Goal: Task Accomplishment & Management: Use online tool/utility

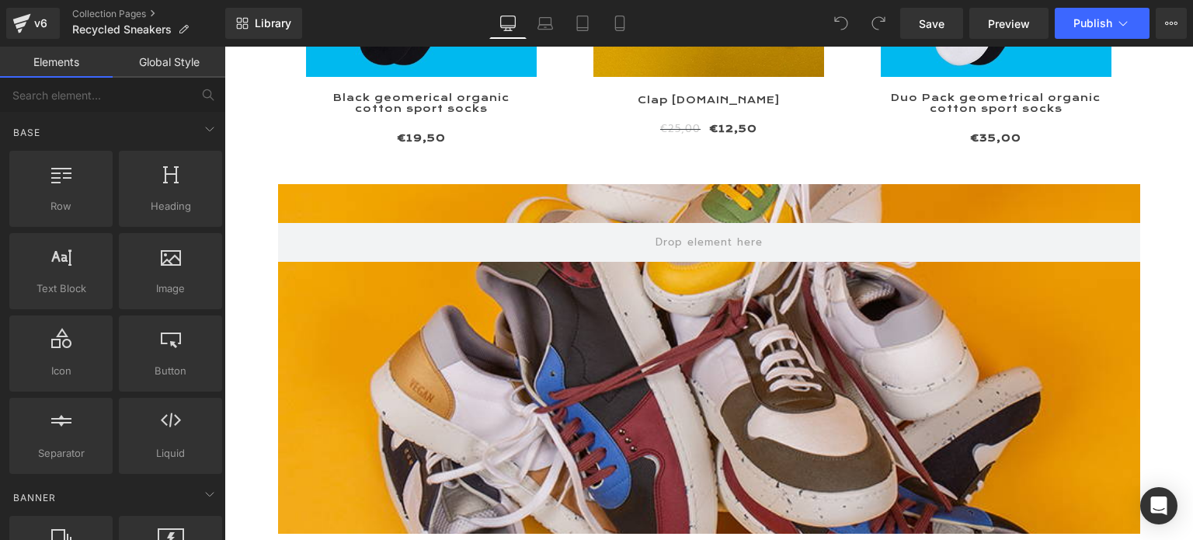
scroll to position [6275, 0]
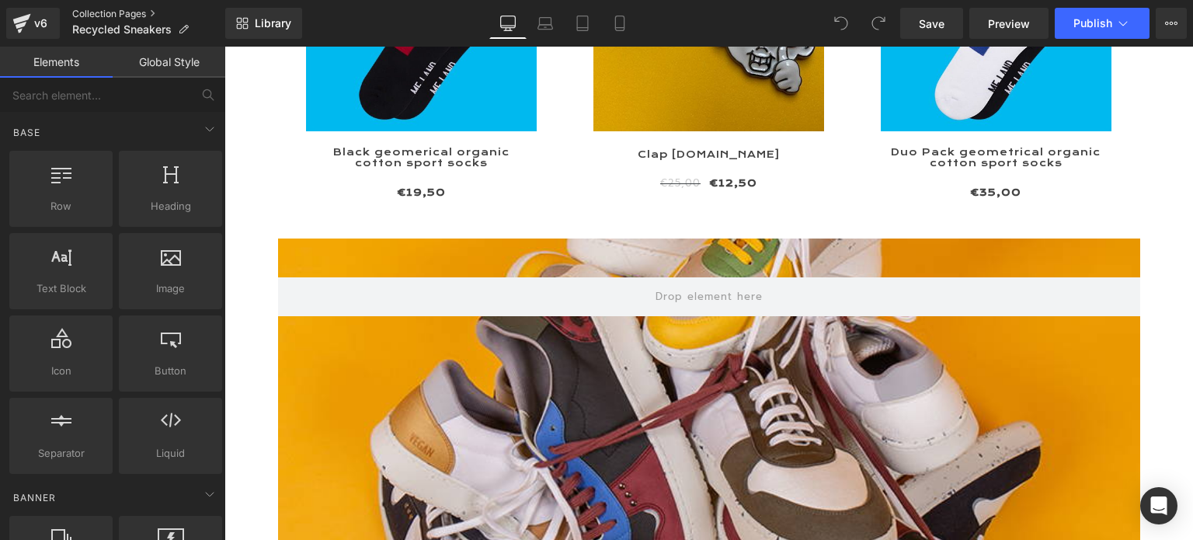
click at [124, 11] on link "Collection Pages" at bounding box center [148, 14] width 153 height 12
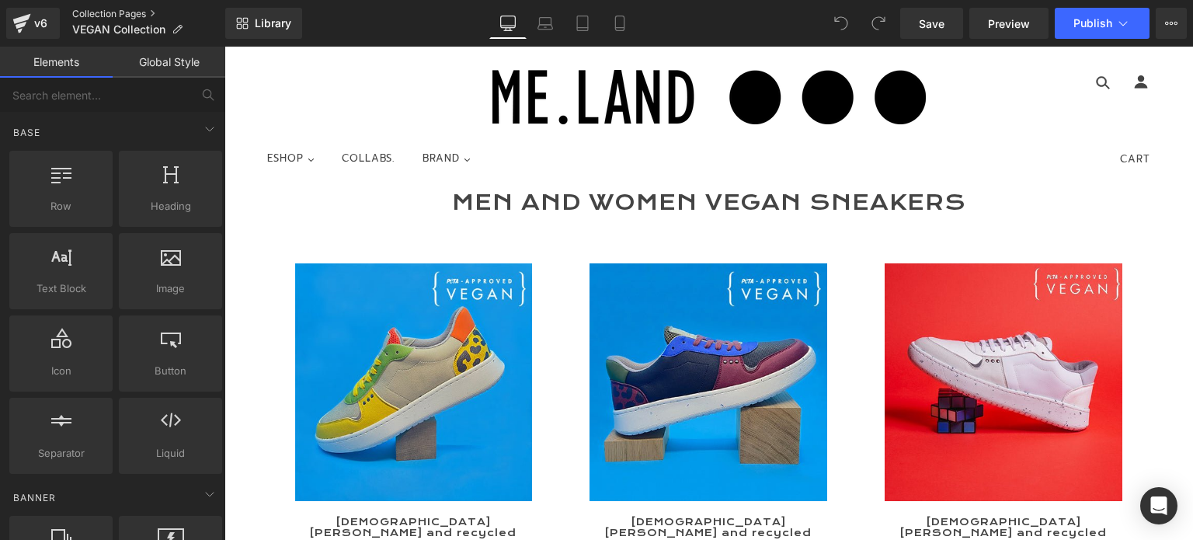
click at [113, 13] on link "Collection Pages" at bounding box center [148, 14] width 153 height 12
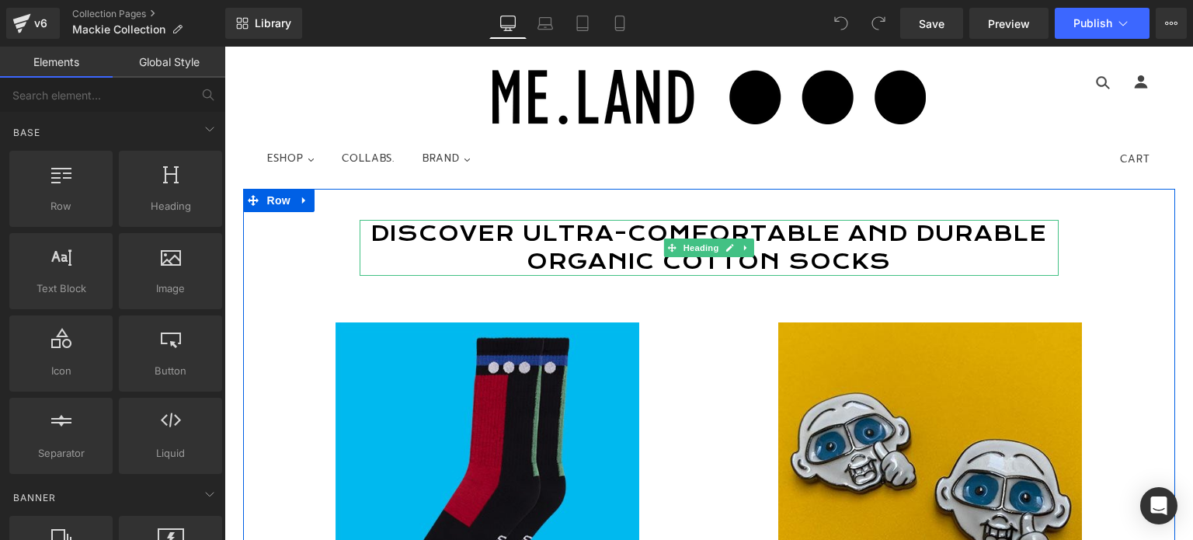
drag, startPoint x: 469, startPoint y: 231, endPoint x: 392, endPoint y: 231, distance: 77.7
click at [469, 231] on h1 "Discover Ultra-Comfortable and Durable Organic Cotton Socks" at bounding box center [709, 248] width 699 height 56
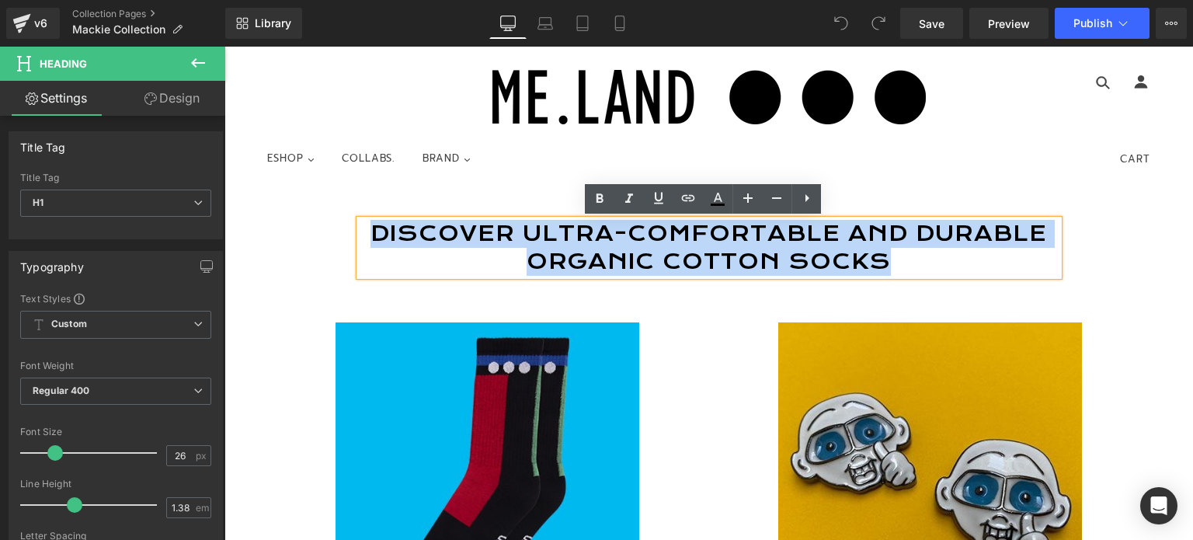
drag, startPoint x: 375, startPoint y: 231, endPoint x: 878, endPoint y: 262, distance: 503.5
click at [878, 262] on h1 "Discover Ultra-Comfortable and Durable Organic Cotton Socks" at bounding box center [709, 248] width 699 height 56
paste div
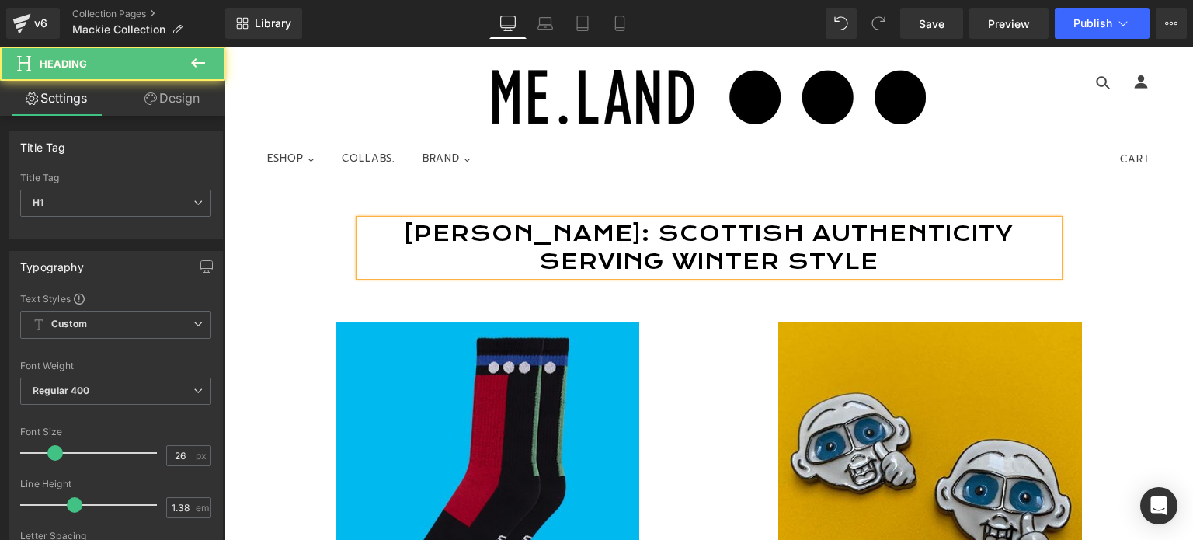
click at [524, 234] on h1 "Mackie Bonnets: Scottish Authenticity Serving Winter Style" at bounding box center [709, 248] width 699 height 56
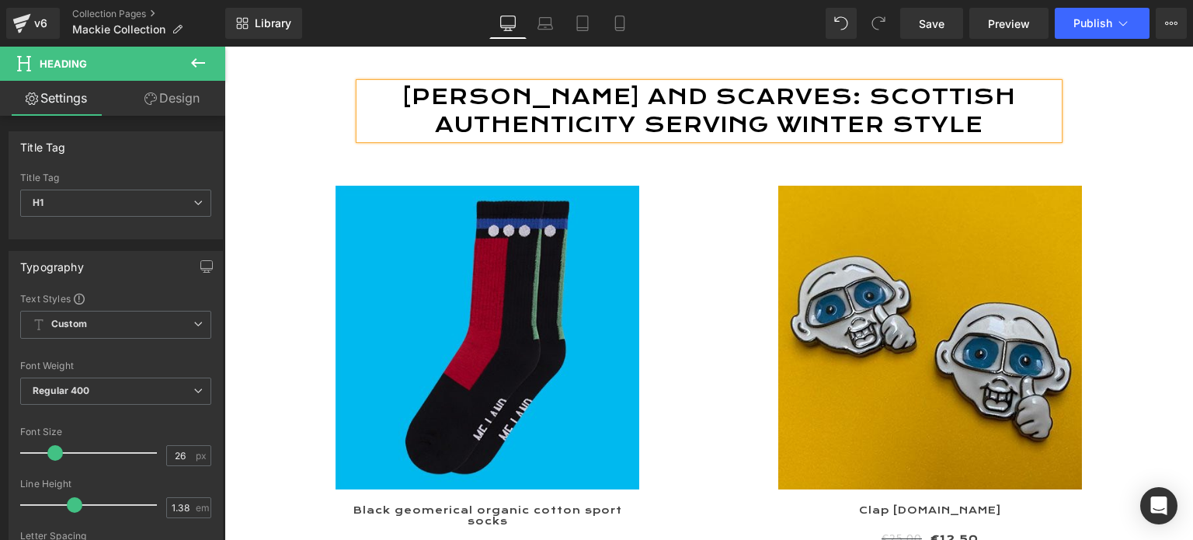
scroll to position [155, 0]
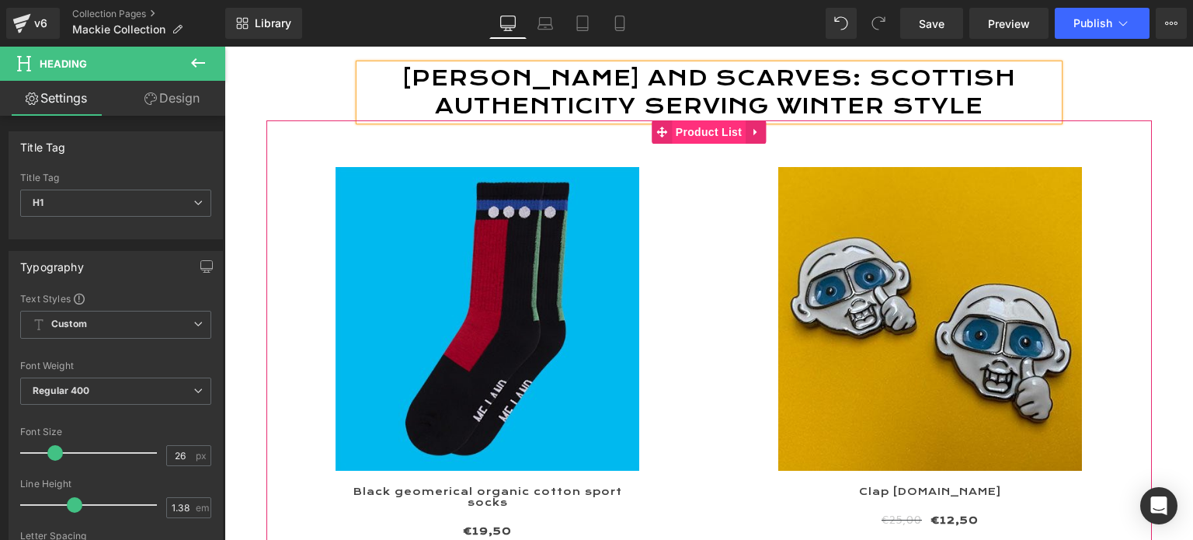
click at [681, 144] on span "Product List" at bounding box center [709, 131] width 74 height 23
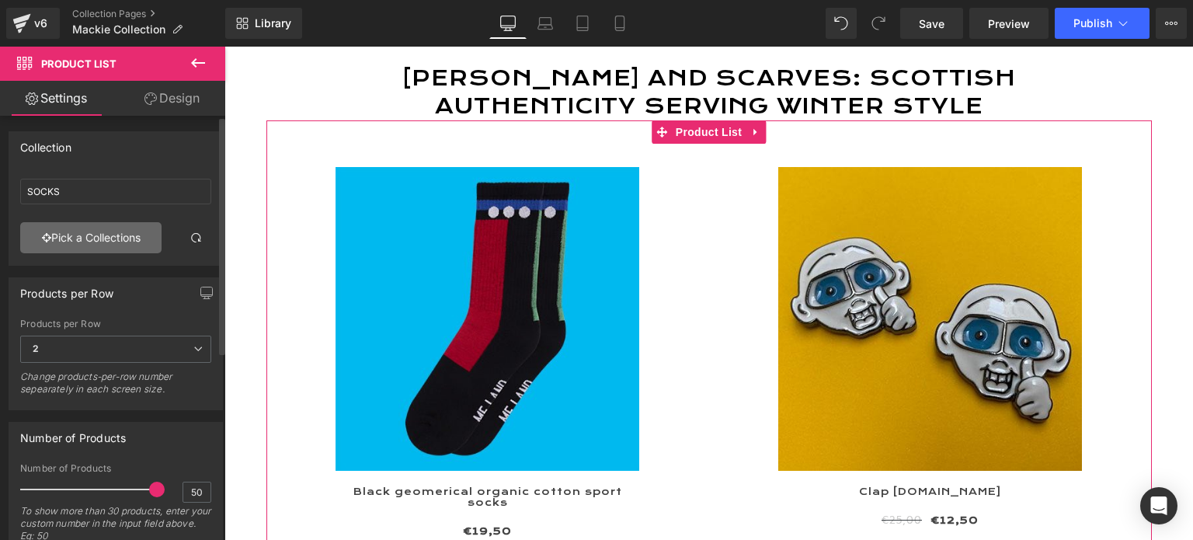
click at [106, 237] on link "Pick a Collections" at bounding box center [90, 237] width 141 height 31
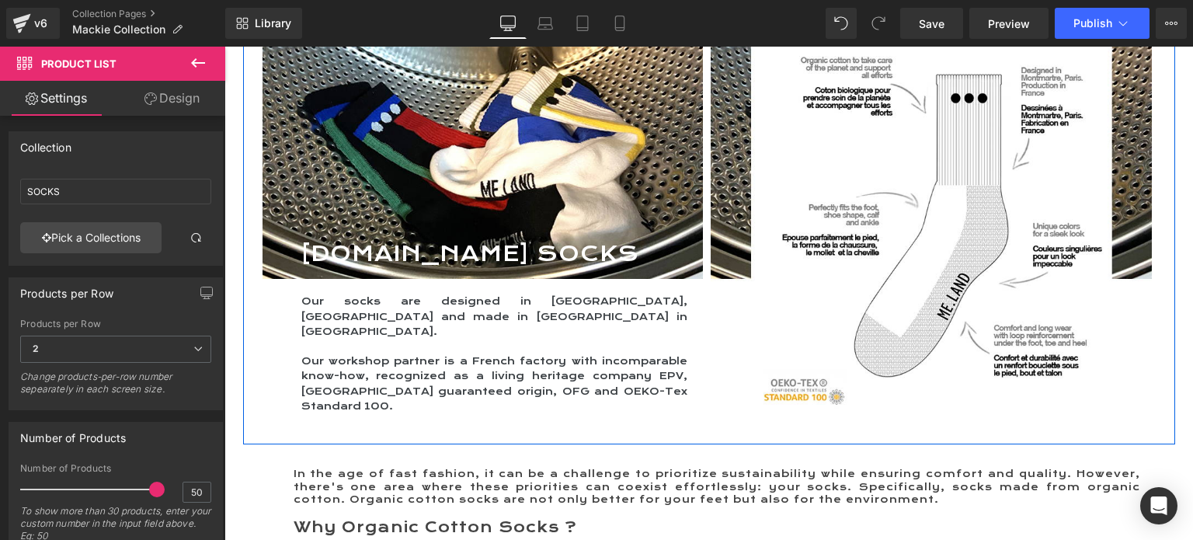
scroll to position [1243, 0]
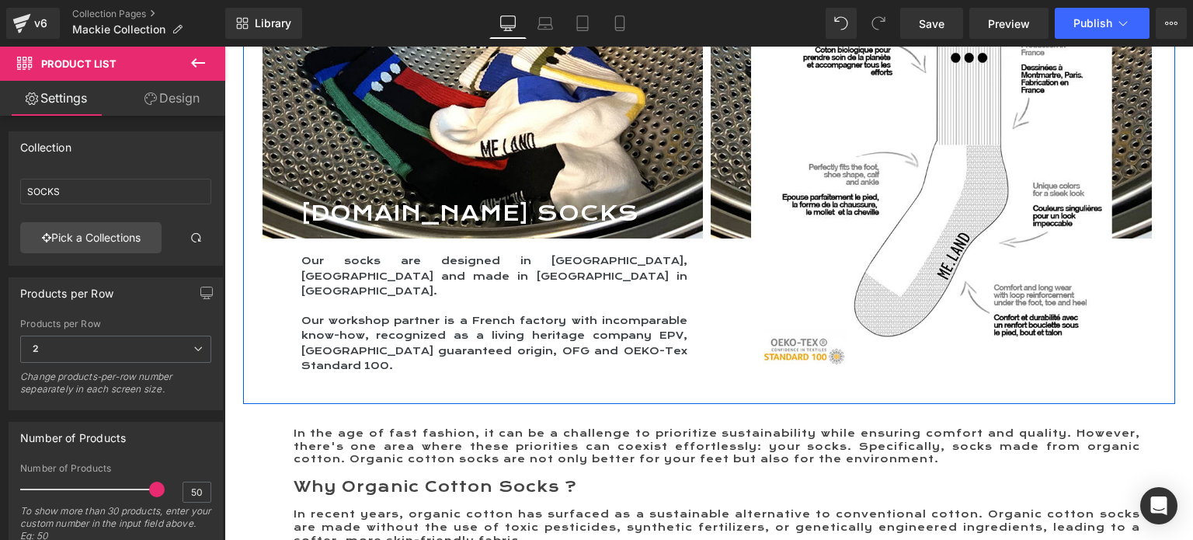
click at [815, 234] on div "ME.LAND SOCKS Heading Hero Banner Our socks are designed in Montmartre, Paris a…" at bounding box center [709, 183] width 932 height 441
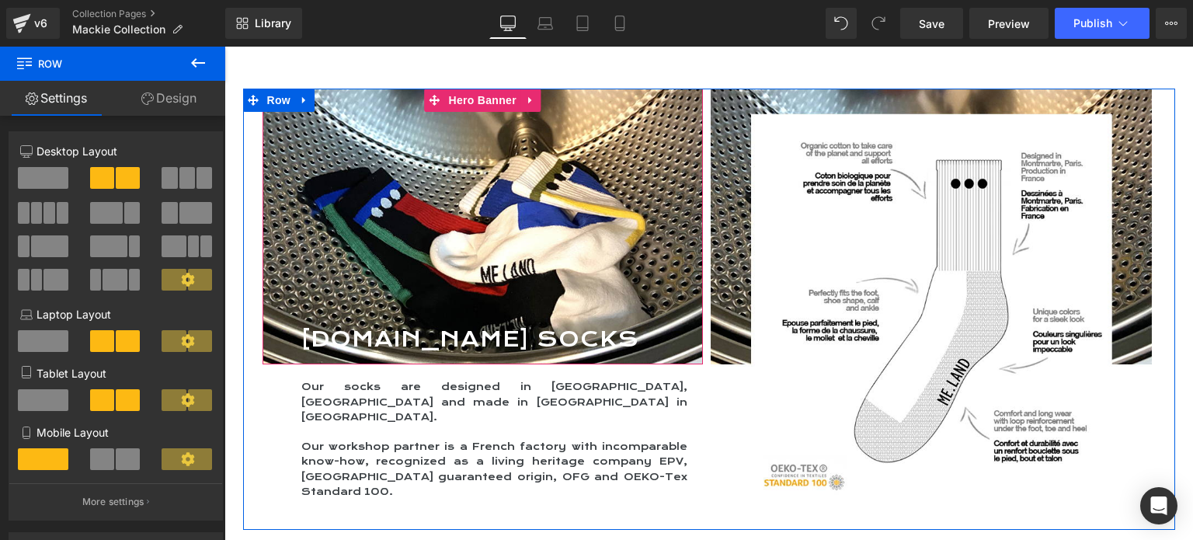
scroll to position [1088, 0]
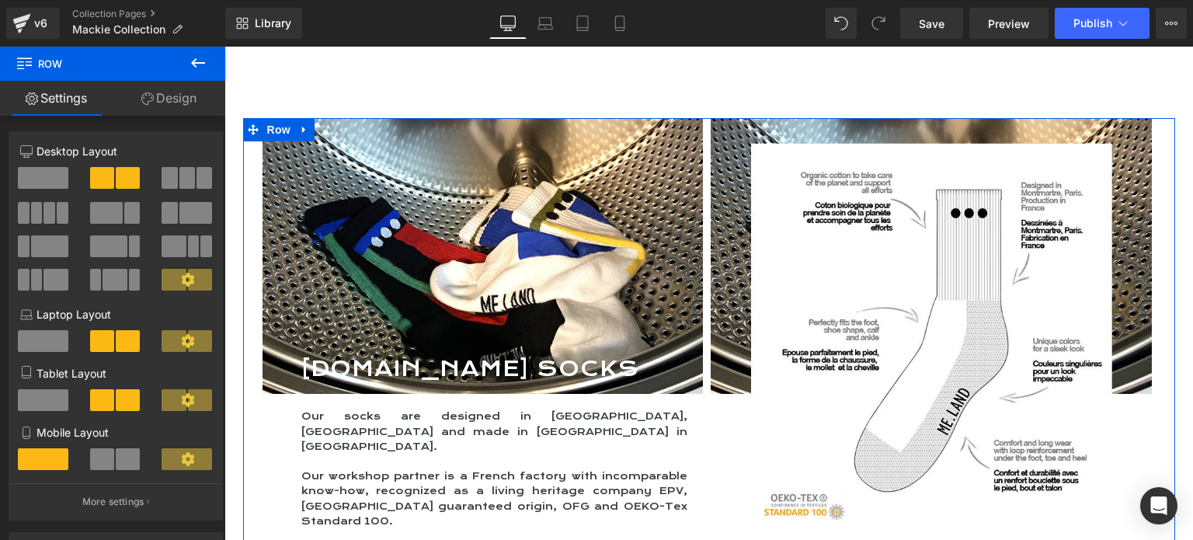
click at [860, 233] on div "ME.LAND SOCKS Heading Hero Banner Our socks are designed in Montmartre, Paris a…" at bounding box center [709, 338] width 932 height 441
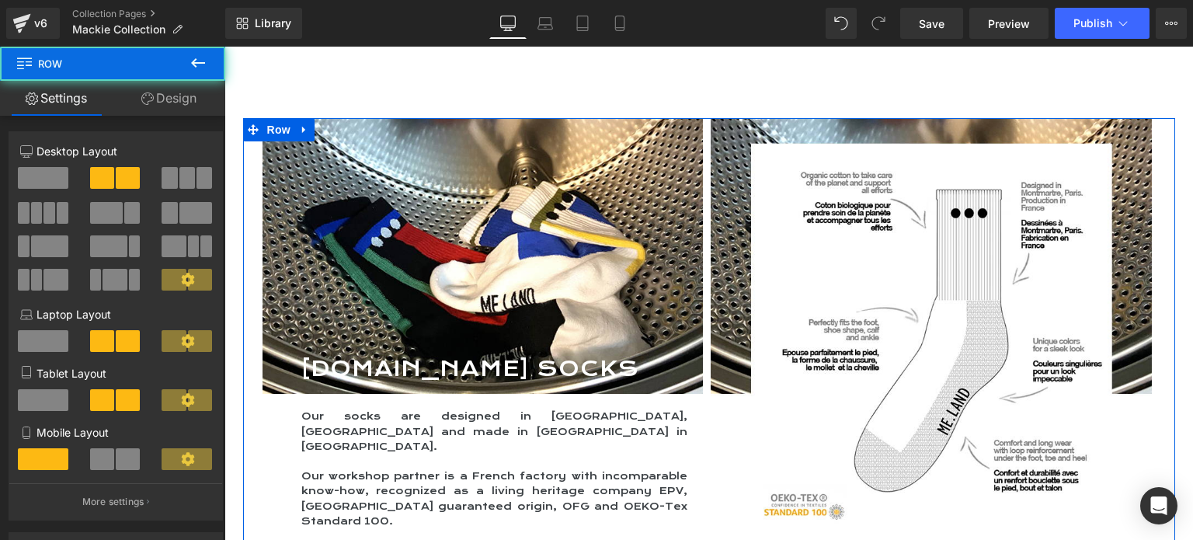
click at [478, 263] on div at bounding box center [483, 256] width 441 height 276
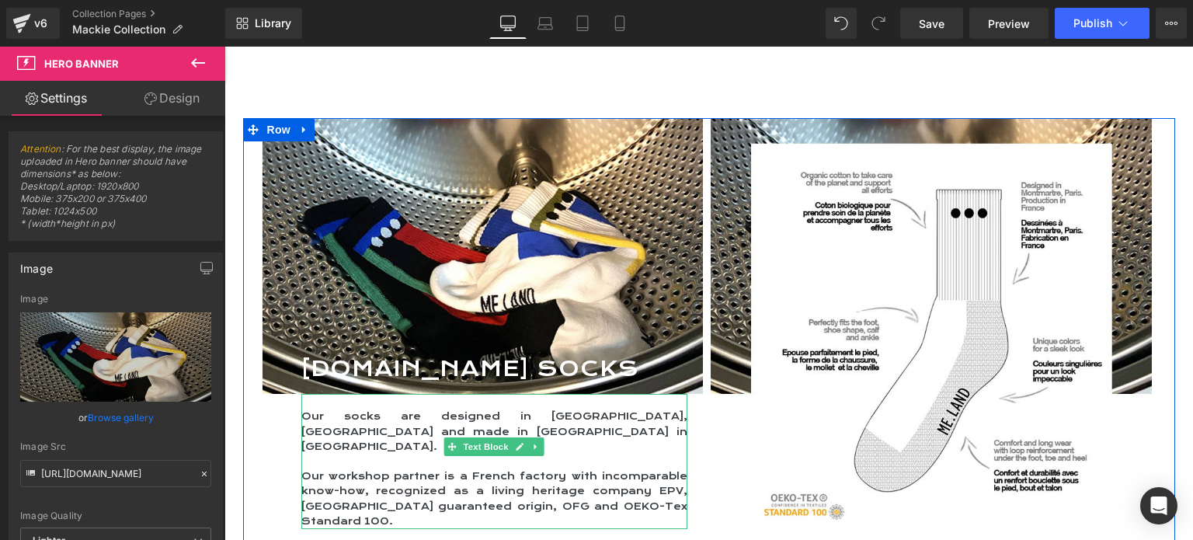
click at [475, 440] on p "Our socks are designed in Montmartre, Paris and made in Haute Vienne in Limousi…" at bounding box center [494, 431] width 387 height 45
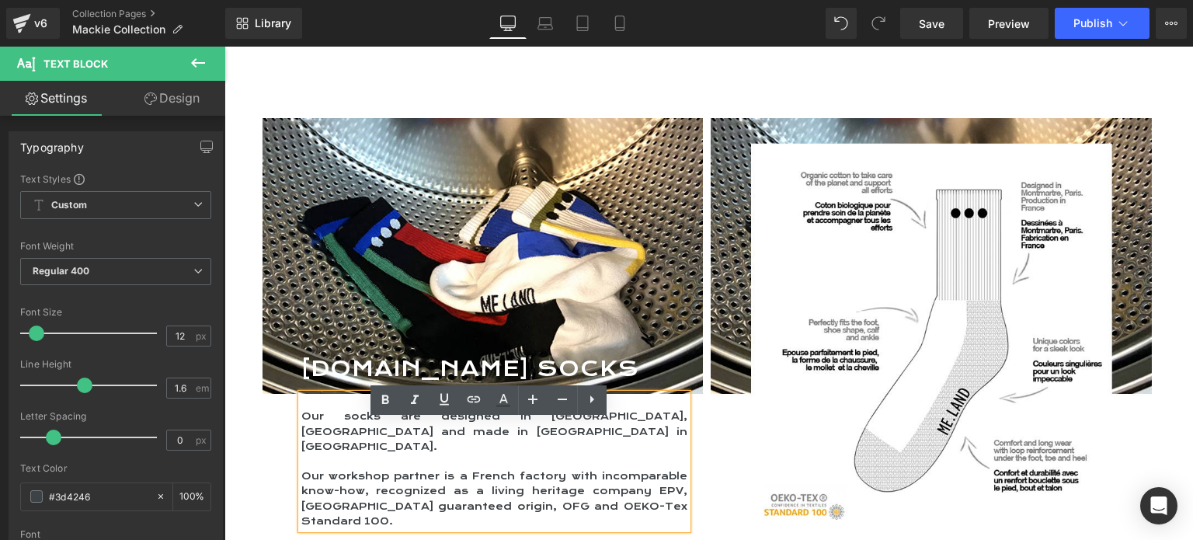
click at [897, 220] on div "ME.LAND SOCKS Heading Hero Banner Our socks are designed in Montmartre, Paris a…" at bounding box center [709, 338] width 932 height 441
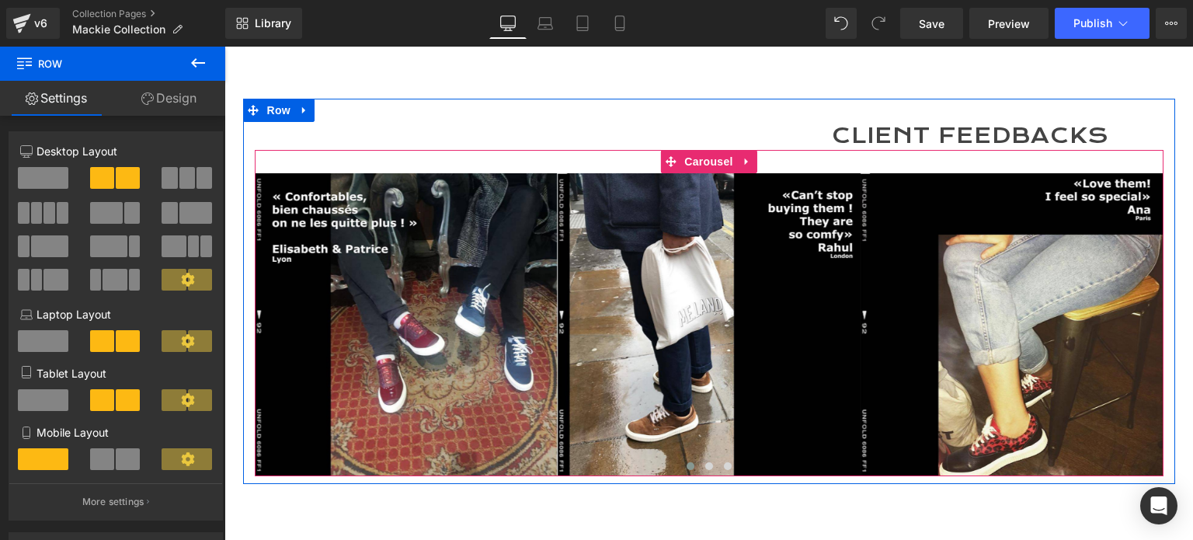
scroll to position [2330, 0]
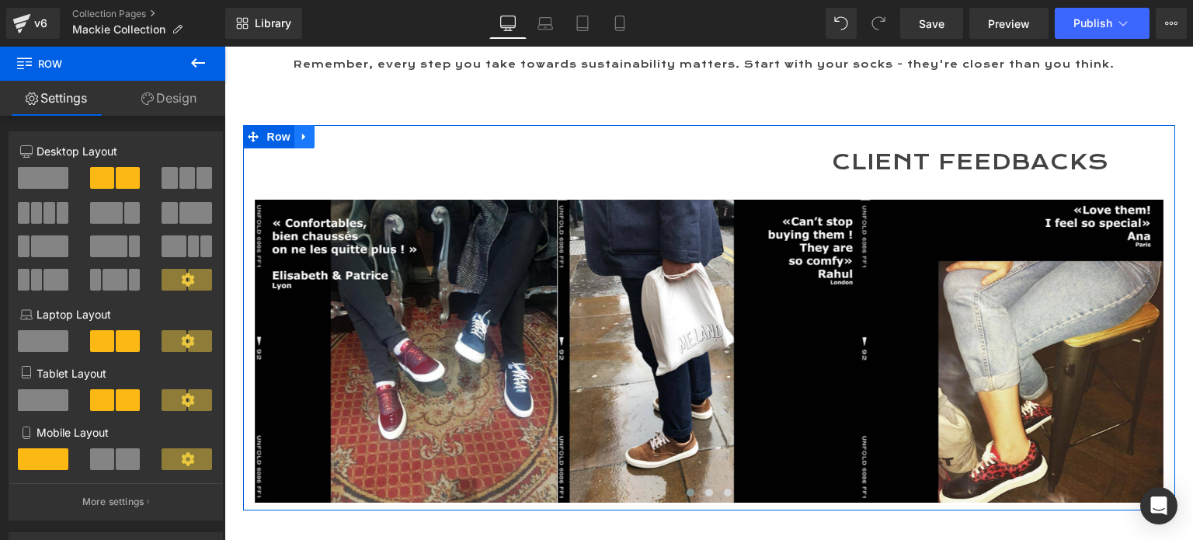
click at [299, 131] on icon at bounding box center [304, 137] width 11 height 12
click at [339, 131] on icon at bounding box center [344, 136] width 11 height 11
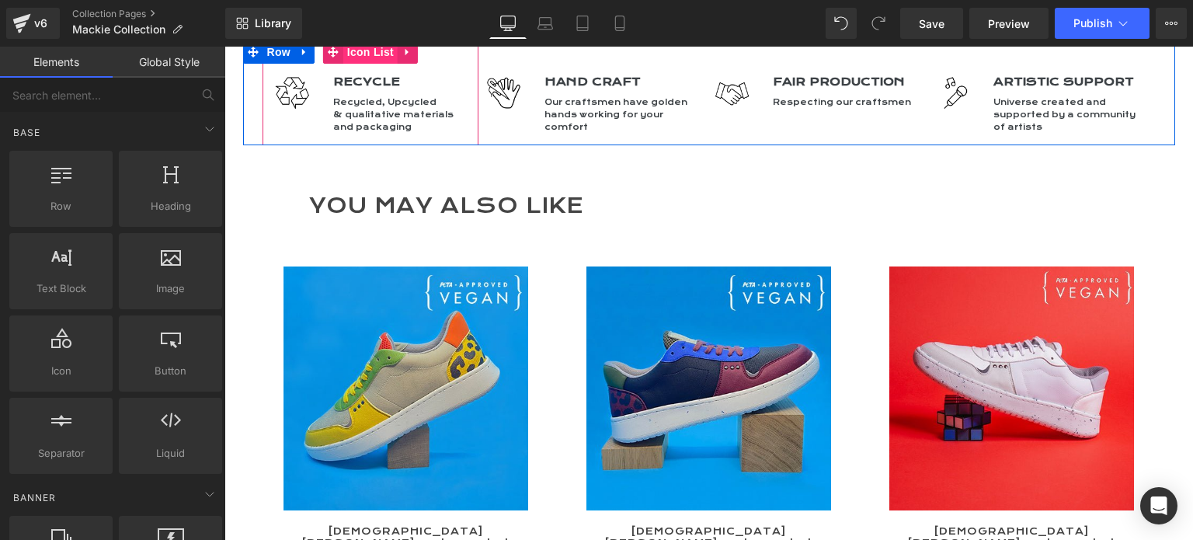
scroll to position [2486, 0]
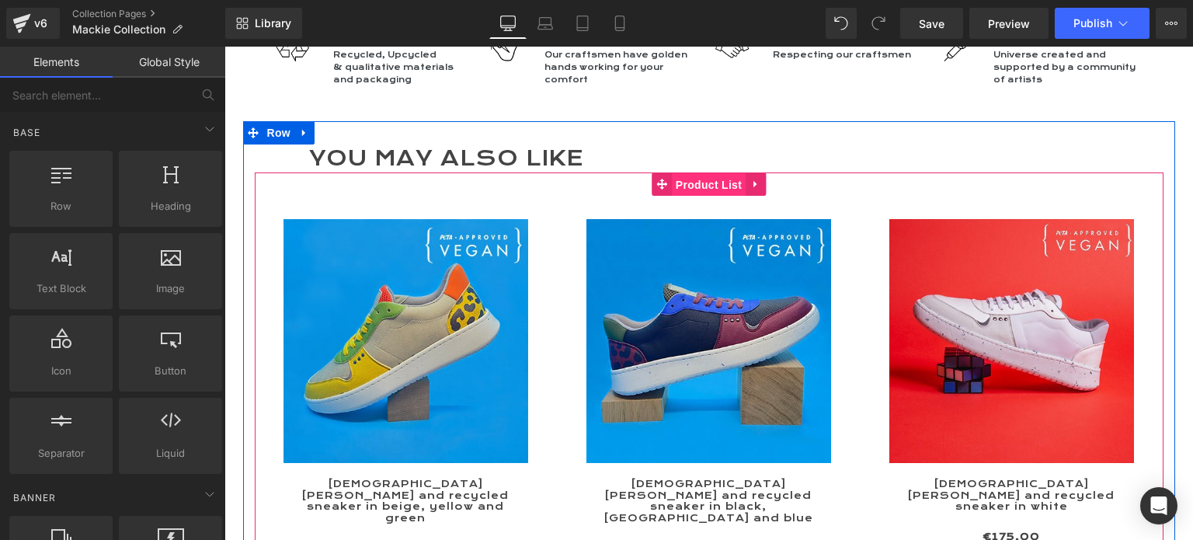
click at [694, 173] on span "Product List" at bounding box center [709, 184] width 74 height 23
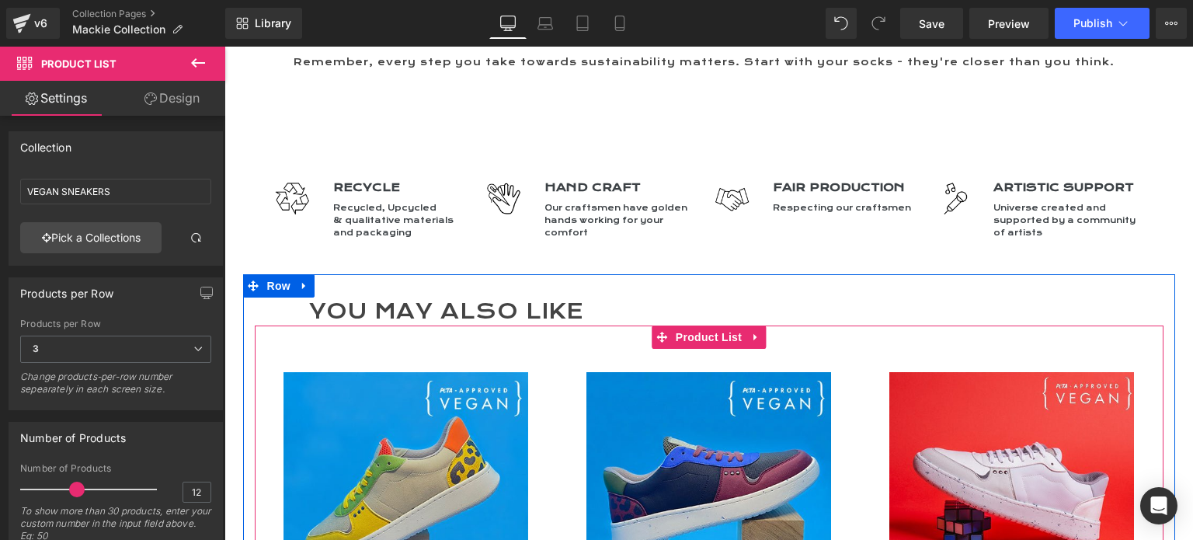
scroll to position [2330, 0]
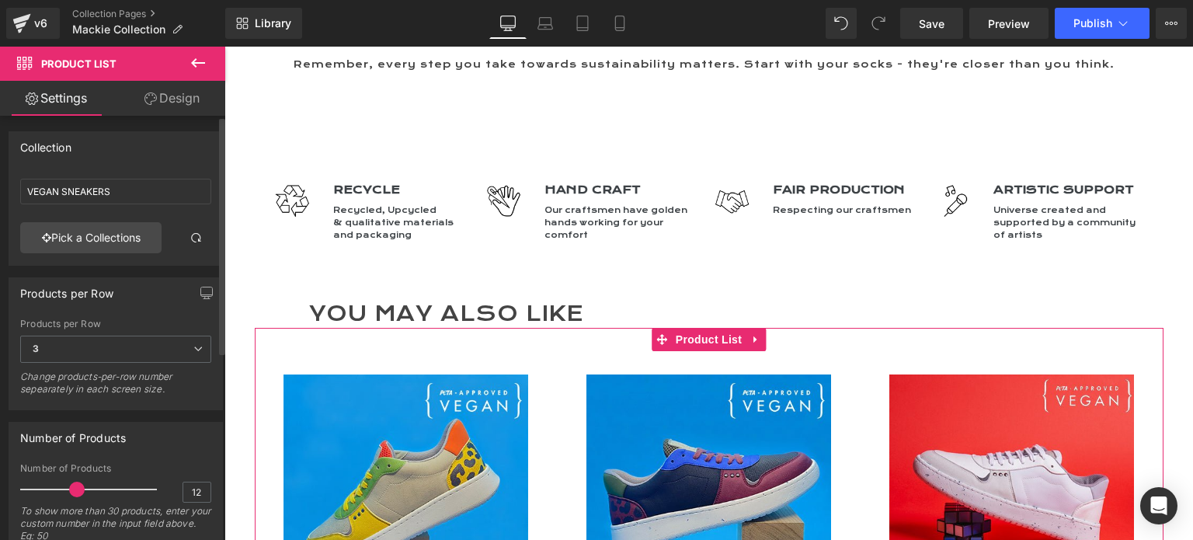
click at [75, 487] on span at bounding box center [77, 490] width 16 height 16
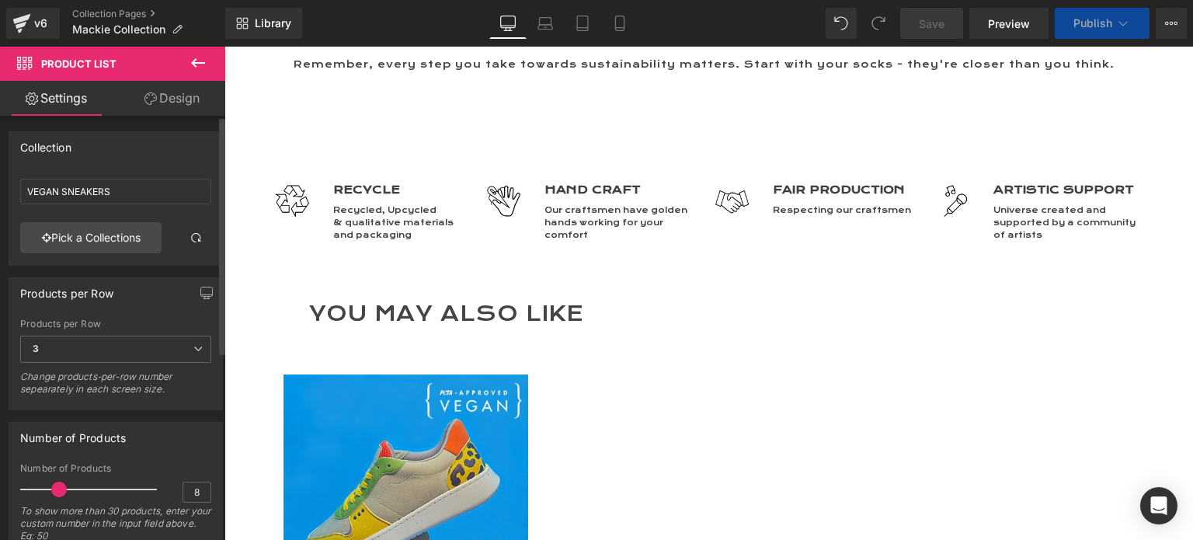
type input "6"
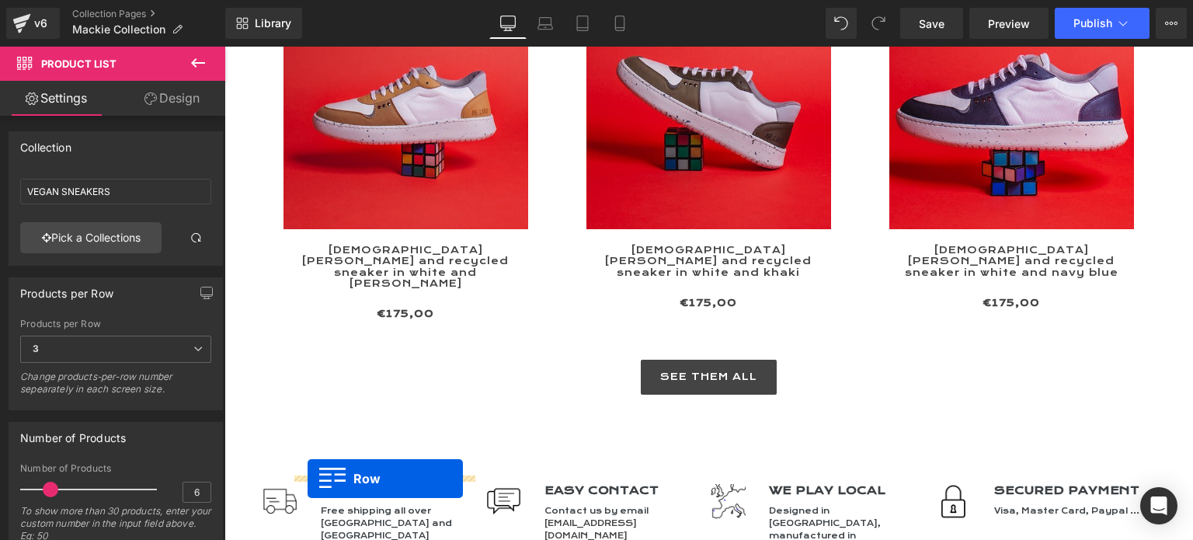
scroll to position [3076, 0]
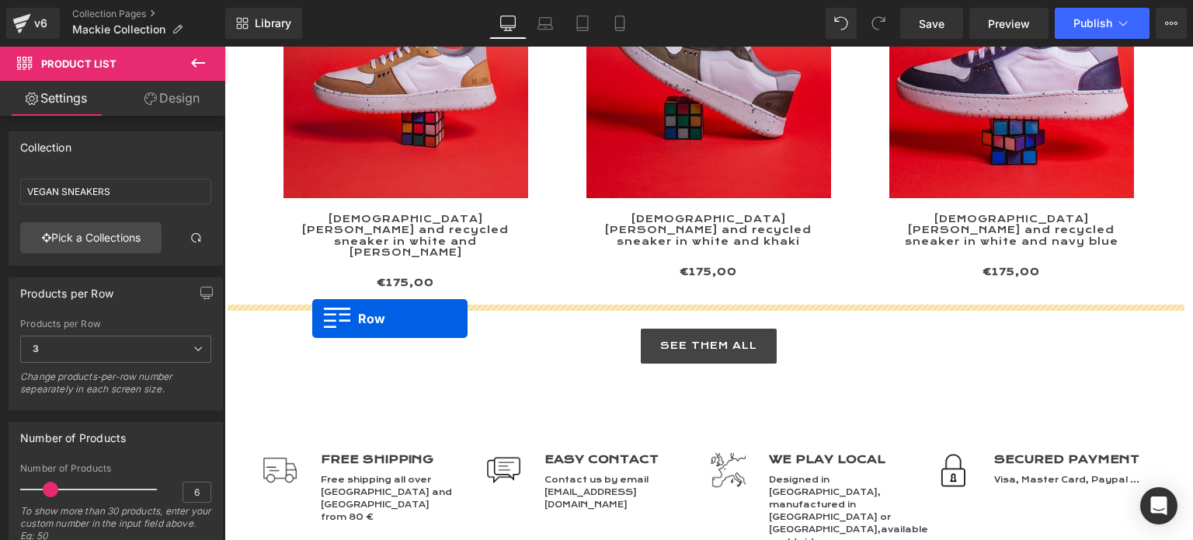
drag, startPoint x: 249, startPoint y: 280, endPoint x: 312, endPoint y: 318, distance: 73.9
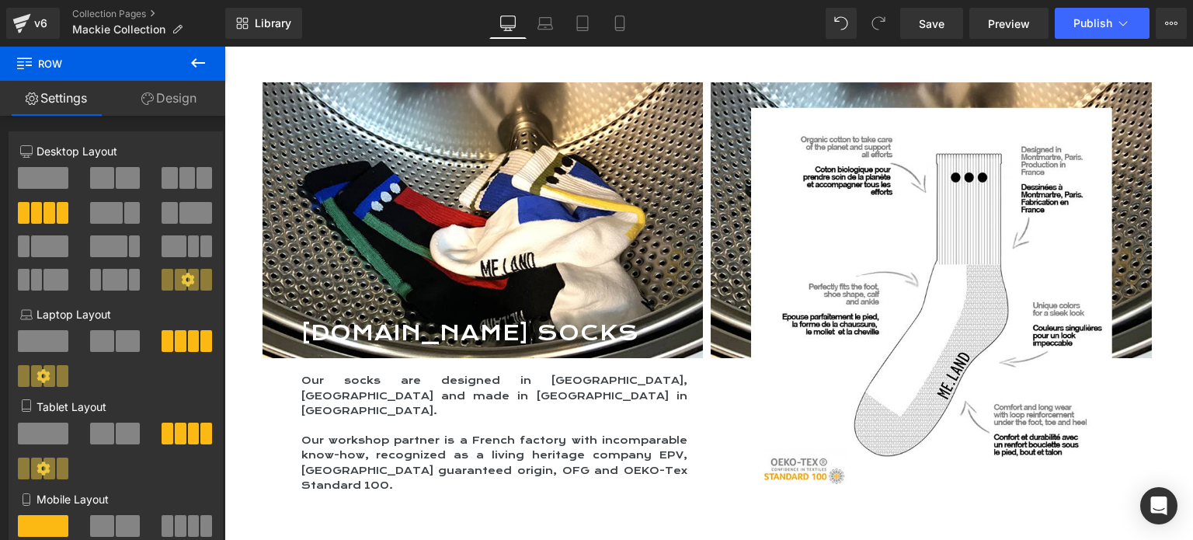
scroll to position [1088, 0]
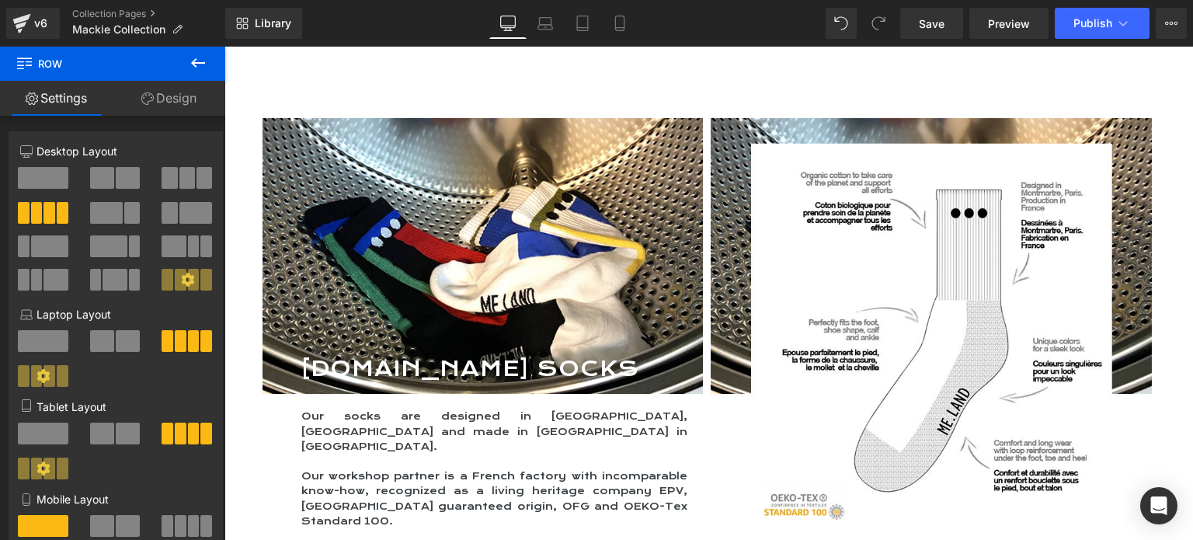
click at [549, 259] on div at bounding box center [483, 256] width 441 height 276
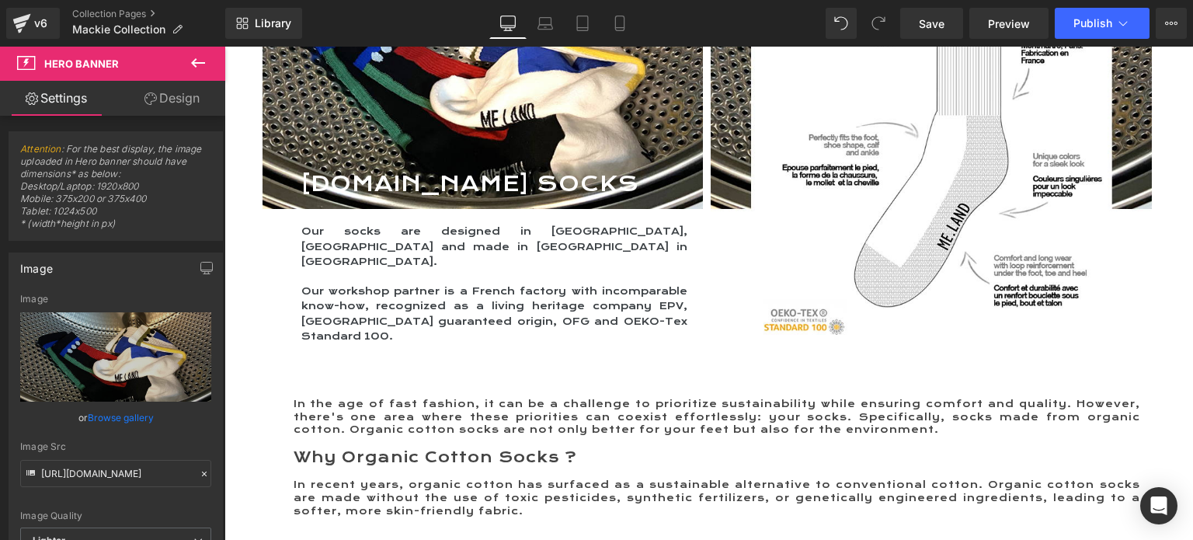
scroll to position [1476, 0]
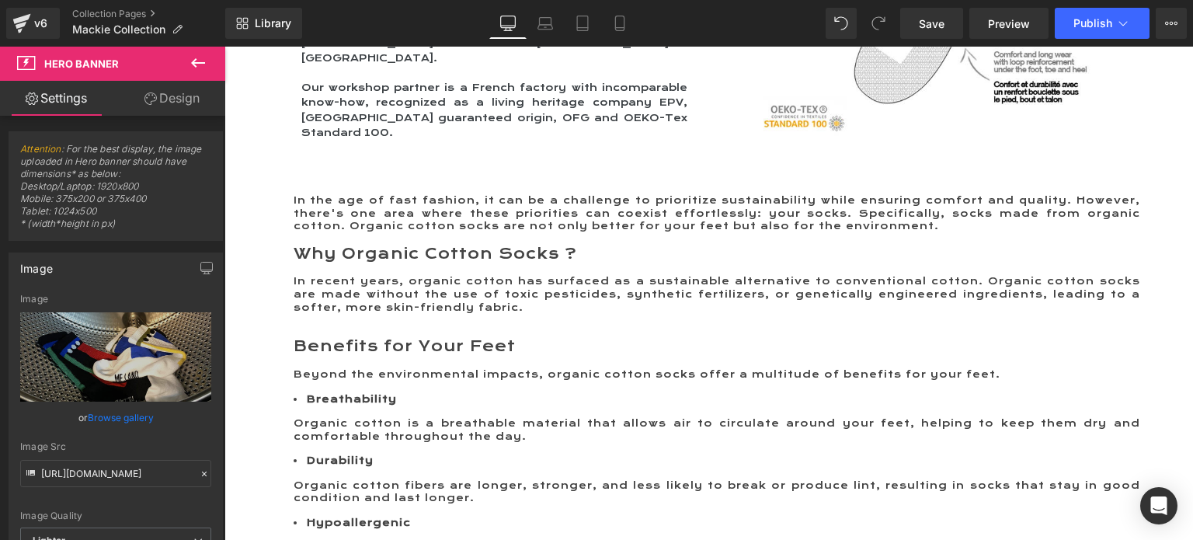
click at [493, 275] on span "In recent years, organic cotton has surfaced as a sustainable alternative to co…" at bounding box center [717, 294] width 847 height 38
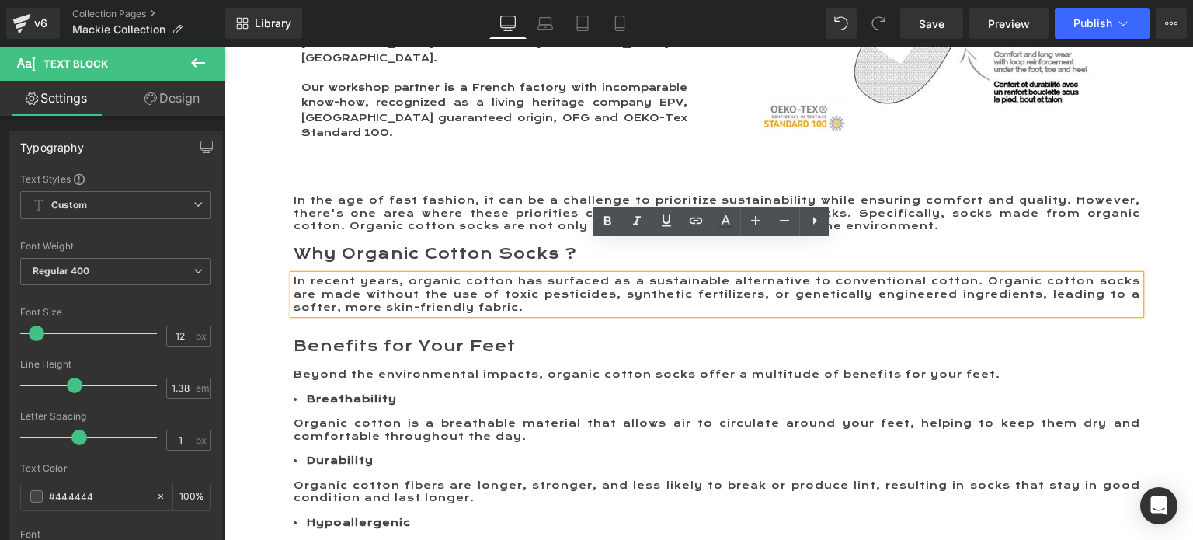
click at [259, 171] on div "In the age of fast fashion, it can be a challenge to prioritize sustainability …" at bounding box center [697, 548] width 909 height 754
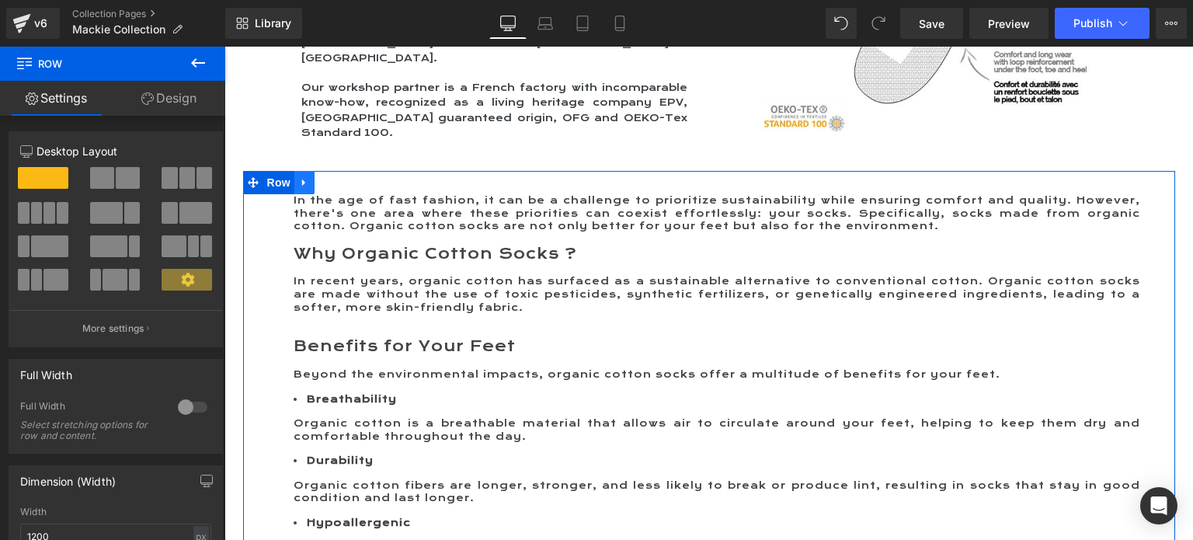
click at [299, 176] on icon at bounding box center [304, 182] width 11 height 12
click at [319, 177] on icon at bounding box center [324, 182] width 11 height 11
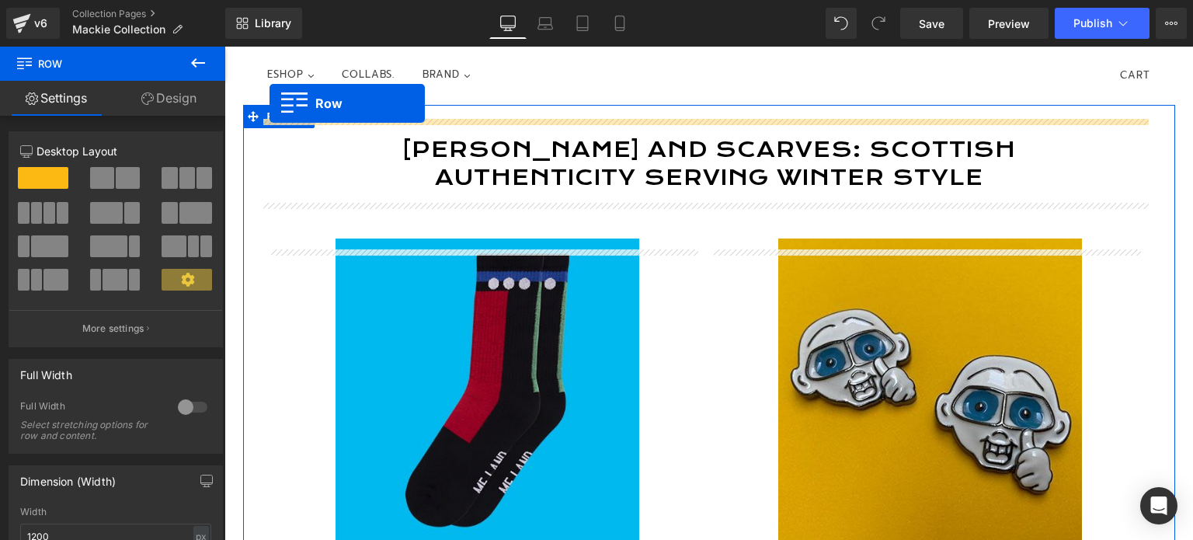
scroll to position [0, 0]
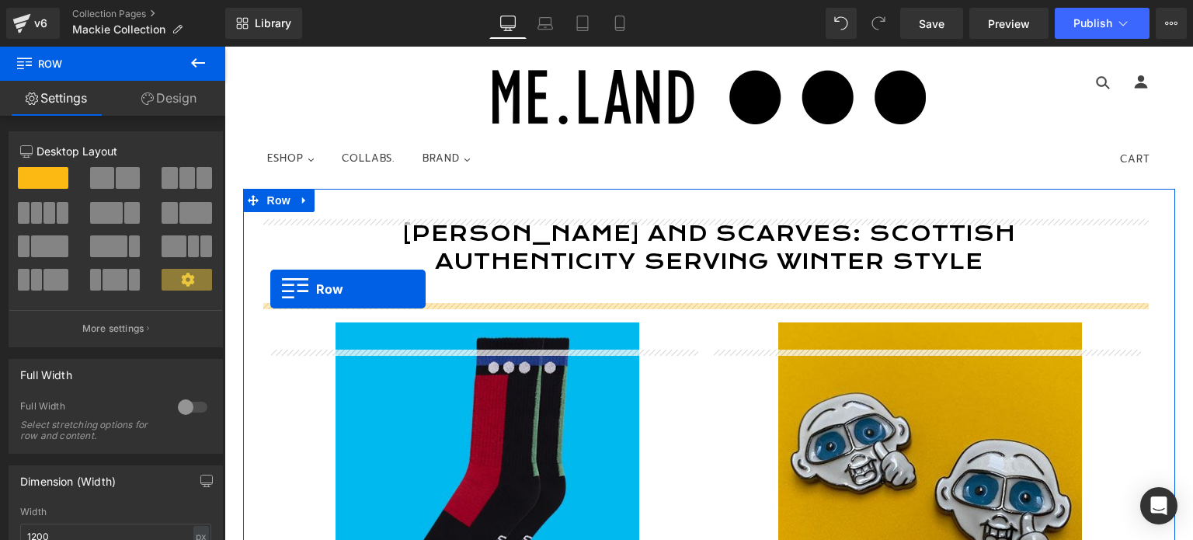
drag, startPoint x: 248, startPoint y: 268, endPoint x: 270, endPoint y: 289, distance: 30.8
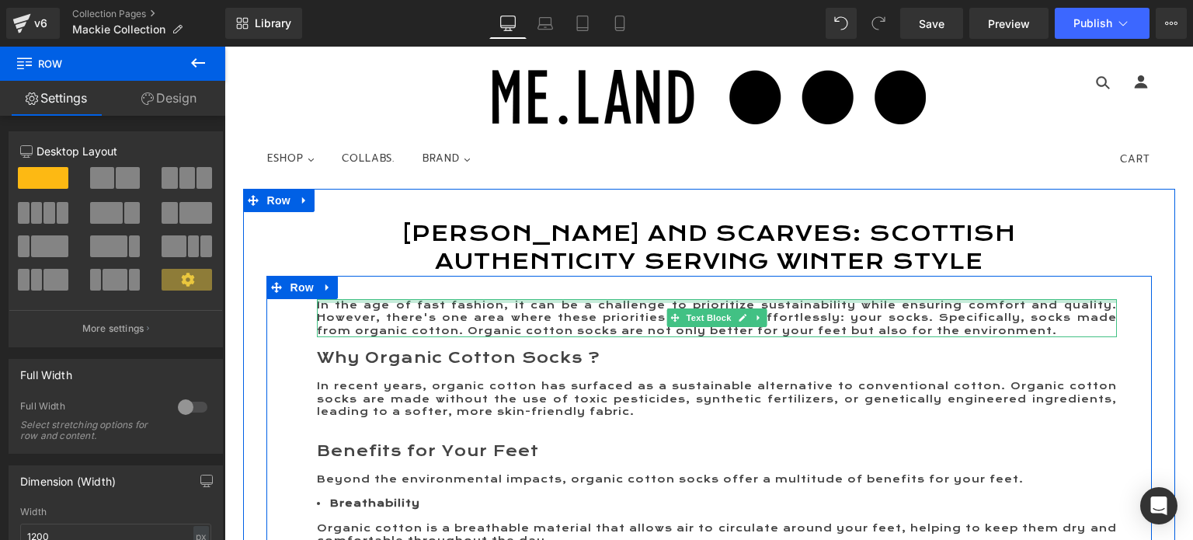
click at [364, 328] on div "In the age of fast fashion, it can be a challenge to prioritize sustainability …" at bounding box center [717, 318] width 800 height 39
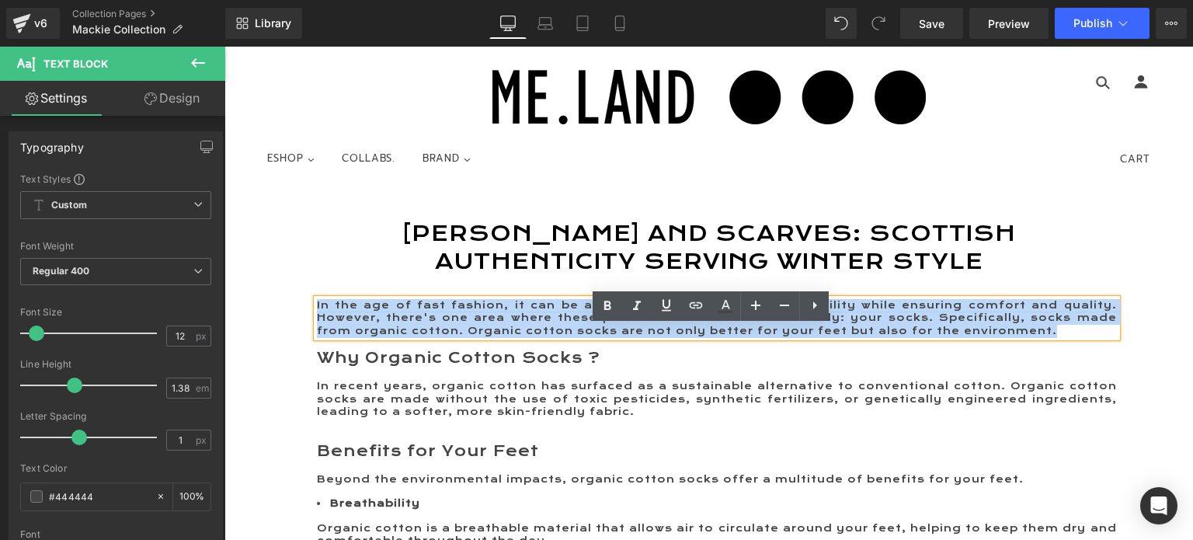
drag, startPoint x: 312, startPoint y: 333, endPoint x: 1001, endPoint y: 360, distance: 690.3
click at [1001, 338] on p "In the age of fast fashion, it can be a challenge to prioritize sustainability …" at bounding box center [717, 318] width 800 height 39
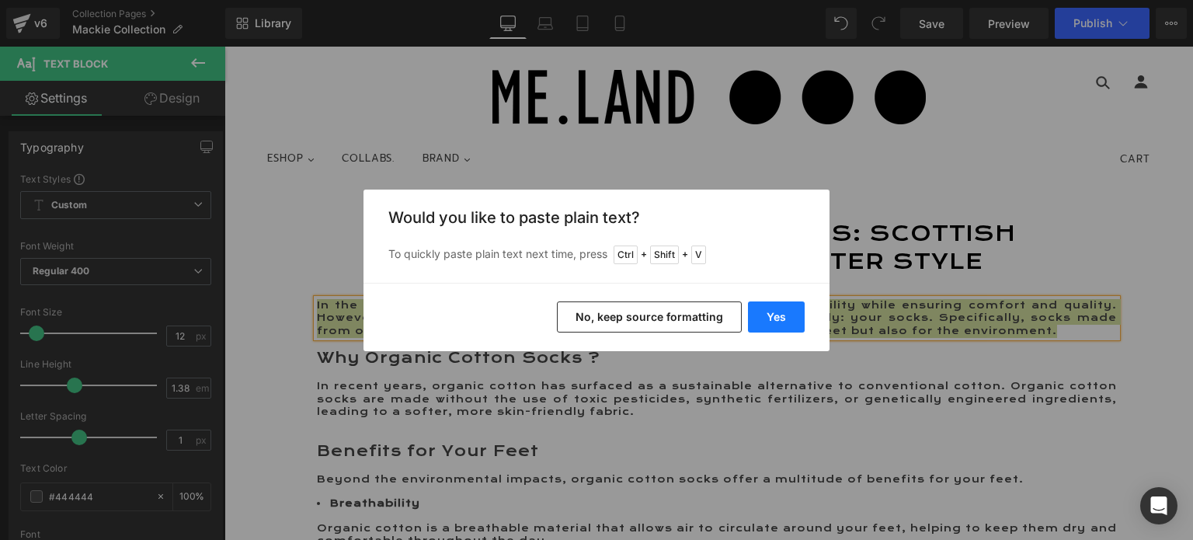
click at [780, 314] on button "Yes" at bounding box center [776, 316] width 57 height 31
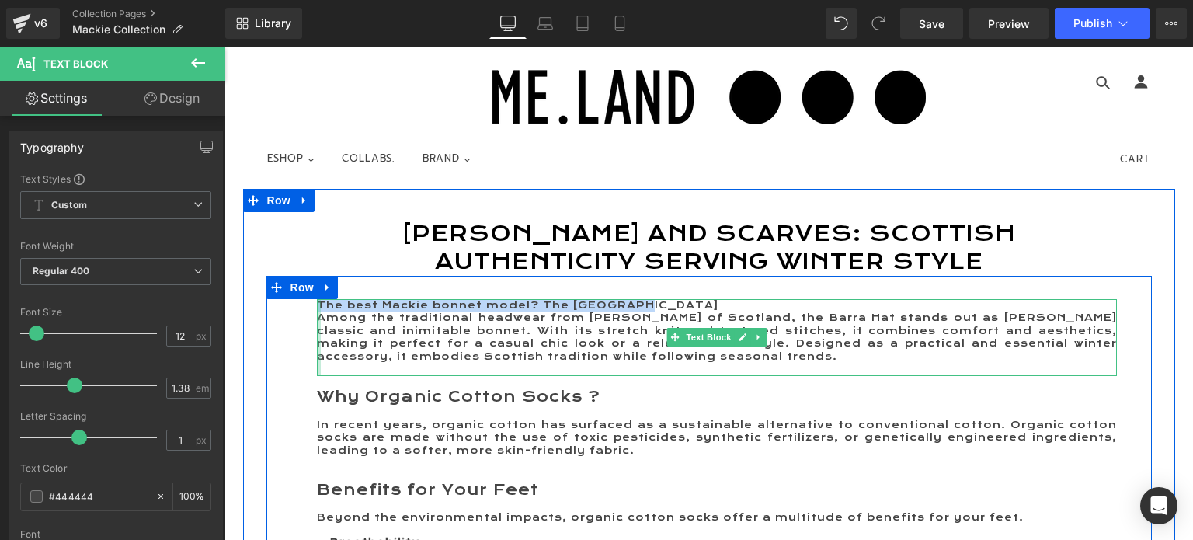
drag, startPoint x: 637, startPoint y: 332, endPoint x: 312, endPoint y: 328, distance: 325.5
click at [317, 328] on div "The best Mackie bonnet model? The Barra Hat Among the traditional headwear fro…" at bounding box center [717, 337] width 800 height 77
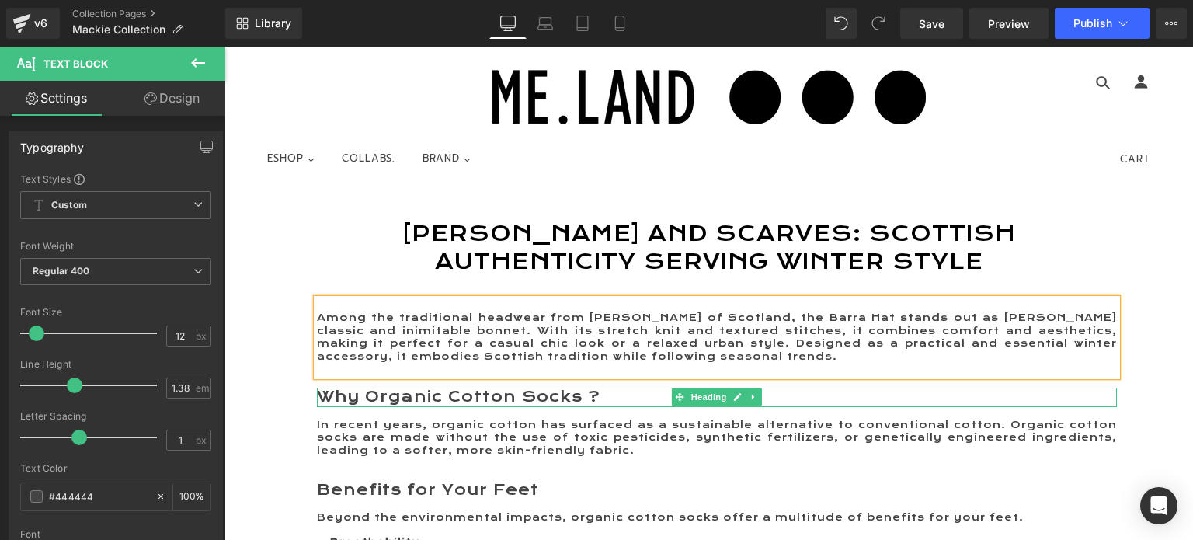
click at [317, 407] on div "Why Organic Cotton Socks ? Heading" at bounding box center [717, 397] width 800 height 19
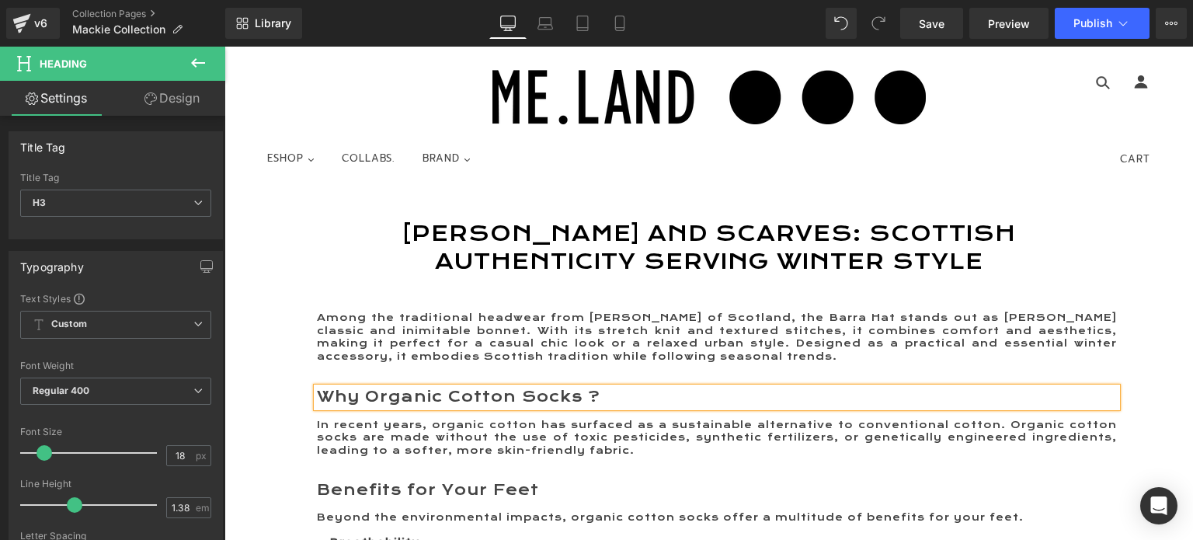
click at [607, 407] on h3 "Why Organic Cotton Socks ?" at bounding box center [717, 397] width 800 height 19
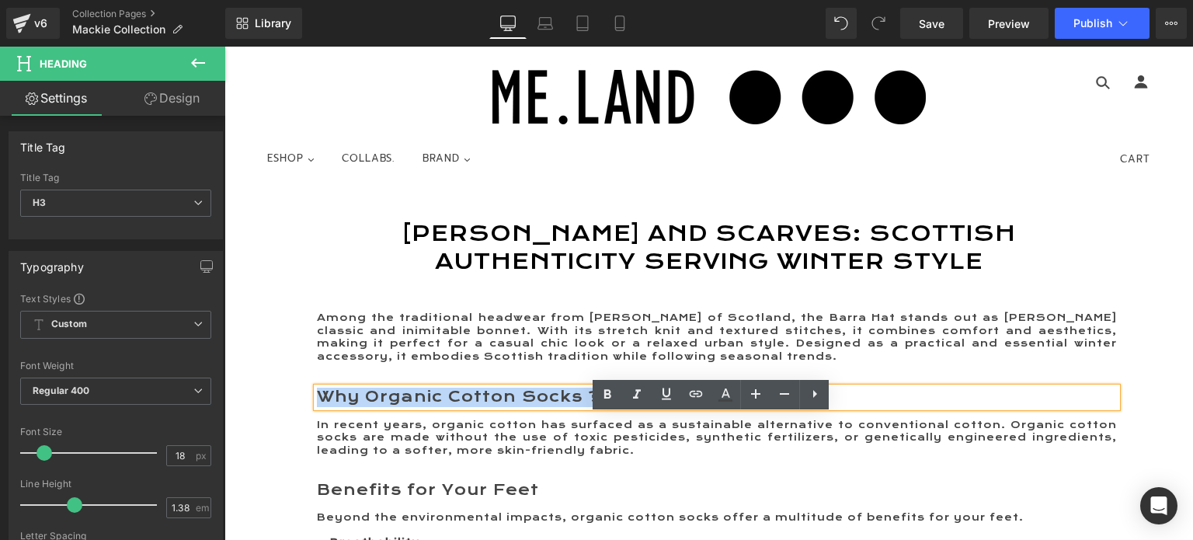
drag, startPoint x: 607, startPoint y: 422, endPoint x: 314, endPoint y: 422, distance: 292.9
click at [317, 407] on h3 "Why Organic Cotton Socks ?" at bounding box center [717, 397] width 800 height 19
paste div
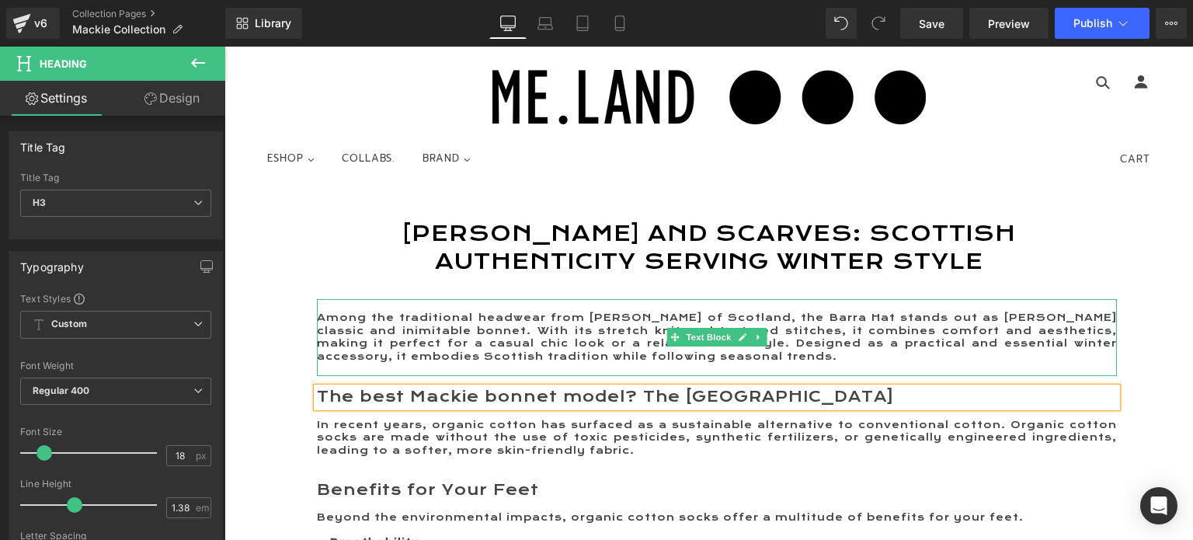
click at [343, 352] on p "Among the traditional headwear from Robert Mackie of Scotland, the Barra Hat st…" at bounding box center [717, 337] width 800 height 51
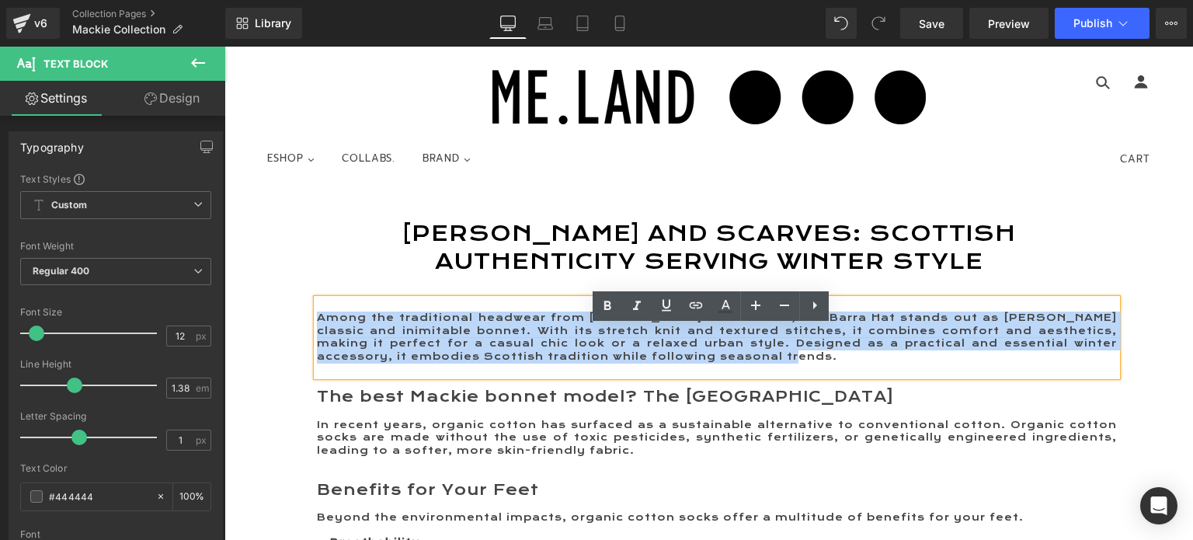
drag, startPoint x: 312, startPoint y: 346, endPoint x: 667, endPoint y: 386, distance: 357.3
click at [667, 363] on p "Among the traditional headwear from Robert Mackie of Scotland, the Barra Hat st…" at bounding box center [717, 337] width 800 height 51
copy p "Among the traditional headwear from Robert Mackie of Scotland, the Barra Hat st…"
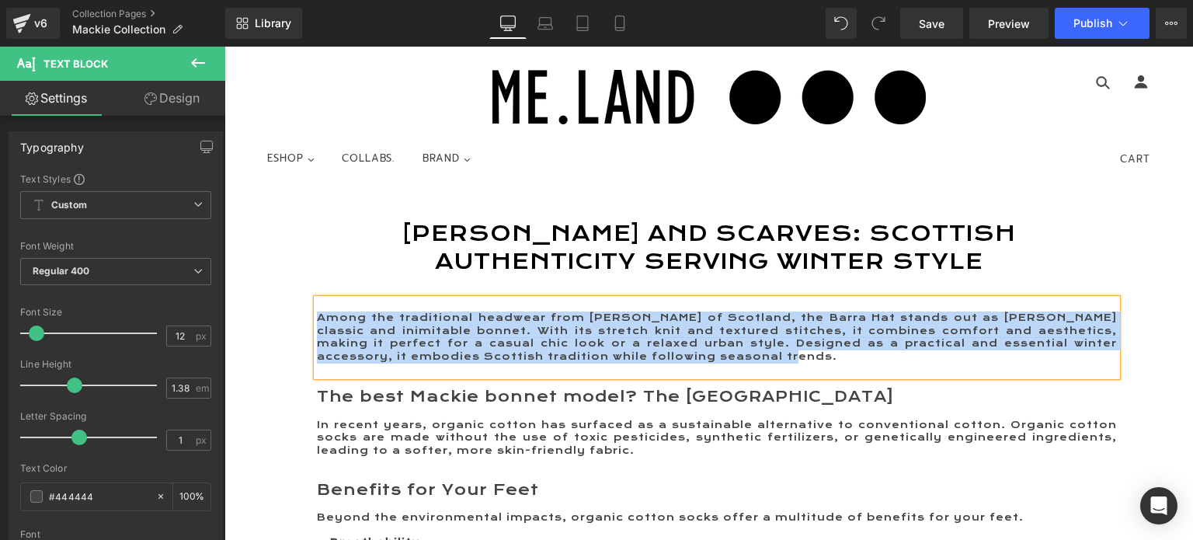
scroll to position [78, 0]
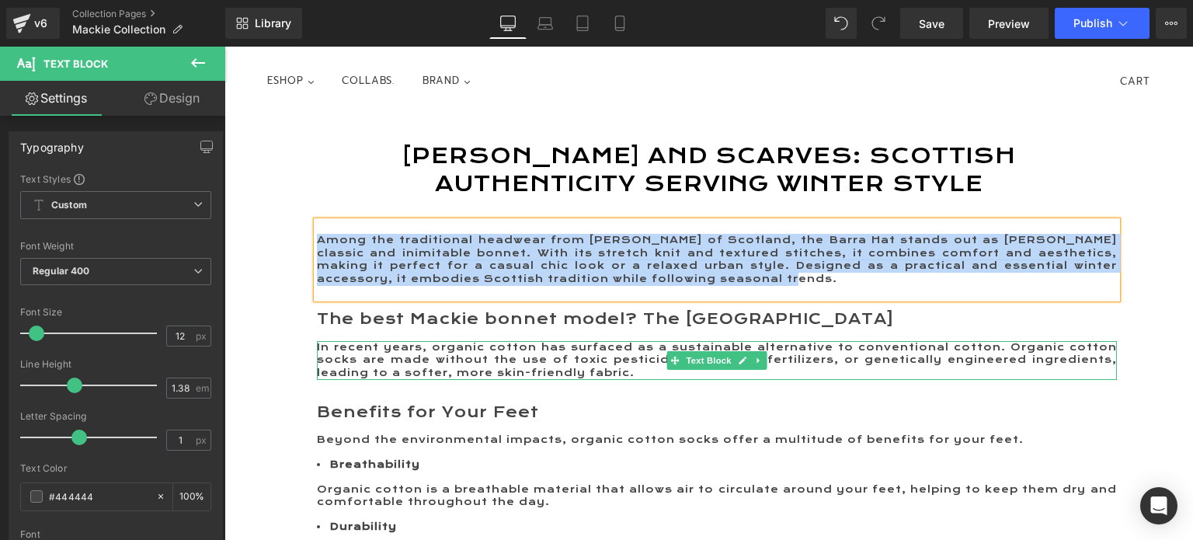
click at [320, 374] on span "In recent years, organic cotton has surfaced as a sustainable alternative to co…" at bounding box center [717, 360] width 800 height 38
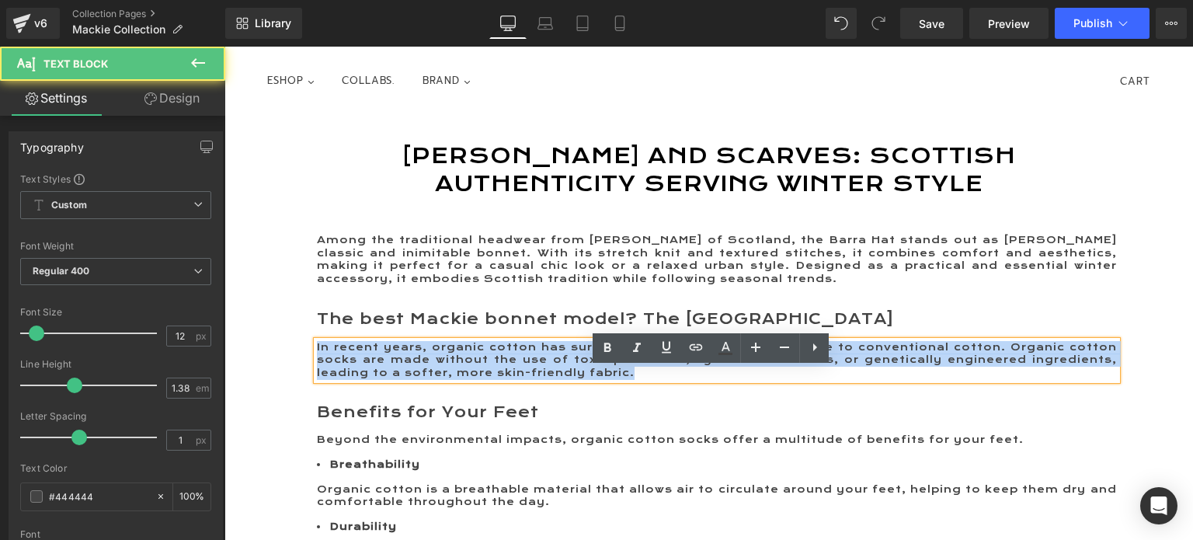
drag, startPoint x: 311, startPoint y: 374, endPoint x: 632, endPoint y: 402, distance: 322.8
click at [632, 380] on p "In recent years, organic cotton has surfaced as a sustainable alternative to co…" at bounding box center [717, 360] width 800 height 39
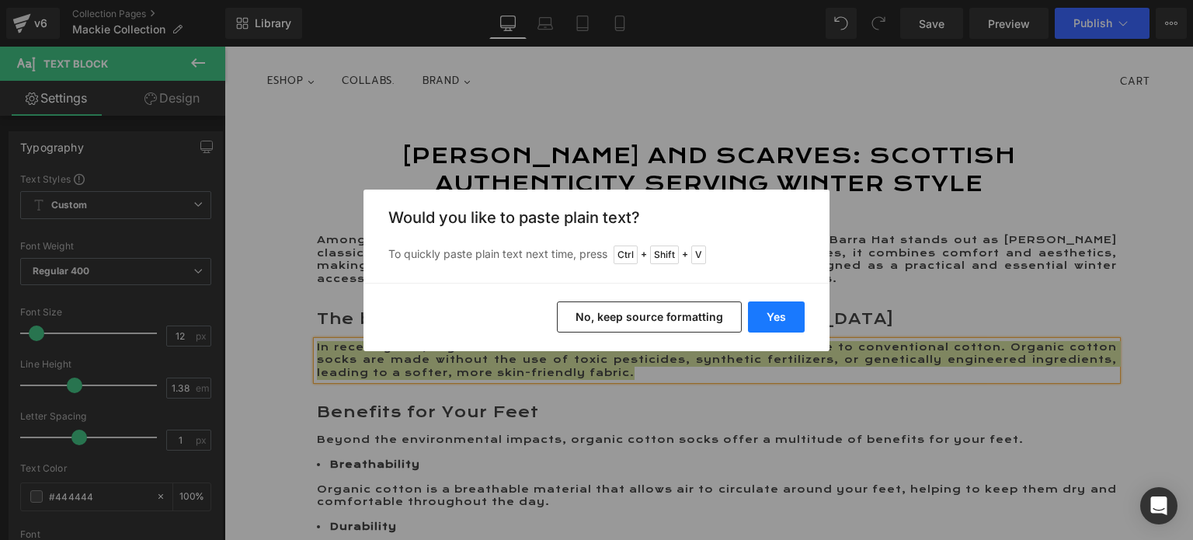
click at [771, 316] on button "Yes" at bounding box center [776, 316] width 57 height 31
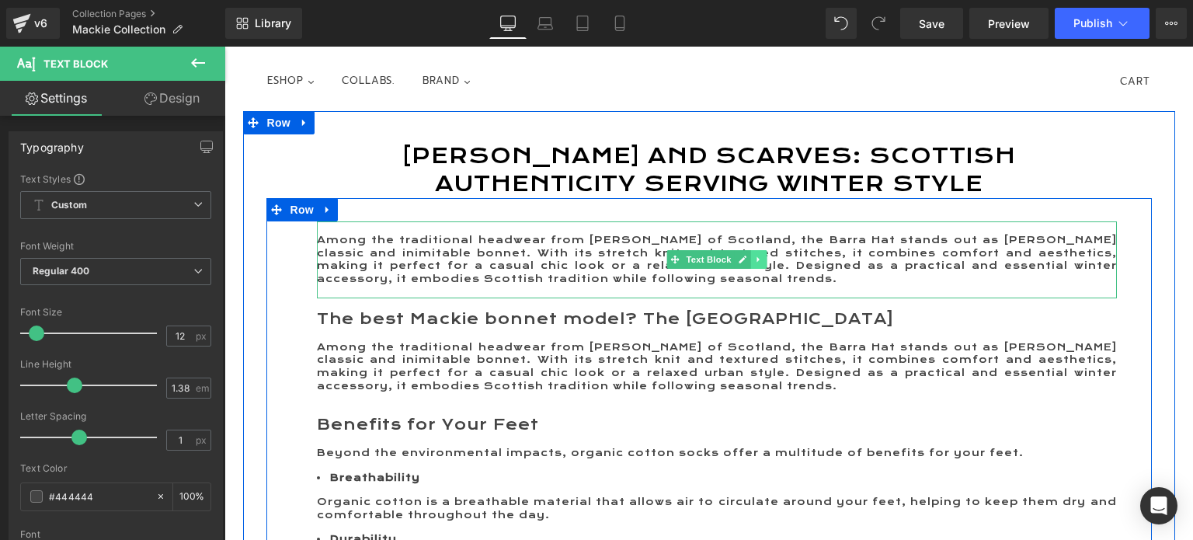
click at [757, 269] on link at bounding box center [758, 259] width 16 height 19
click at [762, 264] on icon at bounding box center [766, 260] width 9 height 9
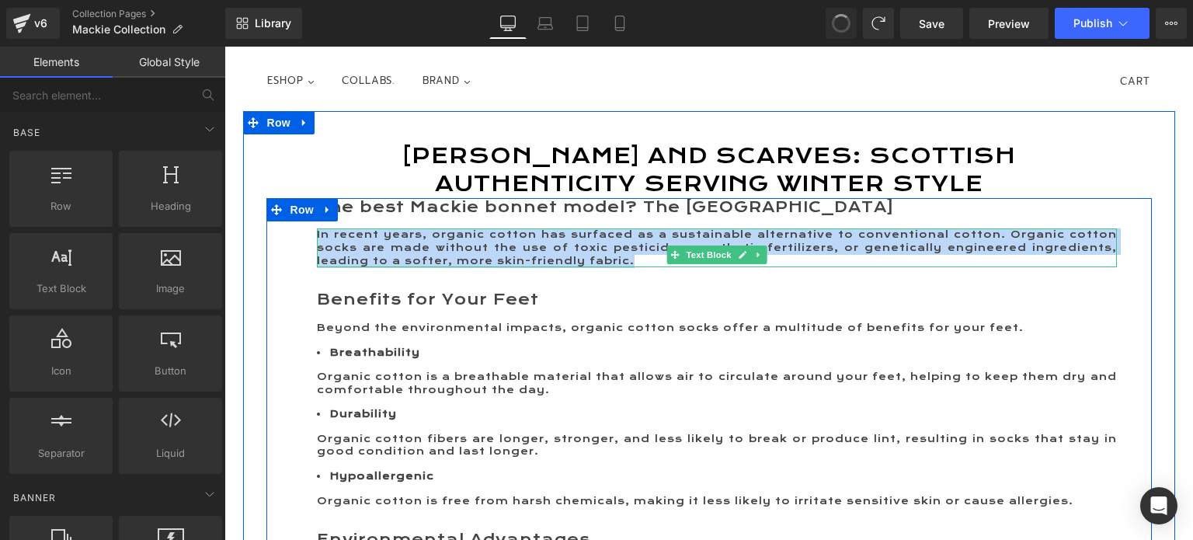
scroll to position [190, 0]
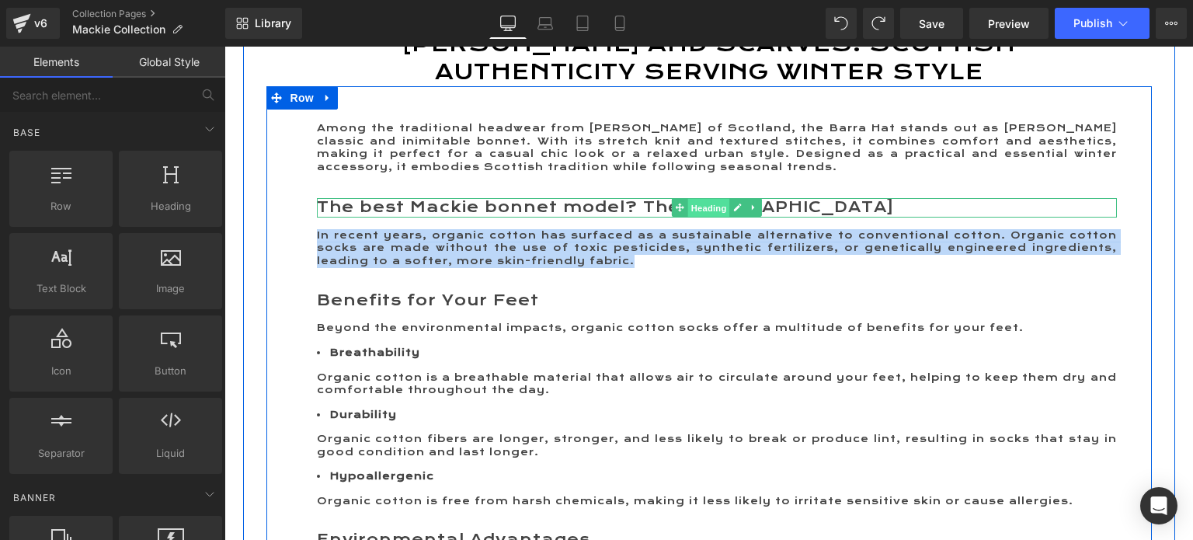
click at [708, 218] on span "Heading" at bounding box center [708, 208] width 42 height 19
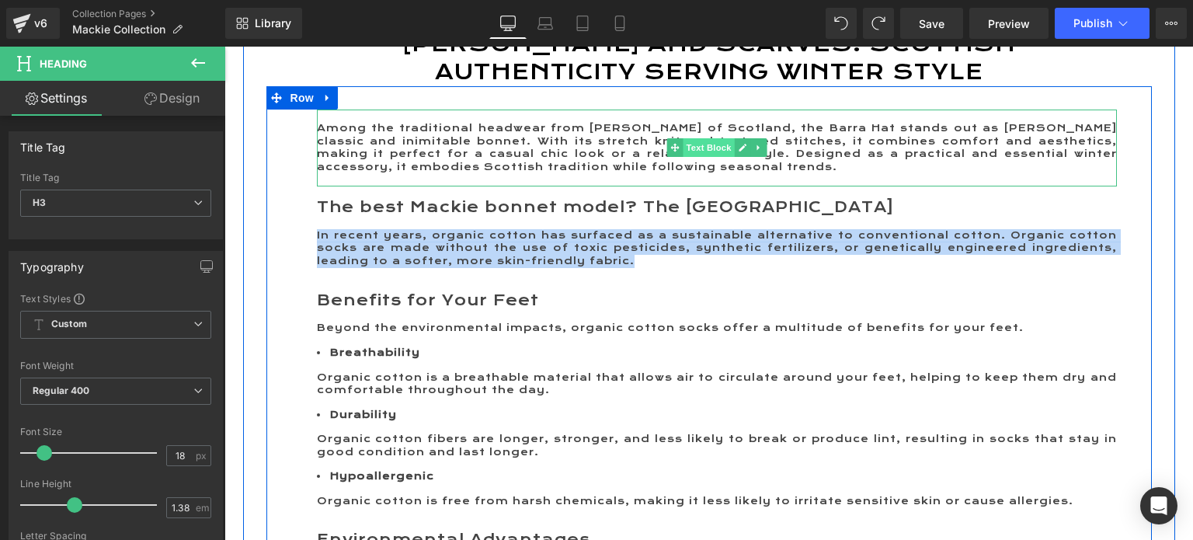
click at [694, 157] on span "Text Block" at bounding box center [708, 147] width 51 height 19
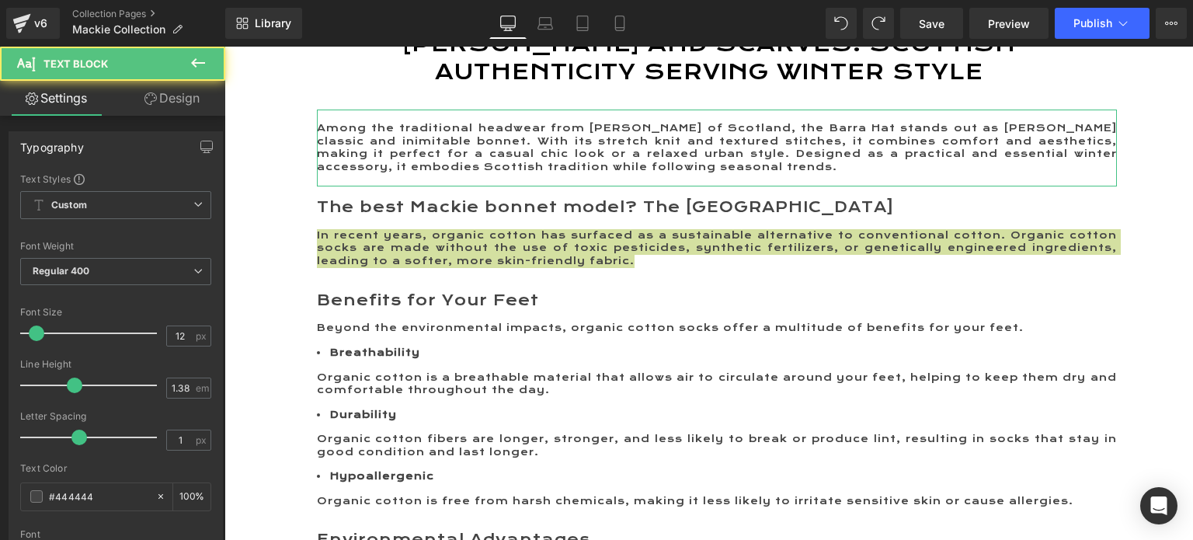
click at [168, 97] on link "Design" at bounding box center [172, 98] width 113 height 35
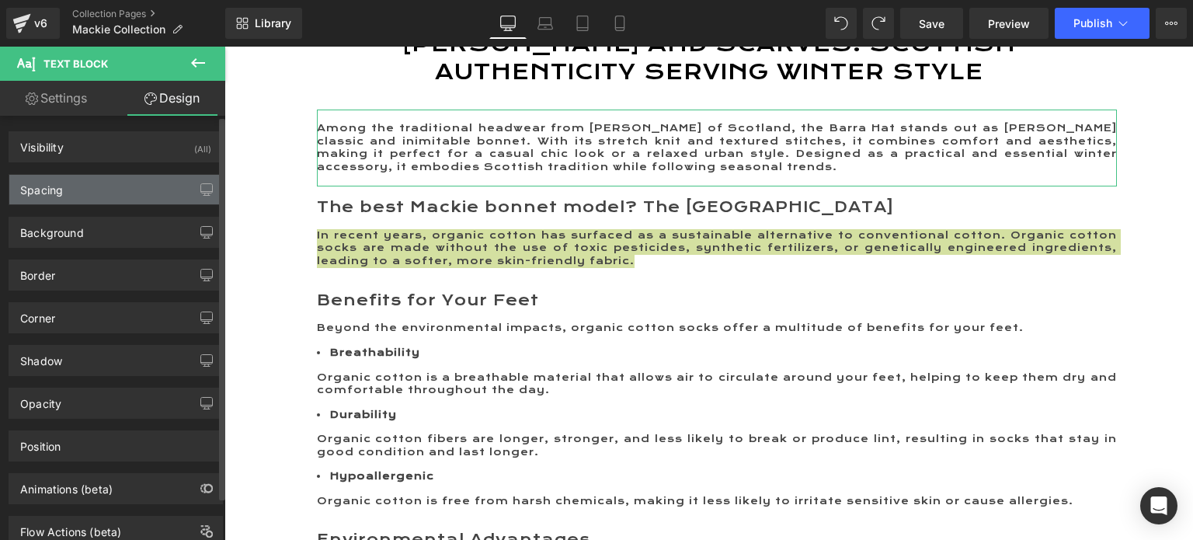
type input "30"
type input "0"
type input "15"
type input "50"
type input "0"
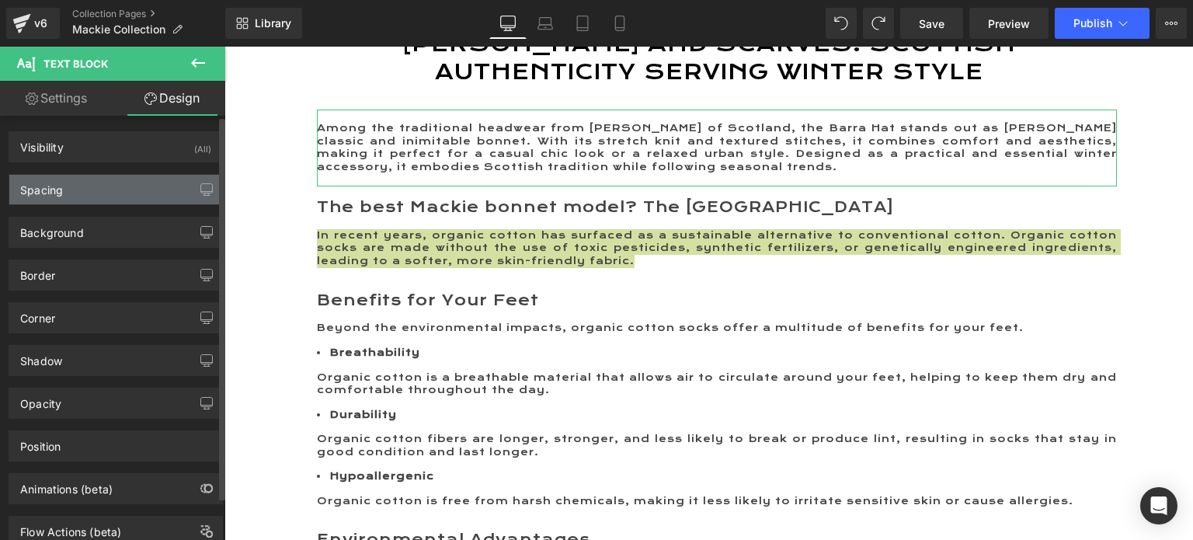
type input "0"
click at [82, 182] on div "Spacing" at bounding box center [115, 190] width 213 height 30
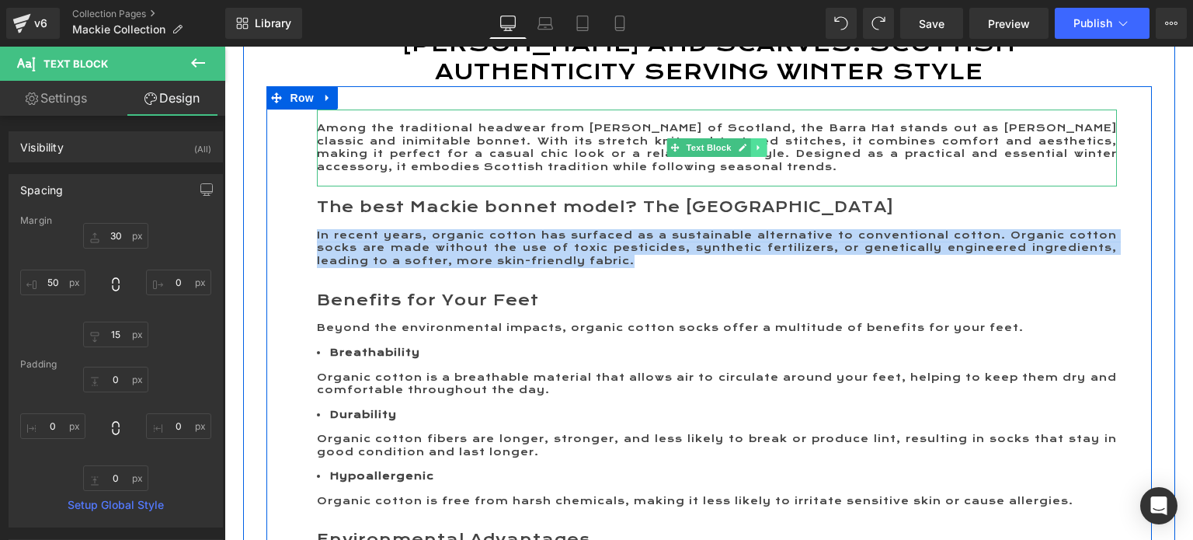
click at [754, 152] on icon at bounding box center [758, 147] width 9 height 9
click at [762, 152] on icon at bounding box center [766, 148] width 9 height 9
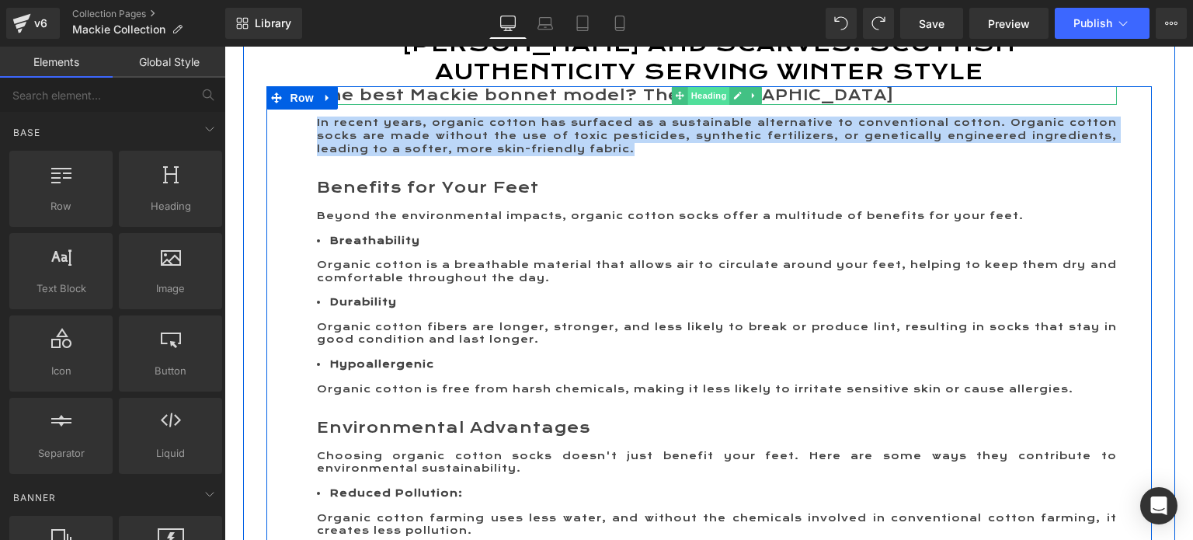
click at [698, 105] on span "Heading" at bounding box center [708, 95] width 42 height 19
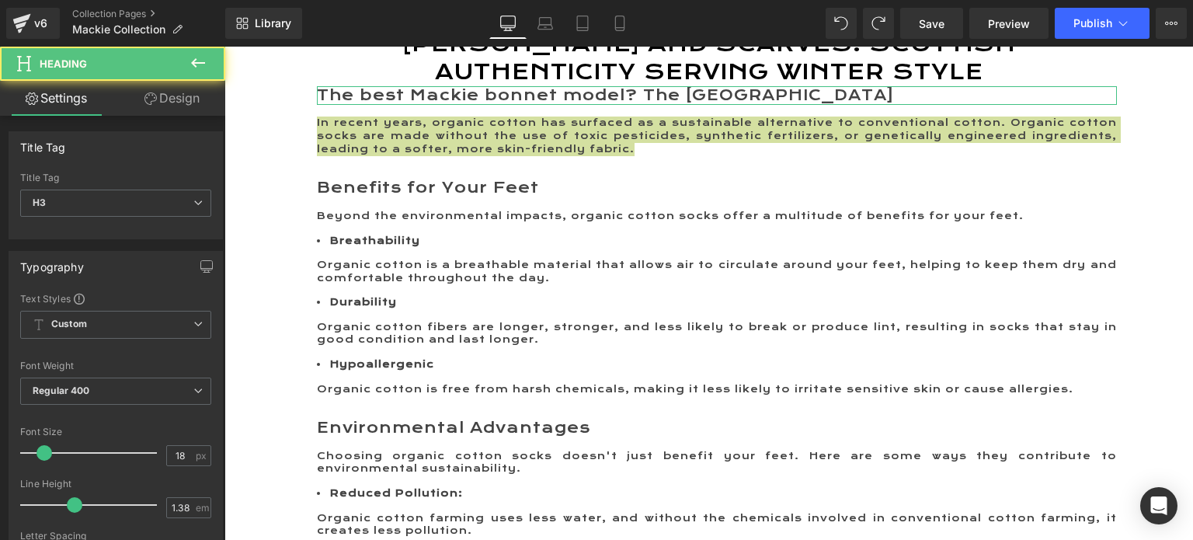
click at [192, 95] on link "Design" at bounding box center [172, 98] width 113 height 35
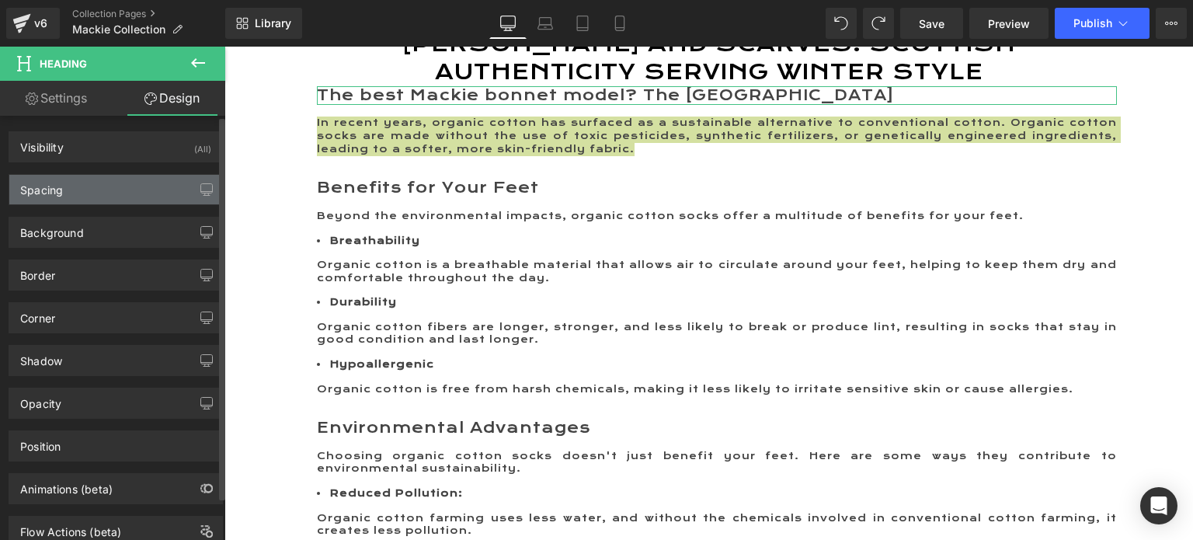
click at [61, 189] on div "Spacing" at bounding box center [41, 186] width 43 height 22
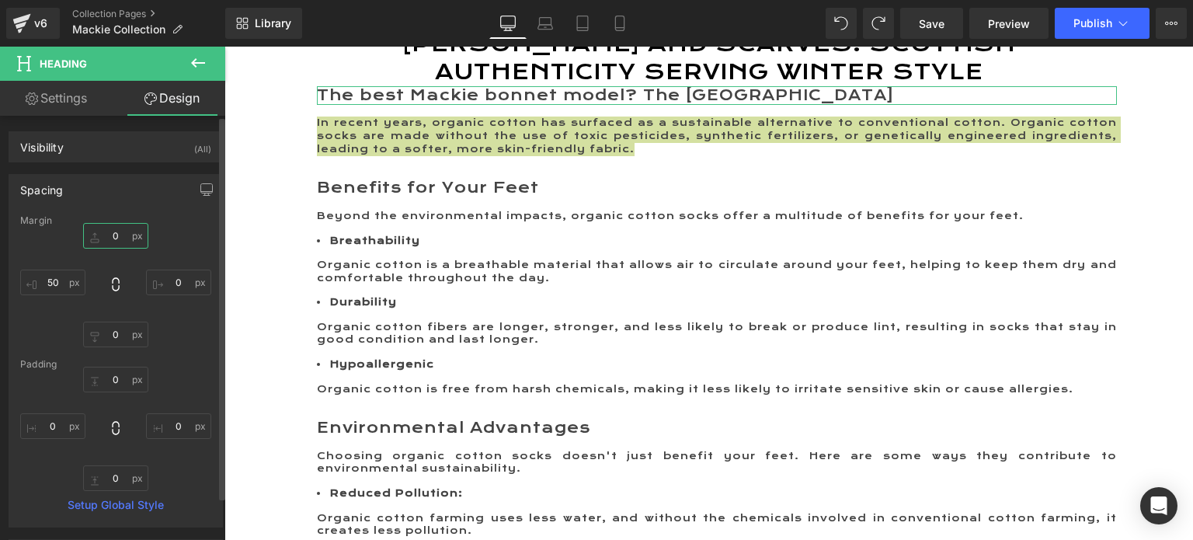
click at [110, 237] on input "0" at bounding box center [115, 236] width 65 height 26
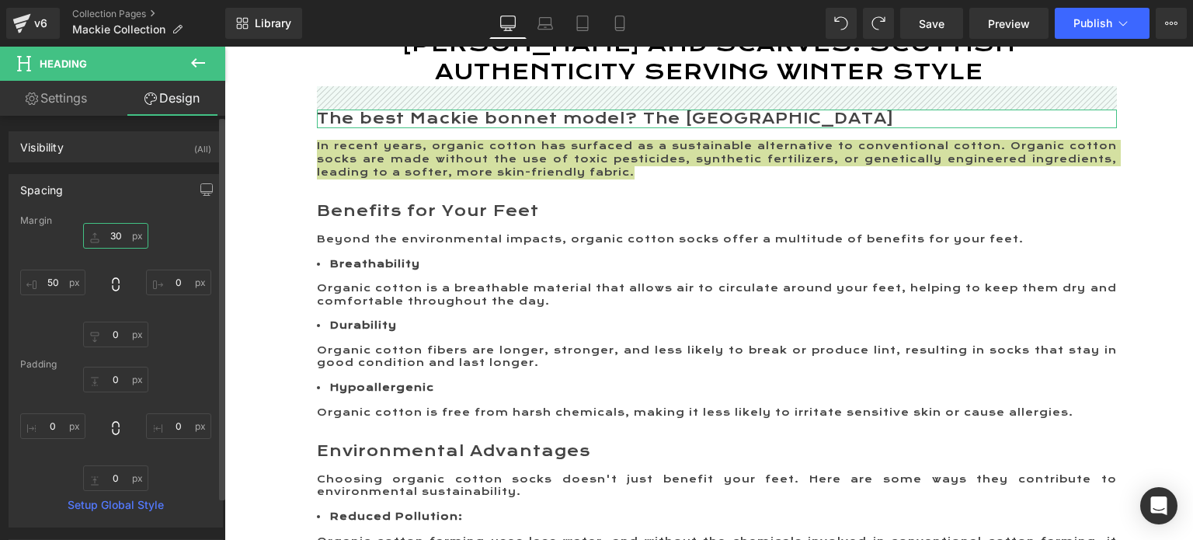
type input "30"
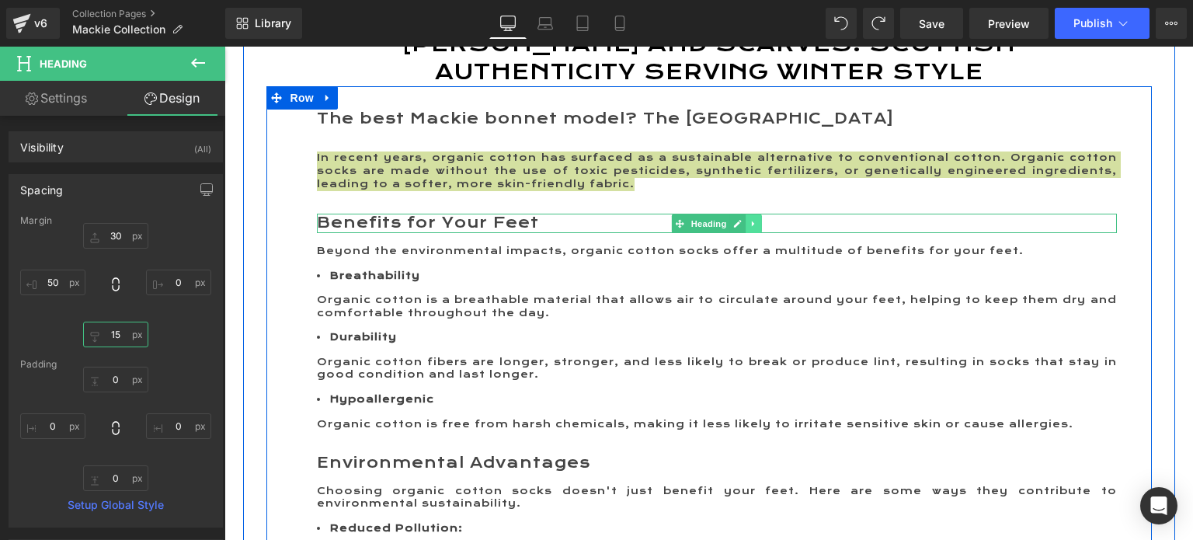
type input "15"
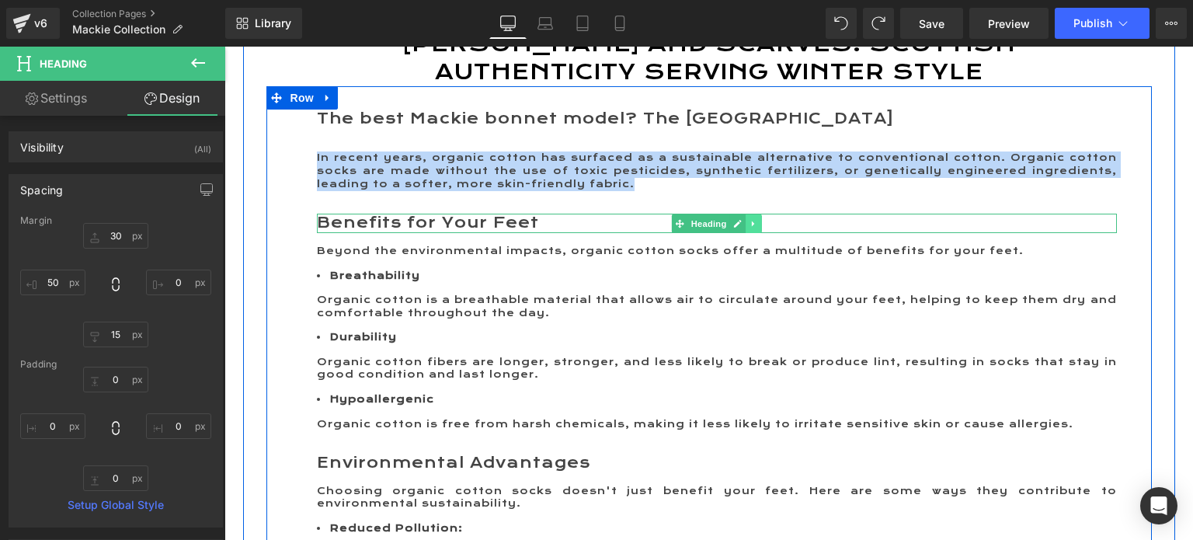
click at [750, 228] on icon at bounding box center [754, 223] width 9 height 9
click at [757, 228] on icon at bounding box center [761, 223] width 9 height 9
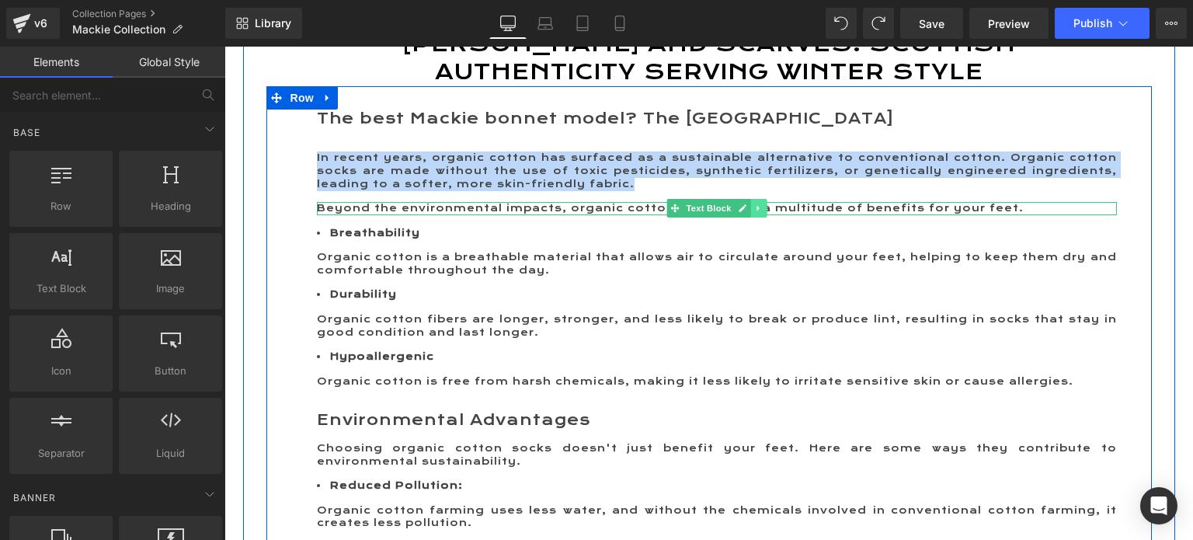
click at [757, 211] on icon at bounding box center [758, 208] width 2 height 5
click at [762, 213] on icon at bounding box center [766, 208] width 9 height 9
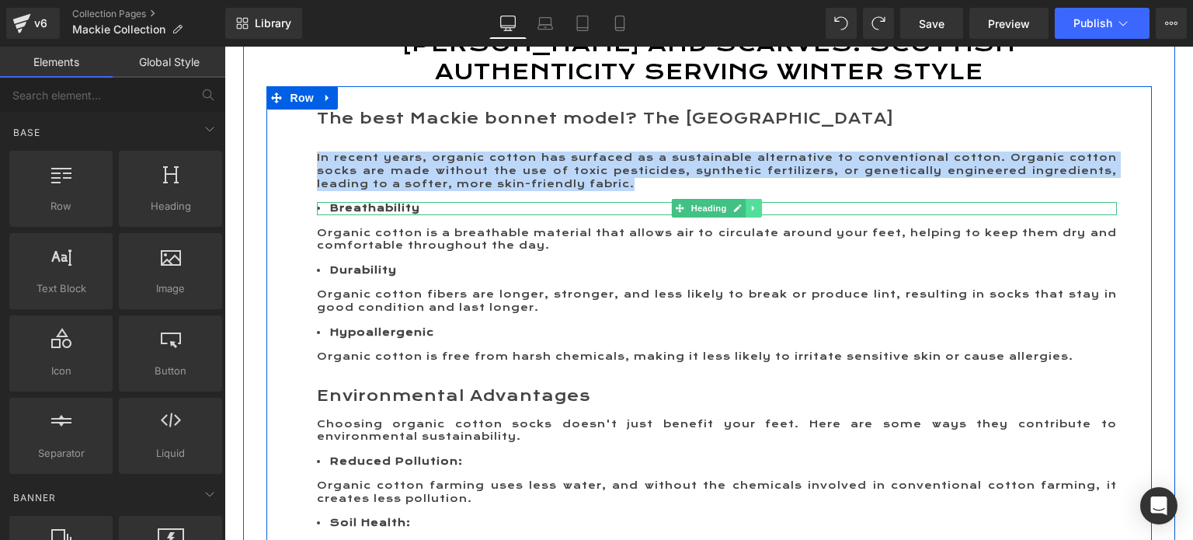
click at [752, 211] on icon at bounding box center [753, 208] width 2 height 5
click at [757, 213] on icon at bounding box center [761, 208] width 9 height 9
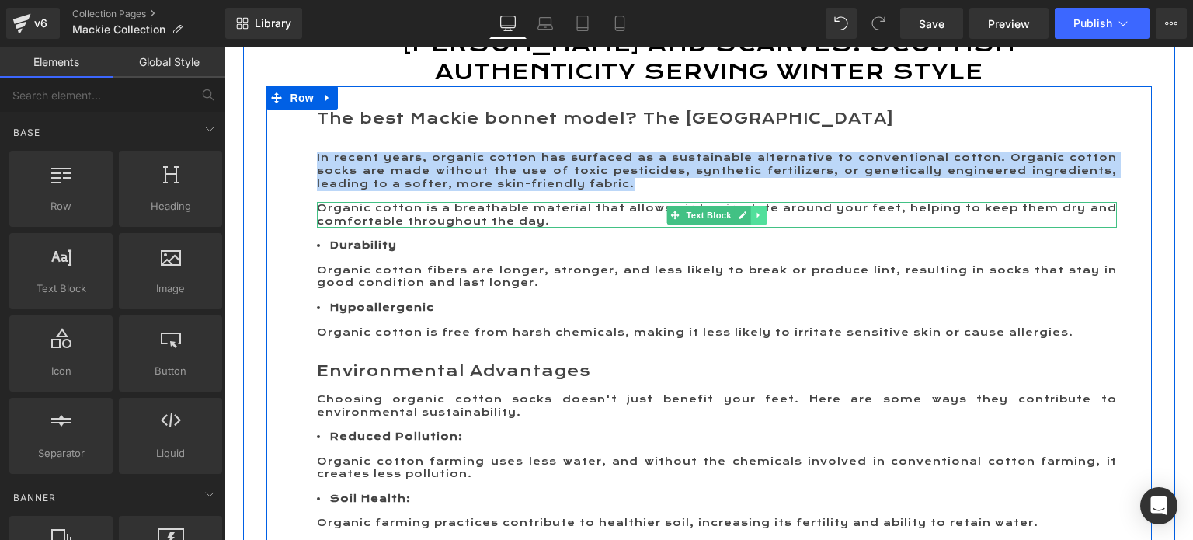
click at [754, 220] on icon at bounding box center [758, 215] width 9 height 9
click at [762, 220] on icon at bounding box center [766, 215] width 9 height 9
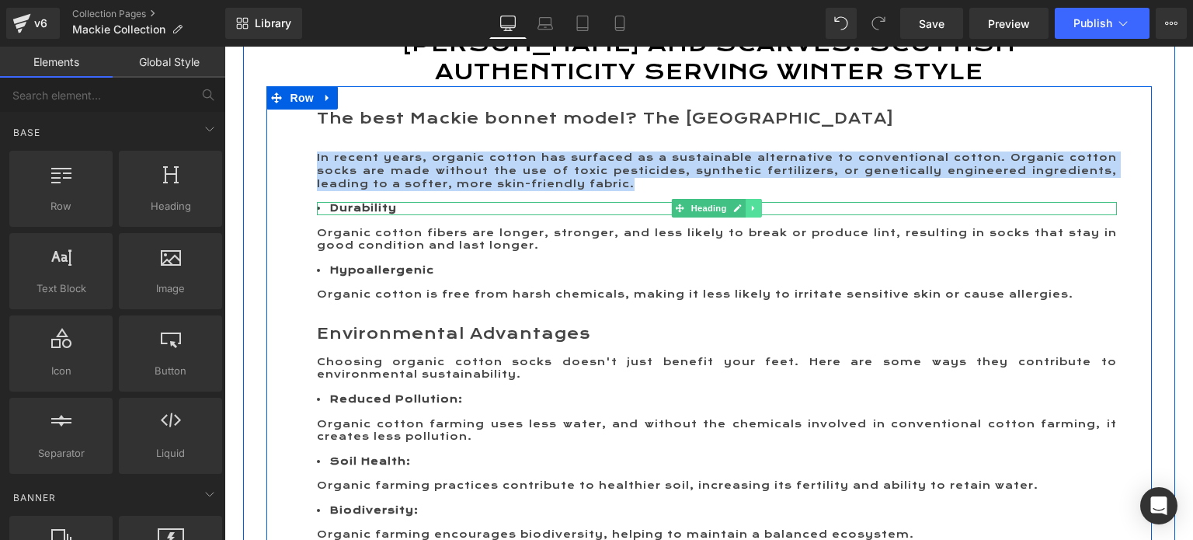
click at [752, 211] on icon at bounding box center [753, 208] width 2 height 5
click at [758, 213] on icon at bounding box center [761, 208] width 9 height 9
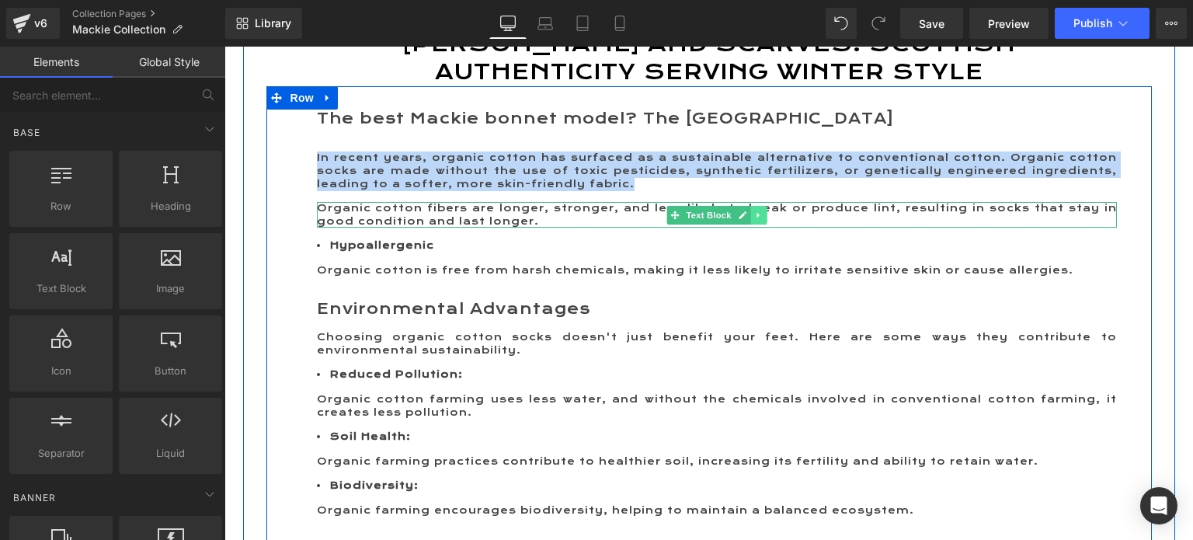
click at [757, 218] on icon at bounding box center [758, 214] width 2 height 5
click at [762, 220] on icon at bounding box center [766, 215] width 9 height 9
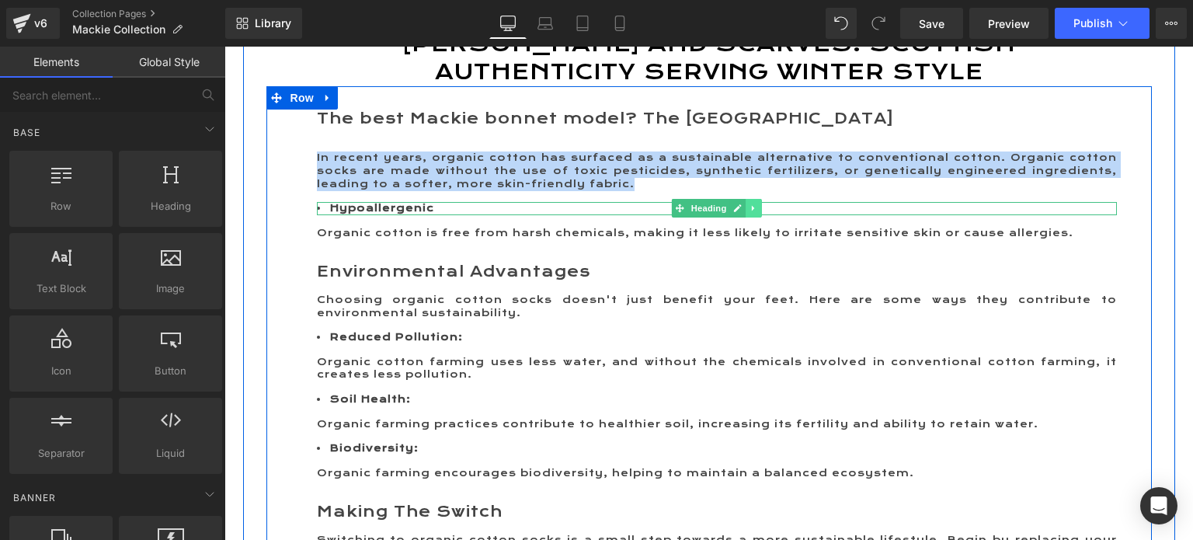
click at [752, 213] on icon at bounding box center [754, 208] width 9 height 9
click at [757, 213] on icon at bounding box center [761, 208] width 9 height 9
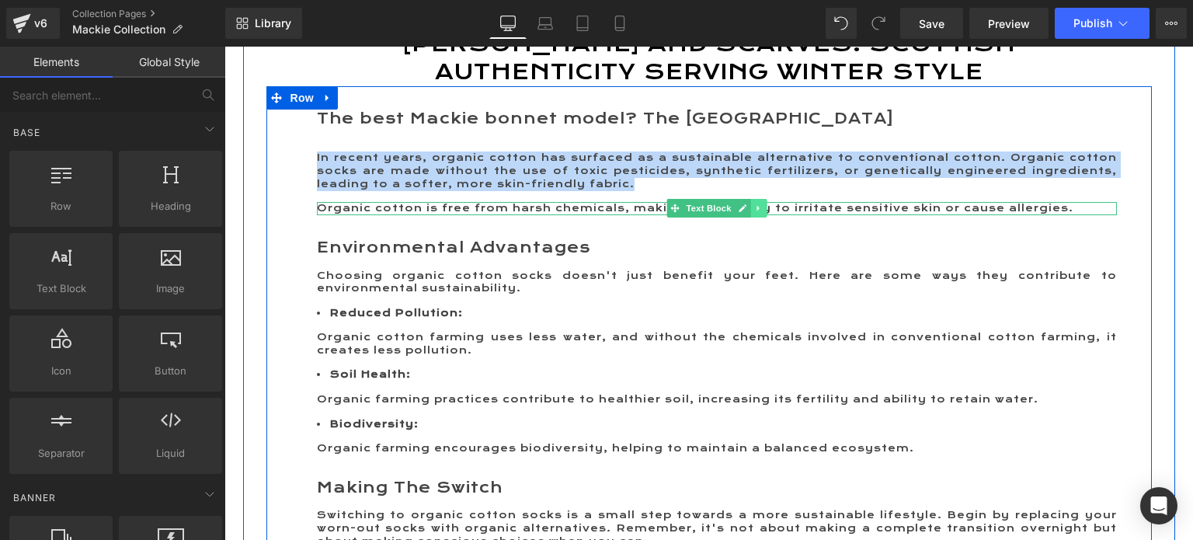
click at [757, 211] on icon at bounding box center [758, 208] width 2 height 5
click at [762, 213] on icon at bounding box center [766, 208] width 9 height 9
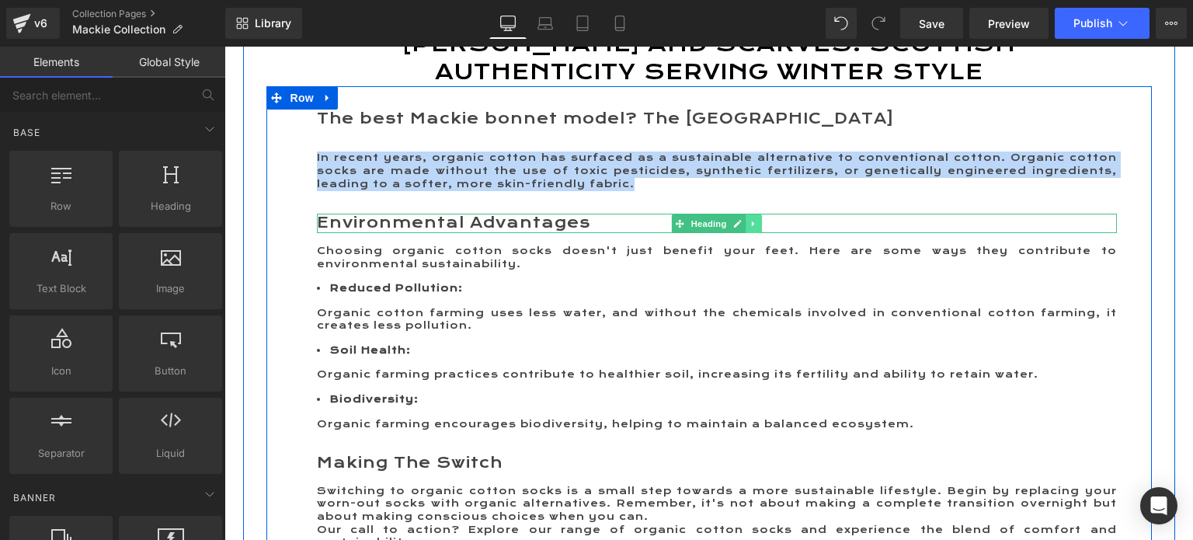
click at [750, 228] on icon at bounding box center [754, 223] width 9 height 9
click at [758, 228] on icon at bounding box center [761, 223] width 9 height 9
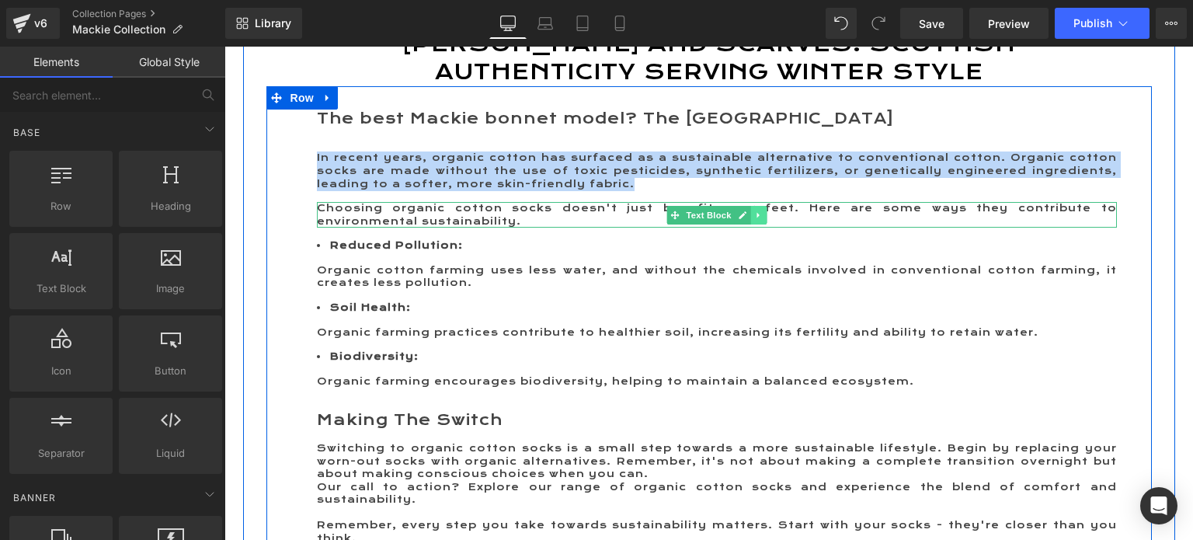
click at [754, 220] on icon at bounding box center [758, 215] width 9 height 9
click at [762, 219] on icon at bounding box center [766, 215] width 9 height 9
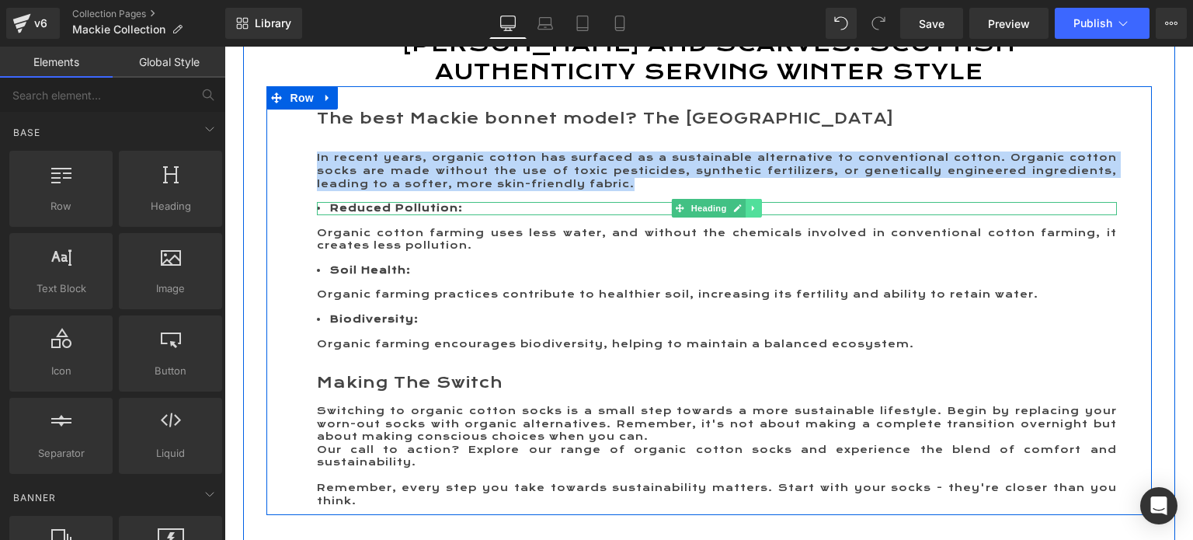
click at [750, 213] on icon at bounding box center [754, 208] width 9 height 9
click at [758, 213] on icon at bounding box center [761, 208] width 9 height 9
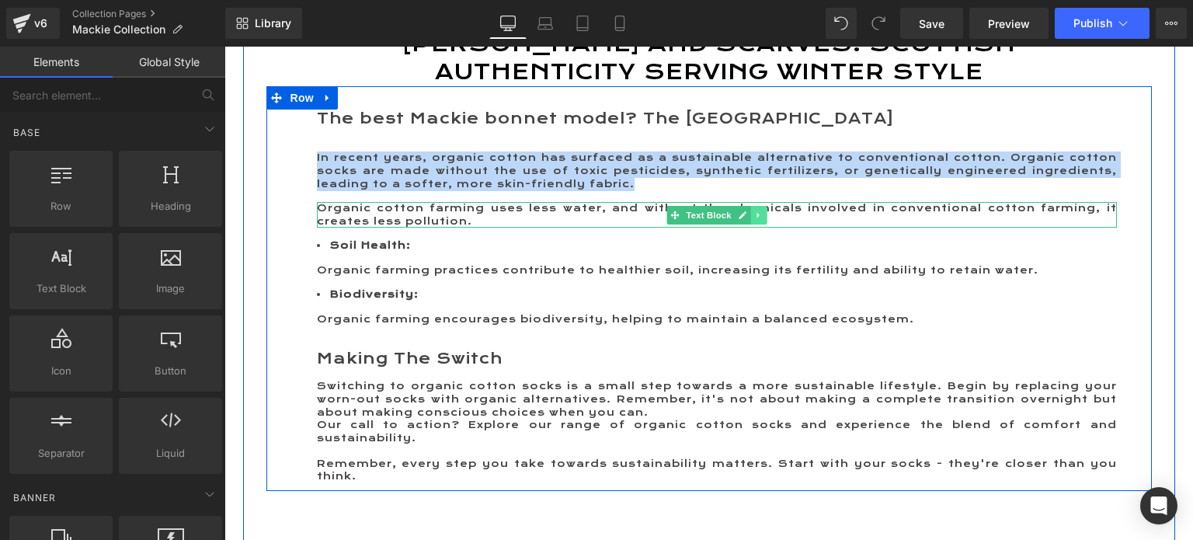
click at [750, 225] on link at bounding box center [758, 215] width 16 height 19
click at [762, 220] on icon at bounding box center [766, 215] width 9 height 9
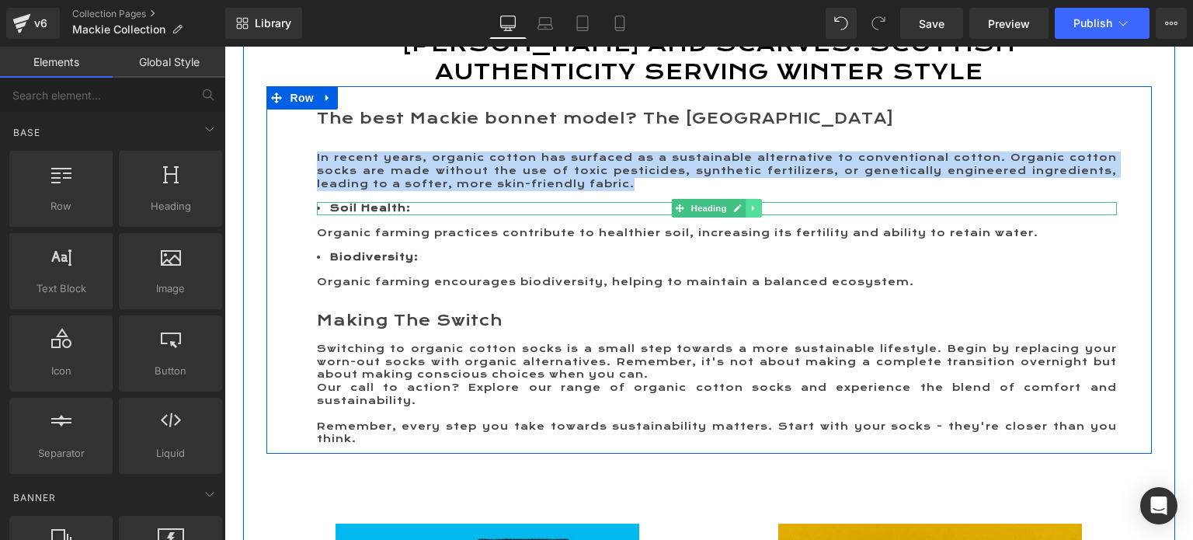
click at [752, 211] on icon at bounding box center [753, 208] width 2 height 5
click at [757, 213] on icon at bounding box center [761, 208] width 9 height 9
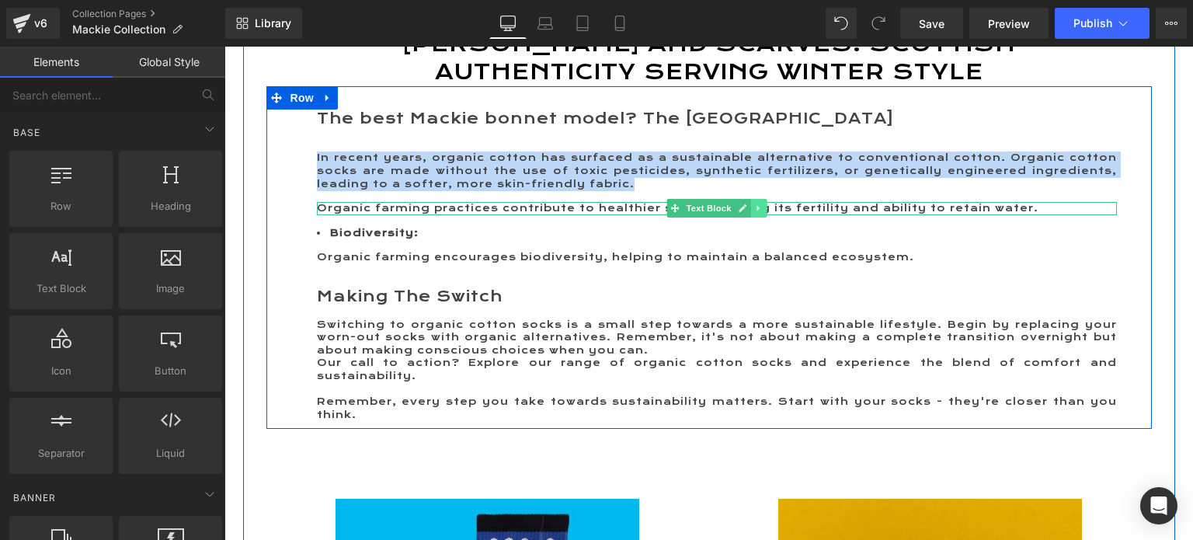
click at [755, 213] on icon at bounding box center [758, 208] width 9 height 9
click at [762, 213] on icon at bounding box center [766, 208] width 9 height 9
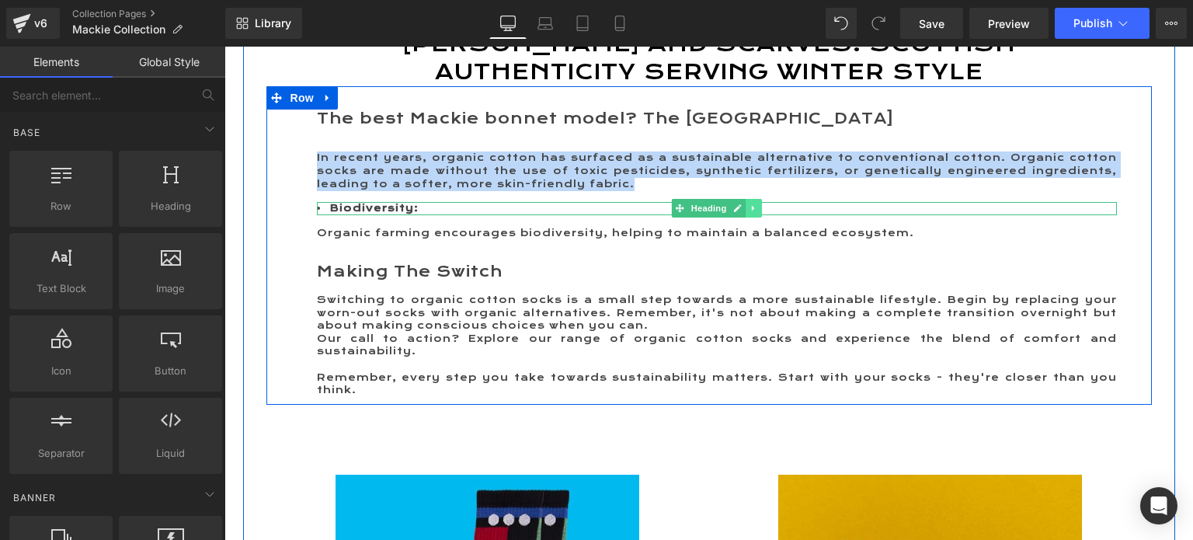
click at [750, 213] on icon at bounding box center [754, 208] width 9 height 9
click at [757, 213] on icon at bounding box center [761, 208] width 9 height 9
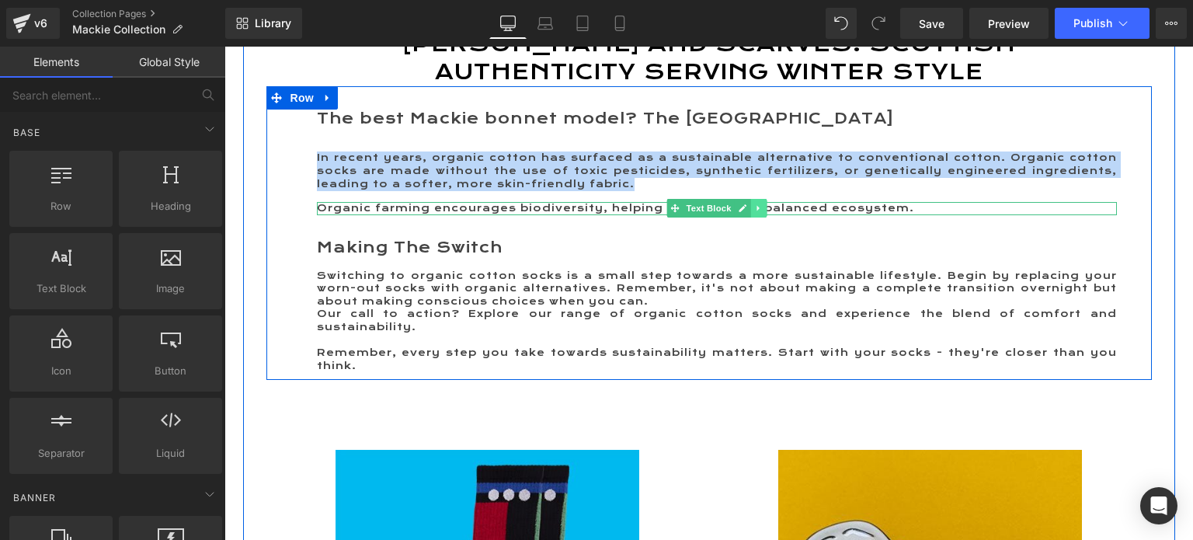
click at [755, 213] on icon at bounding box center [758, 208] width 9 height 9
click at [762, 213] on icon at bounding box center [766, 208] width 9 height 9
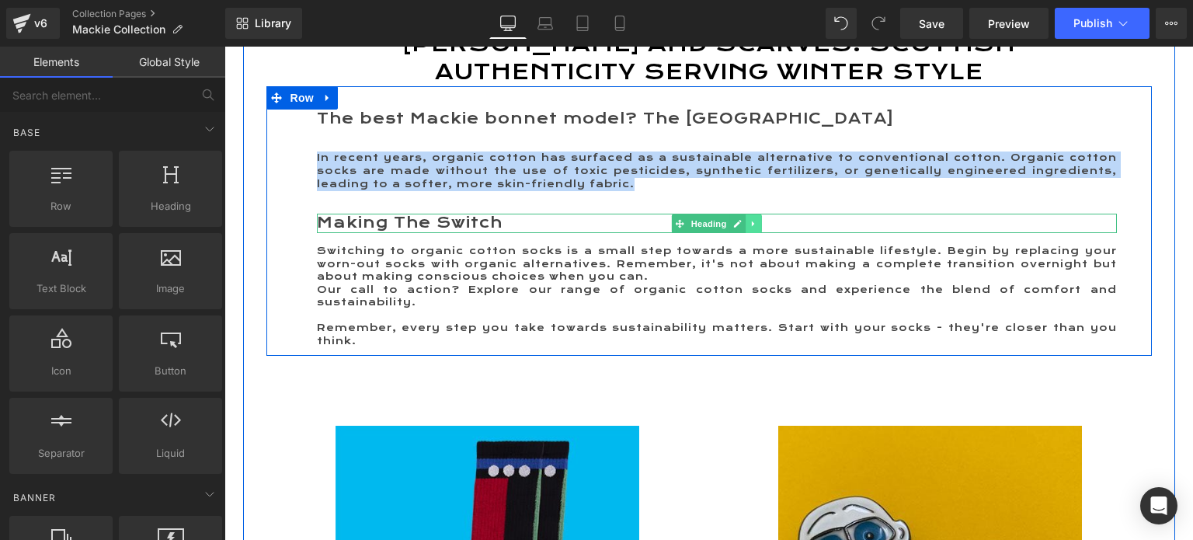
click at [752, 226] on icon at bounding box center [753, 223] width 2 height 5
click at [757, 228] on icon at bounding box center [761, 223] width 9 height 9
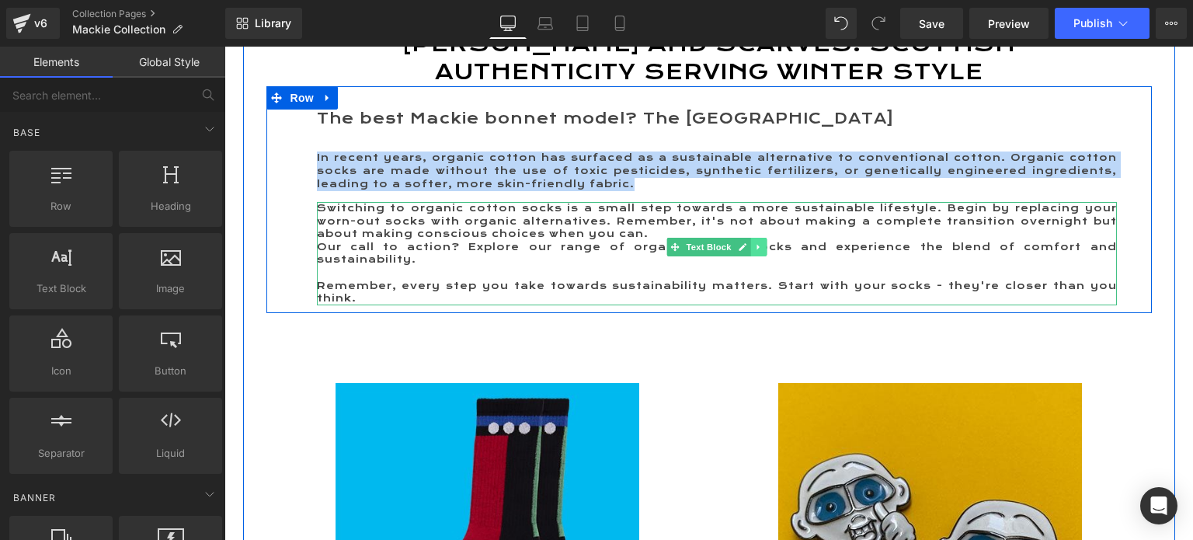
click at [757, 252] on icon at bounding box center [758, 246] width 9 height 9
click at [762, 252] on icon at bounding box center [766, 247] width 9 height 9
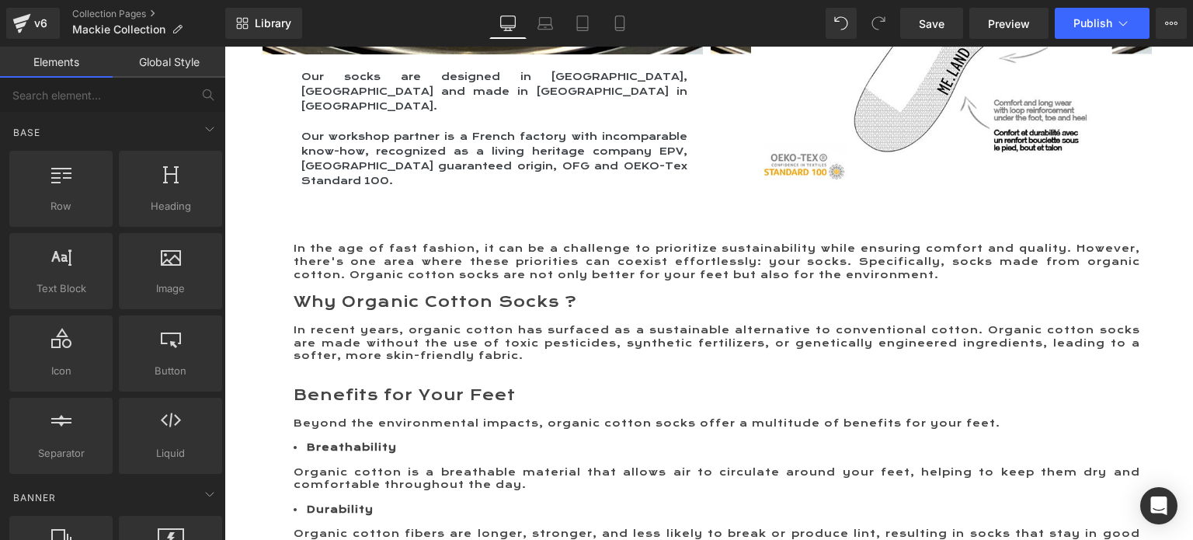
scroll to position [1631, 0]
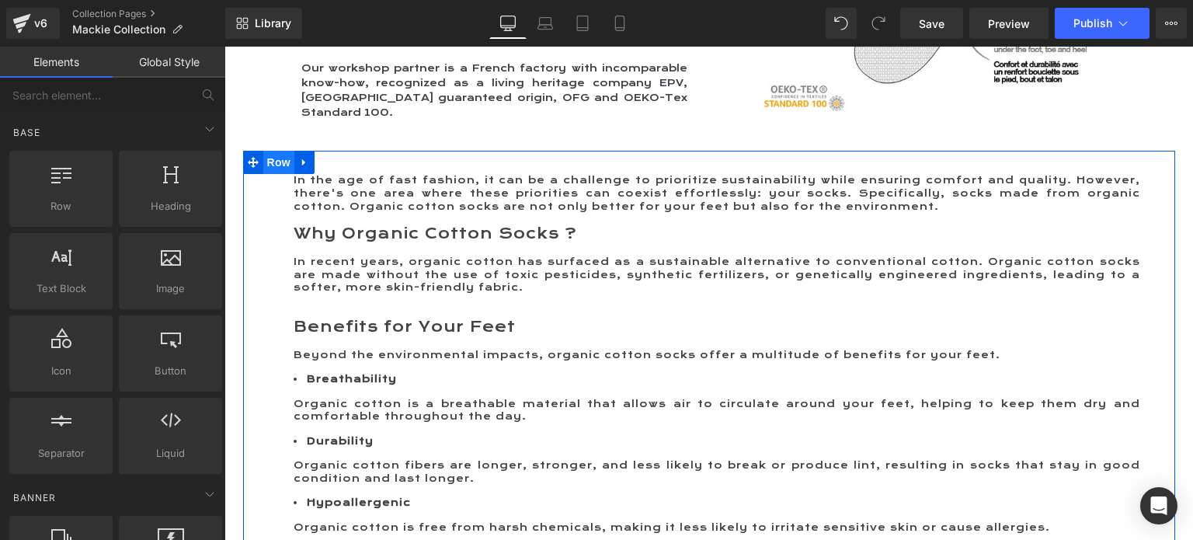
click at [275, 151] on span "Row" at bounding box center [278, 162] width 31 height 23
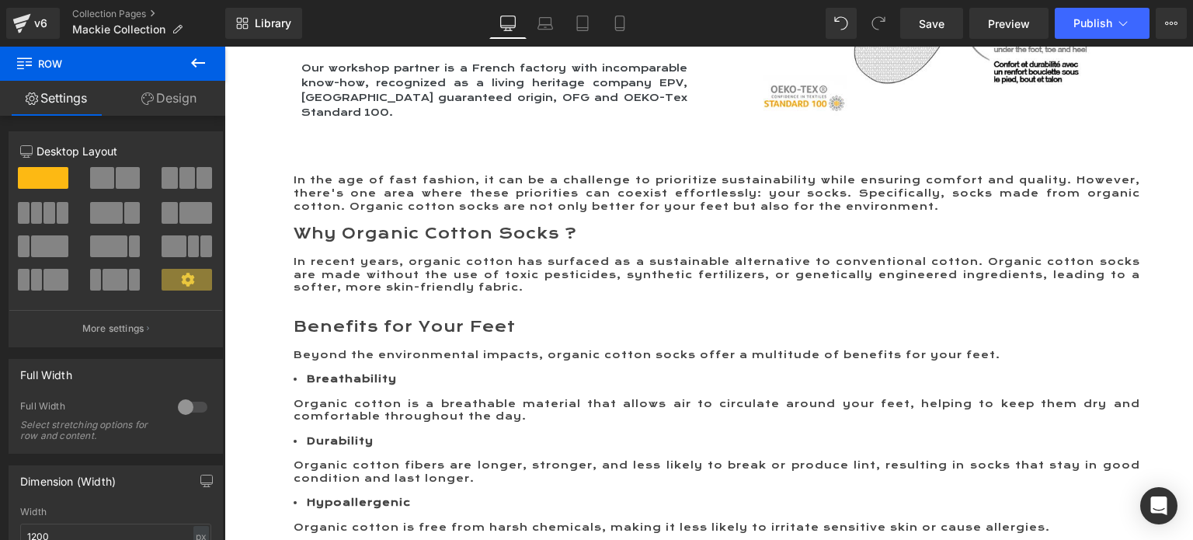
click at [193, 58] on icon at bounding box center [198, 63] width 19 height 19
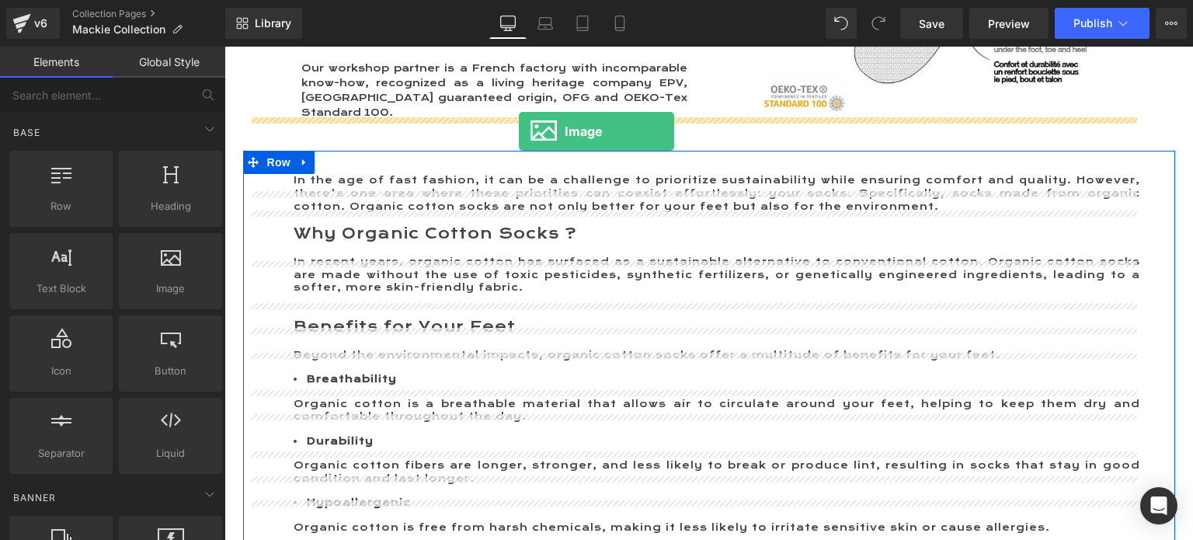
drag, startPoint x: 379, startPoint y: 335, endPoint x: 519, endPoint y: 131, distance: 246.9
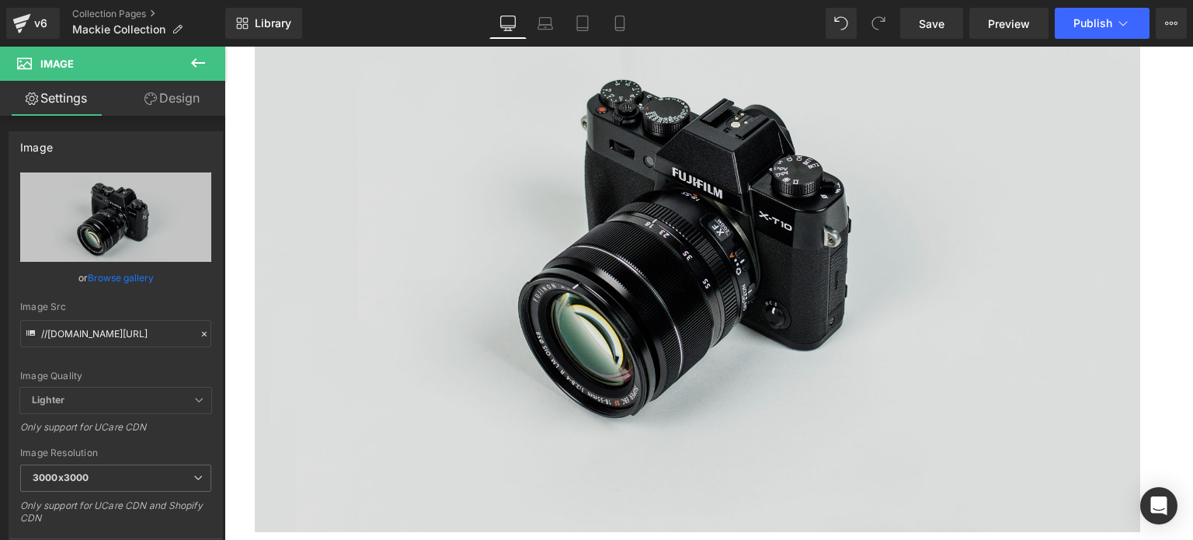
scroll to position [1864, 0]
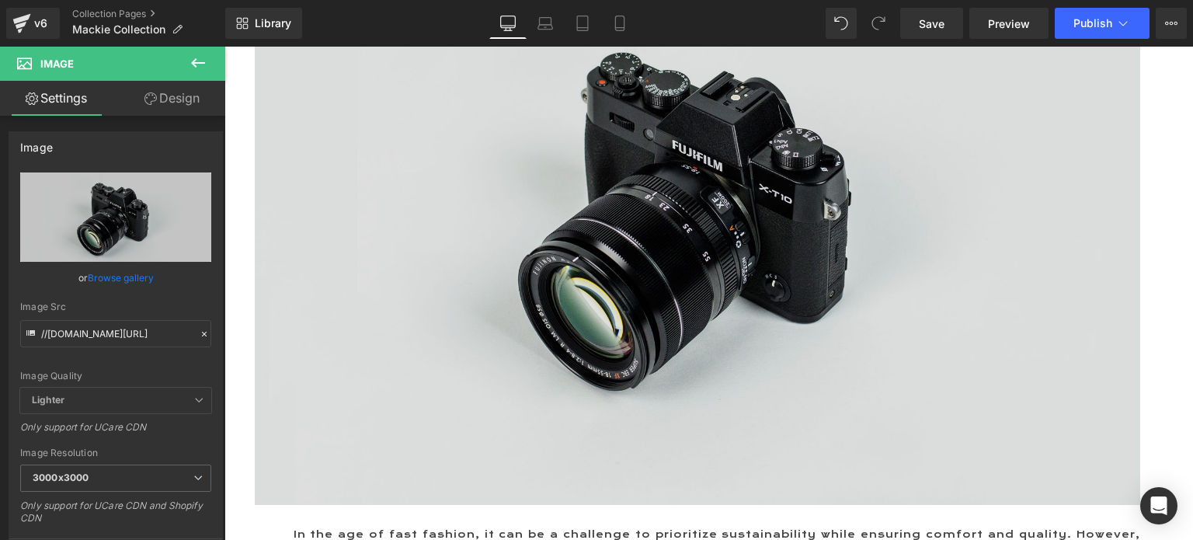
click at [651, 237] on img at bounding box center [698, 211] width 886 height 587
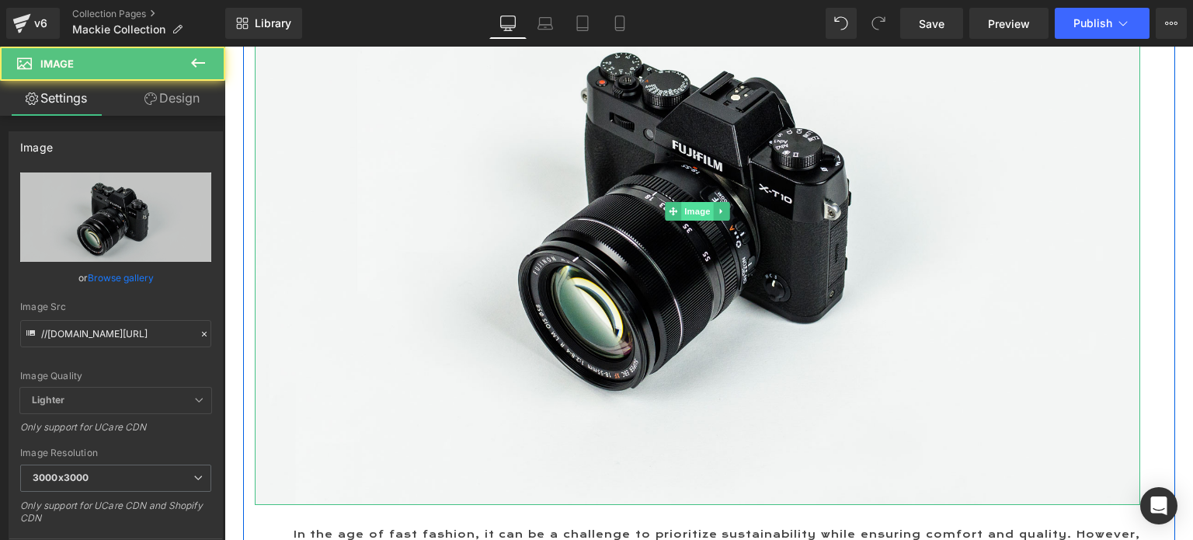
click at [681, 202] on span "Image" at bounding box center [697, 211] width 33 height 19
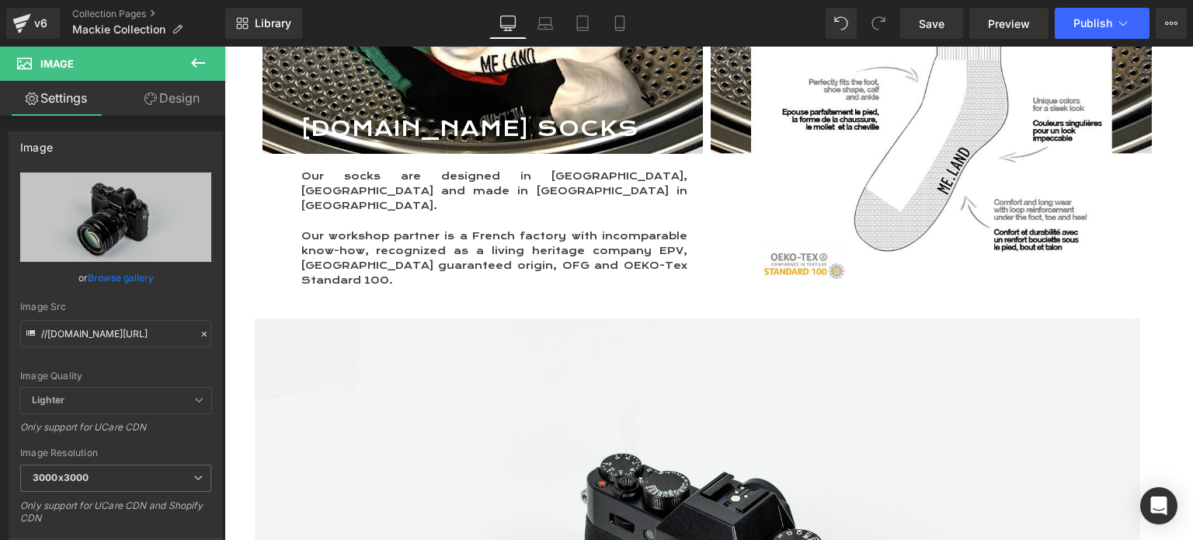
scroll to position [1709, 0]
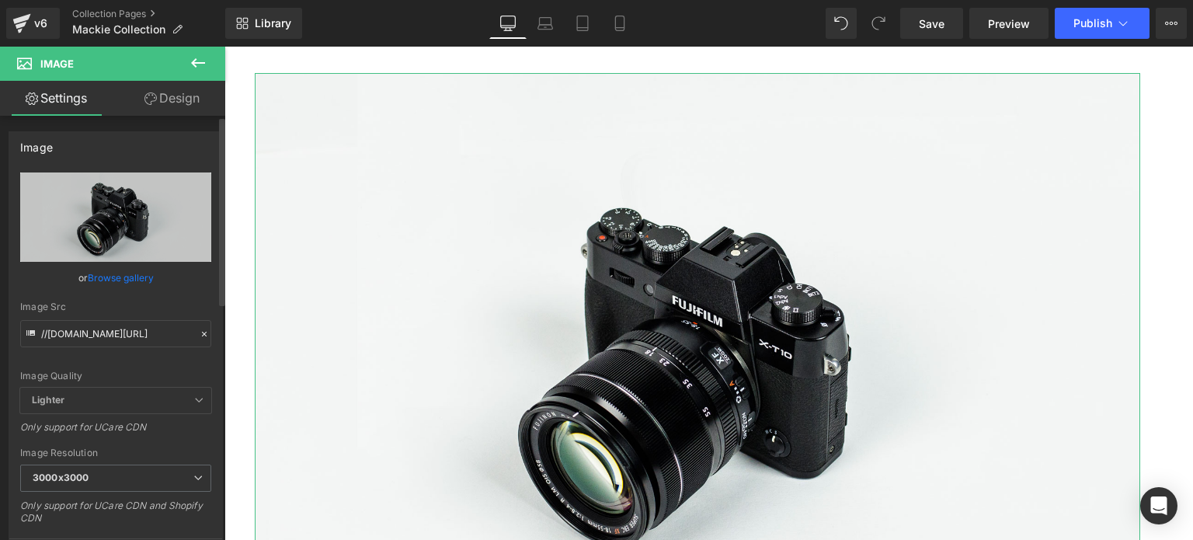
click at [103, 277] on link "Browse gallery" at bounding box center [121, 277] width 66 height 27
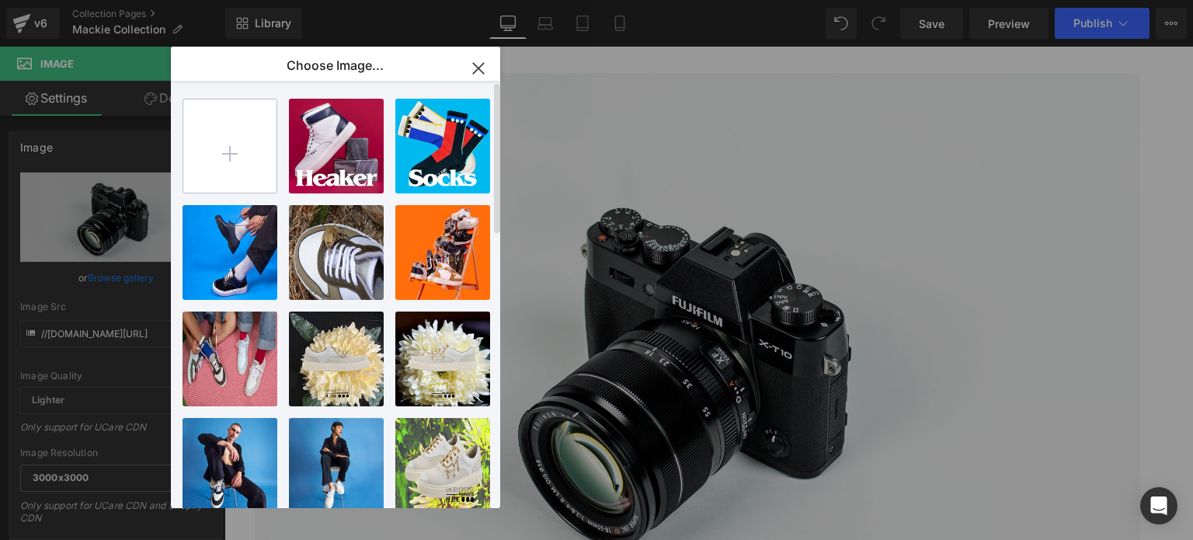
click at [230, 148] on input "file" at bounding box center [229, 145] width 93 height 93
type input "C:\fakepath\800x500 Mackie Bonnets.jpg"
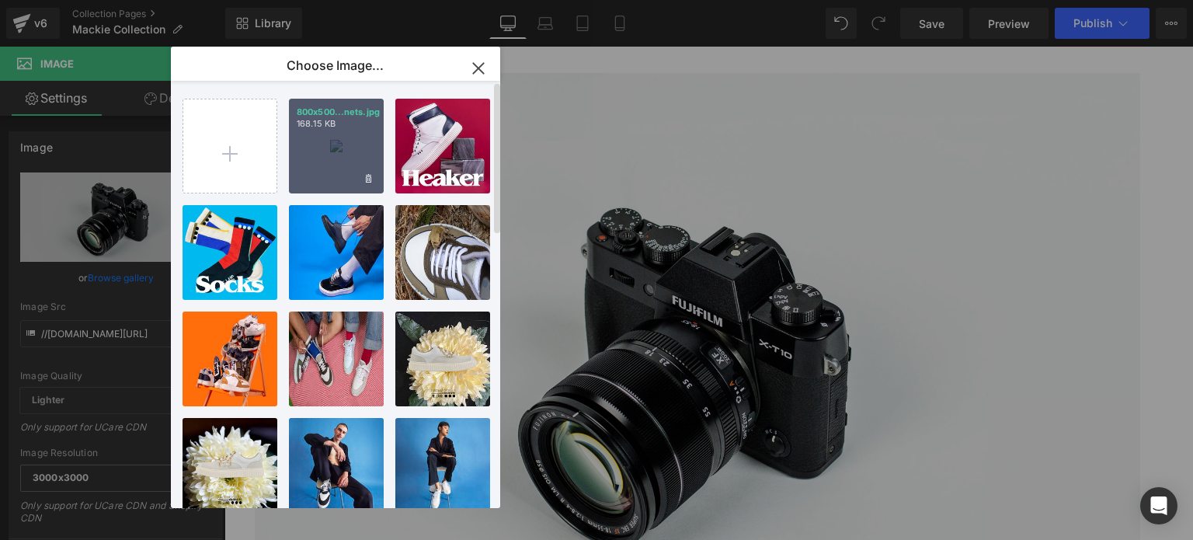
click at [321, 156] on div "800x500...nets.jpg 168.15 KB" at bounding box center [336, 146] width 95 height 95
type input "https://ucarecdn.com/a8151664-7c1b-4b03-8537-f197a2ed424d/-/format/auto/-/previ…"
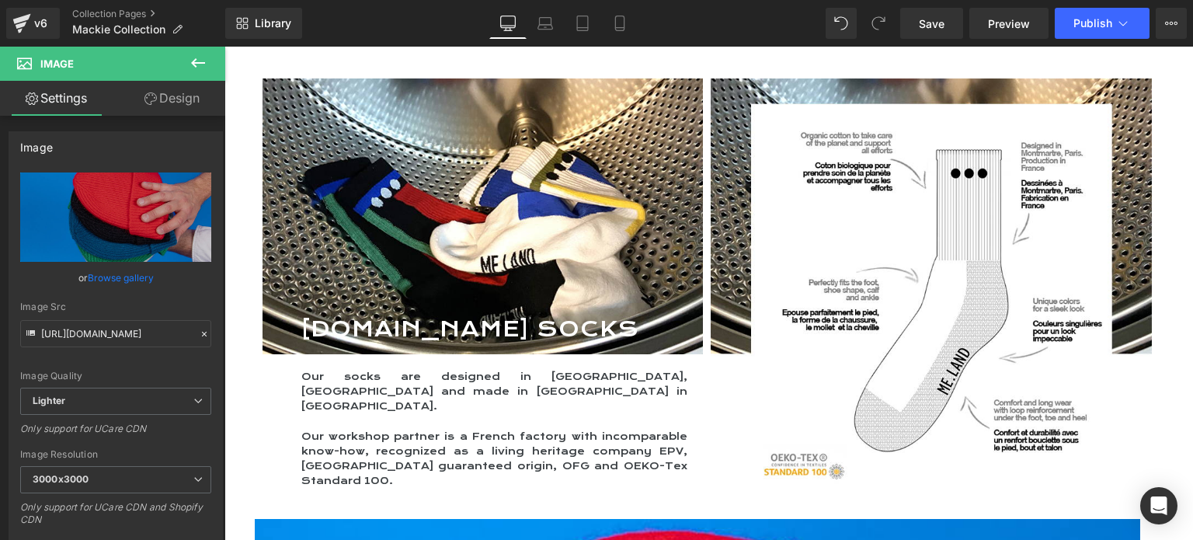
scroll to position [1243, 0]
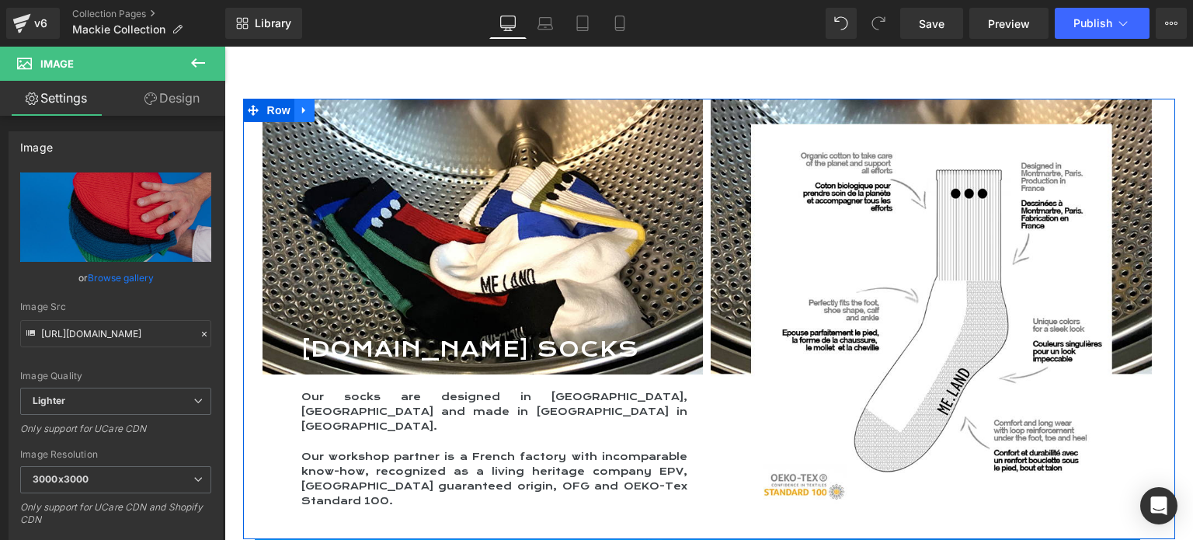
click at [302, 114] on icon at bounding box center [303, 110] width 3 height 7
click at [339, 116] on icon at bounding box center [344, 110] width 11 height 11
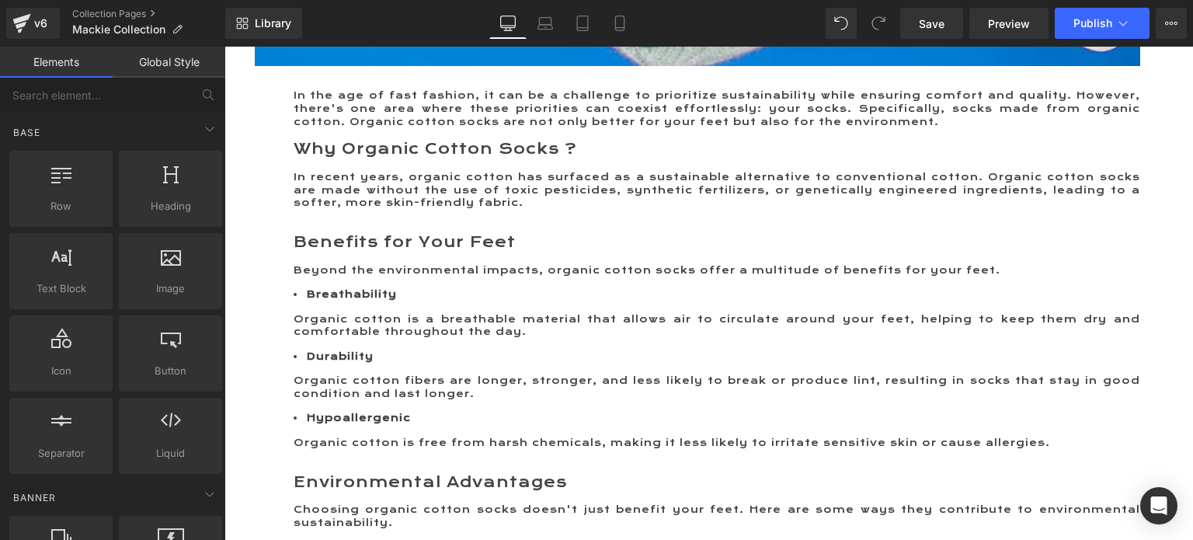
scroll to position [1787, 0]
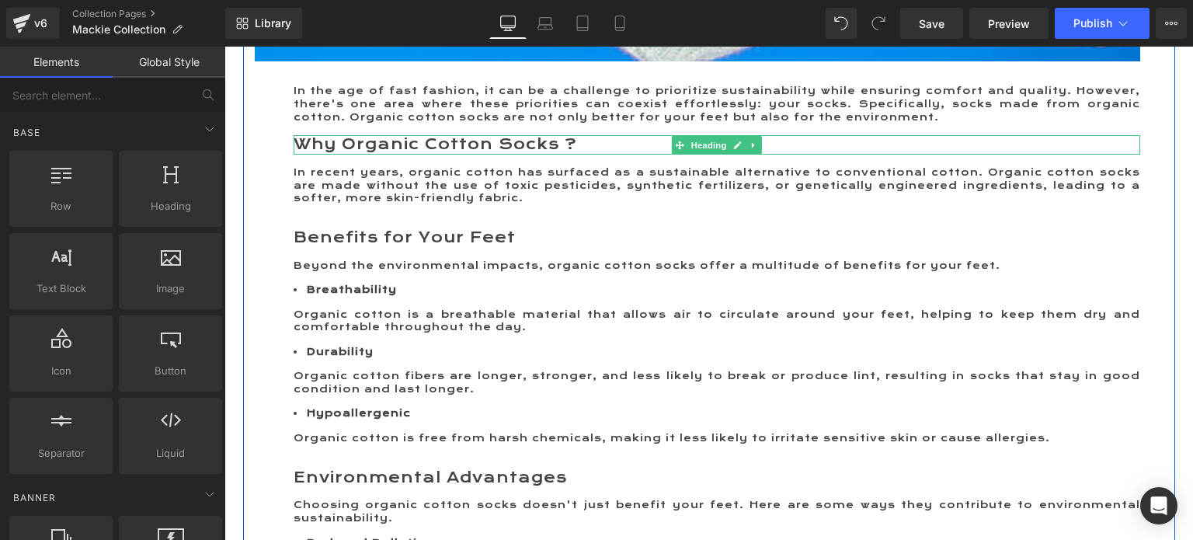
click at [301, 155] on h3 "Why Organic Cotton Socks ?" at bounding box center [717, 144] width 847 height 19
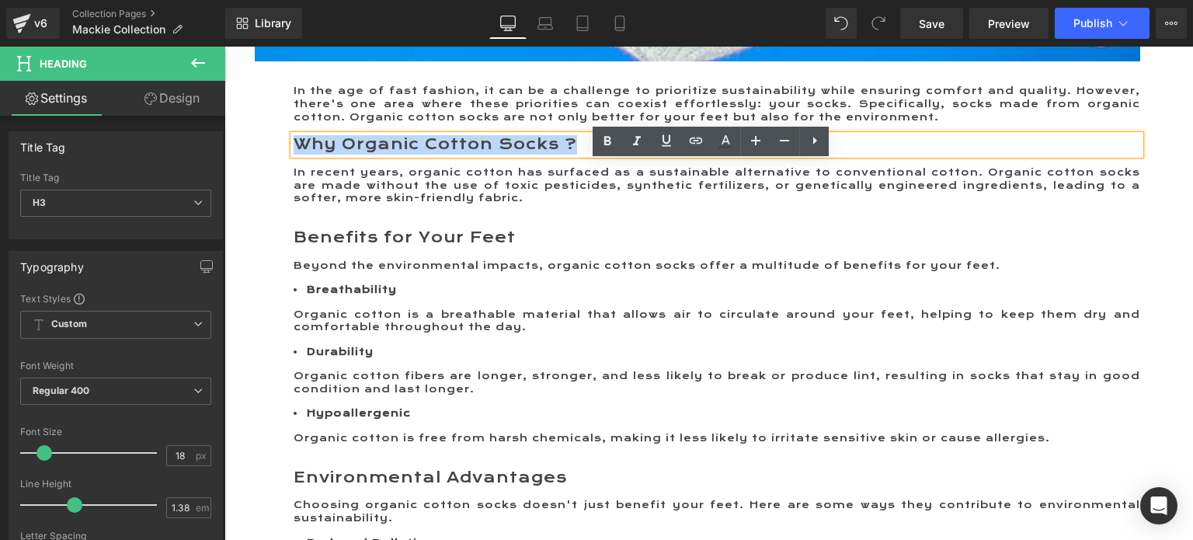
drag, startPoint x: 291, startPoint y: 168, endPoint x: 578, endPoint y: 166, distance: 286.7
click at [578, 155] on h3 "Why Organic Cotton Socks ?" at bounding box center [717, 144] width 847 height 19
paste div
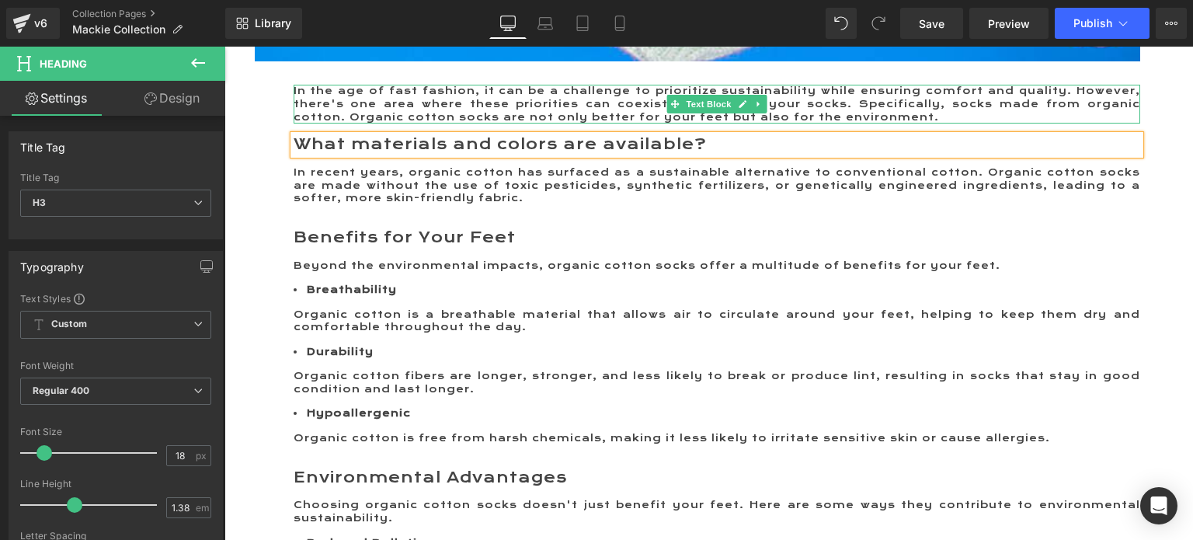
click at [517, 124] on p "In the age of fast fashion, it can be a challenge to prioritize sustainability …" at bounding box center [717, 104] width 847 height 39
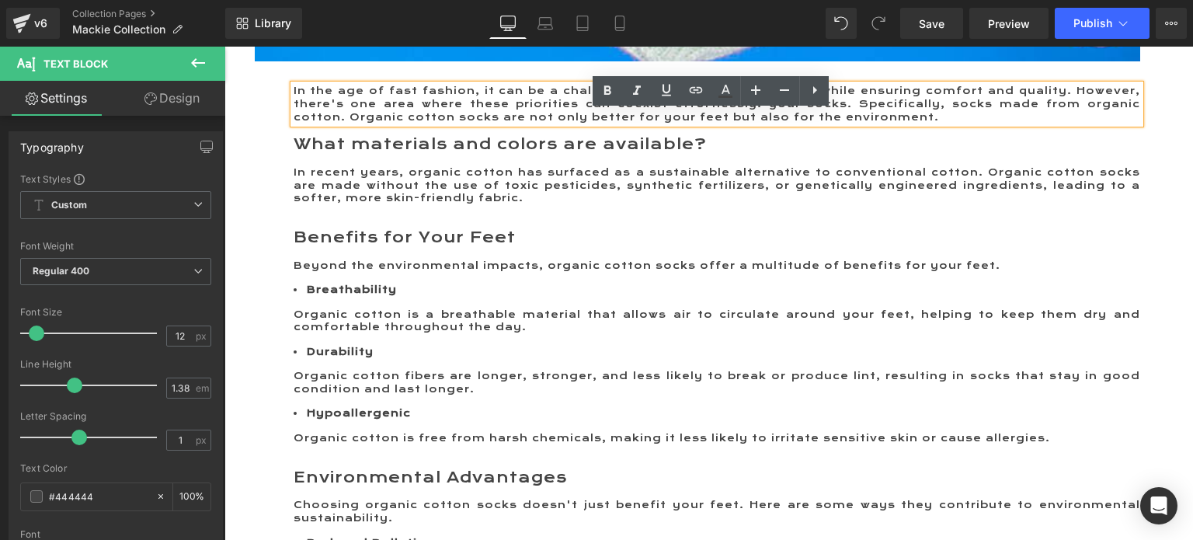
click at [711, 124] on p "In the age of fast fashion, it can be a challenge to prioritize sustainability …" at bounding box center [717, 104] width 847 height 39
click at [778, 189] on div "Image In the age of fast fashion, it can be a challenge to prioritize sustainab…" at bounding box center [697, 162] width 909 height 1308
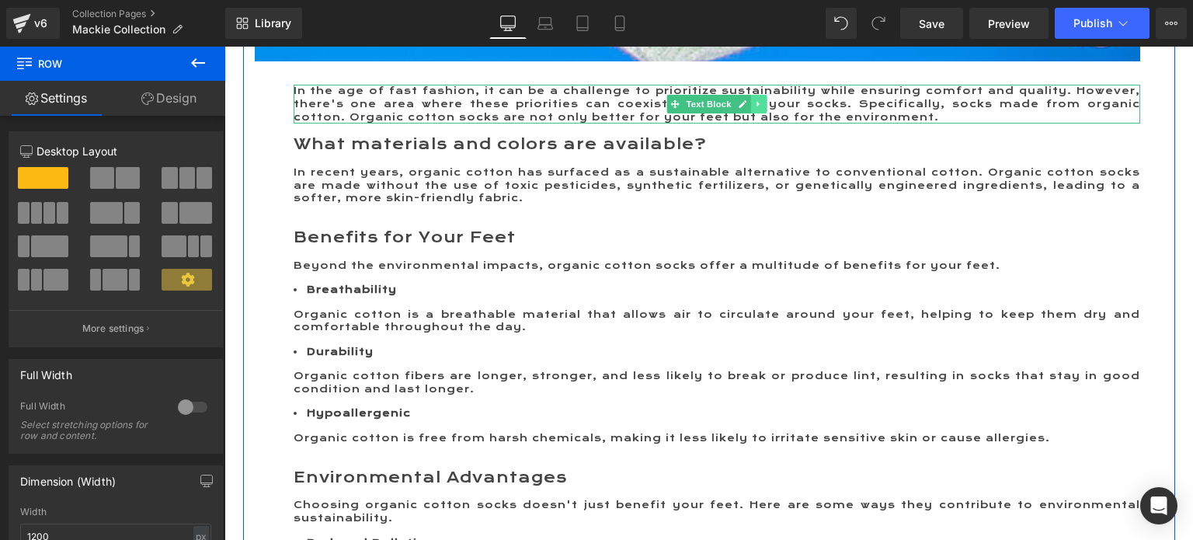
click at [754, 109] on icon at bounding box center [758, 103] width 9 height 9
click at [762, 109] on icon at bounding box center [766, 104] width 9 height 9
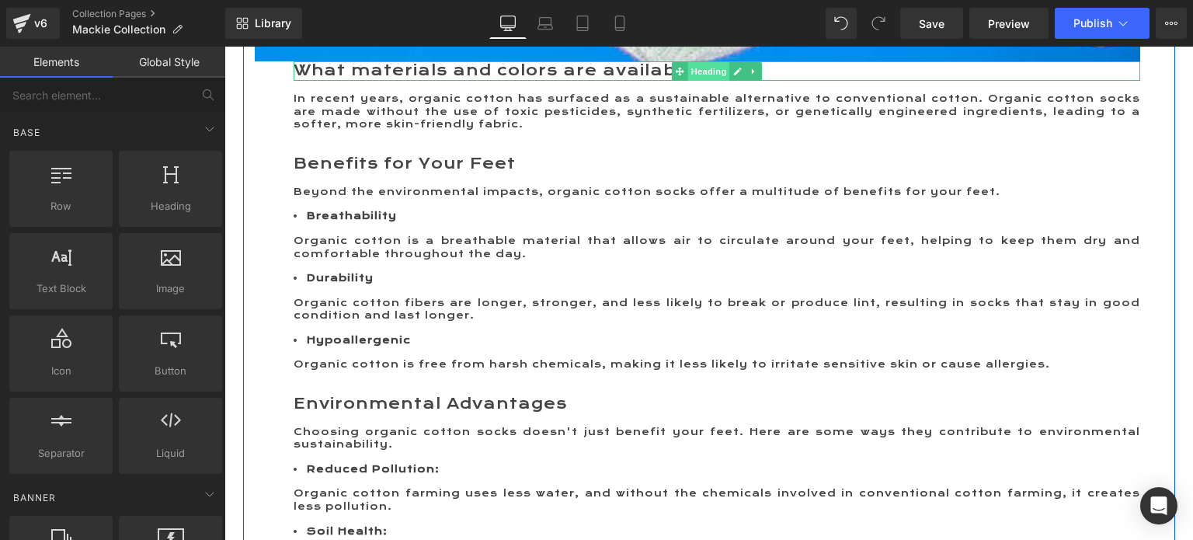
click at [705, 81] on span "Heading" at bounding box center [708, 71] width 42 height 19
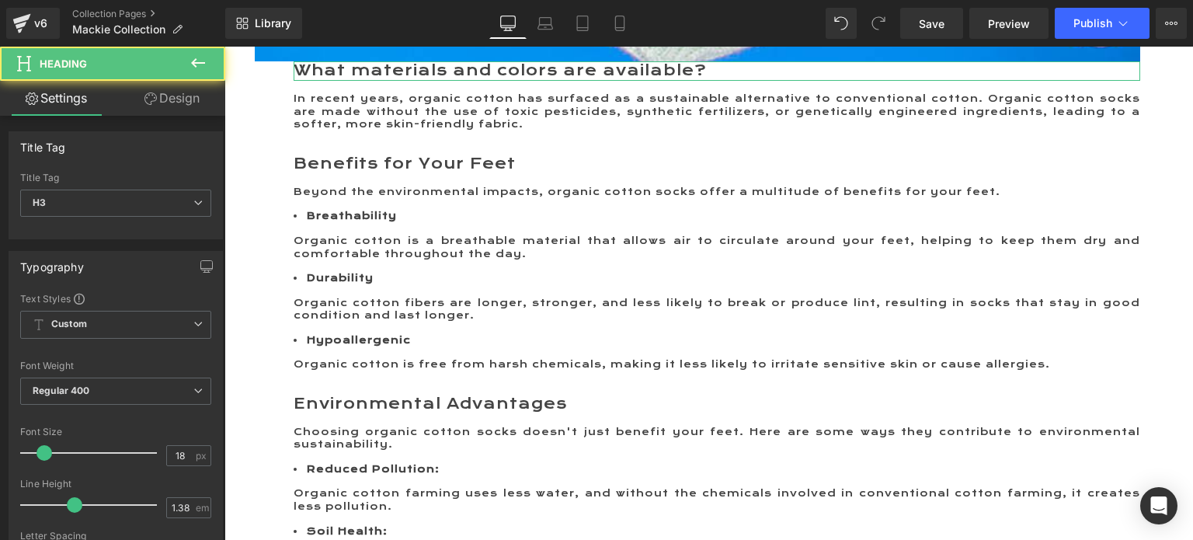
drag, startPoint x: 188, startPoint y: 92, endPoint x: 65, endPoint y: 155, distance: 137.6
click at [188, 92] on link "Design" at bounding box center [172, 98] width 113 height 35
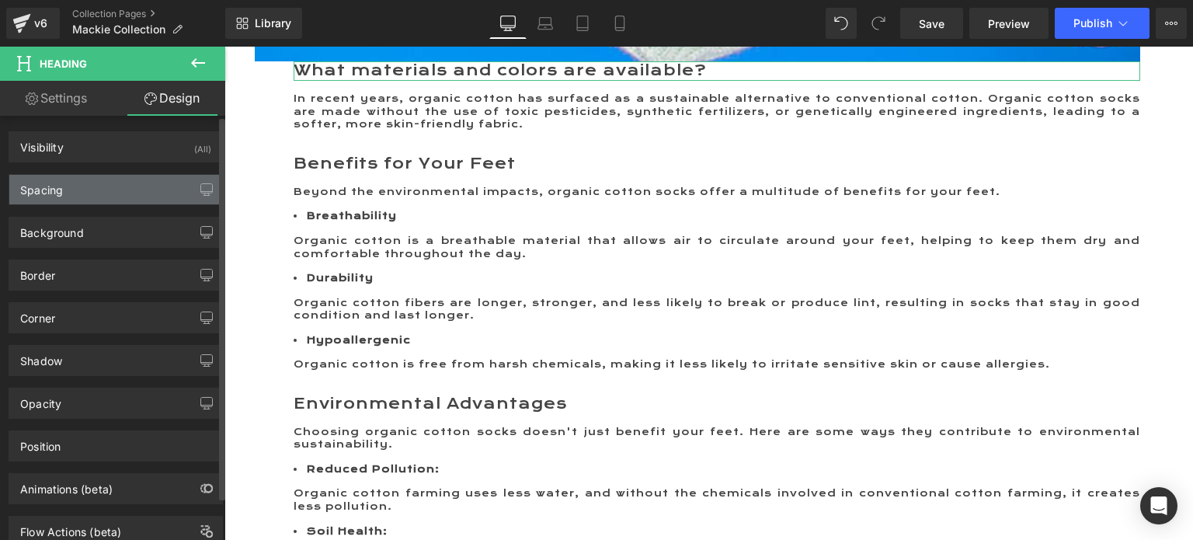
type input "0"
type input "50"
type input "0"
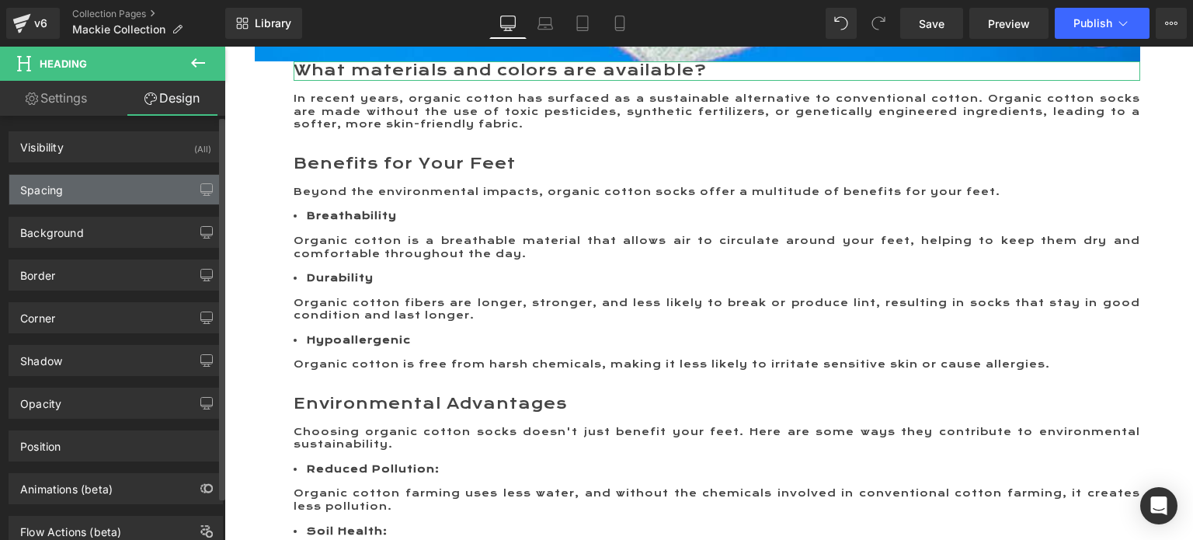
type input "0"
click at [69, 186] on div "Spacing" at bounding box center [115, 190] width 213 height 30
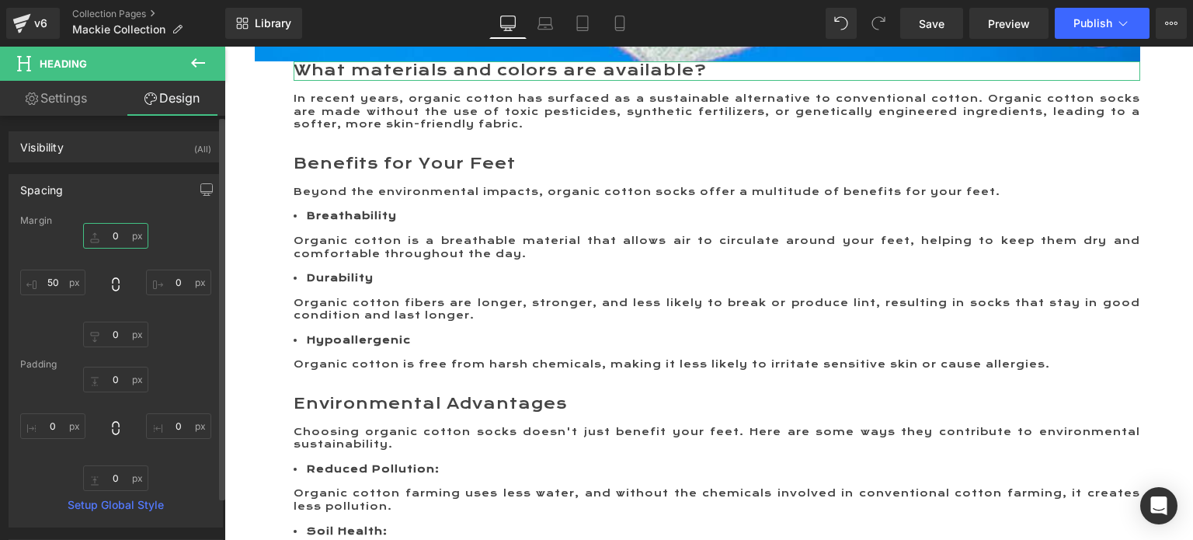
click at [106, 232] on input "0" at bounding box center [115, 236] width 65 height 26
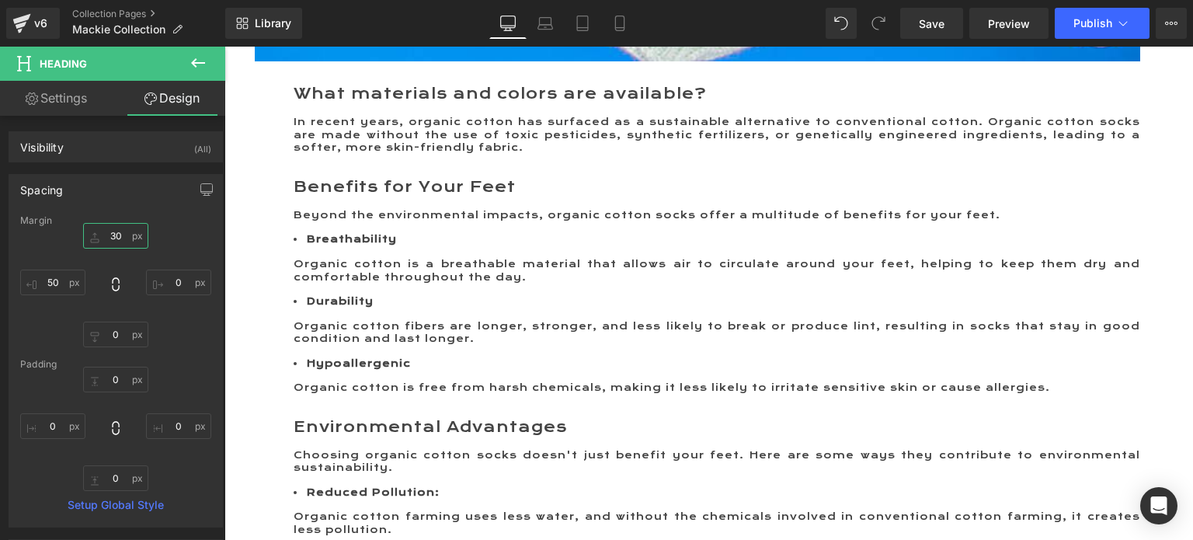
type input "30"
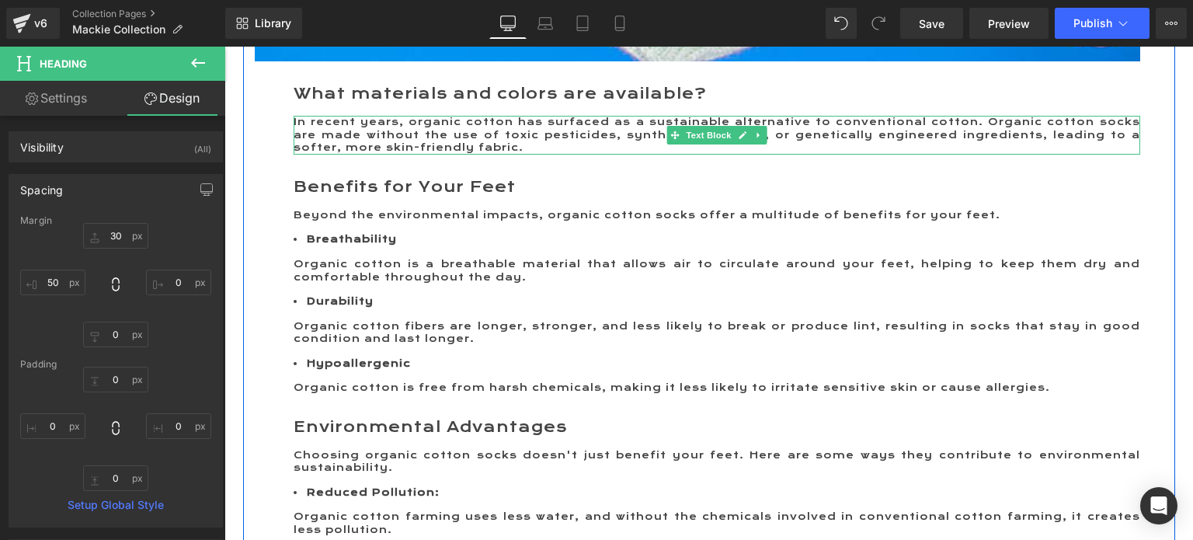
click at [294, 148] on span "In recent years, organic cotton has surfaced as a sustainable alternative to co…" at bounding box center [717, 135] width 847 height 38
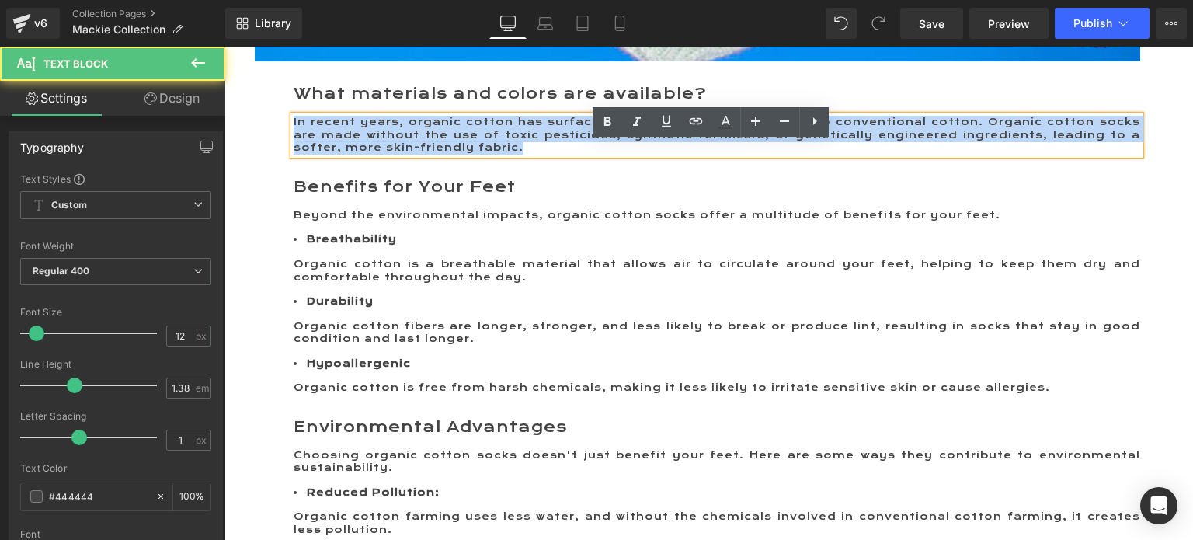
drag, startPoint x: 287, startPoint y: 147, endPoint x: 502, endPoint y: 173, distance: 216.0
click at [502, 155] on p "In recent years, organic cotton has surfaced as a sustainable alternative to co…" at bounding box center [717, 135] width 847 height 39
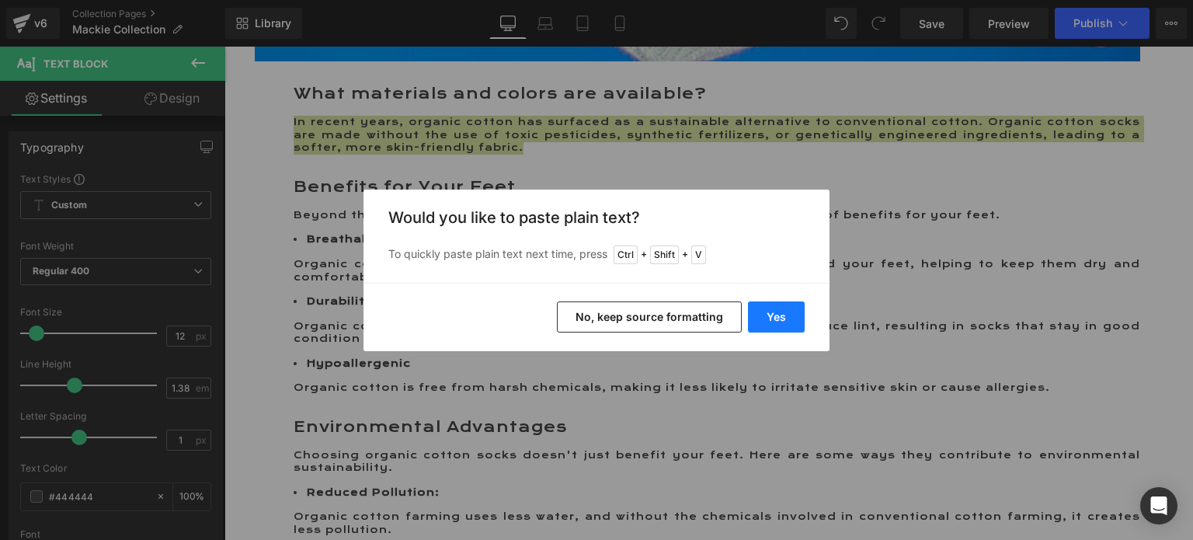
click at [770, 318] on button "Yes" at bounding box center [776, 316] width 57 height 31
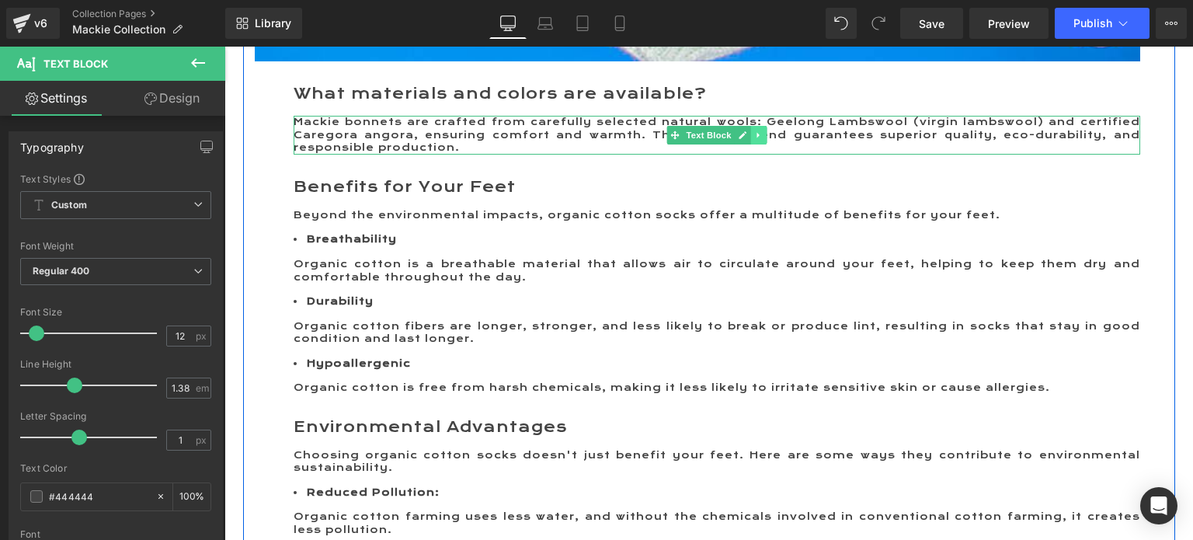
click at [755, 144] on link at bounding box center [758, 135] width 16 height 19
click at [746, 140] on icon at bounding box center [750, 135] width 9 height 9
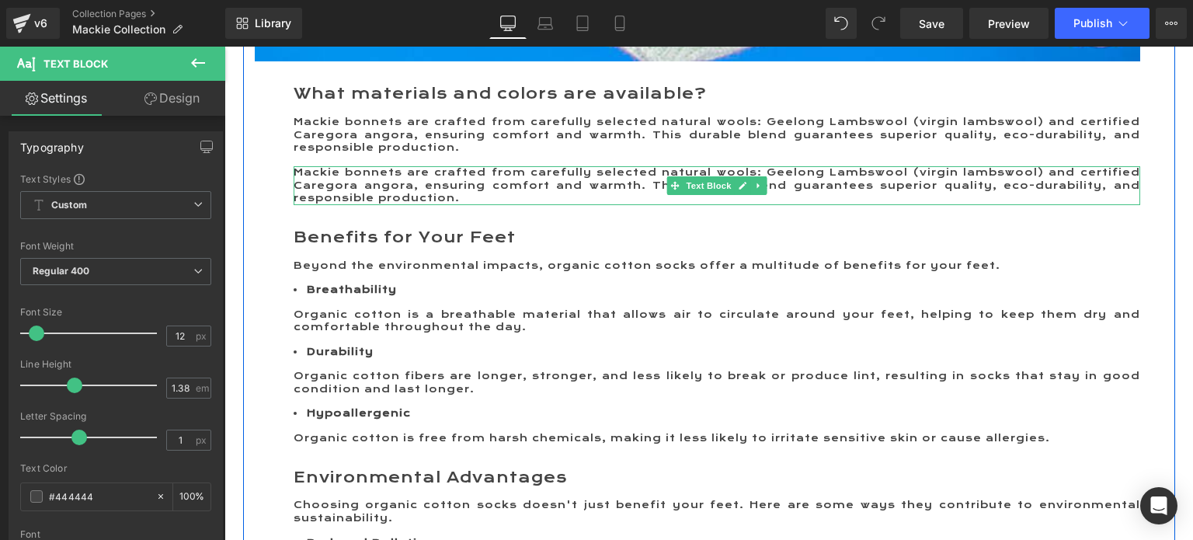
click at [301, 204] on p "Mackie bonnets are crafted from carefully selected natural wools: Geelong Lambs…" at bounding box center [717, 185] width 847 height 39
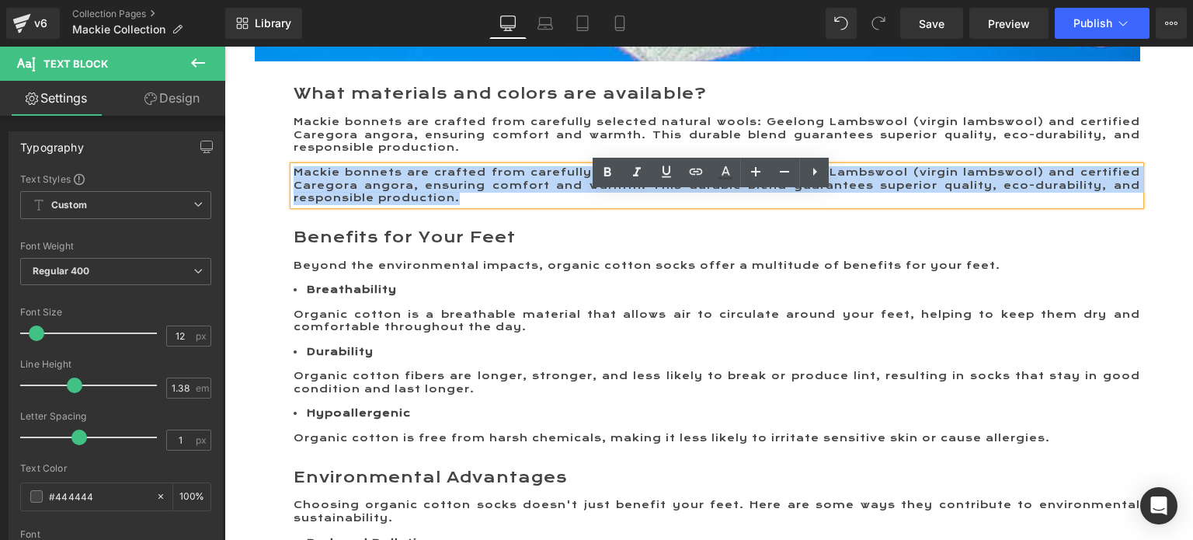
drag, startPoint x: 289, startPoint y: 198, endPoint x: 461, endPoint y: 232, distance: 175.8
click at [461, 205] on div "Mackie bonnets are crafted from carefully selected natural wools: Geelong Lambs…" at bounding box center [717, 185] width 847 height 39
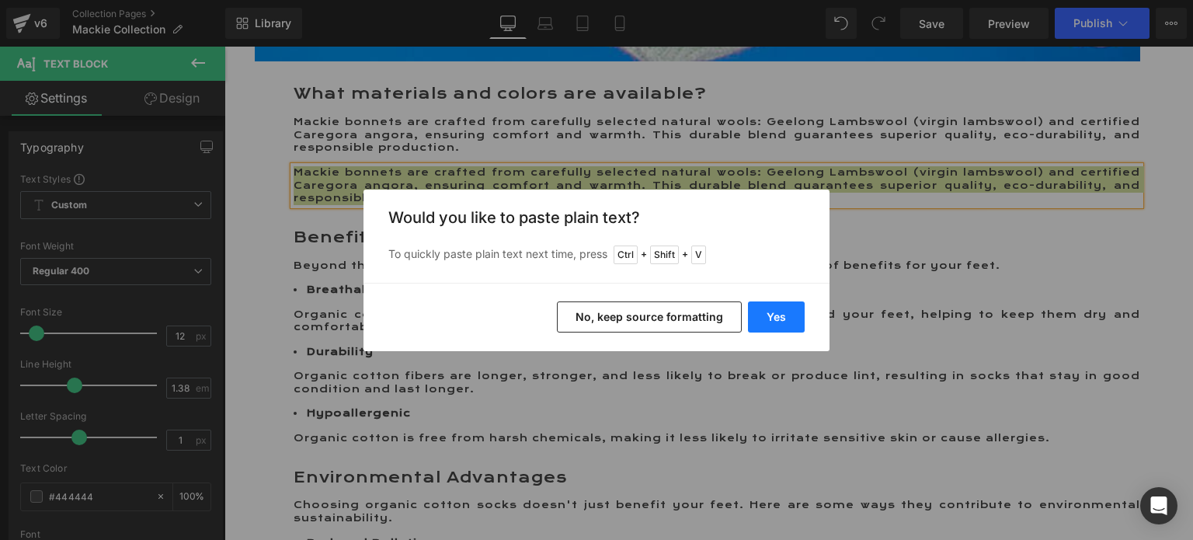
click at [773, 317] on button "Yes" at bounding box center [776, 316] width 57 height 31
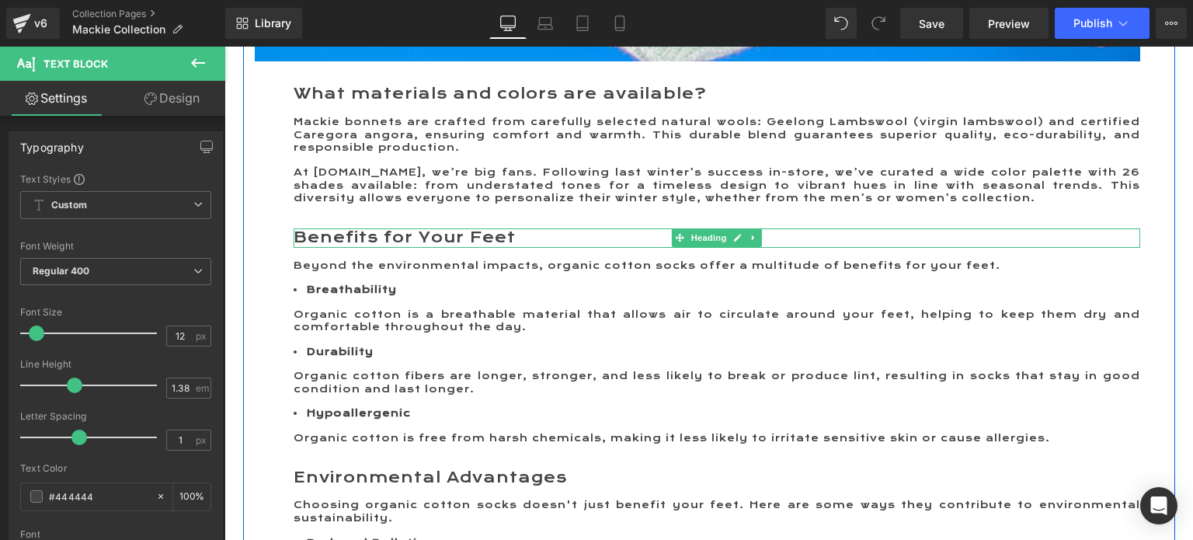
click at [423, 248] on h3 "Benefits for Your Feet" at bounding box center [717, 237] width 847 height 19
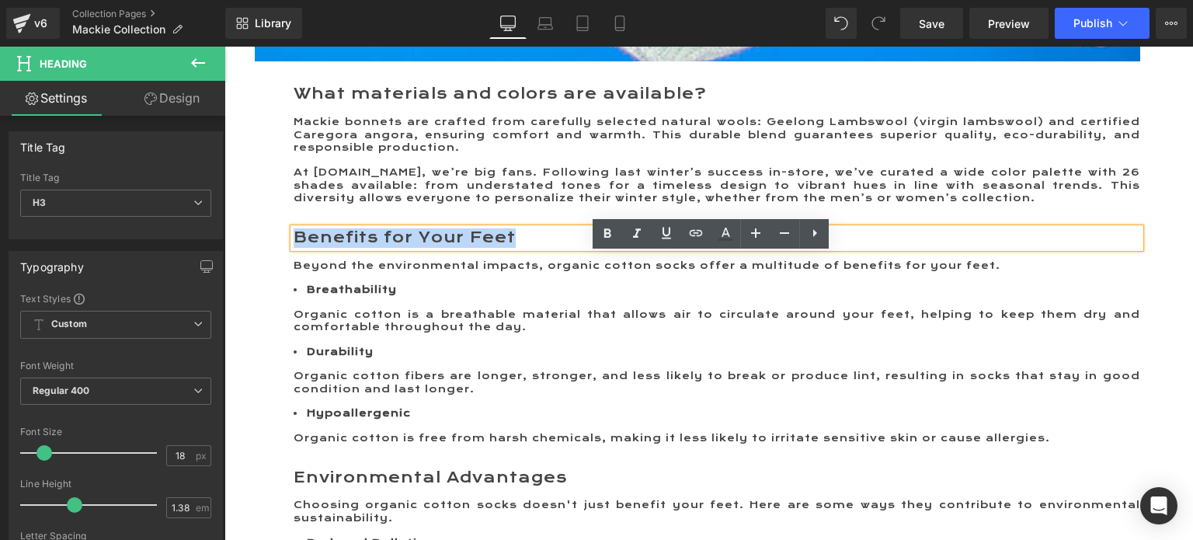
drag, startPoint x: 514, startPoint y: 265, endPoint x: 291, endPoint y: 265, distance: 222.9
click at [294, 248] on h3 "Benefits for Your Feet" at bounding box center [717, 237] width 847 height 19
paste div
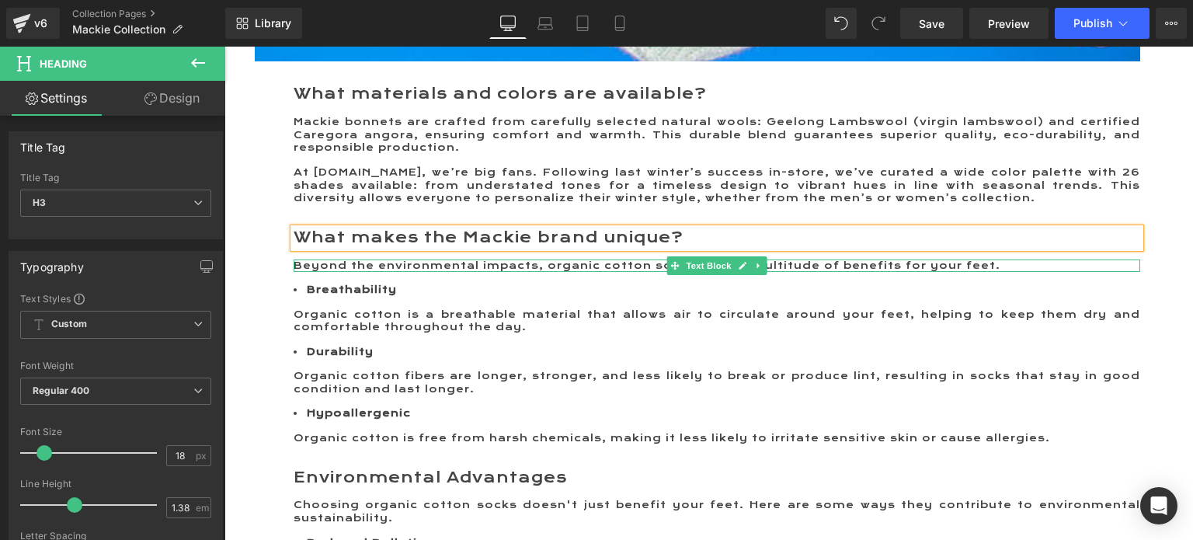
click at [294, 272] on span "Beyond the environmental impacts, organic cotton socks offer a multitude of ben…" at bounding box center [647, 265] width 707 height 12
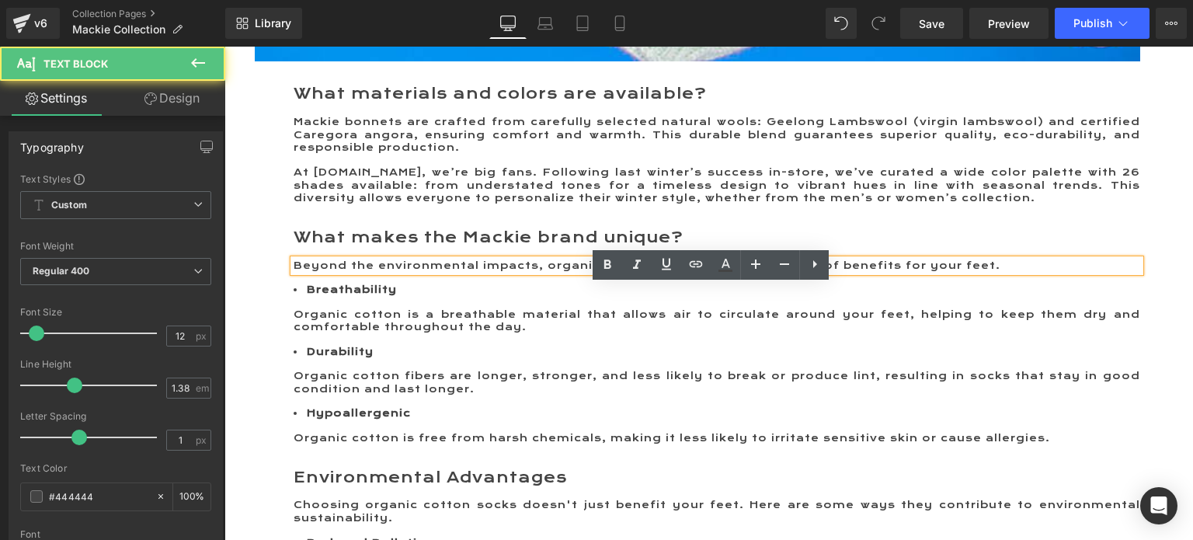
click at [294, 272] on span "Beyond the environmental impacts, organic cotton socks offer a multitude of ben…" at bounding box center [647, 265] width 707 height 12
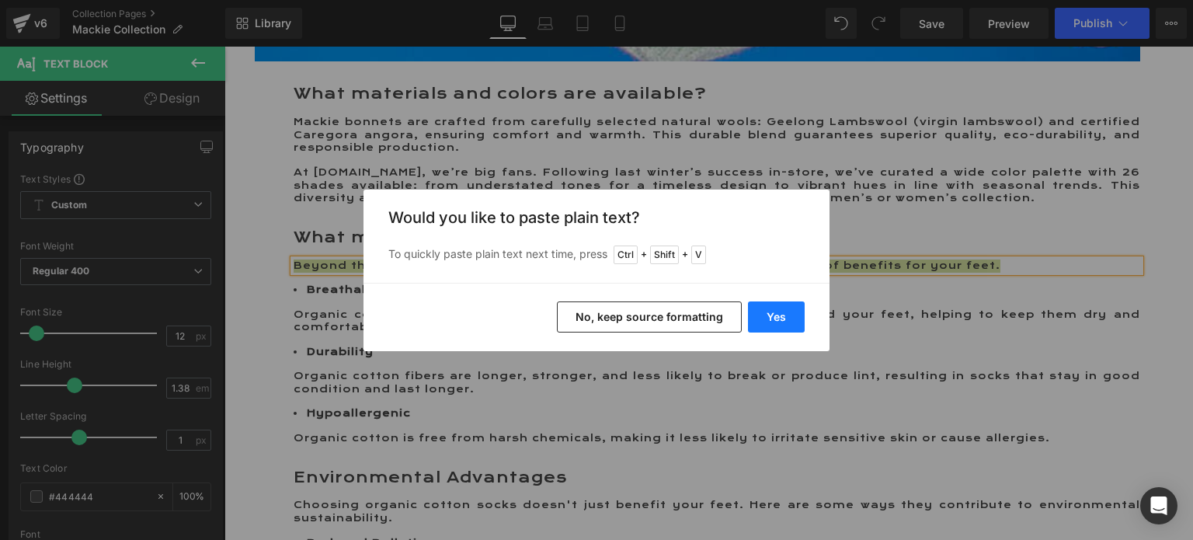
click at [771, 315] on button "Yes" at bounding box center [776, 316] width 57 height 31
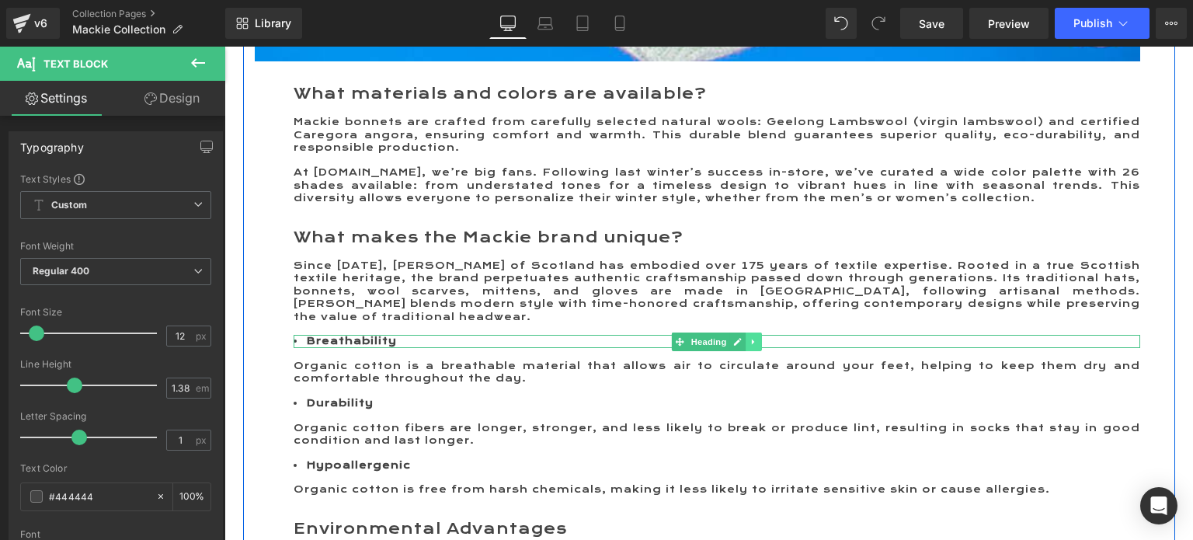
click at [750, 346] on icon at bounding box center [754, 341] width 9 height 9
click at [757, 346] on icon at bounding box center [761, 341] width 9 height 9
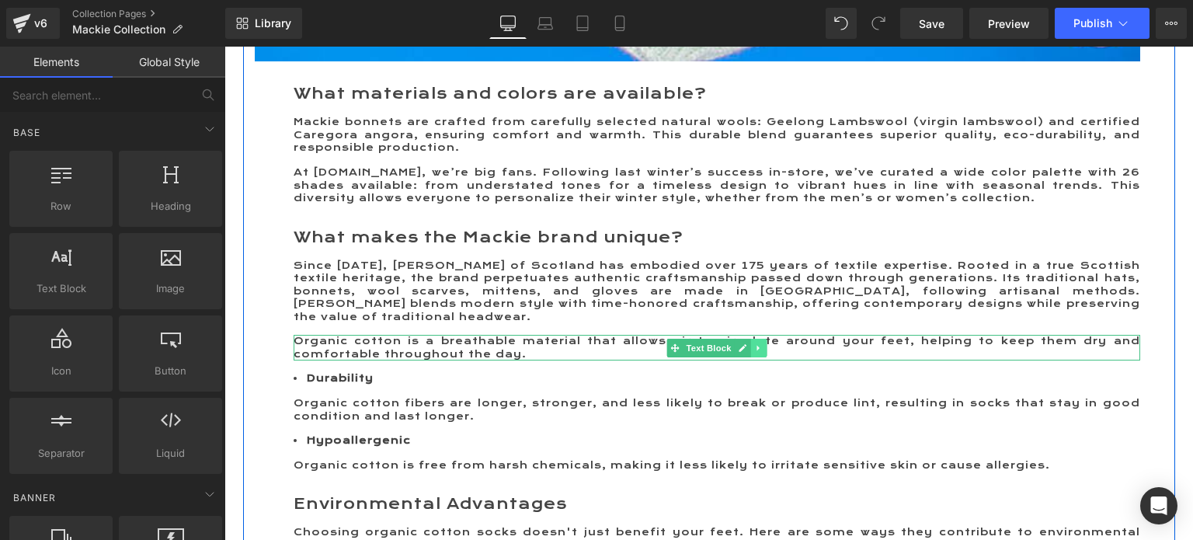
click at [752, 354] on link at bounding box center [758, 348] width 16 height 19
click at [764, 352] on icon at bounding box center [766, 347] width 9 height 9
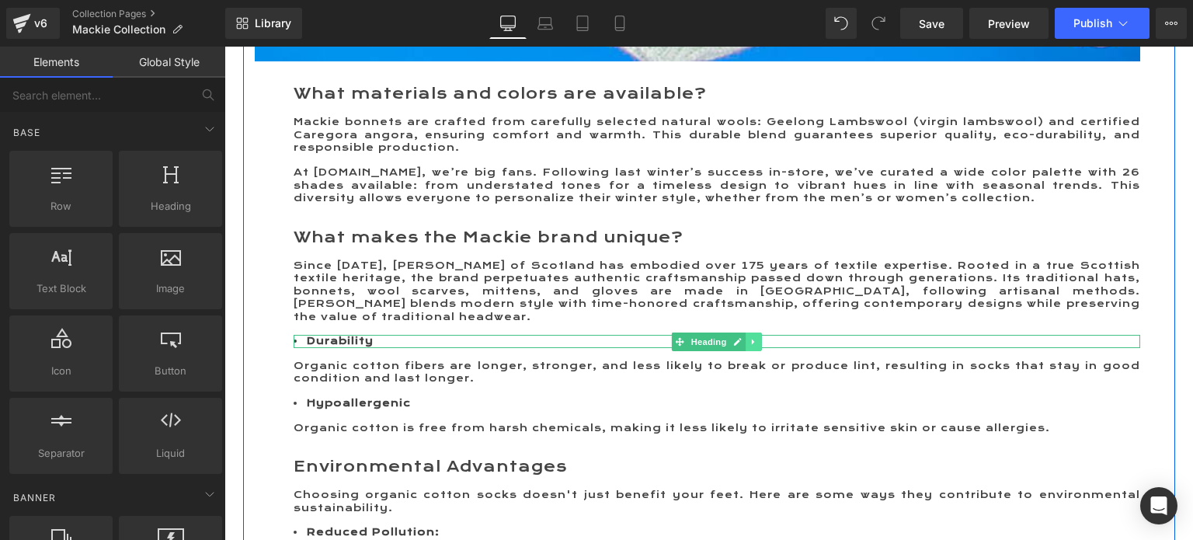
click at [752, 344] on icon at bounding box center [753, 341] width 2 height 5
click at [759, 346] on icon at bounding box center [761, 341] width 9 height 9
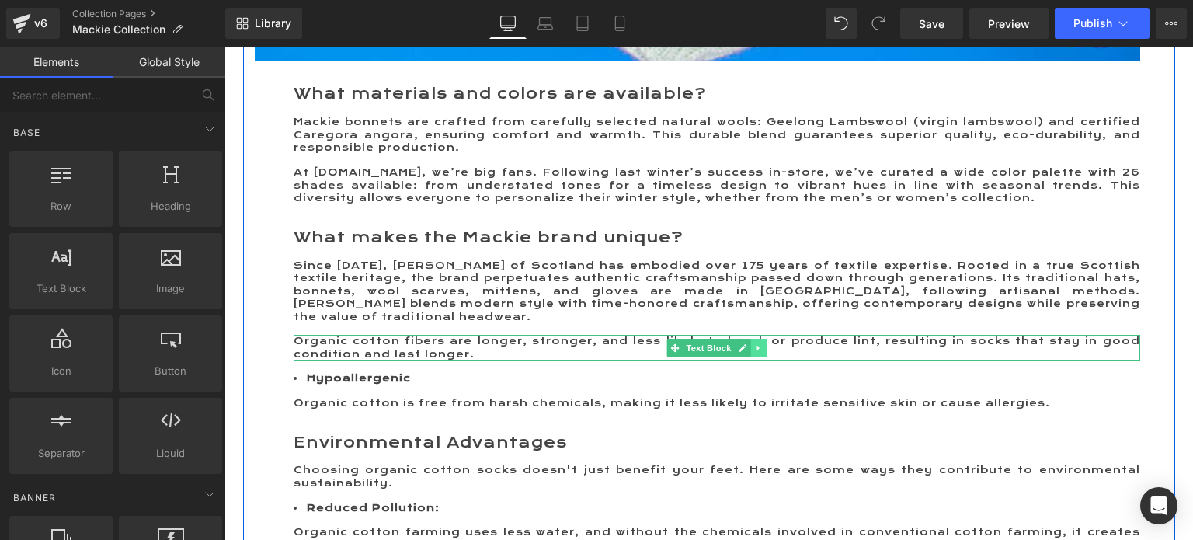
click at [757, 350] on icon at bounding box center [758, 347] width 2 height 5
click at [758, 357] on link at bounding box center [766, 348] width 16 height 19
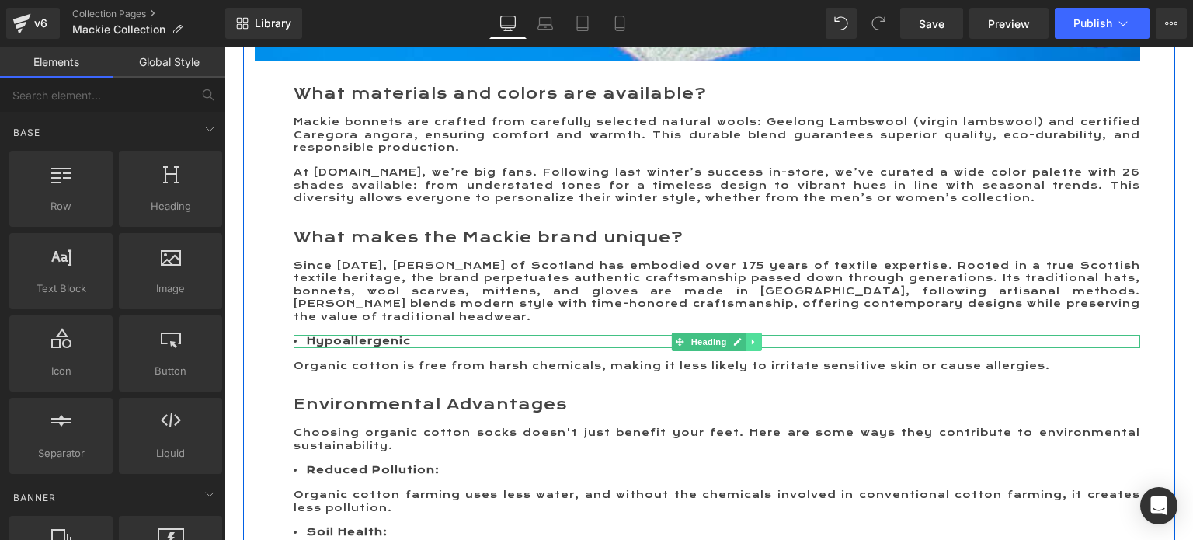
click at [750, 346] on icon at bounding box center [754, 341] width 9 height 9
click at [754, 351] on link at bounding box center [762, 341] width 16 height 19
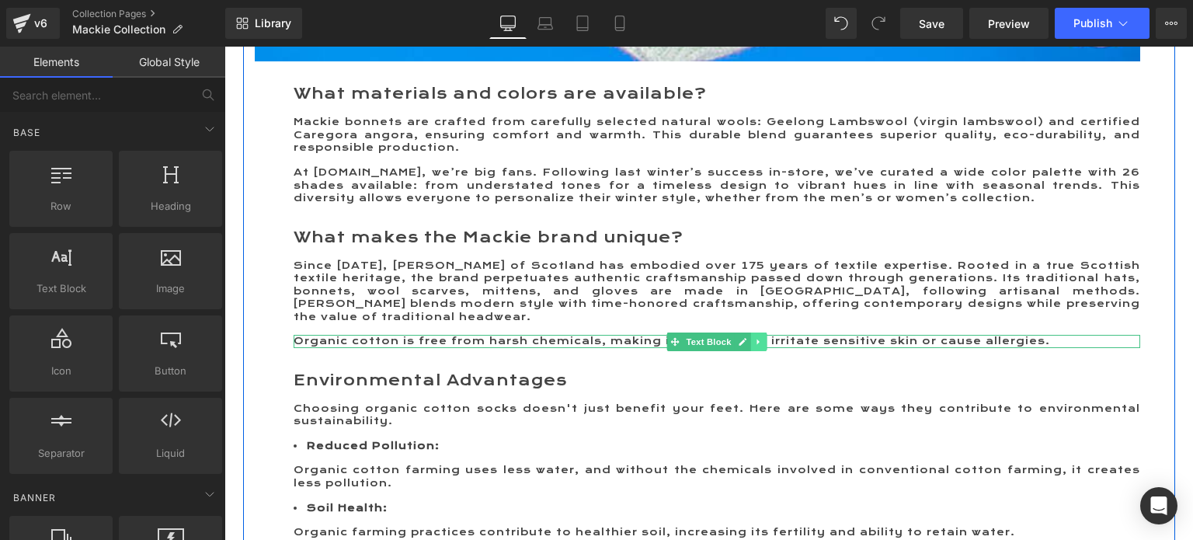
click at [754, 346] on icon at bounding box center [758, 341] width 9 height 9
click at [762, 346] on icon at bounding box center [766, 341] width 9 height 9
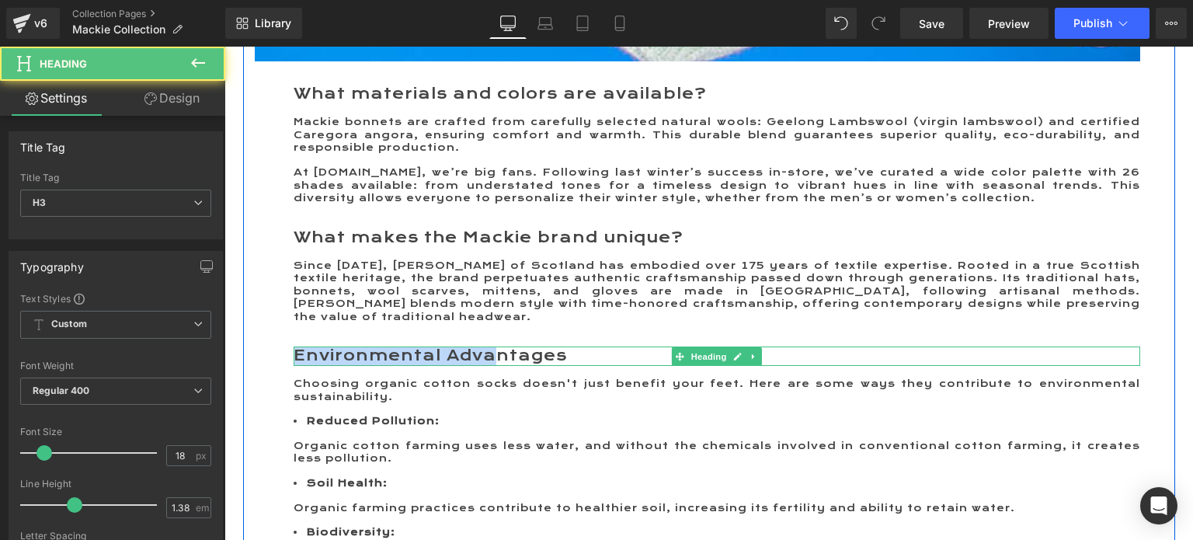
drag, startPoint x: 292, startPoint y: 369, endPoint x: 487, endPoint y: 372, distance: 195.0
click at [487, 366] on h3 "Environmental Advantages" at bounding box center [717, 355] width 847 height 19
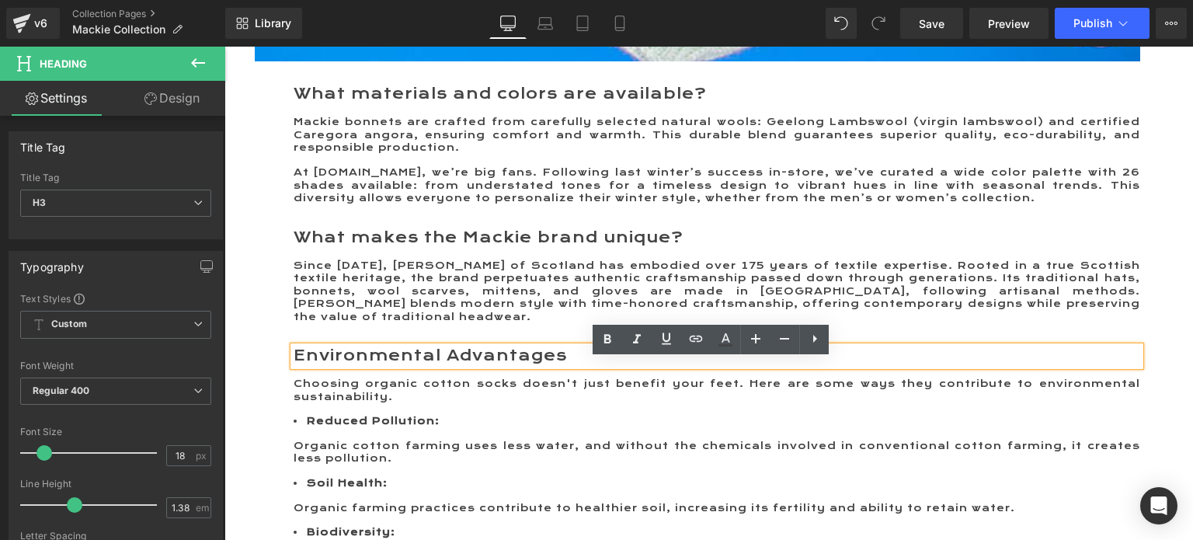
click at [553, 366] on h3 "Environmental Advantages" at bounding box center [717, 355] width 847 height 19
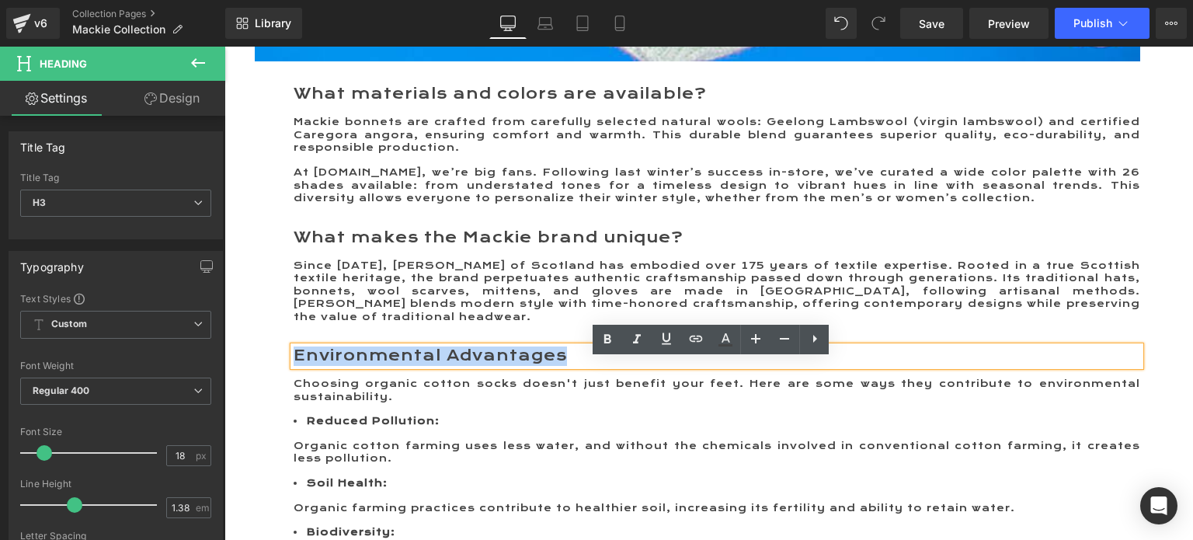
drag, startPoint x: 560, startPoint y: 371, endPoint x: 288, endPoint y: 364, distance: 272.0
click at [294, 364] on h3 "Environmental Advantages" at bounding box center [717, 355] width 847 height 19
paste div
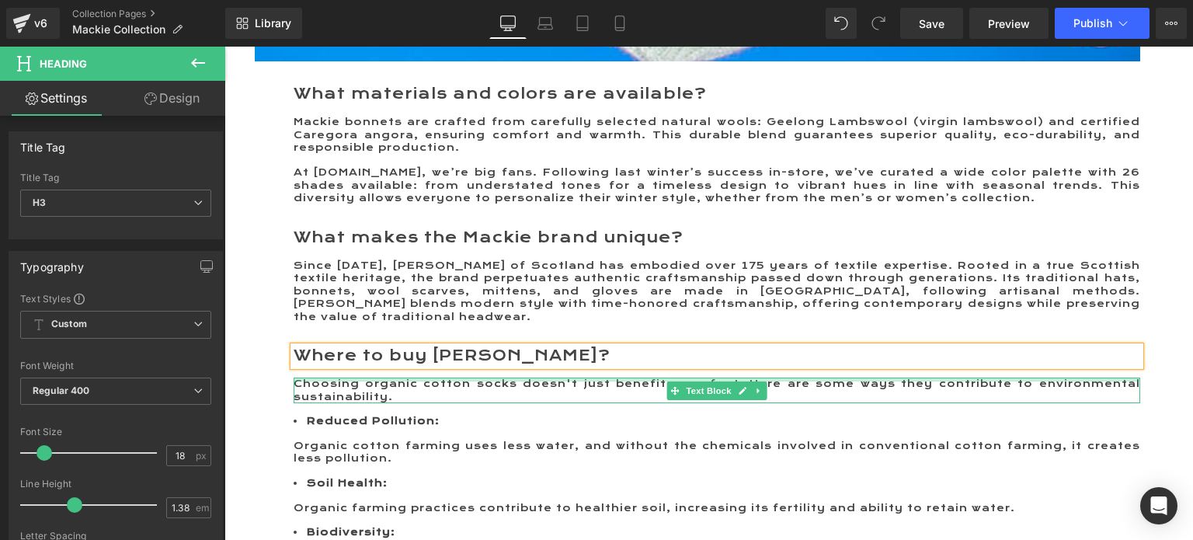
click at [333, 381] on div at bounding box center [717, 380] width 847 height 4
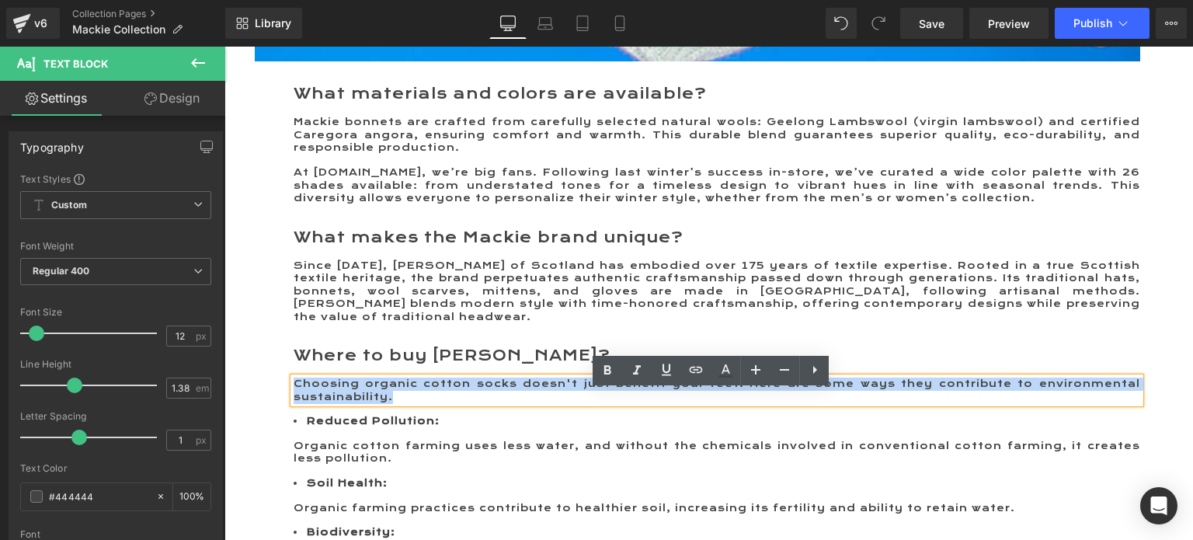
drag, startPoint x: 390, startPoint y: 412, endPoint x: 287, endPoint y: 396, distance: 103.7
click at [294, 396] on p "Choosing organic cotton socks doesn't just benefit your feet. Here are some way…" at bounding box center [717, 391] width 847 height 26
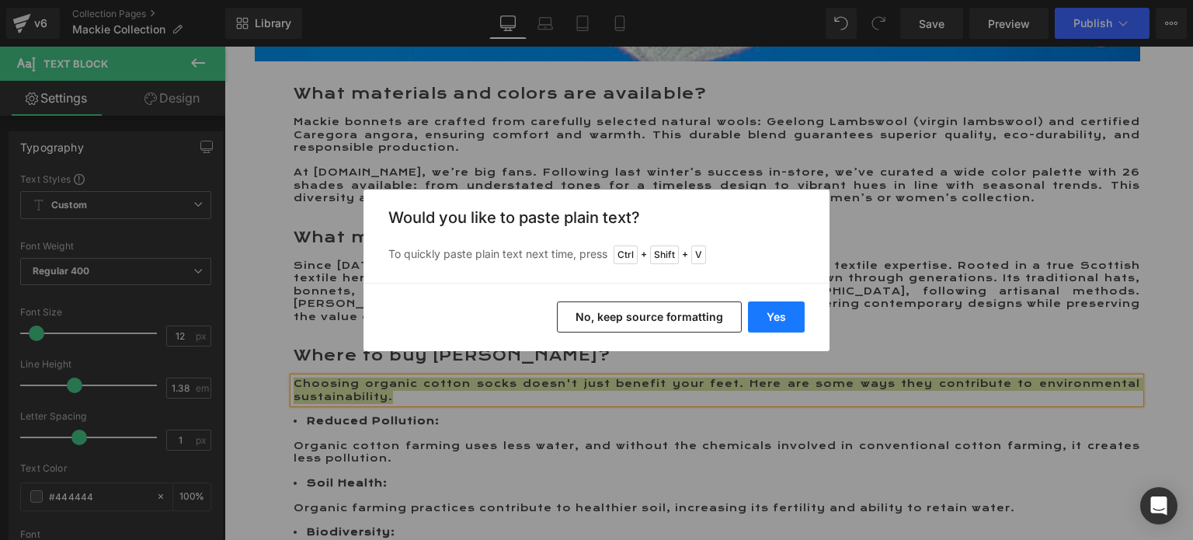
click at [774, 320] on button "Yes" at bounding box center [776, 316] width 57 height 31
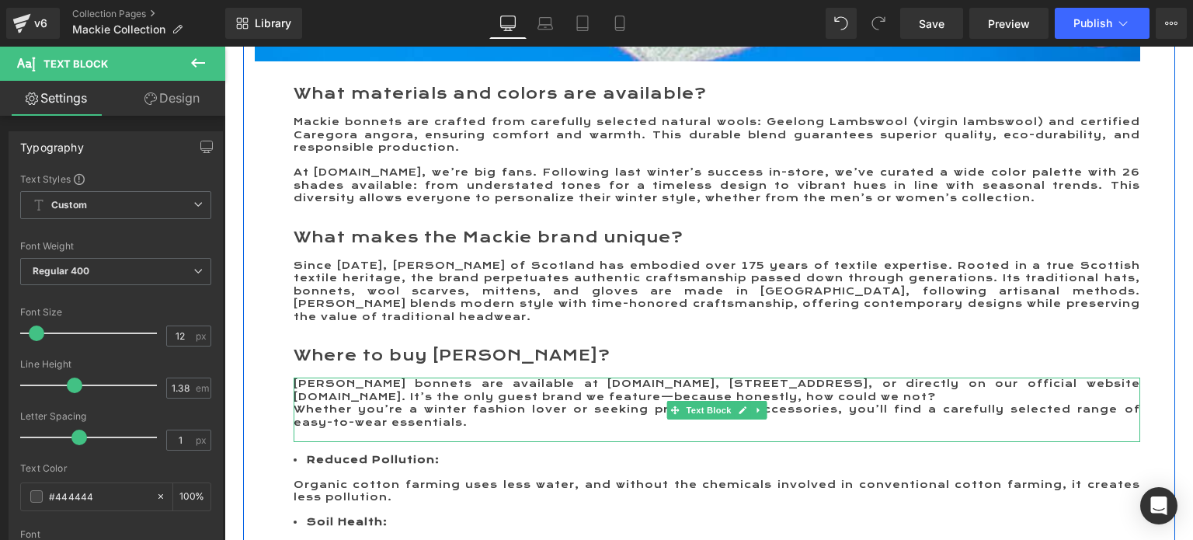
click at [1015, 403] on p "Robert Mackie bonnets are available at ME.LAND, 69 Rue Condorcet, 75009 Paris, …" at bounding box center [717, 391] width 847 height 26
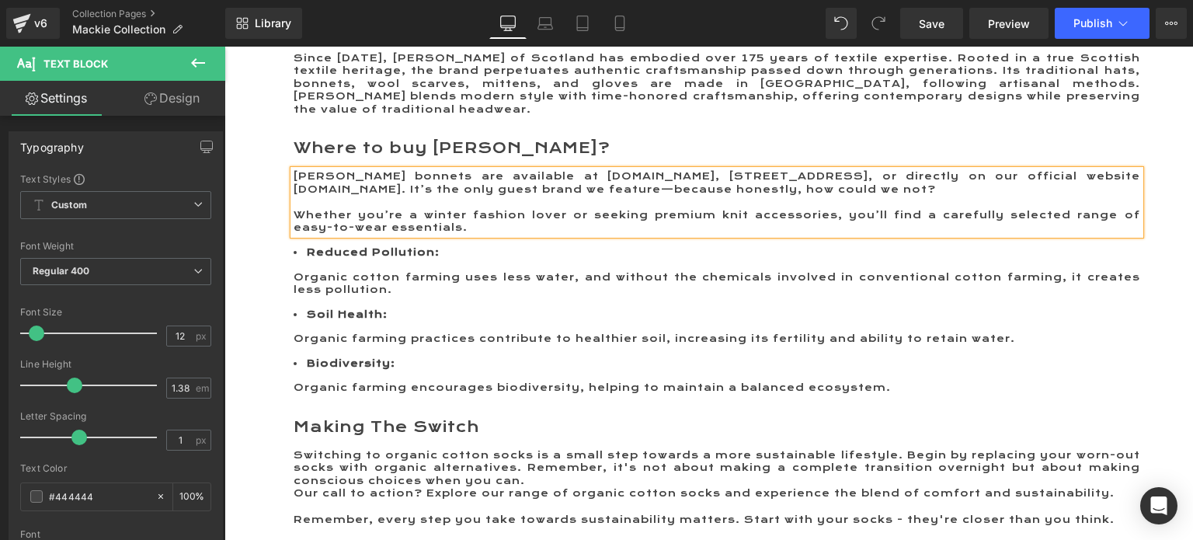
scroll to position [2020, 0]
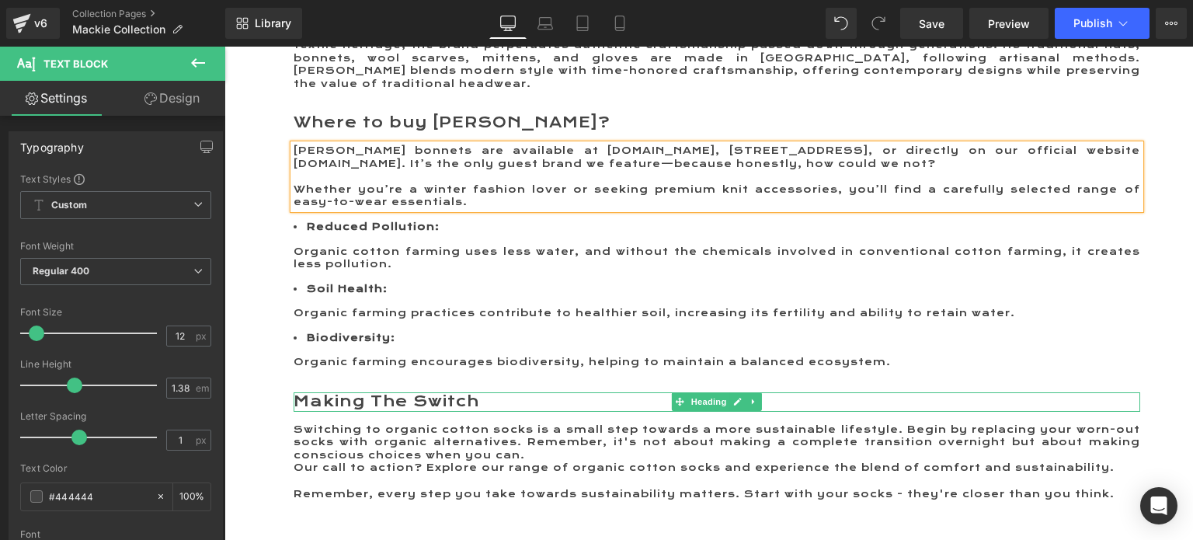
click at [295, 412] on h3 "Making The Switch" at bounding box center [717, 401] width 847 height 19
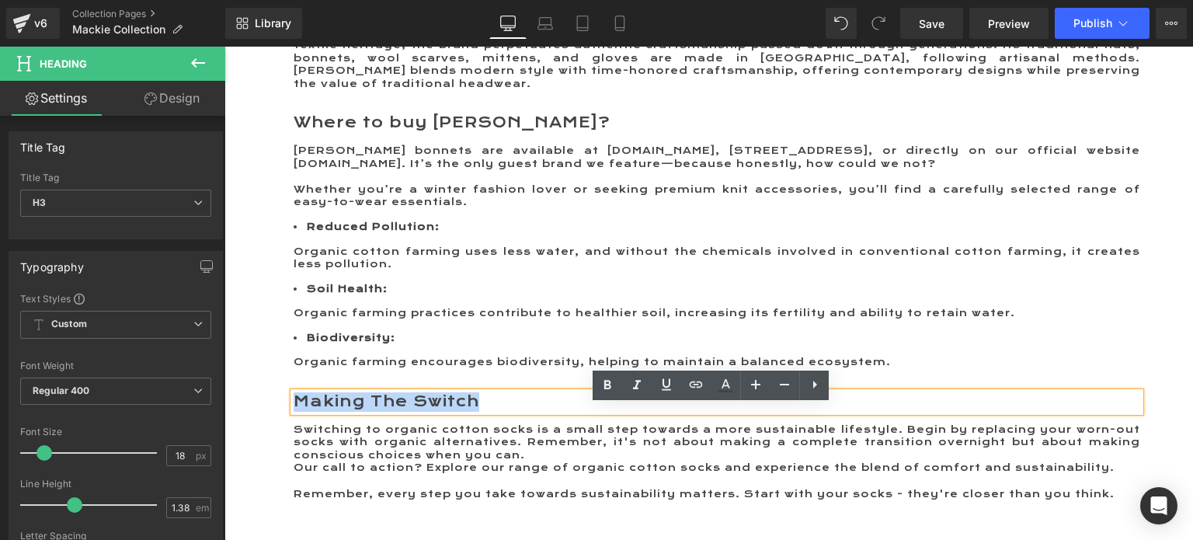
drag, startPoint x: 291, startPoint y: 415, endPoint x: 513, endPoint y: 416, distance: 222.2
click at [513, 412] on h3 "Making The Switch" at bounding box center [717, 401] width 847 height 19
paste div
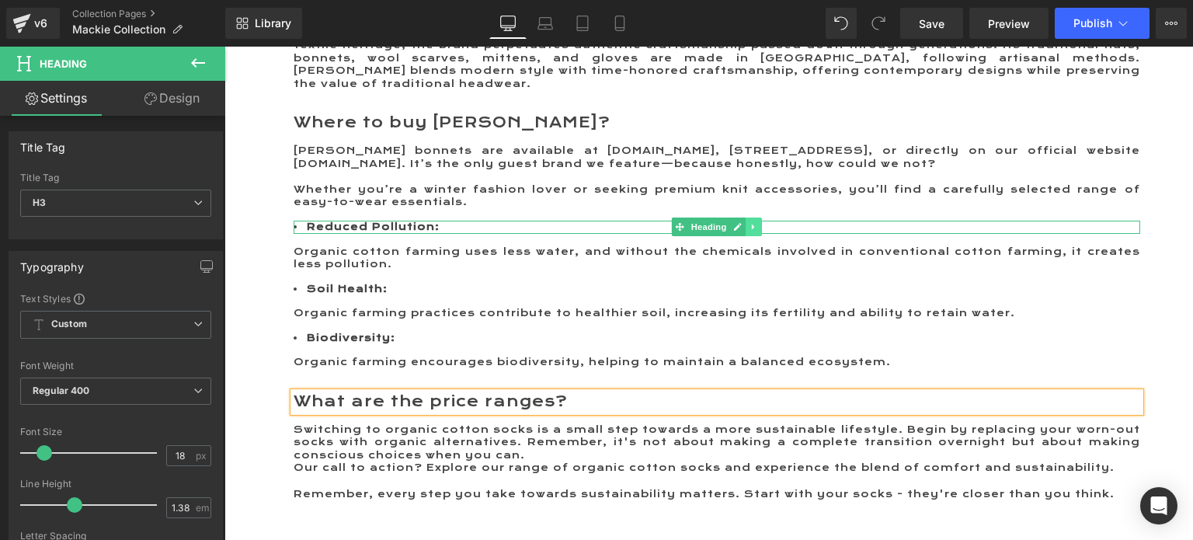
click at [750, 231] on icon at bounding box center [754, 226] width 9 height 9
click at [754, 236] on link at bounding box center [762, 227] width 16 height 19
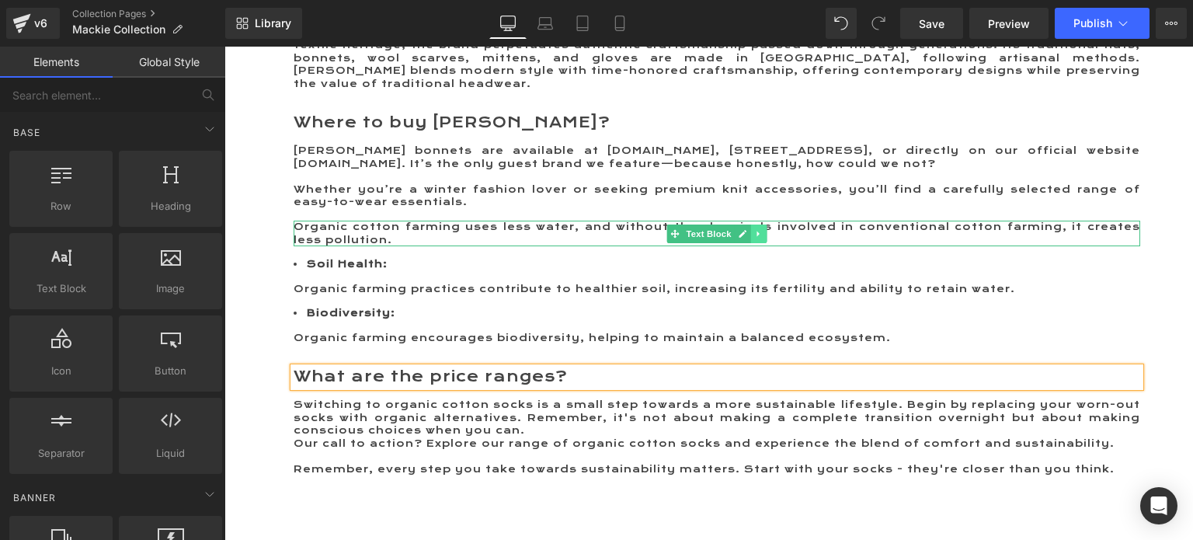
click at [750, 238] on link at bounding box center [758, 234] width 16 height 19
click at [762, 238] on icon at bounding box center [766, 233] width 9 height 9
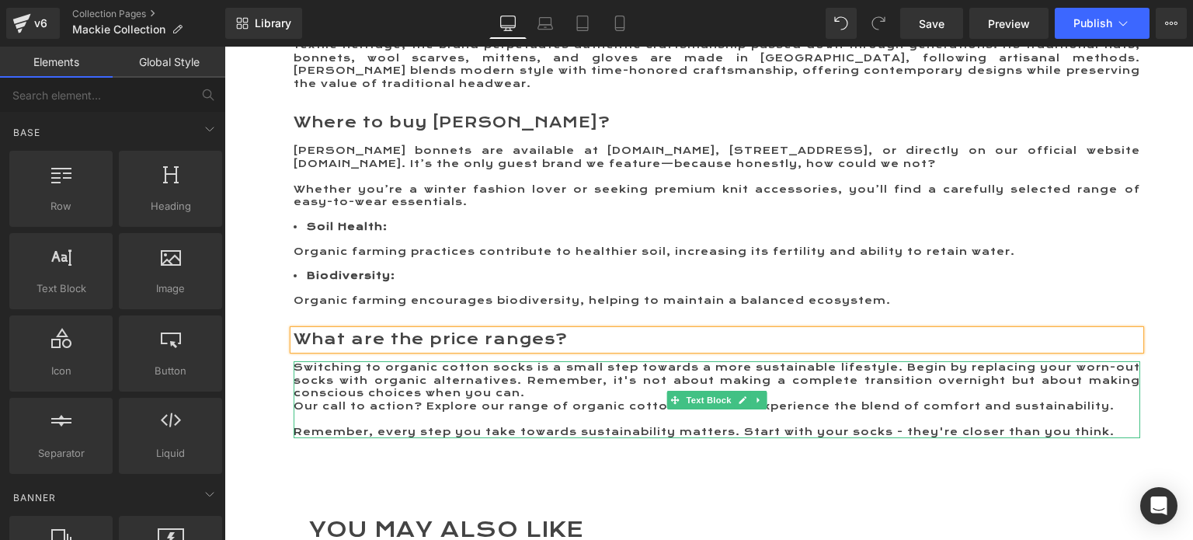
click at [294, 383] on span "Switching to organic cotton socks is a small step towards a more sustainable li…" at bounding box center [717, 380] width 847 height 38
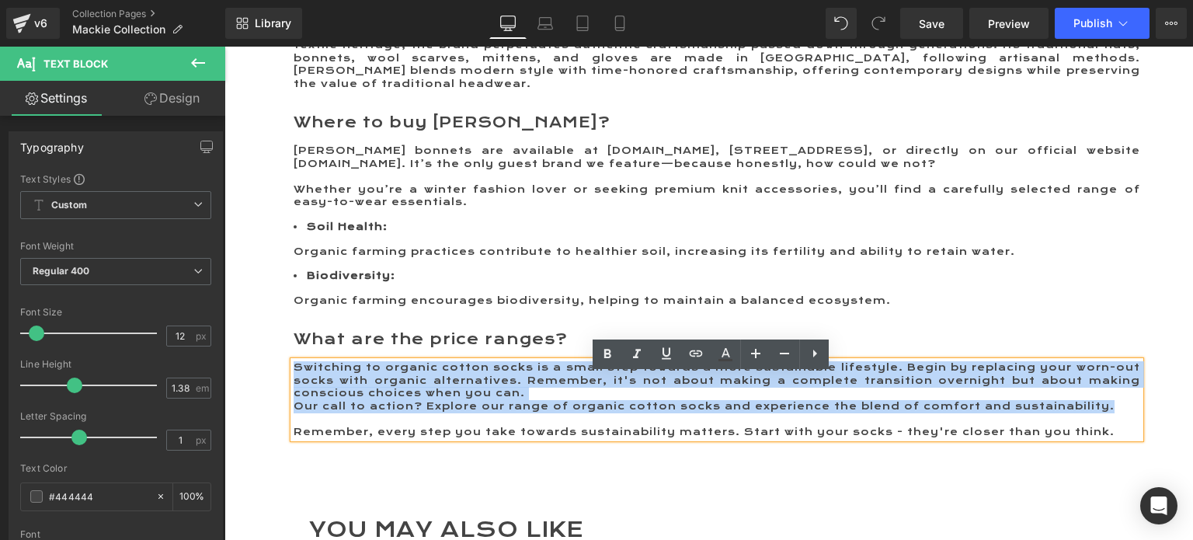
drag, startPoint x: 287, startPoint y: 381, endPoint x: 1091, endPoint y: 419, distance: 804.1
click at [1091, 419] on div "Switching to organic cotton socks is a small step towards a more sustainable li…" at bounding box center [717, 399] width 847 height 77
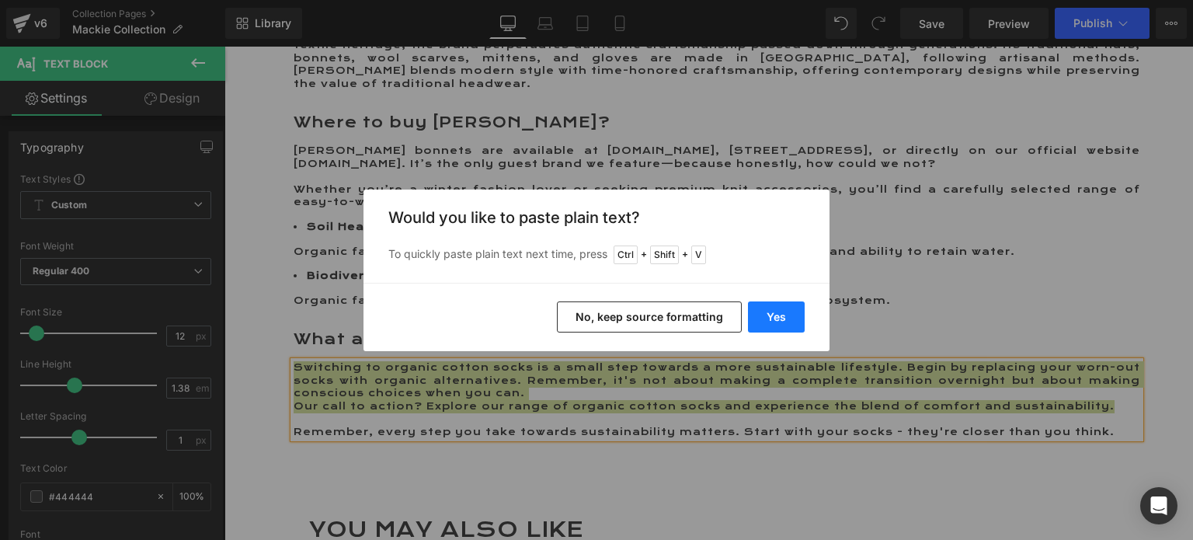
click at [783, 318] on button "Yes" at bounding box center [776, 316] width 57 height 31
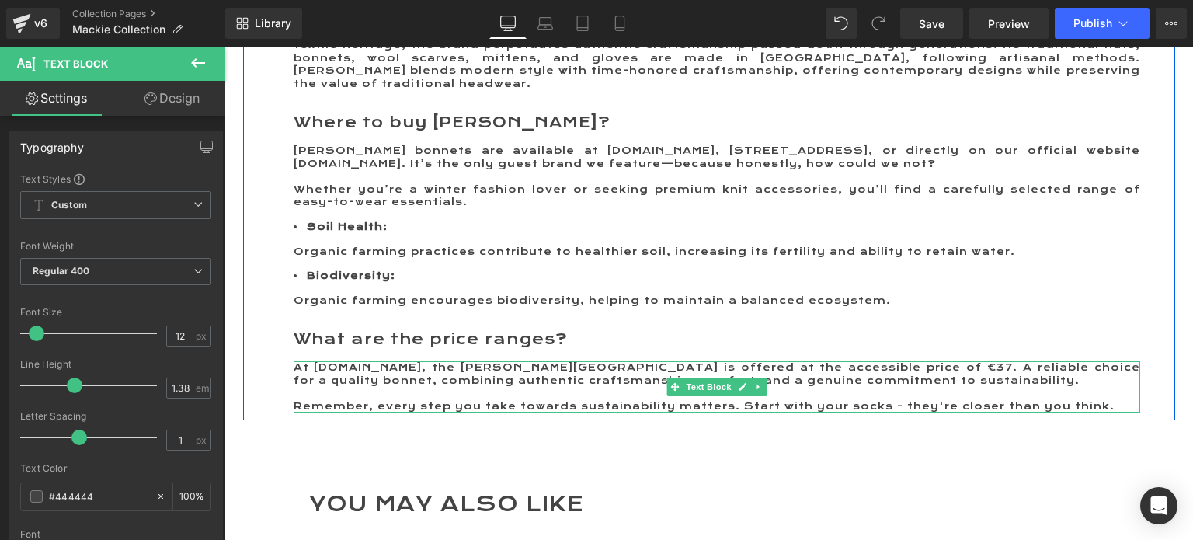
click at [955, 387] on p "At ME.LAND, the Mackie Barra Hat is offered at the accessible price of €37. A r…" at bounding box center [717, 374] width 847 height 26
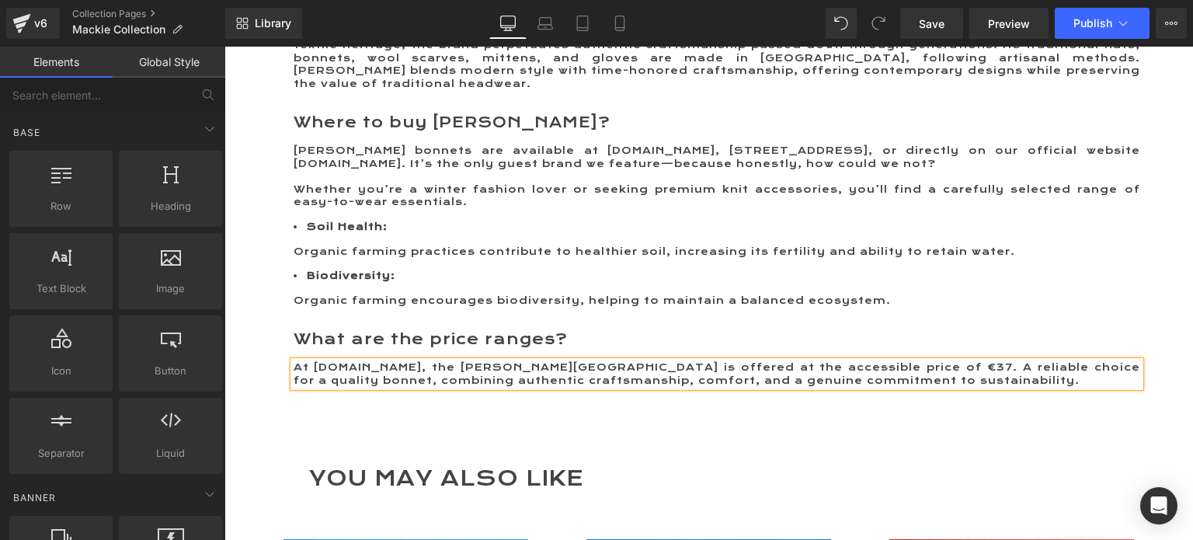
click at [584, 432] on div "ROBERT Mackie BEANIEs and Scarves: Scottish Authenticity Serving Winter Style H…" at bounding box center [709, 31] width 969 height 3724
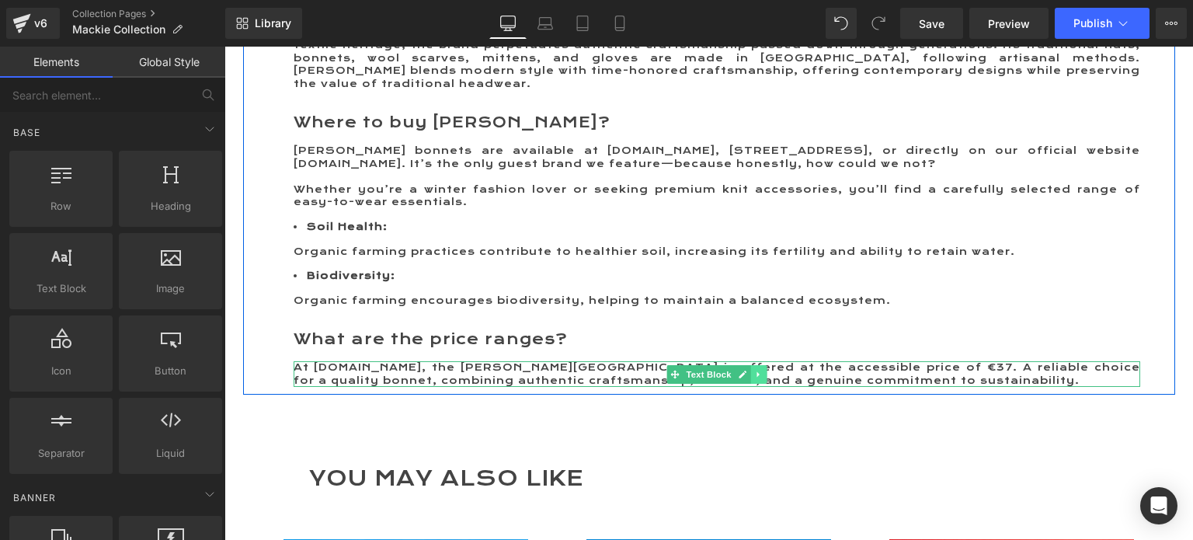
click at [758, 384] on link at bounding box center [758, 374] width 16 height 19
click at [749, 378] on icon at bounding box center [750, 374] width 9 height 9
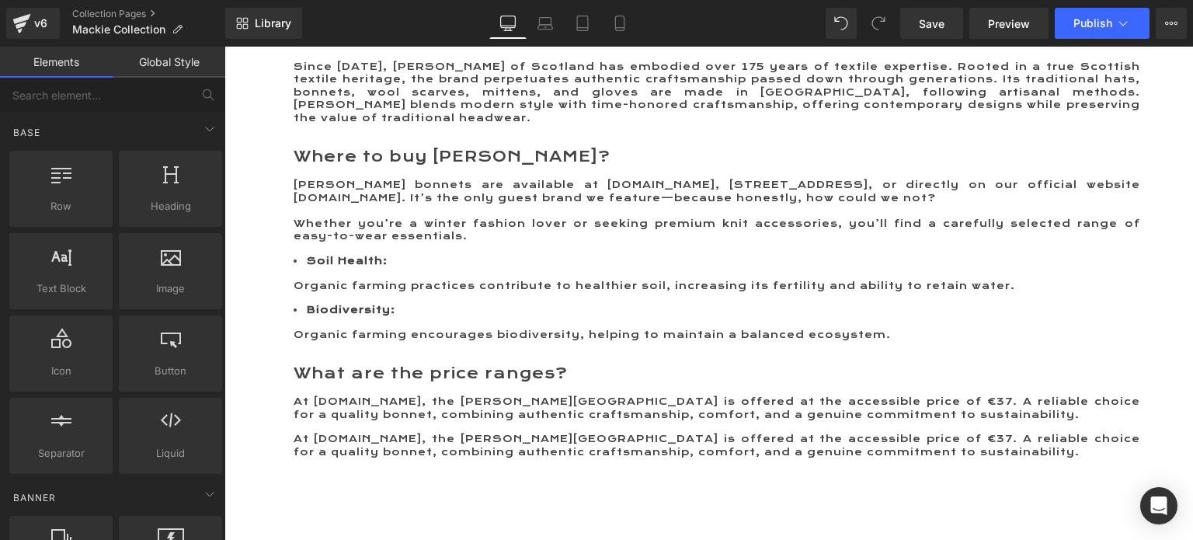
scroll to position [2013, 0]
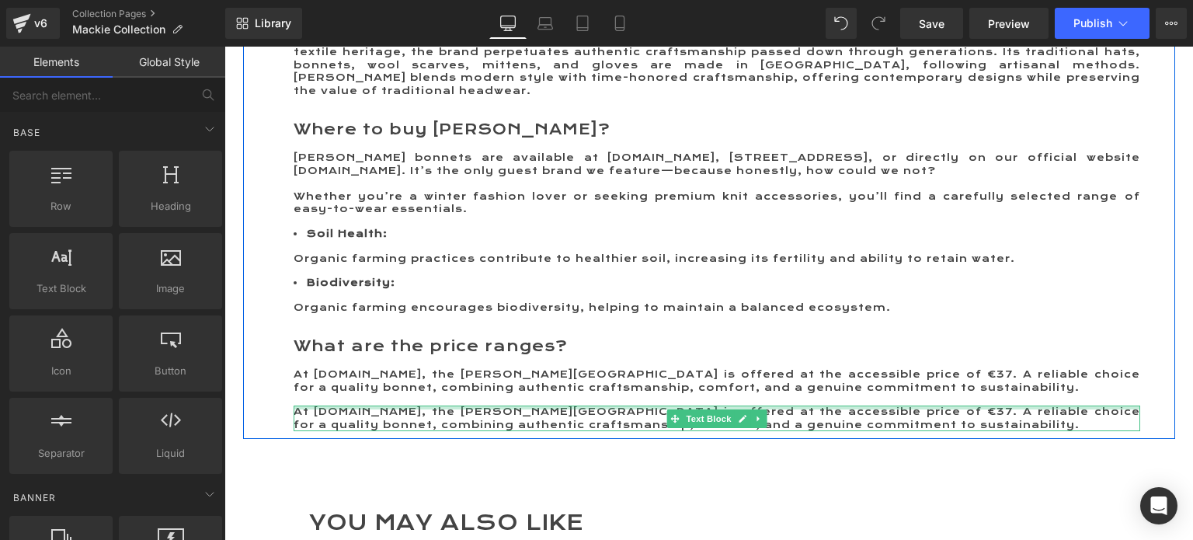
drag, startPoint x: 354, startPoint y: 422, endPoint x: 289, endPoint y: 423, distance: 65.3
click at [353, 422] on div "At ME.LAND, the Mackie Barra Hat is offered at the accessible price of €37. A r…" at bounding box center [717, 419] width 847 height 26
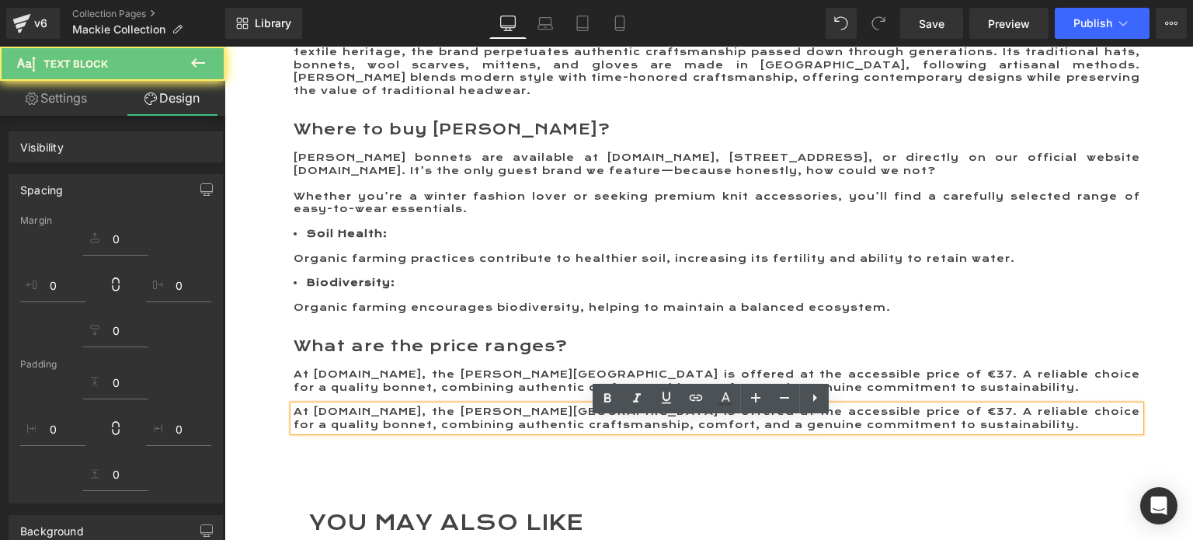
drag, startPoint x: 289, startPoint y: 423, endPoint x: 701, endPoint y: 432, distance: 412.6
click at [701, 431] on p "At ME.LAND, the Mackie Barra Hat is offered at the accessible price of €37. A r…" at bounding box center [717, 419] width 847 height 26
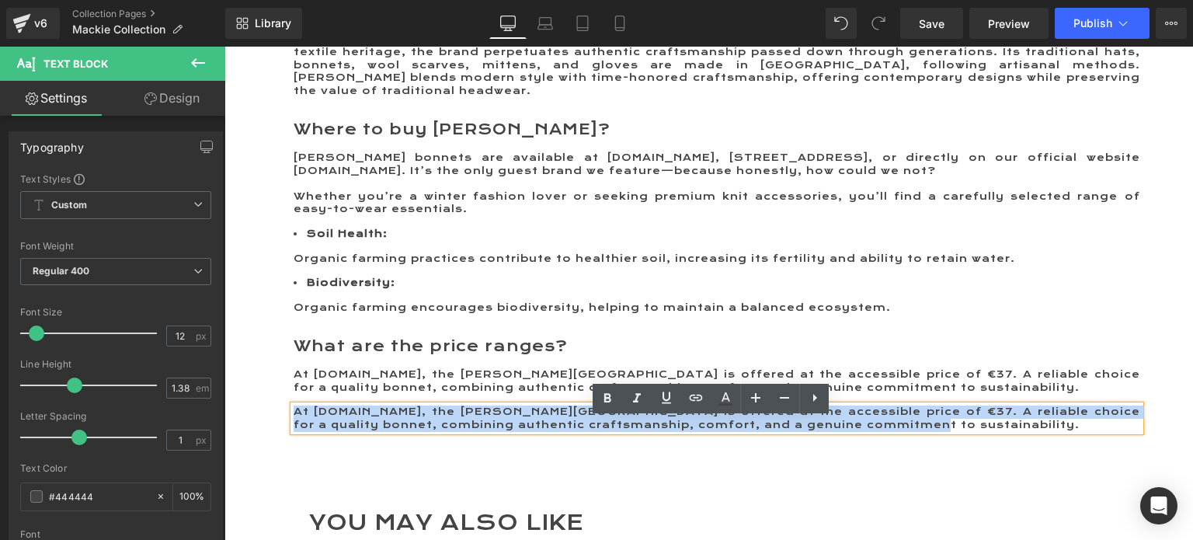
drag, startPoint x: 920, startPoint y: 441, endPoint x: 242, endPoint y: 422, distance: 677.7
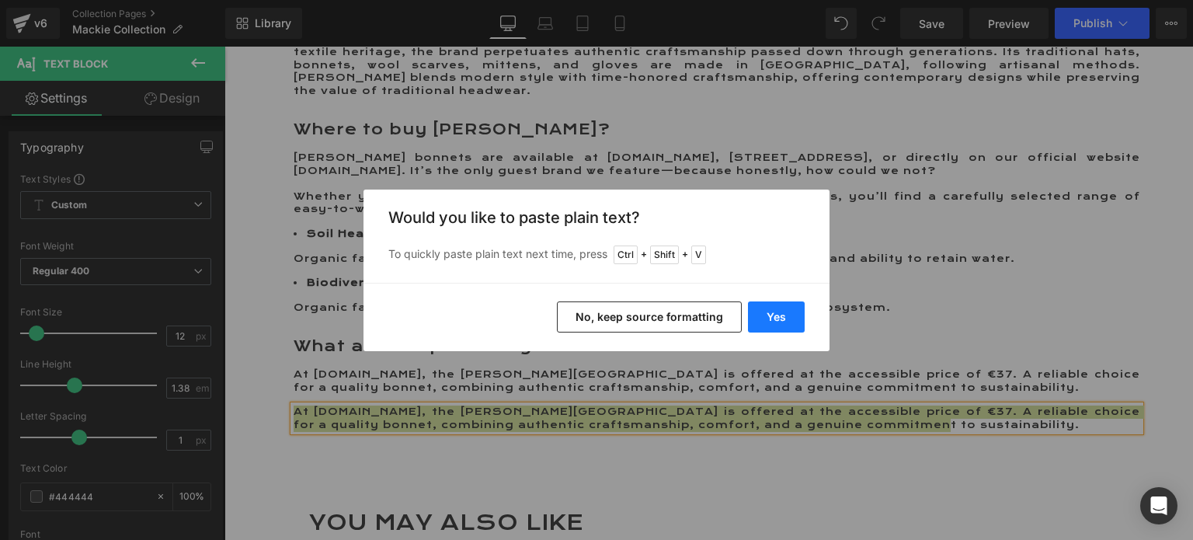
click at [788, 318] on button "Yes" at bounding box center [776, 316] width 57 height 31
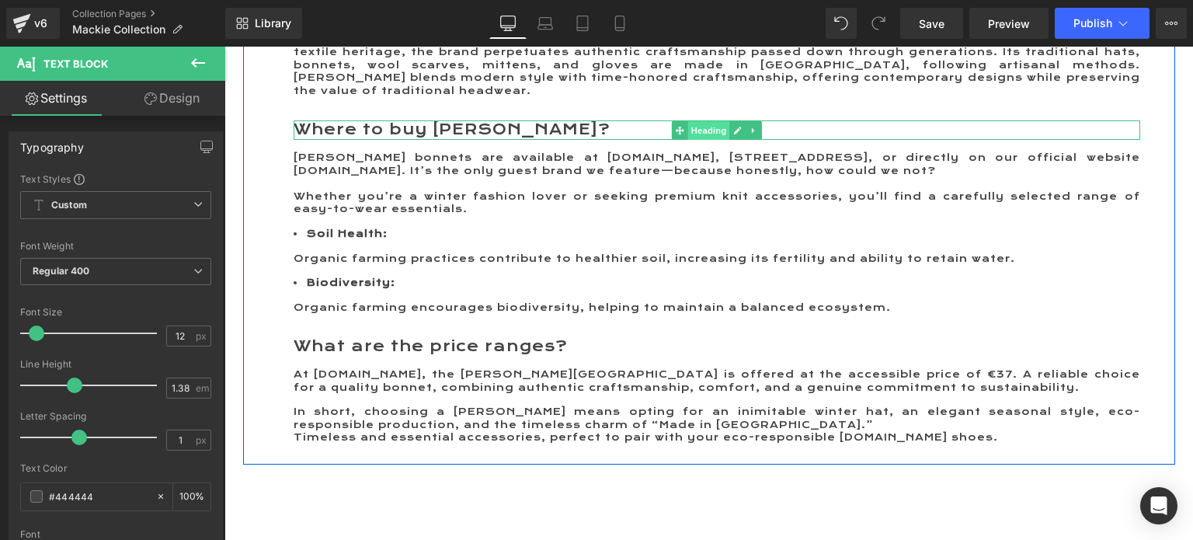
click at [702, 140] on span "Heading" at bounding box center [708, 130] width 42 height 19
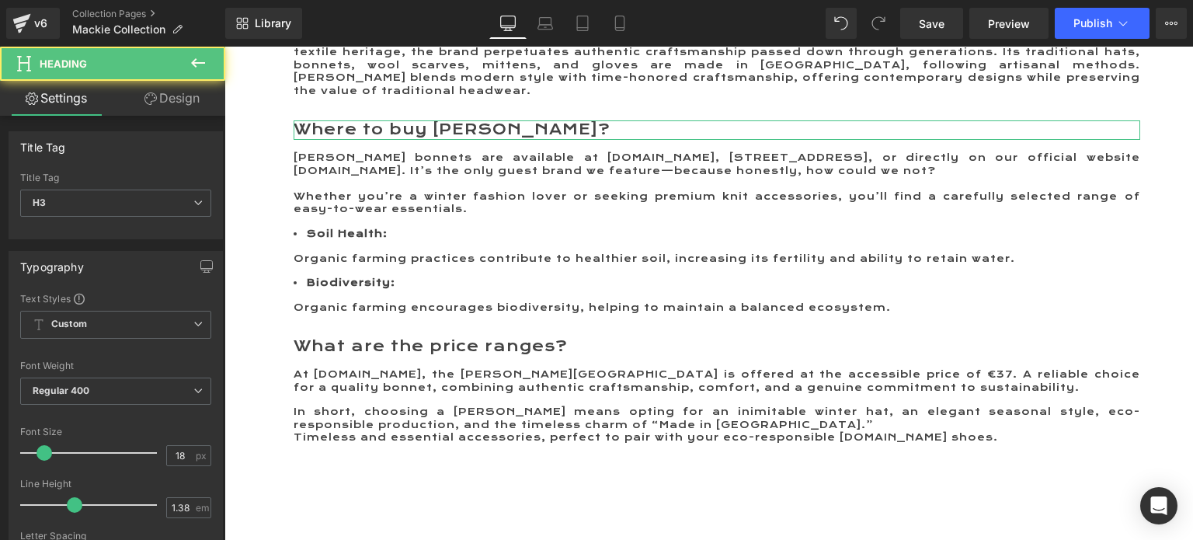
click at [175, 99] on link "Design" at bounding box center [172, 98] width 113 height 35
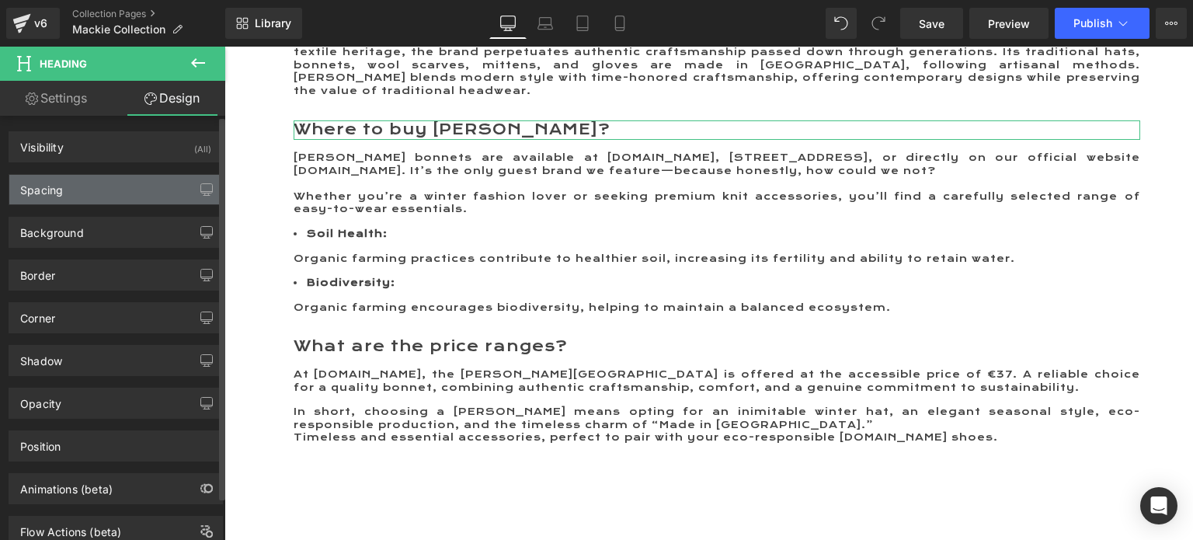
click at [97, 192] on div "Spacing" at bounding box center [115, 190] width 213 height 30
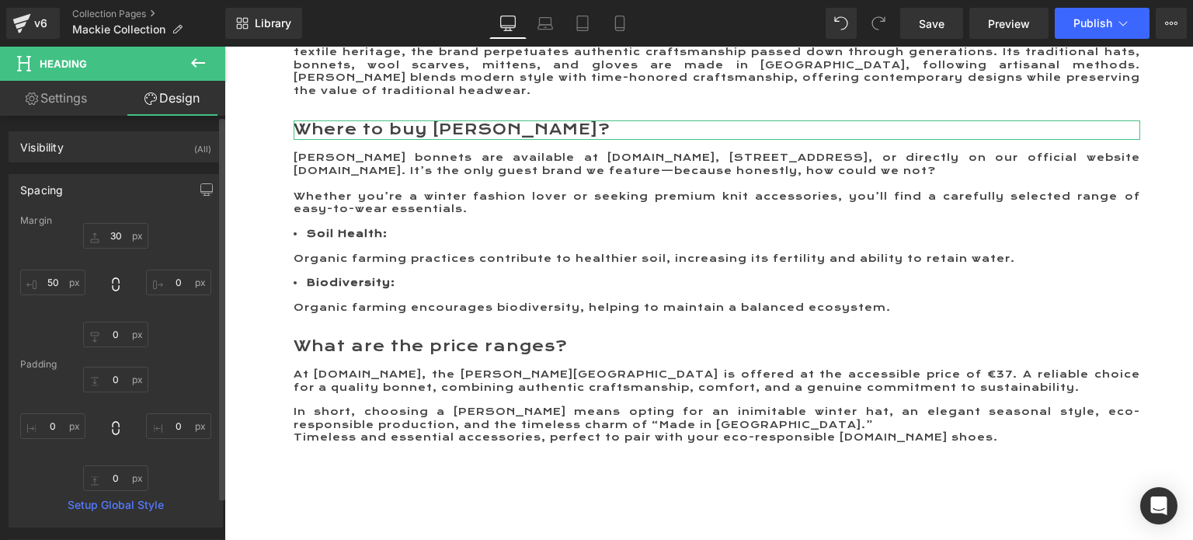
type input "30"
type input "0"
type input "50"
type input "0"
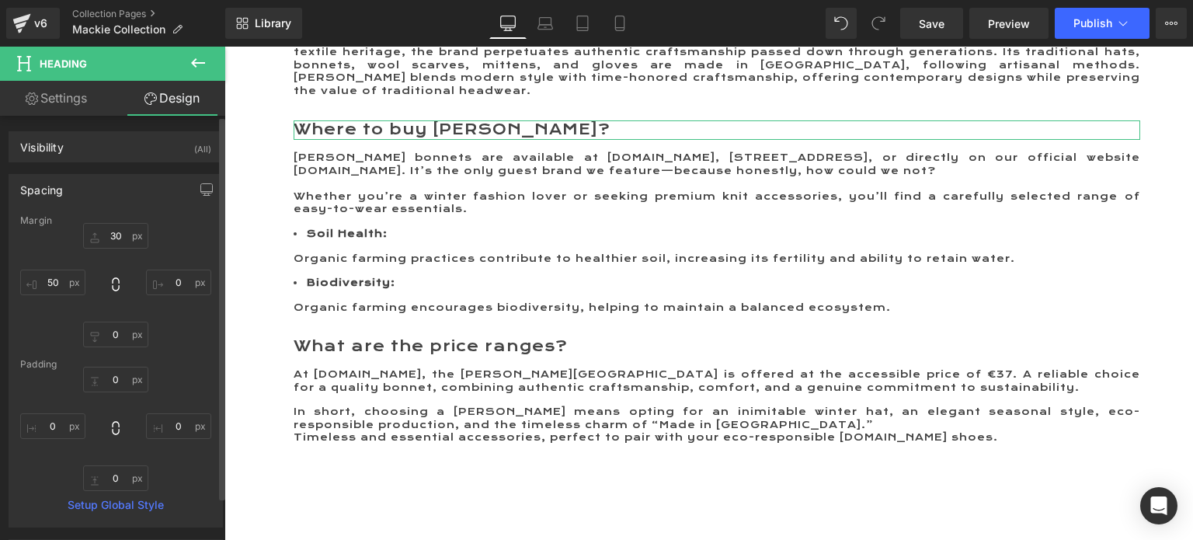
type input "0"
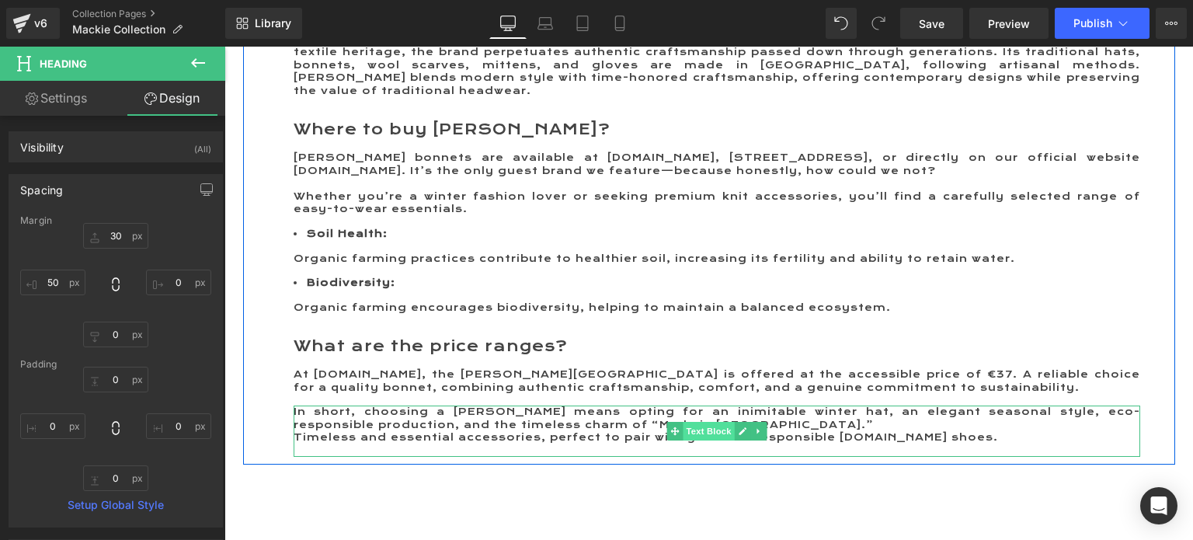
click at [704, 440] on span "Text Block" at bounding box center [708, 431] width 51 height 19
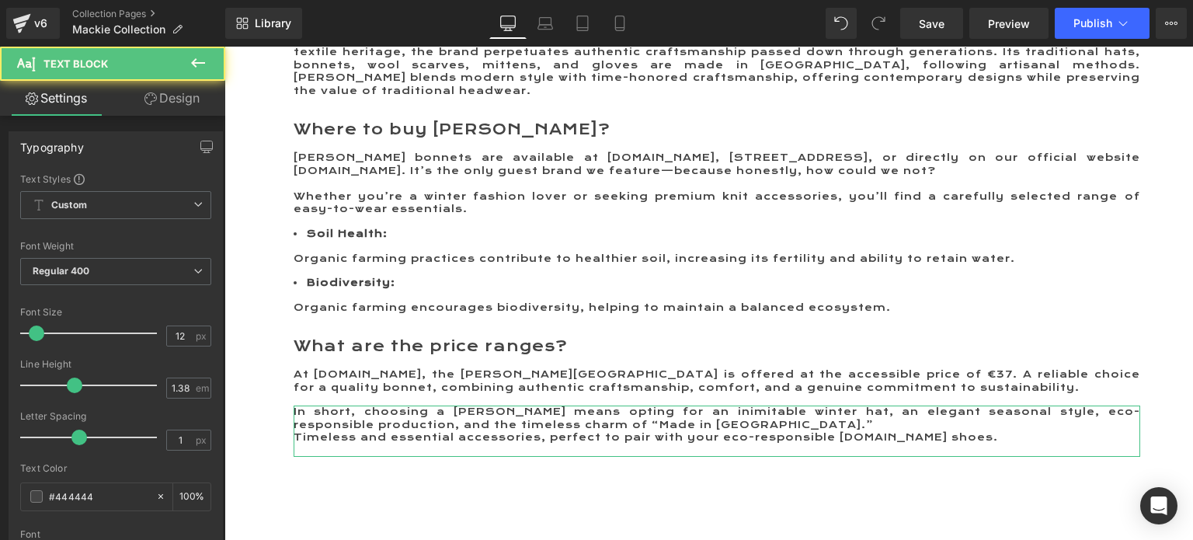
click at [175, 96] on link "Design" at bounding box center [172, 98] width 113 height 35
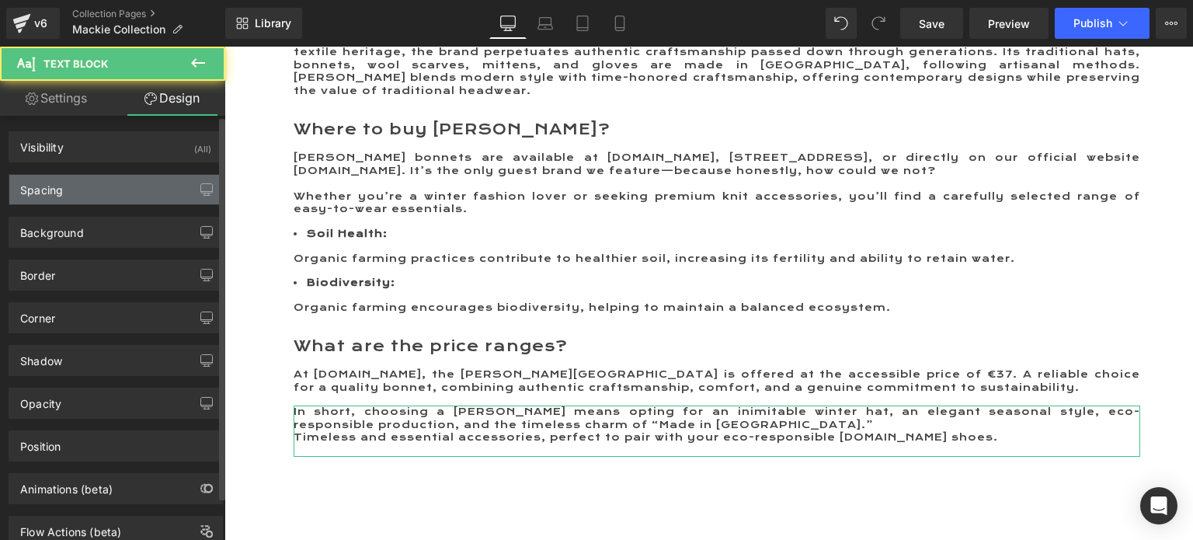
click at [66, 186] on div "Spacing" at bounding box center [115, 190] width 213 height 30
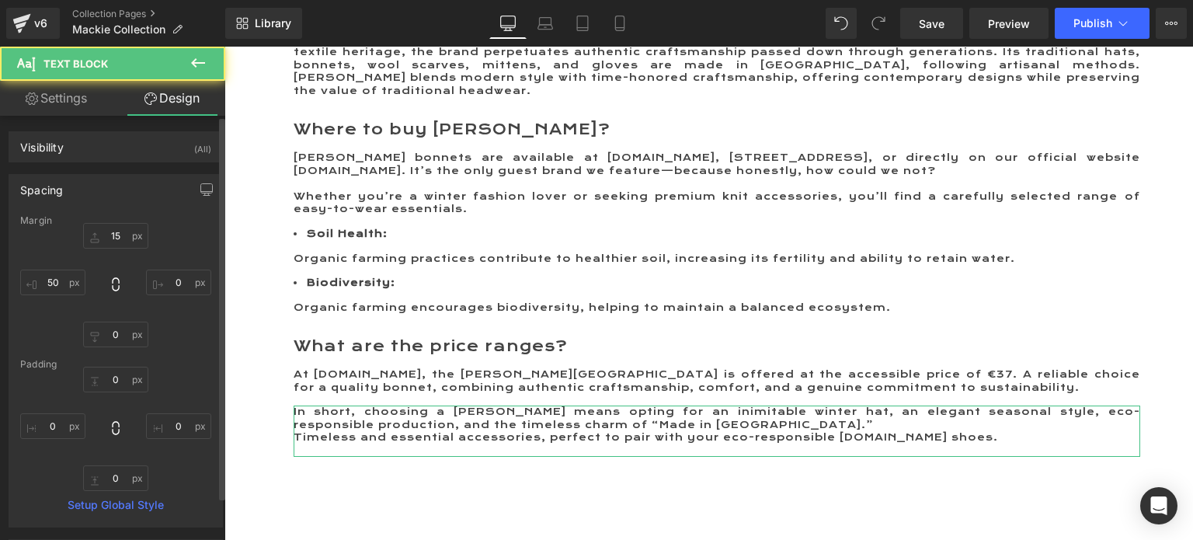
type input "15"
type input "0"
type input "50"
type input "0"
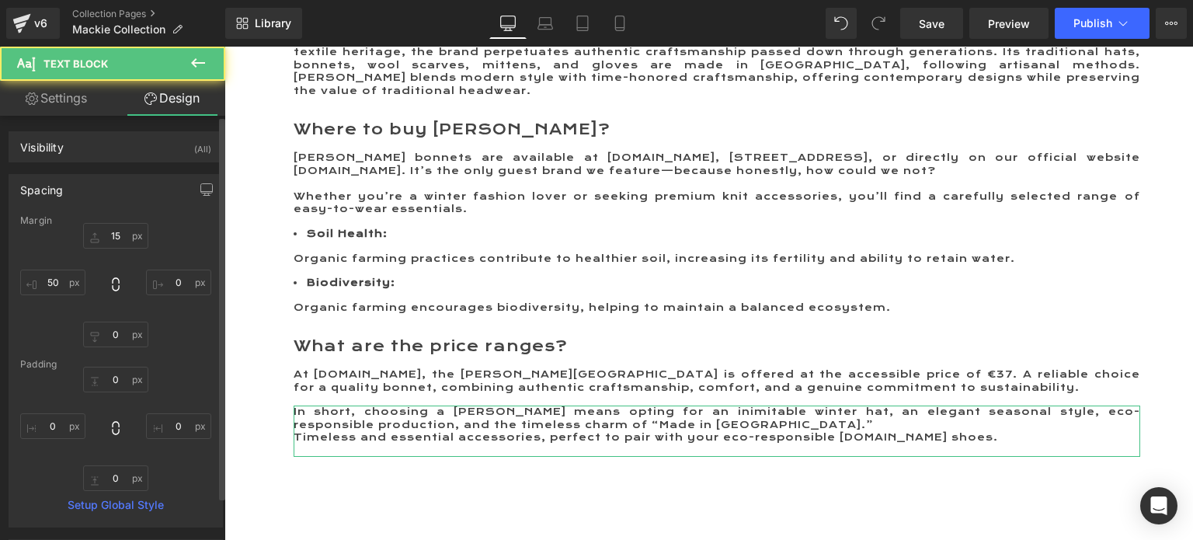
type input "0"
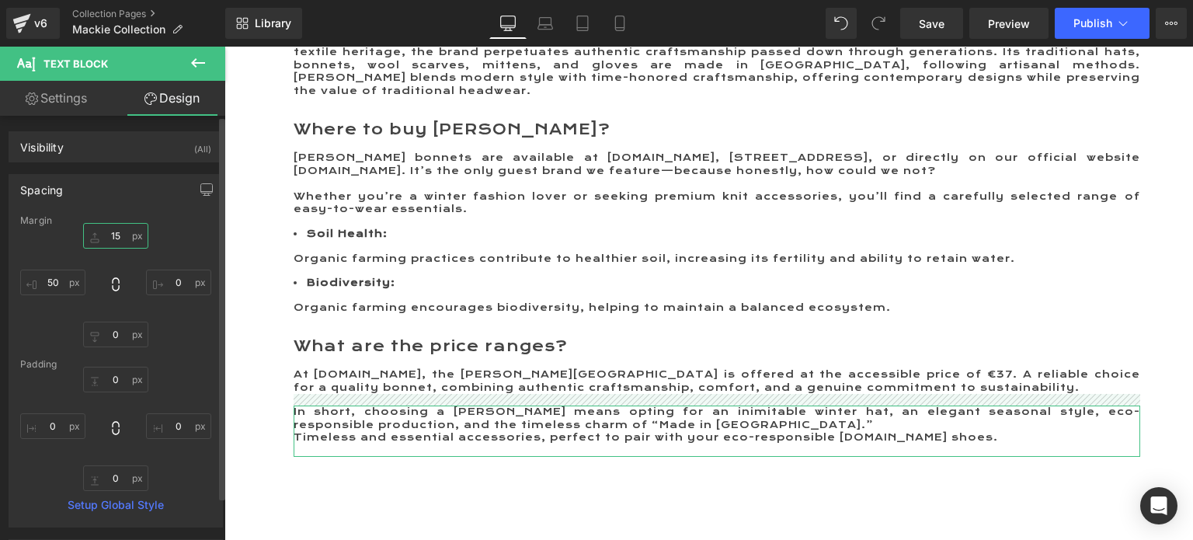
click at [108, 236] on input "15" at bounding box center [115, 236] width 65 height 26
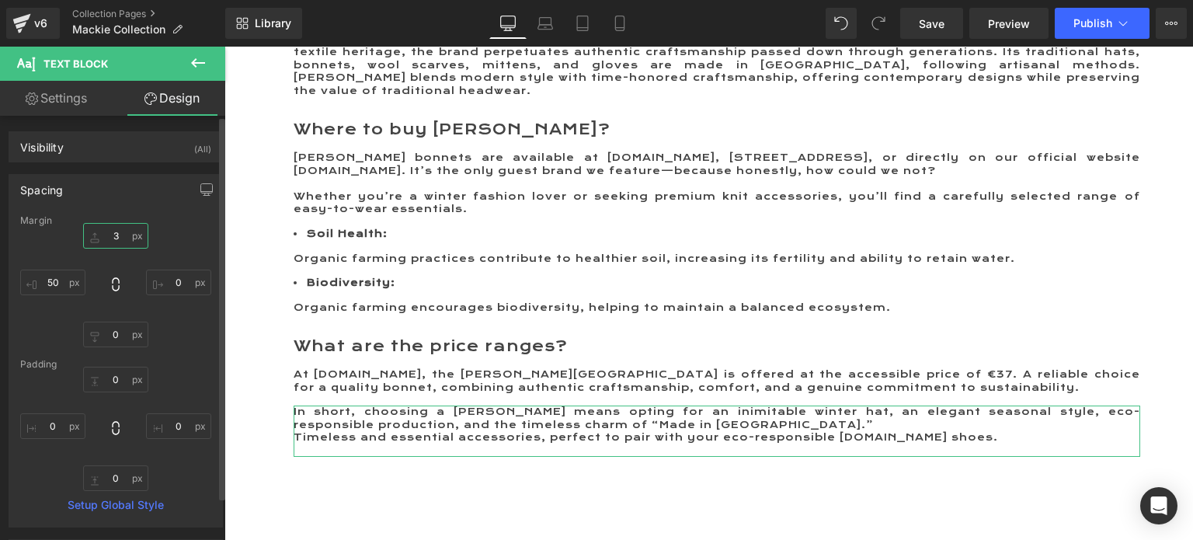
type input "30"
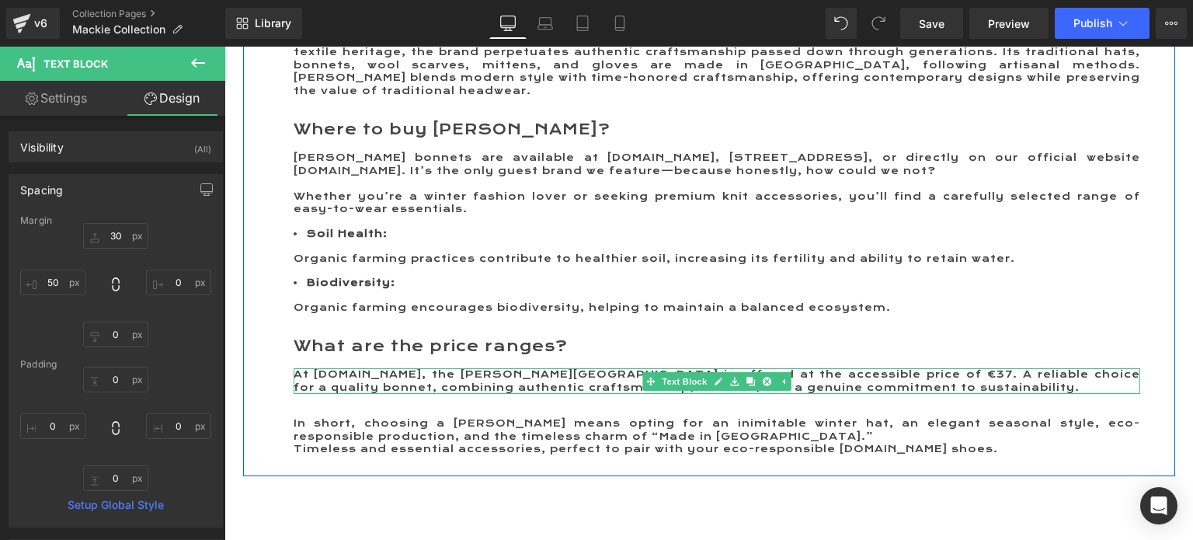
click at [430, 394] on p "At ME.LAND, the Mackie Barra Hat is offered at the accessible price of €37. A r…" at bounding box center [717, 381] width 847 height 26
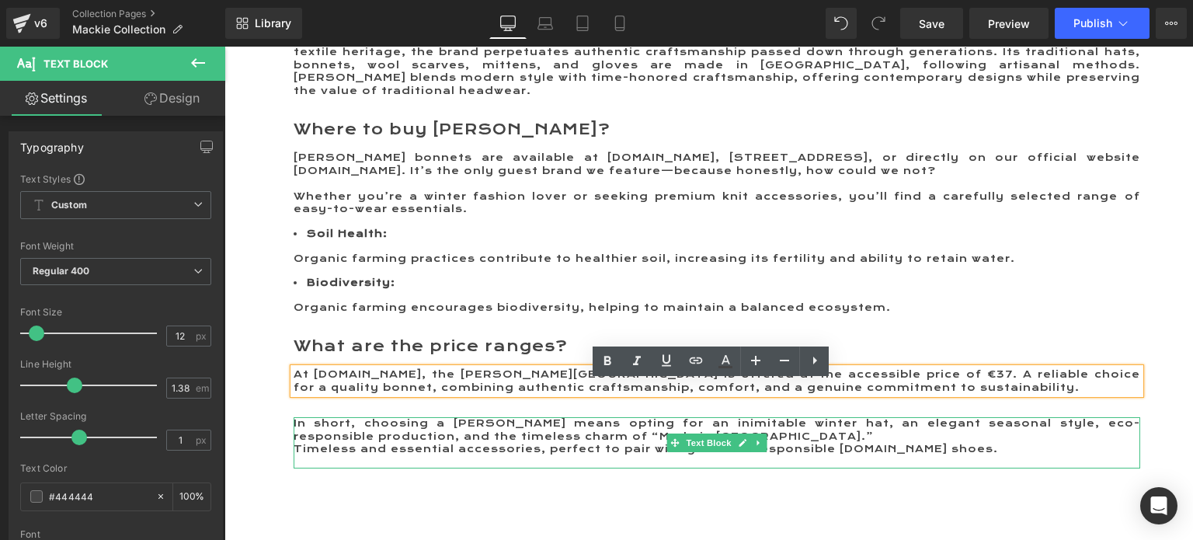
click at [796, 443] on p "In short, choosing a Robert Mackie bonnet means opting for an inimitable winter…" at bounding box center [717, 430] width 847 height 26
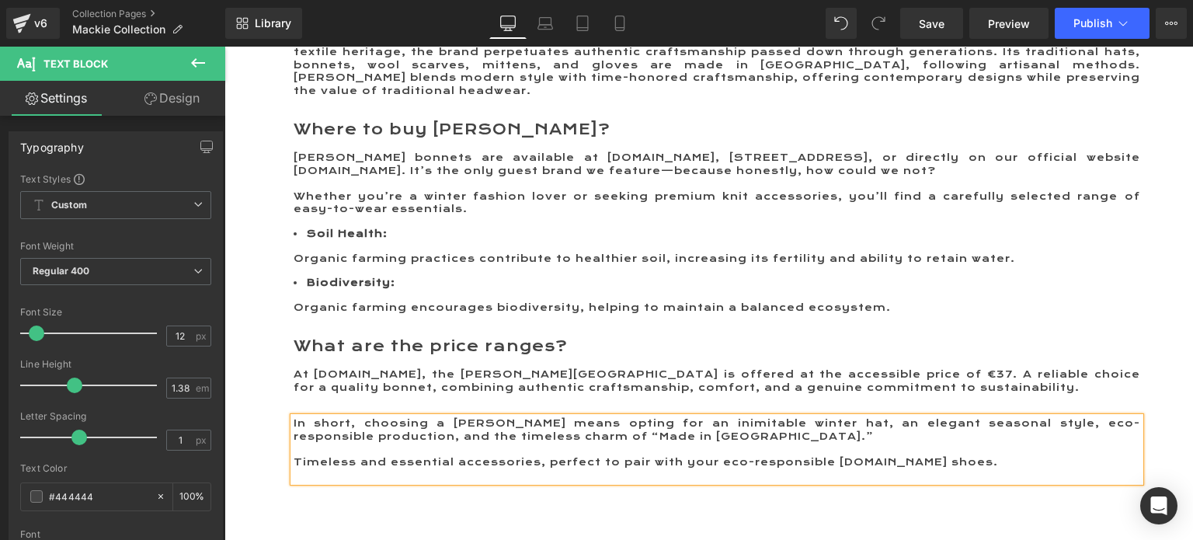
click at [954, 469] on p "Timeless and essential accessories, perfect to pair with your eco-responsible M…" at bounding box center [717, 462] width 847 height 13
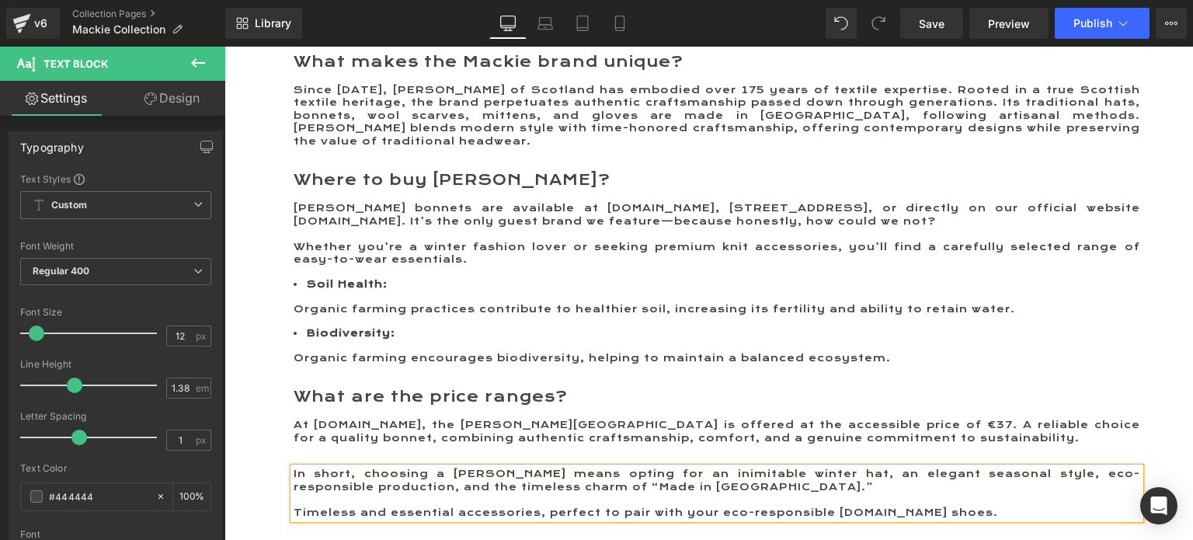
scroll to position [1935, 0]
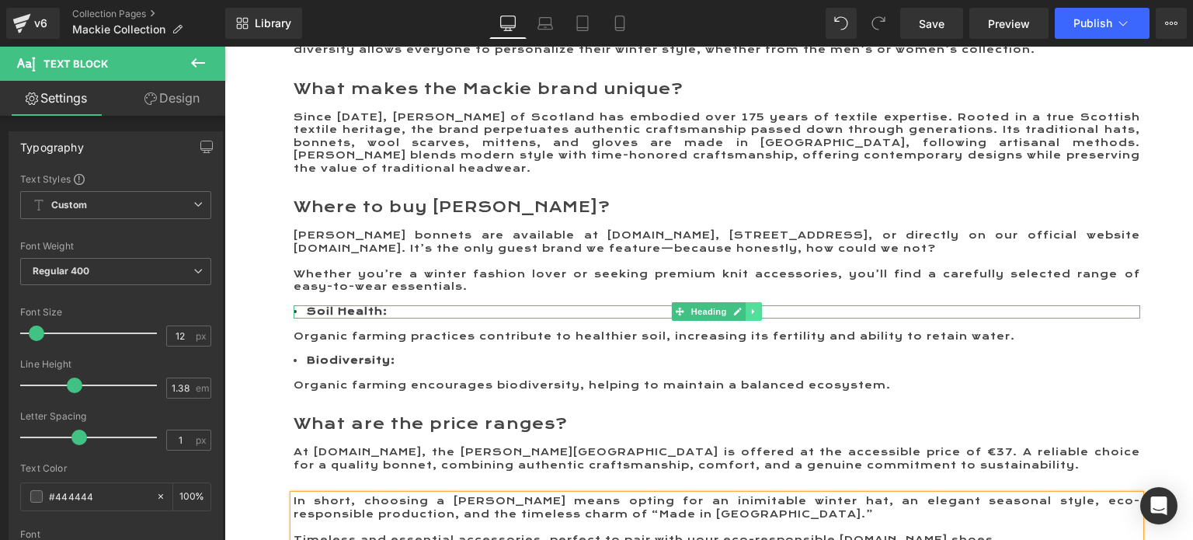
click at [752, 315] on icon at bounding box center [753, 311] width 2 height 5
click at [757, 316] on icon at bounding box center [761, 312] width 9 height 9
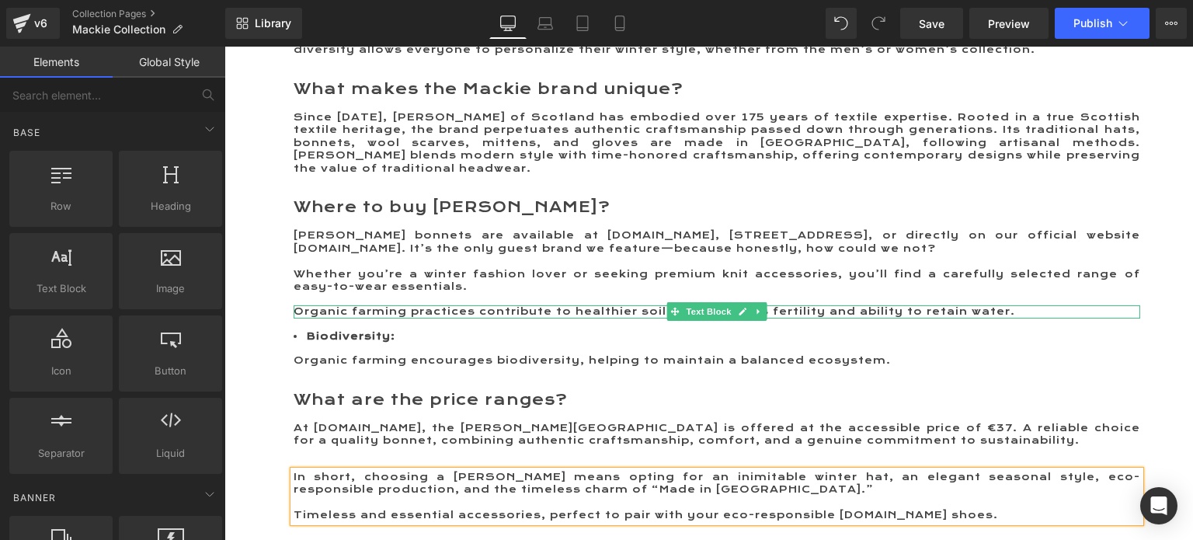
click at [755, 316] on icon at bounding box center [758, 311] width 9 height 9
click at [758, 321] on link at bounding box center [766, 311] width 16 height 19
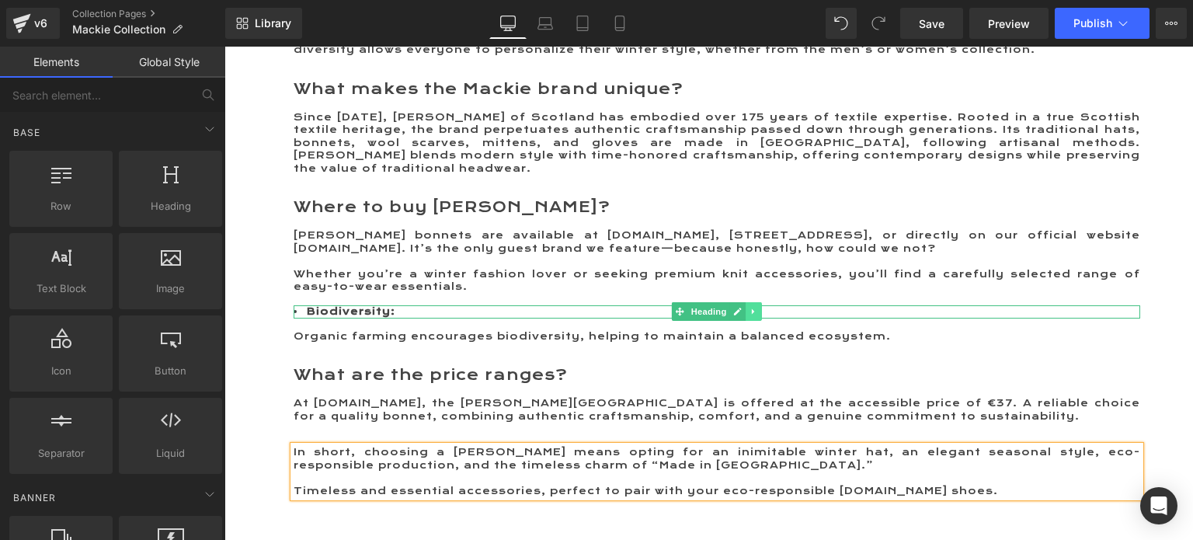
click at [750, 316] on icon at bounding box center [754, 311] width 9 height 9
click at [757, 316] on icon at bounding box center [761, 311] width 9 height 9
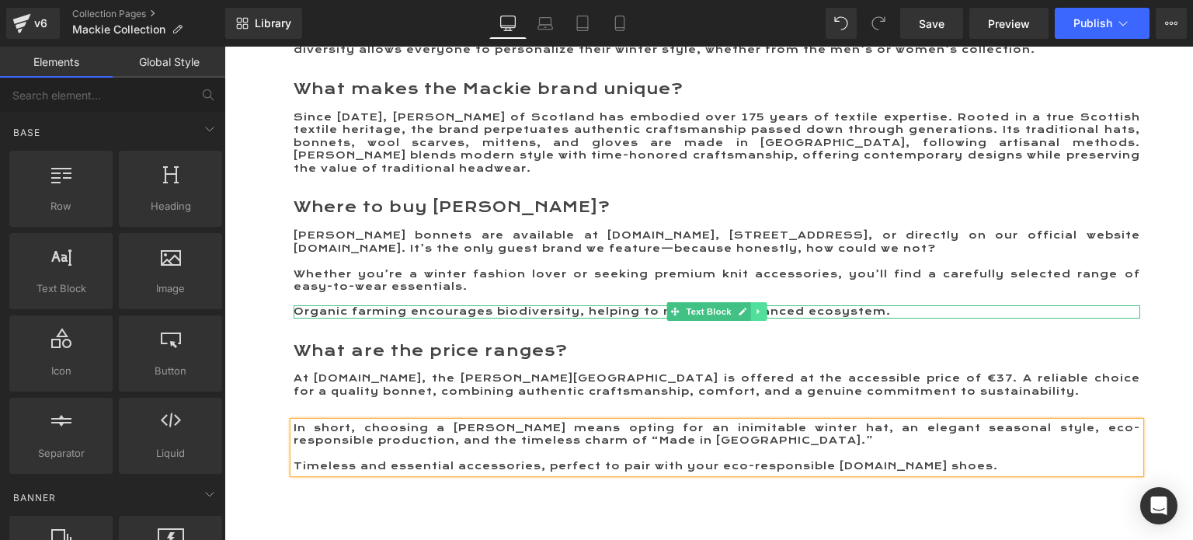
click at [754, 316] on icon at bounding box center [758, 311] width 9 height 9
click at [762, 316] on icon at bounding box center [766, 312] width 9 height 9
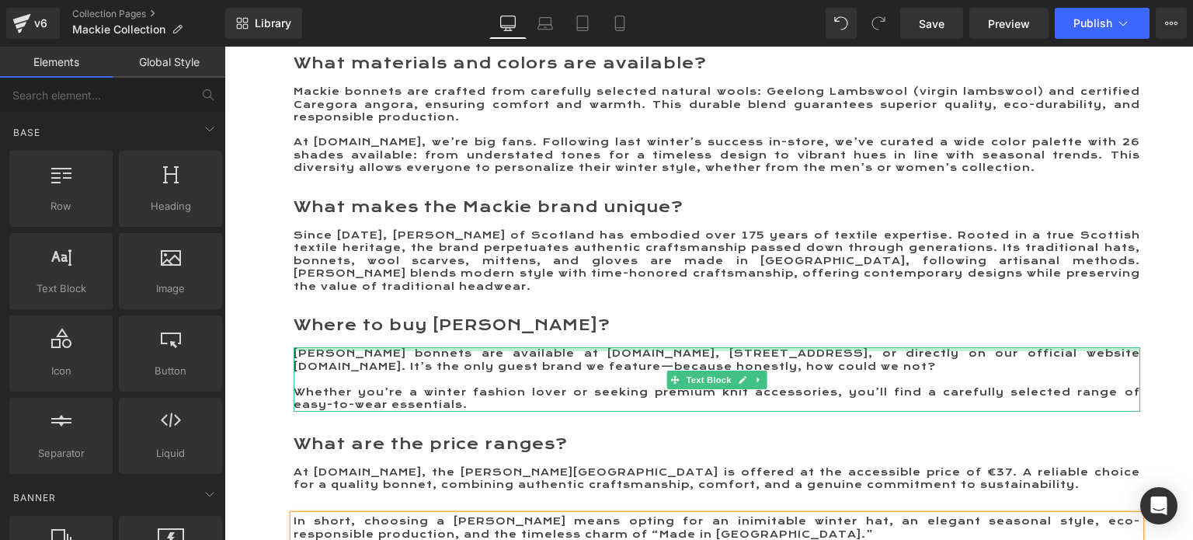
scroll to position [1780, 0]
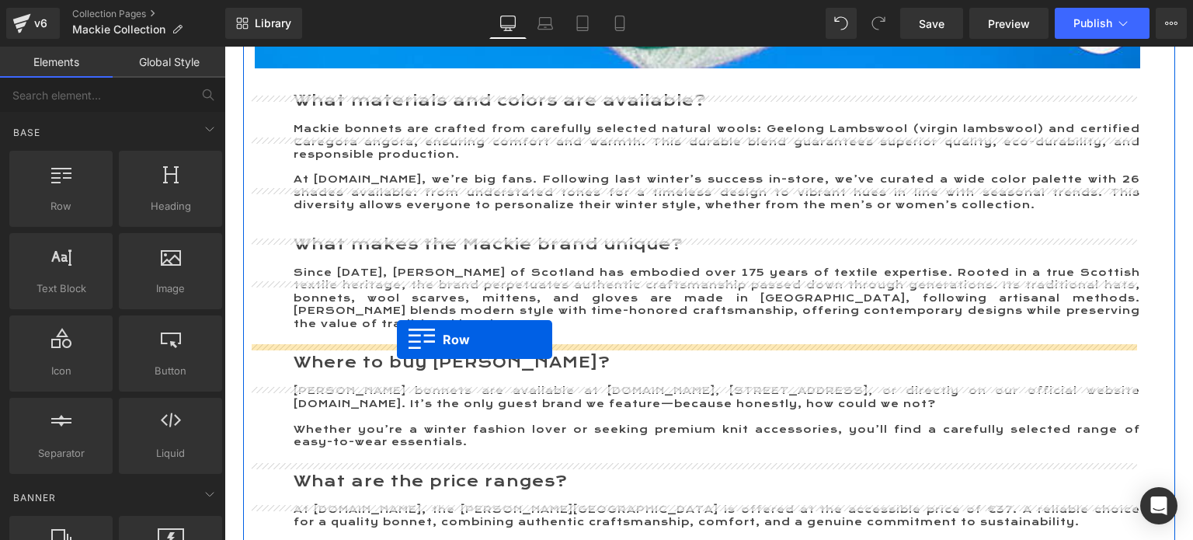
drag, startPoint x: 289, startPoint y: 241, endPoint x: 397, endPoint y: 339, distance: 146.3
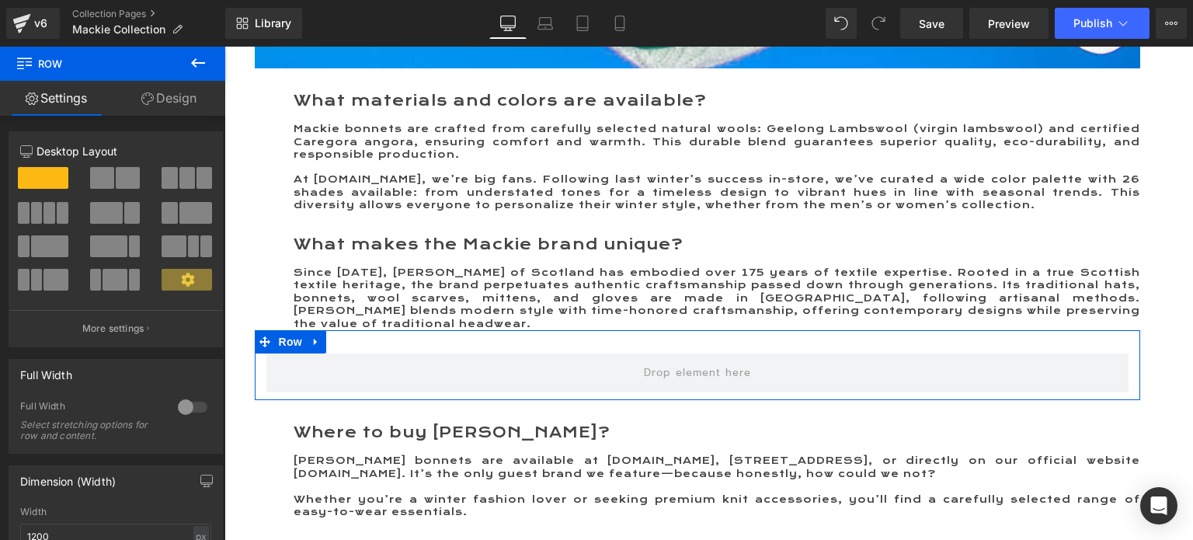
click at [169, 171] on span at bounding box center [170, 178] width 16 height 22
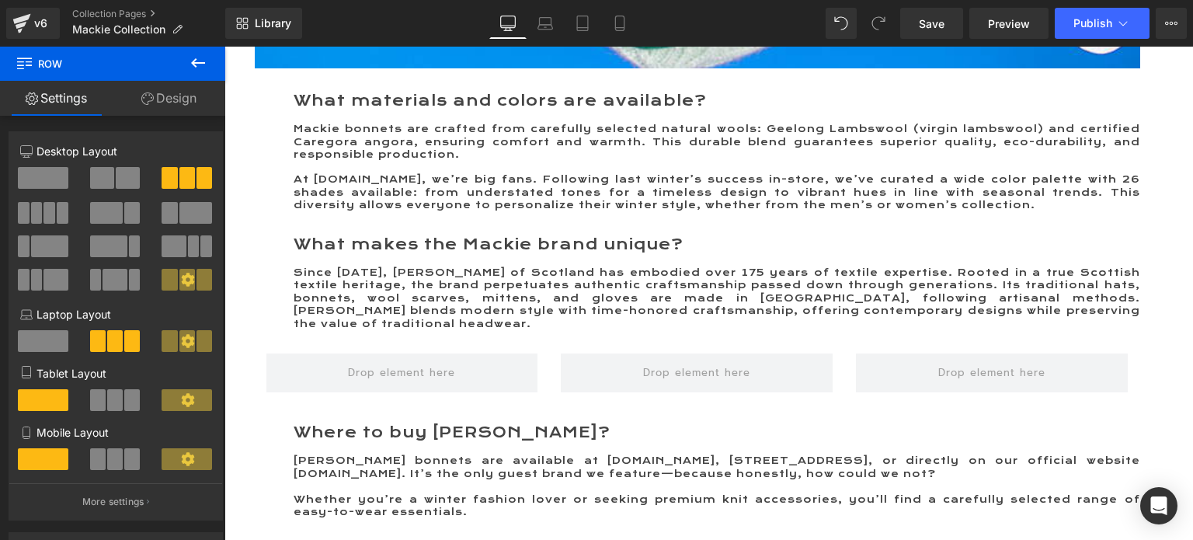
click at [204, 57] on icon at bounding box center [198, 63] width 19 height 19
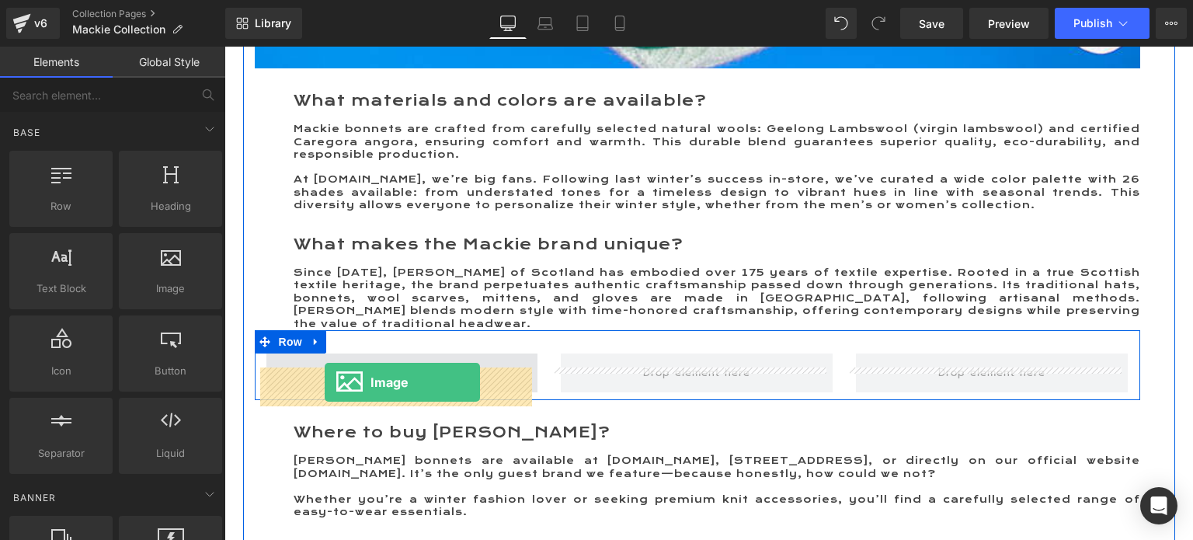
drag, startPoint x: 386, startPoint y: 322, endPoint x: 325, endPoint y: 382, distance: 85.7
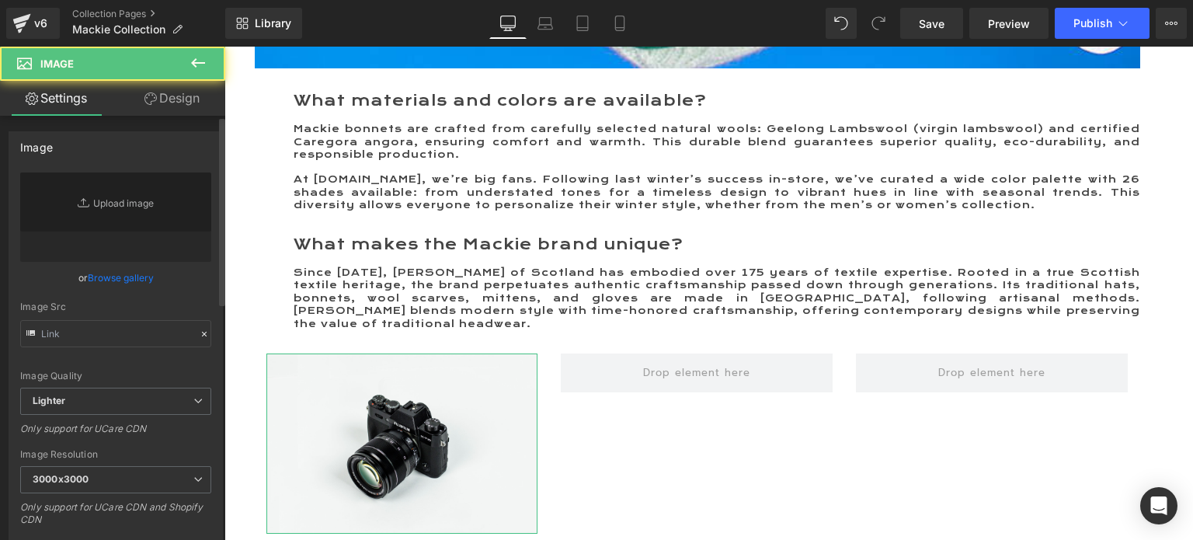
type input "//d1um8515vdn9kb.cloudfront.net/images/parallax.jpg"
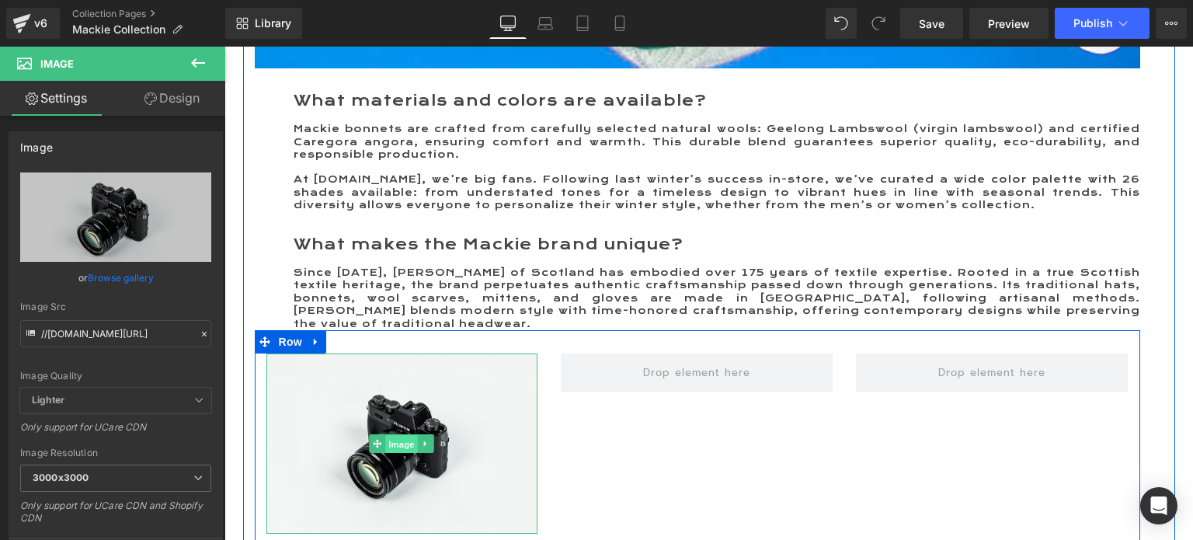
click at [400, 454] on span "Image" at bounding box center [402, 444] width 33 height 19
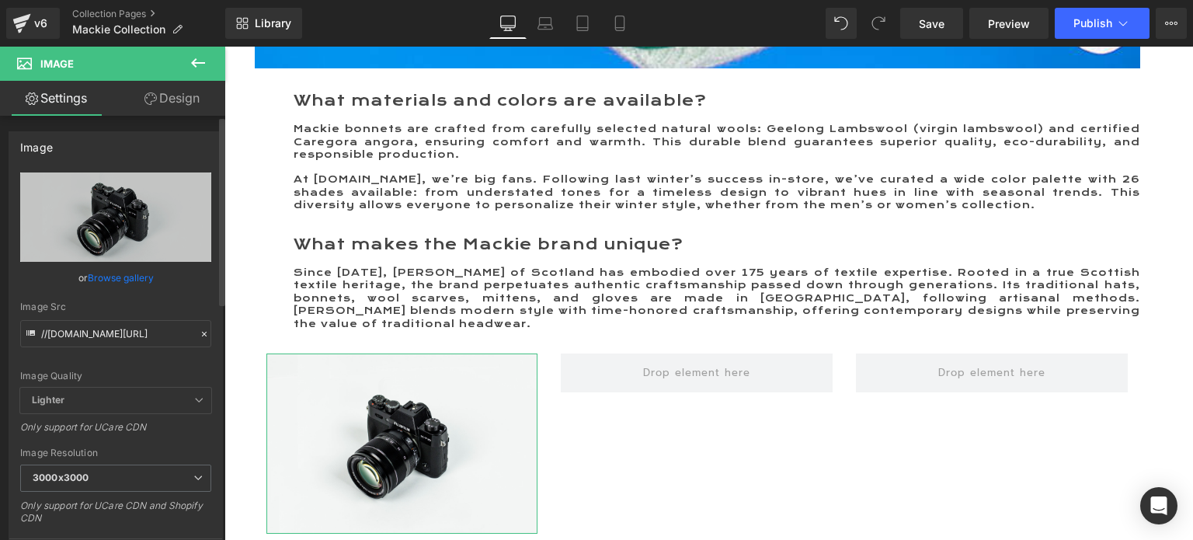
click at [124, 273] on link "Browse gallery" at bounding box center [121, 277] width 66 height 27
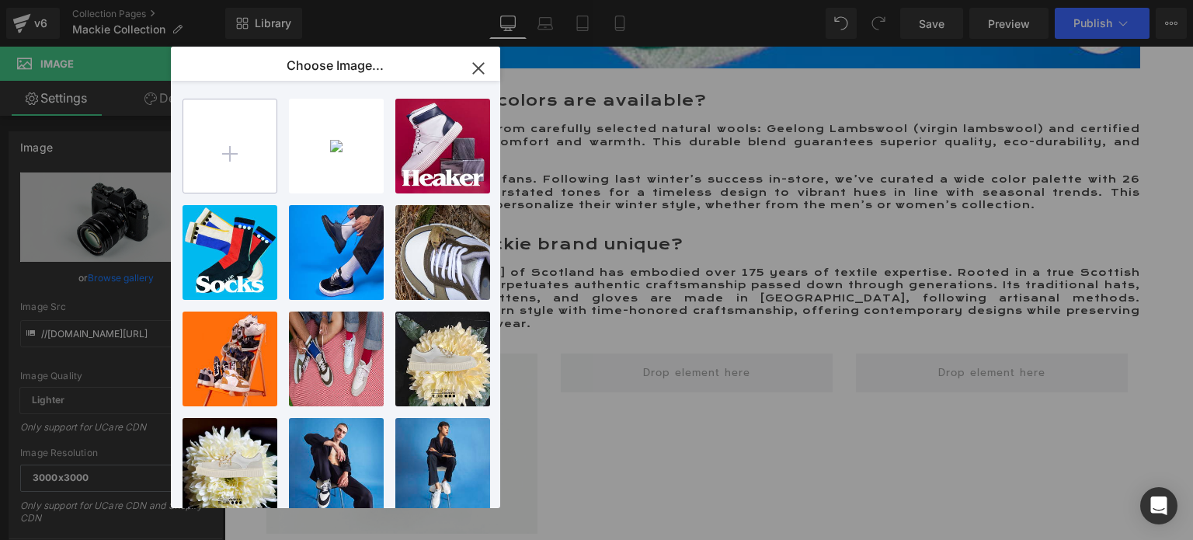
click at [229, 150] on input "file" at bounding box center [229, 145] width 93 height 93
type input "C:\fakepath\Mackie Bonnets carré 1.jpg"
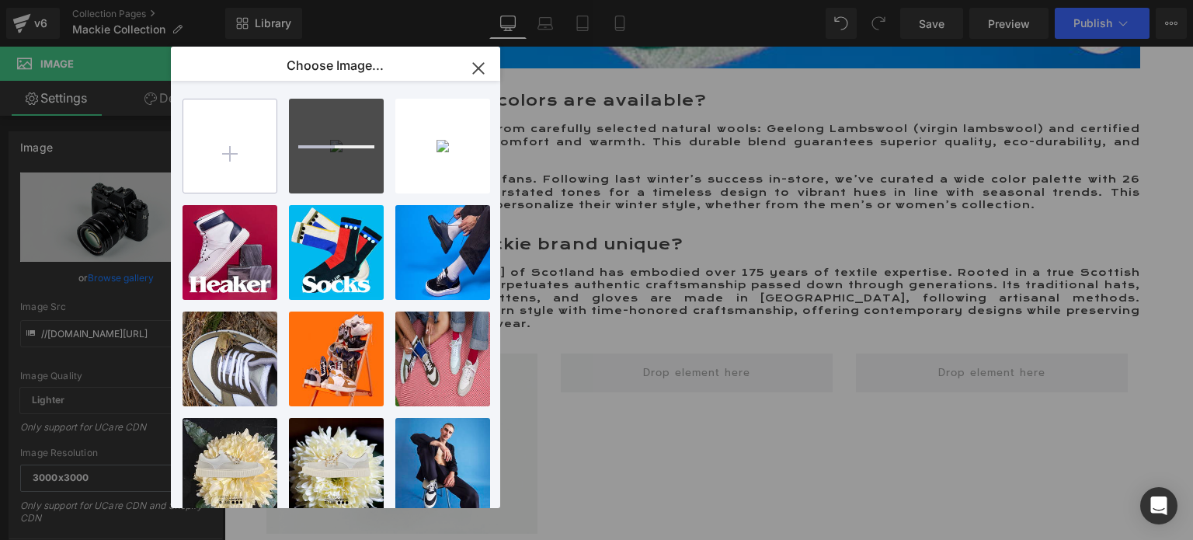
click at [232, 151] on input "file" at bounding box center [229, 145] width 93 height 93
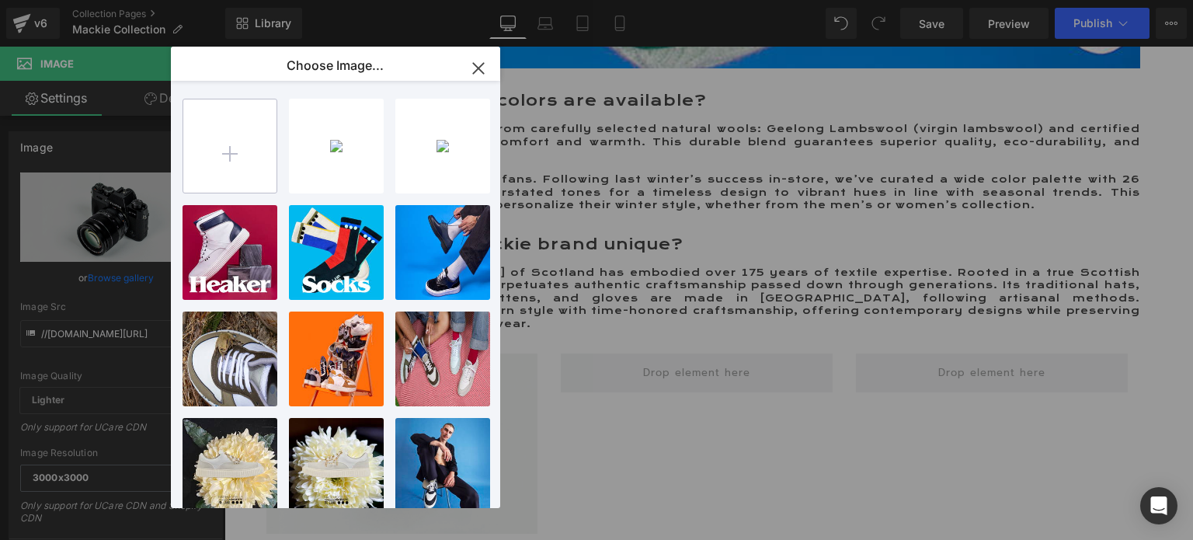
type input "C:\fakepath\Mackie Bonnets carré 2.jpg"
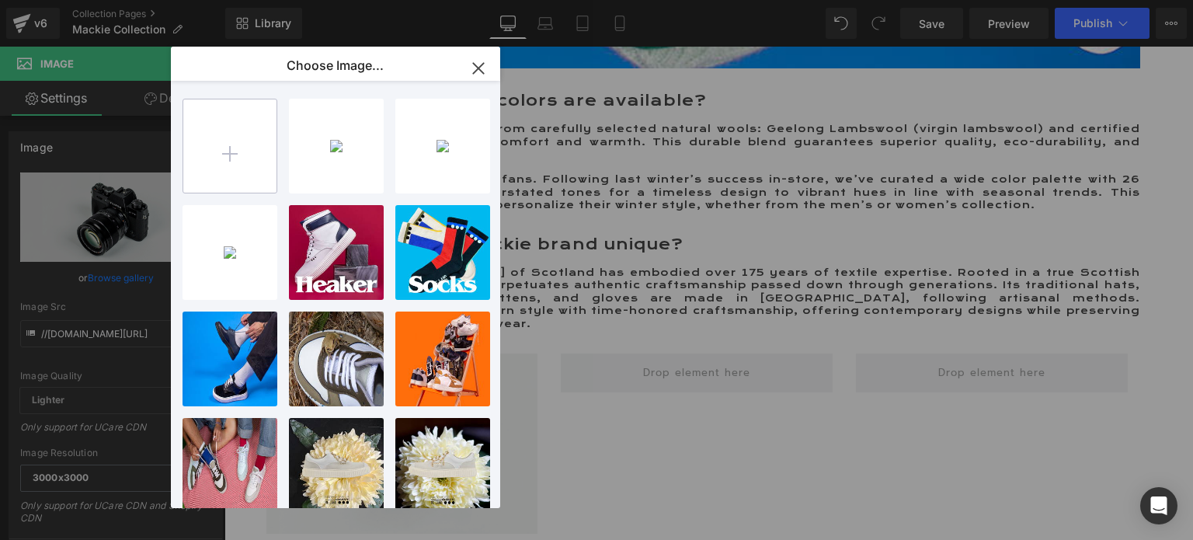
click at [233, 152] on input "file" at bounding box center [229, 145] width 93 height 93
type input "C:\fakepath\Mackie Bonnets carré 3.jpg"
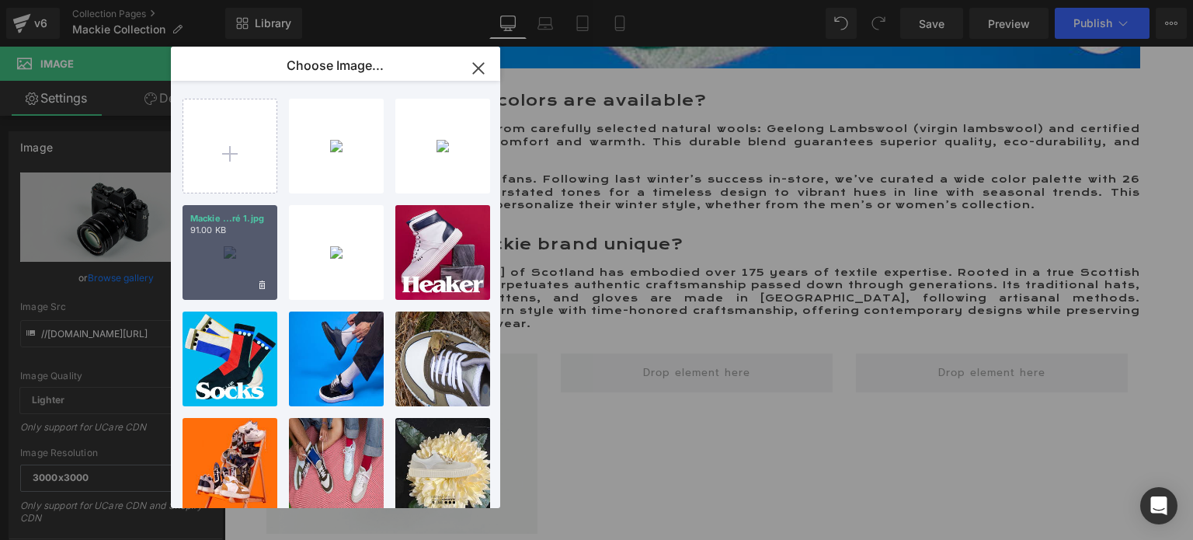
click at [241, 264] on div "Mackie ...ré 1.jpg 91.00 KB" at bounding box center [230, 252] width 95 height 95
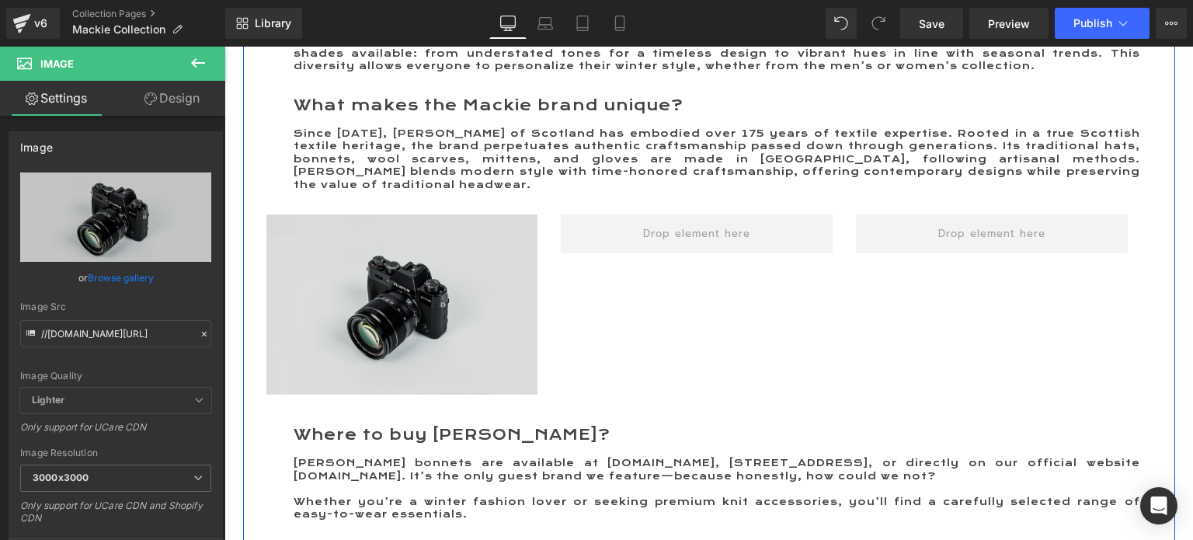
scroll to position [1935, 0]
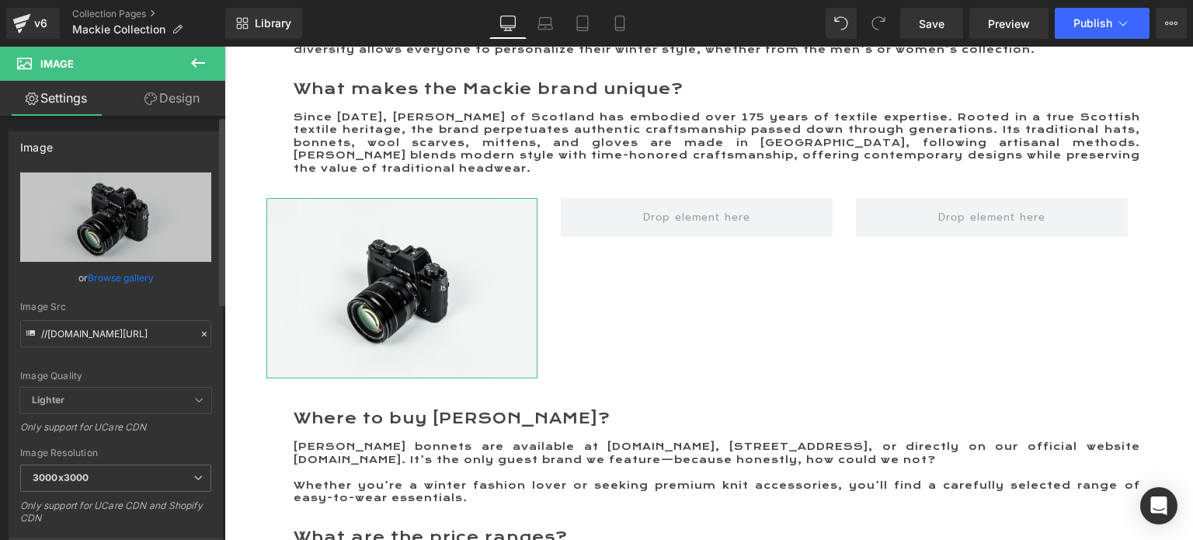
click at [117, 273] on link "Browse gallery" at bounding box center [121, 277] width 66 height 27
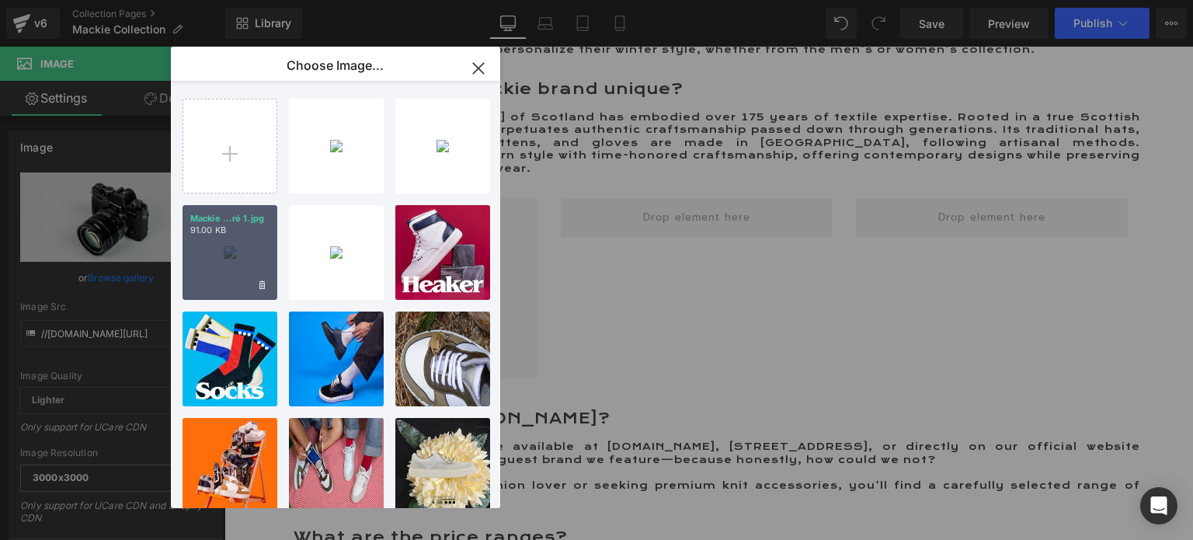
click at [228, 251] on div "Mackie ...ré 1.jpg 91.00 KB" at bounding box center [230, 252] width 95 height 95
type input "https://ucarecdn.com/a7d4a354-2938-4e34-9198-f8044ff4ef88/-/format/auto/-/previ…"
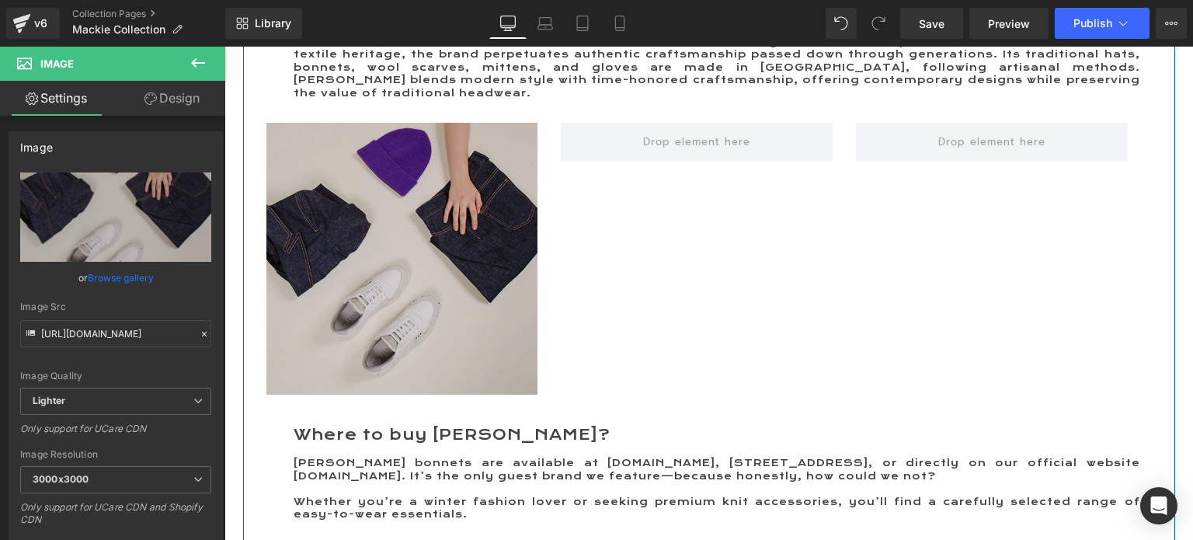
scroll to position [2013, 0]
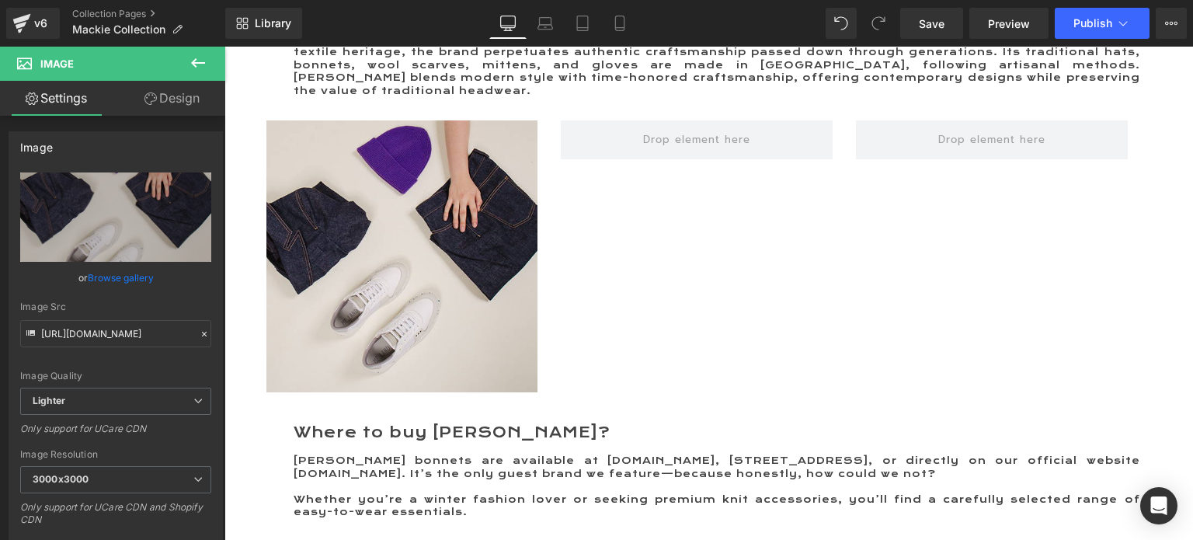
drag, startPoint x: 201, startPoint y: 66, endPoint x: 118, endPoint y: 166, distance: 130.2
click at [201, 66] on icon at bounding box center [198, 63] width 19 height 19
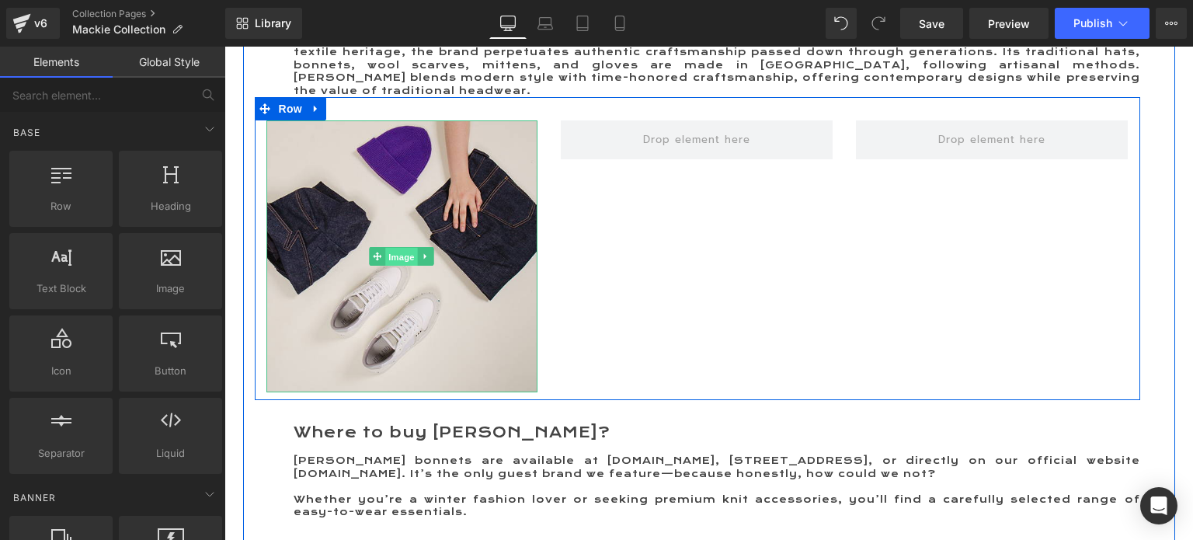
click at [395, 266] on span "Image" at bounding box center [402, 257] width 33 height 19
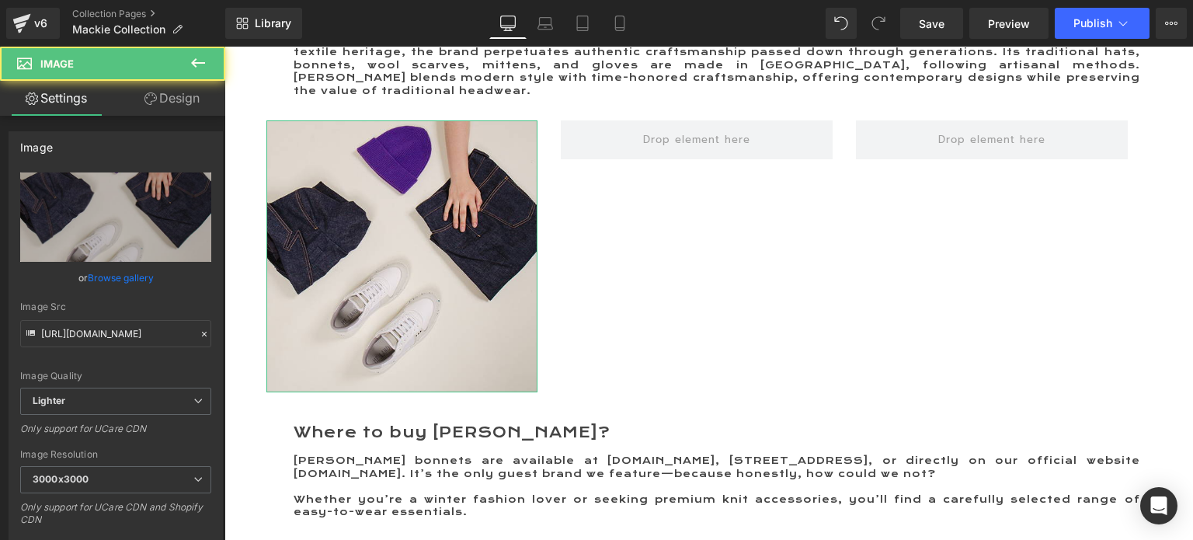
click at [165, 94] on link "Design" at bounding box center [172, 98] width 113 height 35
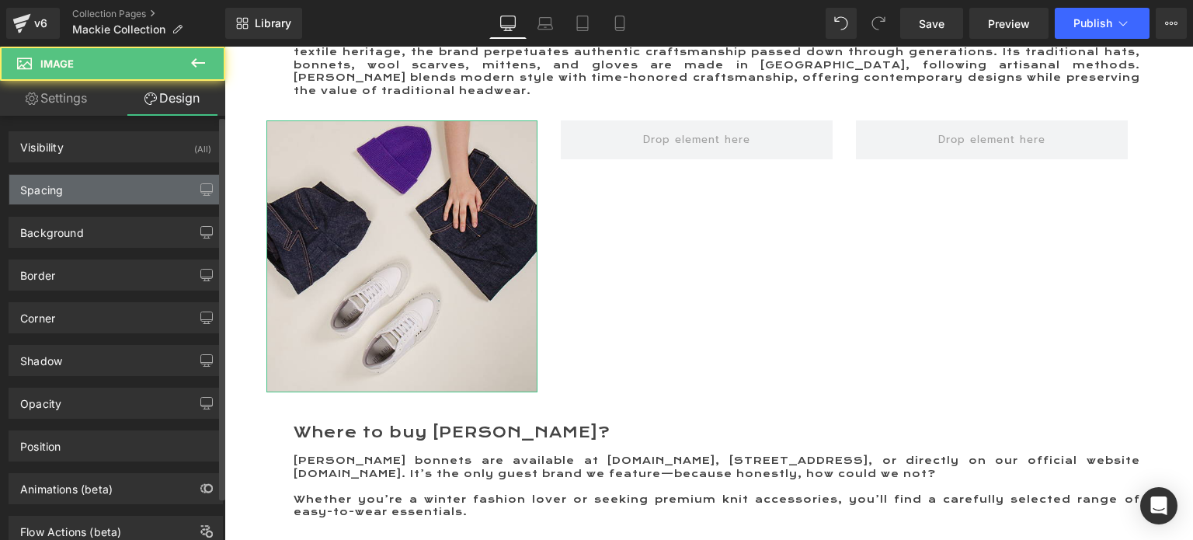
click at [56, 189] on div "Spacing" at bounding box center [41, 186] width 43 height 22
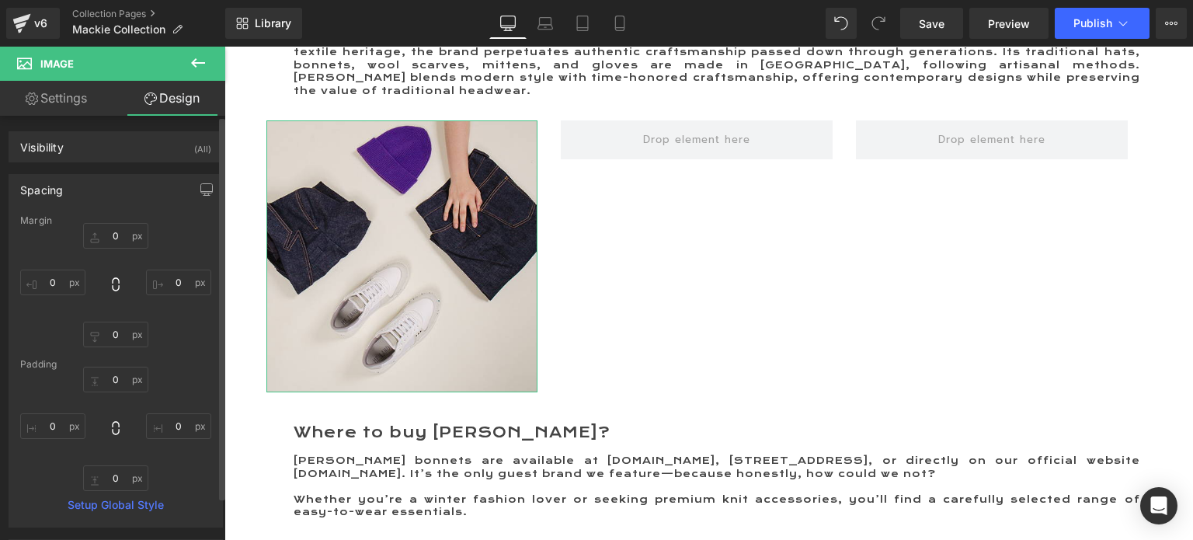
type input "0"
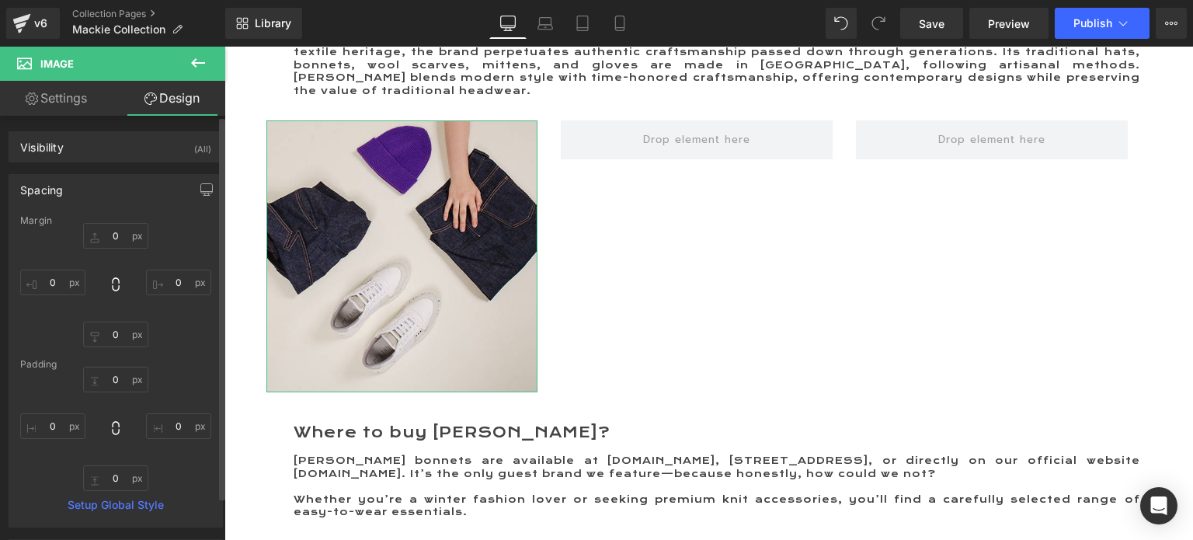
type input "0"
click at [107, 233] on input "0" at bounding box center [115, 236] width 65 height 26
type input "&"
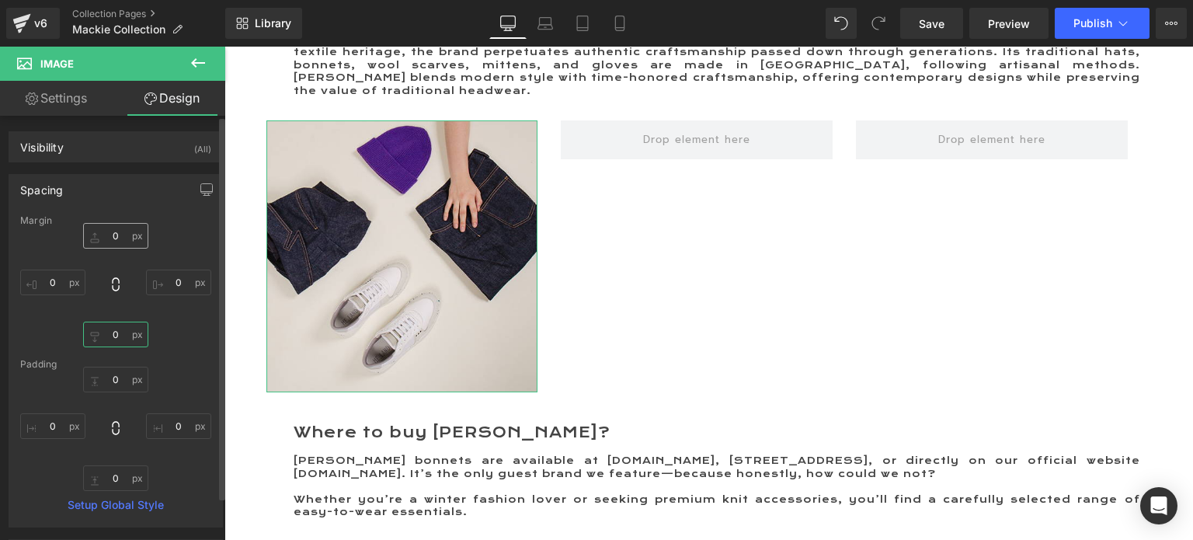
type input "("
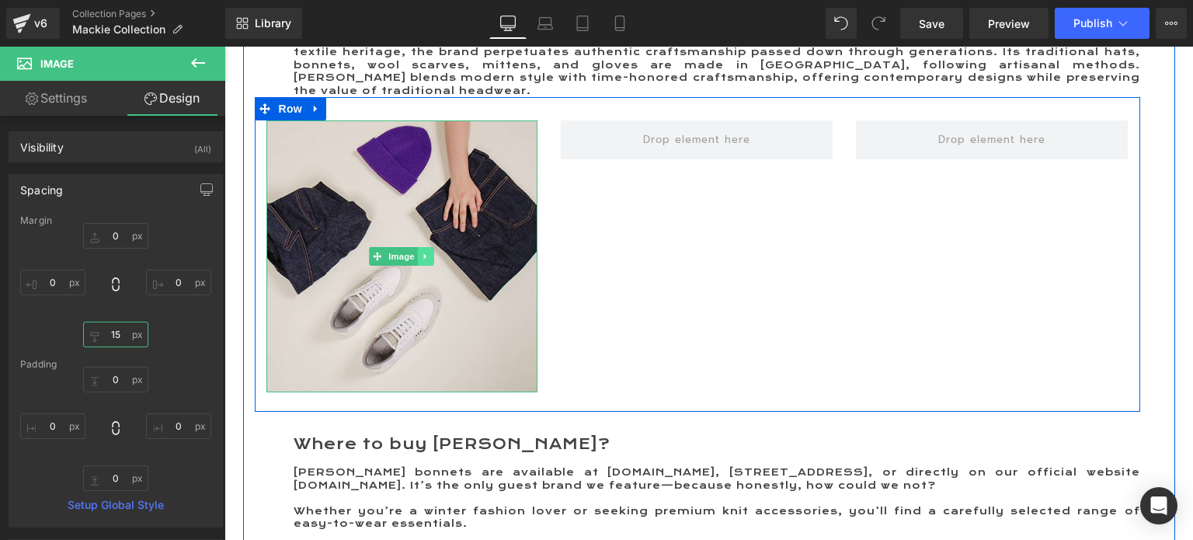
type input "15"
click at [422, 261] on icon at bounding box center [426, 256] width 9 height 9
click at [416, 261] on icon at bounding box center [418, 256] width 9 height 9
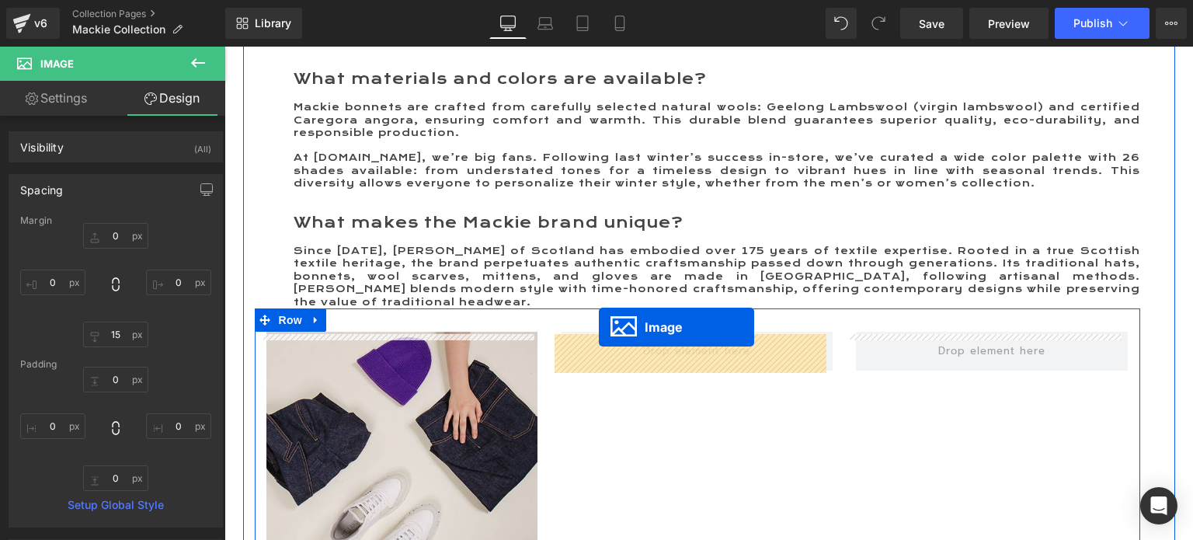
scroll to position [1778, 0]
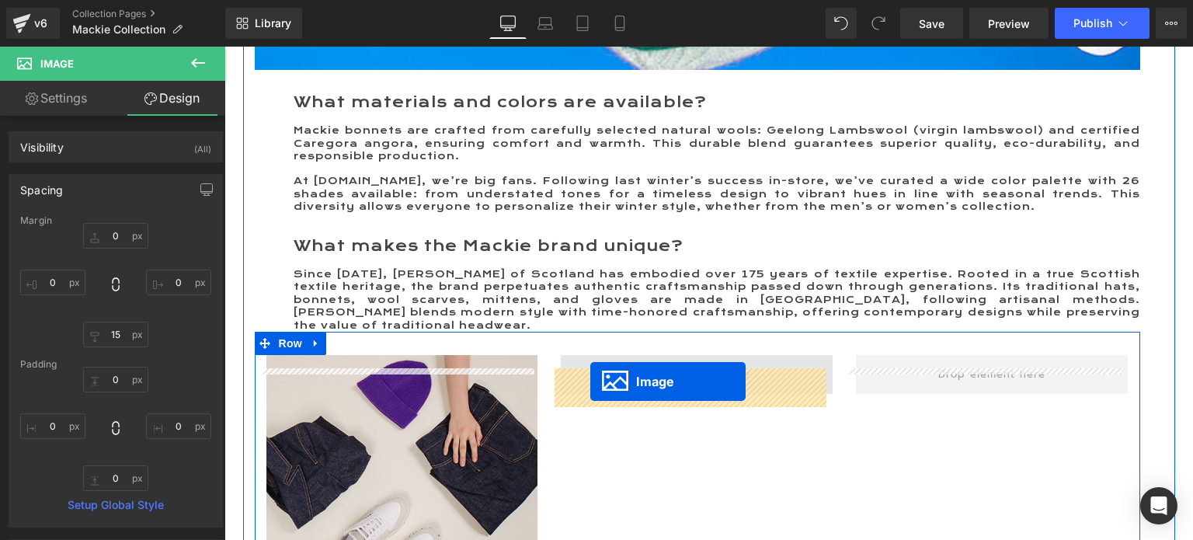
drag, startPoint x: 370, startPoint y: 398, endPoint x: 590, endPoint y: 381, distance: 221.2
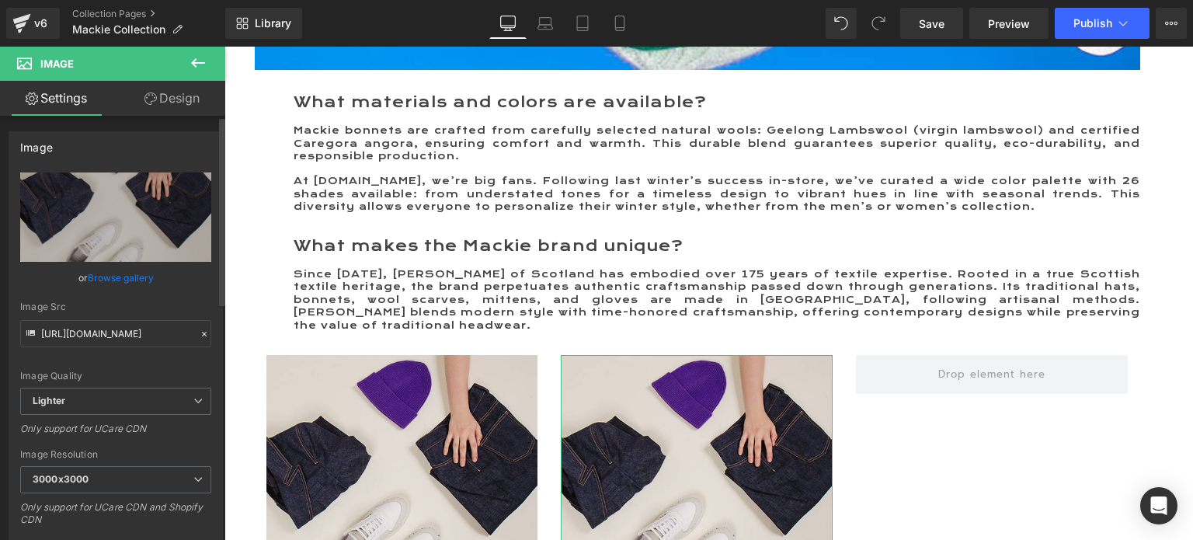
click at [106, 274] on link "Browse gallery" at bounding box center [121, 277] width 66 height 27
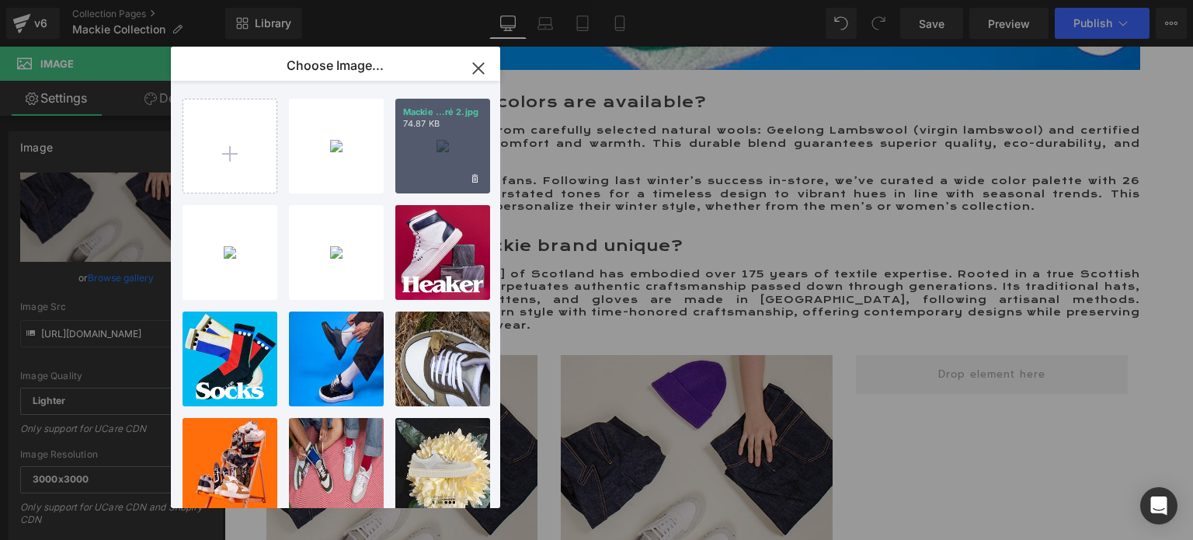
click at [453, 170] on div "Mackie ...ré 2.jpg 74.87 KB" at bounding box center [442, 146] width 95 height 95
type input "https://ucarecdn.com/044ee0f9-98c2-4576-a7c7-724f13bab910/-/format/auto/-/previ…"
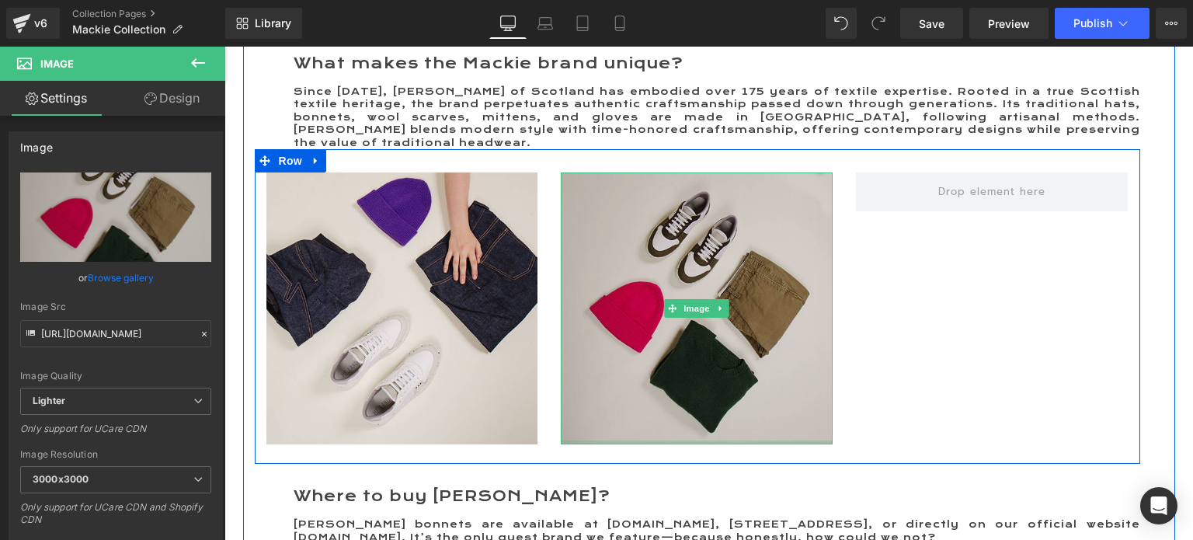
scroll to position [1934, 0]
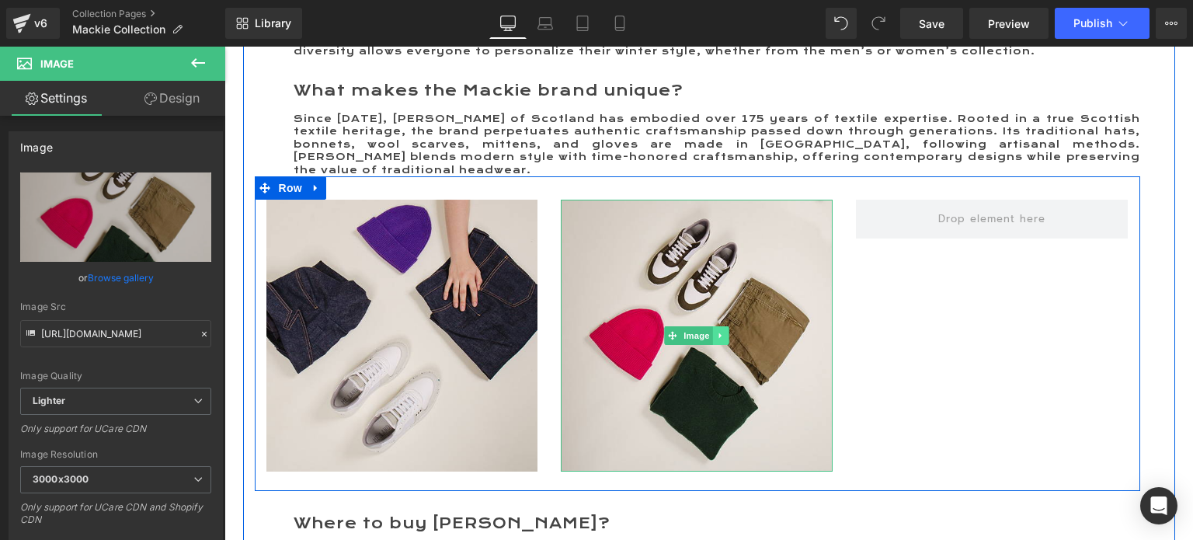
click at [715, 342] on link at bounding box center [721, 335] width 16 height 19
click at [709, 340] on icon at bounding box center [713, 336] width 9 height 9
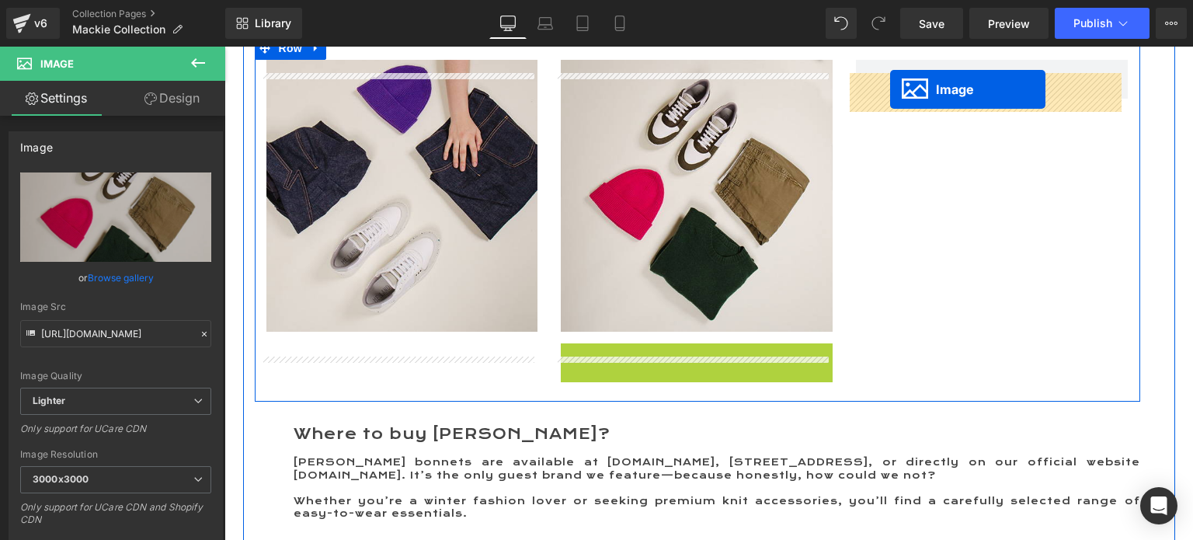
scroll to position [2042, 0]
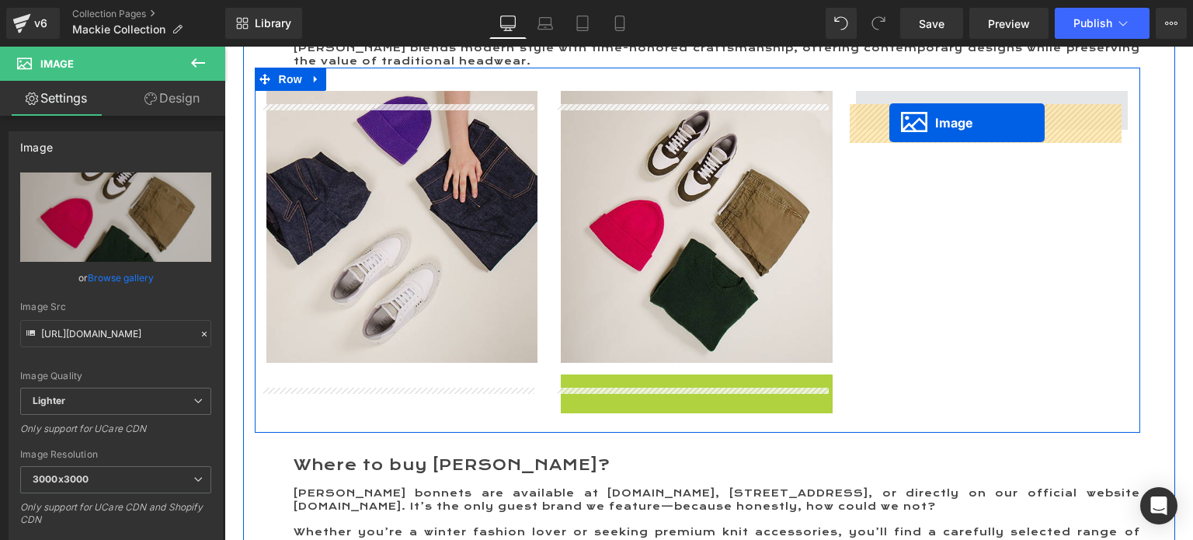
drag, startPoint x: 662, startPoint y: 317, endPoint x: 889, endPoint y: 124, distance: 298.7
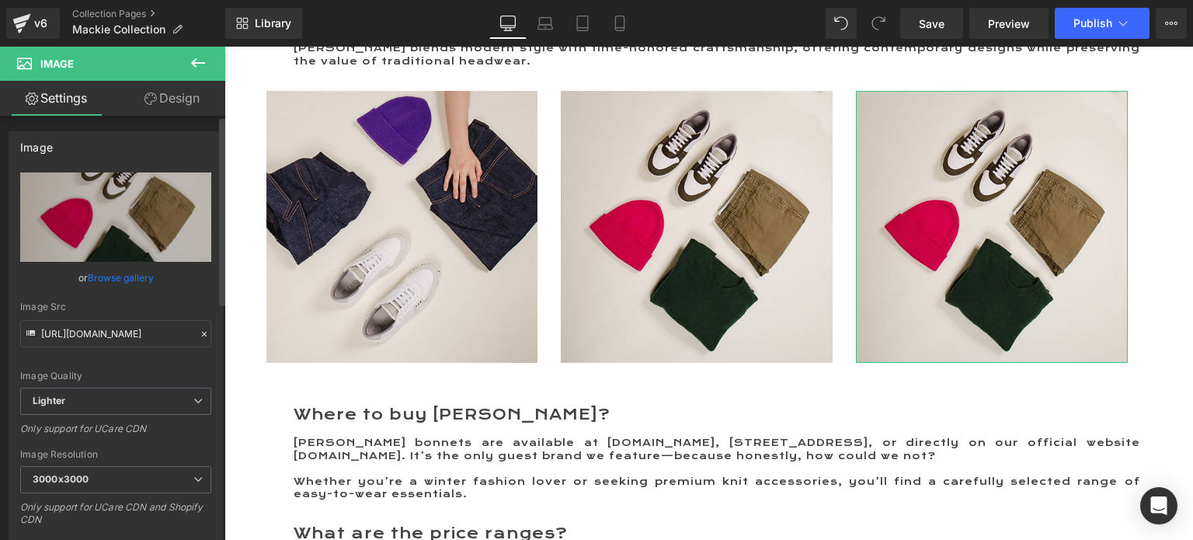
click at [127, 276] on link "Browse gallery" at bounding box center [121, 277] width 66 height 27
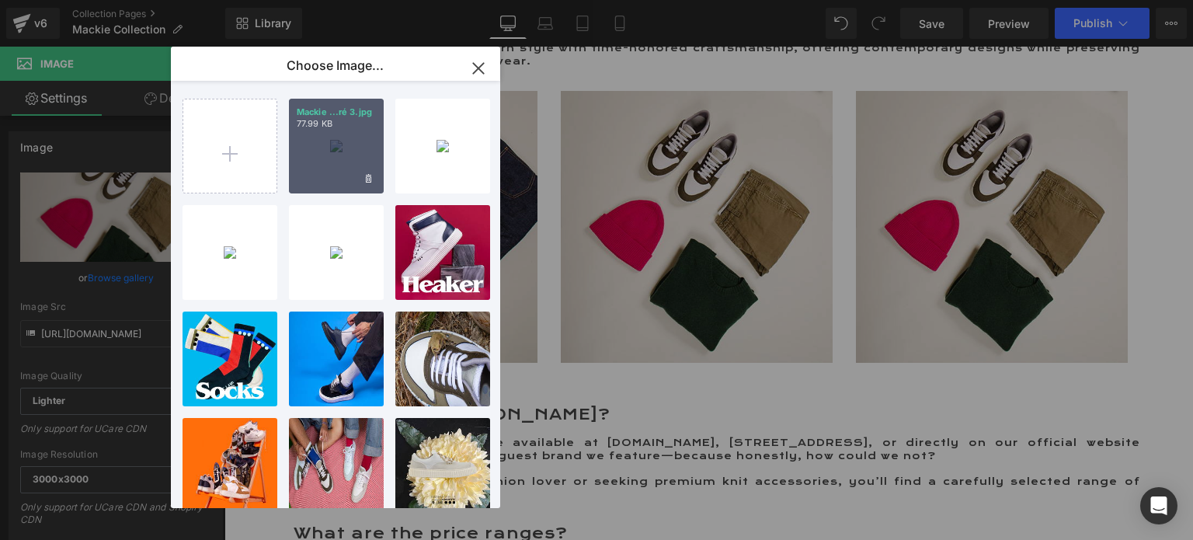
click at [350, 148] on div "Mackie ...ré 3.jpg 77.99 KB" at bounding box center [336, 146] width 95 height 95
type input "https://ucarecdn.com/e916250a-9cdc-4a28-8785-b1371f04d2b8/-/format/auto/-/previ…"
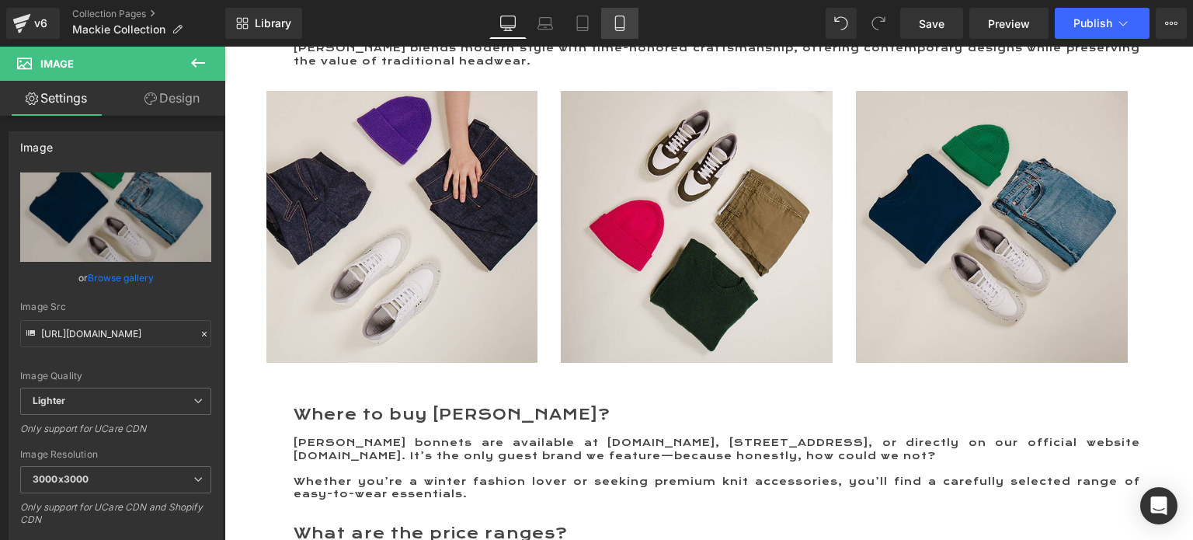
click at [619, 28] on icon at bounding box center [619, 28] width 9 height 0
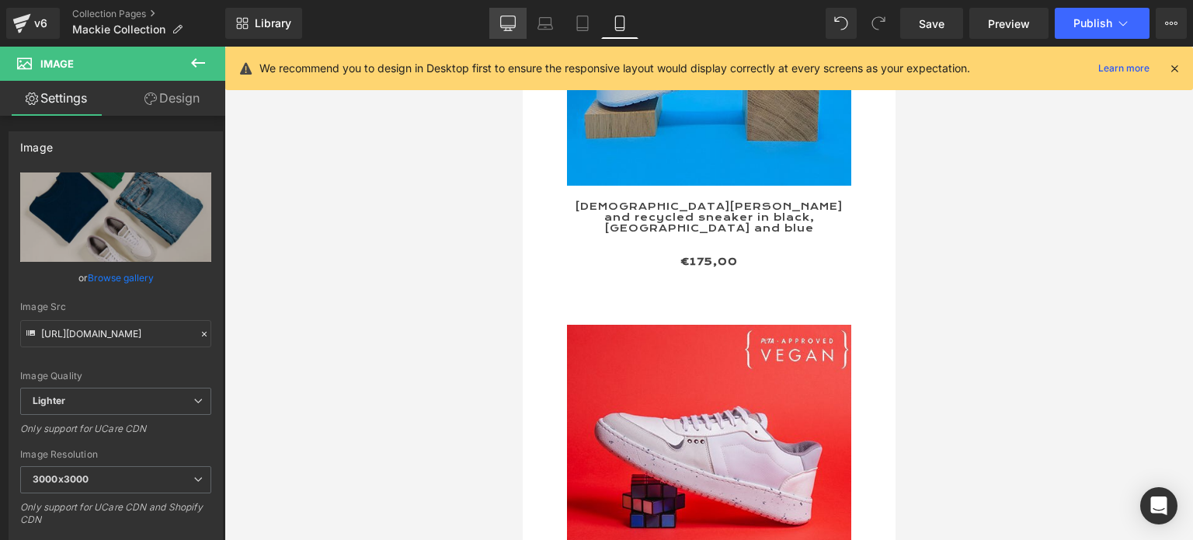
click at [513, 24] on icon at bounding box center [508, 24] width 16 height 16
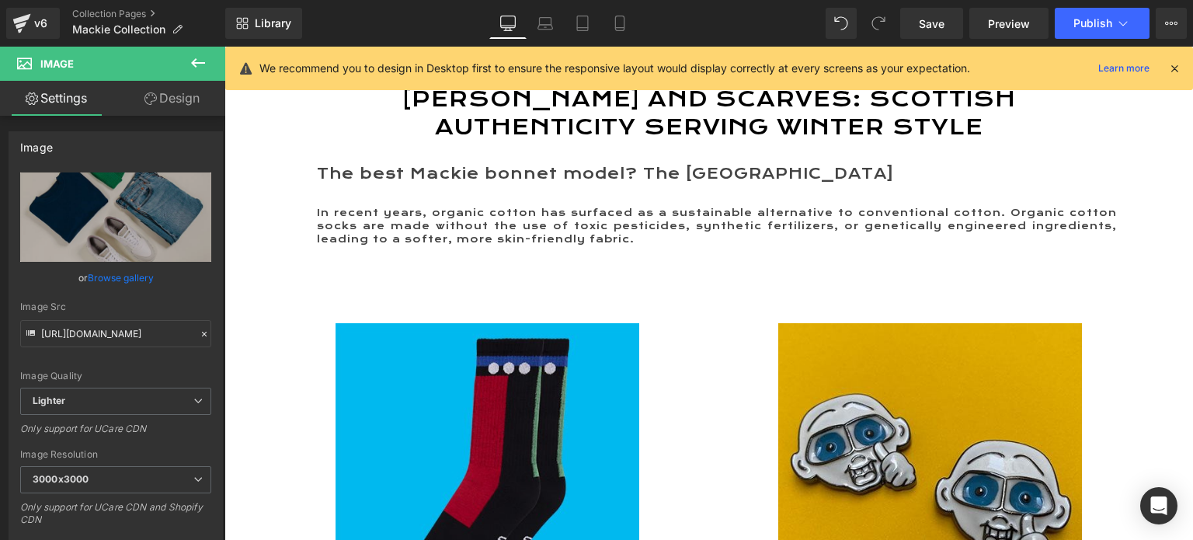
scroll to position [233, 0]
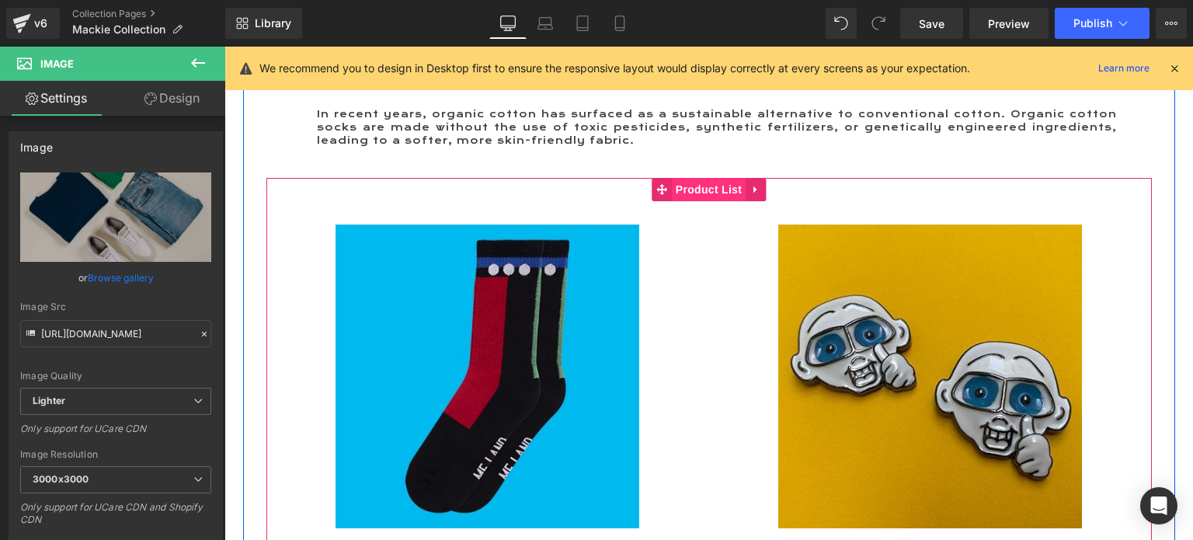
click at [681, 201] on span "Product List" at bounding box center [709, 189] width 74 height 23
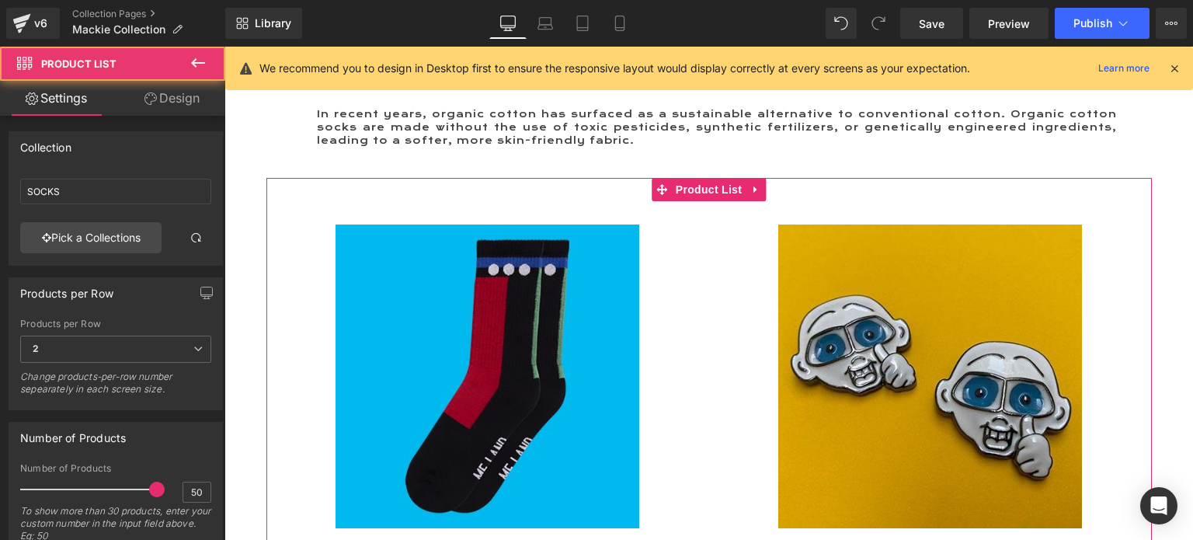
click at [175, 95] on link "Design" at bounding box center [172, 98] width 113 height 35
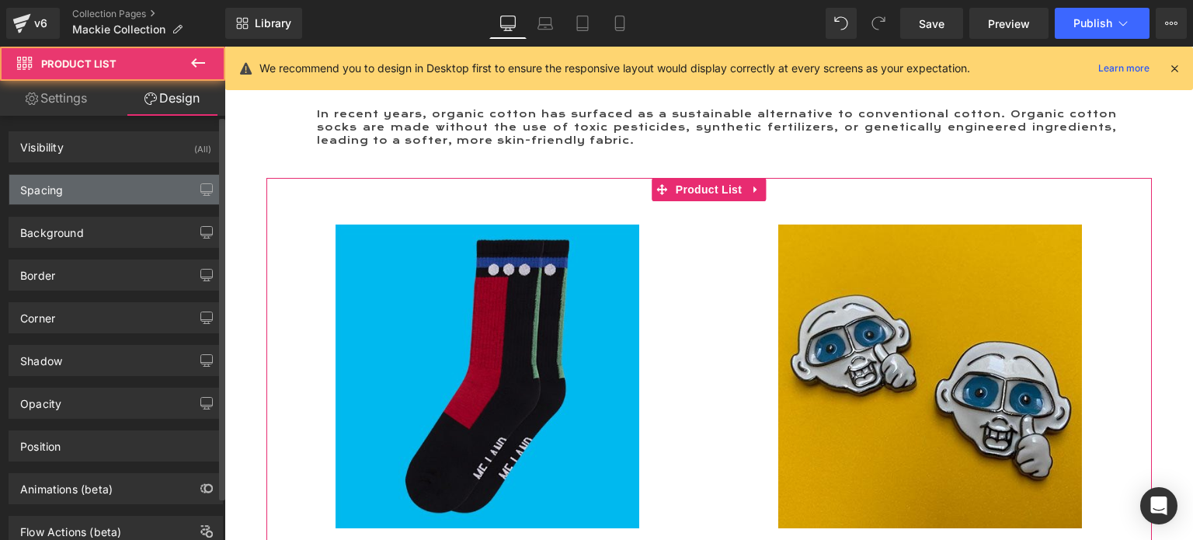
click at [84, 193] on div "Spacing" at bounding box center [115, 190] width 213 height 30
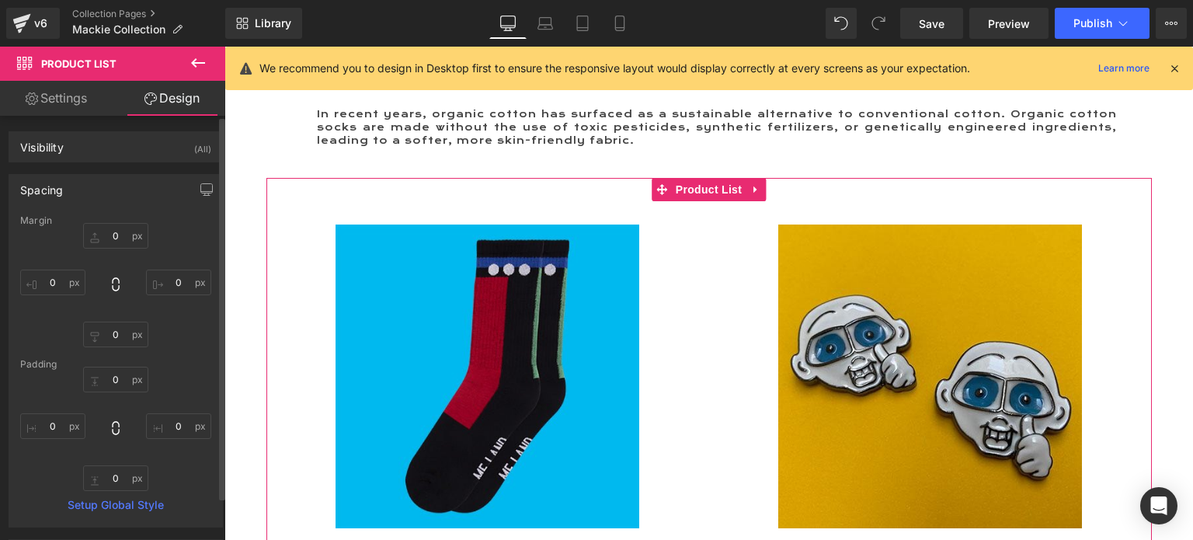
type input "0"
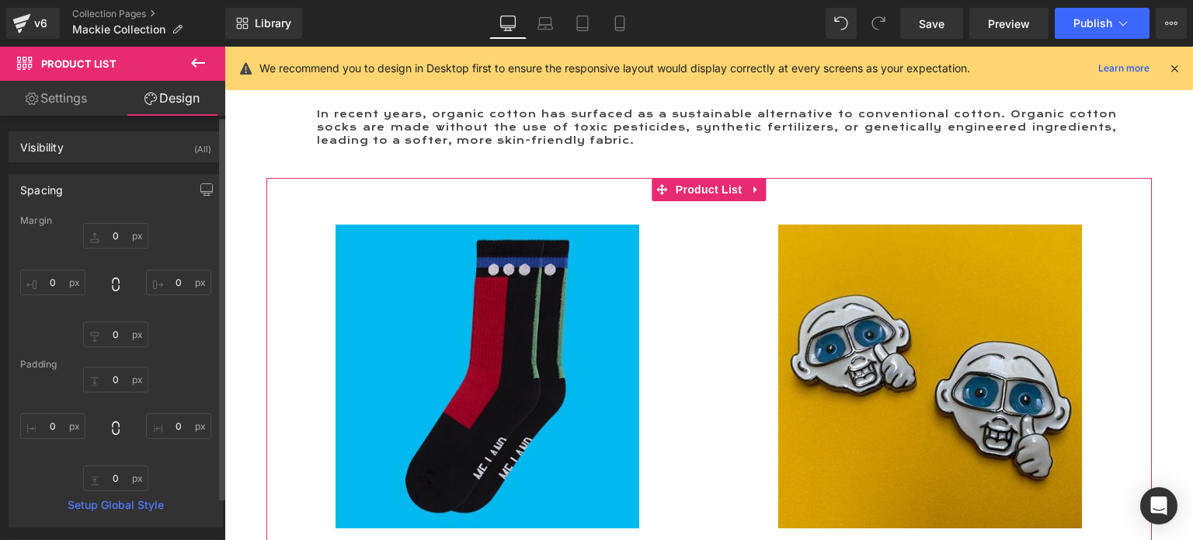
type input "0"
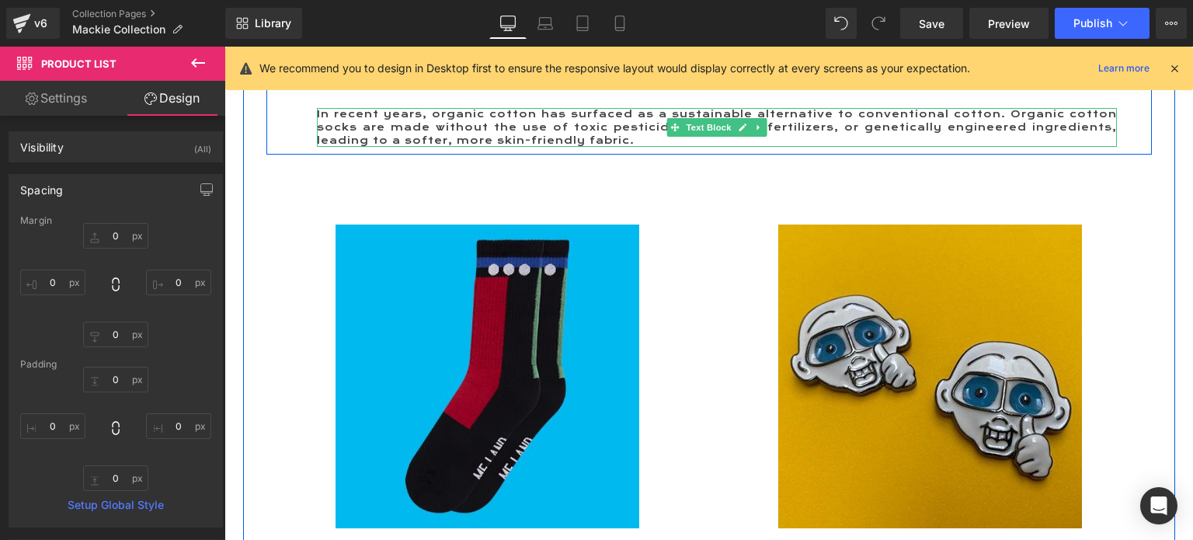
scroll to position [155, 0]
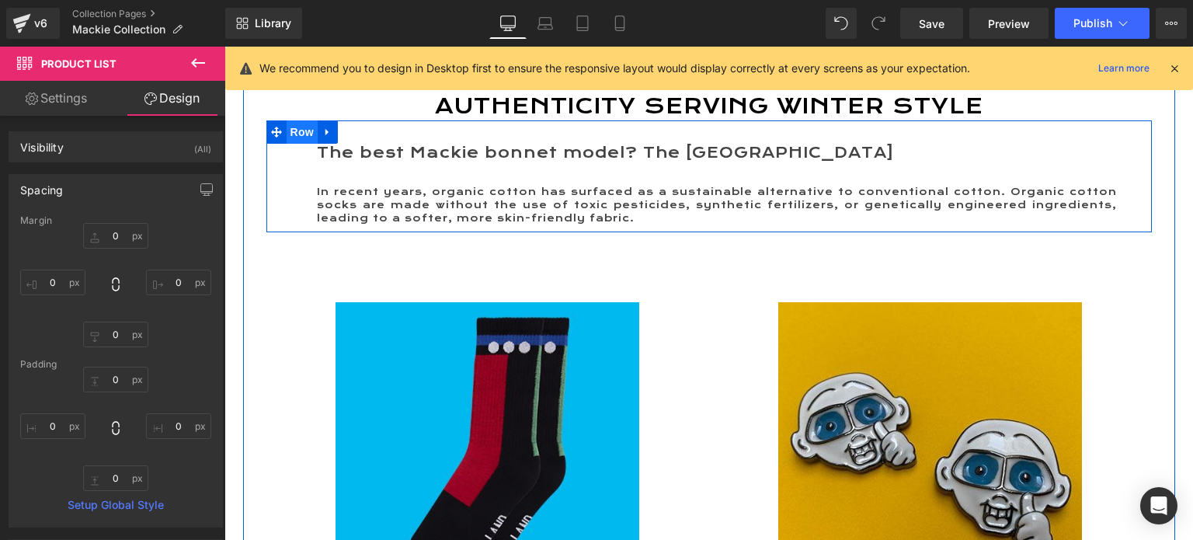
click at [292, 144] on span "Row" at bounding box center [302, 131] width 31 height 23
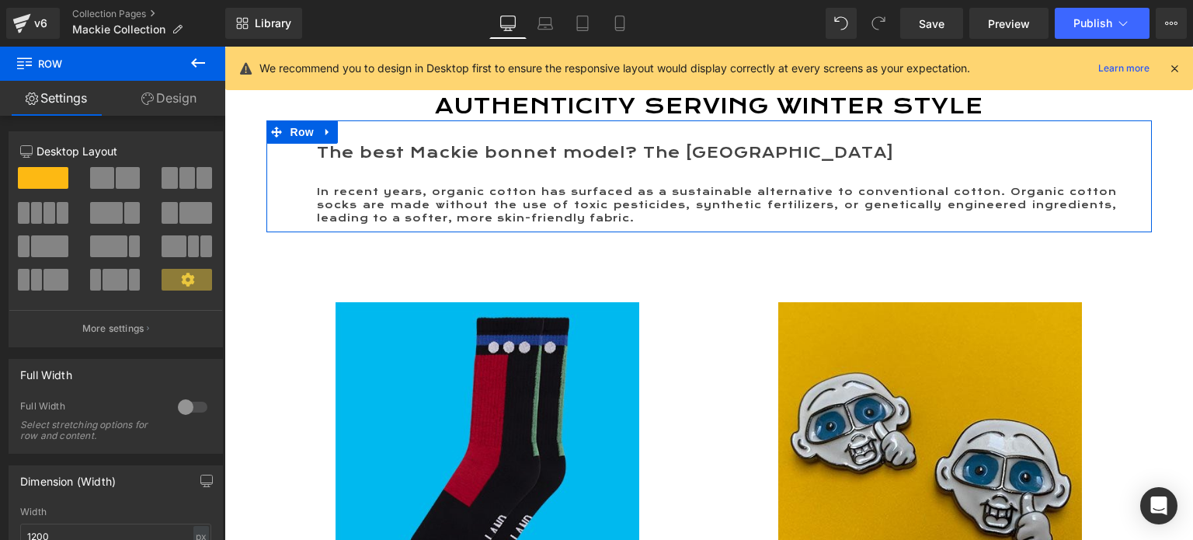
click at [181, 101] on link "Design" at bounding box center [169, 98] width 113 height 35
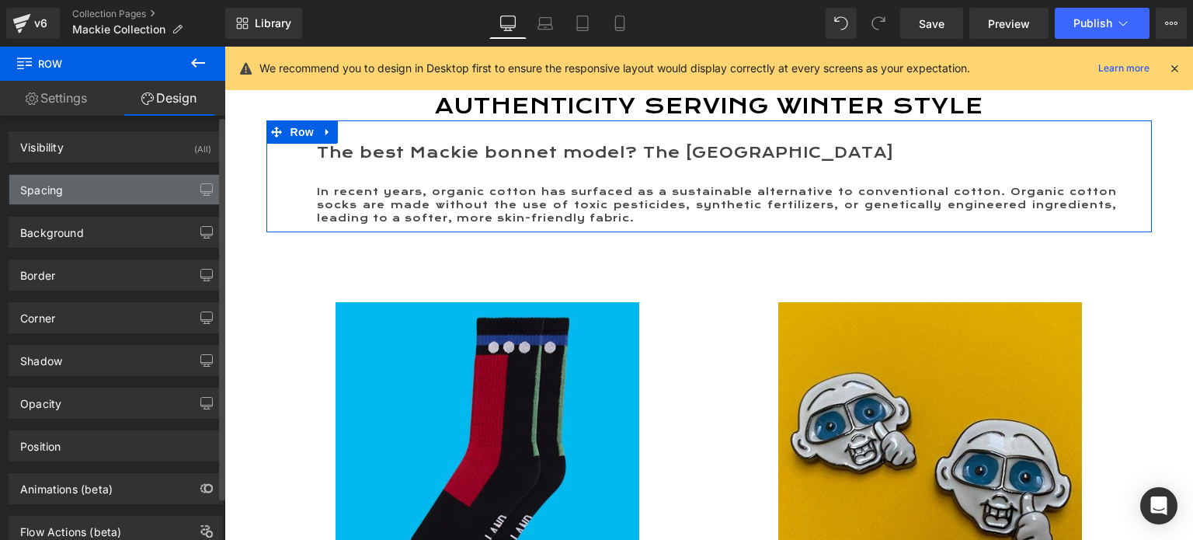
click at [50, 184] on div "Spacing" at bounding box center [41, 186] width 43 height 22
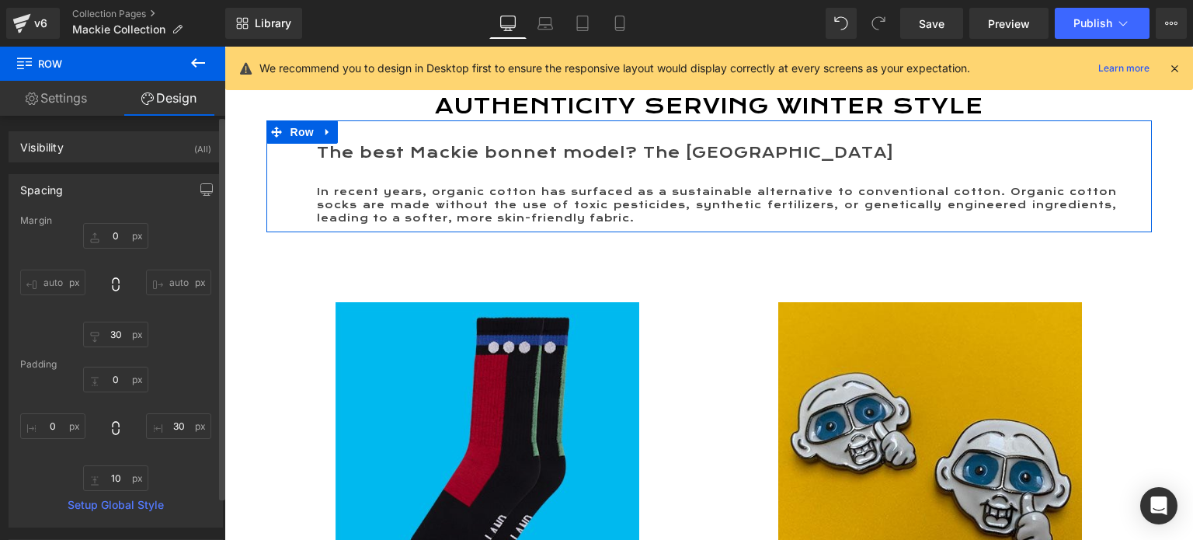
type input "0"
type input "30"
type input "0"
type input "30"
type input "10"
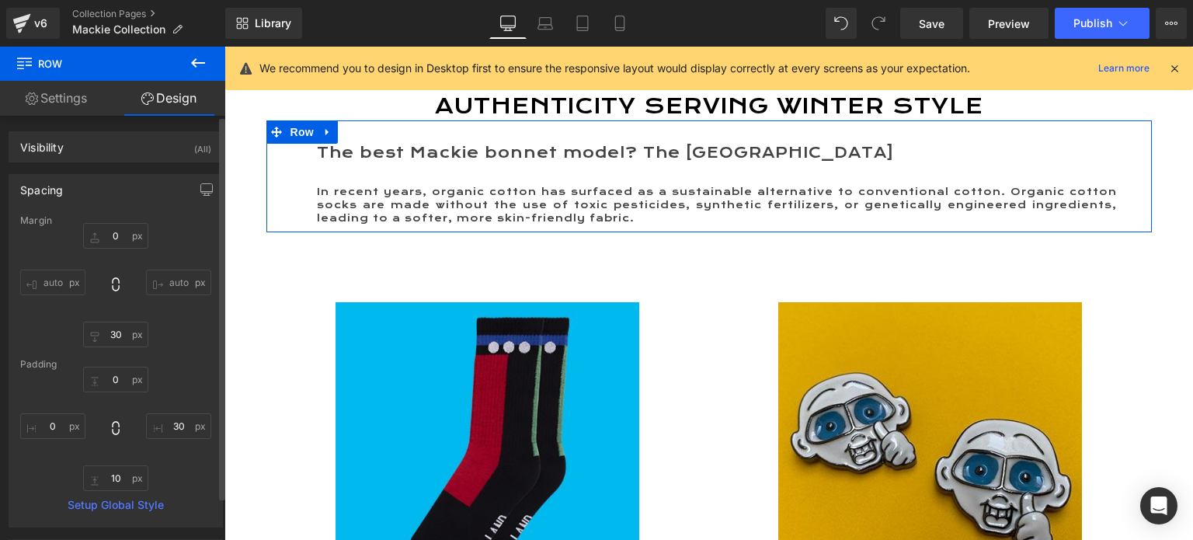
type input "0"
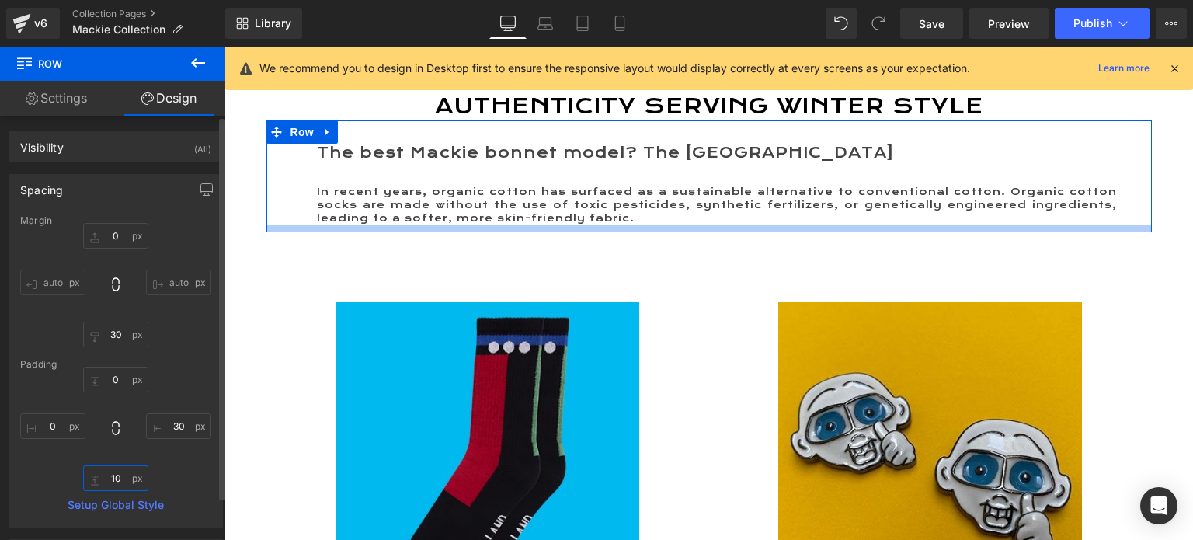
click at [110, 480] on input "10" at bounding box center [115, 478] width 65 height 26
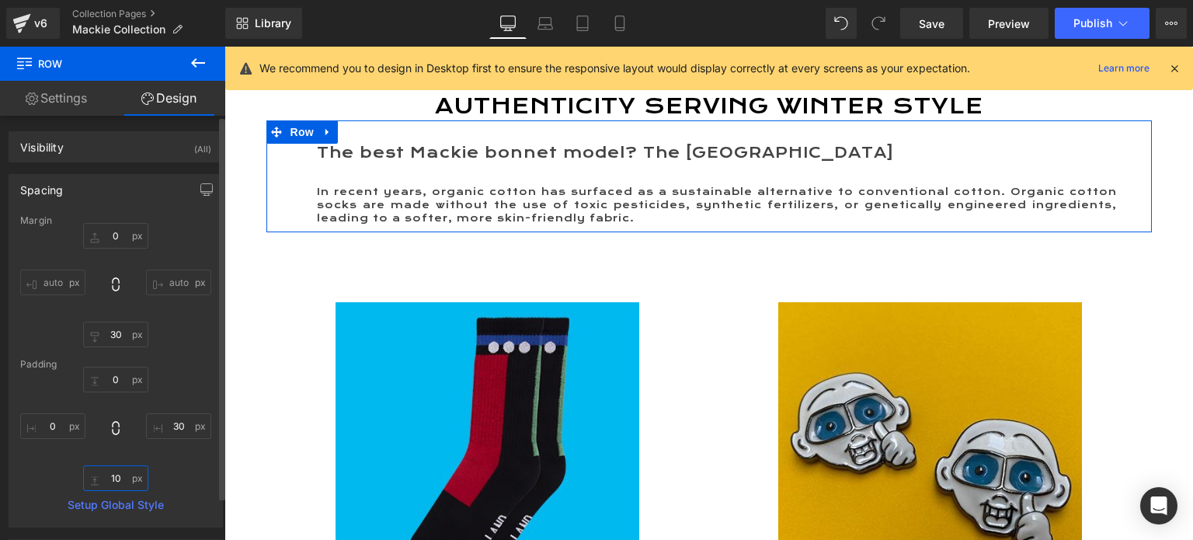
type input "0"
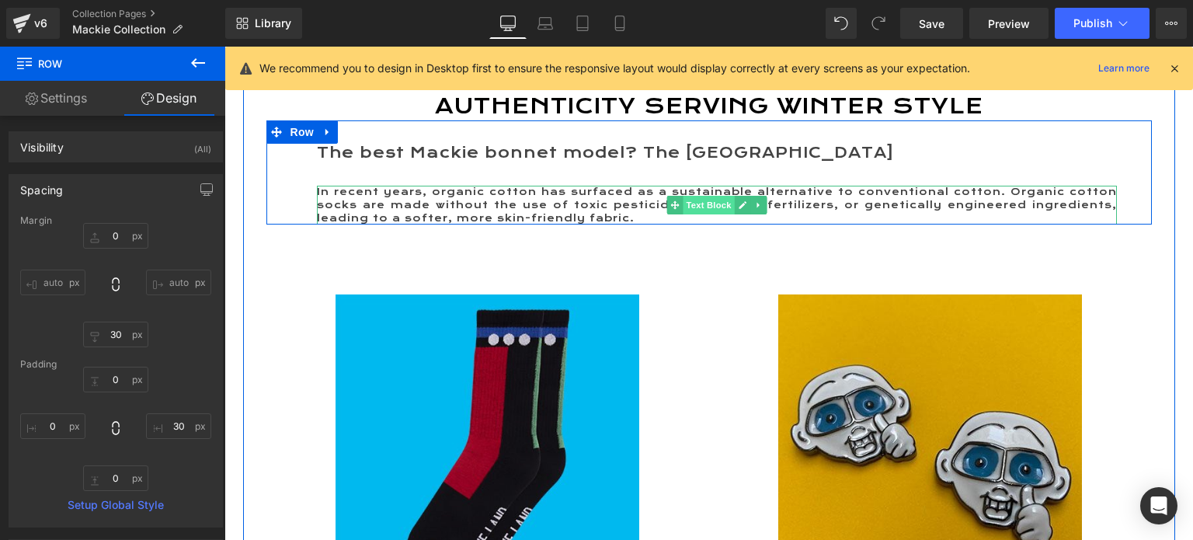
click at [699, 214] on span "Text Block" at bounding box center [708, 205] width 51 height 19
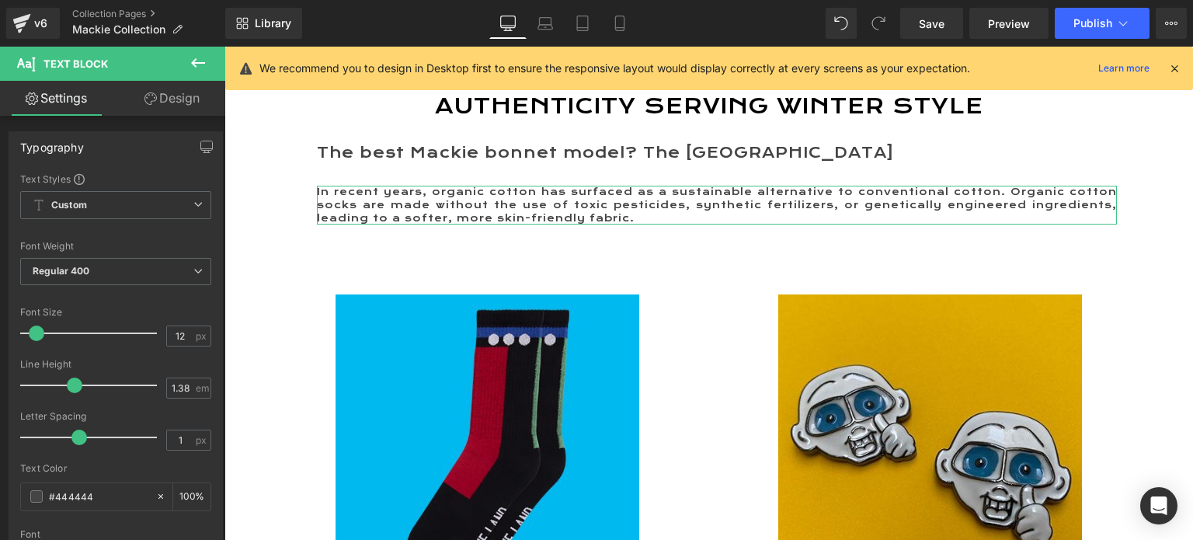
click at [189, 96] on link "Design" at bounding box center [172, 98] width 113 height 35
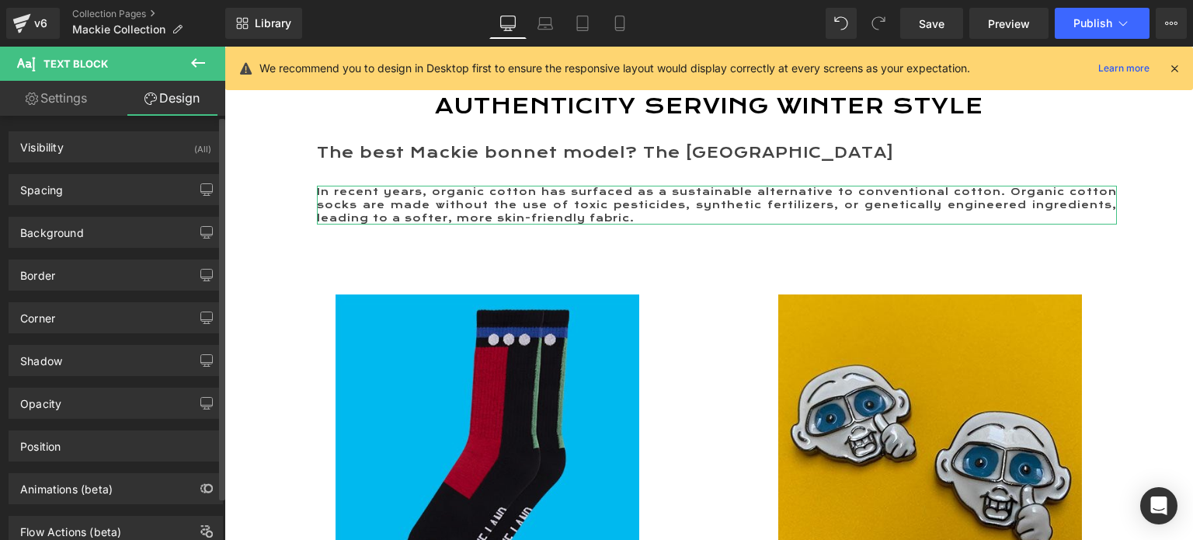
type input "15"
type input "0"
type input "50"
type input "0"
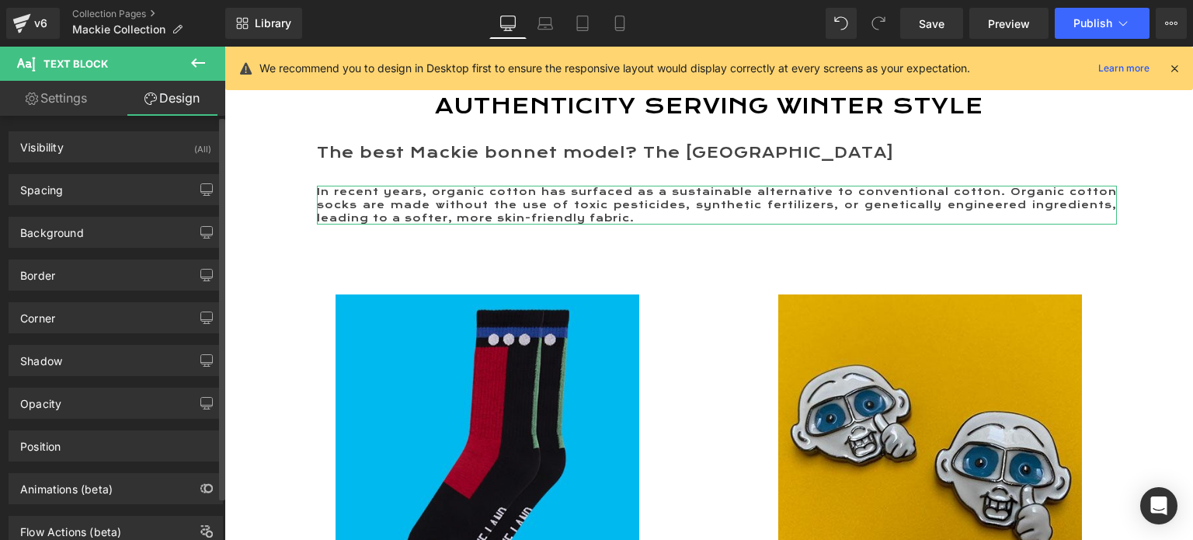
type input "0"
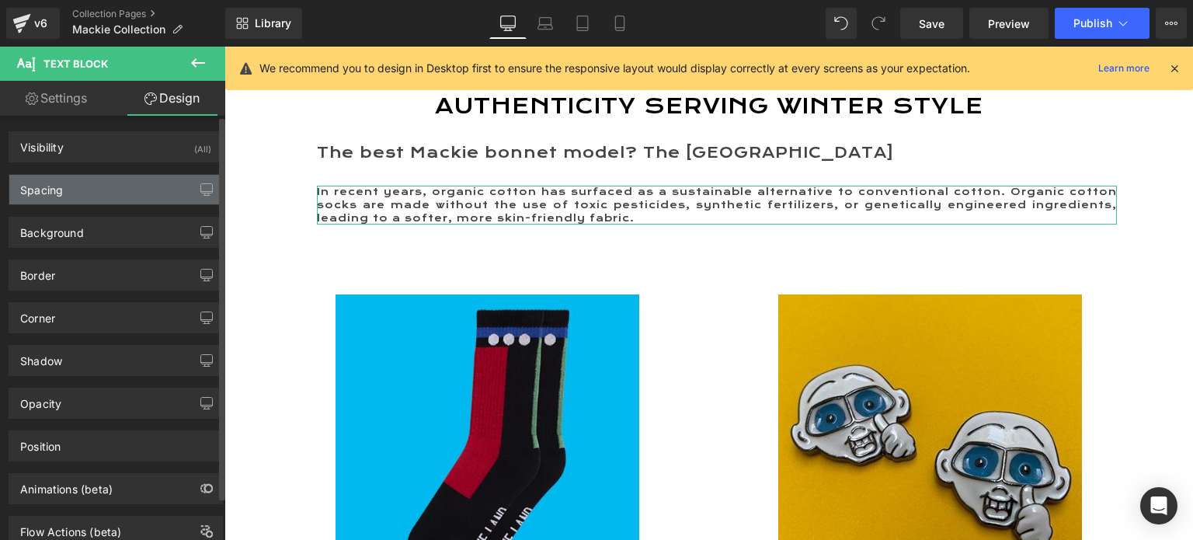
click at [65, 192] on div "Spacing" at bounding box center [115, 190] width 213 height 30
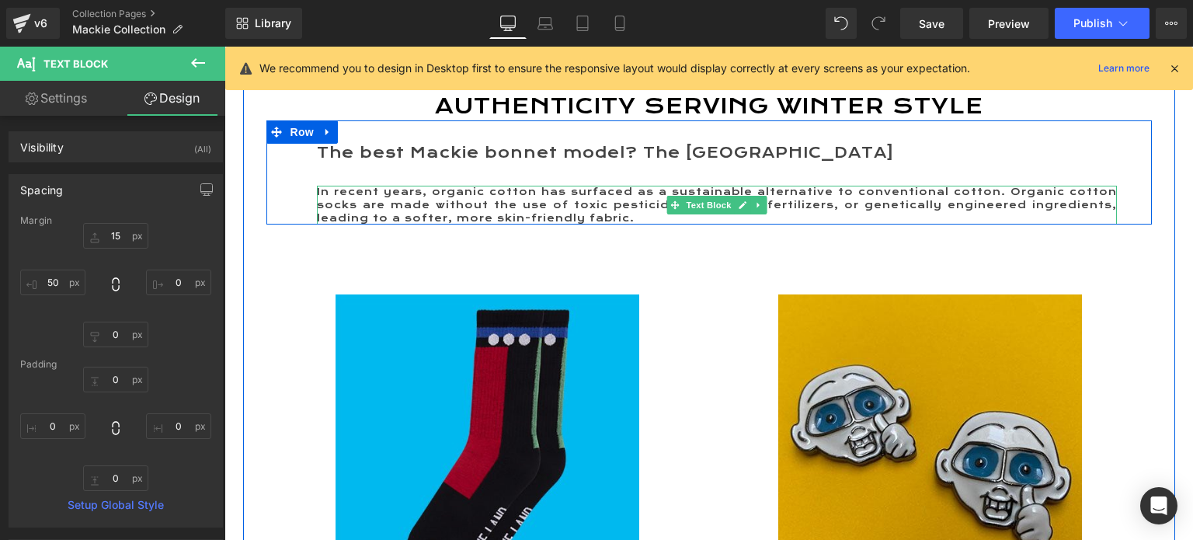
drag, startPoint x: 485, startPoint y: 220, endPoint x: 600, endPoint y: 249, distance: 118.7
click at [485, 220] on span "In recent years, organic cotton has surfaced as a sustainable alternative to co…" at bounding box center [717, 205] width 800 height 38
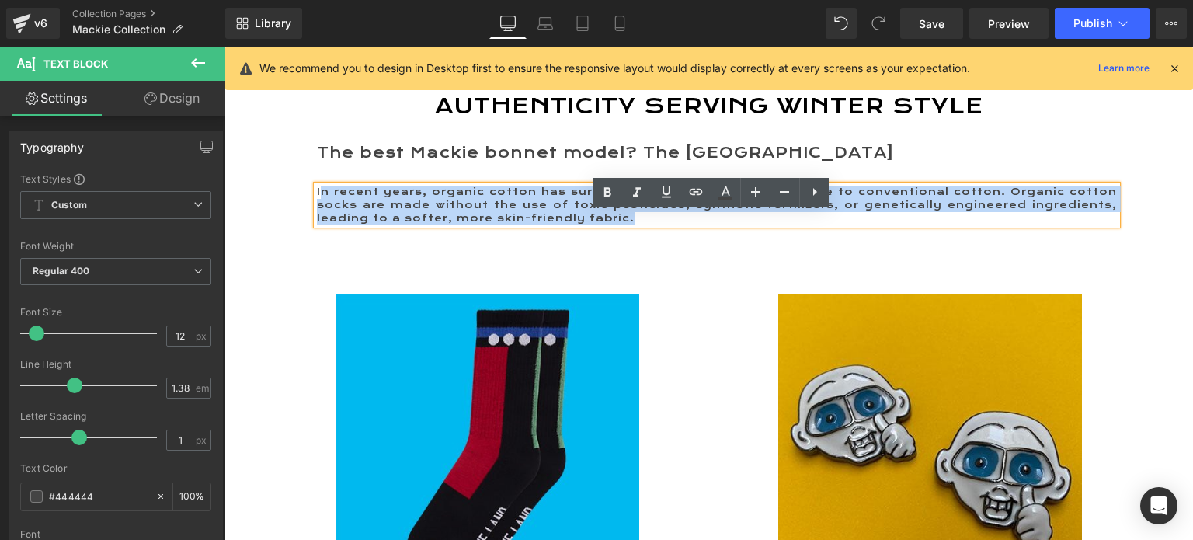
drag, startPoint x: 635, startPoint y: 249, endPoint x: 314, endPoint y: 216, distance: 322.6
click at [317, 216] on p "In recent years, organic cotton has surfaced as a sustainable alternative to co…" at bounding box center [717, 205] width 800 height 39
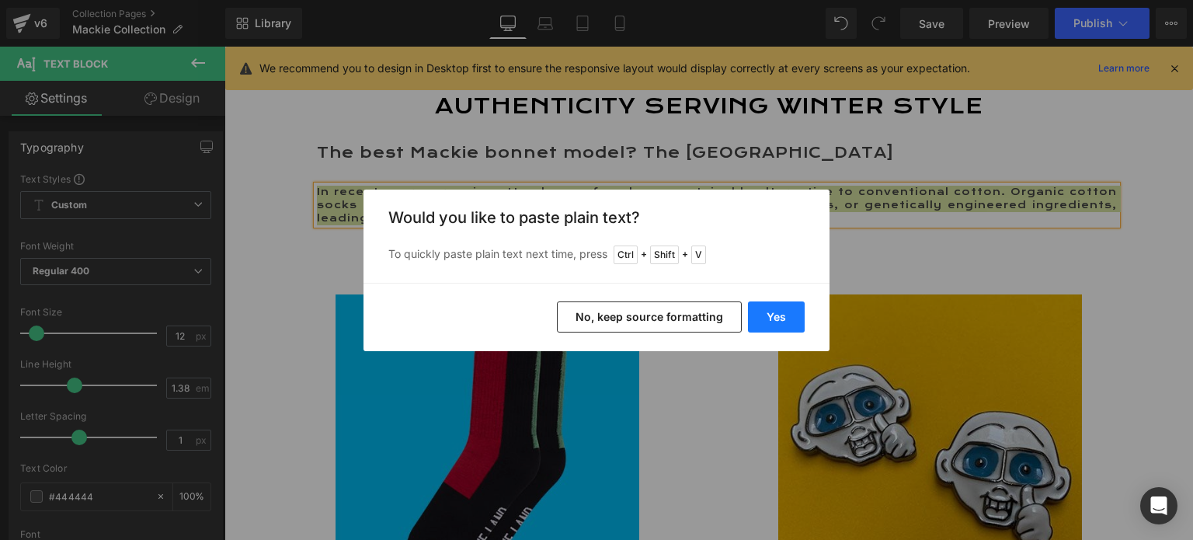
click at [774, 309] on button "Yes" at bounding box center [776, 316] width 57 height 31
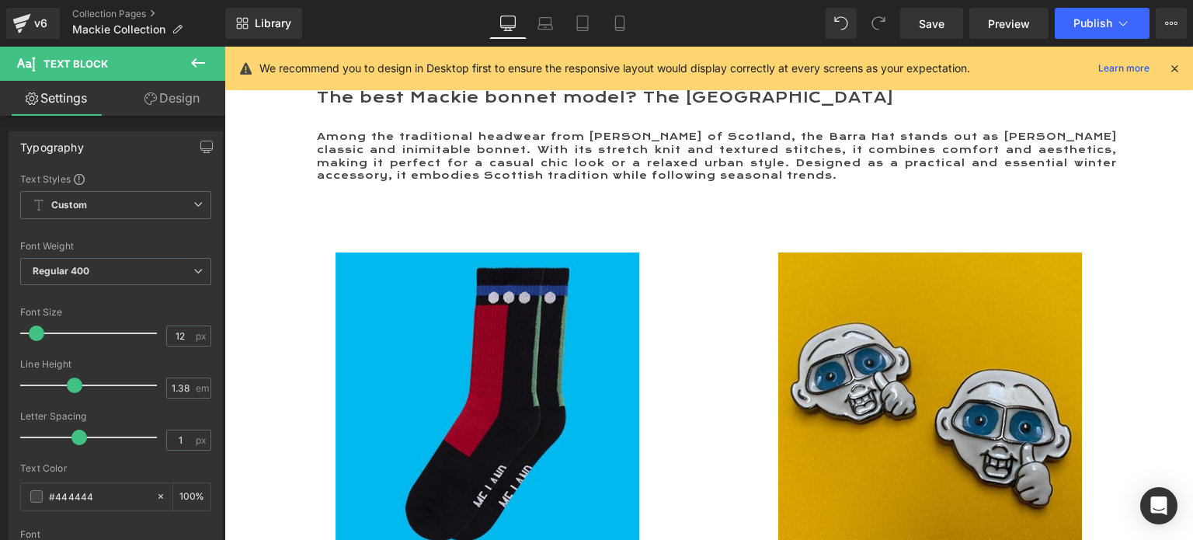
scroll to position [78, 0]
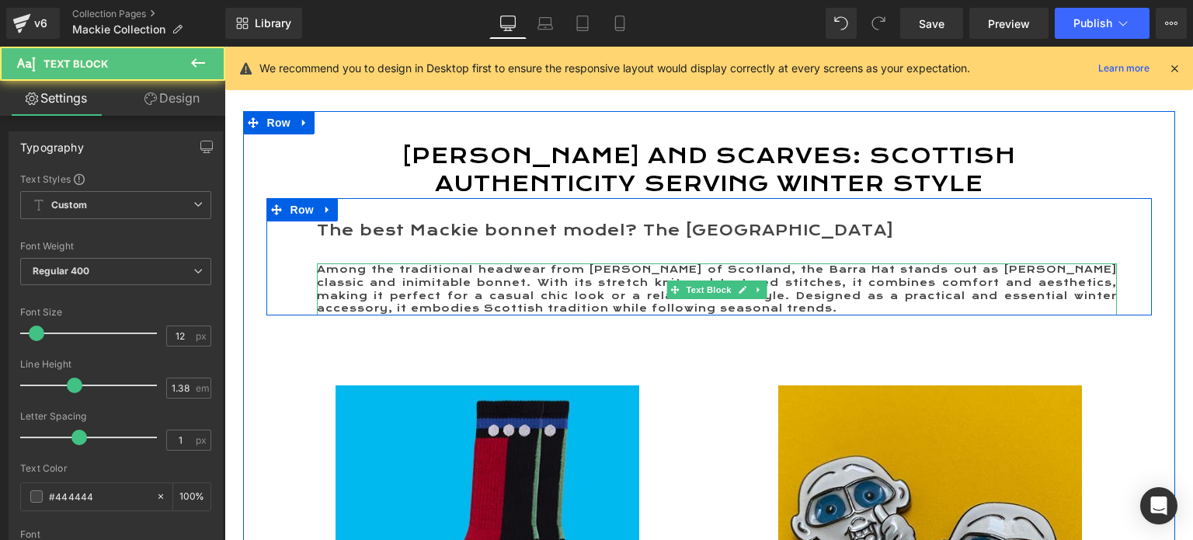
click at [663, 315] on p "Among the traditional headwear from Robert Mackie of Scotland, the Barra Hat st…" at bounding box center [717, 288] width 800 height 51
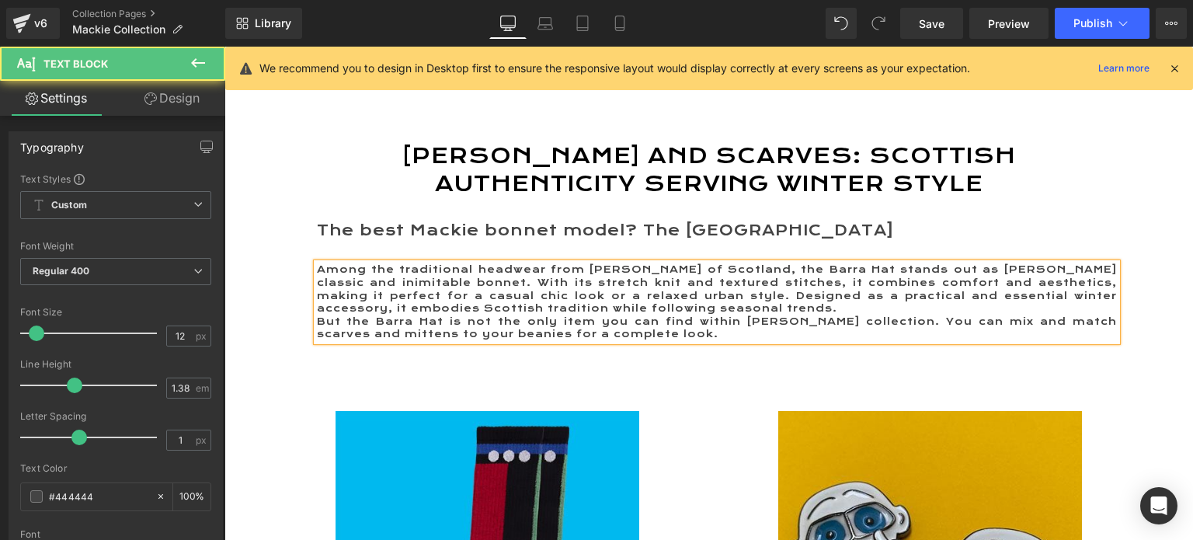
click at [677, 315] on p "Among the traditional headwear from Robert Mackie of Scotland, the Barra Hat st…" at bounding box center [717, 288] width 800 height 51
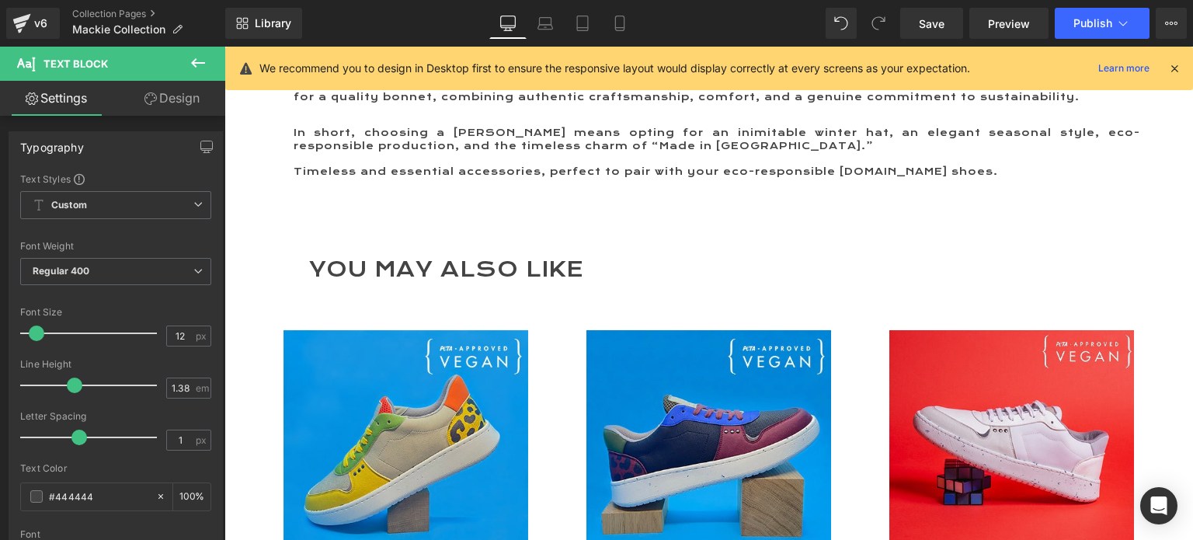
scroll to position [2564, 0]
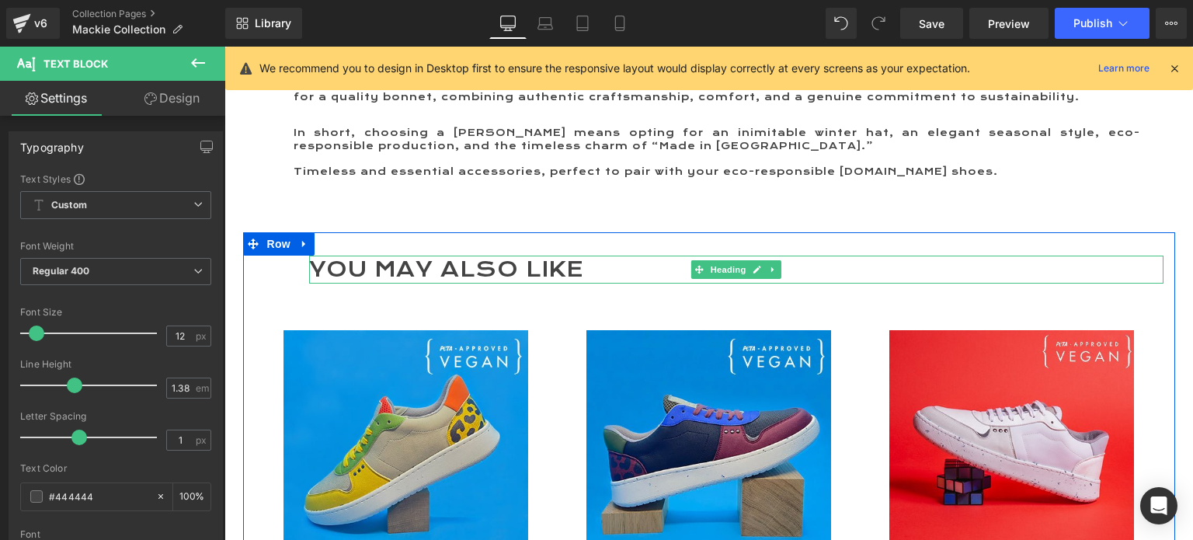
click at [387, 282] on h2 "YOU MAY ALSO LIKE" at bounding box center [736, 270] width 855 height 28
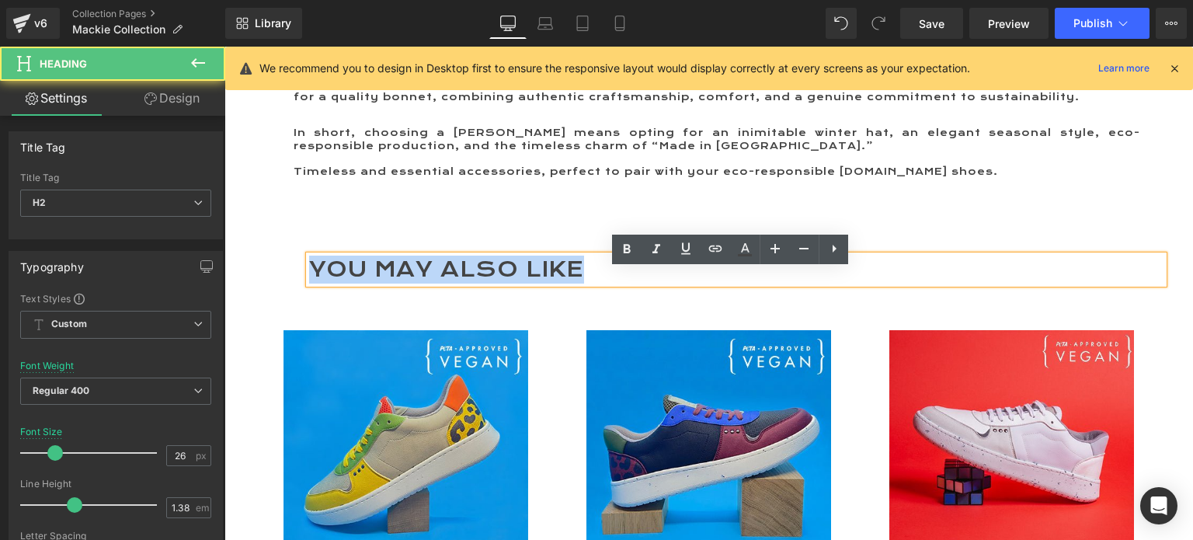
drag, startPoint x: 572, startPoint y: 277, endPoint x: 311, endPoint y: 277, distance: 261.0
click at [311, 277] on h2 "YOU MAY ALSO LIKE" at bounding box center [736, 270] width 855 height 28
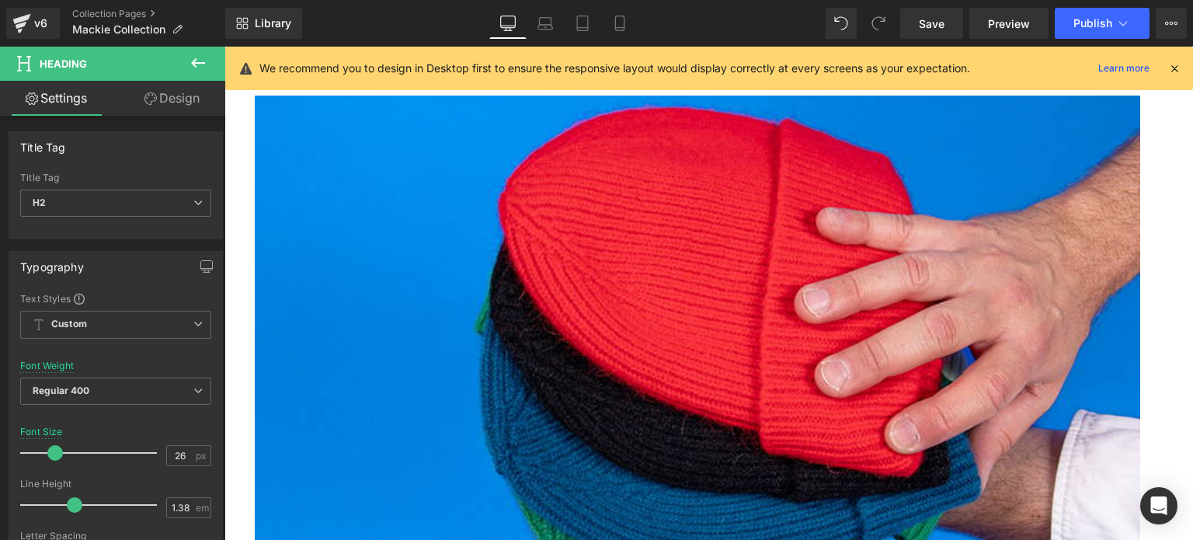
scroll to position [1165, 0]
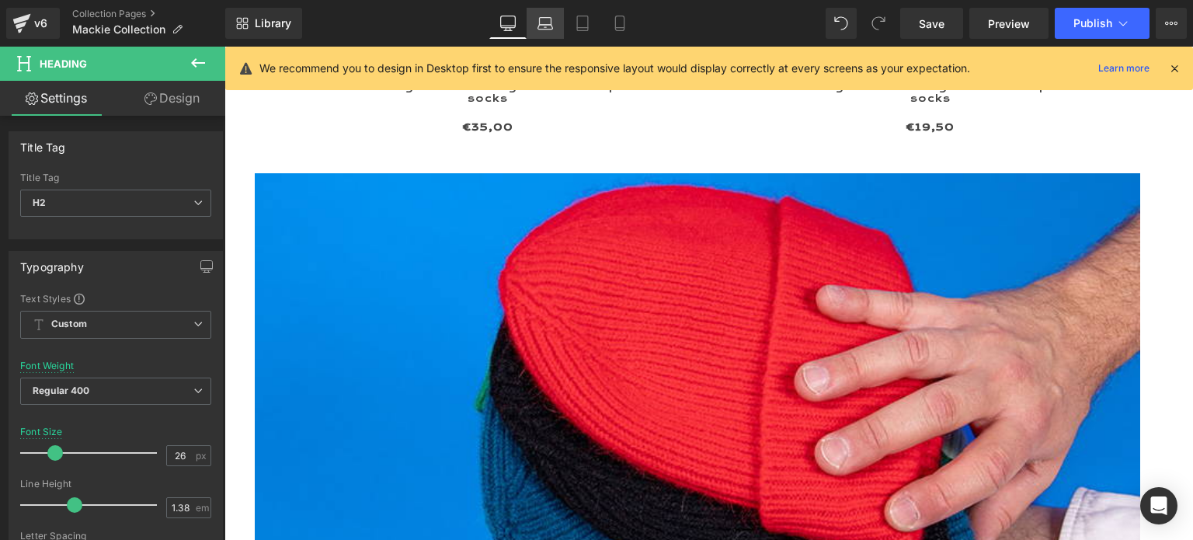
click at [547, 21] on icon at bounding box center [546, 24] width 16 height 16
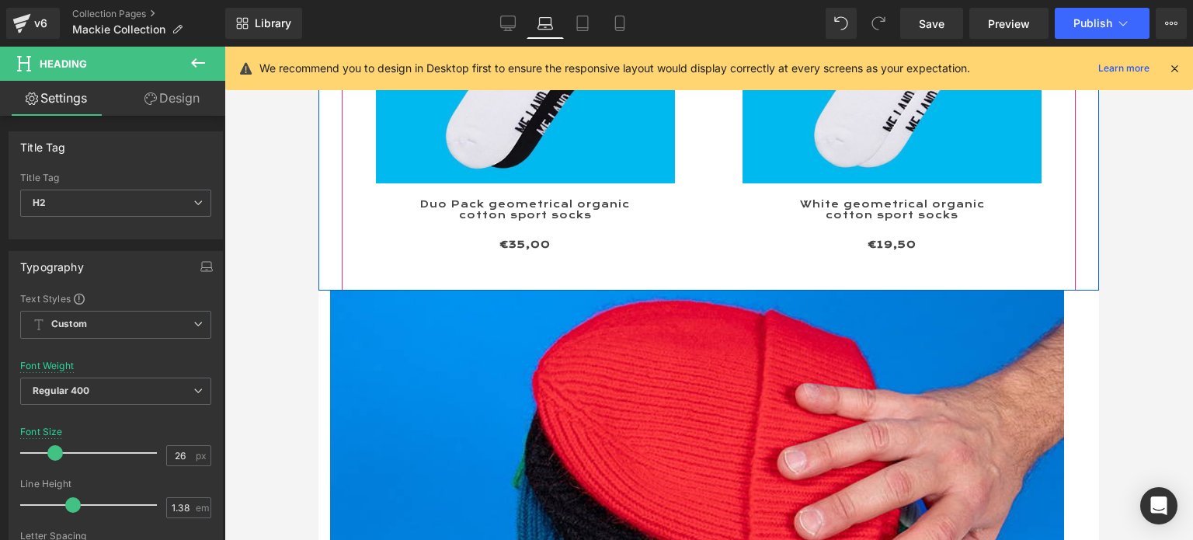
scroll to position [1088, 0]
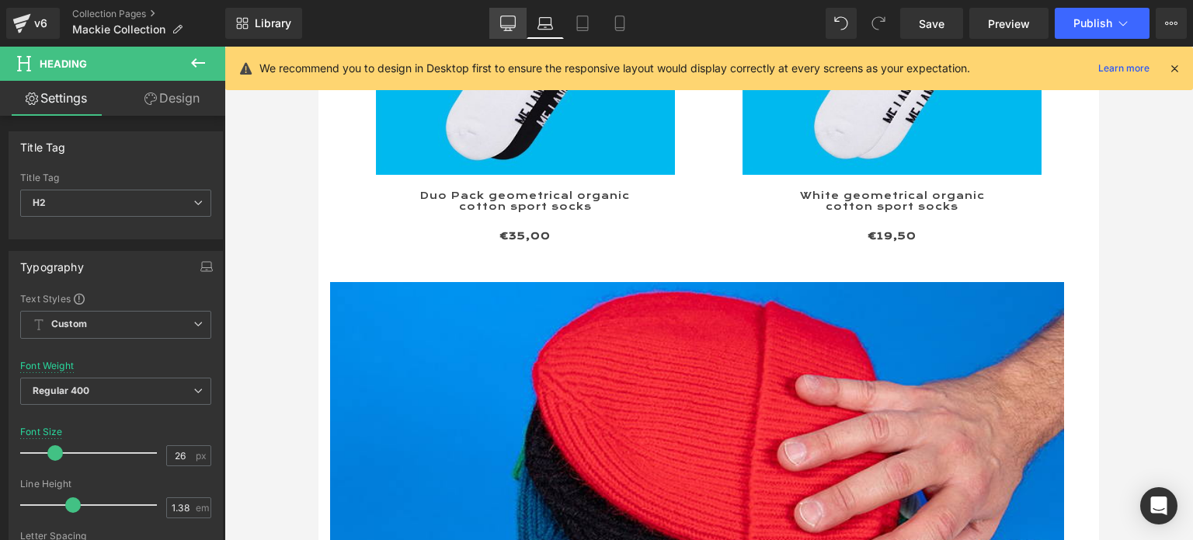
click at [510, 27] on icon at bounding box center [508, 22] width 15 height 12
type input "100"
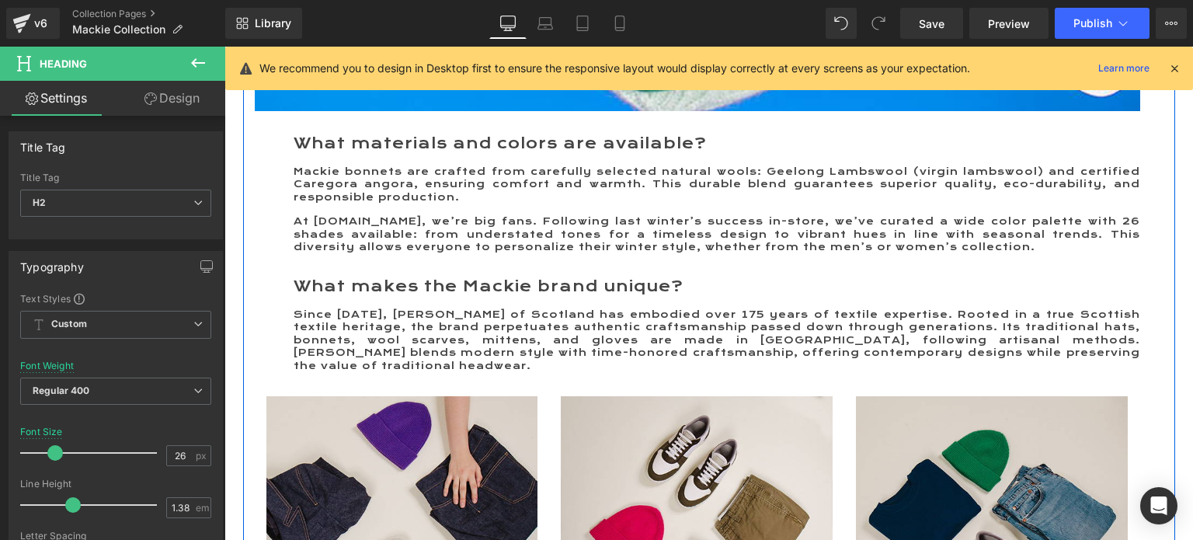
scroll to position [1821, 0]
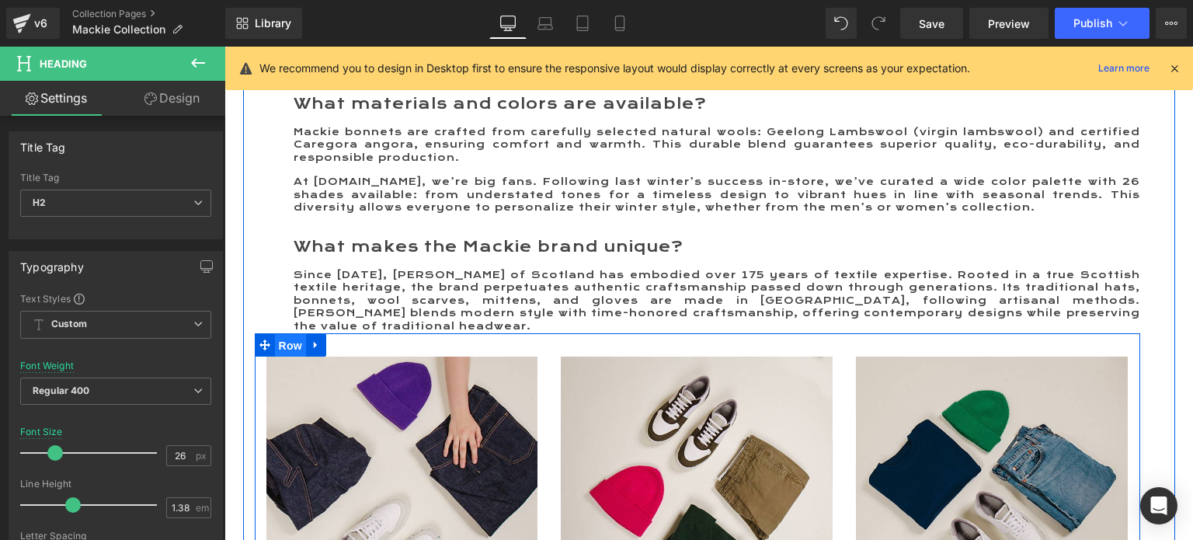
click at [278, 350] on span "Row" at bounding box center [290, 345] width 31 height 23
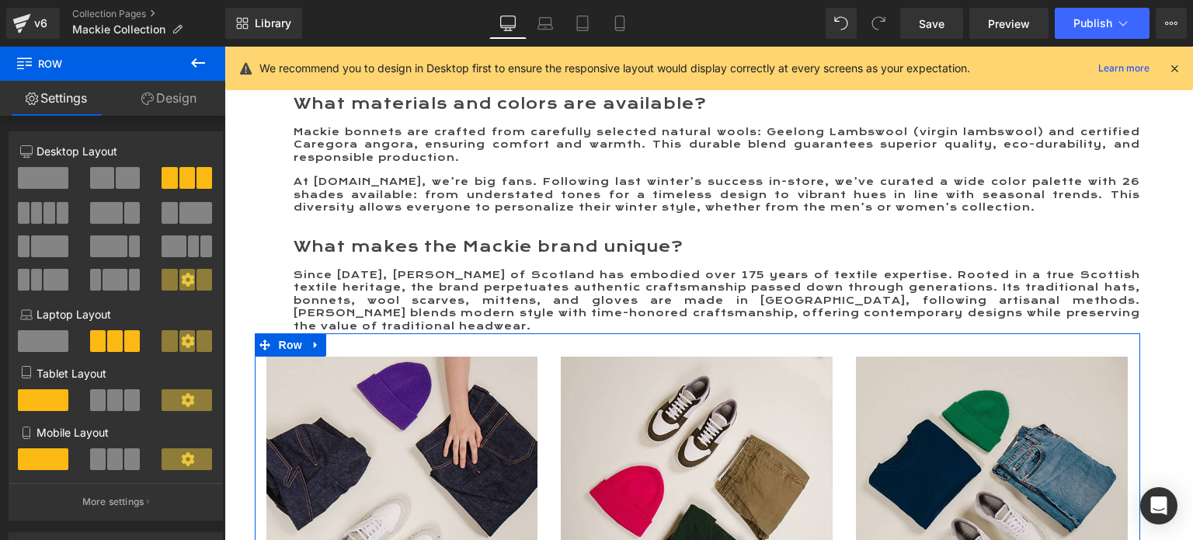
click at [176, 103] on link "Design" at bounding box center [169, 98] width 113 height 35
click at [0, 0] on div "Spacing" at bounding box center [0, 0] width 0 height 0
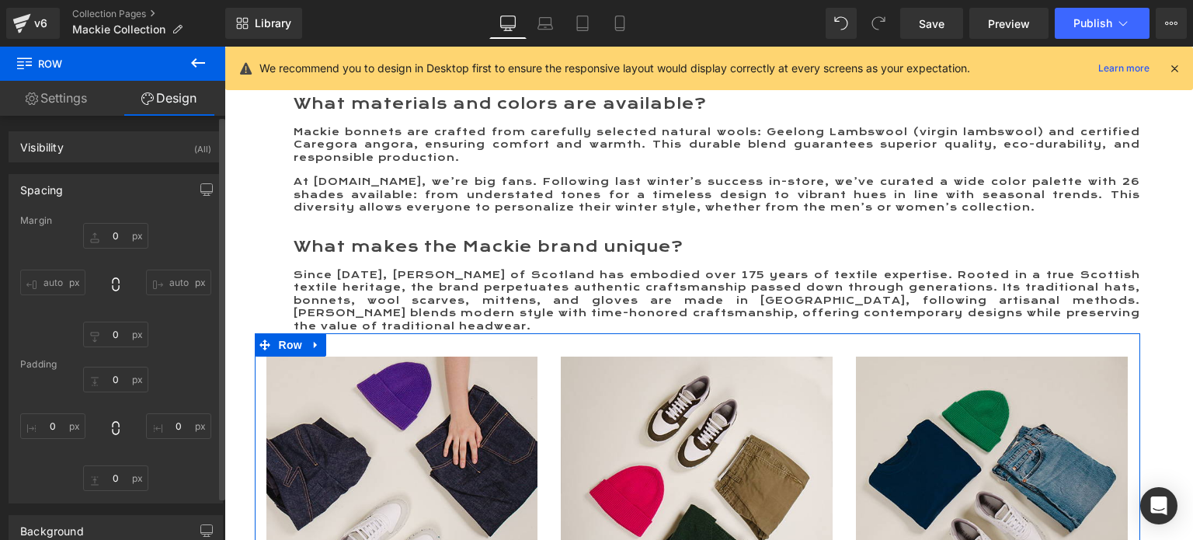
type input "0"
type input "30"
type input "0"
type input "10"
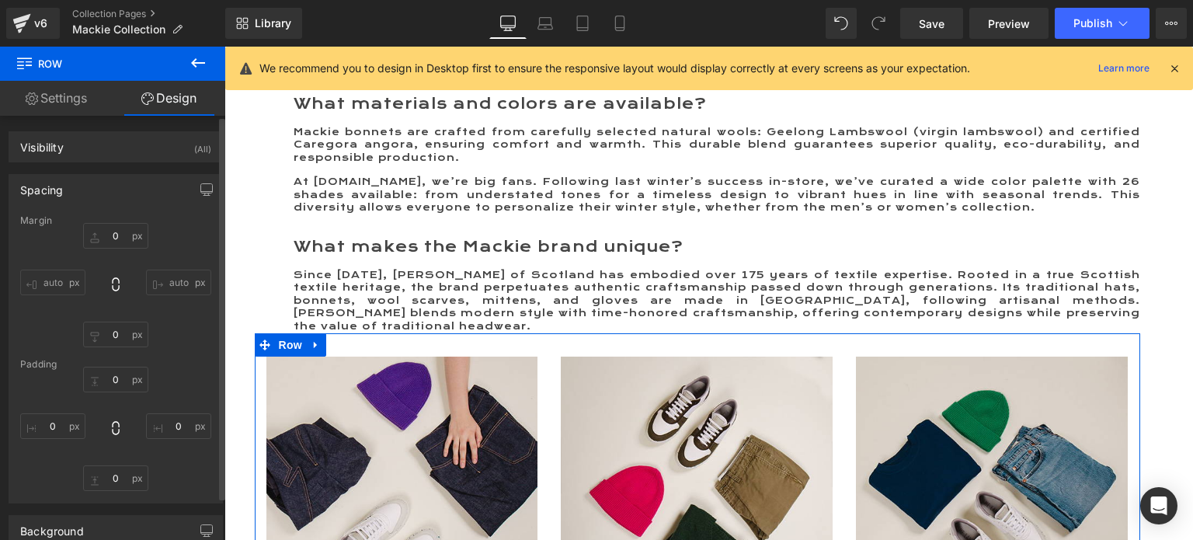
type input "0"
click at [71, 193] on div "Spacing" at bounding box center [115, 190] width 213 height 30
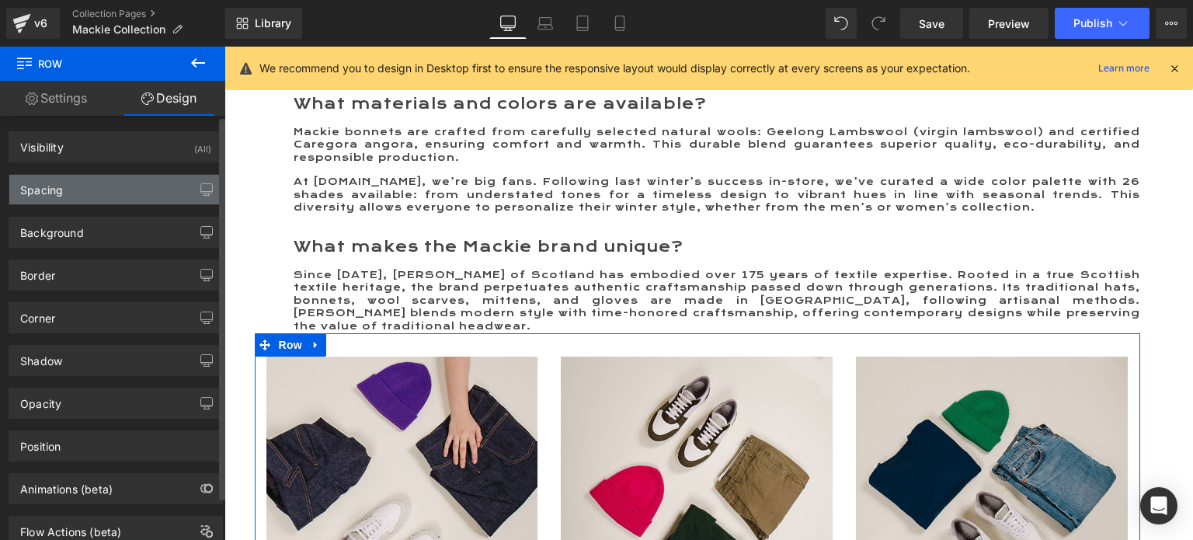
click at [71, 193] on div "Spacing" at bounding box center [115, 190] width 213 height 30
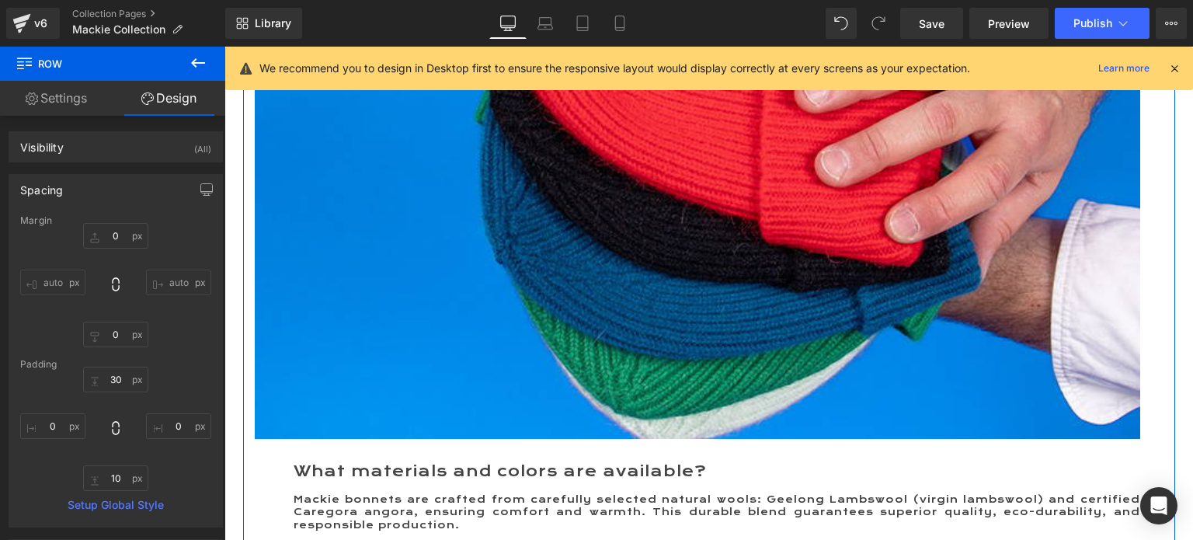
scroll to position [1432, 0]
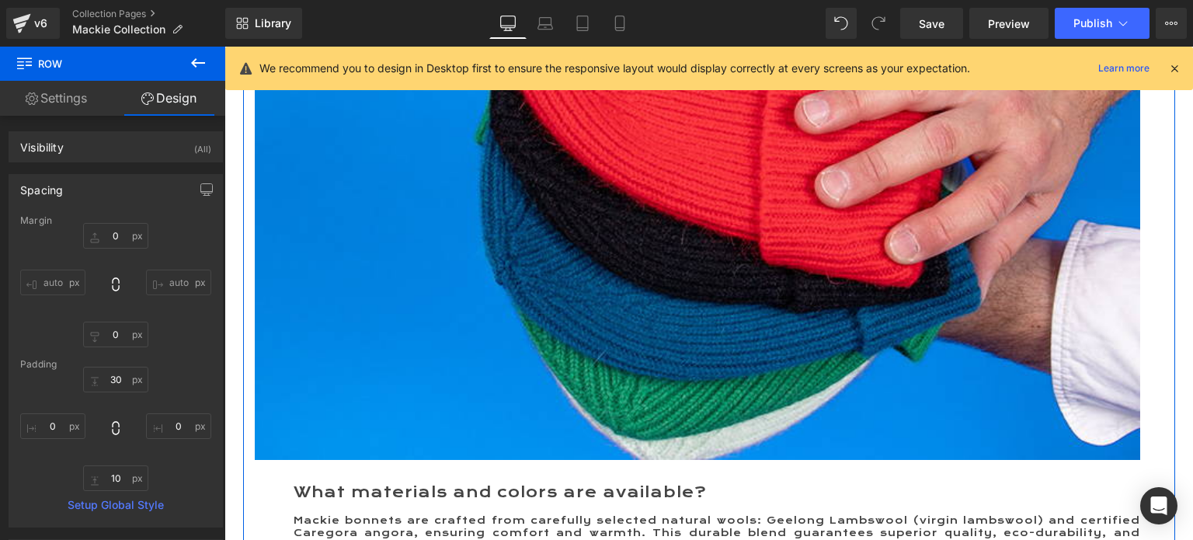
click at [403, 245] on img at bounding box center [698, 183] width 886 height 554
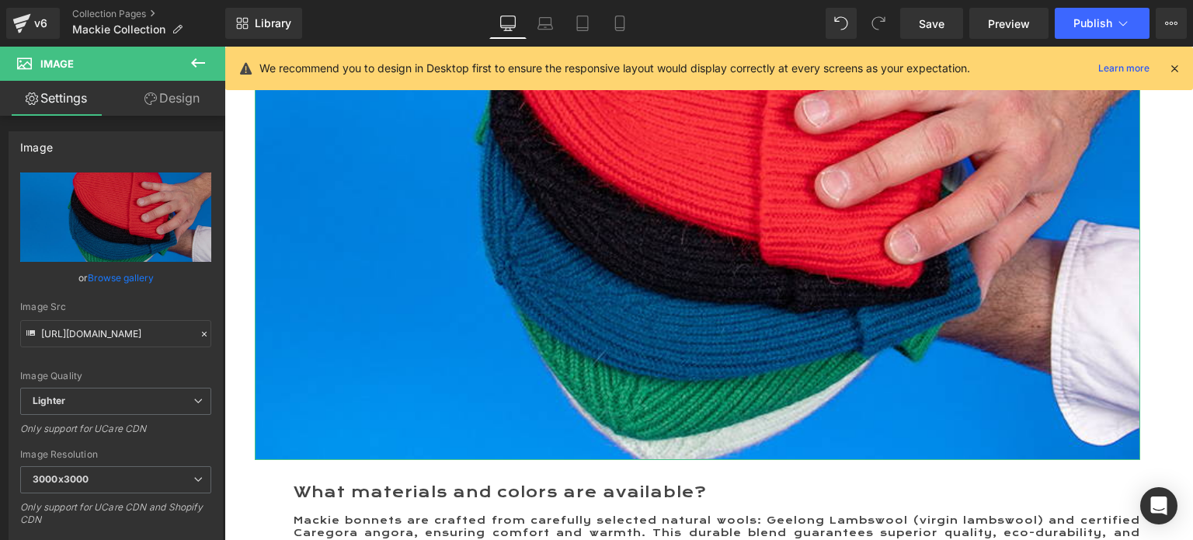
click at [175, 99] on link "Design" at bounding box center [172, 98] width 113 height 35
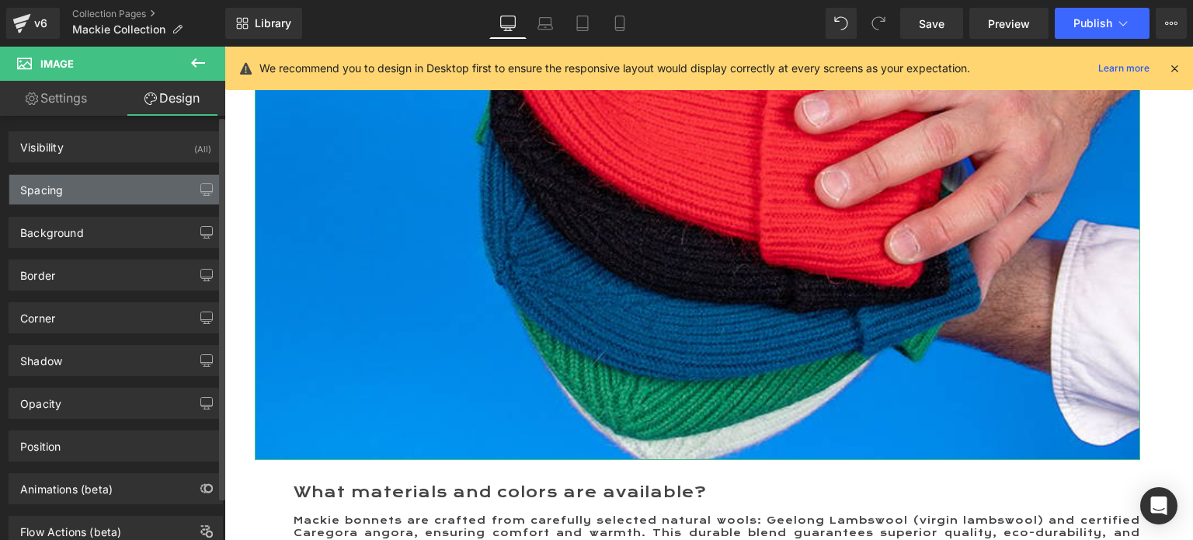
click at [73, 191] on div "Spacing" at bounding box center [115, 190] width 213 height 30
type input "0"
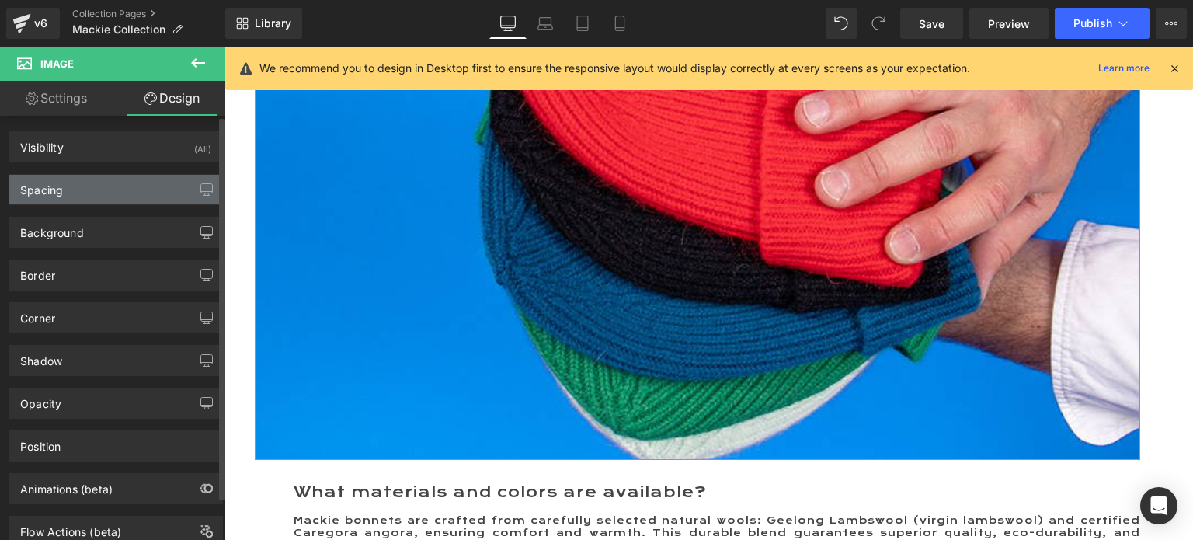
type input "0"
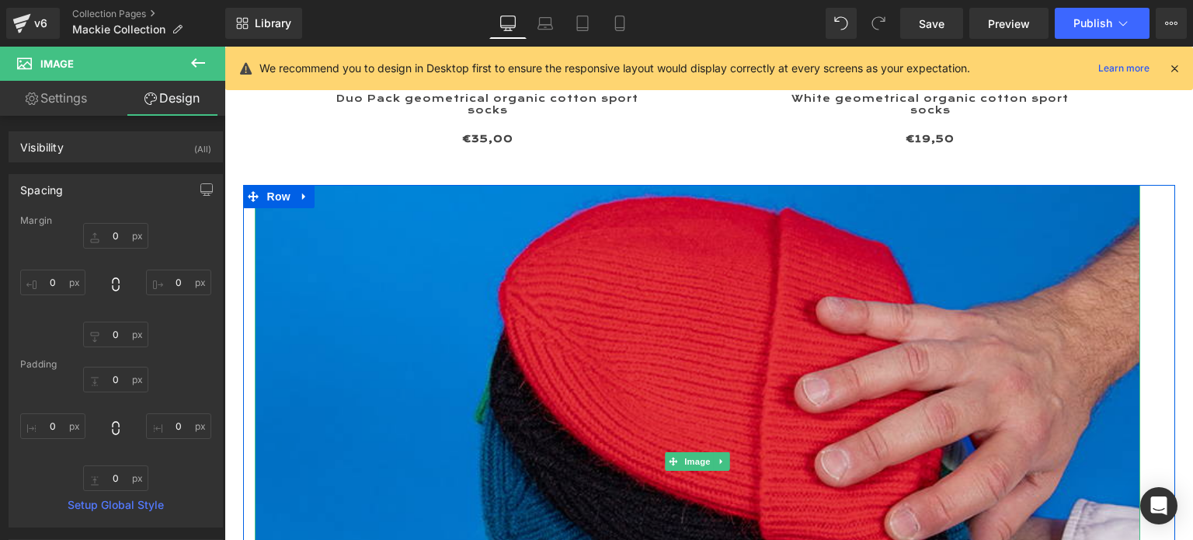
scroll to position [1122, 0]
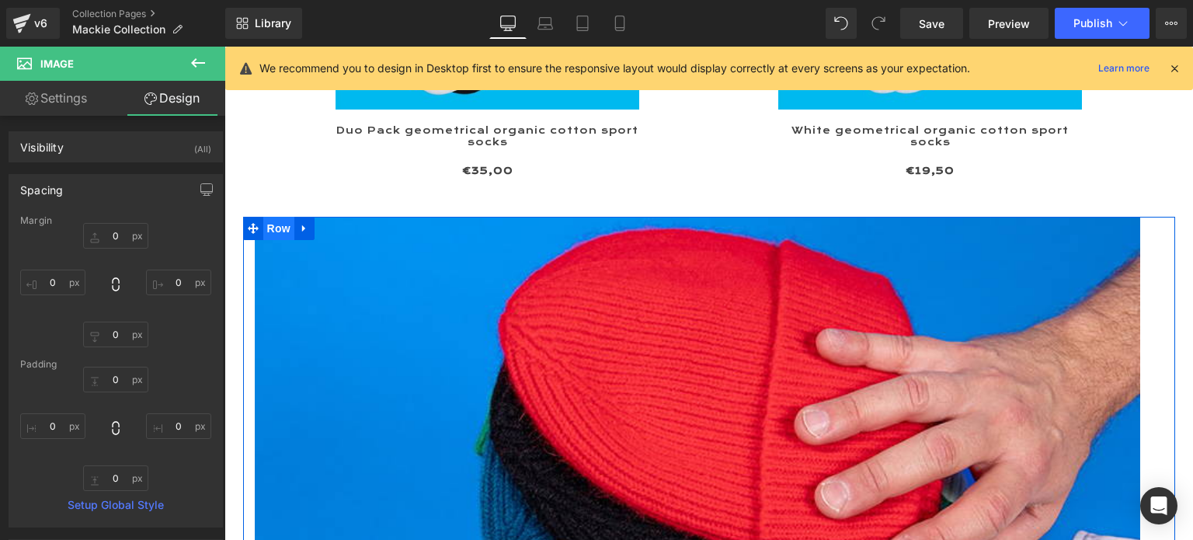
click at [272, 240] on span "Row" at bounding box center [278, 228] width 31 height 23
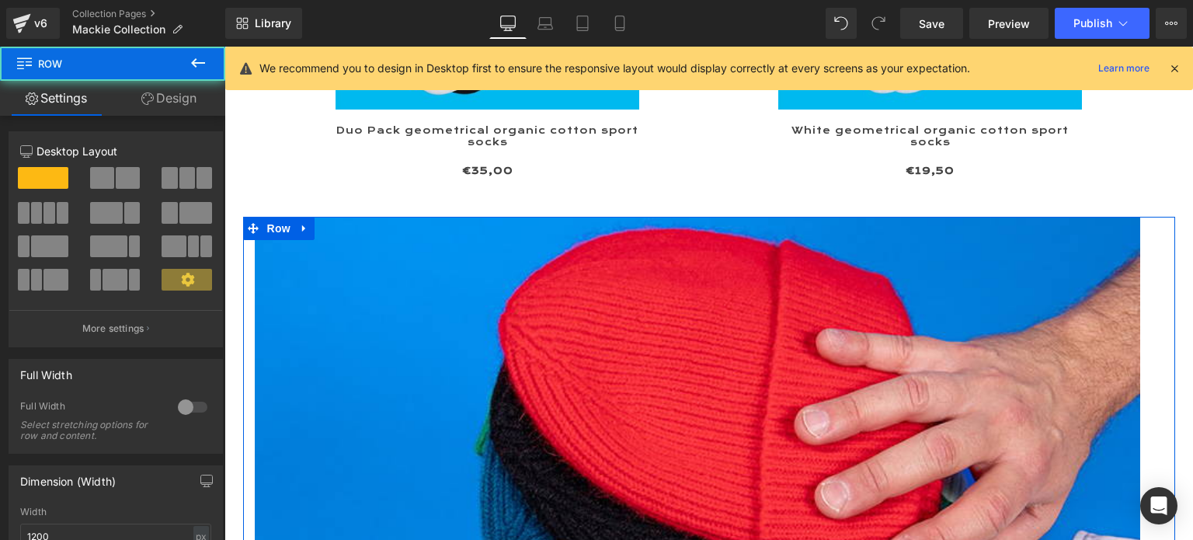
click at [177, 95] on link "Design" at bounding box center [169, 98] width 113 height 35
click at [0, 0] on div "Spacing" at bounding box center [0, 0] width 0 height 0
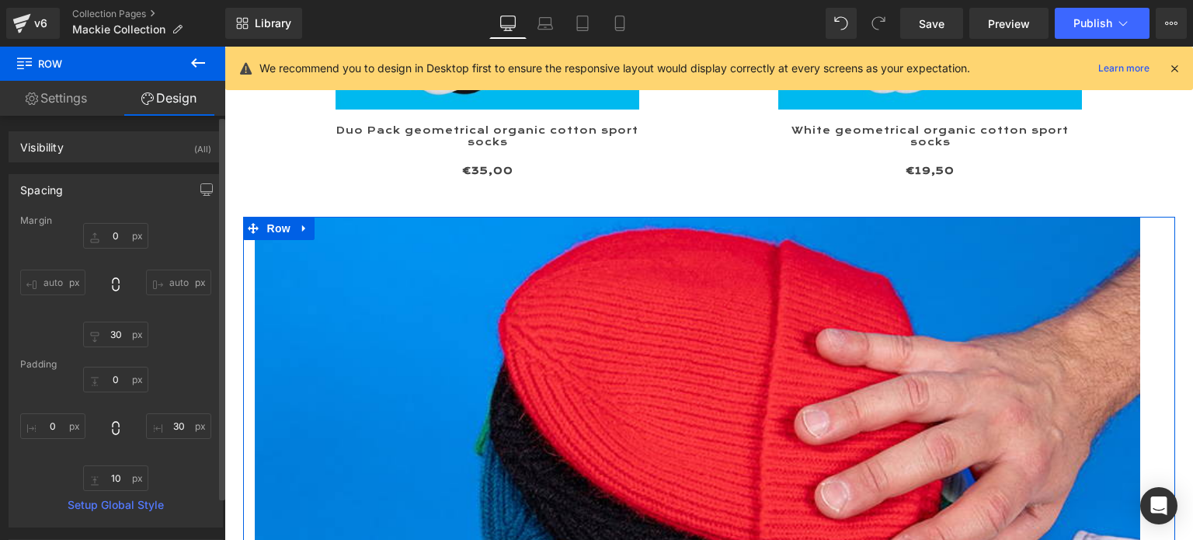
type input "0"
type input "30"
type input "0"
type input "30"
type input "10"
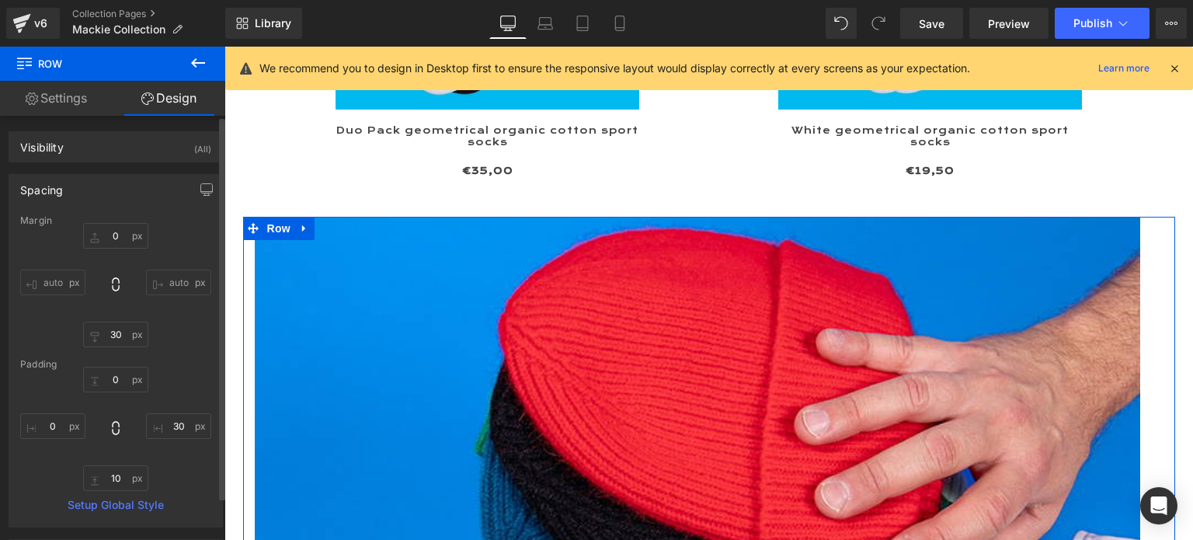
type input "0"
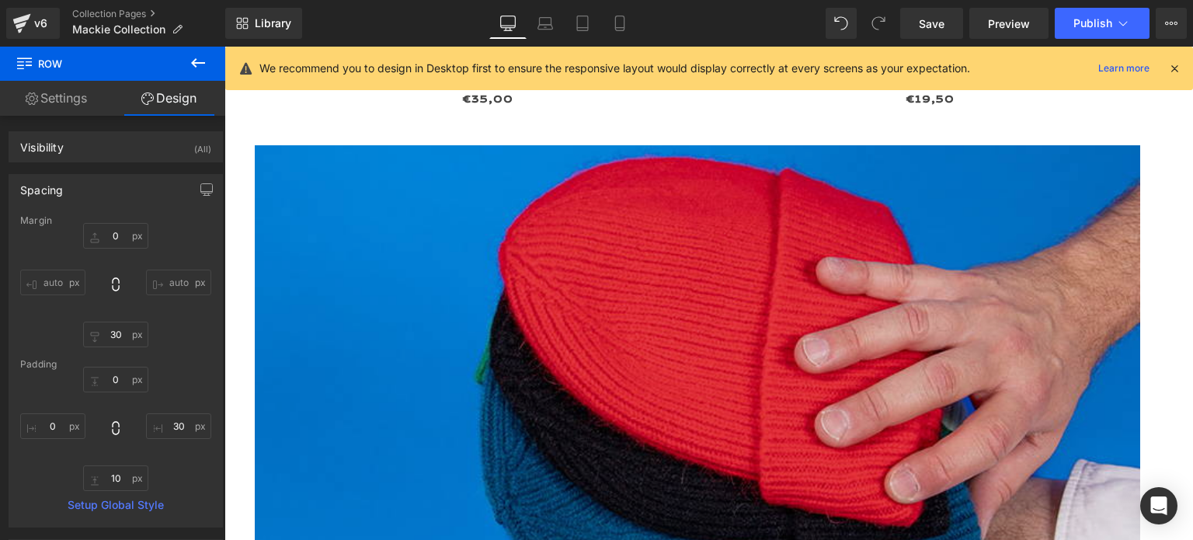
scroll to position [1199, 0]
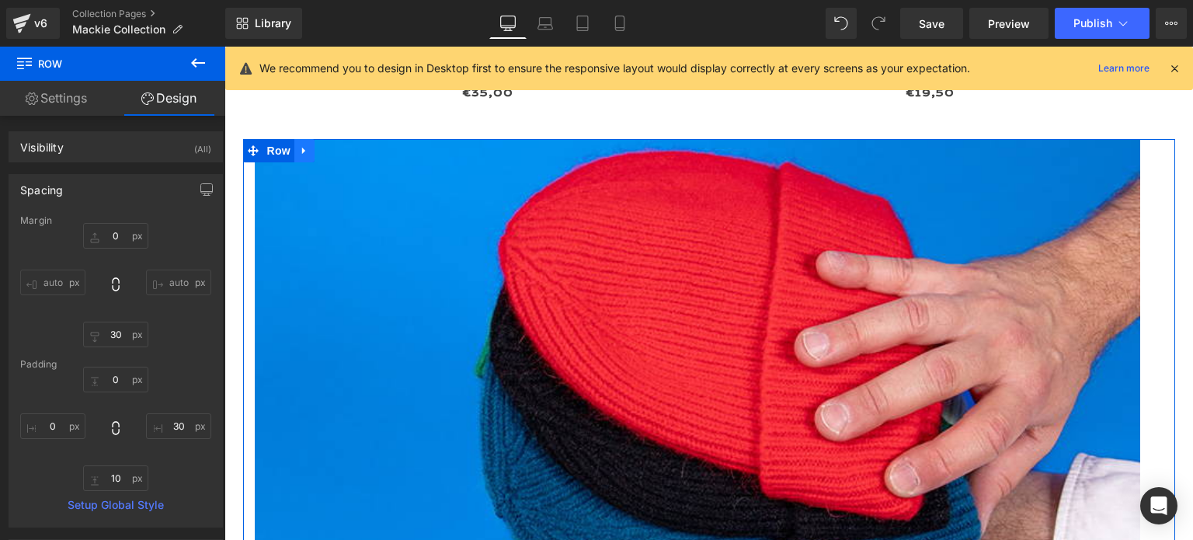
click at [299, 157] on icon at bounding box center [304, 151] width 11 height 12
click at [319, 156] on icon at bounding box center [324, 150] width 11 height 11
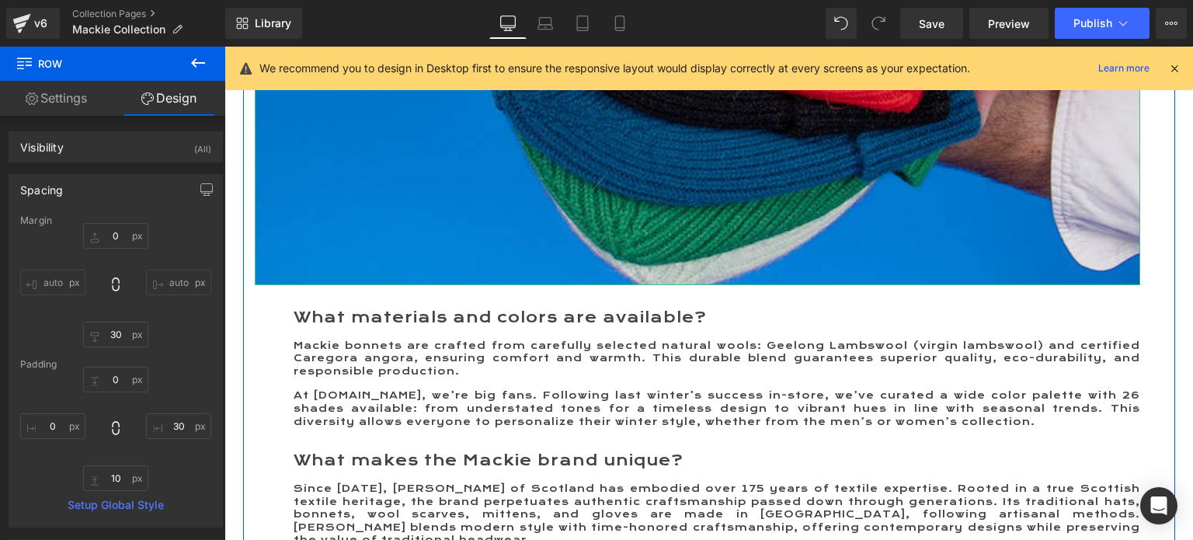
scroll to position [3066, 0]
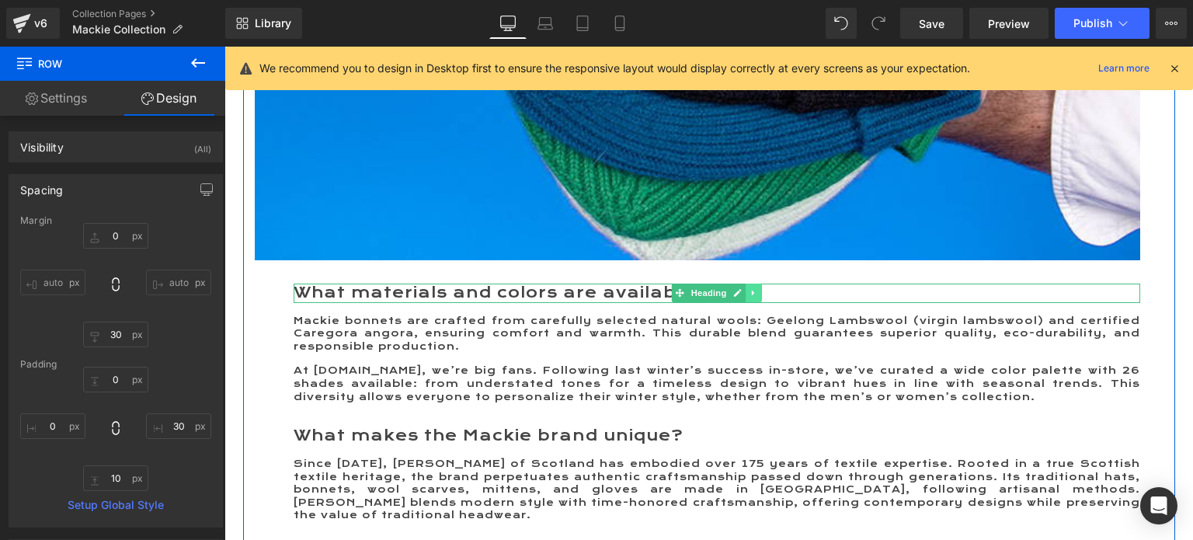
click at [750, 298] on icon at bounding box center [754, 292] width 9 height 9
click at [757, 298] on icon at bounding box center [761, 293] width 9 height 9
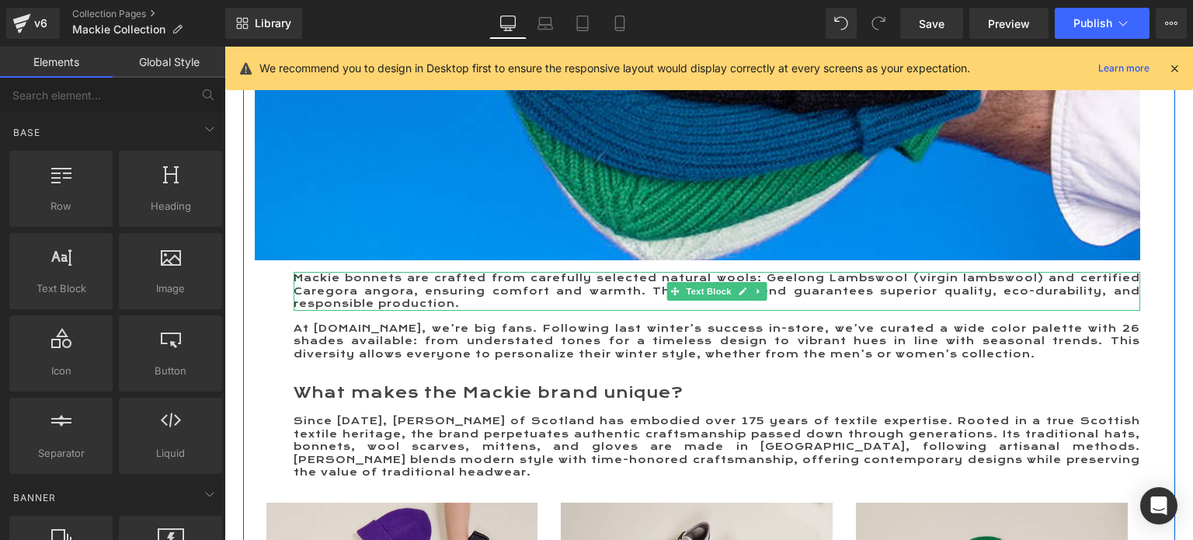
click at [757, 294] on icon at bounding box center [758, 290] width 2 height 5
click at [762, 296] on icon at bounding box center [766, 291] width 9 height 9
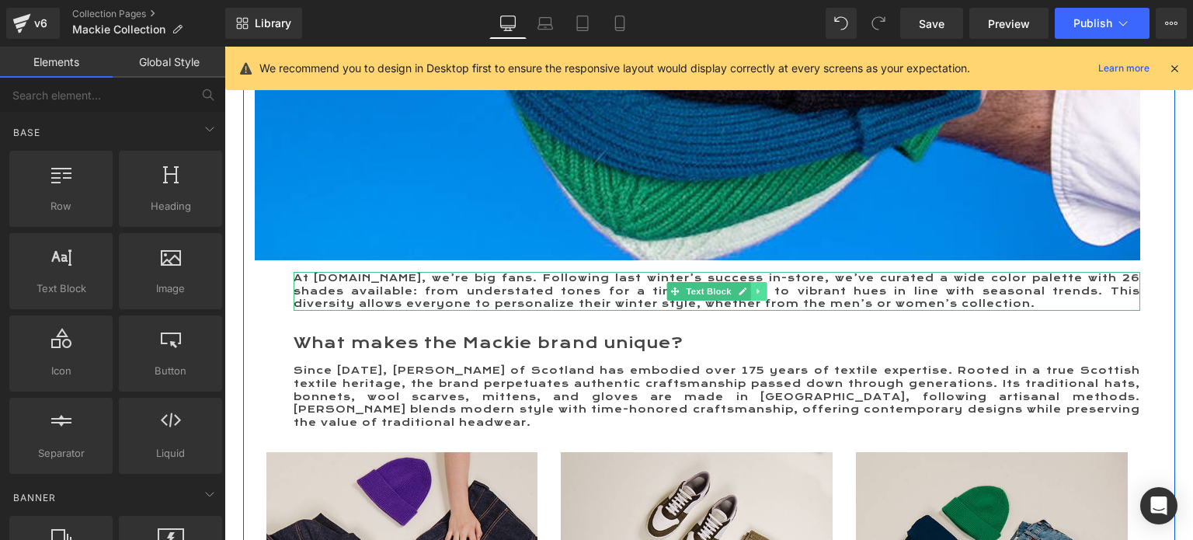
click at [757, 294] on icon at bounding box center [758, 290] width 2 height 5
click at [762, 296] on icon at bounding box center [766, 291] width 9 height 9
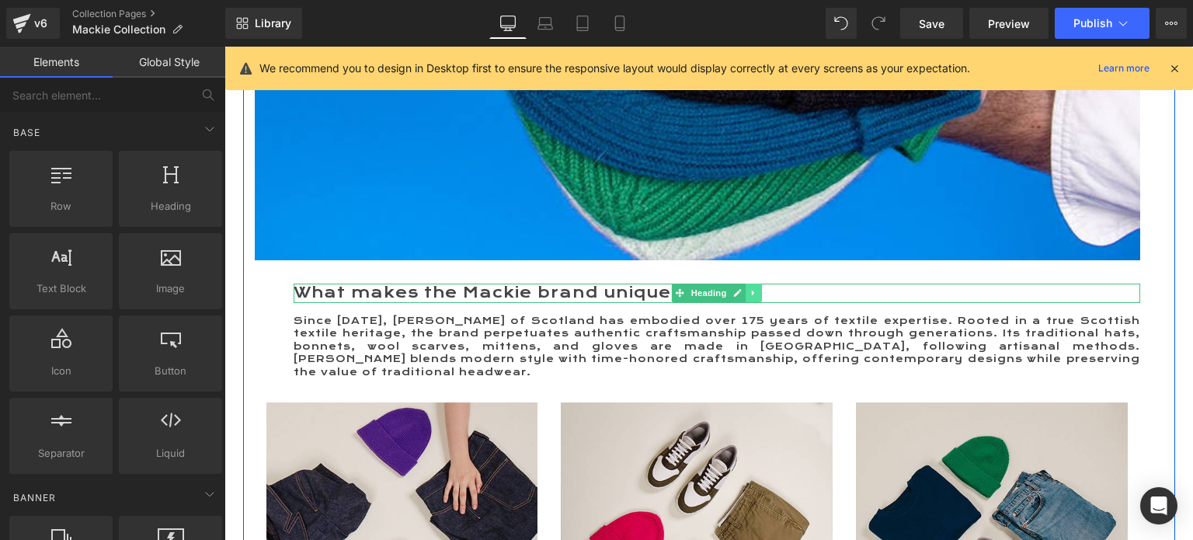
click at [750, 298] on icon at bounding box center [754, 292] width 9 height 9
click at [757, 298] on icon at bounding box center [761, 292] width 9 height 9
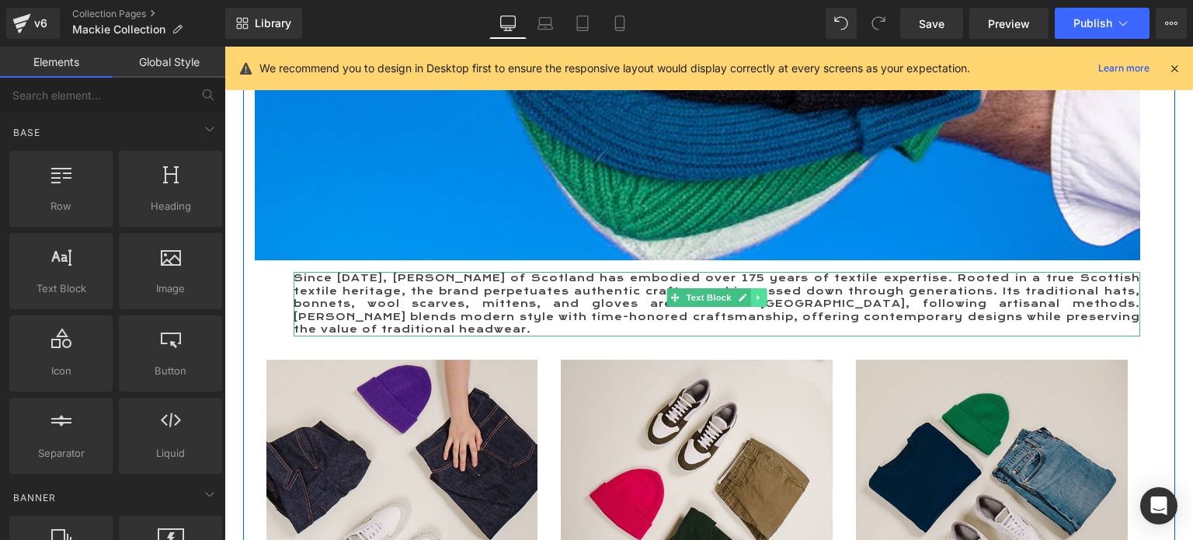
click at [750, 307] on link at bounding box center [758, 297] width 16 height 19
click at [762, 302] on icon at bounding box center [766, 297] width 9 height 9
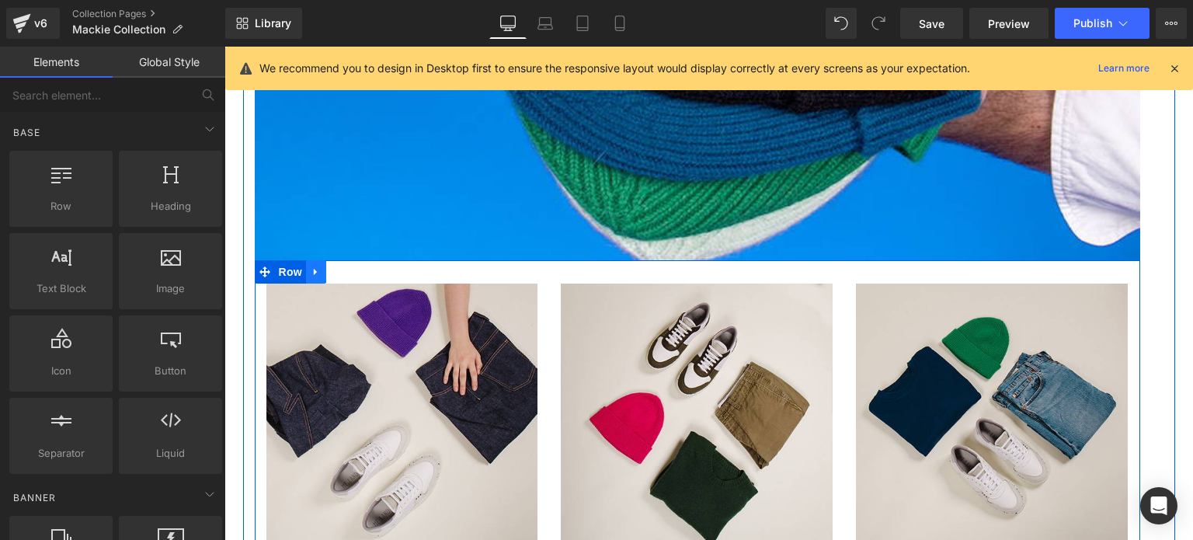
click at [311, 277] on icon at bounding box center [316, 272] width 11 height 12
click at [351, 277] on icon at bounding box center [356, 272] width 11 height 12
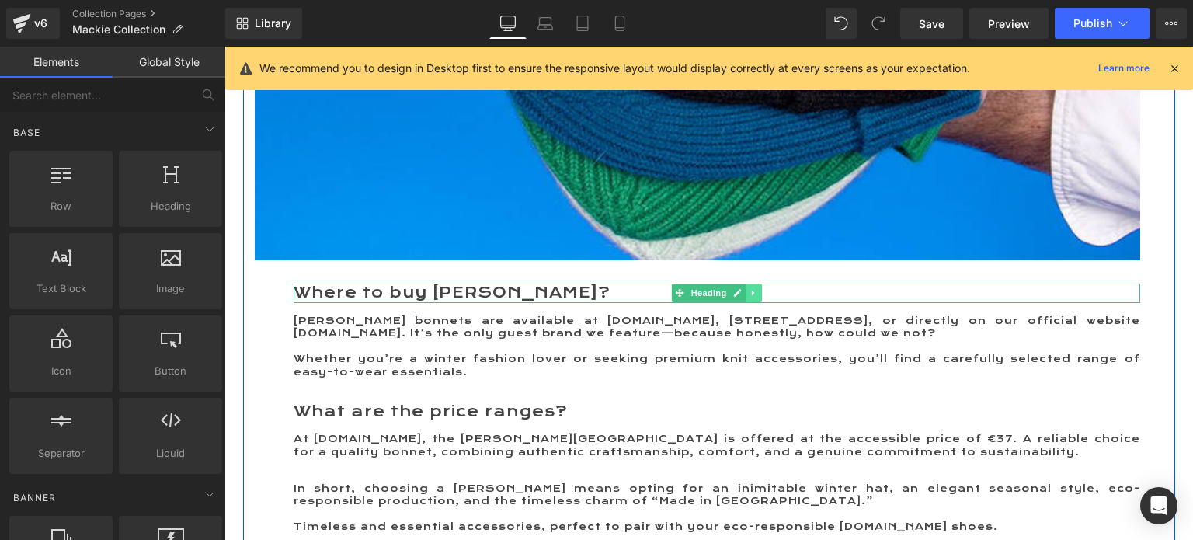
click at [752, 298] on icon at bounding box center [754, 292] width 9 height 9
click at [757, 298] on icon at bounding box center [761, 293] width 9 height 9
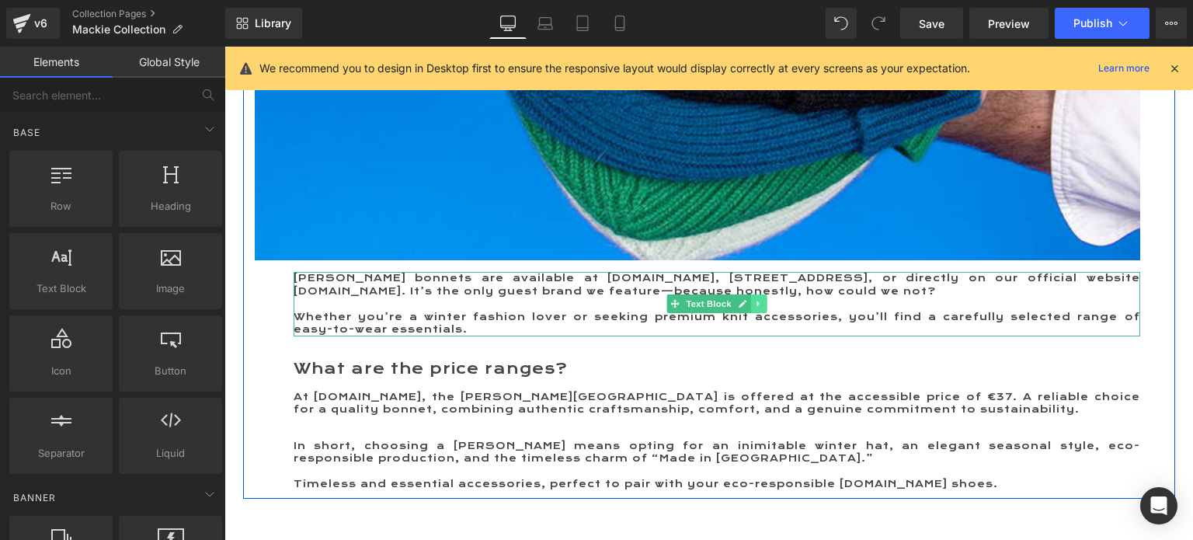
click at [757, 307] on icon at bounding box center [758, 303] width 2 height 5
click at [762, 308] on icon at bounding box center [766, 304] width 9 height 9
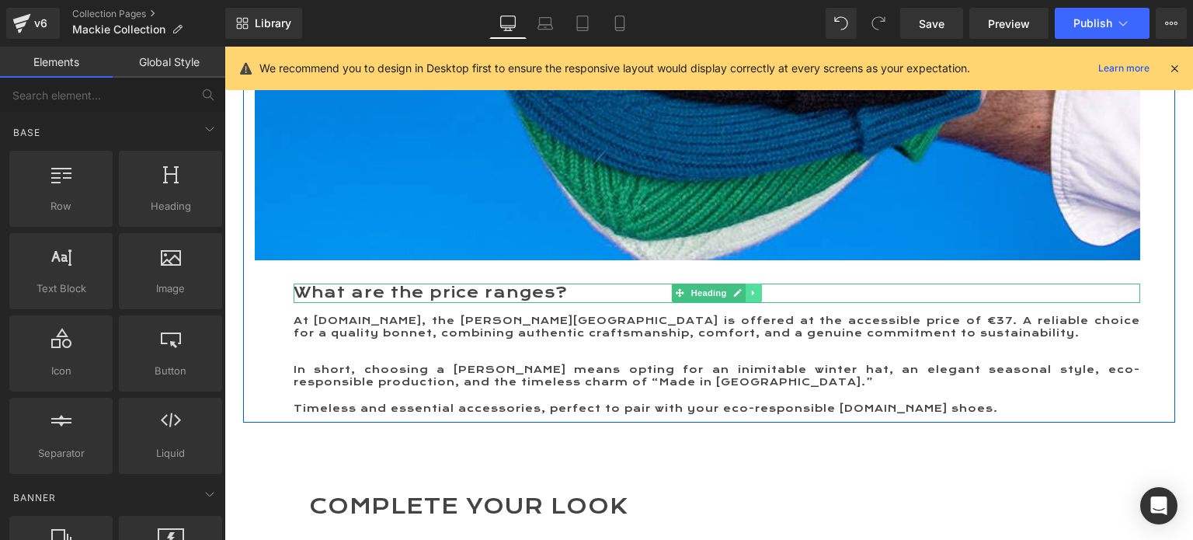
click at [750, 298] on icon at bounding box center [754, 292] width 9 height 9
click at [757, 298] on icon at bounding box center [761, 293] width 9 height 9
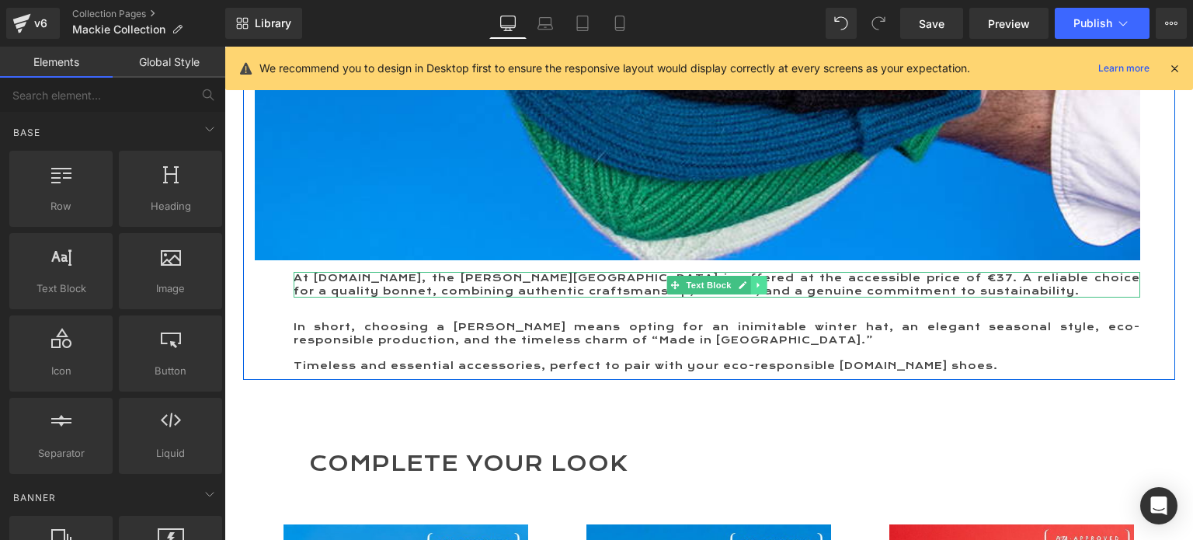
click at [754, 290] on icon at bounding box center [758, 284] width 9 height 9
click at [762, 289] on icon at bounding box center [766, 284] width 9 height 9
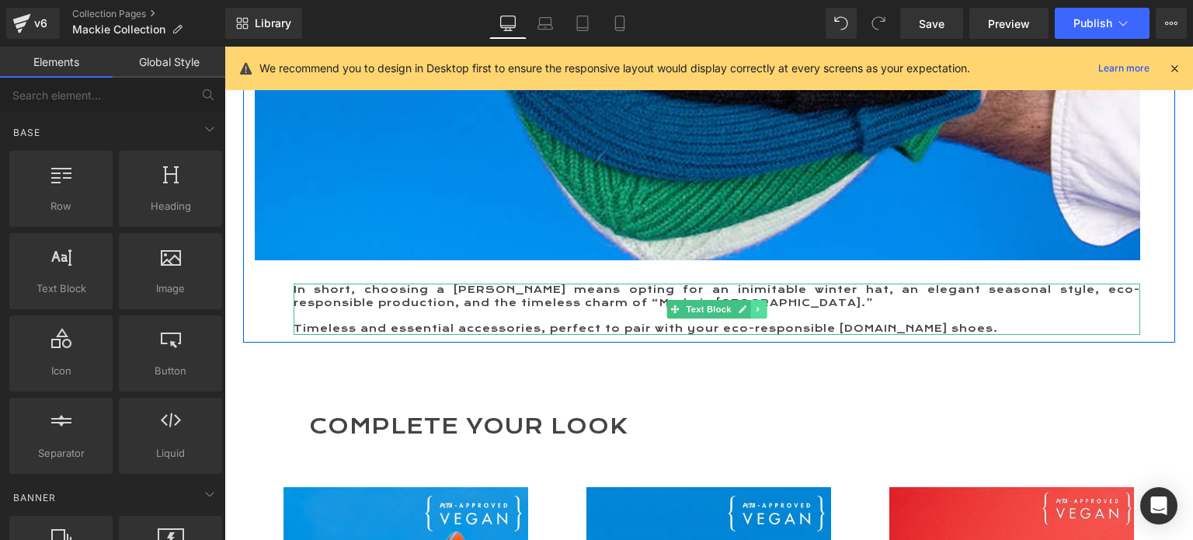
click at [757, 312] on icon at bounding box center [758, 309] width 2 height 5
click at [762, 314] on icon at bounding box center [766, 309] width 9 height 9
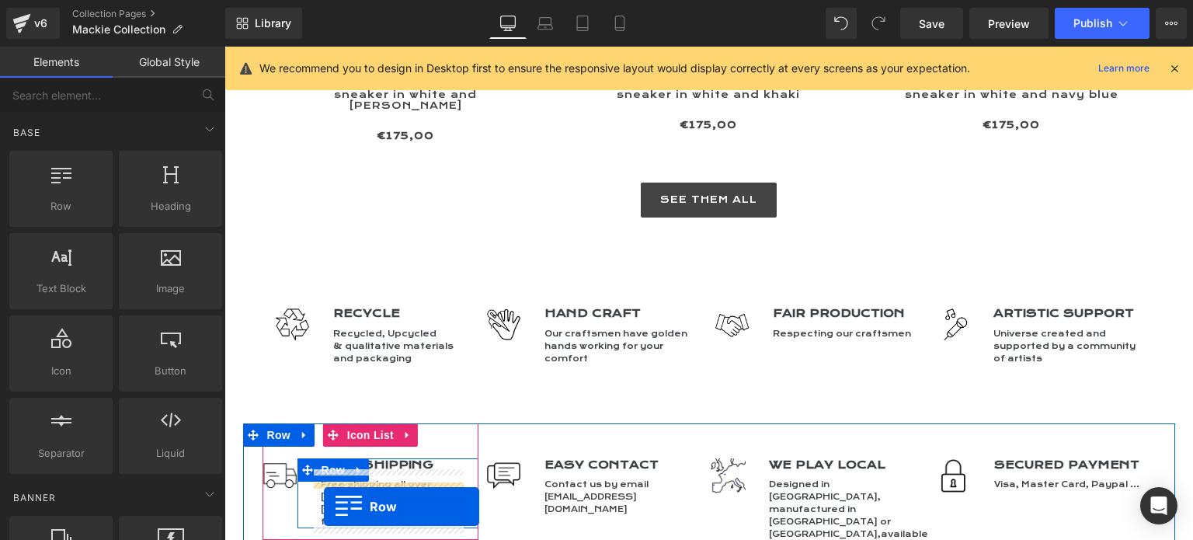
scroll to position [3610, 0]
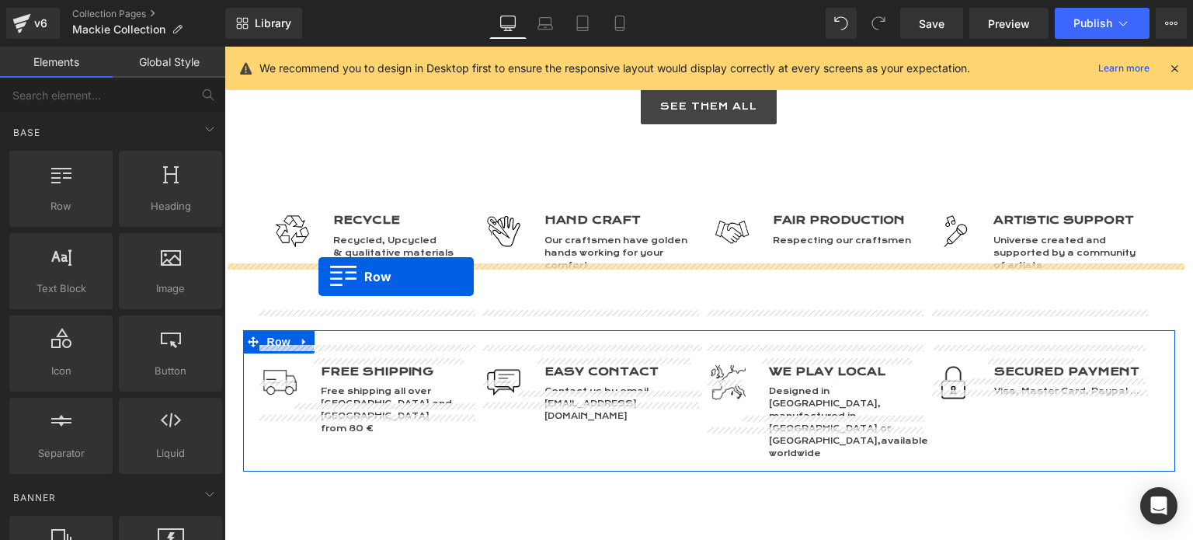
drag, startPoint x: 252, startPoint y: 276, endPoint x: 318, endPoint y: 277, distance: 66.8
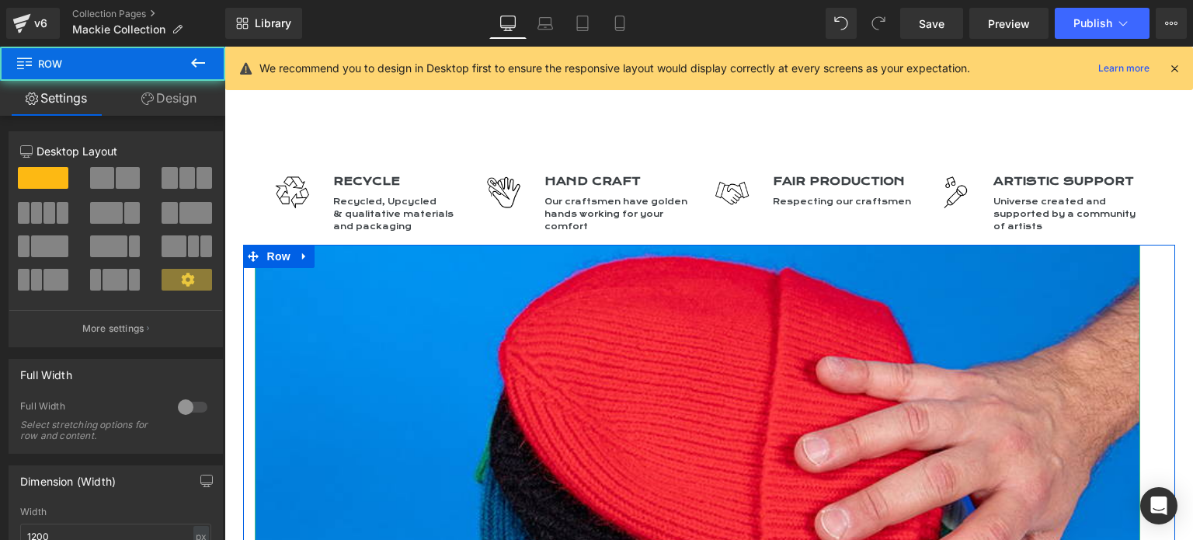
scroll to position [3571, 0]
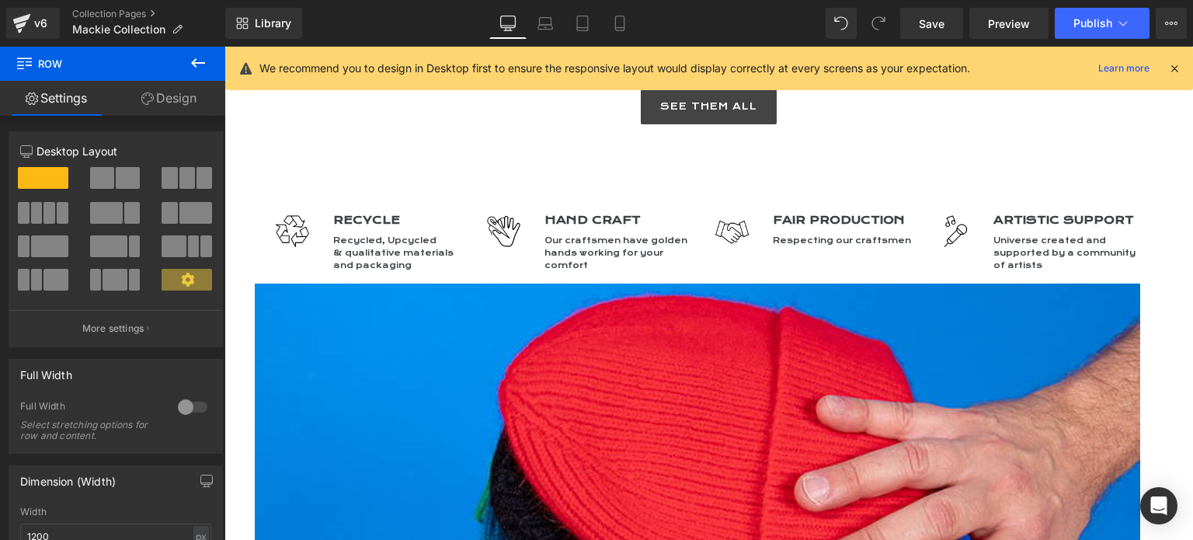
click at [196, 61] on icon at bounding box center [198, 63] width 19 height 19
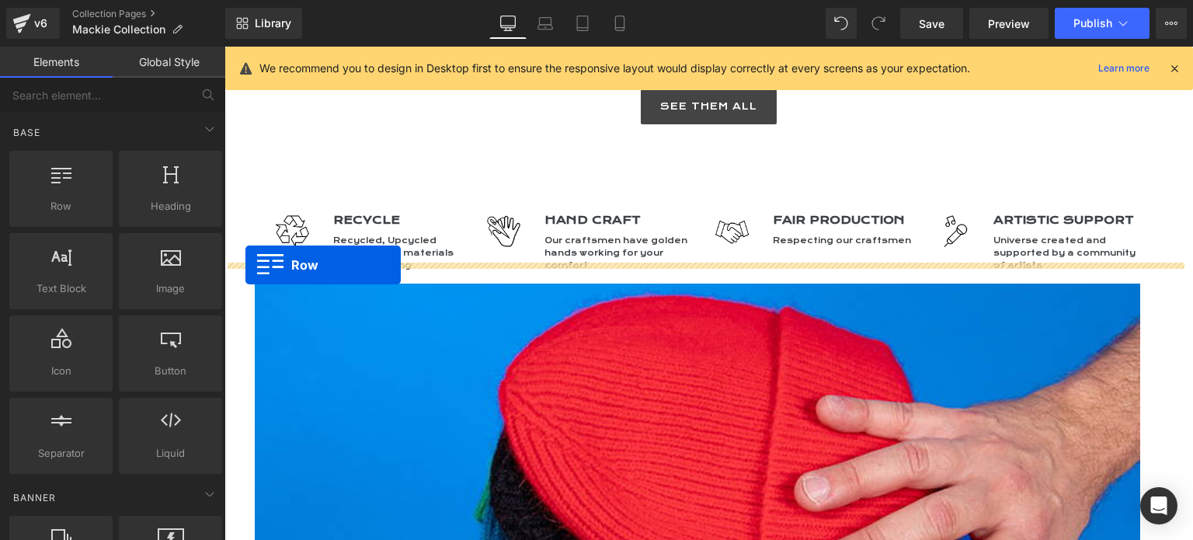
drag, startPoint x: 312, startPoint y: 238, endPoint x: 245, endPoint y: 266, distance: 72.4
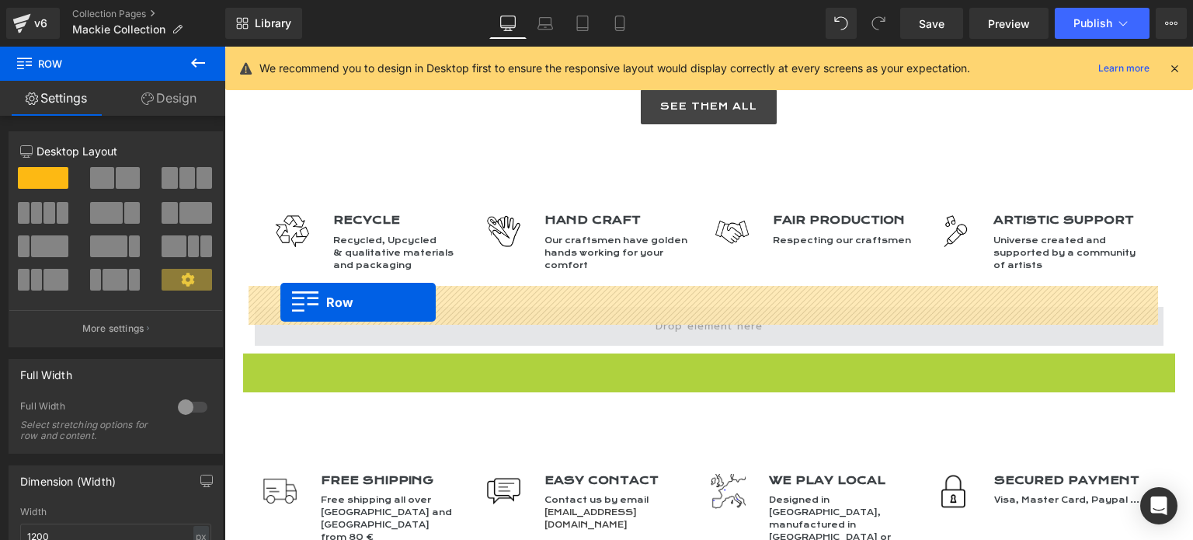
drag, startPoint x: 245, startPoint y: 345, endPoint x: 280, endPoint y: 302, distance: 55.2
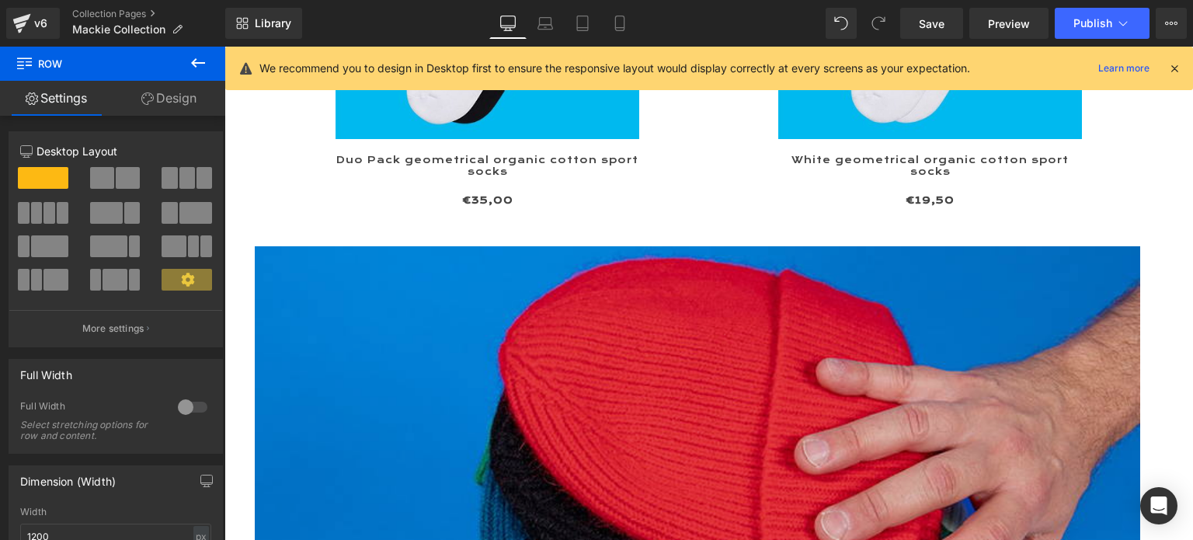
scroll to position [1085, 0]
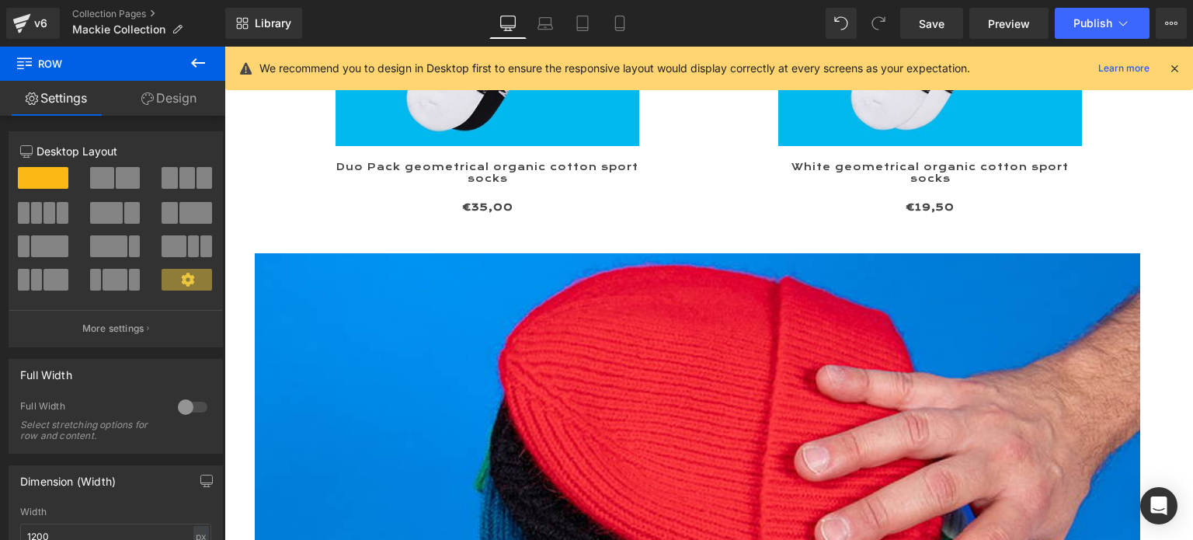
click at [193, 67] on icon at bounding box center [198, 63] width 19 height 19
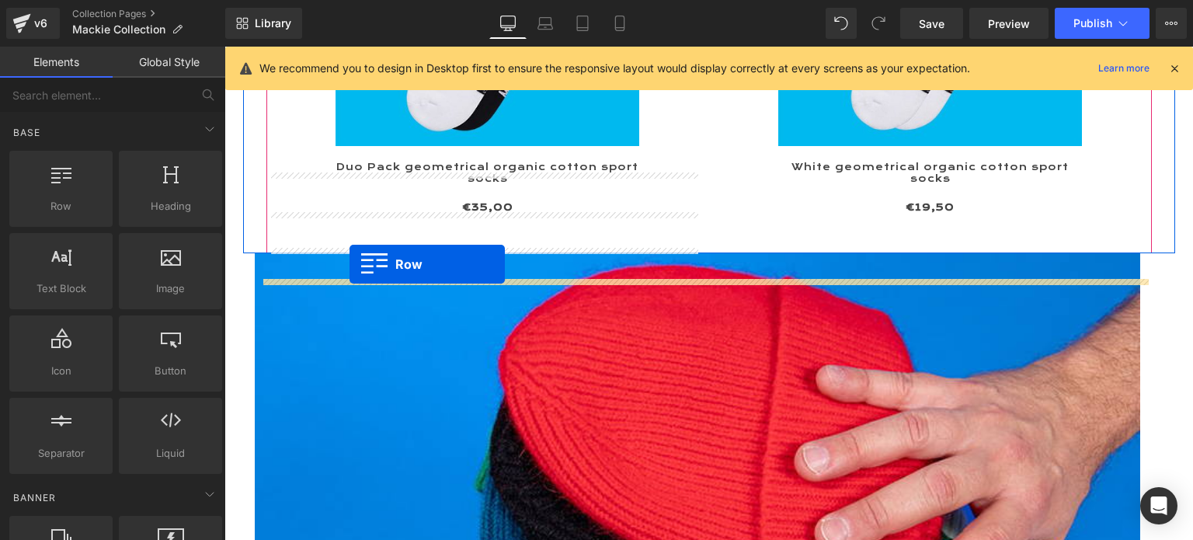
drag, startPoint x: 276, startPoint y: 226, endPoint x: 350, endPoint y: 265, distance: 83.4
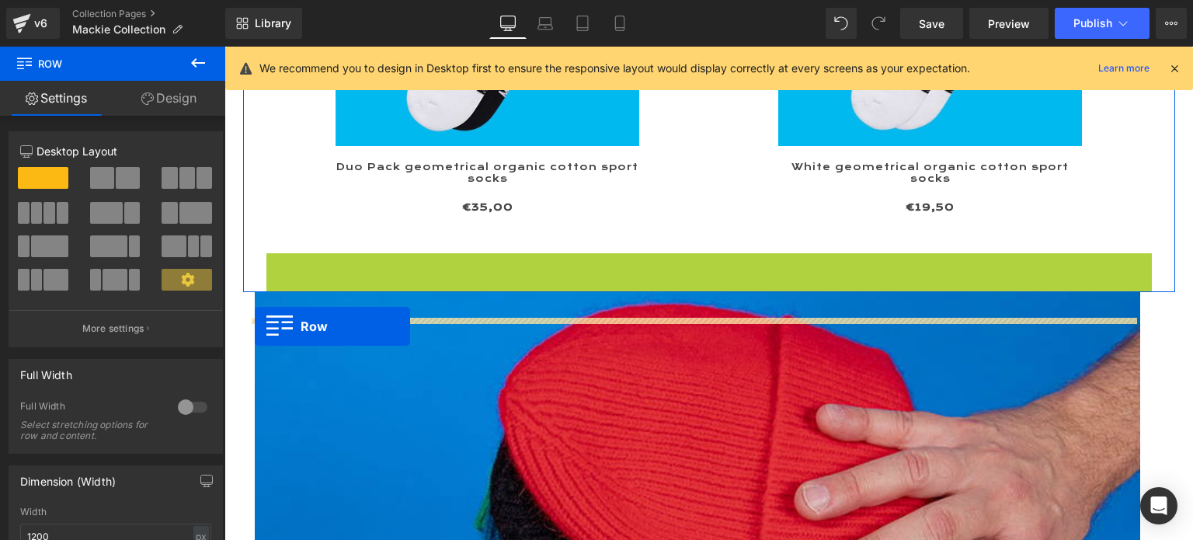
drag, startPoint x: 268, startPoint y: 288, endPoint x: 255, endPoint y: 327, distance: 41.0
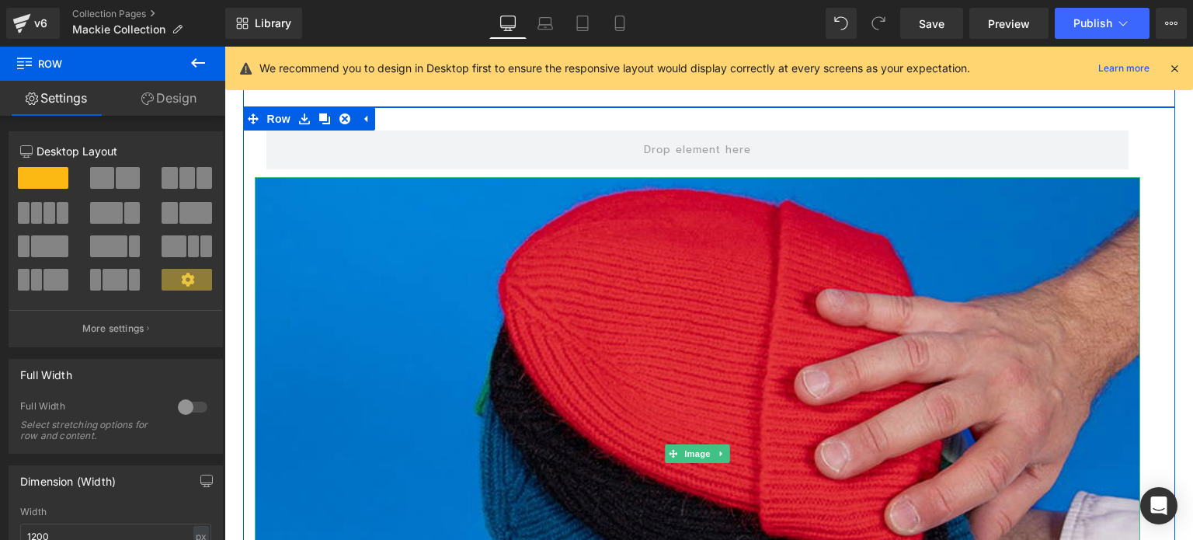
scroll to position [1241, 0]
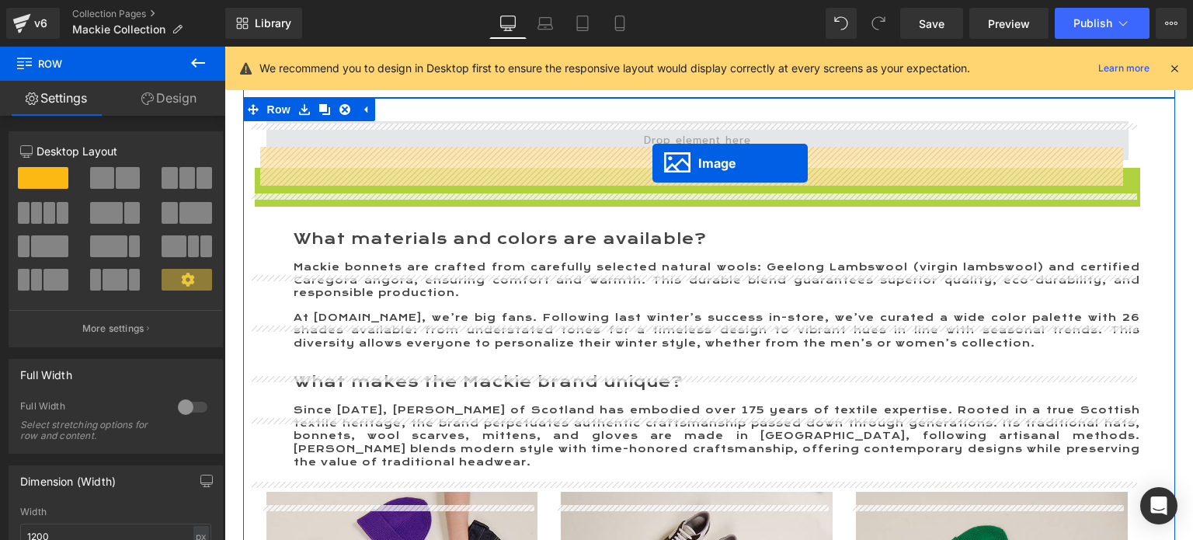
drag, startPoint x: 663, startPoint y: 465, endPoint x: 653, endPoint y: 164, distance: 300.8
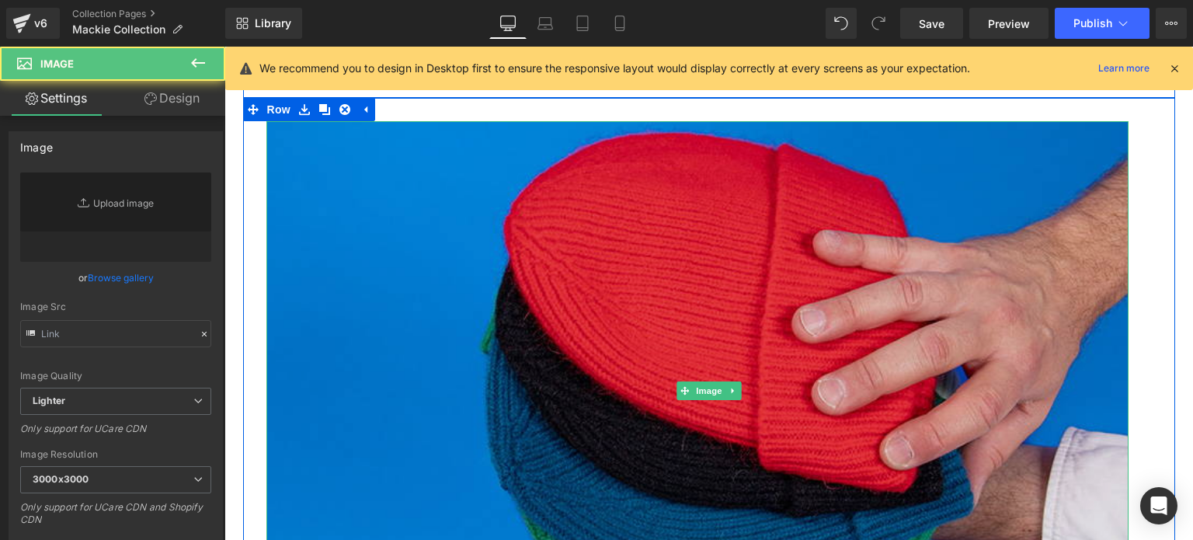
type input "https://ucarecdn.com/a8151664-7c1b-4b03-8537-f197a2ed424d/-/format/auto/-/previ…"
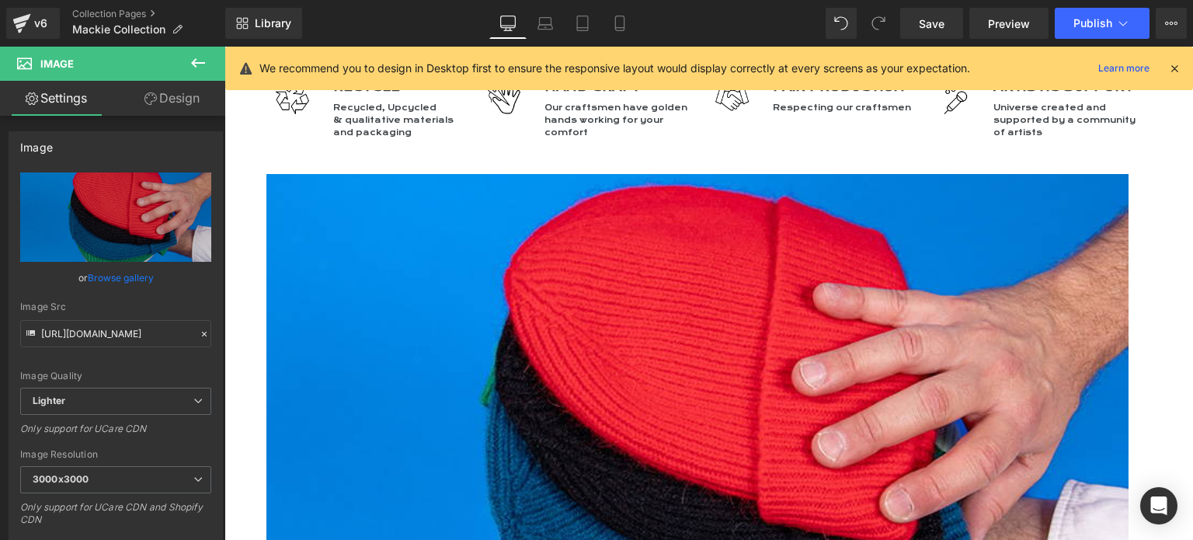
scroll to position [3726, 0]
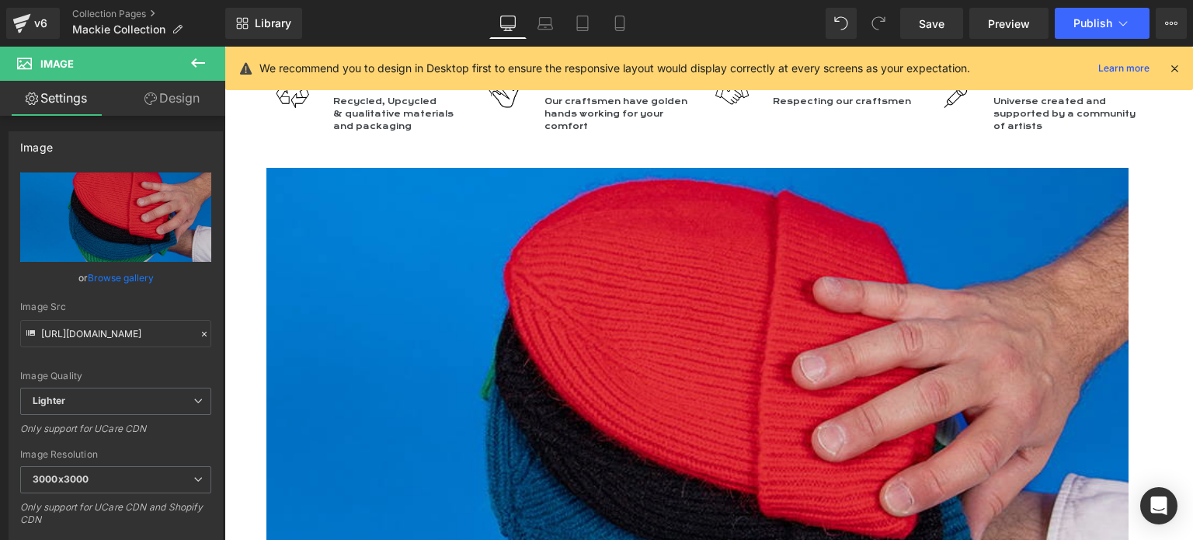
click at [634, 325] on img at bounding box center [697, 437] width 862 height 539
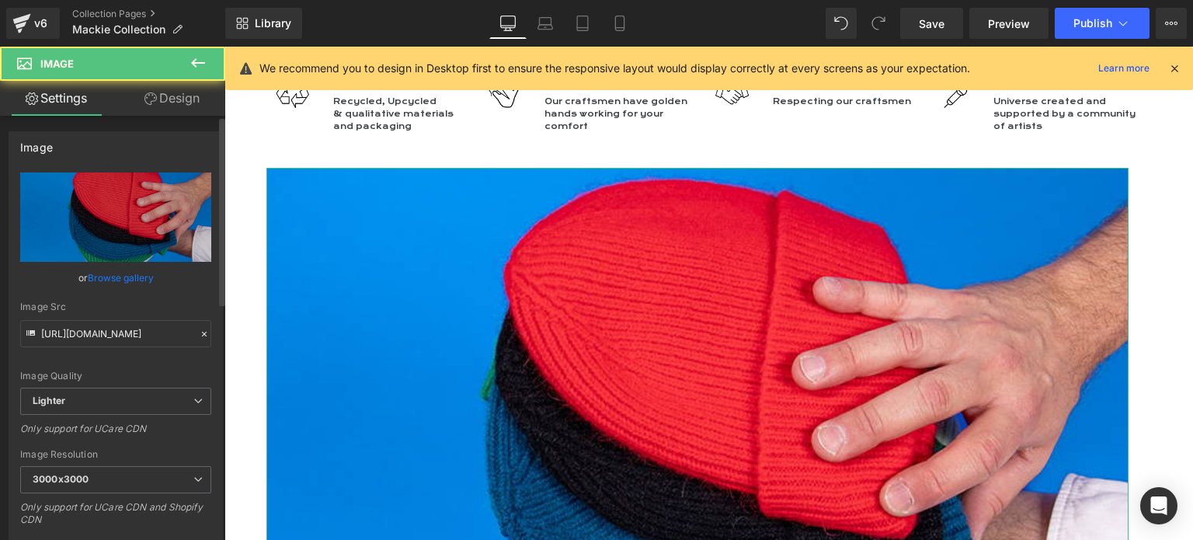
click at [113, 280] on link "Browse gallery" at bounding box center [121, 277] width 66 height 27
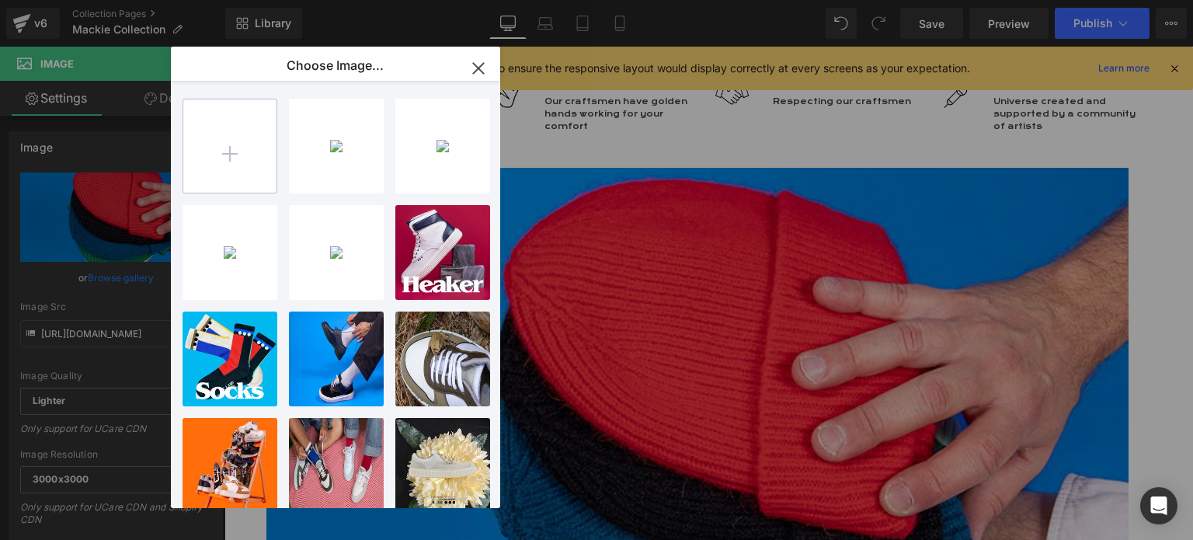
click at [234, 159] on input "file" at bounding box center [229, 145] width 93 height 93
type input "C:\fakepath\800x500 Mackie Bonnets 2.jpg"
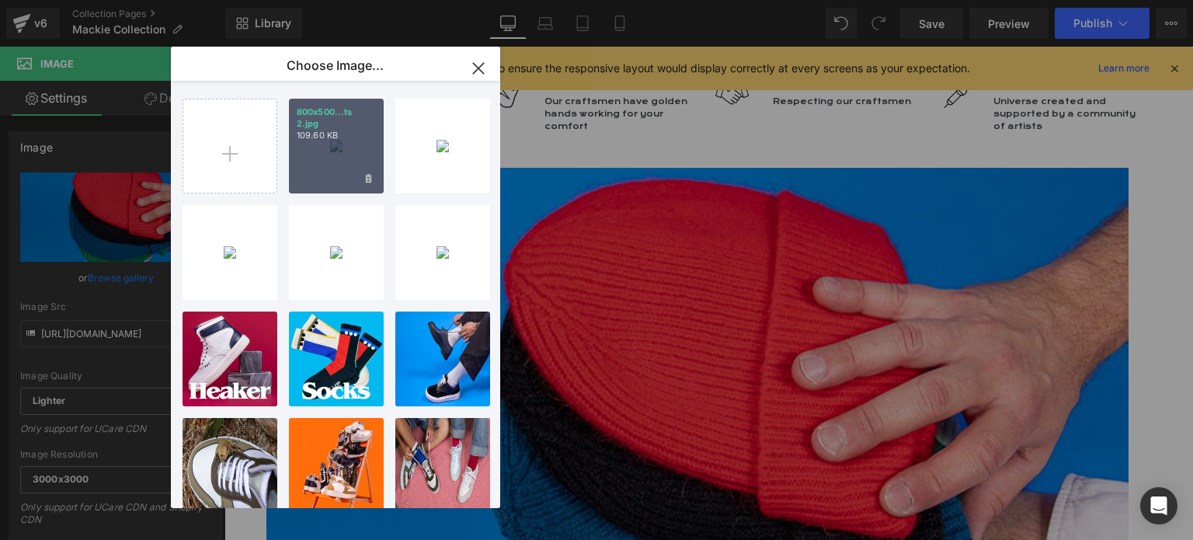
click at [339, 162] on div "800x500...ts 2.jpg 109.60 KB" at bounding box center [336, 146] width 95 height 95
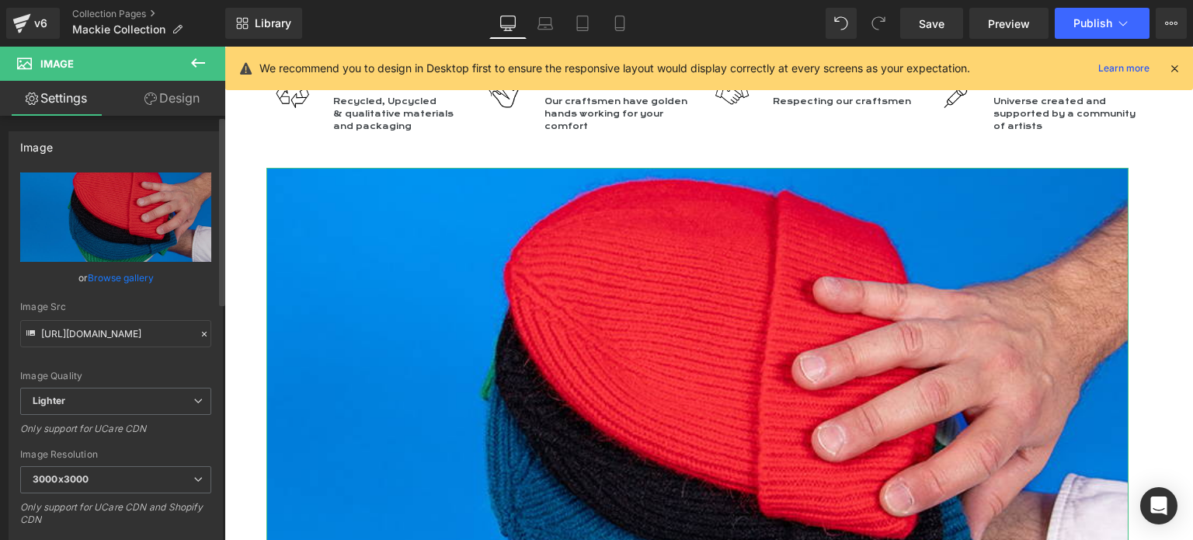
click at [118, 279] on link "Browse gallery" at bounding box center [121, 277] width 66 height 27
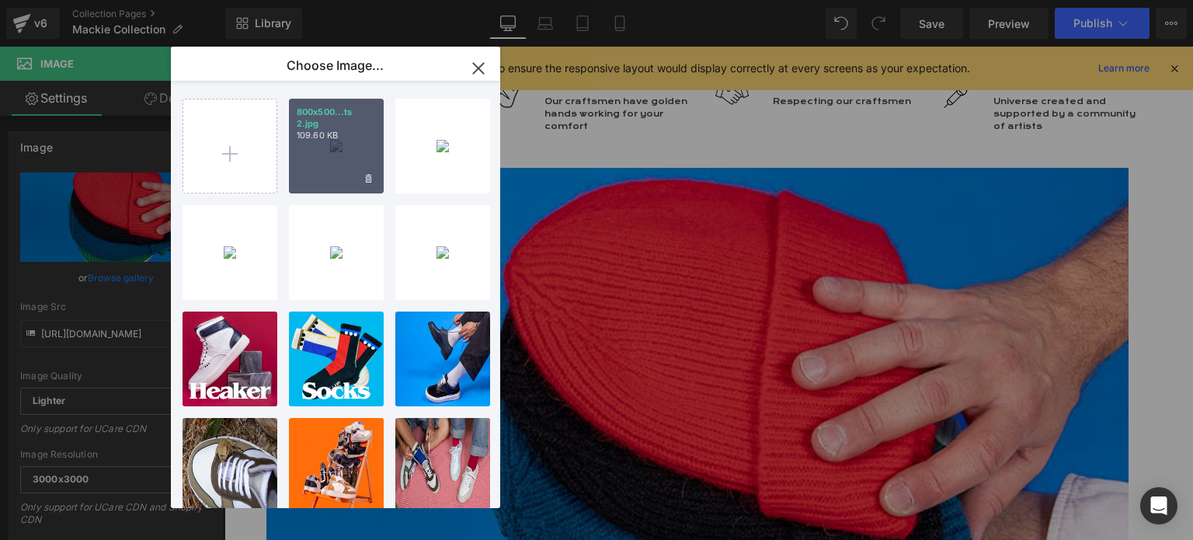
click at [316, 155] on div "800x500...ts 2.jpg 109.60 KB" at bounding box center [336, 146] width 95 height 95
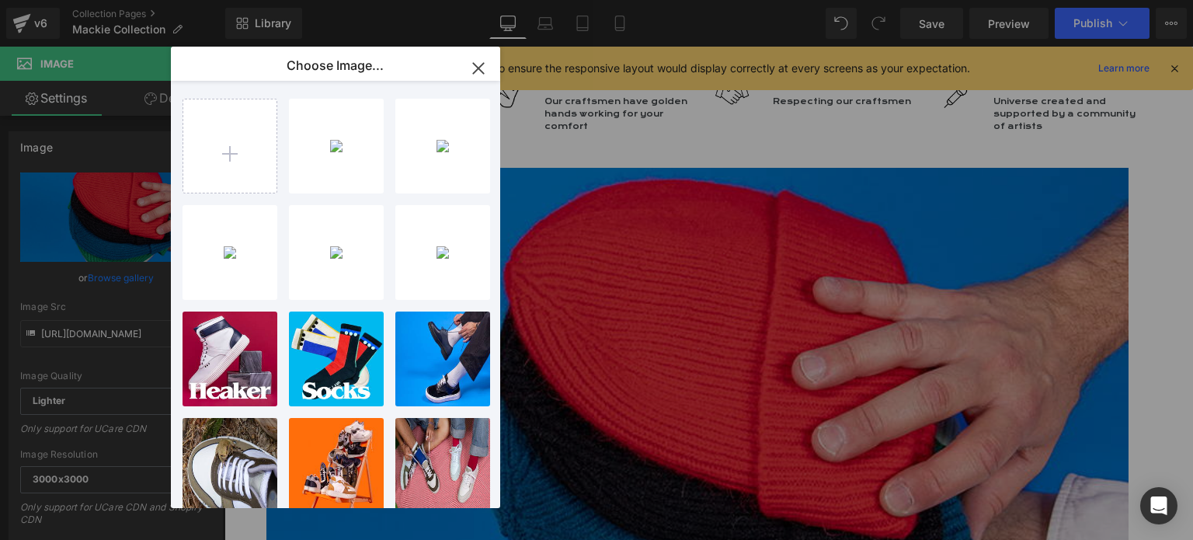
type input "https://ucarecdn.com/36b90cac-4e1a-4bda-948f-c0184e3c9b44/-/format/auto/-/previ…"
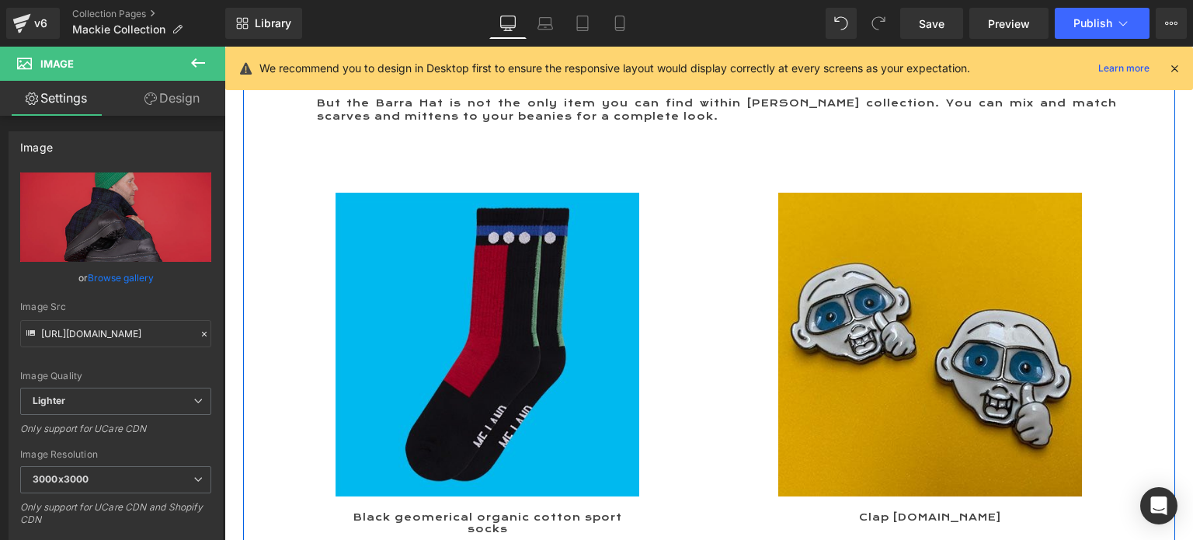
scroll to position [0, 0]
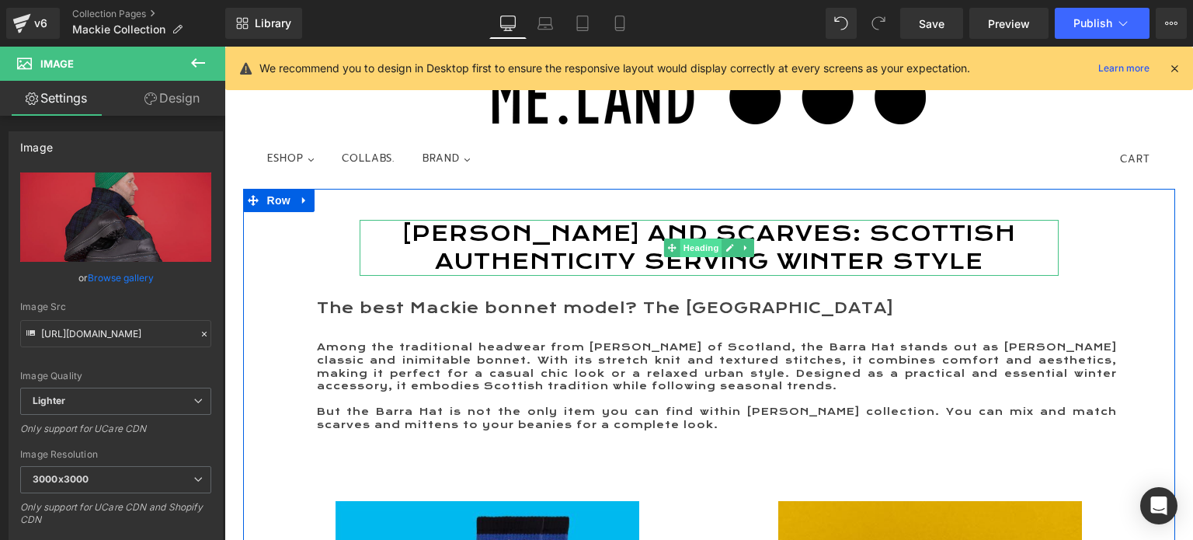
click at [704, 257] on span "Heading" at bounding box center [701, 247] width 42 height 19
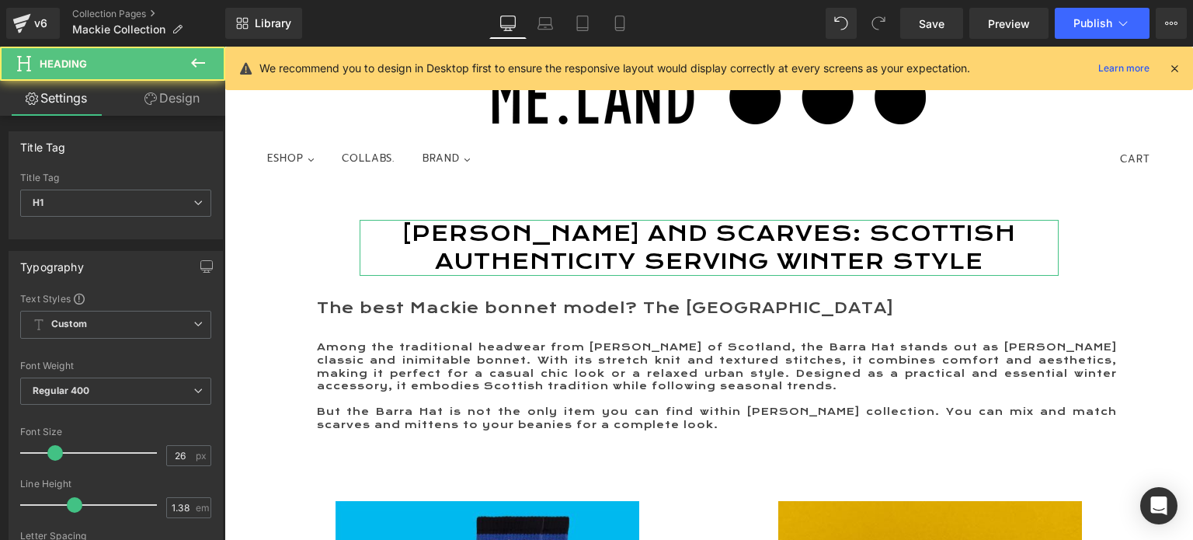
click at [174, 99] on link "Design" at bounding box center [172, 98] width 113 height 35
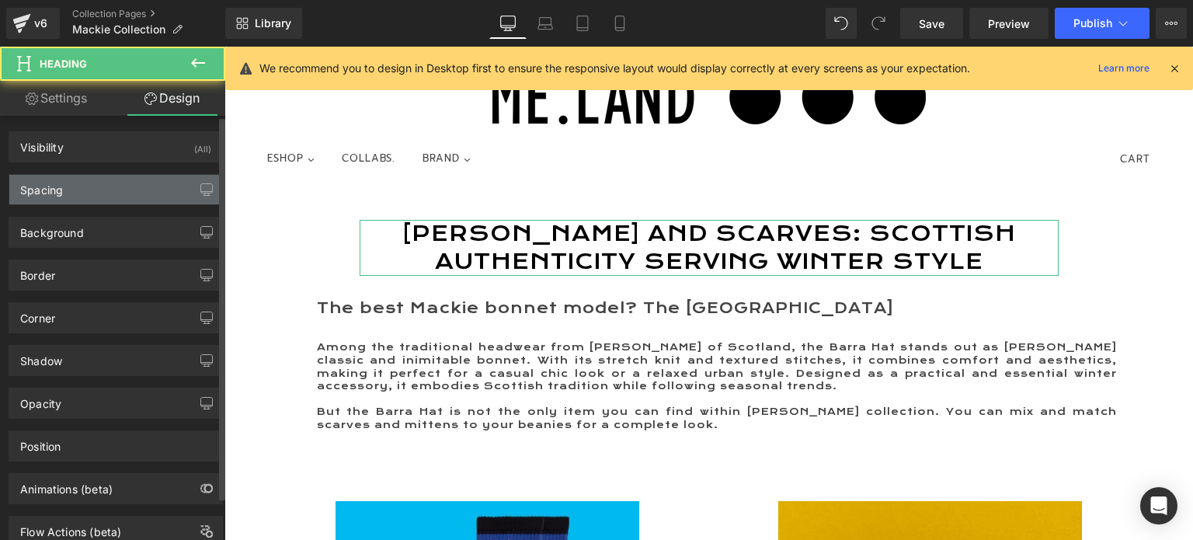
click at [69, 195] on div "Spacing" at bounding box center [115, 190] width 213 height 30
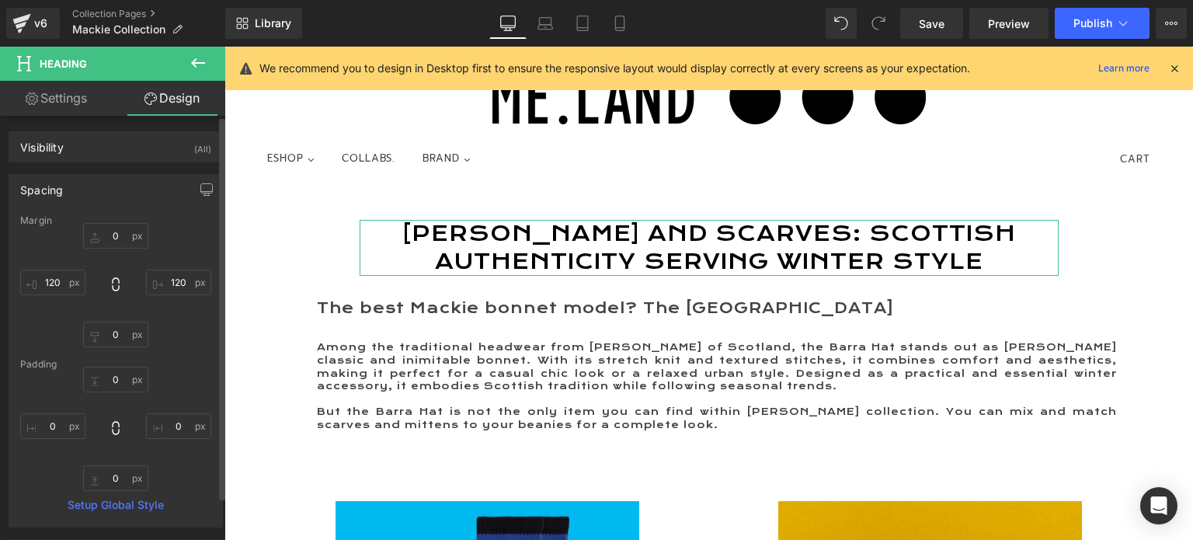
type input "0"
type input "120"
type input "0"
type input "120"
type input "0"
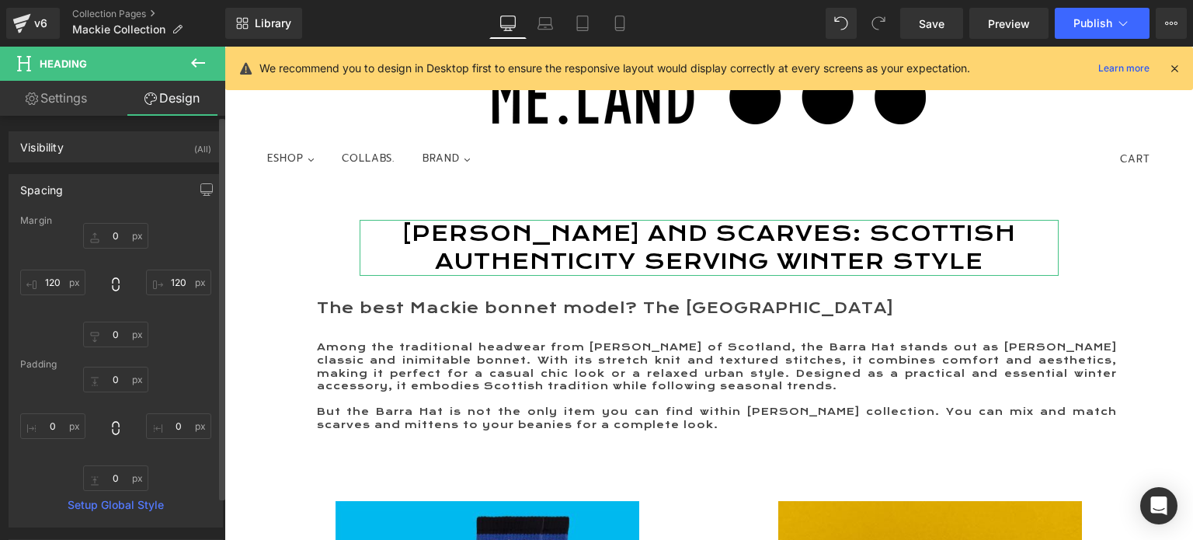
type input "0"
click at [57, 279] on input "120" at bounding box center [52, 283] width 65 height 26
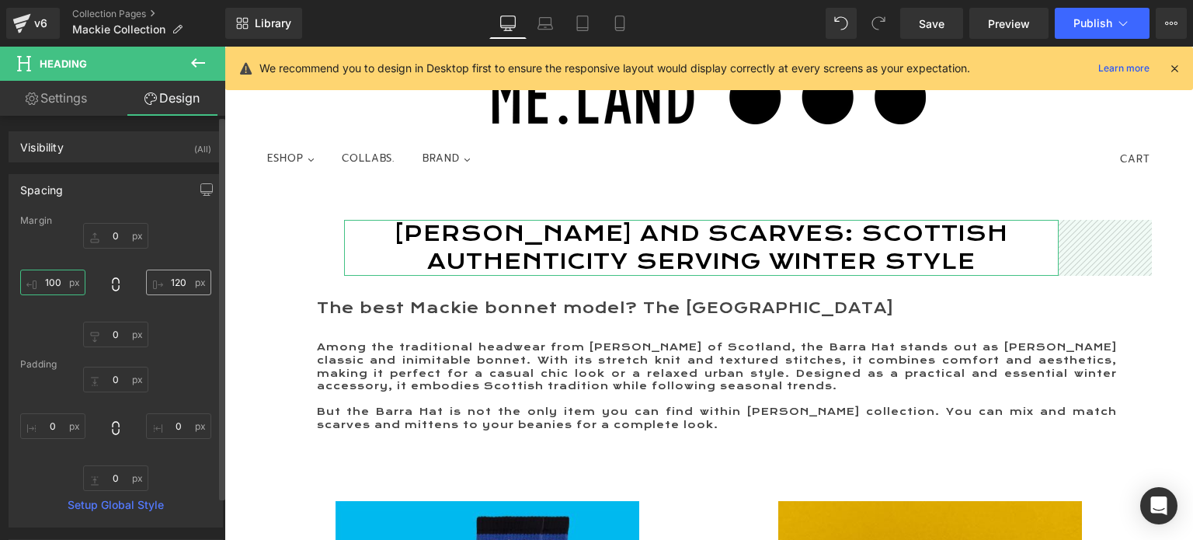
type input "100"
click at [176, 279] on input "120" at bounding box center [178, 283] width 65 height 26
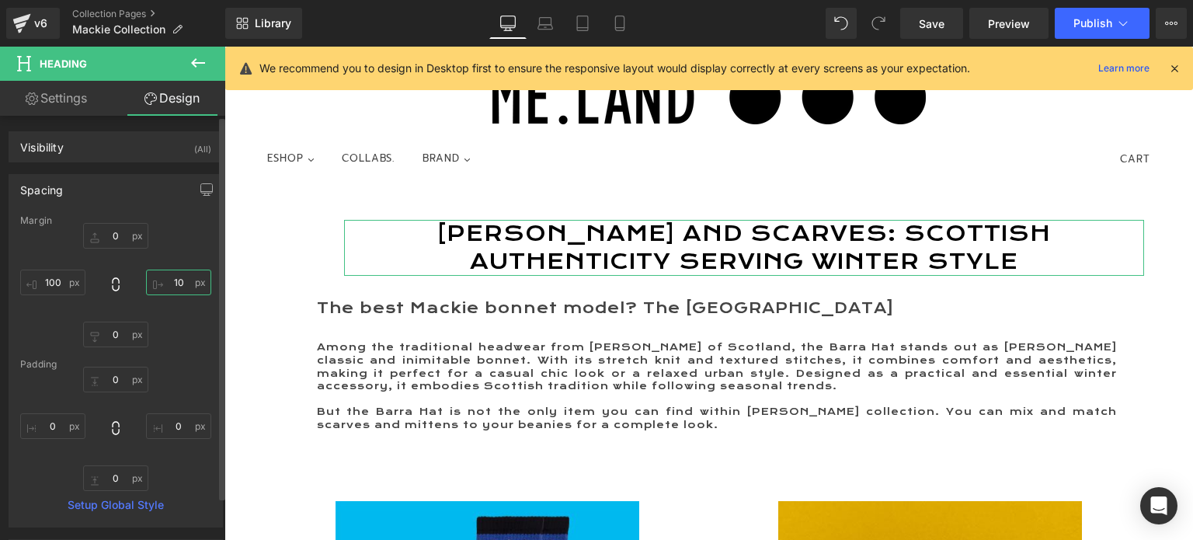
type input "100"
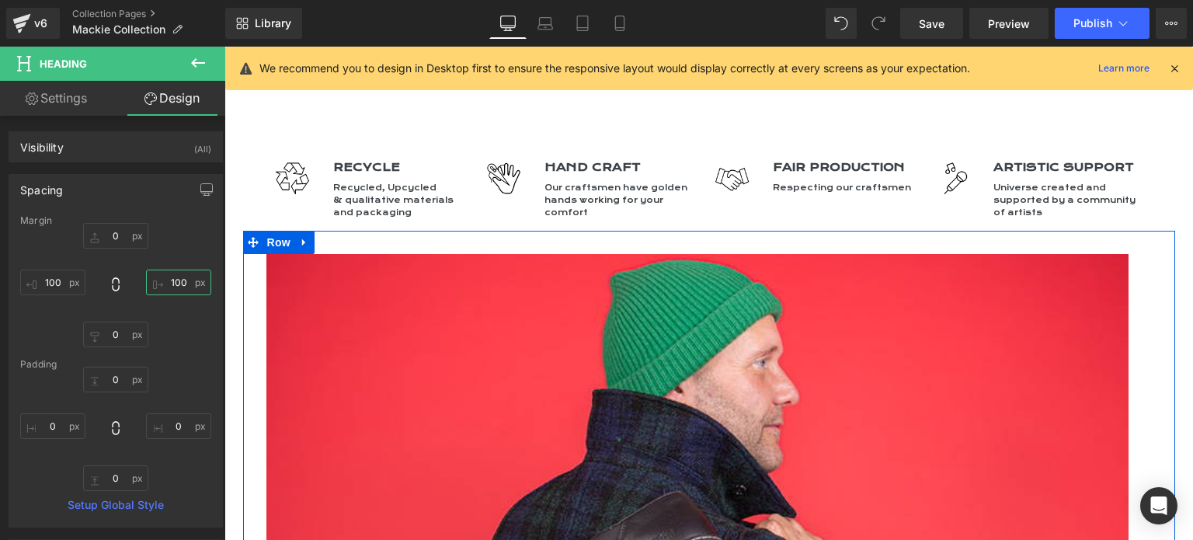
scroll to position [3603, 0]
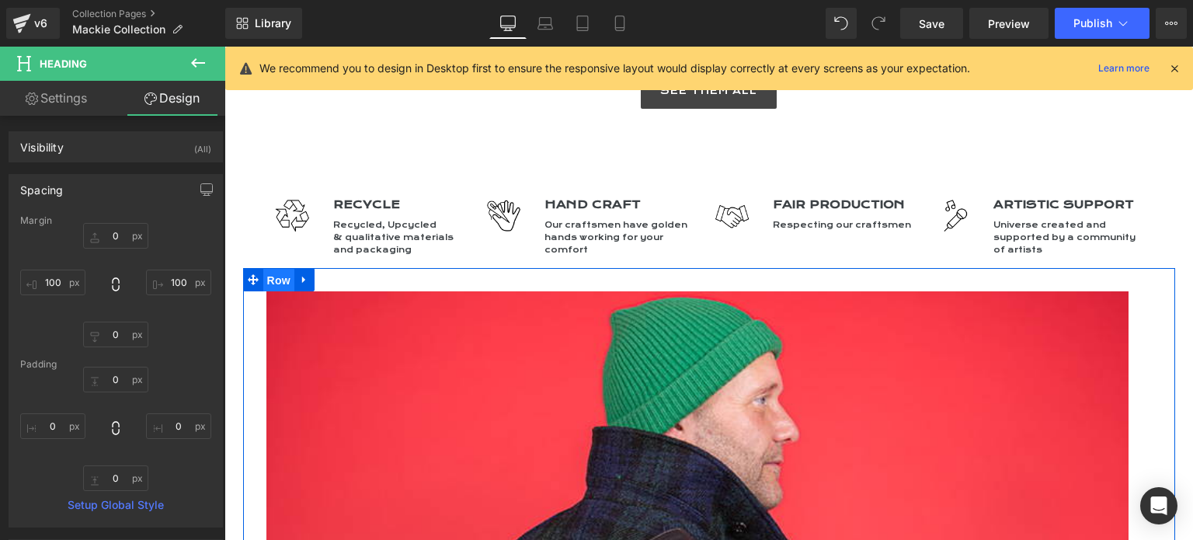
click at [282, 269] on span "Row" at bounding box center [278, 280] width 31 height 23
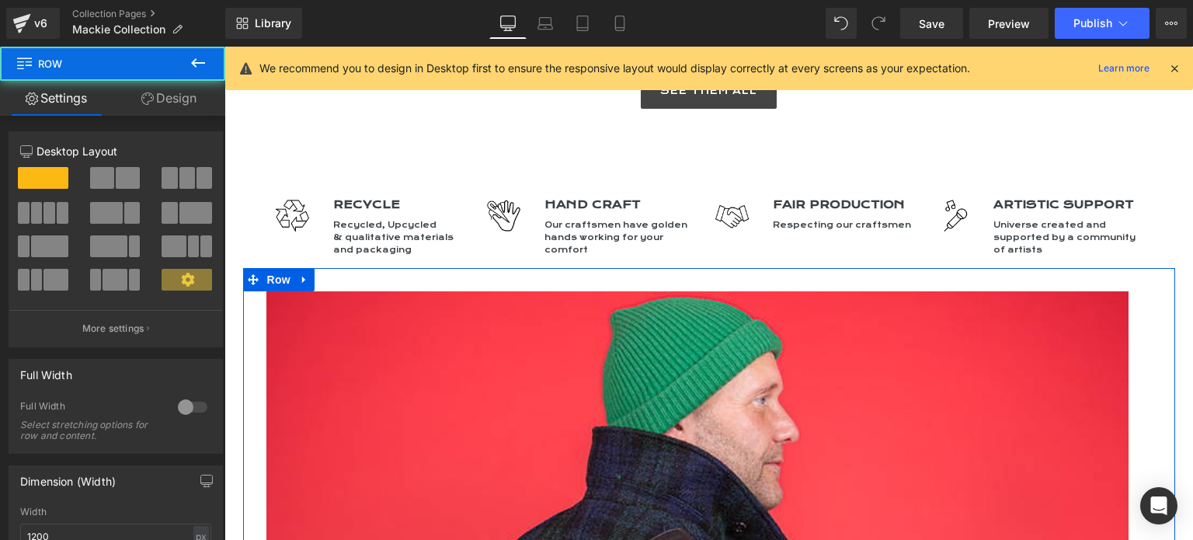
click at [176, 92] on link "Design" at bounding box center [169, 98] width 113 height 35
click at [0, 0] on div "Spacing" at bounding box center [0, 0] width 0 height 0
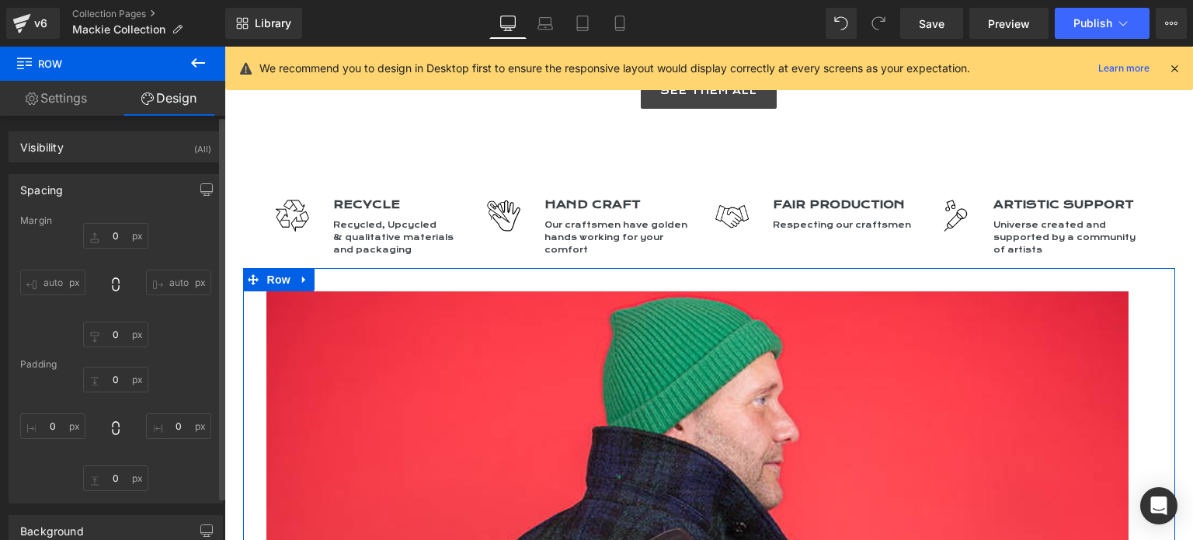
type input "0"
type input "30"
type input "0"
type input "10"
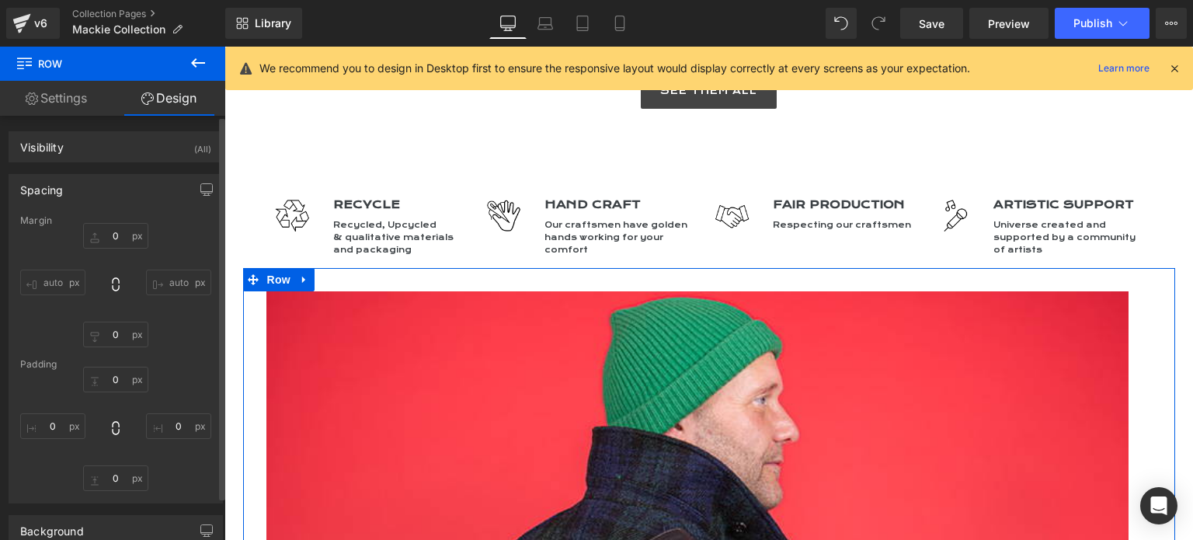
type input "0"
click at [114, 472] on input "10" at bounding box center [115, 478] width 65 height 26
type input "0"
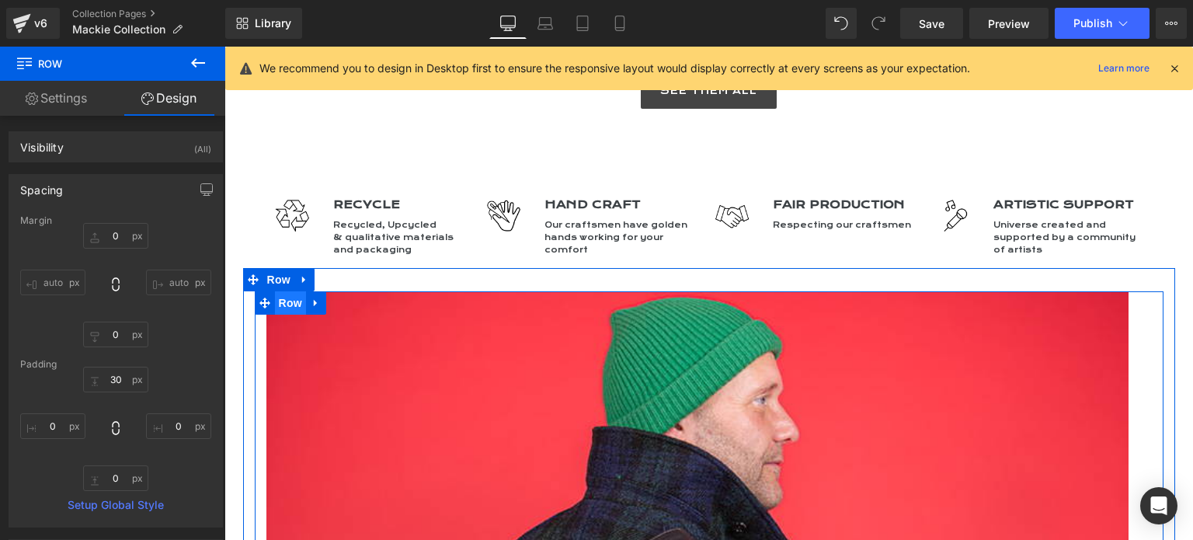
click at [283, 291] on span "Row" at bounding box center [290, 302] width 31 height 23
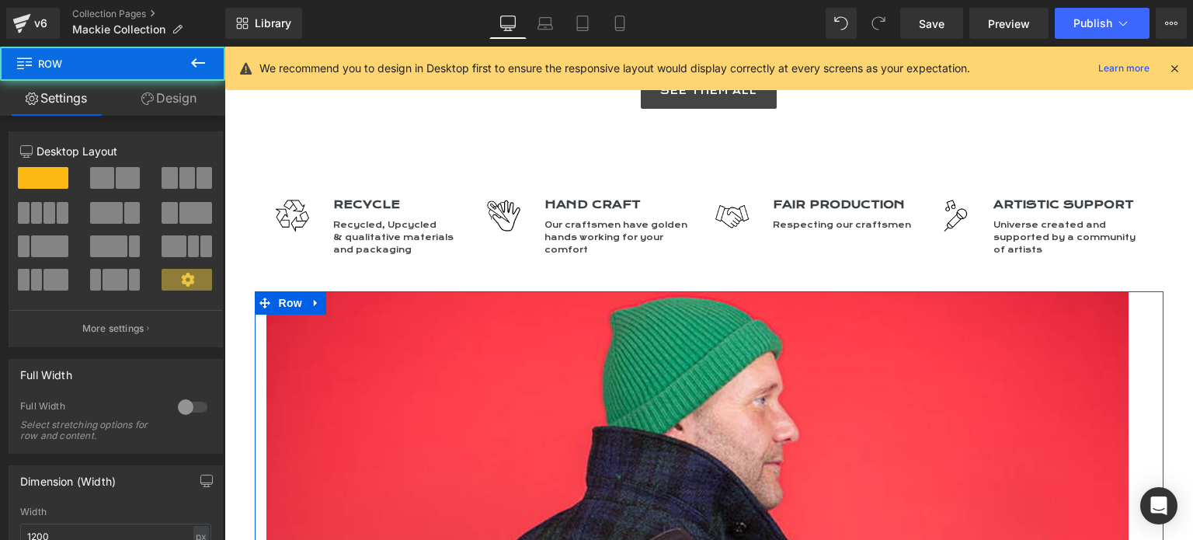
drag, startPoint x: 172, startPoint y: 96, endPoint x: 84, endPoint y: 190, distance: 129.1
click at [172, 96] on link "Design" at bounding box center [169, 98] width 113 height 35
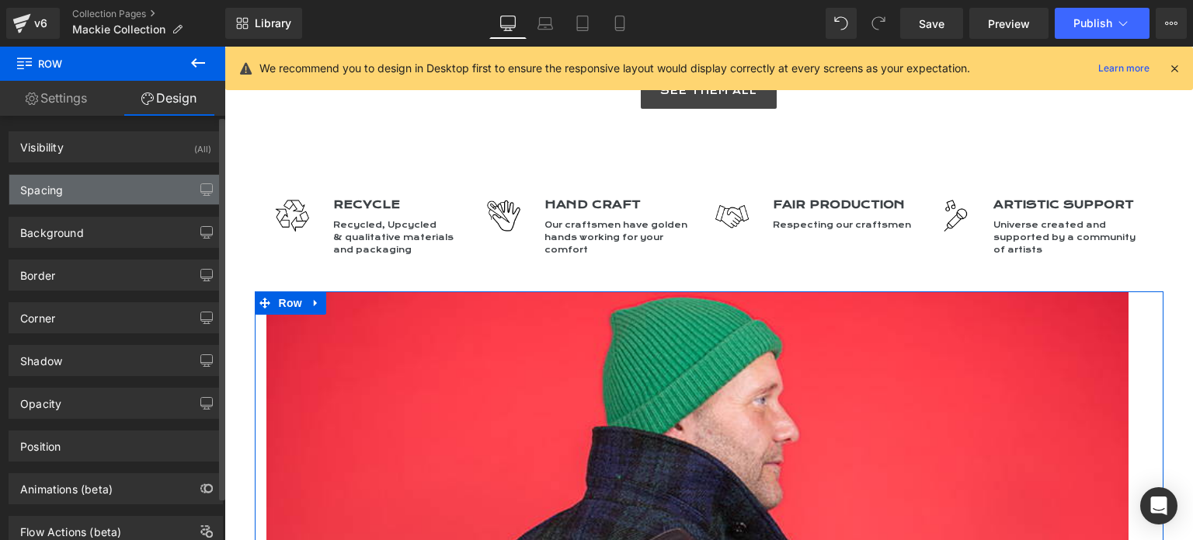
click at [84, 190] on div "Spacing" at bounding box center [115, 190] width 213 height 30
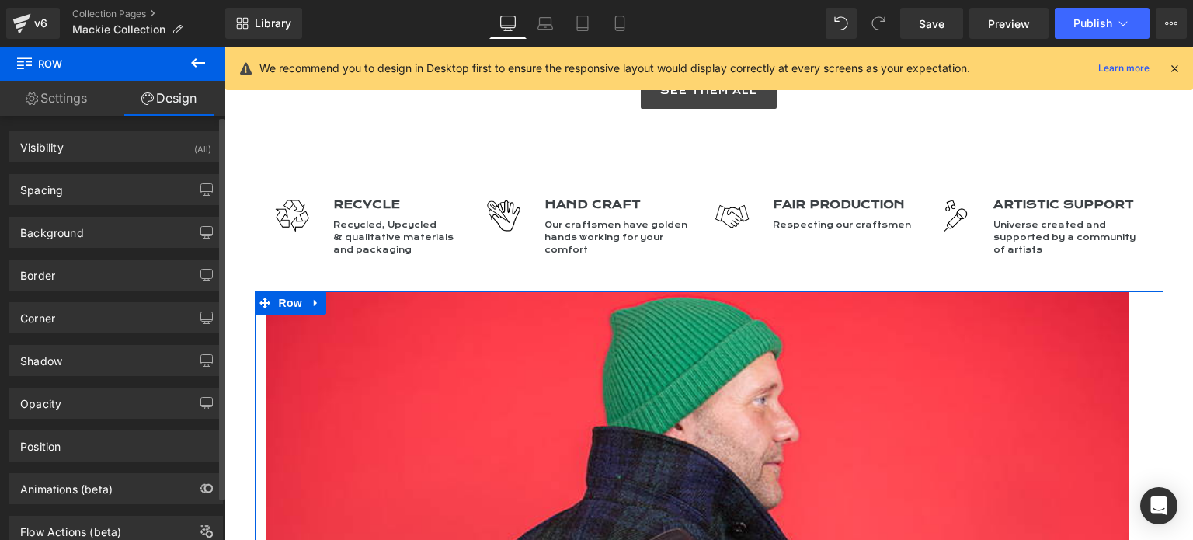
type input "0"
type input "30"
type input "0"
type input "30"
type input "10"
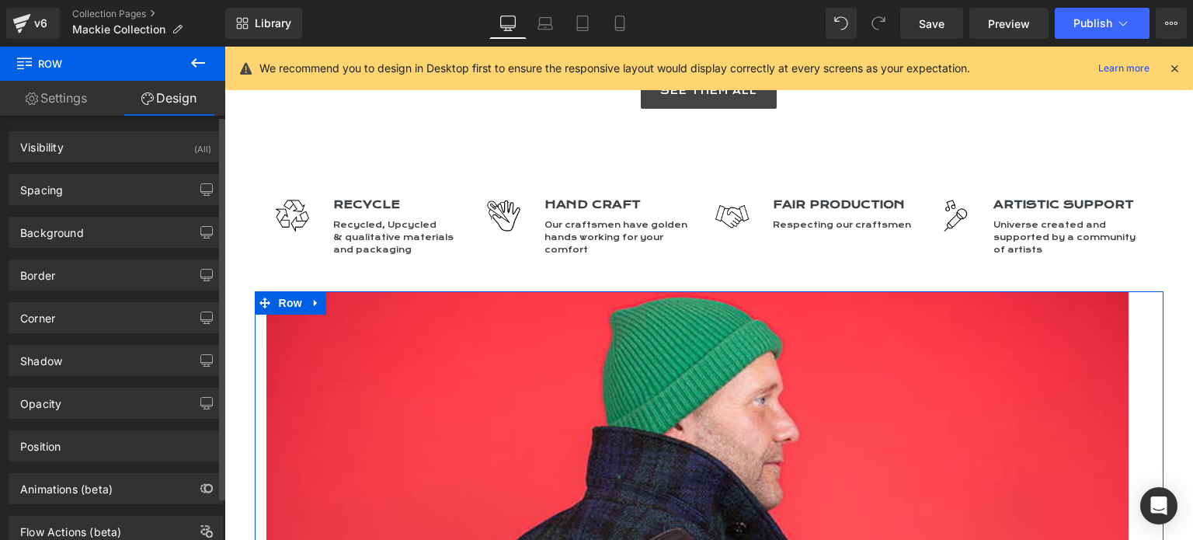
type input "0"
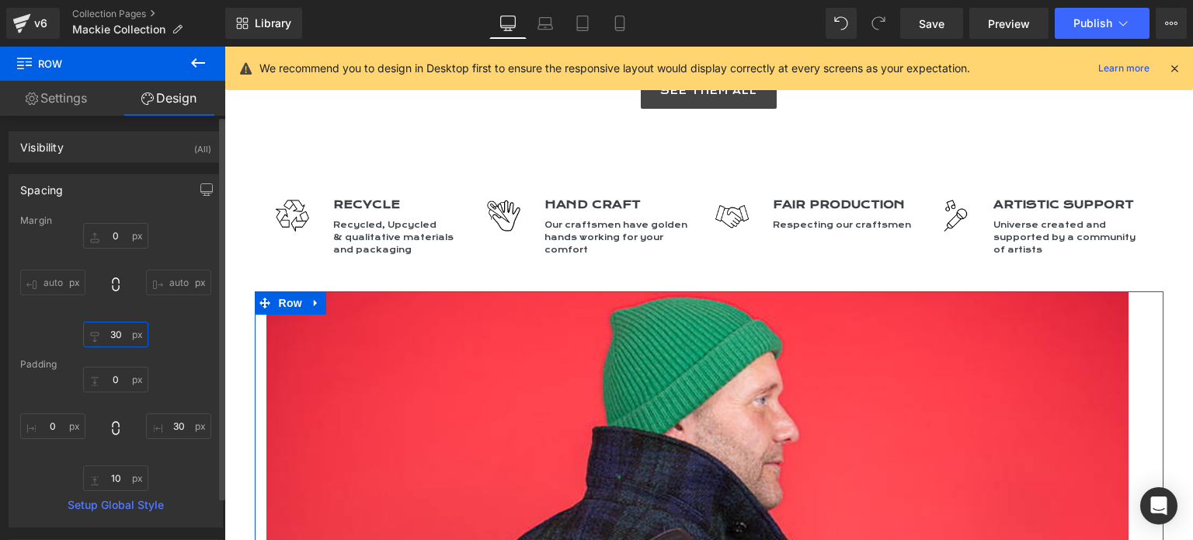
click at [112, 334] on input "30" at bounding box center [115, 335] width 65 height 26
type input "0"
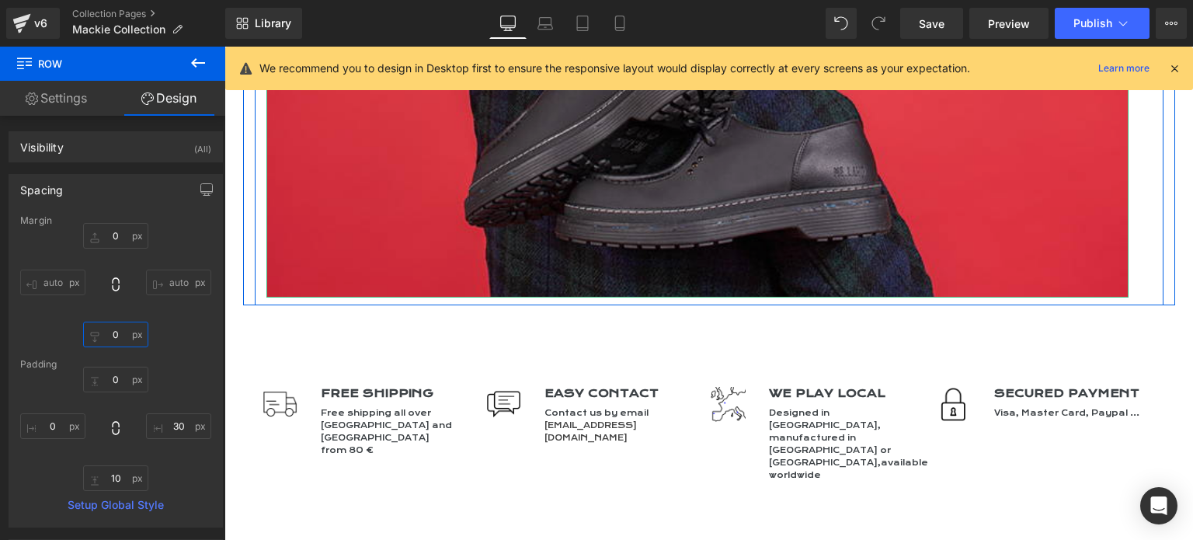
scroll to position [4147, 0]
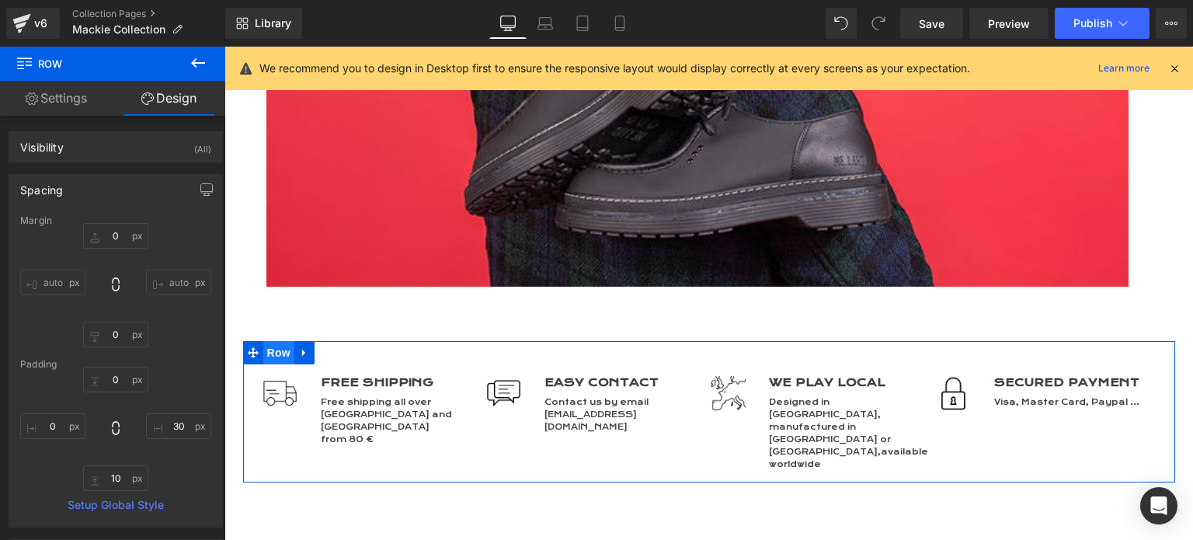
click at [270, 341] on span "Row" at bounding box center [278, 352] width 31 height 23
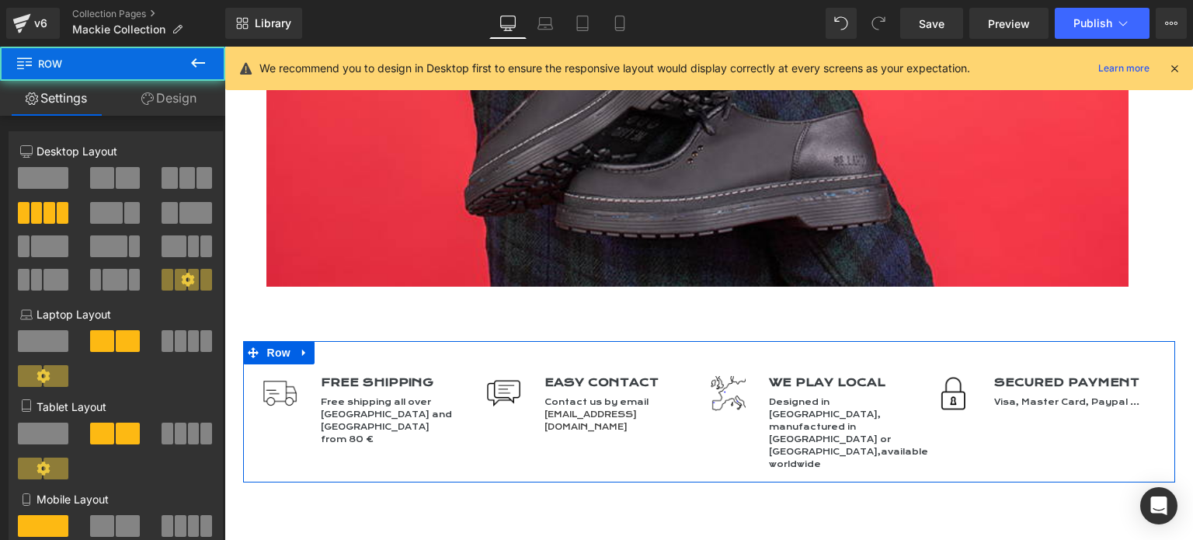
click at [173, 96] on link "Design" at bounding box center [169, 98] width 113 height 35
click at [0, 0] on div "Spacing" at bounding box center [0, 0] width 0 height 0
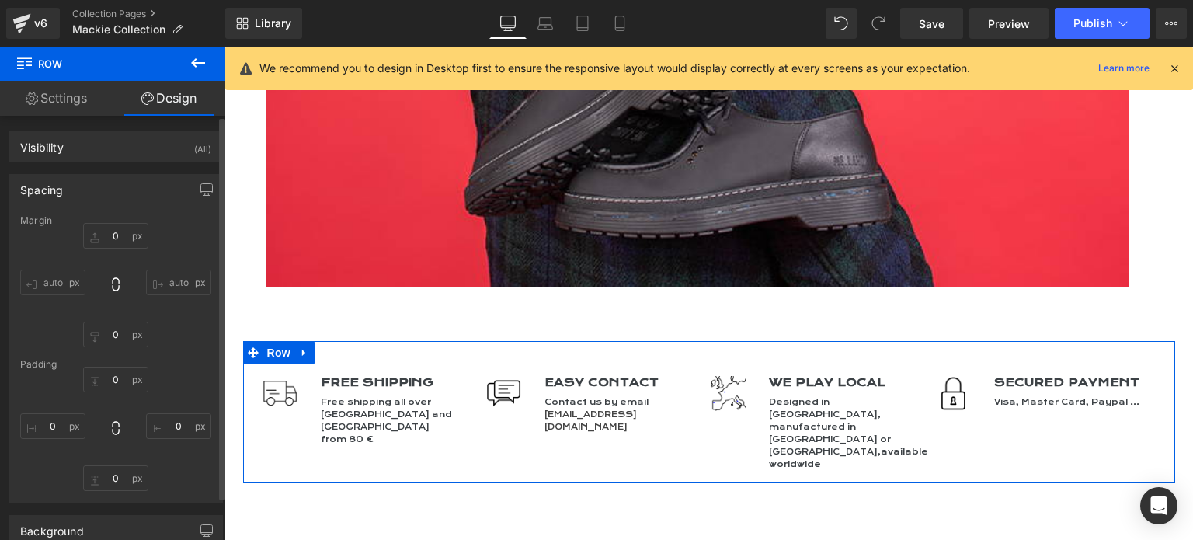
type input "60"
type input "0"
type input "25"
type input "0"
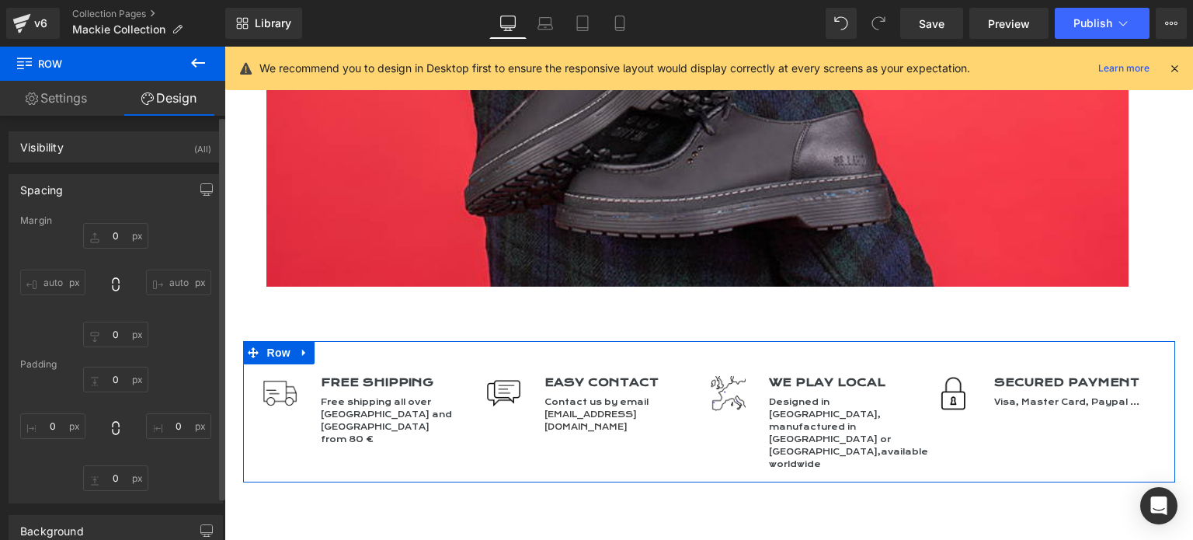
type input "20"
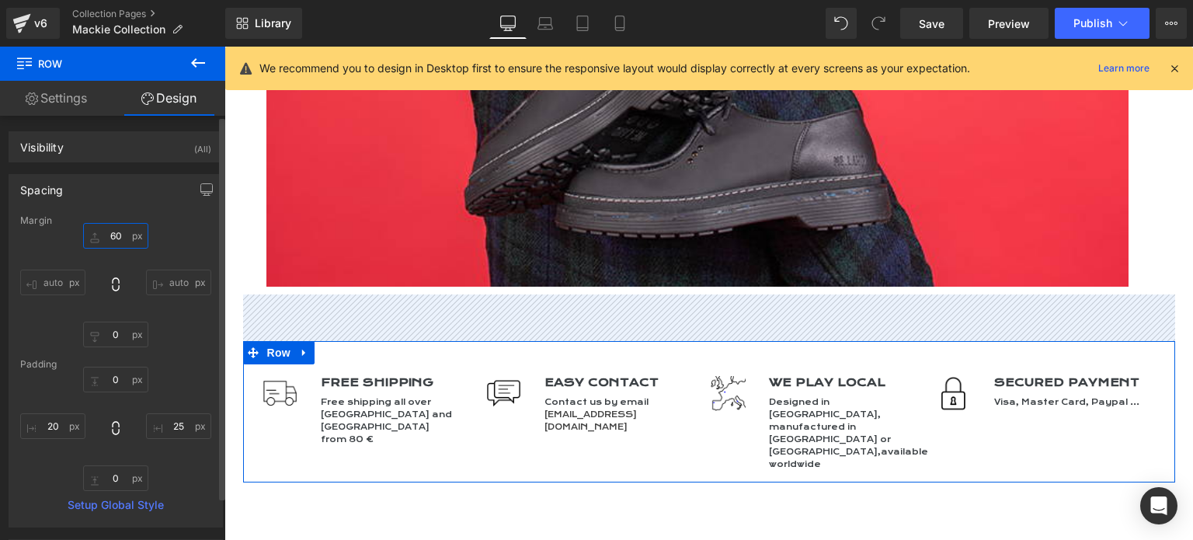
click at [114, 229] on input "60" at bounding box center [115, 236] width 65 height 26
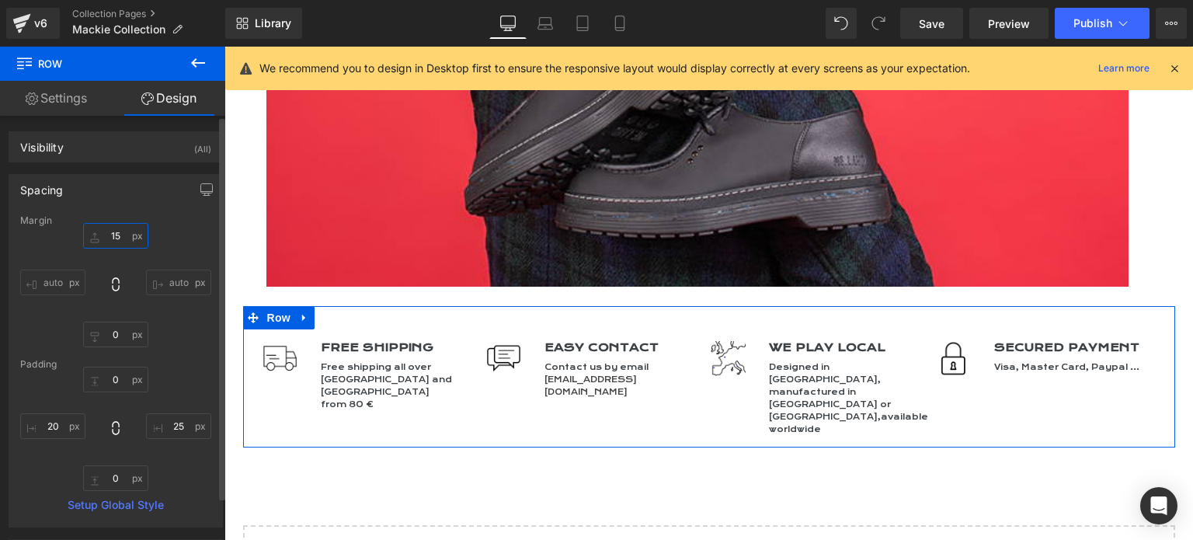
type input "1"
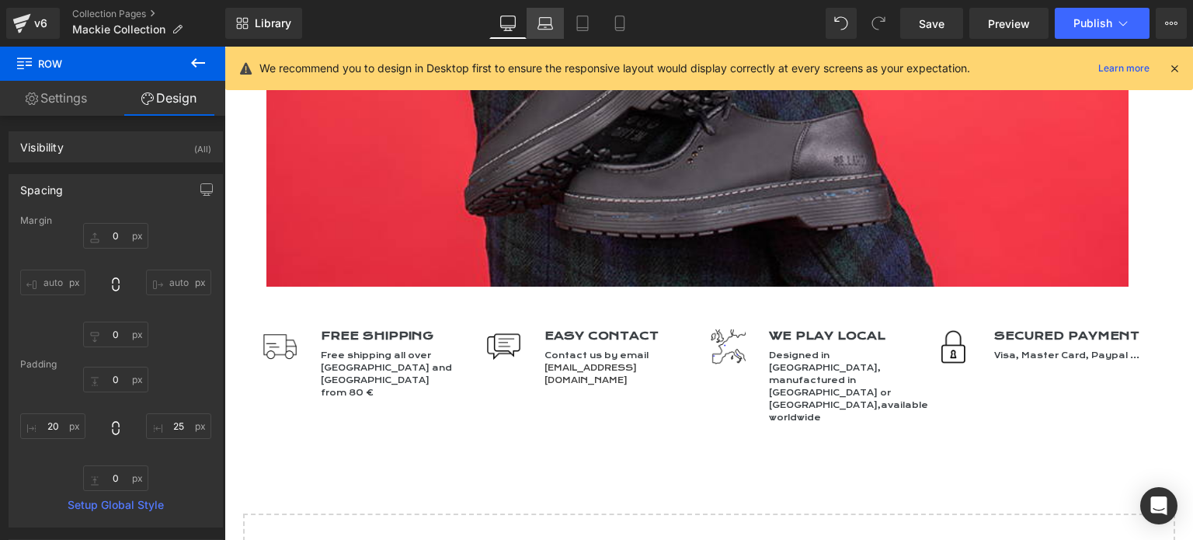
click at [541, 18] on icon at bounding box center [546, 21] width 12 height 7
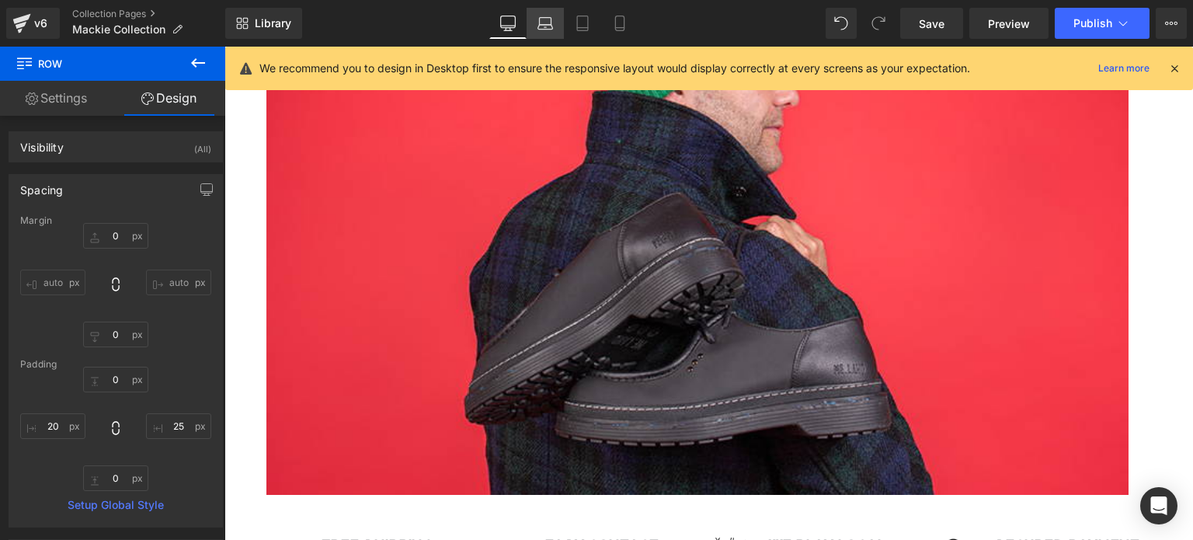
type input "0"
type input "25"
type input "0"
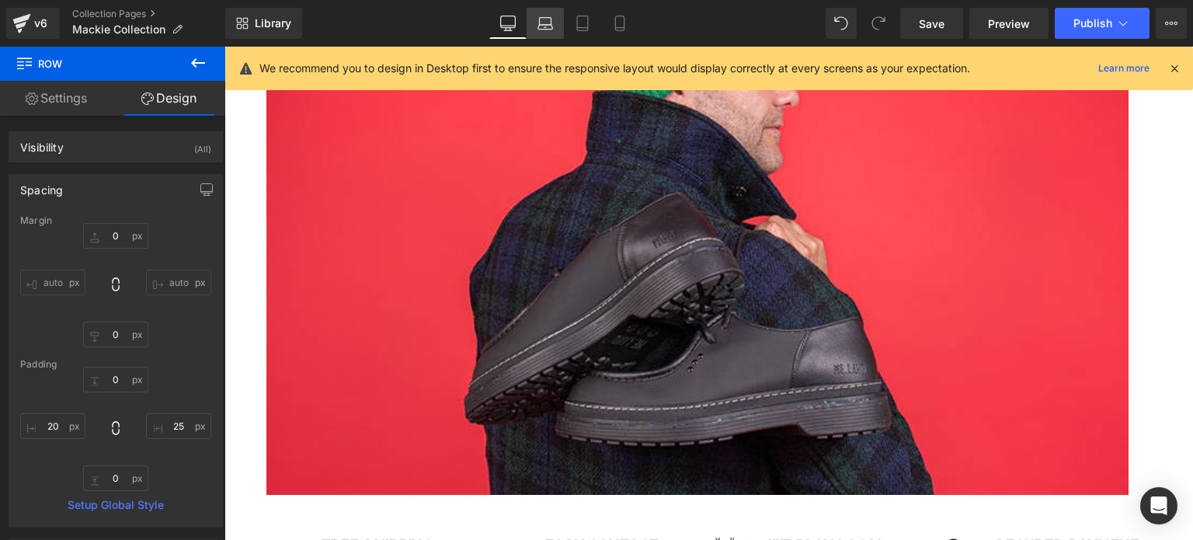
type input "25"
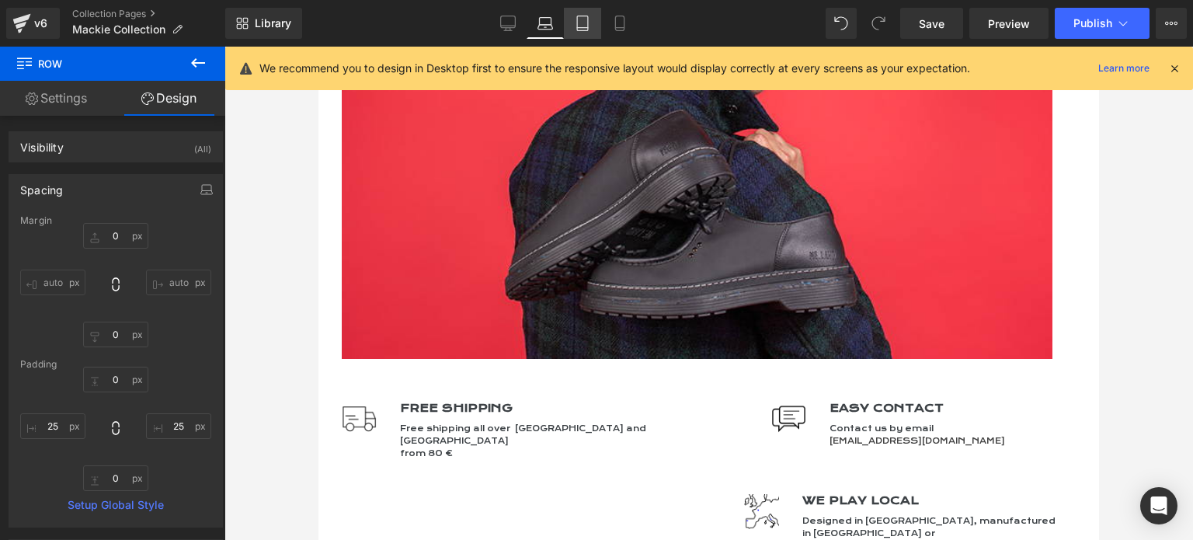
click at [583, 25] on icon at bounding box center [583, 24] width 16 height 16
type input "0"
type input "5"
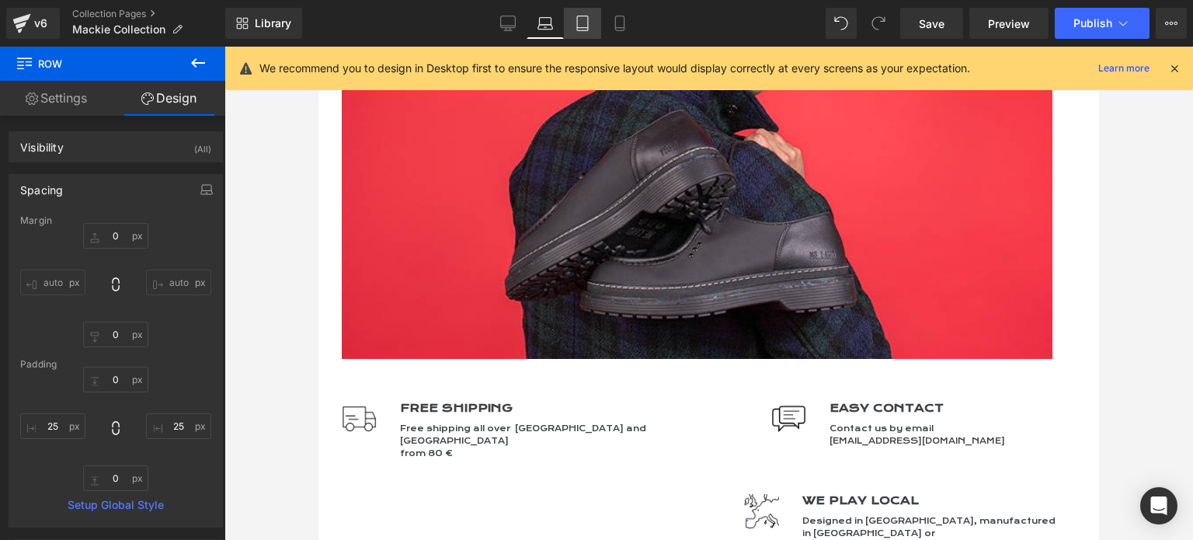
type input "0"
type input "5"
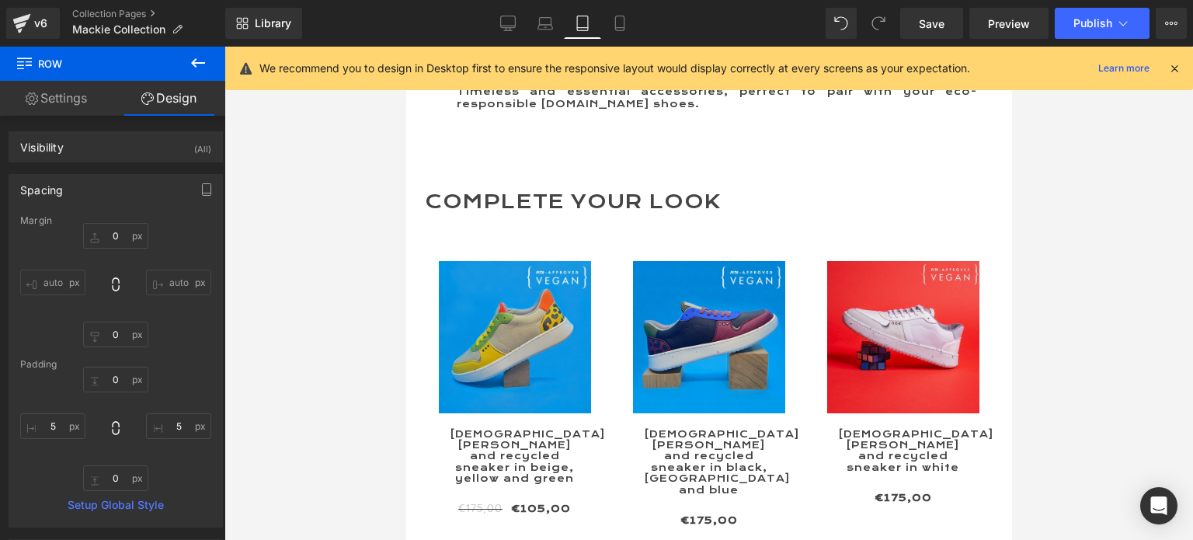
scroll to position [5020, 0]
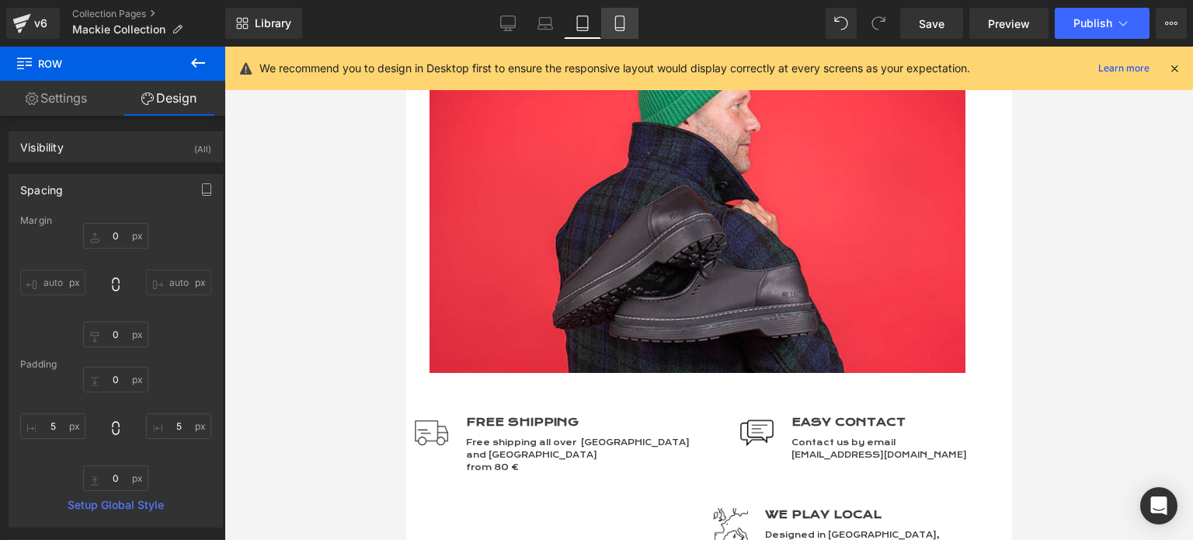
click at [617, 24] on icon at bounding box center [620, 24] width 16 height 16
type input "0"
type input "2.5"
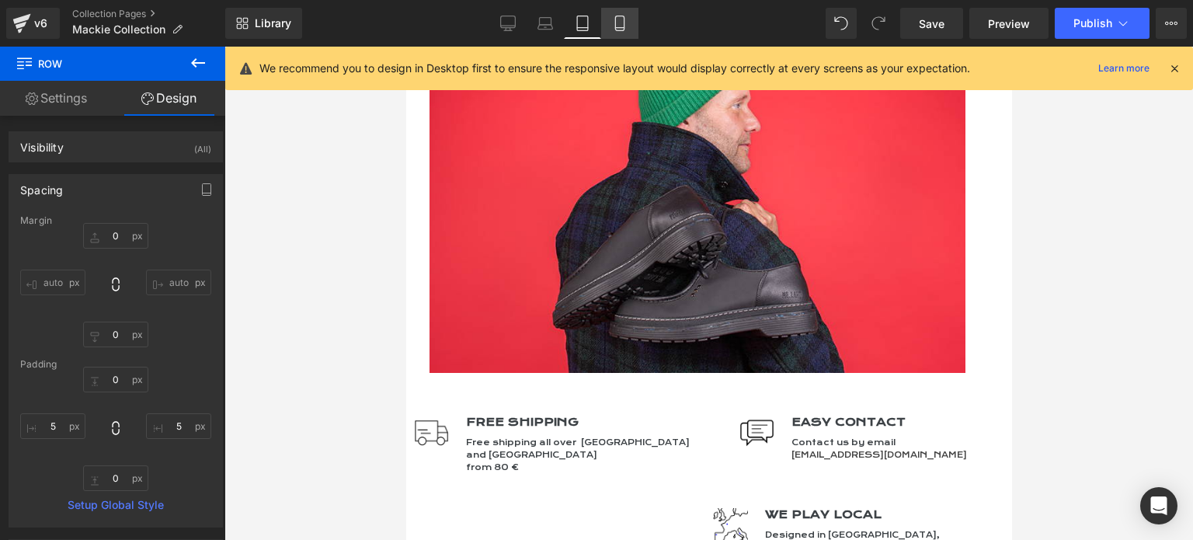
type input "0"
type input "2.5"
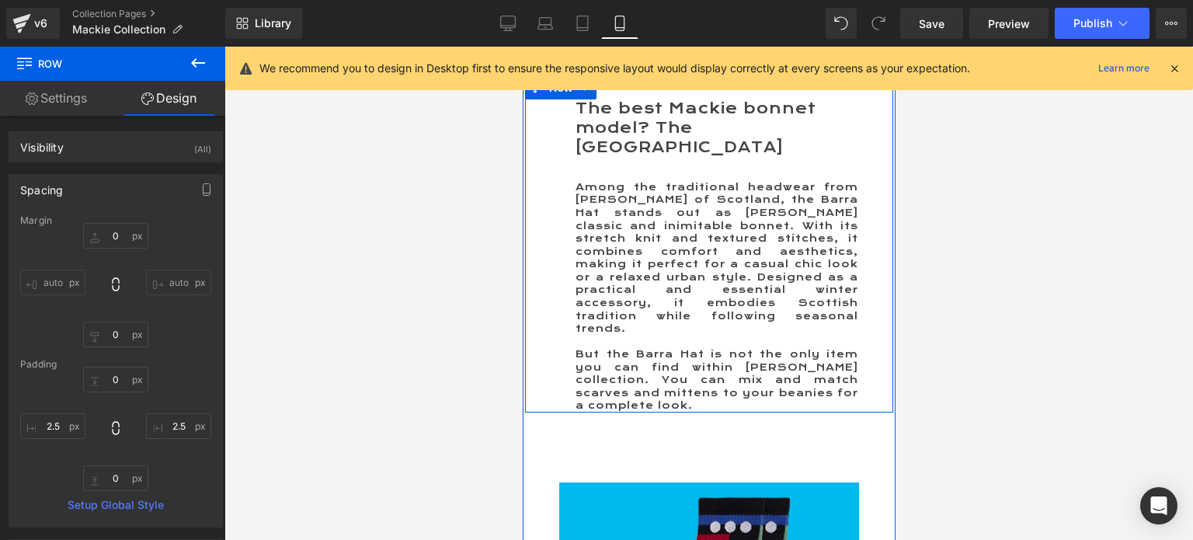
scroll to position [0, 0]
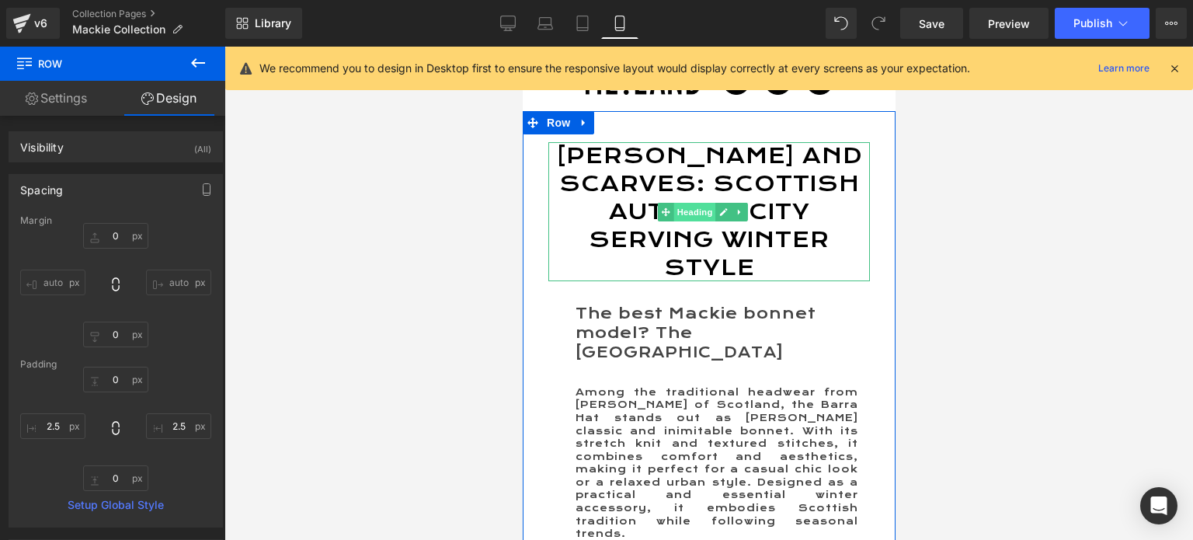
click at [694, 221] on span "Heading" at bounding box center [695, 212] width 42 height 19
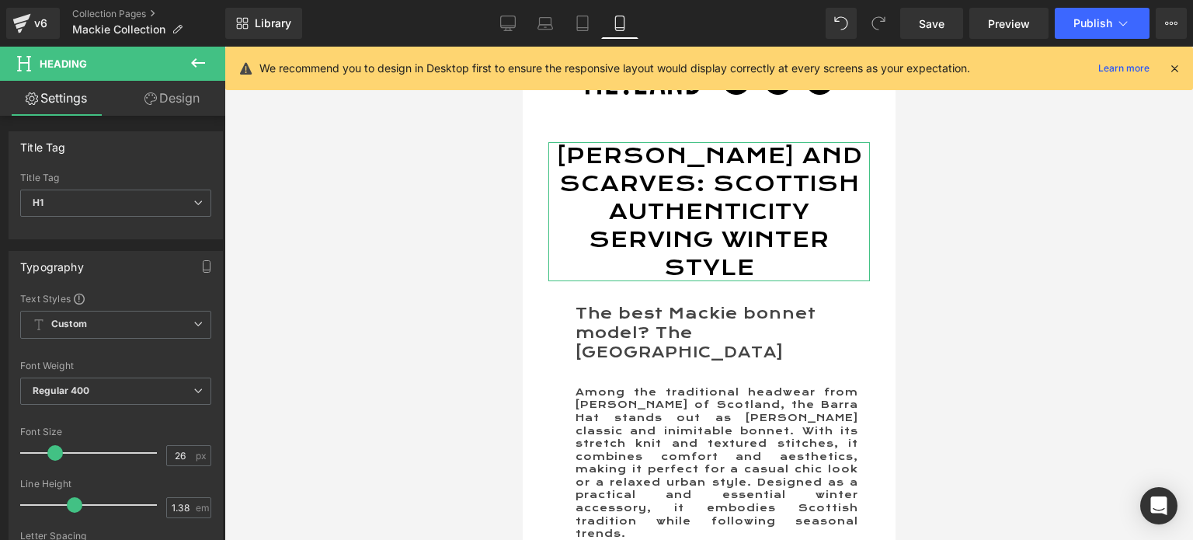
click at [171, 93] on link "Design" at bounding box center [172, 98] width 113 height 35
click at [0, 0] on div "Spacing" at bounding box center [0, 0] width 0 height 0
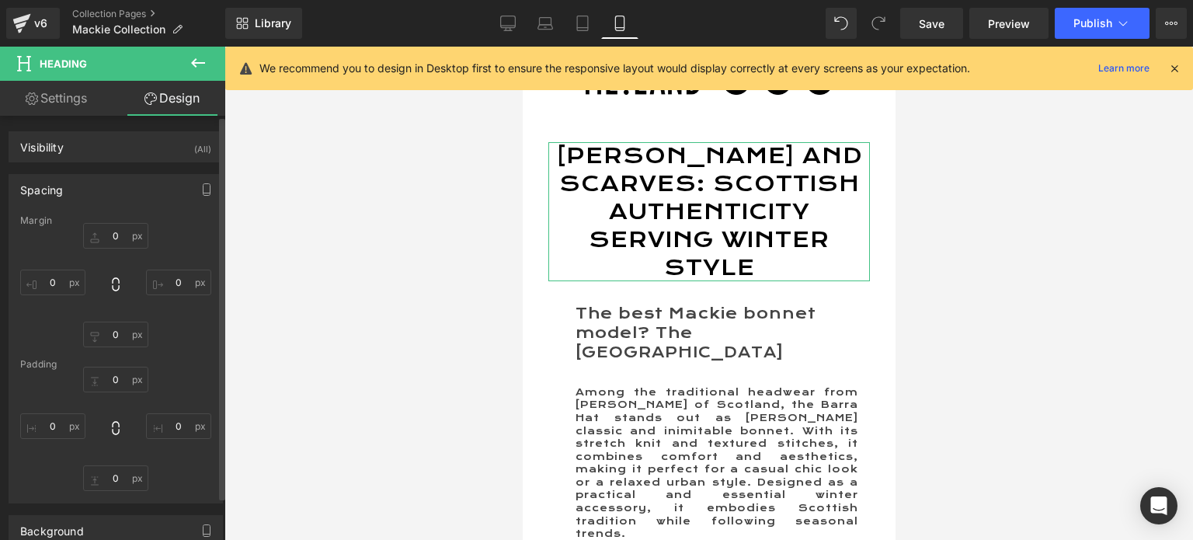
type input "0"
type input "30"
type input "0"
type input "30"
type input "0"
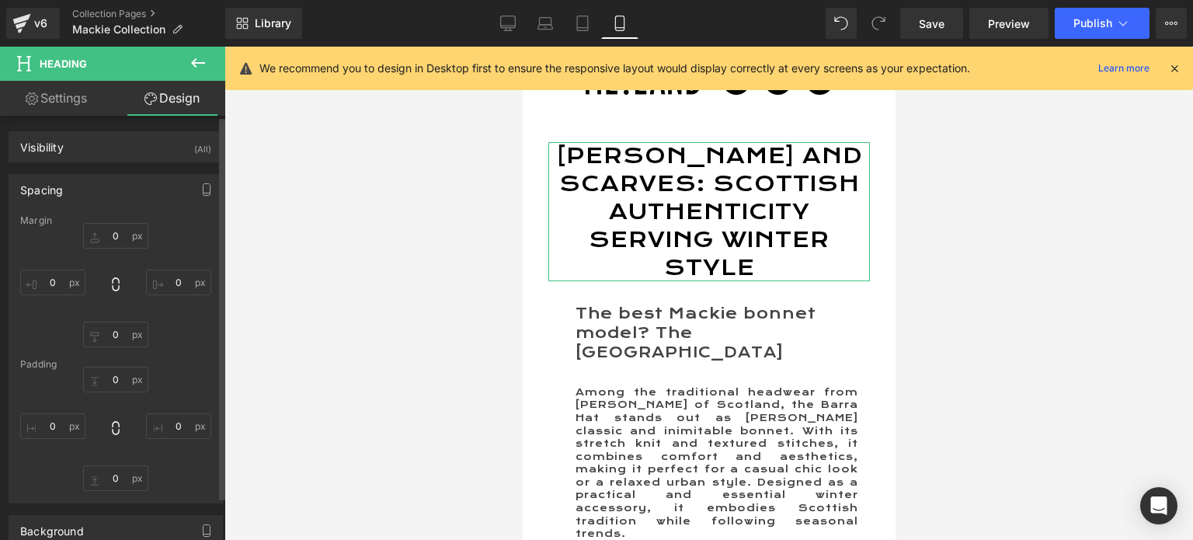
type input "0"
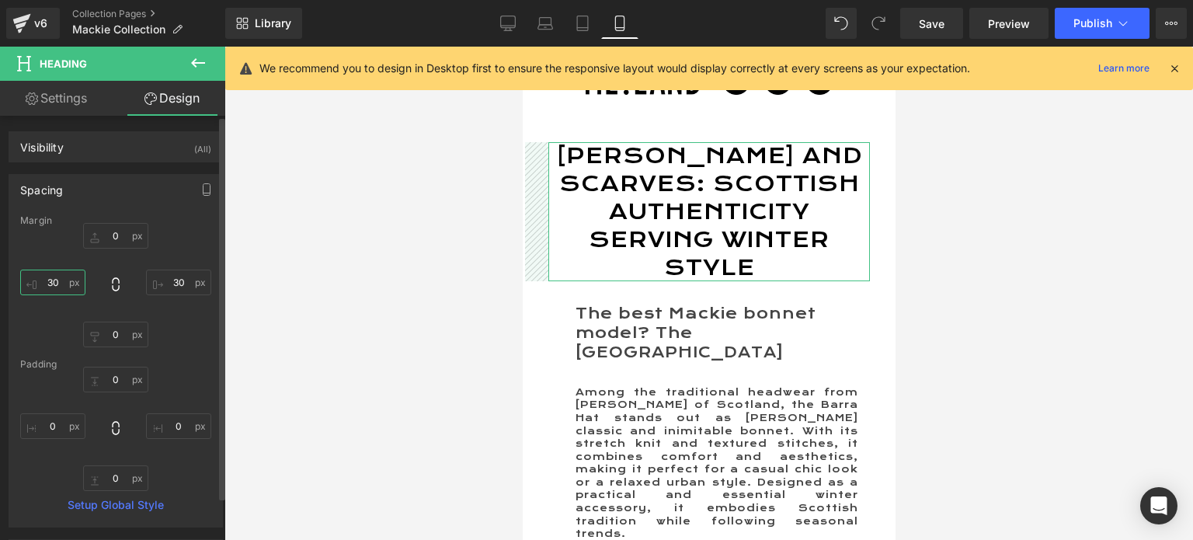
click at [55, 276] on input "30" at bounding box center [52, 283] width 65 height 26
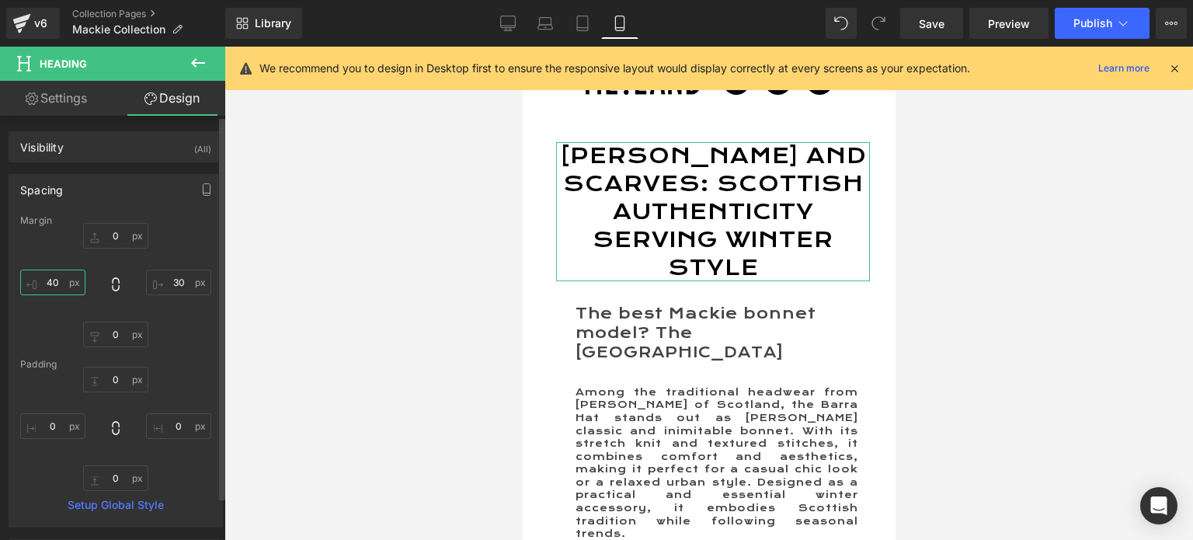
type input "40"
click at [174, 280] on input "30" at bounding box center [178, 283] width 65 height 26
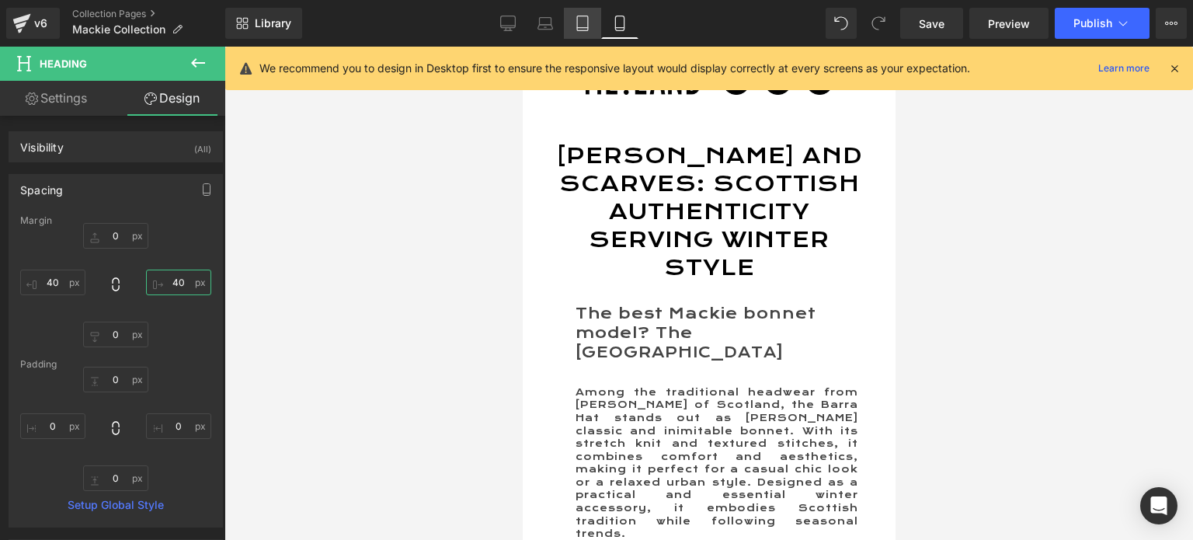
type input "40"
click at [590, 30] on icon at bounding box center [583, 24] width 16 height 16
type input "0"
type input "30"
type input "0"
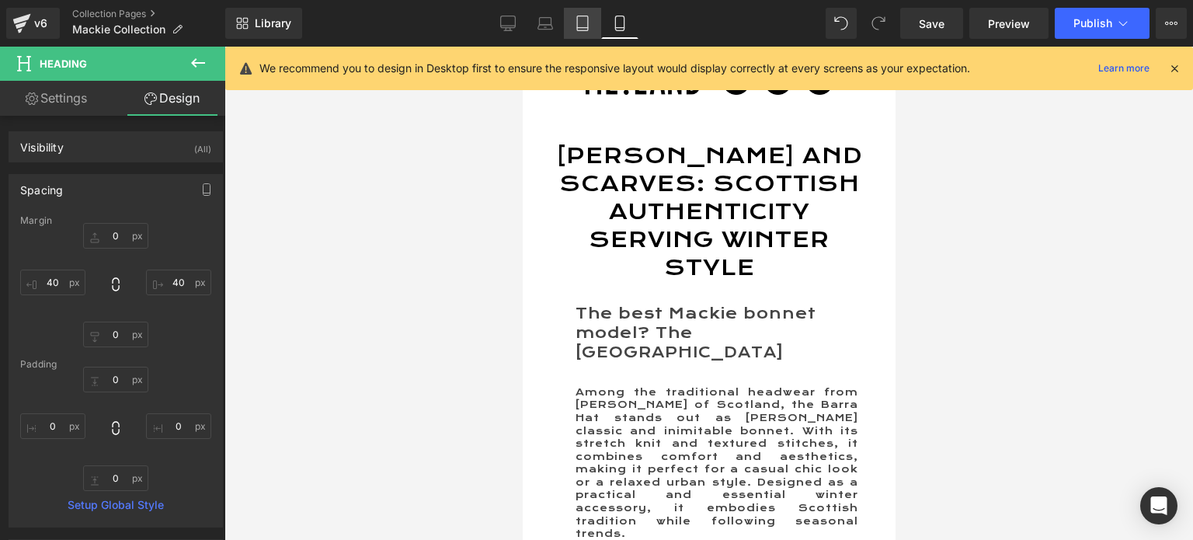
type input "30"
type input "0"
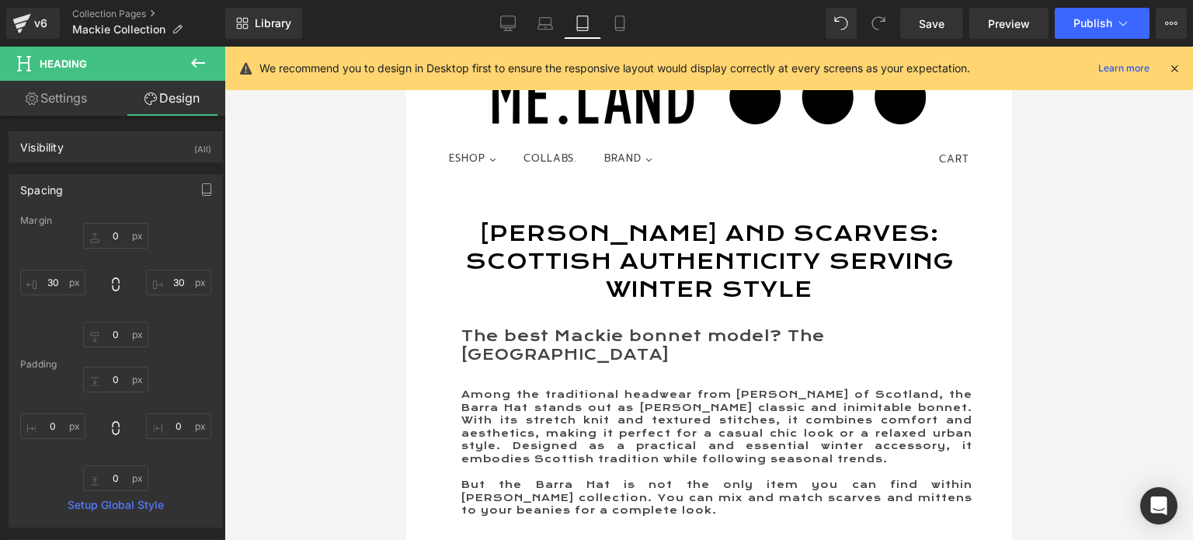
scroll to position [78, 0]
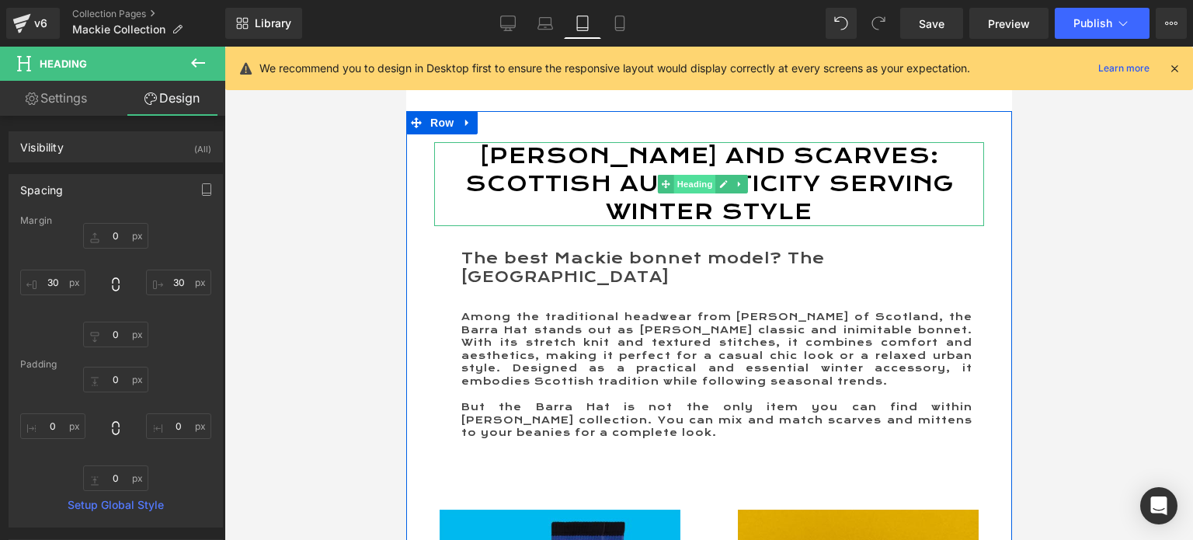
click at [685, 190] on span "Heading" at bounding box center [695, 184] width 42 height 19
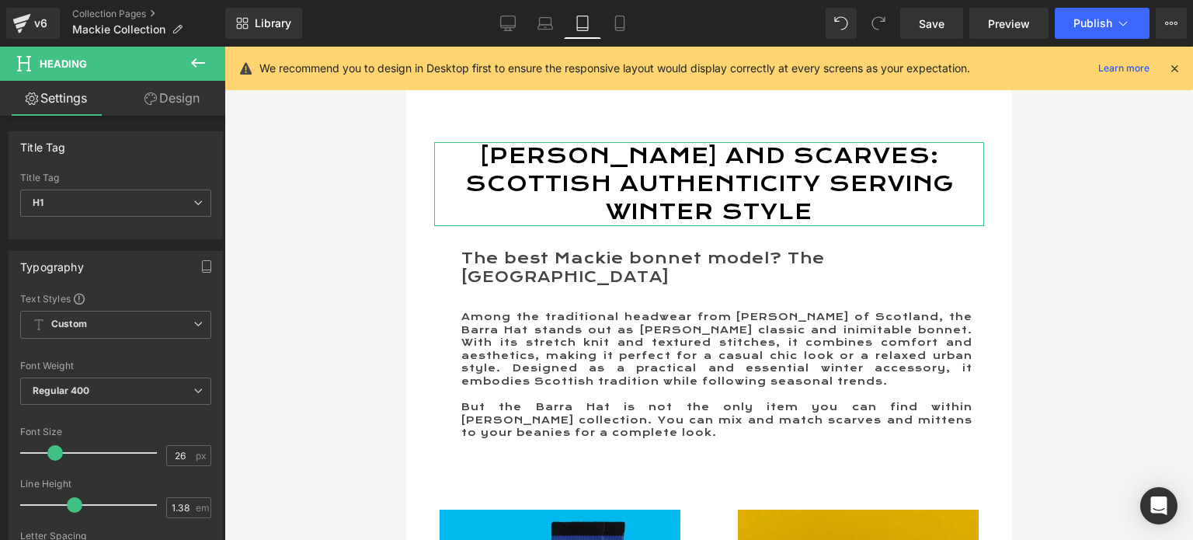
click at [164, 101] on link "Design" at bounding box center [172, 98] width 113 height 35
click at [0, 0] on div "Spacing" at bounding box center [0, 0] width 0 height 0
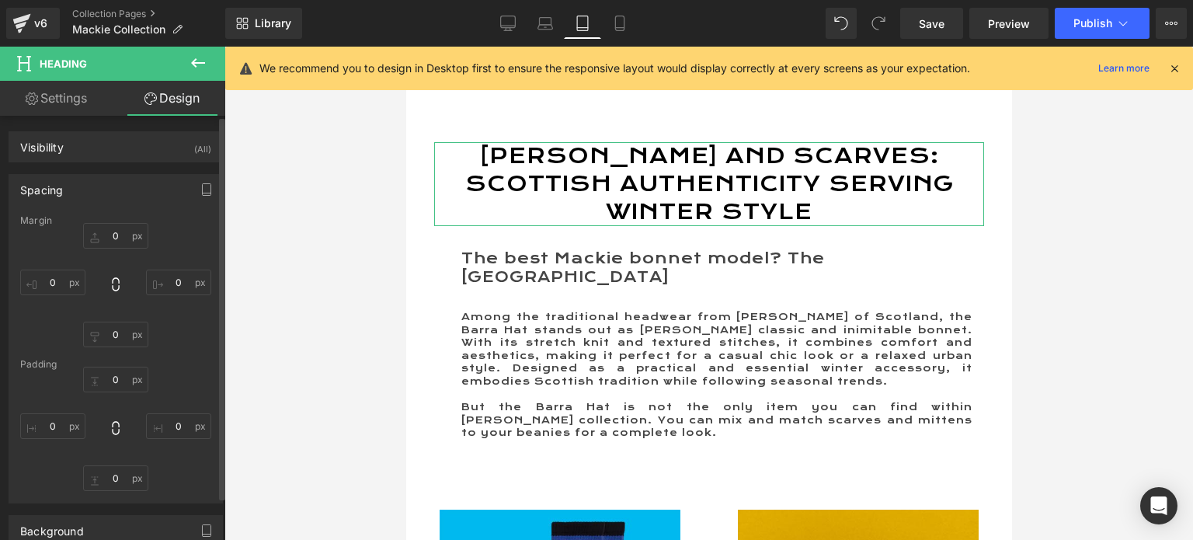
type input "0"
type input "30"
type input "0"
type input "30"
type input "0"
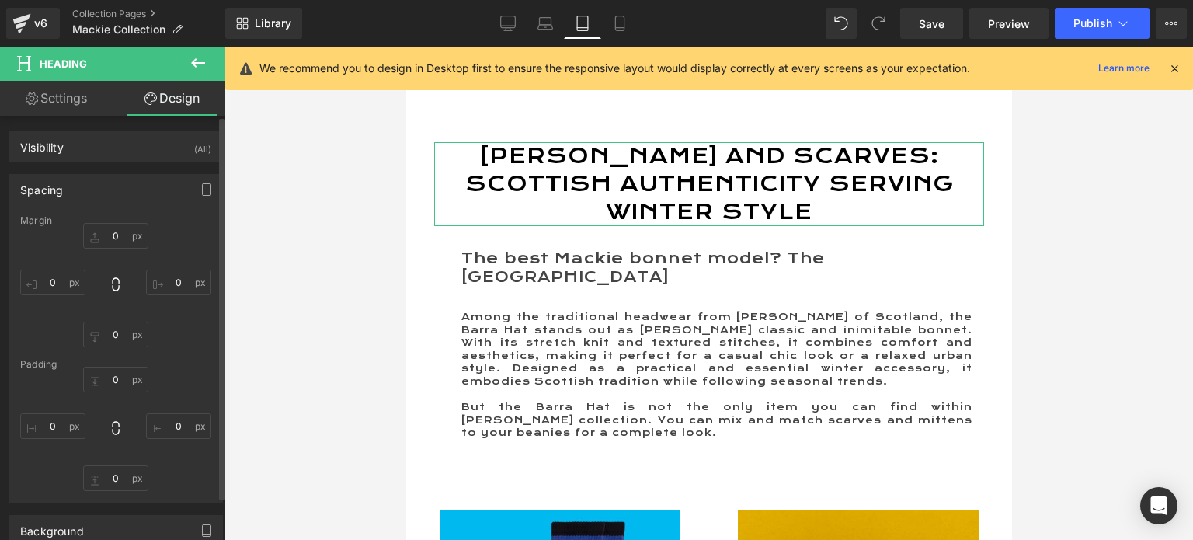
type input "0"
click at [54, 279] on input "30" at bounding box center [52, 283] width 65 height 26
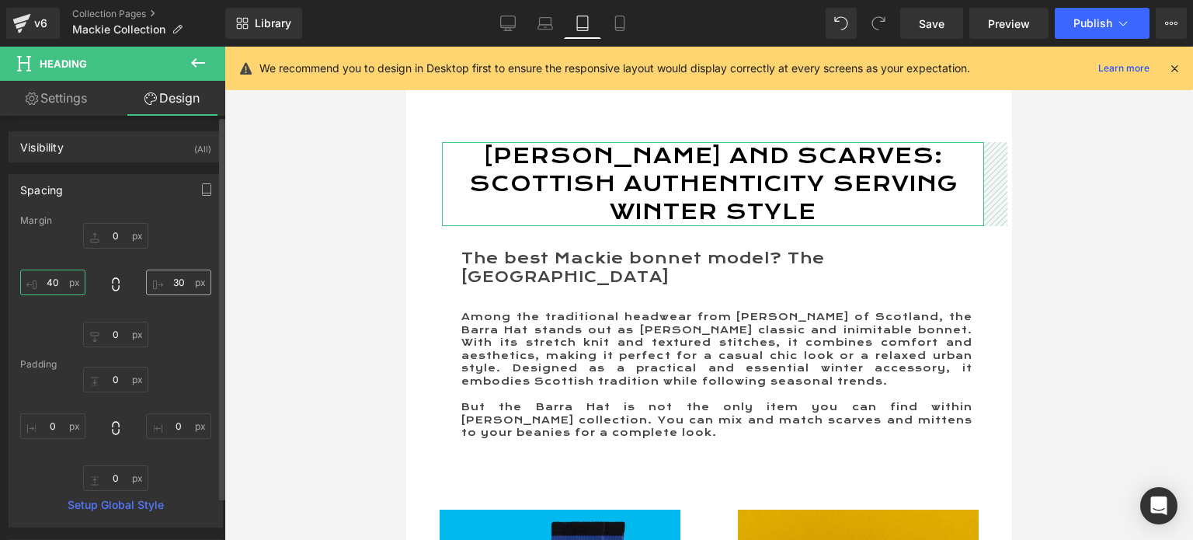
type input "40"
click at [174, 280] on input "30" at bounding box center [178, 283] width 65 height 26
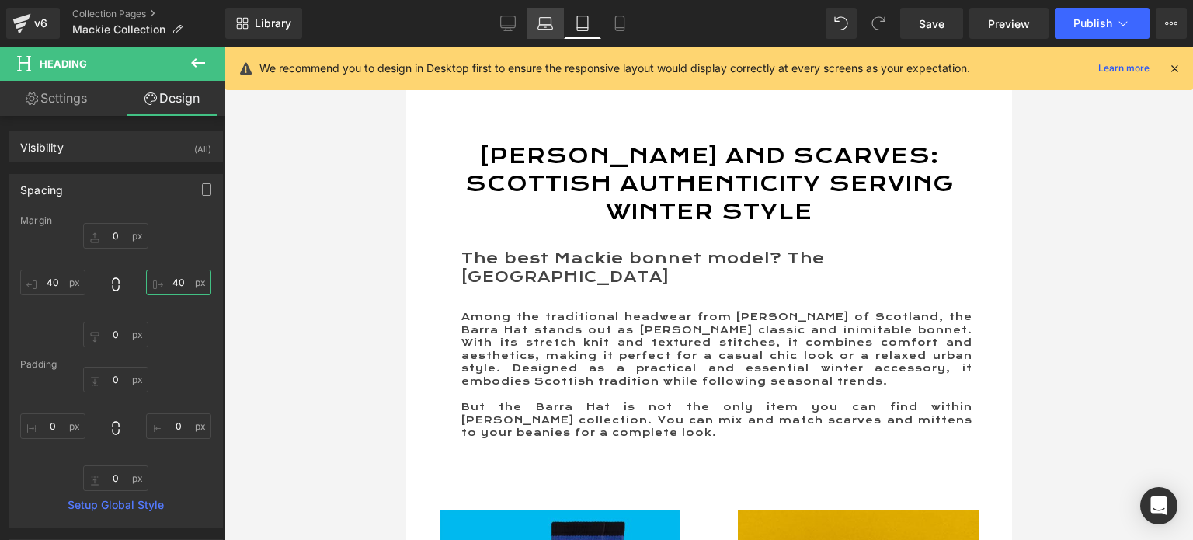
type input "40"
click at [541, 26] on icon at bounding box center [546, 24] width 16 height 16
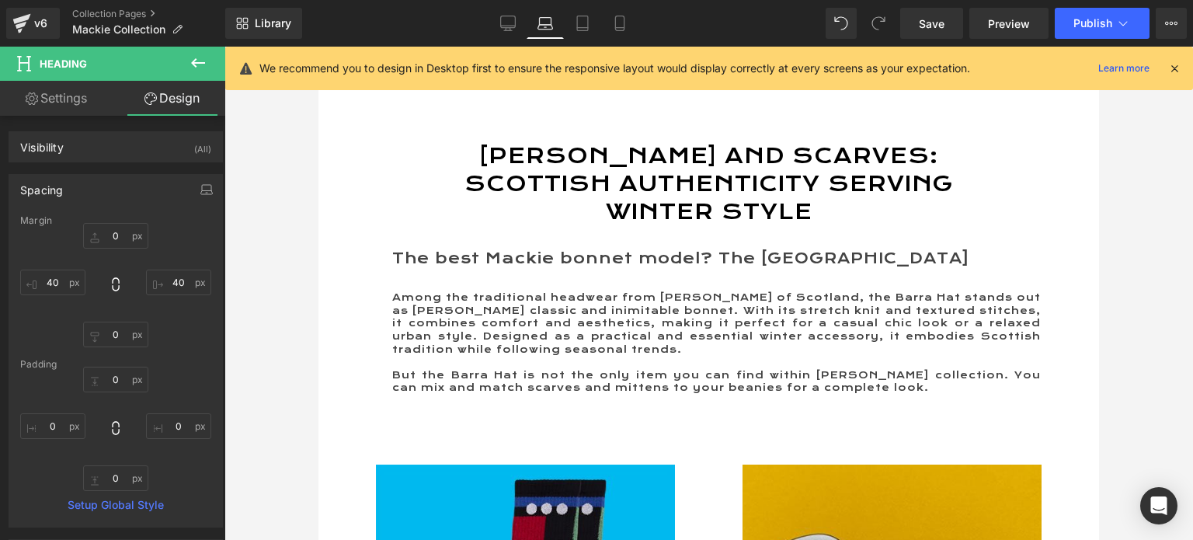
type input "0"
click at [503, 19] on icon at bounding box center [508, 24] width 16 height 16
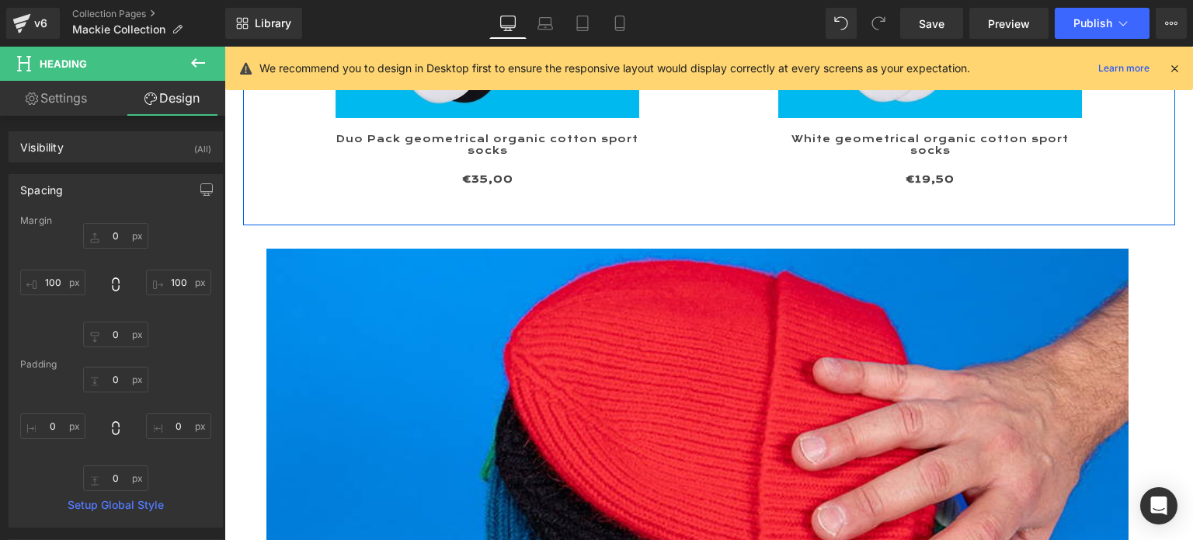
scroll to position [1165, 0]
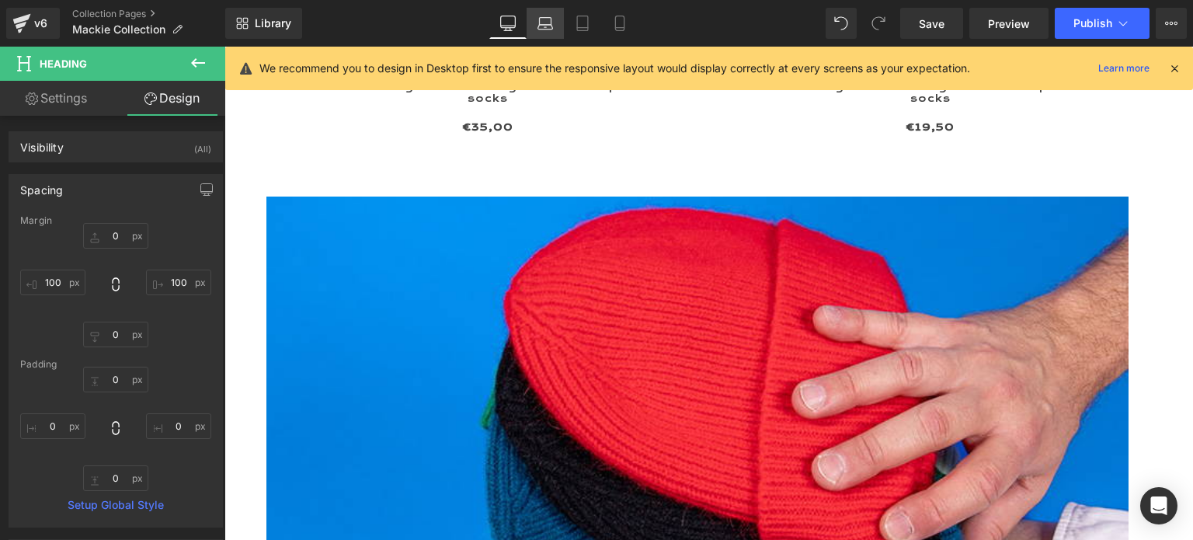
click at [554, 20] on link "Laptop" at bounding box center [545, 23] width 37 height 31
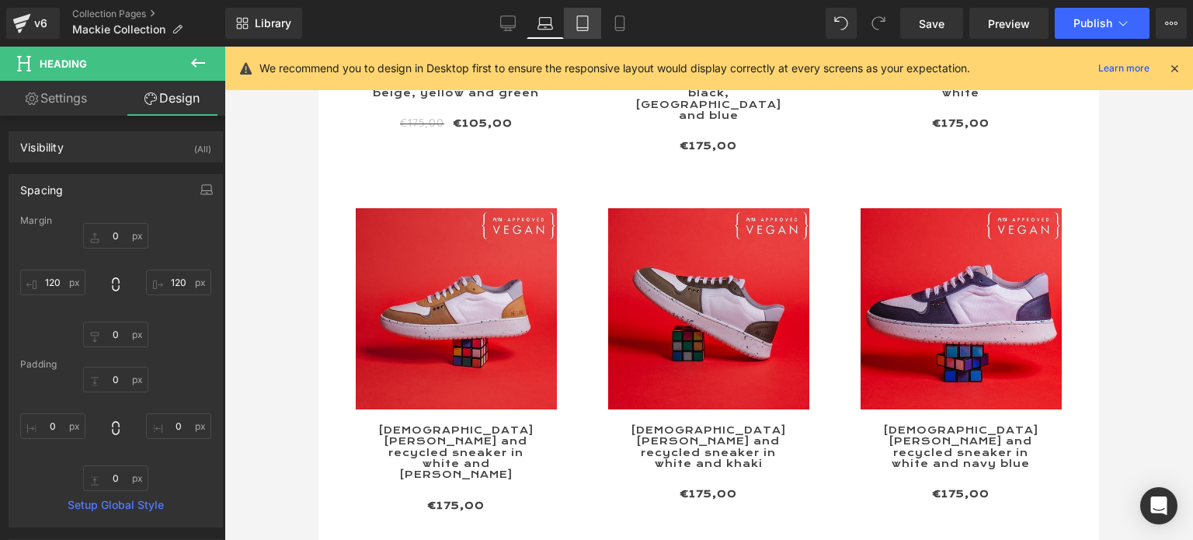
click at [584, 21] on icon at bounding box center [583, 24] width 16 height 16
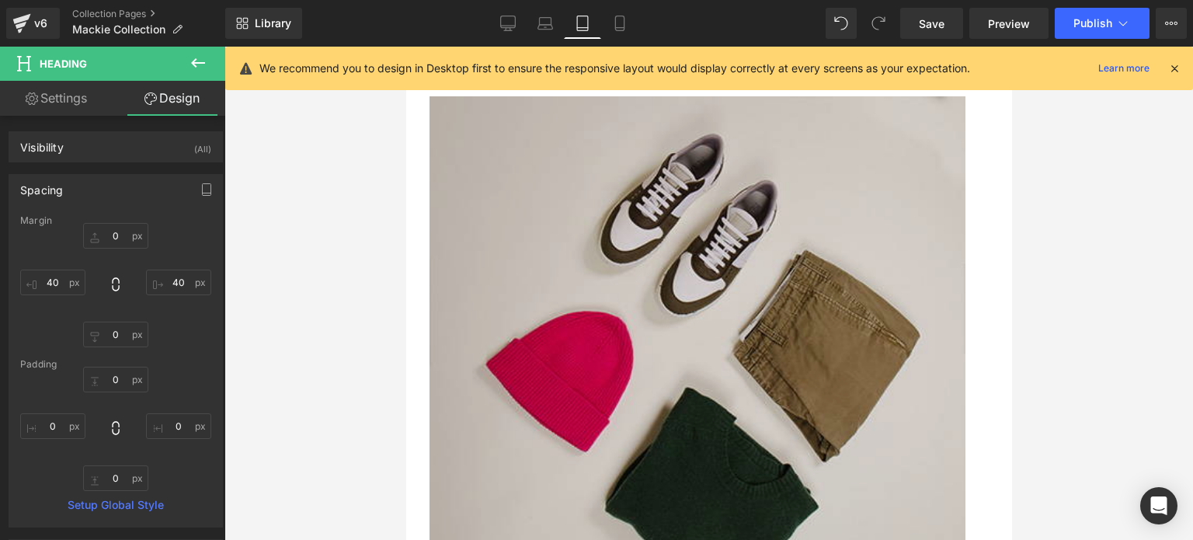
scroll to position [2647, 0]
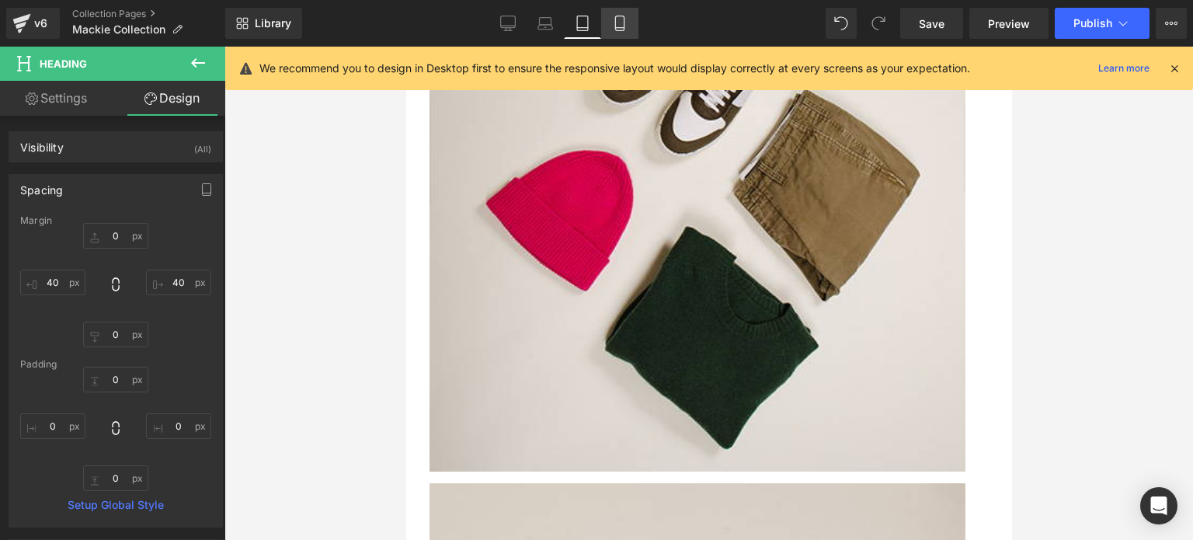
click at [621, 24] on icon at bounding box center [620, 24] width 16 height 16
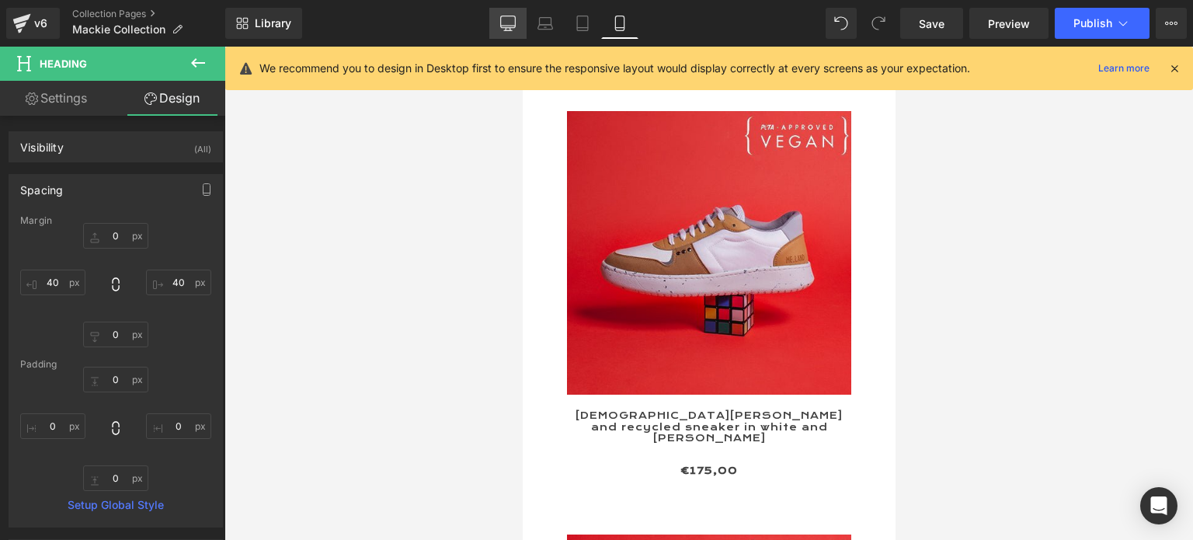
click at [513, 24] on icon at bounding box center [508, 24] width 16 height 16
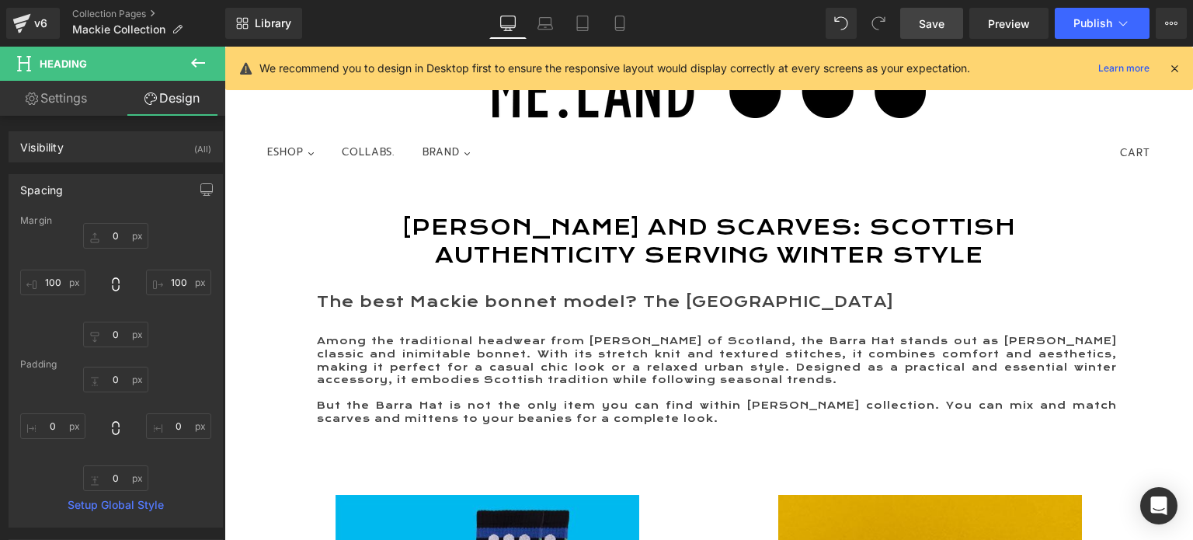
click at [931, 19] on span "Save" at bounding box center [932, 24] width 26 height 16
click at [1084, 23] on span "Publish" at bounding box center [1093, 23] width 39 height 12
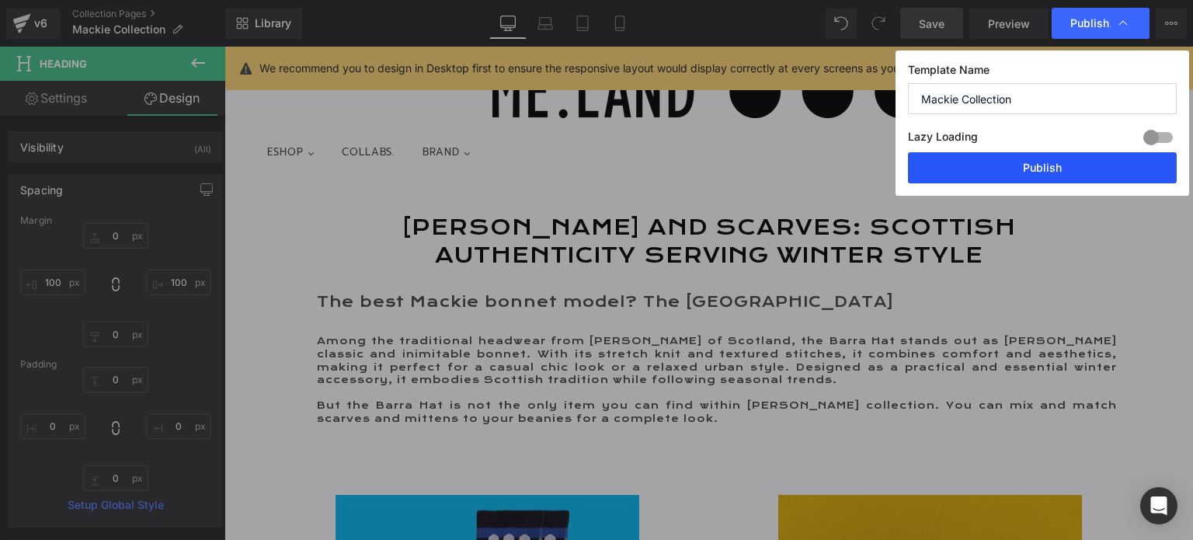
click at [1046, 165] on button "Publish" at bounding box center [1042, 167] width 269 height 31
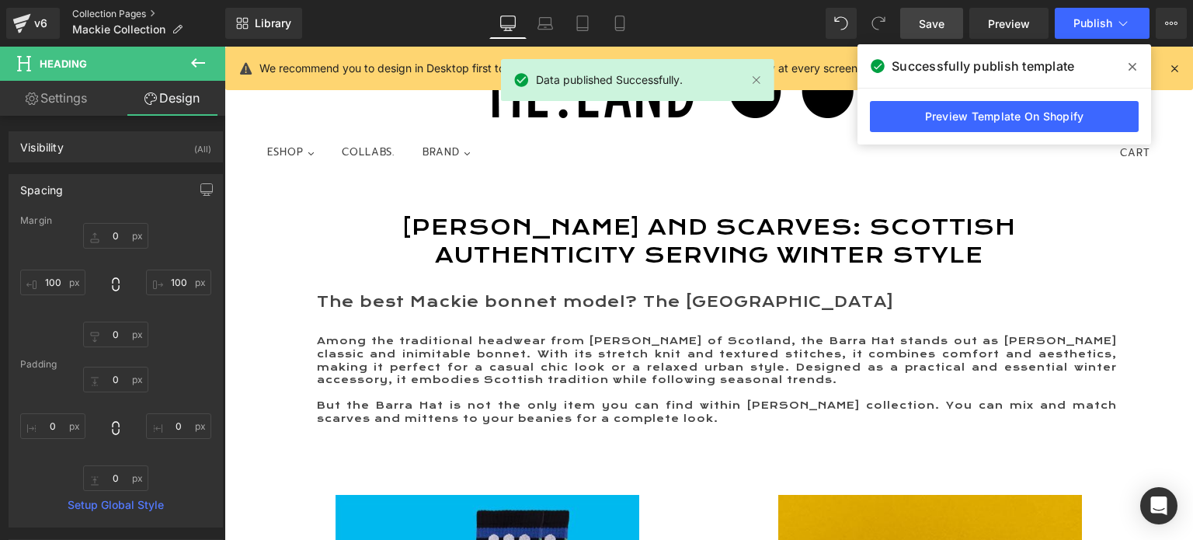
click at [105, 15] on link "Collection Pages" at bounding box center [148, 14] width 153 height 12
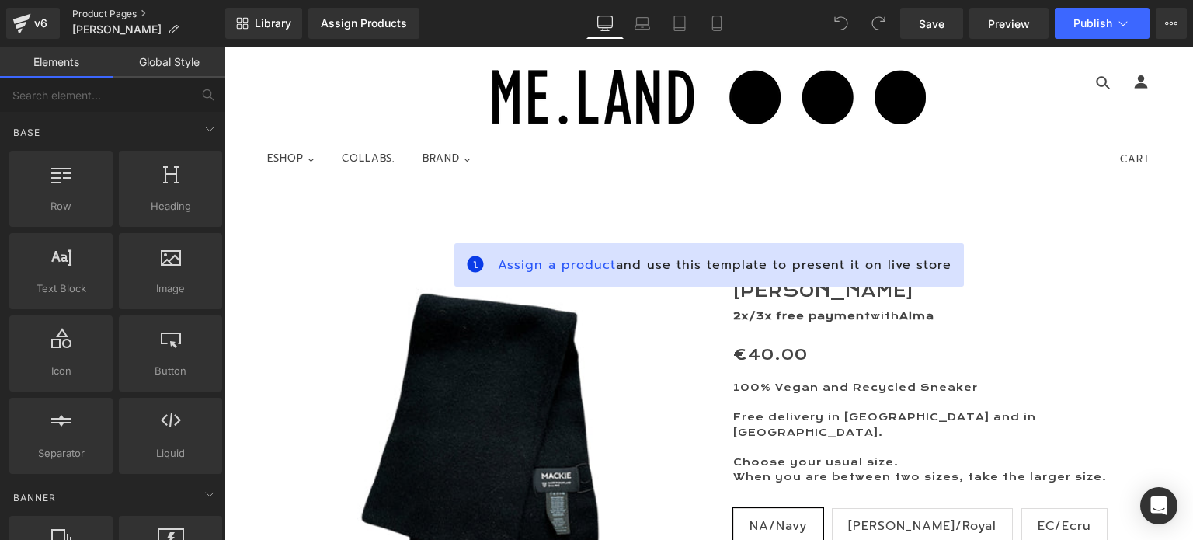
click at [87, 16] on link "Product Pages" at bounding box center [148, 14] width 153 height 12
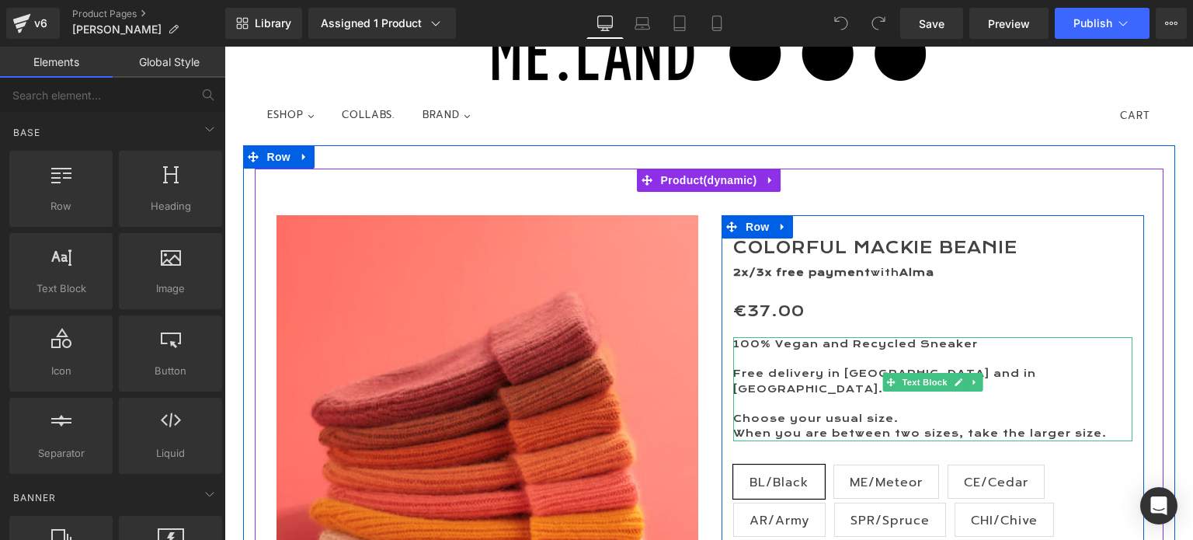
scroll to position [78, 0]
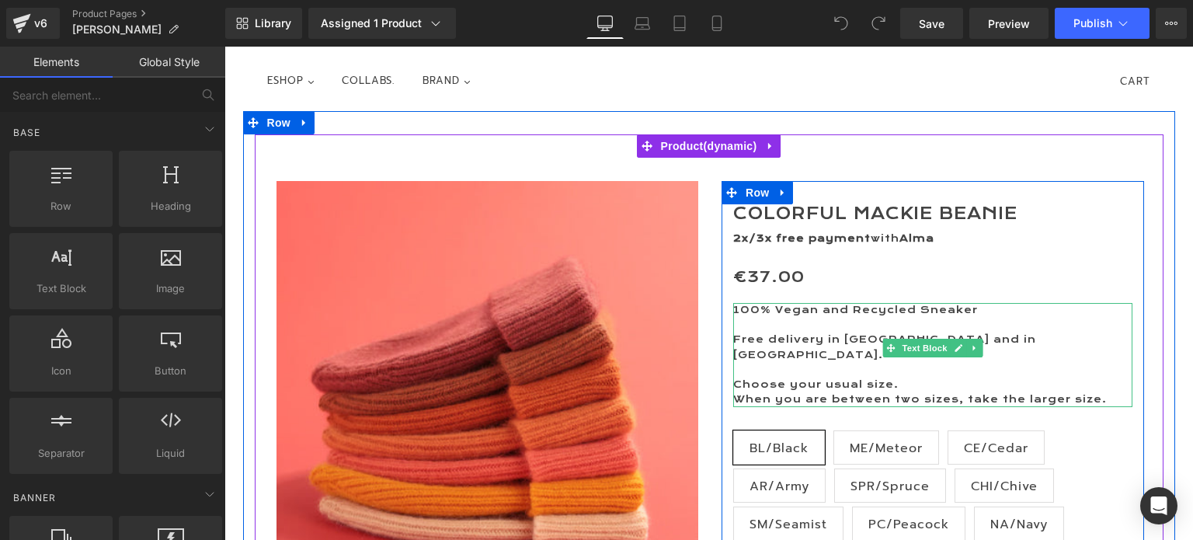
click at [756, 338] on span "Free delivery in [GEOGRAPHIC_DATA] and in [GEOGRAPHIC_DATA]." at bounding box center [884, 346] width 303 height 27
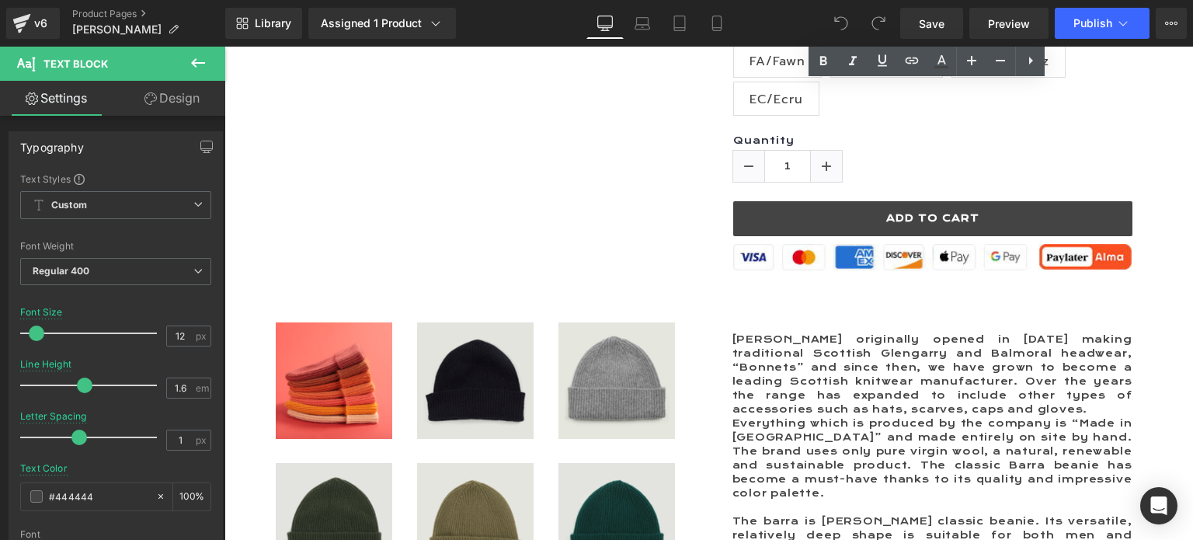
scroll to position [855, 0]
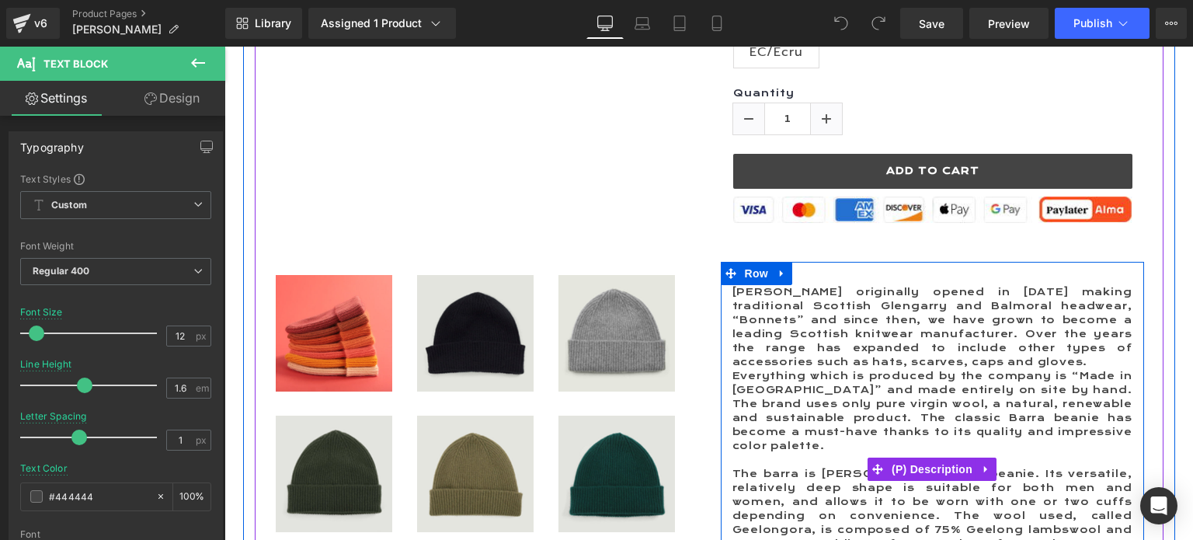
click at [953, 304] on p "[PERSON_NAME] originally opened in [DATE] making traditional Scottish Glengarry…" at bounding box center [933, 327] width 400 height 84
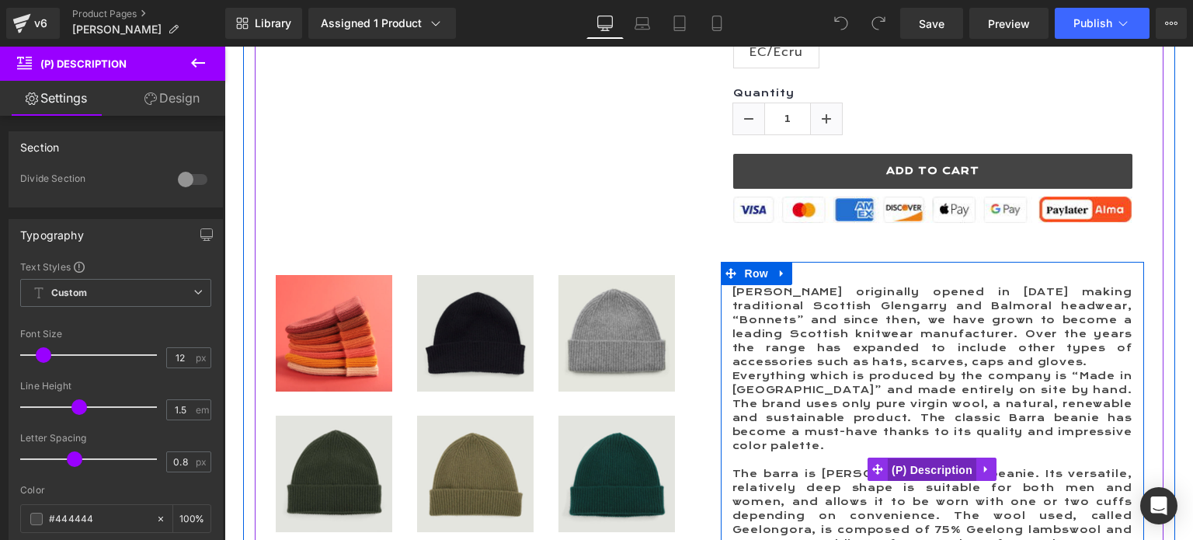
click at [926, 458] on span "(P) Description" at bounding box center [932, 469] width 89 height 23
click at [782, 286] on span "[PERSON_NAME] originally opened in [DATE] making traditional Scottish Glengarry…" at bounding box center [933, 327] width 400 height 82
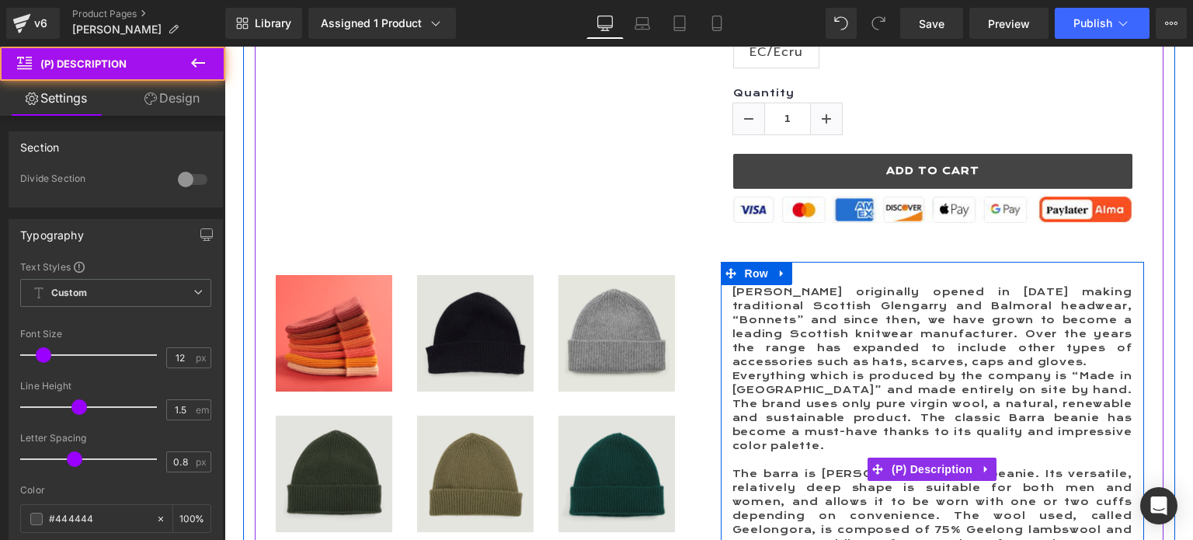
click at [823, 286] on p "[PERSON_NAME] originally opened in [DATE] making traditional Scottish Glengarry…" at bounding box center [933, 327] width 400 height 84
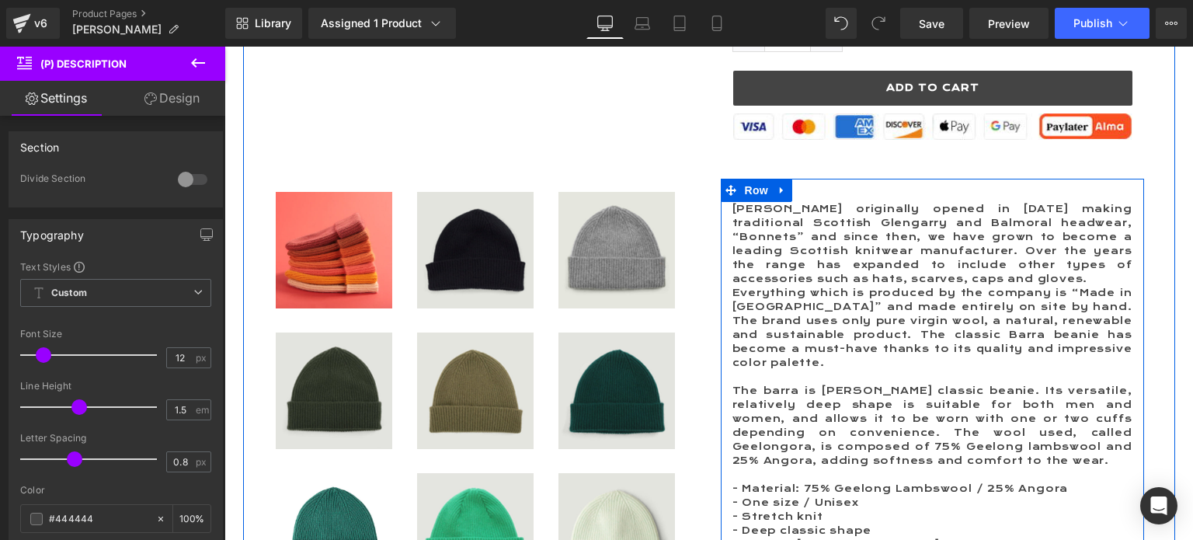
scroll to position [932, 0]
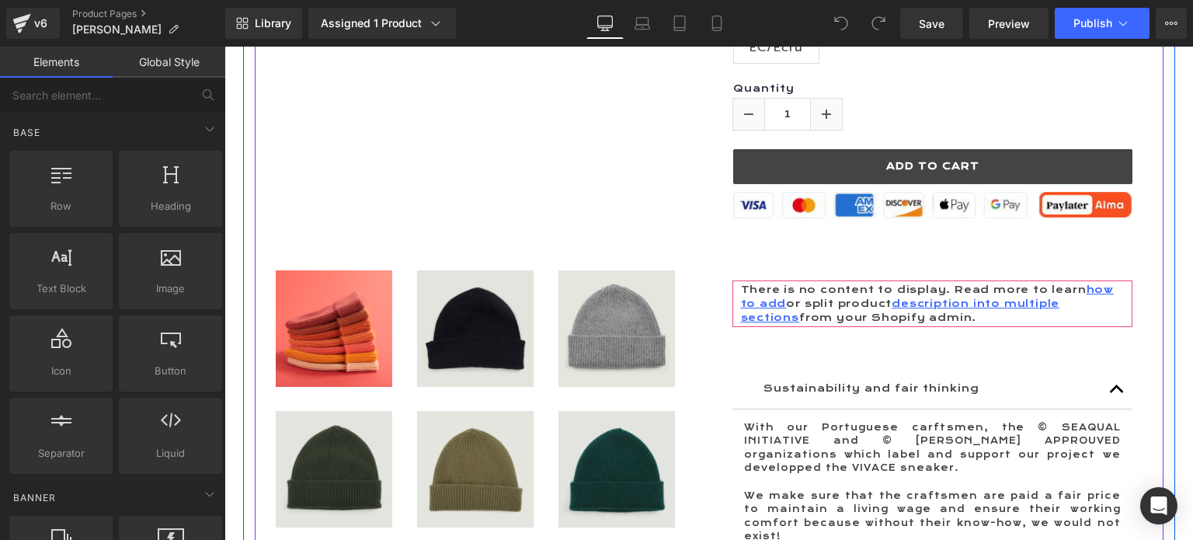
scroll to position [855, 0]
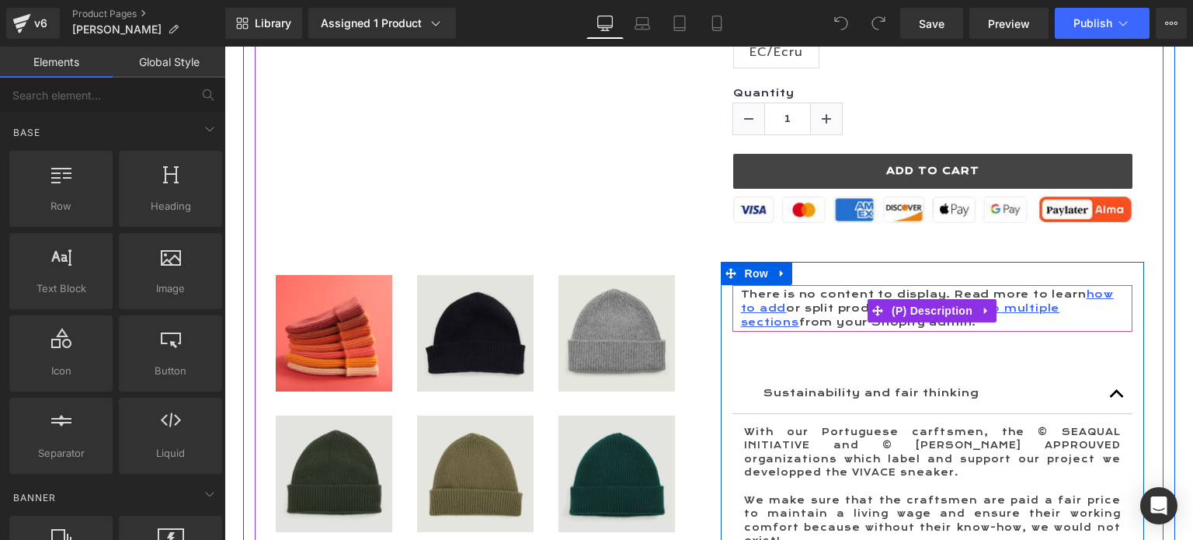
click at [765, 288] on link "how to add" at bounding box center [927, 301] width 373 height 26
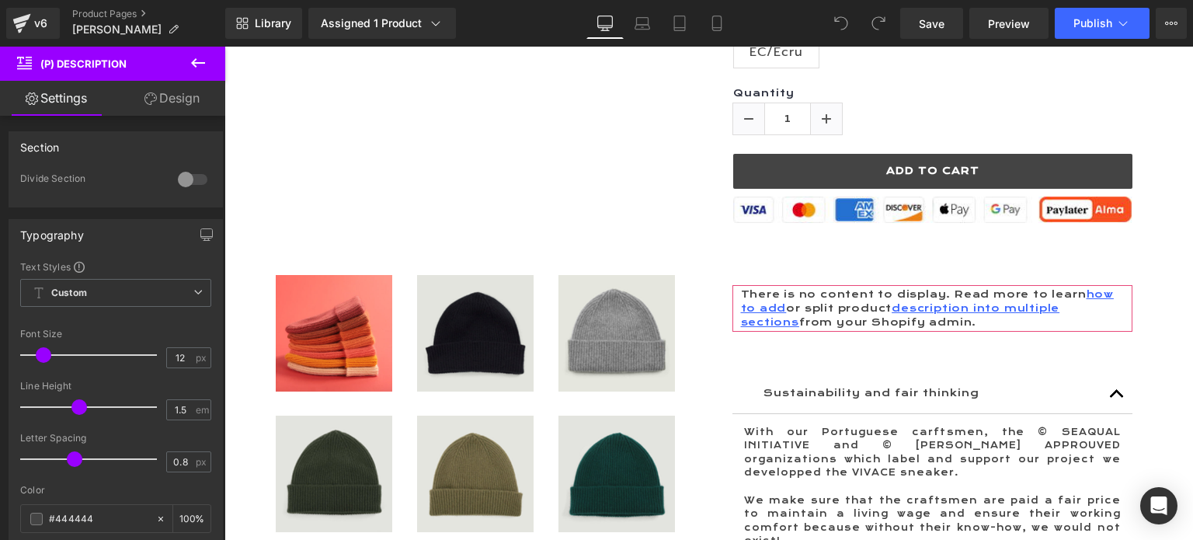
click at [197, 61] on icon at bounding box center [198, 63] width 19 height 19
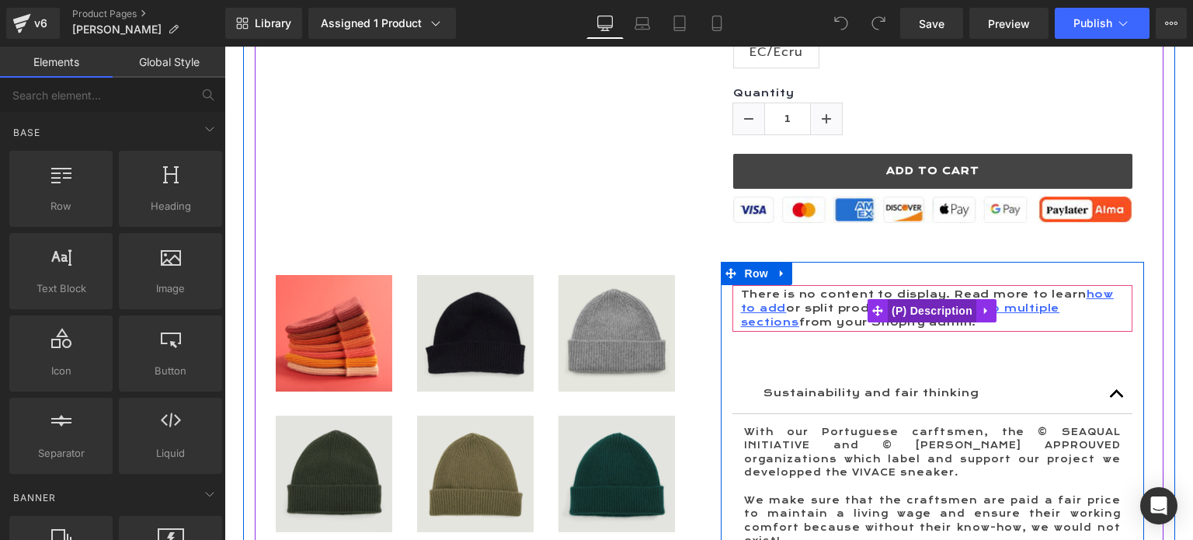
click at [917, 299] on span "(P) Description" at bounding box center [932, 310] width 89 height 23
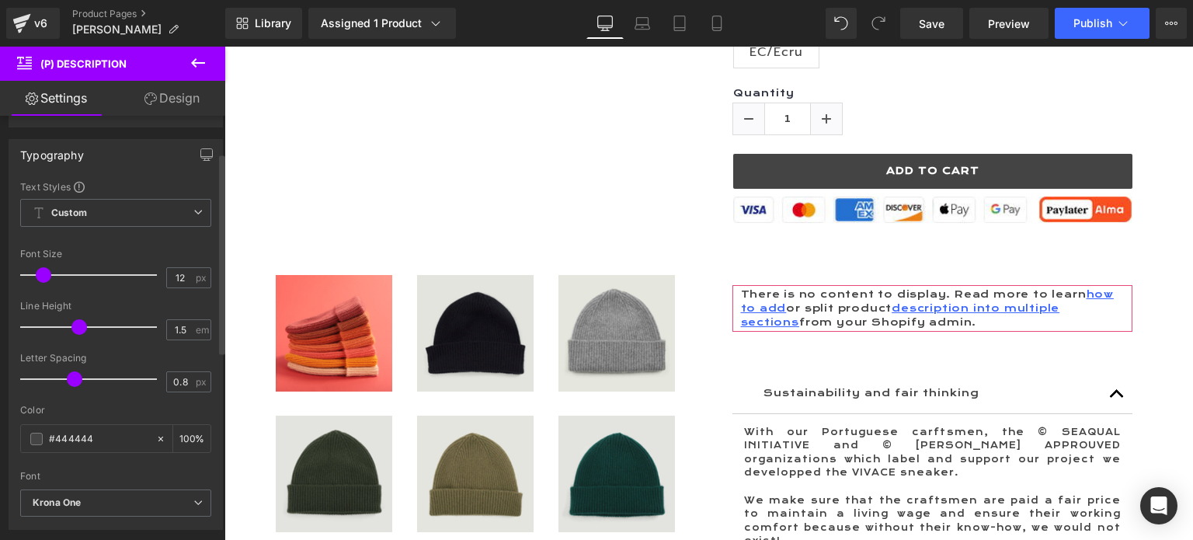
scroll to position [78, 0]
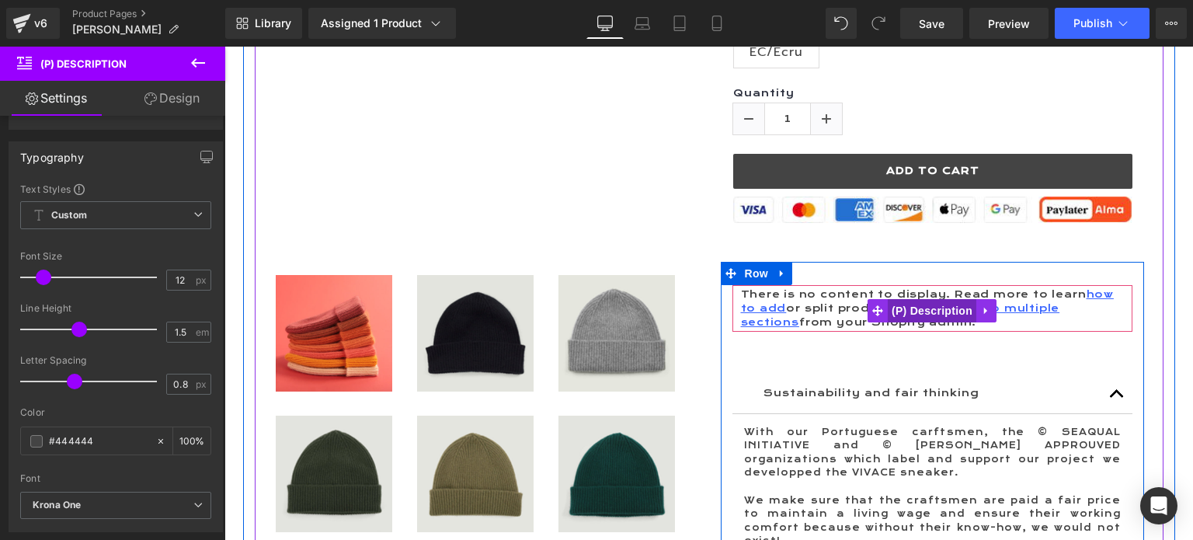
click at [921, 299] on span "(P) Description" at bounding box center [932, 310] width 89 height 23
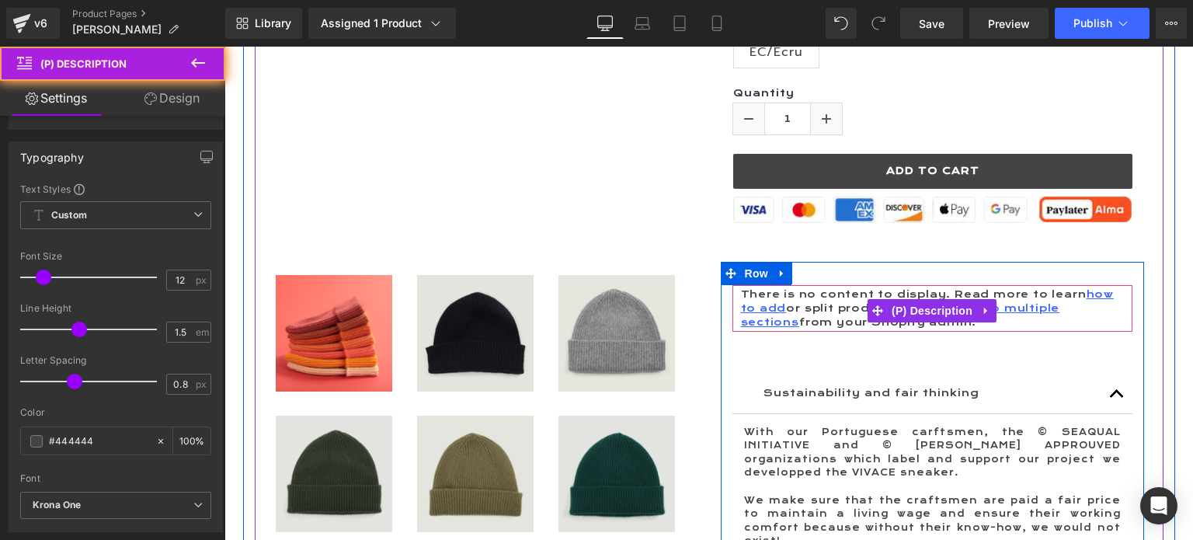
click at [827, 285] on div "There is no content to display. Read more to learn how to add or split product …" at bounding box center [933, 308] width 400 height 47
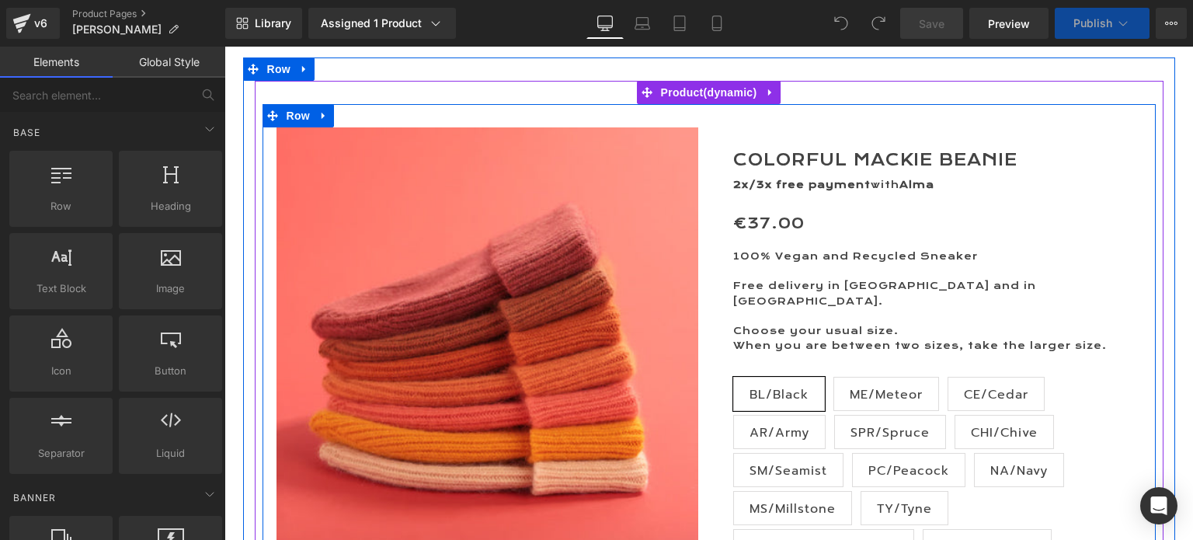
scroll to position [155, 0]
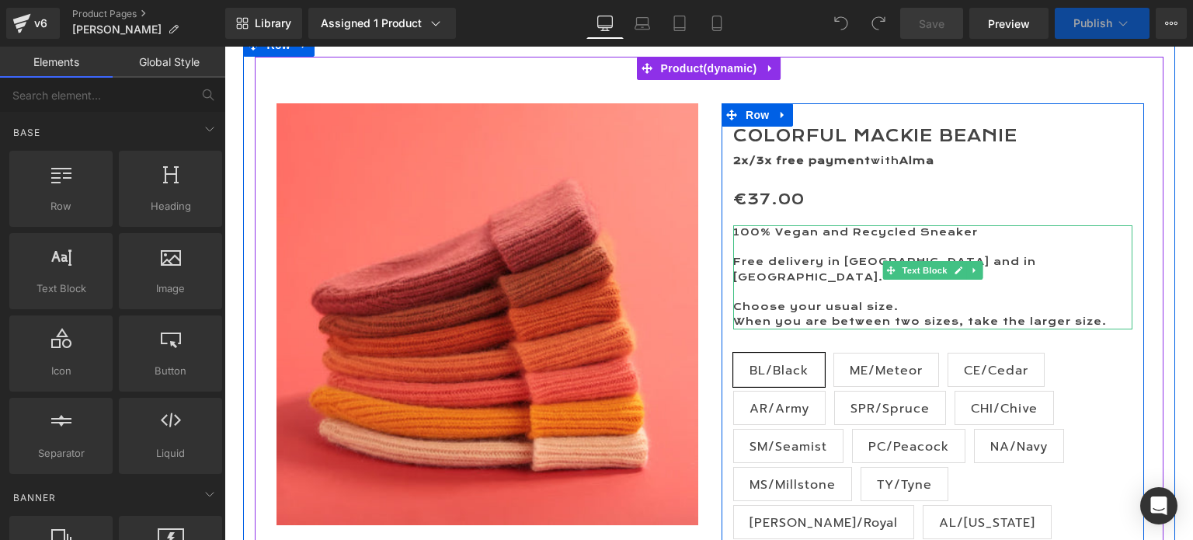
click at [811, 301] on span "Choose your usual size." at bounding box center [815, 307] width 165 height 12
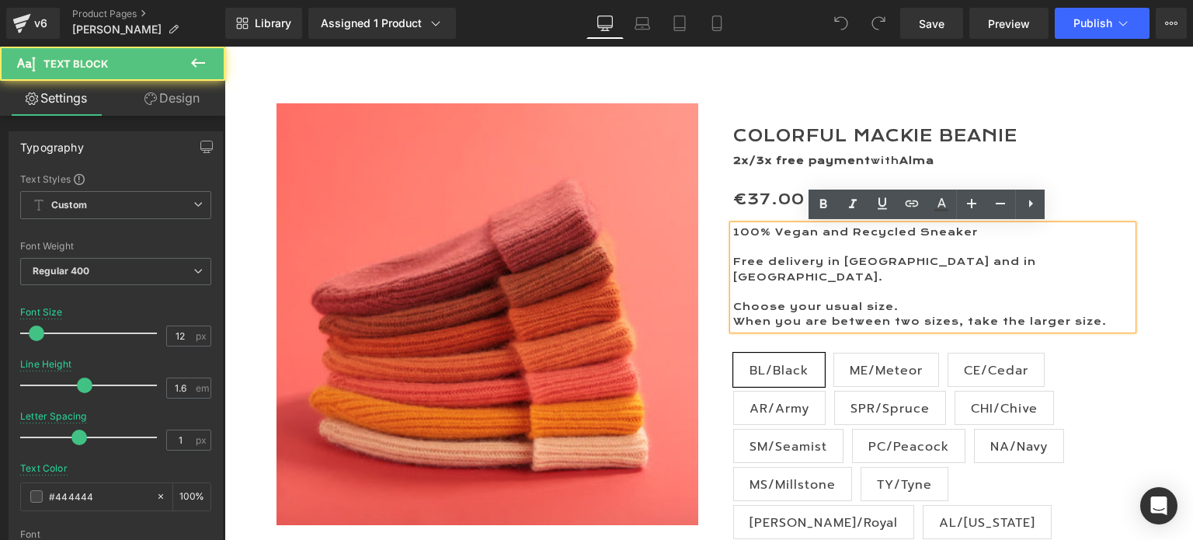
click at [896, 300] on p "Choose your usual size." at bounding box center [932, 307] width 399 height 15
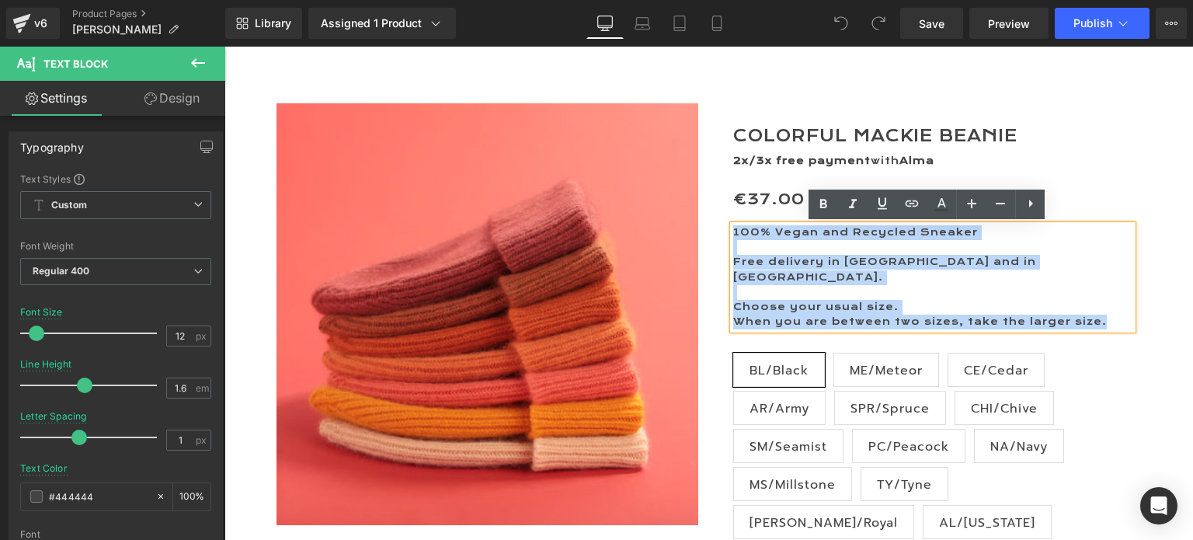
click at [733, 231] on div "100% Vegan and Recycled Sneaker Free delivery in [GEOGRAPHIC_DATA] and in [GEOG…" at bounding box center [932, 277] width 399 height 104
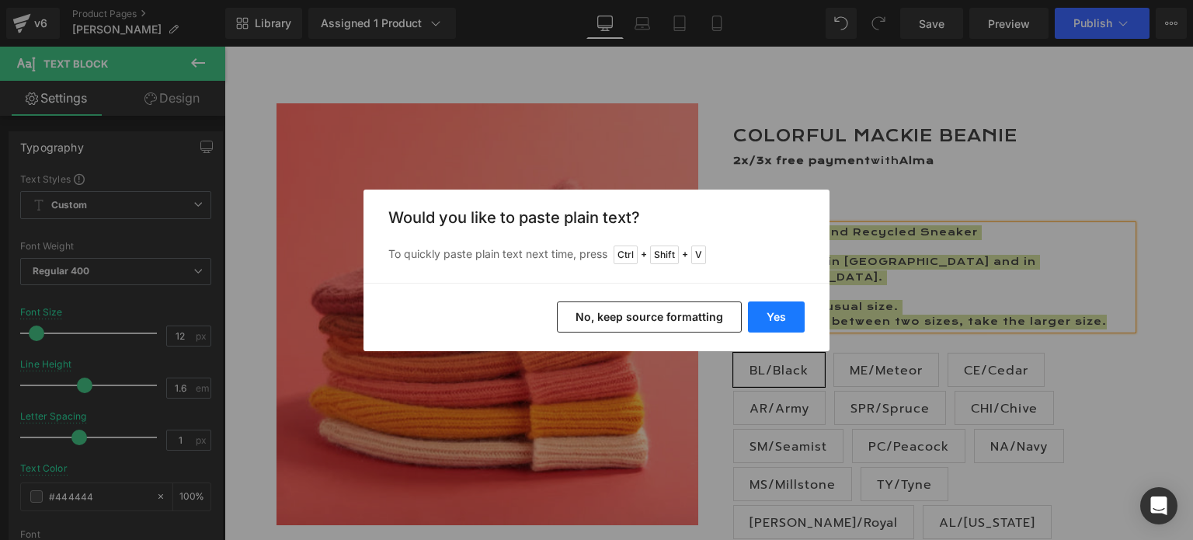
click at [771, 318] on button "Yes" at bounding box center [776, 316] width 57 height 31
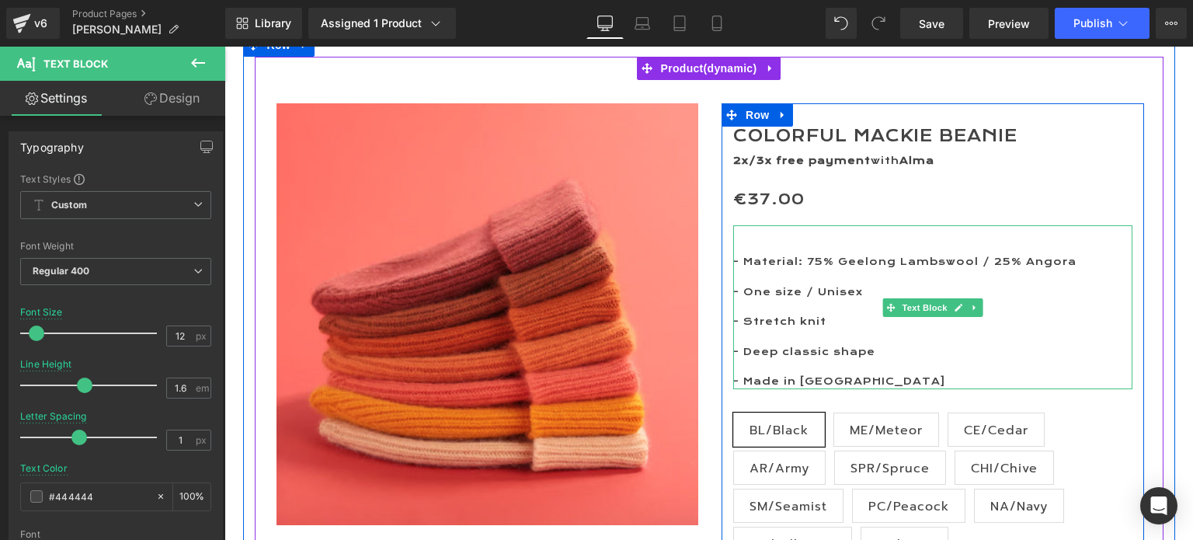
click at [799, 235] on p at bounding box center [932, 232] width 399 height 15
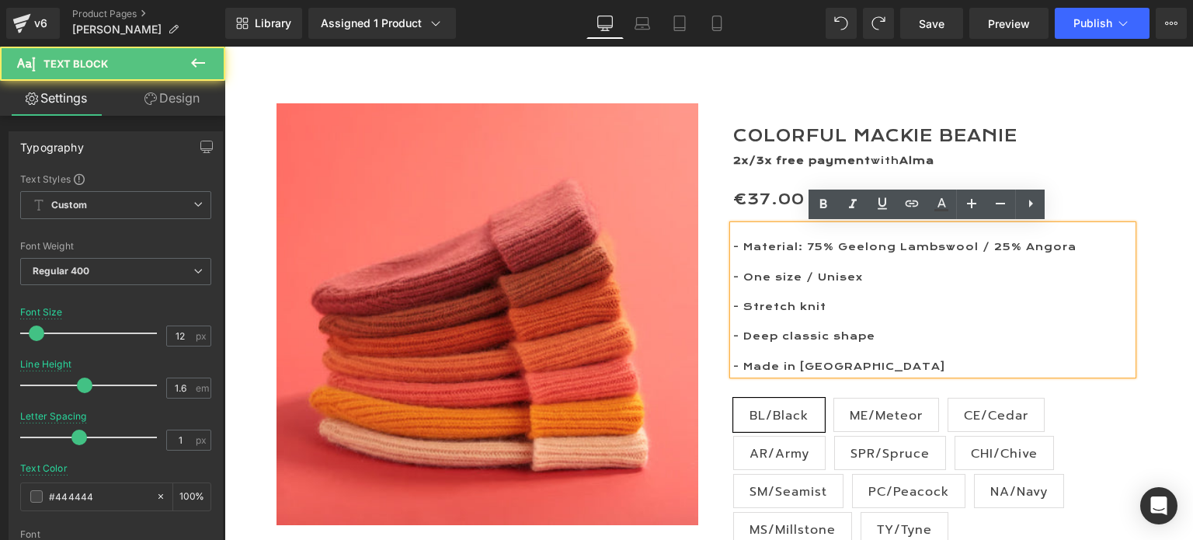
click at [948, 287] on p at bounding box center [932, 292] width 399 height 15
click at [802, 246] on p "- Material: 75% Geelong Lambswool / 25% Angora" at bounding box center [932, 247] width 399 height 15
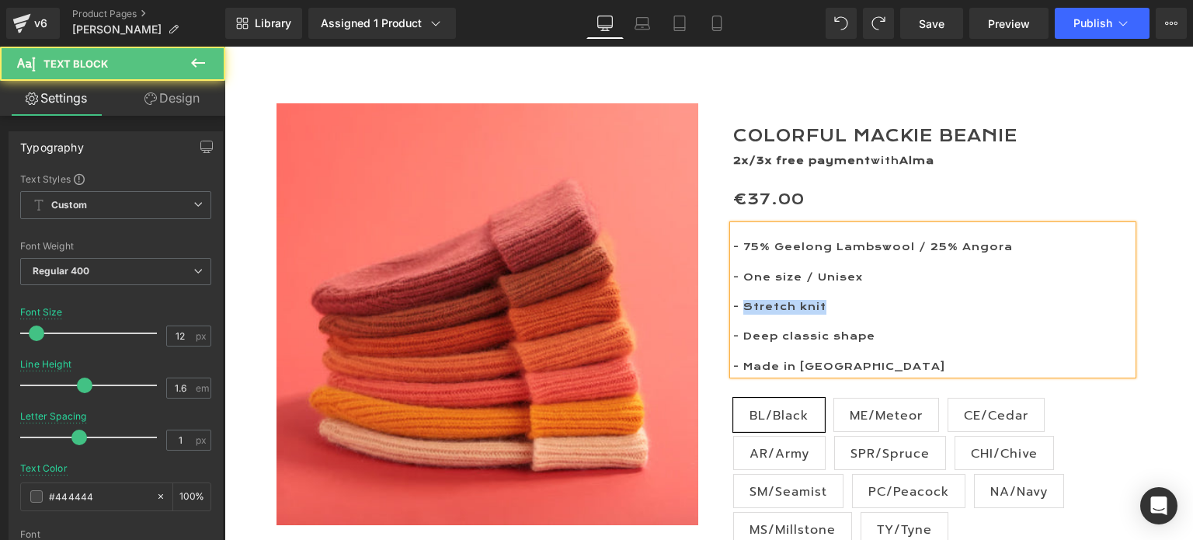
drag, startPoint x: 842, startPoint y: 300, endPoint x: 738, endPoint y: 300, distance: 104.1
click at [738, 300] on p "- Stretch knit" at bounding box center [932, 307] width 399 height 15
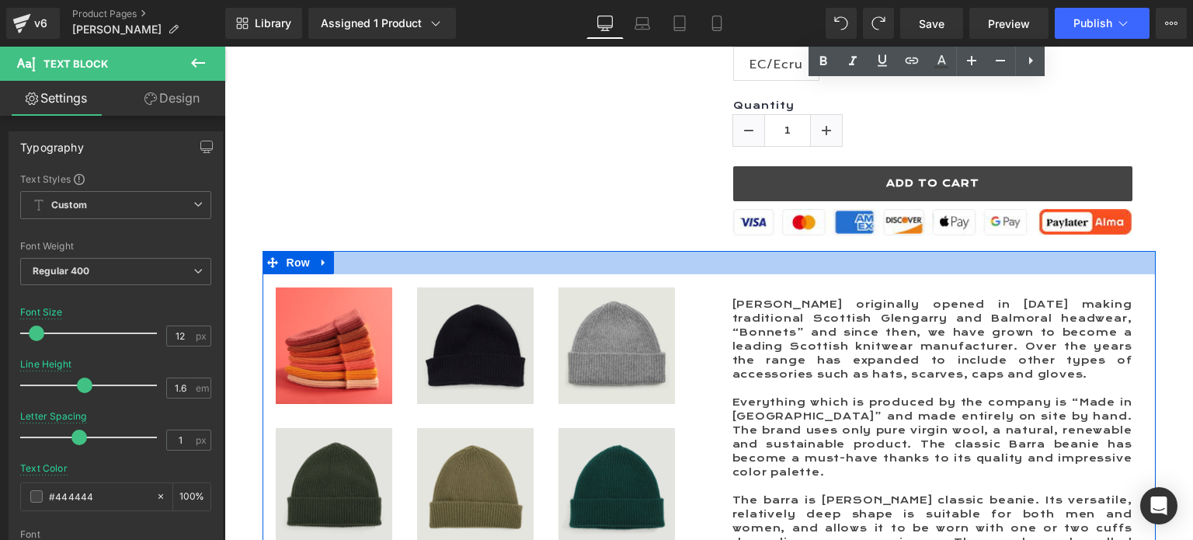
scroll to position [932, 0]
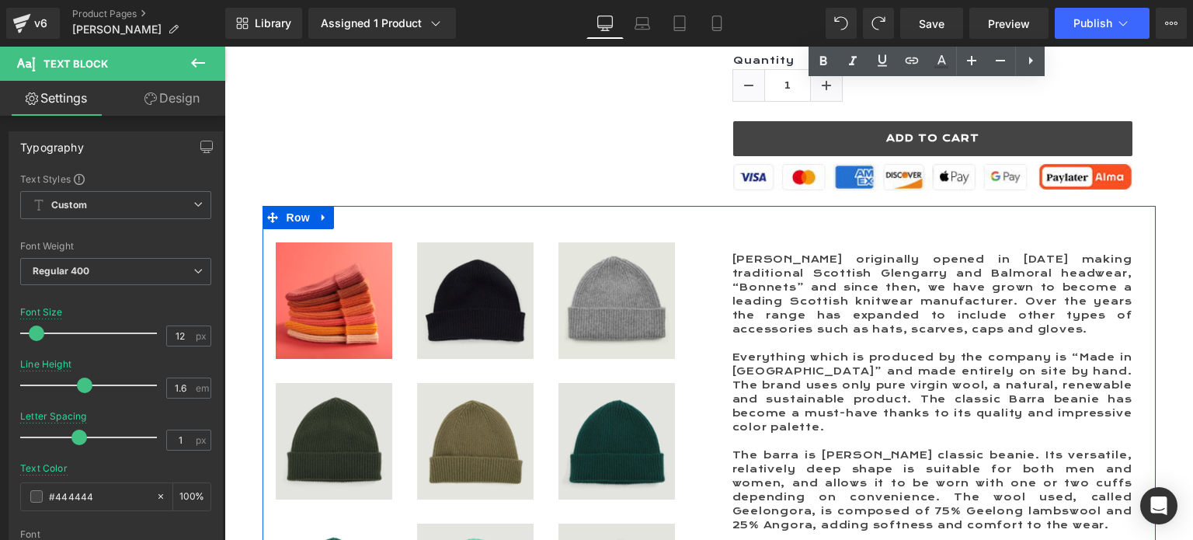
click at [615, 279] on img at bounding box center [617, 300] width 117 height 117
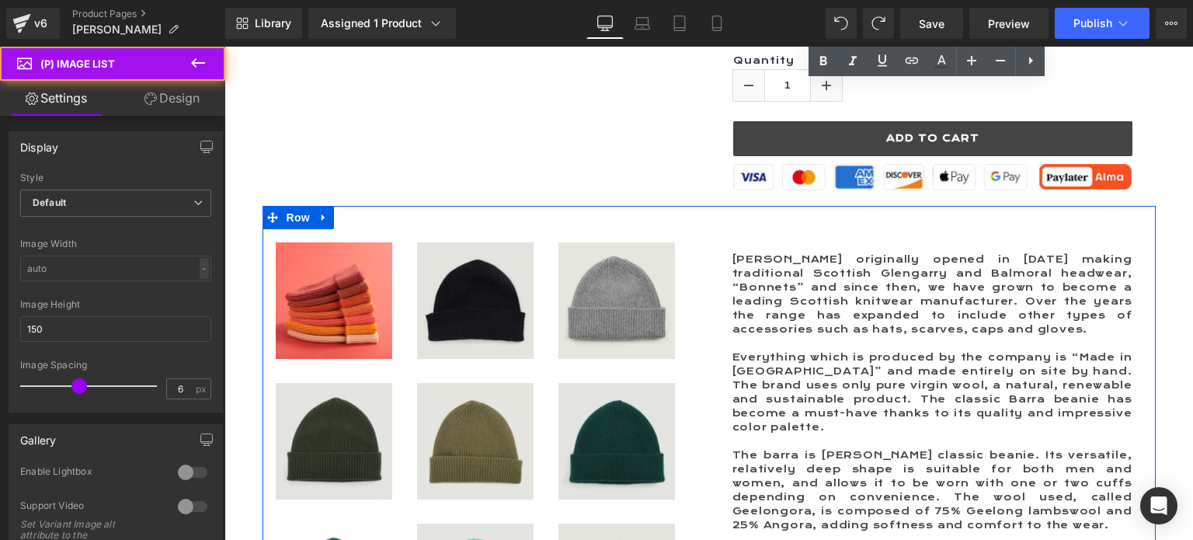
click at [624, 279] on img at bounding box center [617, 300] width 117 height 117
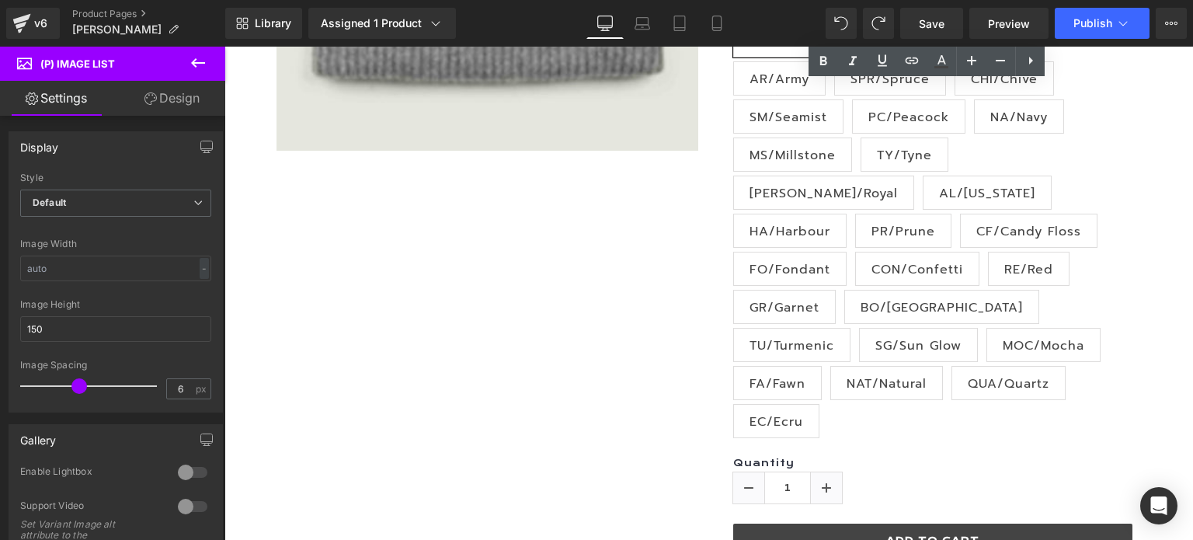
scroll to position [466, 0]
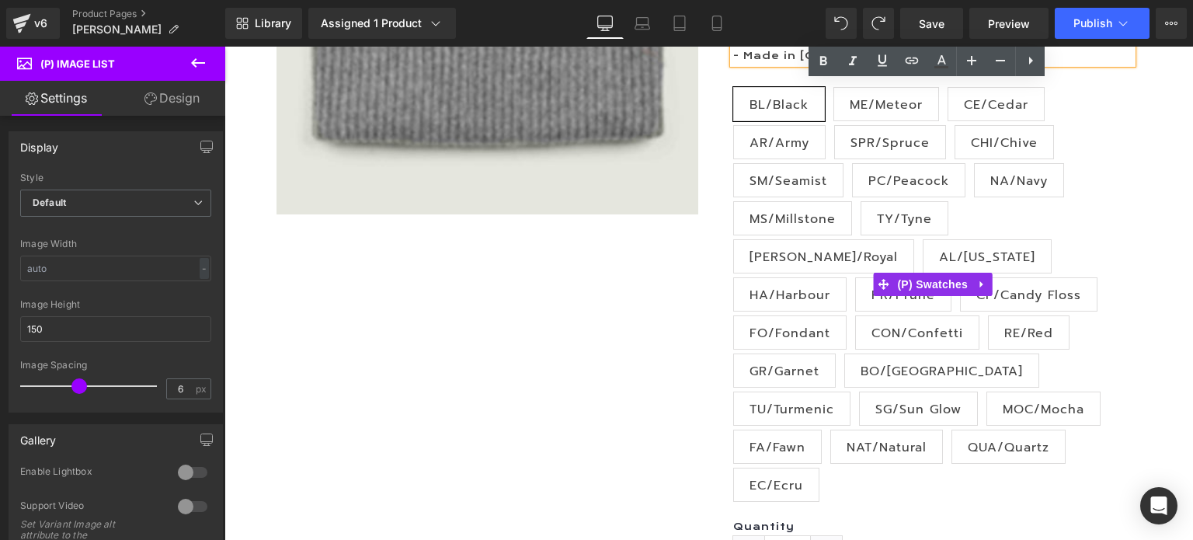
click at [765, 142] on span "AR/Army" at bounding box center [780, 142] width 60 height 33
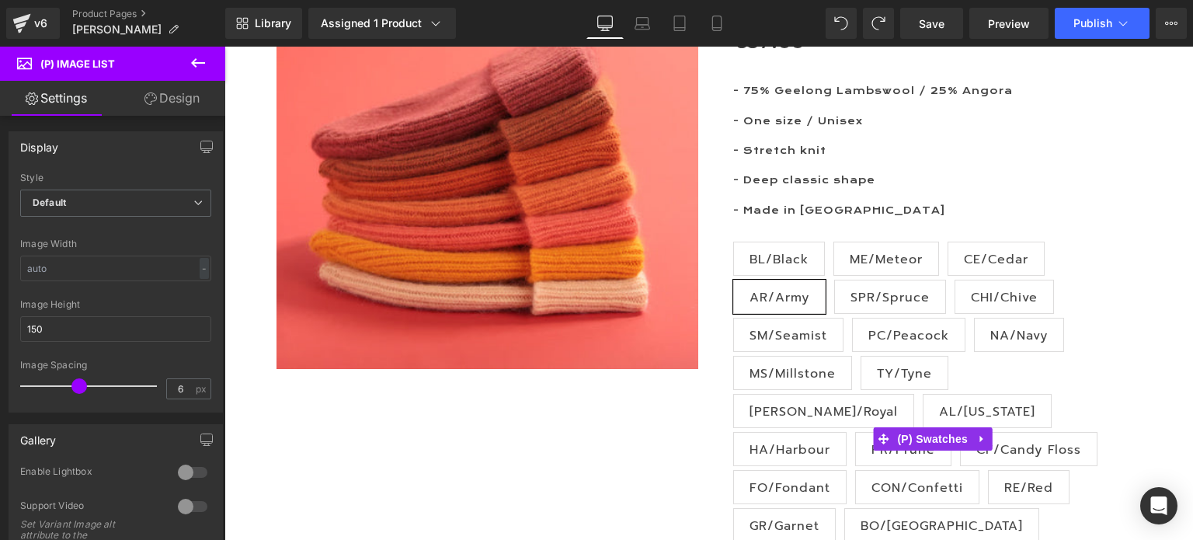
scroll to position [311, 0]
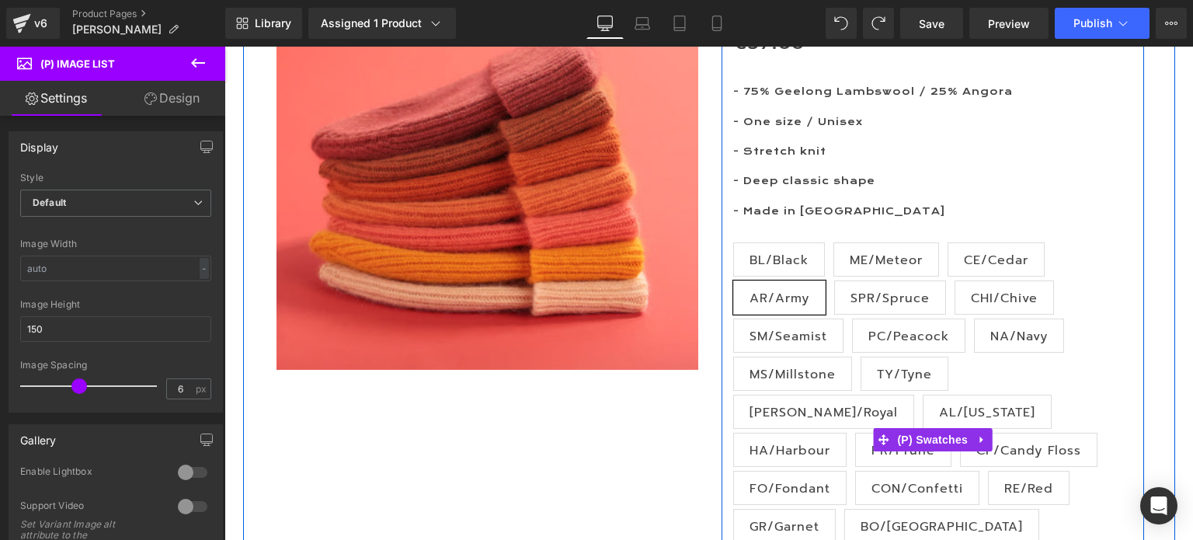
click at [786, 263] on span "BL/Black" at bounding box center [779, 259] width 59 height 33
click at [872, 263] on span "ME/Meteor" at bounding box center [886, 259] width 73 height 33
click at [881, 300] on span "SPR/Spruce" at bounding box center [890, 297] width 79 height 33
click at [883, 346] on span "PC/Peacock" at bounding box center [908, 335] width 81 height 33
click at [892, 371] on span "TY/Tyne" at bounding box center [904, 373] width 55 height 33
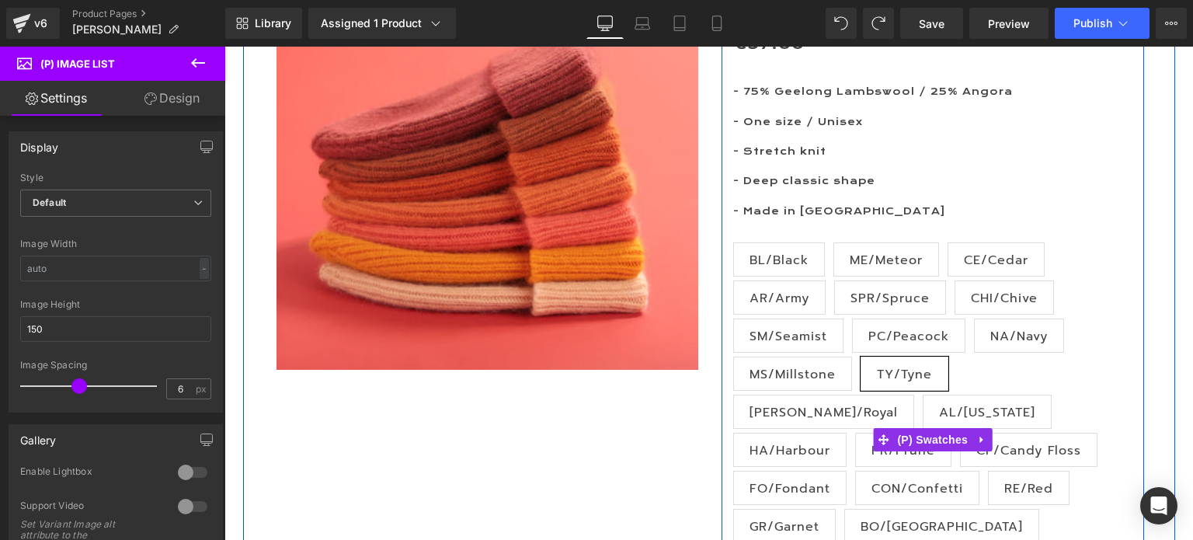
click at [776, 377] on span "MS/Millstone" at bounding box center [793, 373] width 86 height 33
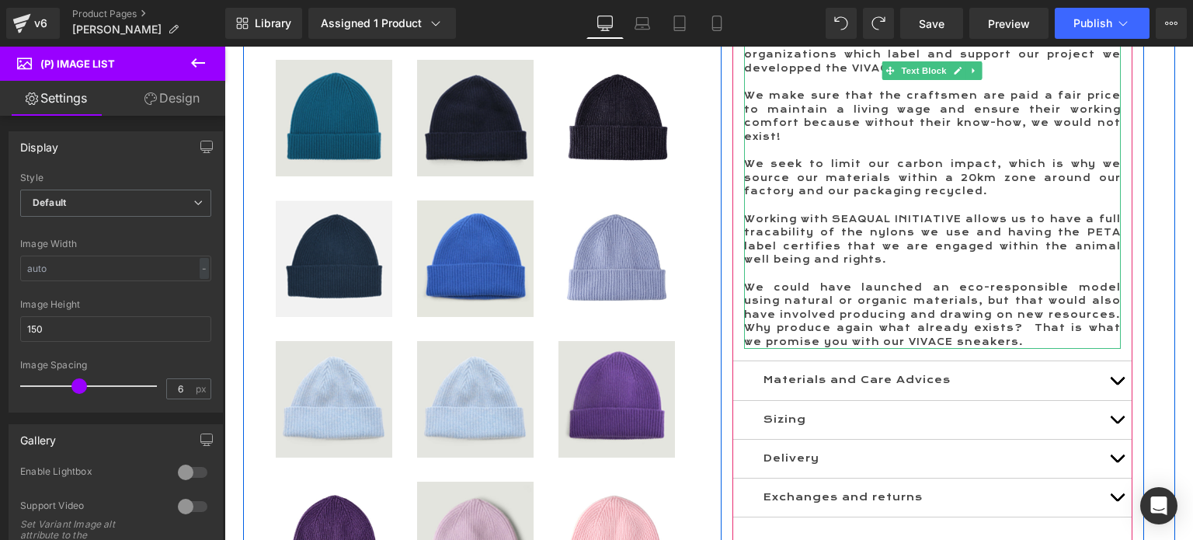
scroll to position [1554, 0]
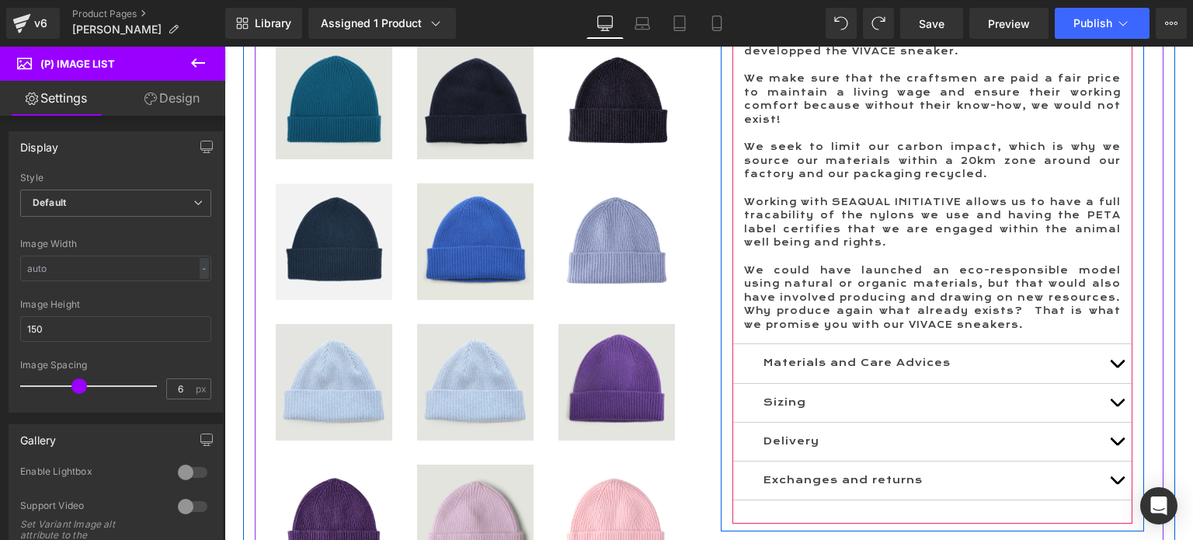
click at [1109, 344] on button "button" at bounding box center [1117, 363] width 31 height 38
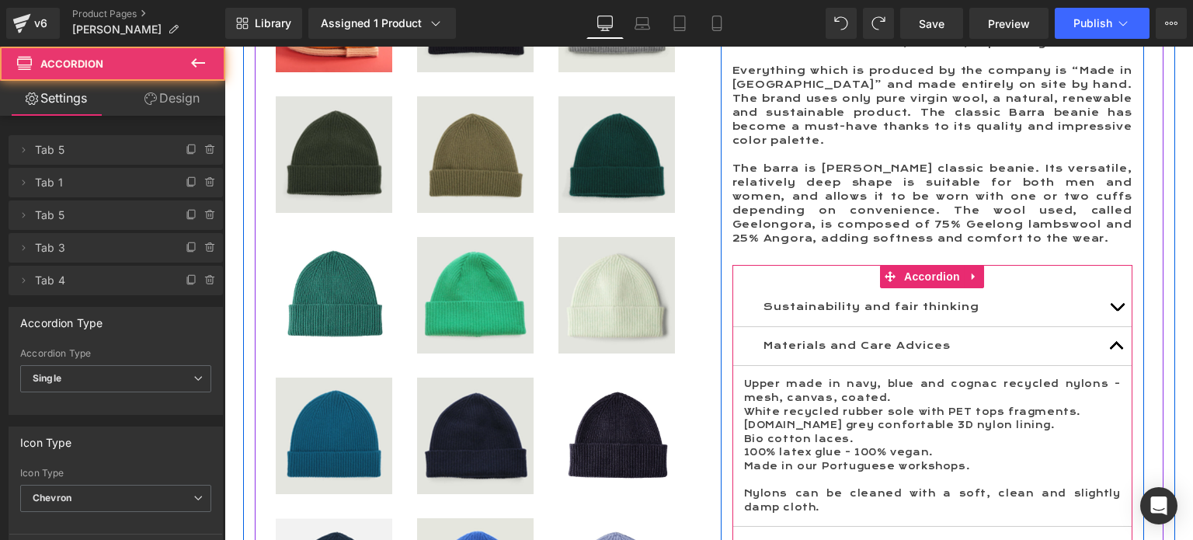
scroll to position [1215, 0]
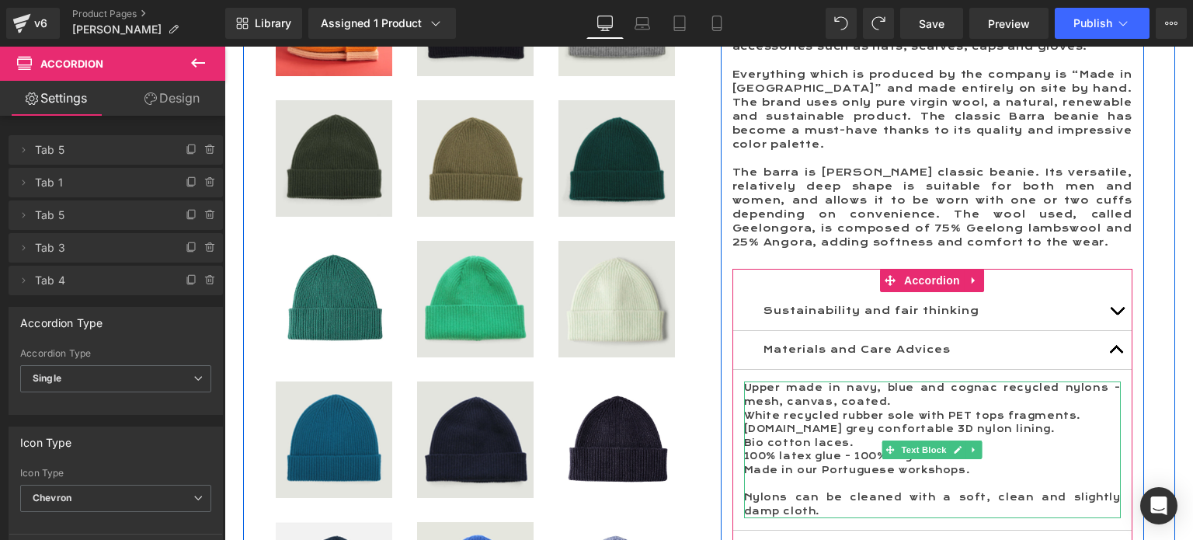
click at [748, 381] on p "Upper made in navy, blue and cognac recycled nylons - mesh, canvas, coated." at bounding box center [932, 394] width 377 height 27
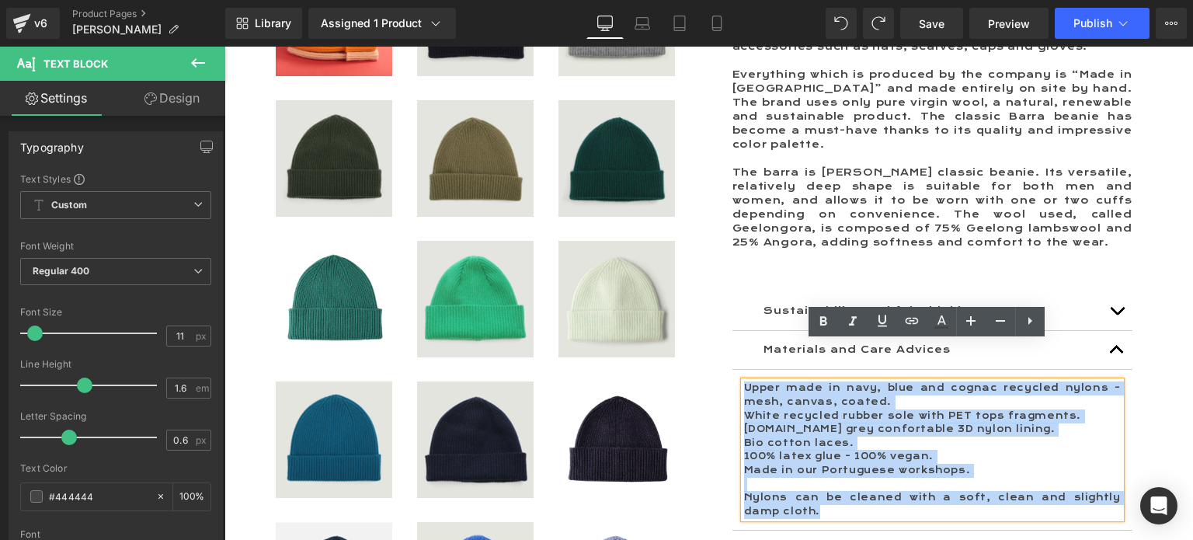
drag, startPoint x: 740, startPoint y: 347, endPoint x: 811, endPoint y: 478, distance: 148.8
click at [811, 478] on div "Upper made in navy, blue and cognac recycled nylons - mesh, canvas, coated. Whi…" at bounding box center [932, 449] width 377 height 137
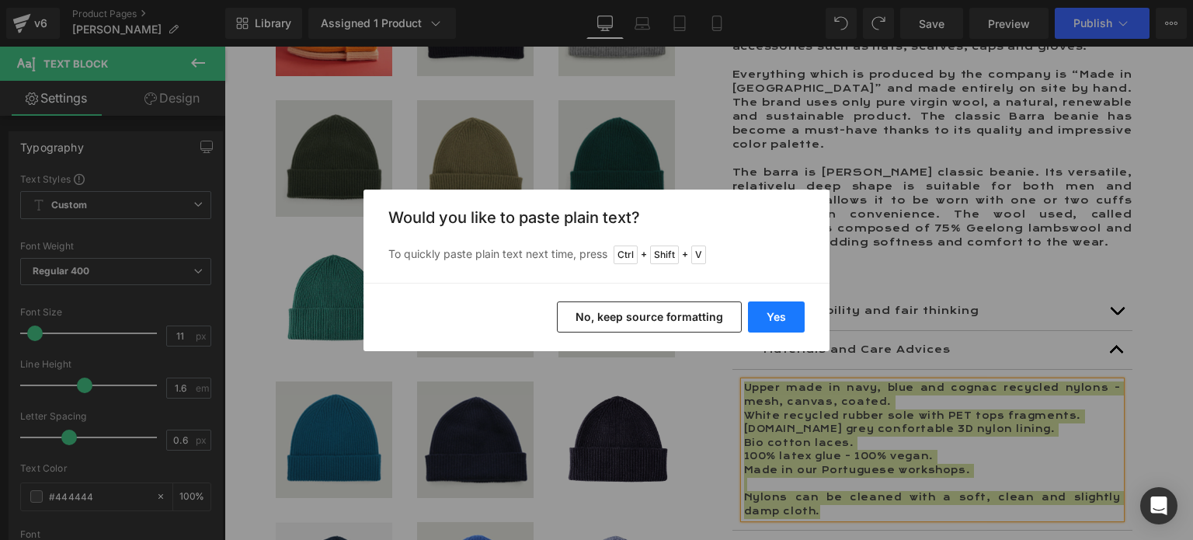
click at [781, 317] on button "Yes" at bounding box center [776, 316] width 57 height 31
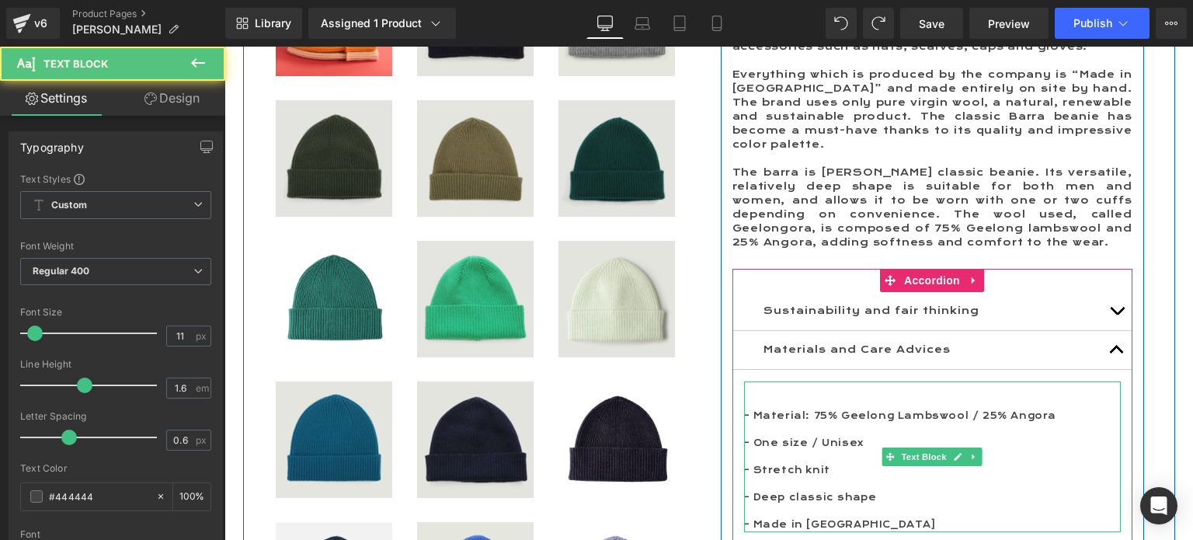
click at [770, 395] on p at bounding box center [932, 402] width 377 height 14
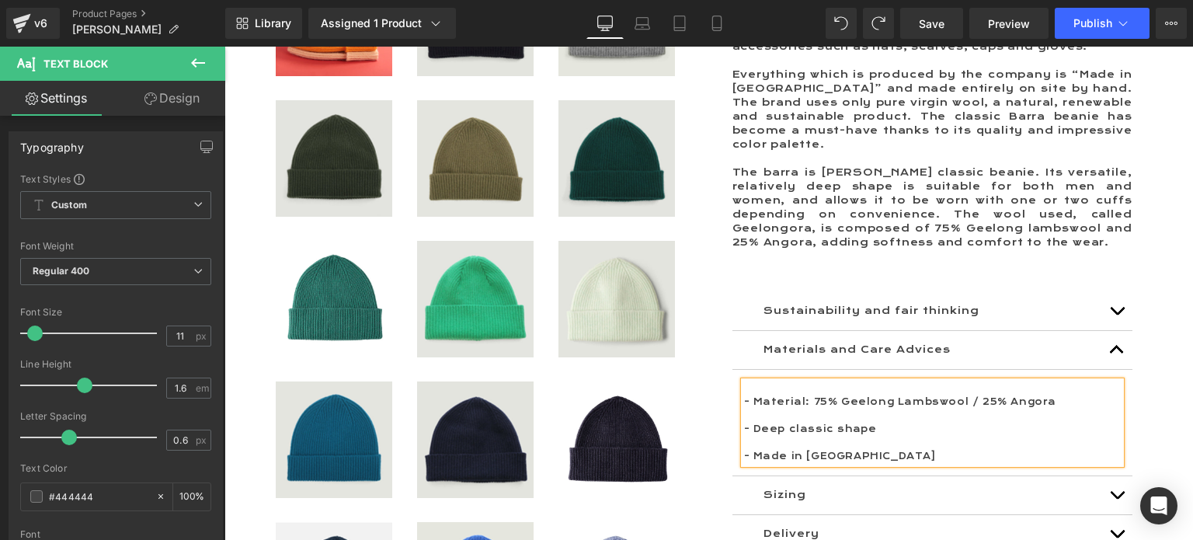
click at [1117, 499] on span "button" at bounding box center [1117, 499] width 0 height 0
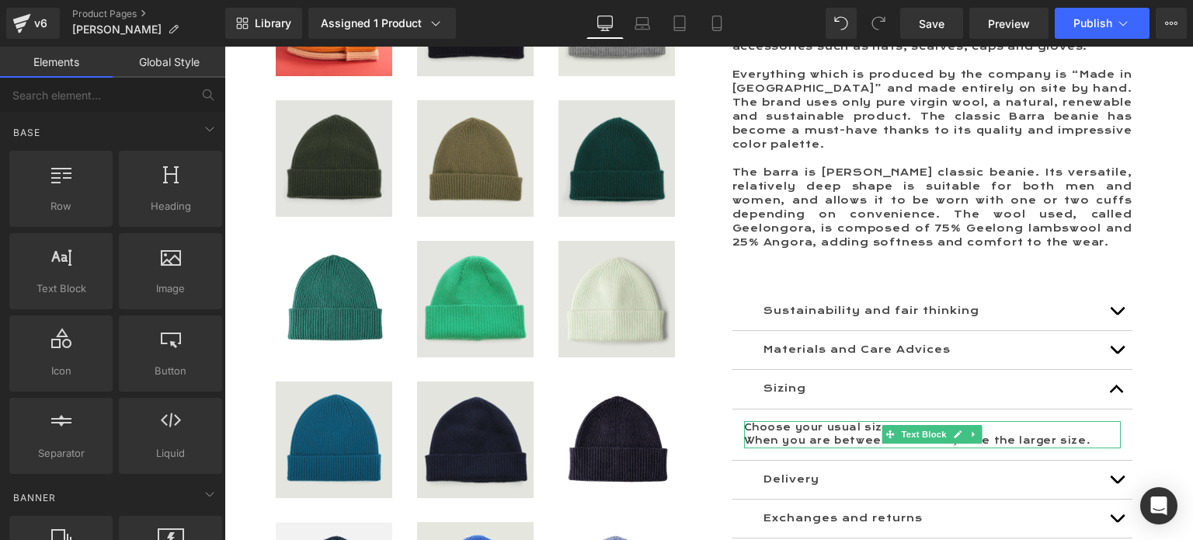
click at [752, 421] on p "Choose your usual size." at bounding box center [932, 428] width 377 height 14
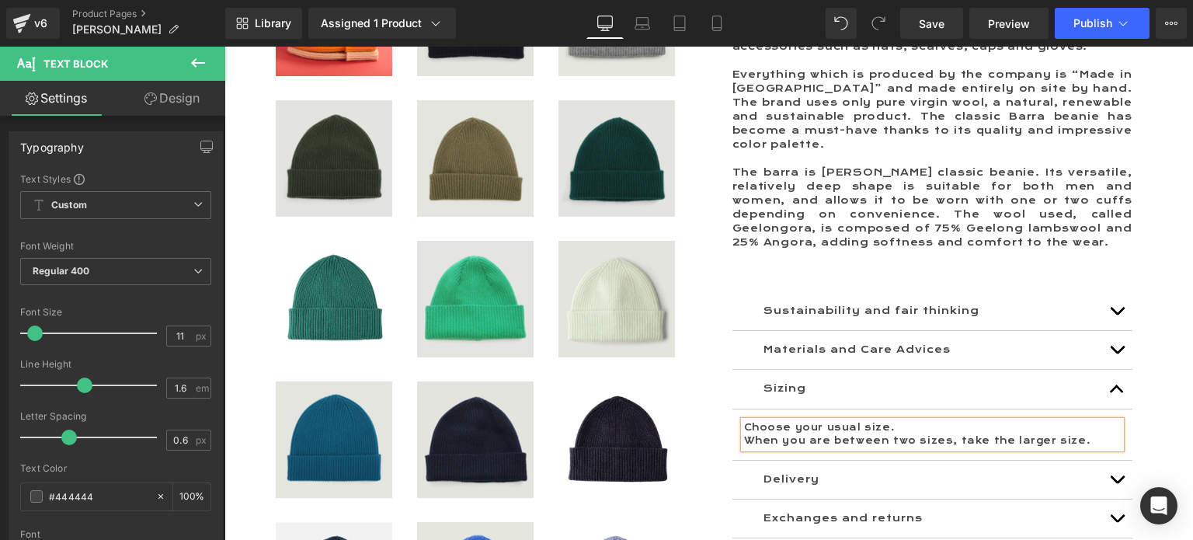
click at [752, 421] on p "Choose your usual size." at bounding box center [932, 428] width 377 height 14
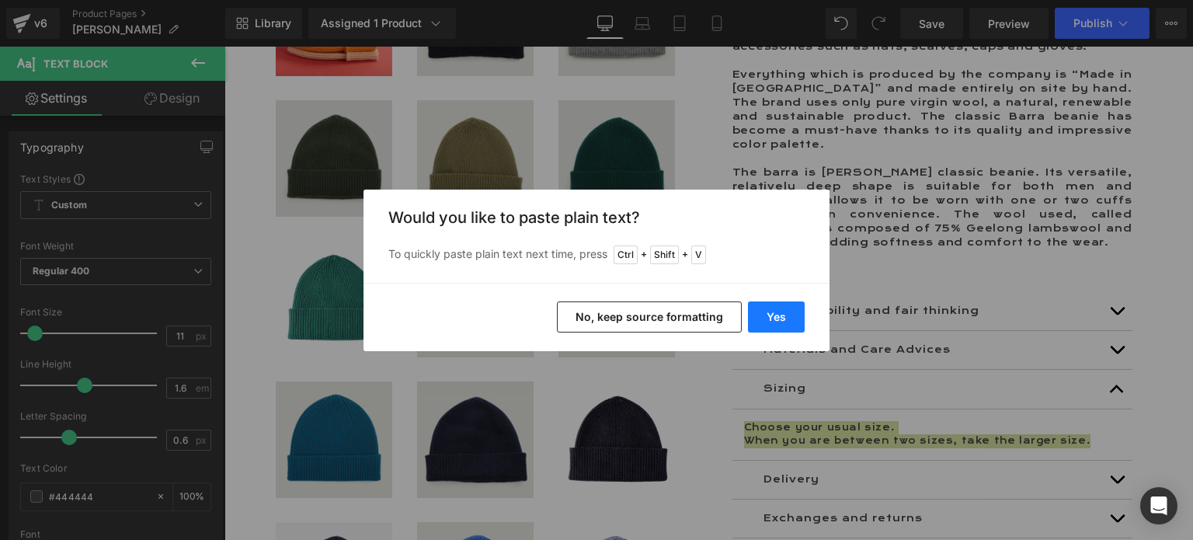
click at [770, 317] on button "Yes" at bounding box center [776, 316] width 57 height 31
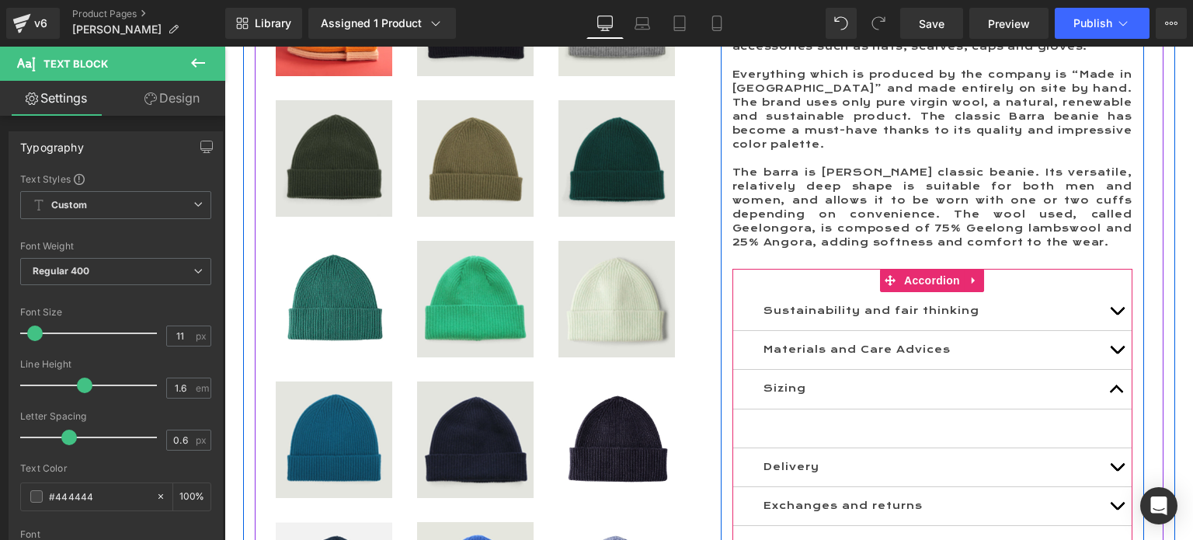
click at [799, 409] on article "Text Block" at bounding box center [933, 428] width 400 height 39
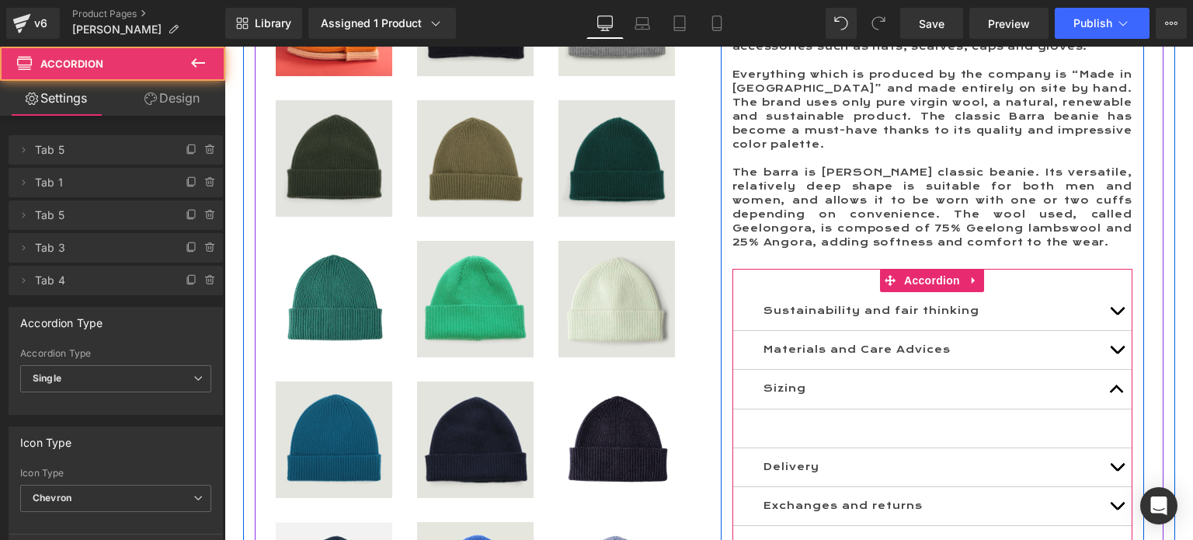
click at [778, 381] on p "Sizing" at bounding box center [933, 388] width 338 height 15
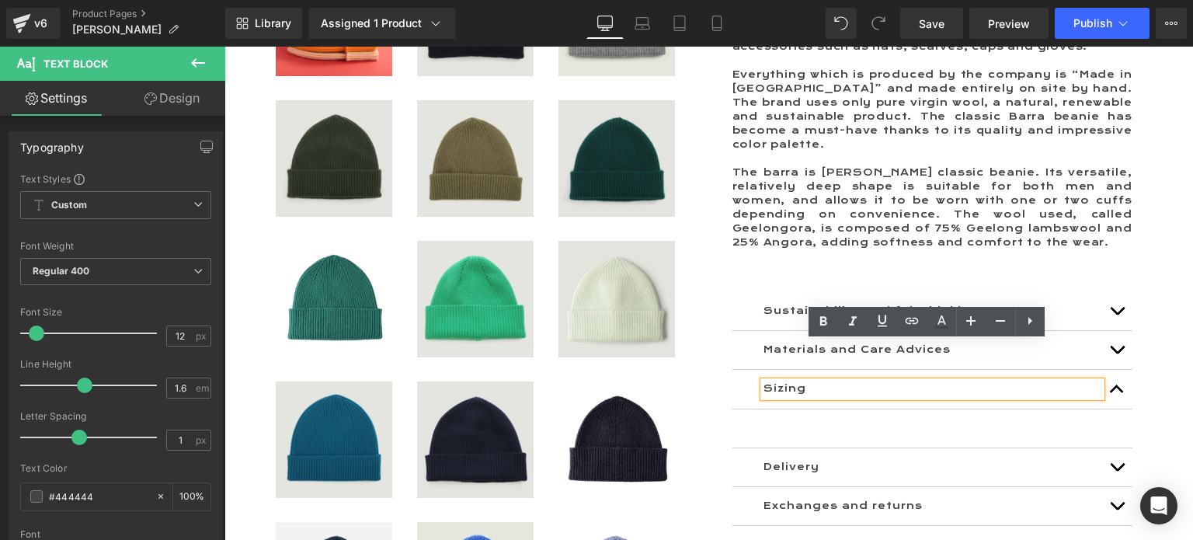
click at [788, 409] on article "Text Block" at bounding box center [933, 428] width 400 height 39
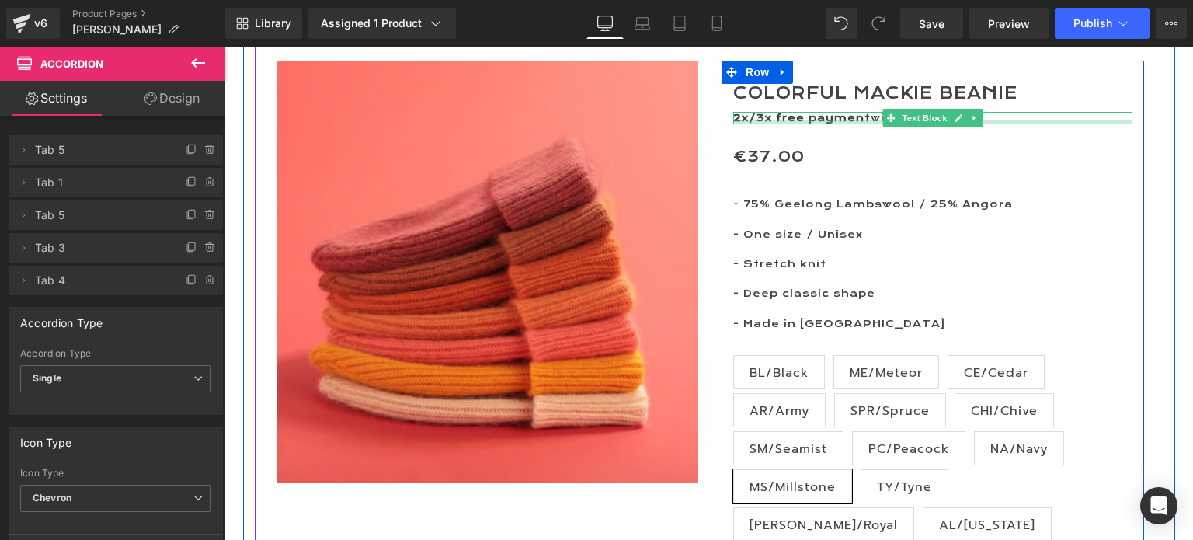
scroll to position [233, 0]
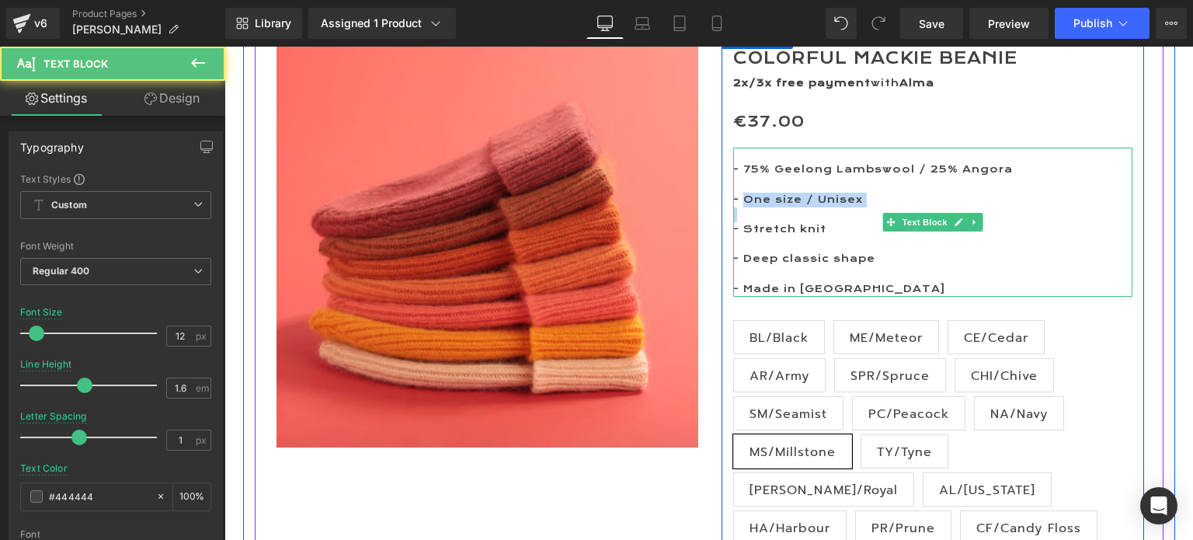
drag, startPoint x: 739, startPoint y: 197, endPoint x: 783, endPoint y: 218, distance: 49.0
click at [783, 218] on div "- 75% Geelong Lambswool / 25% Angora - One size / Unisex - Stretch knit - Deep …" at bounding box center [932, 222] width 399 height 149
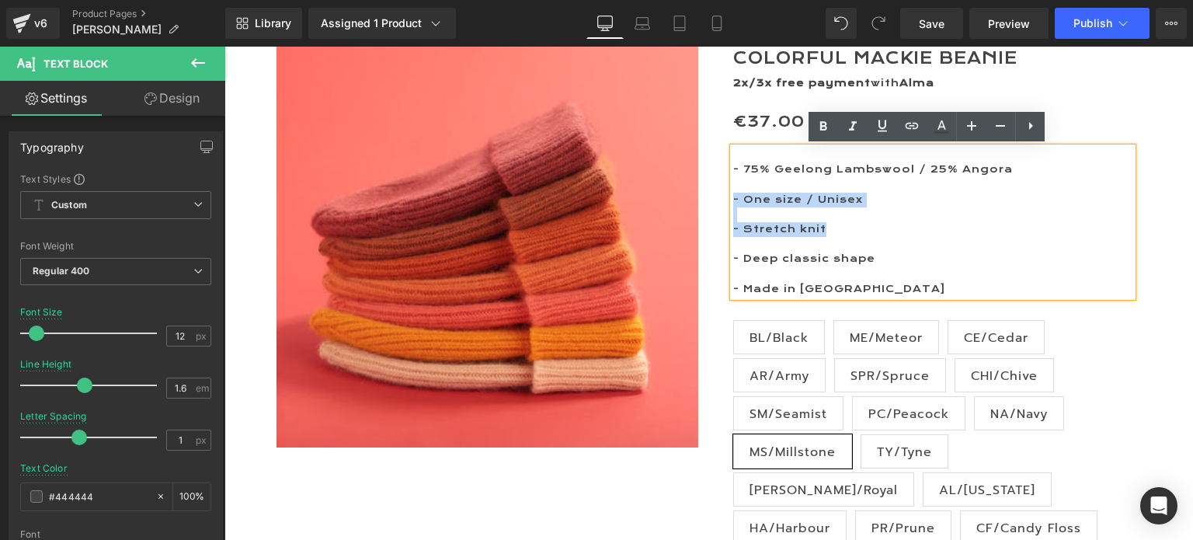
drag, startPoint x: 733, startPoint y: 200, endPoint x: 826, endPoint y: 228, distance: 96.4
click at [826, 228] on div "- 75% Geelong Lambswool / 25% Angora - One size / Unisex - Stretch knit - Deep …" at bounding box center [932, 222] width 399 height 149
copy div "- One size / Unisex - Stretch knit"
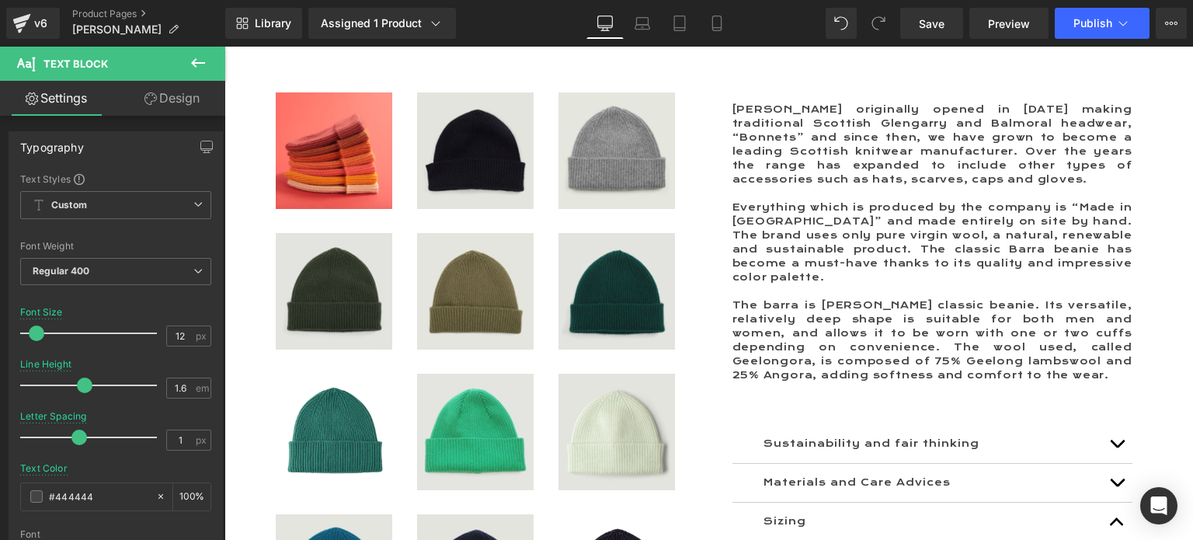
scroll to position [1398, 0]
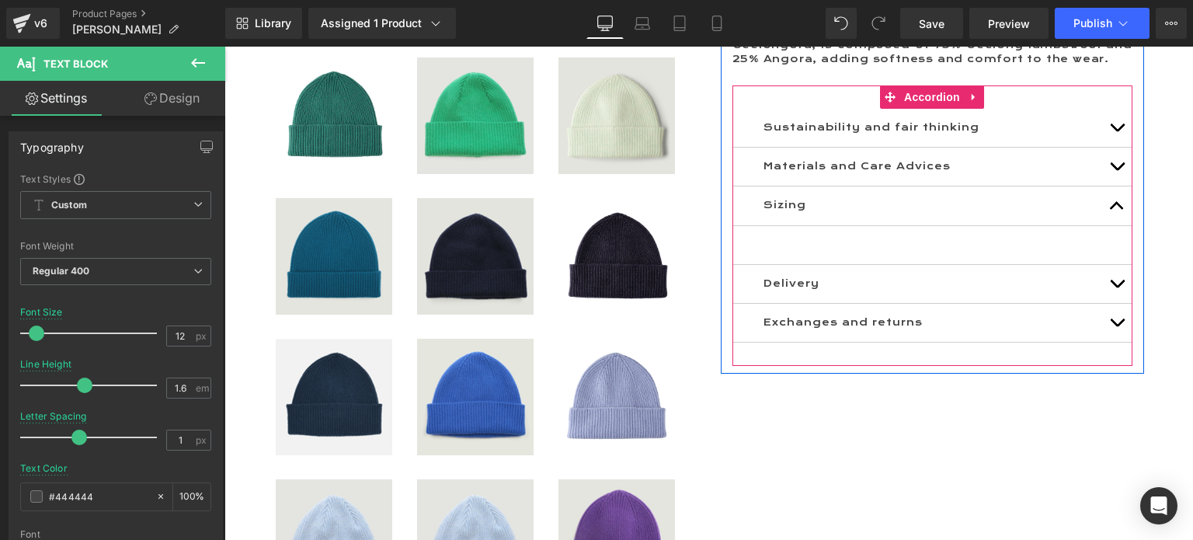
click at [1105, 186] on button "button" at bounding box center [1117, 205] width 31 height 38
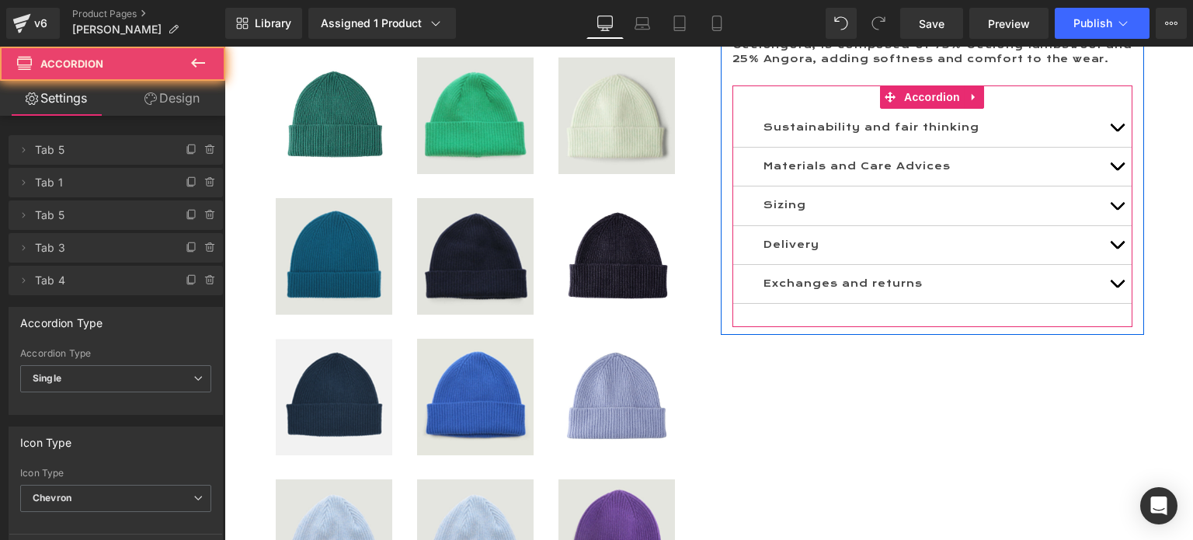
click at [1105, 186] on button "button" at bounding box center [1117, 205] width 31 height 38
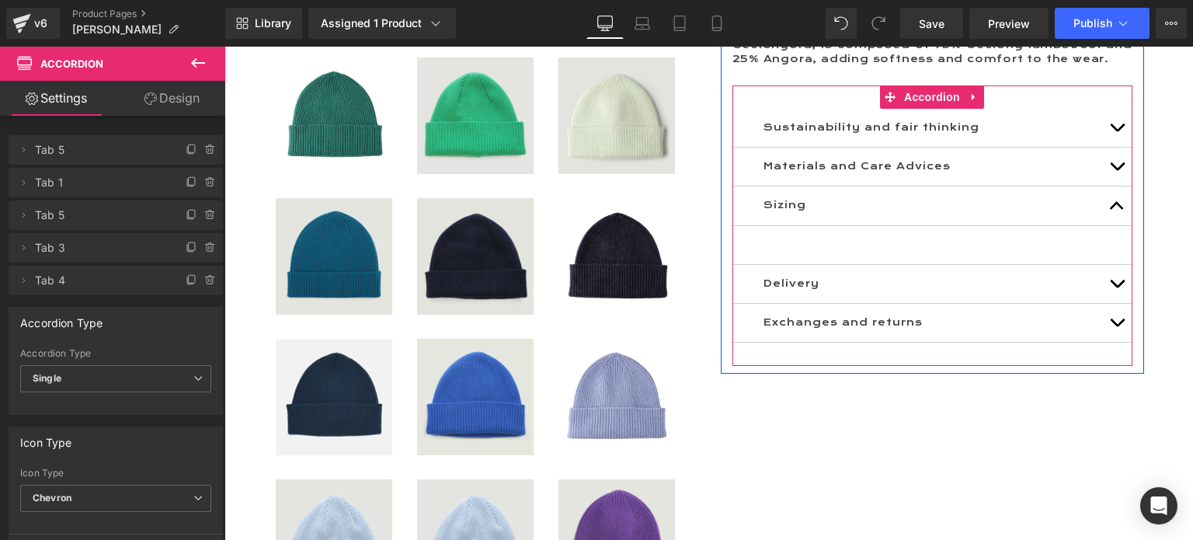
click at [798, 226] on article "Text Block" at bounding box center [933, 245] width 400 height 39
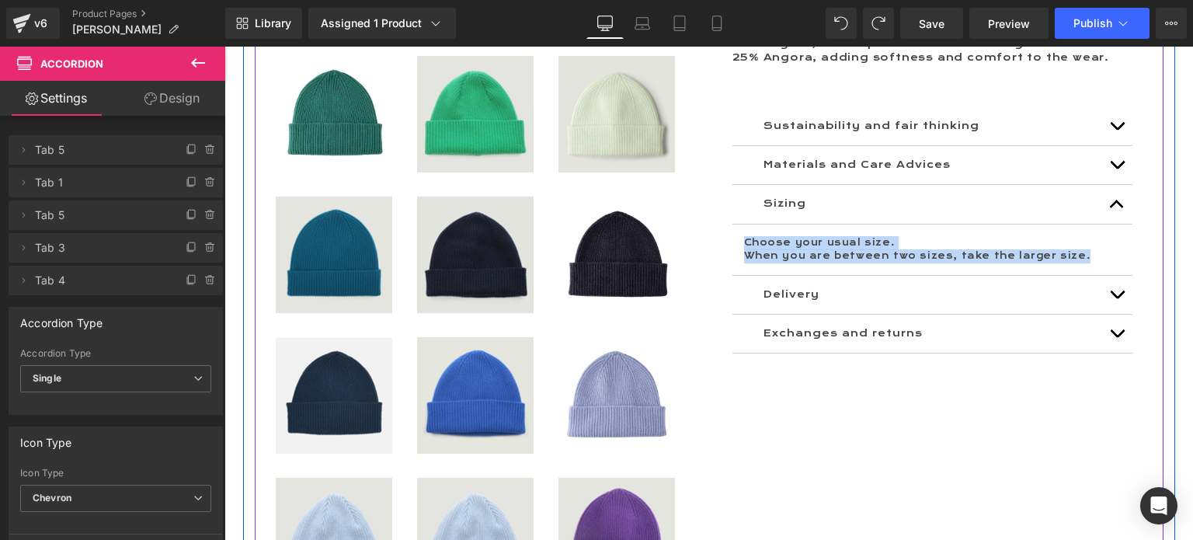
scroll to position [1409, 0]
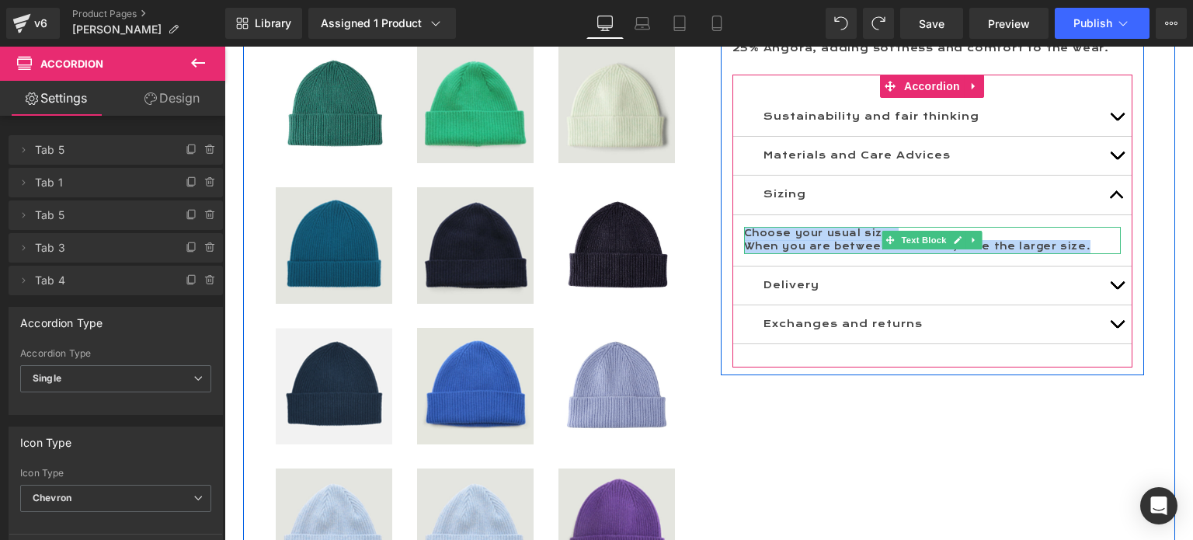
click at [774, 227] on p "Choose your usual size." at bounding box center [932, 234] width 377 height 14
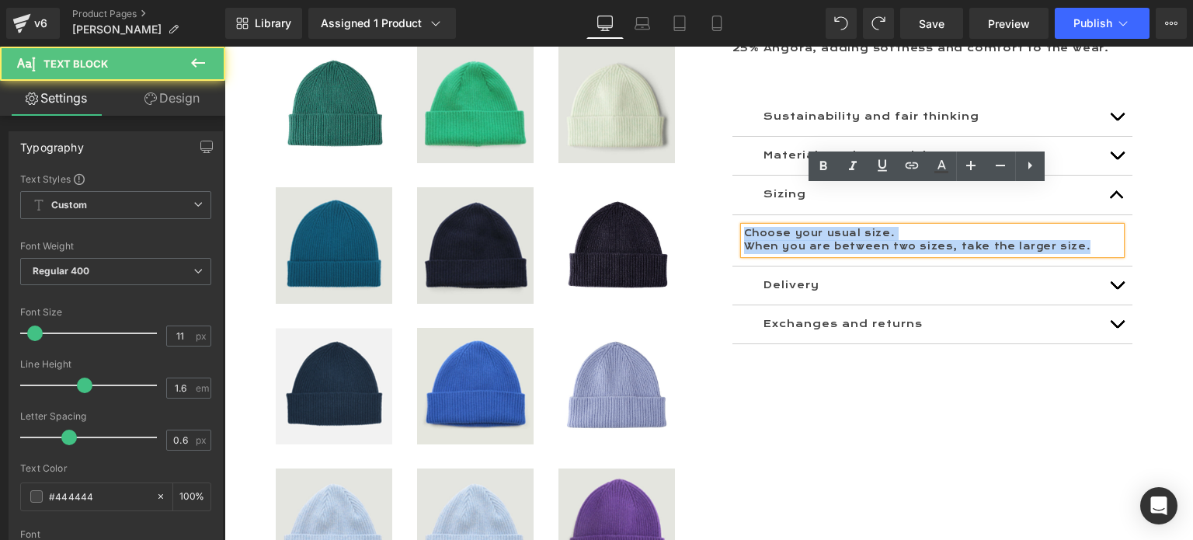
drag, startPoint x: 740, startPoint y: 190, endPoint x: 1067, endPoint y: 203, distance: 328.1
click at [1067, 227] on div "Choose your usual size. When you are between two sizes, take the larger size." at bounding box center [932, 240] width 377 height 27
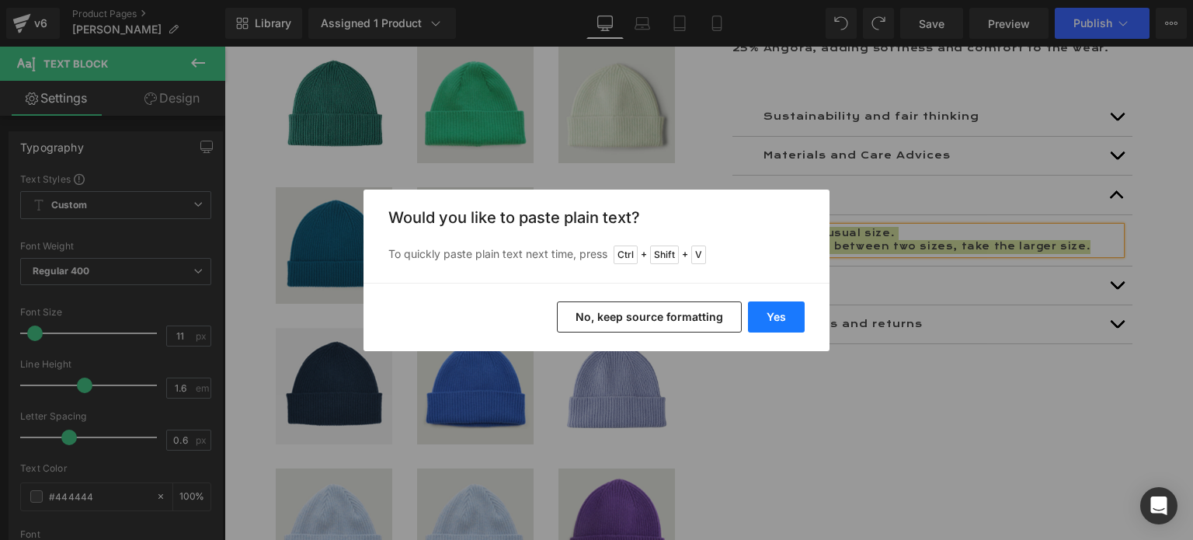
click at [786, 313] on button "Yes" at bounding box center [776, 316] width 57 height 31
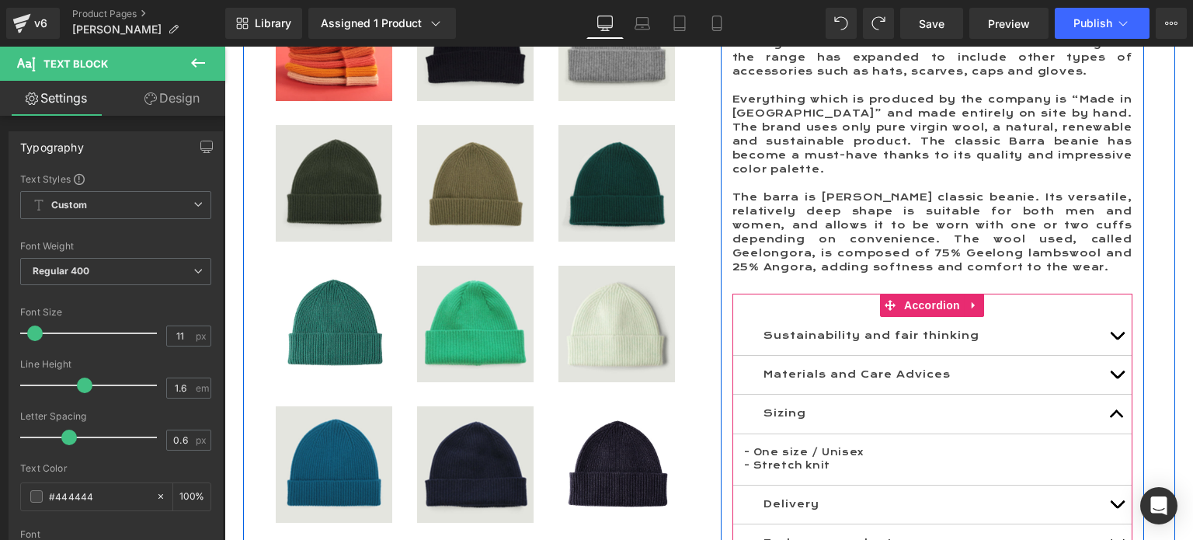
scroll to position [1176, 0]
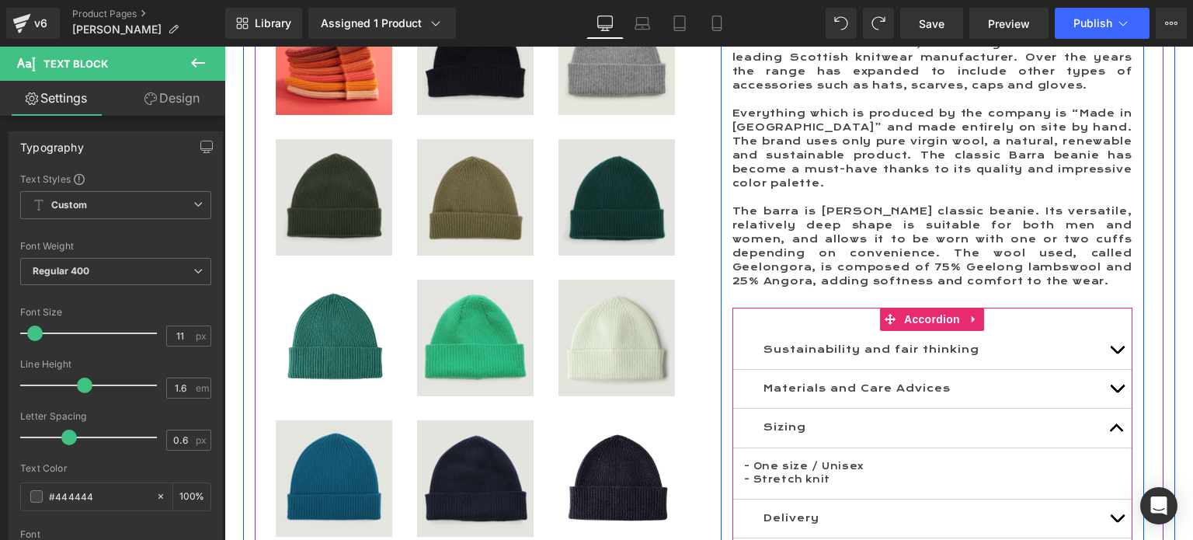
click at [1112, 500] on button "button" at bounding box center [1117, 519] width 31 height 38
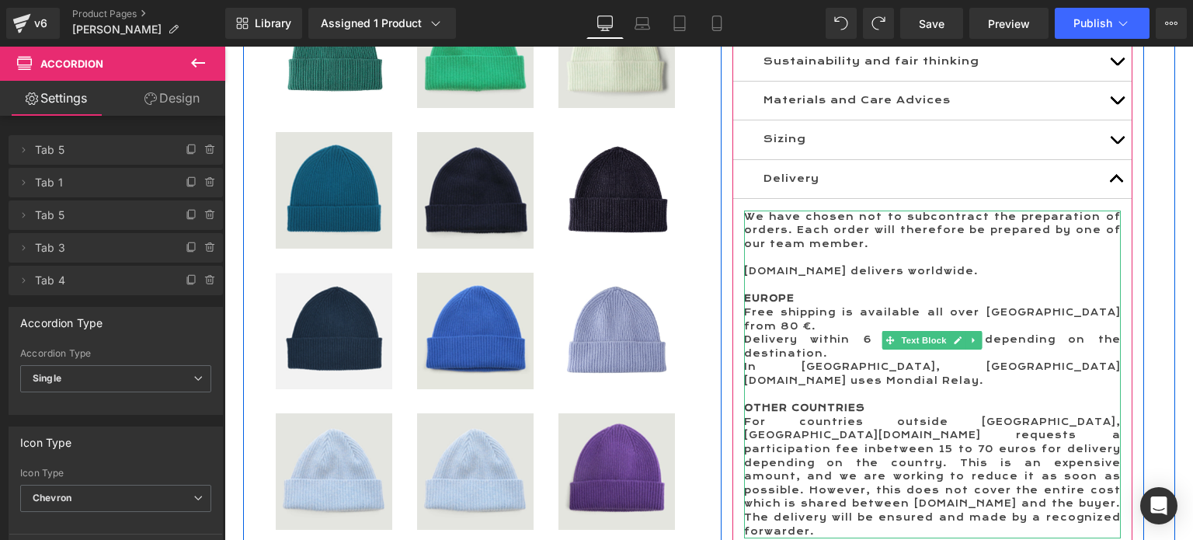
scroll to position [1487, 0]
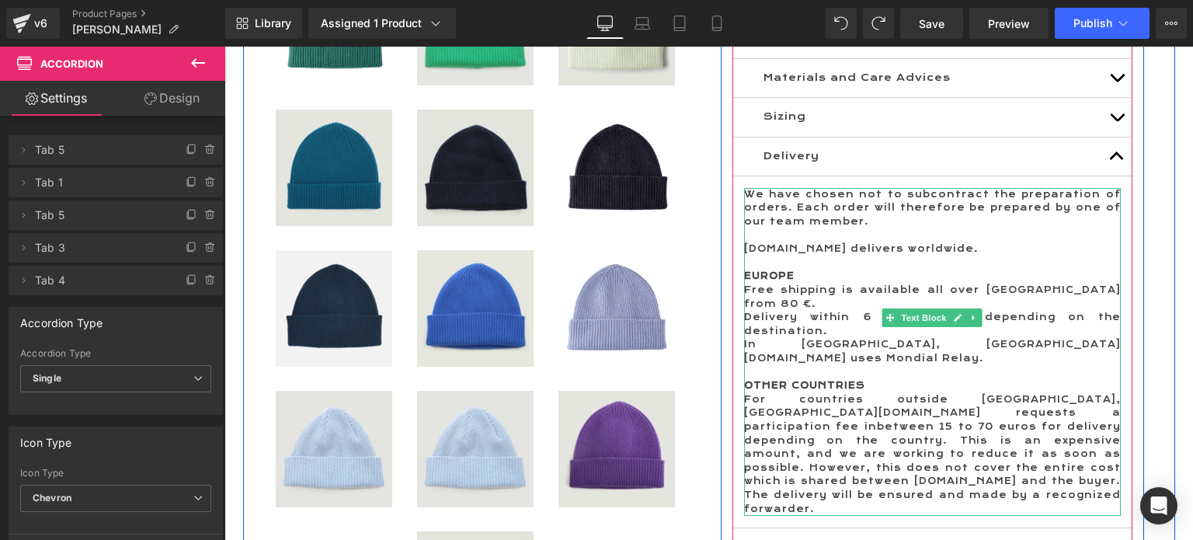
click at [827, 311] on p "Delivery within 6 to 12 days depending on the destination." at bounding box center [932, 324] width 377 height 27
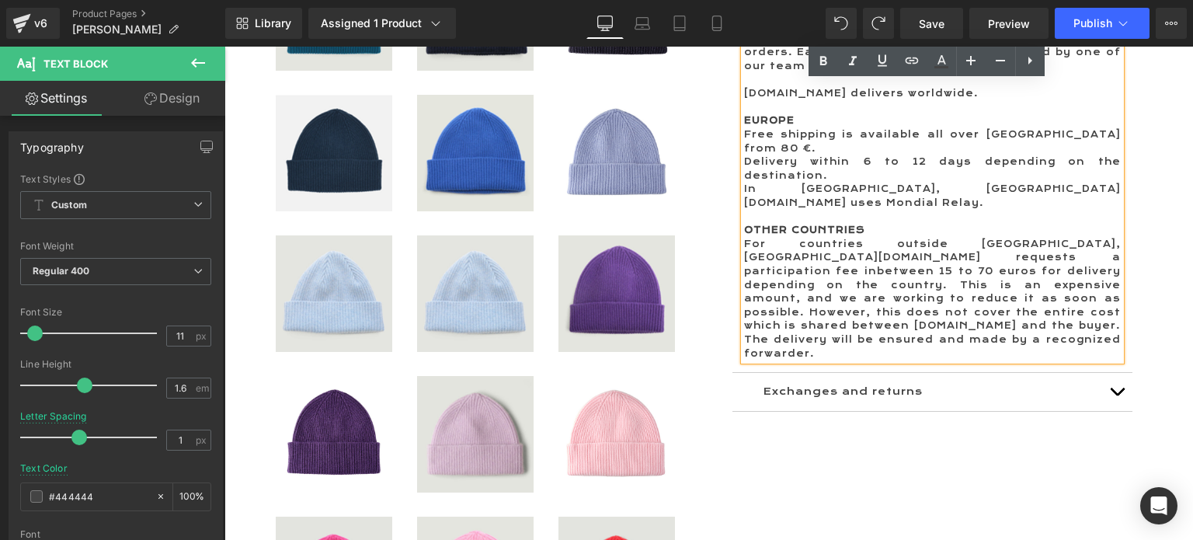
click at [1117, 395] on span "button" at bounding box center [1117, 395] width 0 height 0
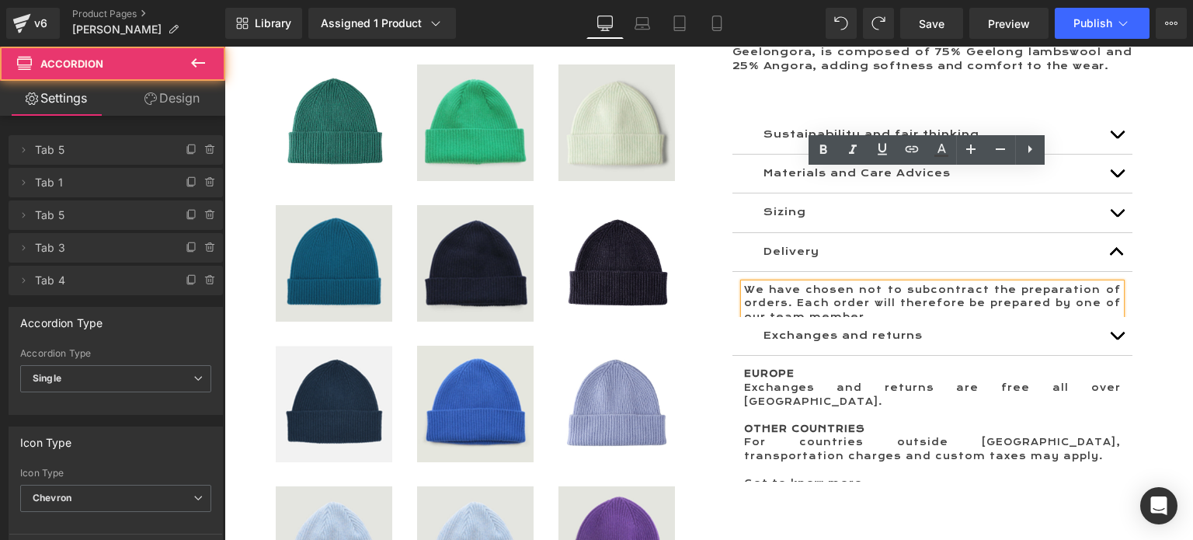
scroll to position [1359, 0]
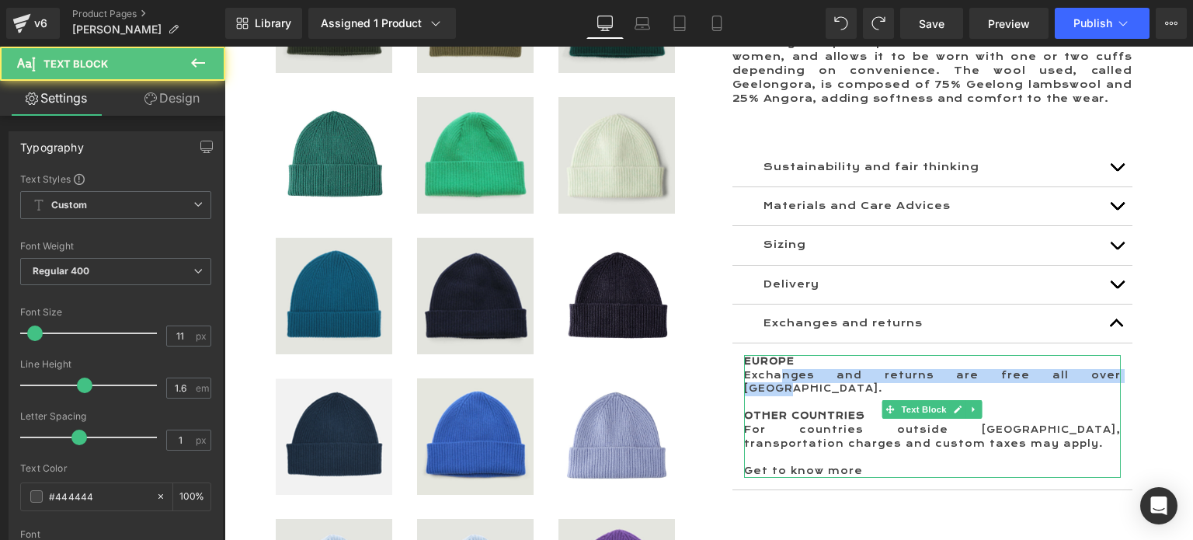
drag, startPoint x: 820, startPoint y: 336, endPoint x: 1033, endPoint y: 336, distance: 212.9
click at [1033, 369] on p "Exchanges and returns are free all over [GEOGRAPHIC_DATA]." at bounding box center [932, 382] width 377 height 27
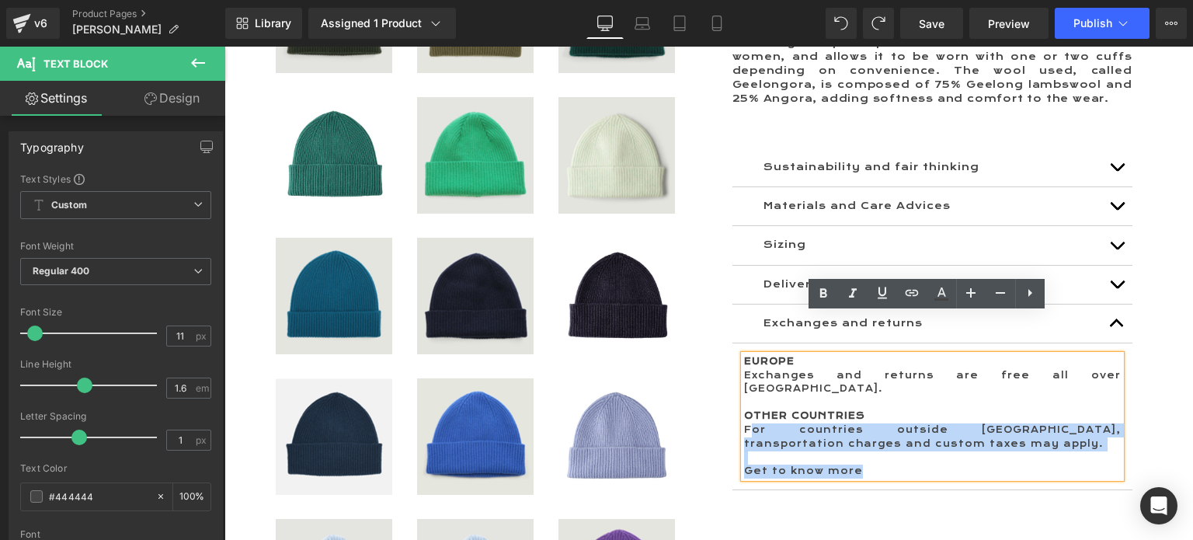
drag, startPoint x: 746, startPoint y: 375, endPoint x: 922, endPoint y: 419, distance: 181.8
click at [922, 419] on div "EUROPE Exchanges and returns are free all over [GEOGRAPHIC_DATA]. OTHER COUNTRI…" at bounding box center [932, 416] width 377 height 123
click at [833, 423] on p "For countries outside [GEOGRAPHIC_DATA], transportation charges and custom taxe…" at bounding box center [932, 436] width 377 height 27
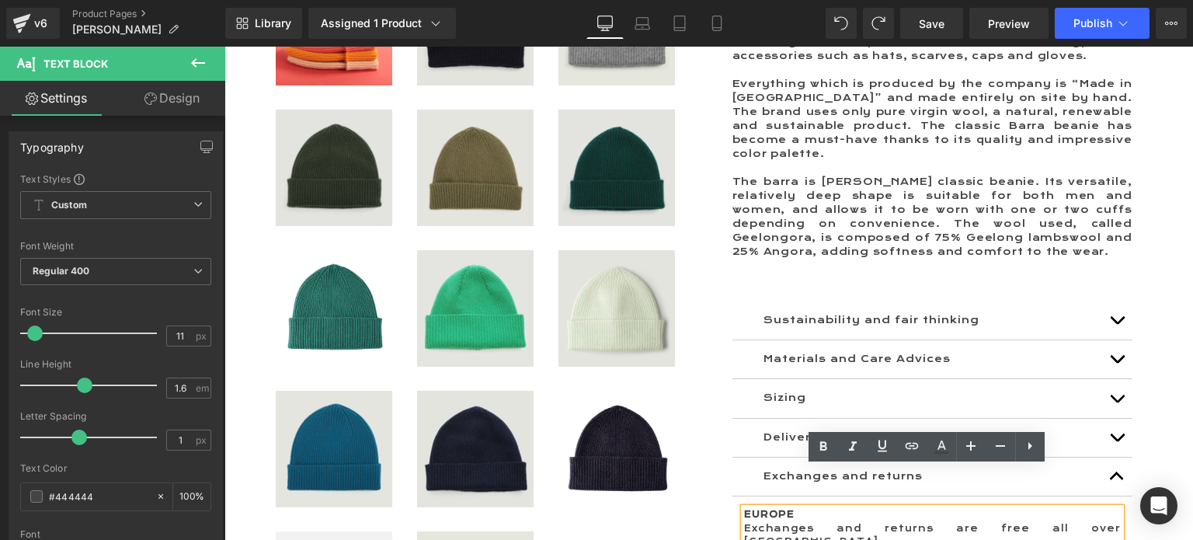
scroll to position [1203, 0]
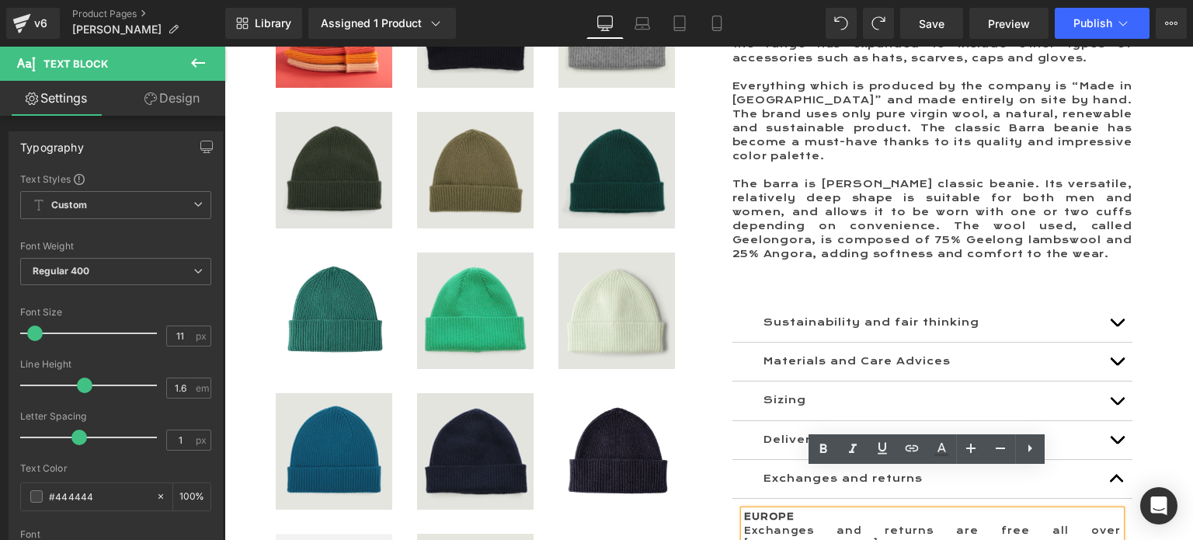
click at [1117, 326] on span "button" at bounding box center [1117, 326] width 0 height 0
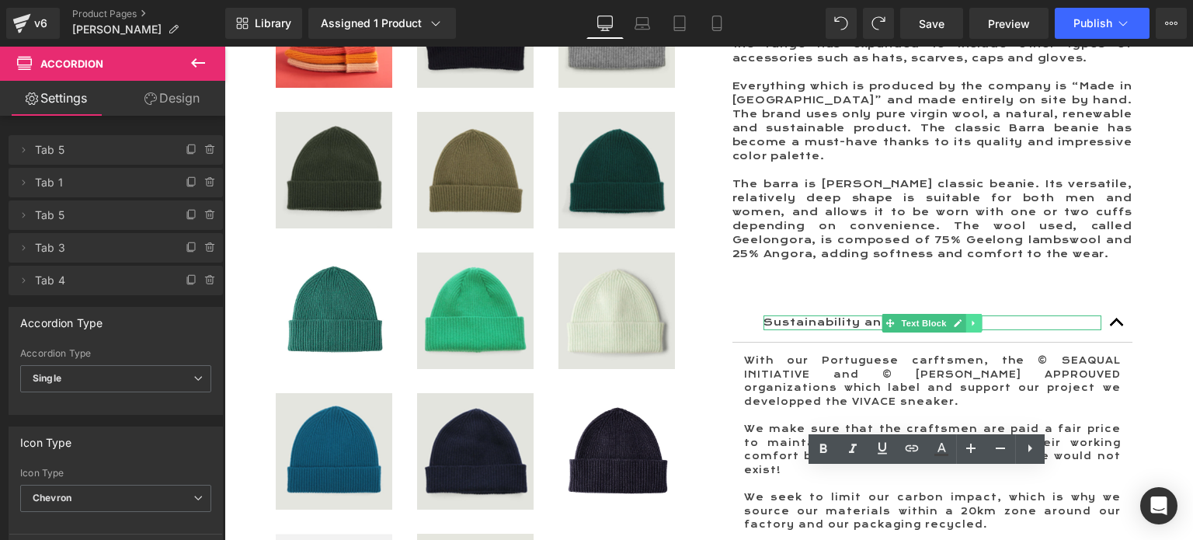
click at [971, 318] on icon at bounding box center [973, 322] width 9 height 9
click at [978, 318] on icon at bounding box center [982, 322] width 9 height 9
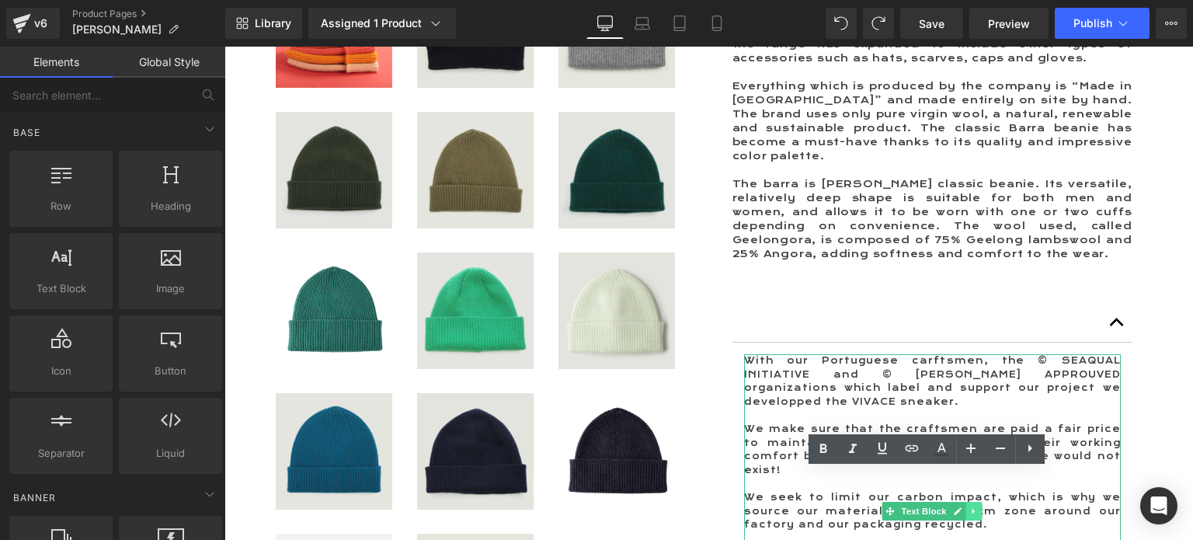
click at [969, 506] on icon at bounding box center [973, 510] width 9 height 9
click at [978, 507] on icon at bounding box center [982, 511] width 9 height 9
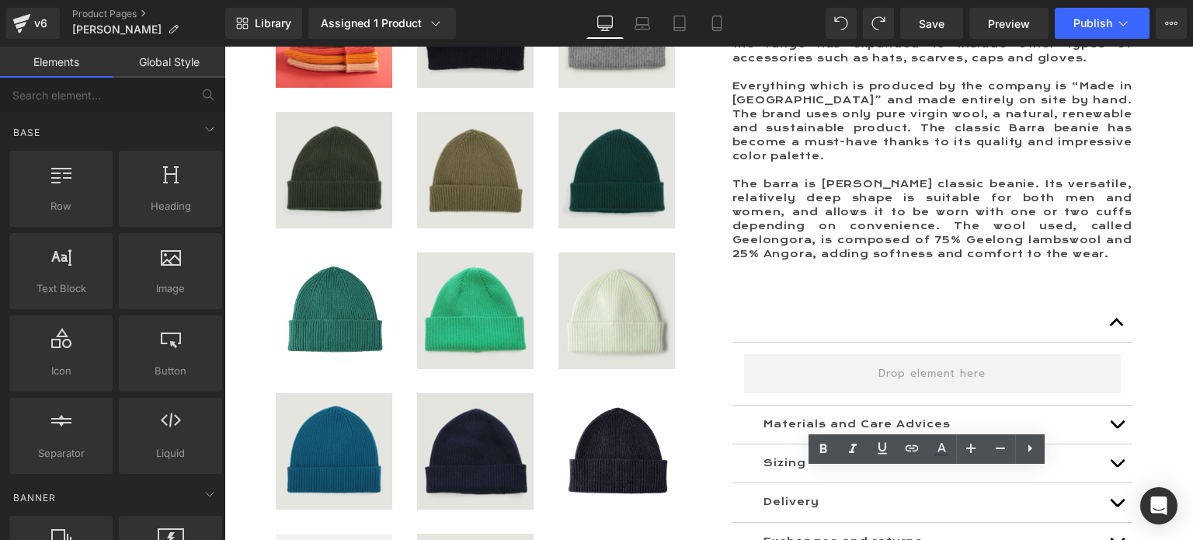
click at [834, 304] on div at bounding box center [933, 323] width 400 height 39
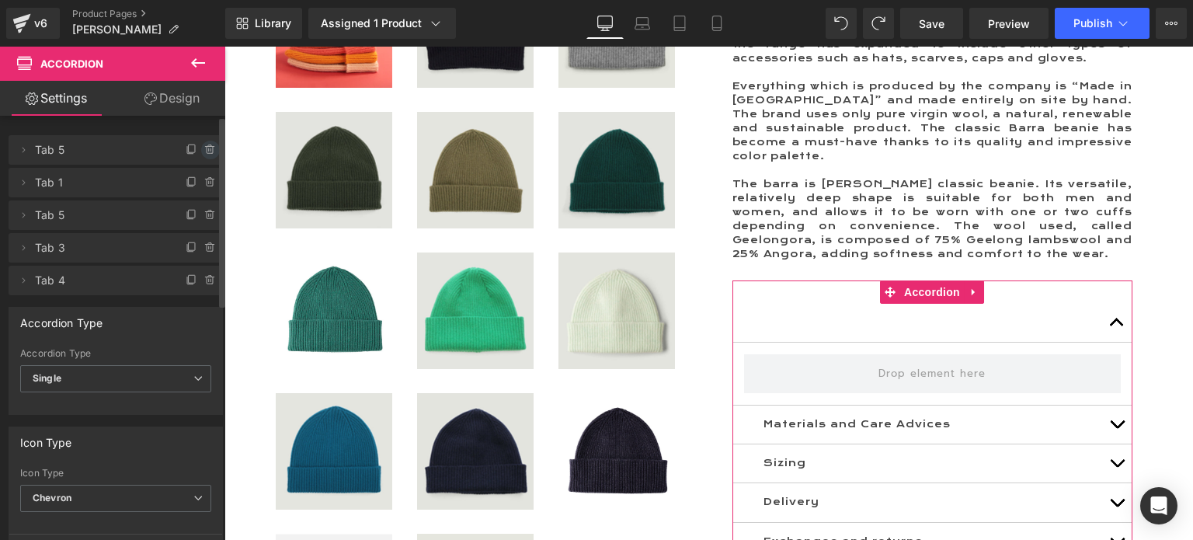
click at [204, 148] on icon at bounding box center [210, 150] width 12 height 12
click at [191, 148] on button "Delete" at bounding box center [193, 151] width 49 height 20
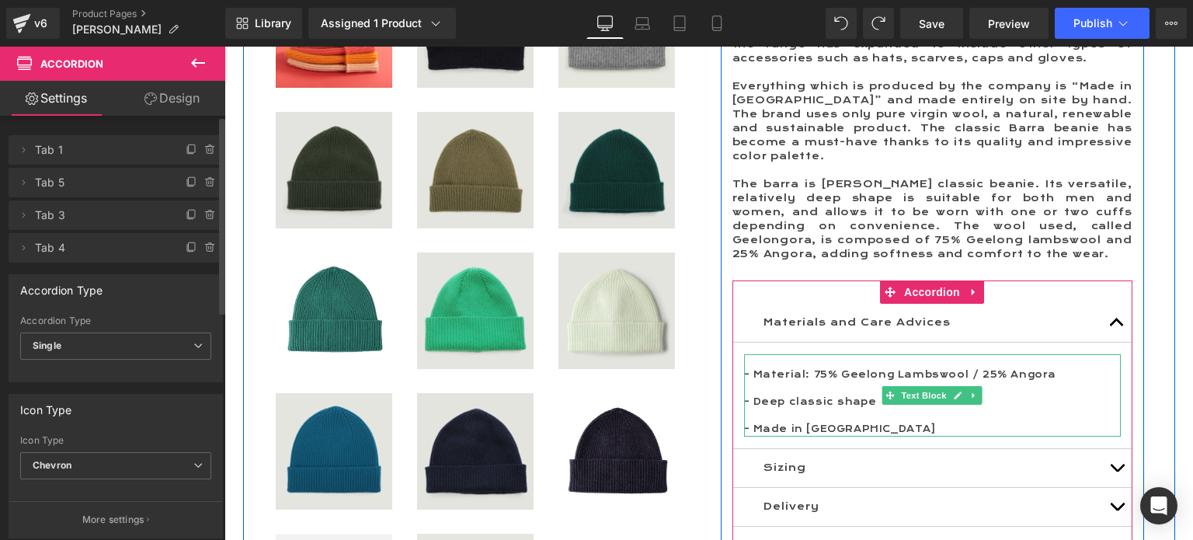
click at [858, 395] on p "- Deep classic shape" at bounding box center [932, 402] width 377 height 14
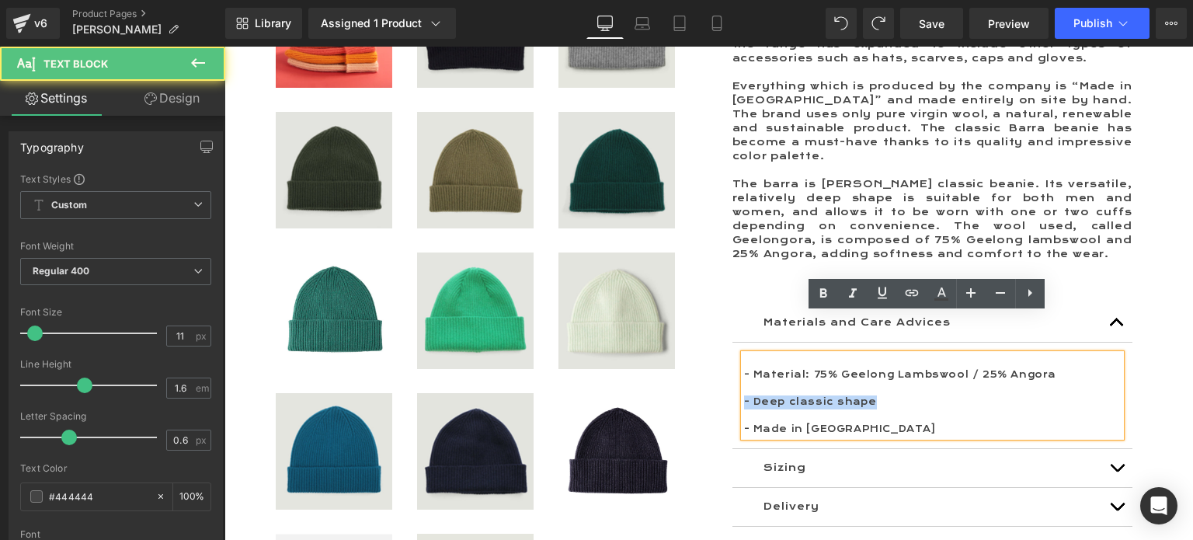
drag, startPoint x: 864, startPoint y: 363, endPoint x: 714, endPoint y: 363, distance: 149.9
click at [714, 363] on div "[PERSON_NAME] originally opened in [DATE] making traditional Scottish Glengarry…" at bounding box center [932, 277] width 447 height 639
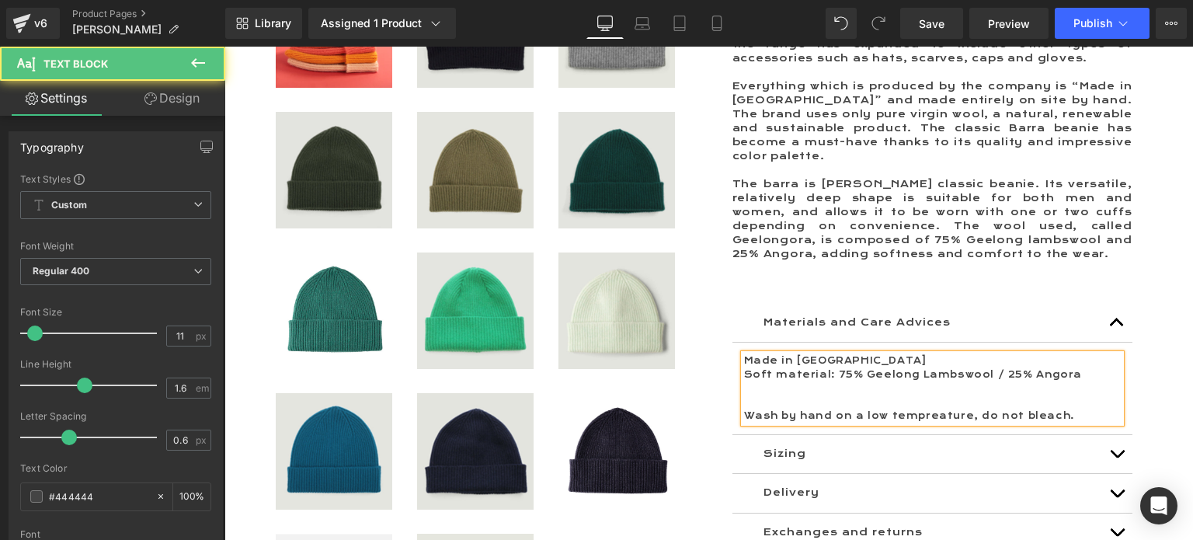
click at [817, 368] on p "Soft material: 75% Geelong Lambswool / 25% Angora" at bounding box center [932, 375] width 377 height 14
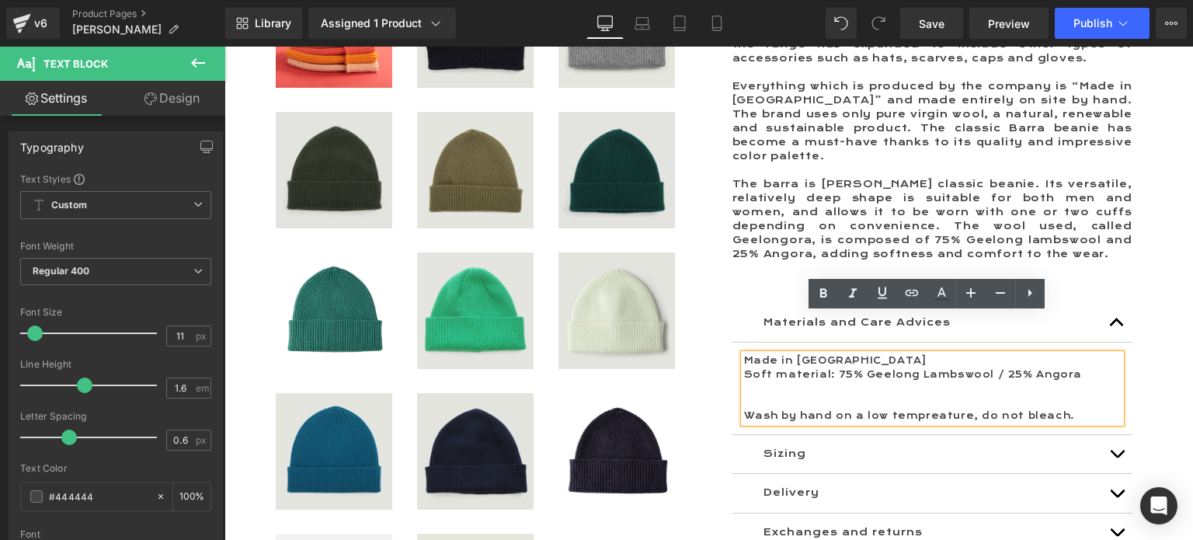
click at [769, 368] on p "Soft material: 75% Geelong Lambswool / 25% Angora" at bounding box center [932, 375] width 377 height 14
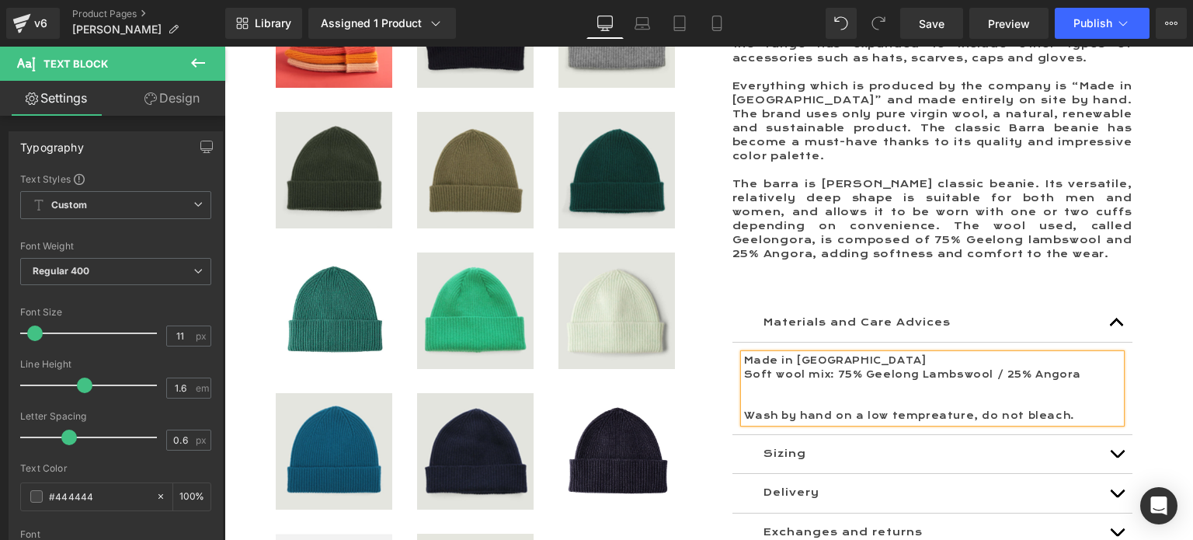
click at [1102, 435] on button "button" at bounding box center [1117, 454] width 31 height 38
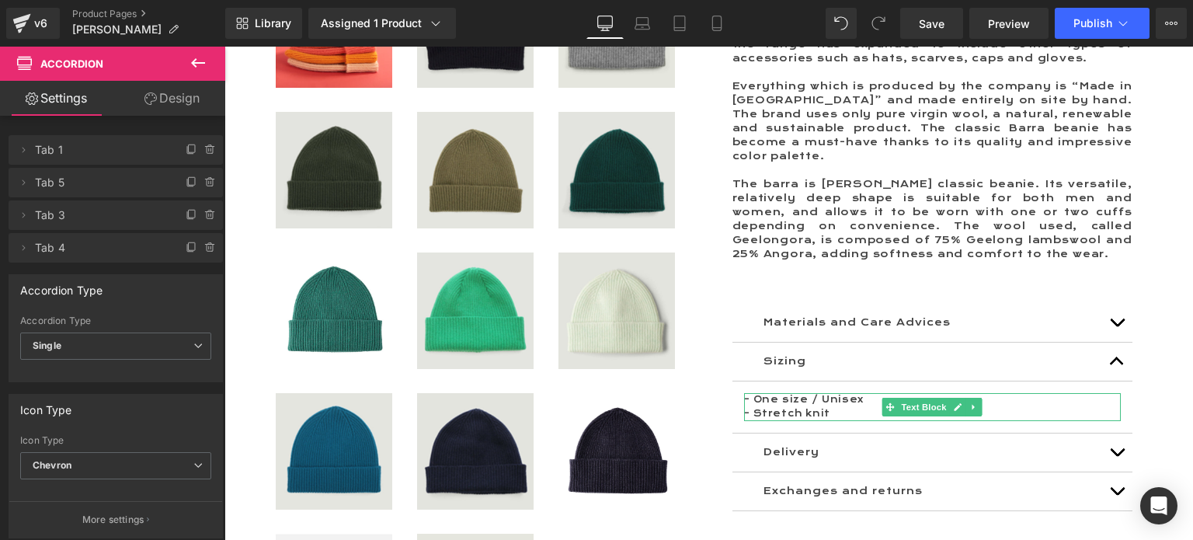
click at [748, 393] on p "- One size / Unisex" at bounding box center [932, 400] width 377 height 14
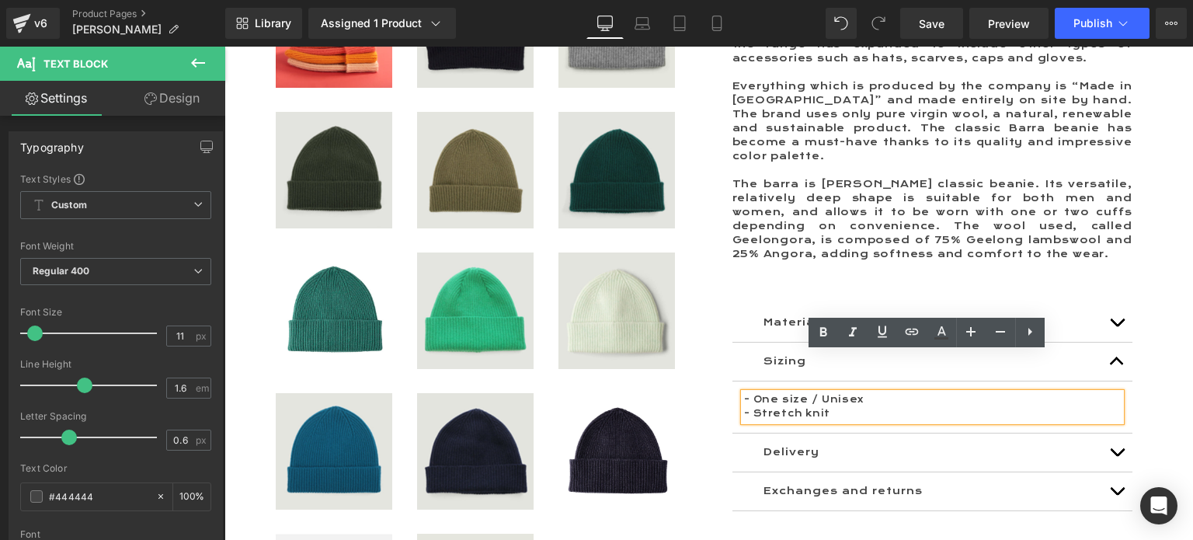
click at [751, 393] on p "- One size / Unisex" at bounding box center [932, 400] width 377 height 14
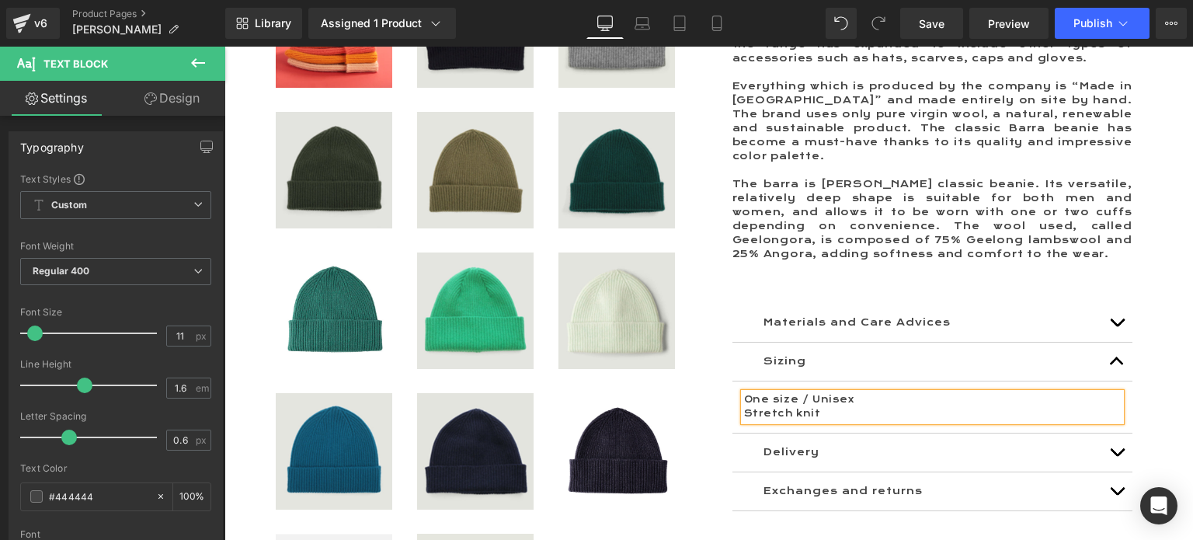
click at [1107, 433] on button "button" at bounding box center [1117, 452] width 31 height 38
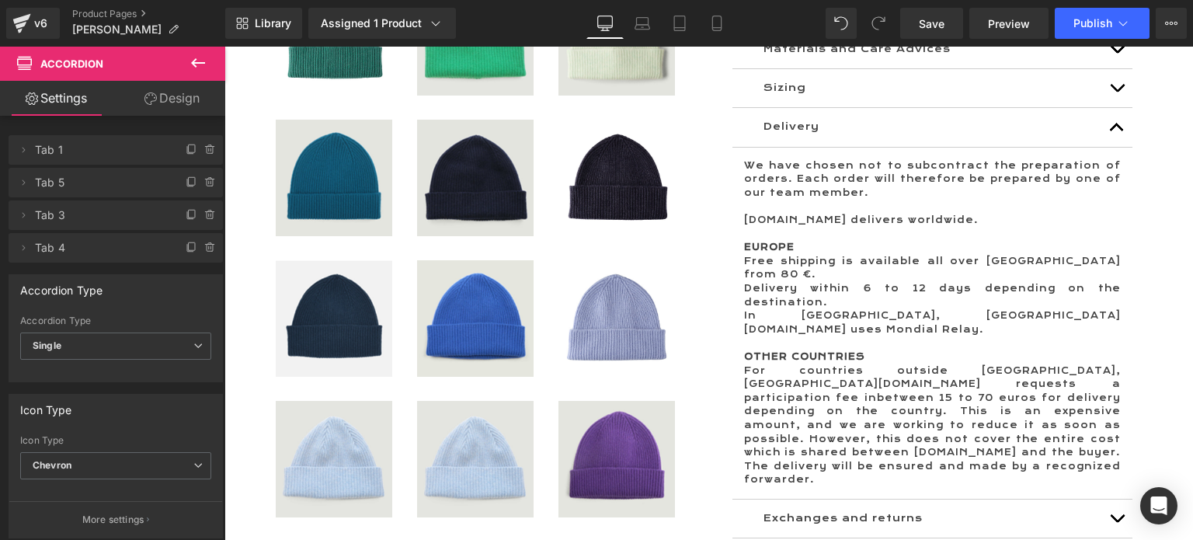
scroll to position [1514, 0]
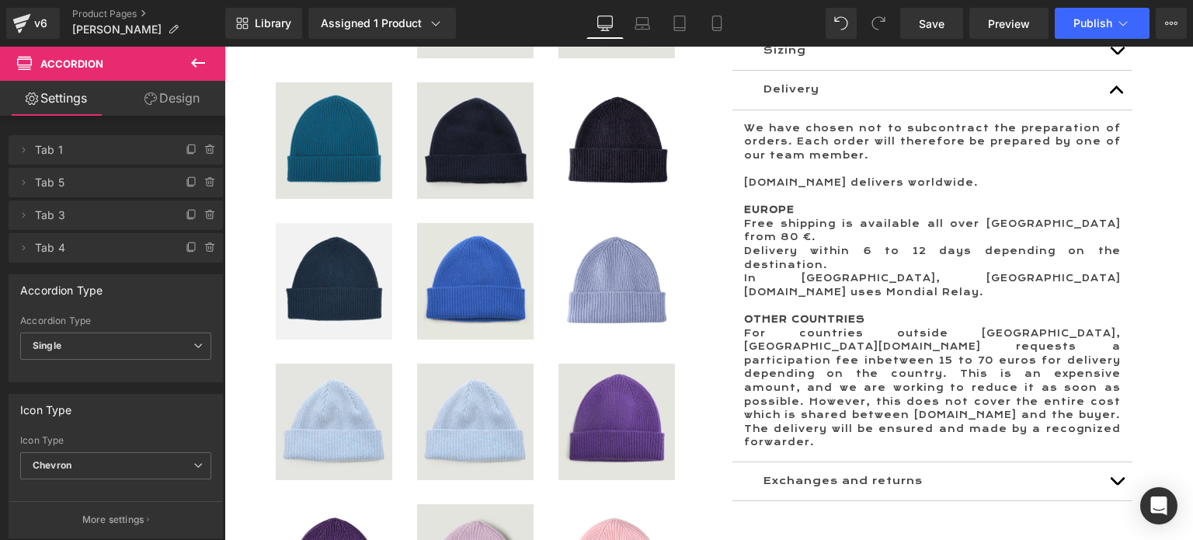
drag, startPoint x: 1110, startPoint y: 367, endPoint x: 1084, endPoint y: 367, distance: 25.6
click at [1112, 462] on button "button" at bounding box center [1117, 481] width 31 height 38
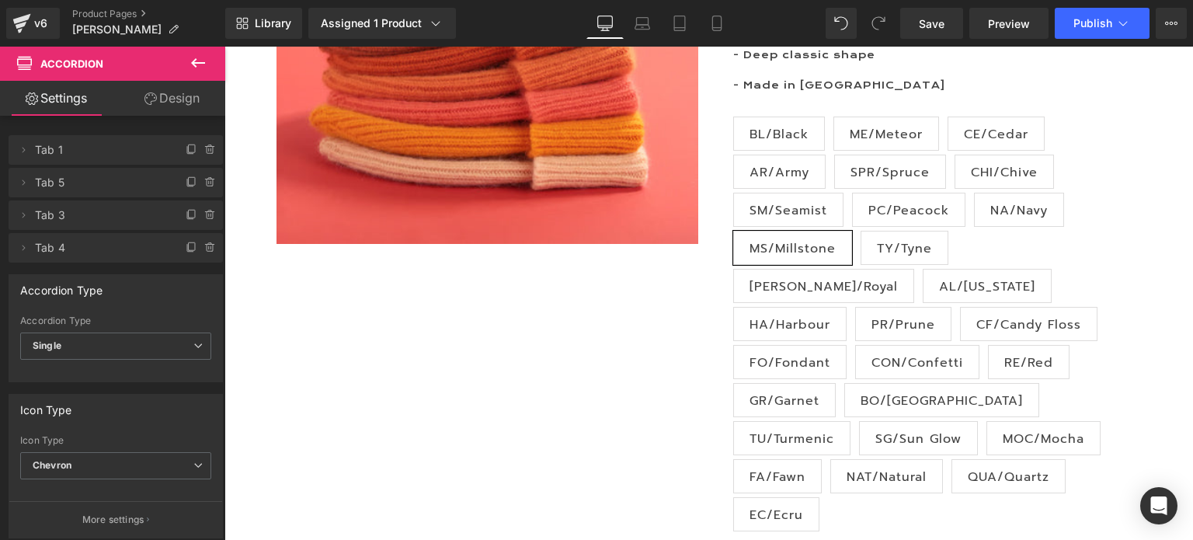
scroll to position [466, 0]
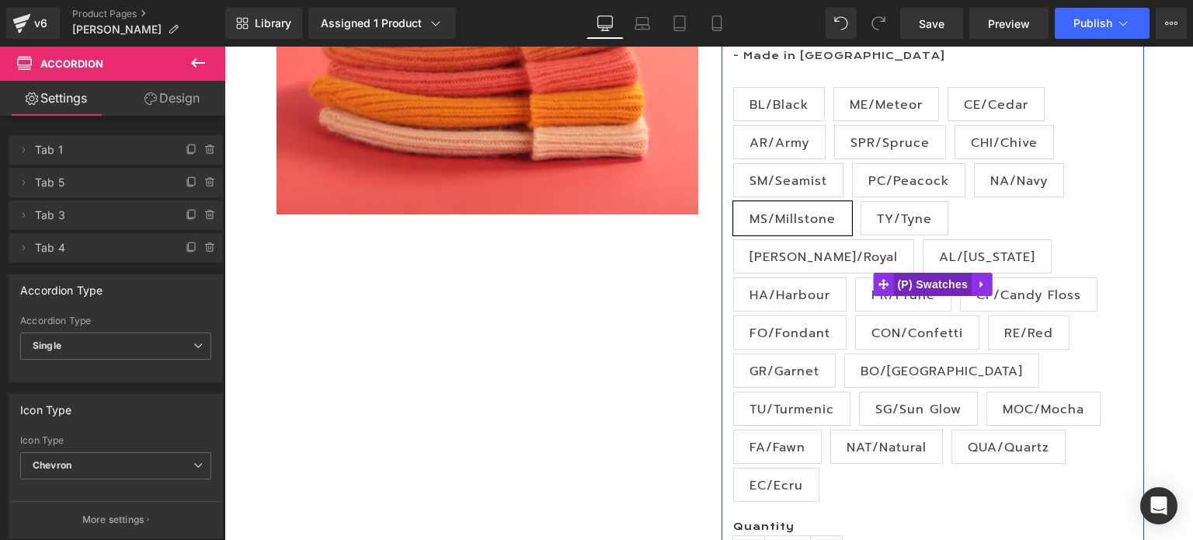
click at [930, 273] on span "(P) Swatches" at bounding box center [932, 284] width 78 height 23
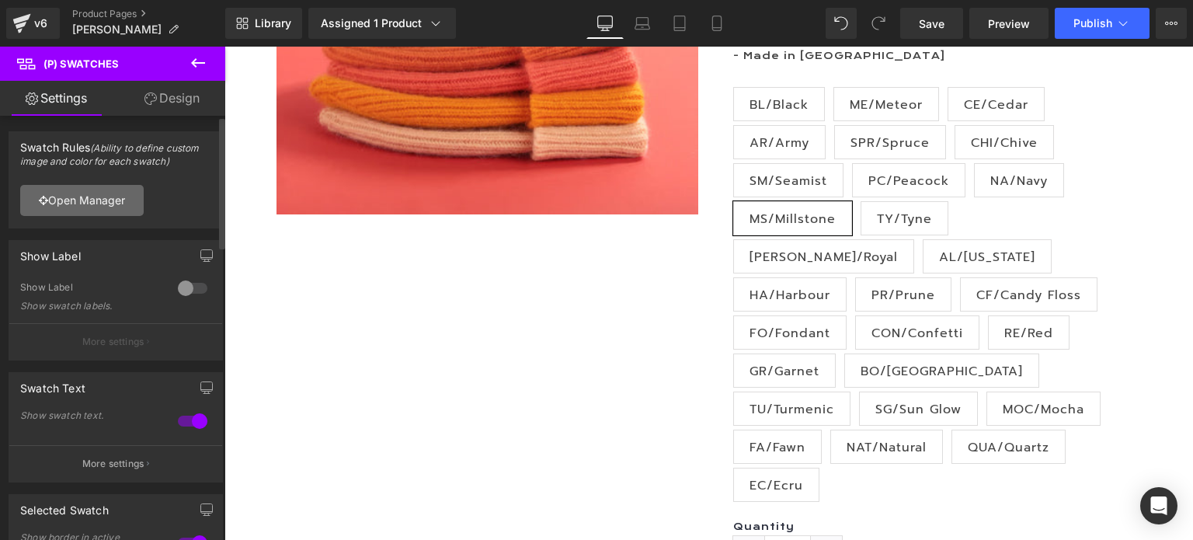
click at [90, 200] on link "Open Manager" at bounding box center [82, 200] width 124 height 31
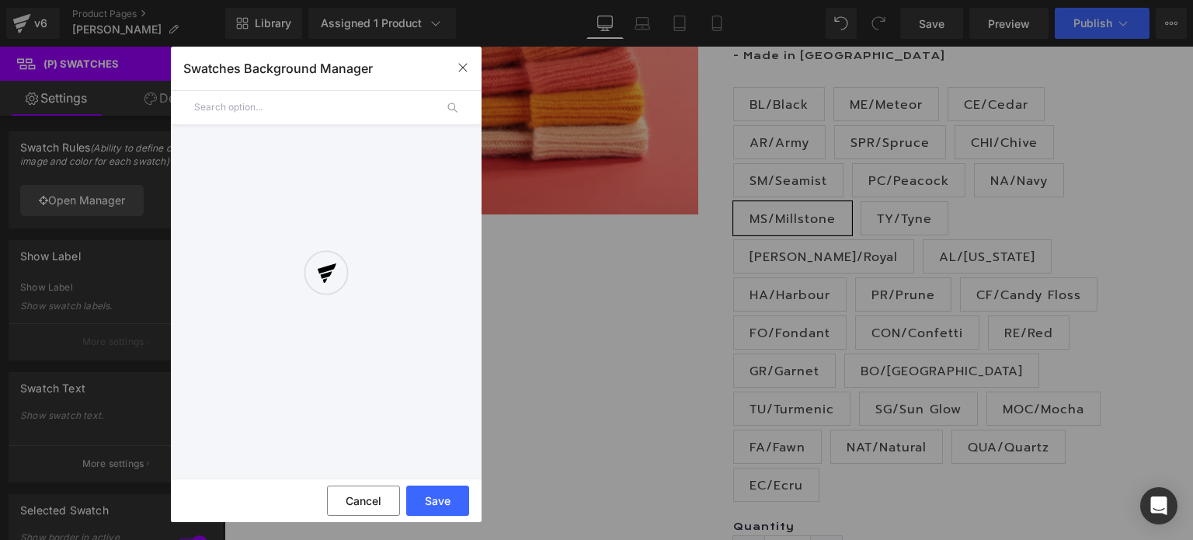
click at [271, 111] on div at bounding box center [326, 284] width 311 height 381
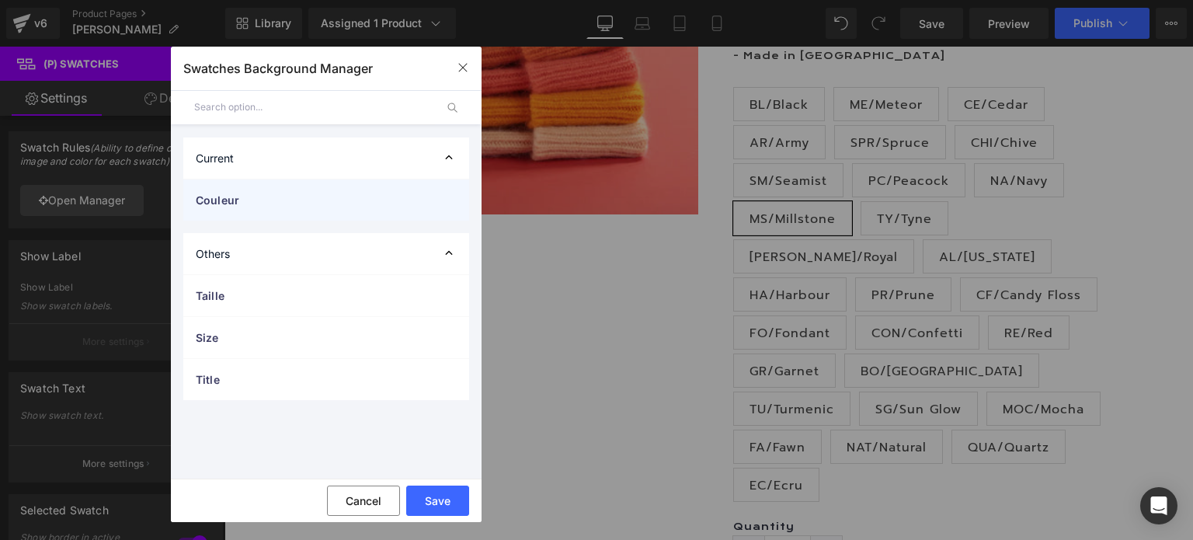
click at [239, 195] on span "Couleur" at bounding box center [311, 200] width 230 height 16
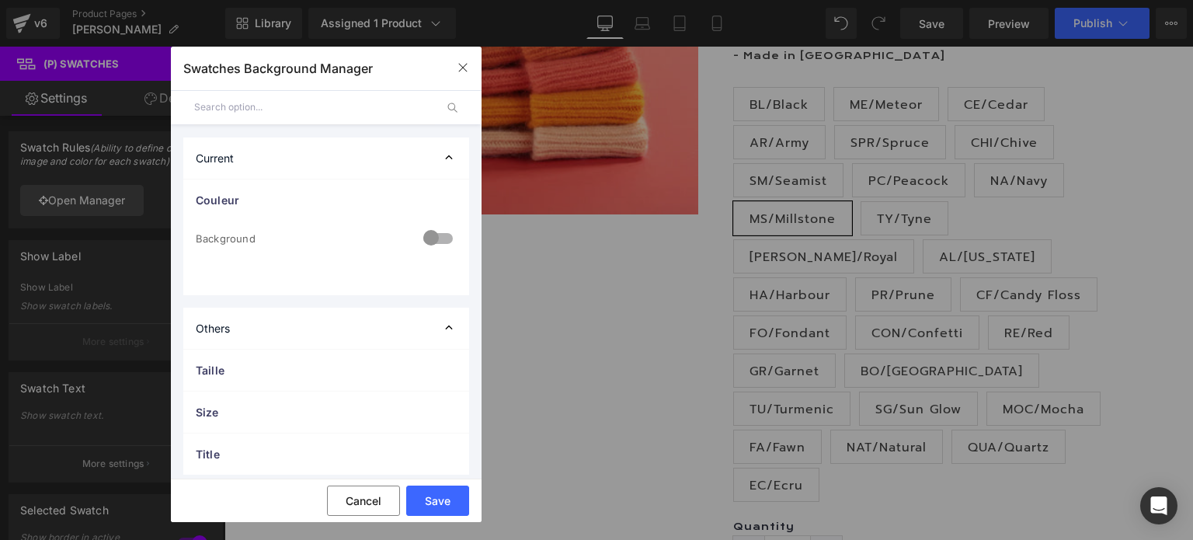
click at [437, 240] on div at bounding box center [437, 240] width 37 height 30
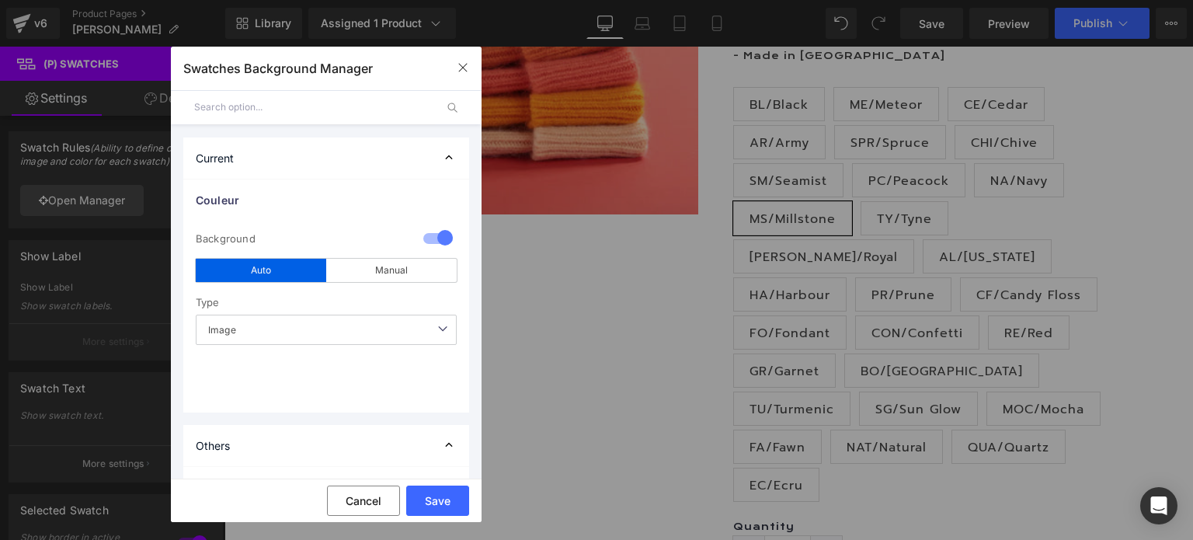
click at [271, 322] on span "Image" at bounding box center [326, 330] width 261 height 30
click at [367, 271] on div "Manual" at bounding box center [391, 270] width 131 height 23
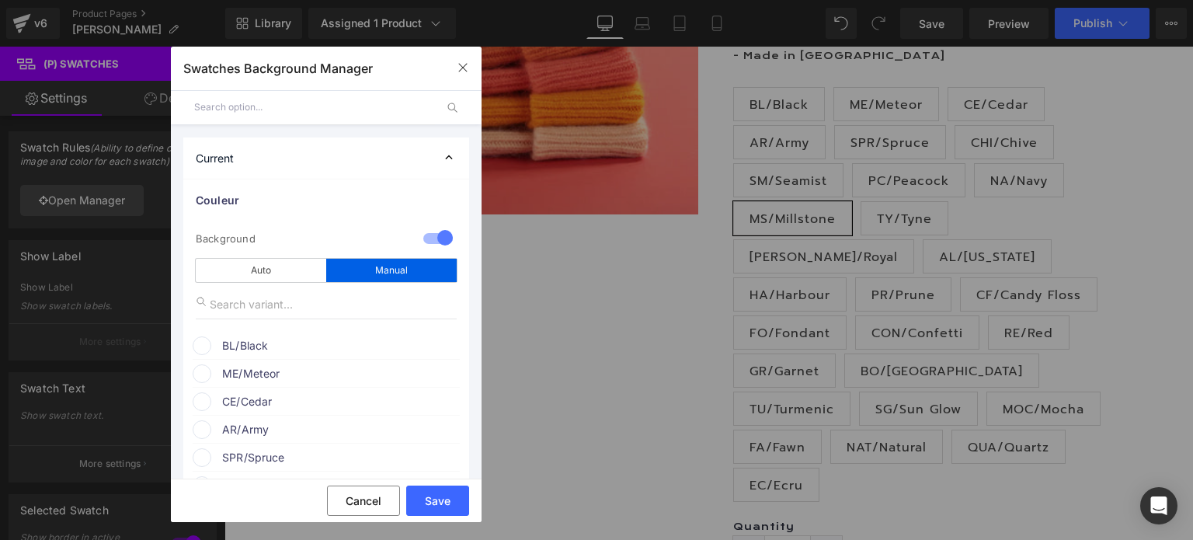
click at [420, 234] on div at bounding box center [437, 240] width 37 height 30
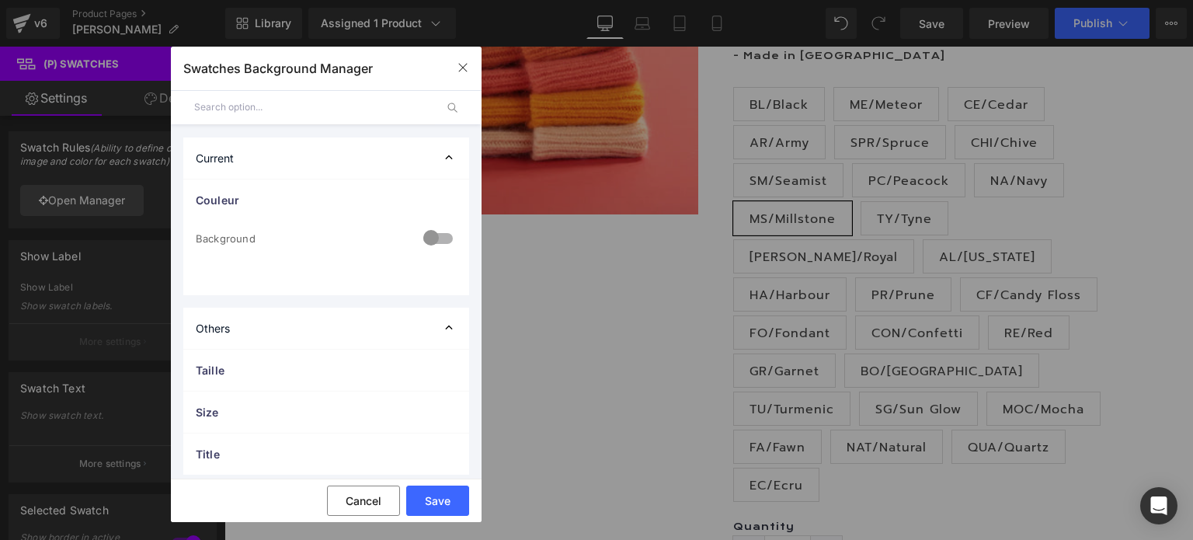
click at [439, 236] on div at bounding box center [437, 240] width 37 height 30
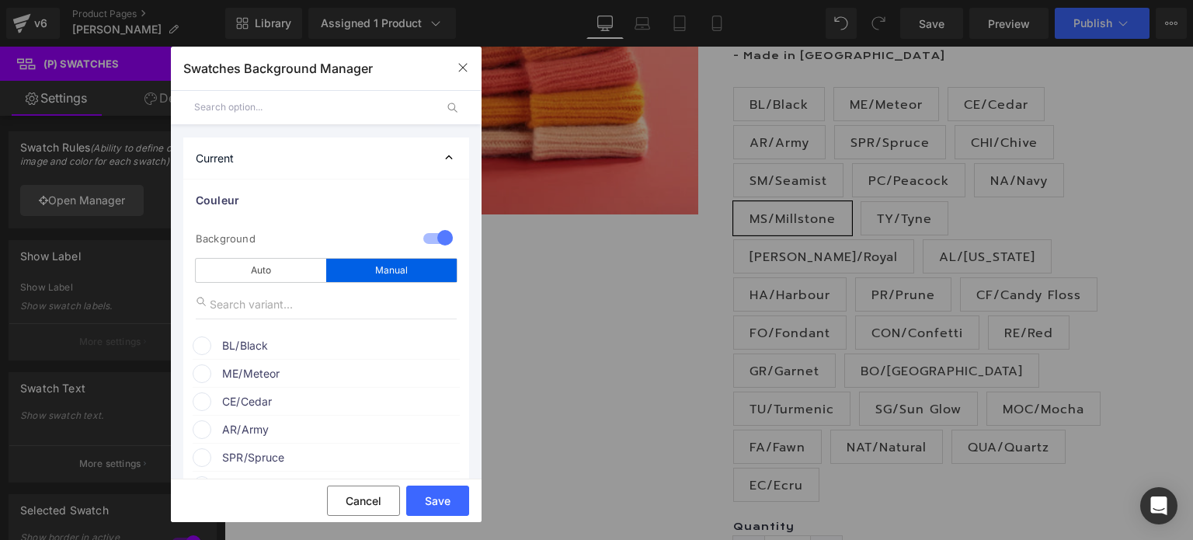
click at [381, 276] on div "Manual" at bounding box center [391, 270] width 131 height 23
click at [237, 345] on span "BL/Black" at bounding box center [340, 345] width 236 height 19
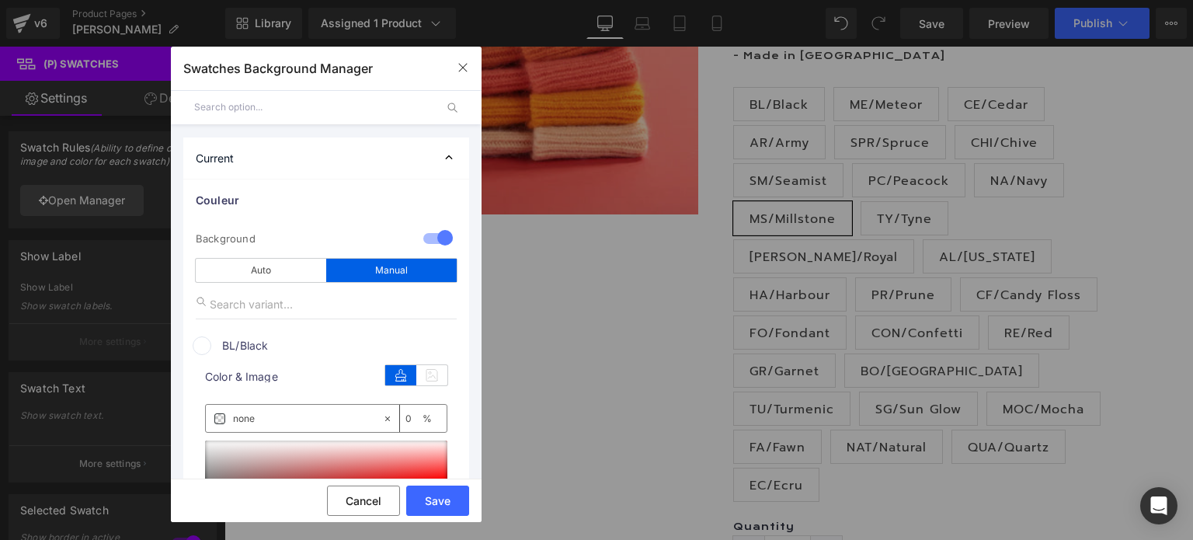
click at [203, 341] on span at bounding box center [202, 345] width 19 height 19
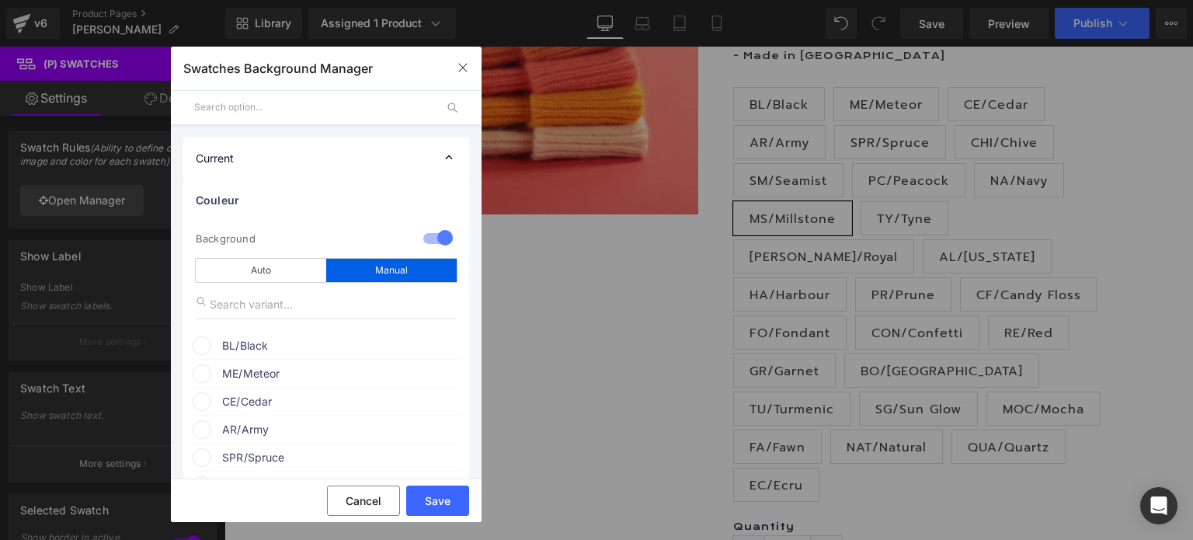
click at [242, 339] on span "BL/Black" at bounding box center [340, 345] width 236 height 19
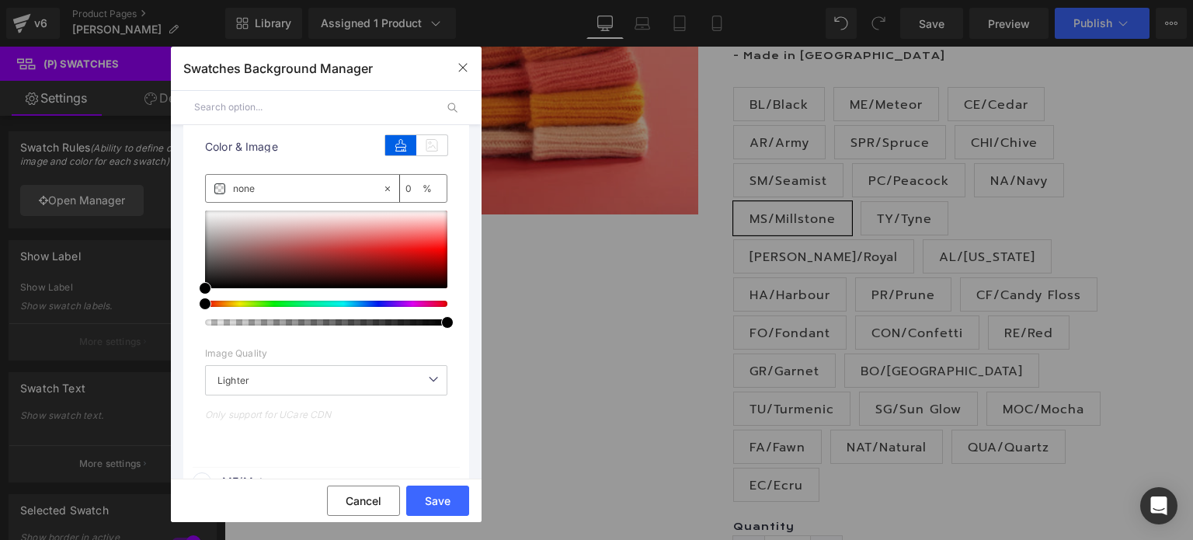
scroll to position [233, 0]
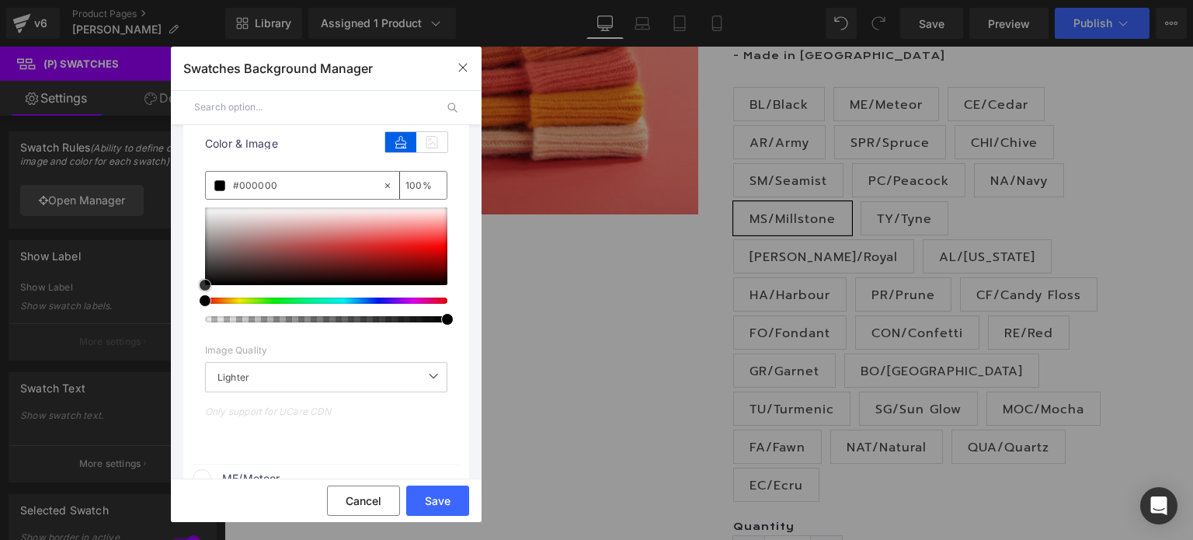
drag, startPoint x: 203, startPoint y: 283, endPoint x: 194, endPoint y: 283, distance: 8.5
click at [194, 283] on div "color Color & Image color none 0 % Image Replace Image Upload image or Browse g…" at bounding box center [326, 291] width 267 height 338
click at [427, 500] on button "Save" at bounding box center [437, 501] width 63 height 30
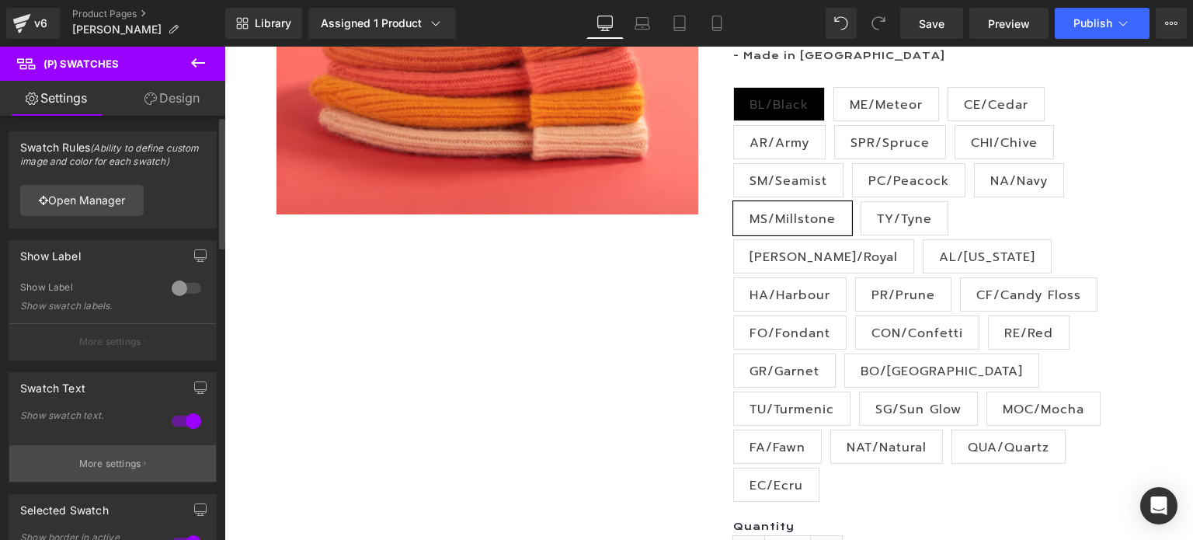
click at [117, 461] on p "More settings" at bounding box center [110, 464] width 62 height 14
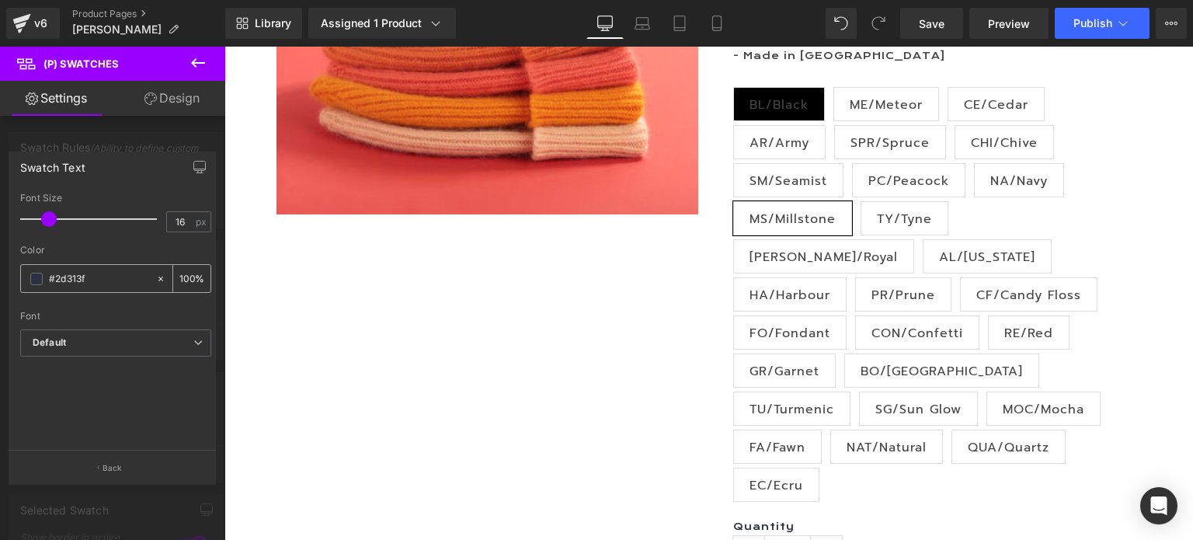
click at [131, 276] on input "#2d313f" at bounding box center [98, 278] width 99 height 17
click at [34, 278] on span at bounding box center [36, 279] width 12 height 12
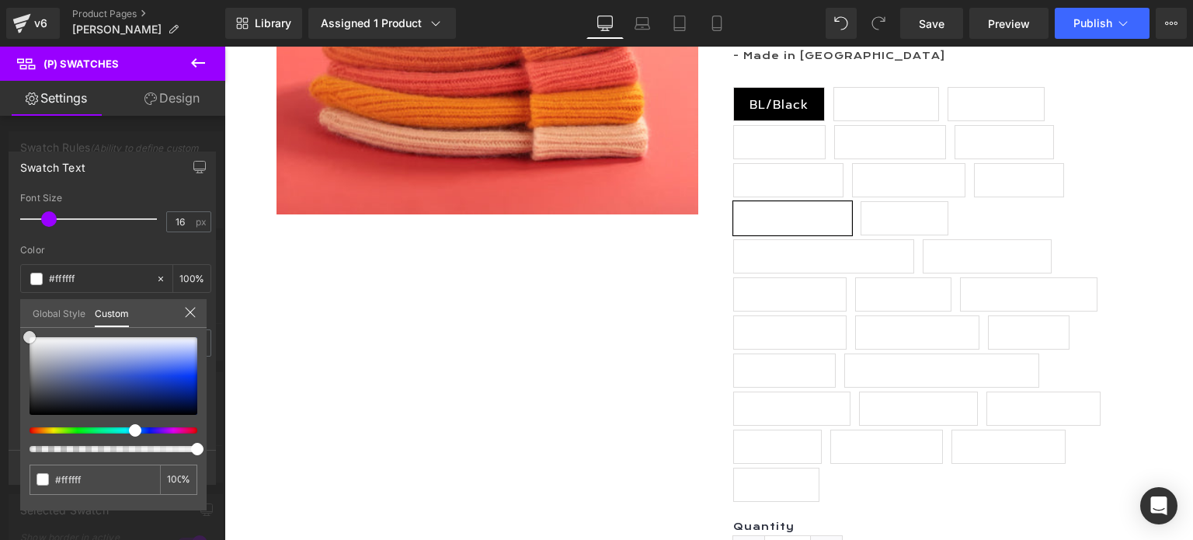
drag, startPoint x: 56, startPoint y: 393, endPoint x: 26, endPoint y: 327, distance: 72.6
click at [26, 328] on div "#2d313f 100 %" at bounding box center [113, 337] width 186 height 19
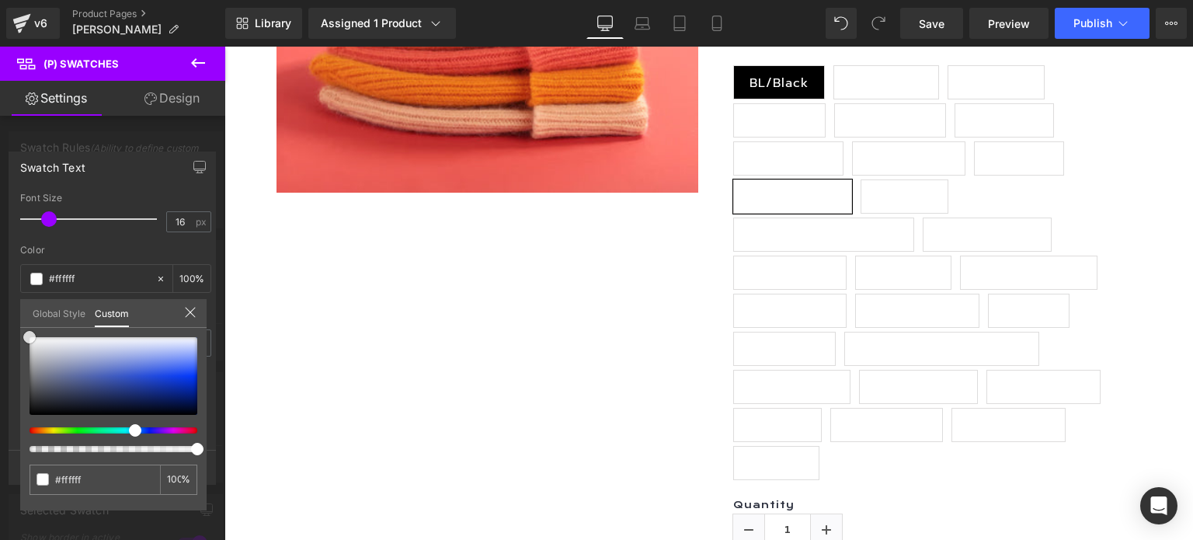
scroll to position [388, 0]
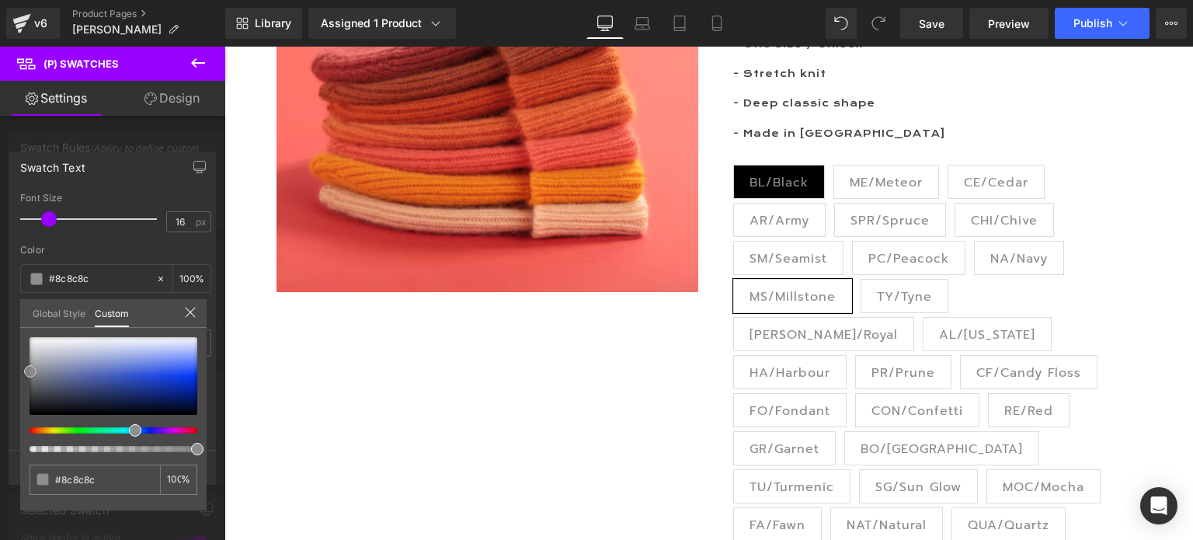
drag, startPoint x: 30, startPoint y: 334, endPoint x: 31, endPoint y: 368, distance: 34.2
click at [31, 368] on span at bounding box center [30, 371] width 12 height 12
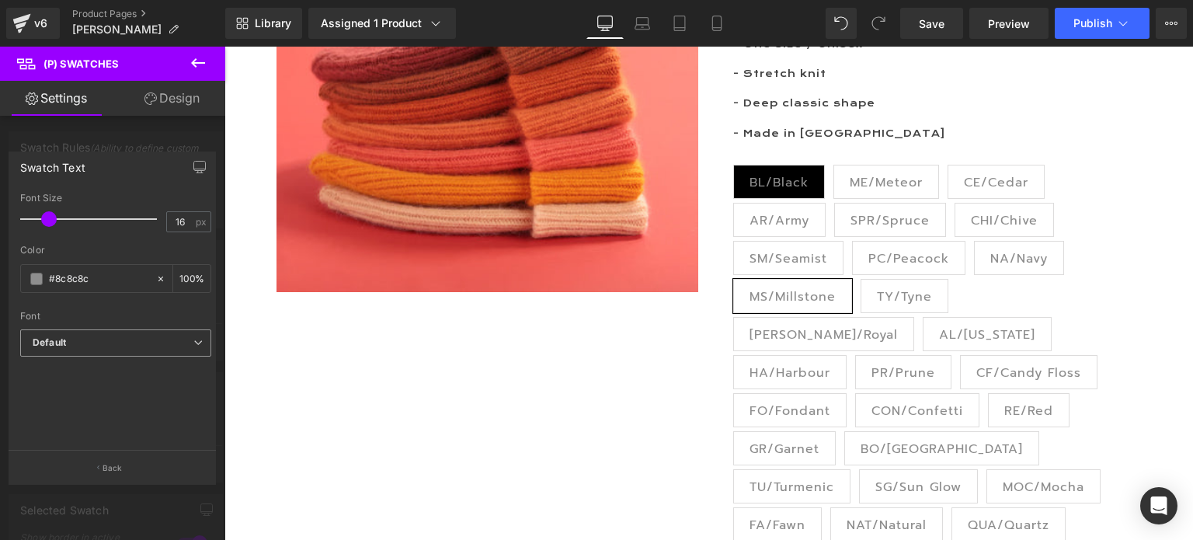
click at [193, 340] on icon at bounding box center [197, 342] width 9 height 9
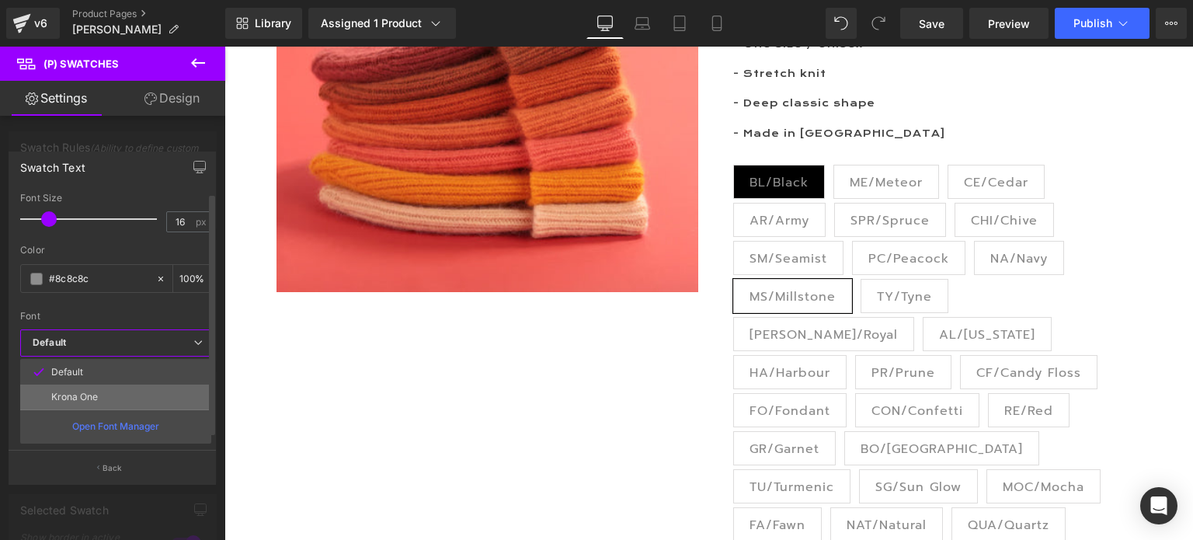
click at [106, 394] on li "Krona One" at bounding box center [115, 397] width 191 height 25
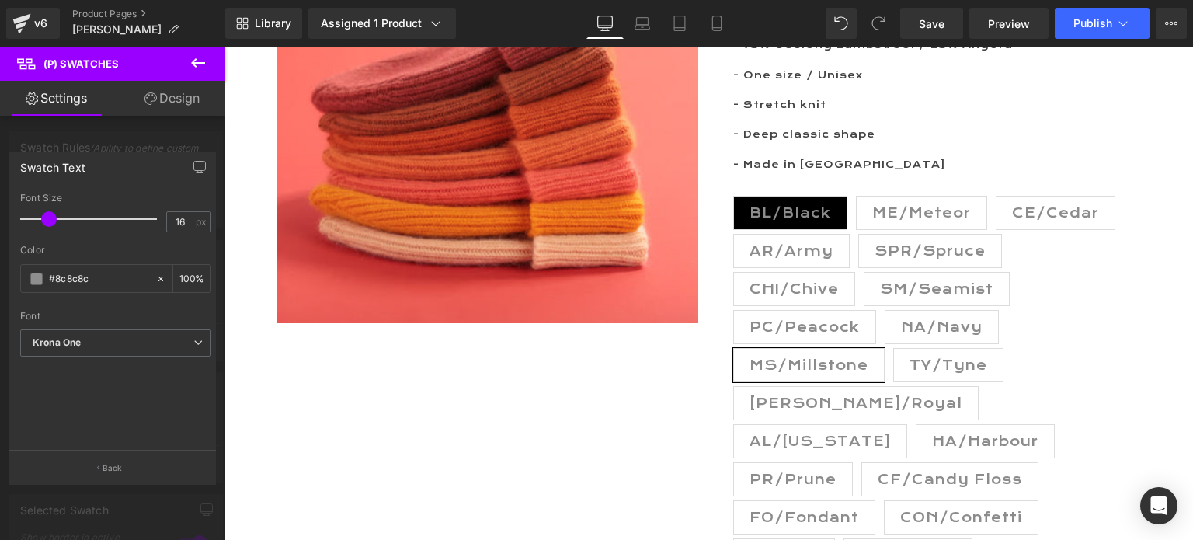
scroll to position [155, 0]
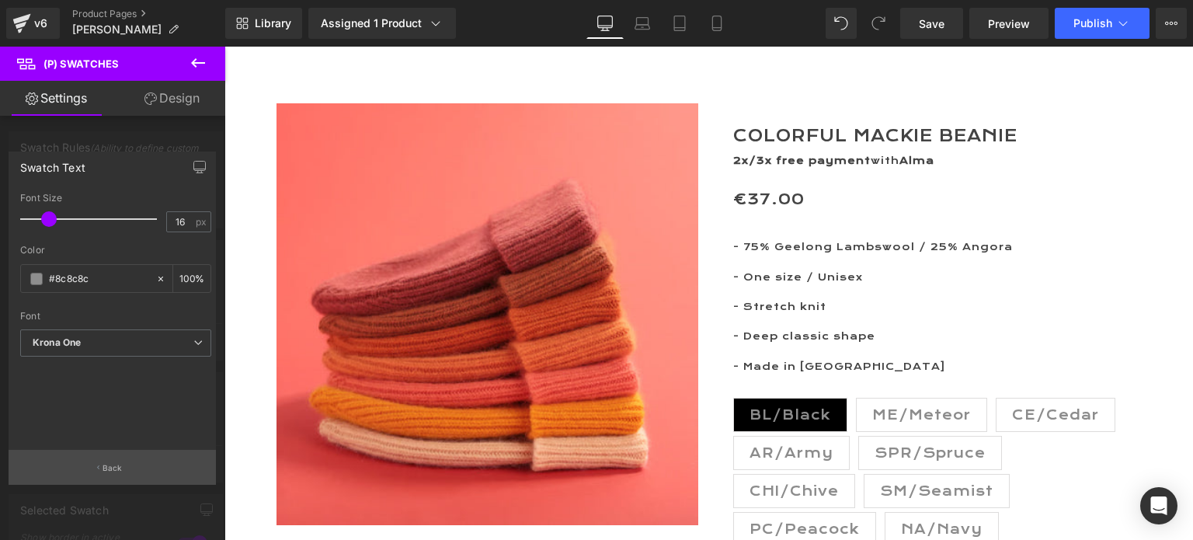
click at [108, 465] on p "Back" at bounding box center [113, 468] width 20 height 12
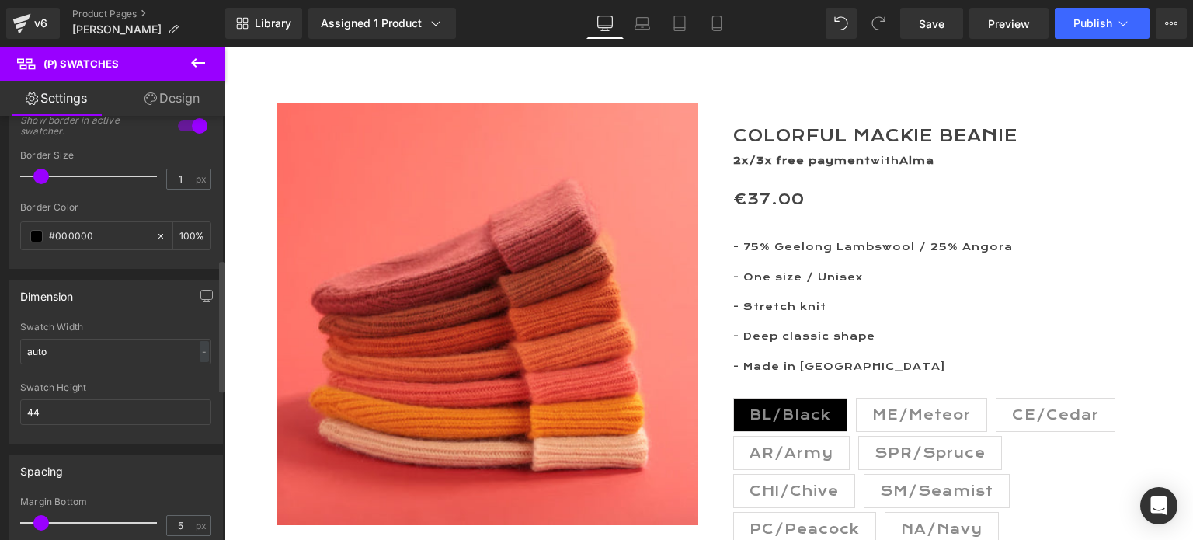
scroll to position [466, 0]
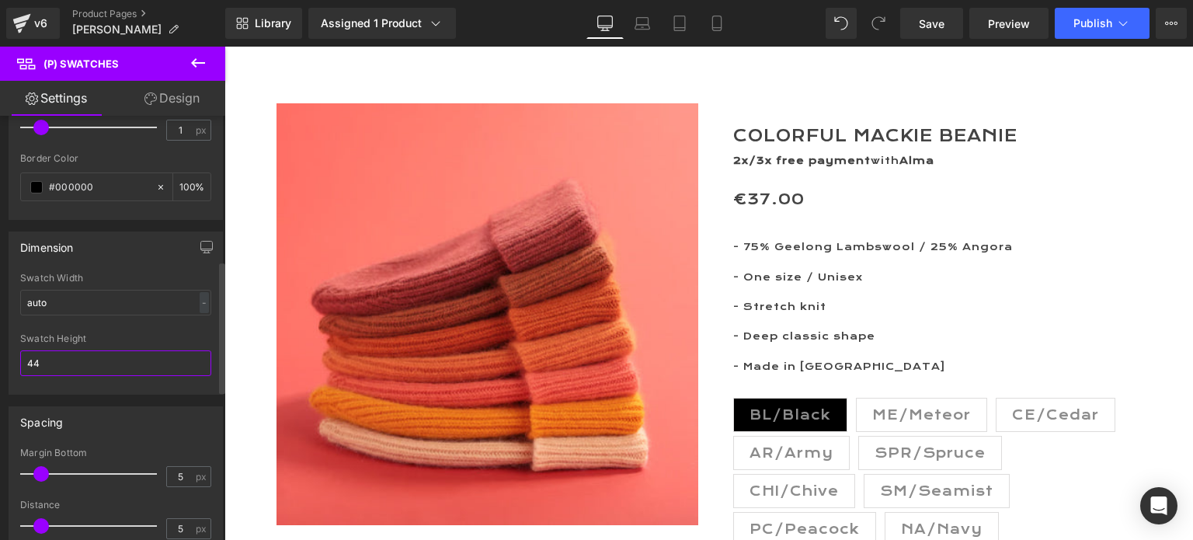
click at [86, 362] on input "44" at bounding box center [115, 363] width 191 height 26
click at [140, 298] on input "auto" at bounding box center [115, 303] width 191 height 26
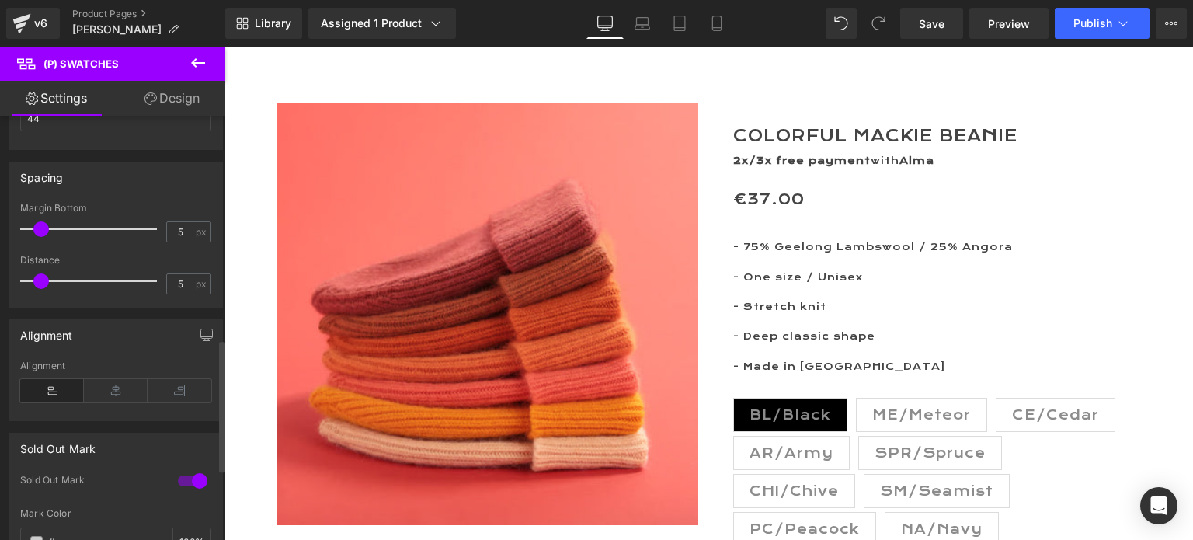
scroll to position [777, 0]
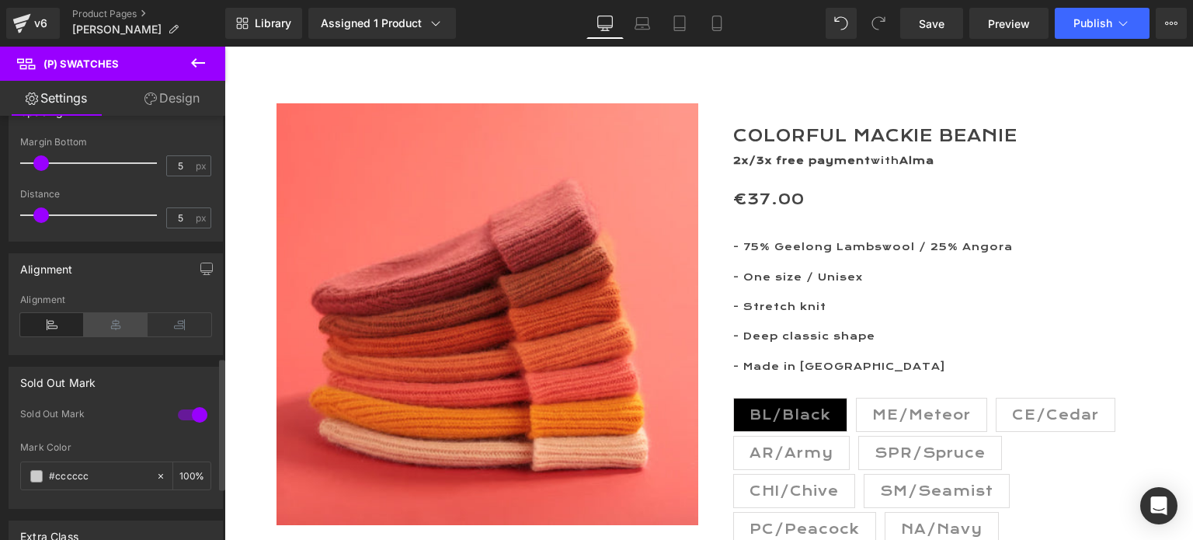
click at [109, 322] on icon at bounding box center [116, 324] width 64 height 23
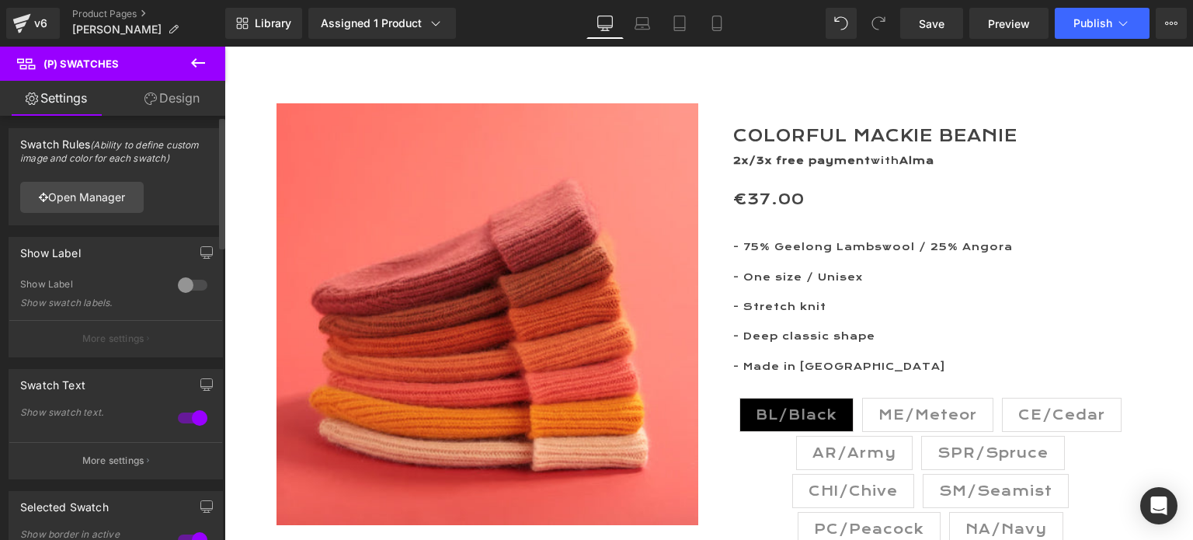
scroll to position [0, 0]
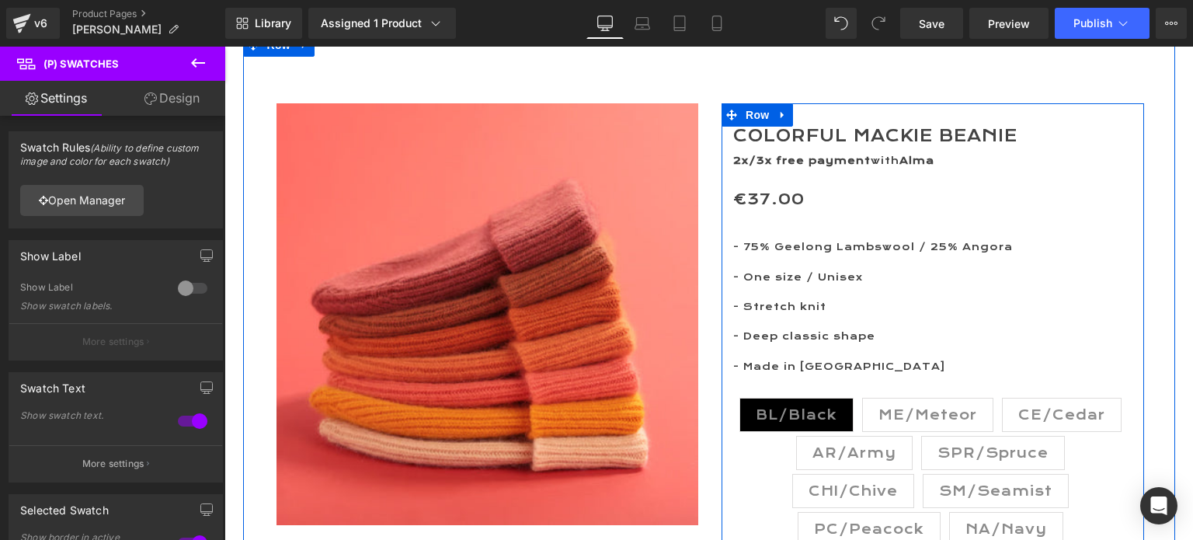
click at [933, 410] on span "ME/Meteor" at bounding box center [928, 415] width 99 height 33
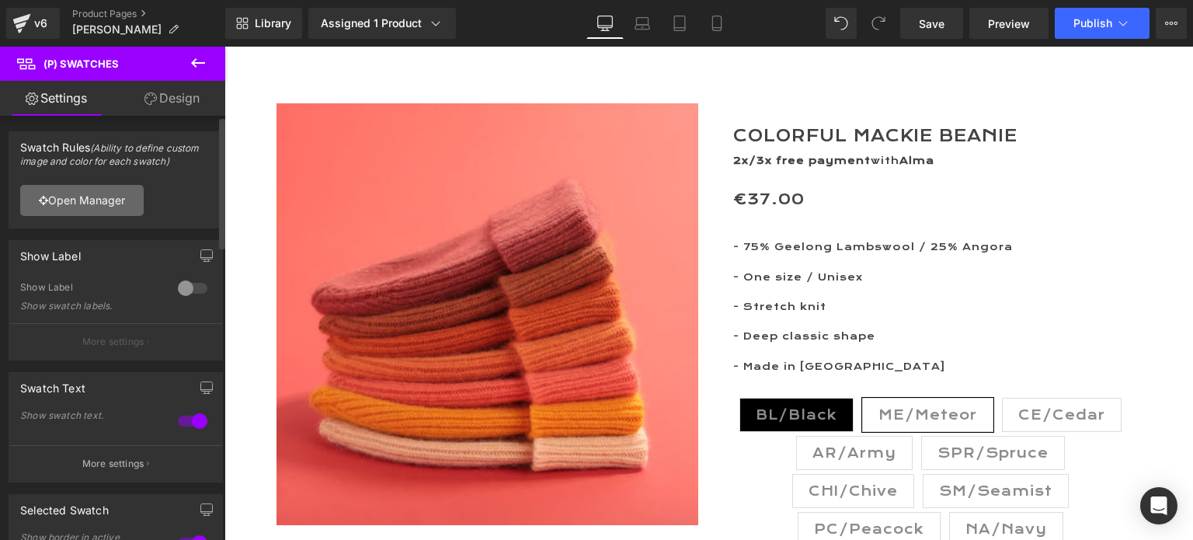
click at [66, 198] on link "Open Manager" at bounding box center [82, 200] width 124 height 31
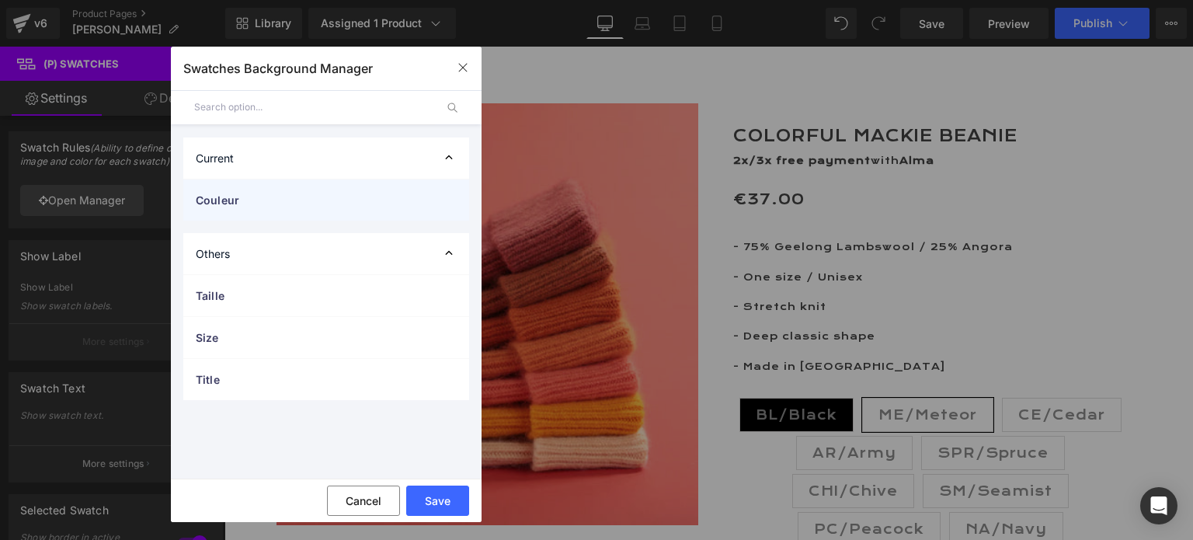
click at [231, 198] on span "Couleur" at bounding box center [311, 200] width 230 height 16
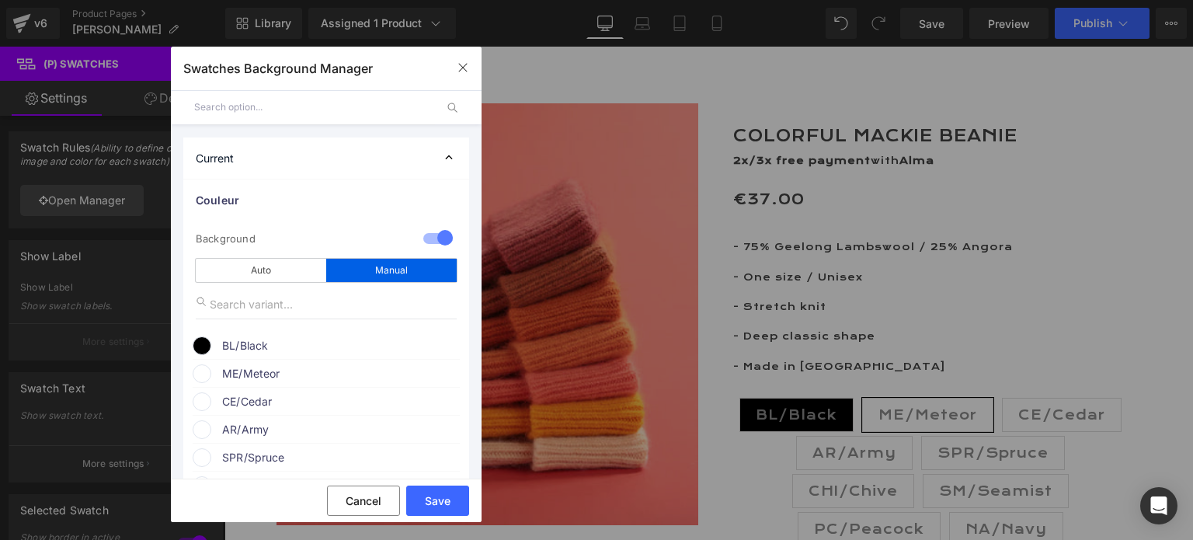
click at [198, 340] on span at bounding box center [202, 345] width 19 height 19
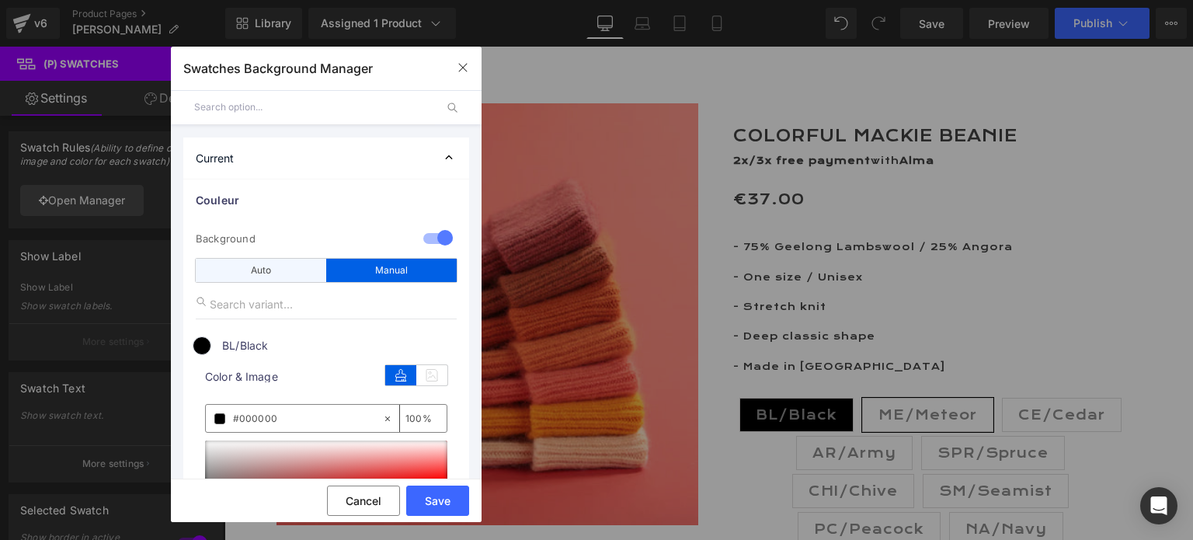
click at [270, 273] on div "Auto" at bounding box center [261, 270] width 131 height 23
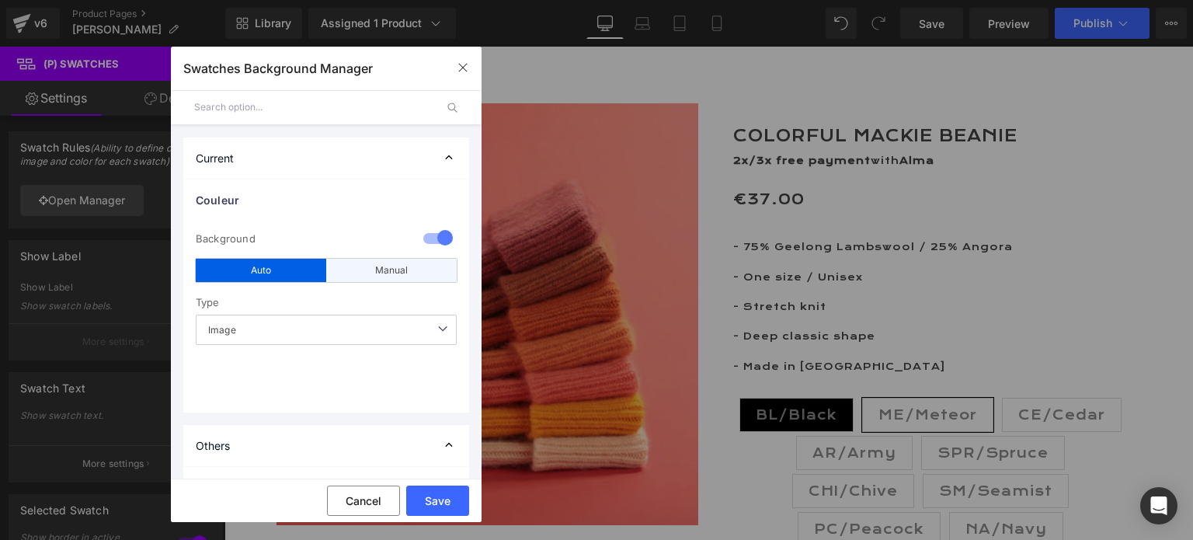
click at [372, 270] on div "Manual" at bounding box center [391, 270] width 131 height 23
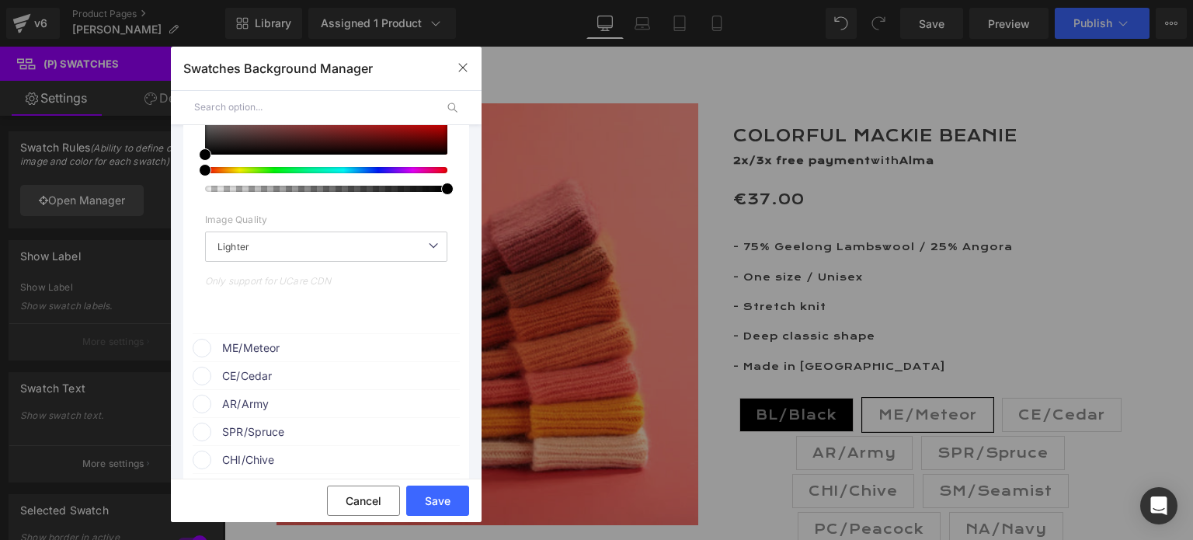
scroll to position [388, 0]
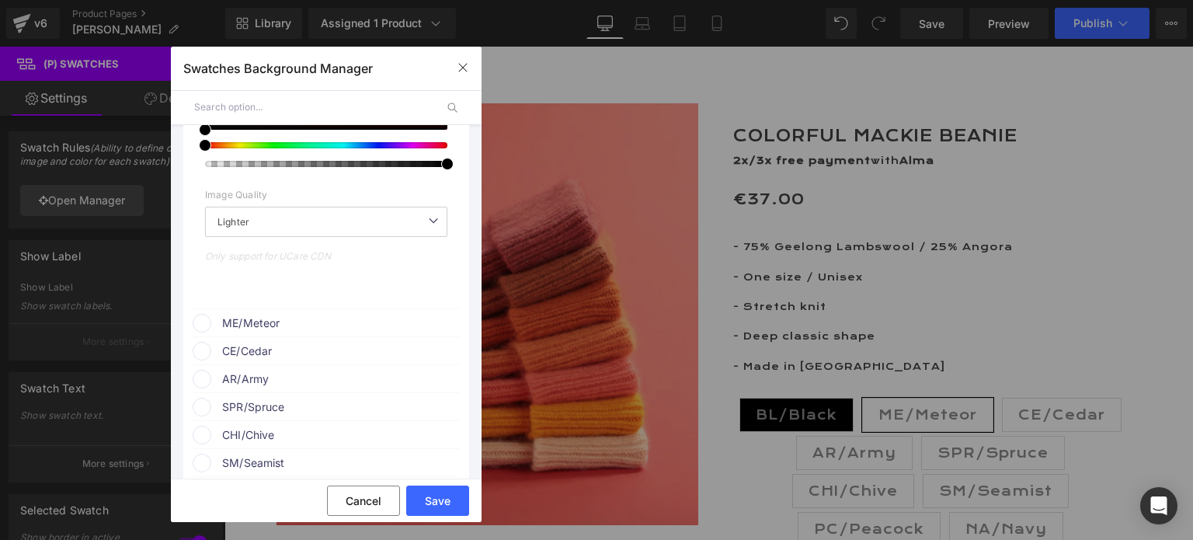
click at [245, 320] on span "ME/Meteor" at bounding box center [340, 323] width 236 height 19
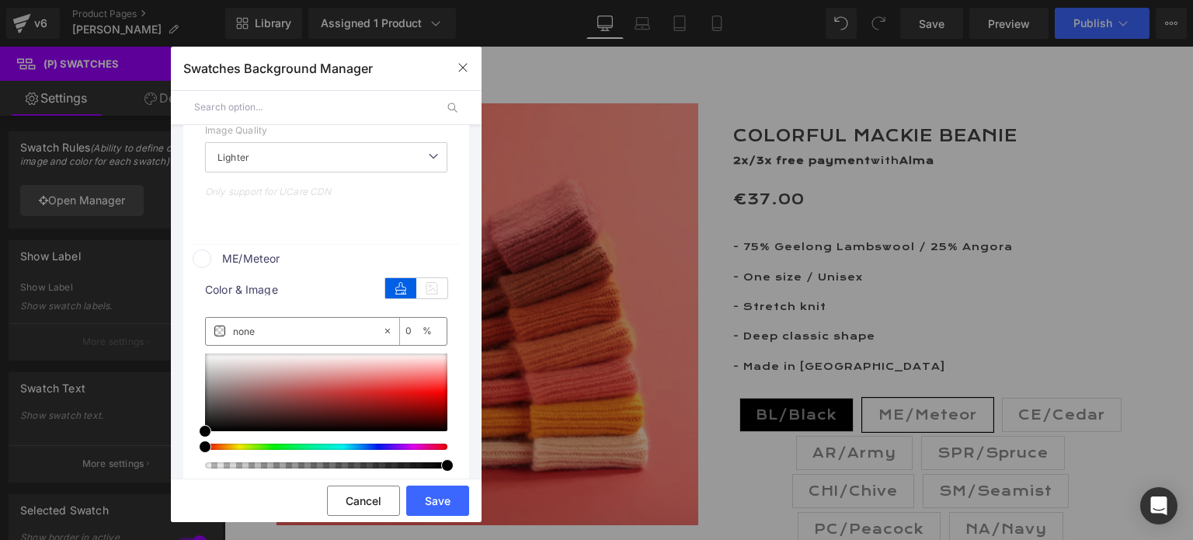
scroll to position [544, 0]
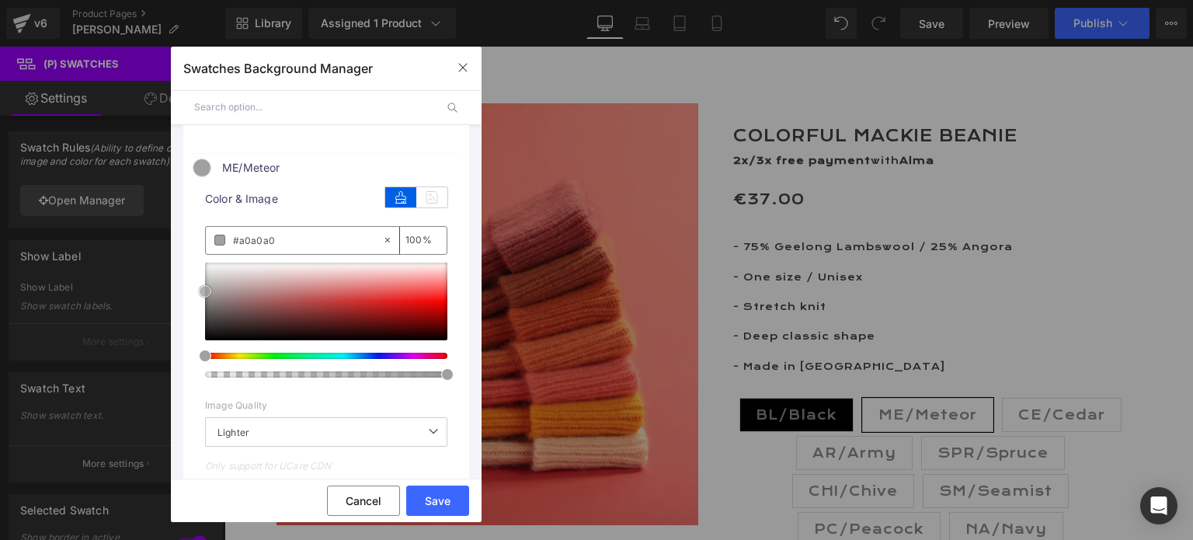
drag, startPoint x: 205, startPoint y: 334, endPoint x: 202, endPoint y: 285, distance: 49.0
click at [202, 285] on span at bounding box center [205, 291] width 12 height 12
click at [433, 491] on button "Save" at bounding box center [437, 501] width 63 height 30
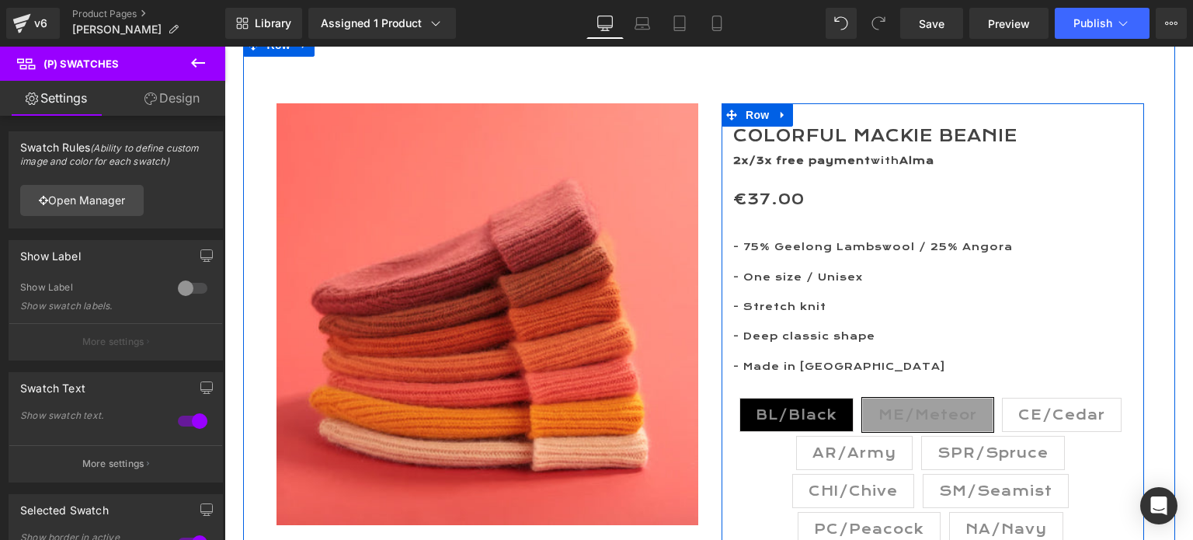
click at [1057, 425] on span "CE/Cedar" at bounding box center [1061, 415] width 87 height 33
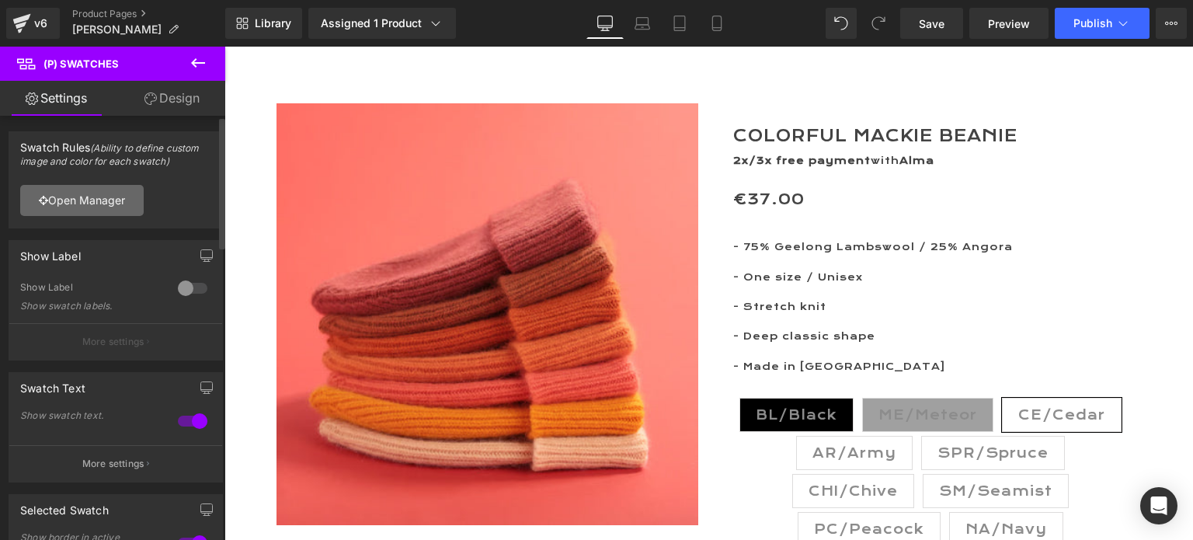
click at [90, 199] on link "Open Manager" at bounding box center [82, 200] width 124 height 31
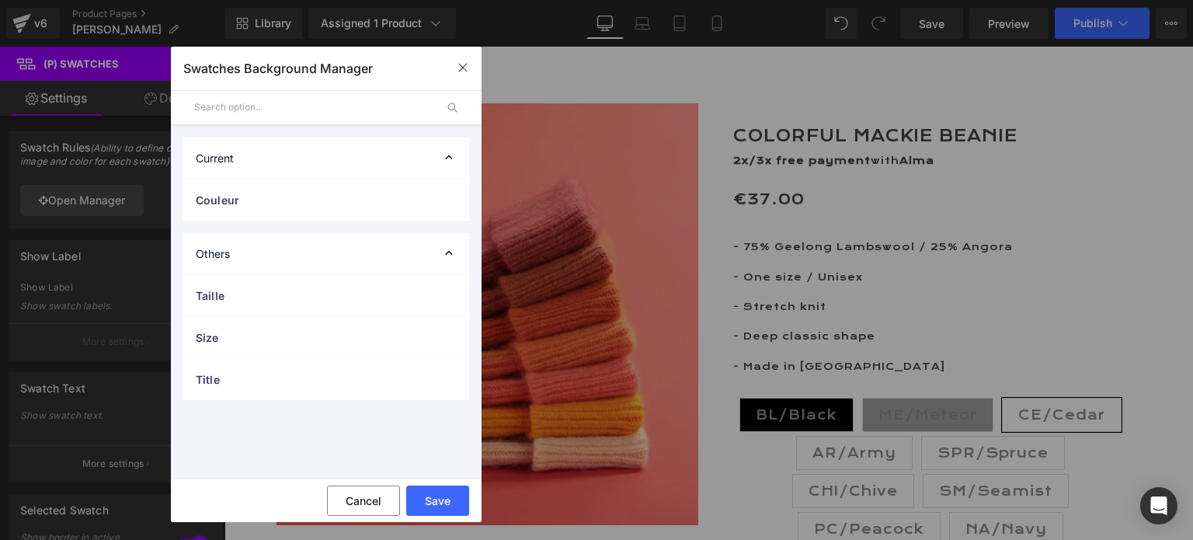
click at [252, 248] on div "Others" at bounding box center [326, 253] width 286 height 41
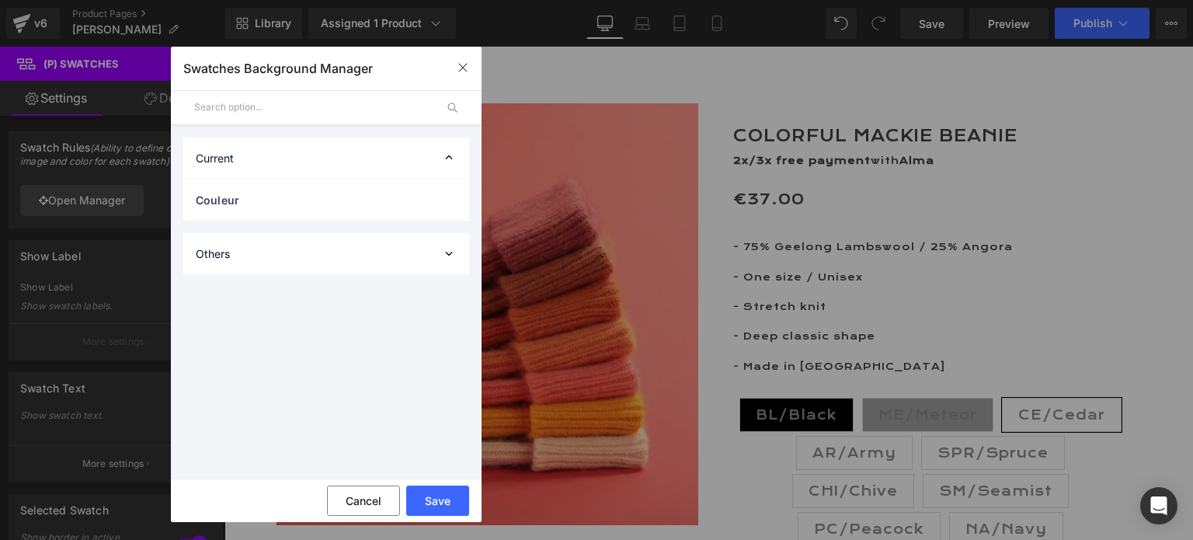
click at [252, 248] on div "Others" at bounding box center [326, 253] width 286 height 41
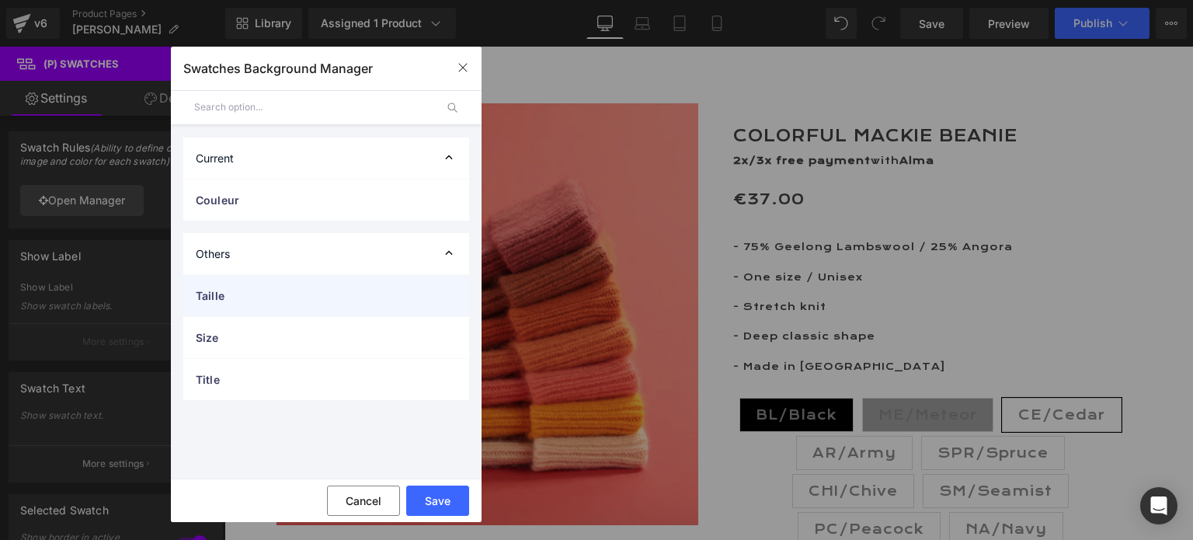
click at [230, 296] on span "Taille" at bounding box center [311, 295] width 230 height 16
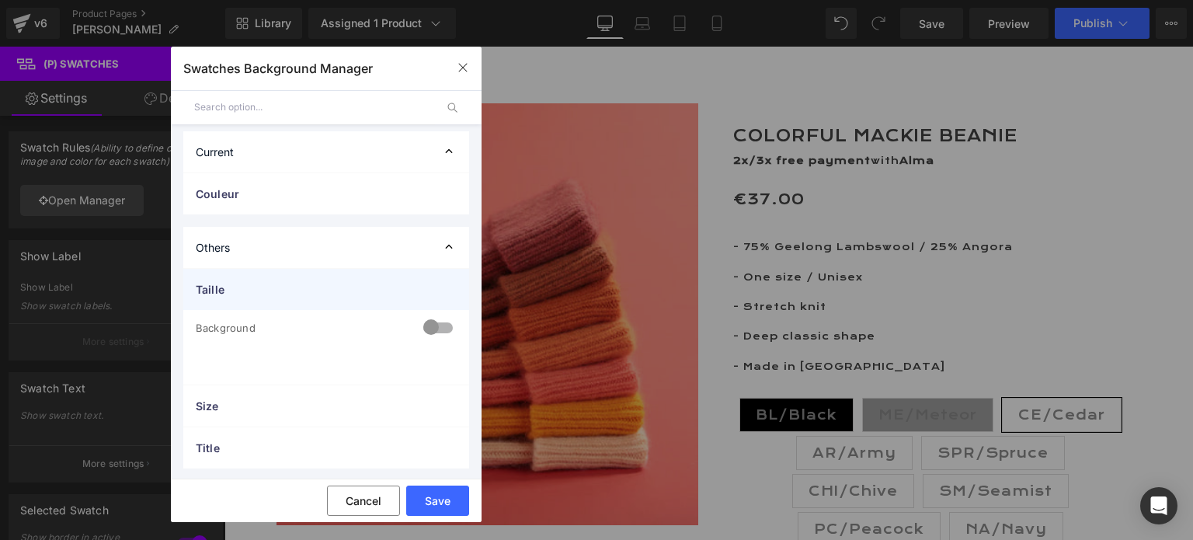
scroll to position [8, 0]
click at [230, 299] on div "Taille" at bounding box center [326, 287] width 286 height 41
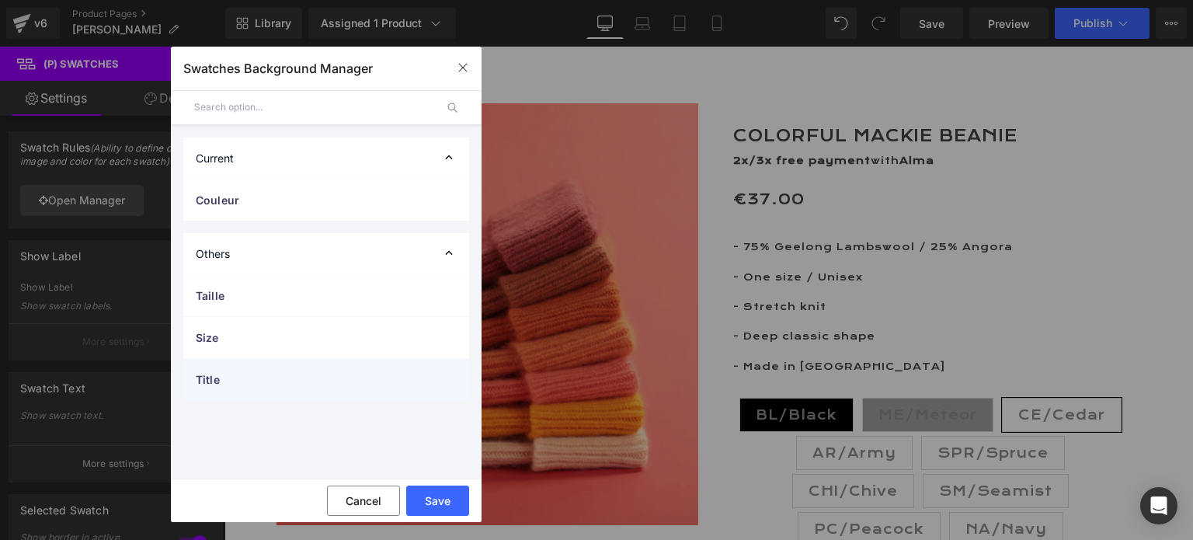
click at [240, 367] on div "Title" at bounding box center [326, 379] width 286 height 41
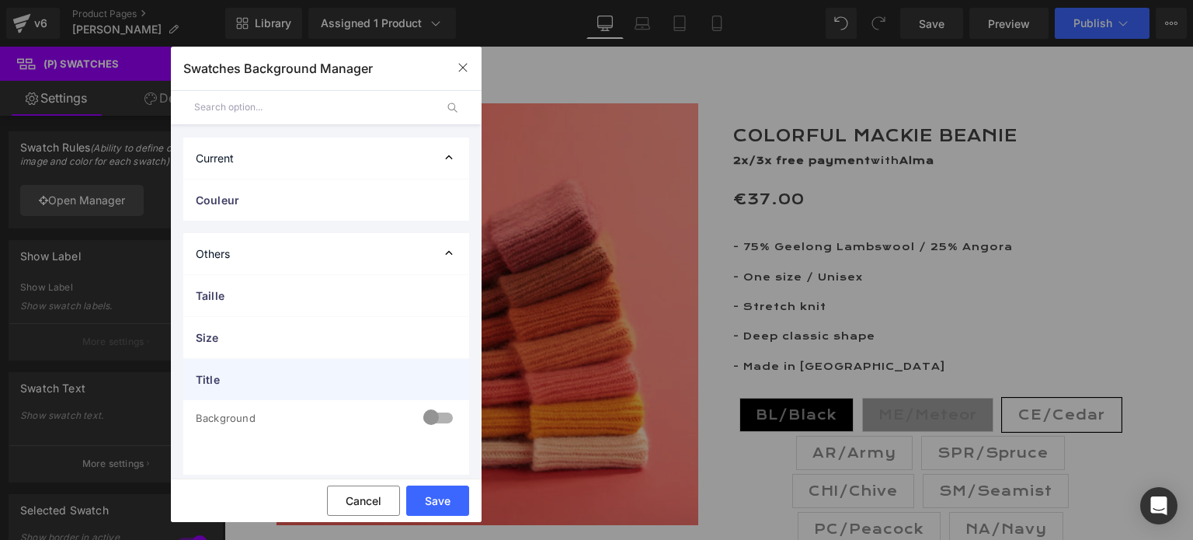
click at [240, 367] on div "Title" at bounding box center [326, 379] width 286 height 41
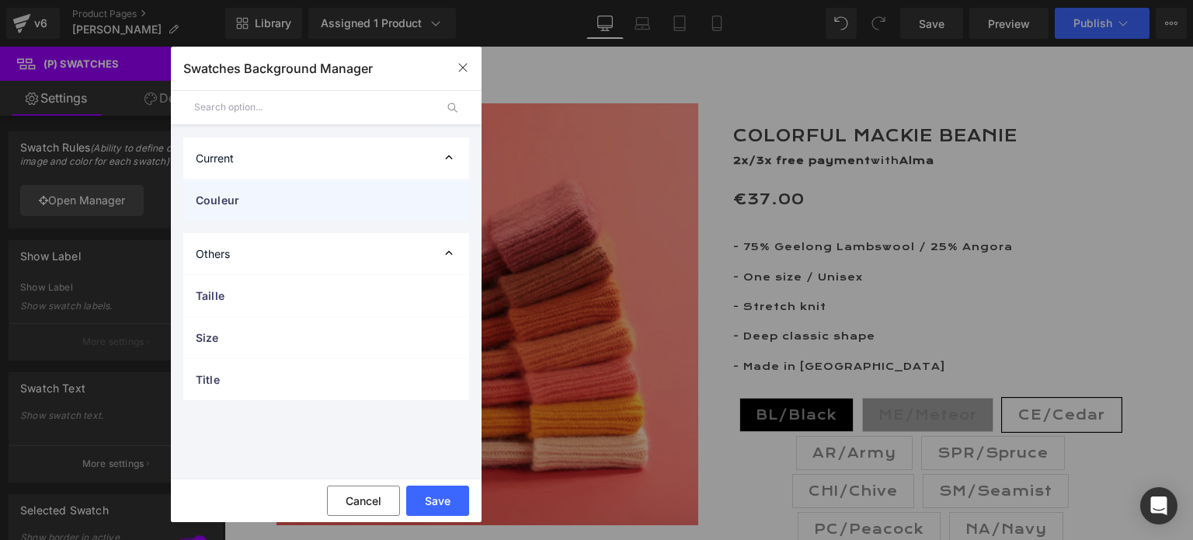
click at [221, 197] on span "Couleur" at bounding box center [311, 200] width 230 height 16
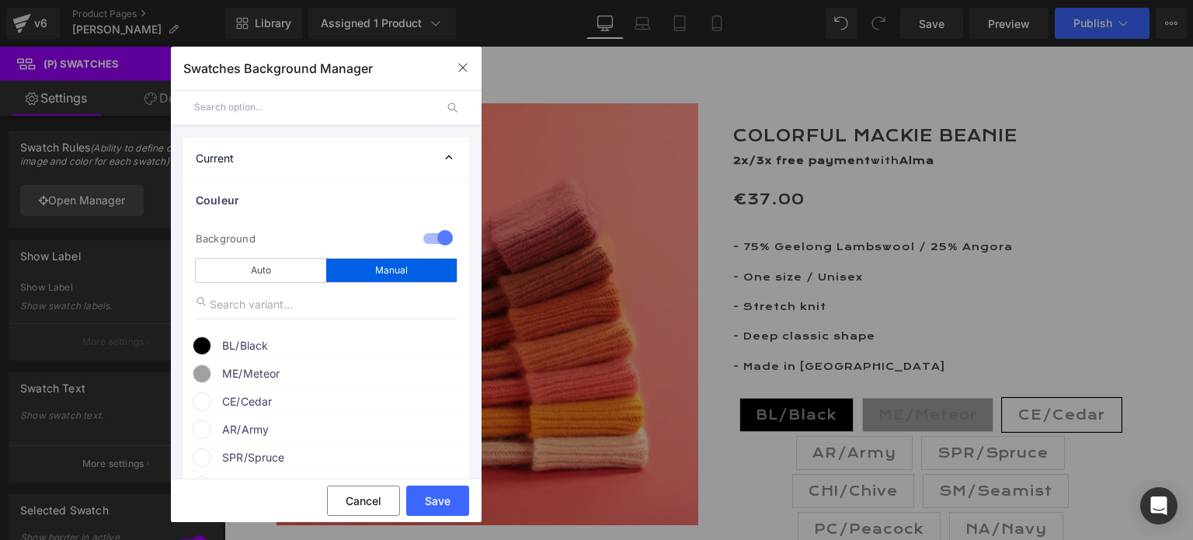
click at [239, 403] on span "CE/Cedar" at bounding box center [340, 401] width 236 height 19
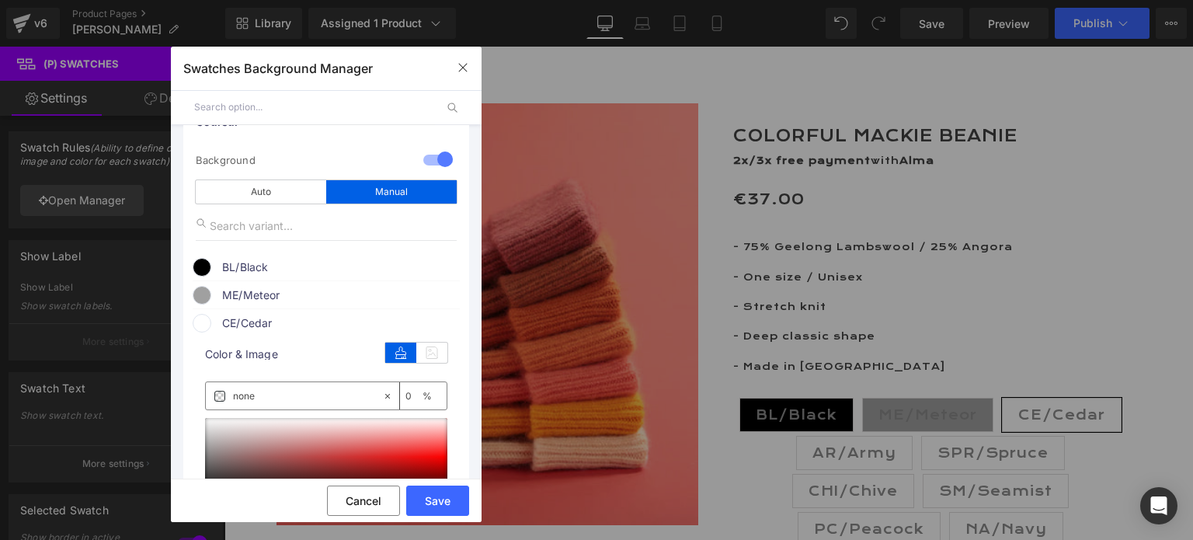
scroll to position [155, 0]
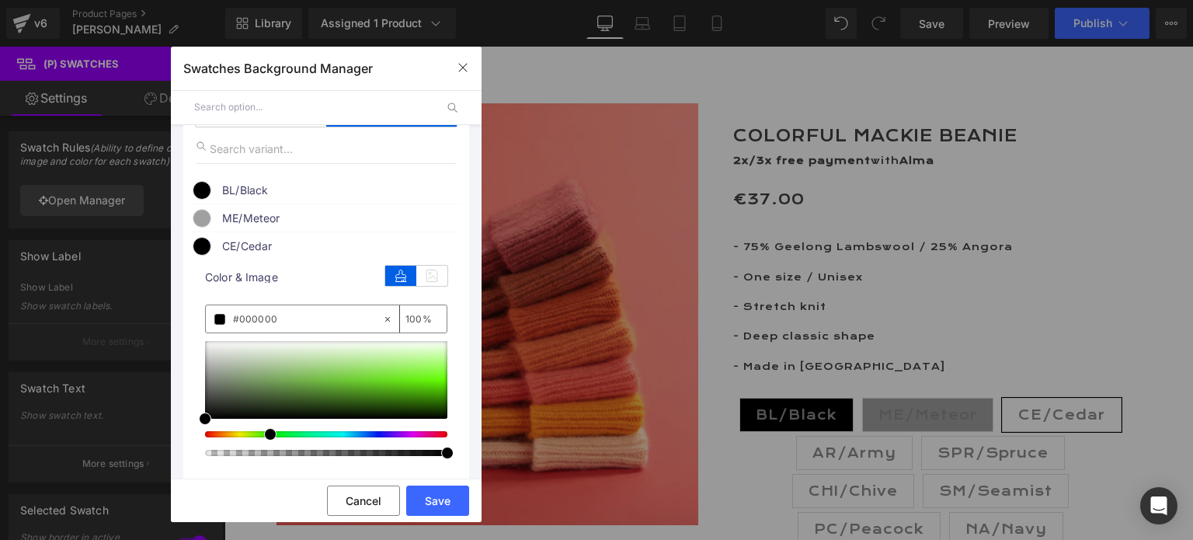
drag, startPoint x: 206, startPoint y: 437, endPoint x: 264, endPoint y: 444, distance: 58.6
click at [264, 444] on div at bounding box center [326, 398] width 242 height 115
drag, startPoint x: 206, startPoint y: 419, endPoint x: 258, endPoint y: 397, distance: 56.4
click at [258, 397] on span at bounding box center [257, 397] width 12 height 12
click at [438, 500] on button "Save" at bounding box center [437, 501] width 63 height 30
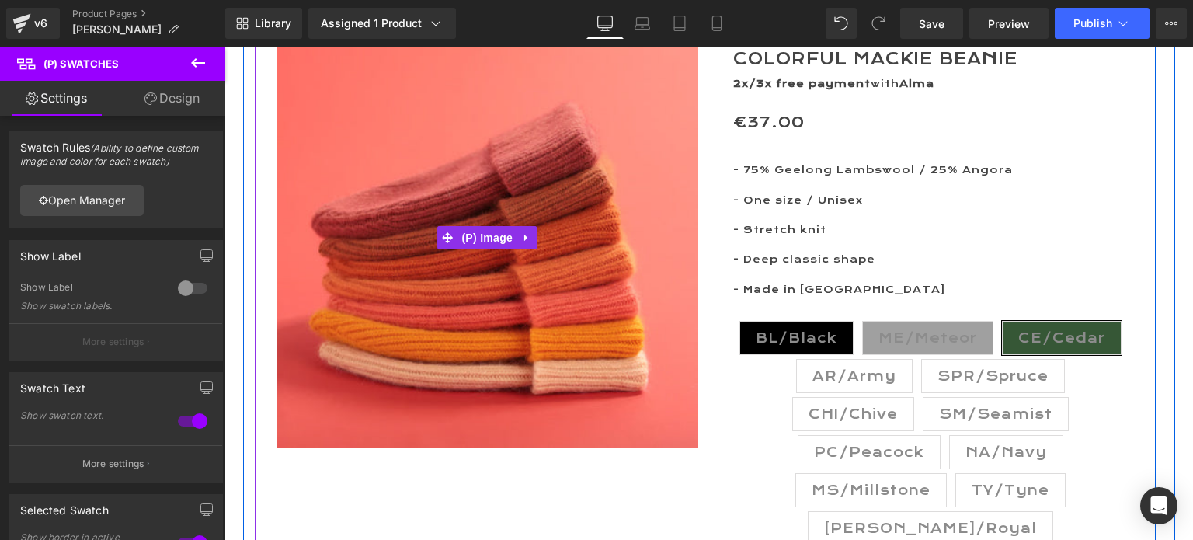
scroll to position [233, 0]
click at [867, 378] on span "AR/Army" at bounding box center [855, 375] width 84 height 33
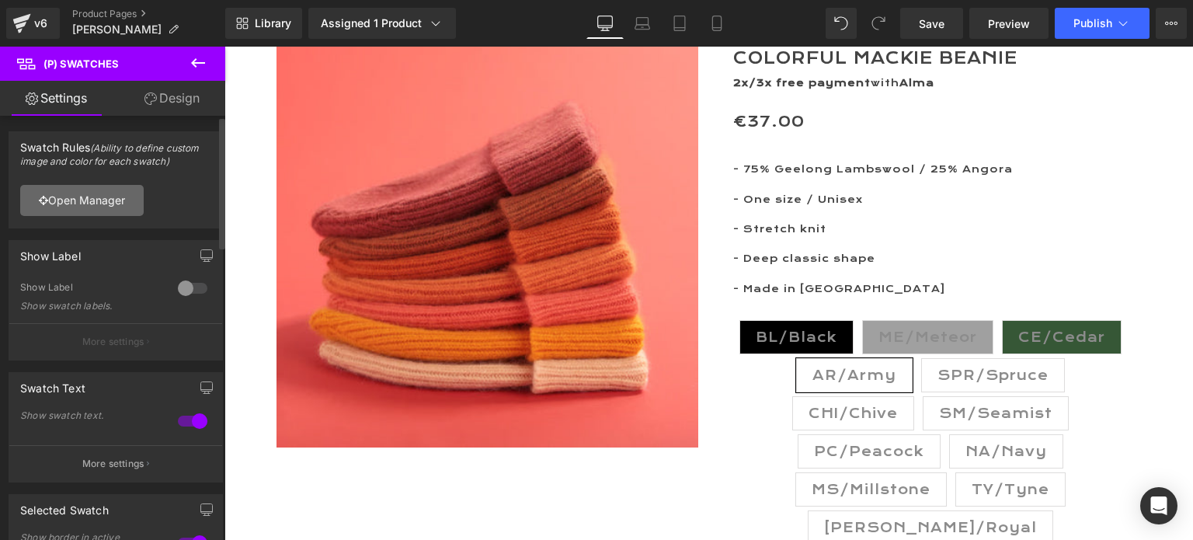
click at [83, 202] on link "Open Manager" at bounding box center [82, 200] width 124 height 31
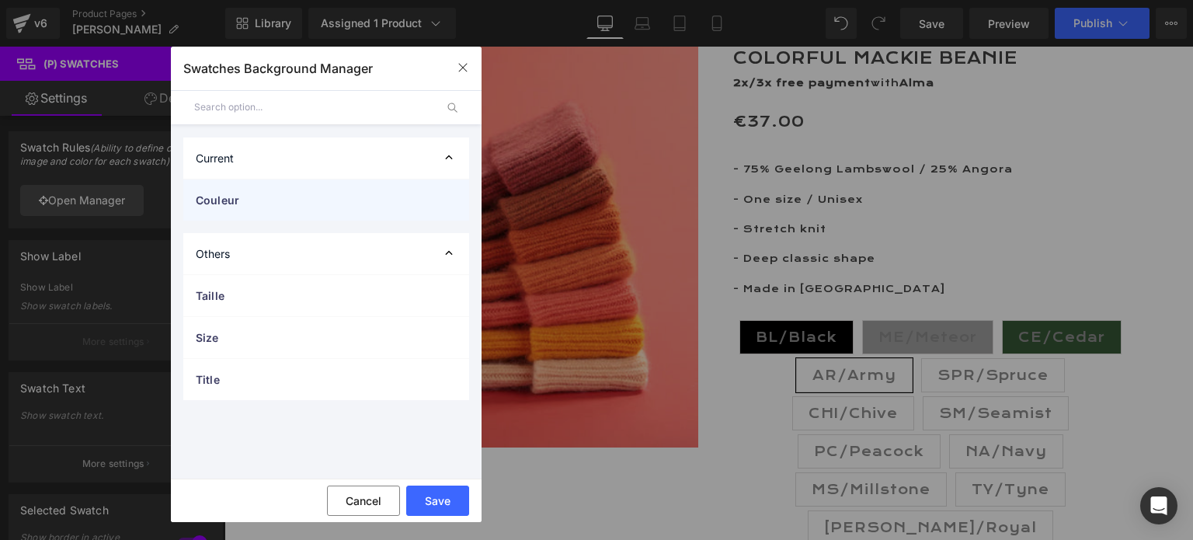
click at [220, 192] on span "Couleur" at bounding box center [311, 200] width 230 height 16
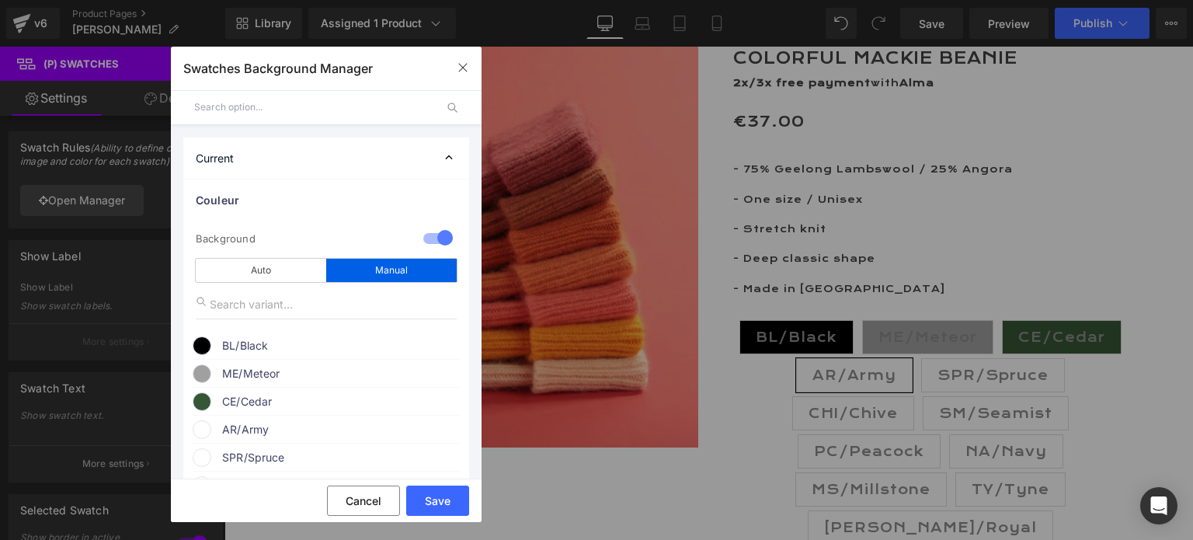
click at [252, 432] on span "AR/Army" at bounding box center [340, 429] width 236 height 19
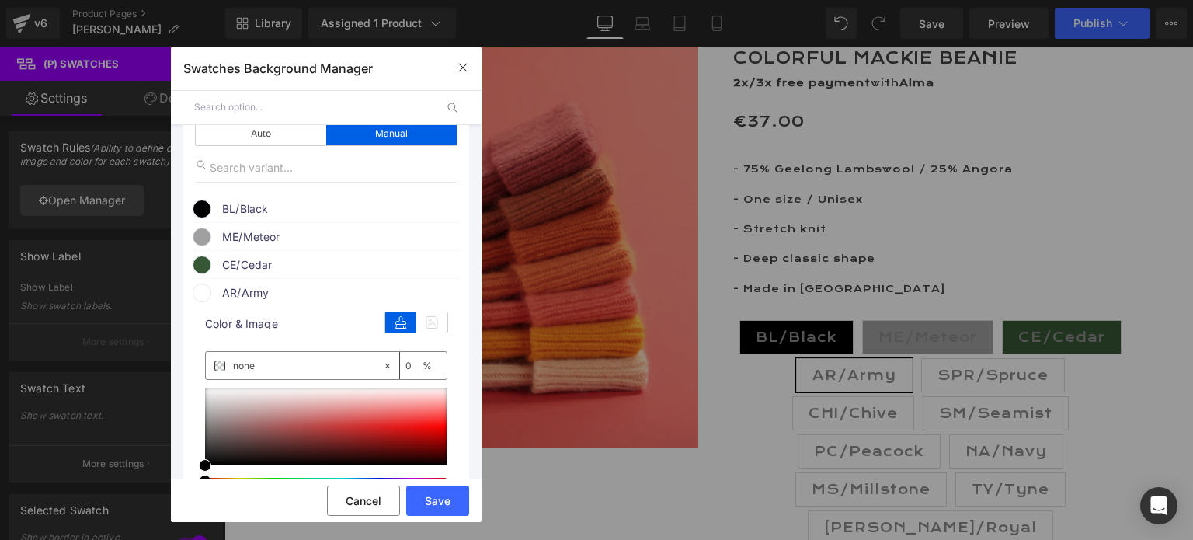
scroll to position [155, 0]
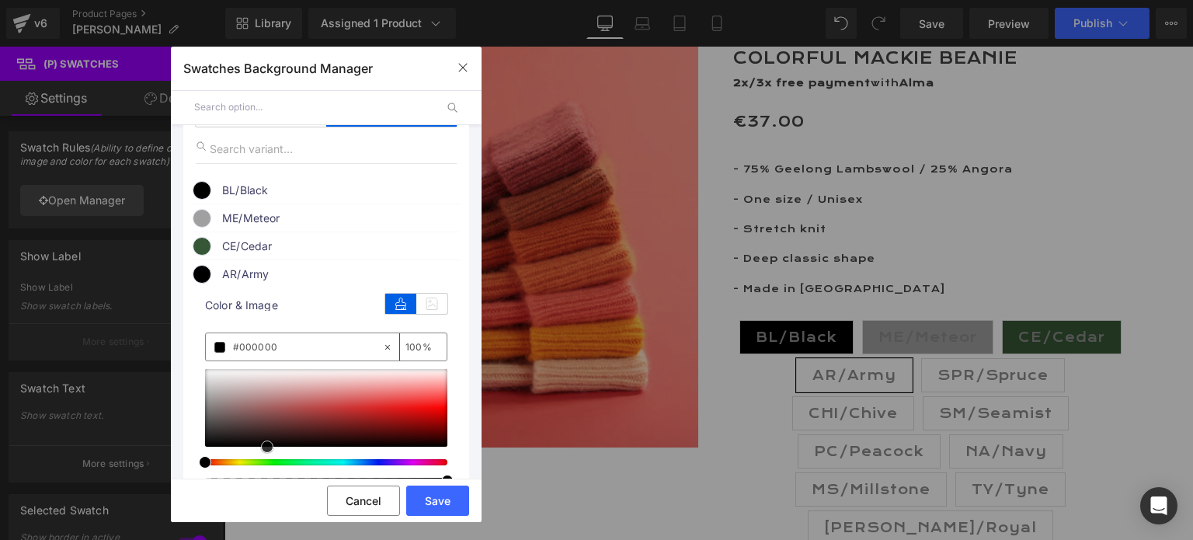
drag, startPoint x: 201, startPoint y: 449, endPoint x: 263, endPoint y: 461, distance: 63.2
click at [263, 461] on div at bounding box center [326, 426] width 242 height 115
click at [263, 465] on div at bounding box center [320, 462] width 242 height 6
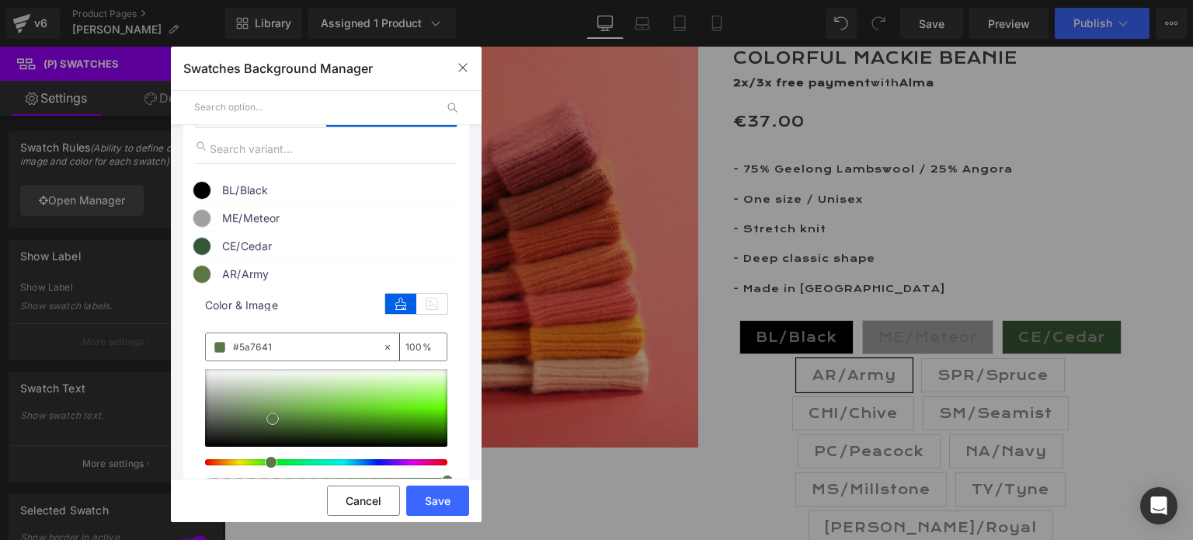
drag, startPoint x: 264, startPoint y: 444, endPoint x: 270, endPoint y: 416, distance: 28.5
click at [270, 416] on span at bounding box center [272, 418] width 12 height 12
click at [432, 496] on button "Save" at bounding box center [437, 501] width 63 height 30
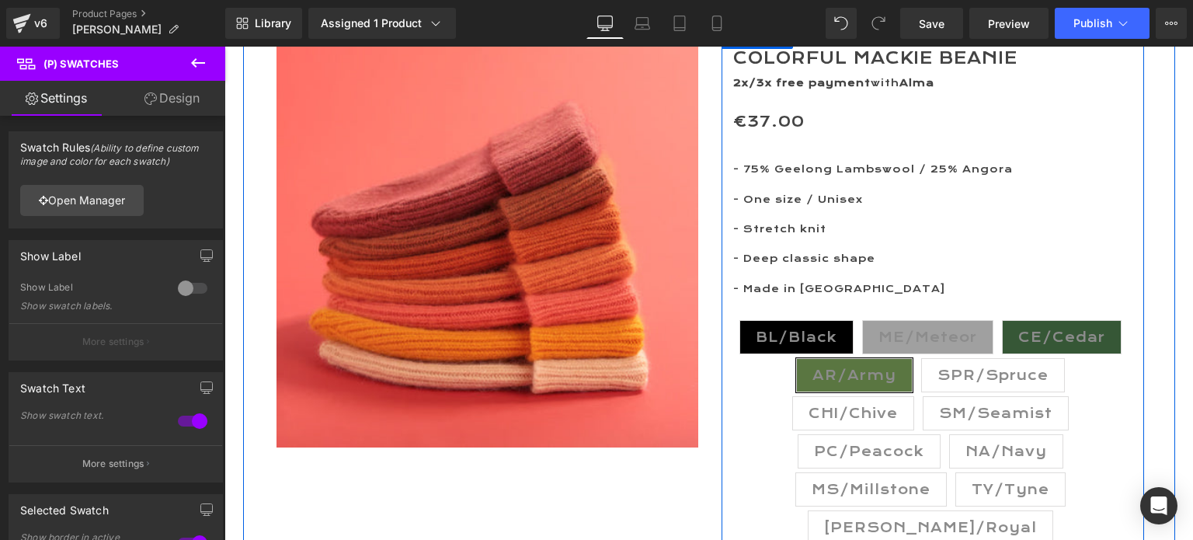
click at [964, 367] on span "SPR/Spruce" at bounding box center [993, 375] width 111 height 33
click at [975, 372] on span "SPR/Spruce" at bounding box center [993, 375] width 111 height 33
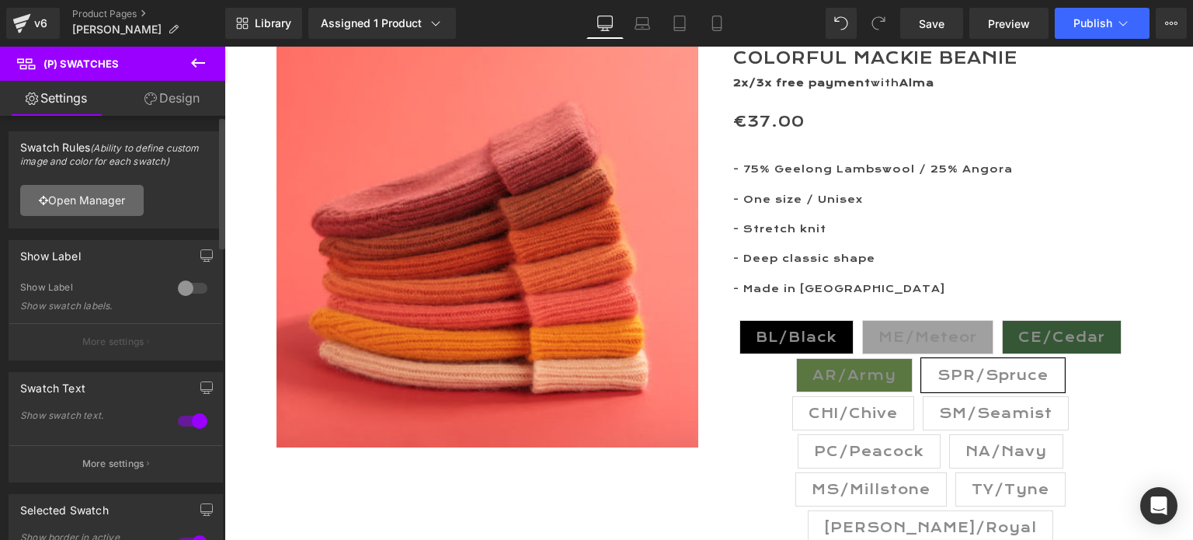
click at [93, 207] on link "Open Manager" at bounding box center [82, 200] width 124 height 31
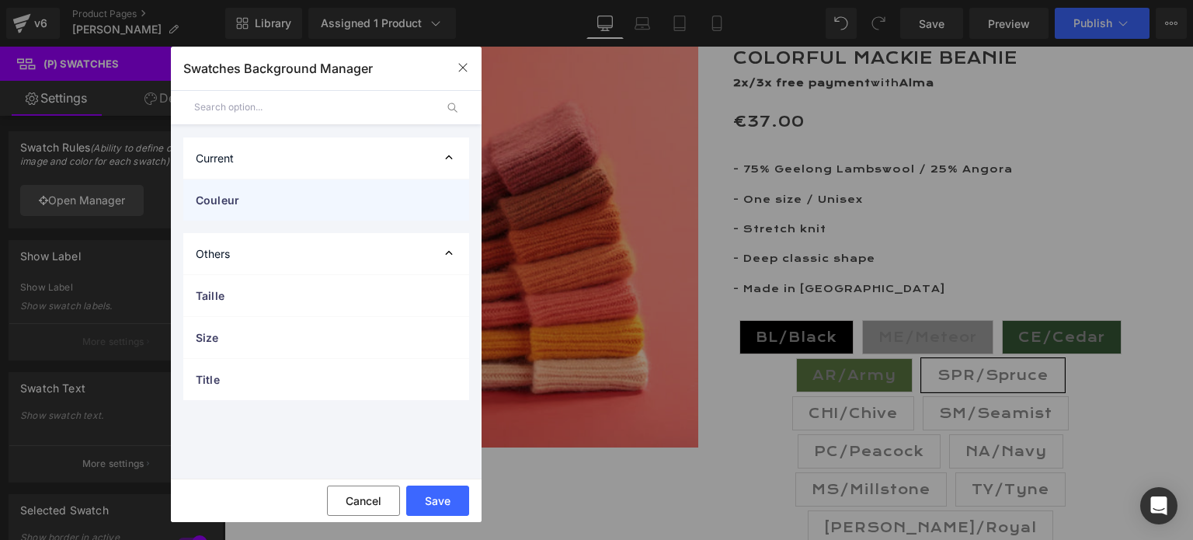
click at [220, 199] on span "Couleur" at bounding box center [311, 200] width 230 height 16
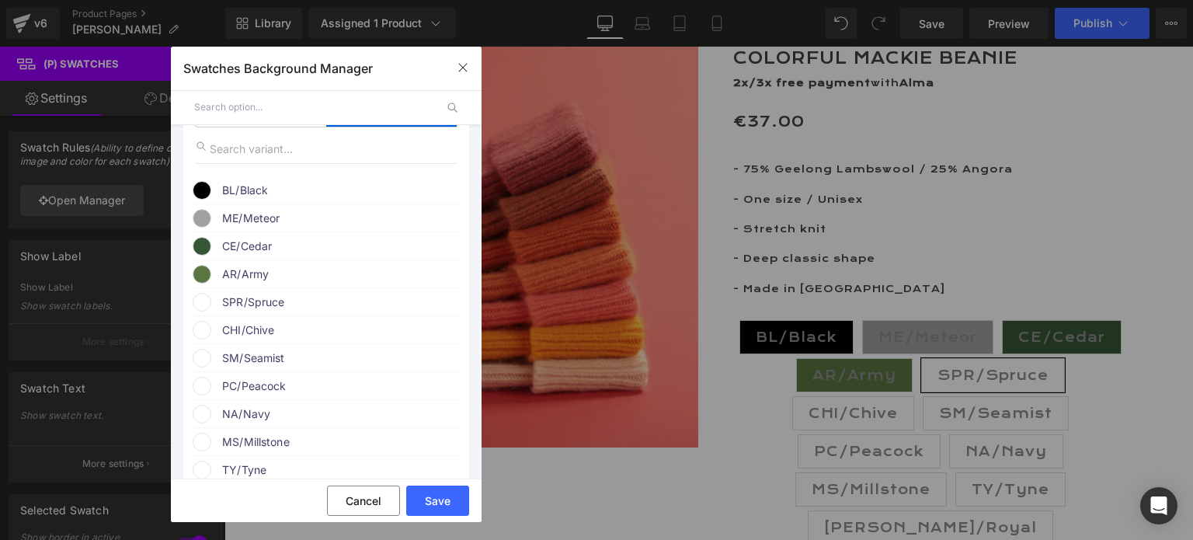
click at [233, 307] on span "SPR/Spruce" at bounding box center [340, 302] width 236 height 19
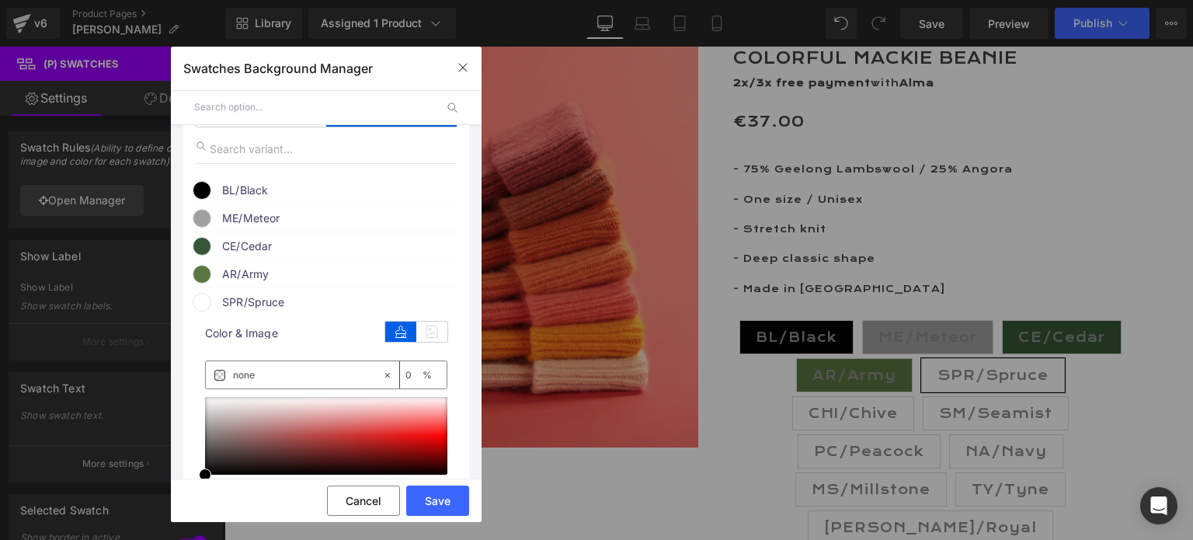
scroll to position [233, 0]
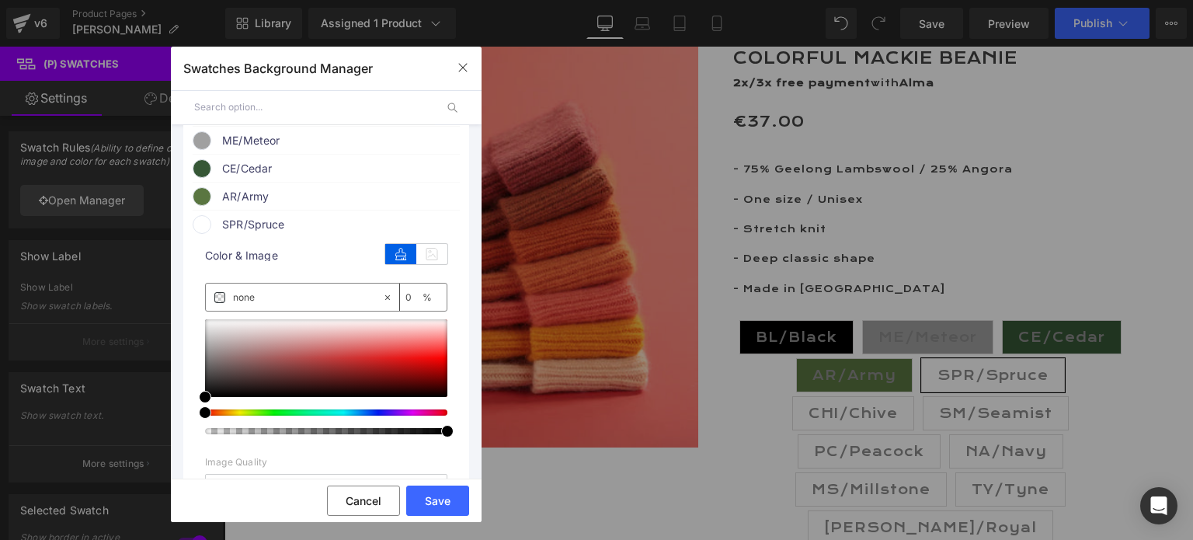
click at [315, 414] on div at bounding box center [320, 412] width 242 height 6
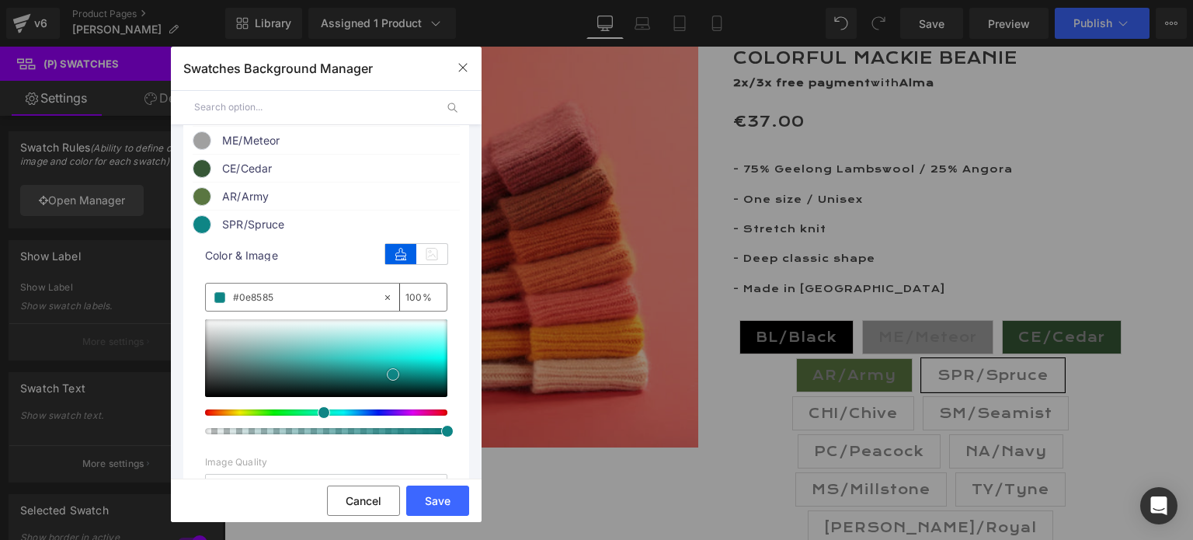
drag, startPoint x: 207, startPoint y: 399, endPoint x: 395, endPoint y: 377, distance: 189.3
click at [395, 377] on span at bounding box center [393, 374] width 12 height 12
click at [435, 493] on button "Save" at bounding box center [437, 501] width 63 height 30
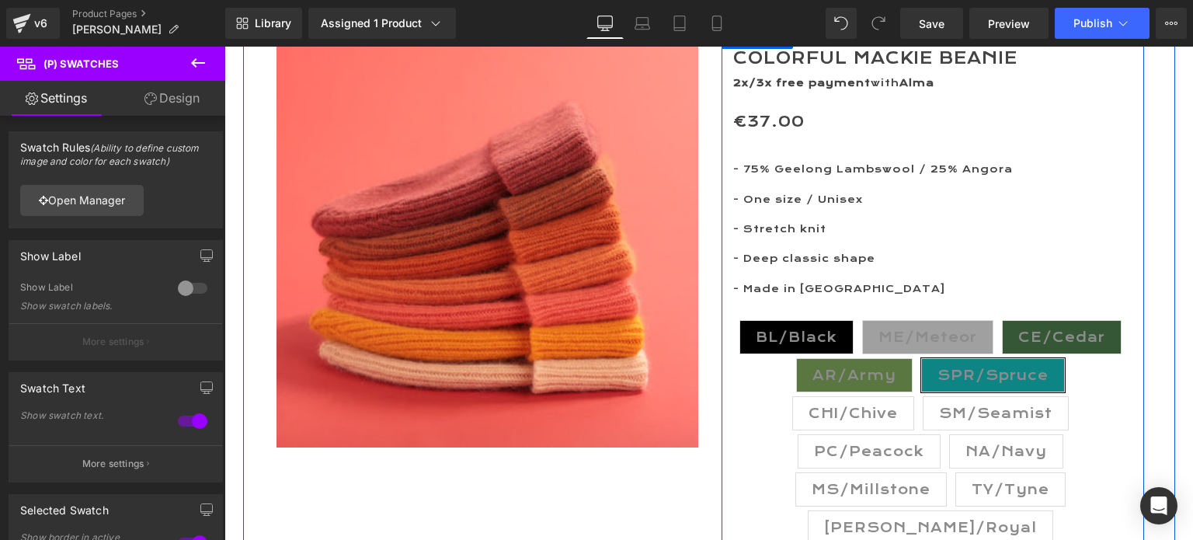
click at [816, 422] on span "CHI/Chive" at bounding box center [853, 413] width 89 height 33
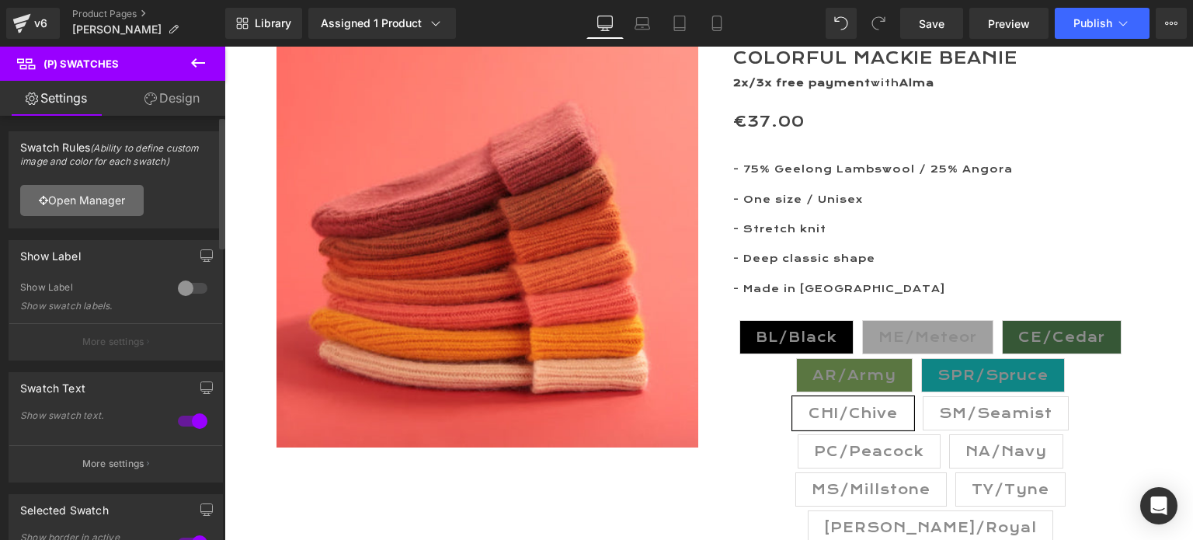
click at [89, 200] on link "Open Manager" at bounding box center [82, 200] width 124 height 31
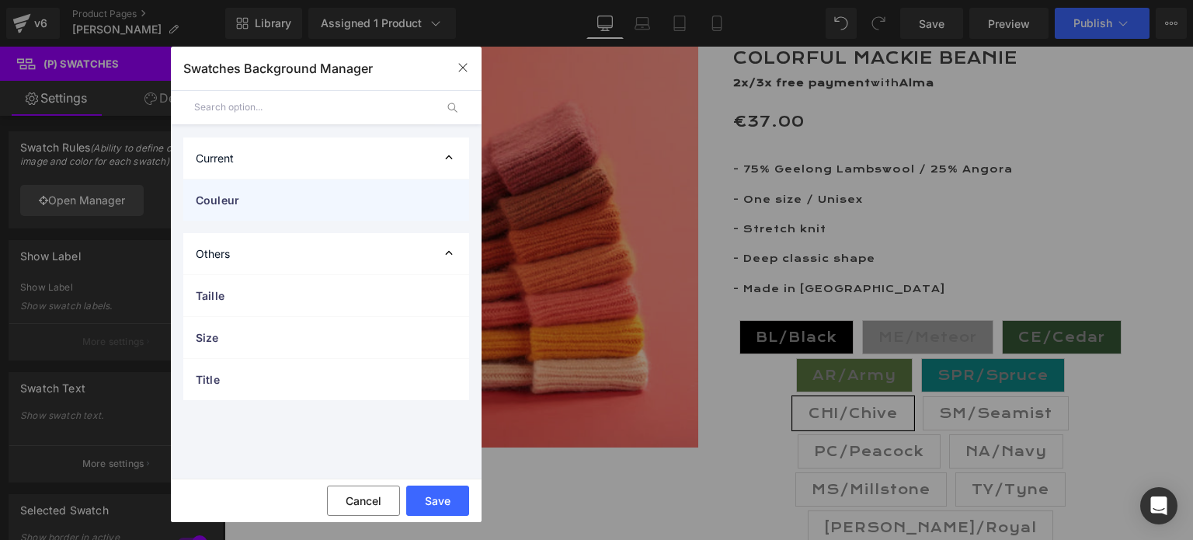
click at [220, 204] on span "Couleur" at bounding box center [311, 200] width 230 height 16
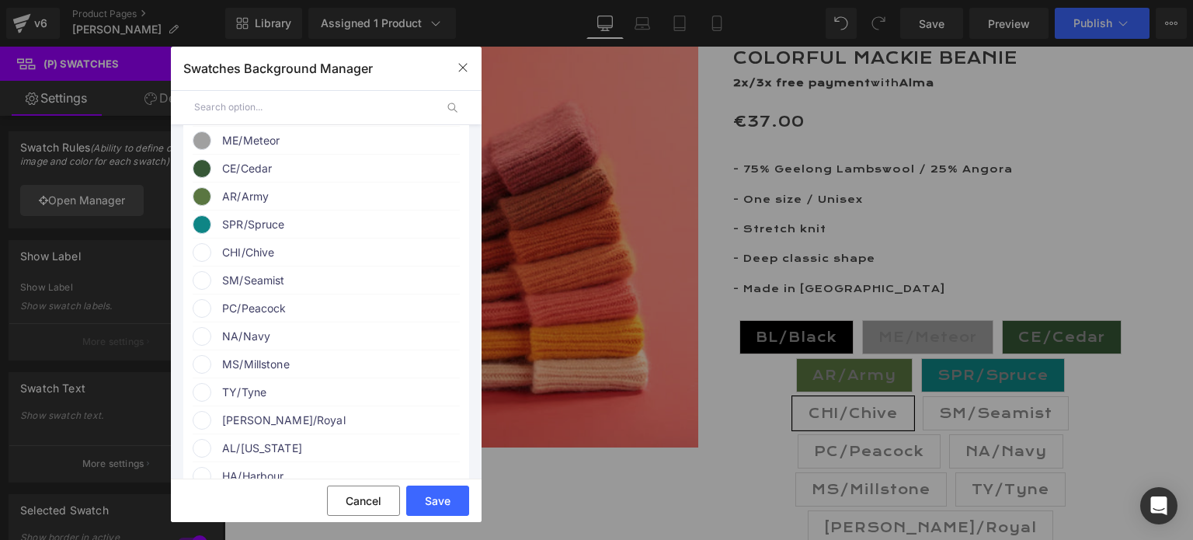
click at [244, 254] on span "CHI/Chive" at bounding box center [340, 252] width 236 height 19
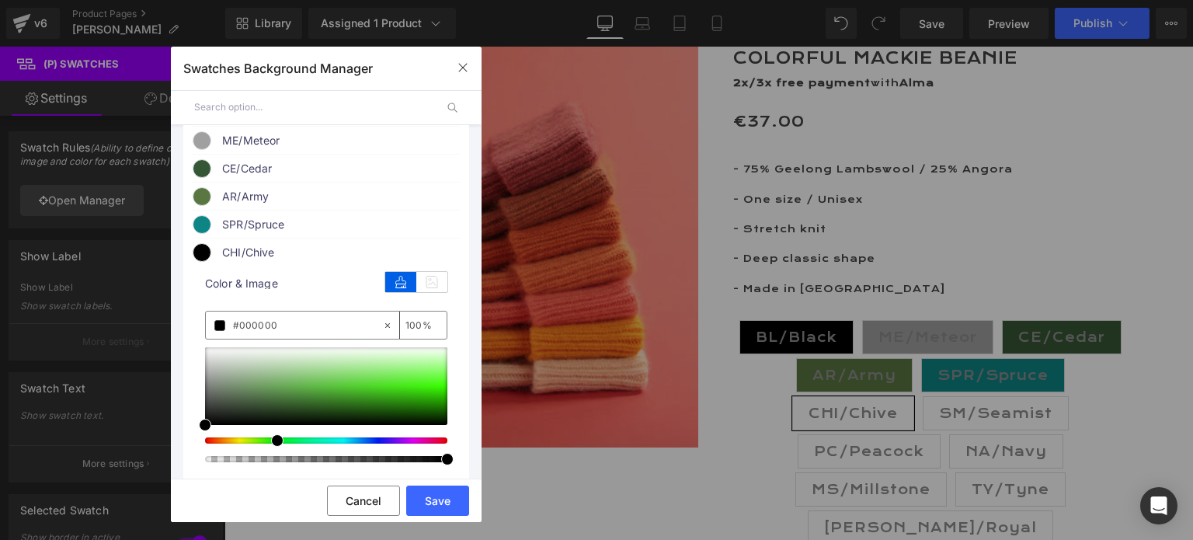
drag, startPoint x: 206, startPoint y: 445, endPoint x: 270, endPoint y: 448, distance: 64.6
click at [271, 447] on span at bounding box center [277, 440] width 12 height 12
drag, startPoint x: 200, startPoint y: 430, endPoint x: 336, endPoint y: 406, distance: 137.2
click at [336, 406] on span at bounding box center [340, 401] width 12 height 12
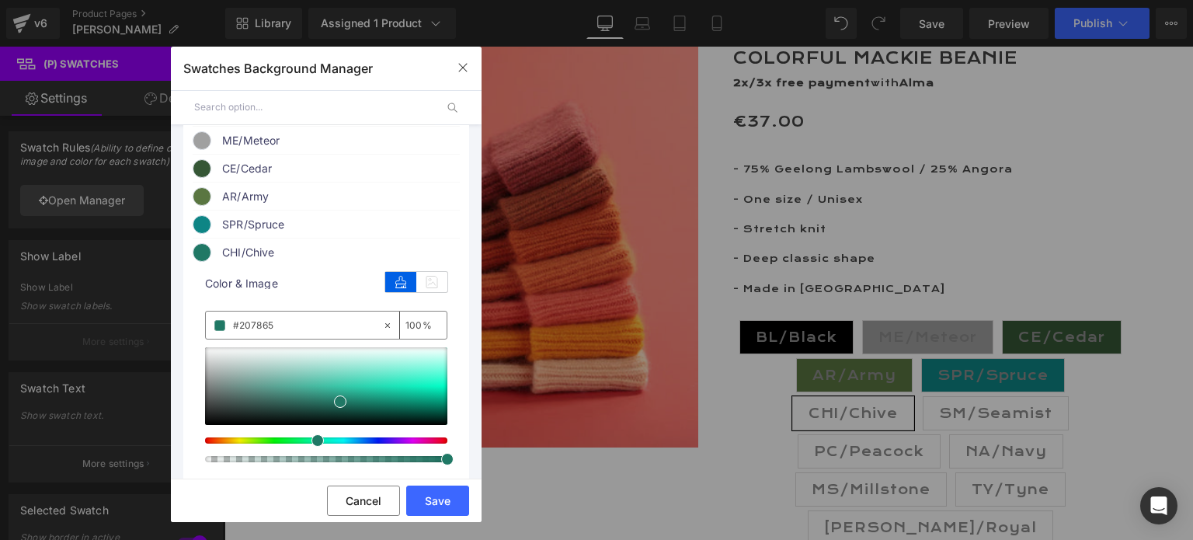
drag, startPoint x: 275, startPoint y: 444, endPoint x: 309, endPoint y: 443, distance: 34.2
click at [312, 443] on span at bounding box center [318, 440] width 12 height 12
drag, startPoint x: 339, startPoint y: 404, endPoint x: 320, endPoint y: 400, distance: 19.0
click at [320, 400] on span at bounding box center [321, 398] width 12 height 12
click at [431, 496] on button "Save" at bounding box center [437, 501] width 63 height 30
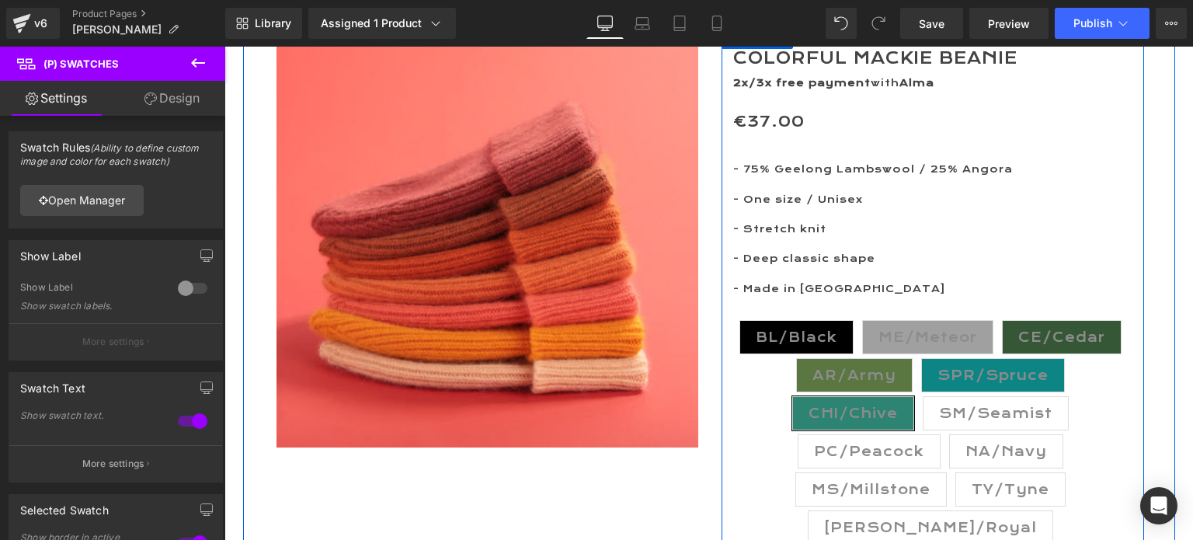
click at [964, 419] on span "SM/Seamist" at bounding box center [995, 413] width 113 height 33
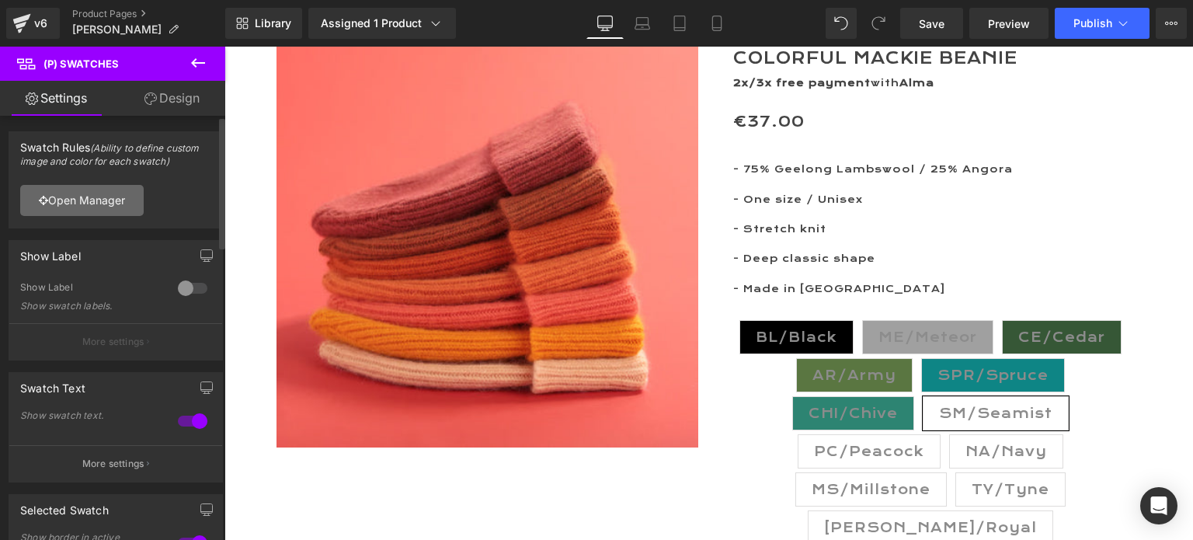
click at [84, 190] on link "Open Manager" at bounding box center [82, 200] width 124 height 31
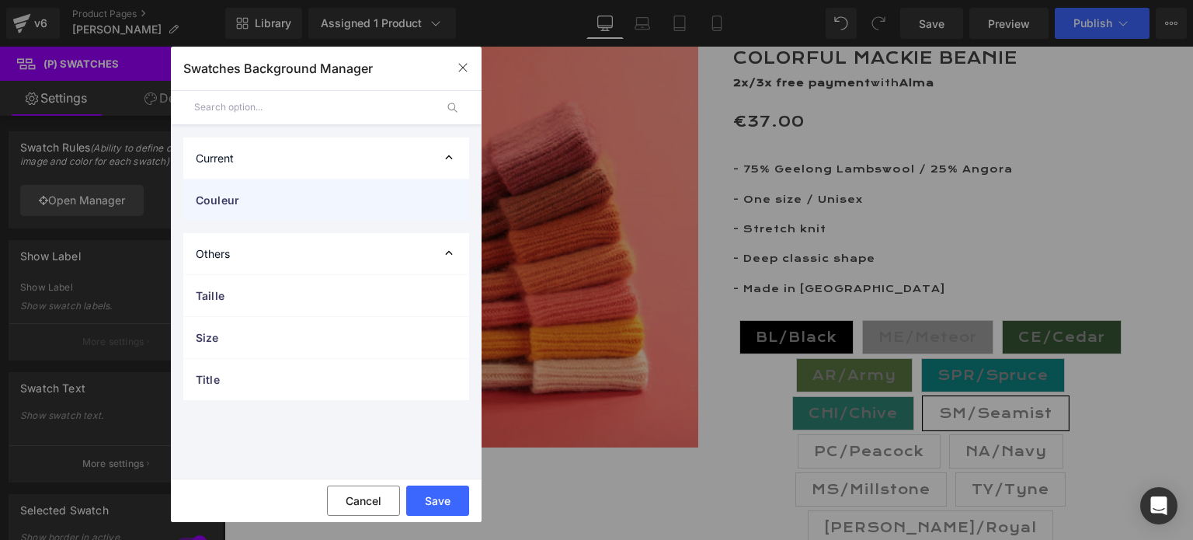
click at [200, 198] on span "Couleur" at bounding box center [311, 200] width 230 height 16
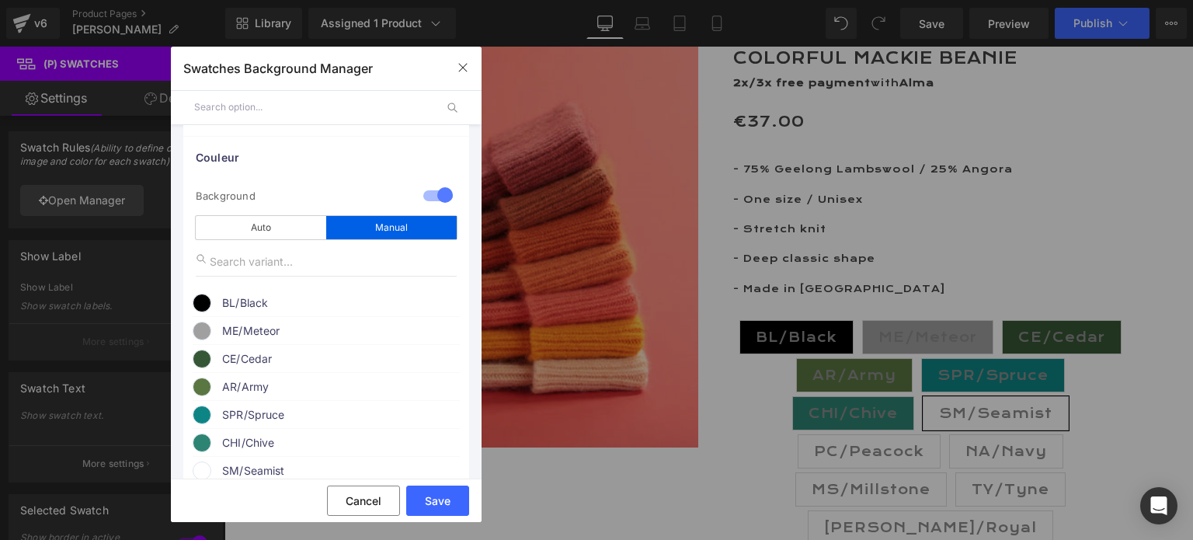
scroll to position [78, 0]
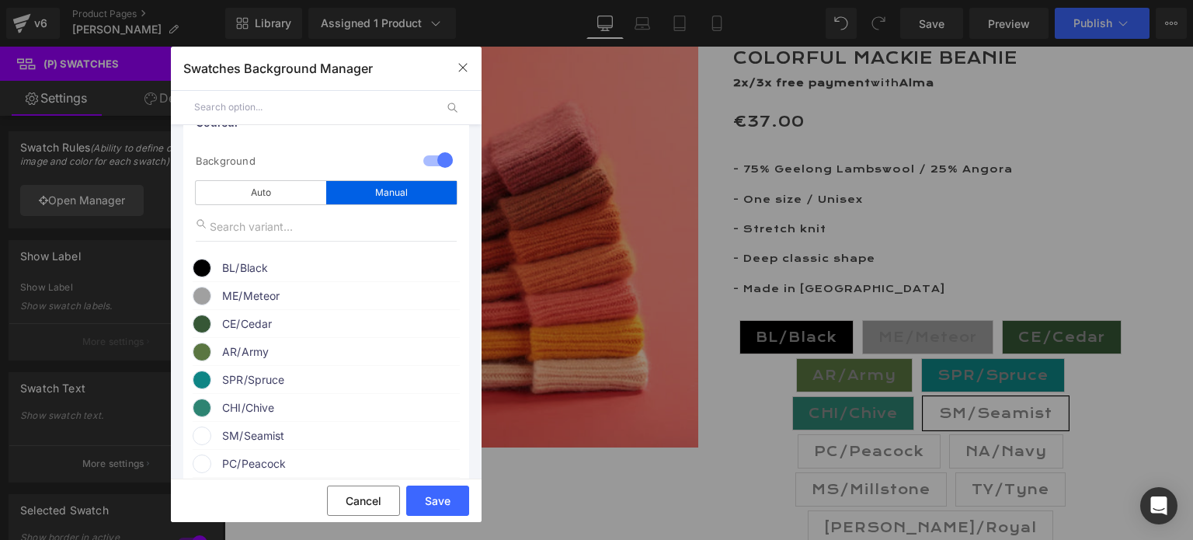
click at [254, 434] on span "SM/Seamist" at bounding box center [340, 435] width 236 height 19
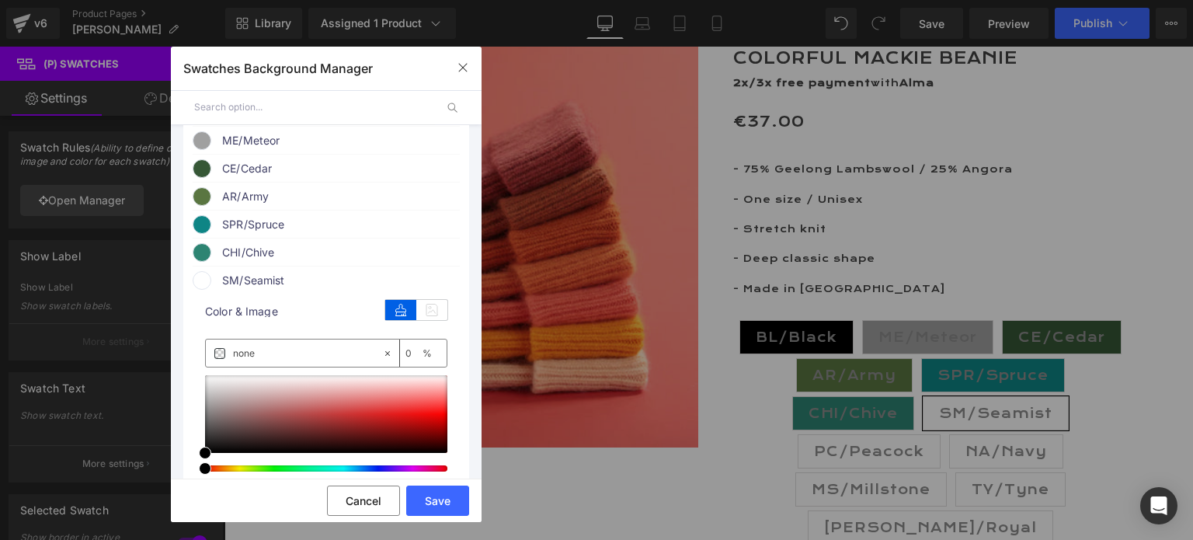
scroll to position [311, 0]
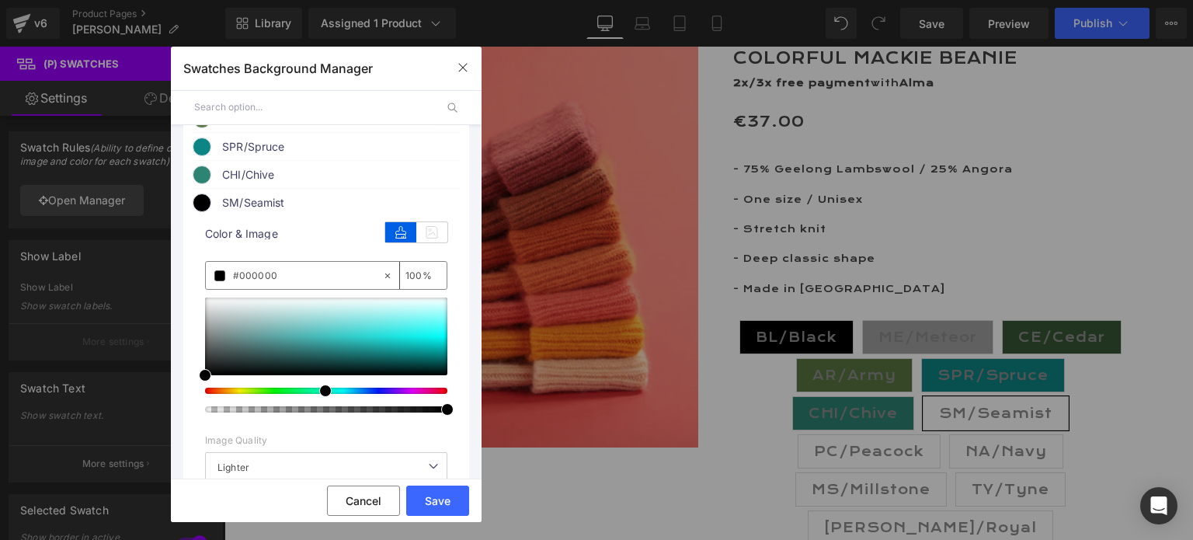
drag, startPoint x: 204, startPoint y: 397, endPoint x: 316, endPoint y: 406, distance: 112.2
click at [316, 406] on div at bounding box center [326, 355] width 242 height 115
drag, startPoint x: 211, startPoint y: 376, endPoint x: 316, endPoint y: 309, distance: 124.3
click at [316, 309] on span at bounding box center [318, 308] width 12 height 12
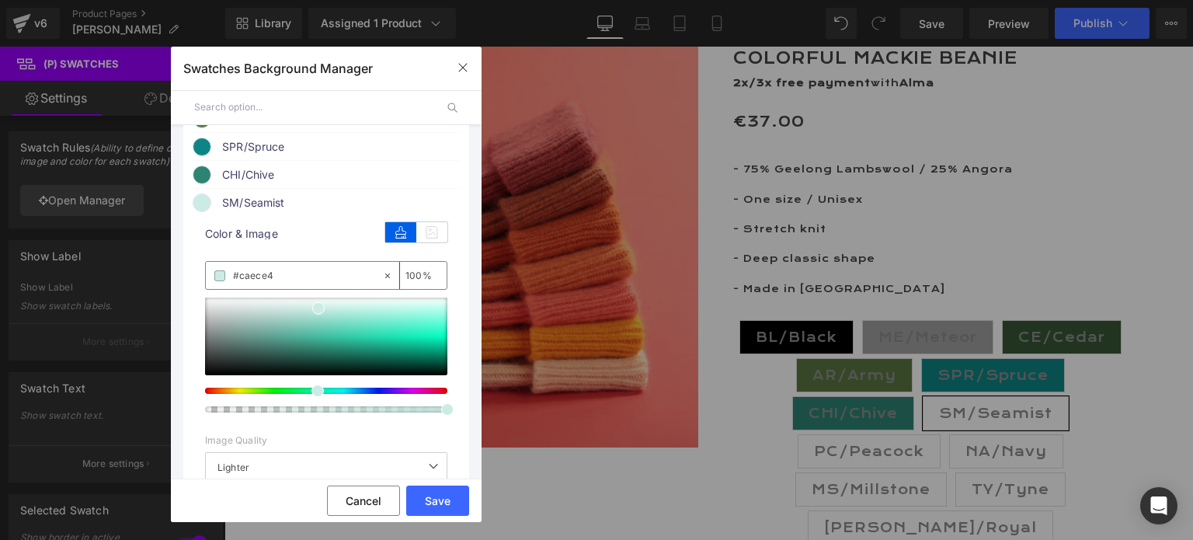
drag, startPoint x: 320, startPoint y: 395, endPoint x: 307, endPoint y: 395, distance: 13.2
click at [307, 394] on div at bounding box center [320, 391] width 242 height 6
drag, startPoint x: 315, startPoint y: 313, endPoint x: 318, endPoint y: 322, distance: 8.9
click at [318, 322] on span at bounding box center [321, 317] width 12 height 12
drag, startPoint x: 423, startPoint y: 500, endPoint x: 311, endPoint y: 440, distance: 126.9
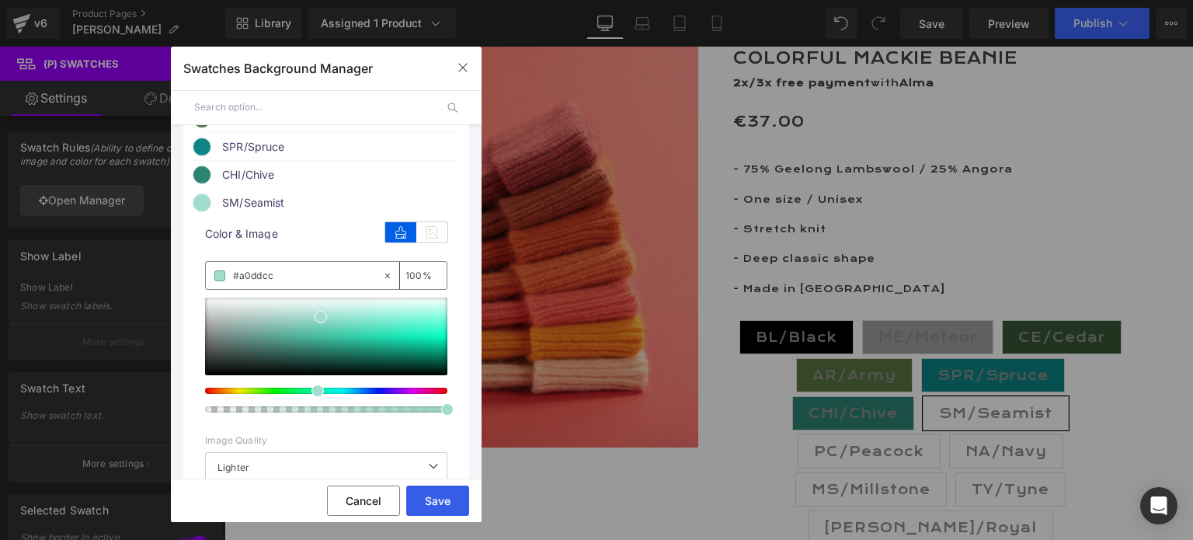
click at [423, 500] on button "Save" at bounding box center [437, 501] width 63 height 30
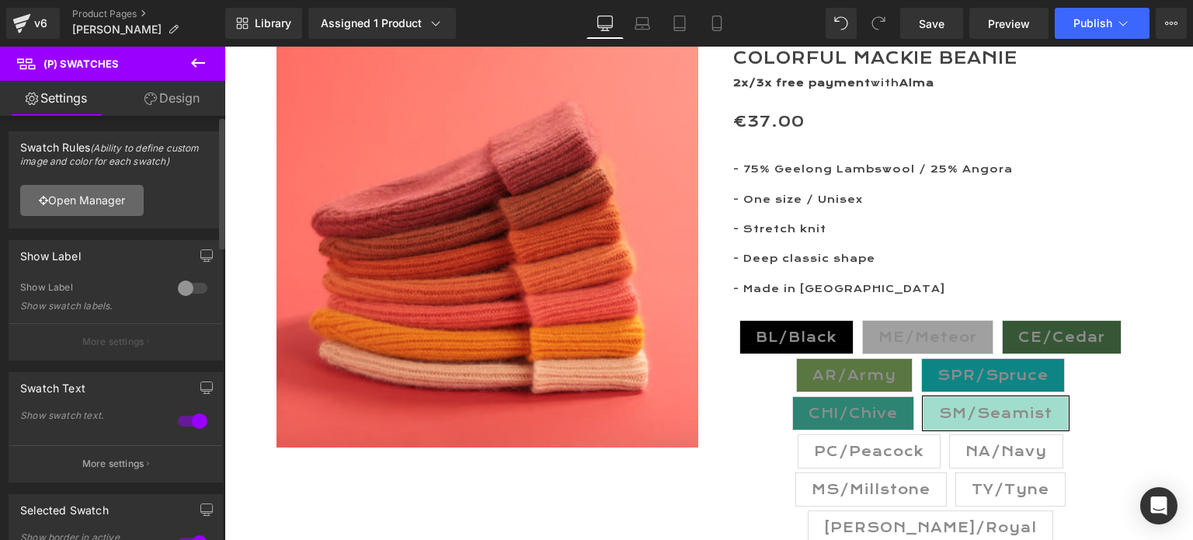
click at [78, 204] on link "Open Manager" at bounding box center [82, 200] width 124 height 31
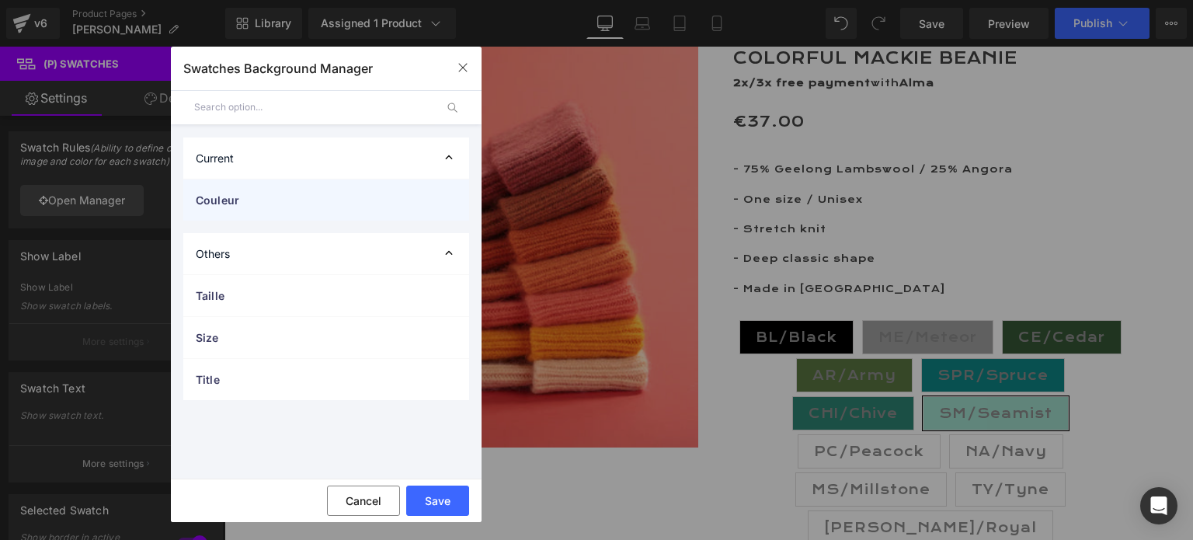
click at [225, 200] on span "Couleur" at bounding box center [311, 200] width 230 height 16
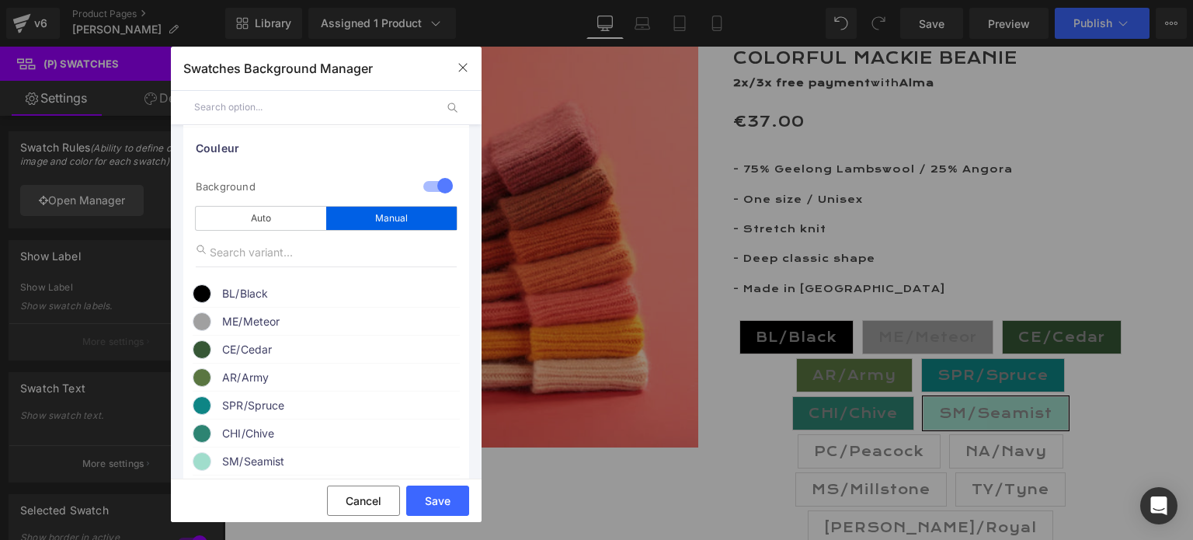
scroll to position [78, 0]
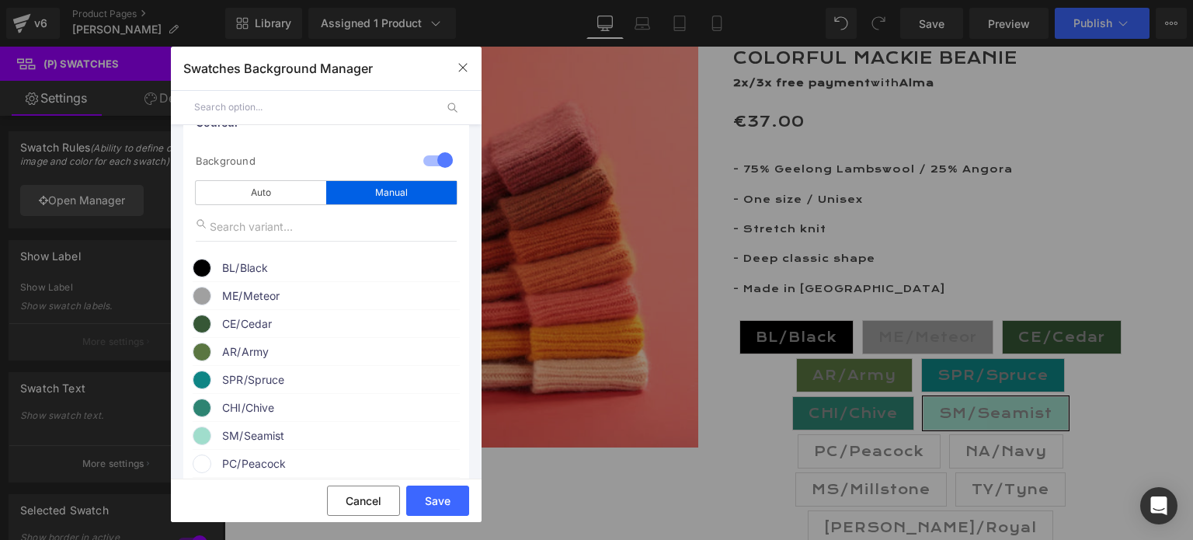
click at [208, 440] on span at bounding box center [202, 435] width 19 height 19
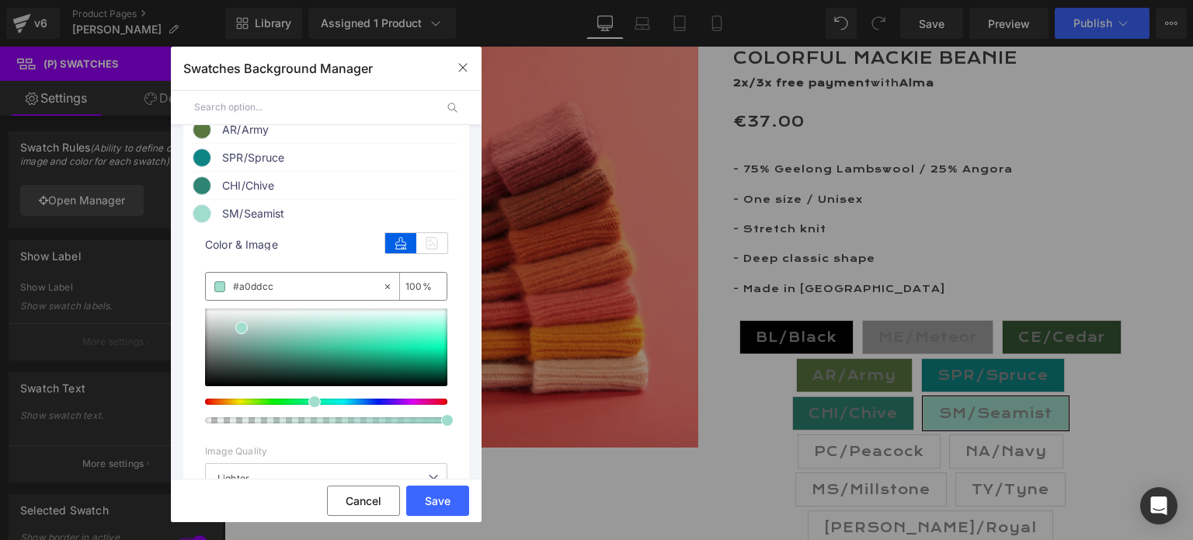
scroll to position [311, 0]
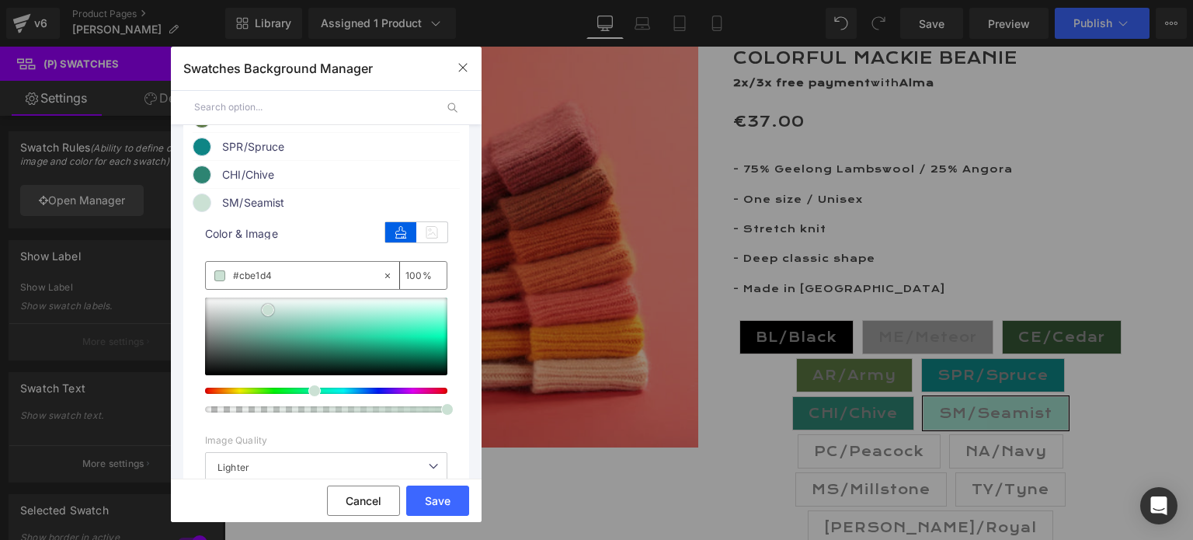
drag, startPoint x: 242, startPoint y: 322, endPoint x: 269, endPoint y: 315, distance: 27.3
click at [269, 315] on span at bounding box center [268, 310] width 12 height 12
click at [429, 496] on button "Save" at bounding box center [437, 501] width 63 height 30
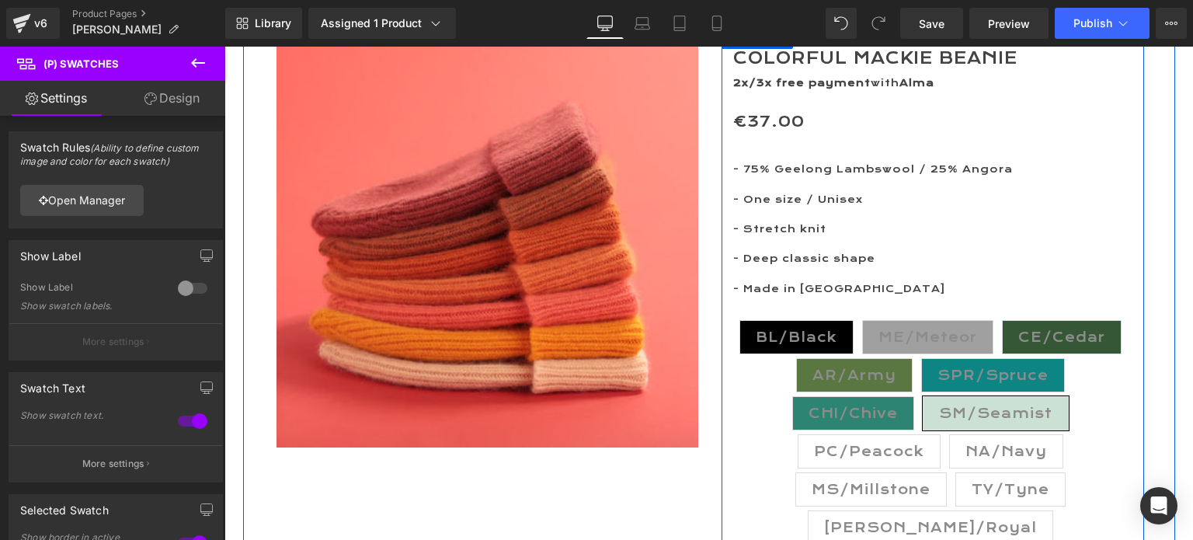
click at [824, 453] on span "PC/Peacock" at bounding box center [869, 451] width 110 height 33
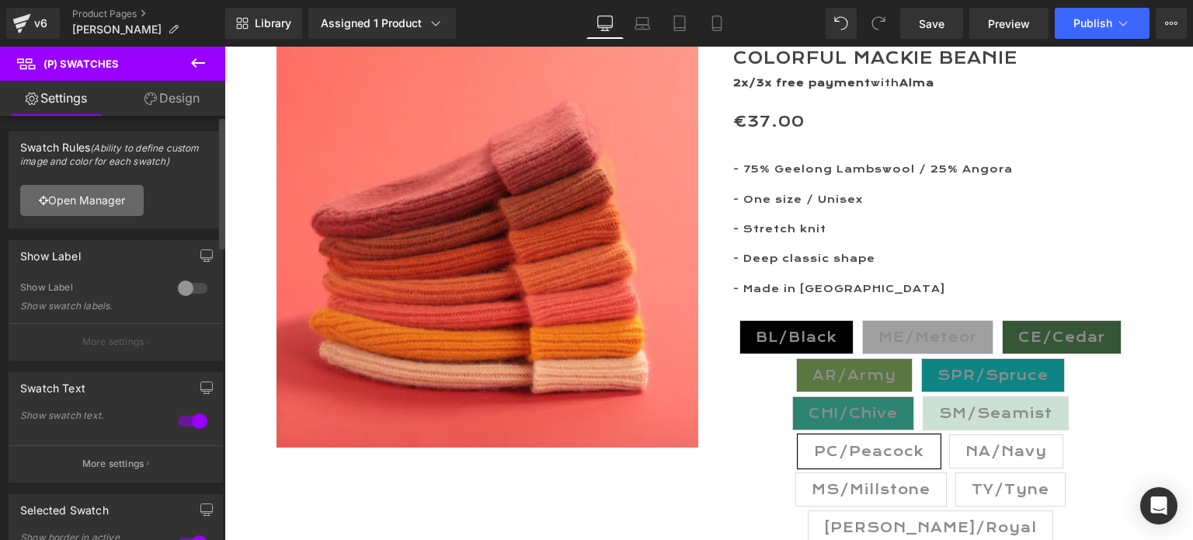
click at [112, 198] on link "Open Manager" at bounding box center [82, 200] width 124 height 31
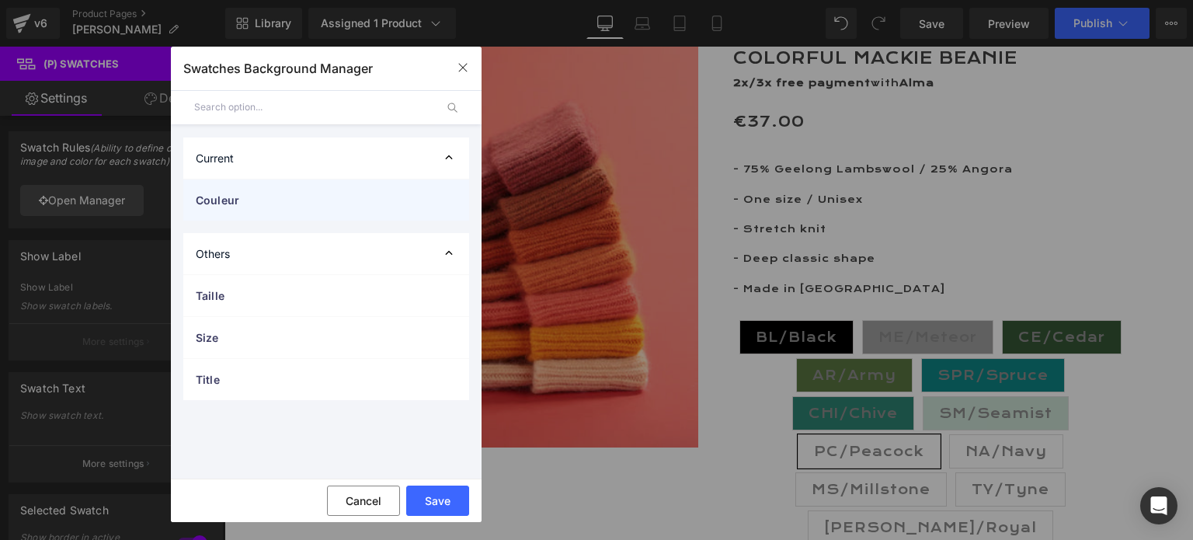
click at [228, 204] on span "Couleur" at bounding box center [311, 200] width 230 height 16
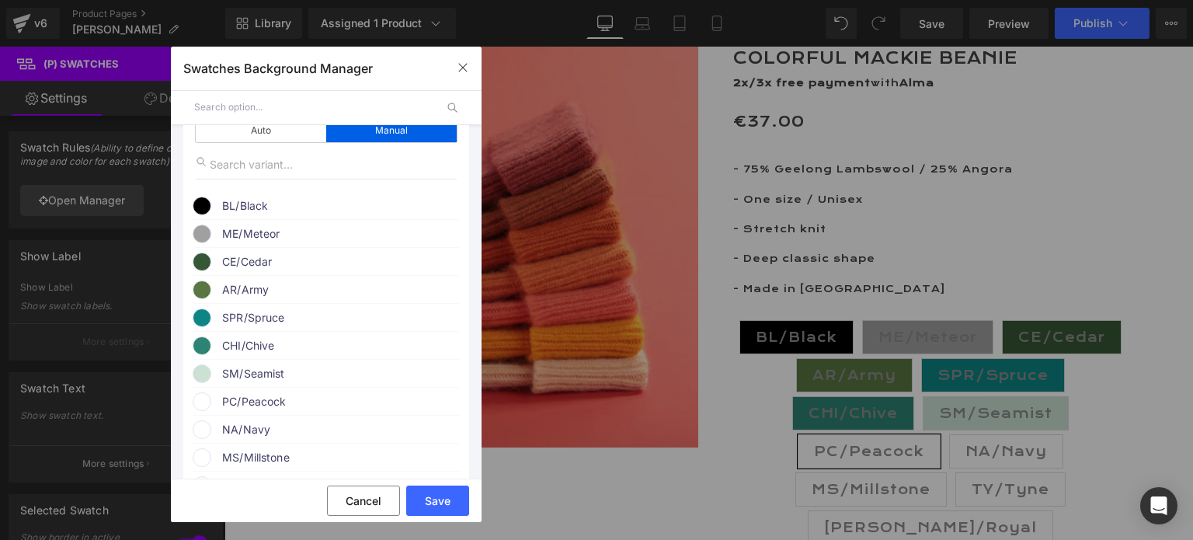
scroll to position [155, 0]
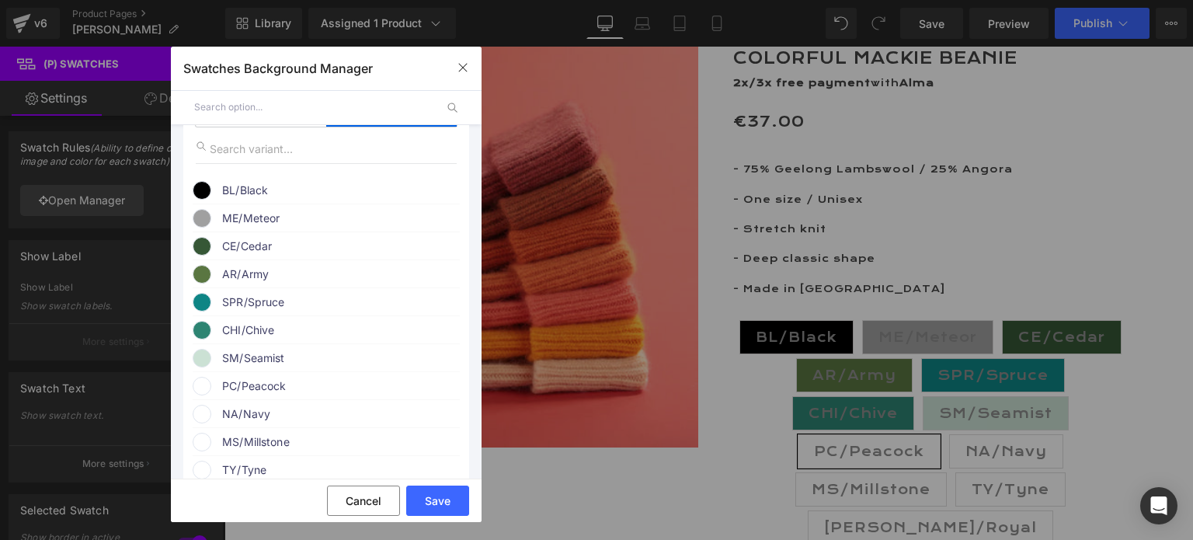
click at [264, 392] on span "PC/Peacock" at bounding box center [340, 386] width 236 height 19
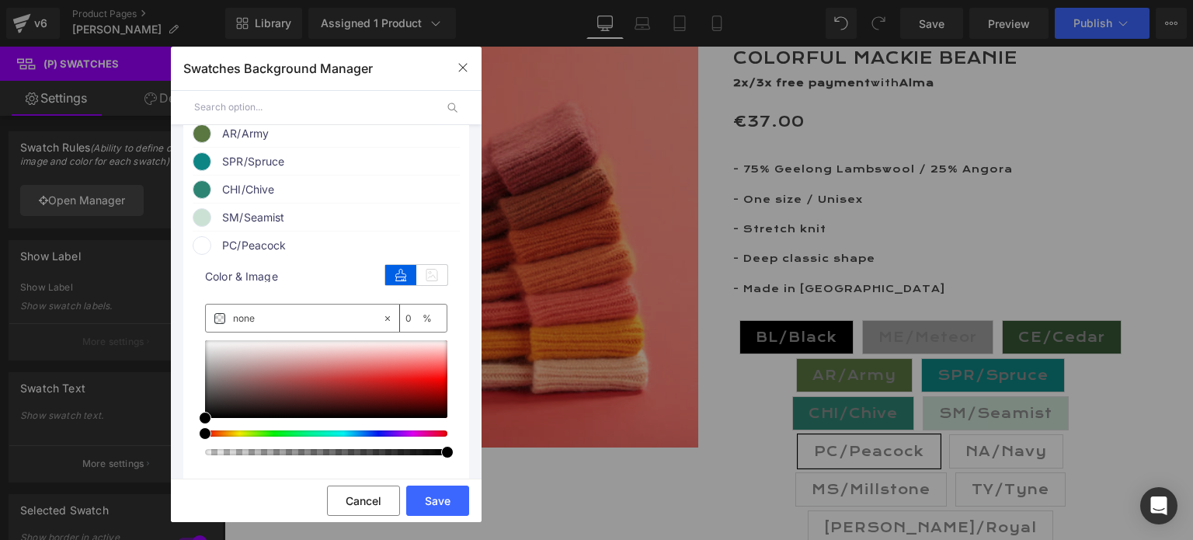
scroll to position [311, 0]
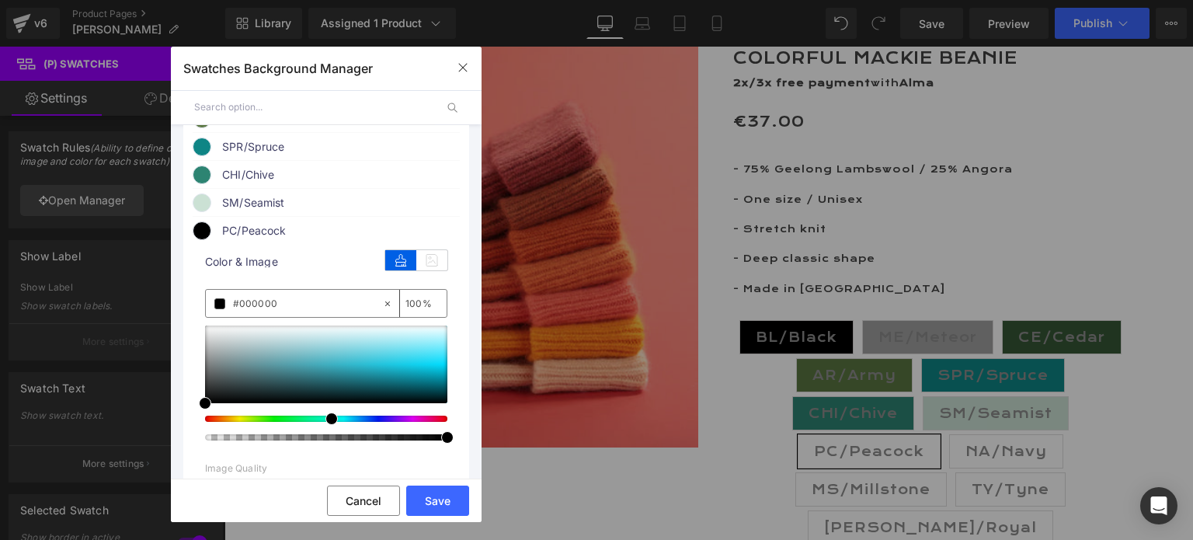
drag, startPoint x: 205, startPoint y: 426, endPoint x: 322, endPoint y: 429, distance: 116.6
click at [325, 425] on span at bounding box center [331, 418] width 12 height 12
drag, startPoint x: 207, startPoint y: 409, endPoint x: 386, endPoint y: 386, distance: 181.0
click at [386, 386] on span at bounding box center [384, 380] width 12 height 12
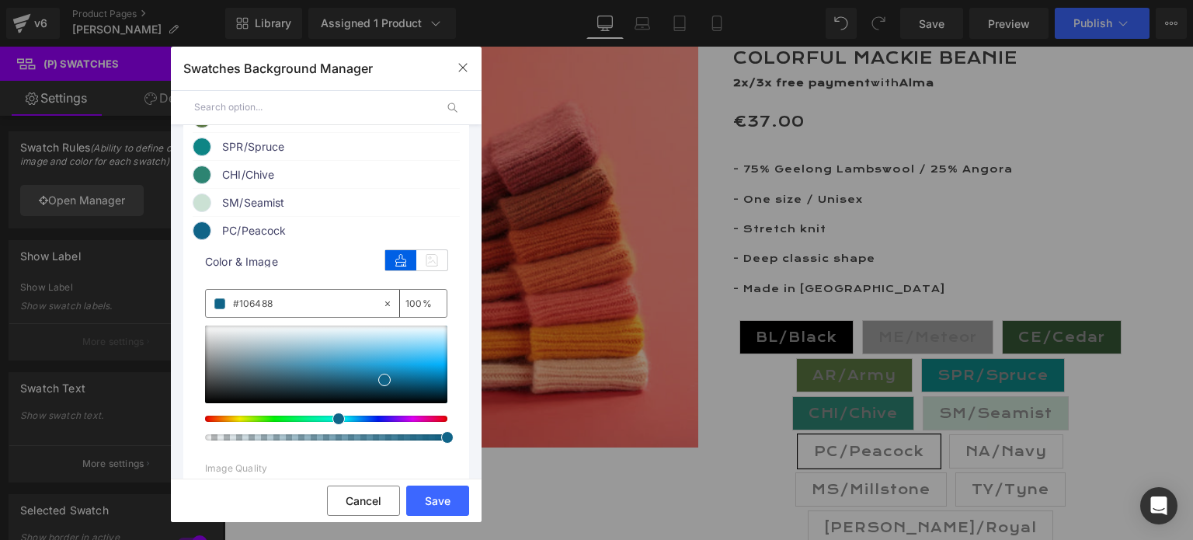
click at [332, 425] on span at bounding box center [338, 418] width 12 height 12
click at [379, 386] on span at bounding box center [381, 380] width 12 height 12
click at [441, 492] on button "Save" at bounding box center [437, 501] width 63 height 30
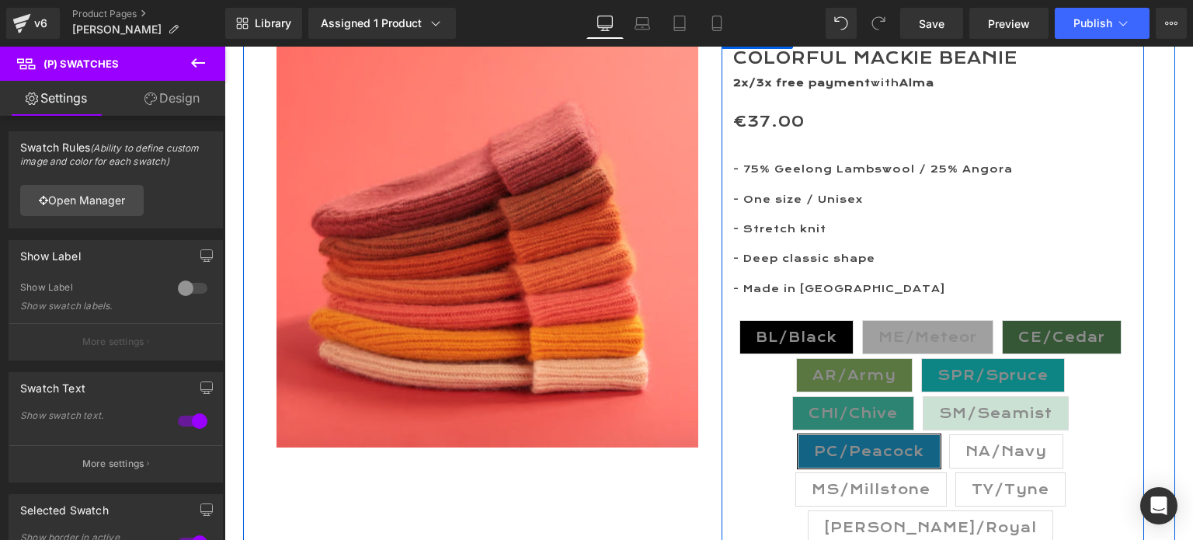
click at [983, 458] on span "NA/Navy" at bounding box center [1007, 451] width 82 height 33
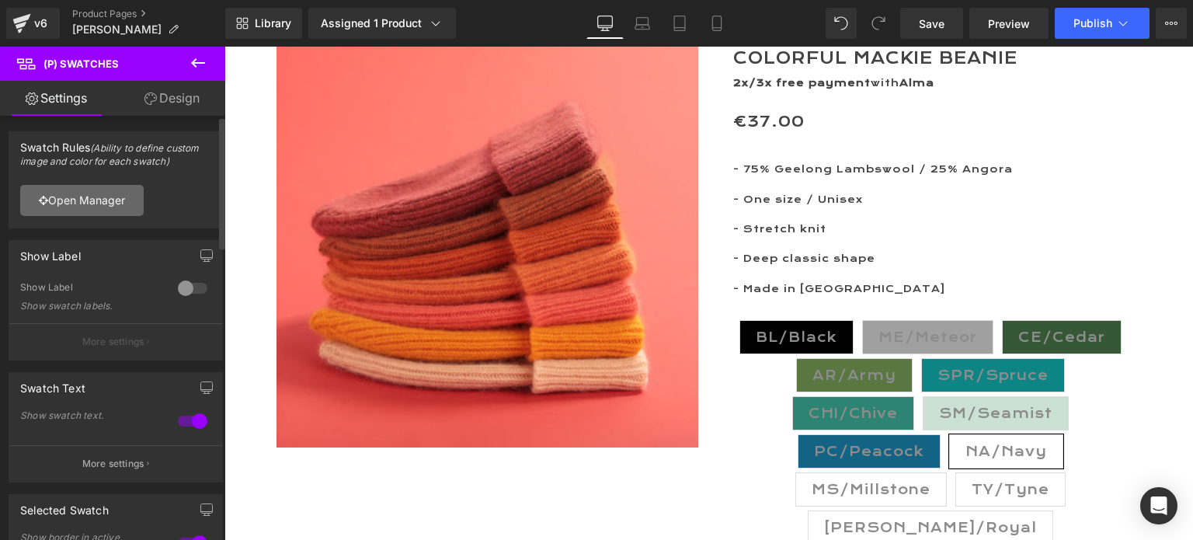
click at [101, 201] on link "Open Manager" at bounding box center [82, 200] width 124 height 31
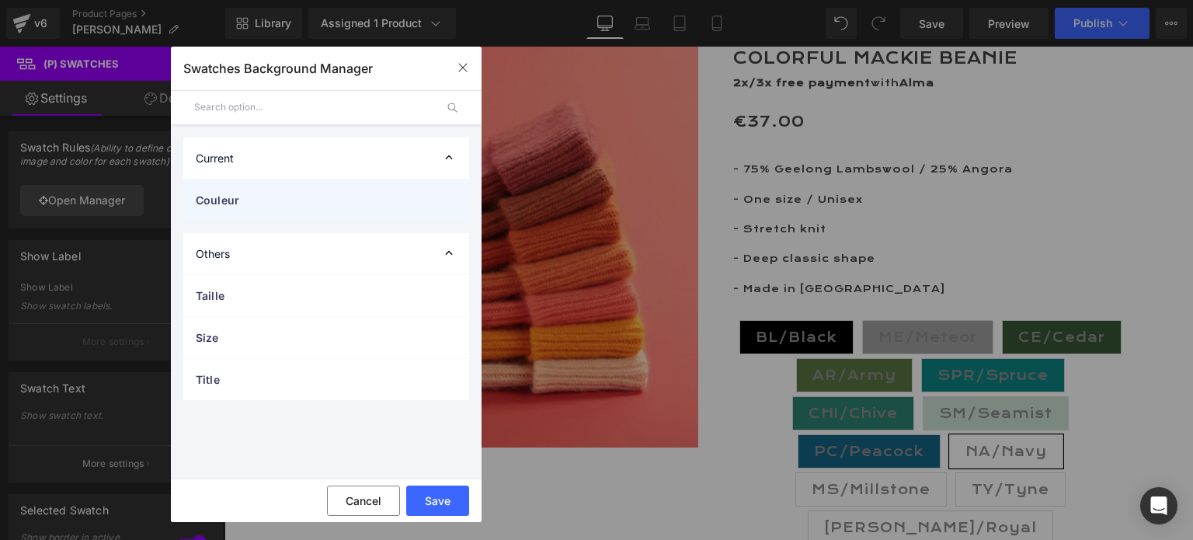
click at [243, 201] on span "Couleur" at bounding box center [311, 200] width 230 height 16
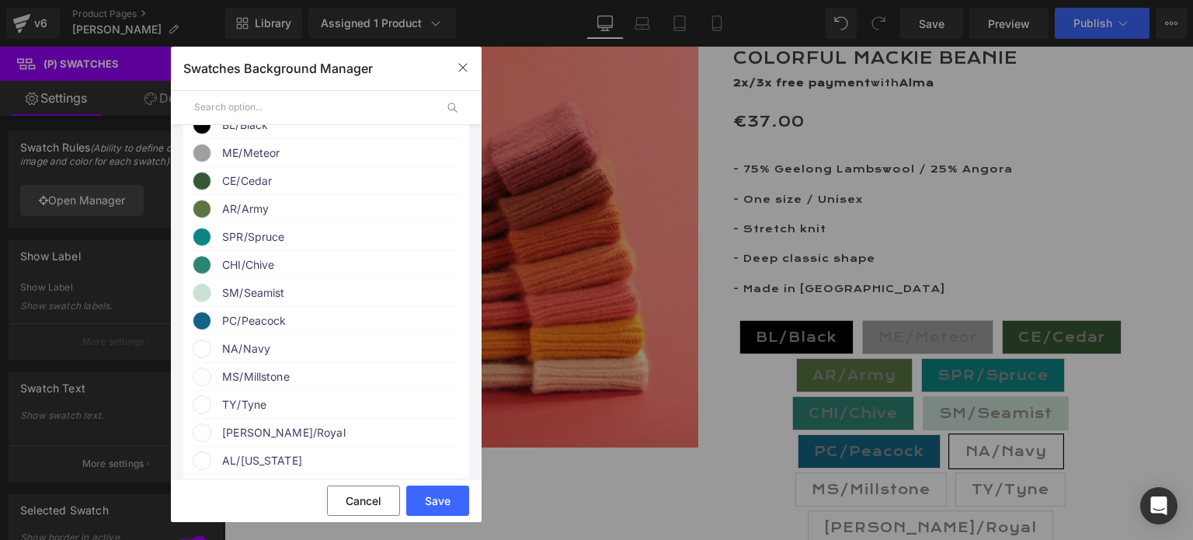
scroll to position [233, 0]
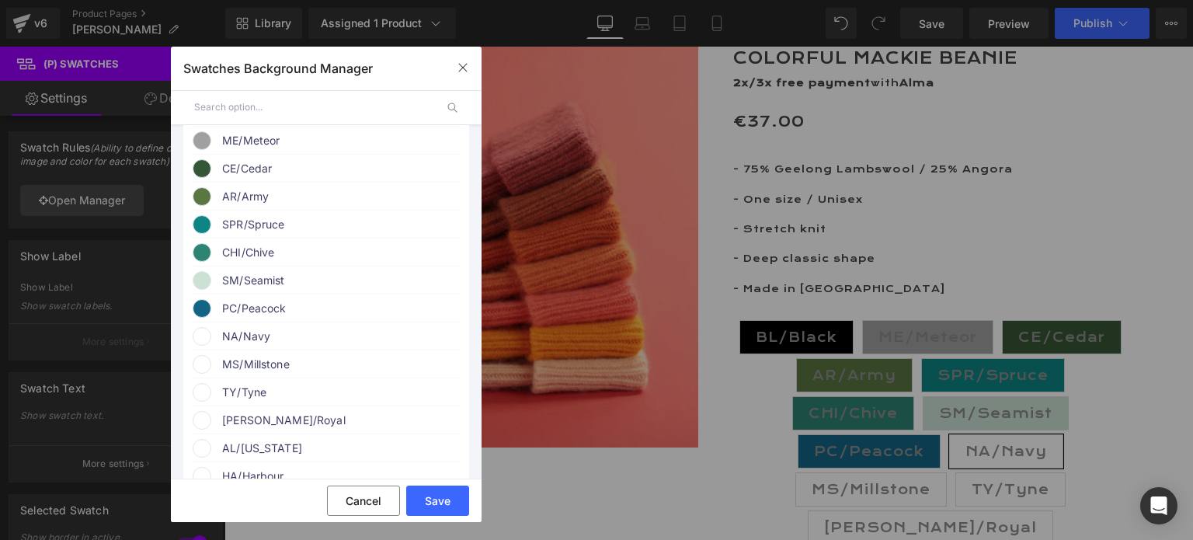
click at [235, 344] on span "NA/Navy" at bounding box center [340, 336] width 236 height 19
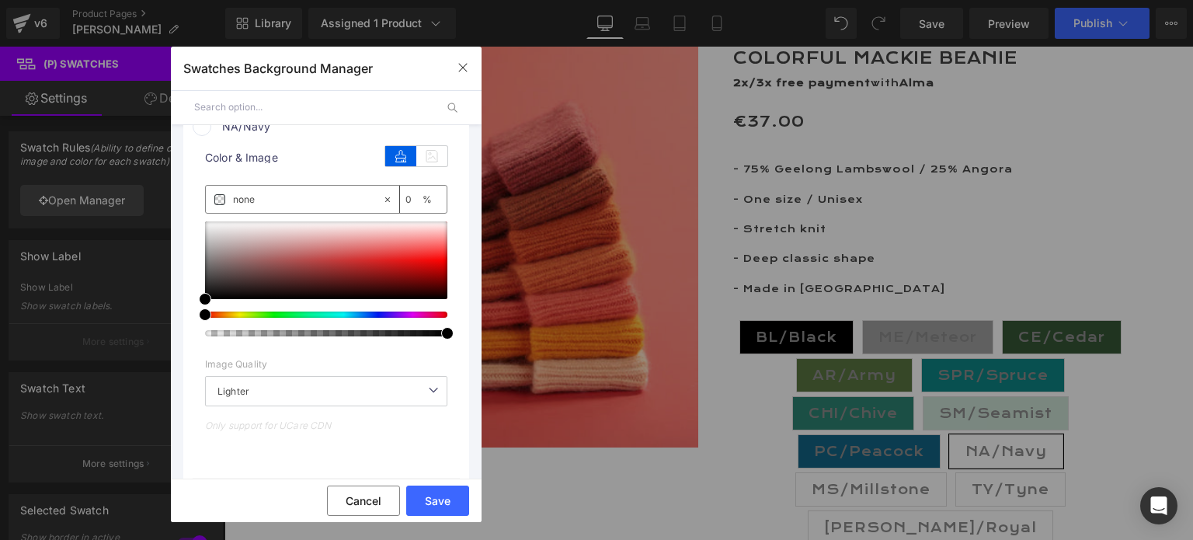
scroll to position [466, 0]
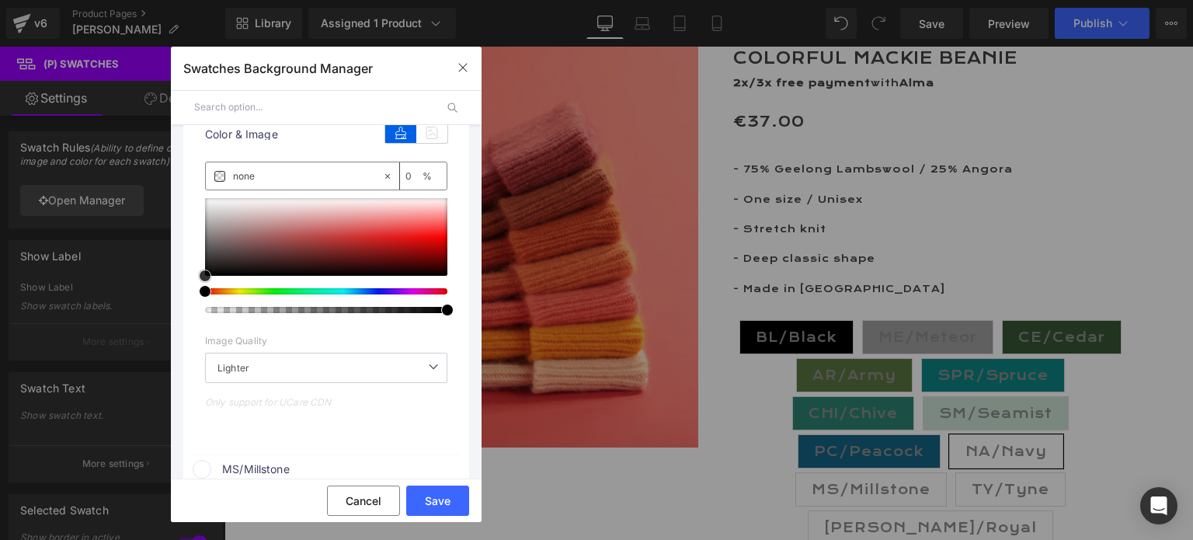
click at [202, 281] on span at bounding box center [205, 276] width 12 height 12
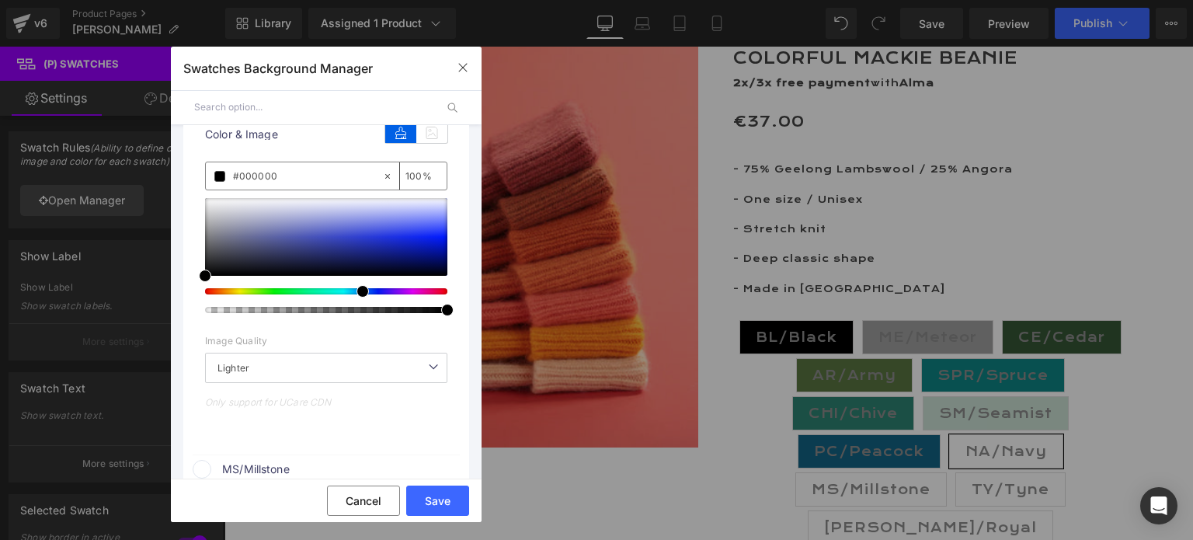
drag, startPoint x: 207, startPoint y: 296, endPoint x: 355, endPoint y: 298, distance: 148.4
click at [357, 298] on span at bounding box center [363, 291] width 12 height 12
drag, startPoint x: 206, startPoint y: 283, endPoint x: 386, endPoint y: 266, distance: 181.0
click at [386, 265] on span at bounding box center [385, 258] width 12 height 12
click at [426, 499] on button "Save" at bounding box center [437, 501] width 63 height 30
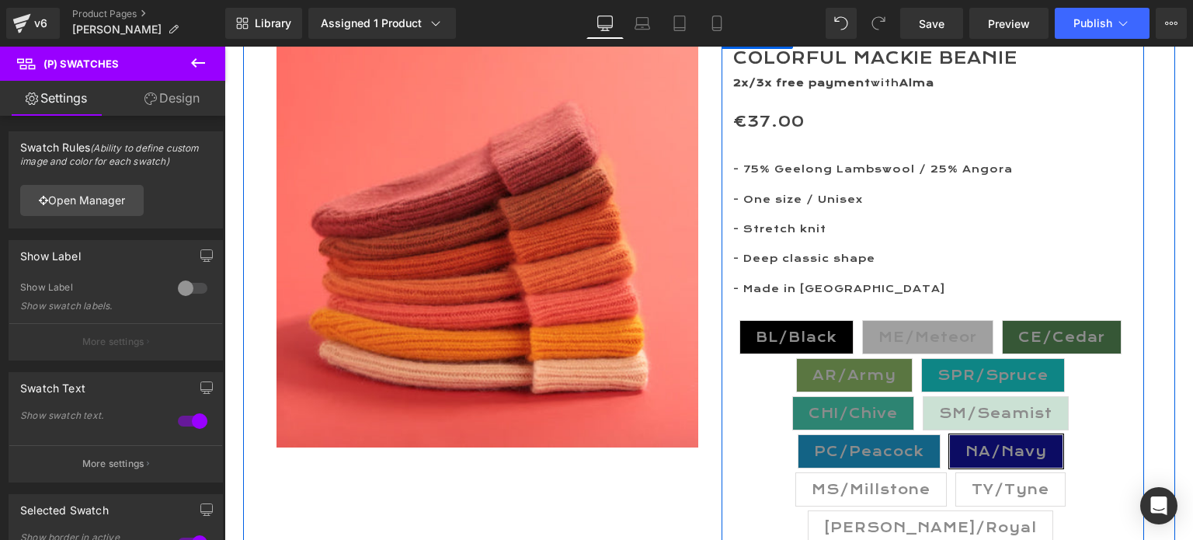
click at [845, 490] on span "MS/Millstone" at bounding box center [871, 489] width 119 height 33
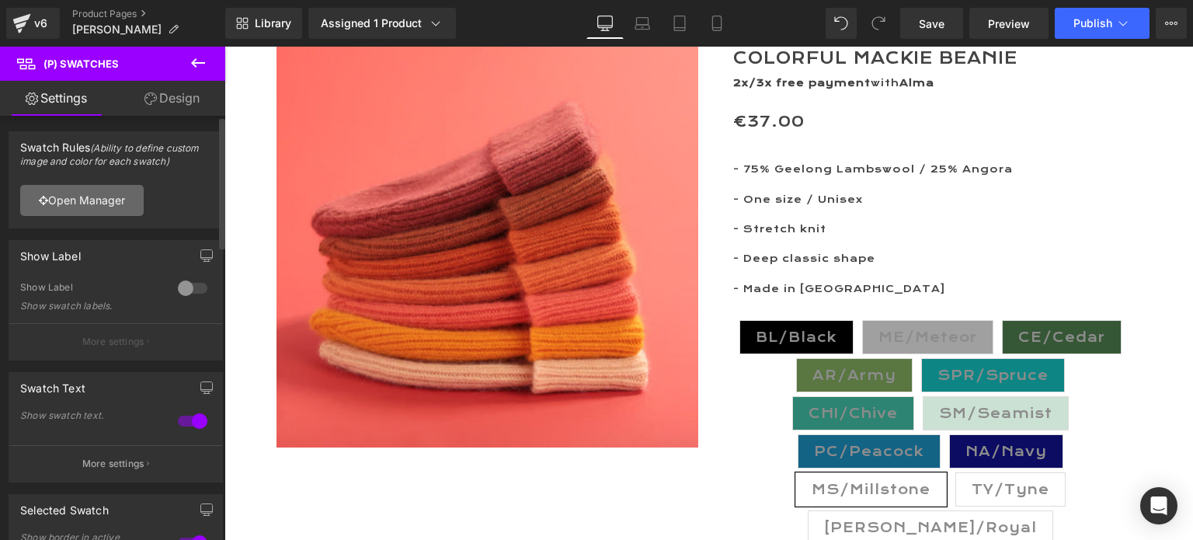
click at [103, 195] on link "Open Manager" at bounding box center [82, 200] width 124 height 31
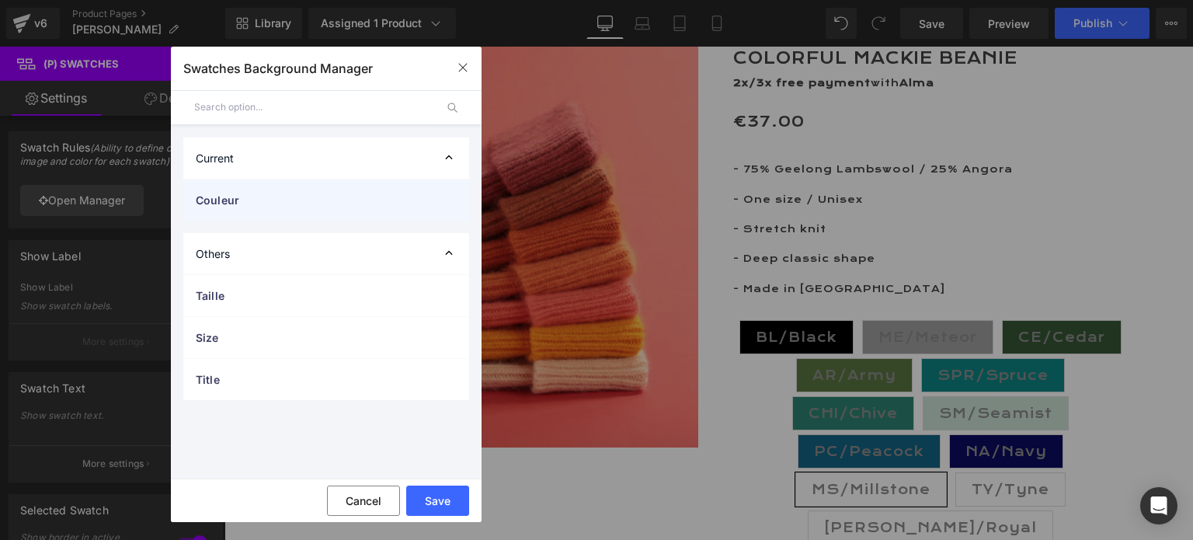
click at [259, 194] on span "Couleur" at bounding box center [311, 200] width 230 height 16
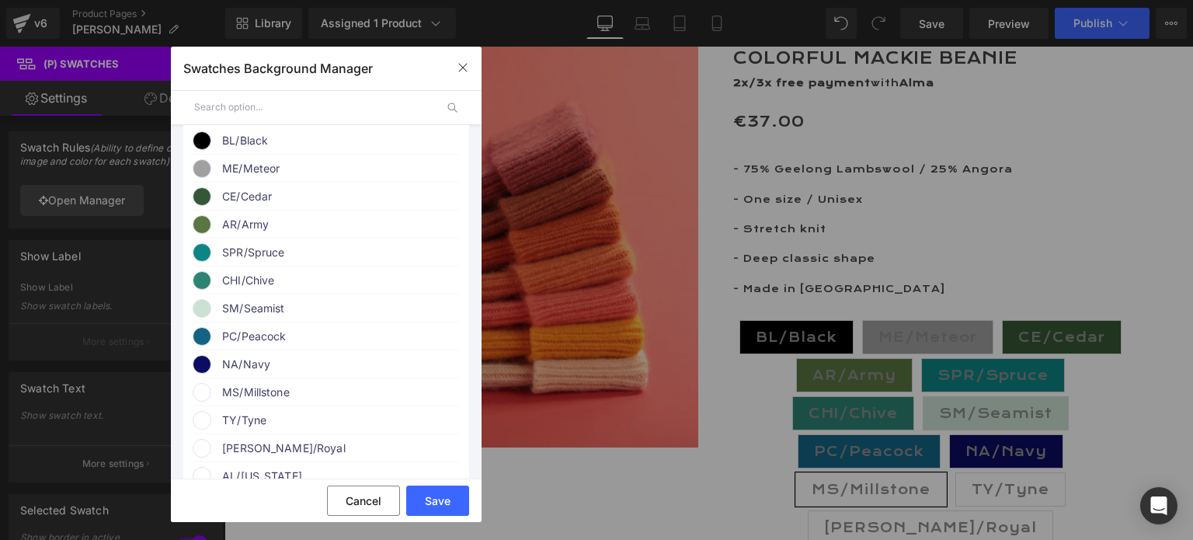
scroll to position [233, 0]
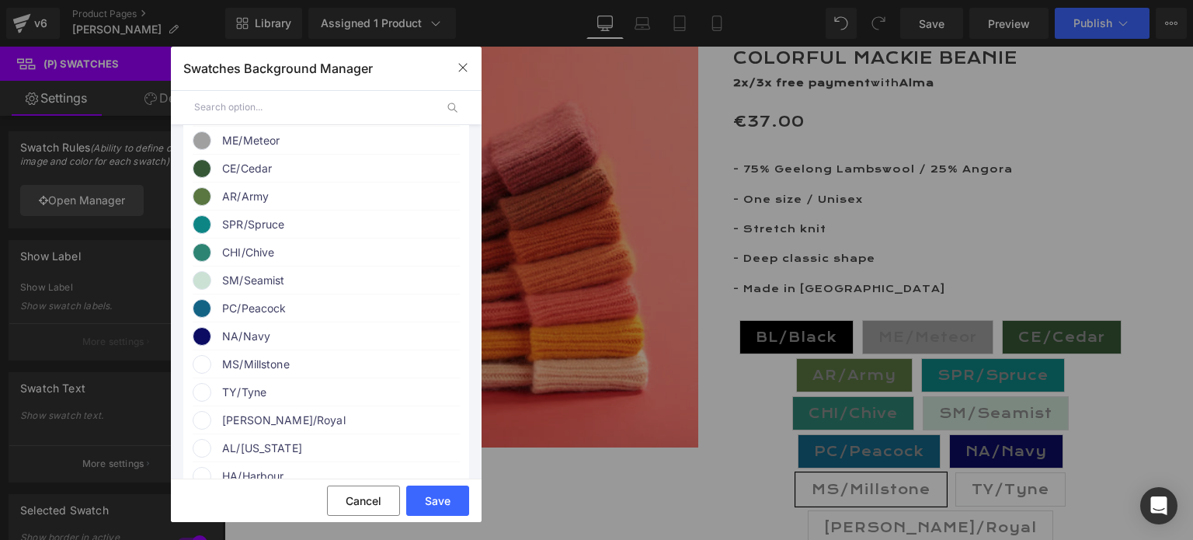
click at [264, 372] on span "MS/Millstone" at bounding box center [340, 364] width 236 height 19
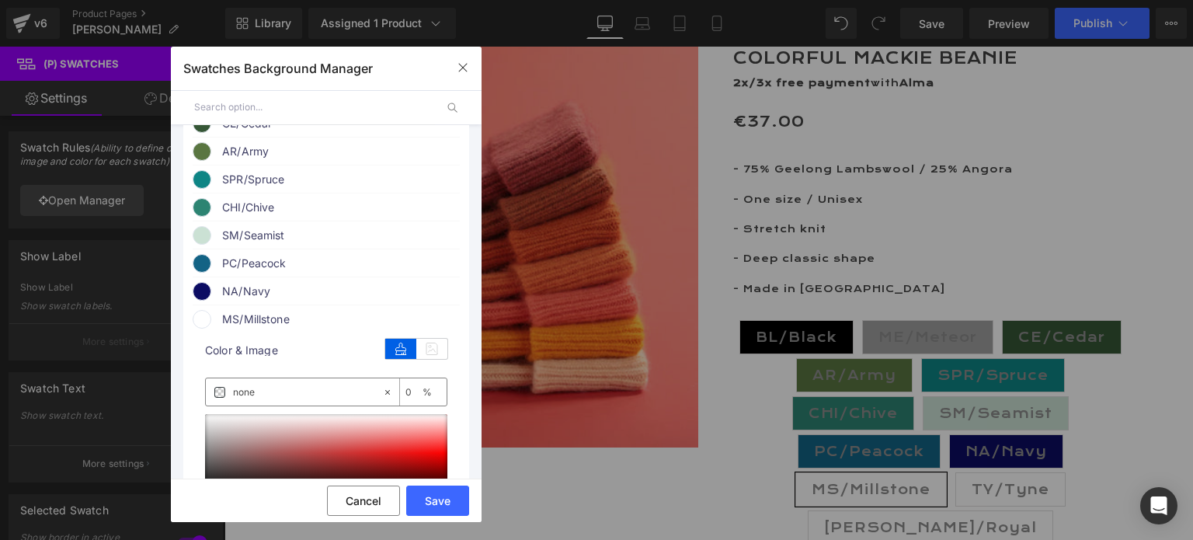
scroll to position [388, 0]
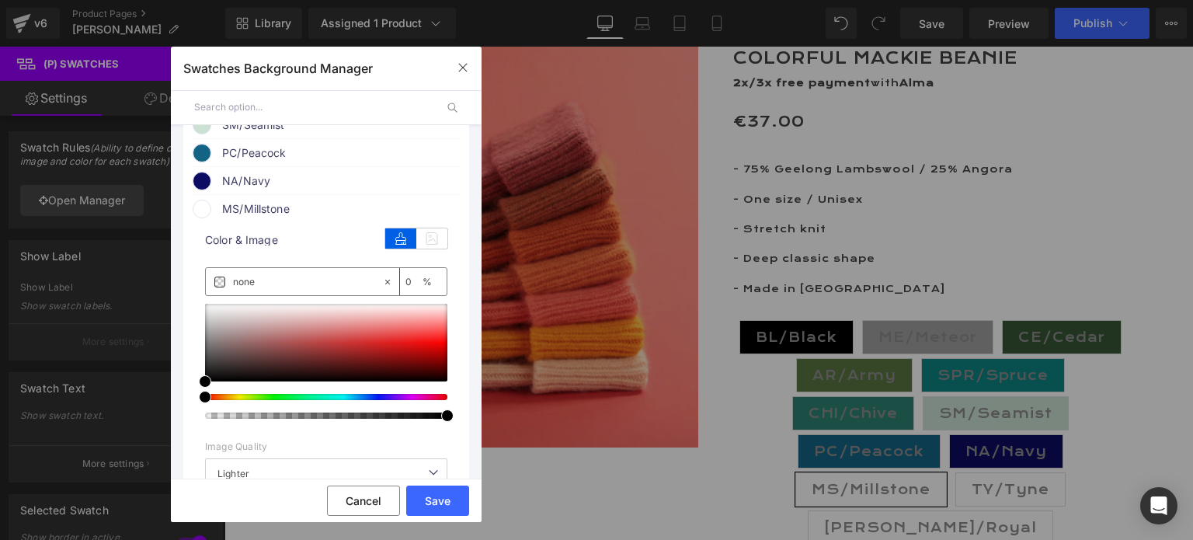
click at [352, 400] on div at bounding box center [320, 397] width 242 height 6
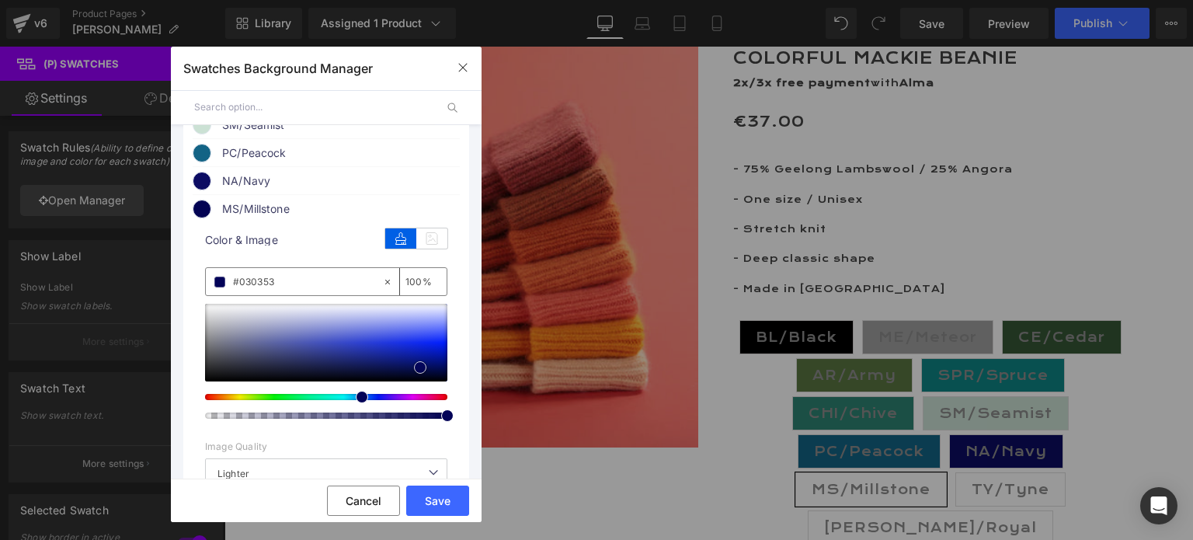
drag, startPoint x: 202, startPoint y: 388, endPoint x: 417, endPoint y: 374, distance: 215.6
click at [417, 374] on span at bounding box center [420, 367] width 12 height 12
drag, startPoint x: 418, startPoint y: 373, endPoint x: 249, endPoint y: 370, distance: 168.6
click at [249, 370] on span at bounding box center [251, 364] width 12 height 12
click at [435, 500] on button "Save" at bounding box center [437, 501] width 63 height 30
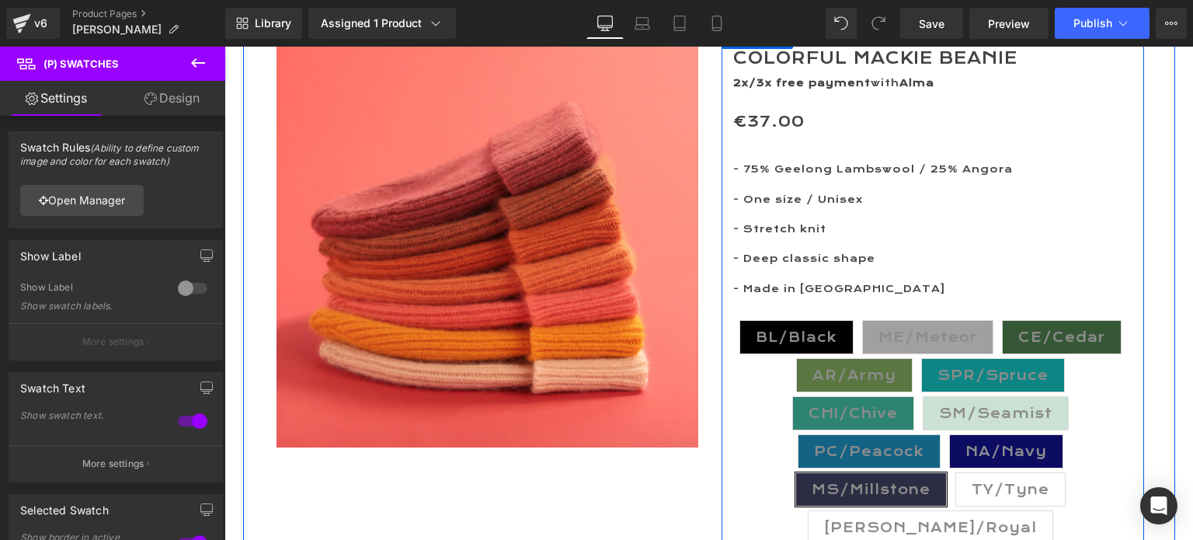
click at [982, 497] on span "TY/Tyne" at bounding box center [1011, 489] width 78 height 33
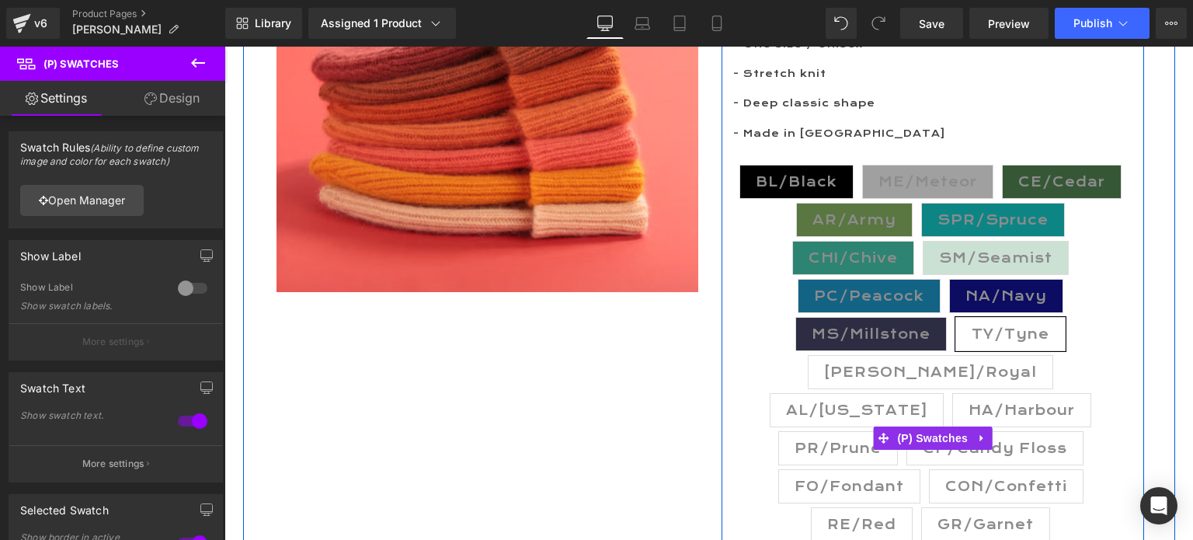
click at [875, 378] on span "[PERSON_NAME]/Royal" at bounding box center [930, 372] width 213 height 33
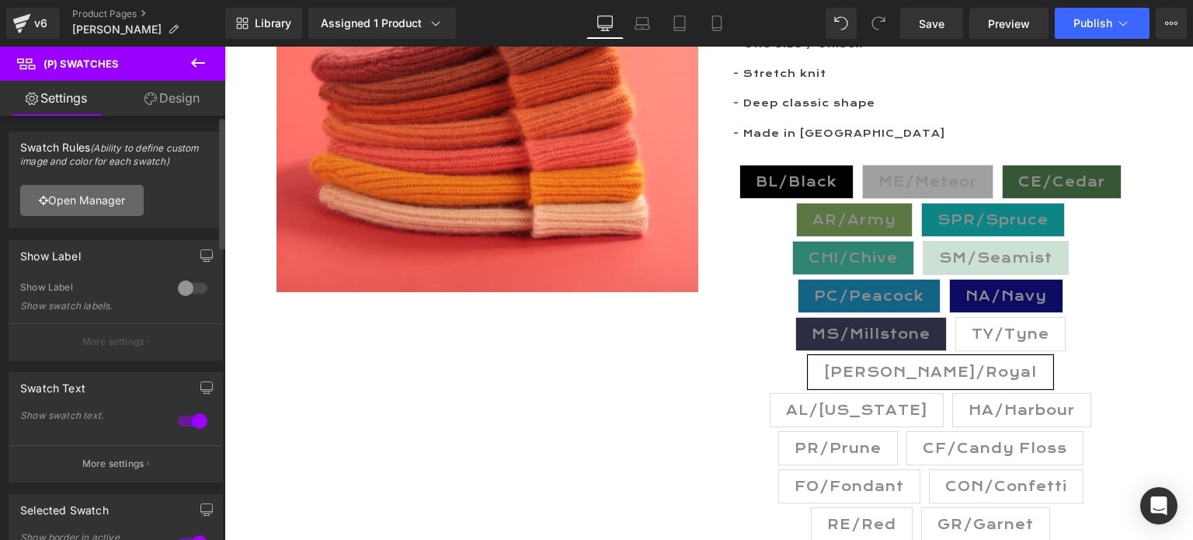
click at [96, 203] on link "Open Manager" at bounding box center [82, 200] width 124 height 31
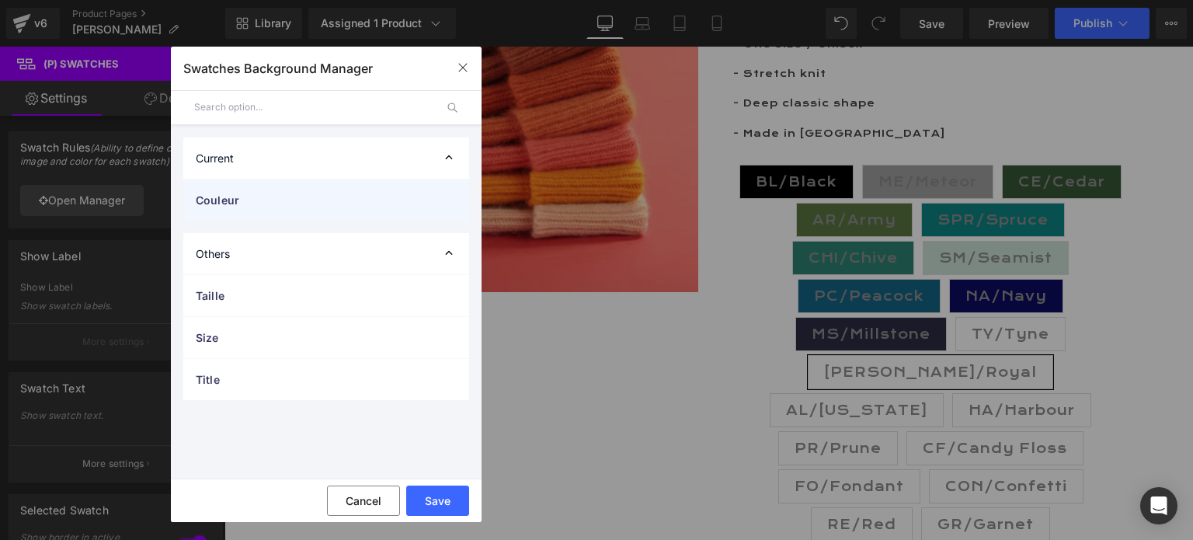
click at [214, 202] on span "Couleur" at bounding box center [311, 200] width 230 height 16
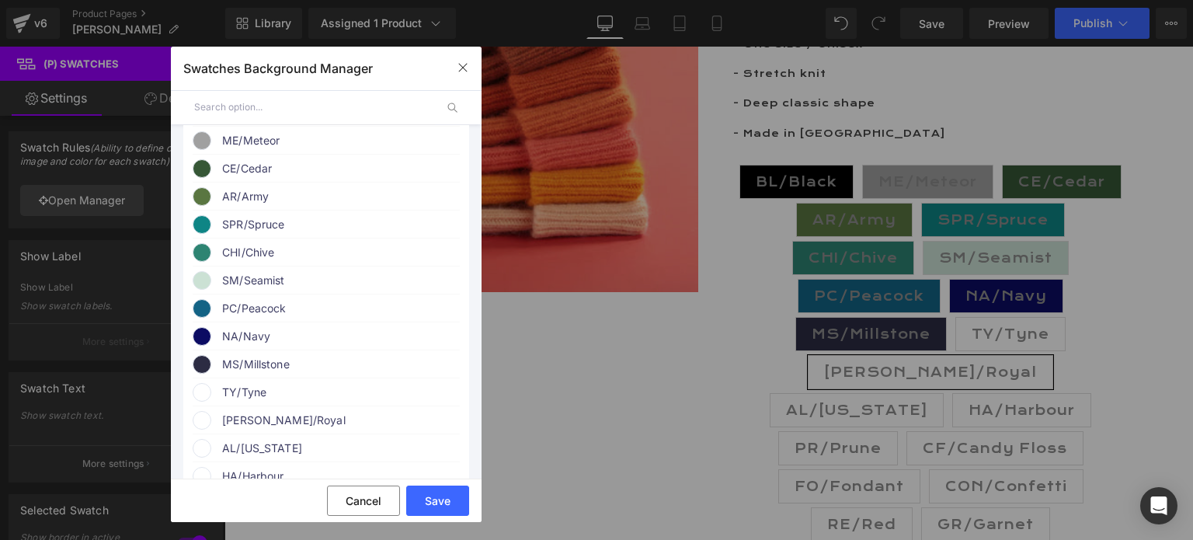
scroll to position [311, 0]
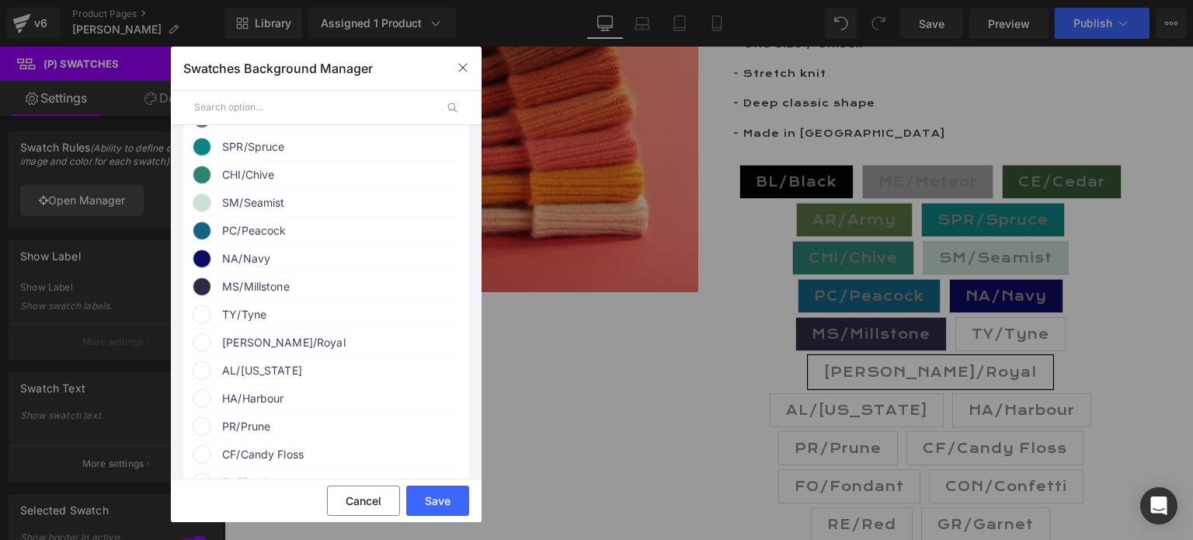
click at [252, 346] on span "[PERSON_NAME]/Royal" at bounding box center [340, 342] width 236 height 19
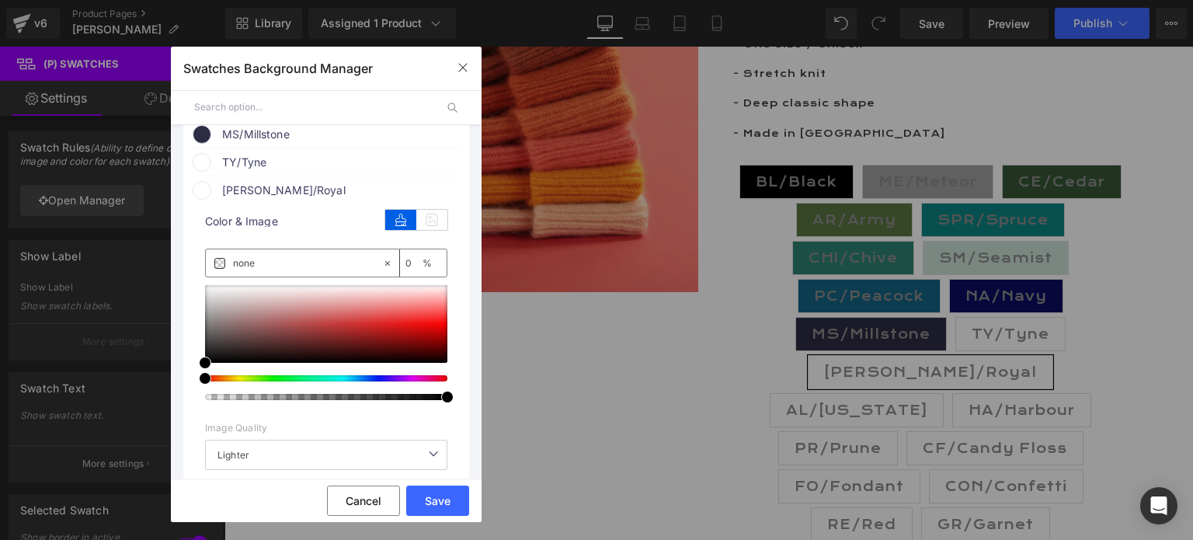
scroll to position [466, 0]
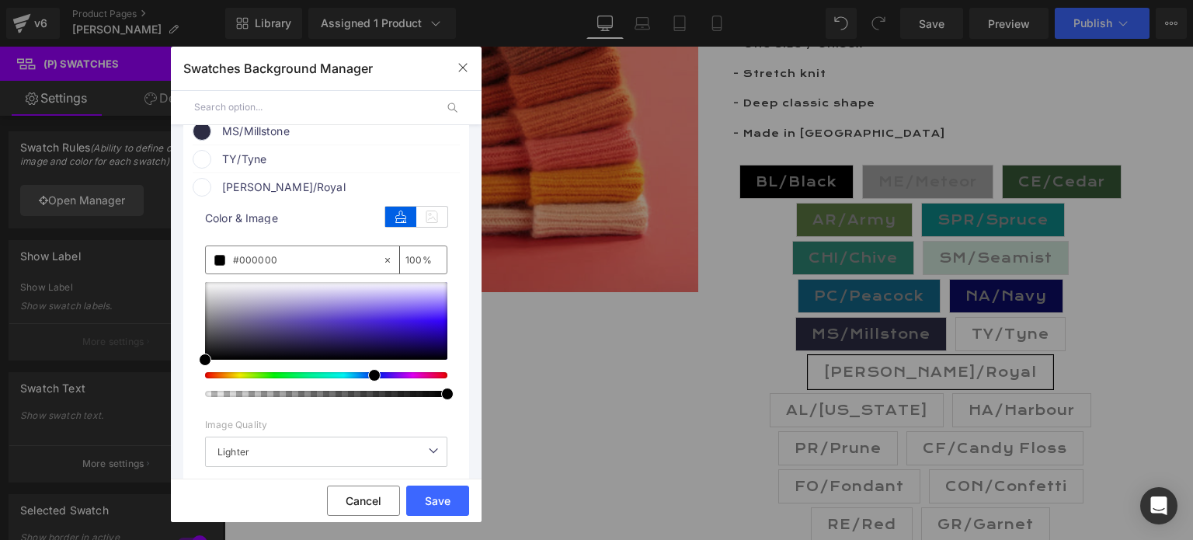
click at [364, 378] on div at bounding box center [320, 375] width 242 height 6
click at [204, 366] on span at bounding box center [205, 359] width 12 height 12
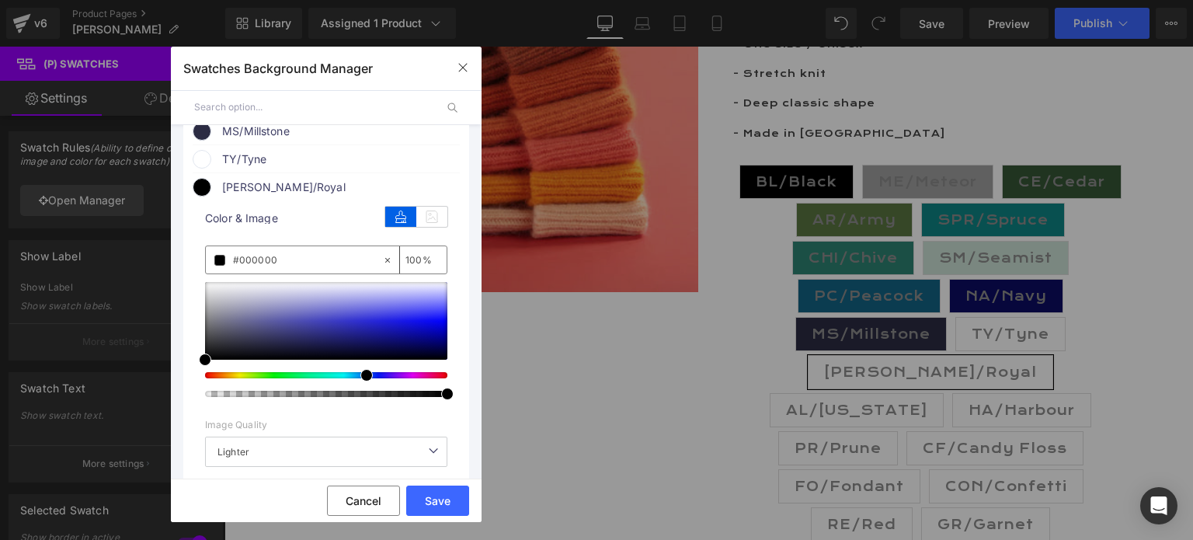
drag, startPoint x: 367, startPoint y: 385, endPoint x: 353, endPoint y: 386, distance: 13.2
click at [353, 378] on div at bounding box center [320, 375] width 242 height 6
drag, startPoint x: 203, startPoint y: 369, endPoint x: 362, endPoint y: 366, distance: 159.3
click at [360, 325] on span at bounding box center [363, 318] width 12 height 12
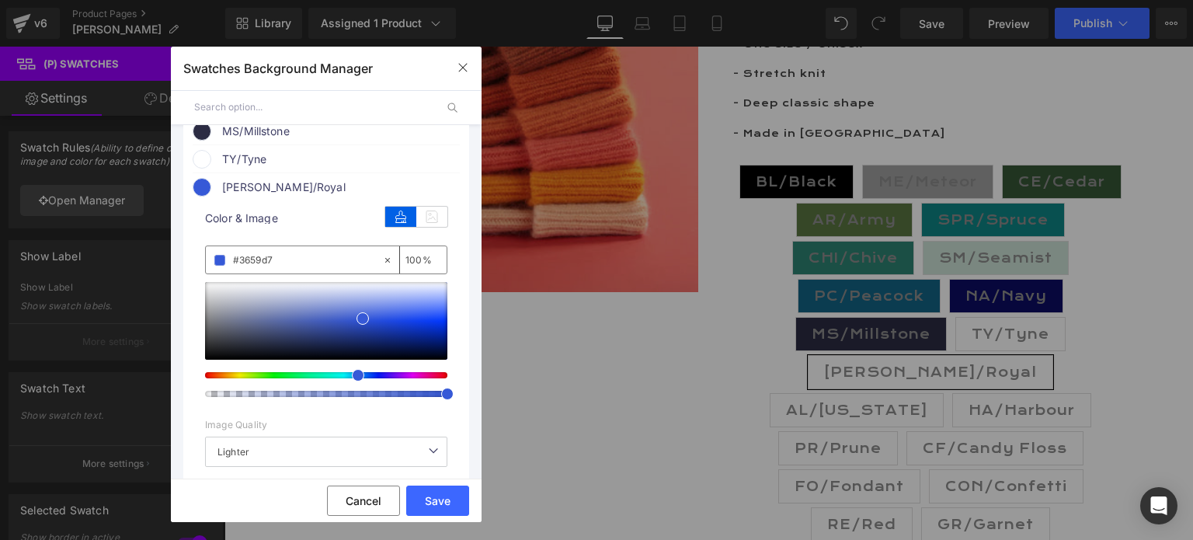
drag, startPoint x: 365, startPoint y: 387, endPoint x: 351, endPoint y: 388, distance: 14.0
click at [352, 381] on span at bounding box center [358, 375] width 12 height 12
click at [360, 324] on span at bounding box center [362, 318] width 12 height 12
click at [439, 500] on button "Save" at bounding box center [437, 501] width 63 height 30
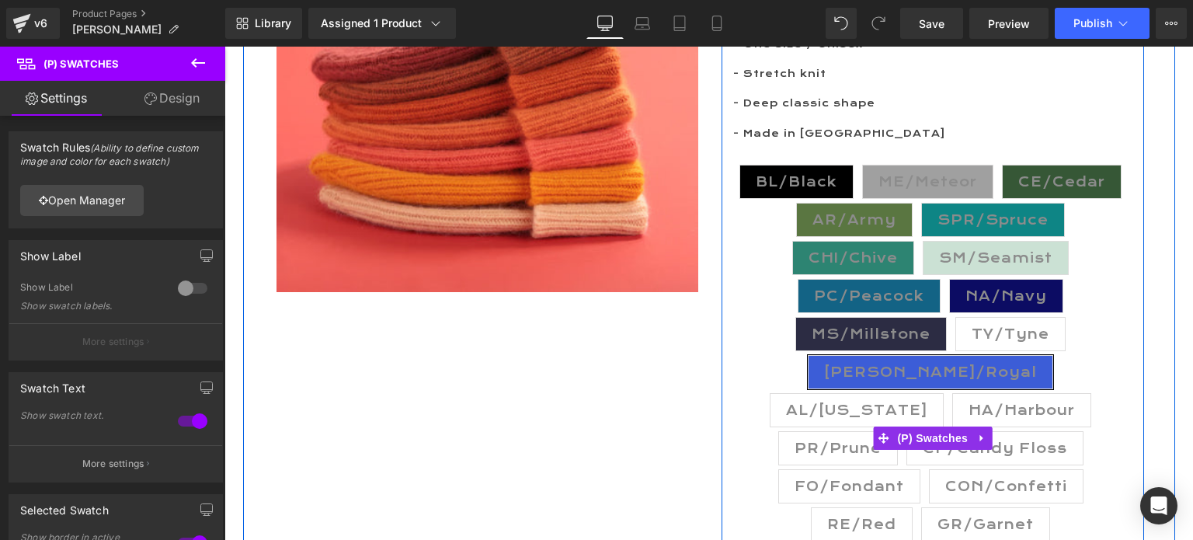
click at [928, 394] on span "AL/[US_STATE]" at bounding box center [856, 410] width 141 height 33
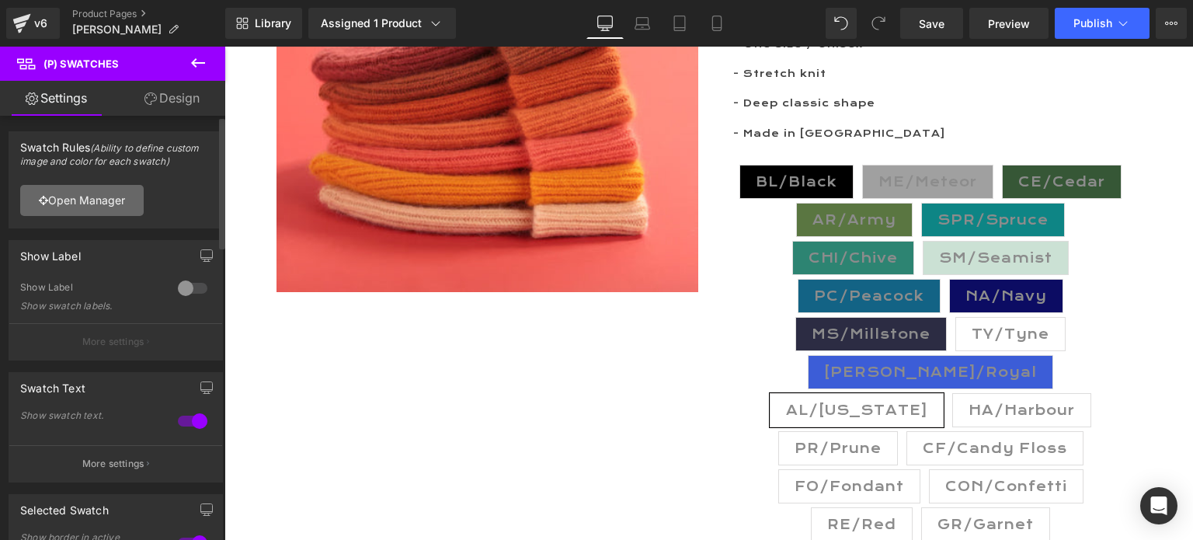
click at [115, 201] on link "Open Manager" at bounding box center [82, 200] width 124 height 31
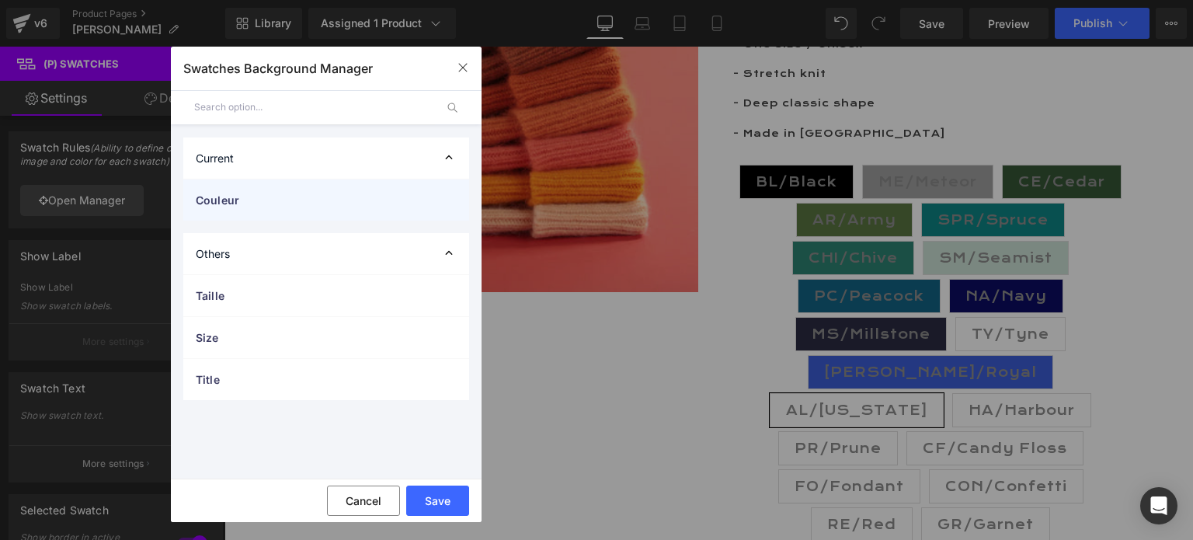
click at [217, 199] on span "Couleur" at bounding box center [311, 200] width 230 height 16
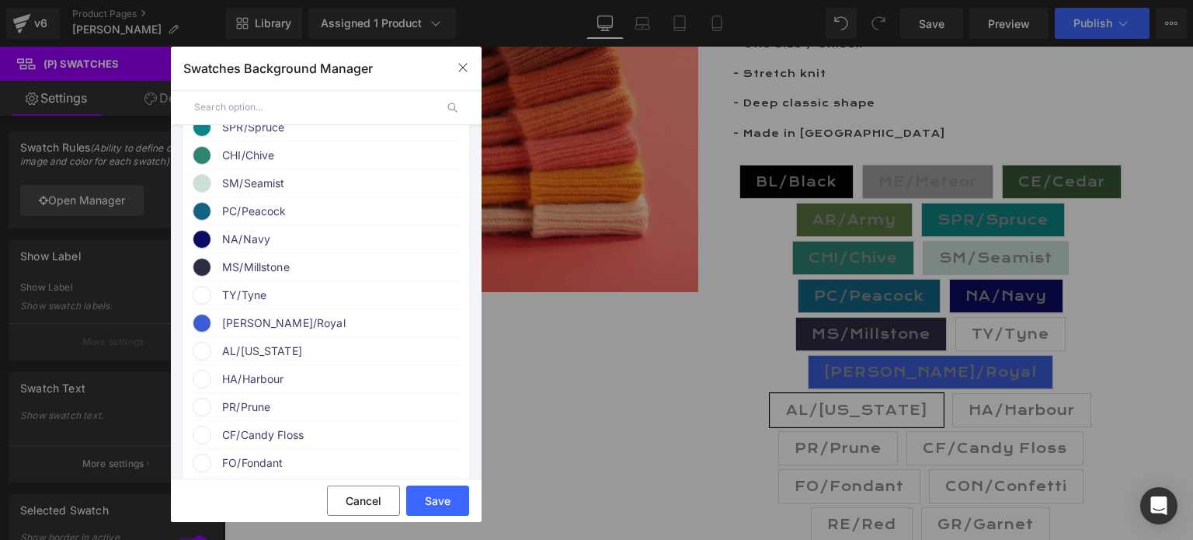
scroll to position [388, 0]
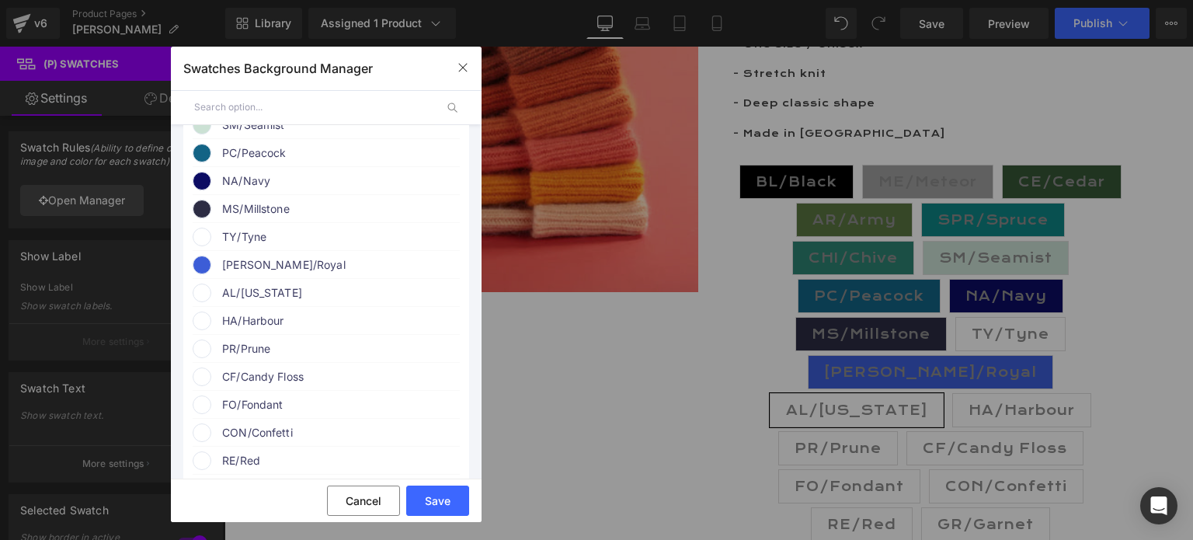
click at [245, 300] on span "AL/[US_STATE]" at bounding box center [340, 293] width 236 height 19
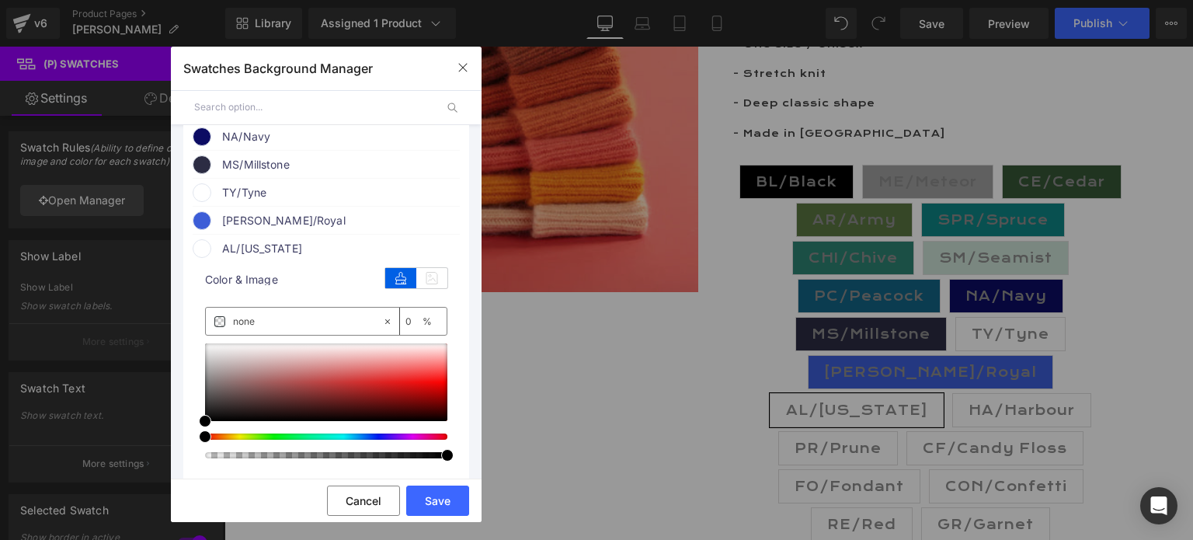
scroll to position [544, 0]
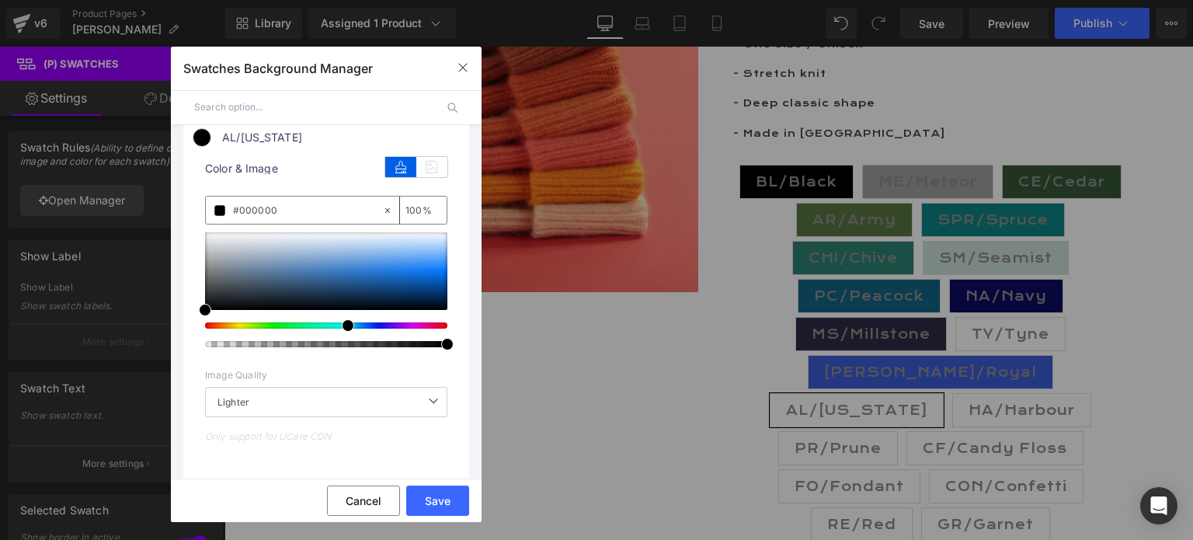
drag, startPoint x: 208, startPoint y: 339, endPoint x: 342, endPoint y: 339, distance: 133.6
click at [342, 332] on span at bounding box center [348, 325] width 12 height 12
drag, startPoint x: 202, startPoint y: 322, endPoint x: 375, endPoint y: 263, distance: 182.8
click at [375, 258] on span at bounding box center [378, 251] width 12 height 12
click at [428, 499] on button "Save" at bounding box center [437, 501] width 63 height 30
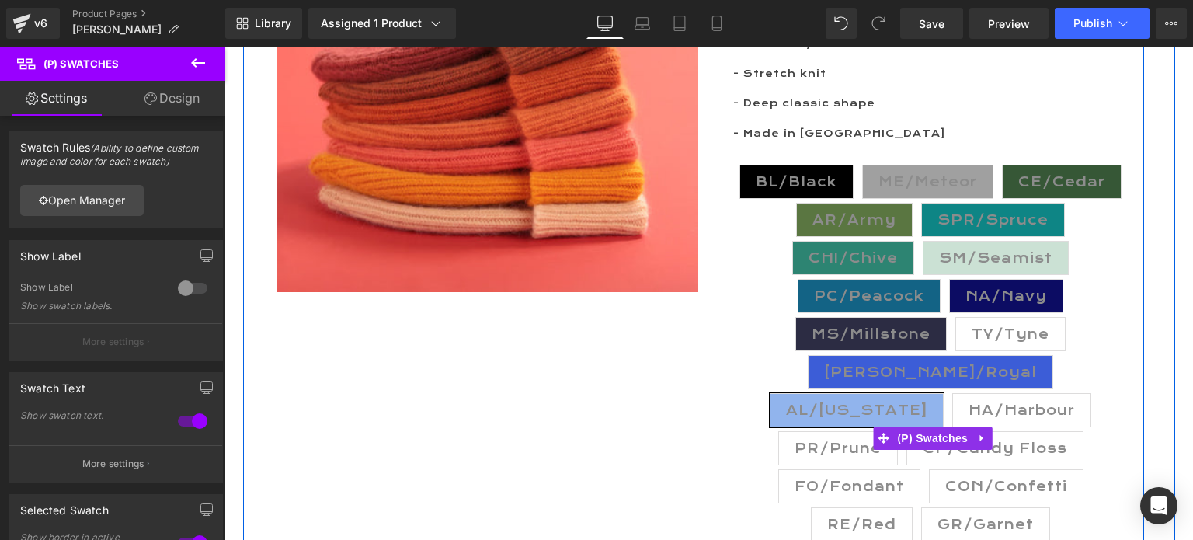
click at [969, 409] on span "HA/Harbour" at bounding box center [1022, 410] width 106 height 33
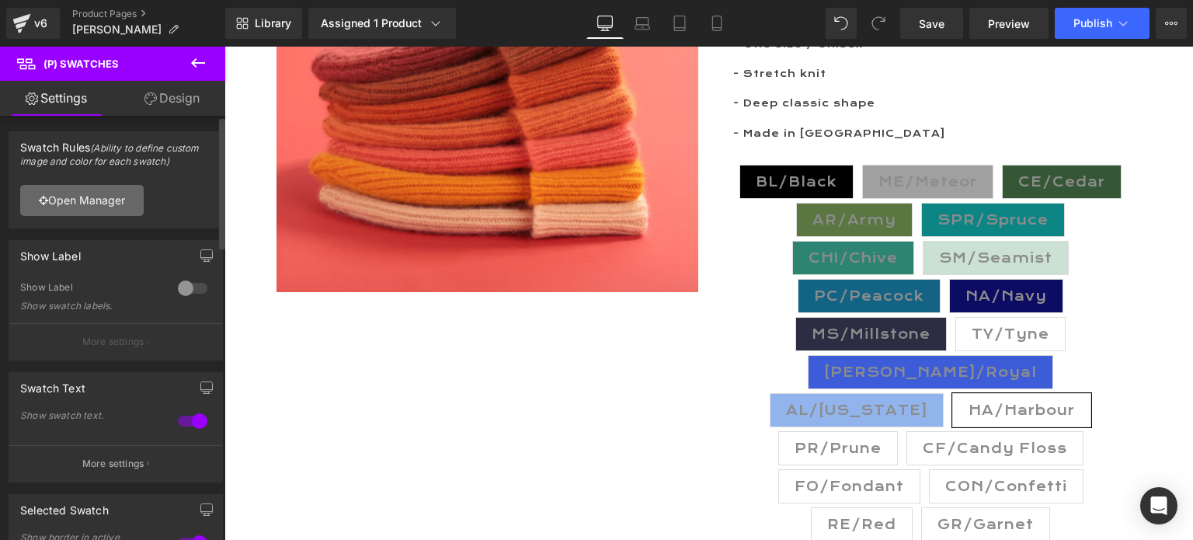
click at [87, 199] on link "Open Manager" at bounding box center [82, 200] width 124 height 31
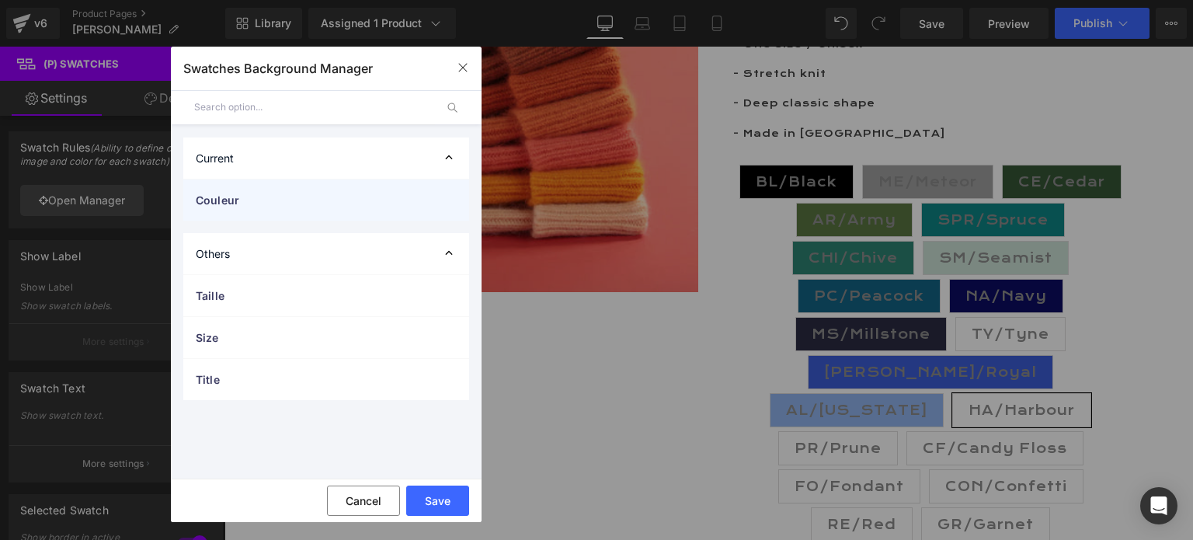
click at [211, 203] on span "Couleur" at bounding box center [311, 200] width 230 height 16
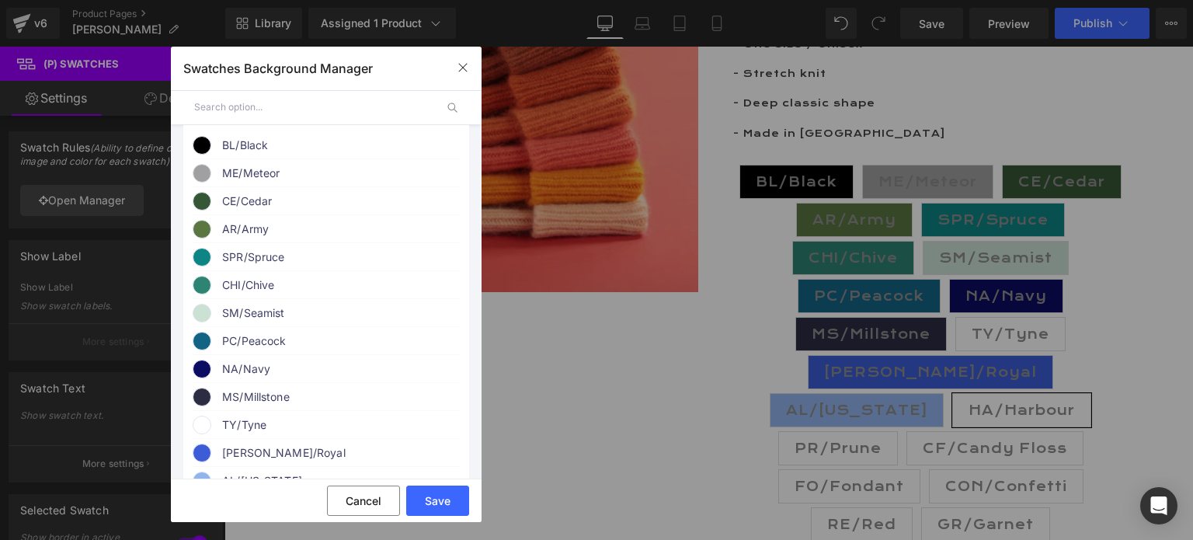
scroll to position [311, 0]
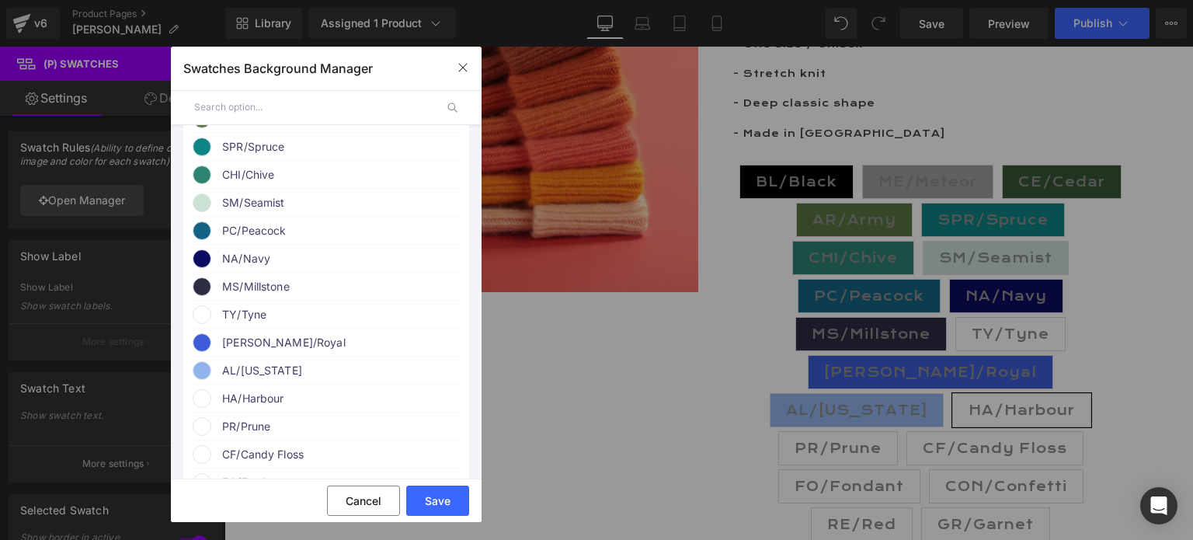
click at [239, 408] on span "HA/Harbour" at bounding box center [340, 398] width 236 height 19
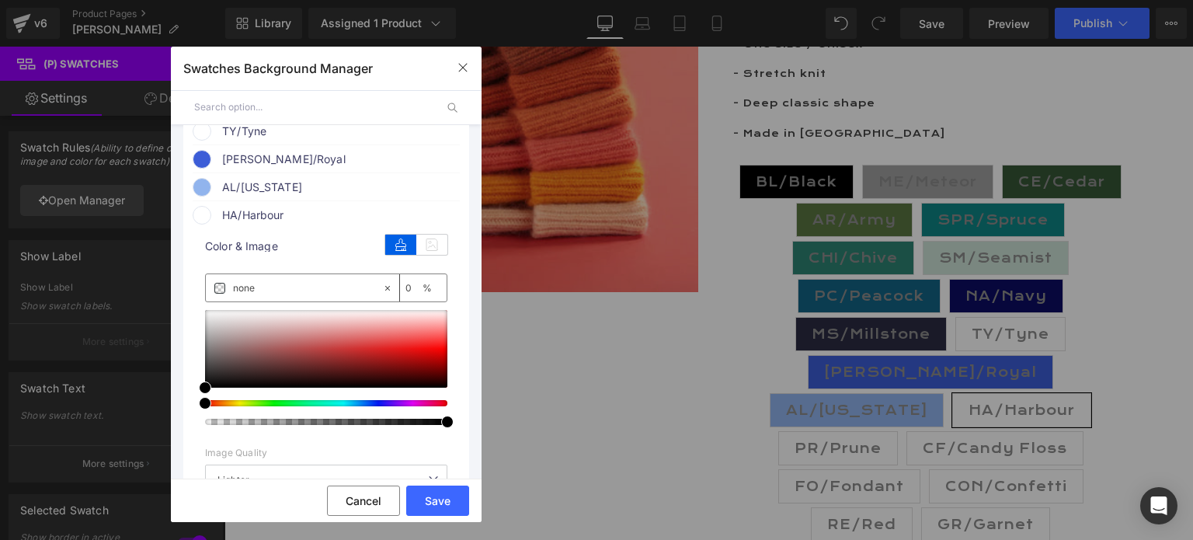
scroll to position [544, 0]
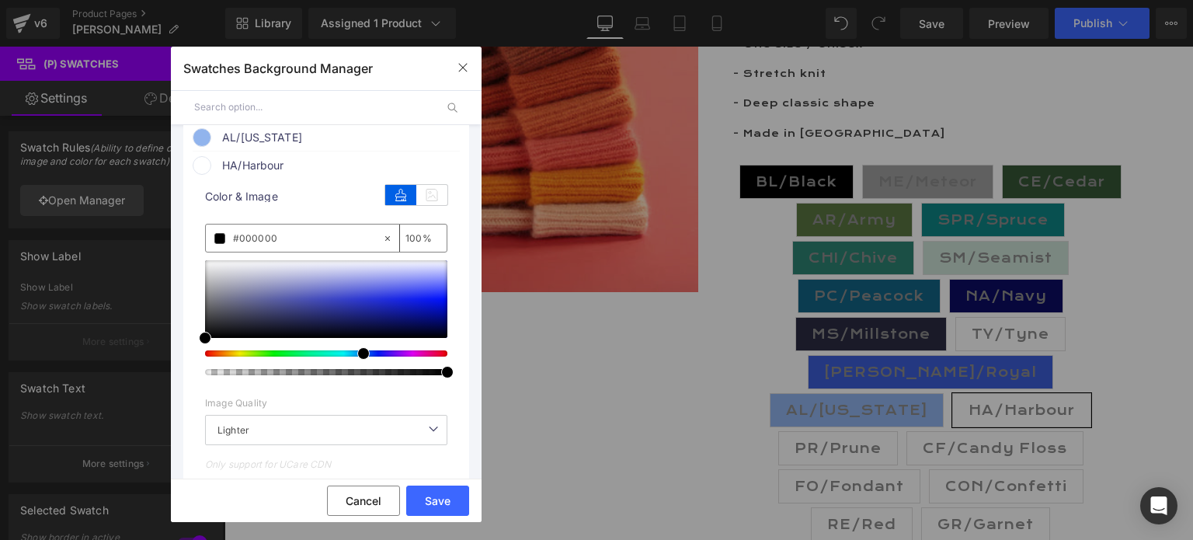
click at [353, 357] on div at bounding box center [320, 353] width 242 height 6
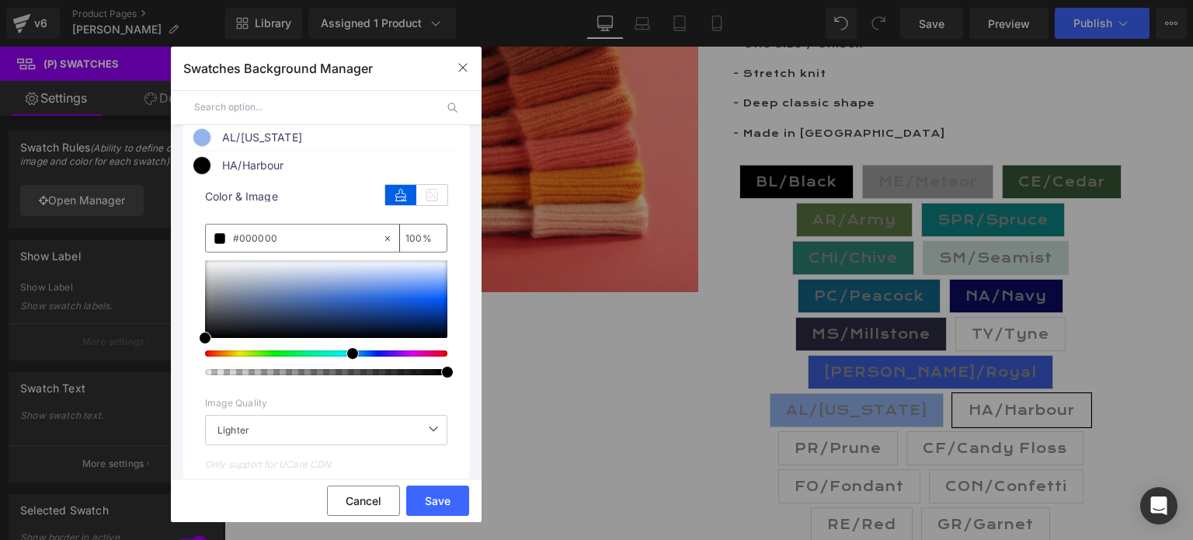
drag, startPoint x: 354, startPoint y: 366, endPoint x: 338, endPoint y: 366, distance: 16.3
click at [338, 357] on div at bounding box center [320, 353] width 242 height 6
drag, startPoint x: 204, startPoint y: 347, endPoint x: 423, endPoint y: 277, distance: 229.2
click at [423, 274] on span at bounding box center [423, 268] width 12 height 12
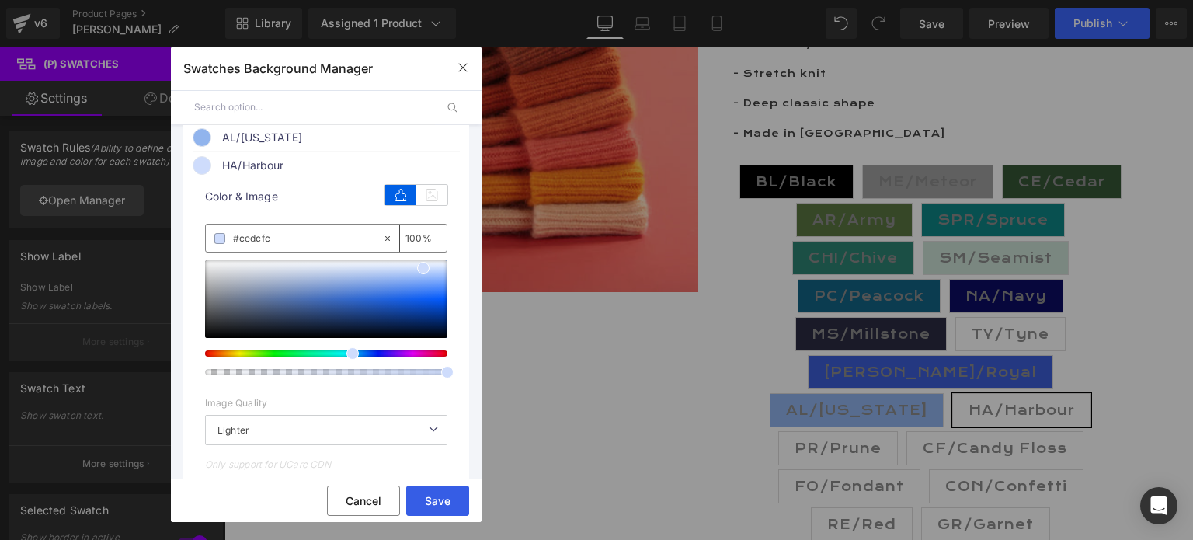
click at [436, 501] on button "Save" at bounding box center [437, 501] width 63 height 30
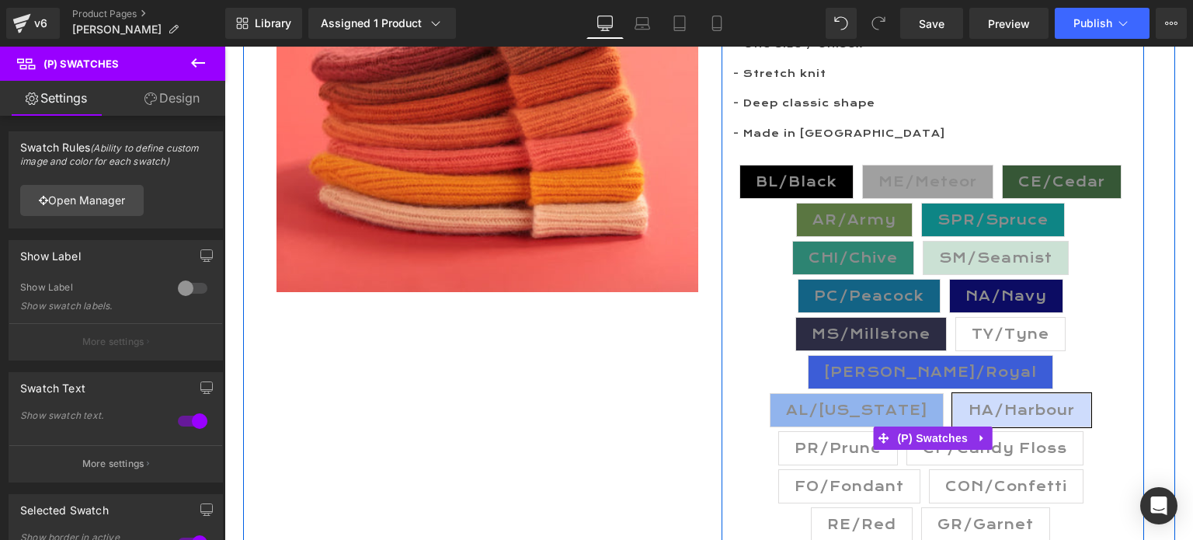
click at [882, 432] on span "PR/Prune" at bounding box center [838, 448] width 87 height 33
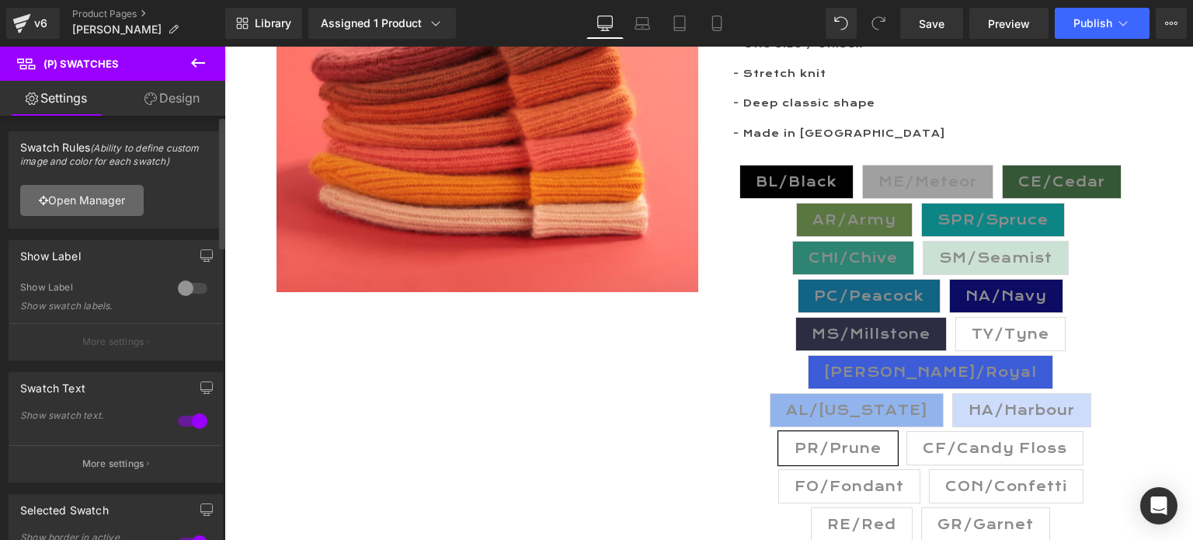
click at [73, 204] on link "Open Manager" at bounding box center [82, 200] width 124 height 31
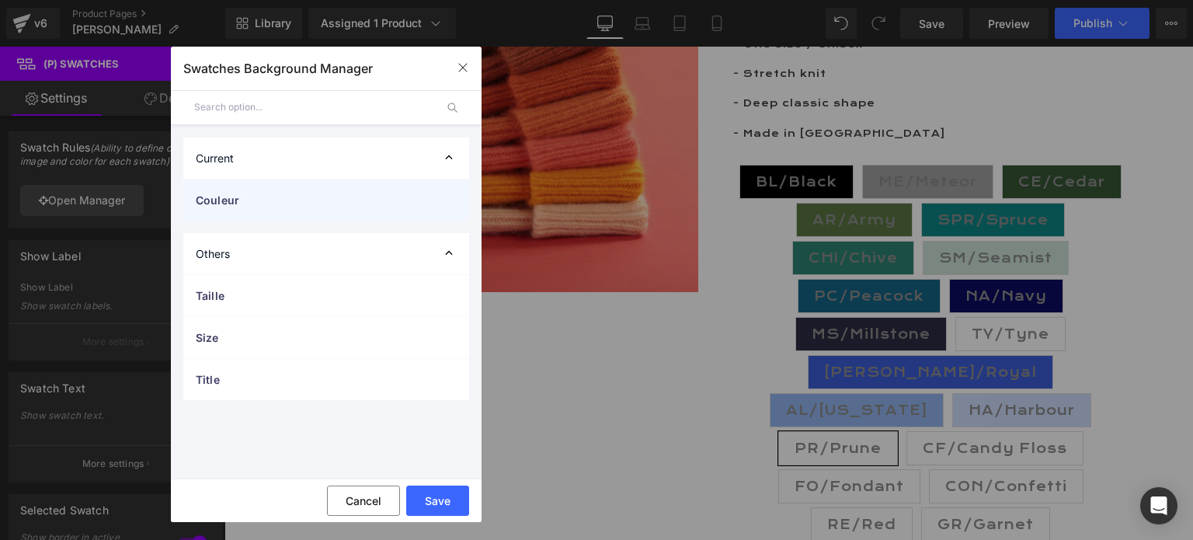
click at [247, 200] on span "Couleur" at bounding box center [311, 200] width 230 height 16
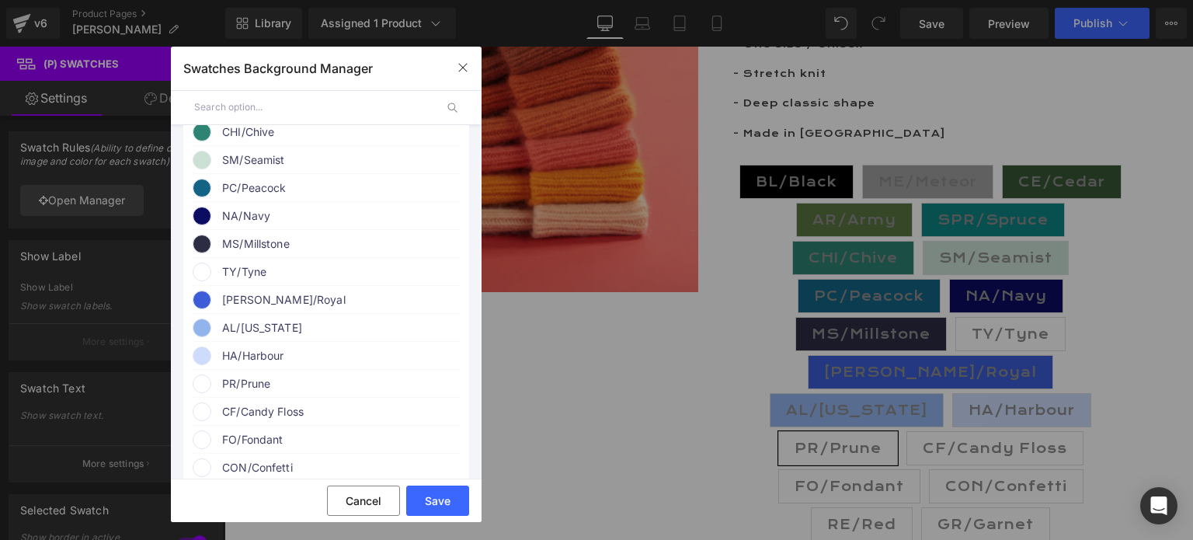
scroll to position [388, 0]
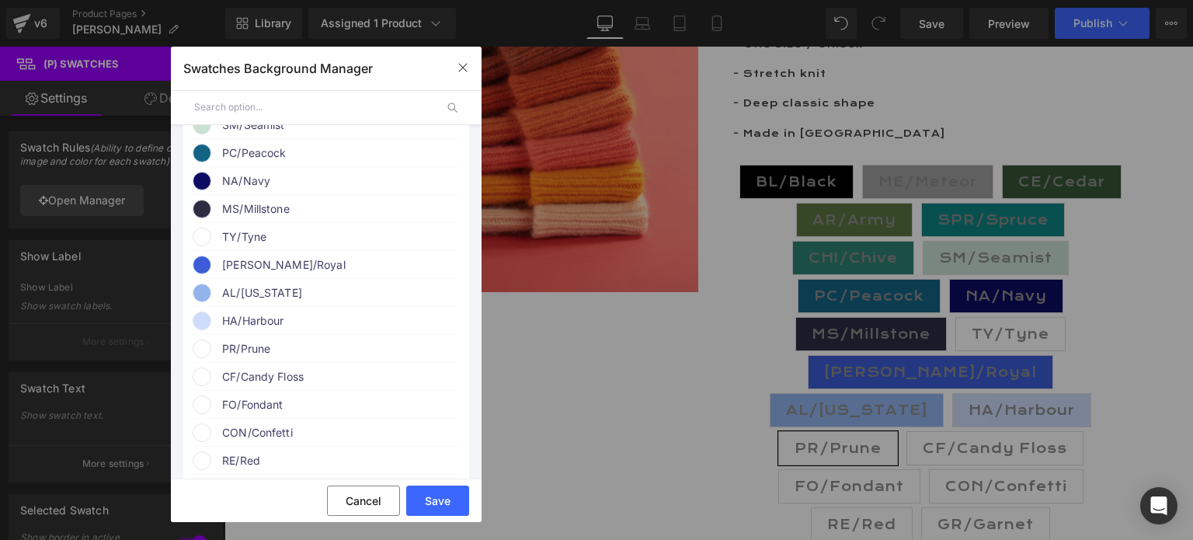
click at [241, 358] on span "PR/Prune" at bounding box center [340, 348] width 236 height 19
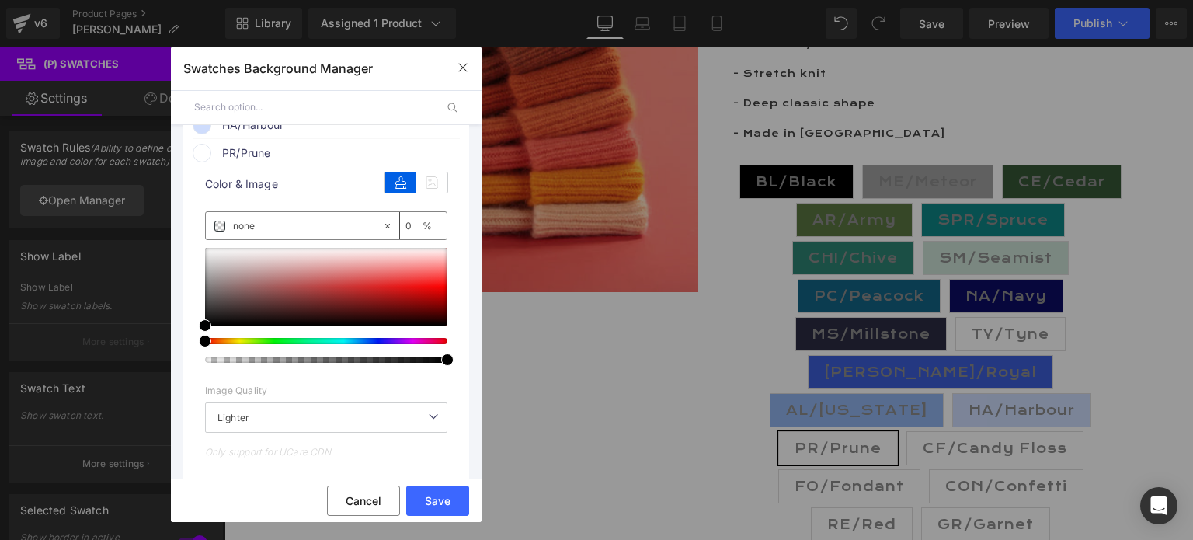
scroll to position [621, 0]
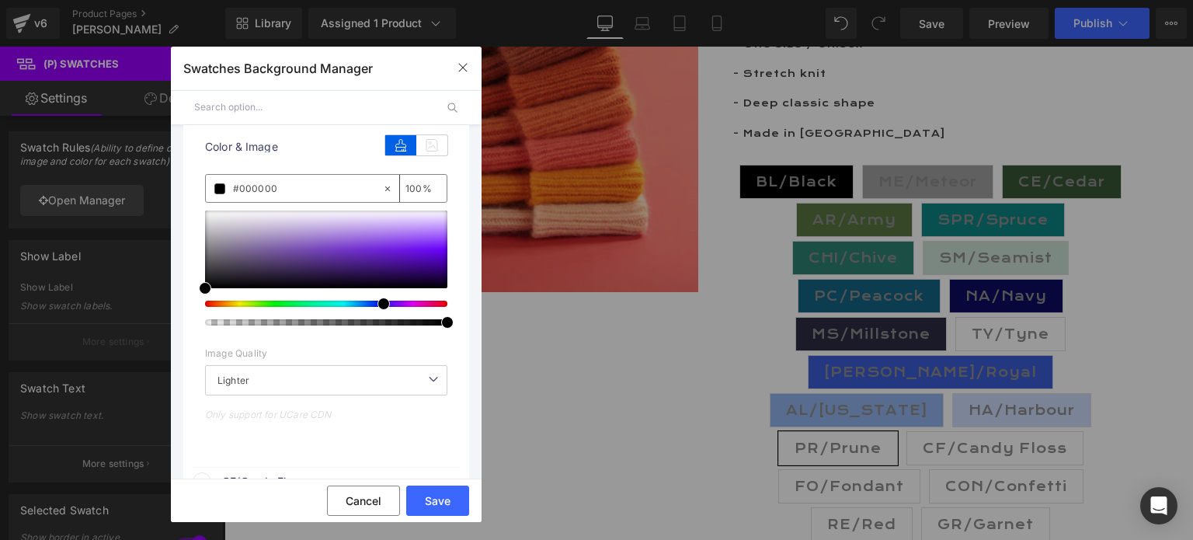
drag, startPoint x: 205, startPoint y: 317, endPoint x: 374, endPoint y: 318, distance: 168.6
click at [378, 310] on span at bounding box center [384, 304] width 12 height 12
drag, startPoint x: 207, startPoint y: 301, endPoint x: 374, endPoint y: 263, distance: 171.5
click at [374, 256] on span at bounding box center [372, 249] width 12 height 12
click at [438, 503] on button "Save" at bounding box center [437, 501] width 63 height 30
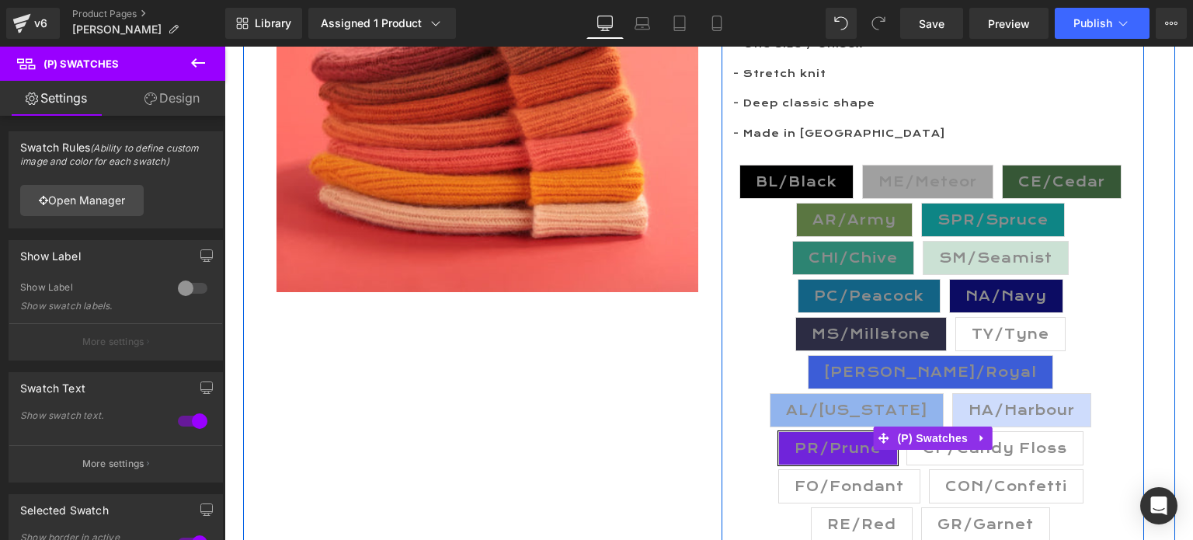
click at [923, 450] on span "CF/Candy Floss" at bounding box center [995, 448] width 144 height 33
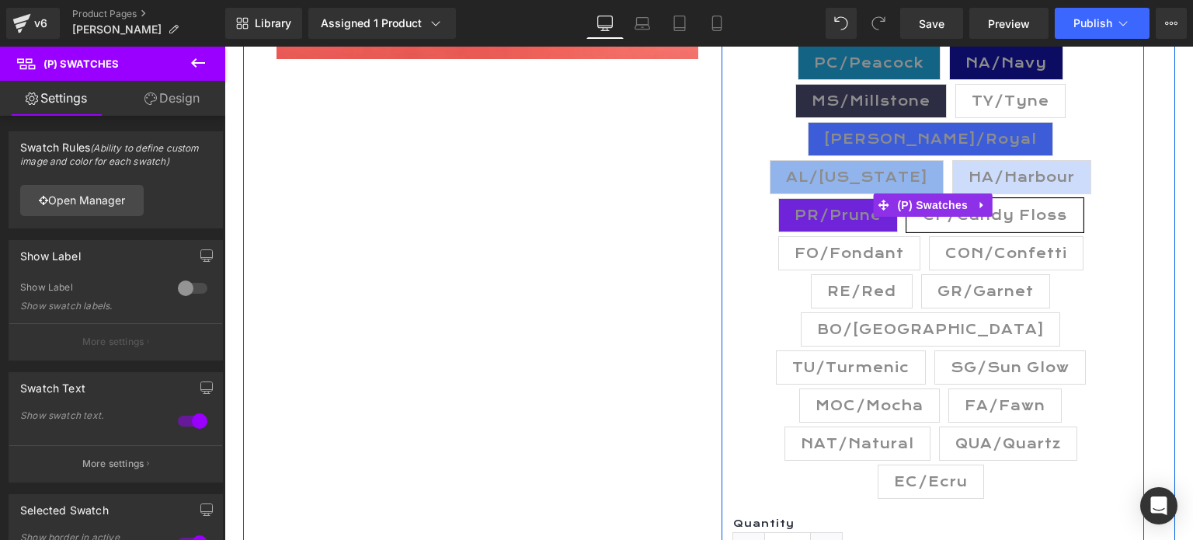
click at [945, 252] on span "CON/Confetti" at bounding box center [1006, 253] width 122 height 33
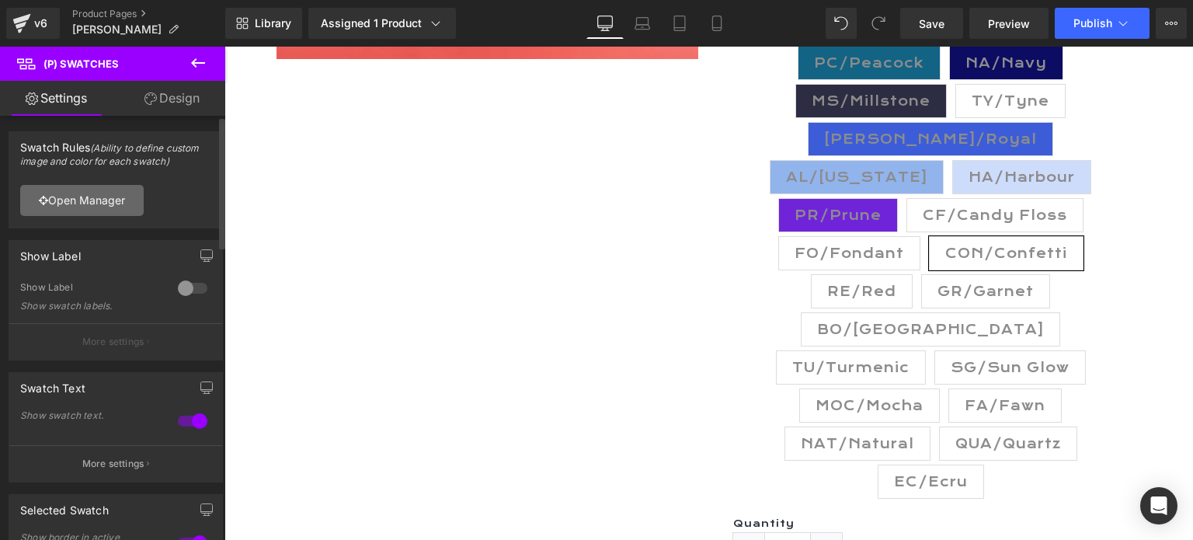
click at [92, 193] on link "Open Manager" at bounding box center [82, 200] width 124 height 31
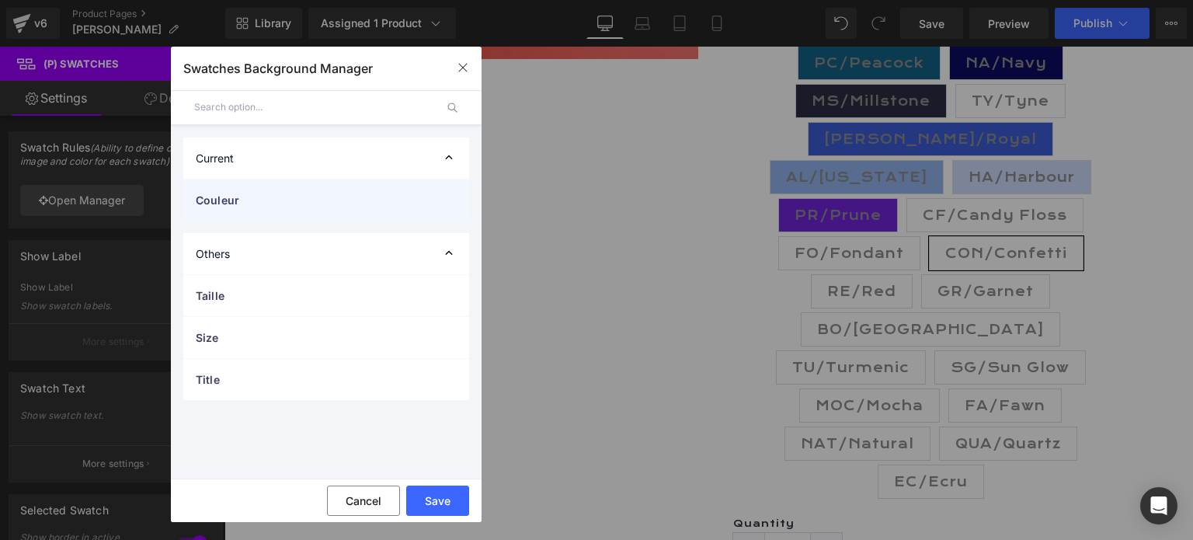
click at [270, 190] on div "Couleur" at bounding box center [326, 199] width 286 height 41
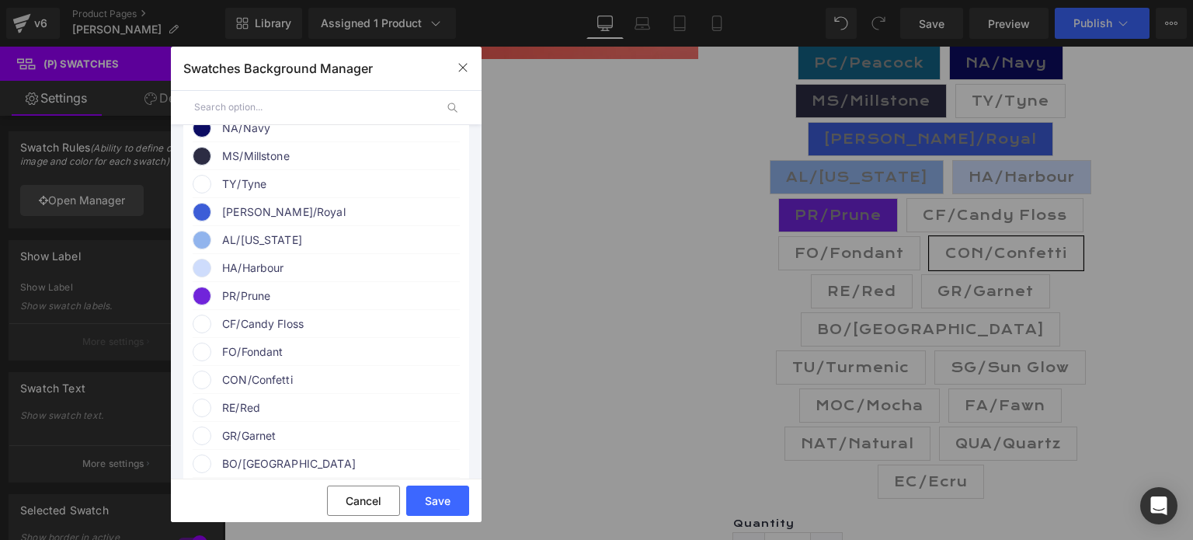
scroll to position [466, 0]
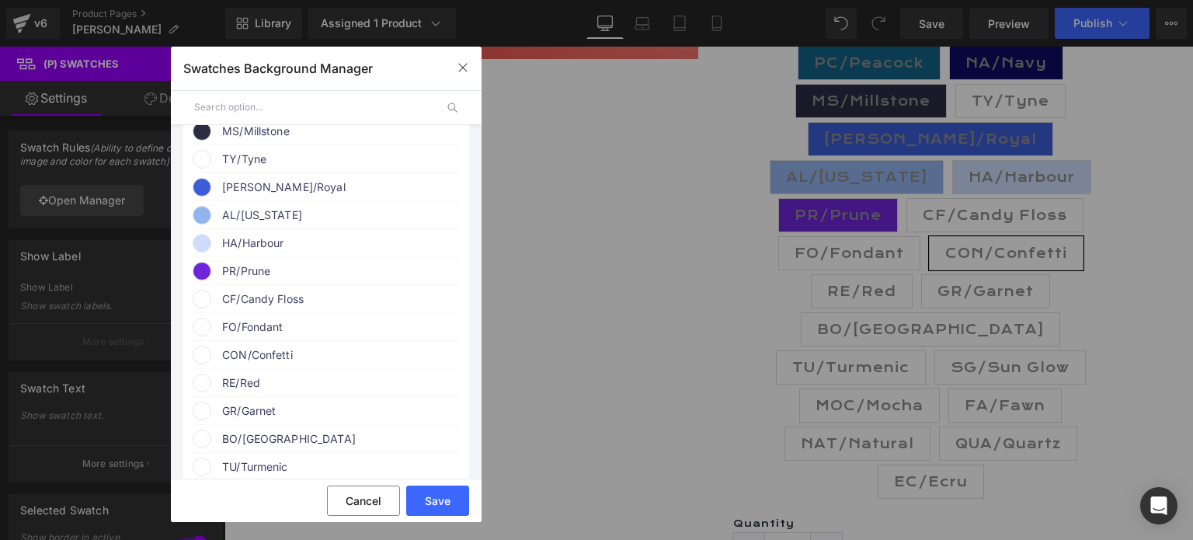
click at [267, 364] on span "CON/Confetti" at bounding box center [340, 355] width 236 height 19
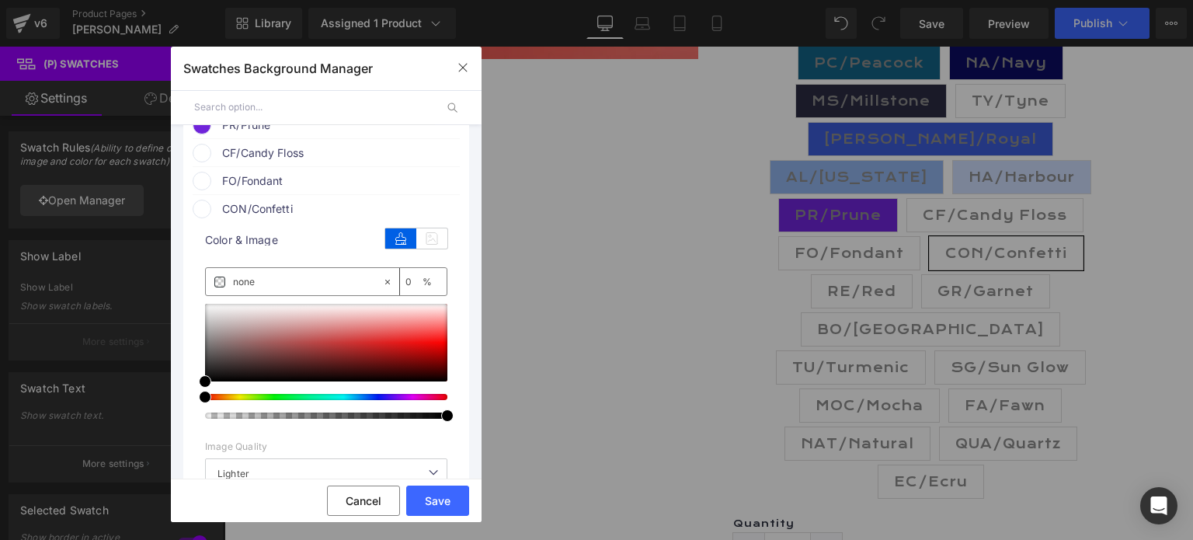
scroll to position [621, 0]
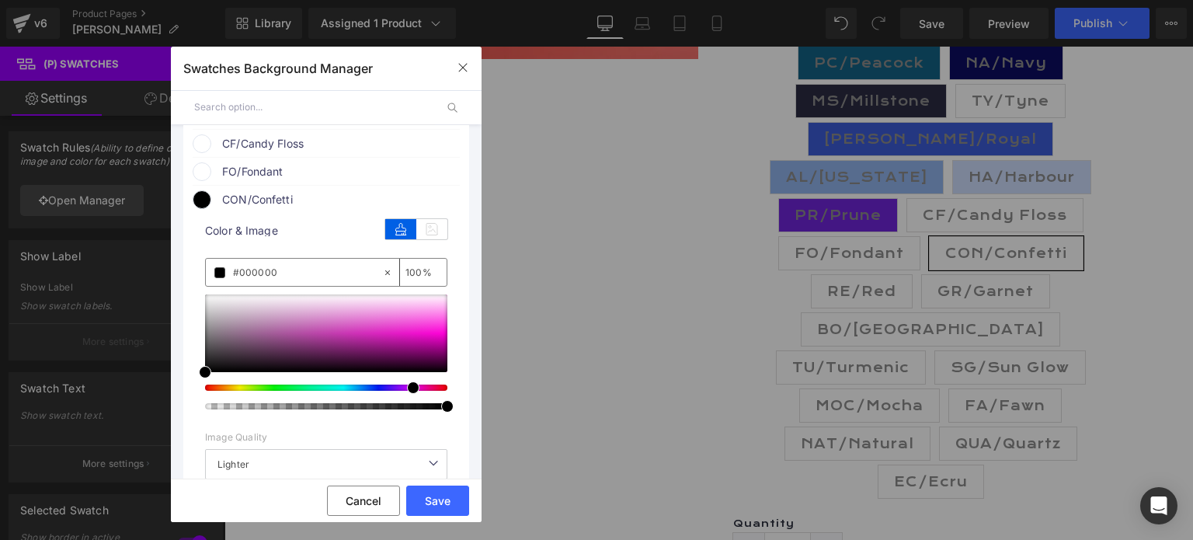
drag, startPoint x: 207, startPoint y: 403, endPoint x: 404, endPoint y: 412, distance: 197.5
click at [404, 409] on div at bounding box center [326, 351] width 242 height 115
drag, startPoint x: 206, startPoint y: 386, endPoint x: 384, endPoint y: 331, distance: 186.2
click at [384, 323] on span at bounding box center [383, 317] width 12 height 12
click at [431, 494] on button "Save" at bounding box center [437, 501] width 63 height 30
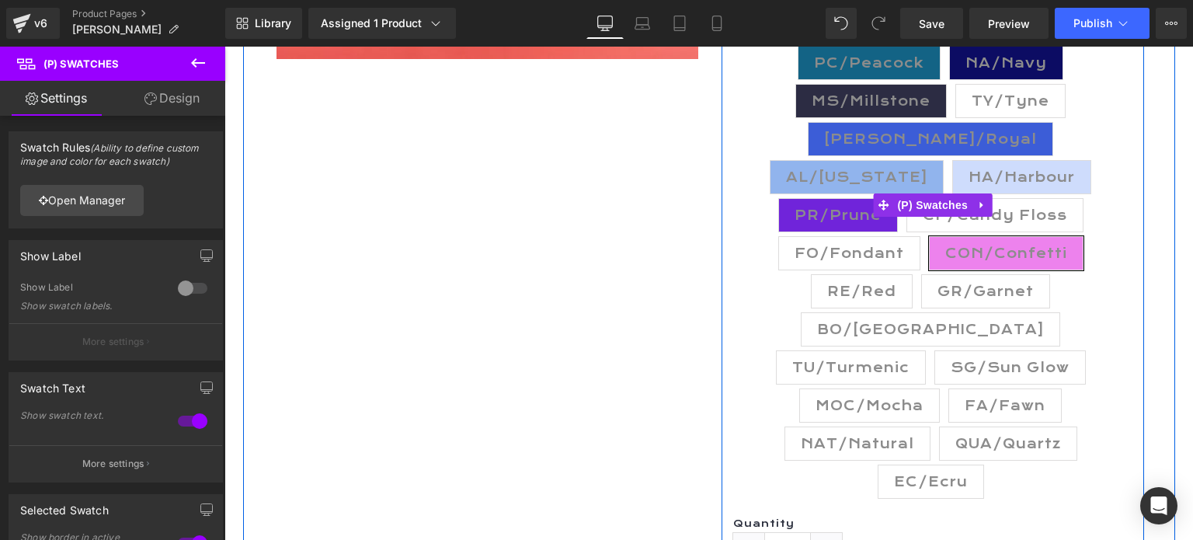
click at [896, 275] on span "RE/Red" at bounding box center [861, 291] width 69 height 33
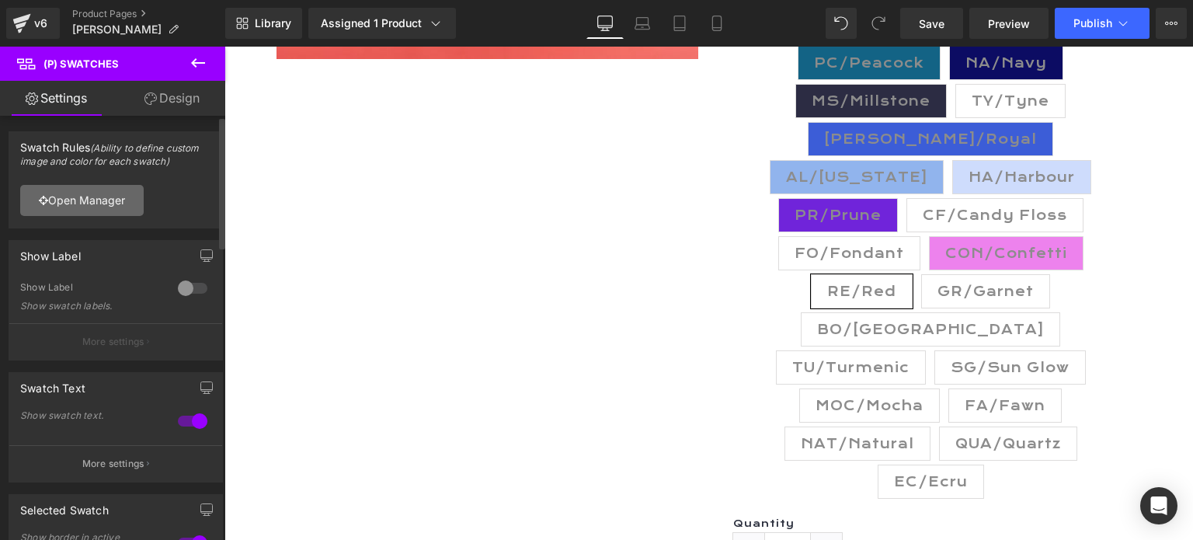
click at [93, 200] on link "Open Manager" at bounding box center [82, 200] width 124 height 31
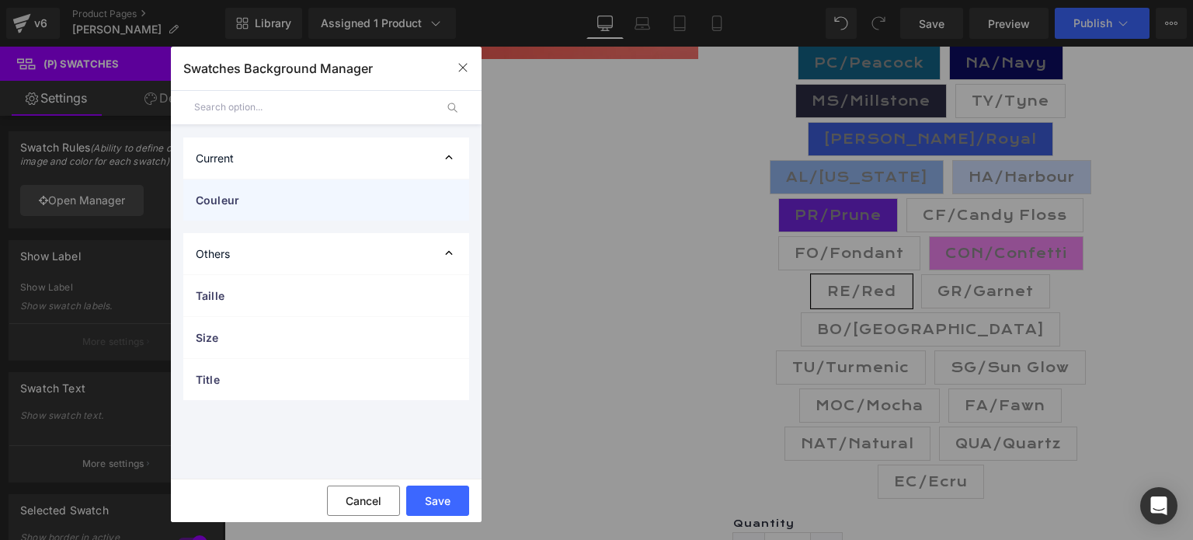
click at [242, 198] on span "Couleur" at bounding box center [311, 200] width 230 height 16
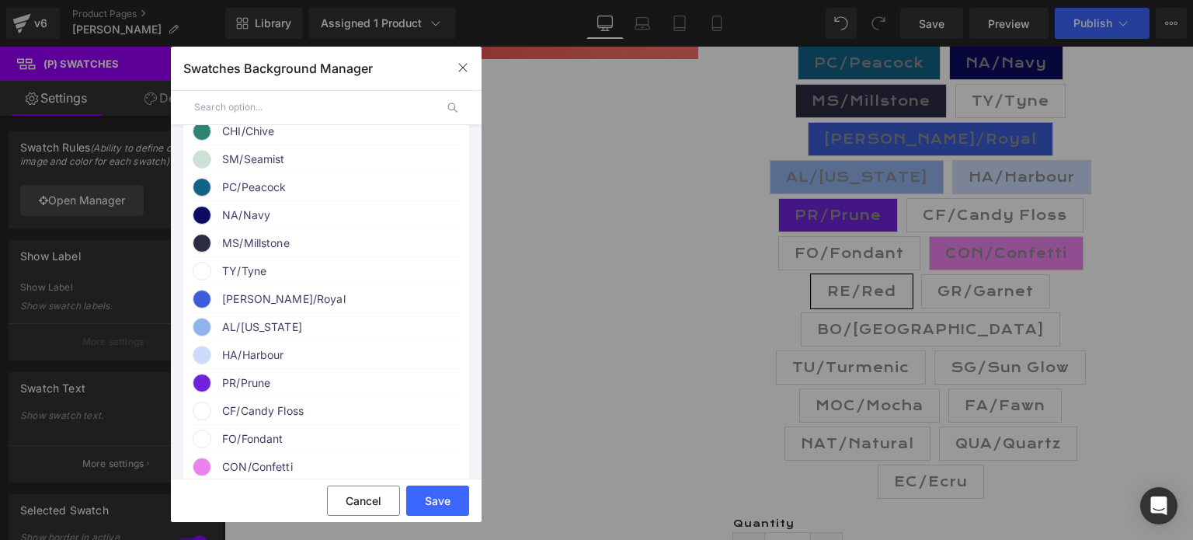
scroll to position [544, 0]
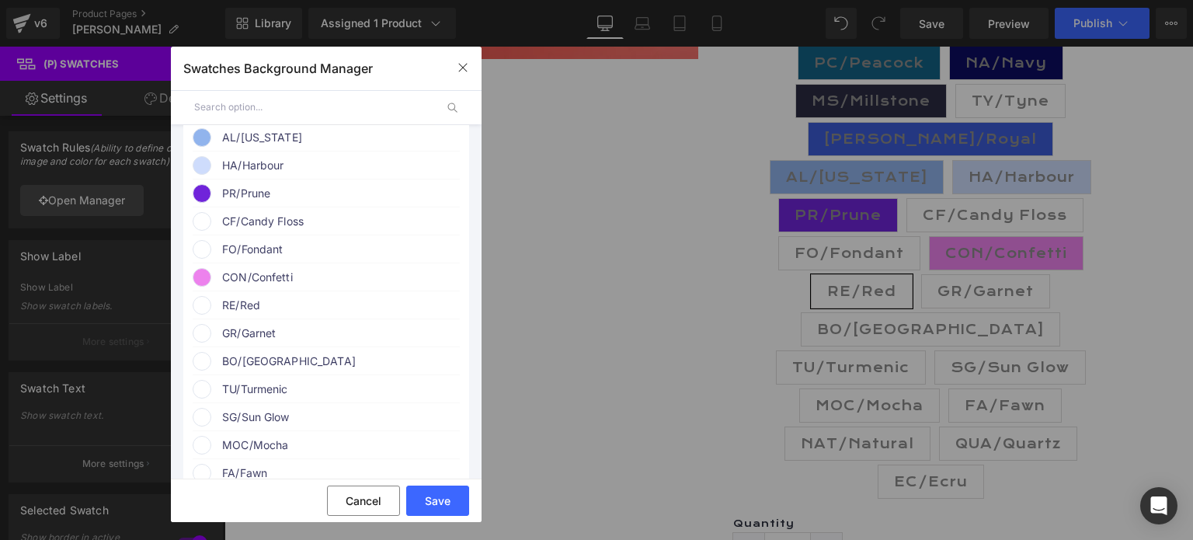
click at [231, 315] on span "RE/Red" at bounding box center [340, 305] width 236 height 19
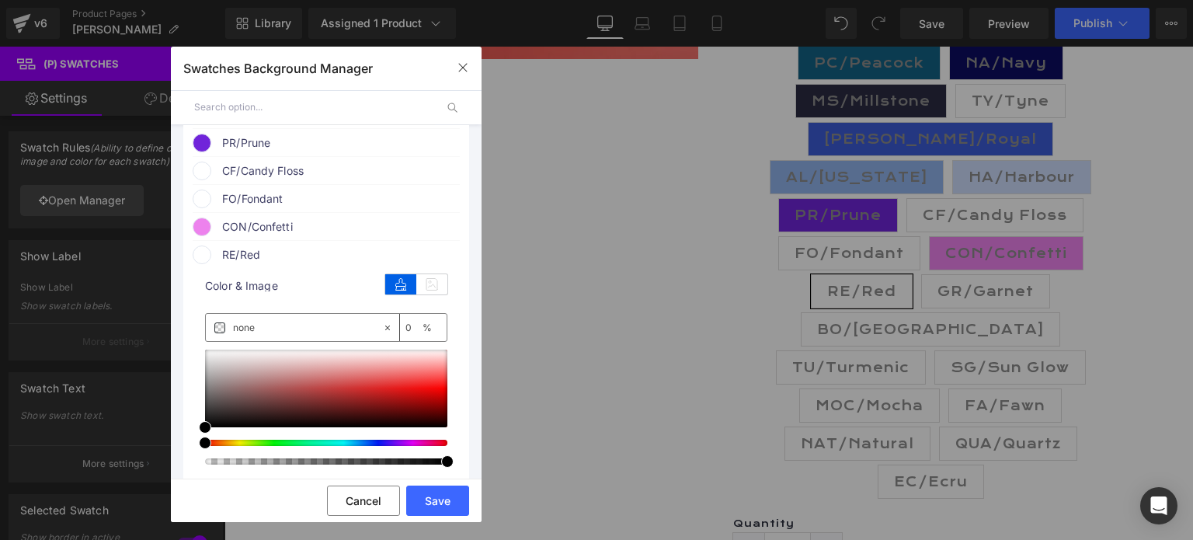
scroll to position [621, 0]
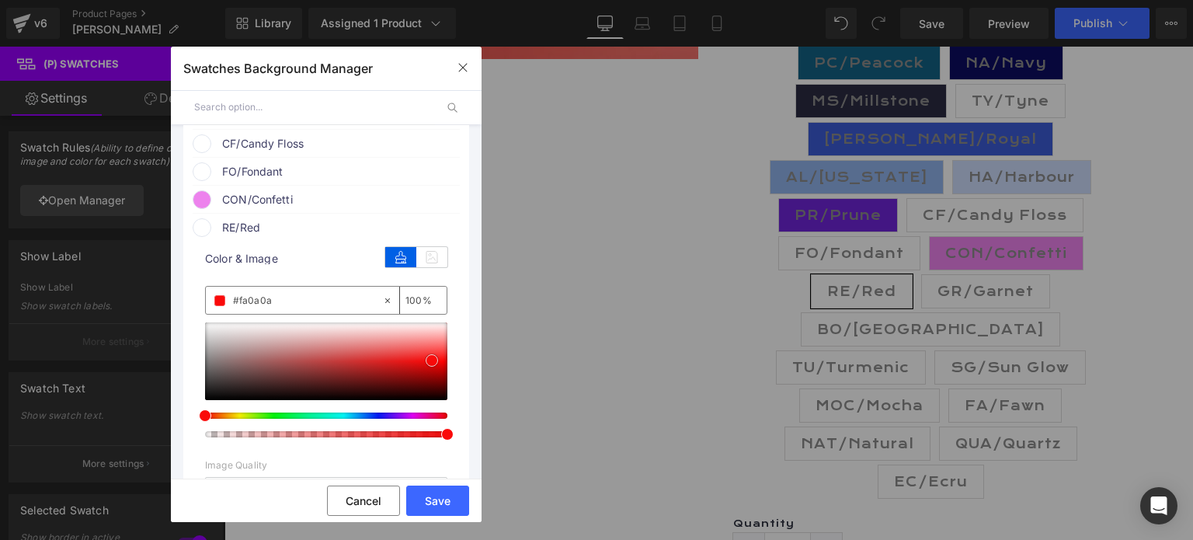
click at [432, 380] on div at bounding box center [326, 361] width 242 height 78
click at [440, 496] on button "Save" at bounding box center [437, 501] width 63 height 30
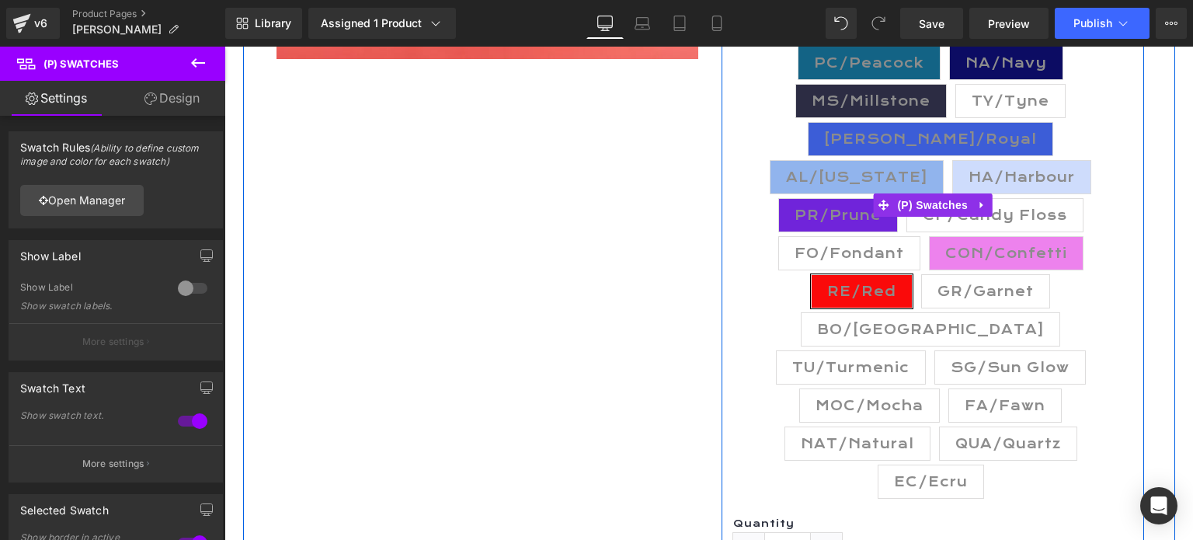
click at [938, 294] on span "GR/Garnet" at bounding box center [986, 291] width 96 height 33
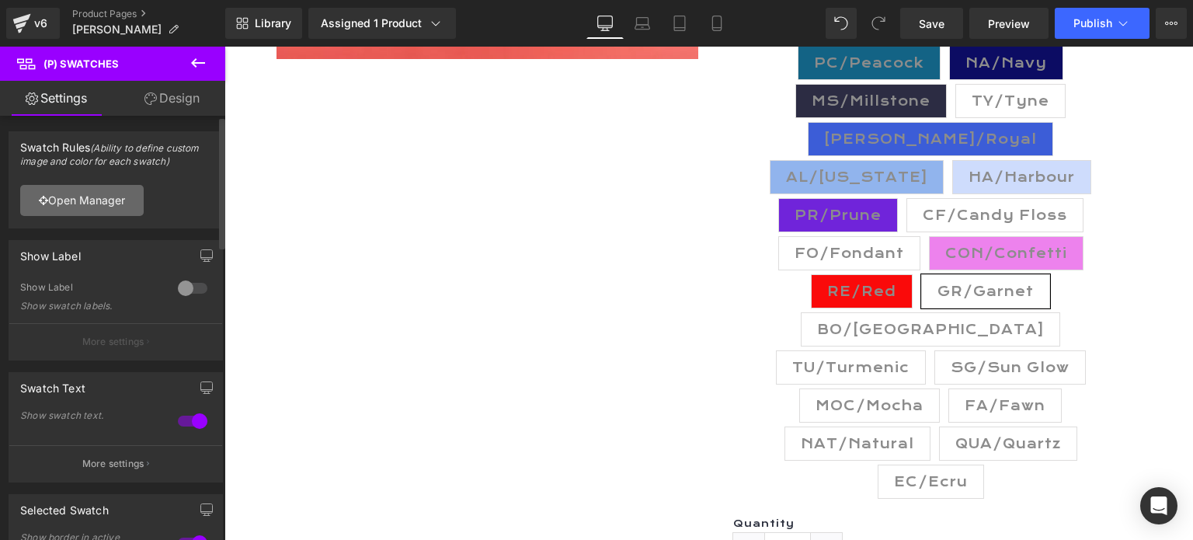
click at [82, 204] on link "Open Manager" at bounding box center [82, 200] width 124 height 31
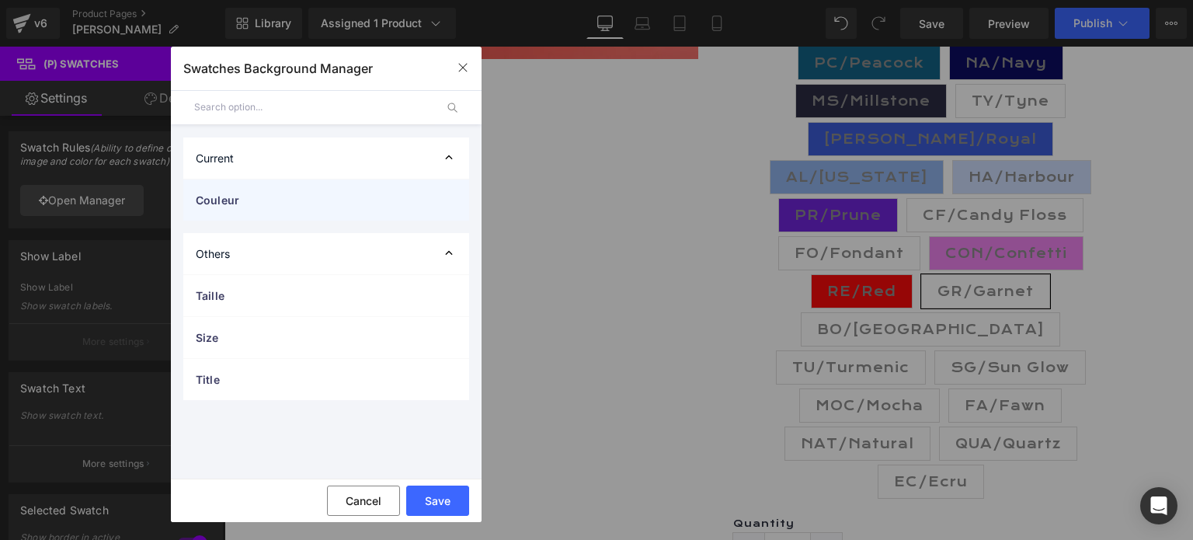
click at [245, 201] on span "Couleur" at bounding box center [311, 200] width 230 height 16
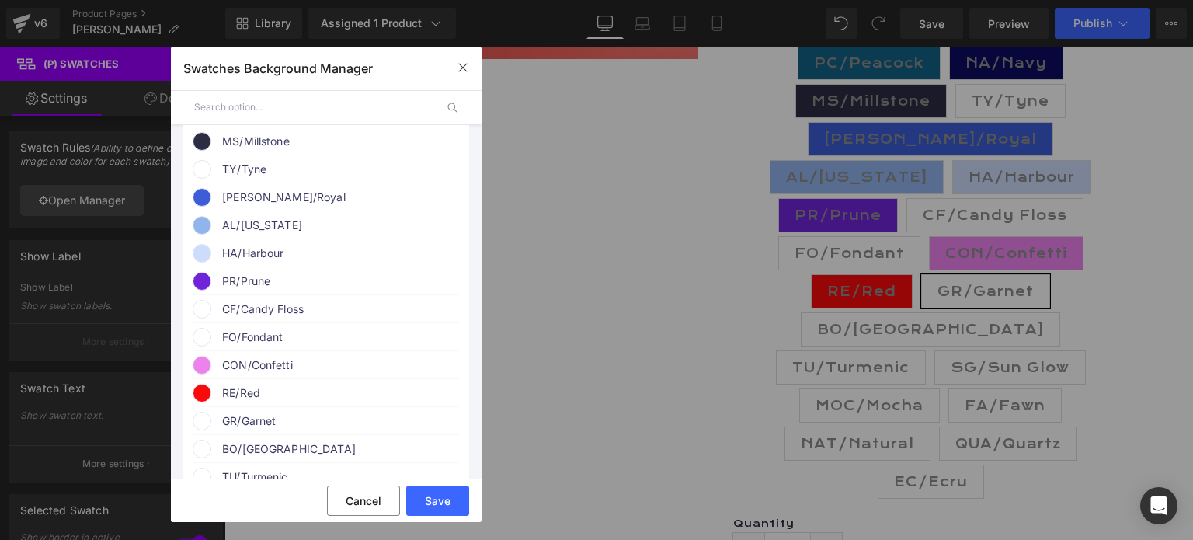
scroll to position [466, 0]
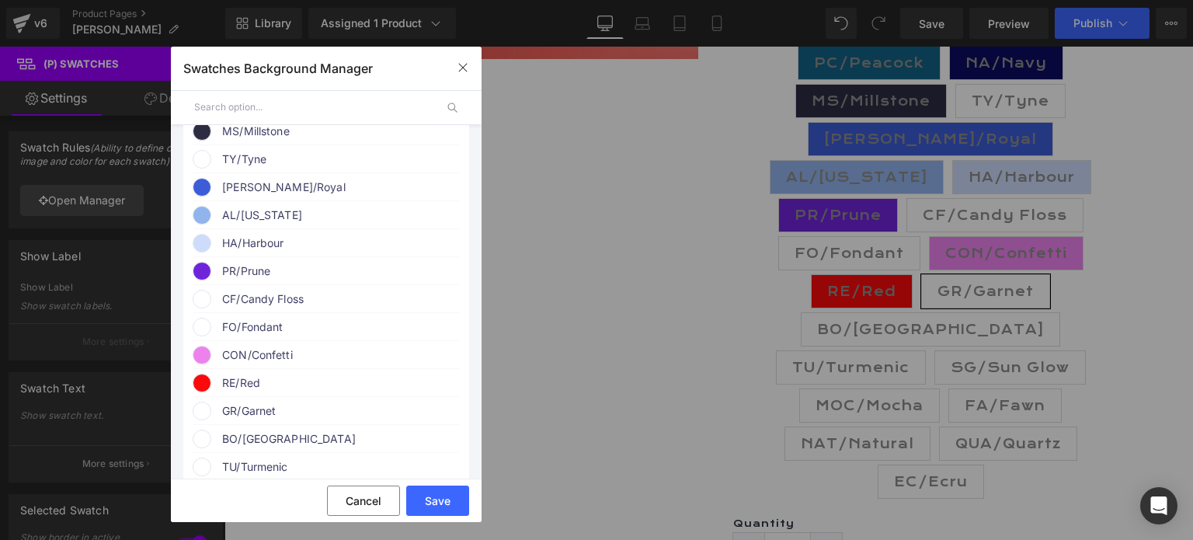
click at [249, 420] on span "GR/Garnet" at bounding box center [340, 411] width 236 height 19
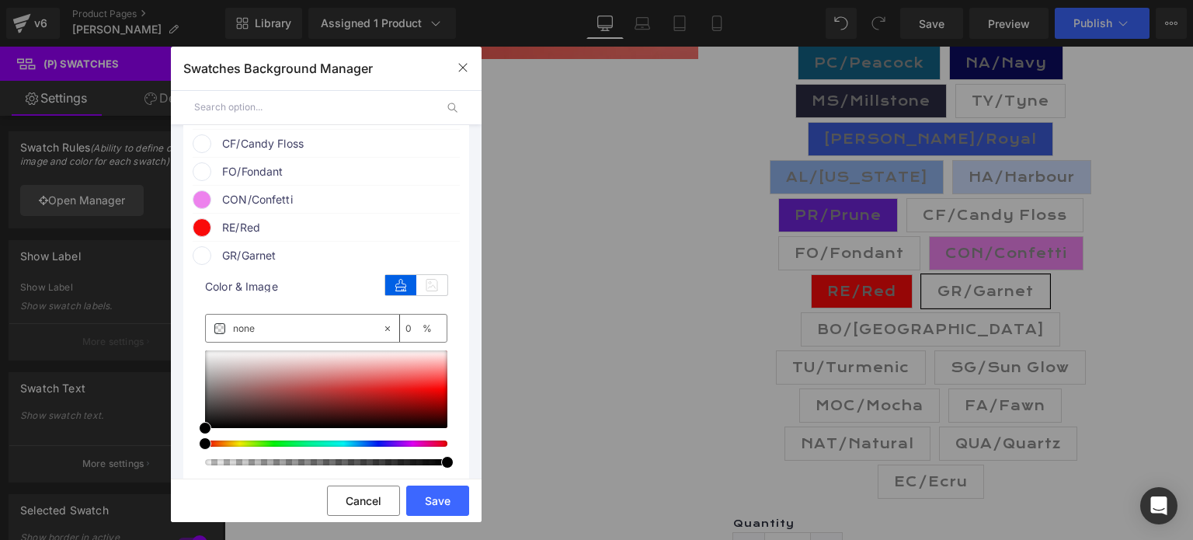
scroll to position [699, 0]
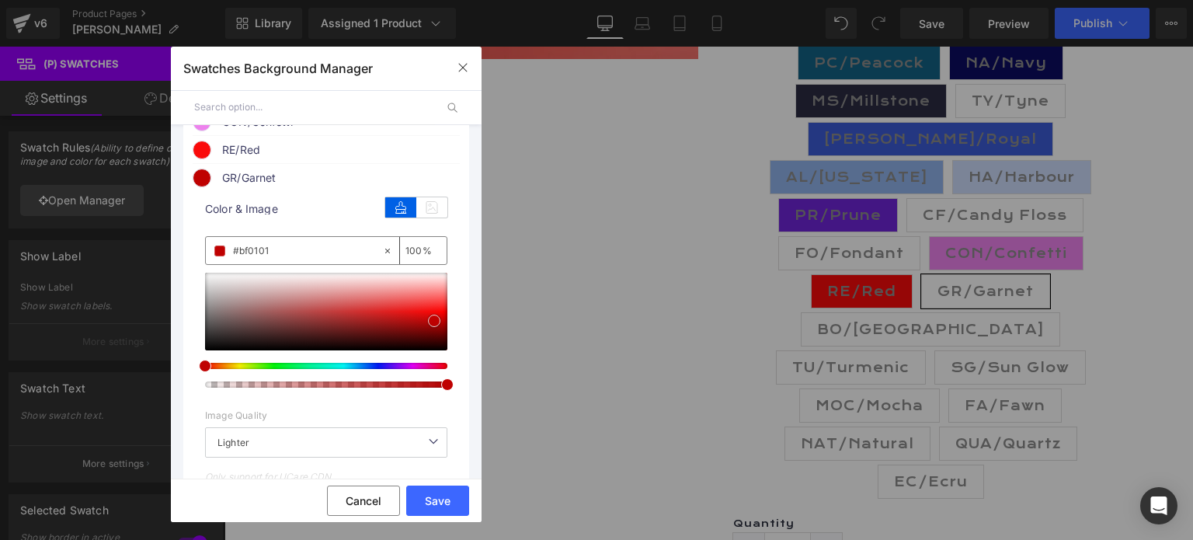
drag, startPoint x: 201, startPoint y: 371, endPoint x: 430, endPoint y: 341, distance: 231.1
click at [430, 327] on span at bounding box center [434, 321] width 12 height 12
click at [446, 494] on button "Save" at bounding box center [437, 501] width 63 height 30
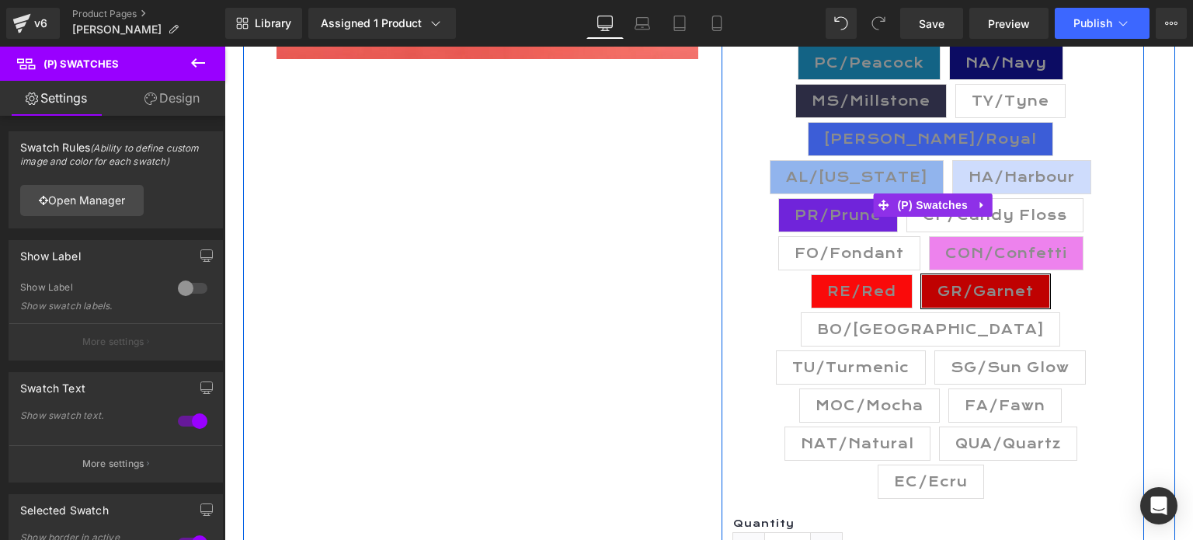
click at [979, 313] on span "BO/[GEOGRAPHIC_DATA]" at bounding box center [930, 329] width 227 height 33
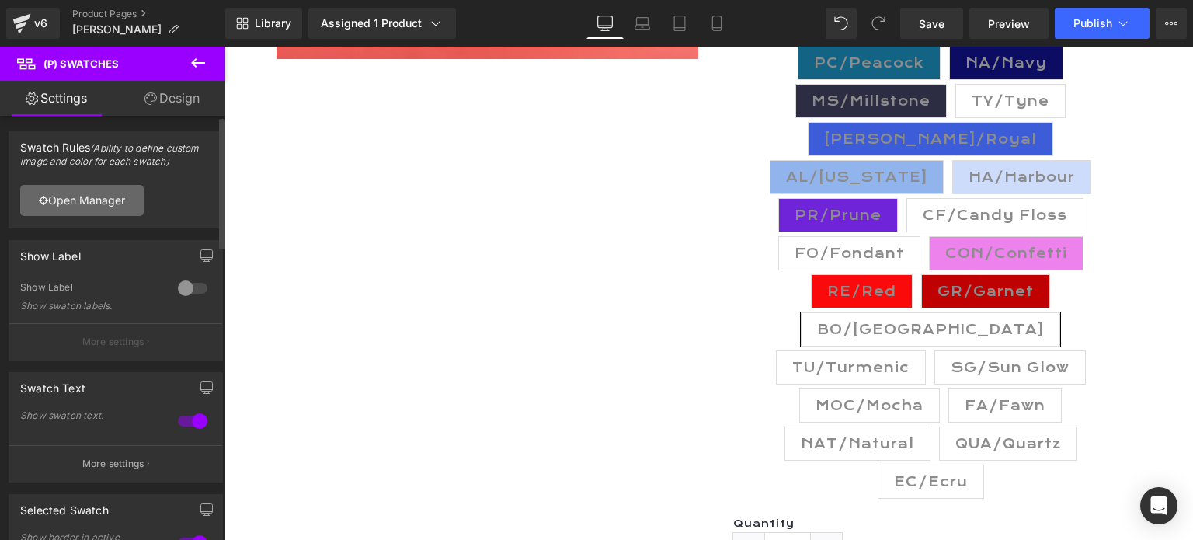
click at [95, 204] on link "Open Manager" at bounding box center [82, 200] width 124 height 31
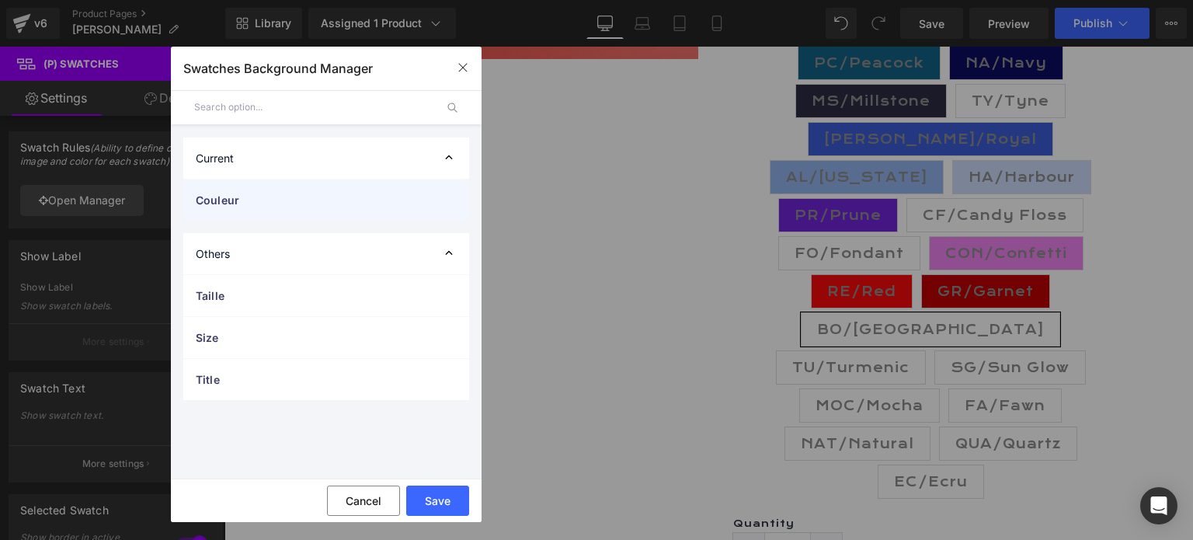
click at [248, 203] on span "Couleur" at bounding box center [311, 200] width 230 height 16
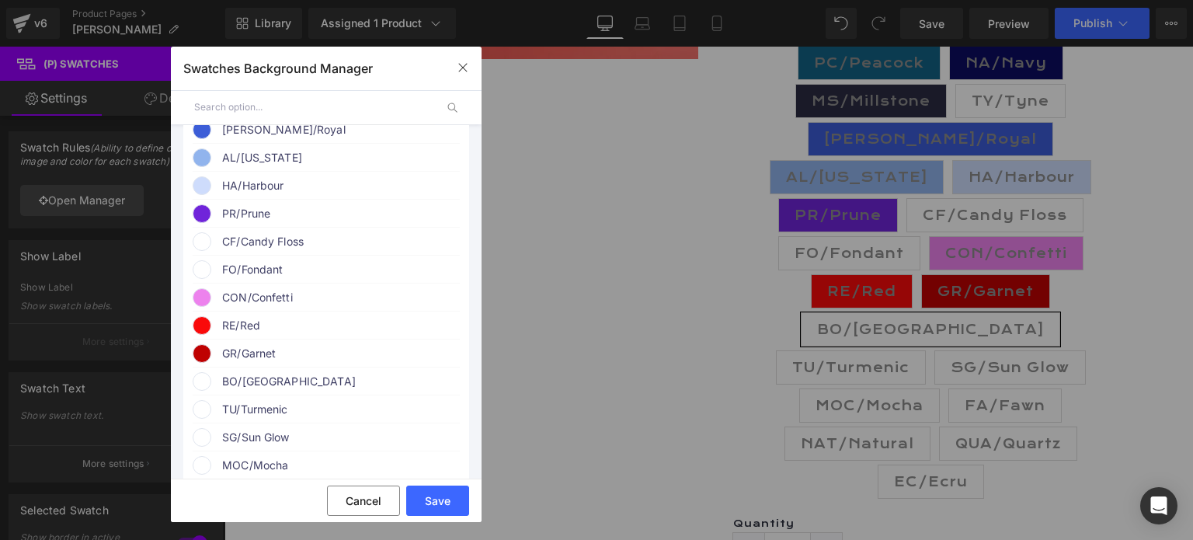
scroll to position [544, 0]
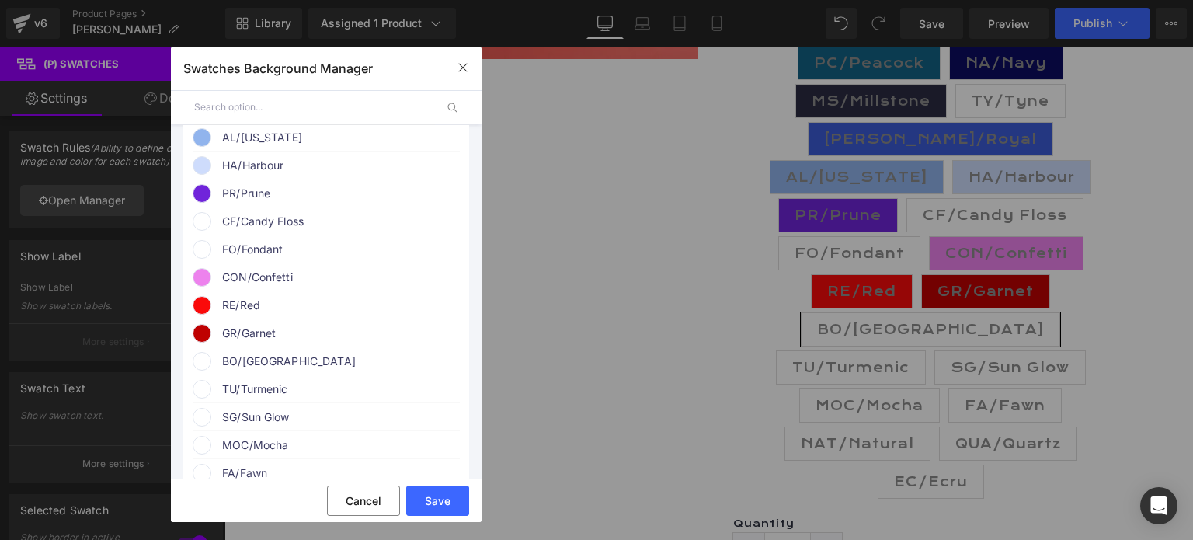
click at [265, 371] on span "BO/[GEOGRAPHIC_DATA]" at bounding box center [340, 361] width 236 height 19
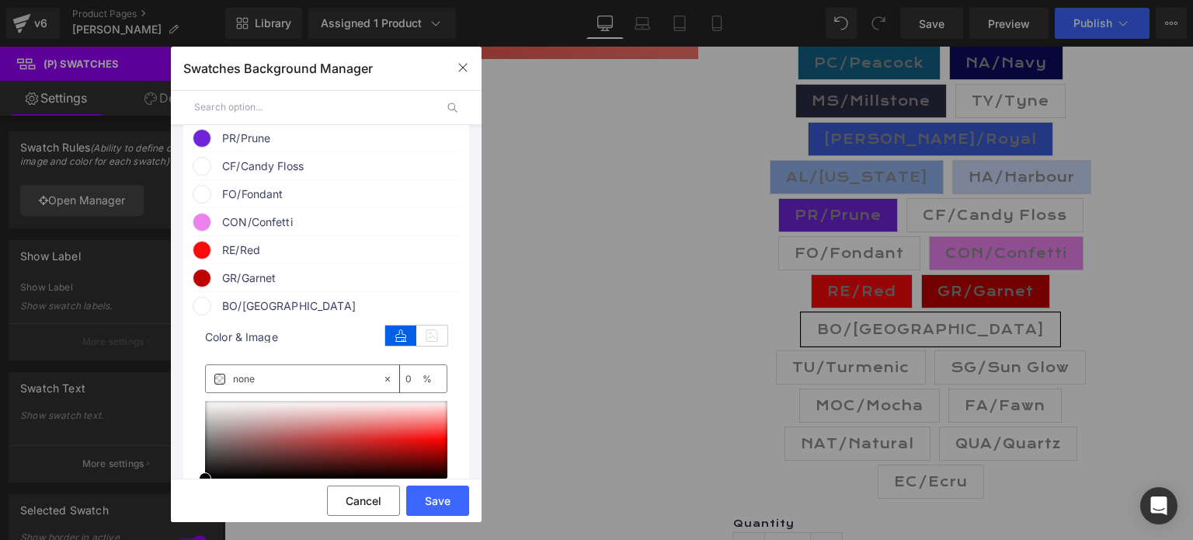
scroll to position [699, 0]
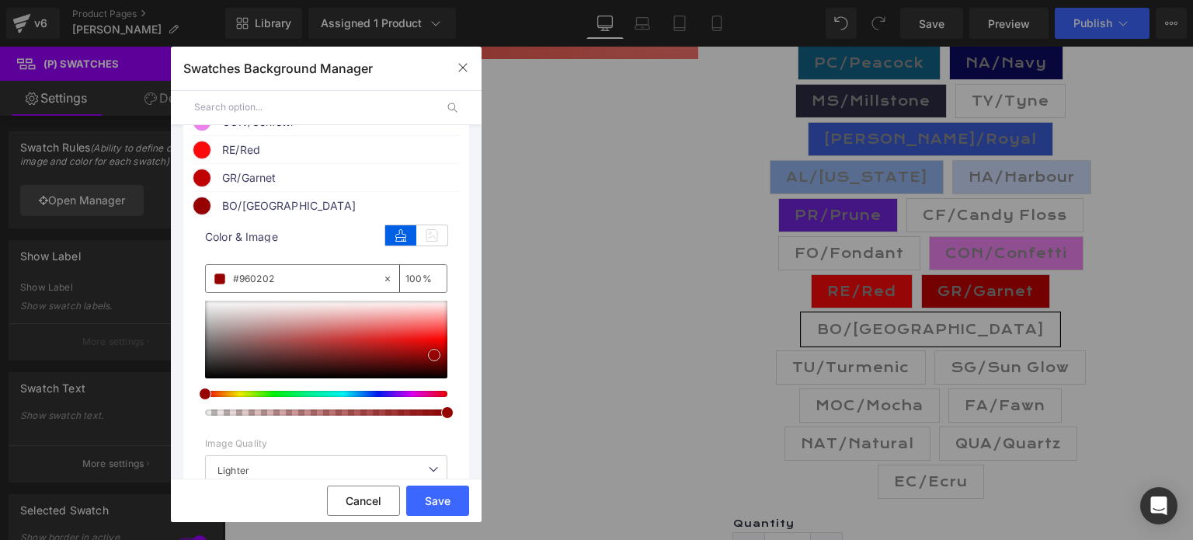
drag, startPoint x: 206, startPoint y: 397, endPoint x: 435, endPoint y: 374, distance: 230.3
click at [435, 361] on span at bounding box center [434, 355] width 12 height 12
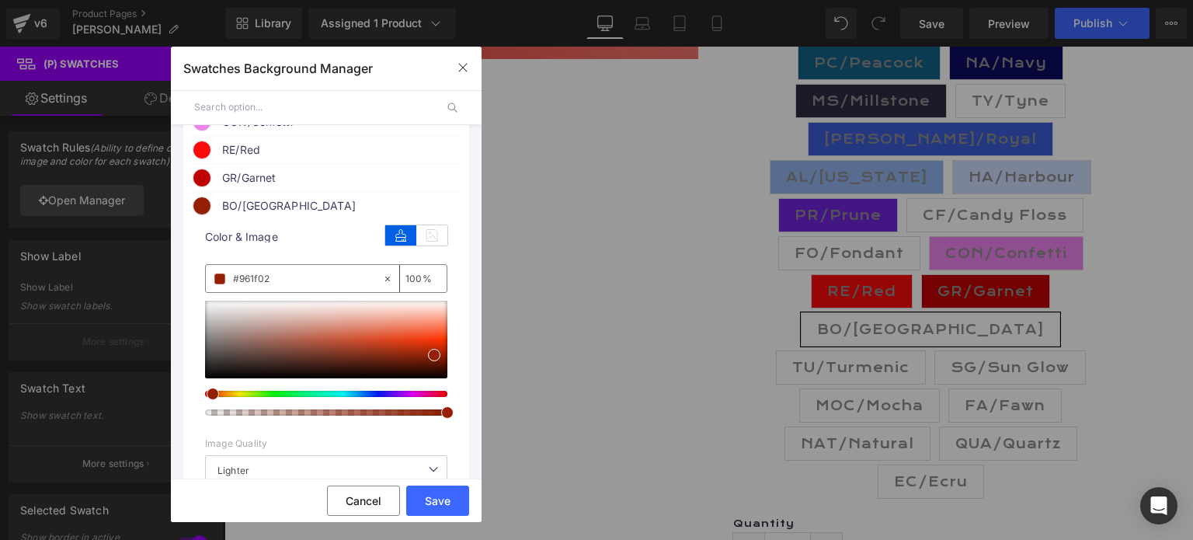
click at [208, 400] on span at bounding box center [213, 394] width 12 height 12
click at [437, 497] on button "Save" at bounding box center [437, 501] width 63 height 30
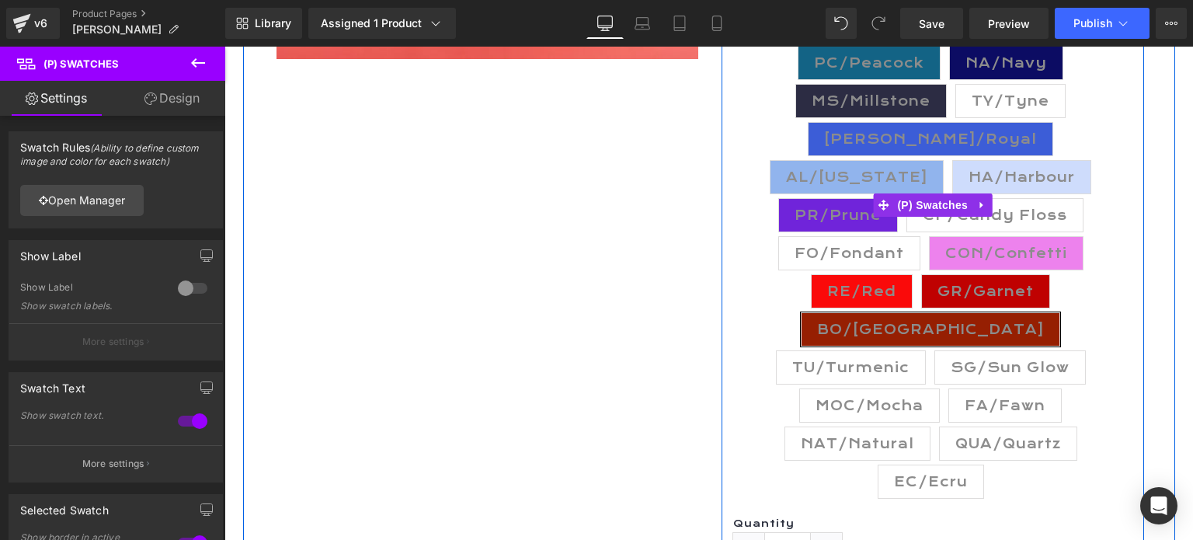
click at [827, 351] on span "TU/Turmenic" at bounding box center [850, 367] width 117 height 33
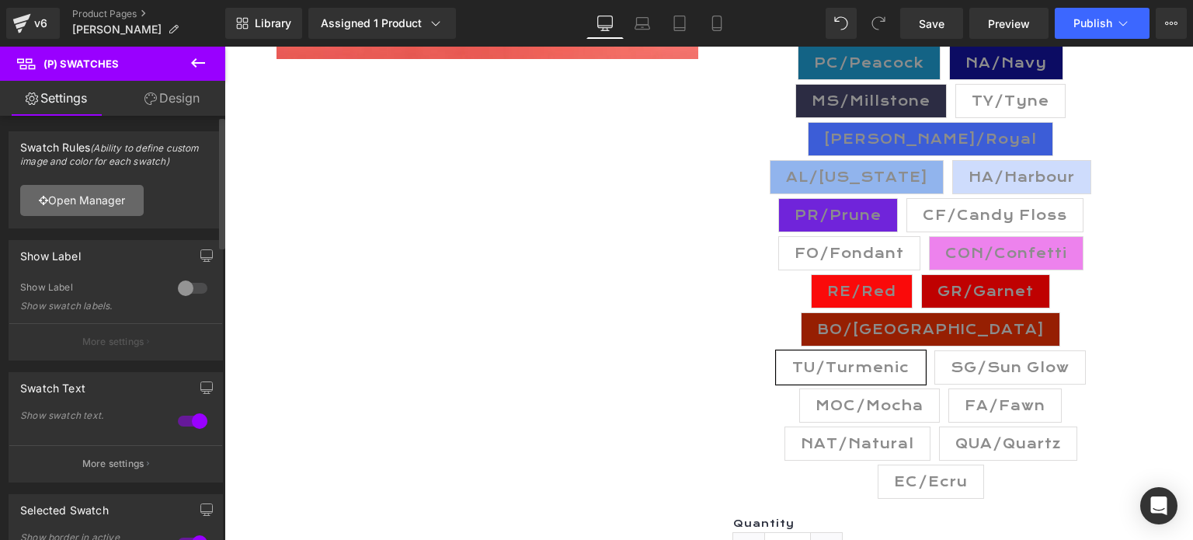
click at [90, 203] on link "Open Manager" at bounding box center [82, 200] width 124 height 31
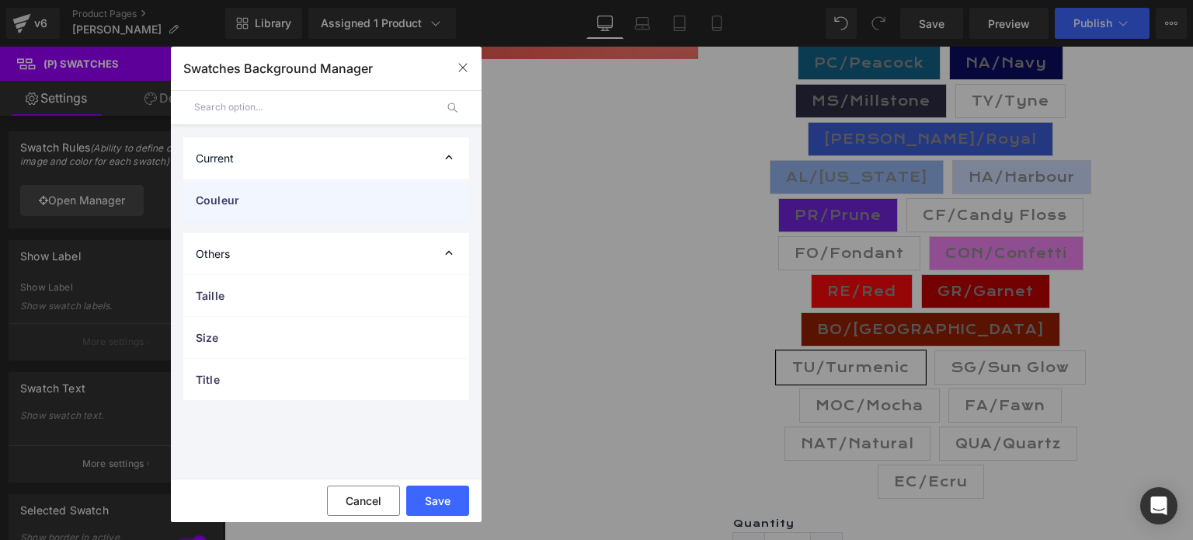
click at [241, 202] on span "Couleur" at bounding box center [311, 200] width 230 height 16
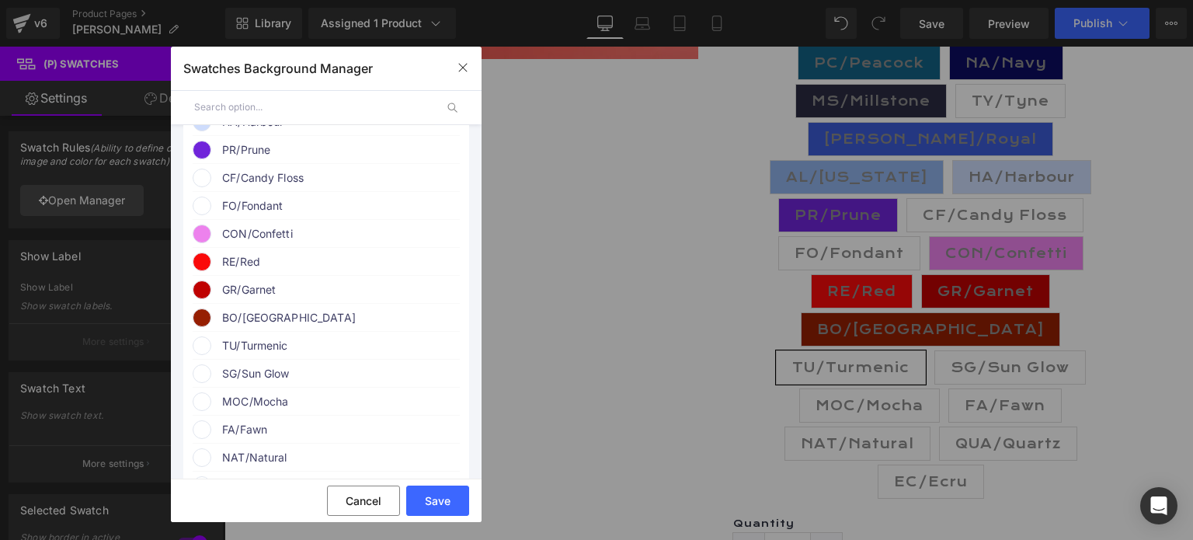
scroll to position [621, 0]
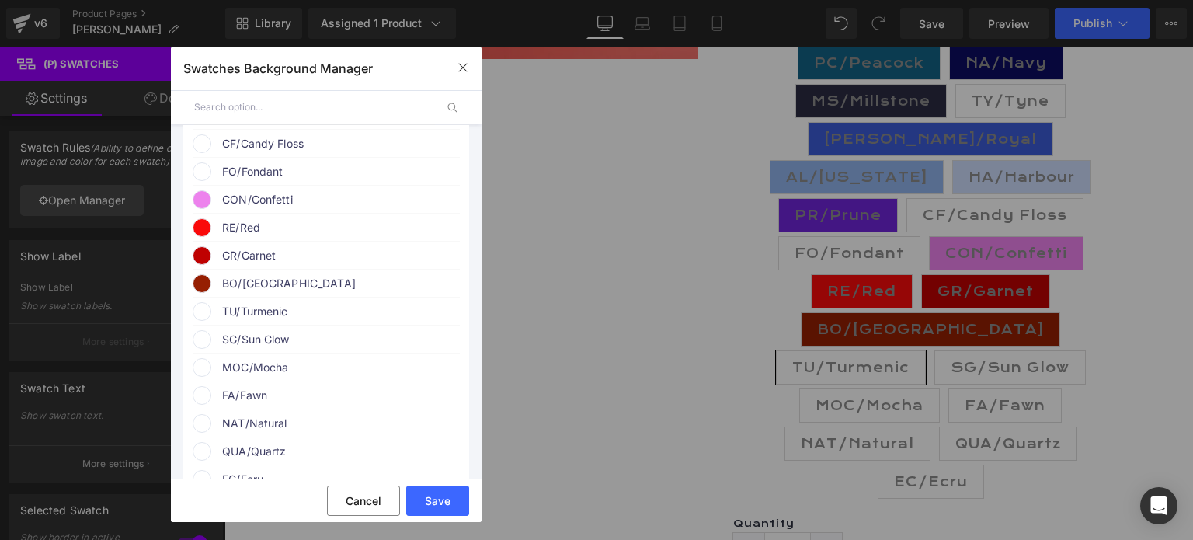
click at [254, 321] on div "TU/Turmenic" at bounding box center [326, 309] width 267 height 23
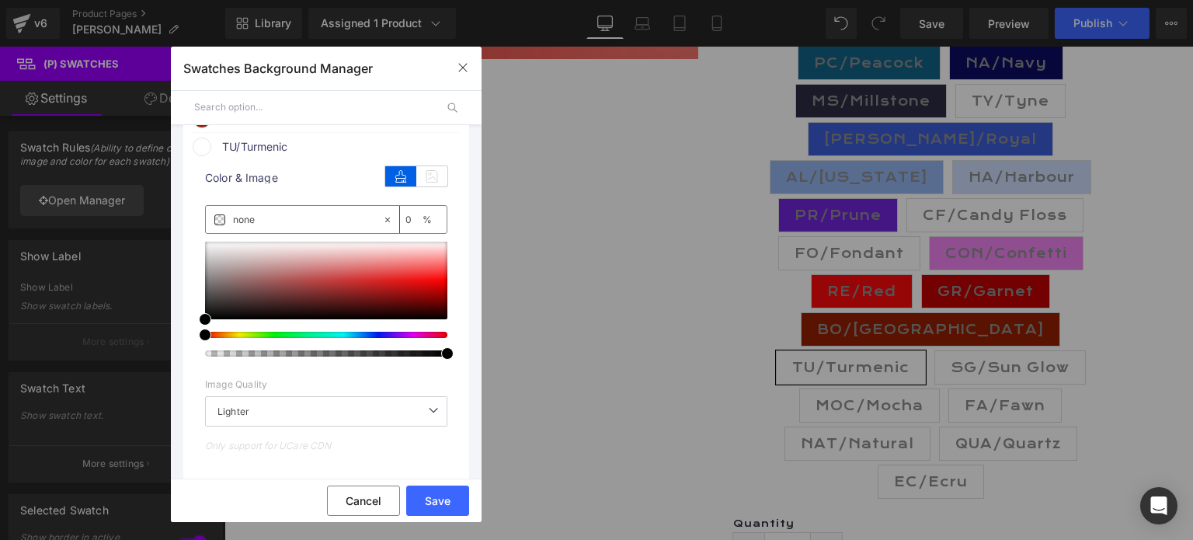
scroll to position [777, 0]
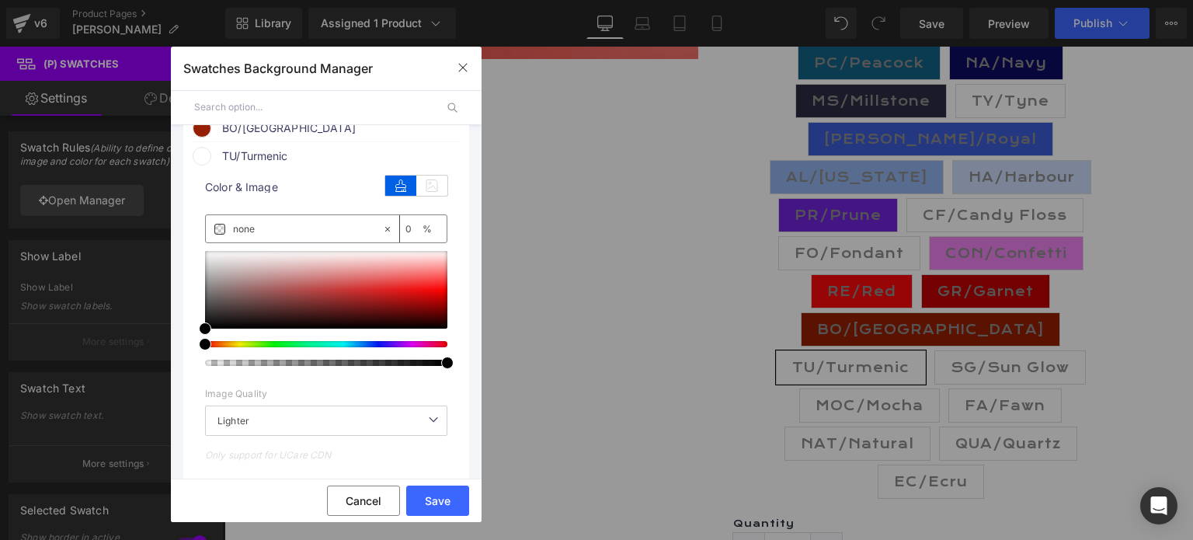
click at [230, 347] on div at bounding box center [320, 344] width 242 height 6
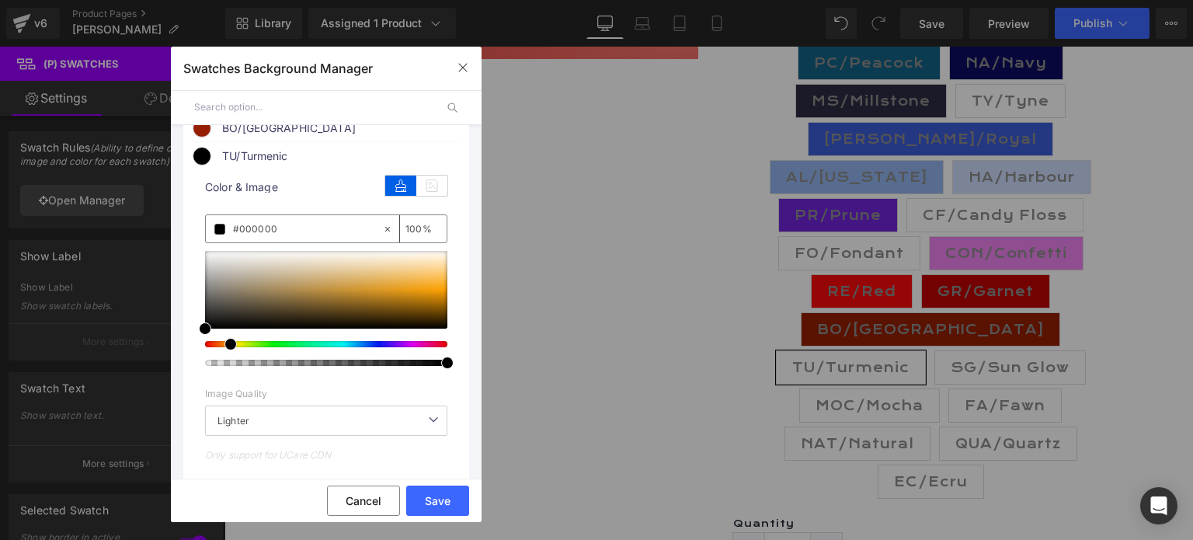
click at [224, 347] on div at bounding box center [320, 344] width 242 height 6
click at [219, 347] on div at bounding box center [320, 344] width 242 height 6
drag, startPoint x: 204, startPoint y: 344, endPoint x: 435, endPoint y: 307, distance: 233.7
click at [435, 298] on span at bounding box center [436, 291] width 12 height 12
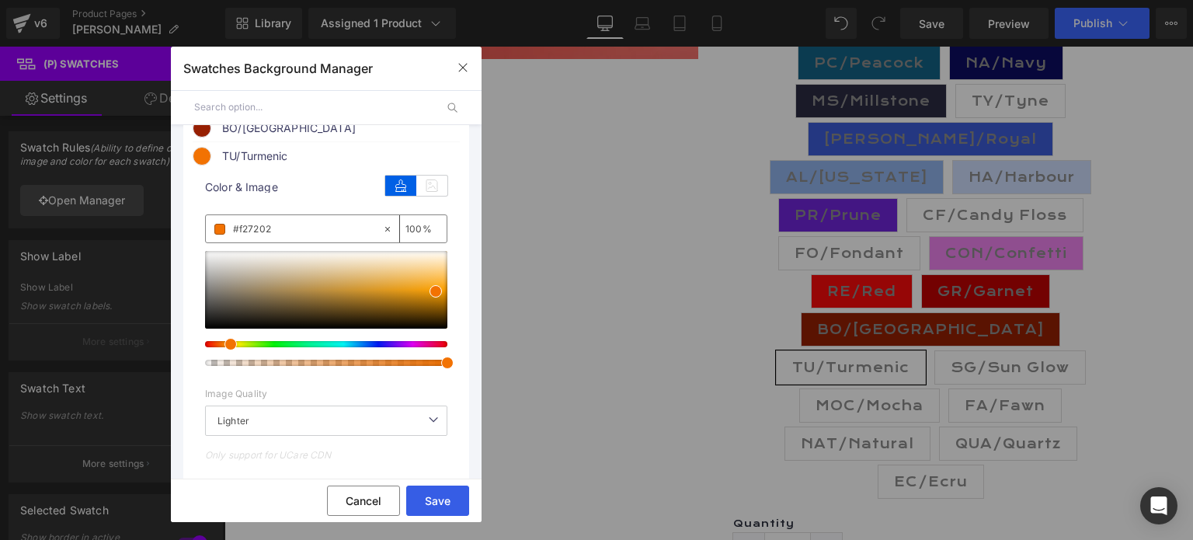
drag, startPoint x: 445, startPoint y: 498, endPoint x: 683, endPoint y: 426, distance: 248.4
click at [445, 498] on button "Save" at bounding box center [437, 501] width 63 height 30
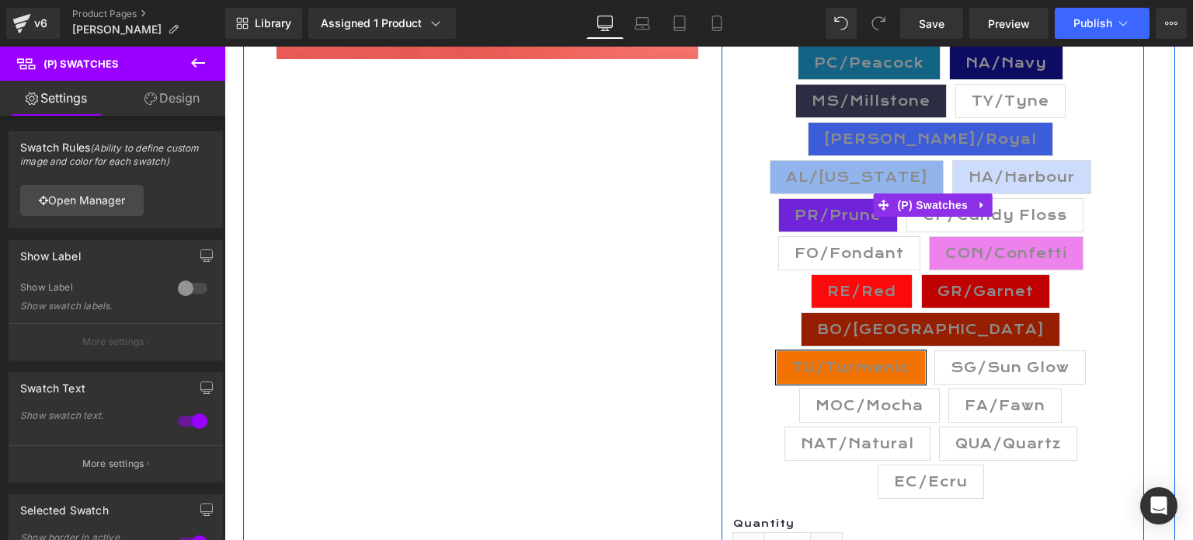
click at [1016, 351] on span "SG/Sun Glow" at bounding box center [1010, 367] width 119 height 33
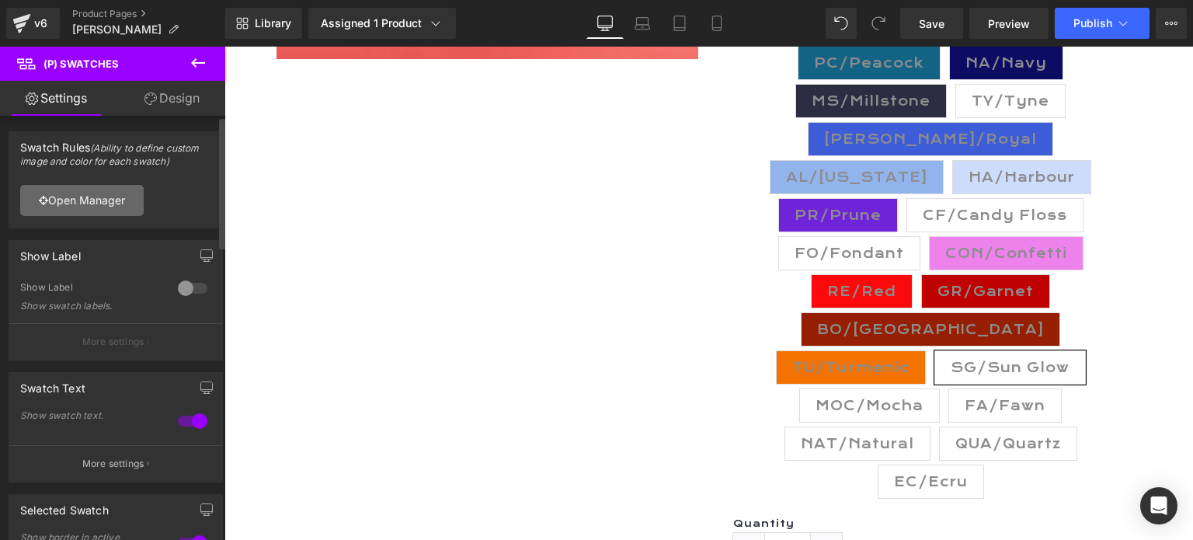
click at [78, 201] on link "Open Manager" at bounding box center [82, 200] width 124 height 31
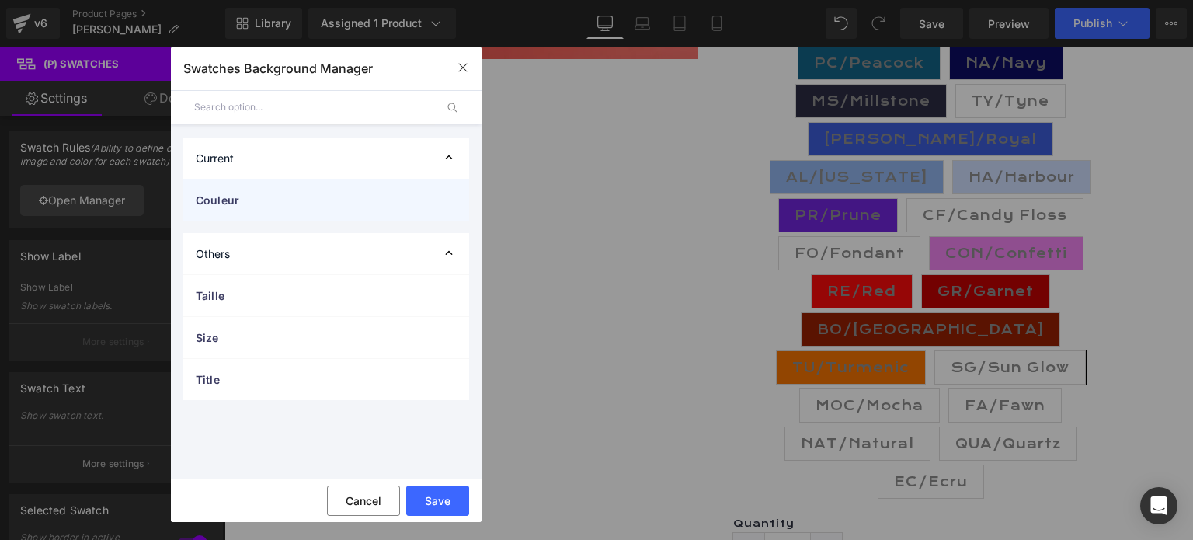
click at [247, 197] on span "Couleur" at bounding box center [311, 200] width 230 height 16
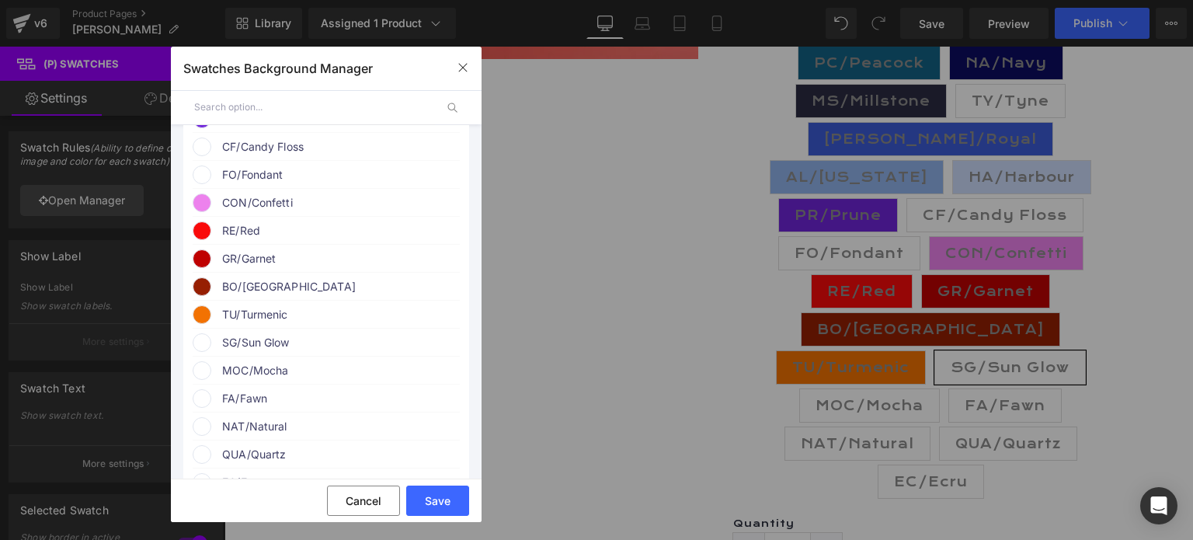
scroll to position [621, 0]
click at [263, 349] on span "SG/Sun Glow" at bounding box center [340, 339] width 236 height 19
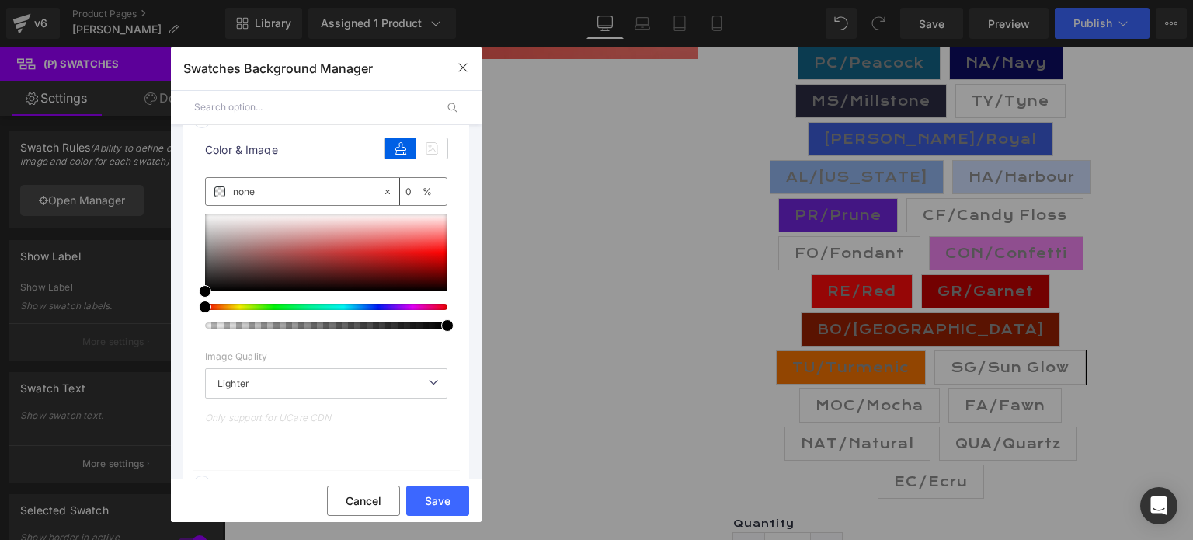
scroll to position [855, 0]
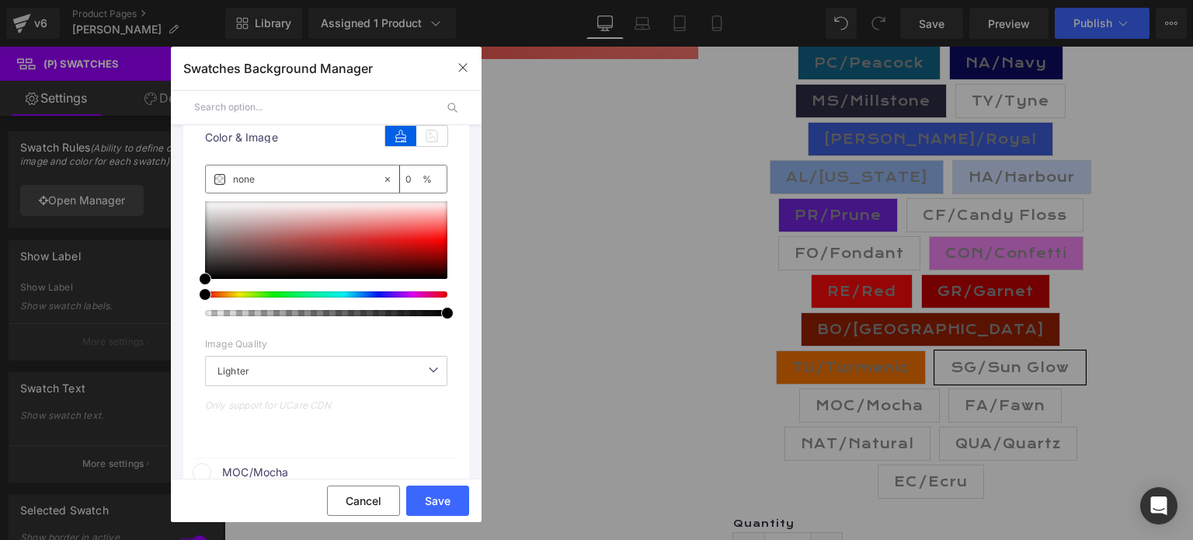
click at [236, 298] on div at bounding box center [320, 294] width 242 height 6
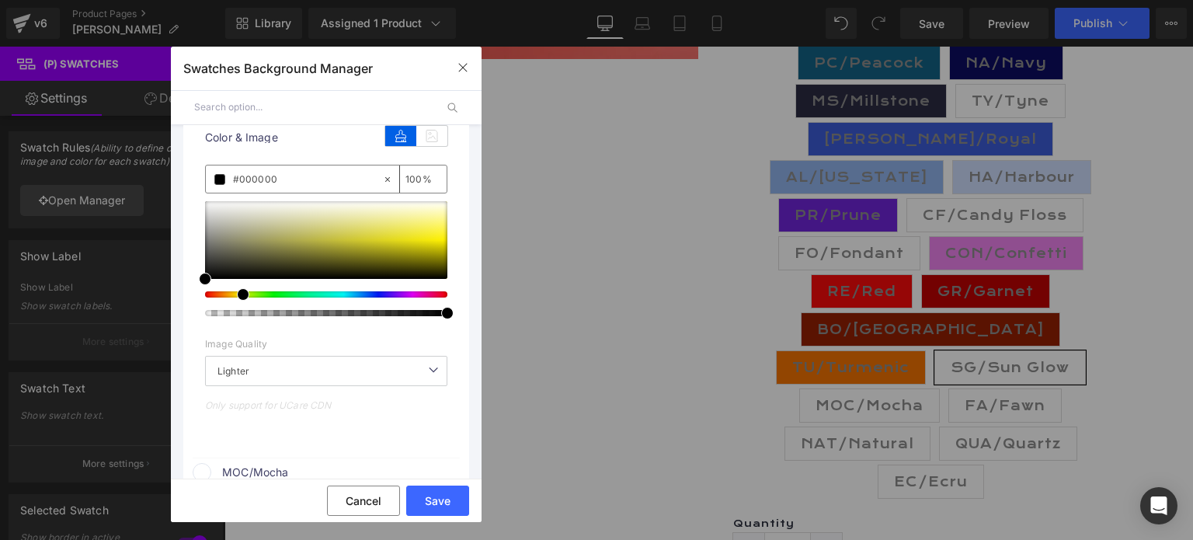
click at [235, 298] on div at bounding box center [320, 294] width 242 height 6
click at [229, 298] on div at bounding box center [320, 294] width 242 height 6
drag, startPoint x: 206, startPoint y: 302, endPoint x: 402, endPoint y: 263, distance: 200.5
click at [402, 245] on span at bounding box center [401, 239] width 12 height 12
click at [231, 298] on div at bounding box center [320, 294] width 242 height 6
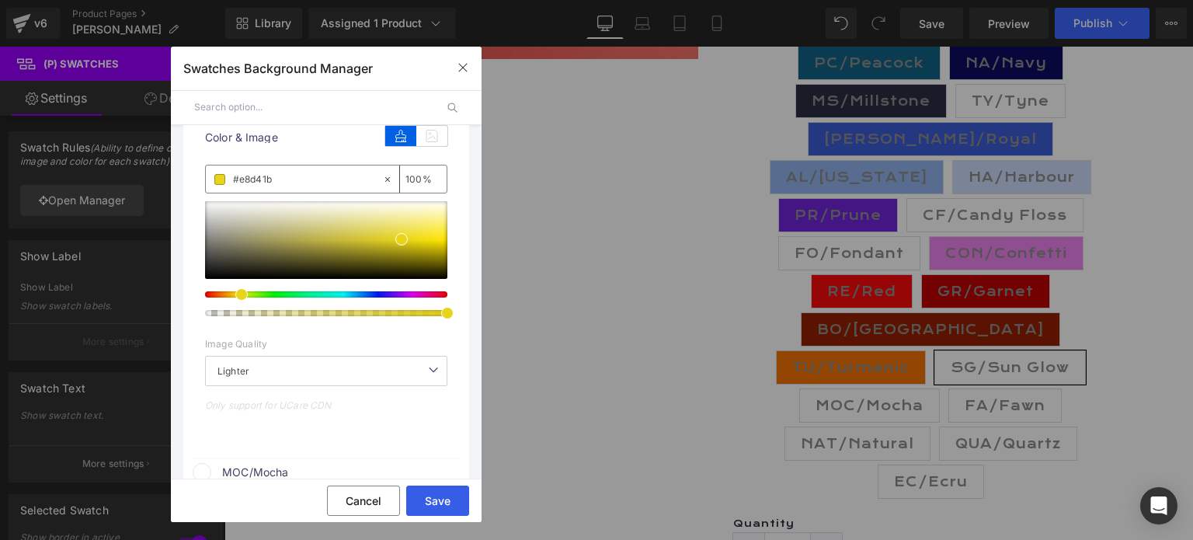
click at [445, 500] on button "Save" at bounding box center [437, 501] width 63 height 30
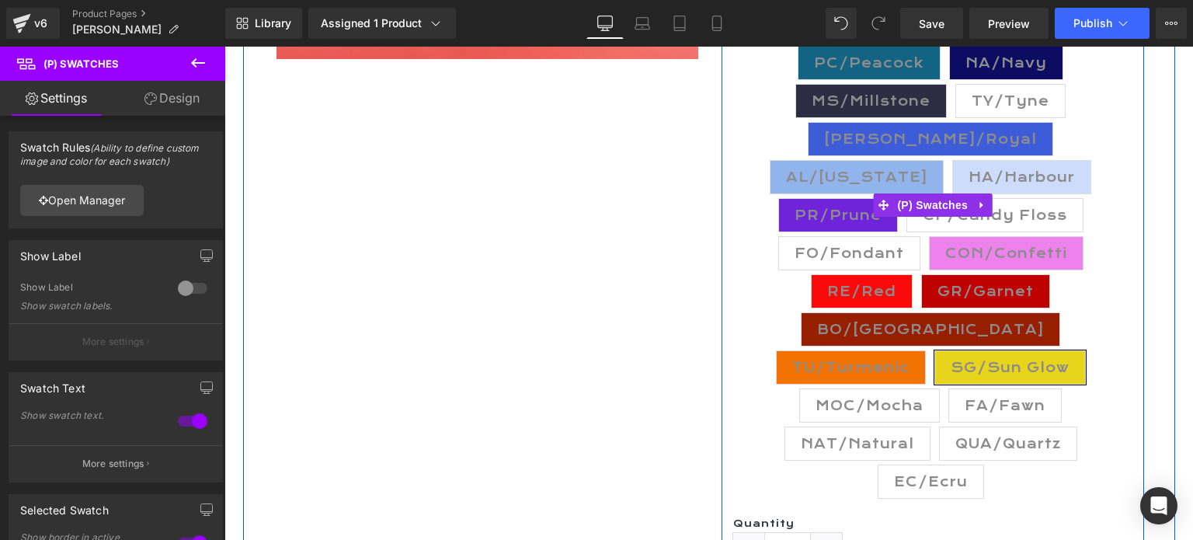
click at [850, 389] on span "MOC/Mocha" at bounding box center [870, 405] width 108 height 33
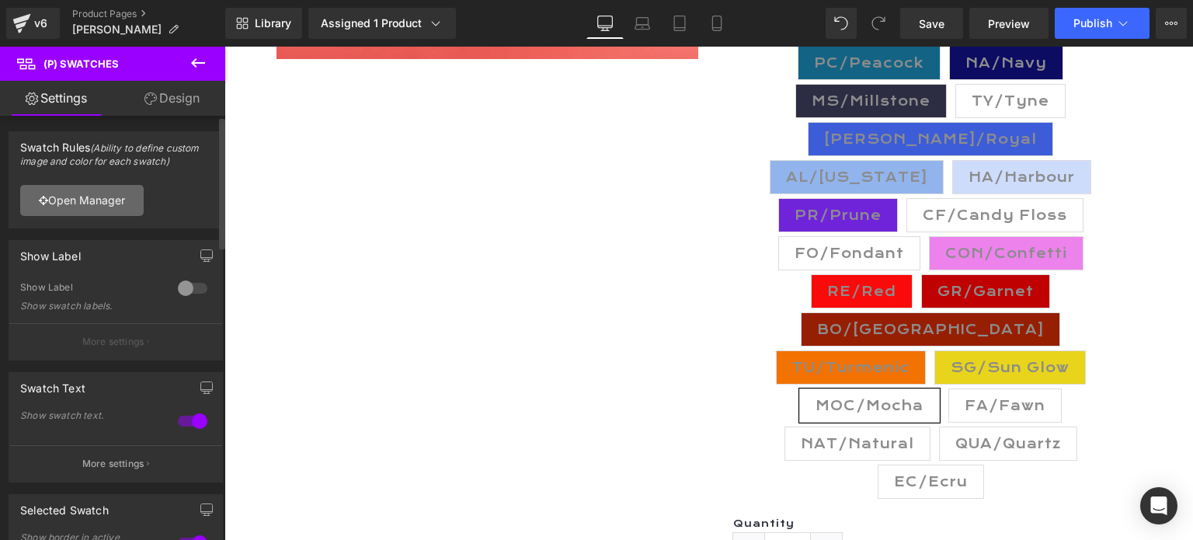
click at [71, 197] on link "Open Manager" at bounding box center [82, 200] width 124 height 31
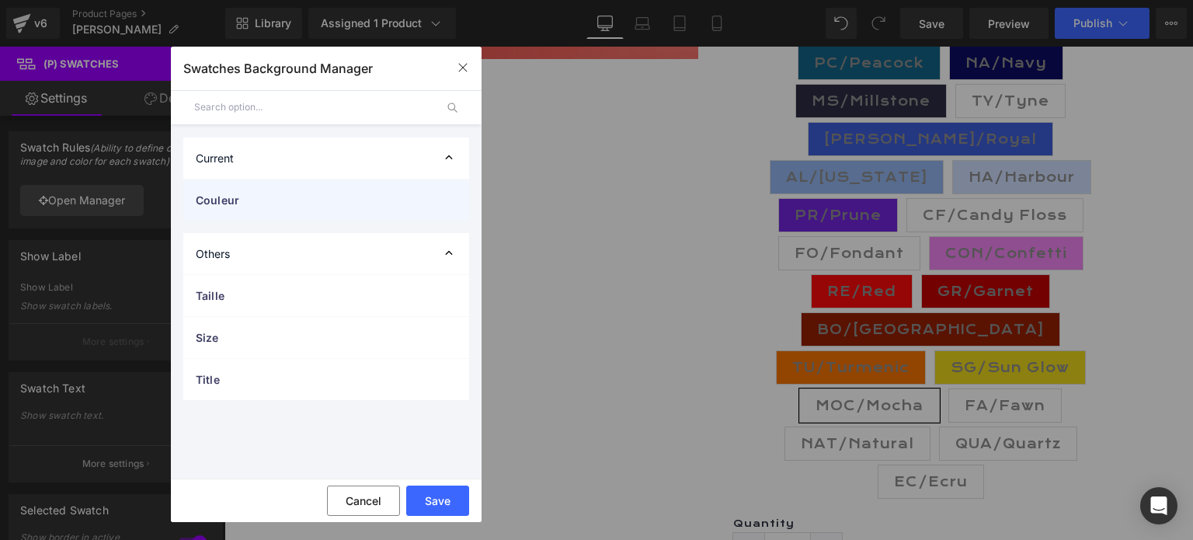
click at [260, 192] on span "Couleur" at bounding box center [311, 200] width 230 height 16
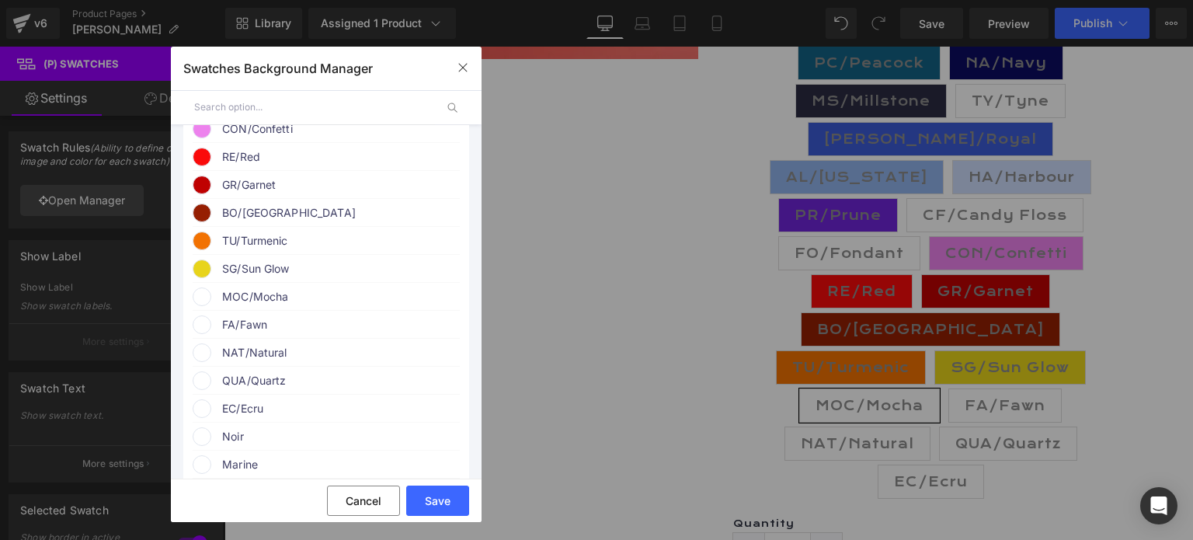
scroll to position [699, 0]
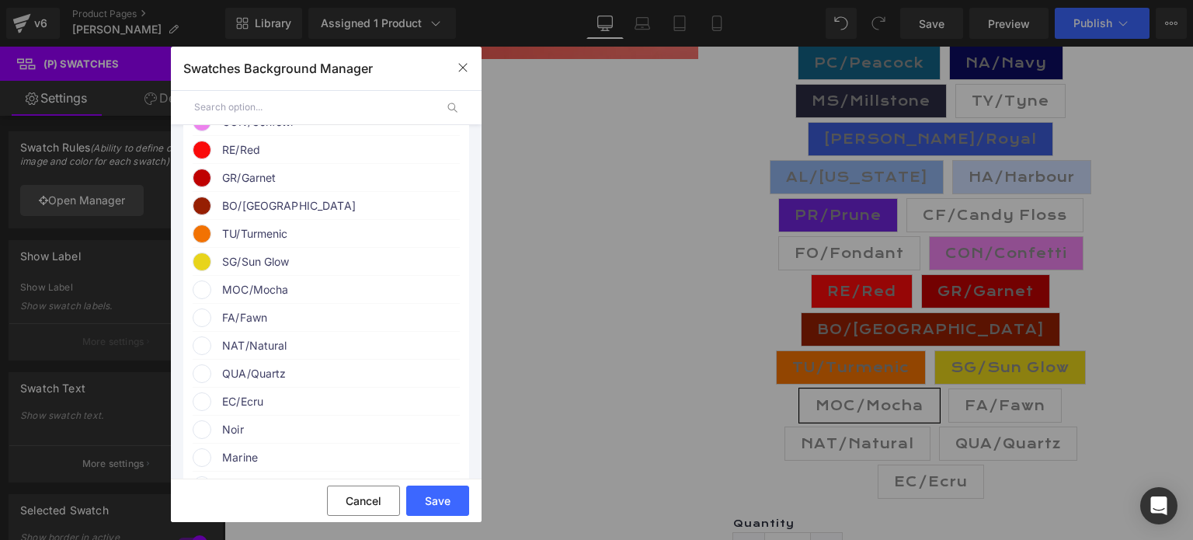
click at [252, 299] on span "MOC/Mocha" at bounding box center [340, 289] width 236 height 19
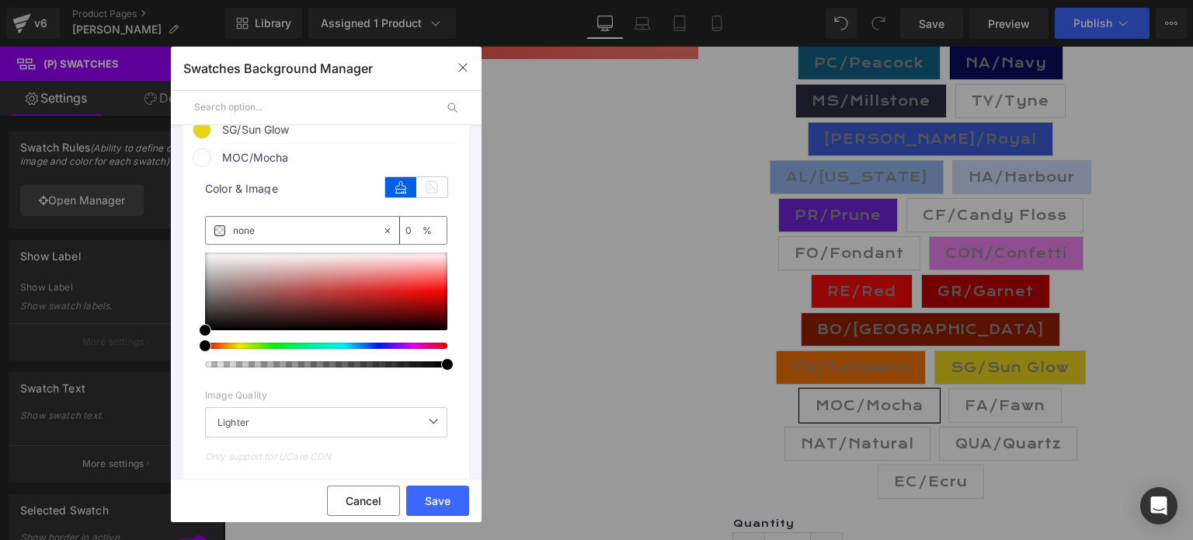
scroll to position [855, 0]
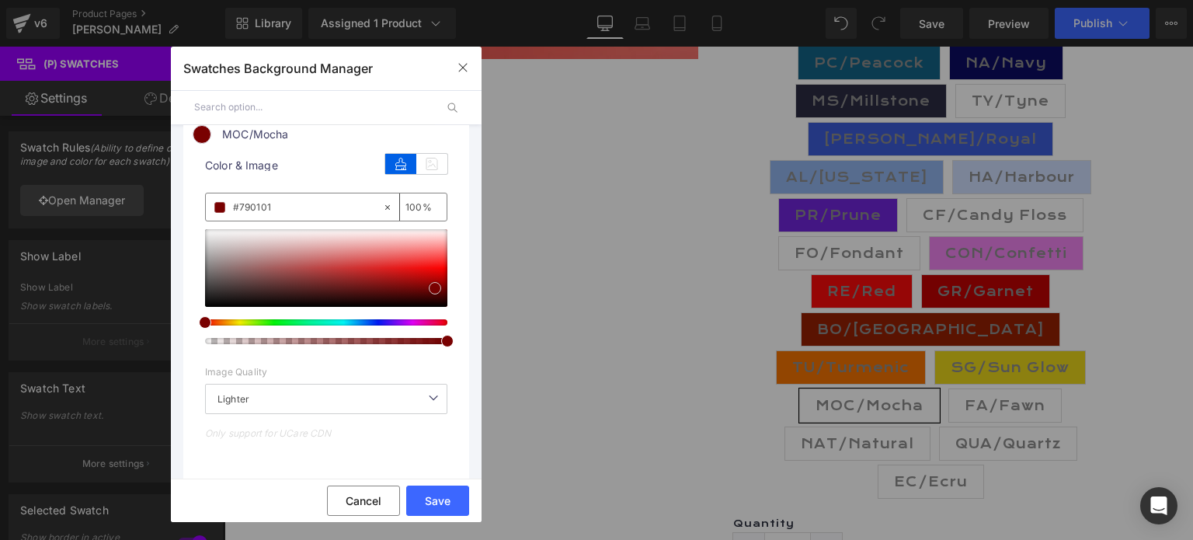
drag, startPoint x: 205, startPoint y: 329, endPoint x: 435, endPoint y: 311, distance: 230.7
click at [435, 294] on span at bounding box center [435, 288] width 12 height 12
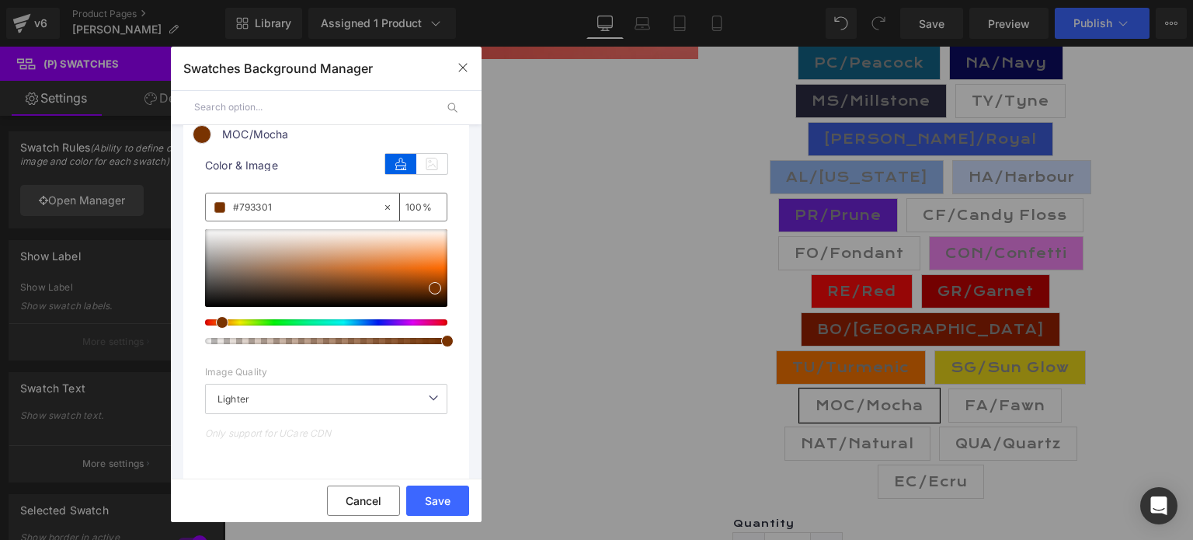
drag, startPoint x: 204, startPoint y: 347, endPoint x: 215, endPoint y: 348, distance: 10.9
click at [216, 329] on span at bounding box center [222, 322] width 12 height 12
click at [447, 499] on button "Save" at bounding box center [437, 501] width 63 height 30
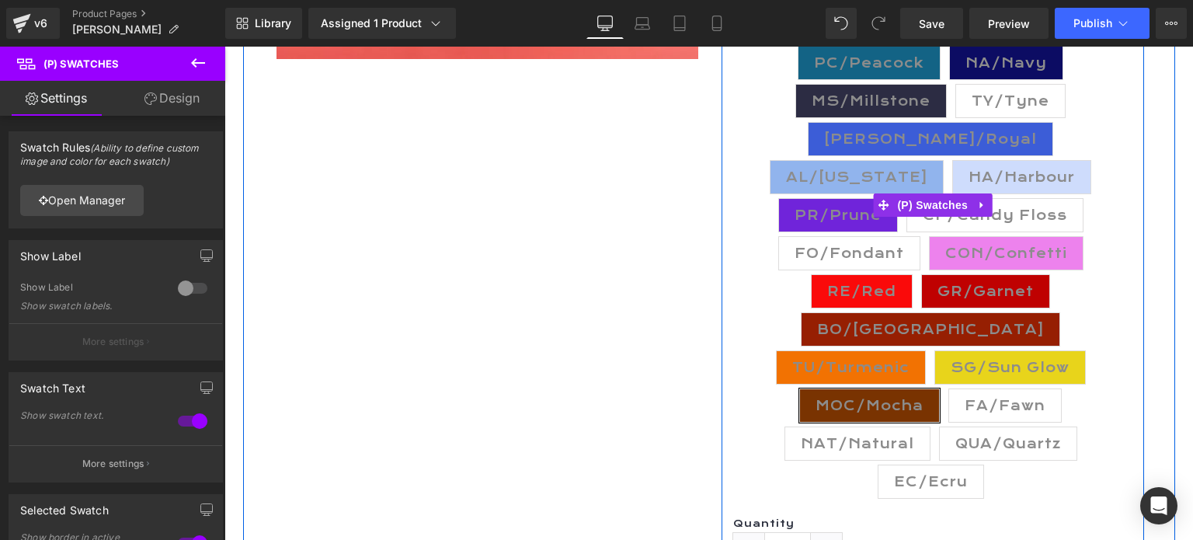
click at [1001, 389] on span "FA/Fawn" at bounding box center [1005, 405] width 81 height 33
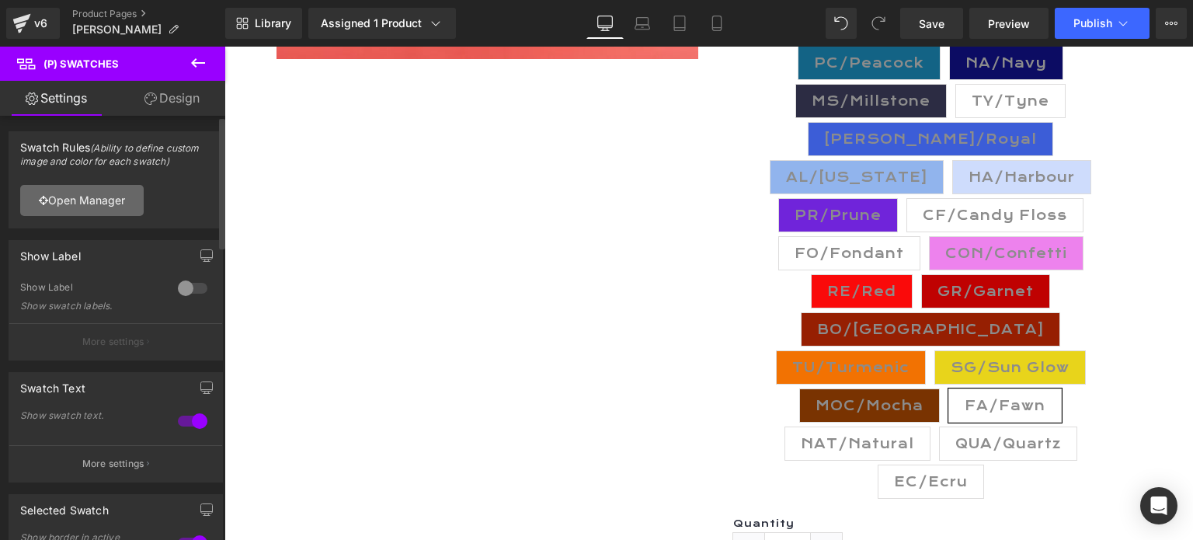
click at [71, 197] on link "Open Manager" at bounding box center [82, 200] width 124 height 31
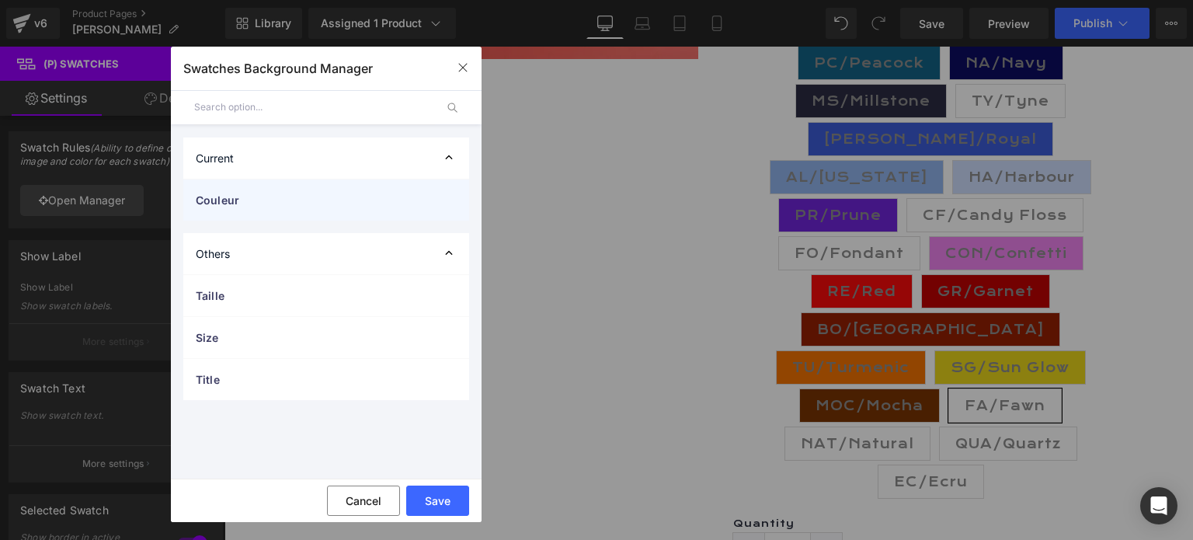
click at [245, 207] on div "Couleur" at bounding box center [326, 199] width 286 height 41
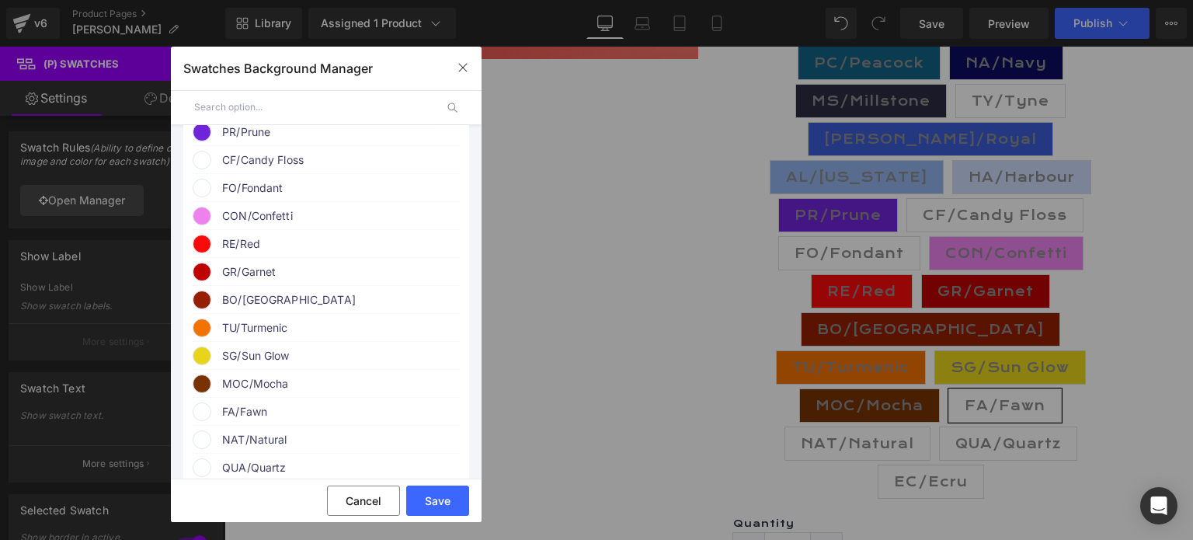
scroll to position [621, 0]
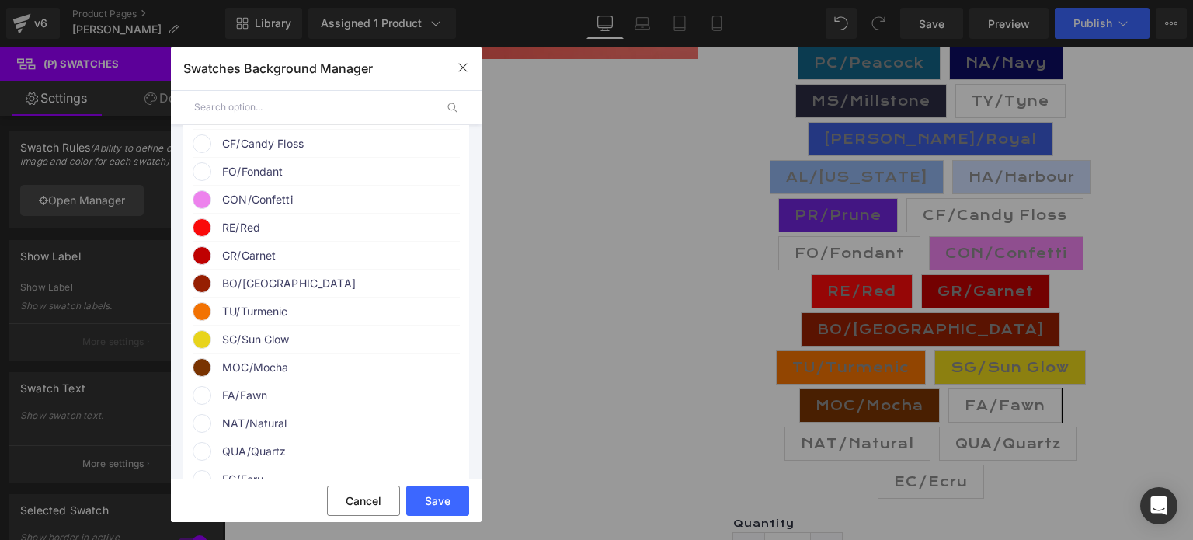
click at [256, 405] on span "FA/Fawn" at bounding box center [340, 395] width 236 height 19
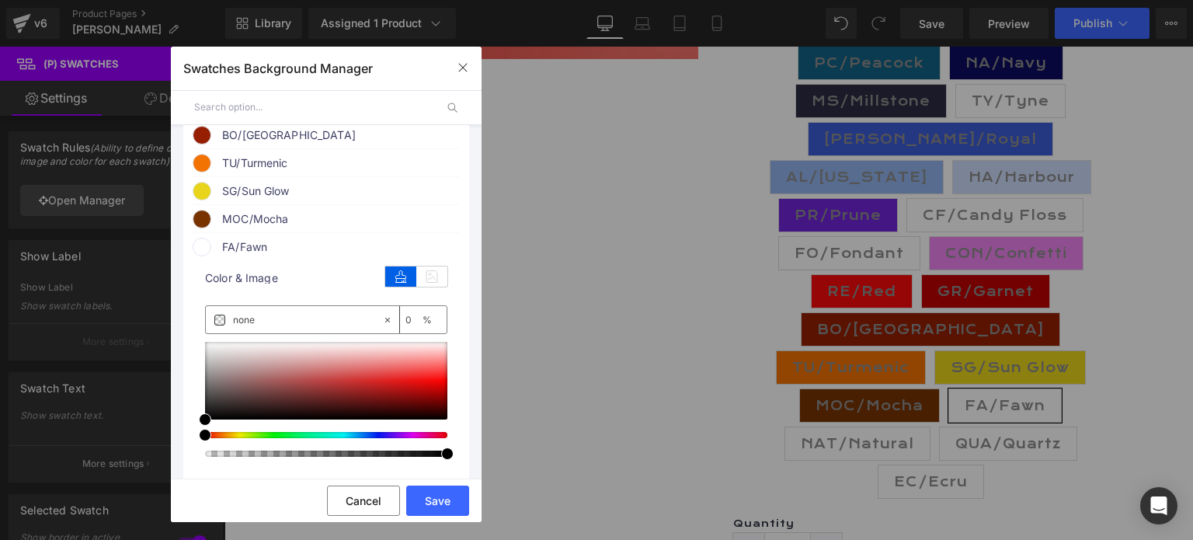
scroll to position [777, 0]
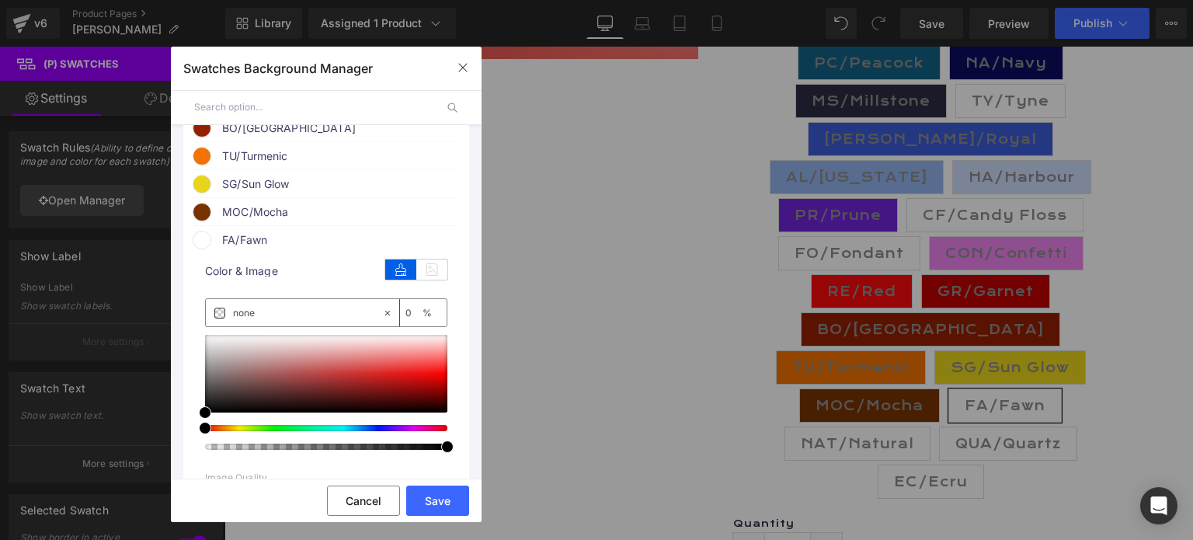
click at [207, 434] on span at bounding box center [205, 428] width 12 height 12
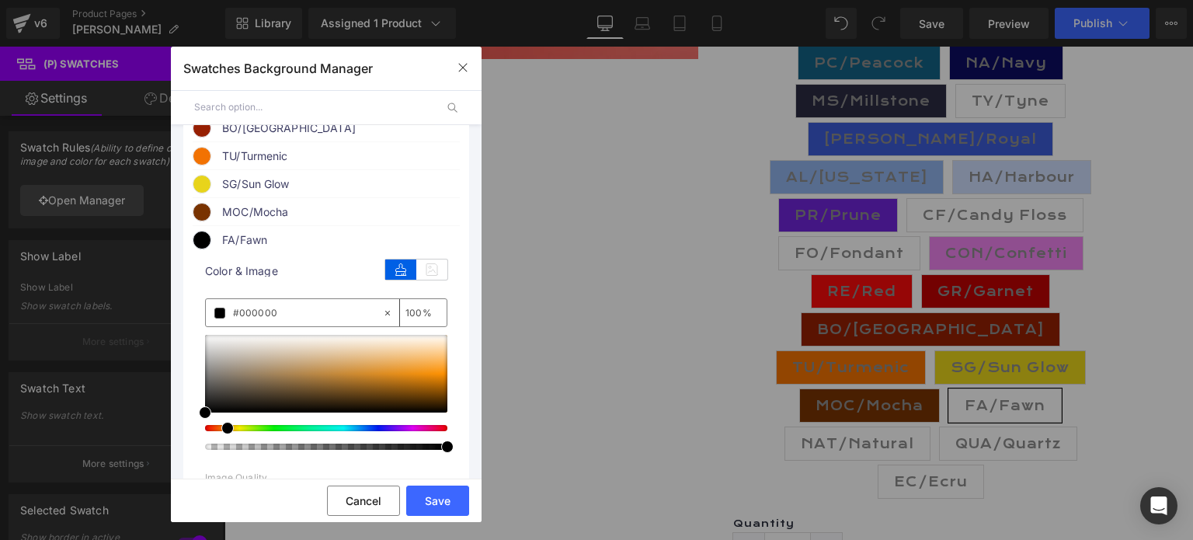
drag, startPoint x: 205, startPoint y: 453, endPoint x: 222, endPoint y: 453, distance: 17.1
click at [222, 434] on span at bounding box center [227, 428] width 12 height 12
drag, startPoint x: 204, startPoint y: 439, endPoint x: 411, endPoint y: 370, distance: 218.6
click at [411, 350] on span at bounding box center [412, 343] width 12 height 12
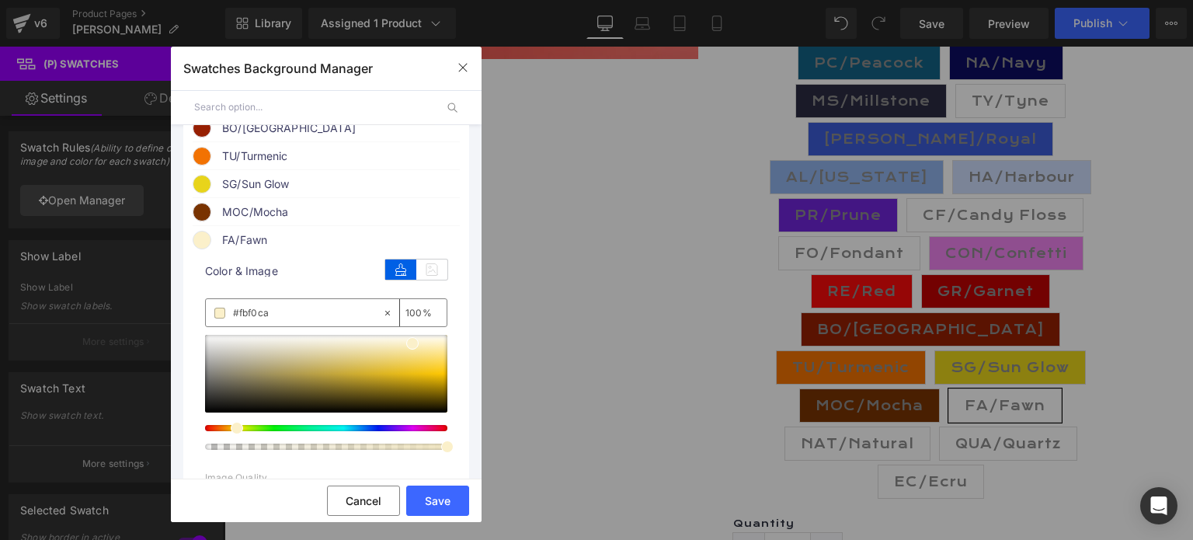
click at [231, 434] on span at bounding box center [237, 428] width 12 height 12
click at [443, 496] on button "Save" at bounding box center [437, 501] width 63 height 30
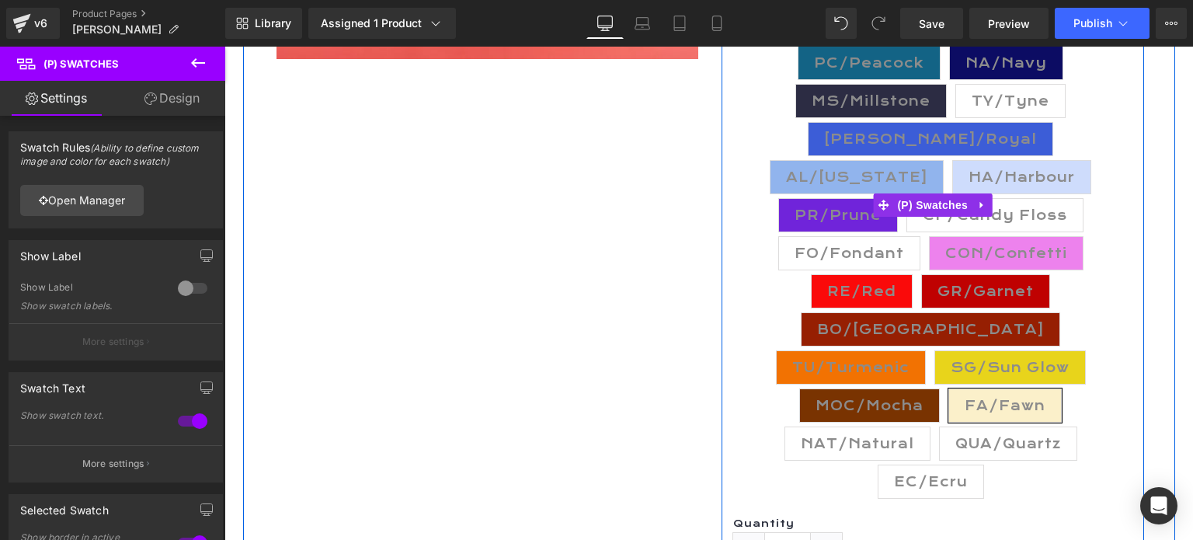
click at [839, 427] on span "NAT/Natural" at bounding box center [857, 443] width 113 height 33
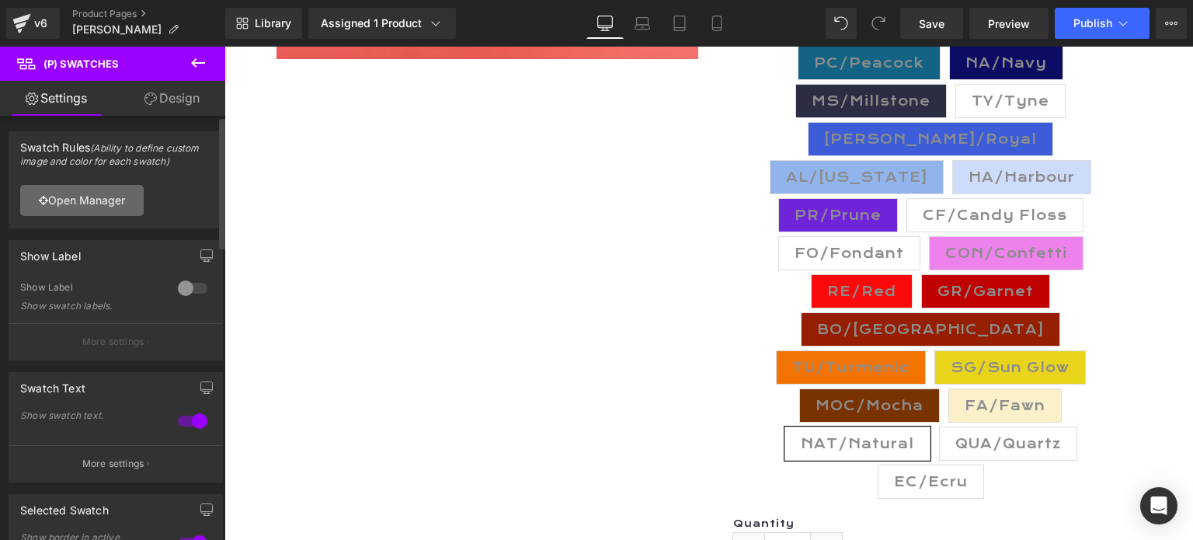
click at [84, 197] on link "Open Manager" at bounding box center [82, 200] width 124 height 31
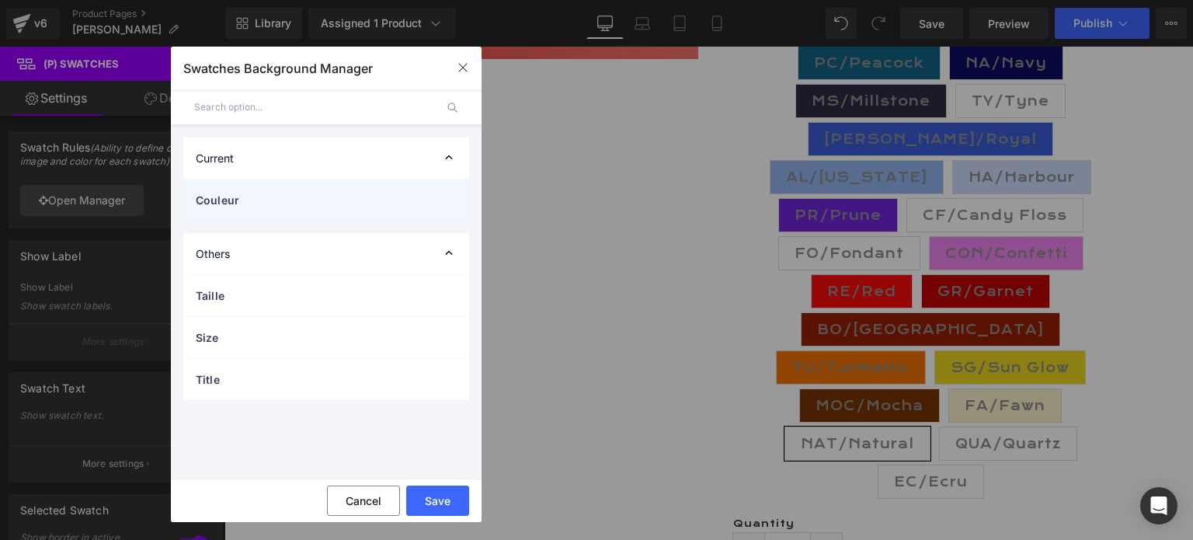
click at [233, 203] on span "Couleur" at bounding box center [311, 200] width 230 height 16
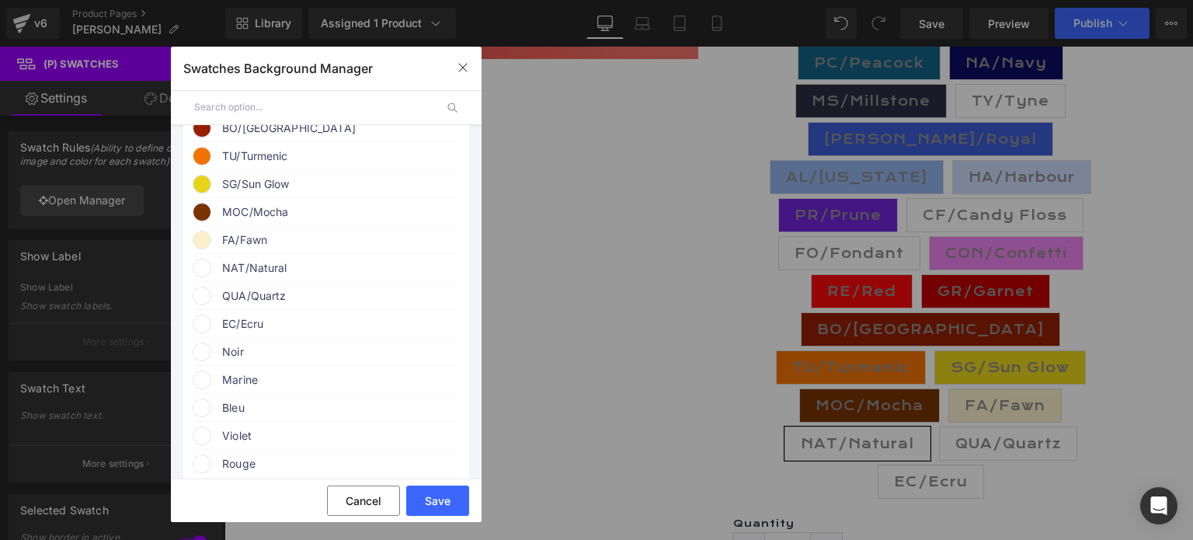
click at [242, 277] on span "NAT/Natural" at bounding box center [340, 268] width 236 height 19
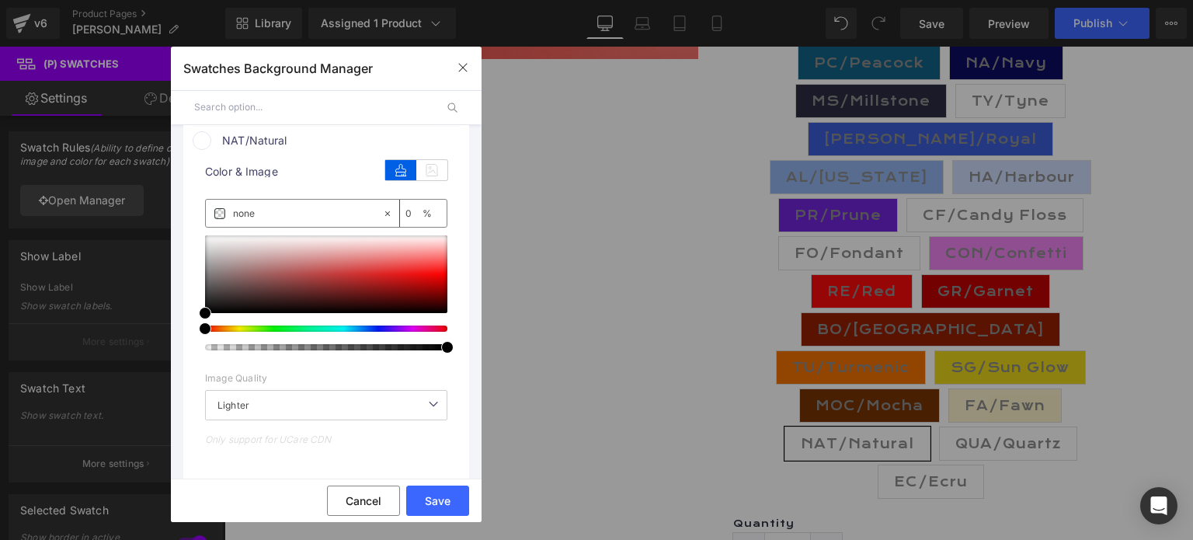
scroll to position [932, 0]
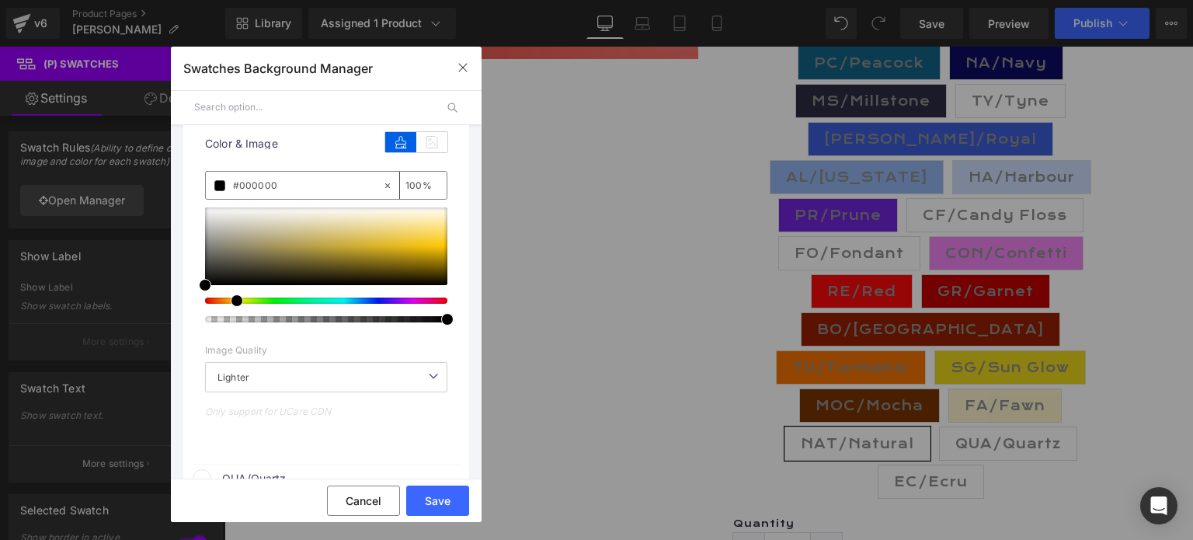
drag, startPoint x: 205, startPoint y: 325, endPoint x: 231, endPoint y: 325, distance: 25.6
click at [231, 307] on span at bounding box center [237, 300] width 12 height 12
drag, startPoint x: 205, startPoint y: 312, endPoint x: 436, endPoint y: 245, distance: 240.4
click at [436, 224] on span at bounding box center [436, 217] width 12 height 12
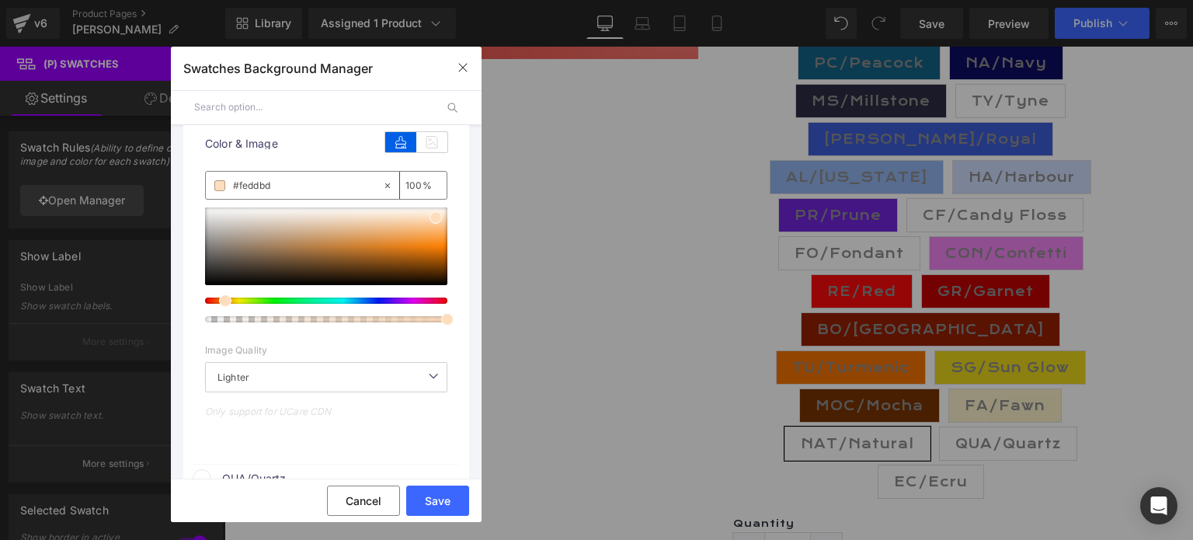
drag, startPoint x: 236, startPoint y: 329, endPoint x: 220, endPoint y: 329, distance: 16.3
click at [220, 307] on span at bounding box center [225, 300] width 12 height 12
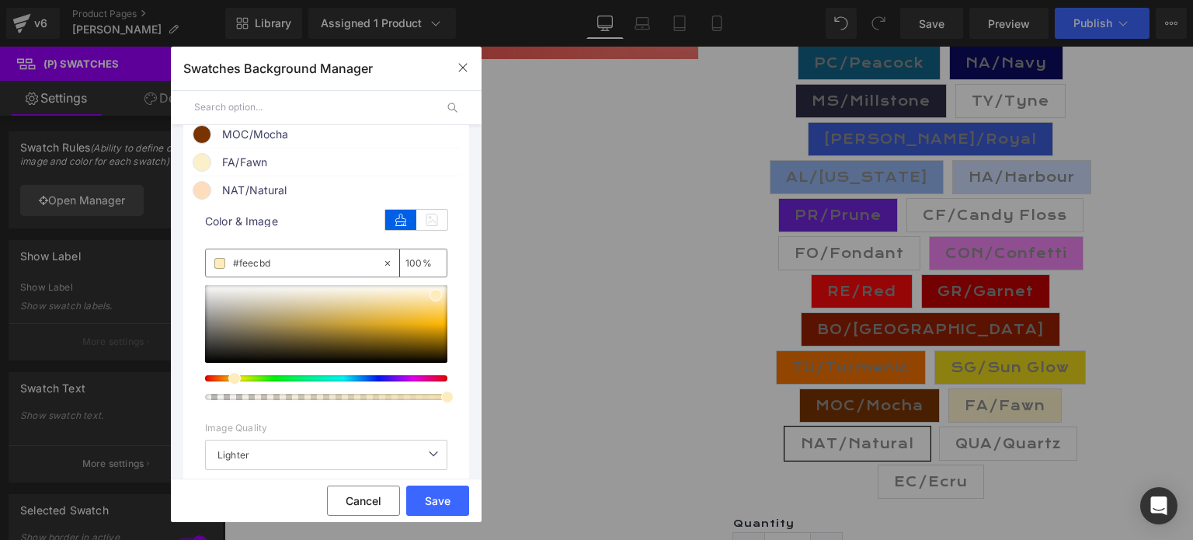
click at [228, 385] on span at bounding box center [234, 378] width 12 height 12
drag, startPoint x: 435, startPoint y: 322, endPoint x: 381, endPoint y: 313, distance: 54.4
click at [381, 292] on span at bounding box center [382, 286] width 12 height 12
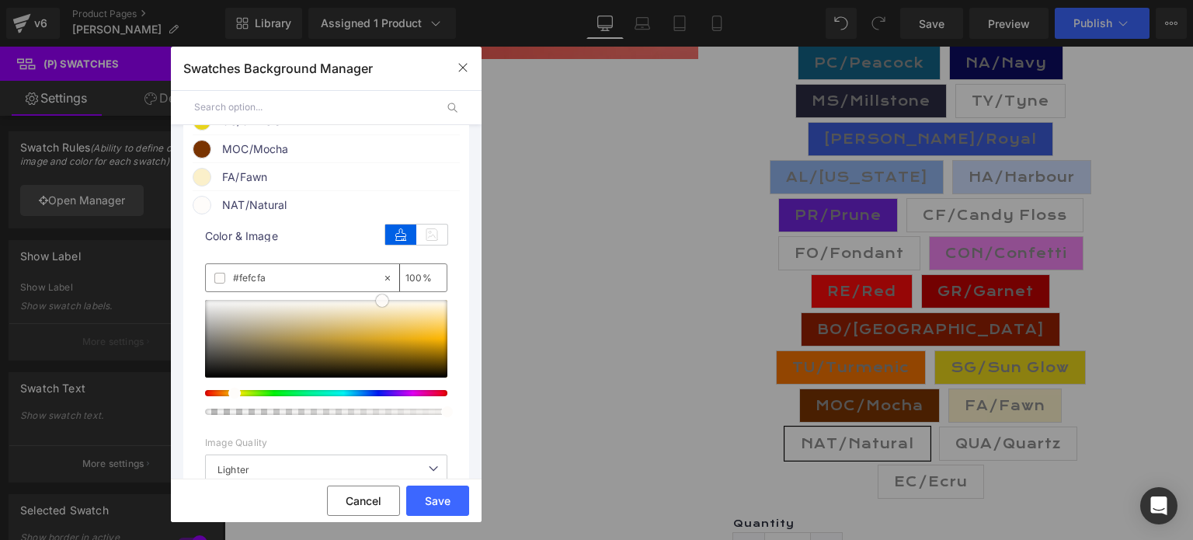
scroll to position [865, 0]
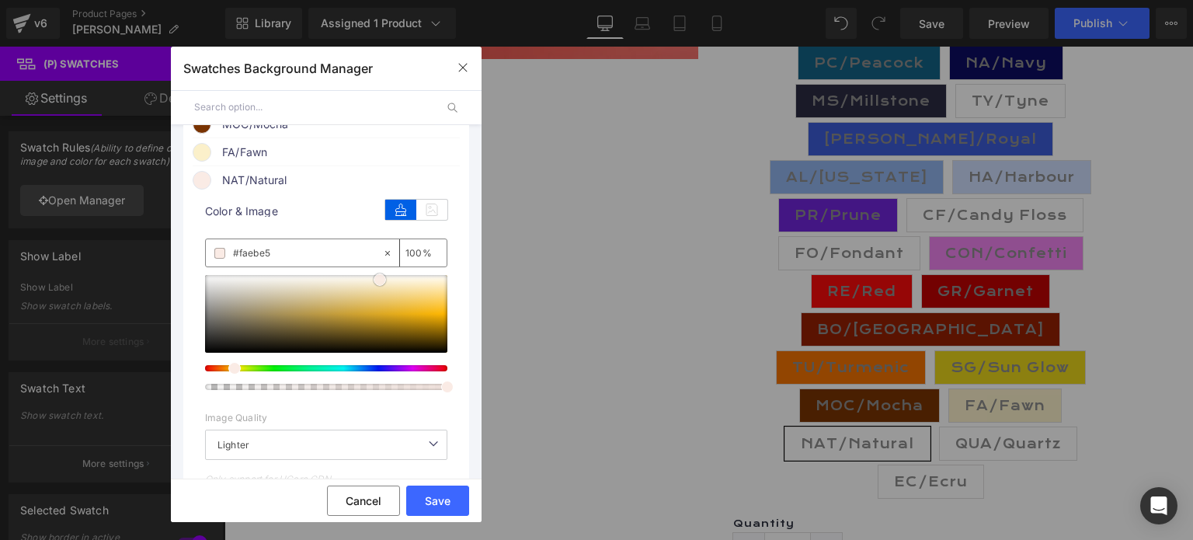
click at [376, 286] on span at bounding box center [380, 279] width 12 height 12
drag, startPoint x: 307, startPoint y: 279, endPoint x: 205, endPoint y: 271, distance: 102.1
click at [206, 266] on div "none" at bounding box center [294, 252] width 176 height 27
type input "#faebe5"
click at [239, 162] on span "FA/Fawn" at bounding box center [340, 152] width 236 height 19
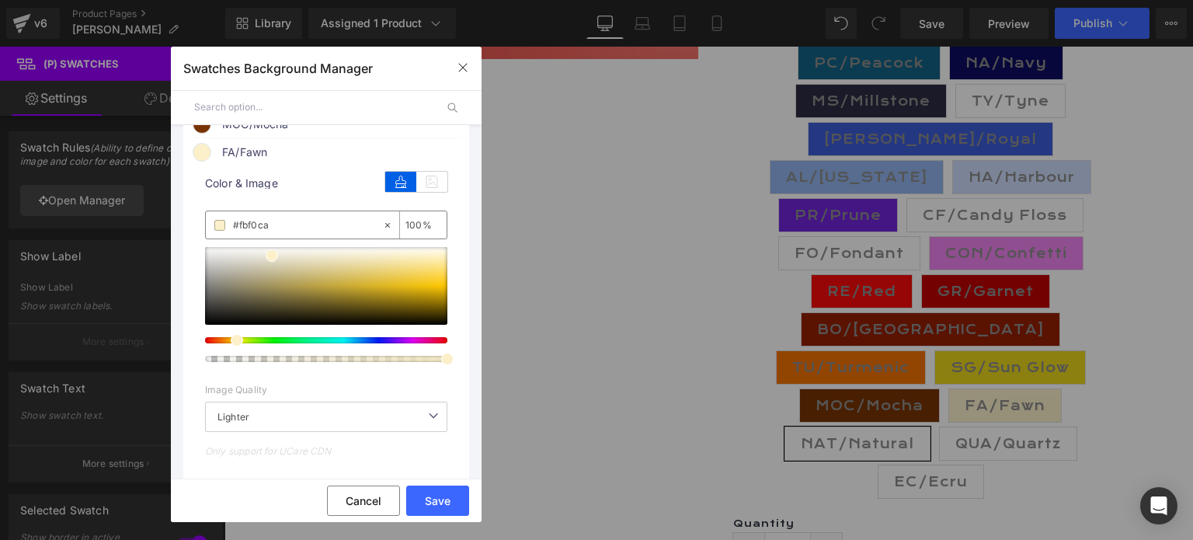
click at [279, 234] on input "#fbf0ca" at bounding box center [307, 225] width 149 height 17
drag, startPoint x: 278, startPoint y: 242, endPoint x: 233, endPoint y: 256, distance: 47.2
click at [233, 234] on input "#fbf0ca" at bounding box center [307, 225] width 149 height 17
paste input "aebe5"
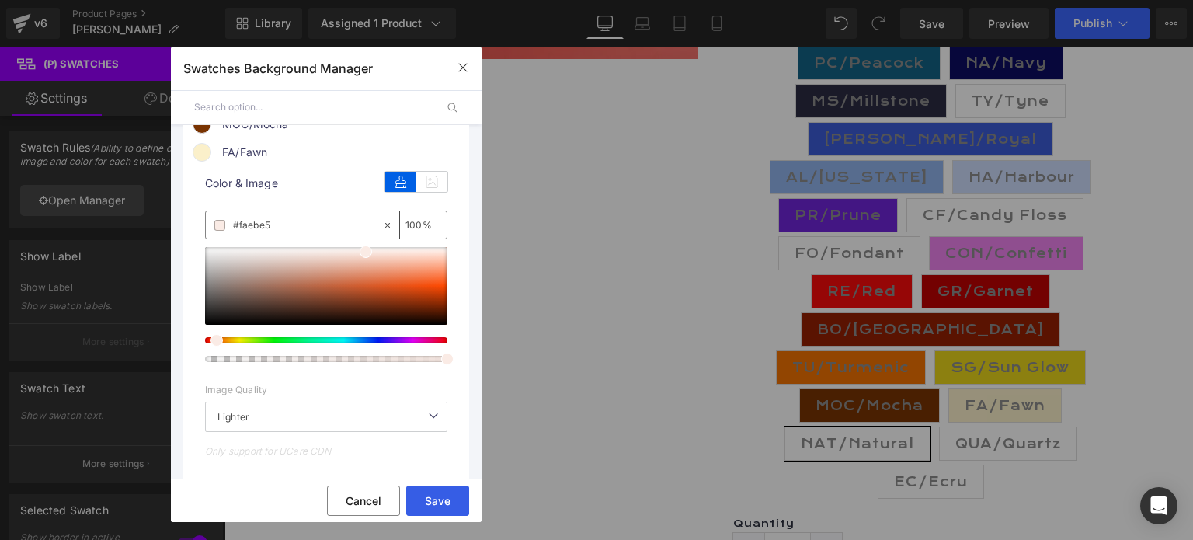
type input "#faebe5"
click at [433, 502] on button "Save" at bounding box center [437, 501] width 63 height 30
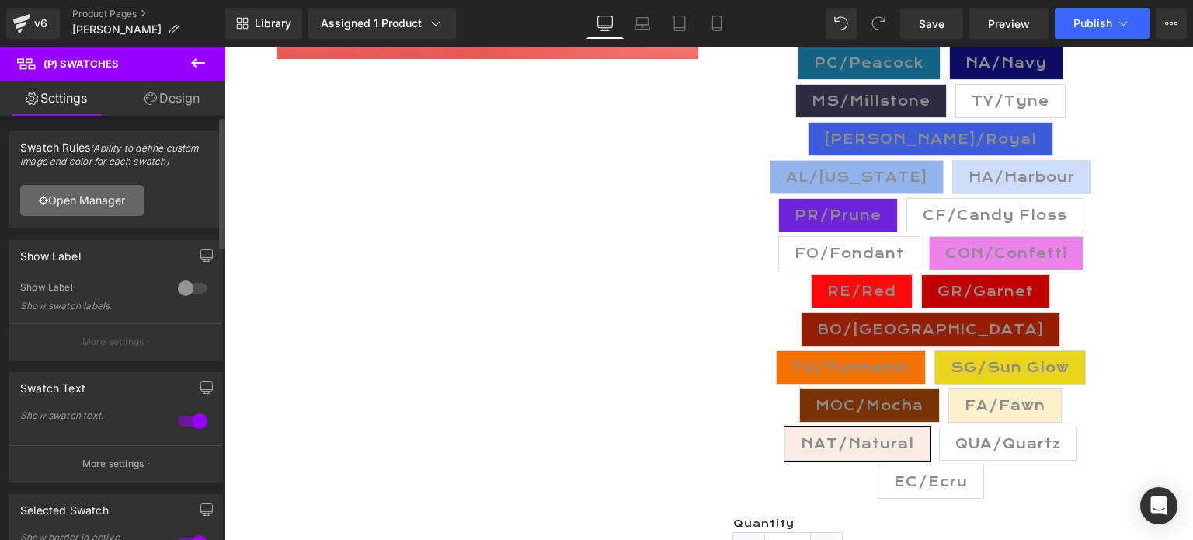
click at [71, 202] on link "Open Manager" at bounding box center [82, 200] width 124 height 31
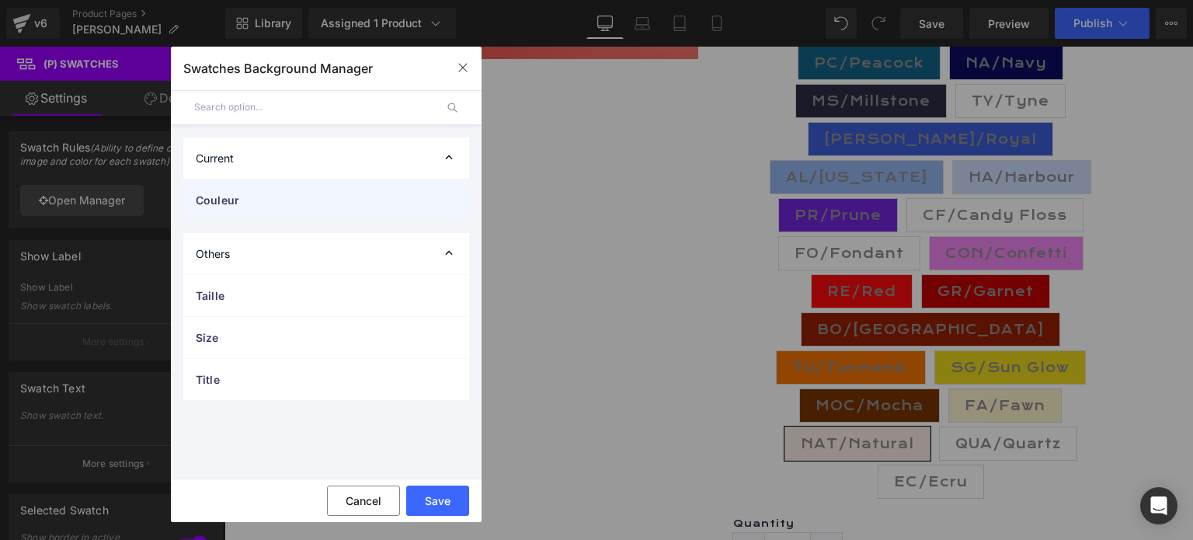
click at [223, 192] on span "Couleur" at bounding box center [311, 200] width 230 height 16
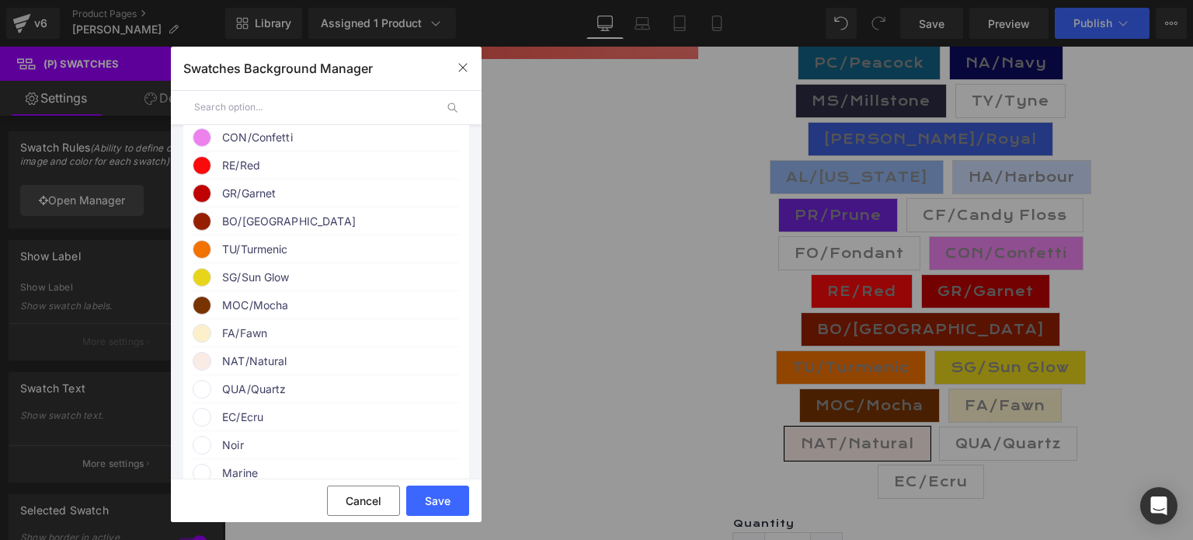
scroll to position [855, 0]
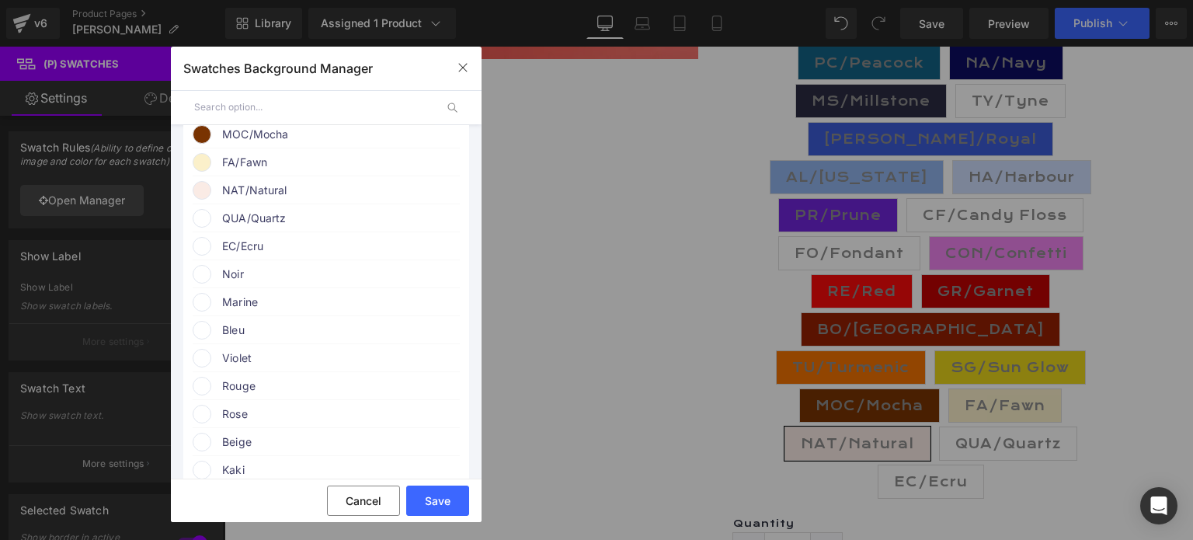
click at [242, 172] on span "FA/Fawn" at bounding box center [340, 162] width 236 height 19
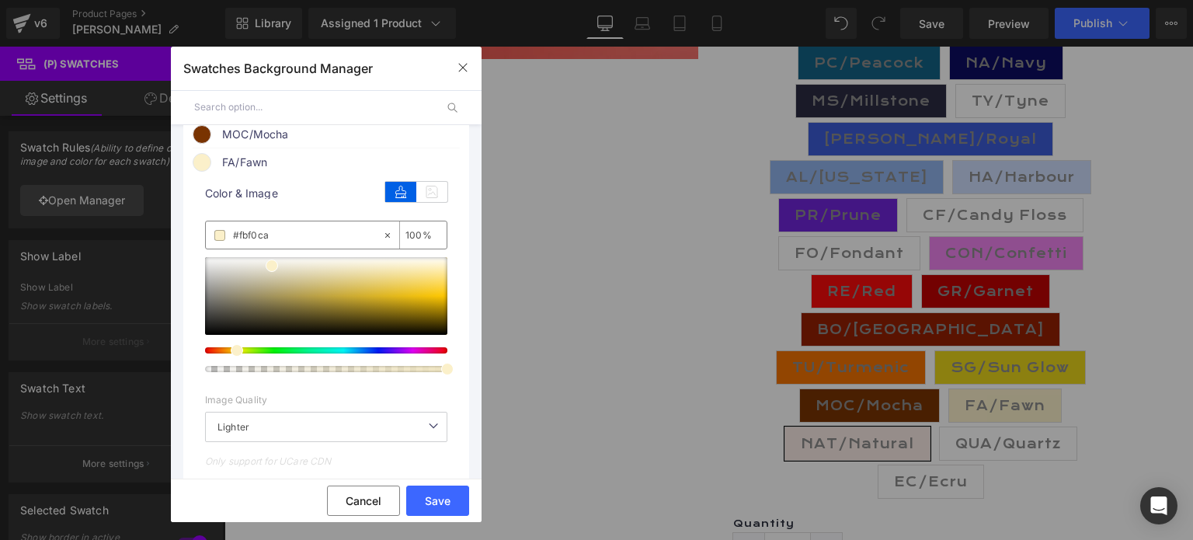
drag, startPoint x: 273, startPoint y: 263, endPoint x: 219, endPoint y: 259, distance: 53.7
click at [219, 249] on div "#fbf0ca" at bounding box center [294, 234] width 176 height 27
paste input "aebe5"
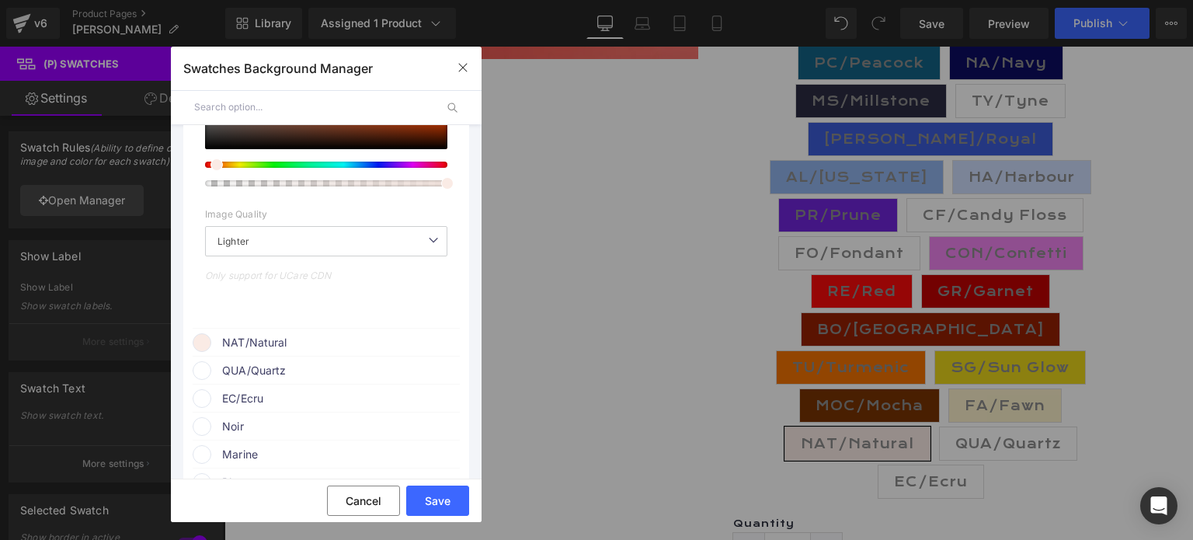
scroll to position [1088, 0]
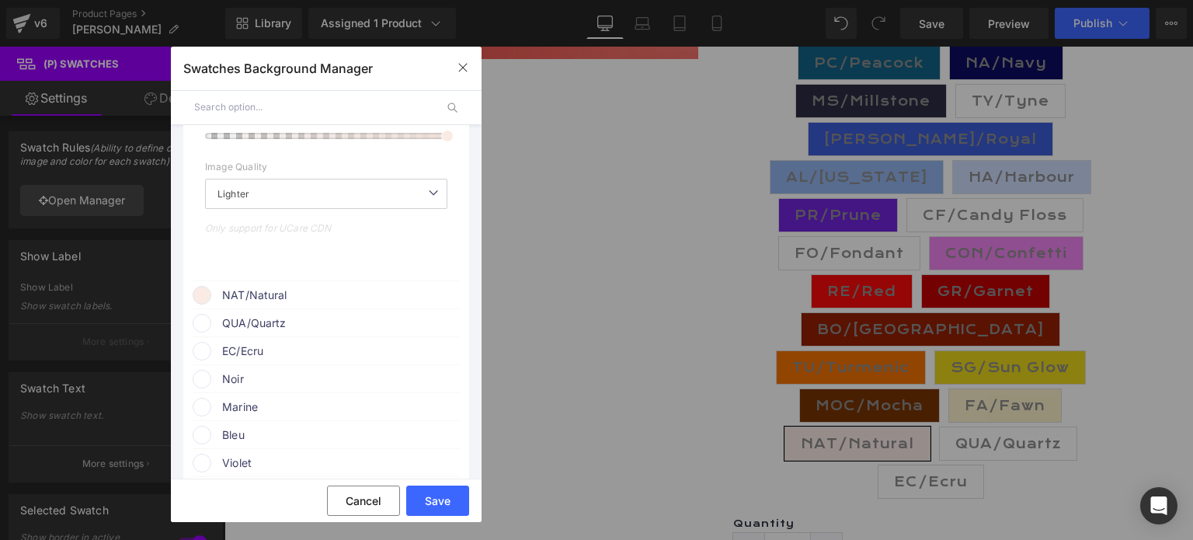
type input "#faebe5"
click at [265, 305] on span "NAT/Natural" at bounding box center [340, 295] width 236 height 19
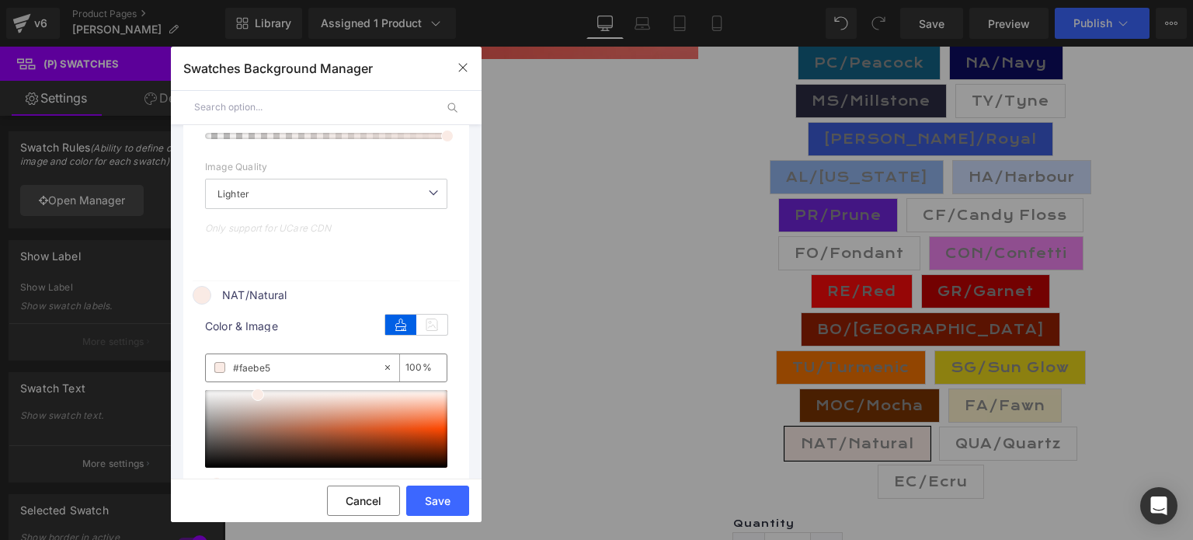
drag, startPoint x: 278, startPoint y: 393, endPoint x: 205, endPoint y: 394, distance: 73.0
click at [206, 381] on div "#faebe5" at bounding box center [294, 367] width 176 height 27
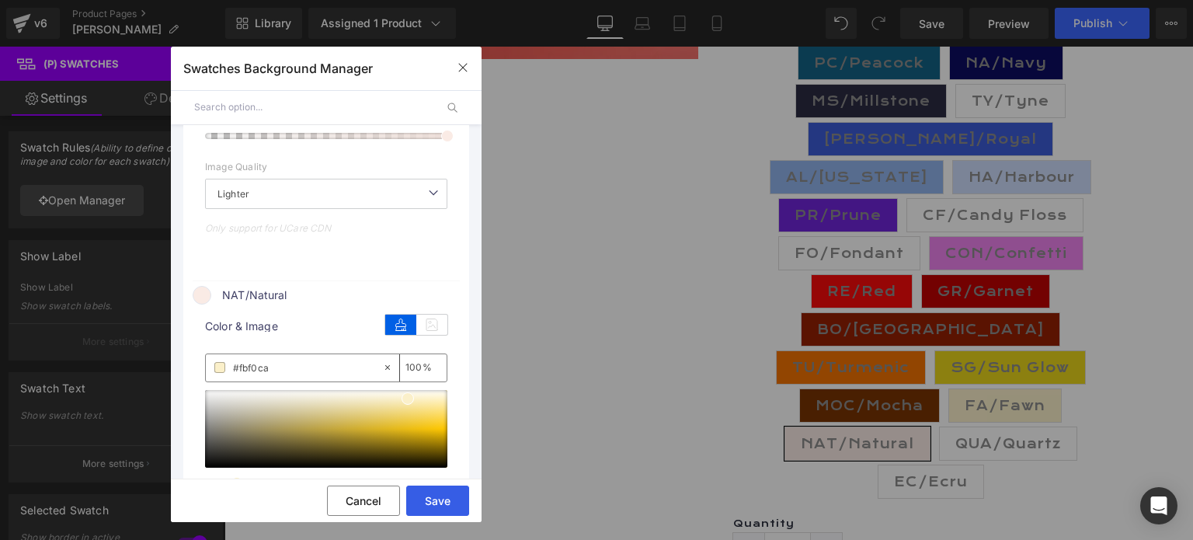
type input "#fbf0ca"
click at [435, 500] on button "Save" at bounding box center [437, 501] width 63 height 30
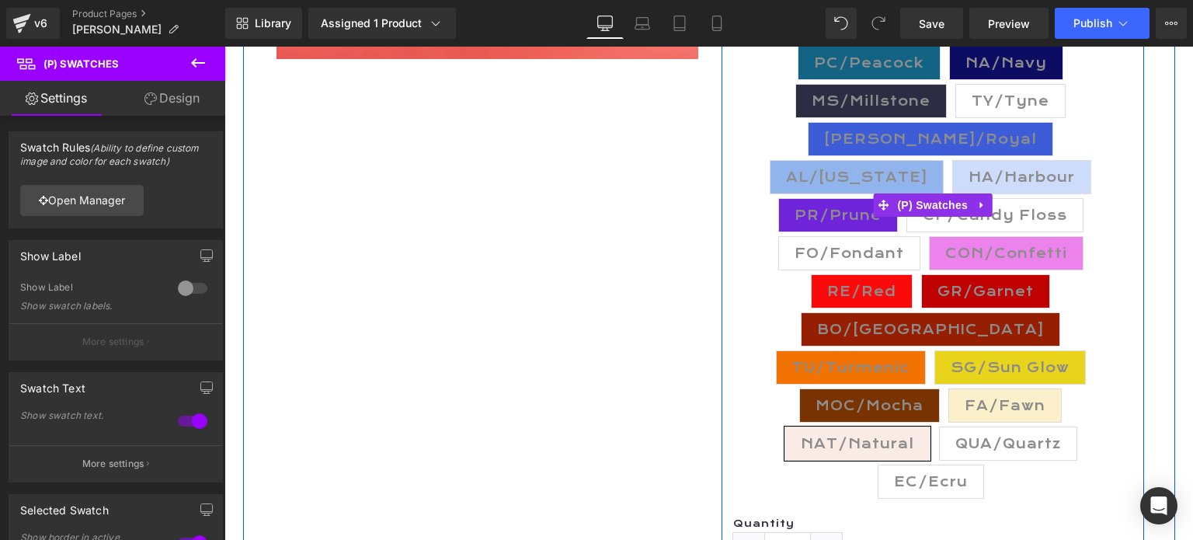
click at [988, 427] on span "QUA/Quartz" at bounding box center [1008, 443] width 106 height 33
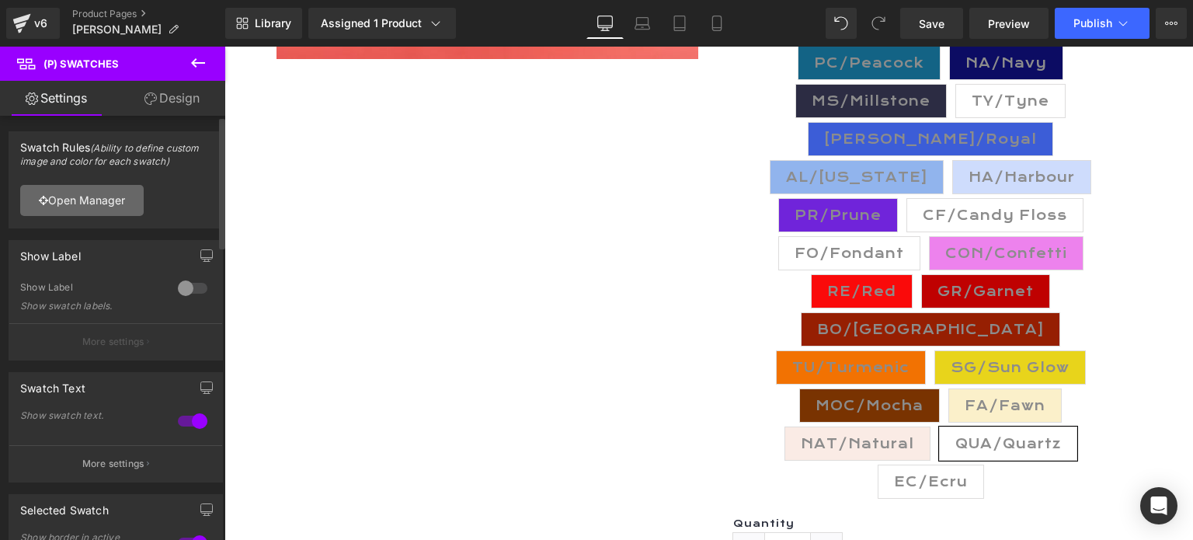
click at [88, 201] on link "Open Manager" at bounding box center [82, 200] width 124 height 31
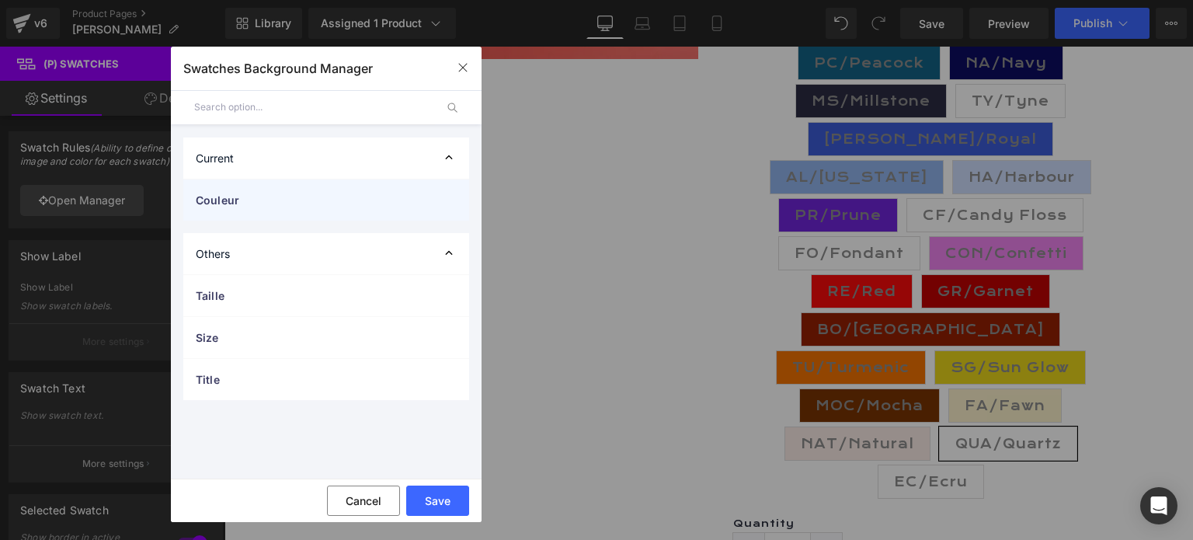
click at [221, 202] on span "Couleur" at bounding box center [311, 200] width 230 height 16
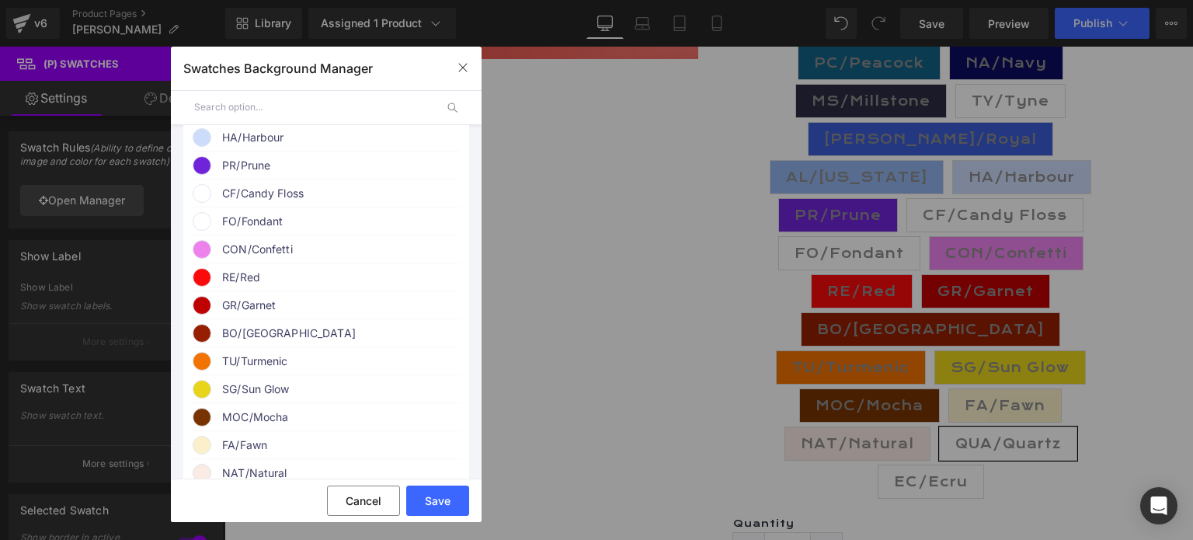
scroll to position [699, 0]
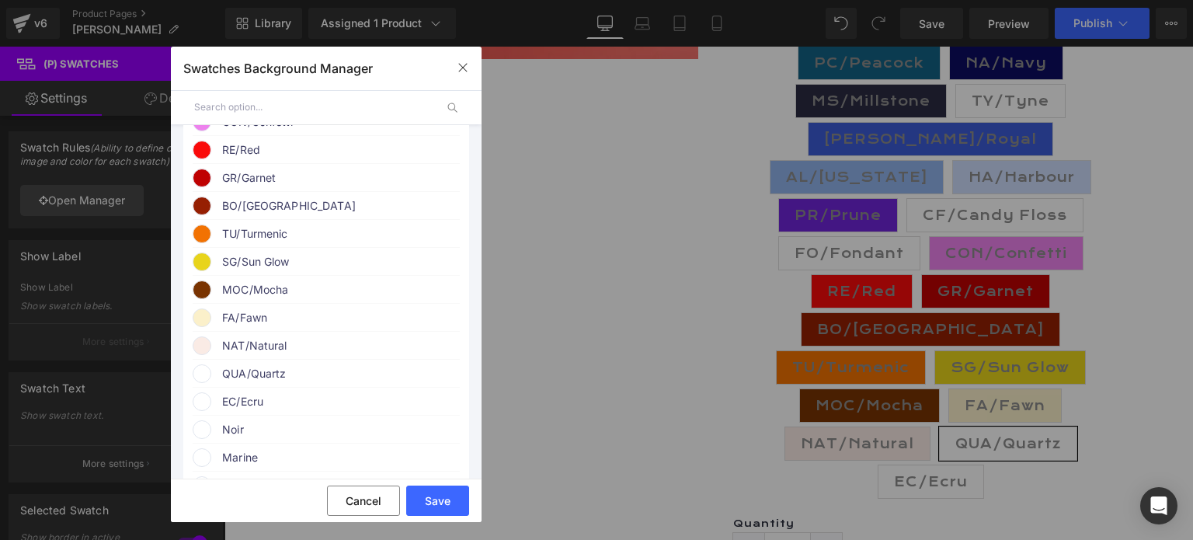
click at [265, 383] on span "QUA/Quartz" at bounding box center [340, 373] width 236 height 19
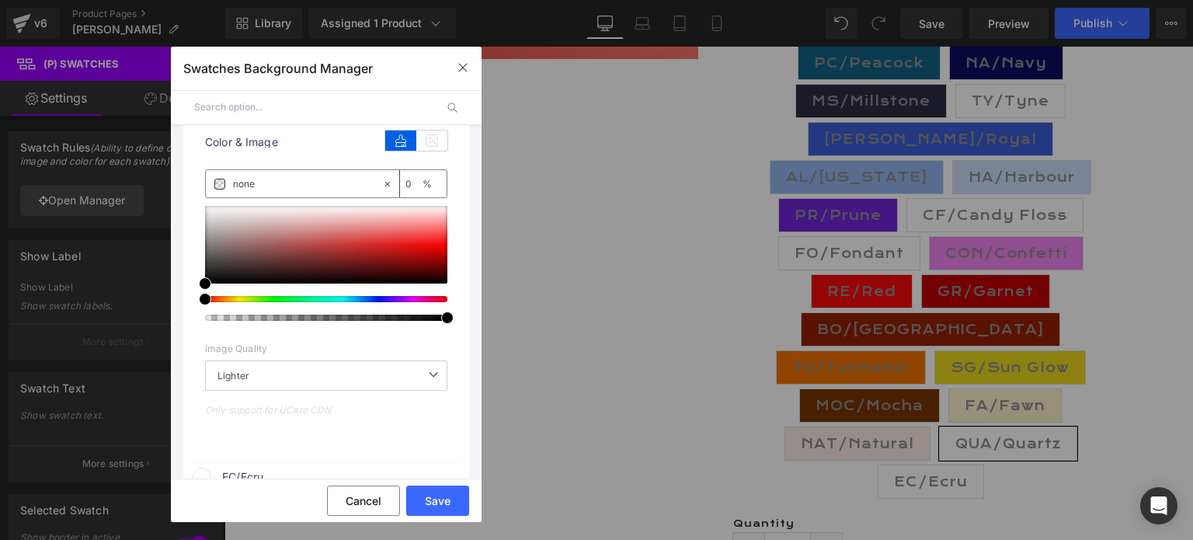
scroll to position [1010, 0]
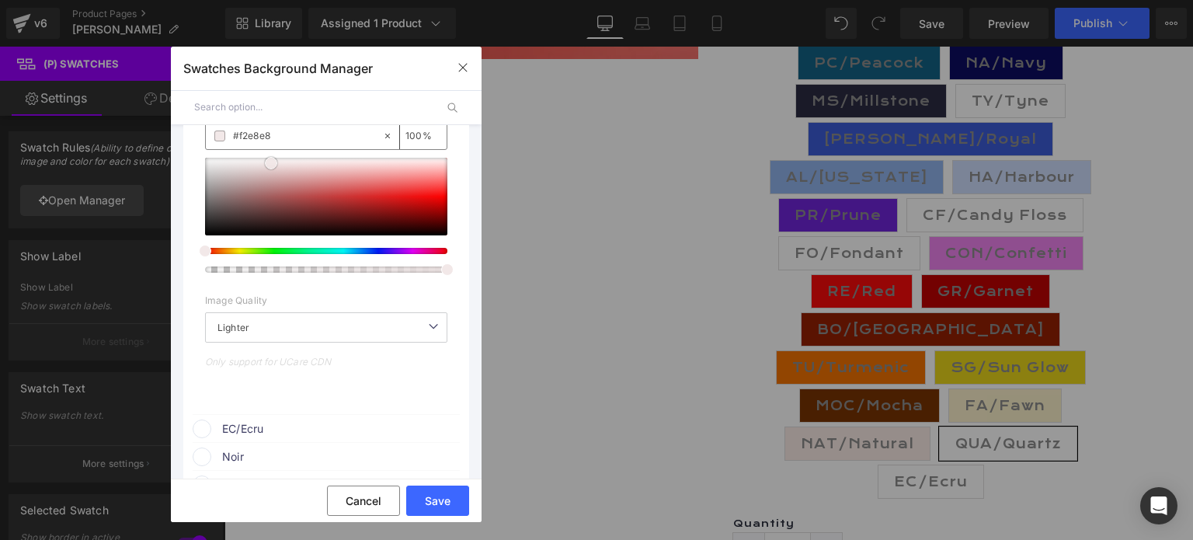
drag, startPoint x: 204, startPoint y: 260, endPoint x: 270, endPoint y: 188, distance: 97.9
click at [270, 169] on span at bounding box center [271, 163] width 12 height 12
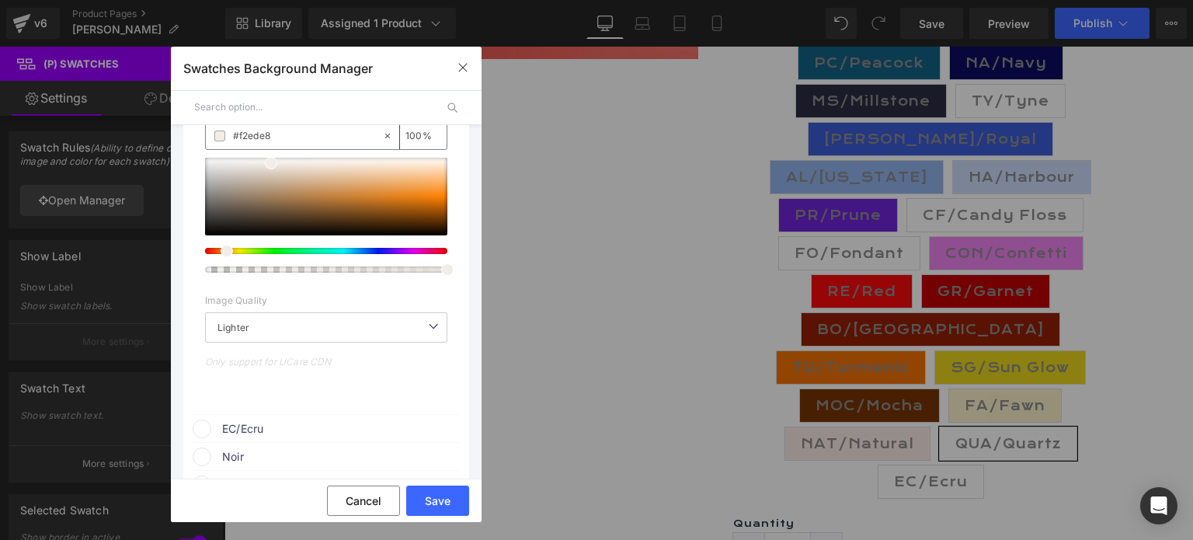
drag, startPoint x: 205, startPoint y: 277, endPoint x: 221, endPoint y: 276, distance: 15.6
click at [221, 257] on span at bounding box center [227, 251] width 12 height 12
drag, startPoint x: 270, startPoint y: 193, endPoint x: 249, endPoint y: 192, distance: 21.8
click at [249, 168] on span at bounding box center [249, 161] width 12 height 12
click at [427, 491] on button "Save" at bounding box center [437, 501] width 63 height 30
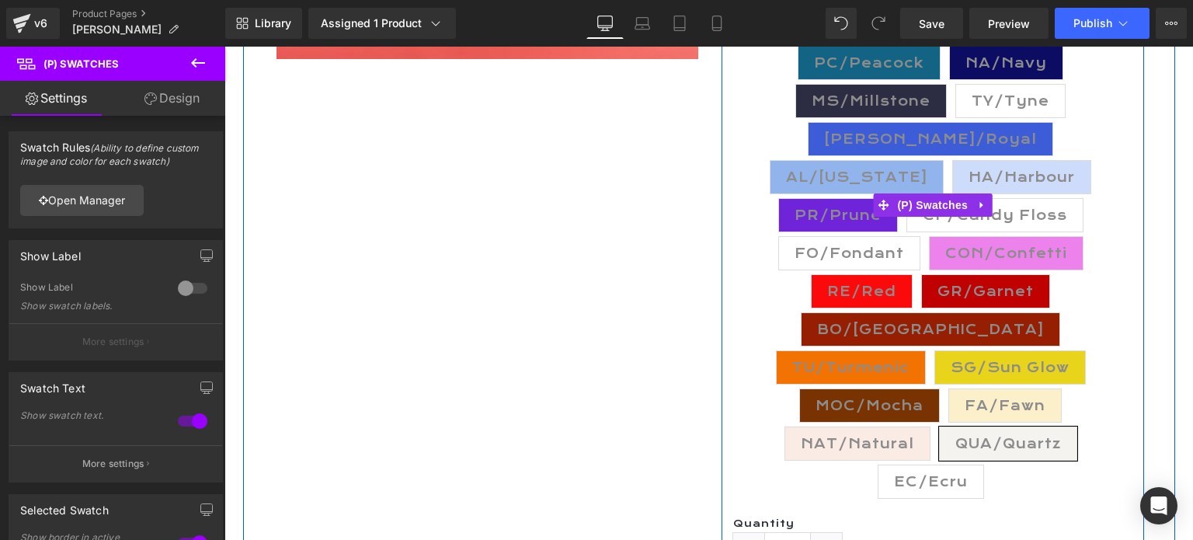
click at [945, 465] on span "EC/Ecru" at bounding box center [931, 481] width 74 height 33
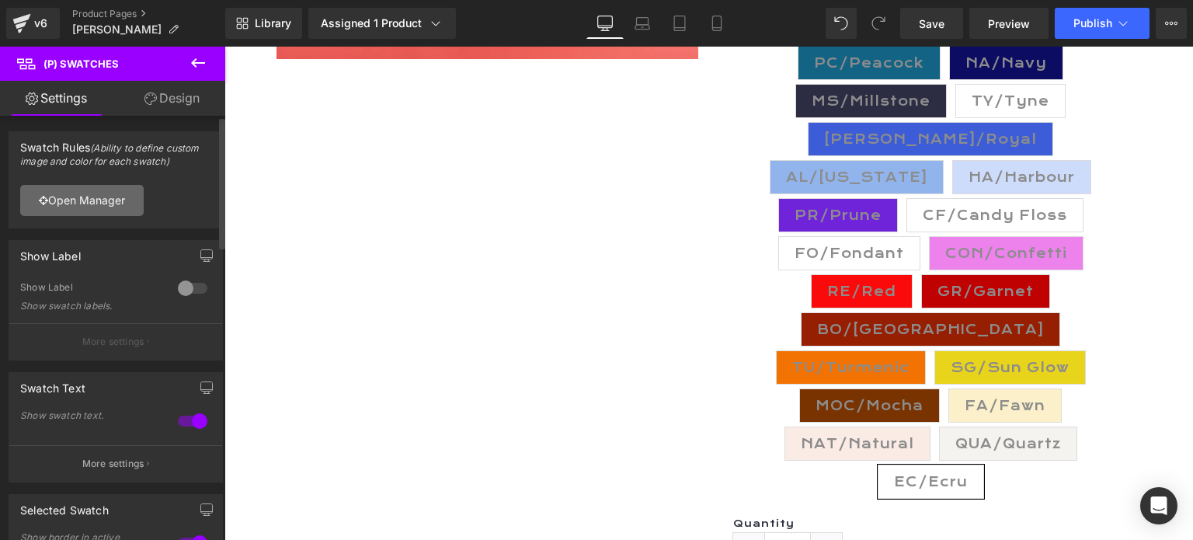
click at [75, 200] on link "Open Manager" at bounding box center [82, 200] width 124 height 31
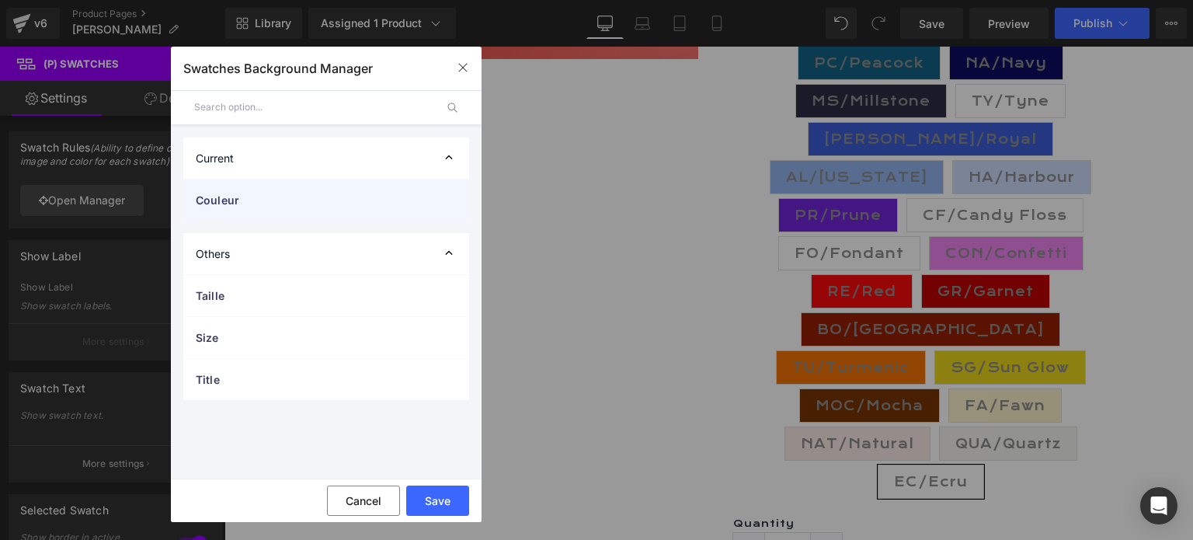
click at [218, 203] on span "Couleur" at bounding box center [311, 200] width 230 height 16
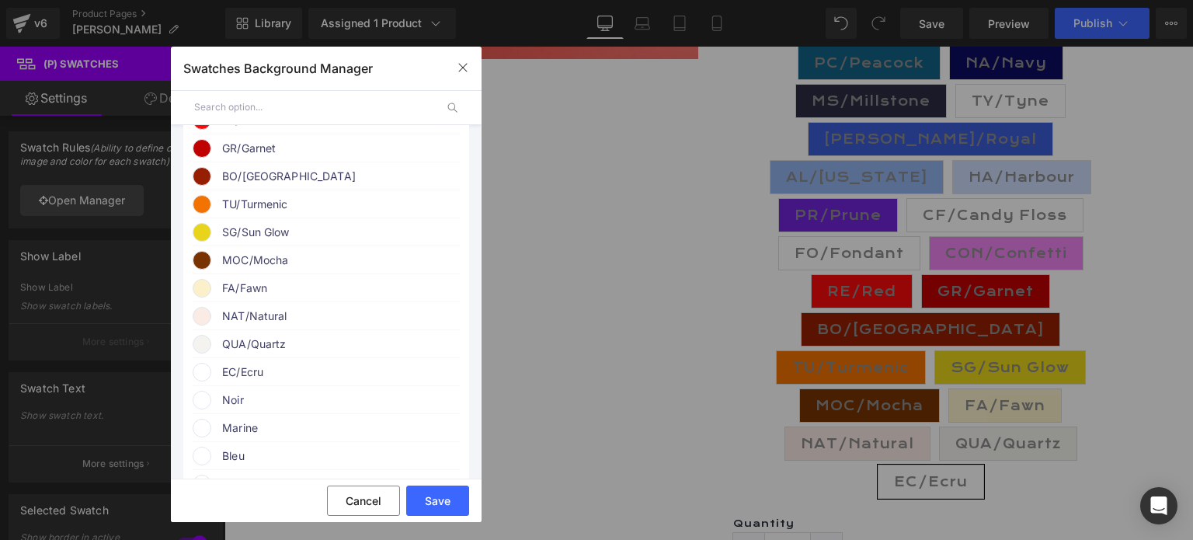
scroll to position [855, 0]
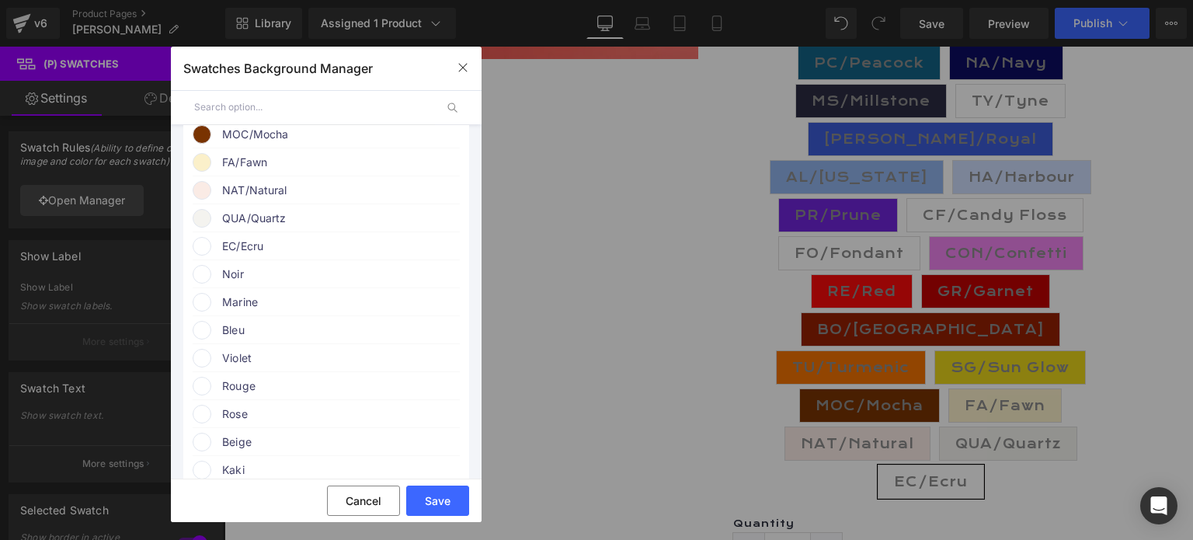
click at [249, 256] on span "EC/Ecru" at bounding box center [340, 246] width 236 height 19
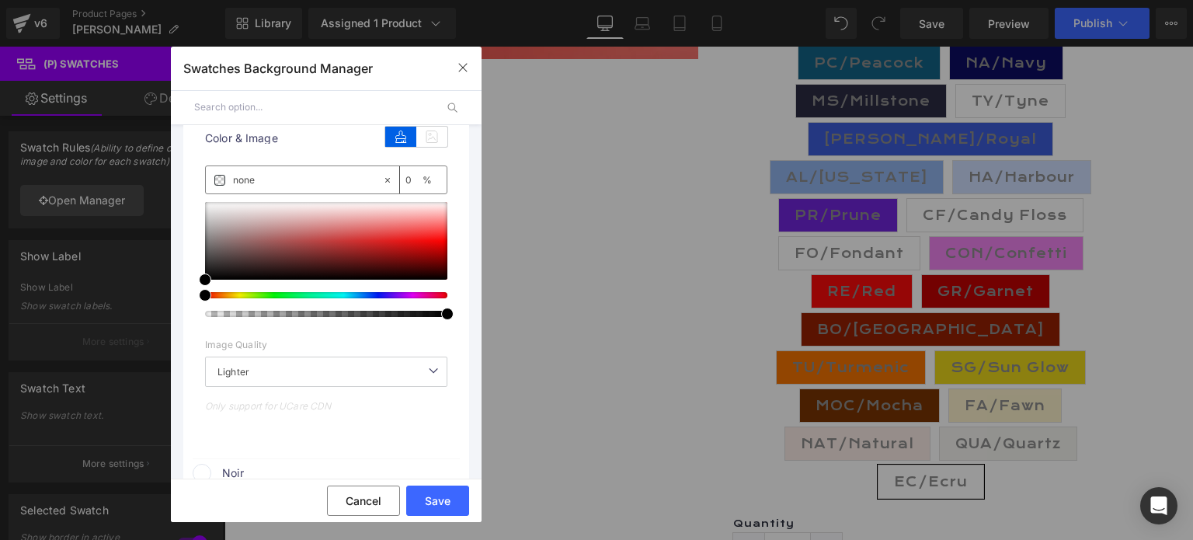
scroll to position [1010, 0]
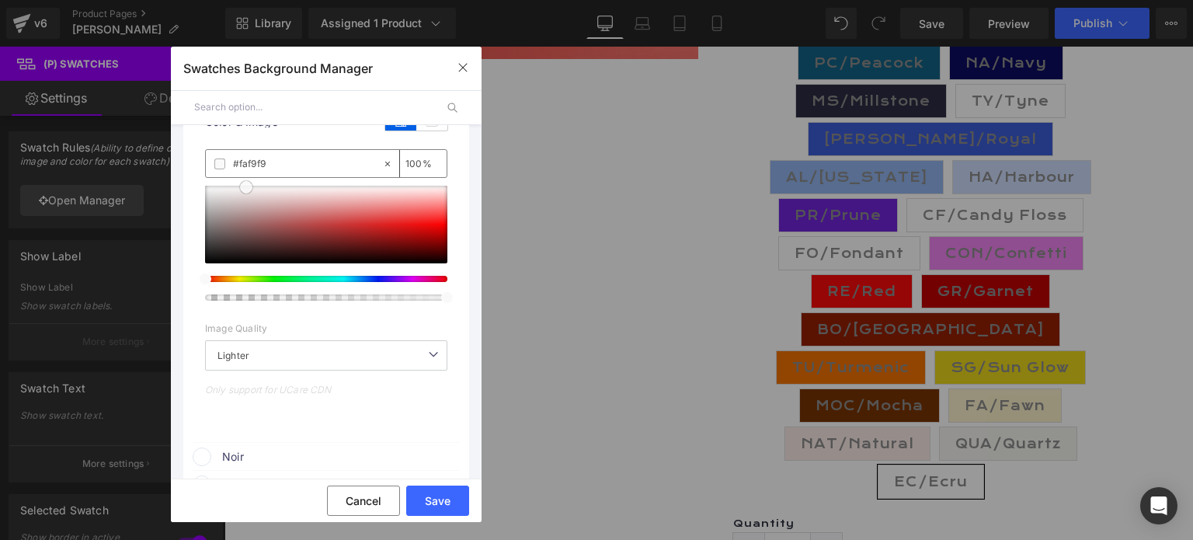
drag, startPoint x: 206, startPoint y: 289, endPoint x: 247, endPoint y: 213, distance: 86.5
click at [247, 193] on span at bounding box center [246, 187] width 12 height 12
click at [226, 282] on div at bounding box center [320, 279] width 242 height 6
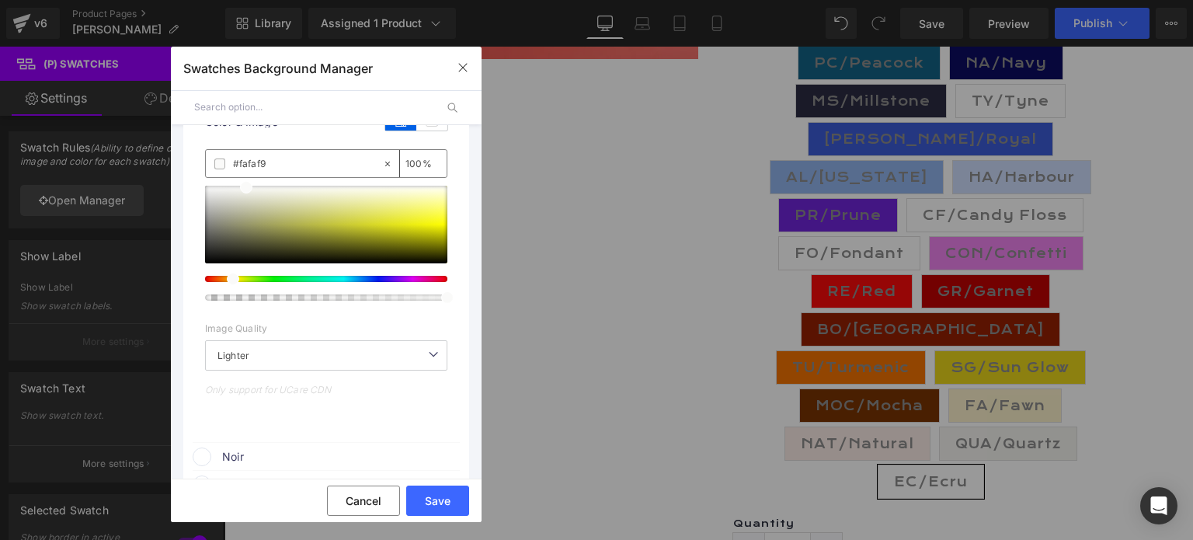
click at [232, 285] on span at bounding box center [233, 279] width 12 height 12
click at [238, 282] on div at bounding box center [320, 279] width 242 height 6
drag, startPoint x: 238, startPoint y: 310, endPoint x: 229, endPoint y: 310, distance: 8.5
click at [229, 282] on div at bounding box center [320, 279] width 242 height 6
click at [244, 196] on span at bounding box center [244, 189] width 12 height 12
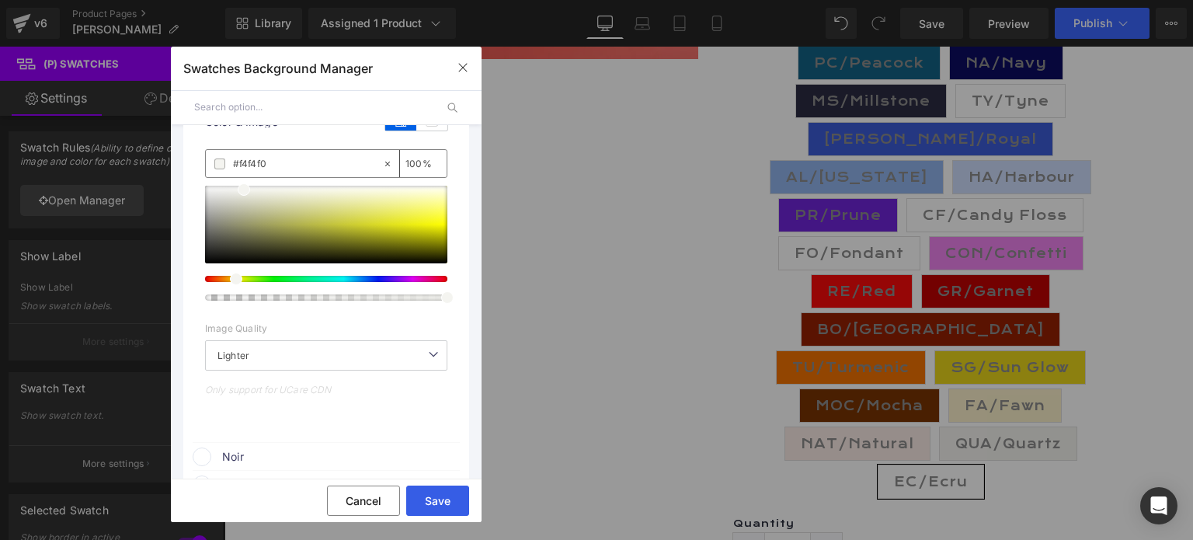
click at [434, 503] on button "Save" at bounding box center [437, 501] width 63 height 30
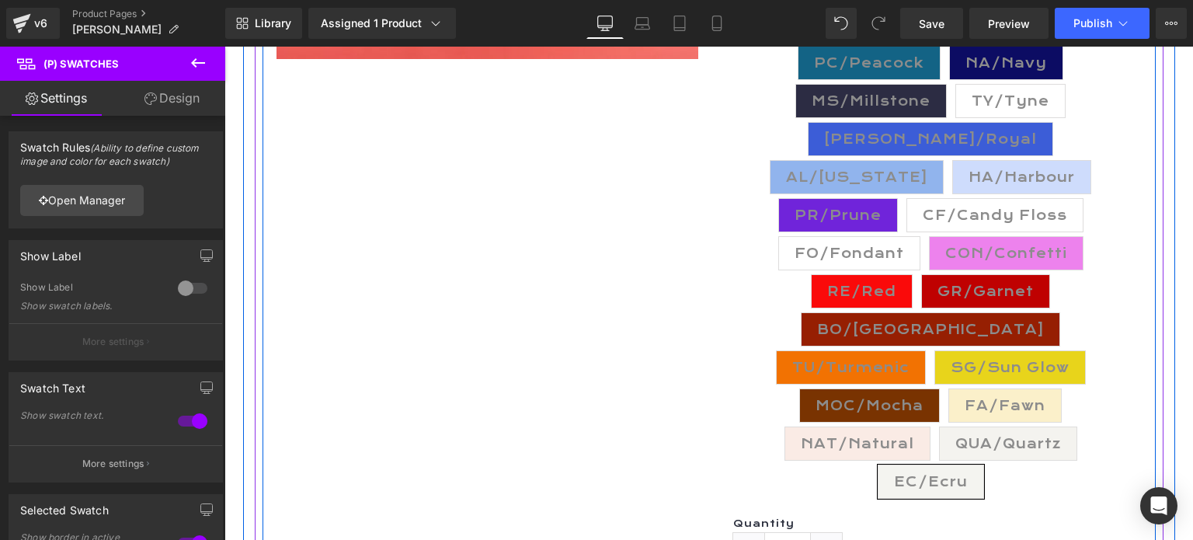
click at [666, 338] on div "(P) Image COLORFUL MACKIE BEANIE (P) Title 2x/3x free payment with [PERSON_NAME…" at bounding box center [709, 141] width 893 height 1055
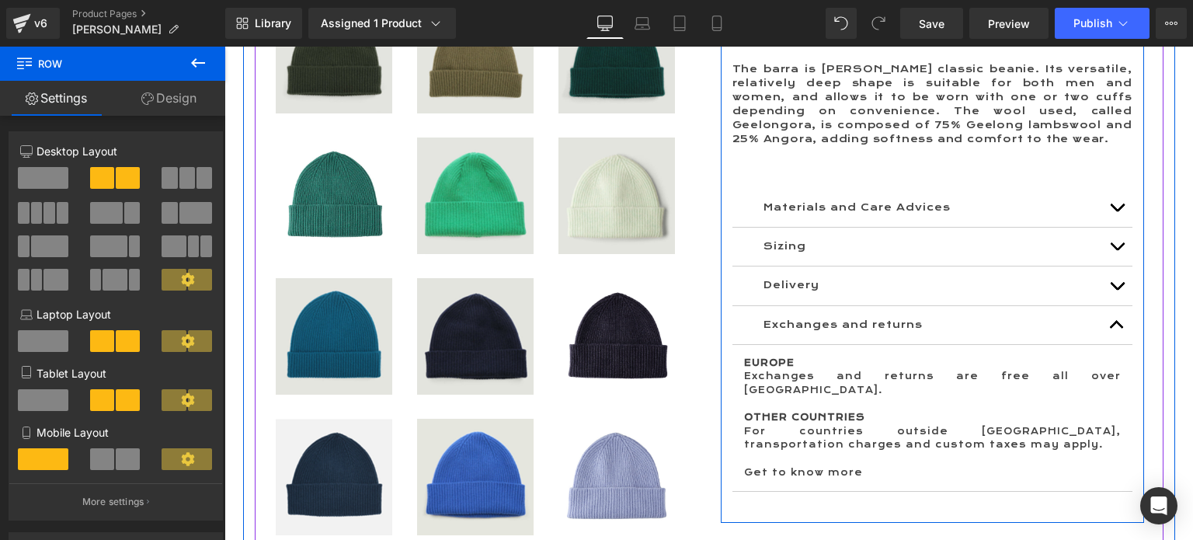
scroll to position [1476, 0]
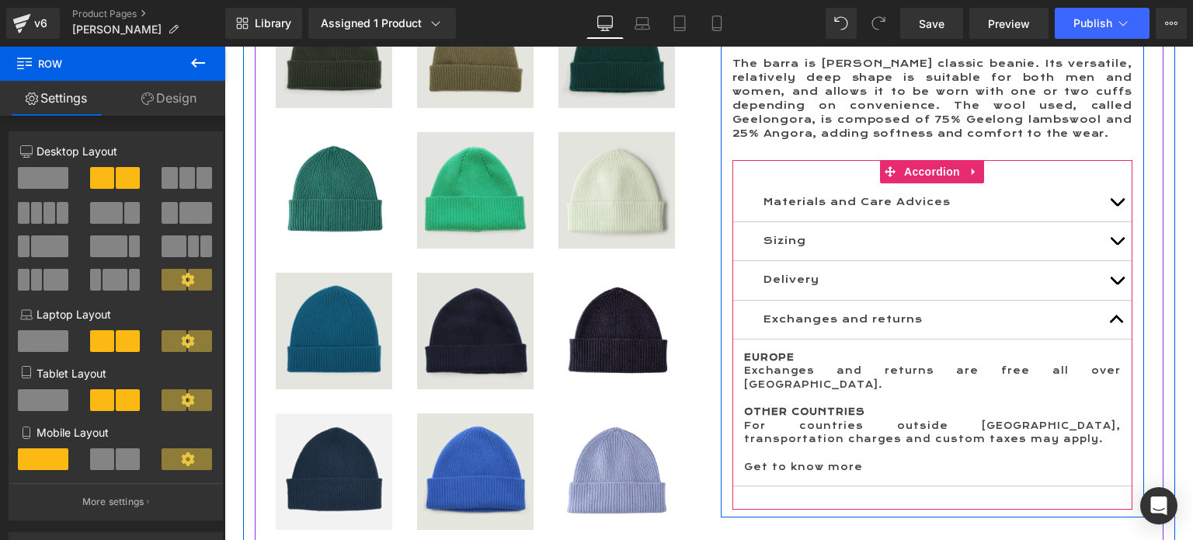
click at [1102, 183] on button "button" at bounding box center [1117, 202] width 31 height 38
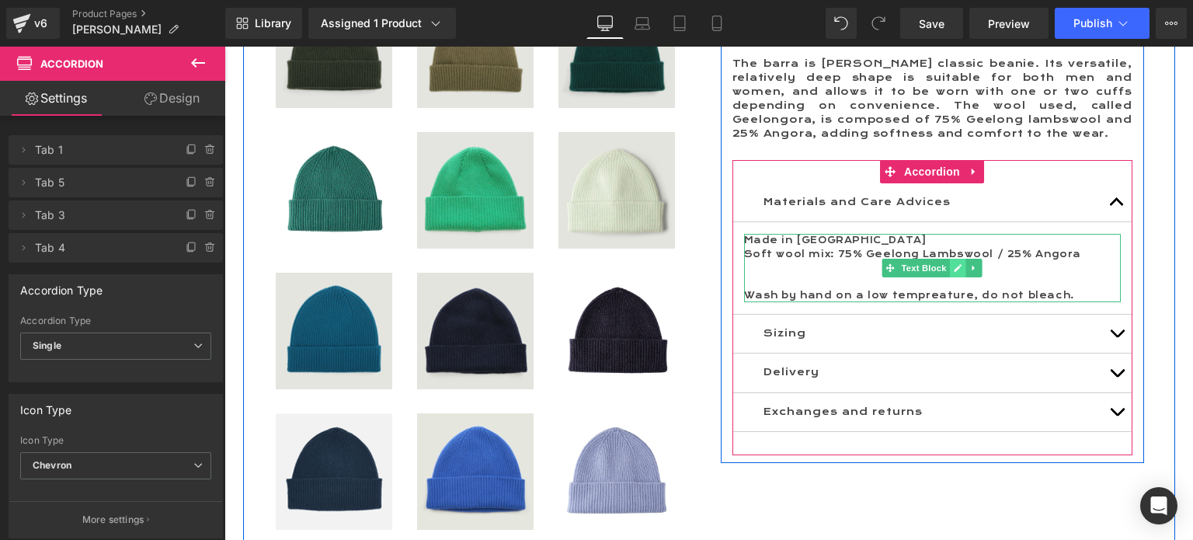
click at [954, 264] on icon at bounding box center [958, 268] width 8 height 8
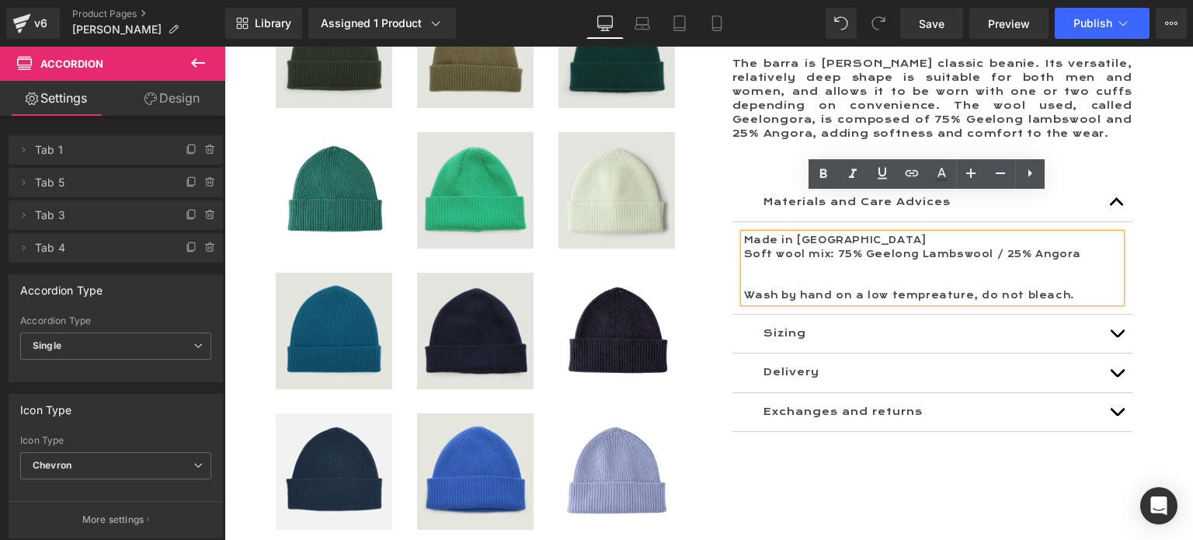
click at [955, 261] on p at bounding box center [932, 268] width 377 height 14
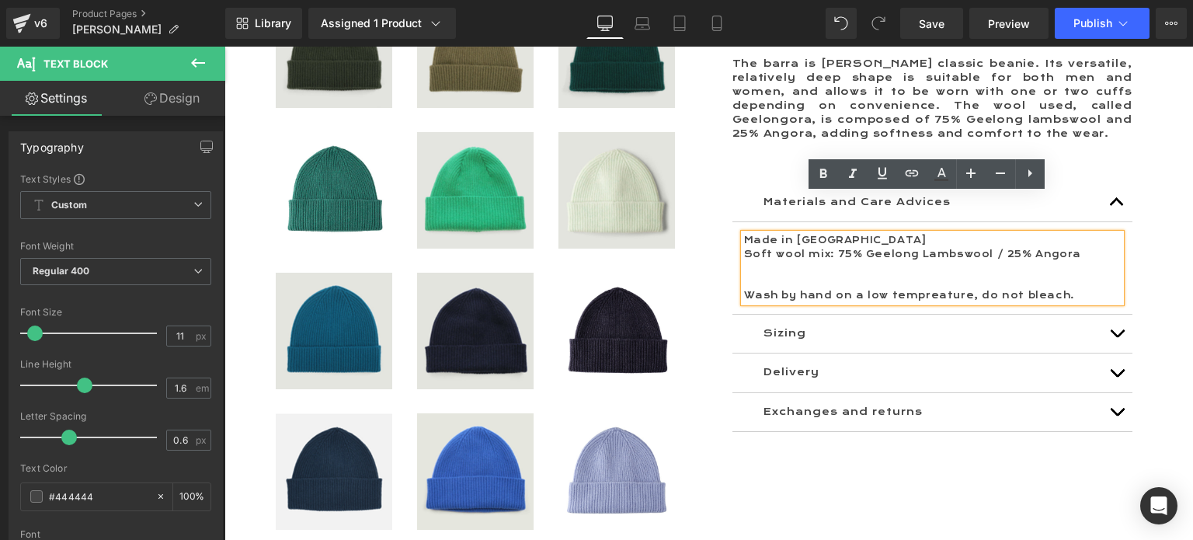
drag, startPoint x: 1049, startPoint y: 257, endPoint x: 740, endPoint y: 198, distance: 315.5
click at [744, 234] on div "Made in [GEOGRAPHIC_DATA] Soft wool mix: 75% Geelong Lambswool / 25% Angora Was…" at bounding box center [932, 268] width 377 height 68
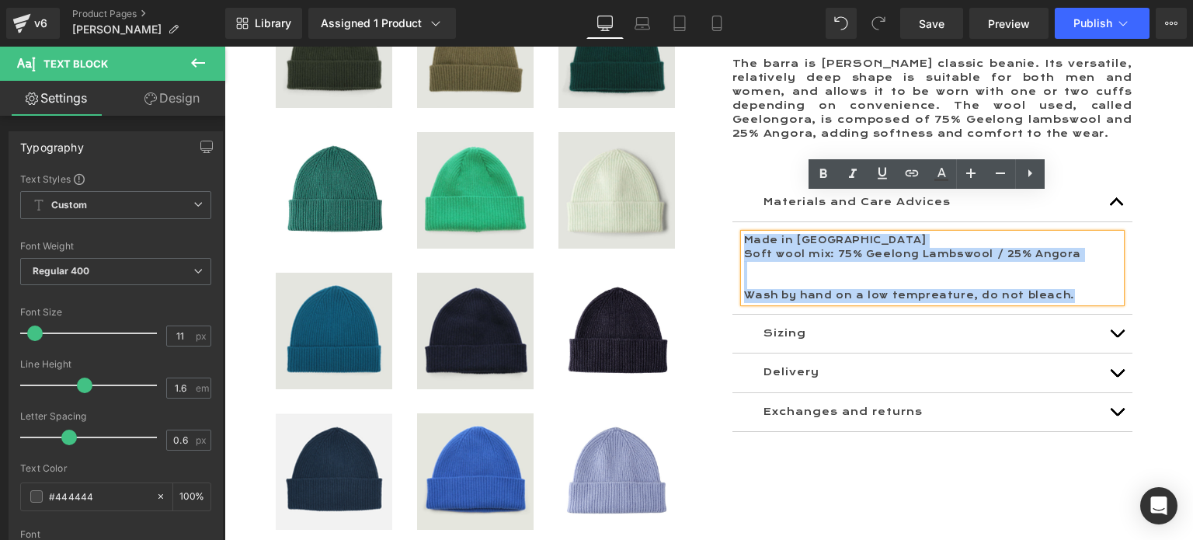
drag, startPoint x: 741, startPoint y: 199, endPoint x: 1059, endPoint y: 264, distance: 324.4
click at [1059, 264] on div "Made in [GEOGRAPHIC_DATA] Soft wool mix: 75% Geelong Lambswool / 25% Angora Was…" at bounding box center [932, 268] width 377 height 68
copy div "Made in [GEOGRAPHIC_DATA] Soft wool mix: 75% Geelong Lambswool / 25% Angora Was…"
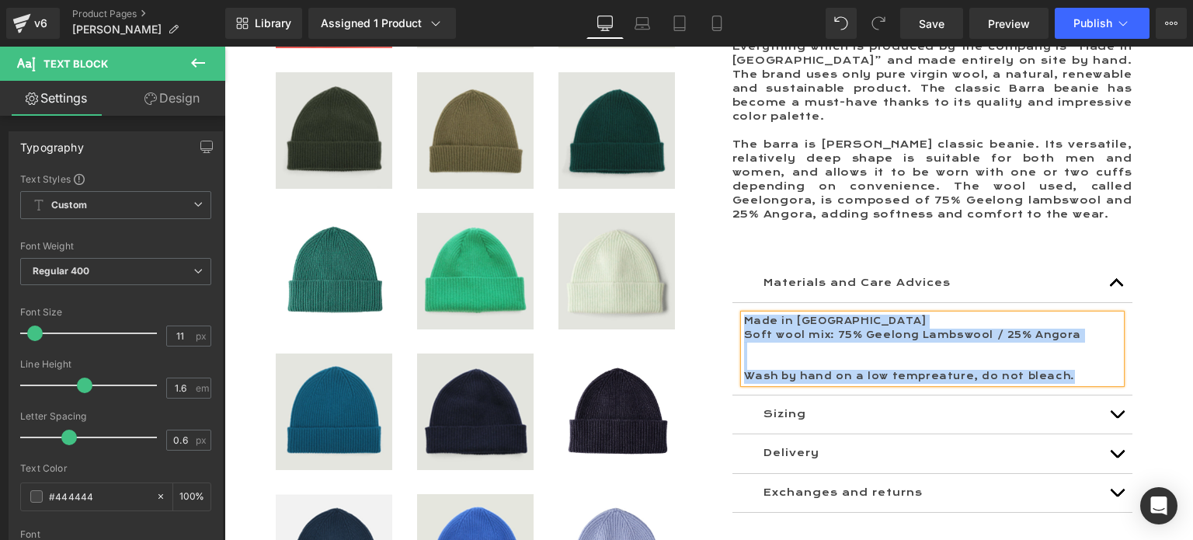
scroll to position [1243, 0]
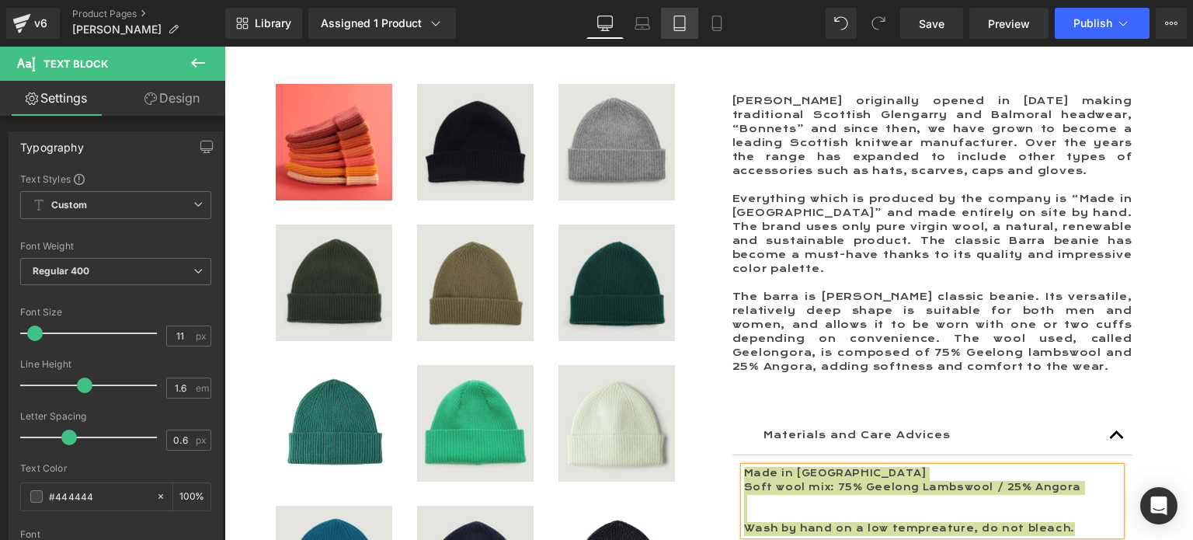
click at [677, 30] on icon at bounding box center [679, 23] width 11 height 15
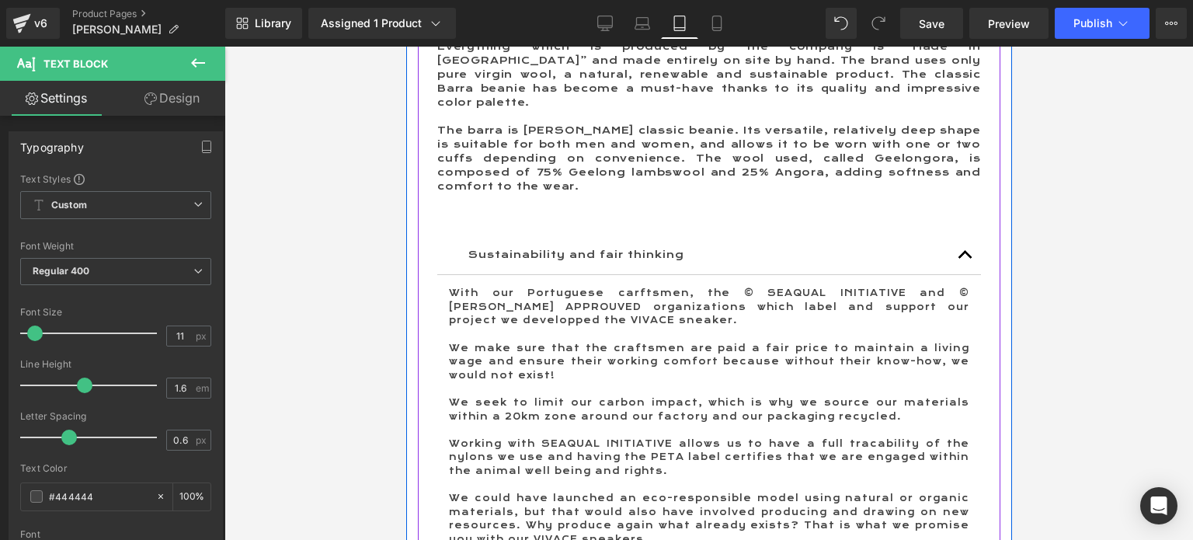
scroll to position [1631, 0]
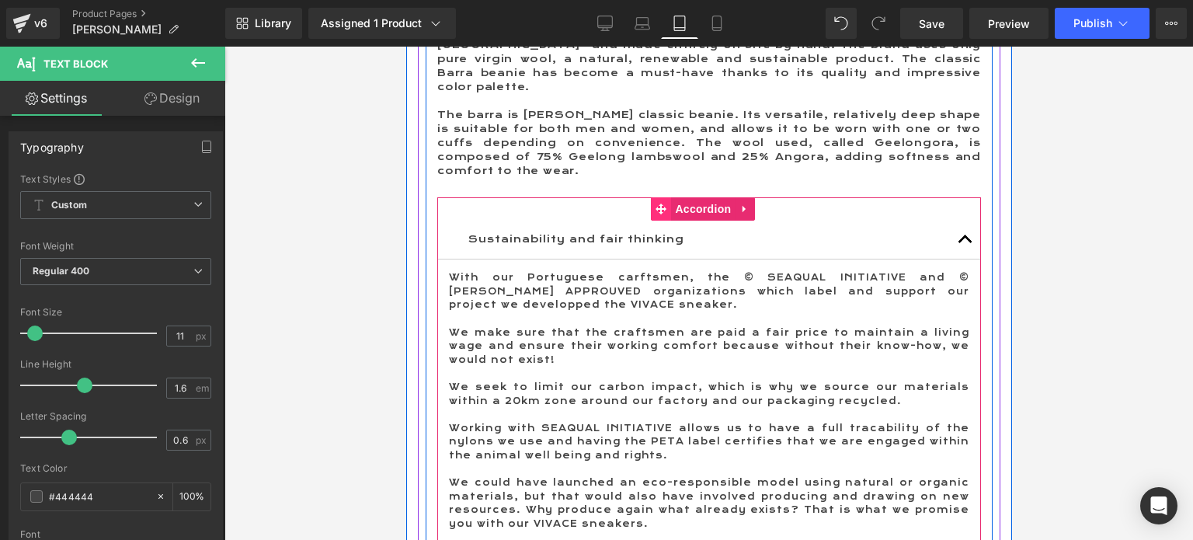
drag, startPoint x: 708, startPoint y: 155, endPoint x: 650, endPoint y: 148, distance: 58.6
click at [707, 197] on span "Accordion" at bounding box center [702, 208] width 64 height 23
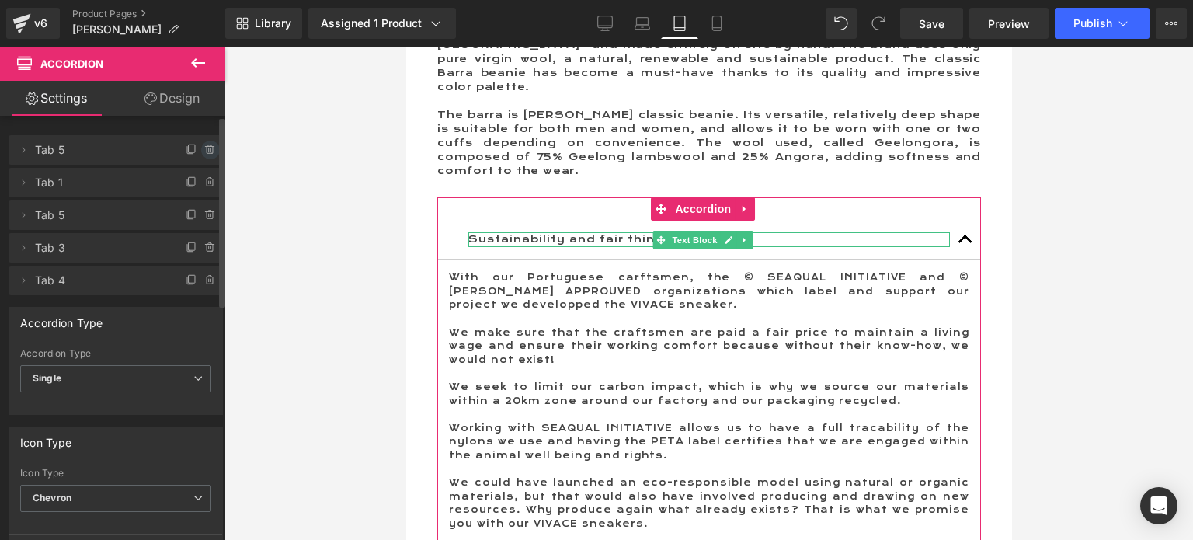
click at [204, 148] on icon at bounding box center [210, 150] width 12 height 12
click at [191, 149] on button "Delete" at bounding box center [193, 151] width 49 height 20
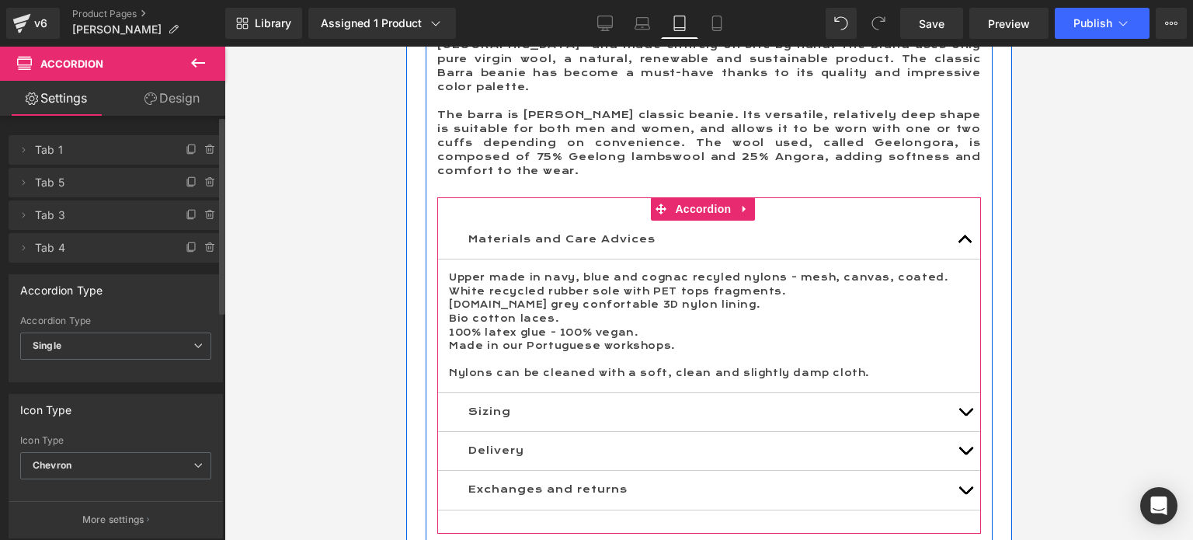
click at [544, 271] on p "Upper made in navy, blue and cognac recyled nylons - mesh, canvas, coated." at bounding box center [708, 278] width 520 height 14
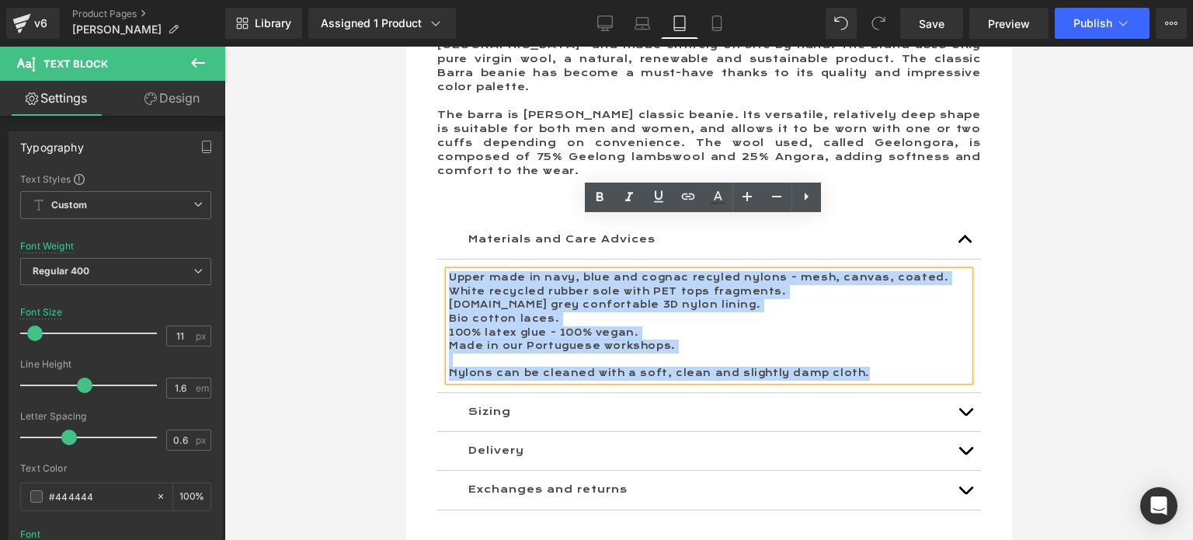
drag, startPoint x: 449, startPoint y: 222, endPoint x: 846, endPoint y: 322, distance: 409.4
click at [846, 322] on div "Upper made in navy, blue and cognac recyled nylons - mesh, canvas, coated. Whit…" at bounding box center [708, 326] width 520 height 110
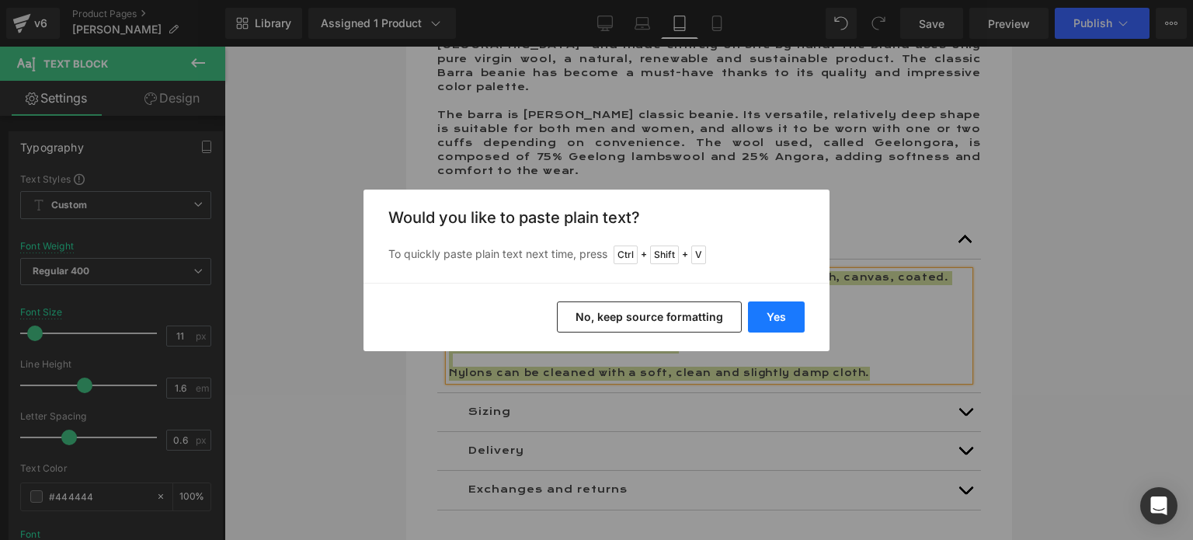
click at [778, 313] on button "Yes" at bounding box center [776, 316] width 57 height 31
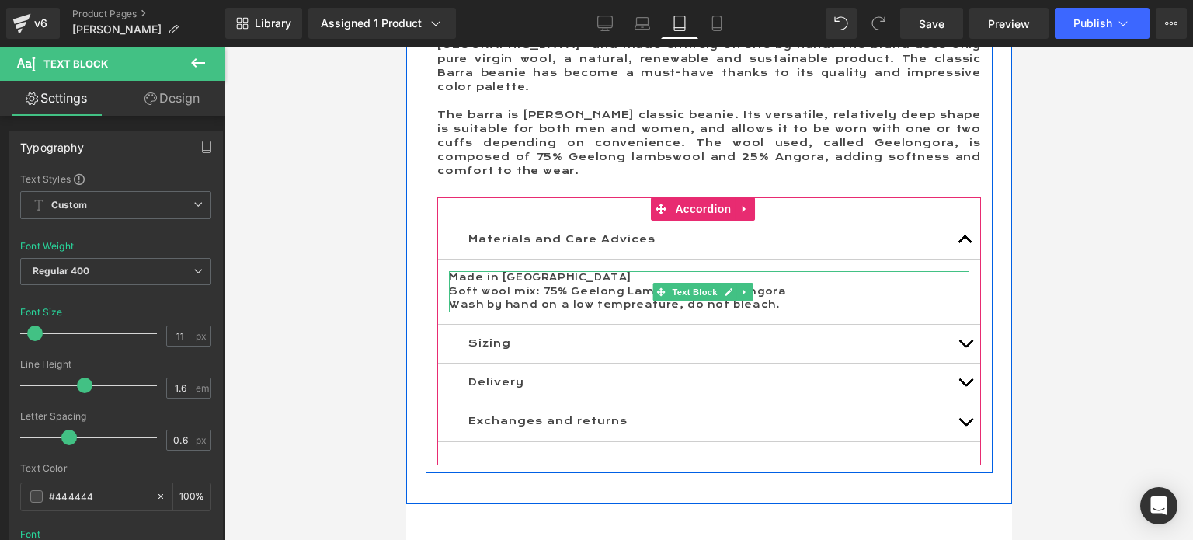
click at [569, 271] on p "Made in [GEOGRAPHIC_DATA]" at bounding box center [708, 278] width 520 height 14
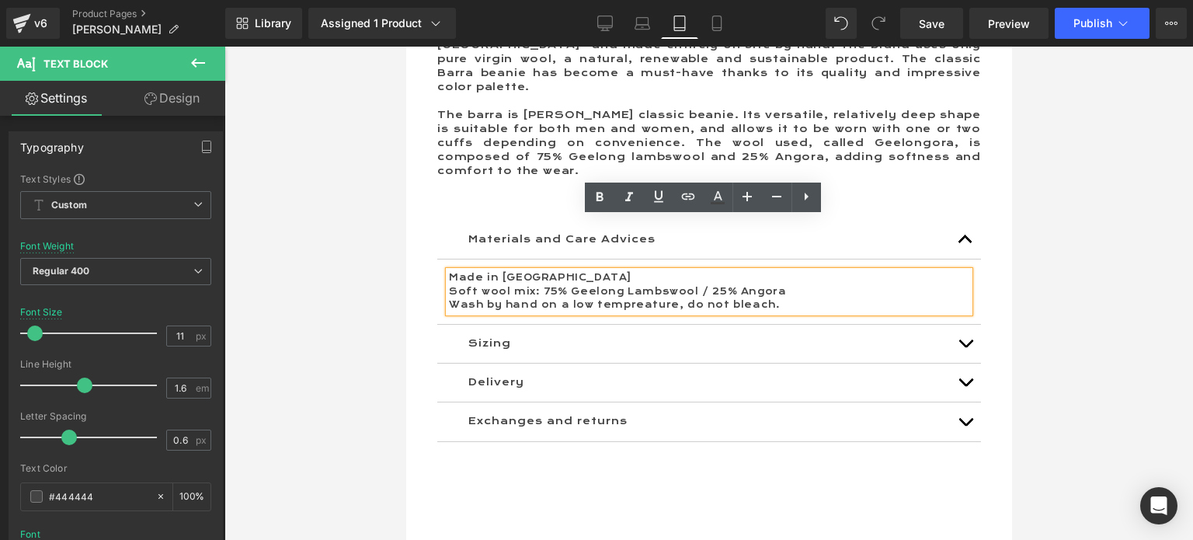
click at [782, 285] on p "Soft wool mix: 75% Geelong Lambswool / 25% Angora" at bounding box center [708, 292] width 520 height 14
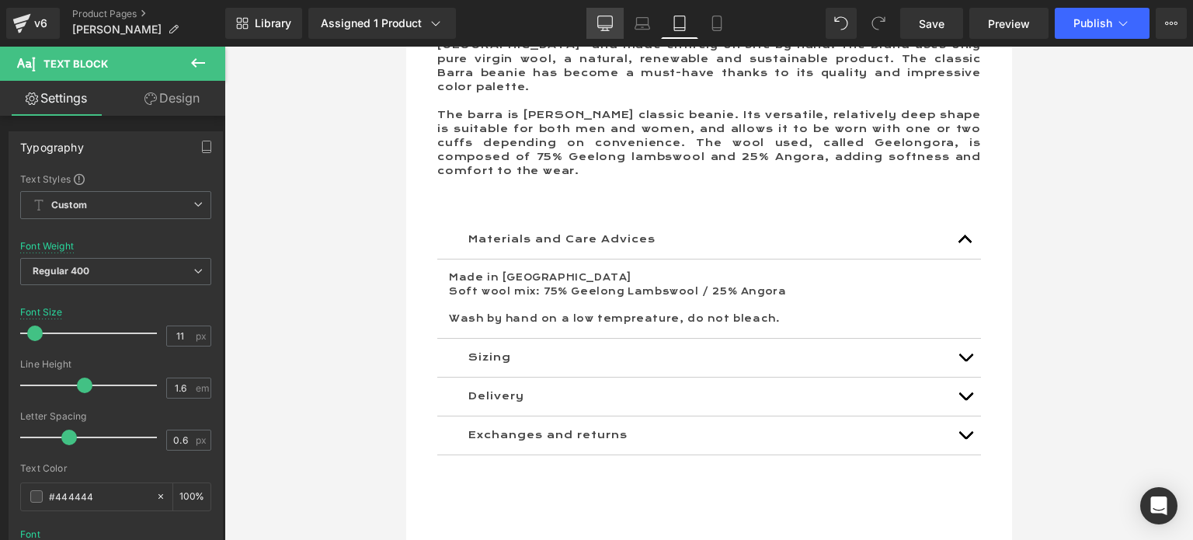
click at [616, 19] on link "Desktop" at bounding box center [605, 23] width 37 height 31
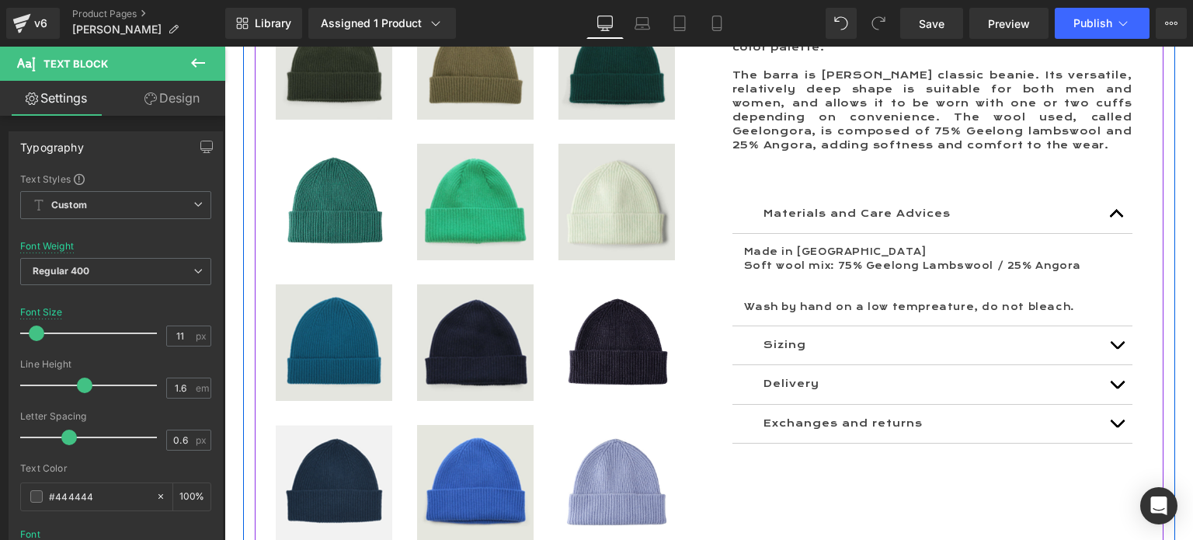
scroll to position [1476, 0]
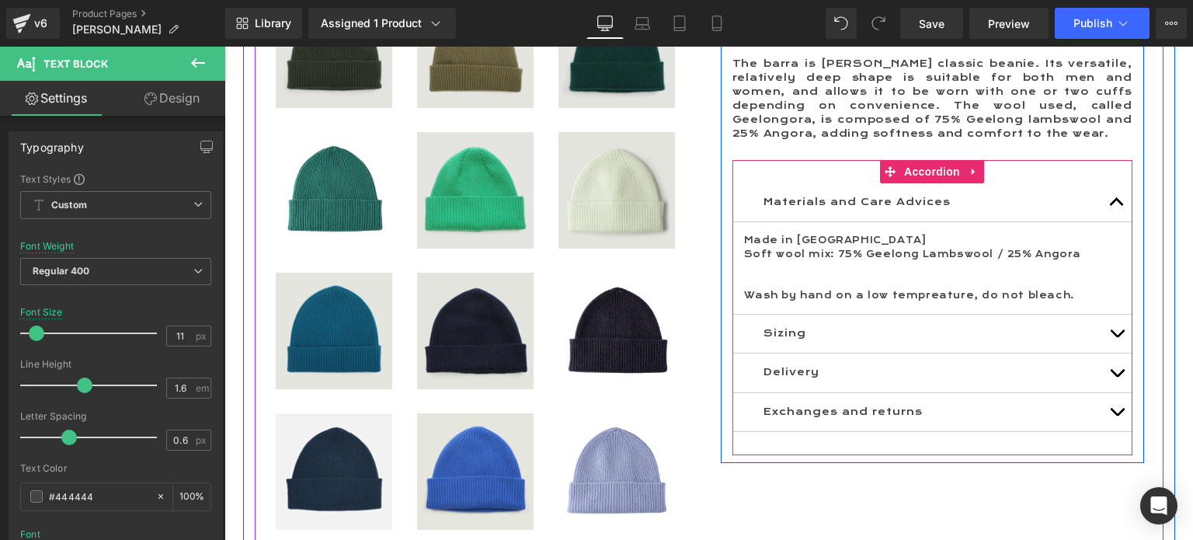
drag, startPoint x: 1112, startPoint y: 287, endPoint x: 1060, endPoint y: 291, distance: 52.9
click at [1112, 315] on button "button" at bounding box center [1117, 334] width 31 height 38
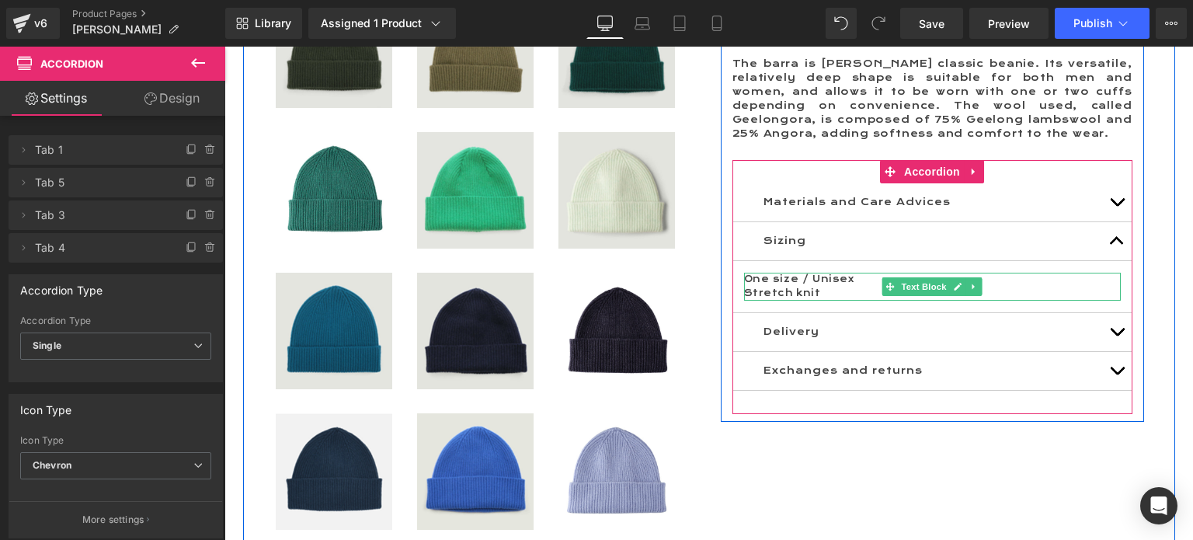
click at [830, 287] on p "Stretch knit" at bounding box center [932, 294] width 377 height 14
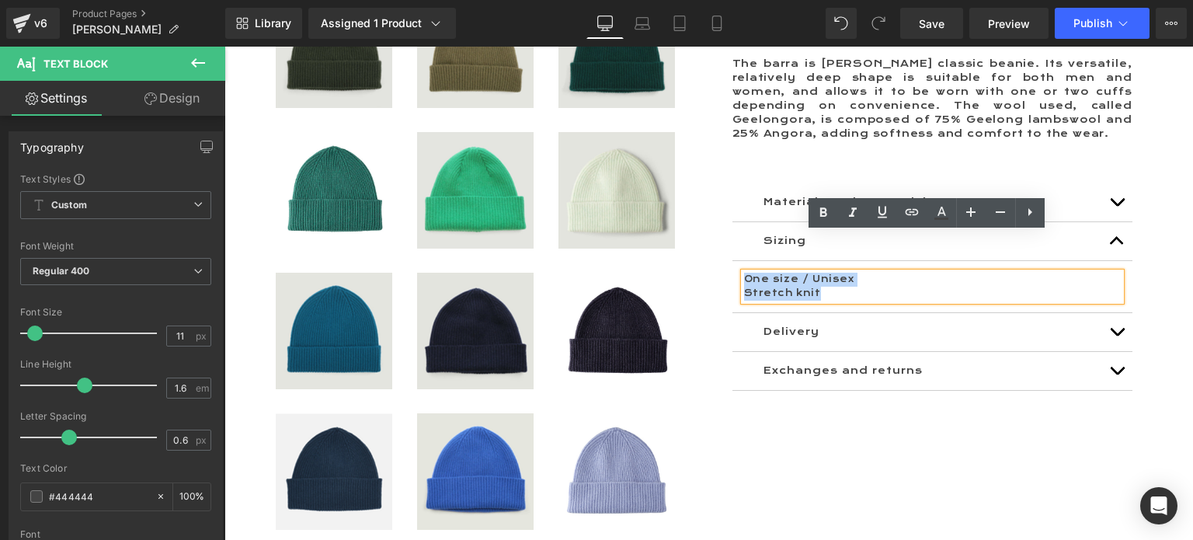
drag, startPoint x: 867, startPoint y: 257, endPoint x: 691, endPoint y: 228, distance: 177.9
copy div "One size / Unisex Stretch knit"
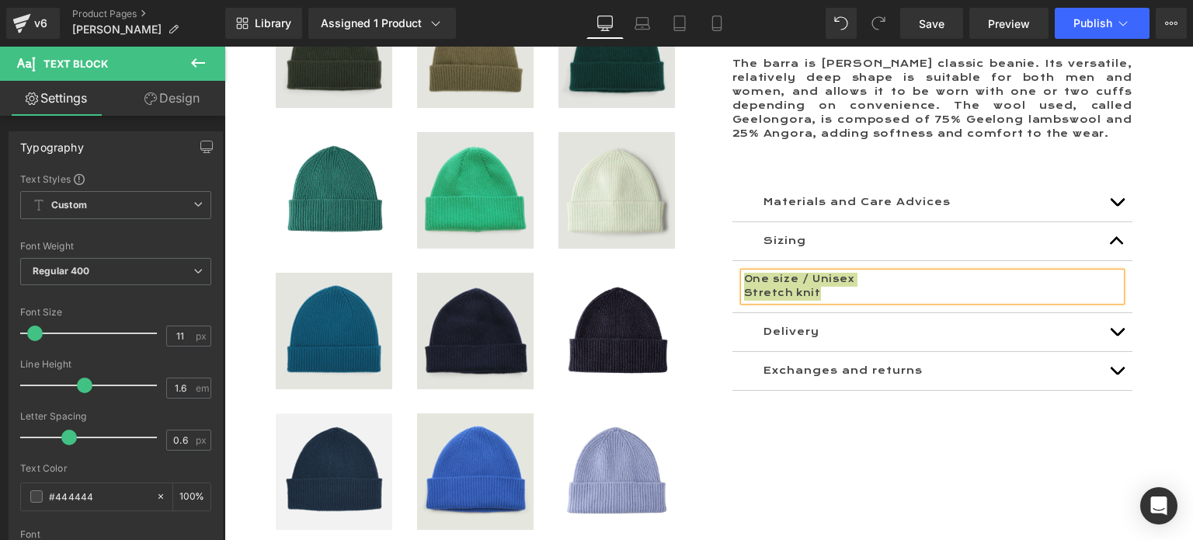
drag, startPoint x: 675, startPoint y: 26, endPoint x: 667, endPoint y: 44, distance: 18.8
click at [675, 26] on icon at bounding box center [680, 24] width 16 height 16
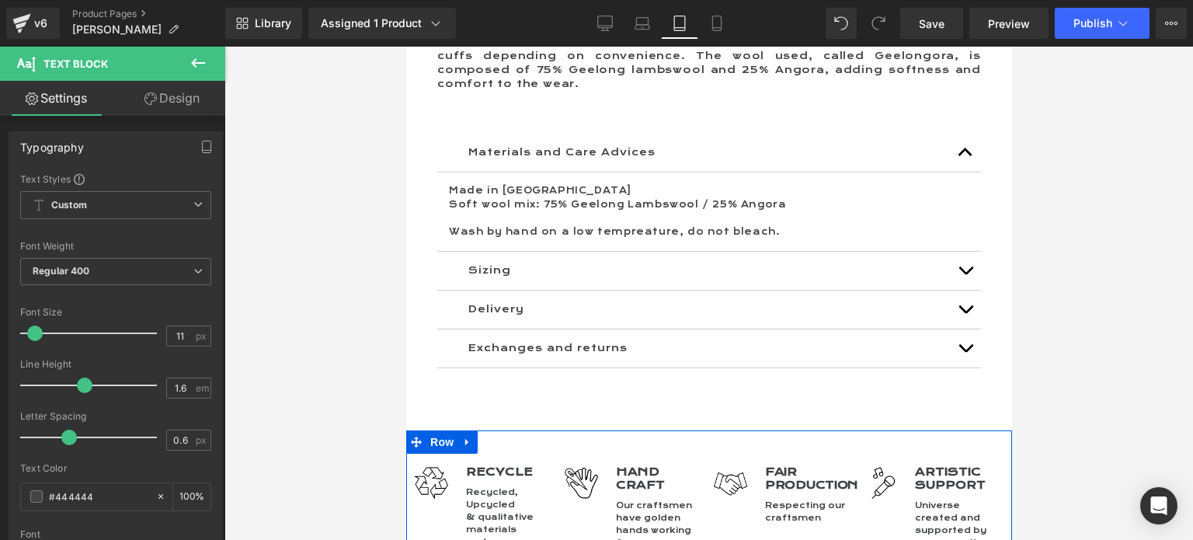
scroll to position [1631, 0]
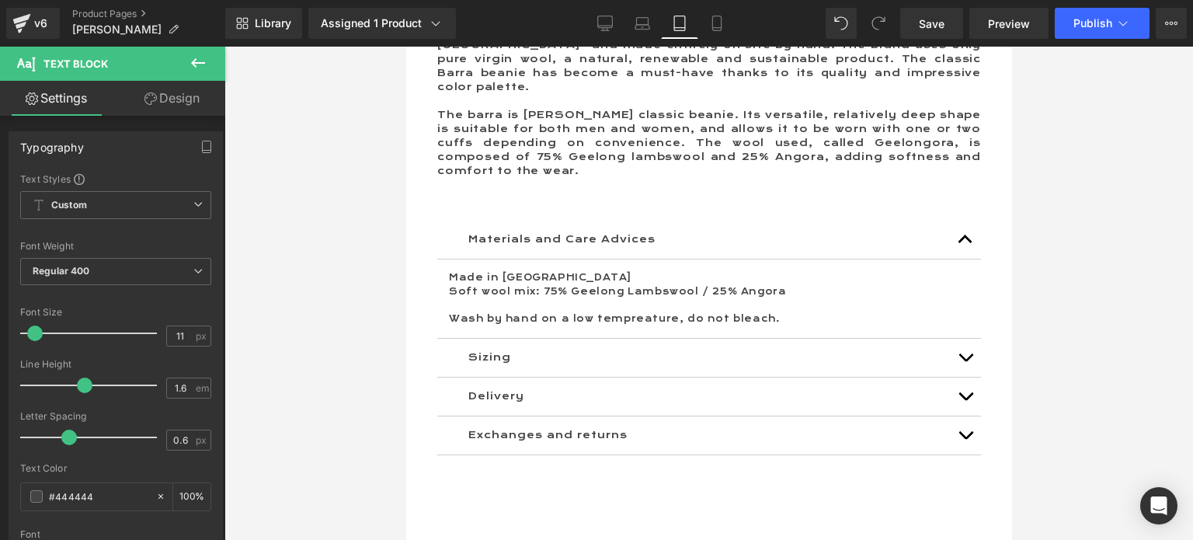
click at [965, 361] on span "button" at bounding box center [965, 361] width 0 height 0
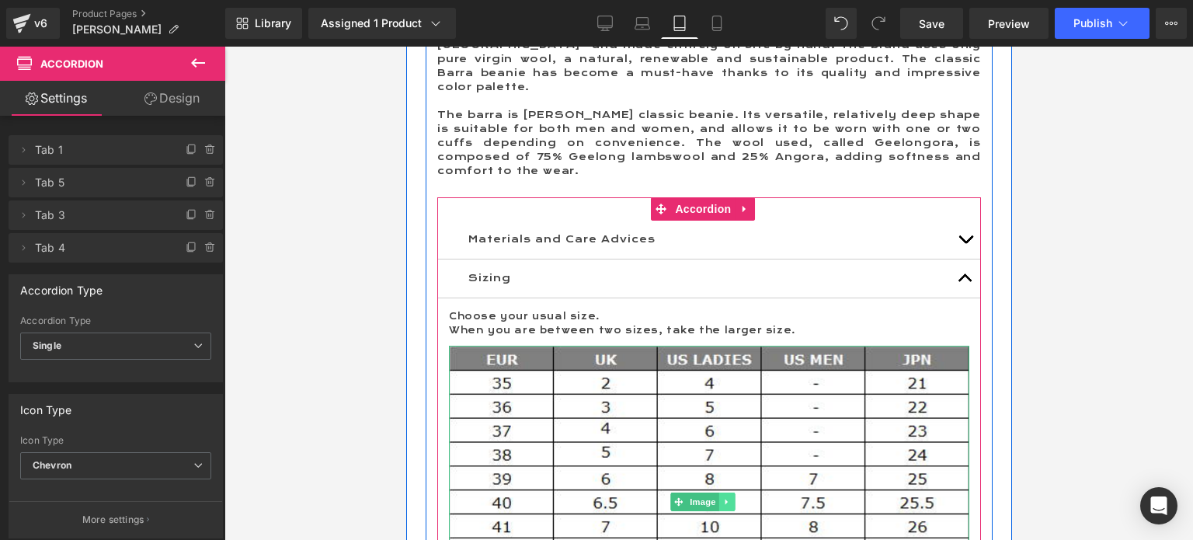
click at [721, 493] on link at bounding box center [727, 502] width 16 height 19
click at [728, 493] on link at bounding box center [735, 502] width 16 height 19
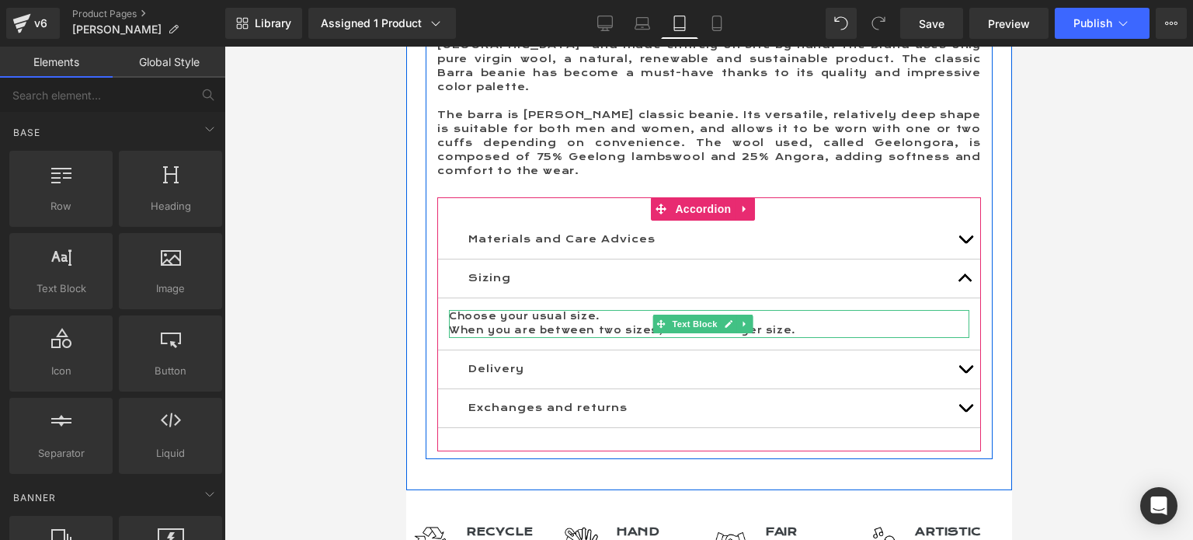
click at [453, 310] on p "Choose your usual size." at bounding box center [708, 317] width 520 height 14
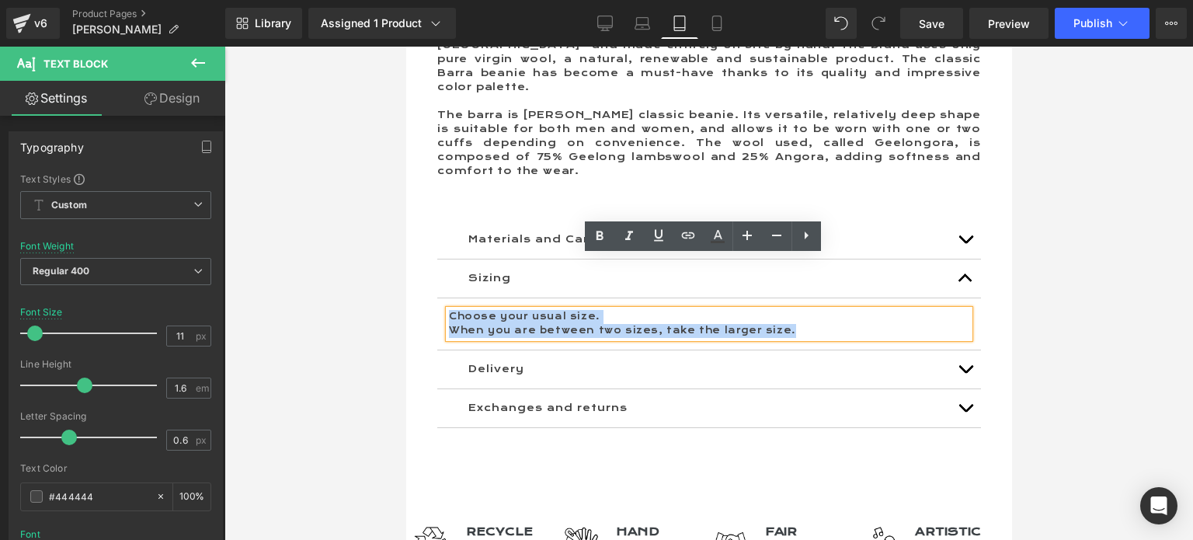
drag, startPoint x: 451, startPoint y: 263, endPoint x: 782, endPoint y: 283, distance: 331.5
click at [782, 310] on div "Choose your usual size. When you are between two sizes, take the larger size." at bounding box center [708, 323] width 520 height 27
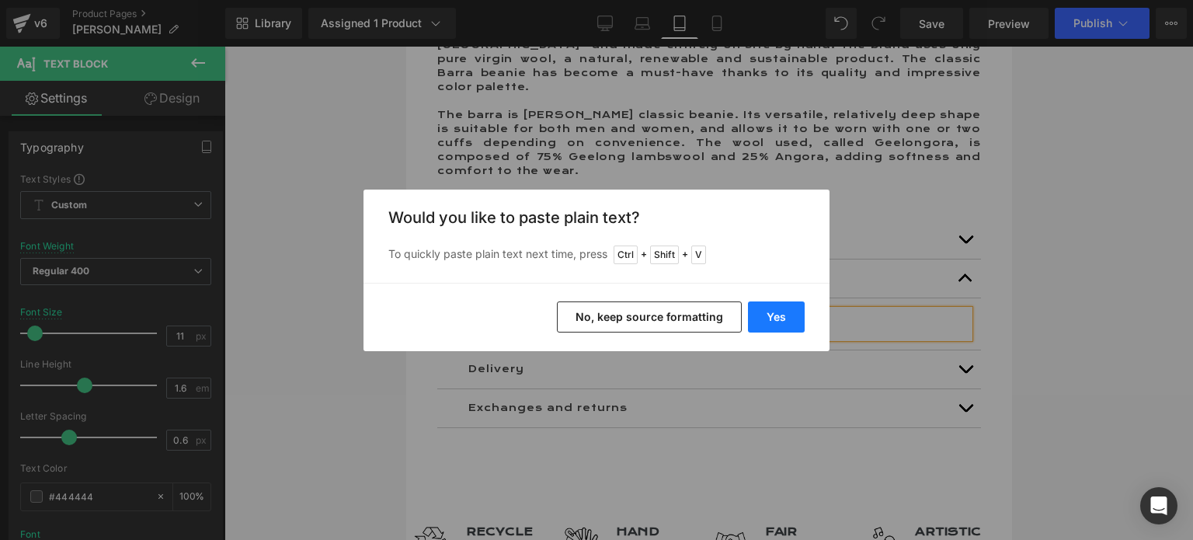
click at [774, 320] on button "Yes" at bounding box center [776, 316] width 57 height 31
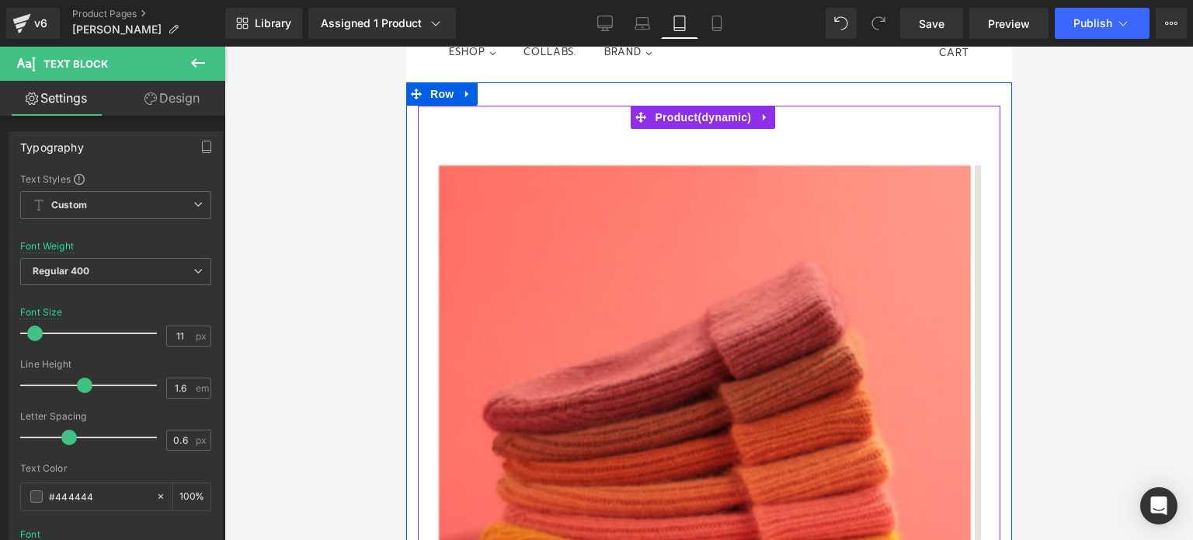
scroll to position [0, 0]
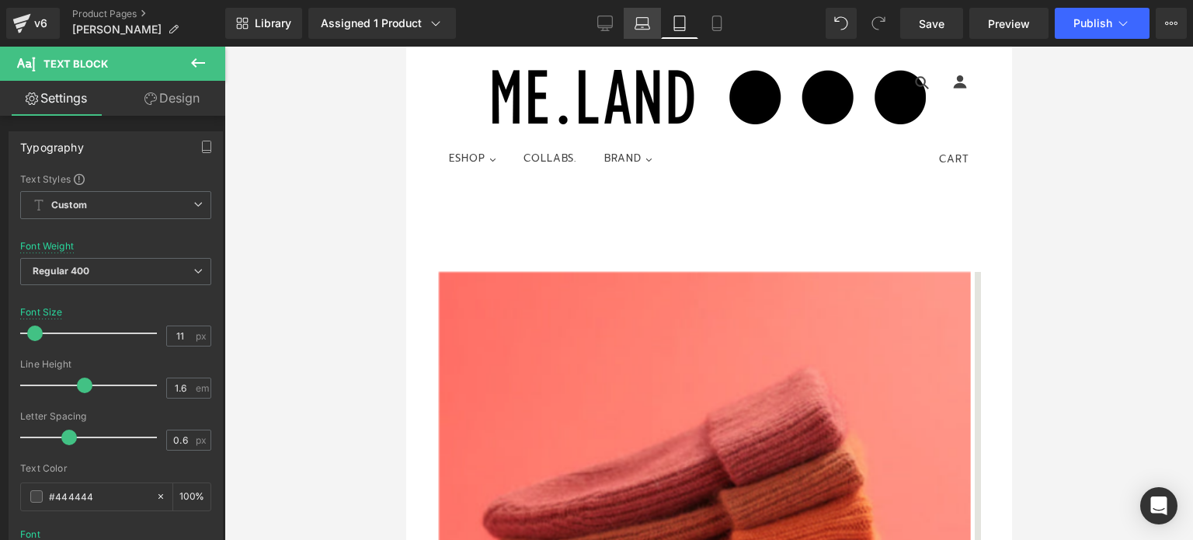
drag, startPoint x: 641, startPoint y: 24, endPoint x: 628, endPoint y: 31, distance: 14.9
click at [641, 25] on icon at bounding box center [642, 27] width 15 height 5
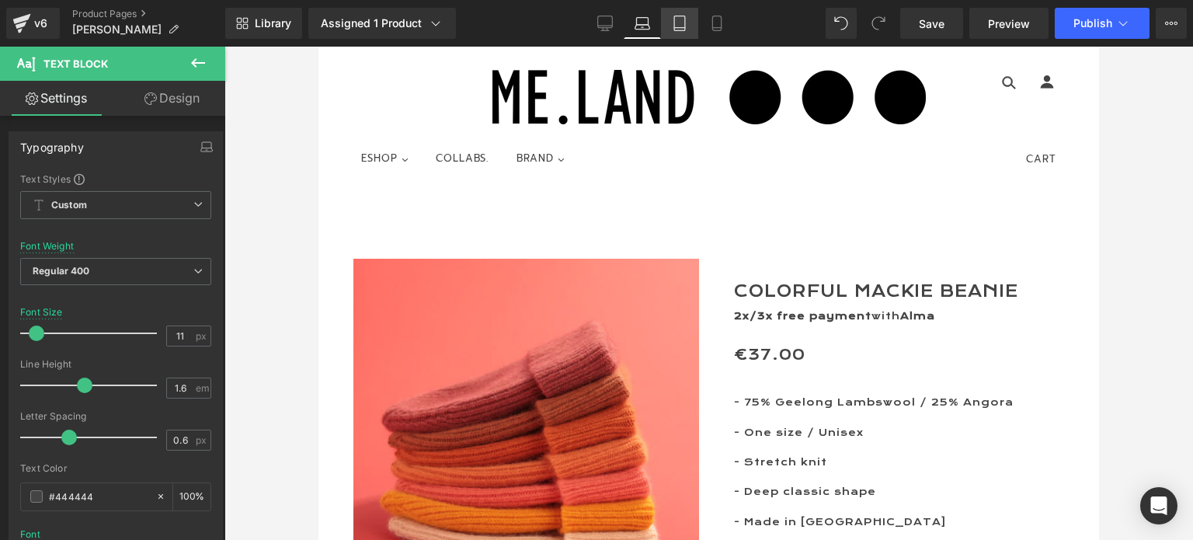
click at [677, 33] on link "Tablet" at bounding box center [679, 23] width 37 height 31
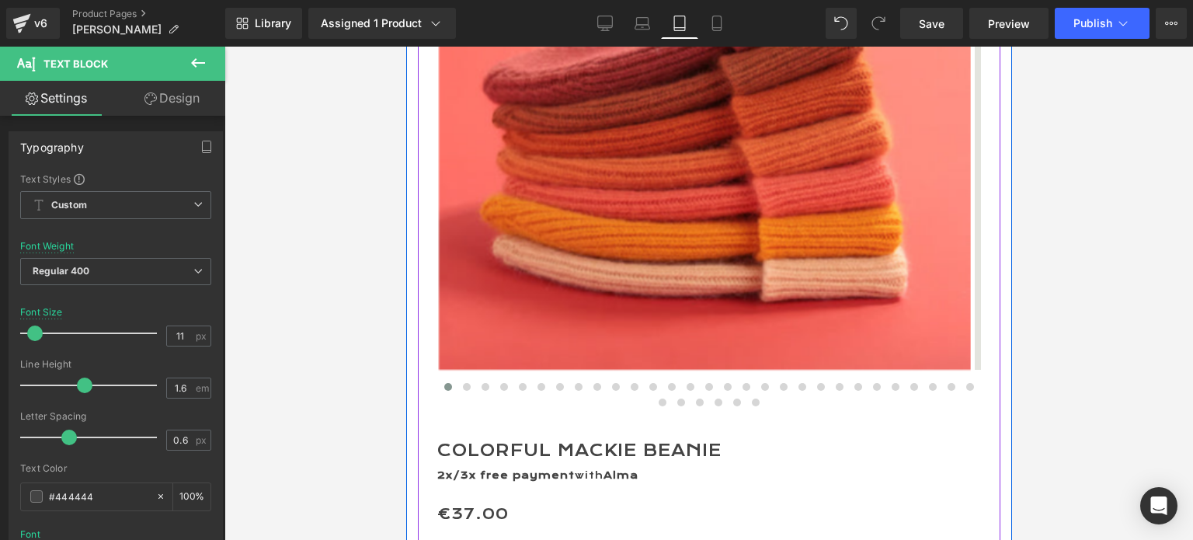
scroll to position [311, 0]
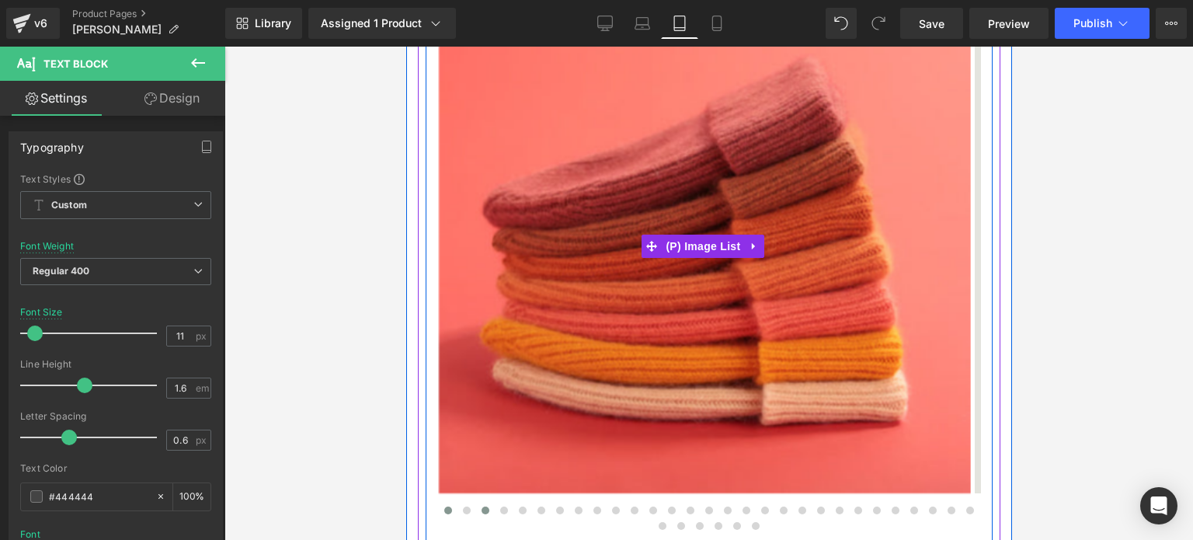
click at [486, 509] on span at bounding box center [485, 510] width 8 height 8
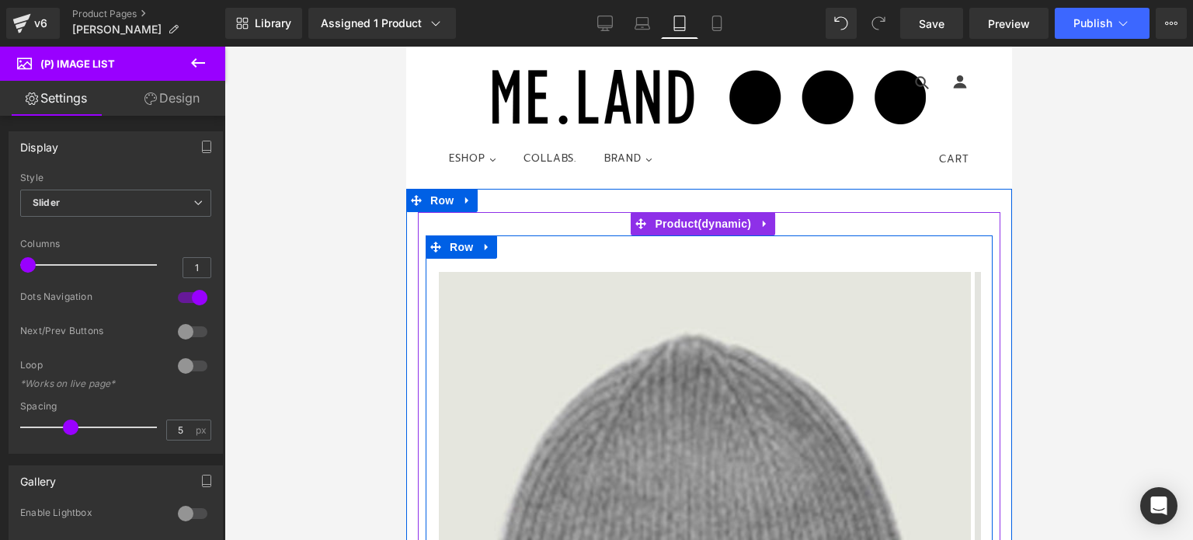
scroll to position [0, 0]
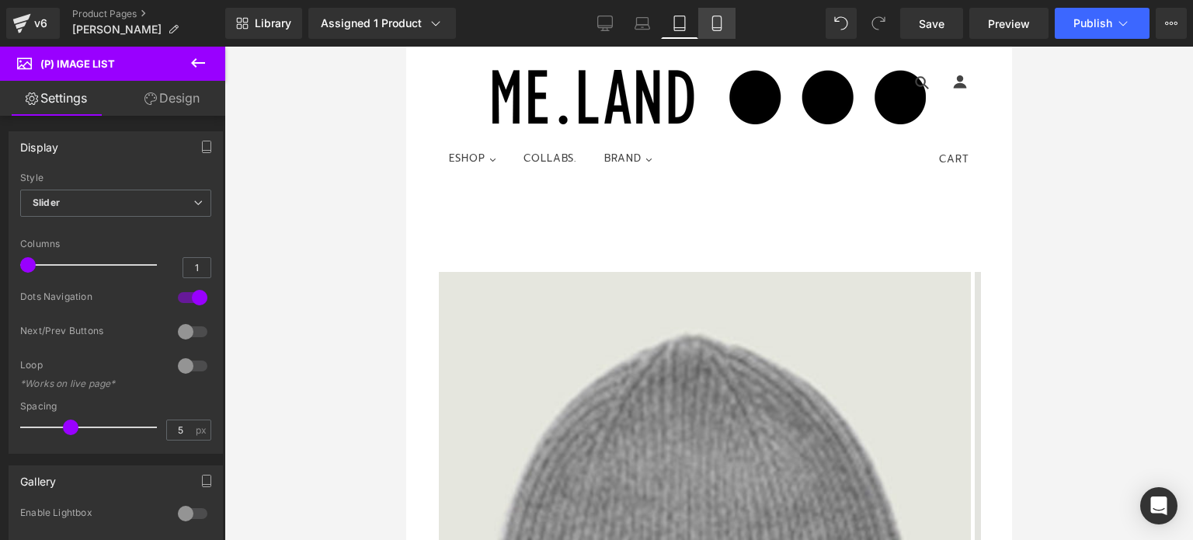
click at [715, 30] on icon at bounding box center [716, 23] width 9 height 15
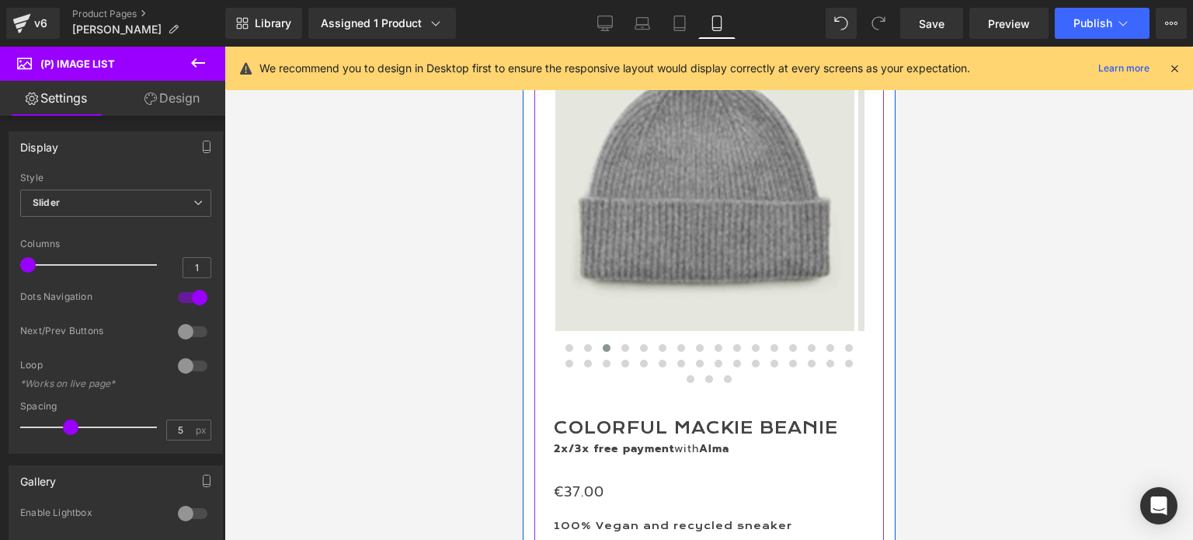
scroll to position [155, 0]
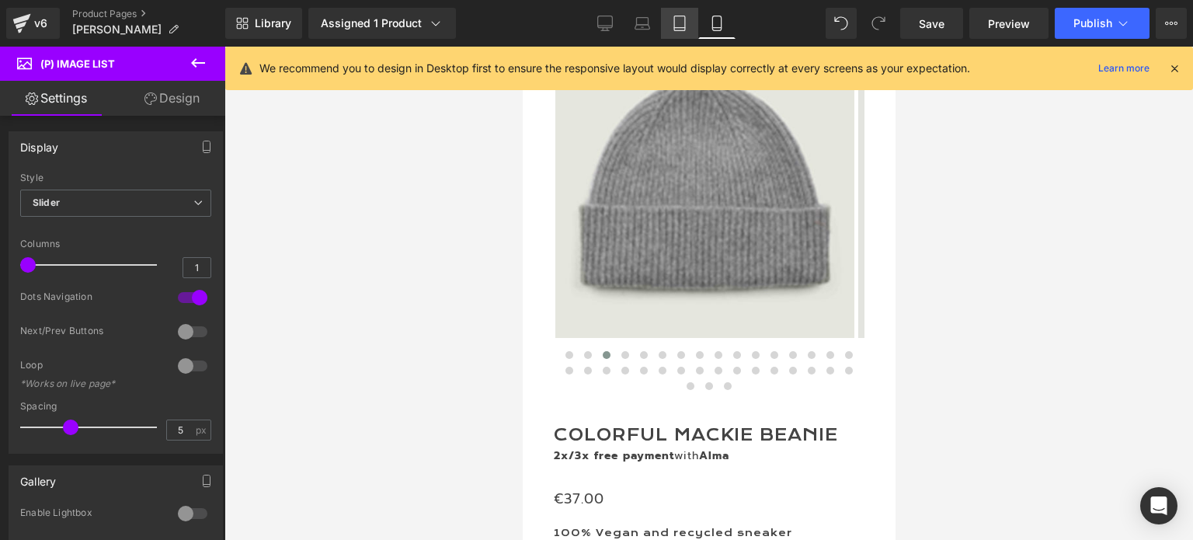
drag, startPoint x: 684, startPoint y: 27, endPoint x: 242, endPoint y: 75, distance: 443.8
click at [684, 28] on icon at bounding box center [679, 28] width 11 height 0
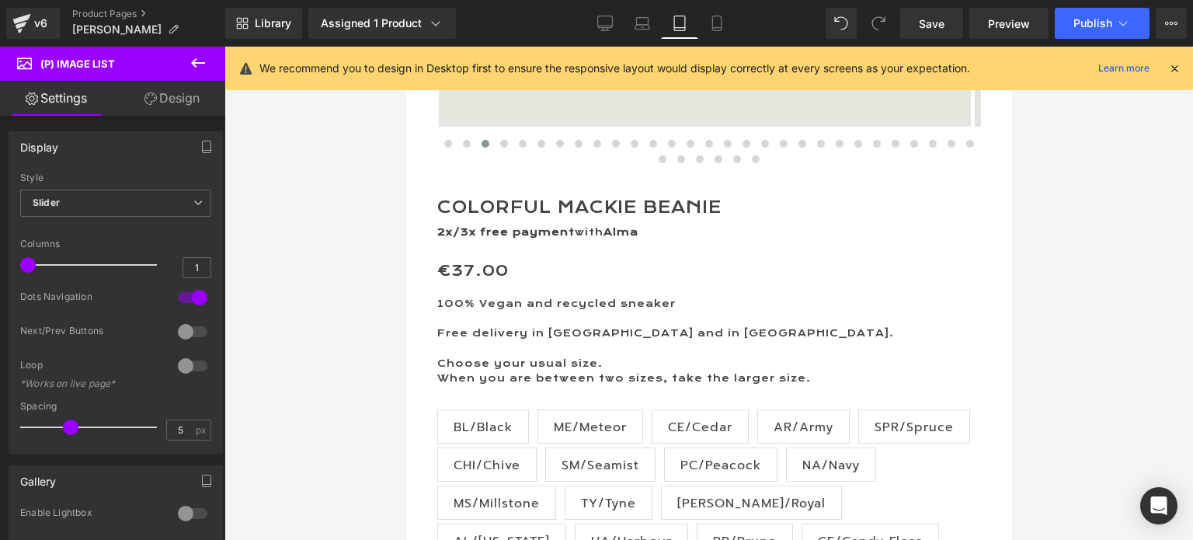
scroll to position [755, 0]
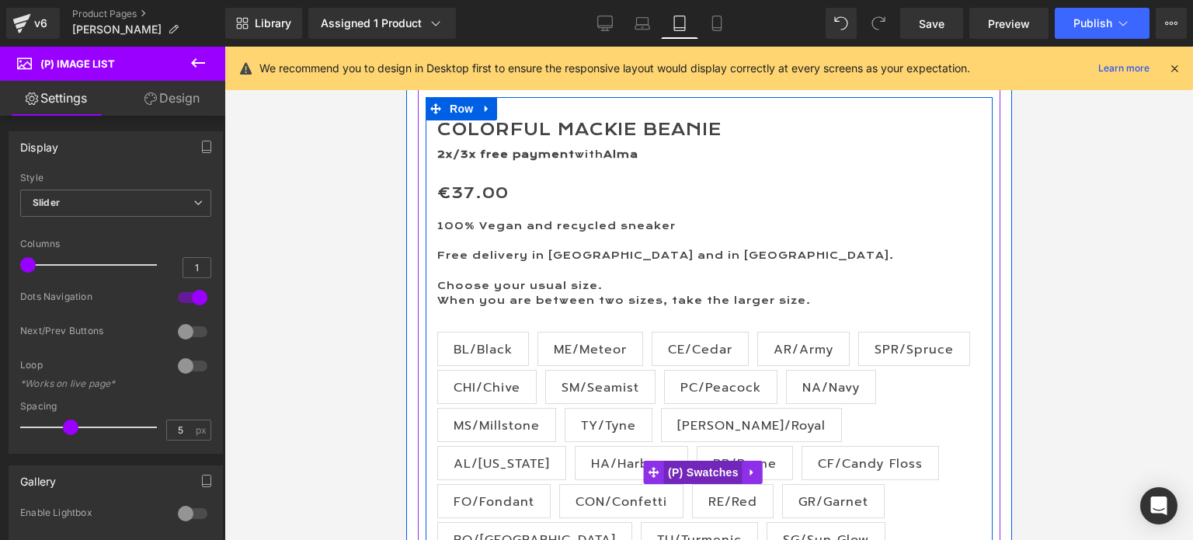
click at [708, 461] on span "(P) Swatches" at bounding box center [702, 472] width 78 height 23
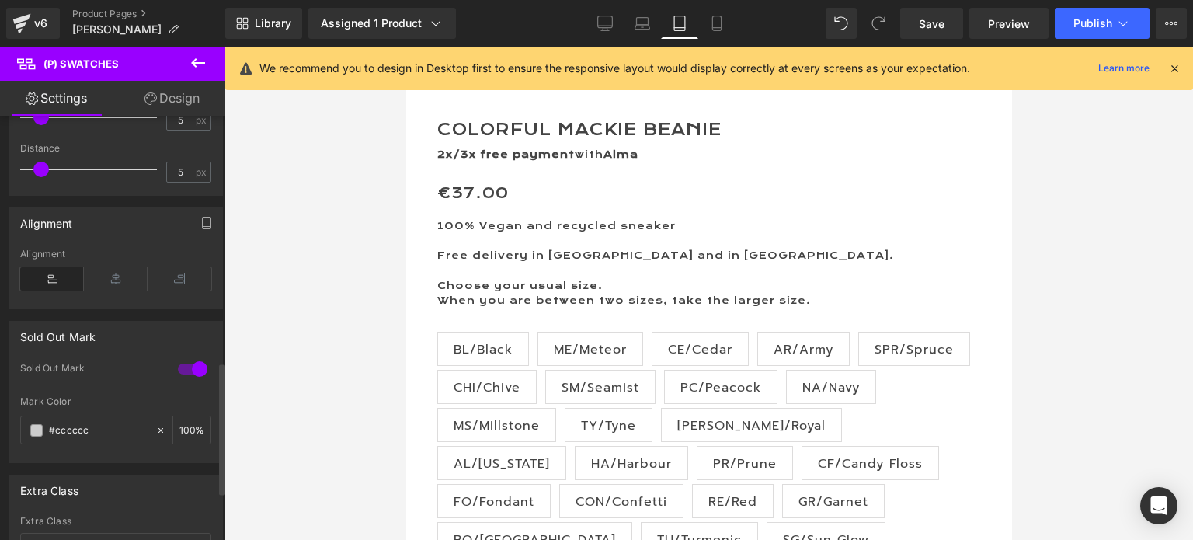
scroll to position [855, 0]
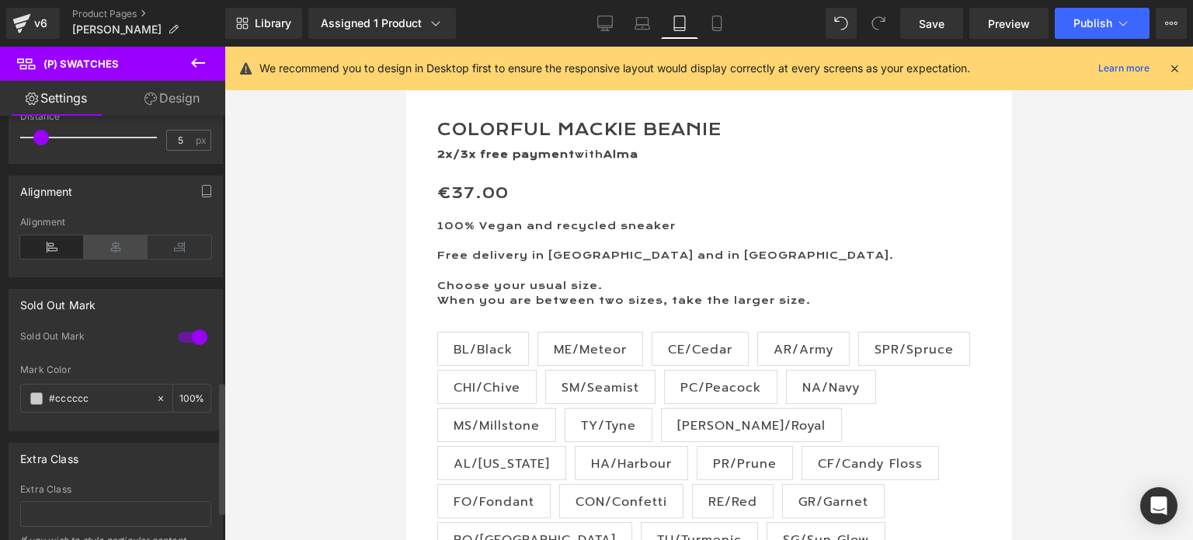
click at [113, 239] on icon at bounding box center [116, 246] width 64 height 23
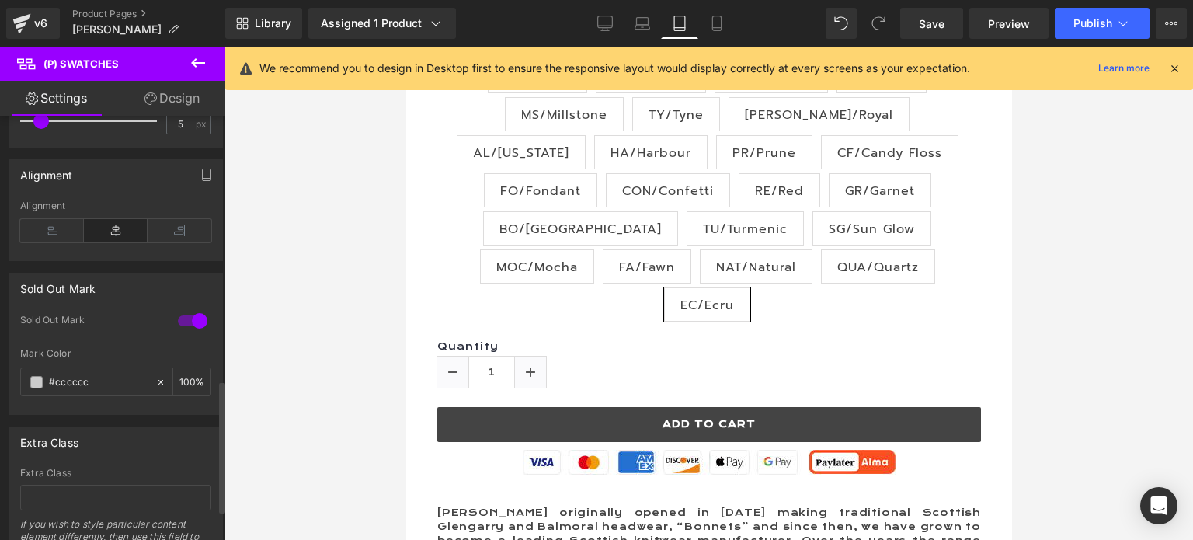
scroll to position [793, 0]
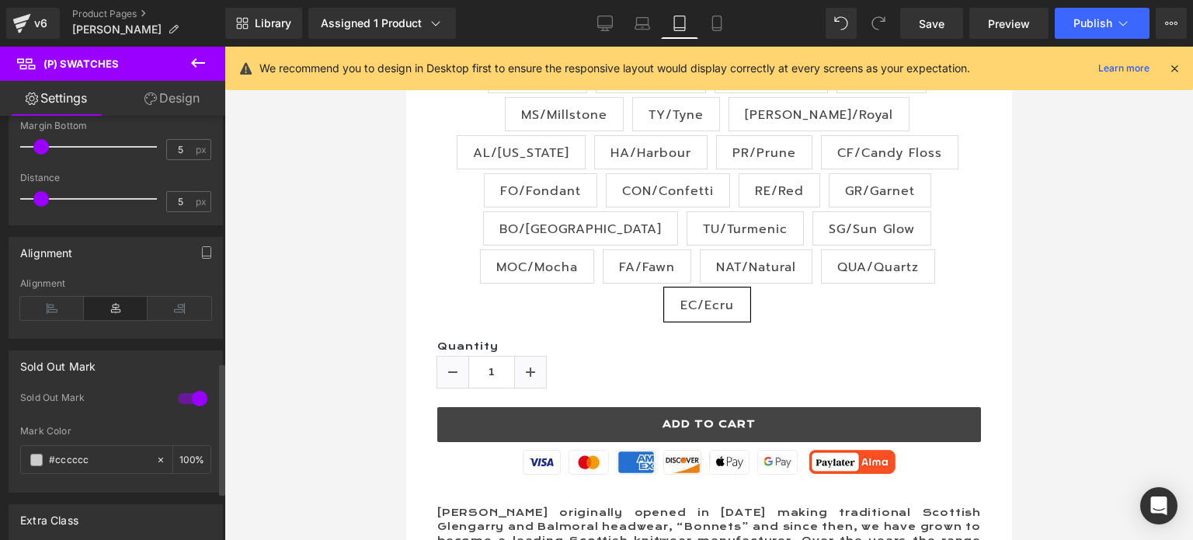
click at [174, 392] on div at bounding box center [192, 398] width 37 height 25
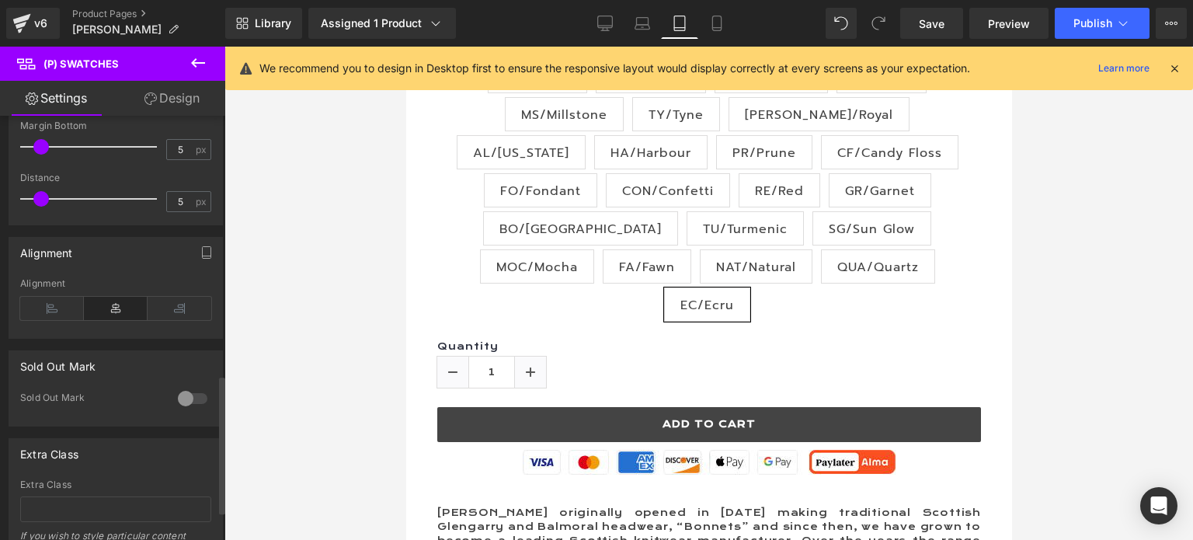
click at [190, 391] on div at bounding box center [192, 398] width 37 height 25
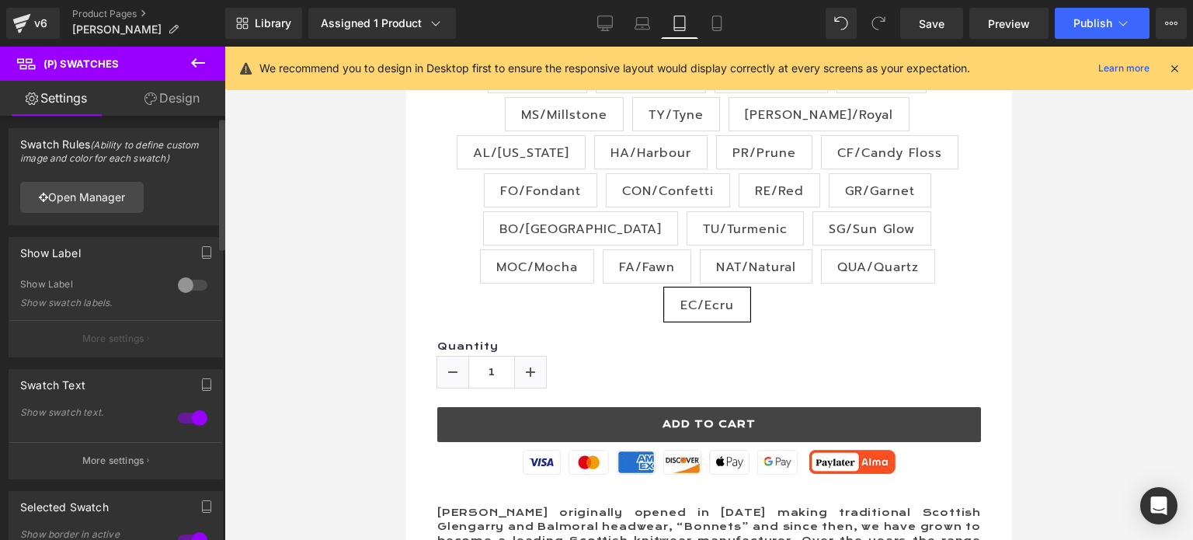
scroll to position [0, 0]
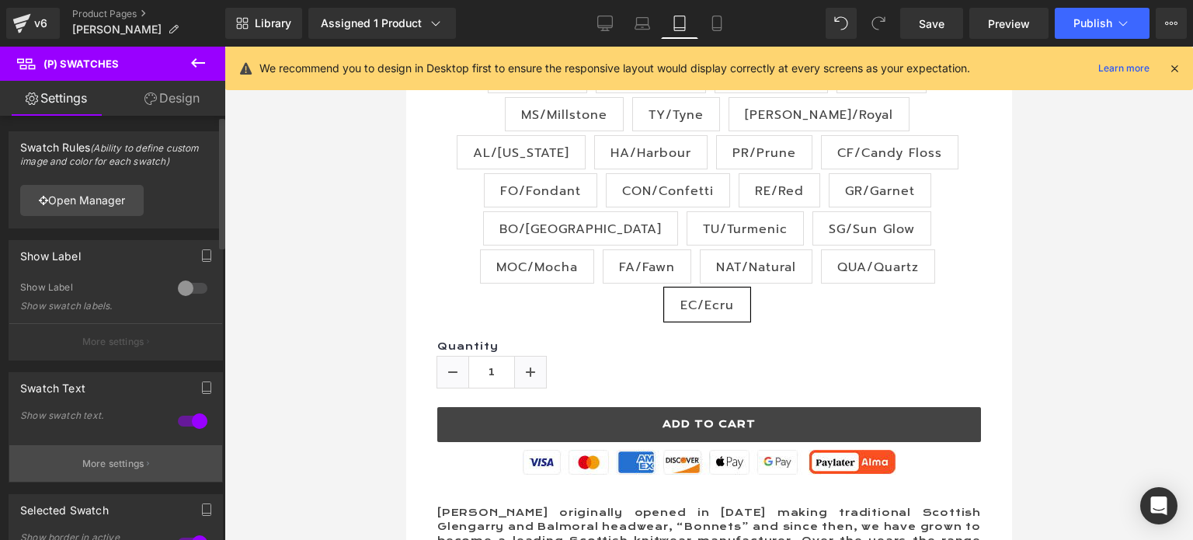
click at [115, 458] on p "More settings" at bounding box center [113, 464] width 62 height 14
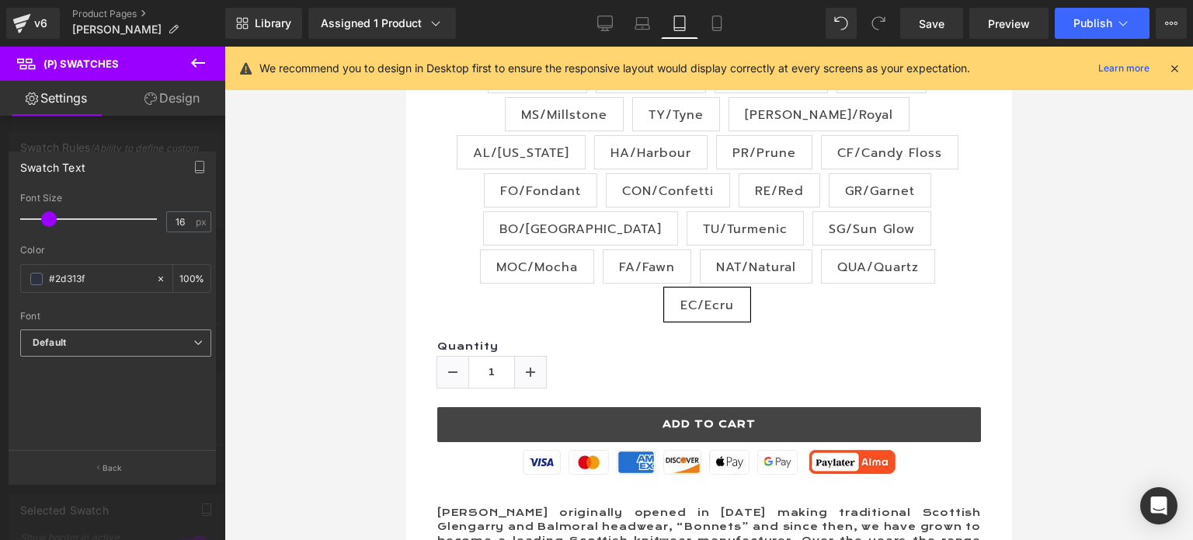
click at [94, 342] on b "Default" at bounding box center [113, 342] width 161 height 13
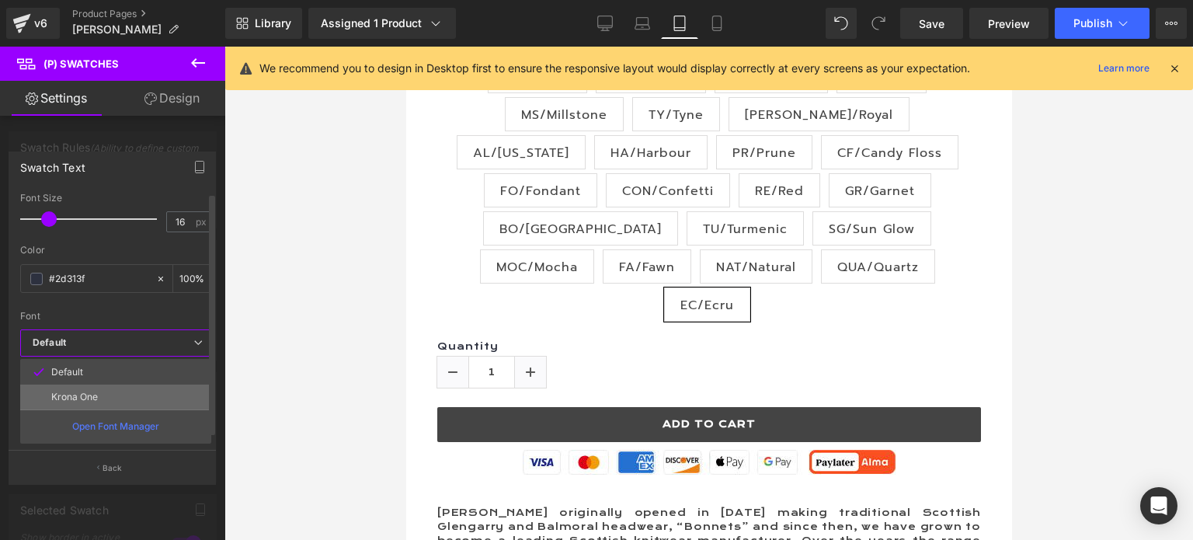
click at [85, 392] on p "Krona One" at bounding box center [74, 397] width 47 height 11
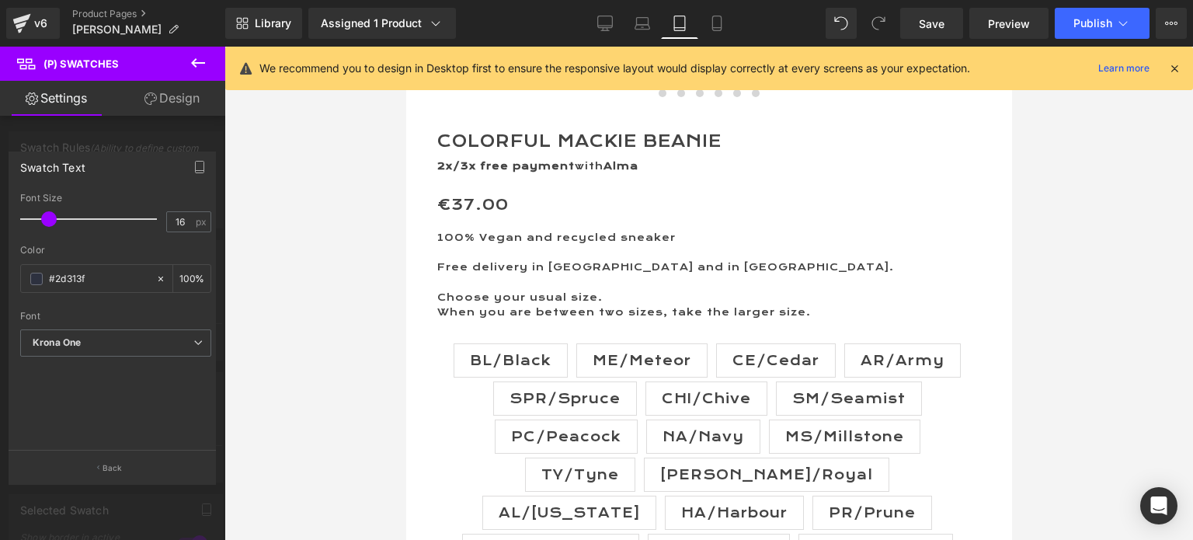
scroll to position [755, 0]
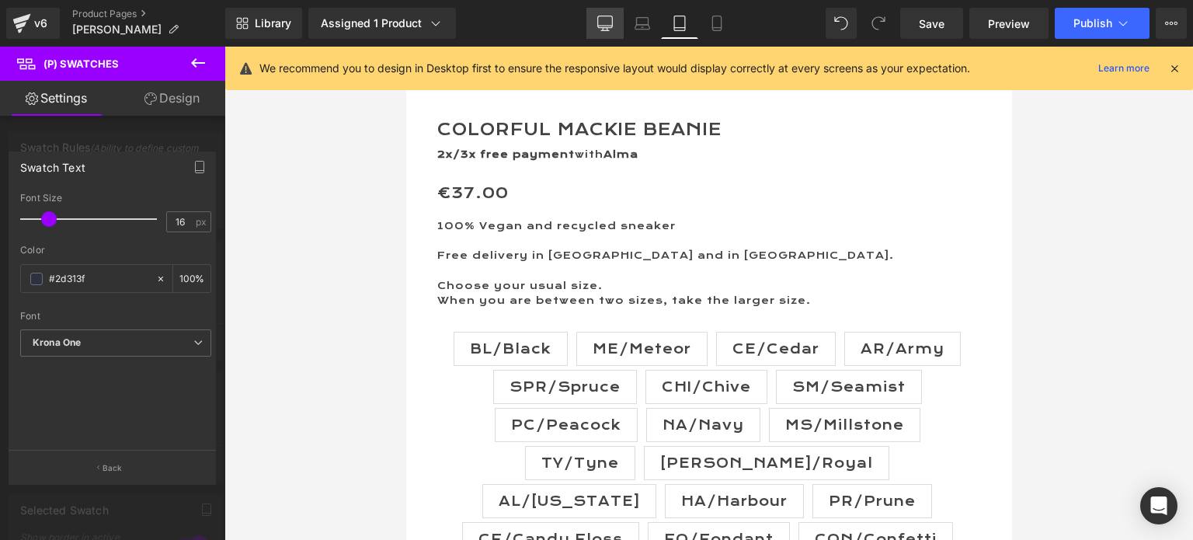
click at [604, 19] on icon at bounding box center [605, 24] width 16 height 16
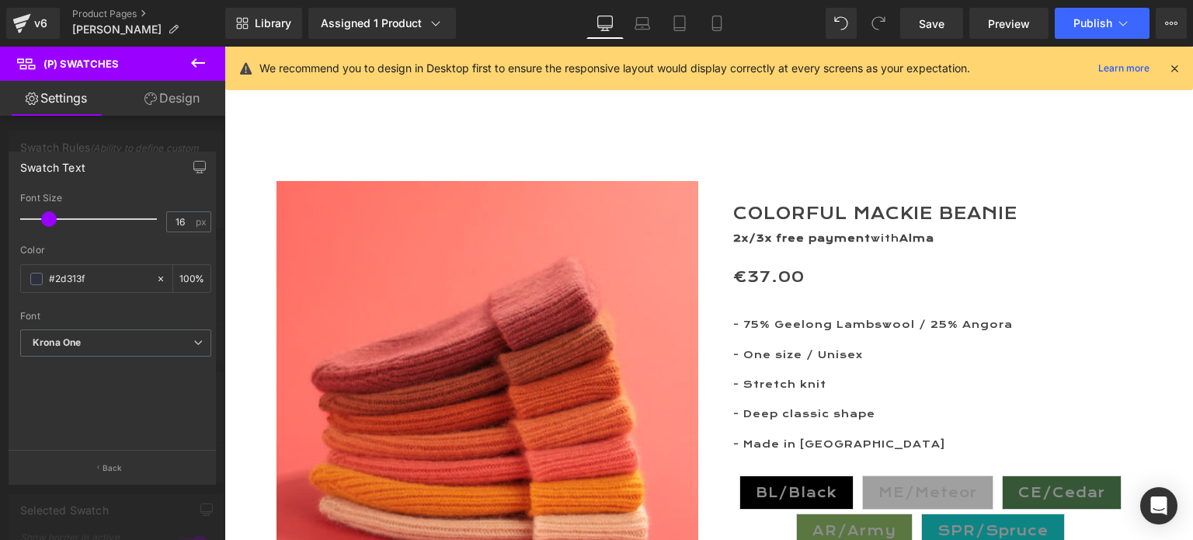
scroll to position [155, 0]
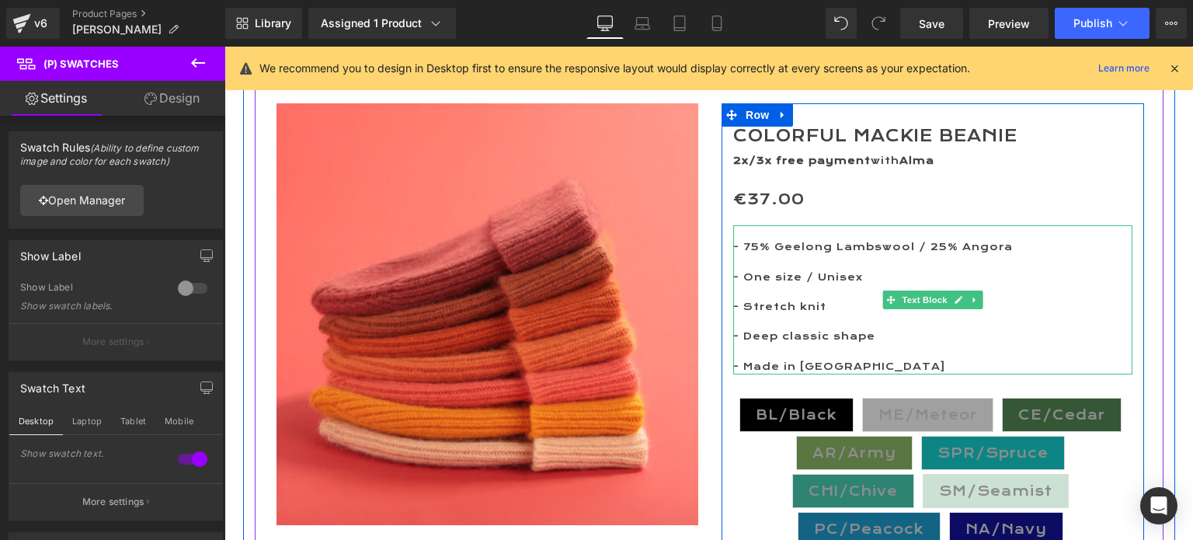
click at [738, 245] on p "- 75% Geelong Lambswool / 25% Angora" at bounding box center [932, 247] width 399 height 15
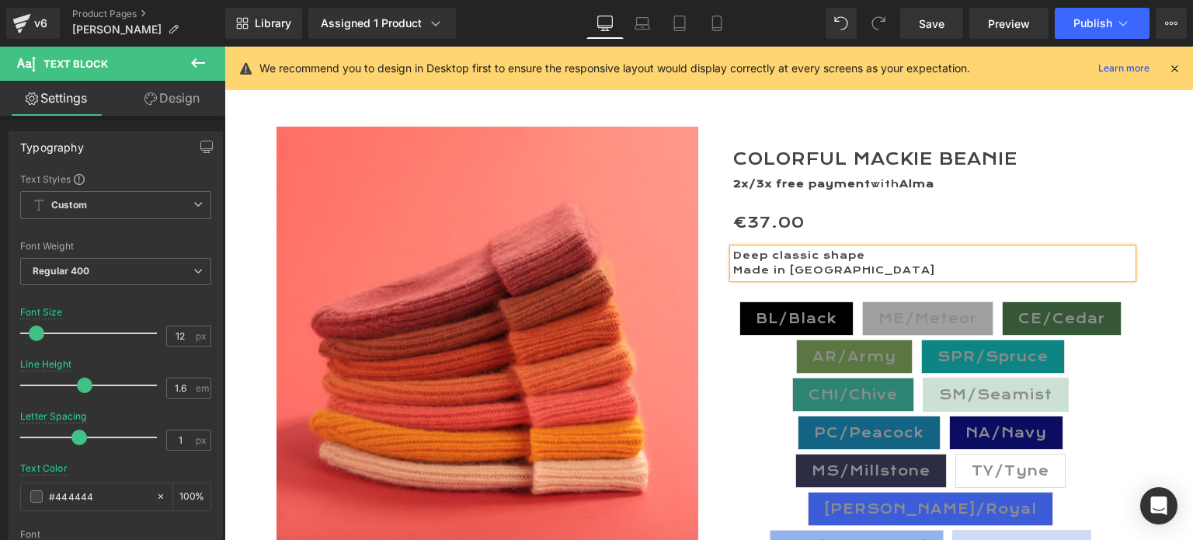
scroll to position [0, 0]
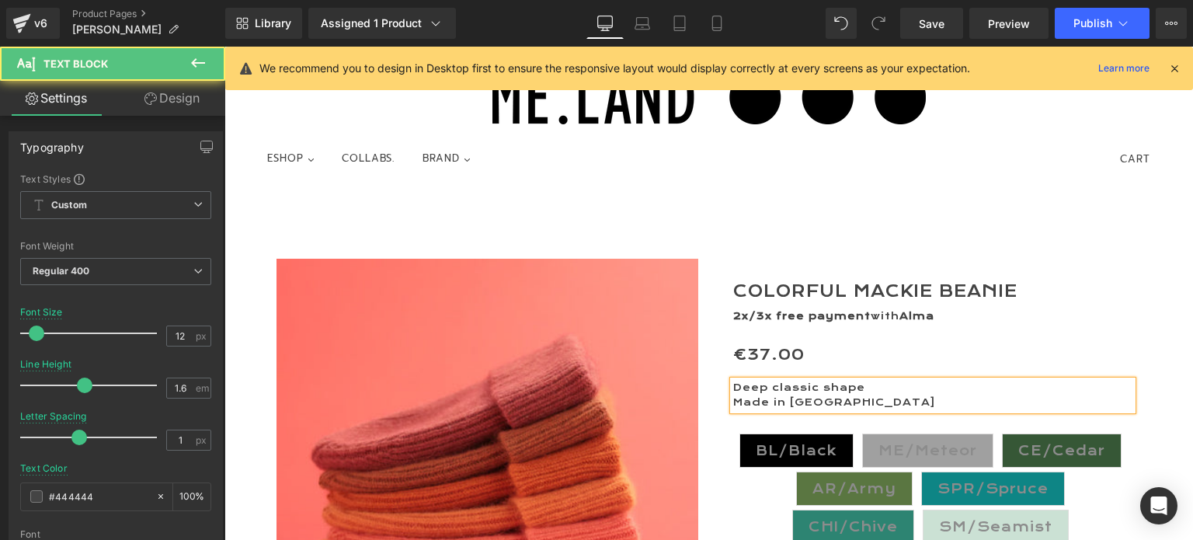
click at [743, 389] on p "Deep classic shape" at bounding box center [932, 388] width 399 height 15
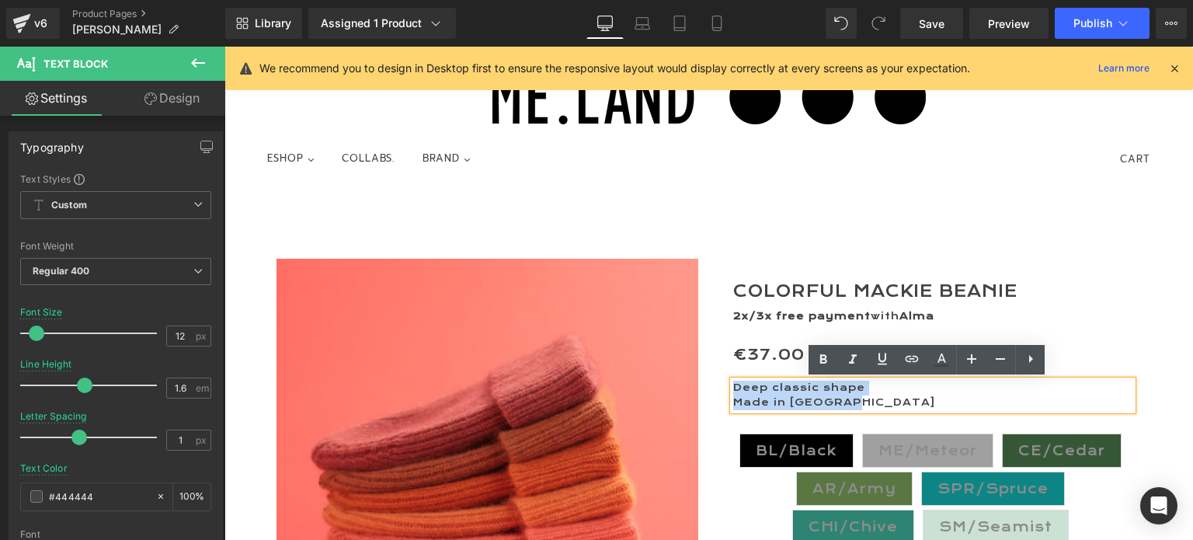
drag, startPoint x: 727, startPoint y: 388, endPoint x: 876, endPoint y: 404, distance: 150.0
click at [876, 404] on div "Deep classic shape Made in [GEOGRAPHIC_DATA]" at bounding box center [932, 396] width 399 height 30
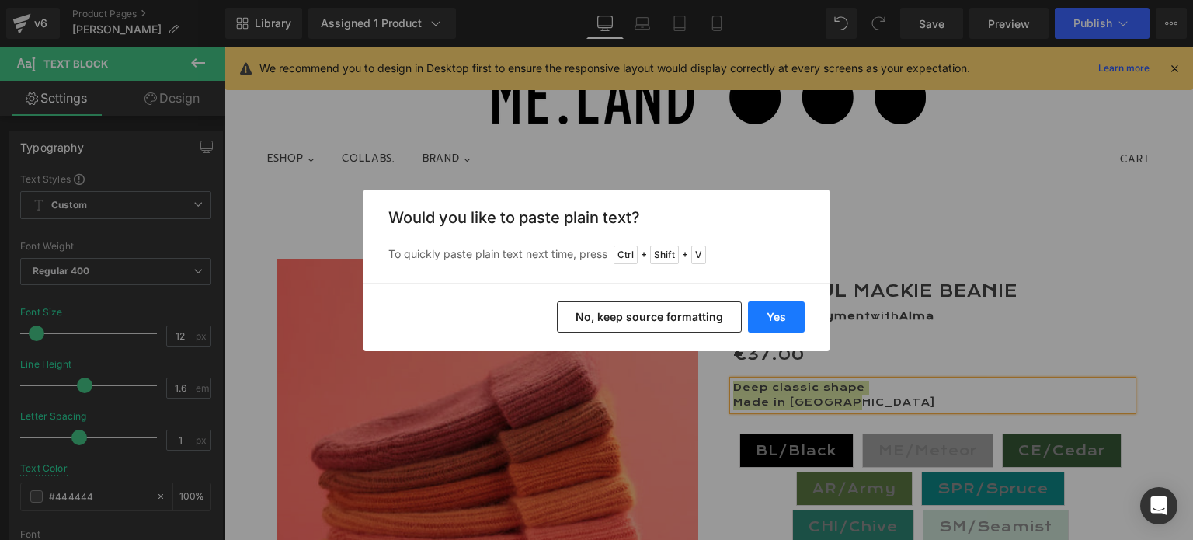
click at [771, 314] on button "Yes" at bounding box center [776, 316] width 57 height 31
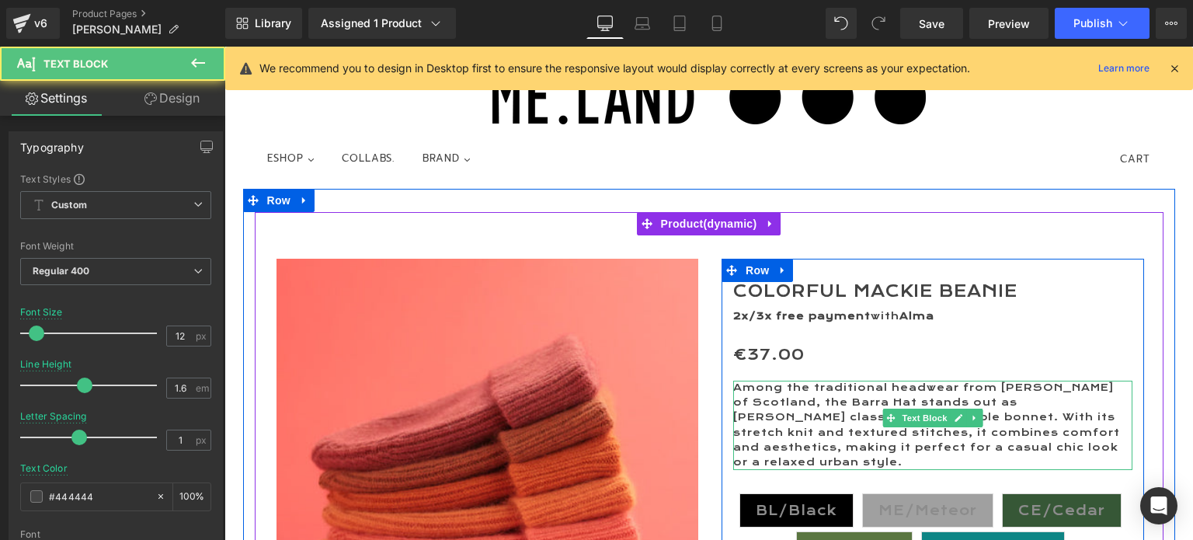
click at [1107, 448] on p "Among the traditional headwear from [PERSON_NAME] of Scotland, the Barra Hat st…" at bounding box center [932, 425] width 399 height 89
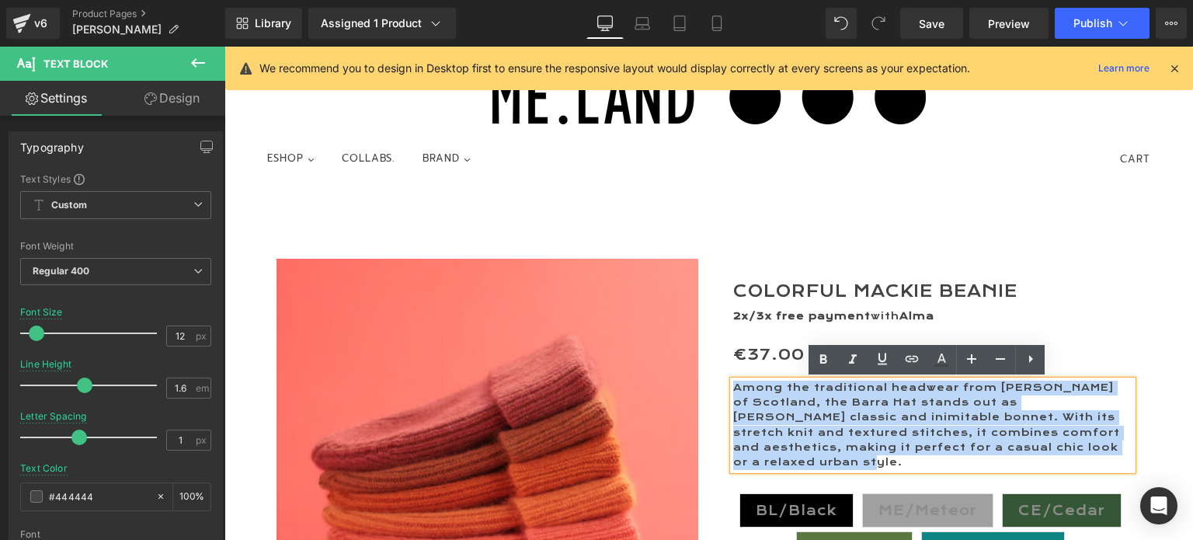
drag, startPoint x: 1107, startPoint y: 448, endPoint x: 732, endPoint y: 383, distance: 380.8
click at [733, 383] on p "Among the traditional headwear from [PERSON_NAME] of Scotland, the Barra Hat st…" at bounding box center [932, 425] width 399 height 89
copy p "Among the traditional headwear from [PERSON_NAME] of Scotland, the Barra Hat st…"
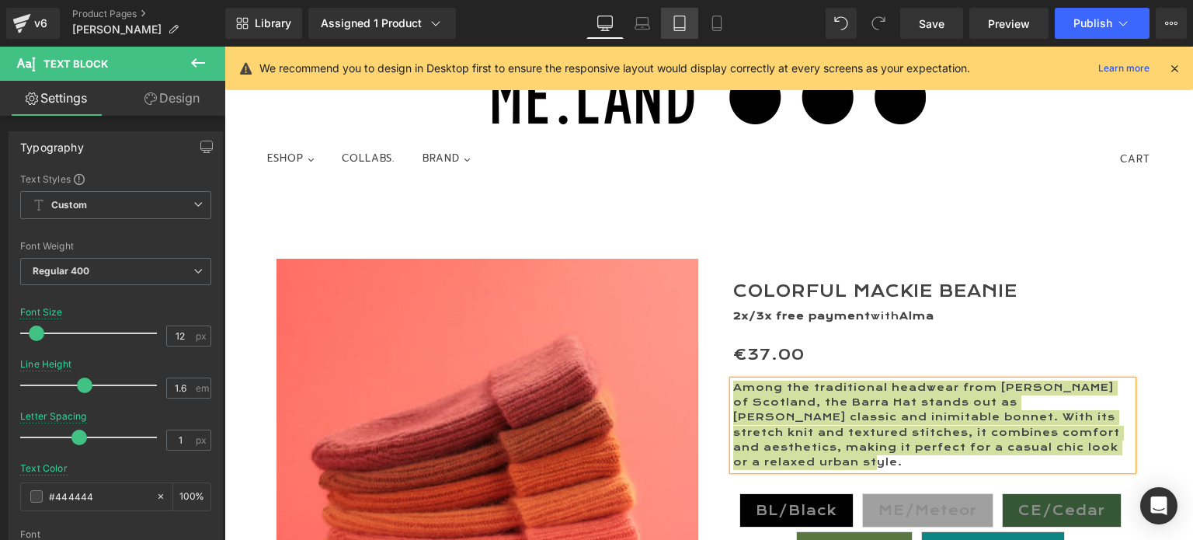
click at [677, 25] on icon at bounding box center [680, 24] width 16 height 16
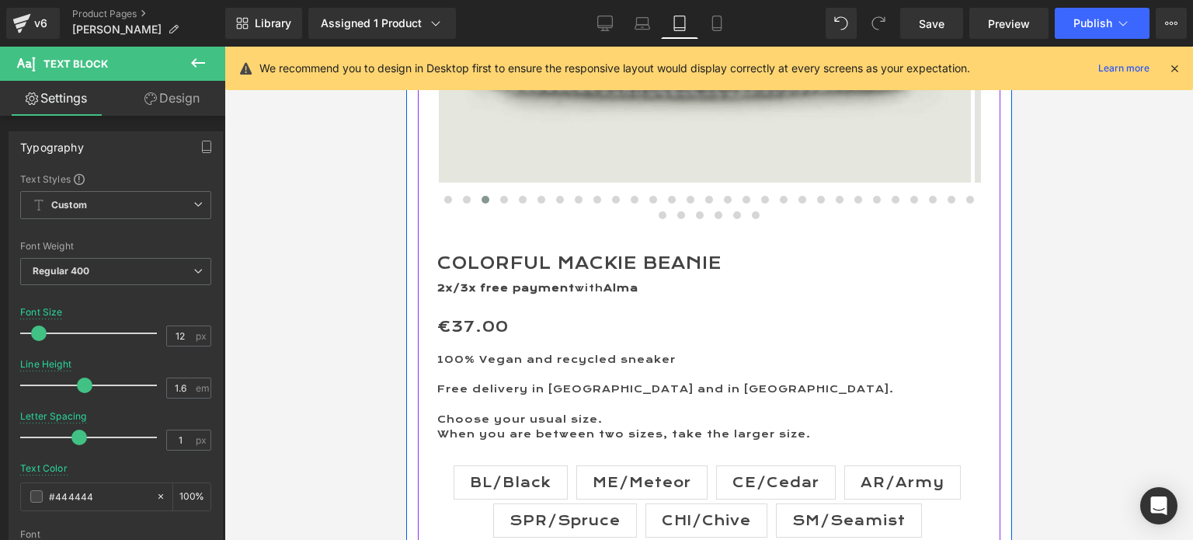
scroll to position [777, 0]
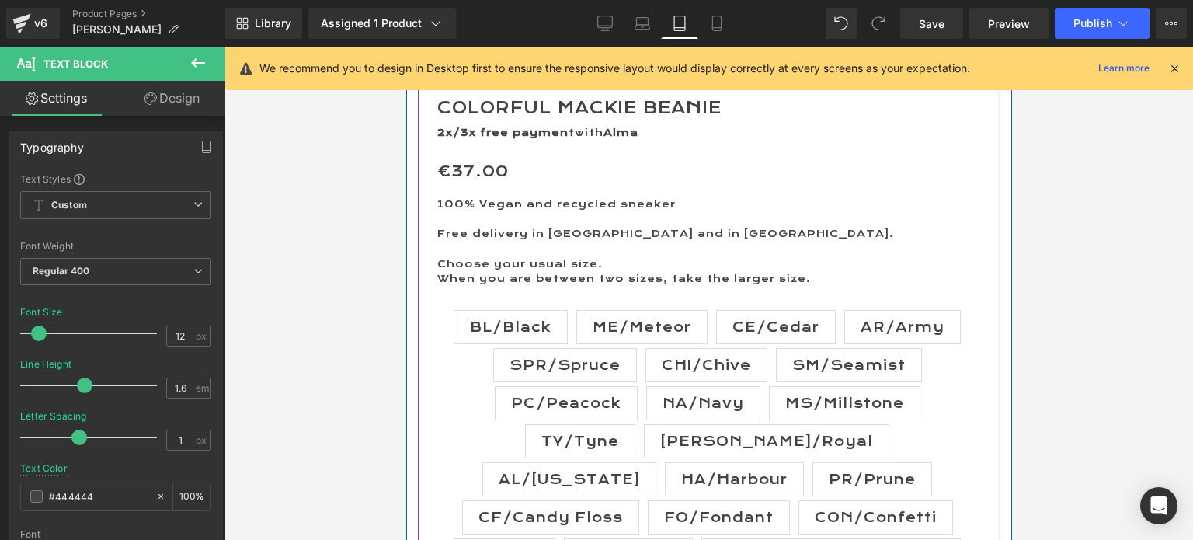
click at [467, 205] on p "100% Vegan and recycled sneaker" at bounding box center [709, 204] width 544 height 15
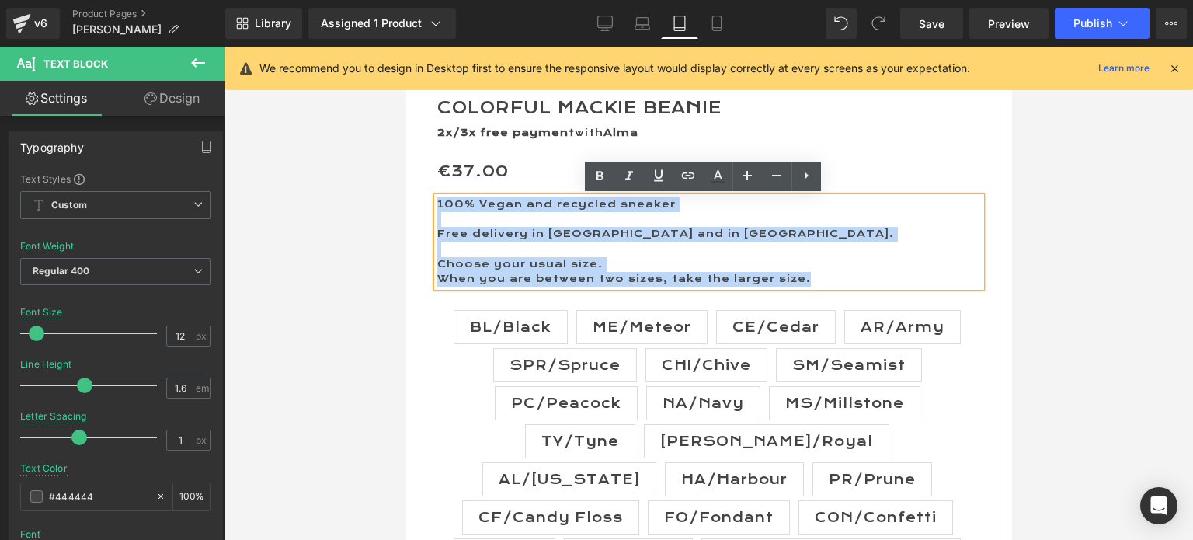
drag, startPoint x: 437, startPoint y: 204, endPoint x: 804, endPoint y: 283, distance: 375.9
click at [804, 283] on div "100% Vegan and recycled sneaker Free delivery in [GEOGRAPHIC_DATA] and in [GEOG…" at bounding box center [709, 241] width 544 height 89
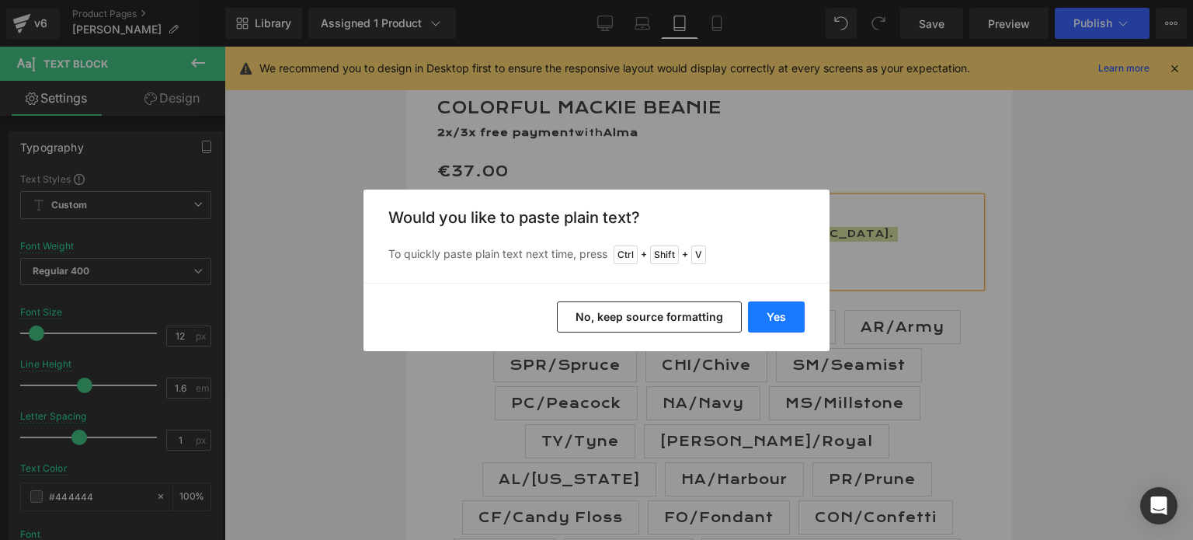
click at [774, 319] on button "Yes" at bounding box center [776, 316] width 57 height 31
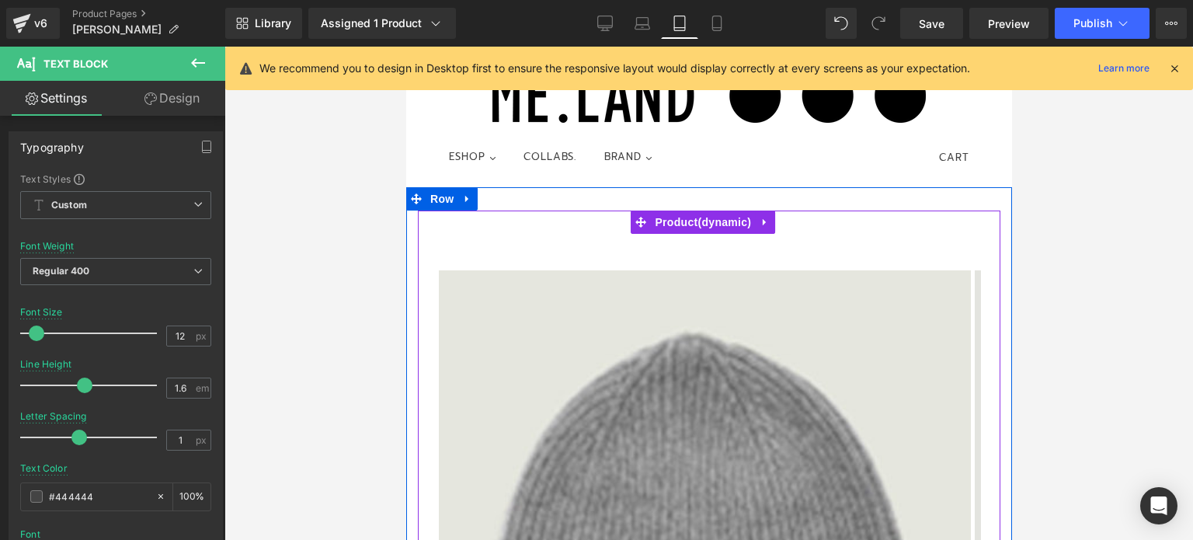
scroll to position [0, 0]
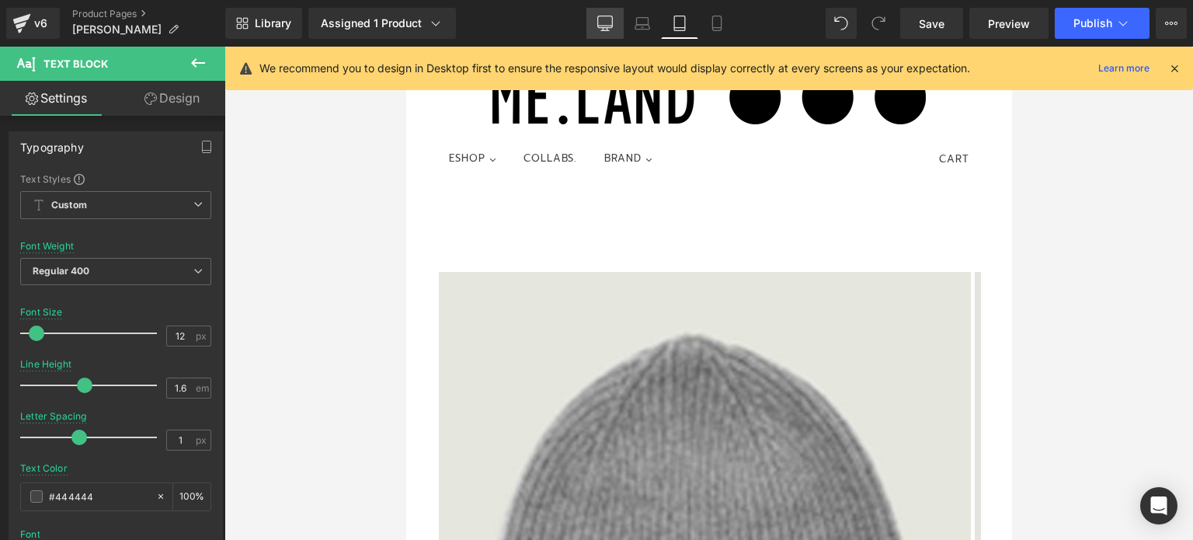
click at [606, 19] on icon at bounding box center [605, 24] width 16 height 16
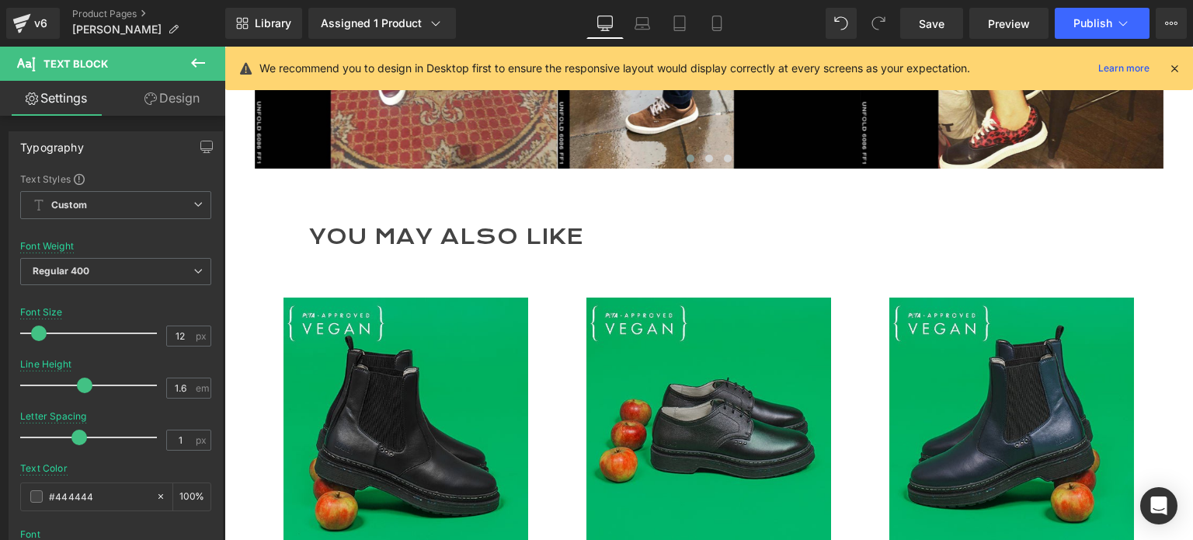
scroll to position [3806, 0]
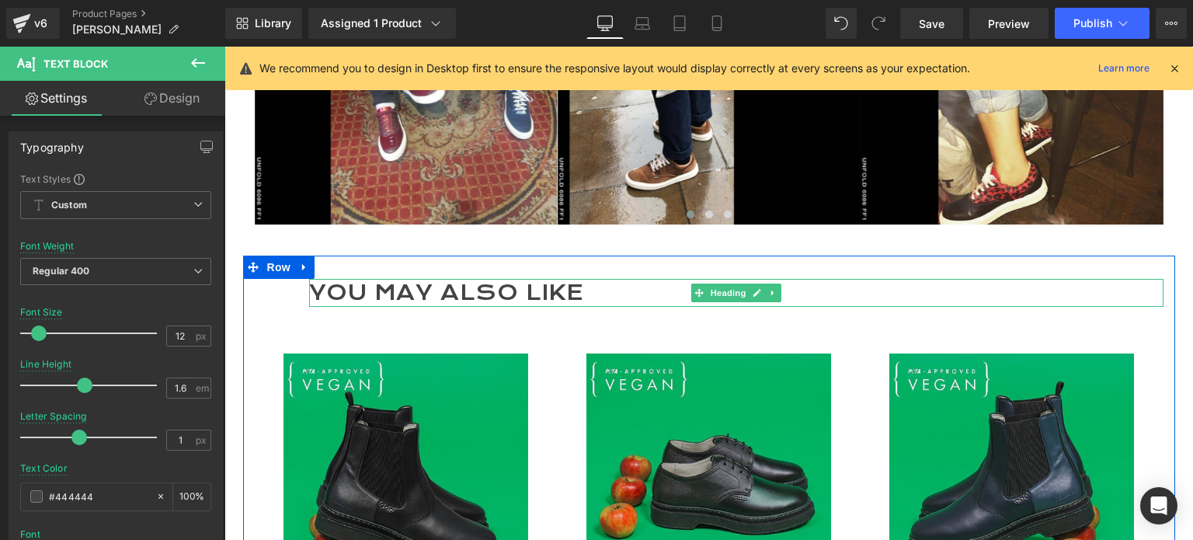
drag, startPoint x: 385, startPoint y: 238, endPoint x: 403, endPoint y: 239, distance: 17.9
click at [385, 279] on h2 "YOU MAY ALSO LIKE" at bounding box center [736, 293] width 855 height 28
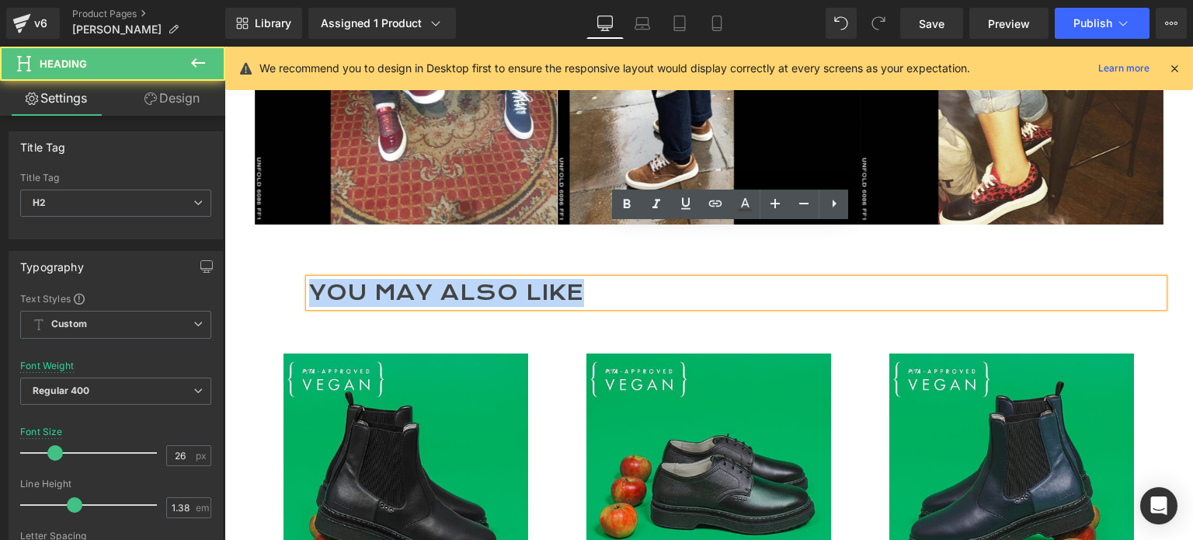
drag, startPoint x: 580, startPoint y: 245, endPoint x: 305, endPoint y: 226, distance: 275.6
click at [309, 279] on h2 "YOU MAY ALSO LIKE" at bounding box center [736, 293] width 855 height 28
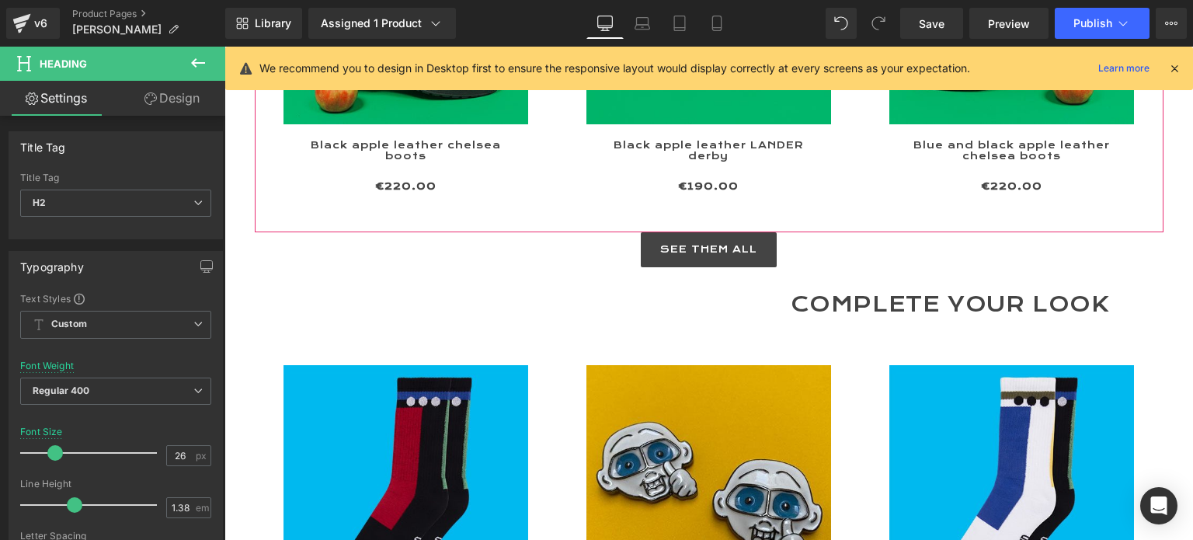
scroll to position [4350, 0]
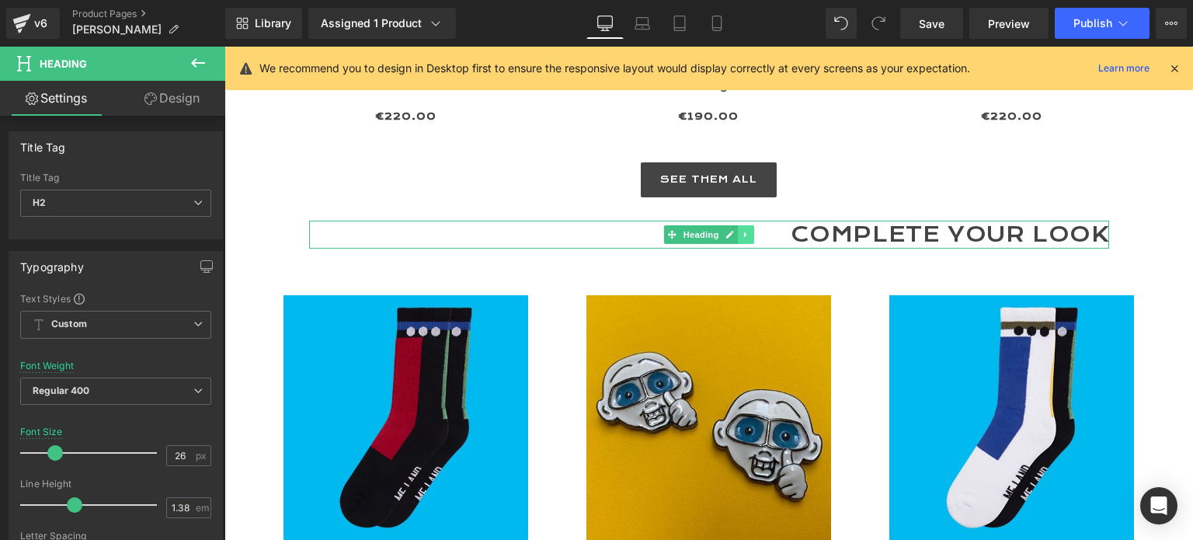
click at [742, 230] on icon at bounding box center [746, 234] width 9 height 9
click at [750, 231] on icon at bounding box center [754, 235] width 9 height 9
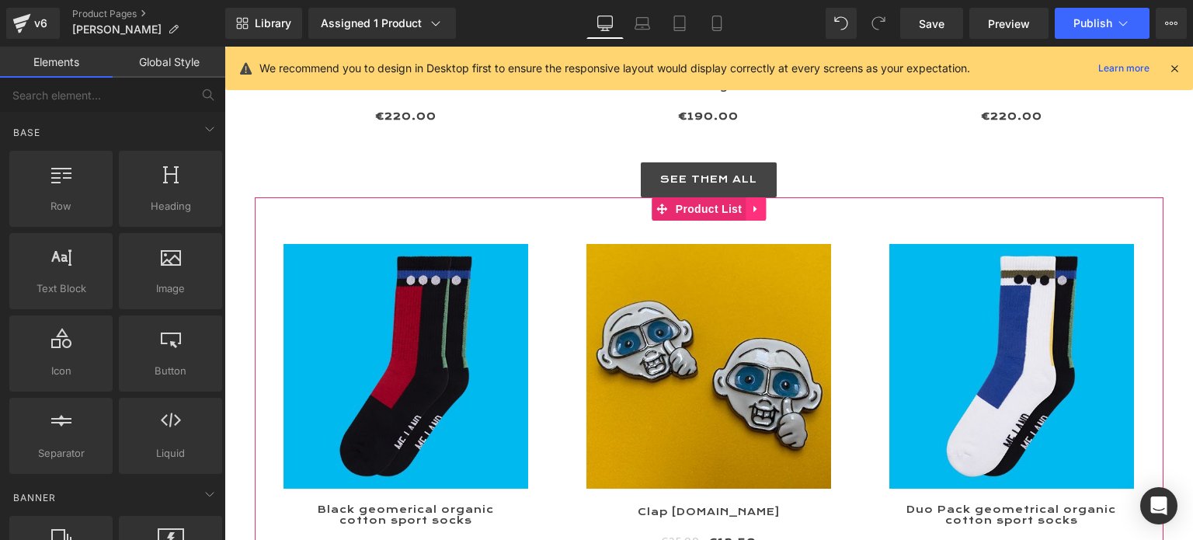
click at [750, 204] on icon at bounding box center [755, 210] width 11 height 12
click at [761, 204] on icon at bounding box center [766, 209] width 11 height 11
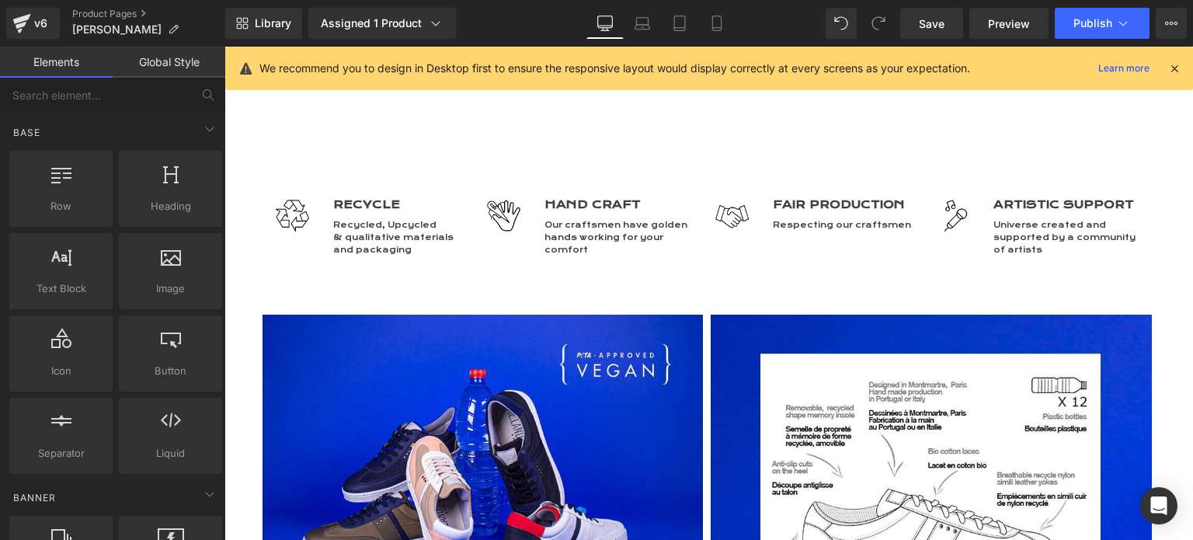
scroll to position [2874, 0]
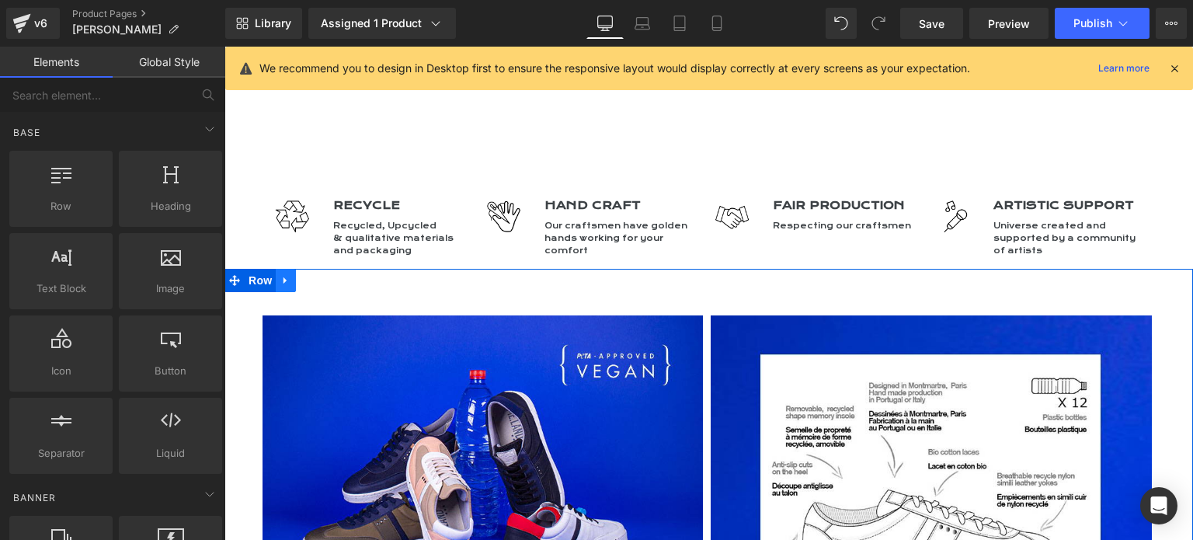
click at [284, 274] on icon at bounding box center [285, 280] width 11 height 12
click at [321, 274] on icon at bounding box center [326, 280] width 11 height 12
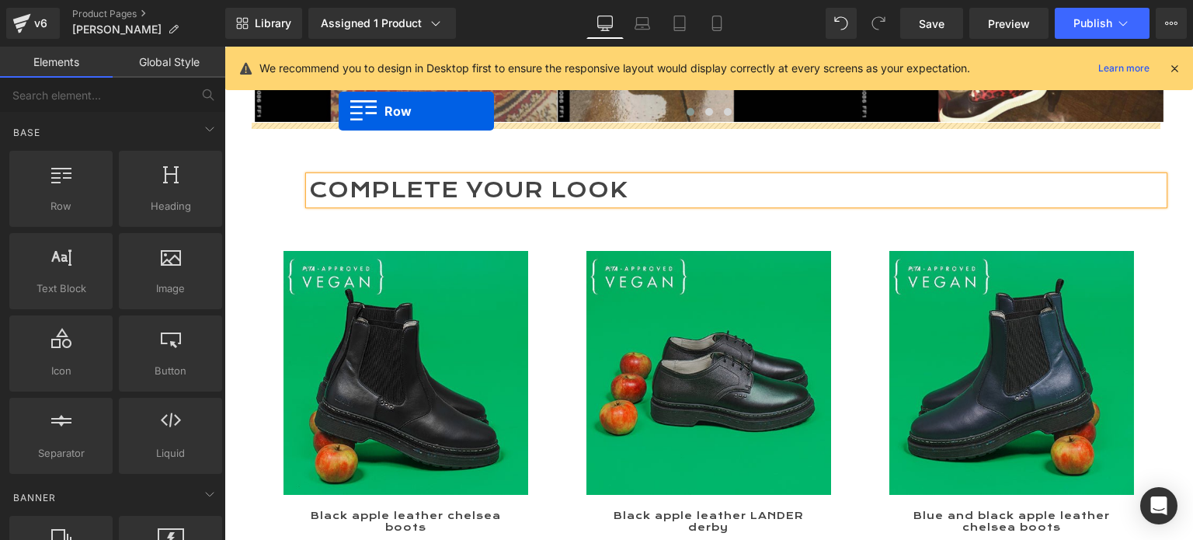
scroll to position [3325, 0]
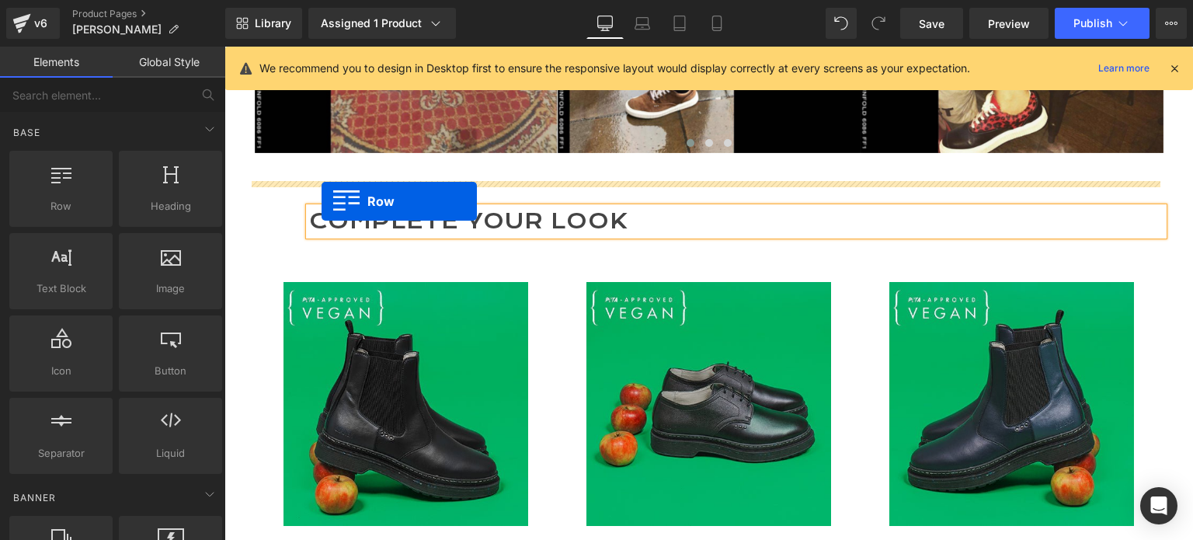
drag, startPoint x: 249, startPoint y: 273, endPoint x: 322, endPoint y: 201, distance: 102.2
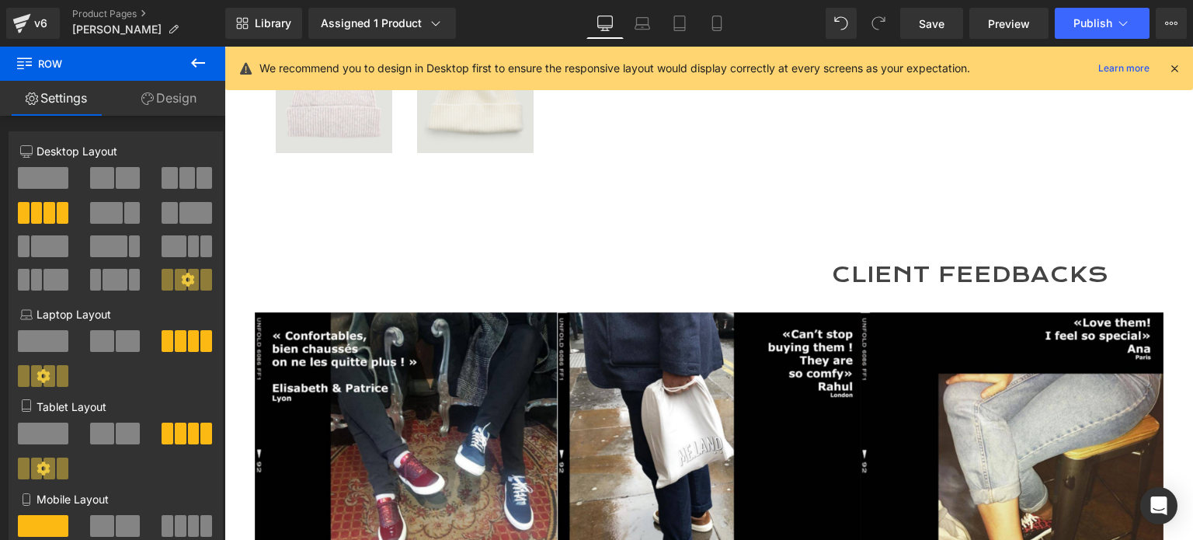
scroll to position [2773, 0]
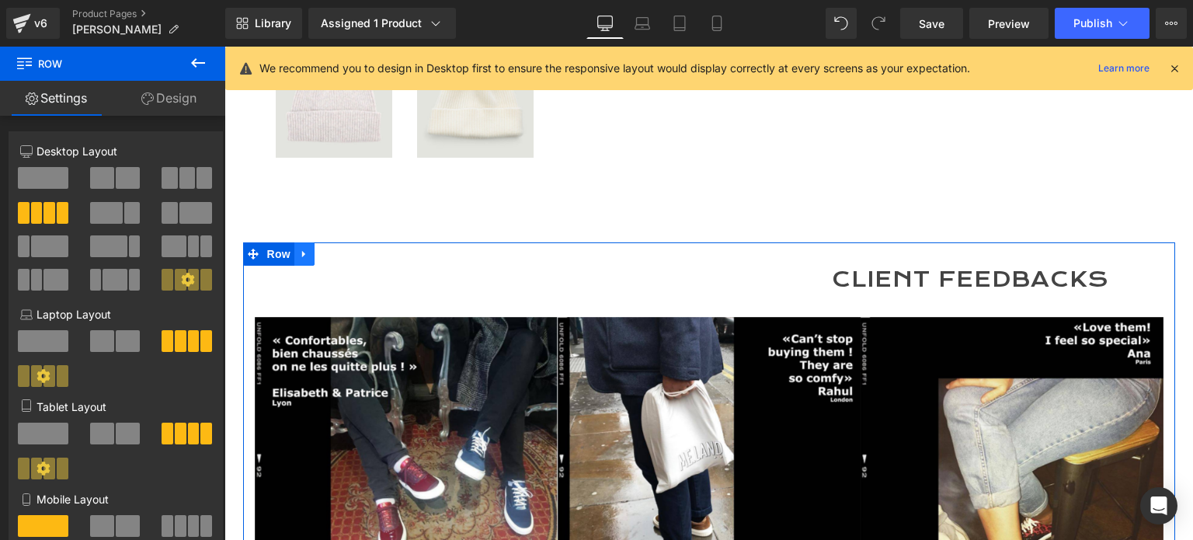
click at [299, 248] on icon at bounding box center [304, 254] width 11 height 12
click at [342, 249] on icon at bounding box center [344, 254] width 11 height 11
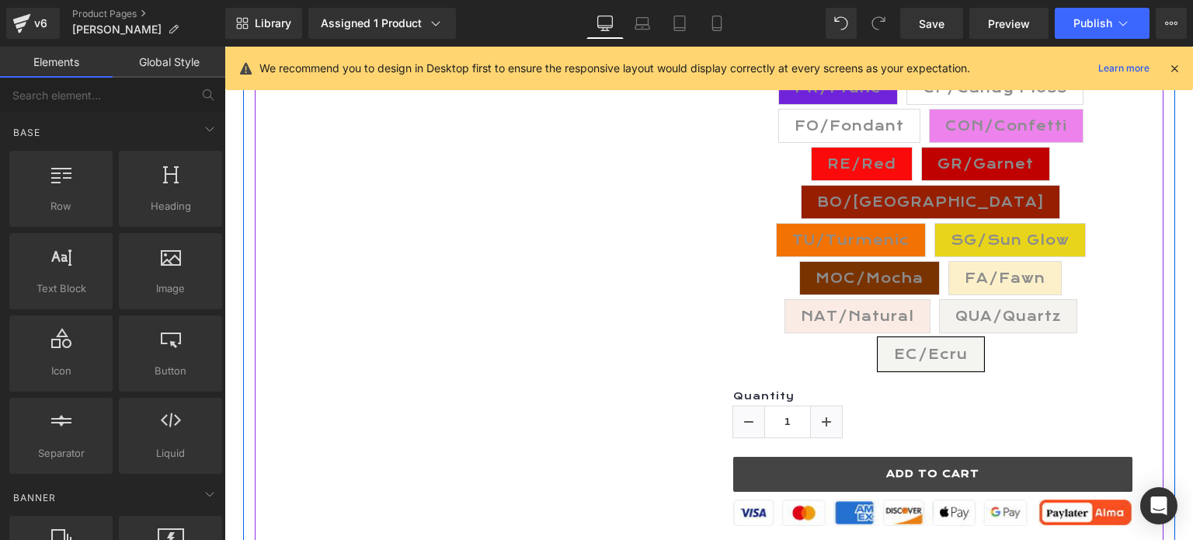
scroll to position [675, 0]
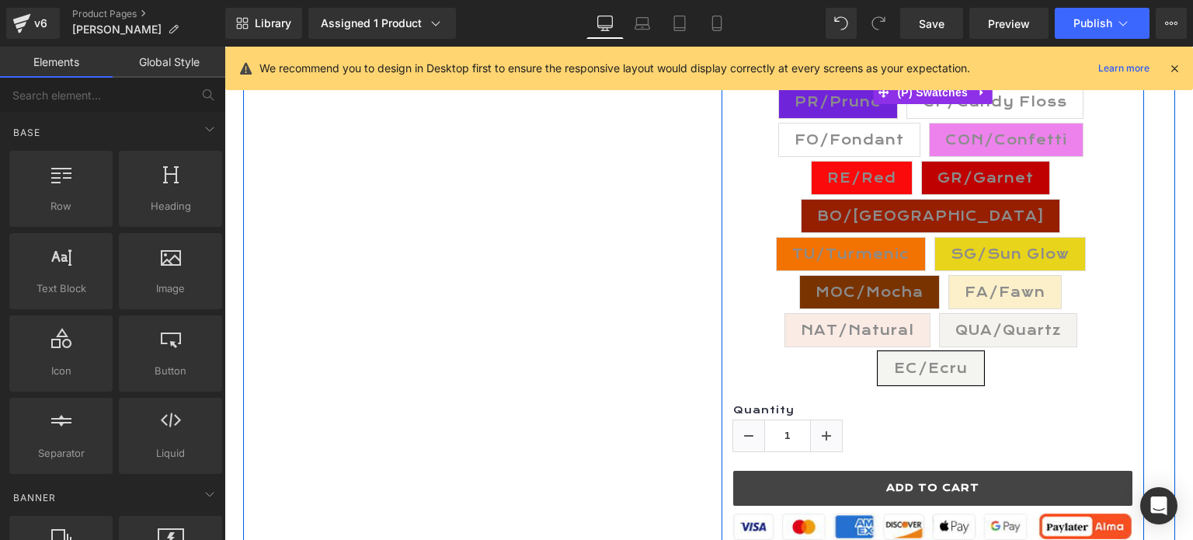
click at [841, 314] on span "NAT/Natural" at bounding box center [857, 330] width 113 height 33
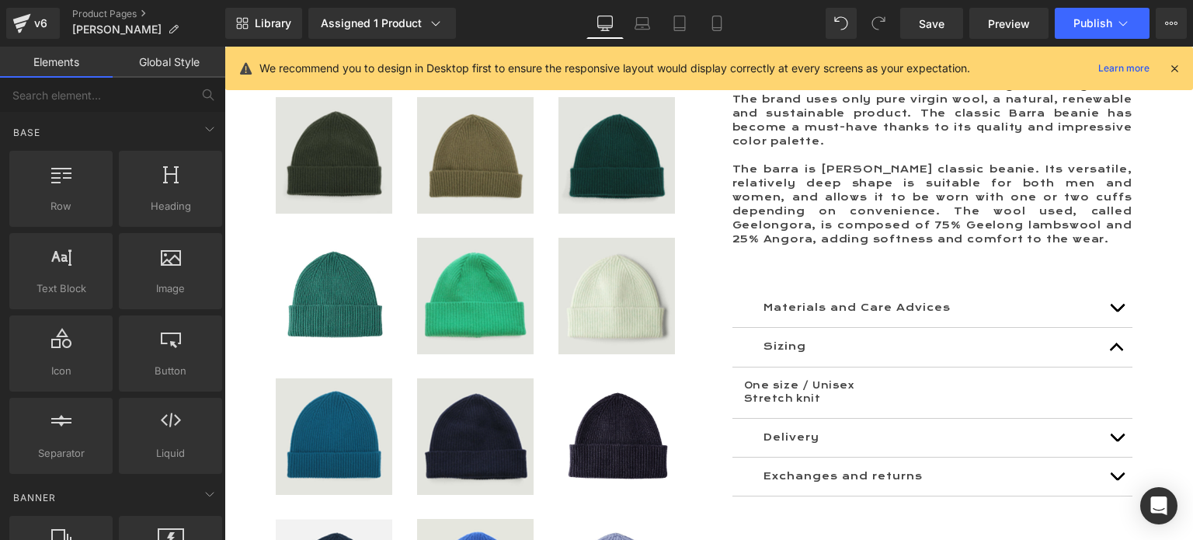
scroll to position [1308, 0]
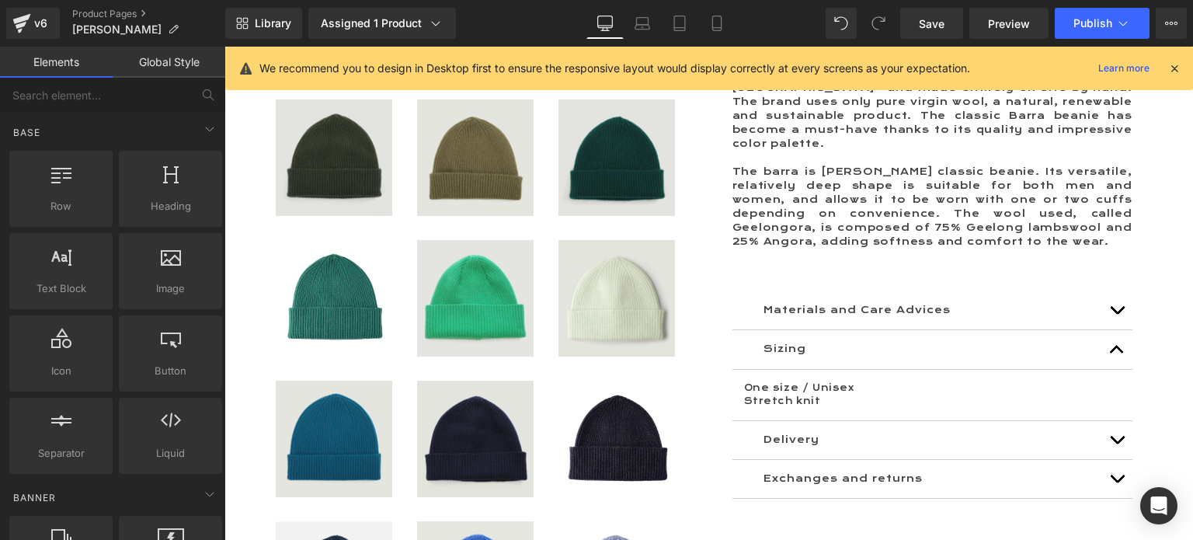
click at [461, 381] on img at bounding box center [475, 439] width 117 height 117
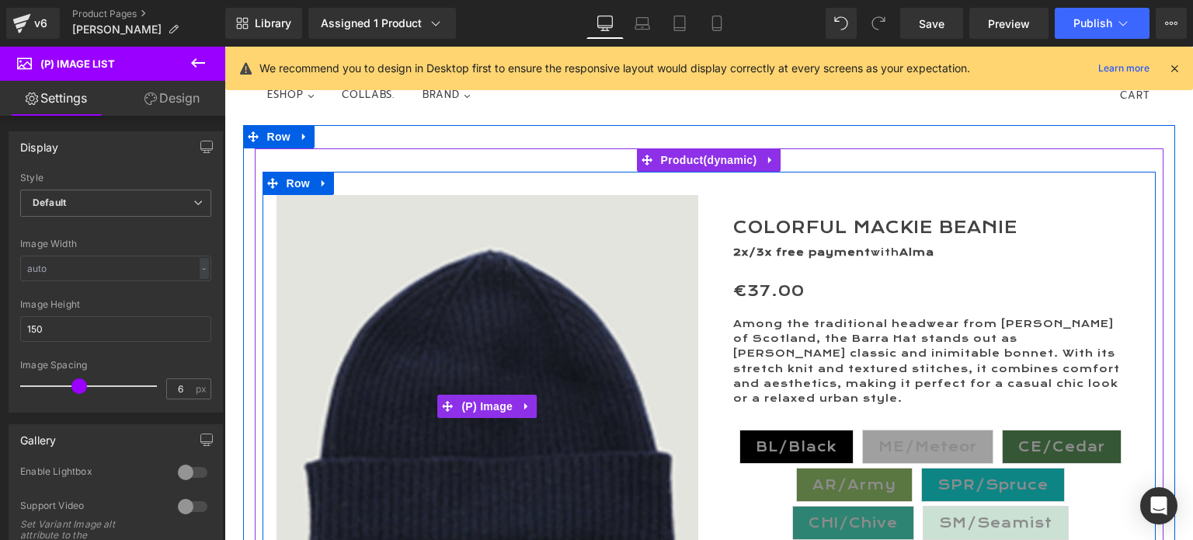
scroll to position [155, 0]
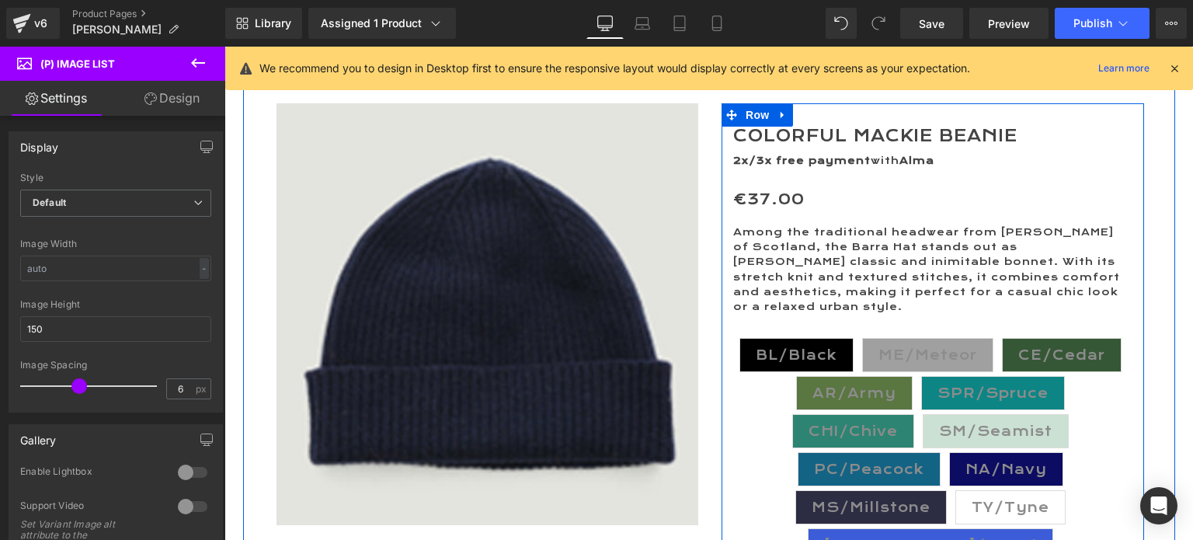
click at [777, 343] on span "BL/Black" at bounding box center [797, 355] width 82 height 33
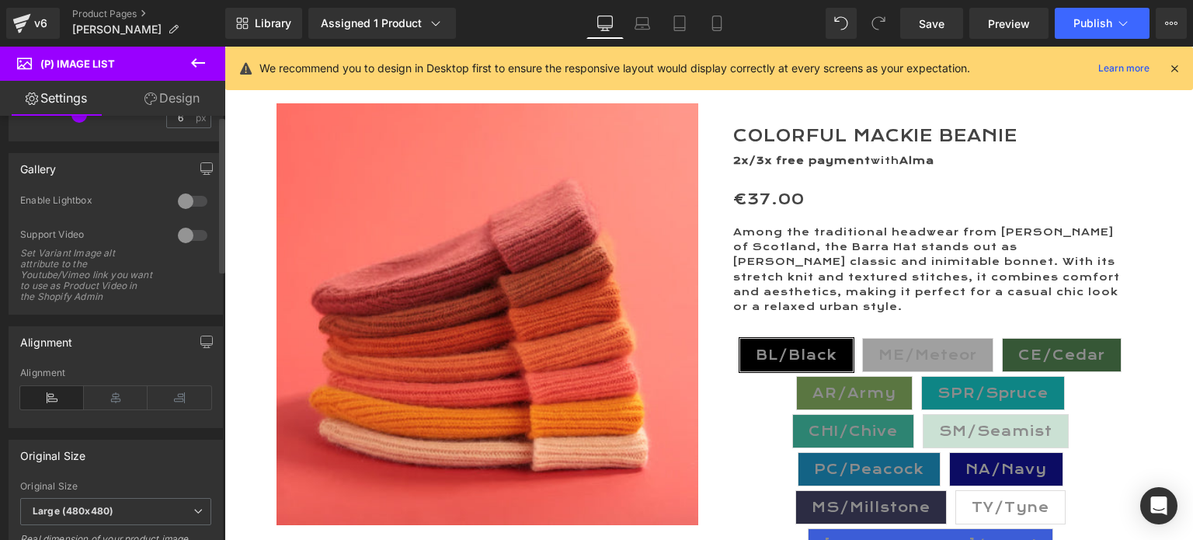
scroll to position [0, 0]
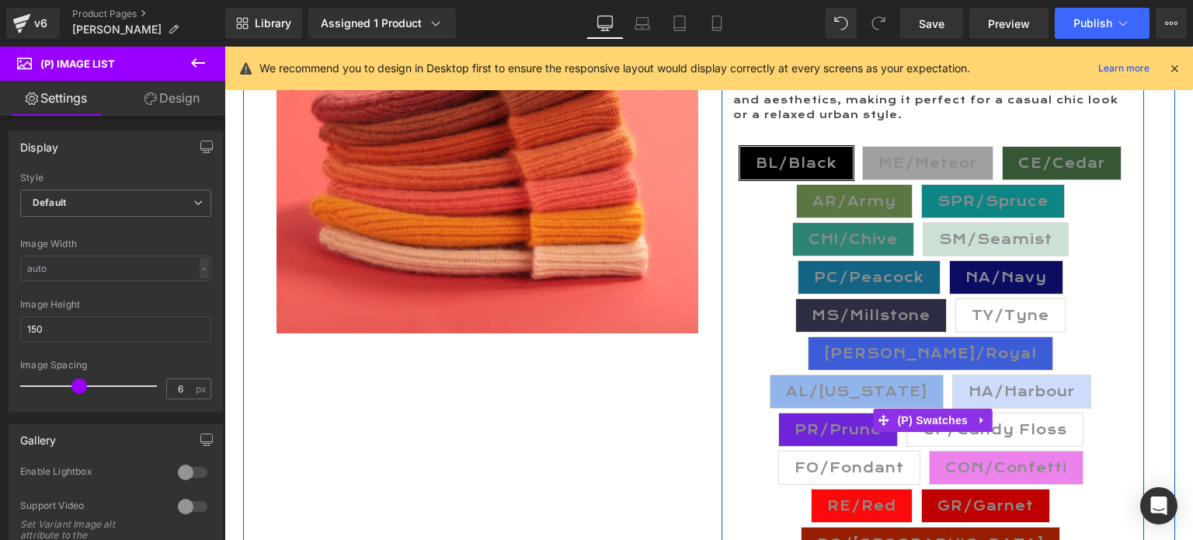
scroll to position [388, 0]
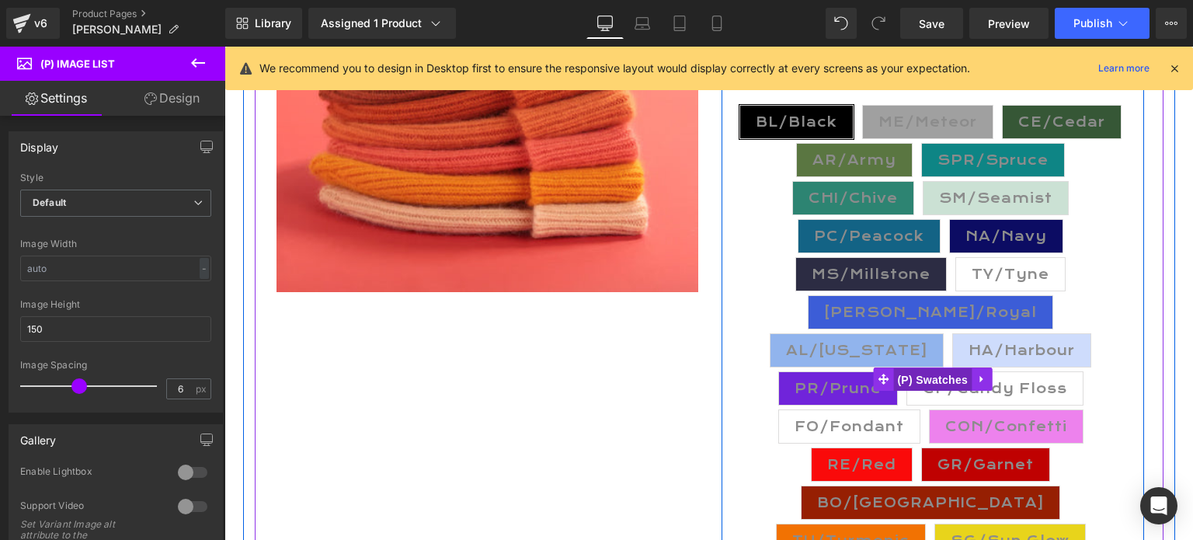
click at [938, 368] on span "(P) Swatches" at bounding box center [932, 379] width 78 height 23
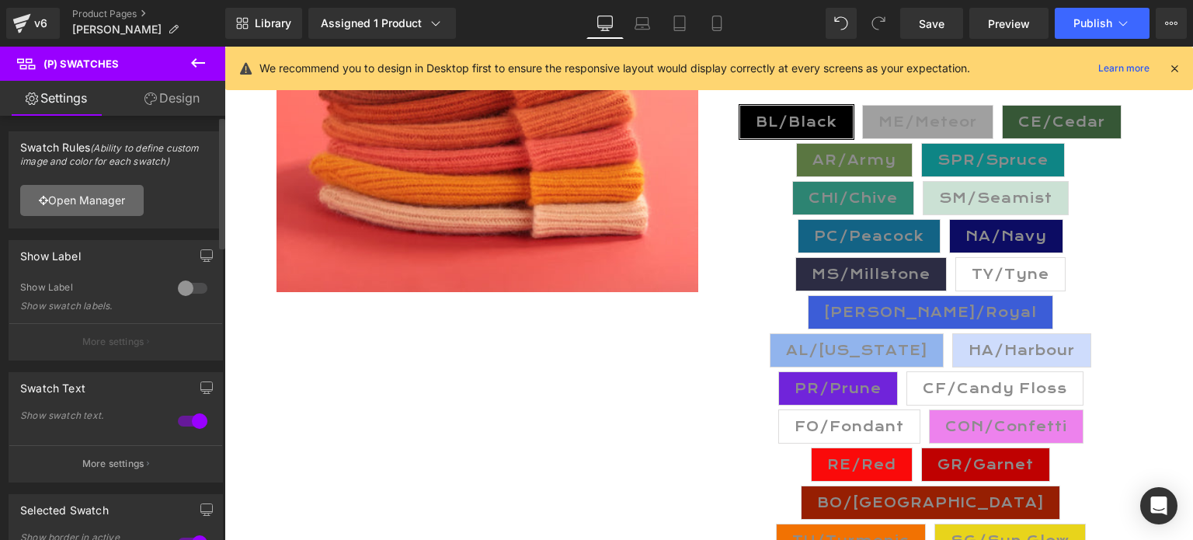
click at [91, 195] on link "Open Manager" at bounding box center [82, 200] width 124 height 31
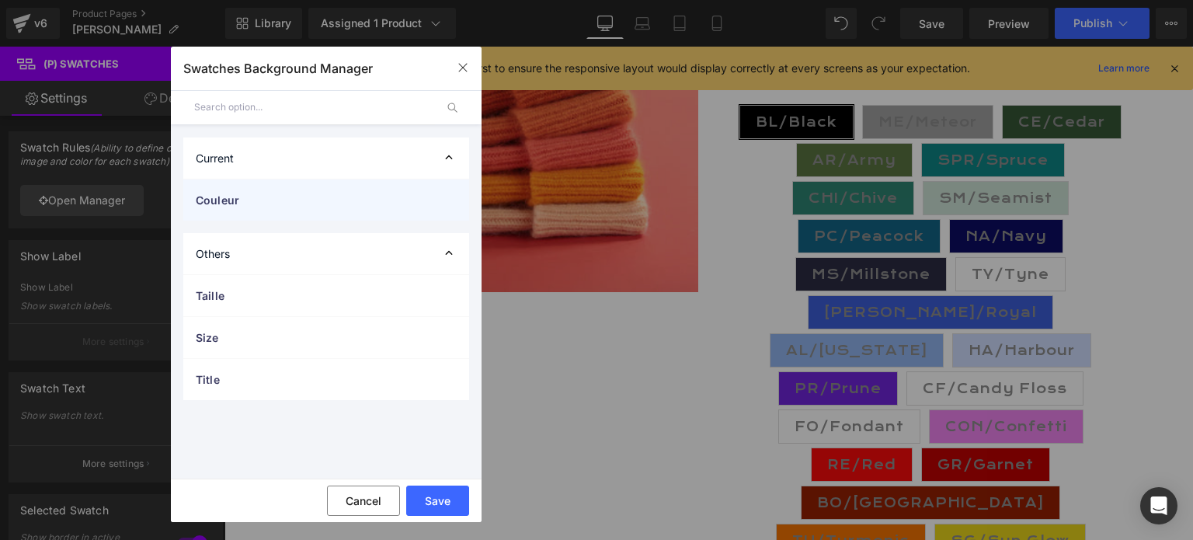
click at [243, 202] on span "Couleur" at bounding box center [311, 200] width 230 height 16
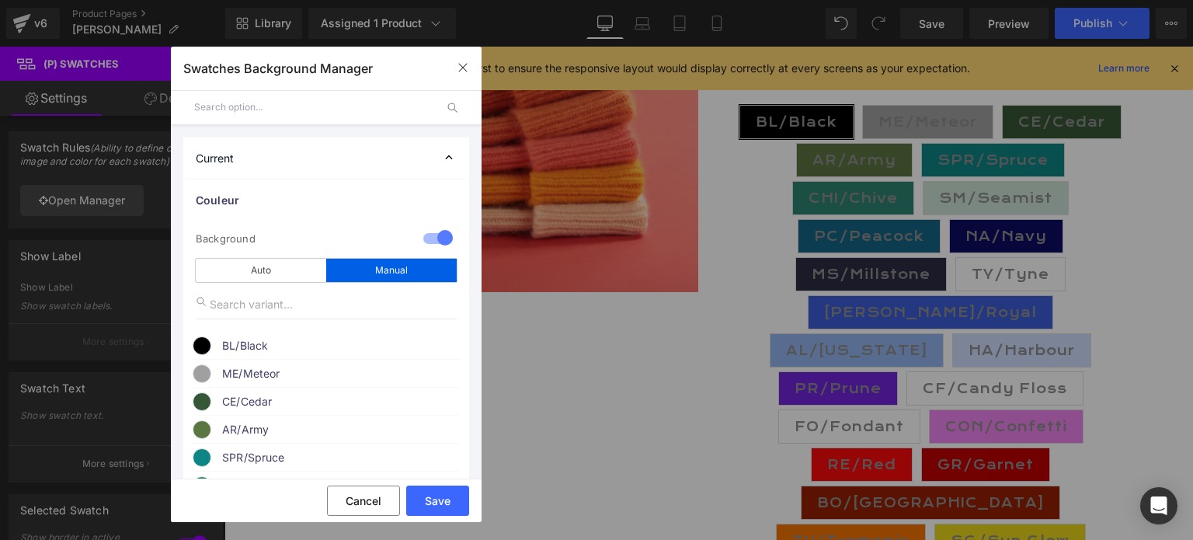
click at [246, 341] on span "BL/Black" at bounding box center [340, 345] width 236 height 19
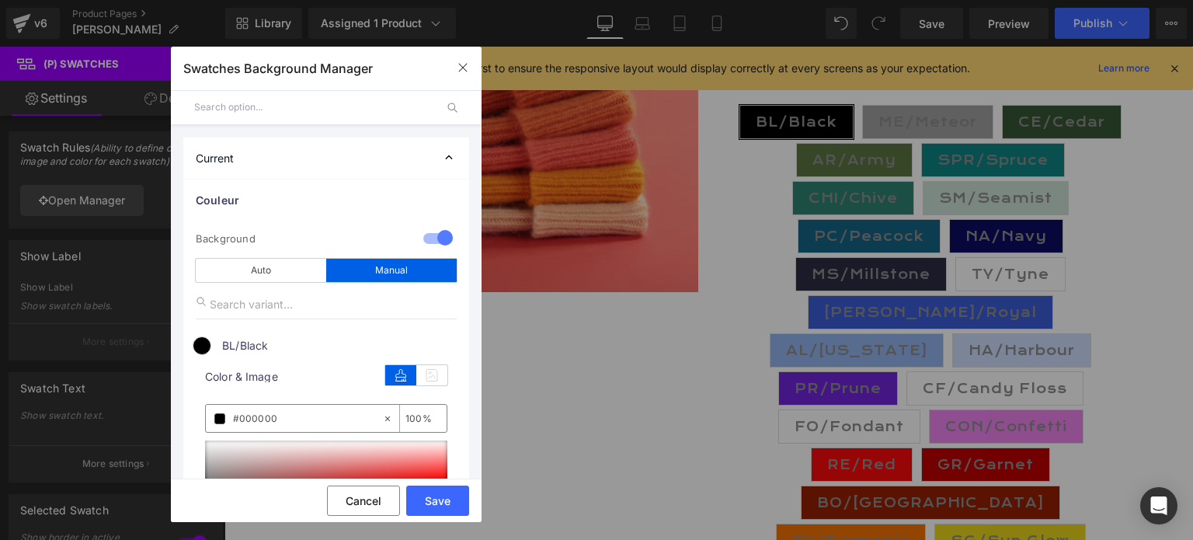
drag, startPoint x: 259, startPoint y: 412, endPoint x: 219, endPoint y: 414, distance: 40.4
click at [219, 414] on div "#000000" at bounding box center [294, 418] width 176 height 27
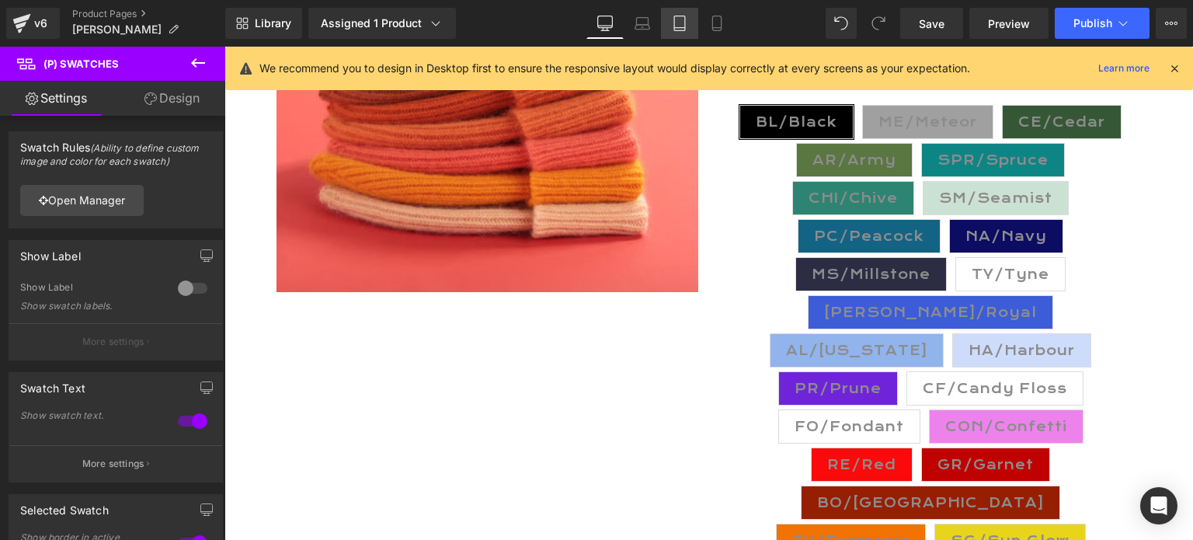
click at [681, 30] on icon at bounding box center [680, 24] width 16 height 16
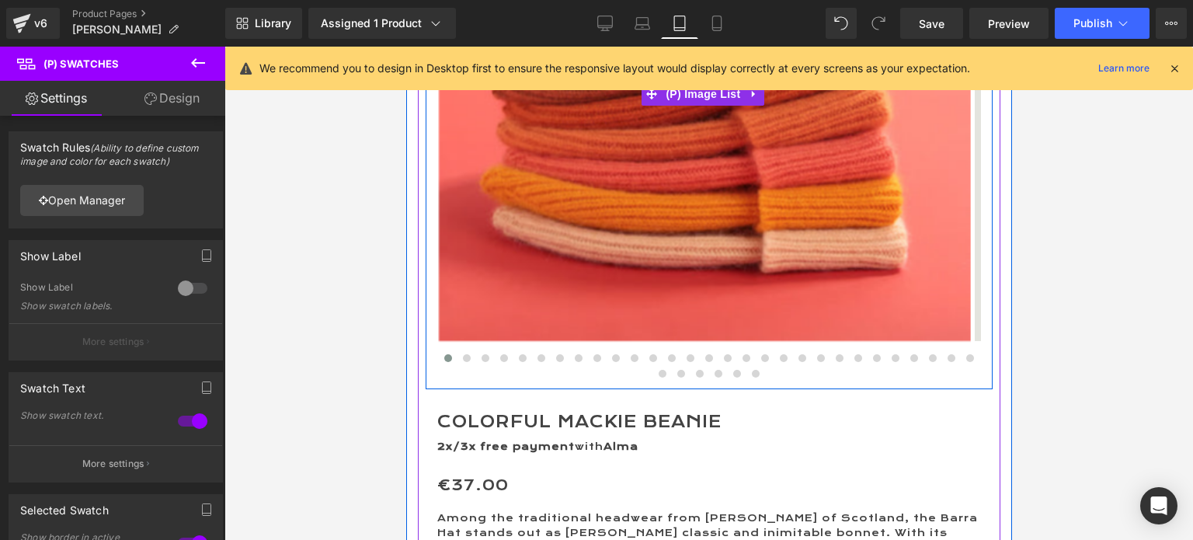
scroll to position [466, 0]
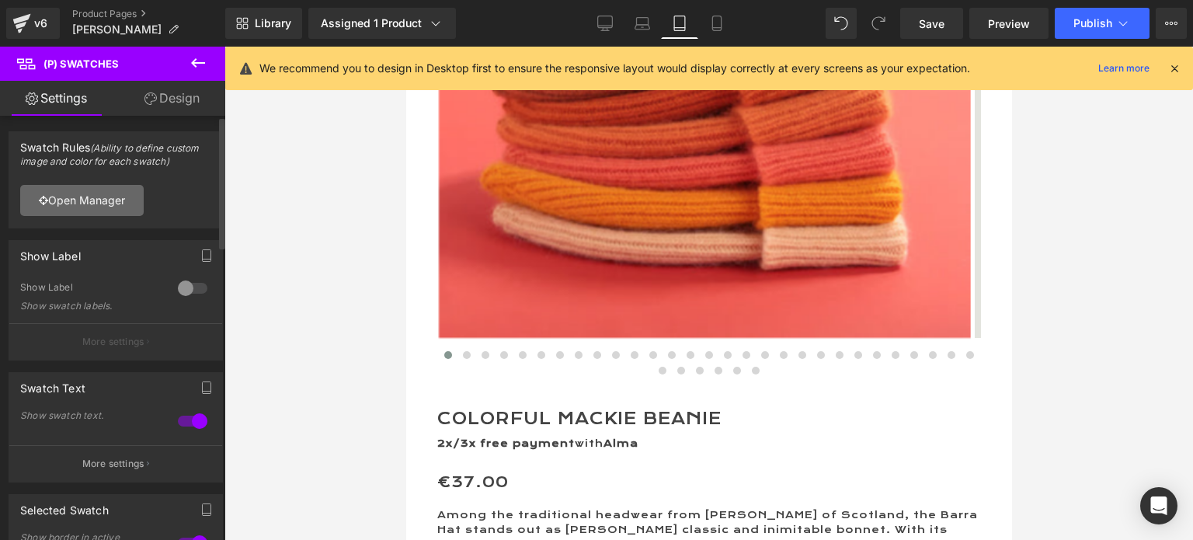
click at [89, 198] on link "Open Manager" at bounding box center [82, 200] width 124 height 31
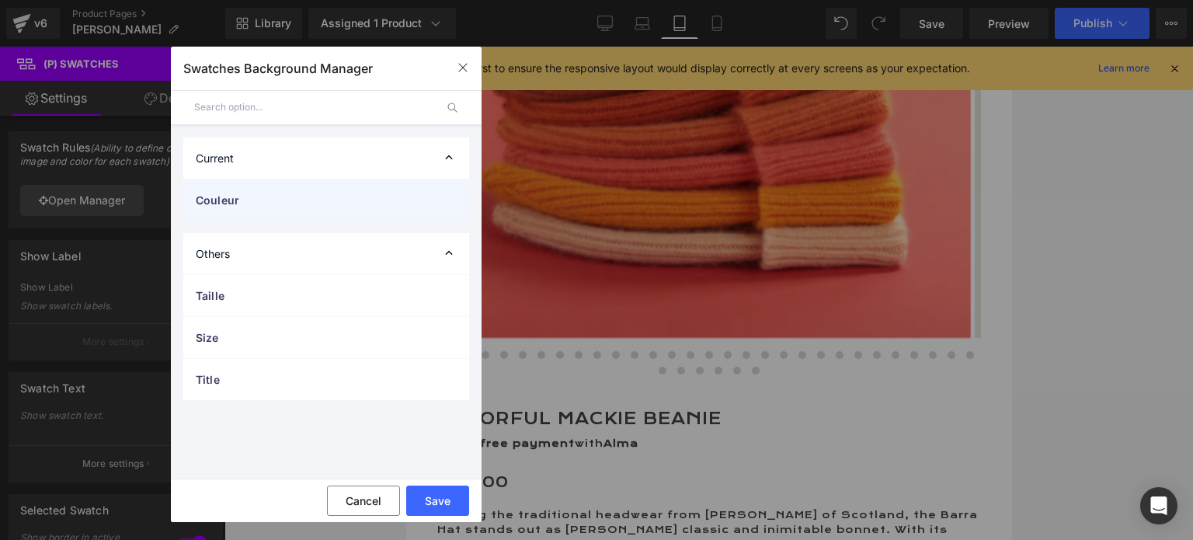
click at [242, 198] on span "Couleur" at bounding box center [311, 200] width 230 height 16
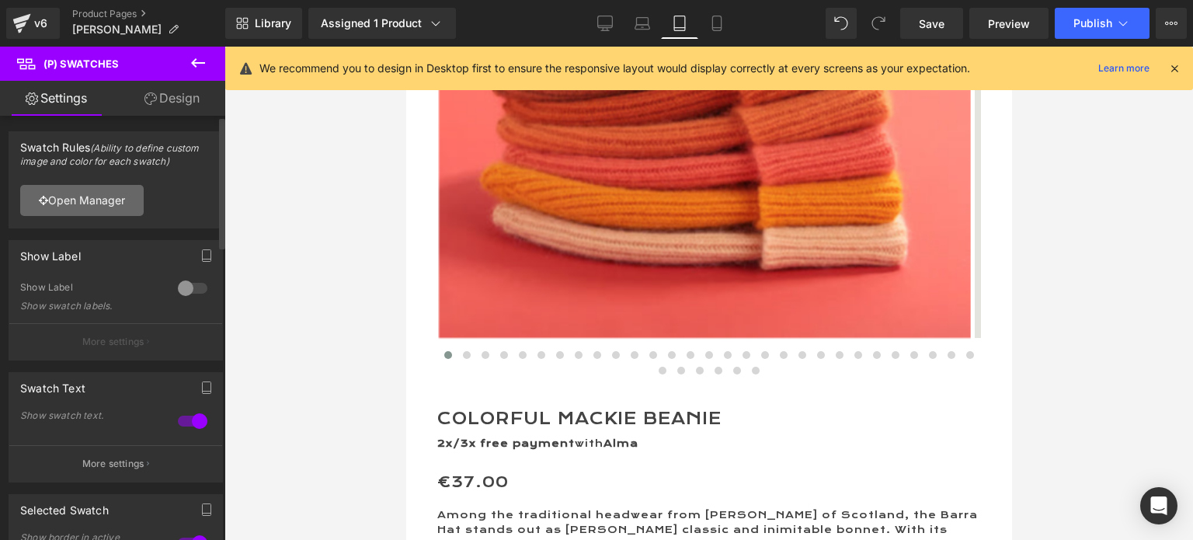
drag, startPoint x: 98, startPoint y: 200, endPoint x: 131, endPoint y: 206, distance: 33.2
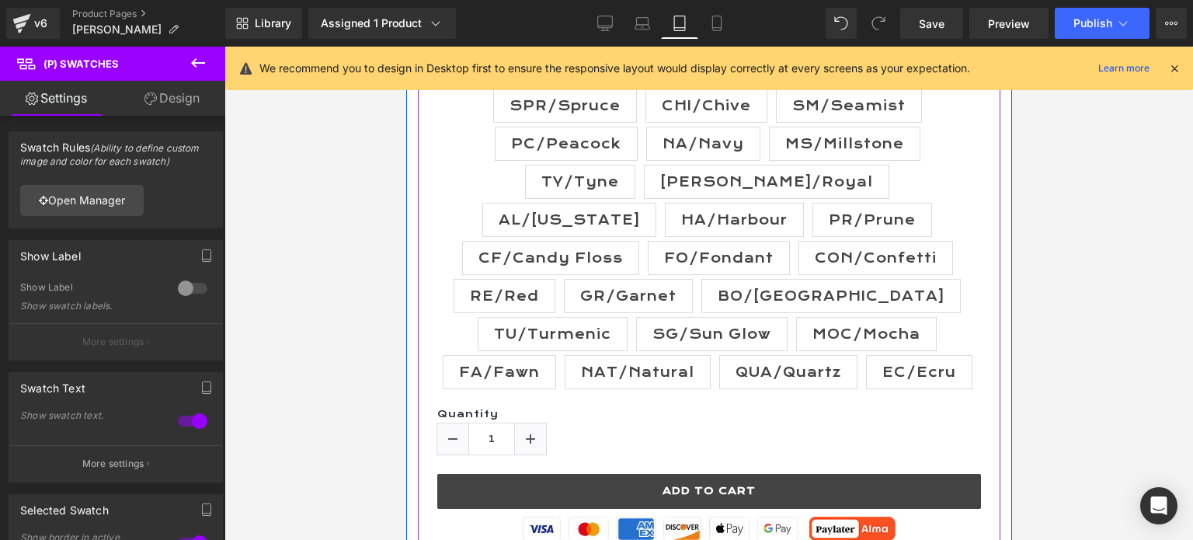
scroll to position [1010, 0]
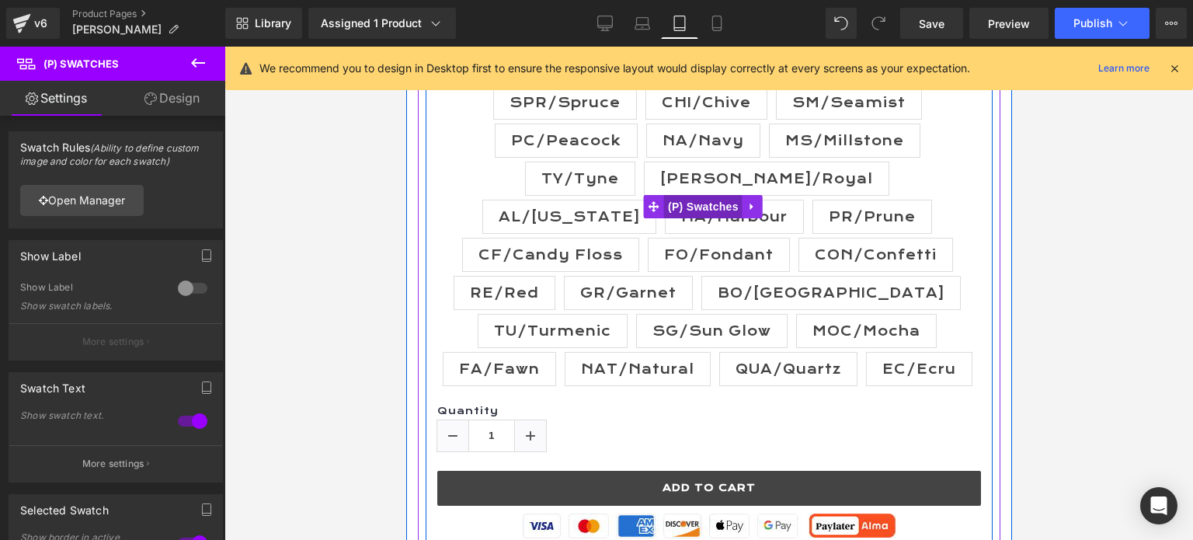
click at [693, 201] on span "(P) Swatches" at bounding box center [702, 206] width 78 height 23
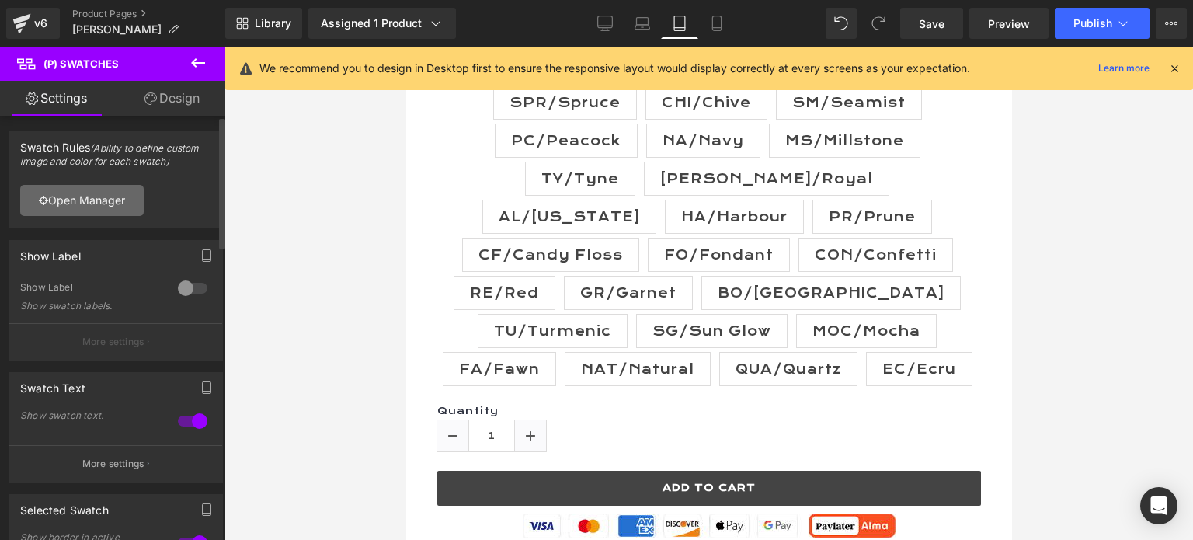
click at [78, 194] on link "Open Manager" at bounding box center [82, 200] width 124 height 31
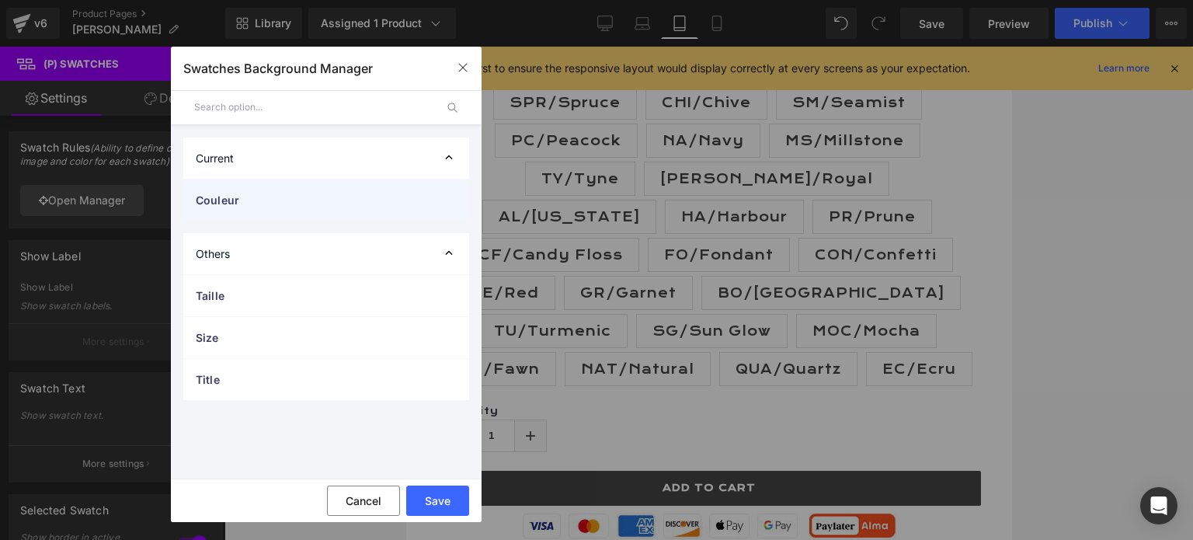
click at [242, 200] on span "Couleur" at bounding box center [311, 200] width 230 height 16
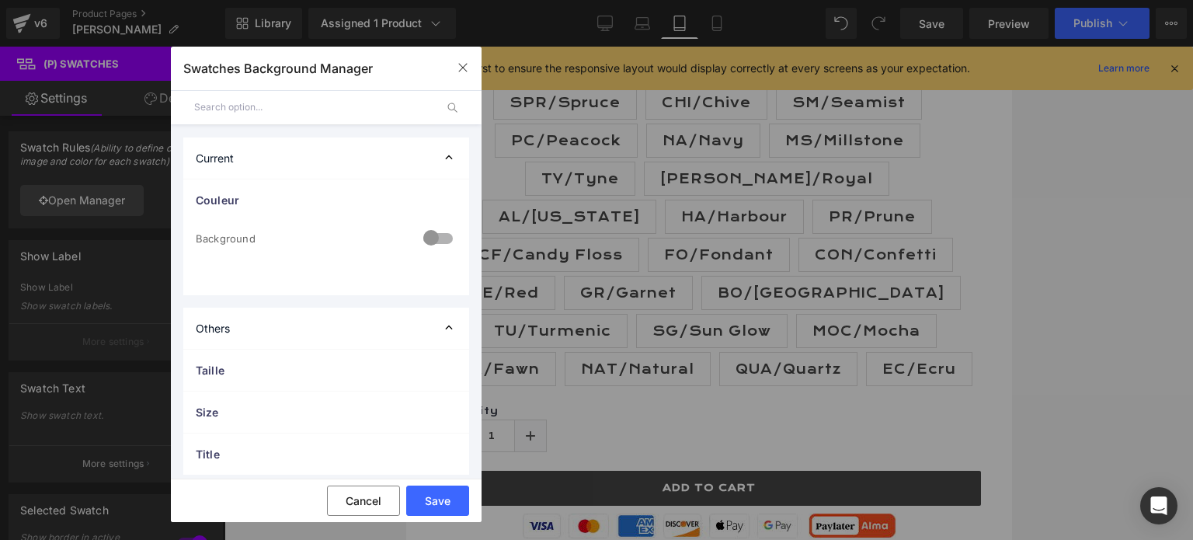
click at [439, 238] on div at bounding box center [437, 240] width 37 height 30
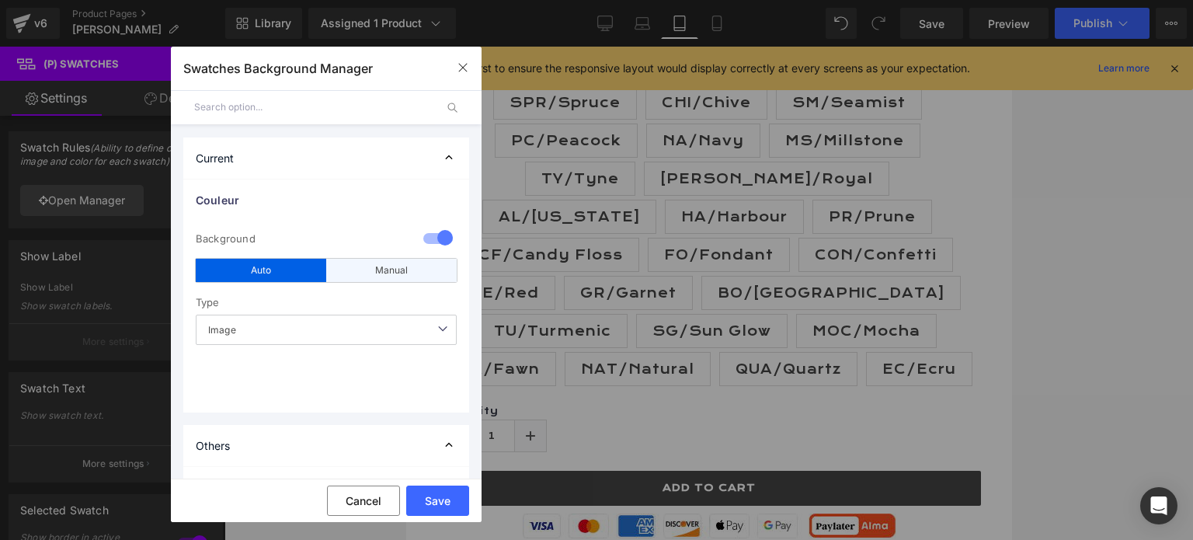
click at [379, 265] on div "Manual" at bounding box center [391, 270] width 131 height 23
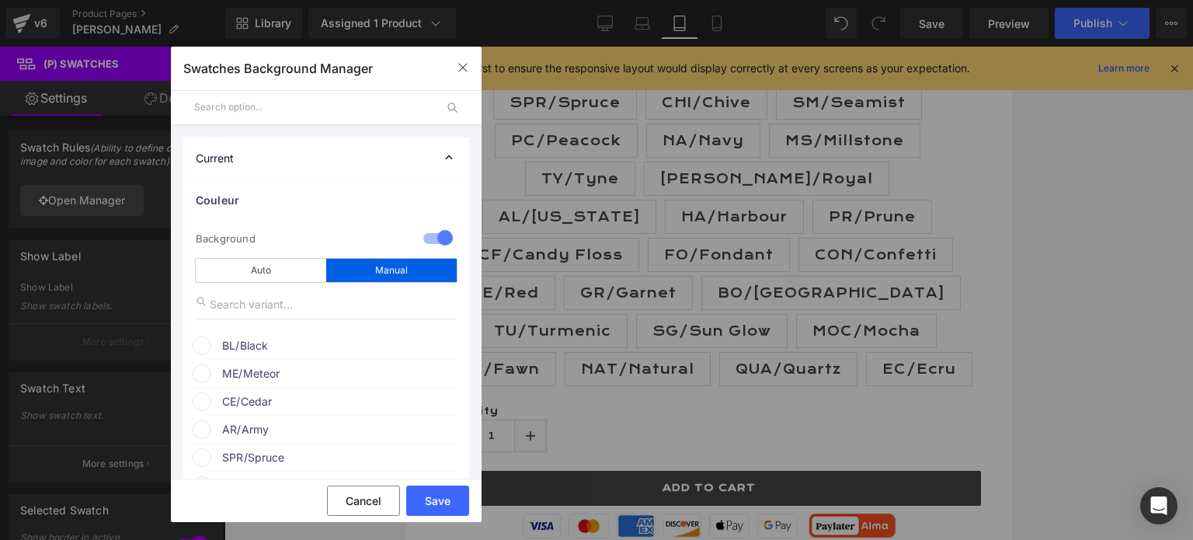
click at [253, 347] on span "BL/Black" at bounding box center [340, 345] width 236 height 19
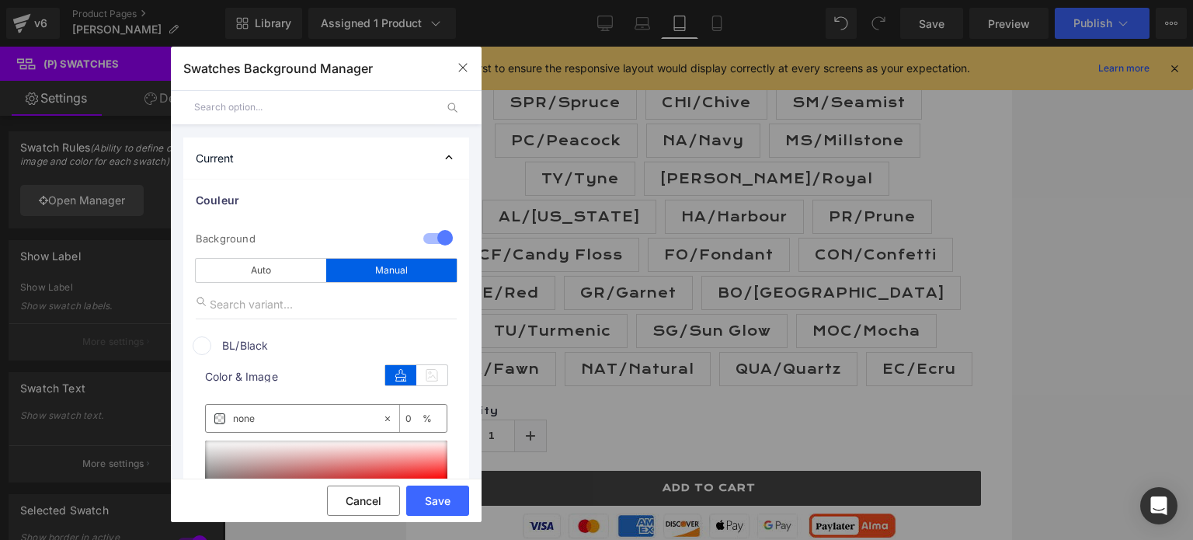
click at [259, 419] on input "none" at bounding box center [307, 418] width 149 height 17
paste input "#000000"
click at [253, 417] on input "none#000000" at bounding box center [307, 418] width 149 height 17
type input "#000000"
click at [447, 499] on button "Save" at bounding box center [437, 501] width 63 height 30
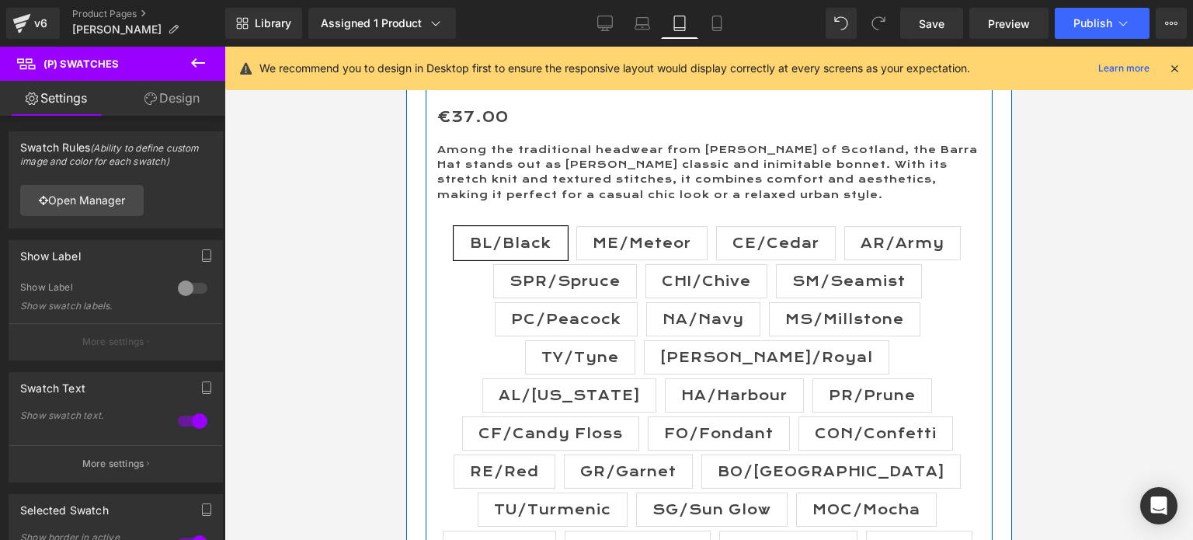
scroll to position [855, 0]
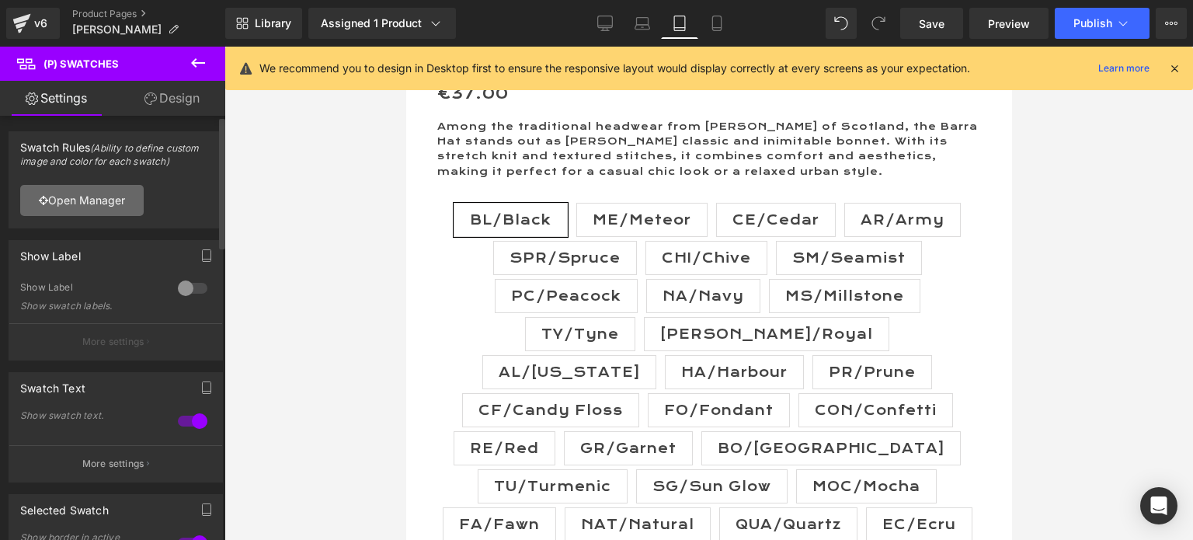
click at [78, 200] on link "Open Manager" at bounding box center [82, 200] width 124 height 31
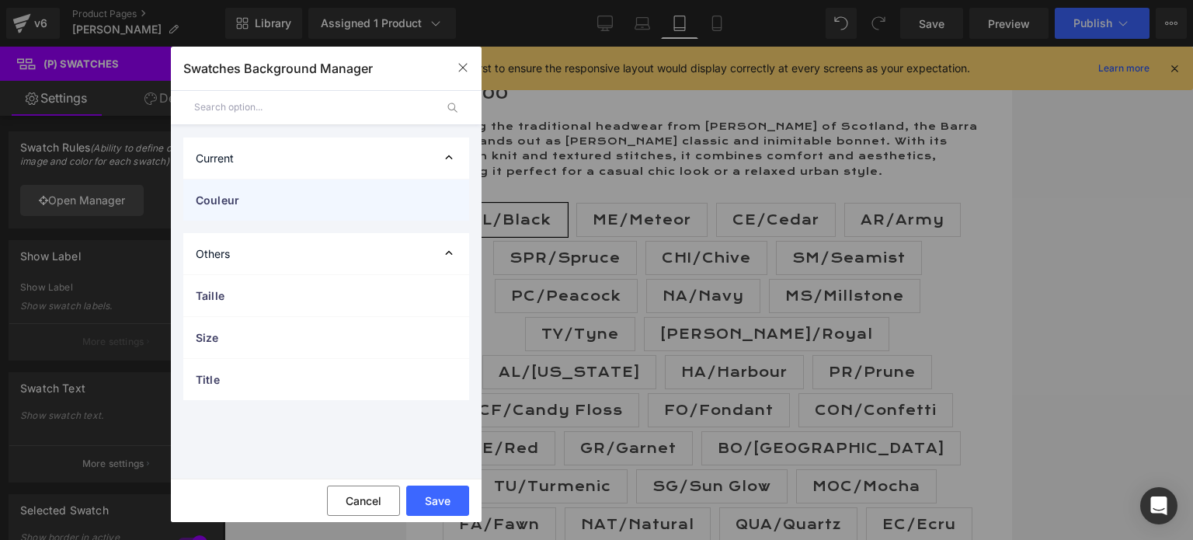
click at [270, 195] on span "Couleur" at bounding box center [311, 200] width 230 height 16
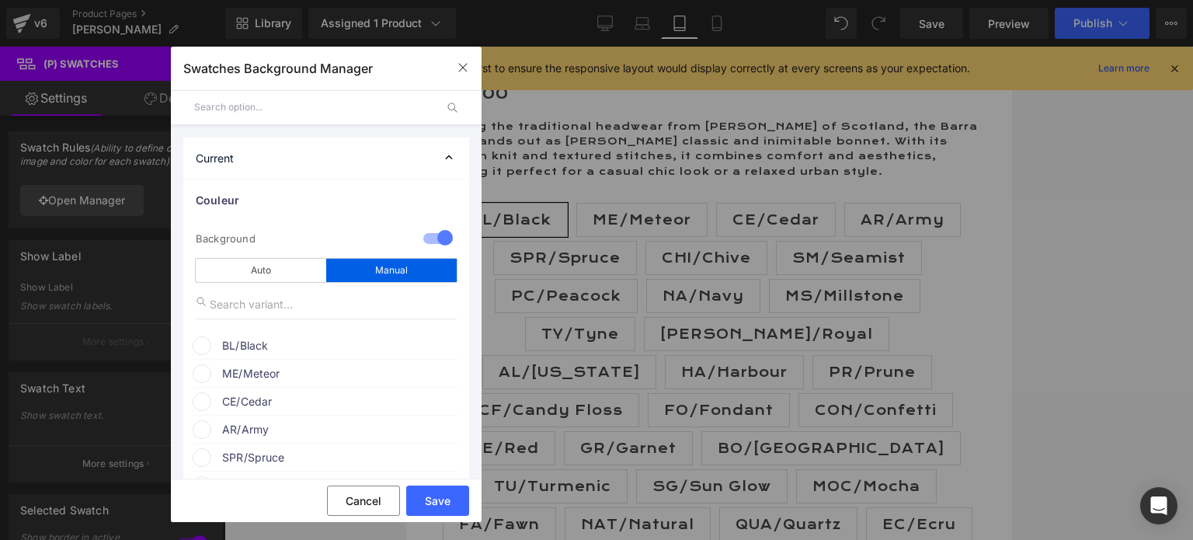
click at [262, 346] on span "BL/Black" at bounding box center [340, 345] width 236 height 19
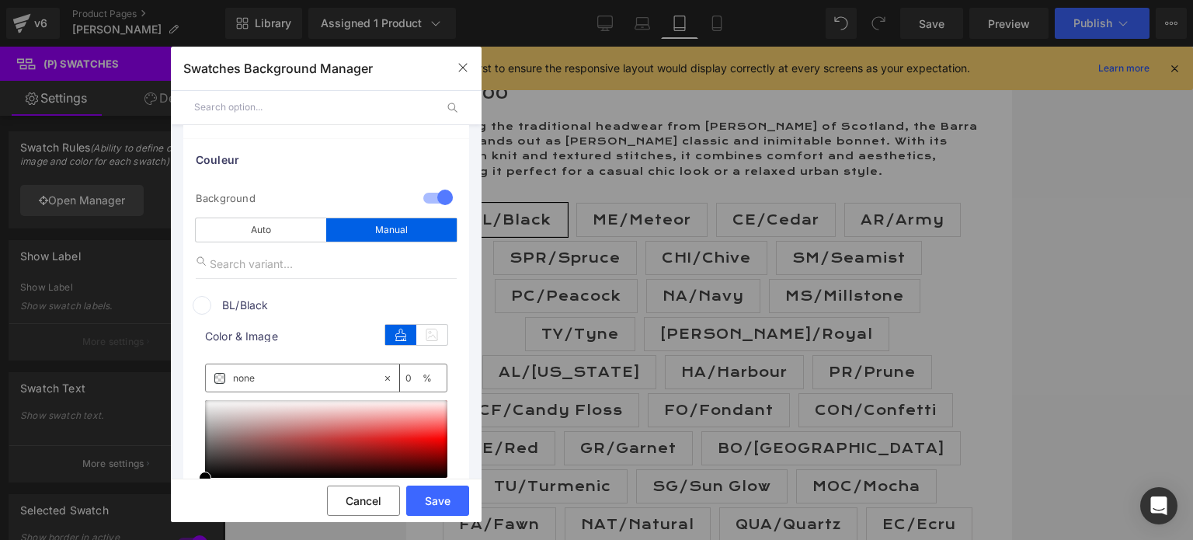
scroll to position [78, 0]
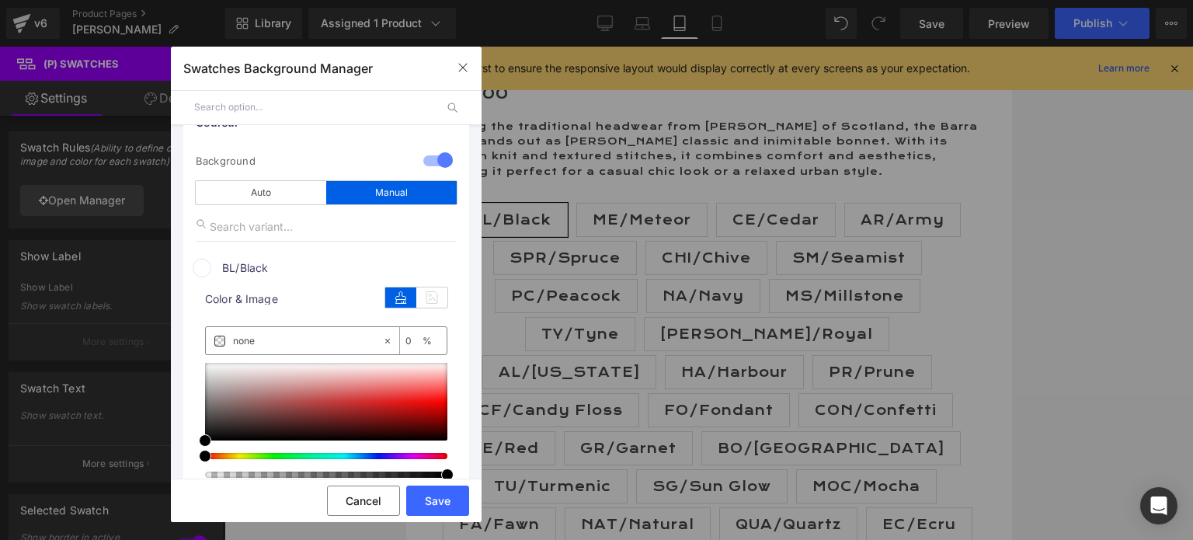
drag, startPoint x: 267, startPoint y: 339, endPoint x: 226, endPoint y: 339, distance: 41.2
click at [226, 339] on div "none" at bounding box center [294, 340] width 176 height 27
paste input "#000000"
type input "#000000"
click at [317, 311] on div "Image Quality Lighter Lightest Lighter Lighter Lightest Only support for UCare …" at bounding box center [326, 425] width 242 height 271
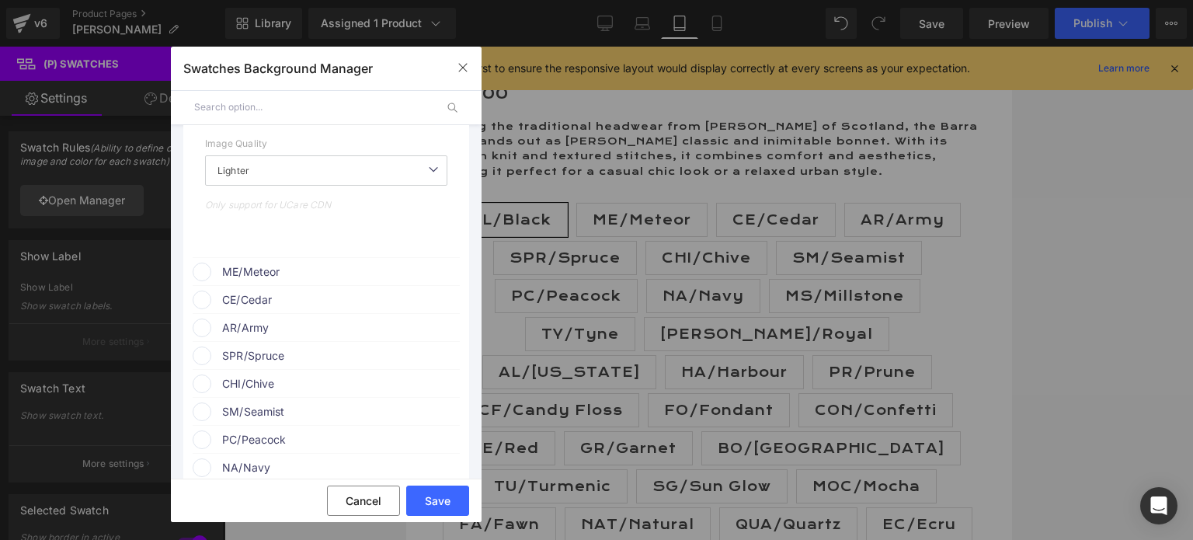
scroll to position [466, 0]
click at [437, 506] on button "Save" at bounding box center [437, 501] width 63 height 30
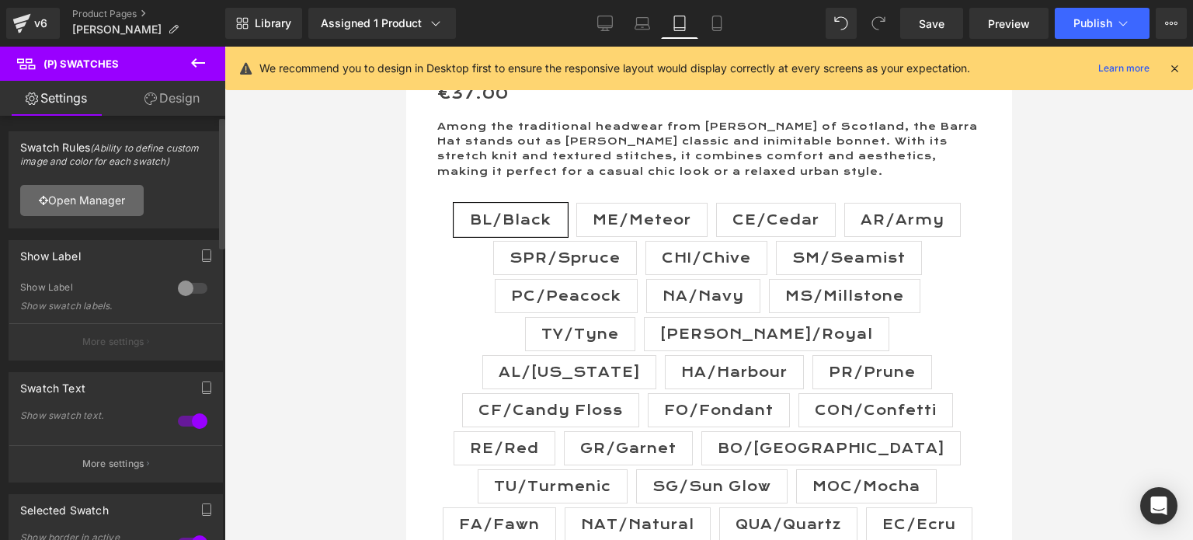
click at [75, 204] on link "Open Manager" at bounding box center [82, 200] width 124 height 31
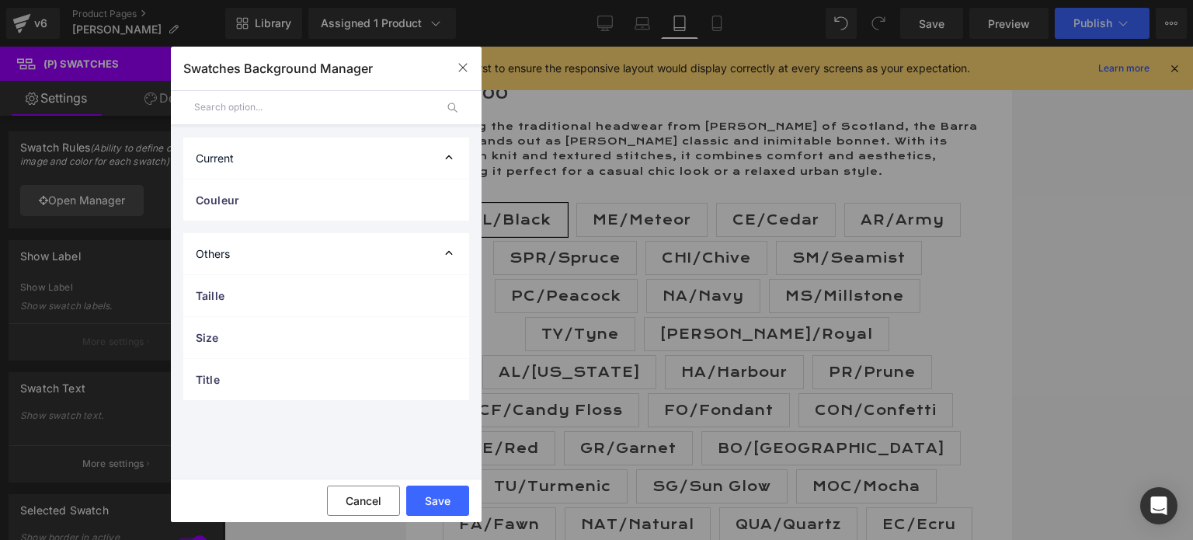
click at [246, 158] on div "Current" at bounding box center [326, 157] width 286 height 41
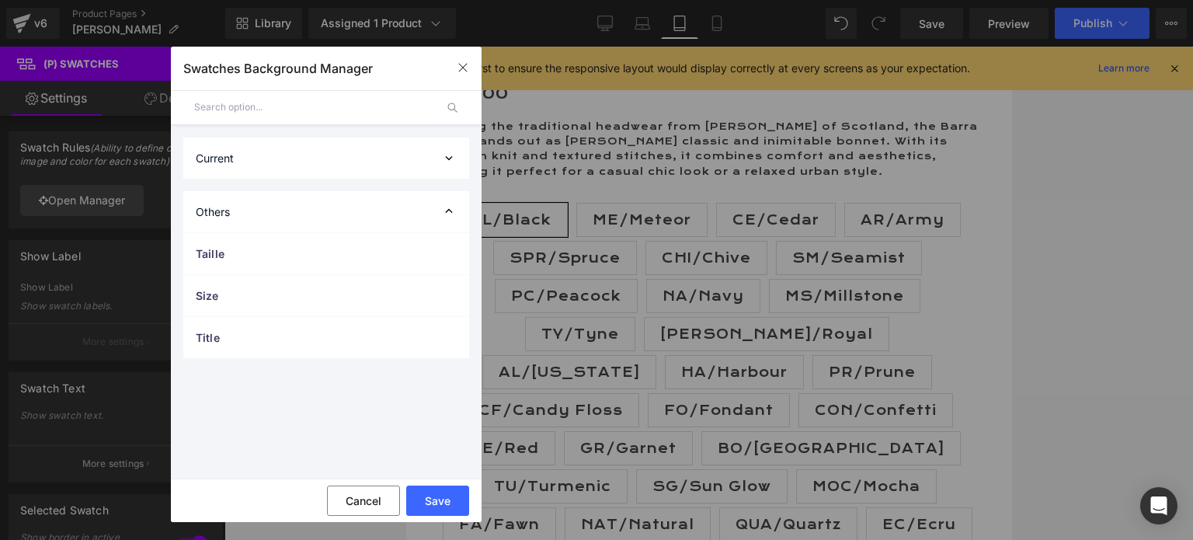
click at [246, 158] on div "Current" at bounding box center [326, 157] width 286 height 41
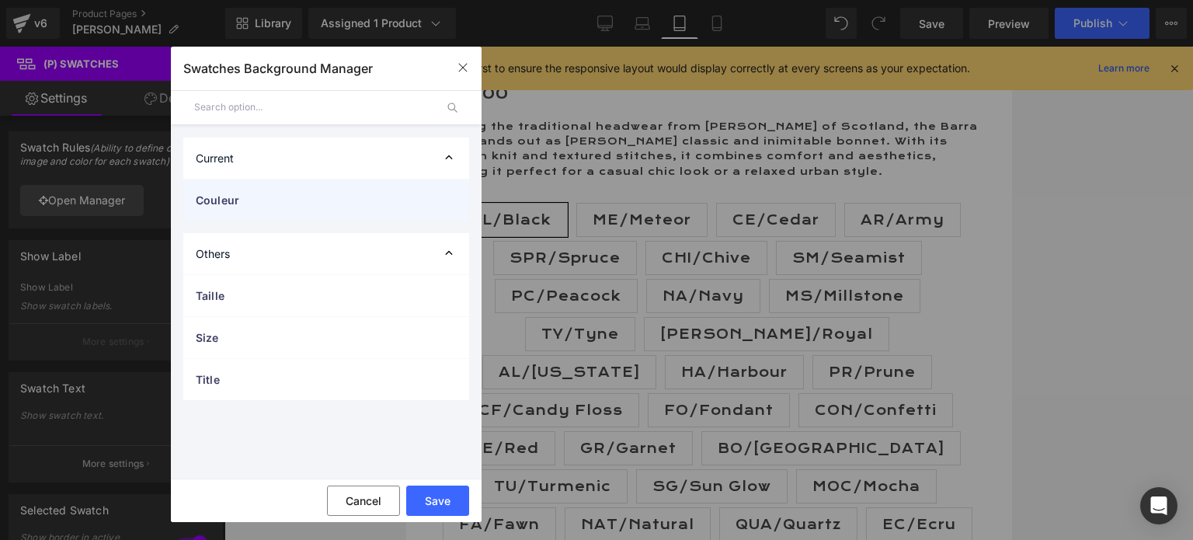
click at [249, 195] on span "Couleur" at bounding box center [311, 200] width 230 height 16
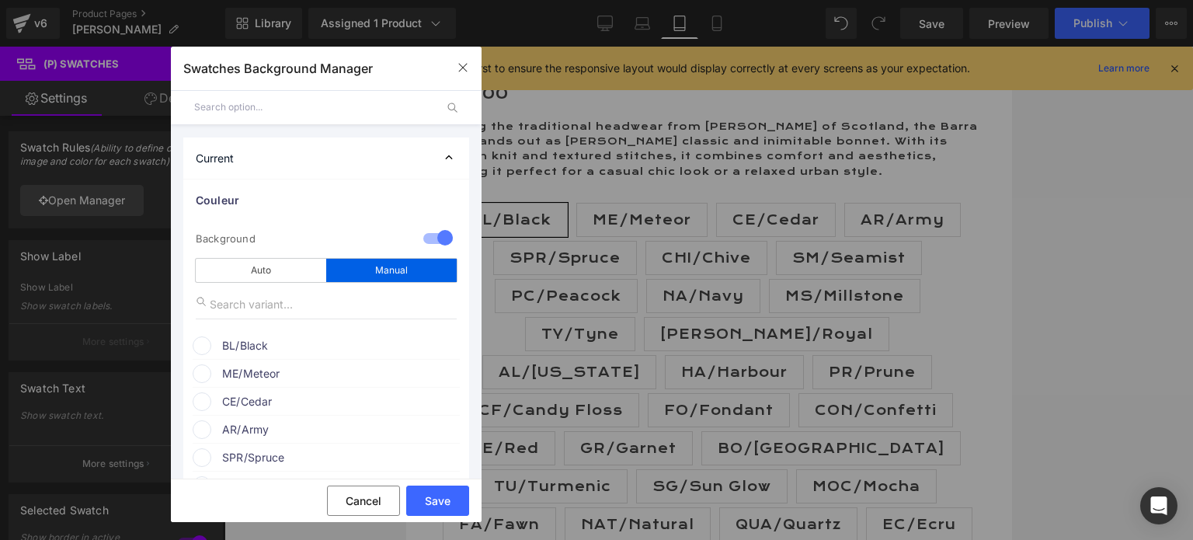
click at [423, 232] on div at bounding box center [437, 240] width 37 height 30
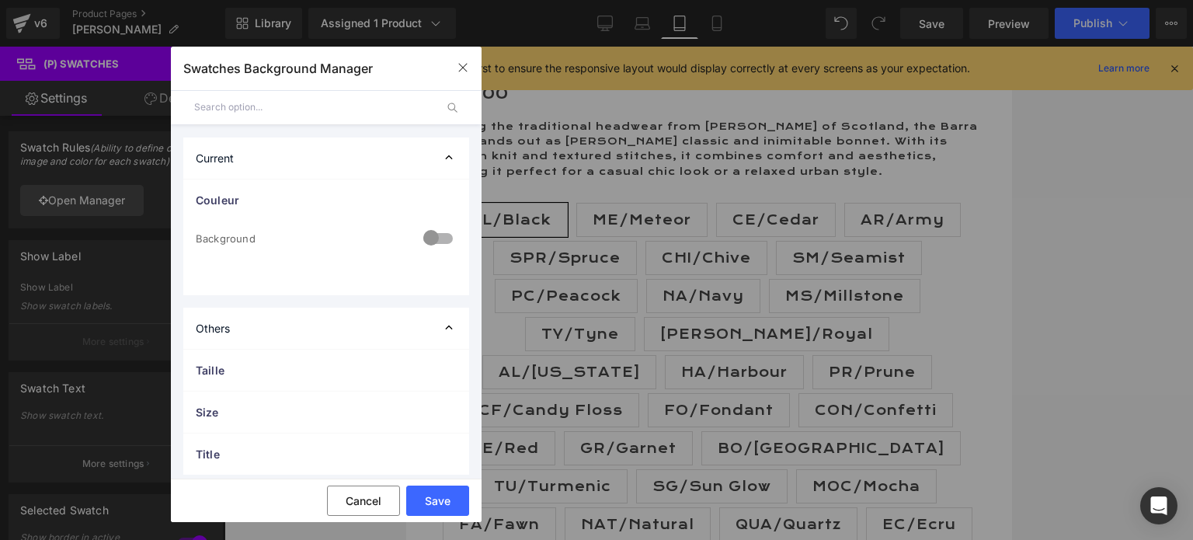
click at [435, 233] on div at bounding box center [437, 240] width 37 height 30
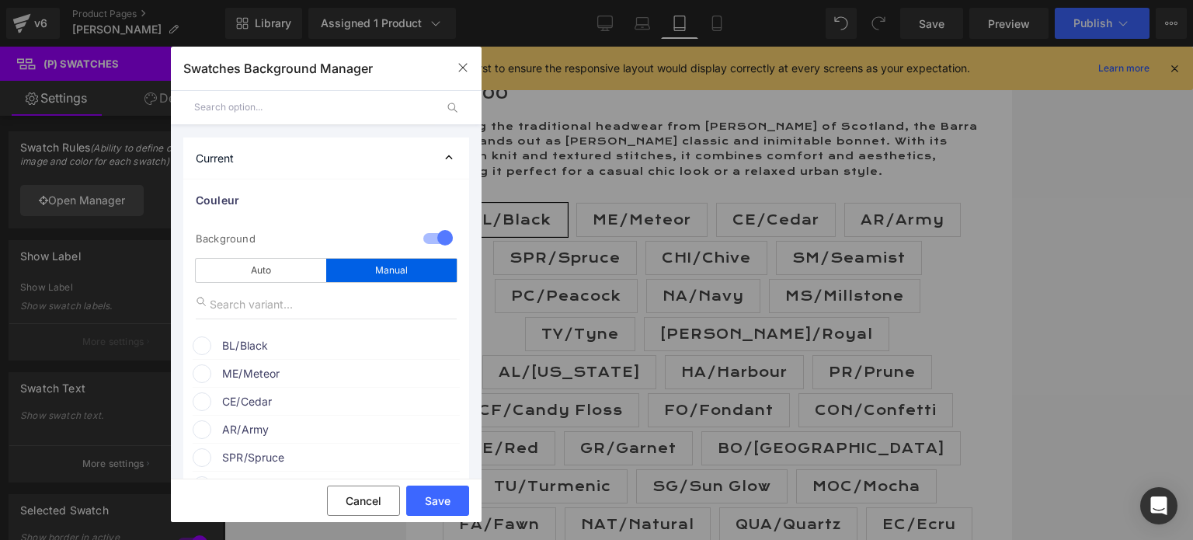
click at [242, 343] on span "BL/Black" at bounding box center [340, 345] width 236 height 19
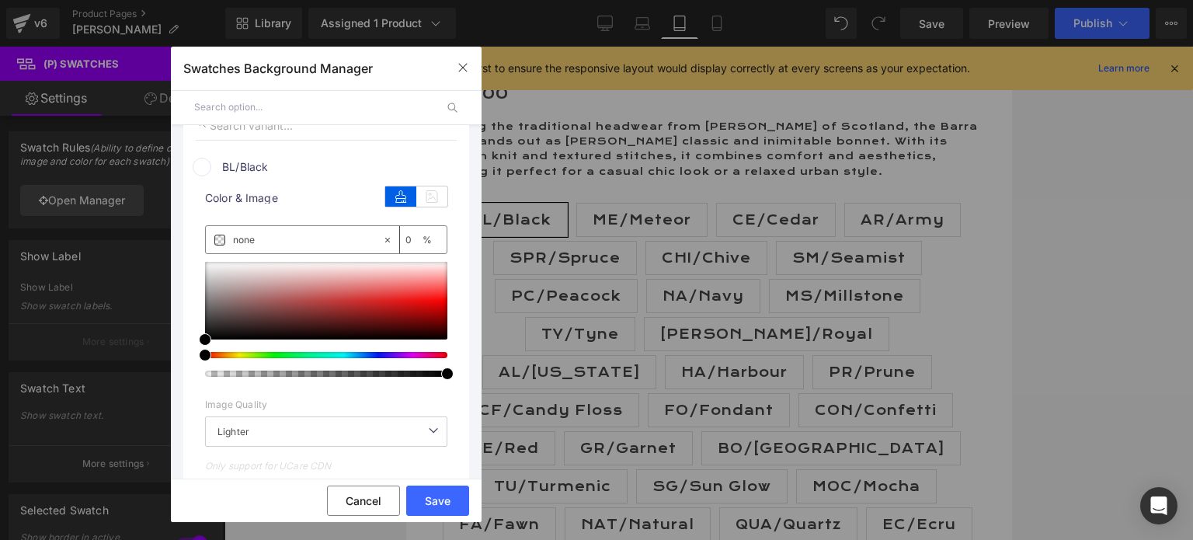
scroll to position [233, 0]
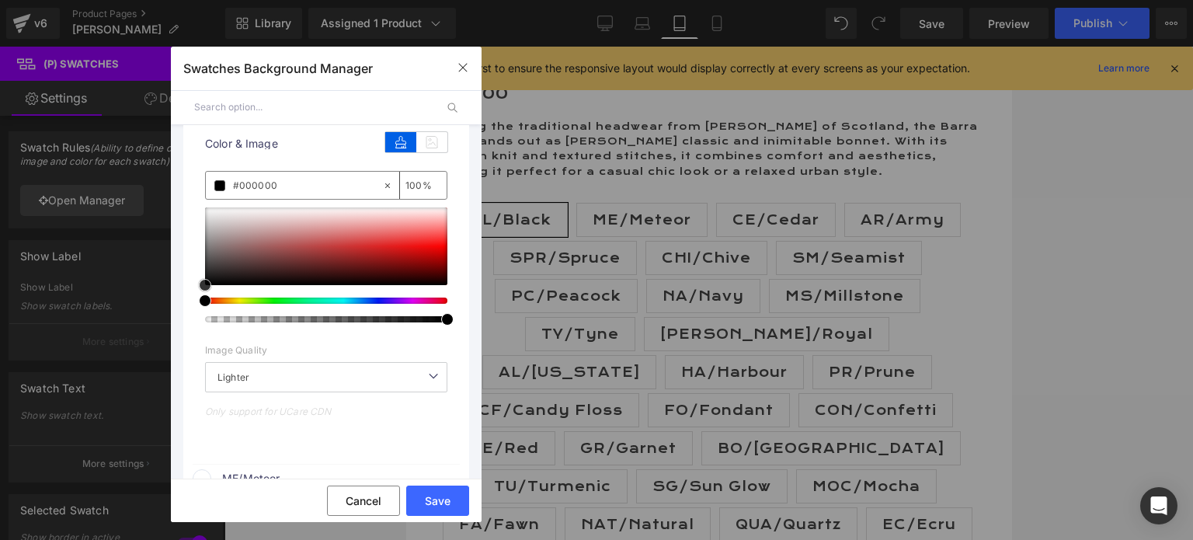
drag, startPoint x: 205, startPoint y: 284, endPoint x: 184, endPoint y: 298, distance: 24.8
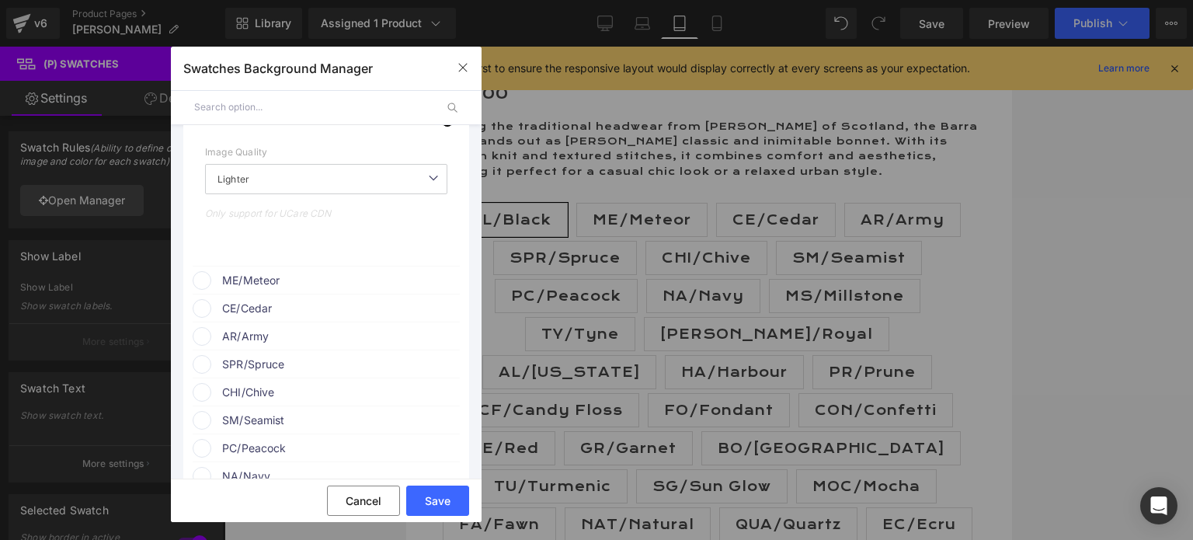
scroll to position [466, 0]
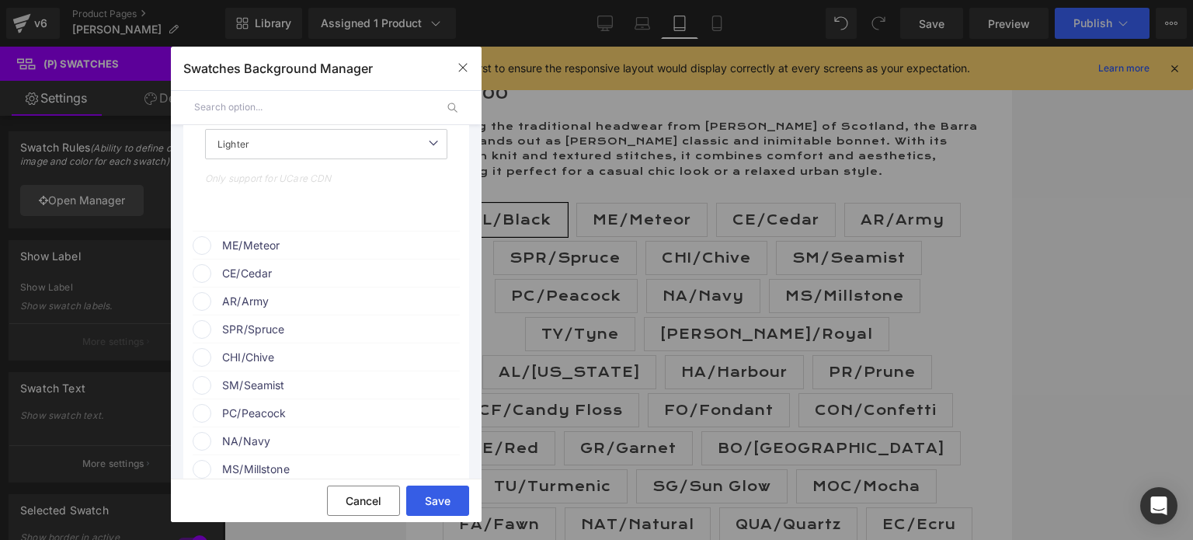
click at [424, 495] on button "Save" at bounding box center [437, 501] width 63 height 30
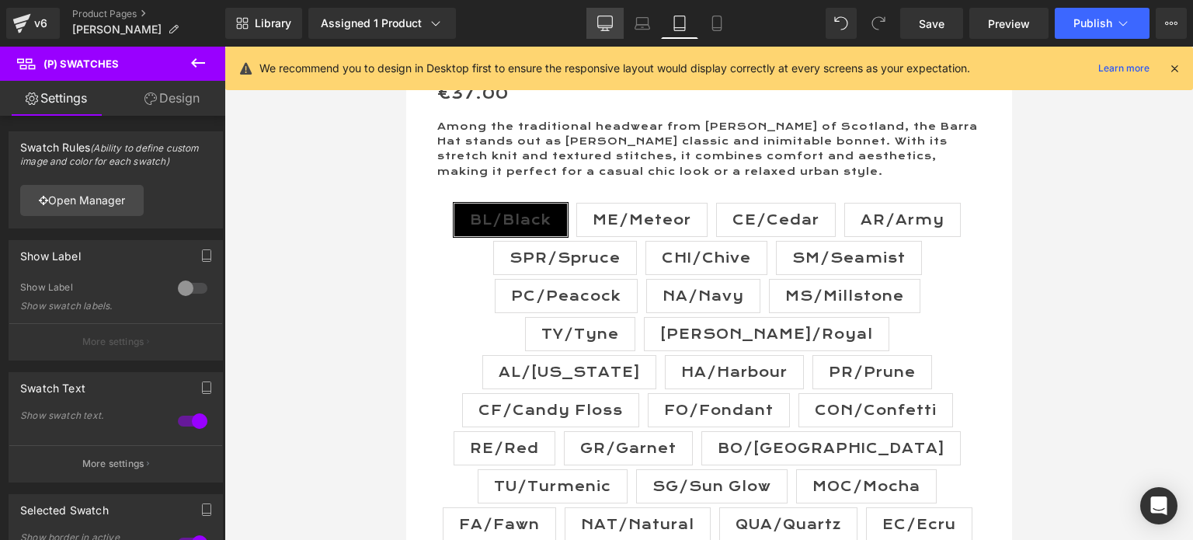
click at [601, 20] on icon at bounding box center [605, 24] width 16 height 16
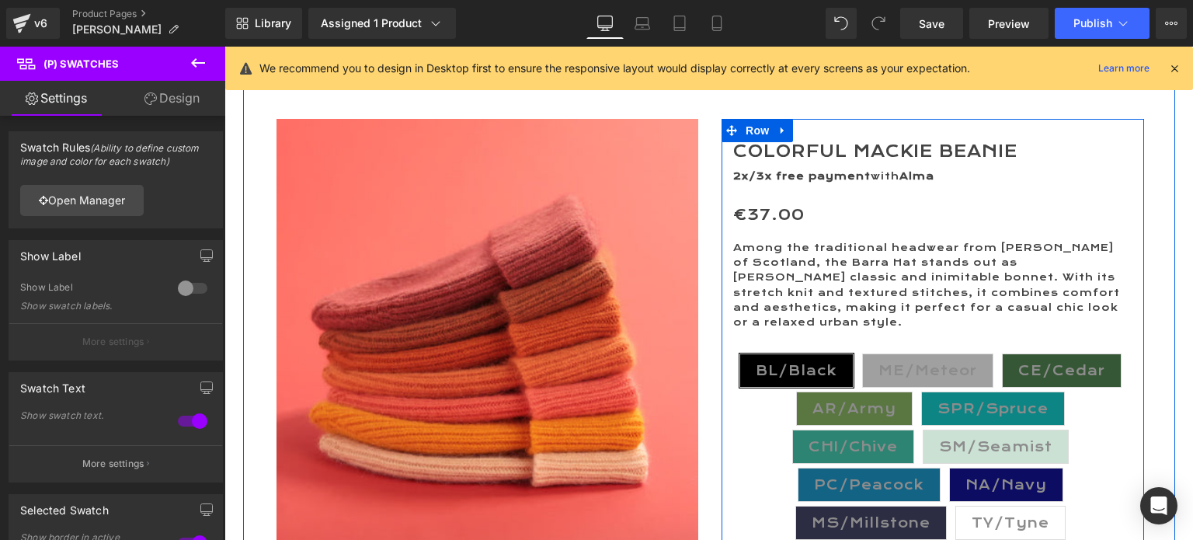
scroll to position [311, 0]
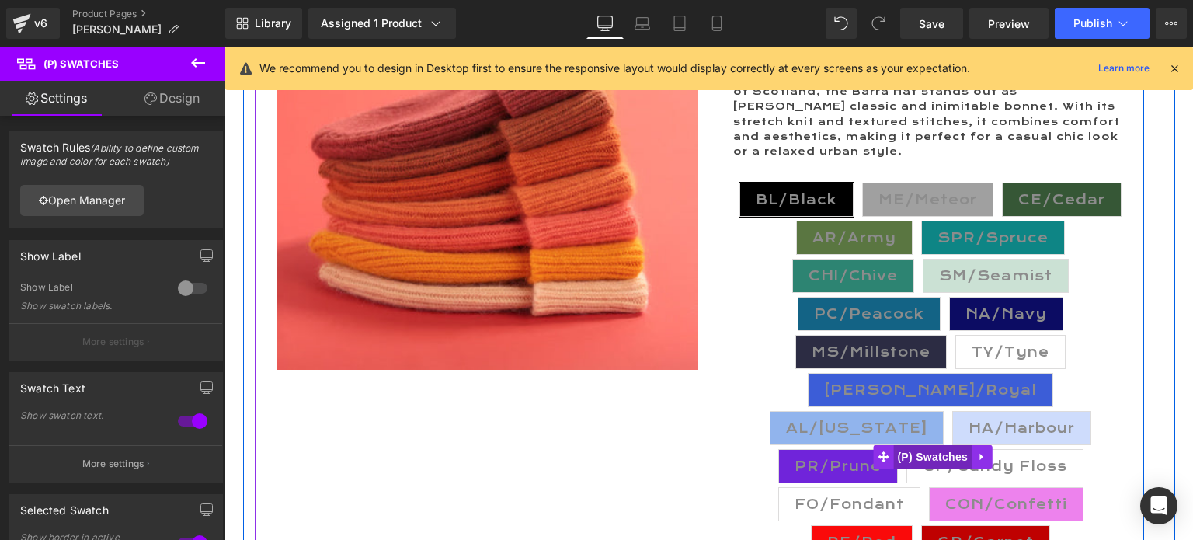
click at [940, 445] on span "(P) Swatches" at bounding box center [932, 456] width 78 height 23
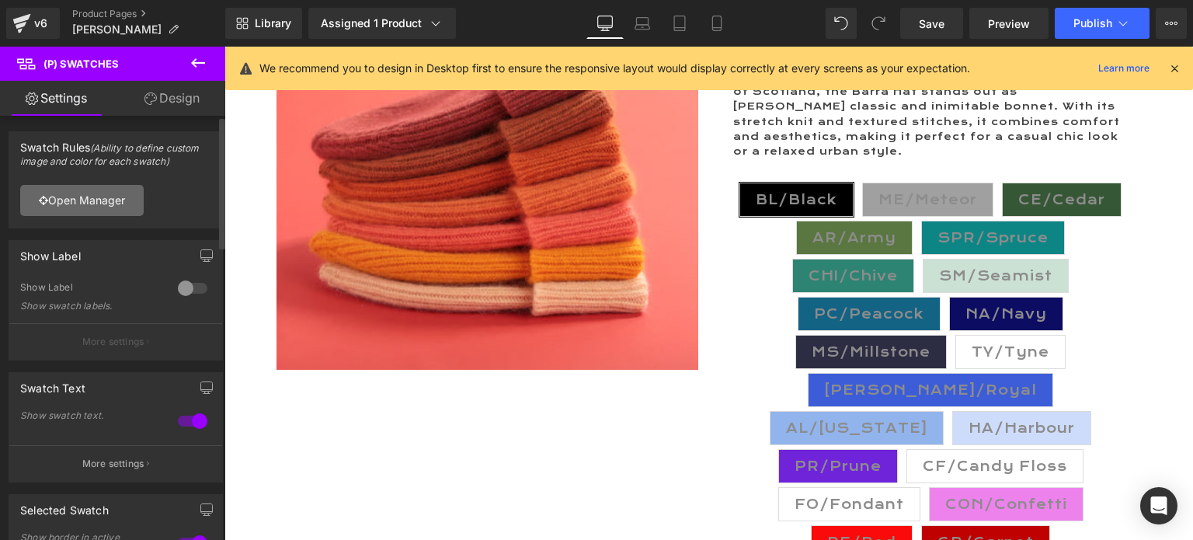
click at [75, 195] on link "Open Manager" at bounding box center [82, 200] width 124 height 31
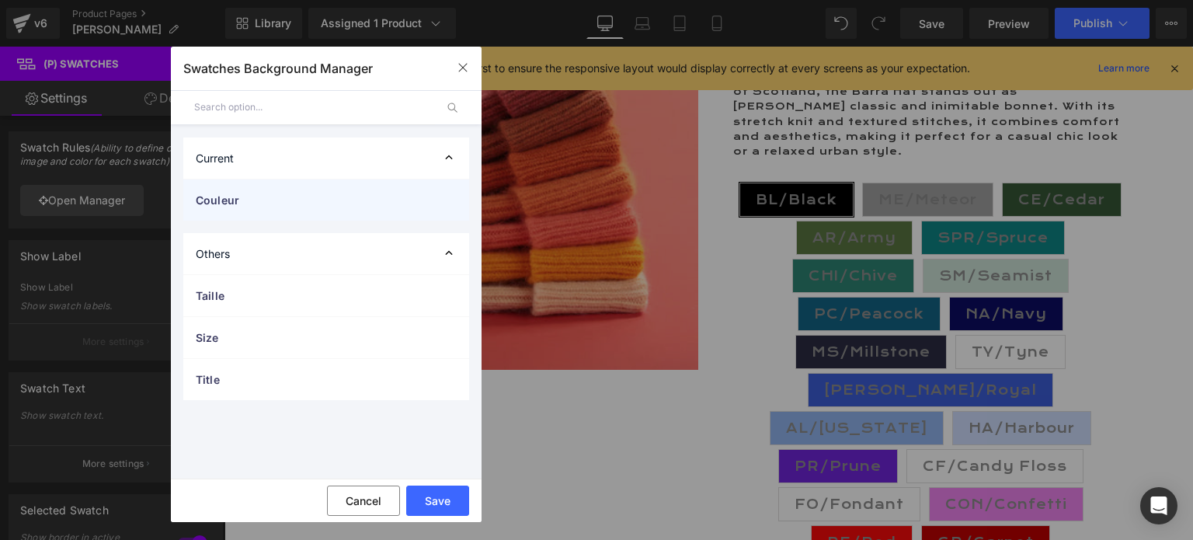
click at [230, 202] on span "Couleur" at bounding box center [311, 200] width 230 height 16
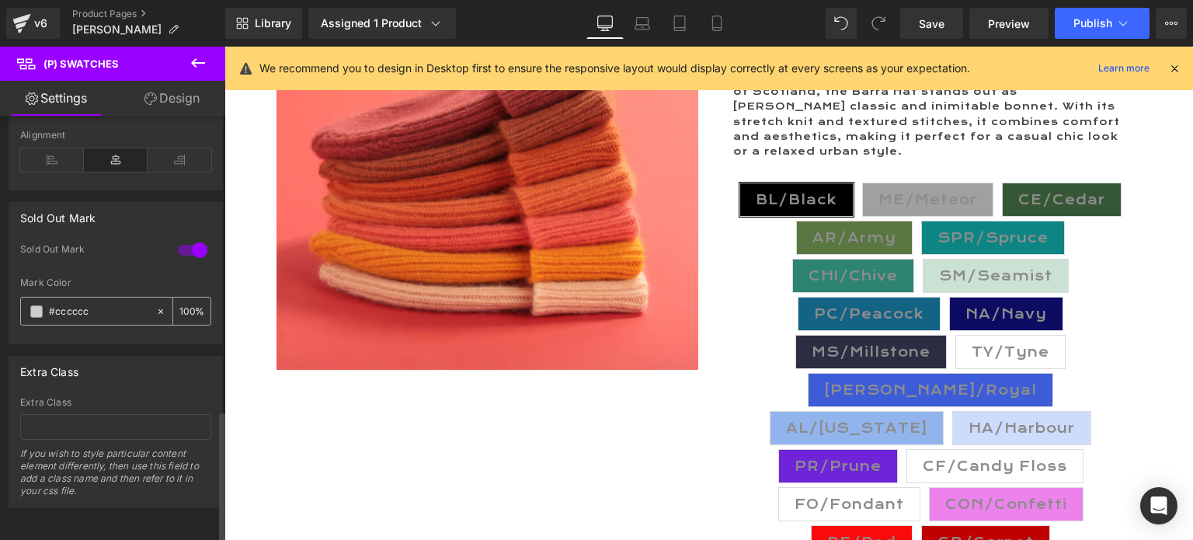
scroll to position [949, 0]
click at [178, 239] on div at bounding box center [192, 250] width 37 height 25
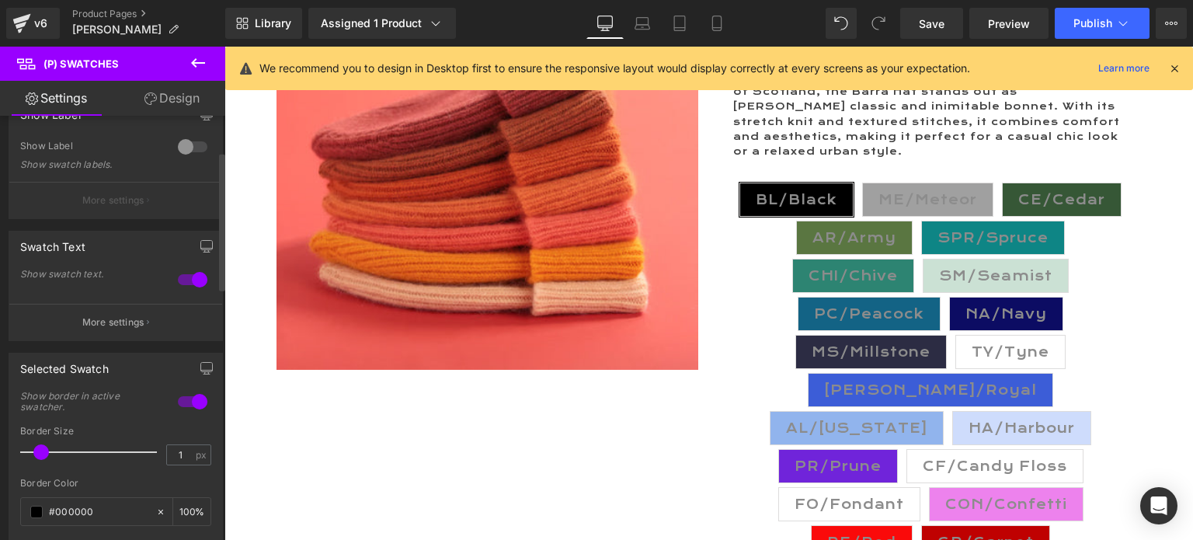
scroll to position [106, 0]
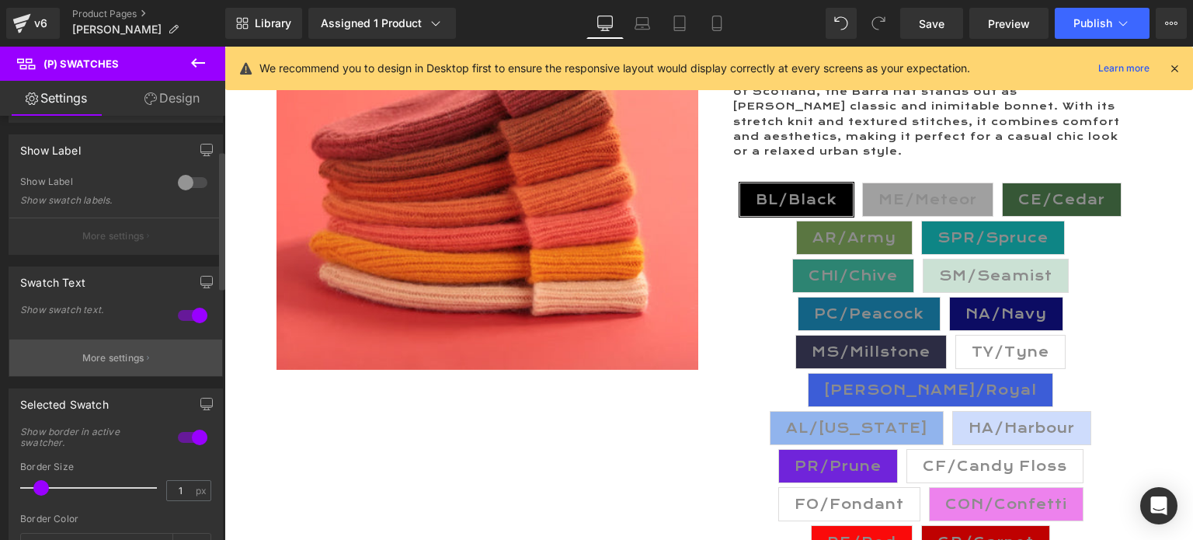
click at [117, 353] on p "More settings" at bounding box center [113, 358] width 62 height 14
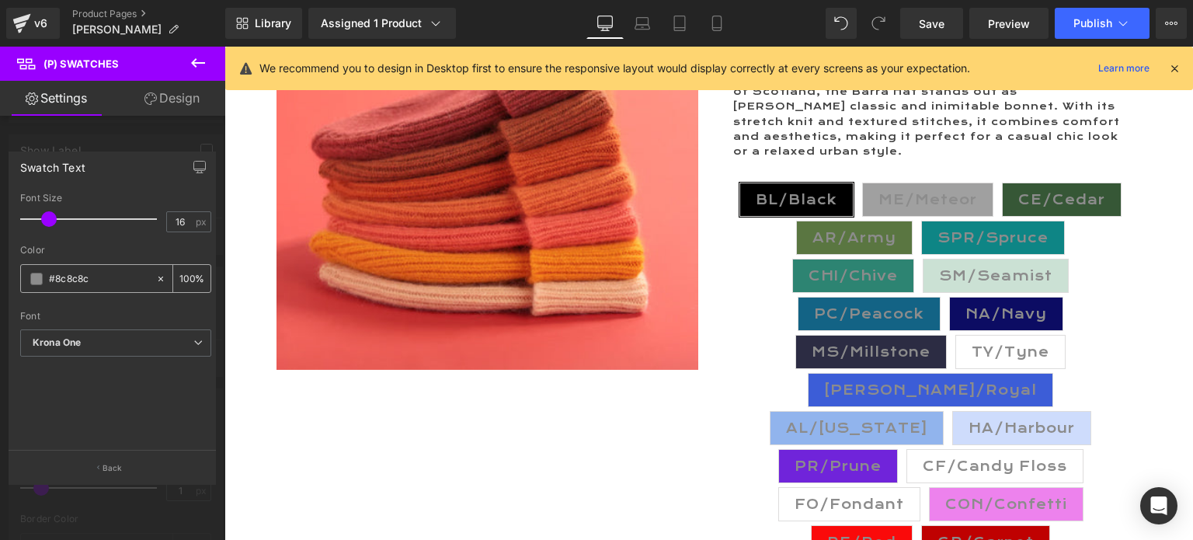
drag, startPoint x: 108, startPoint y: 273, endPoint x: 29, endPoint y: 274, distance: 79.2
click at [29, 274] on div "#8c8c8c" at bounding box center [88, 278] width 134 height 27
click at [685, 17] on icon at bounding box center [679, 23] width 11 height 15
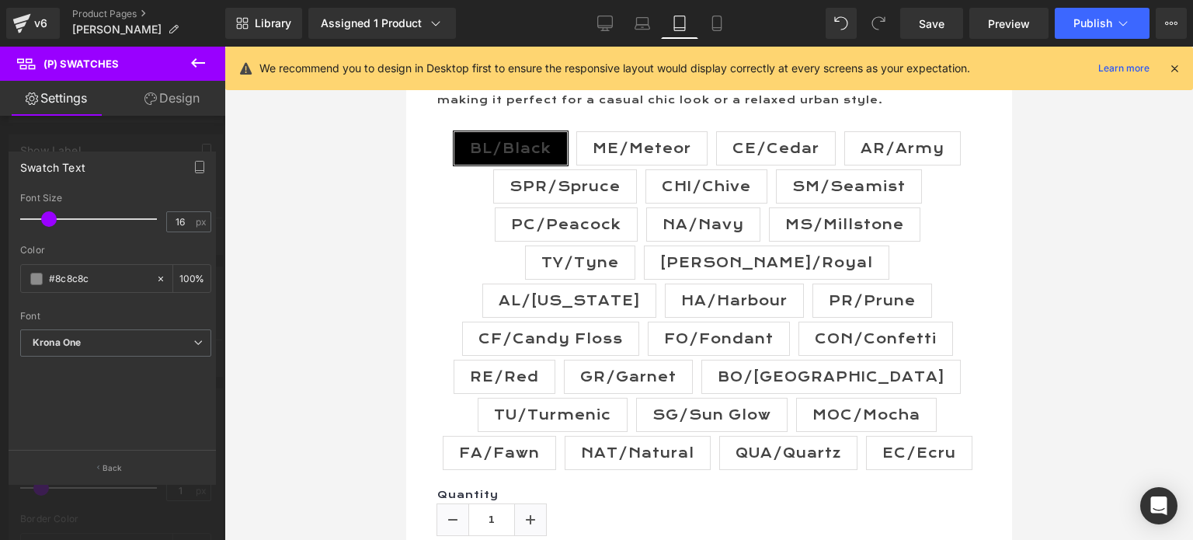
scroll to position [932, 0]
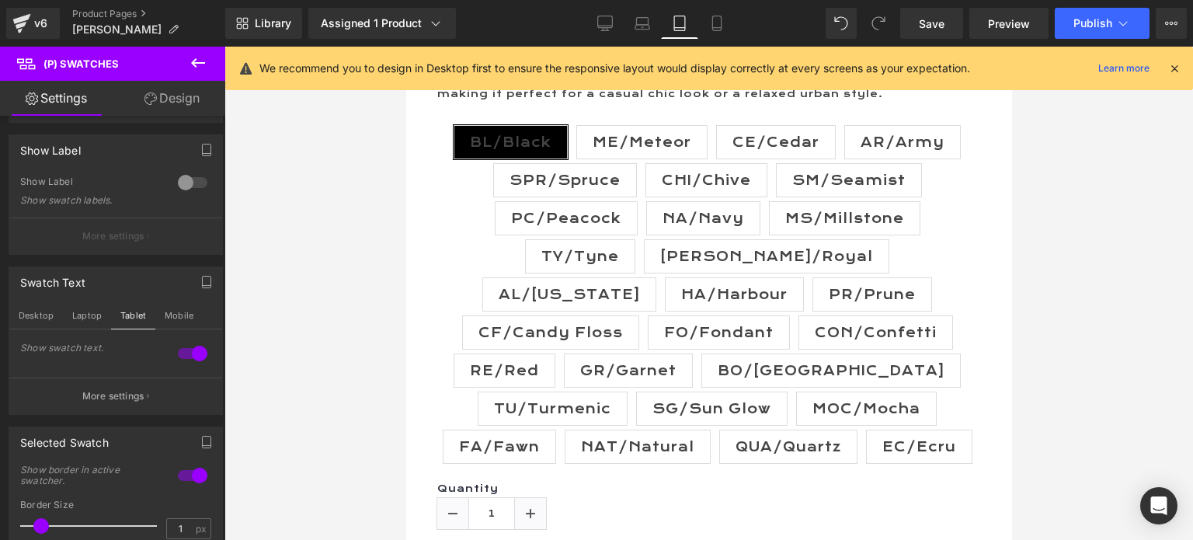
click at [382, 329] on div at bounding box center [709, 293] width 969 height 493
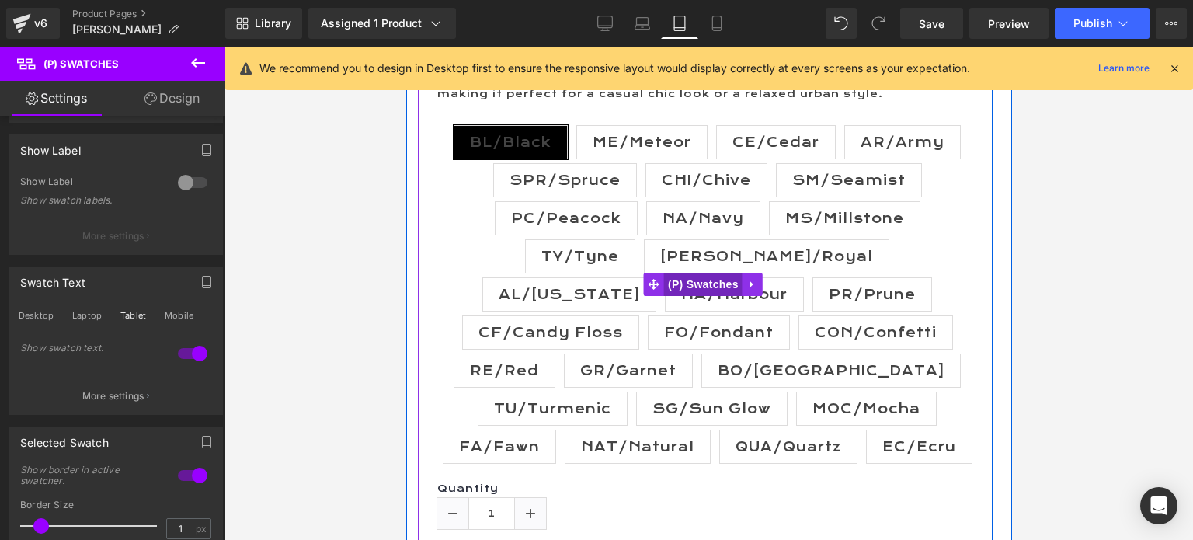
click at [711, 284] on span "(P) Swatches" at bounding box center [702, 284] width 78 height 23
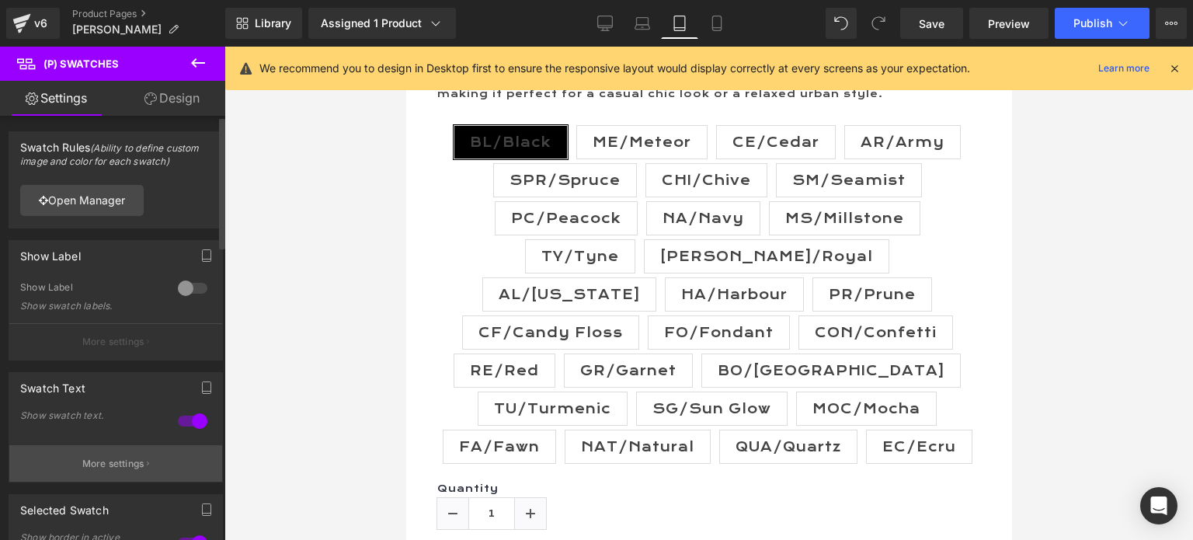
click at [103, 458] on p "More settings" at bounding box center [113, 464] width 62 height 14
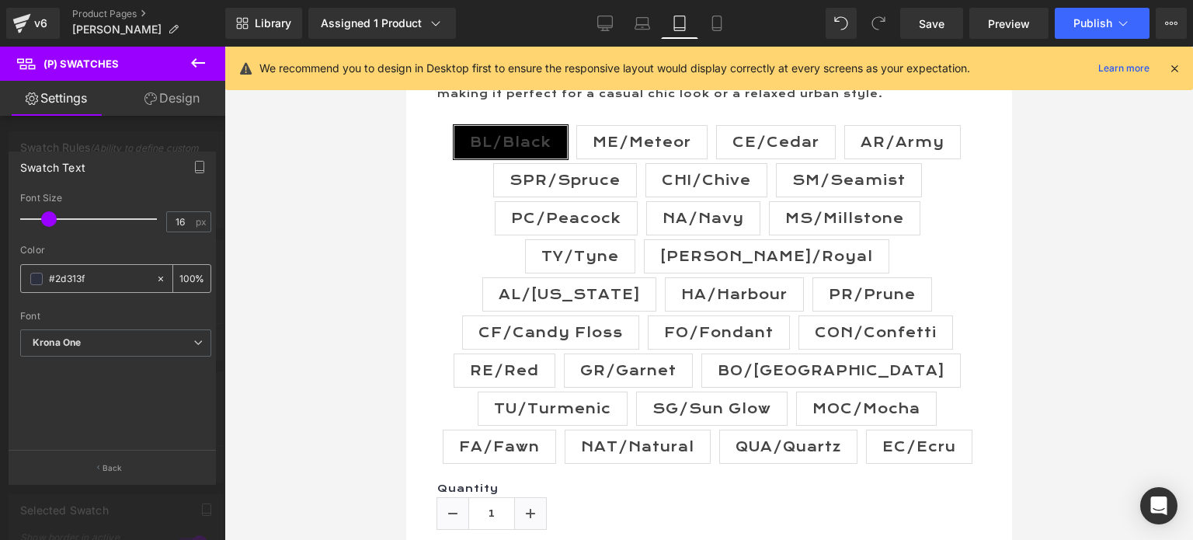
drag, startPoint x: 94, startPoint y: 276, endPoint x: 37, endPoint y: 276, distance: 56.7
click at [37, 276] on div "#2d313f" at bounding box center [88, 278] width 134 height 27
paste input "8c8c8c"
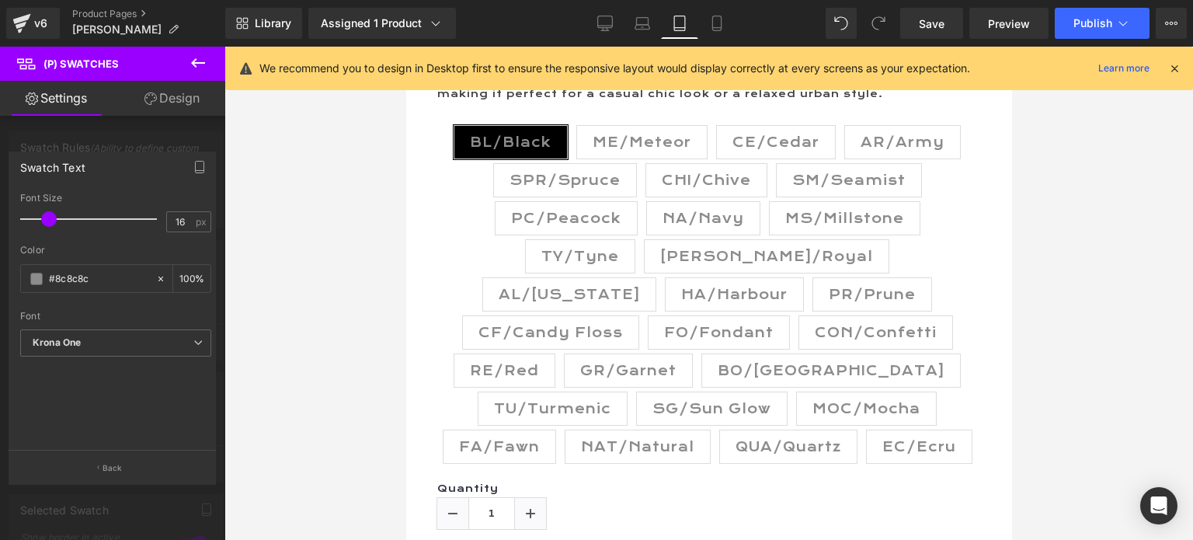
type input "#8c8c8c"
click at [135, 253] on div "Color" at bounding box center [115, 250] width 191 height 11
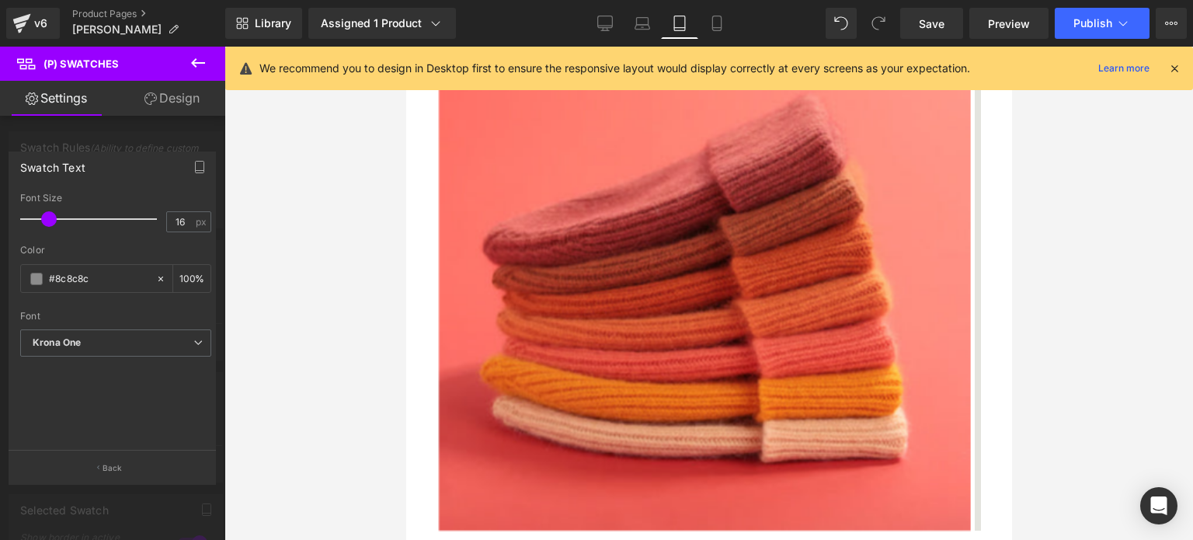
scroll to position [311, 0]
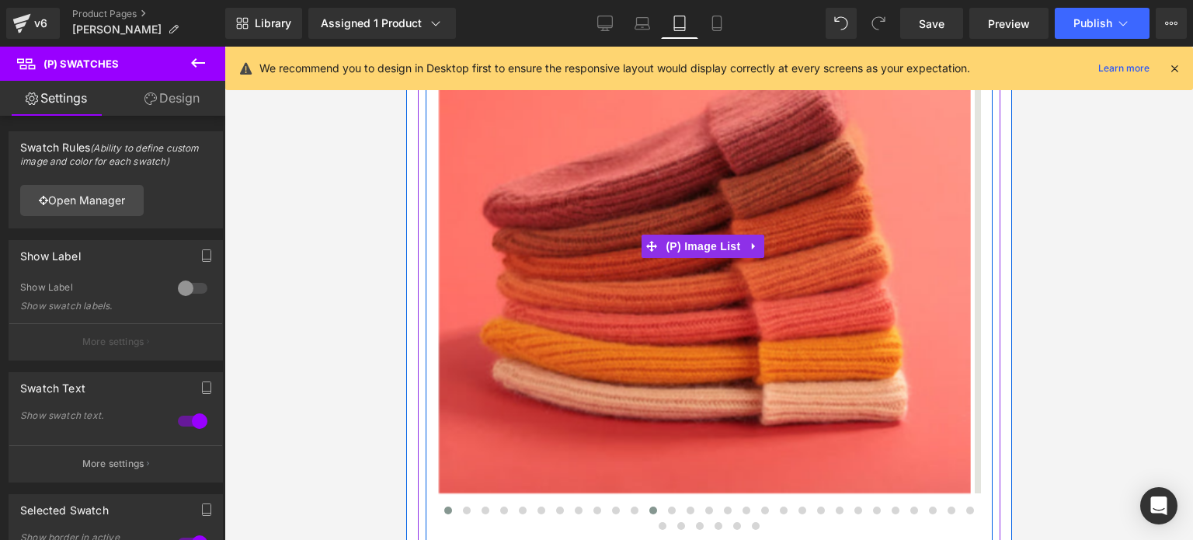
click at [653, 510] on span at bounding box center [653, 510] width 8 height 8
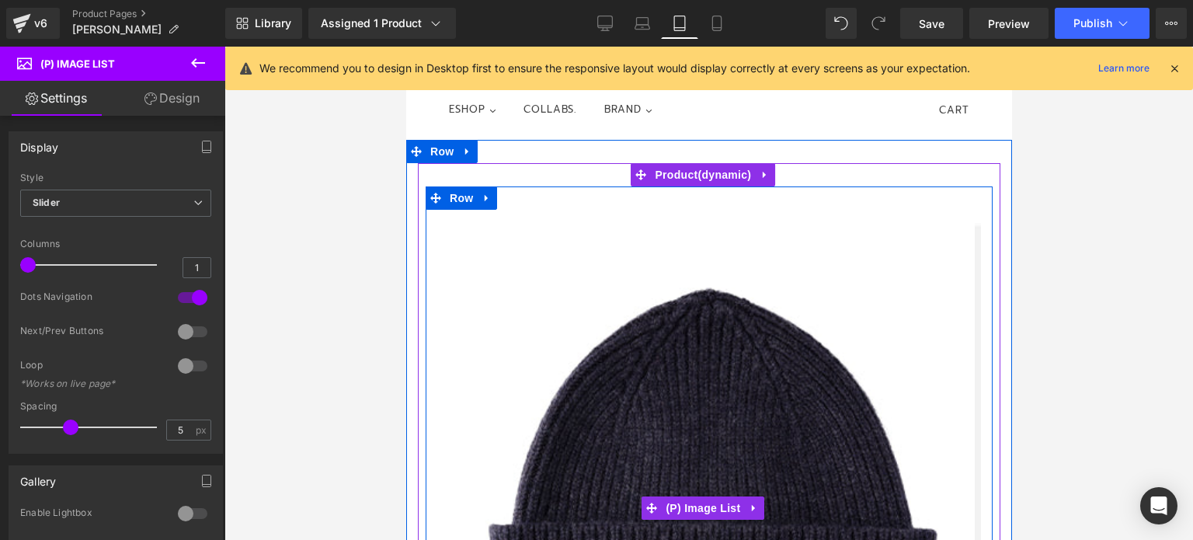
scroll to position [0, 0]
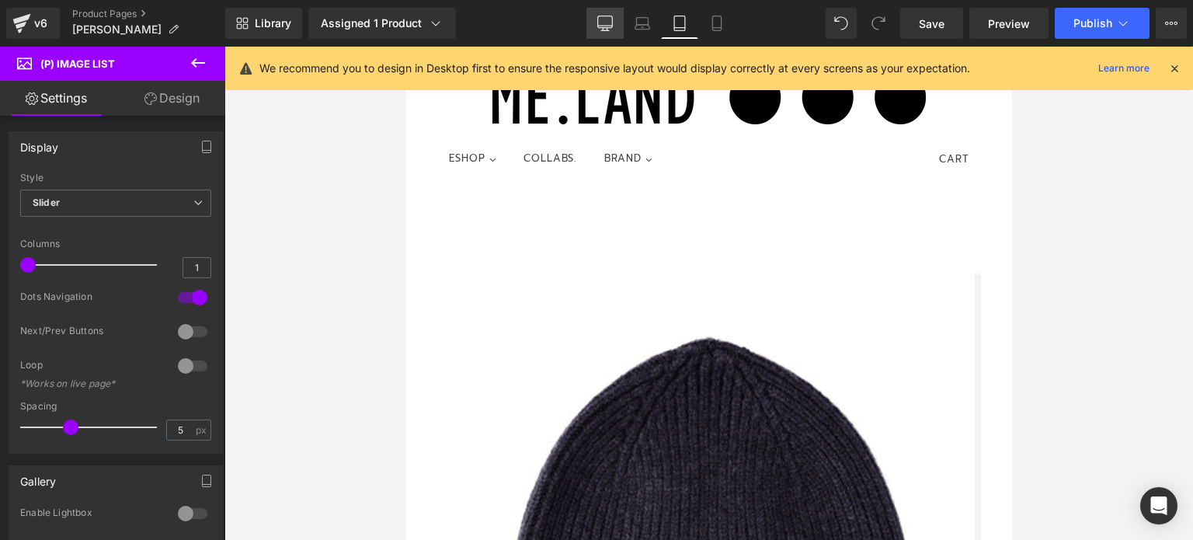
click at [603, 24] on icon at bounding box center [605, 24] width 16 height 16
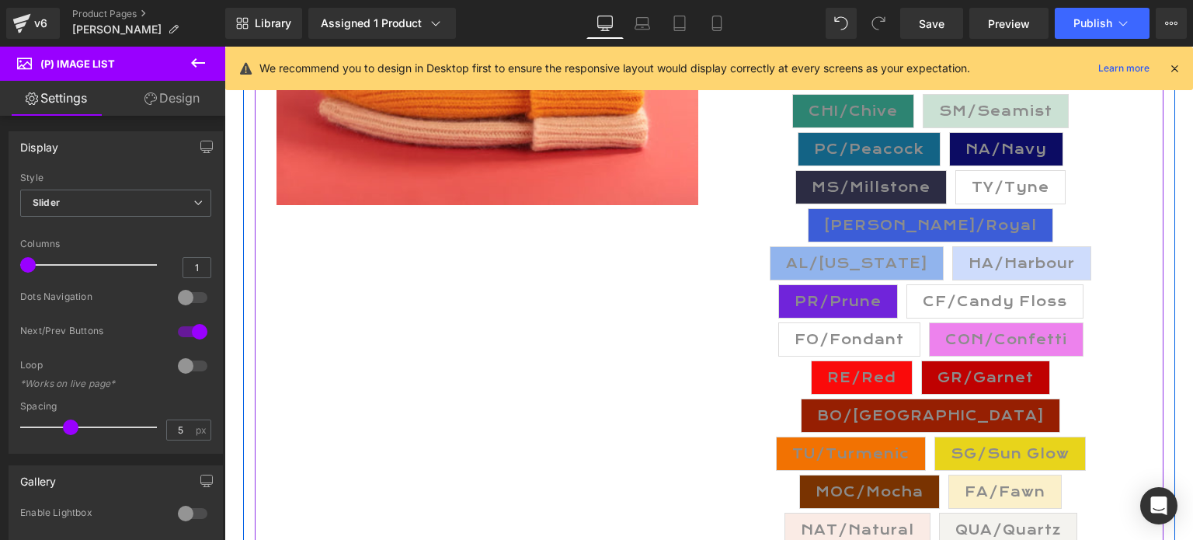
scroll to position [466, 0]
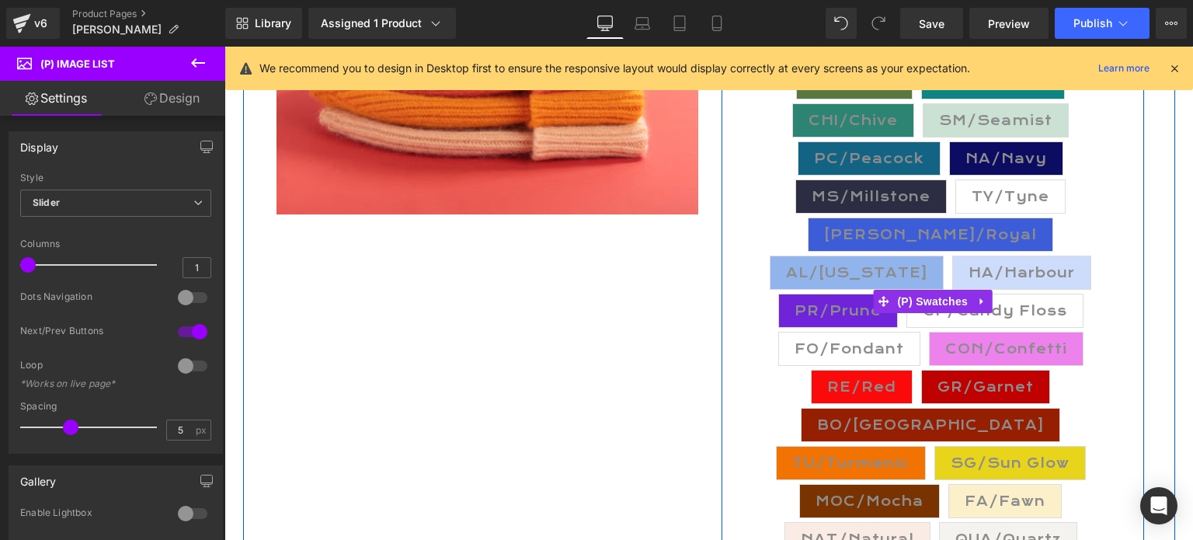
click at [923, 294] on span "CF/Candy Floss" at bounding box center [995, 310] width 144 height 33
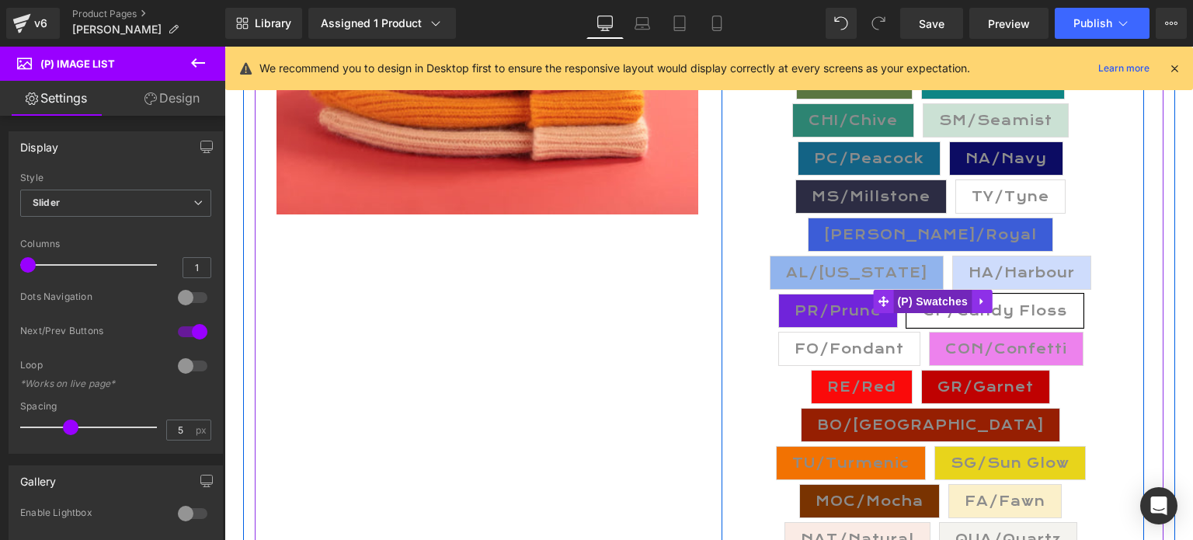
click at [926, 290] on span "(P) Swatches" at bounding box center [932, 301] width 78 height 23
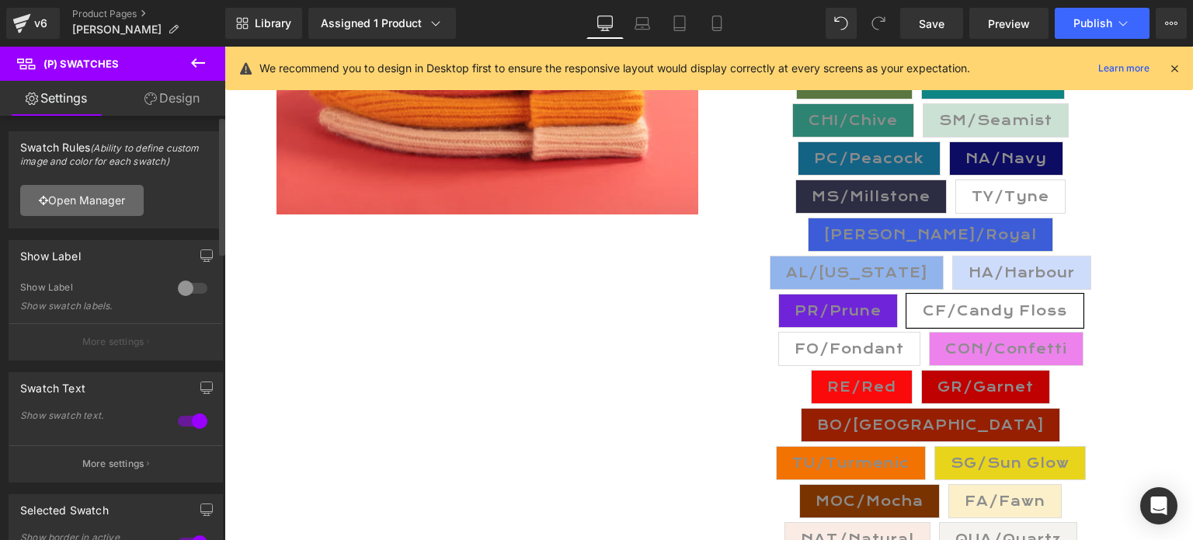
click at [96, 203] on link "Open Manager" at bounding box center [82, 200] width 124 height 31
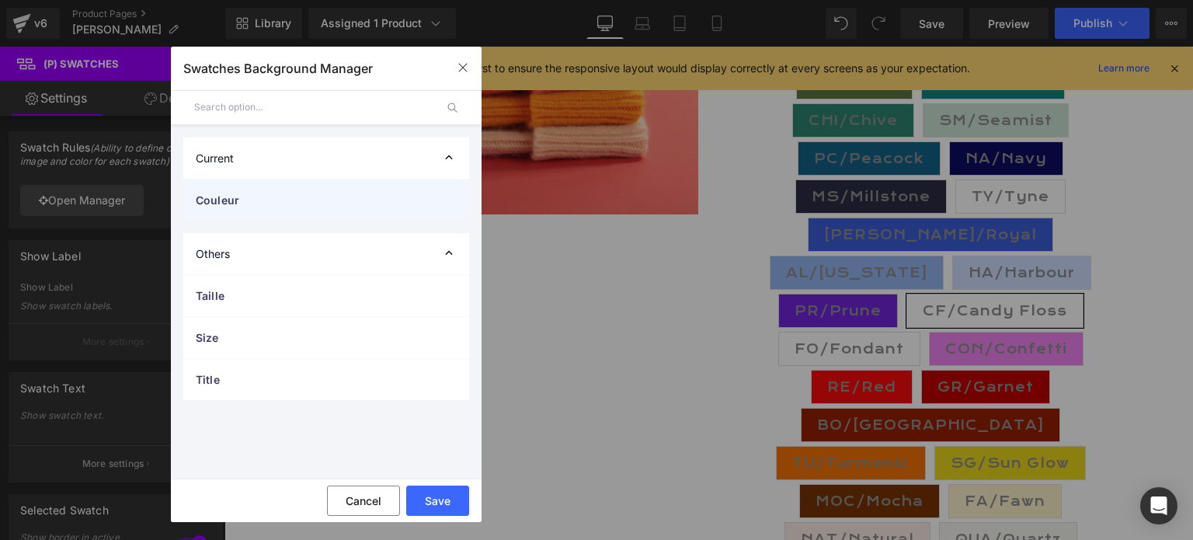
click at [245, 198] on span "Couleur" at bounding box center [311, 200] width 230 height 16
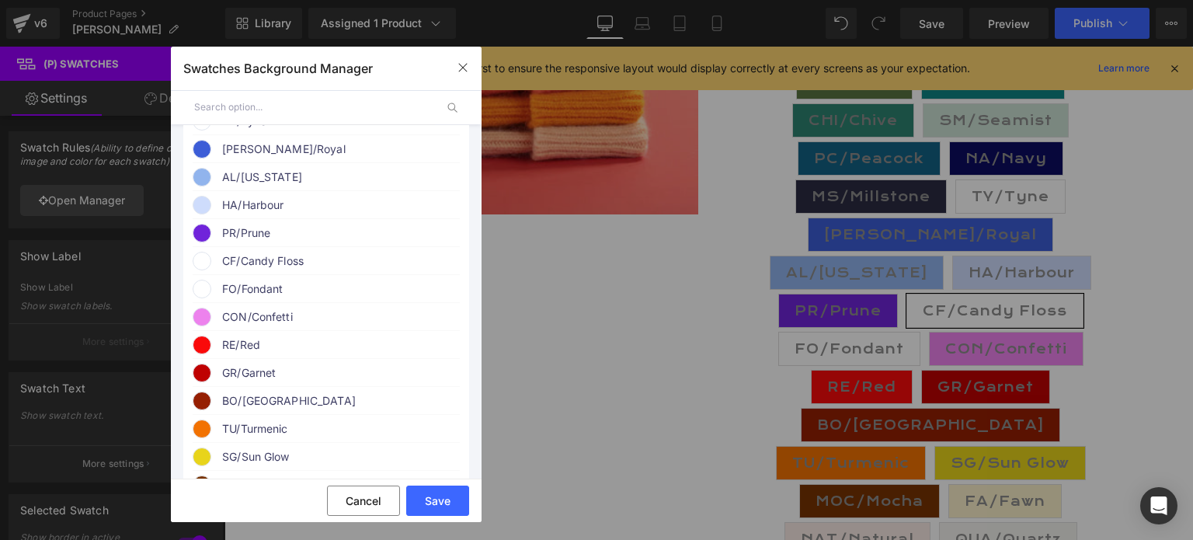
scroll to position [621, 0]
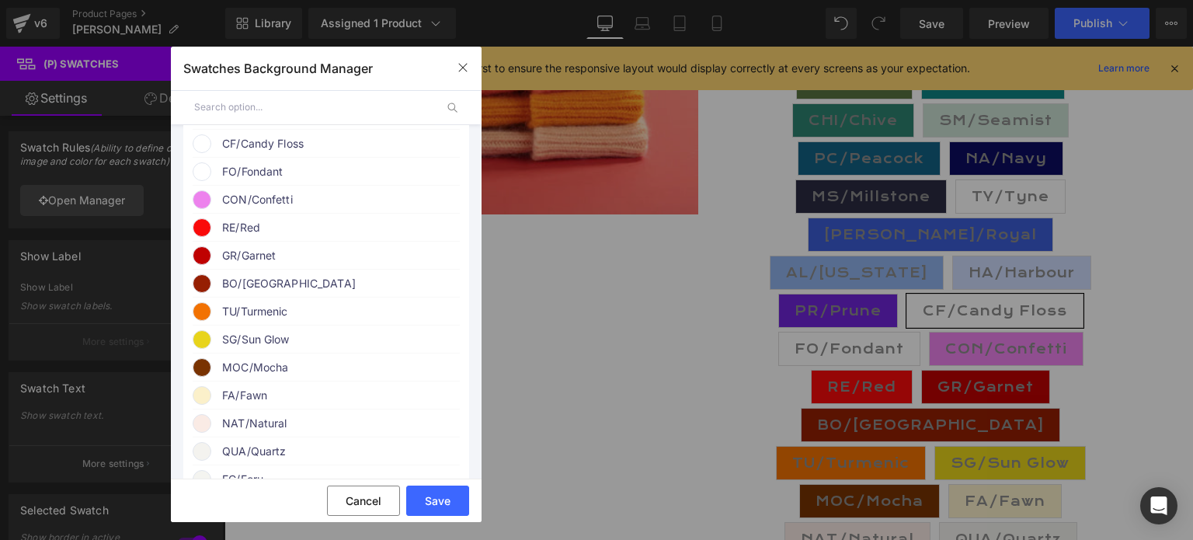
click at [259, 153] on span "CF/Candy Floss" at bounding box center [340, 143] width 236 height 19
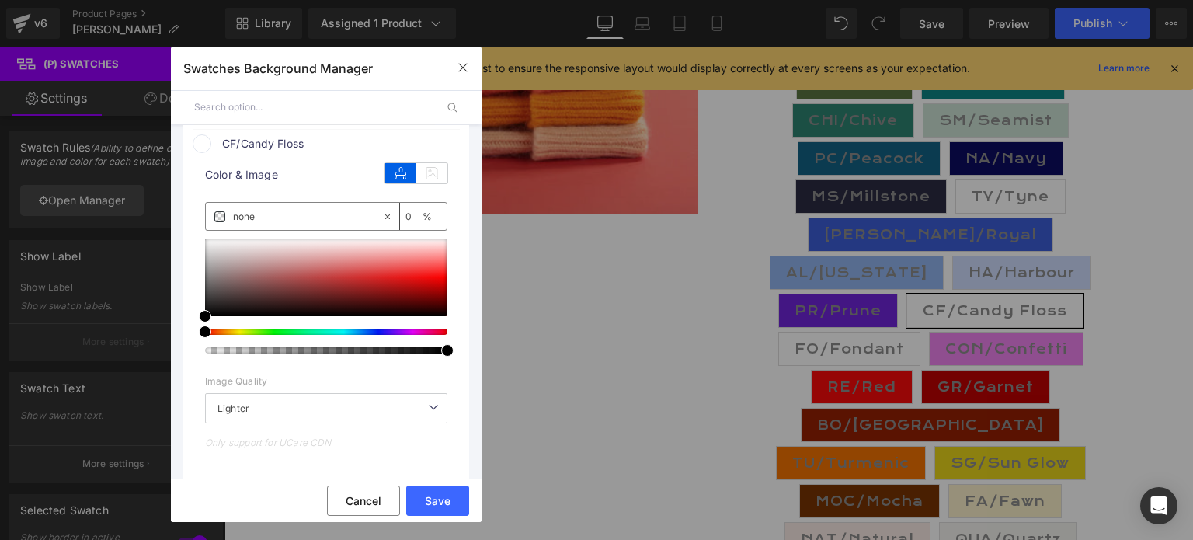
click at [409, 335] on div at bounding box center [320, 332] width 242 height 6
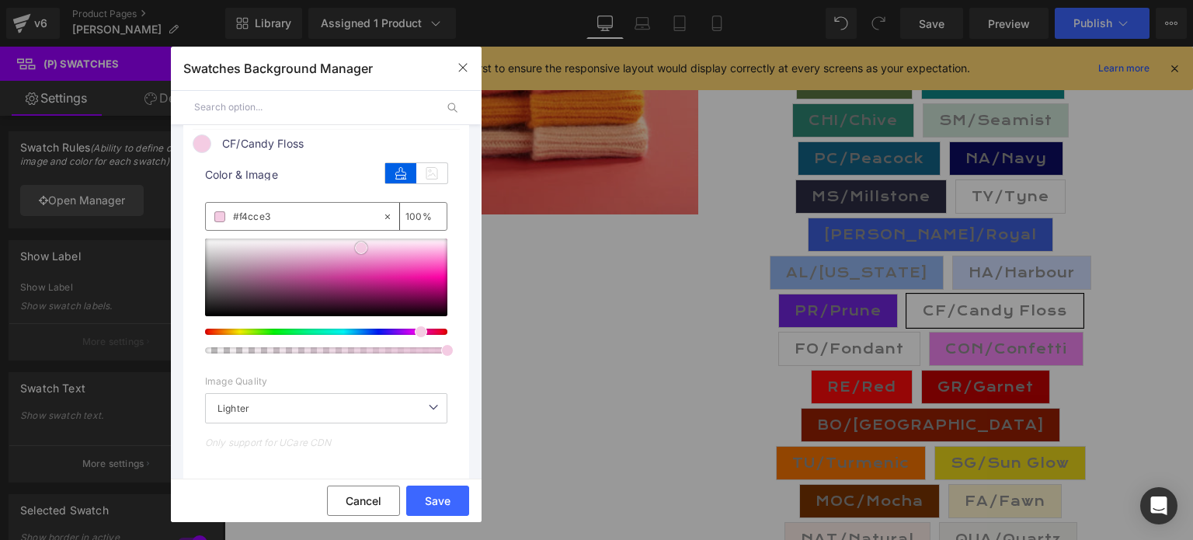
drag, startPoint x: 204, startPoint y: 329, endPoint x: 360, endPoint y: 260, distance: 170.5
click at [360, 254] on span at bounding box center [361, 248] width 12 height 12
click at [440, 493] on button "Save" at bounding box center [437, 501] width 63 height 30
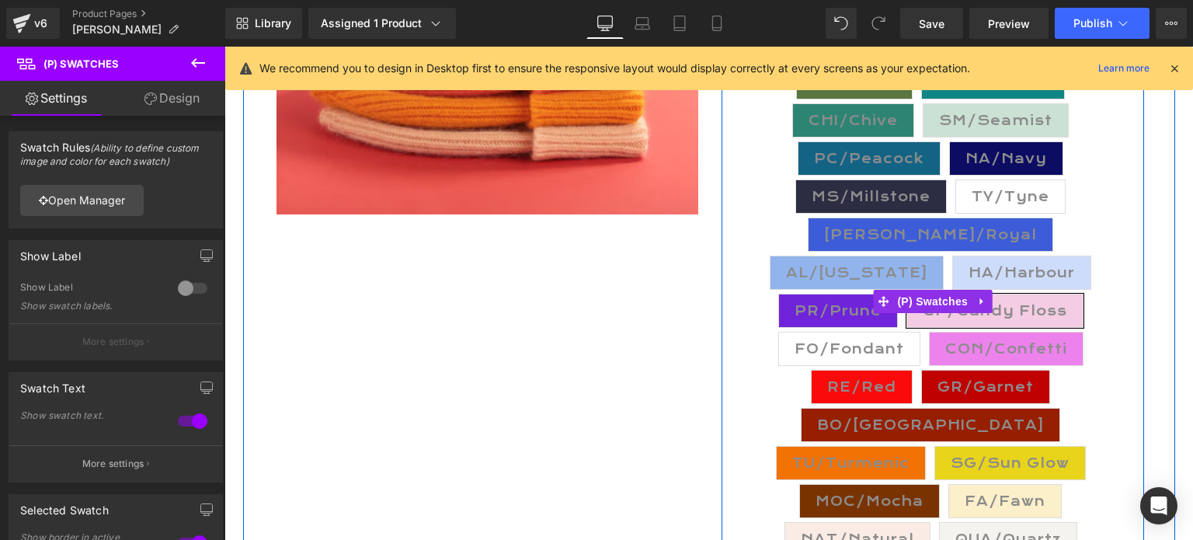
click at [904, 332] on span "FO/Fondant" at bounding box center [850, 348] width 110 height 33
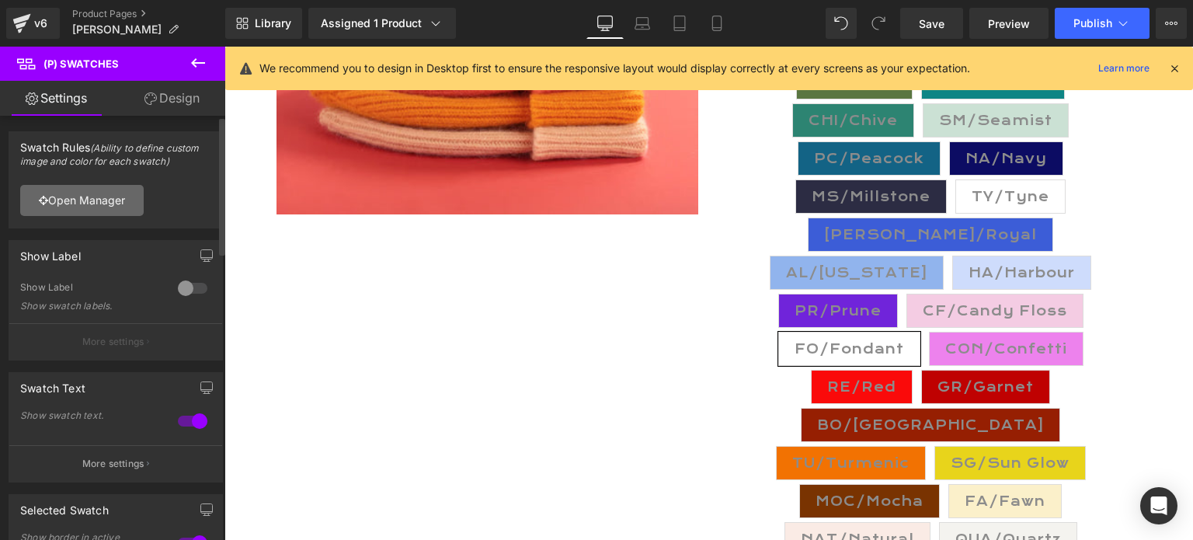
click at [90, 197] on link "Open Manager" at bounding box center [82, 200] width 124 height 31
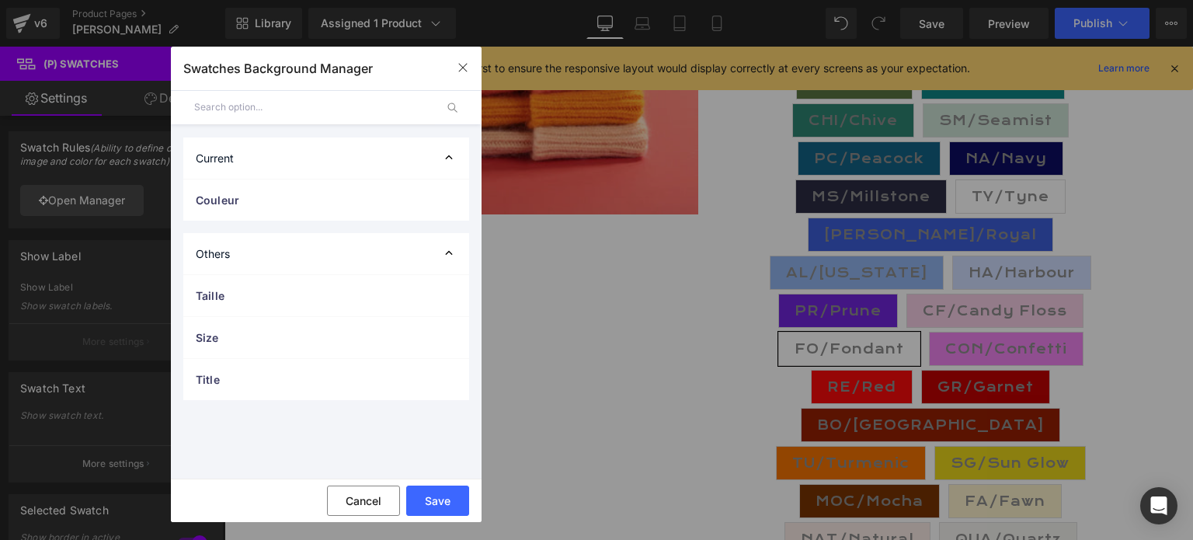
drag, startPoint x: 231, startPoint y: 197, endPoint x: 263, endPoint y: 221, distance: 39.9
click at [231, 197] on span "Couleur" at bounding box center [311, 200] width 230 height 16
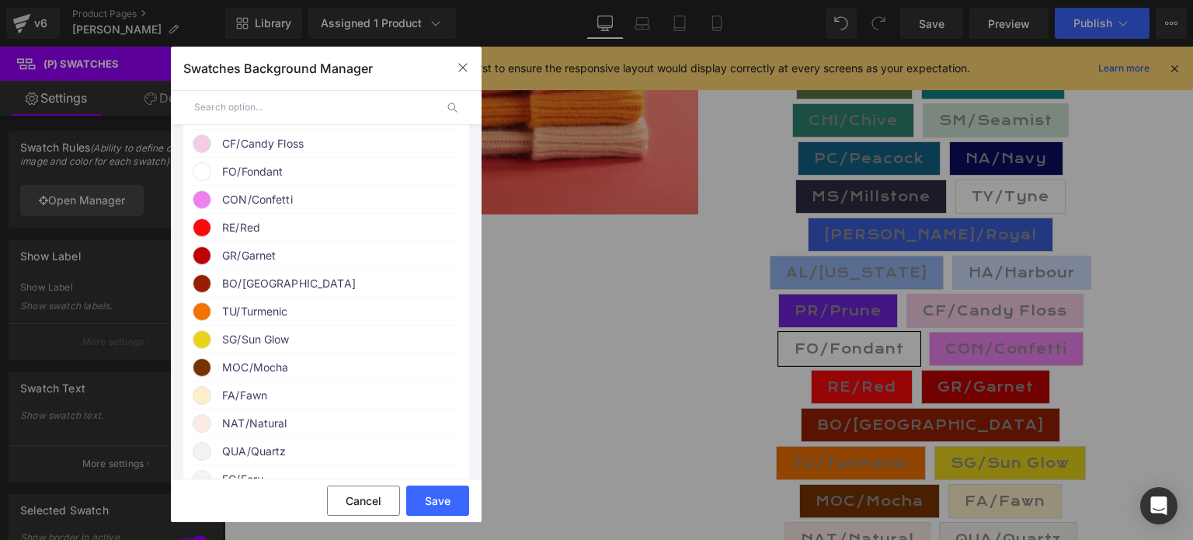
click at [259, 181] on span "FO/Fondant" at bounding box center [340, 171] width 236 height 19
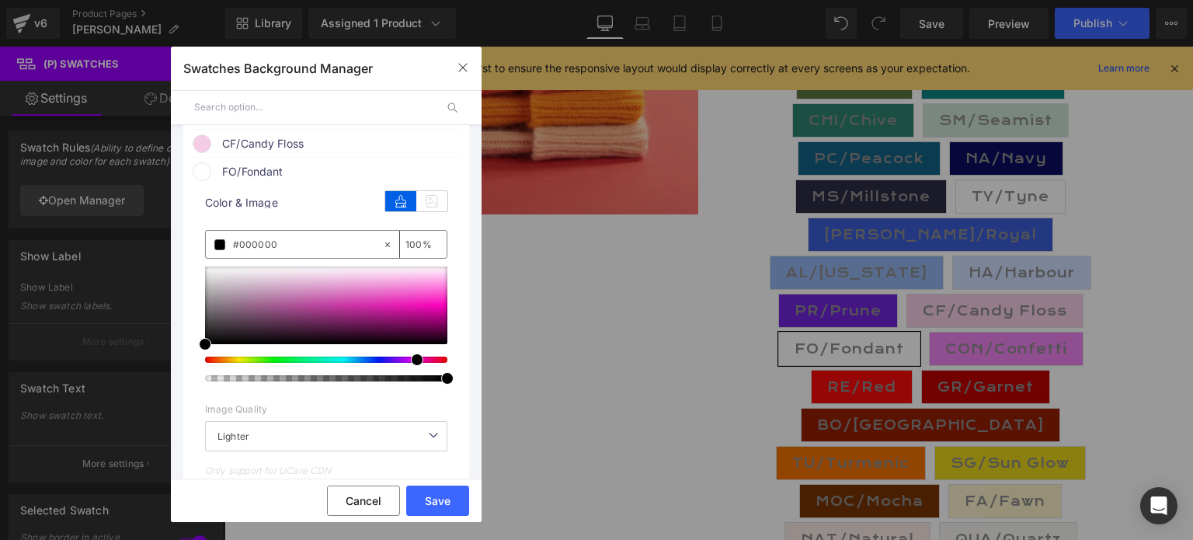
click at [406, 363] on div at bounding box center [320, 360] width 242 height 6
drag, startPoint x: 203, startPoint y: 359, endPoint x: 400, endPoint y: 284, distance: 210.9
click at [400, 276] on span at bounding box center [402, 269] width 12 height 12
click at [406, 276] on span at bounding box center [406, 269] width 12 height 12
drag, startPoint x: 273, startPoint y: 259, endPoint x: 226, endPoint y: 263, distance: 47.6
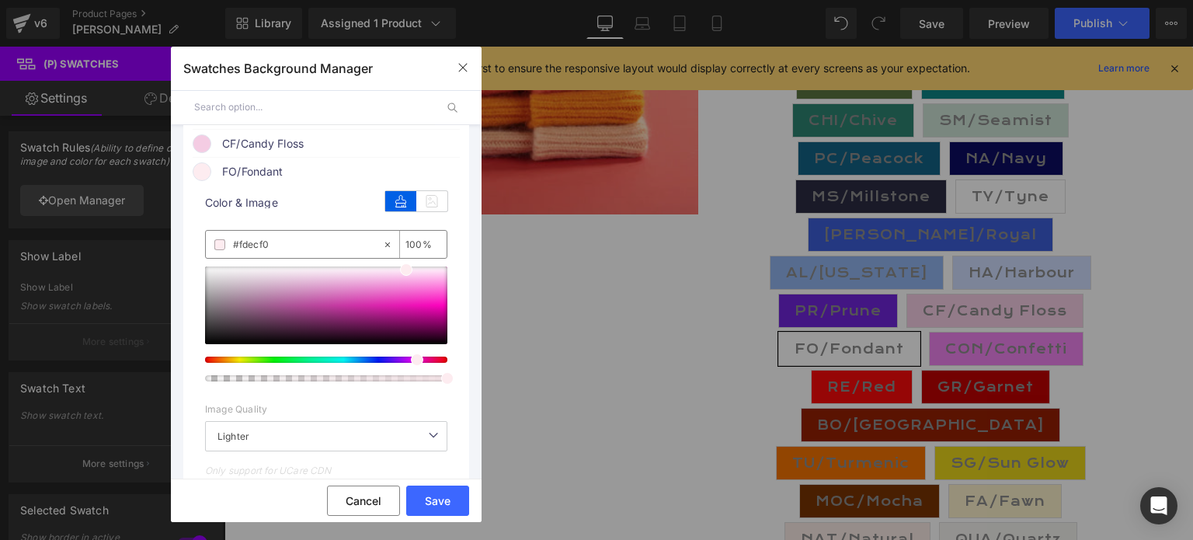
click at [226, 258] on div "none" at bounding box center [294, 244] width 176 height 27
type input "#fdecf0"
click at [255, 153] on span "CF/Candy Floss" at bounding box center [340, 143] width 236 height 19
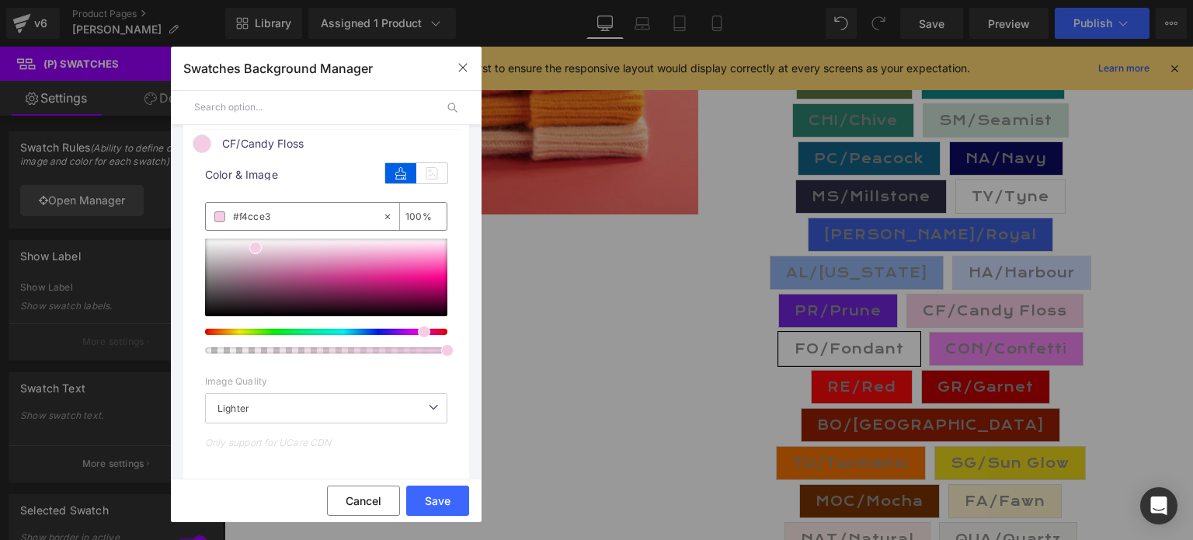
drag, startPoint x: 286, startPoint y: 233, endPoint x: 231, endPoint y: 237, distance: 55.3
click at [231, 230] on div "#f4cce3" at bounding box center [294, 216] width 176 height 27
paste input "decf0"
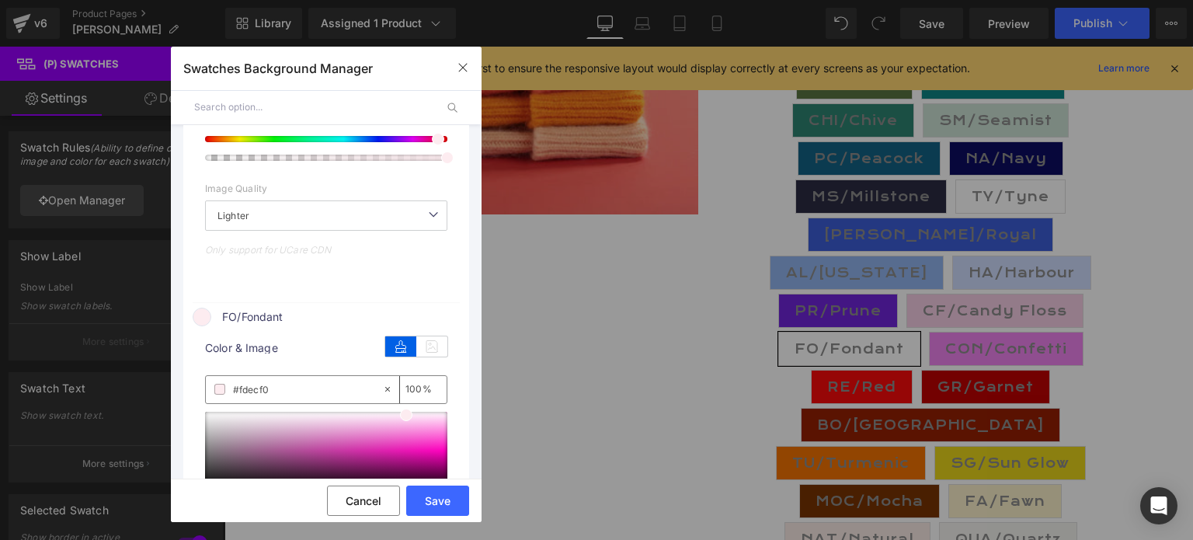
scroll to position [855, 0]
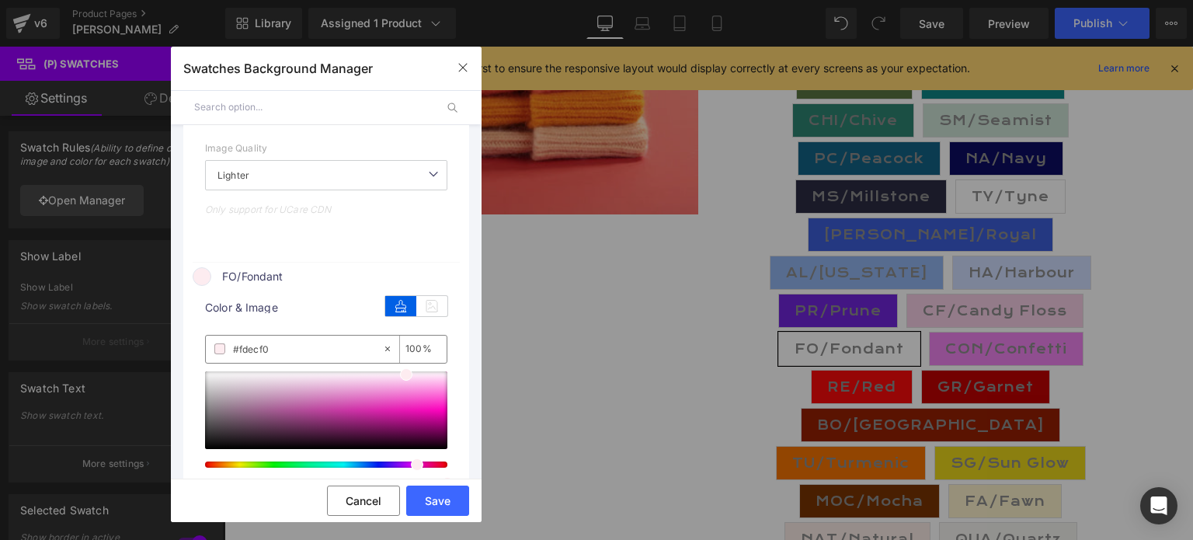
type input "#fdecf0"
drag, startPoint x: 277, startPoint y: 358, endPoint x: 242, endPoint y: 363, distance: 35.3
click at [242, 357] on input "#fdecf0" at bounding box center [307, 348] width 149 height 17
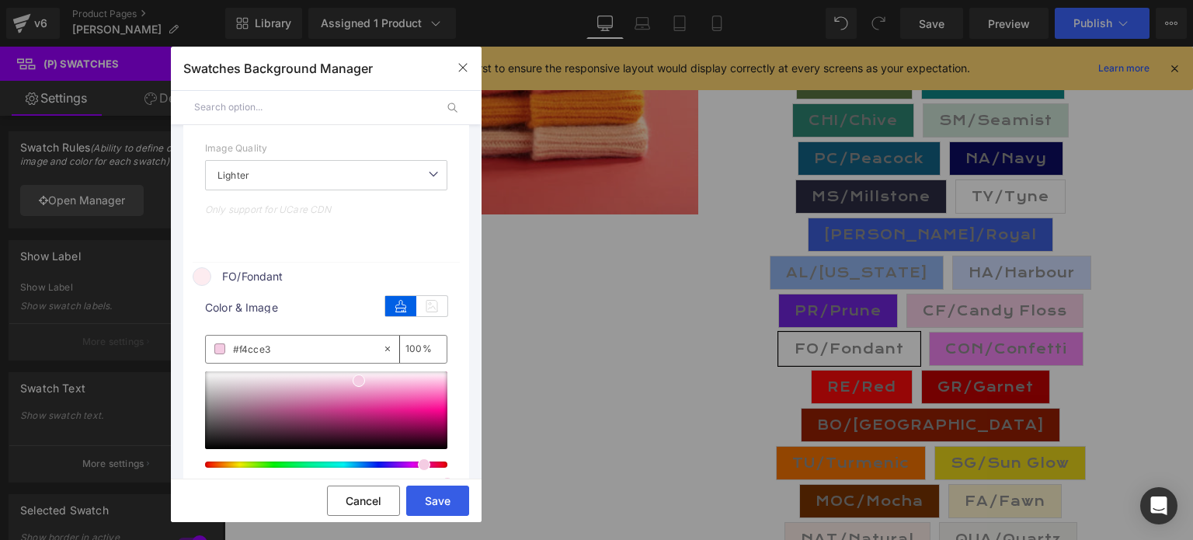
type input "#f4cce3"
click at [444, 495] on button "Save" at bounding box center [437, 501] width 63 height 30
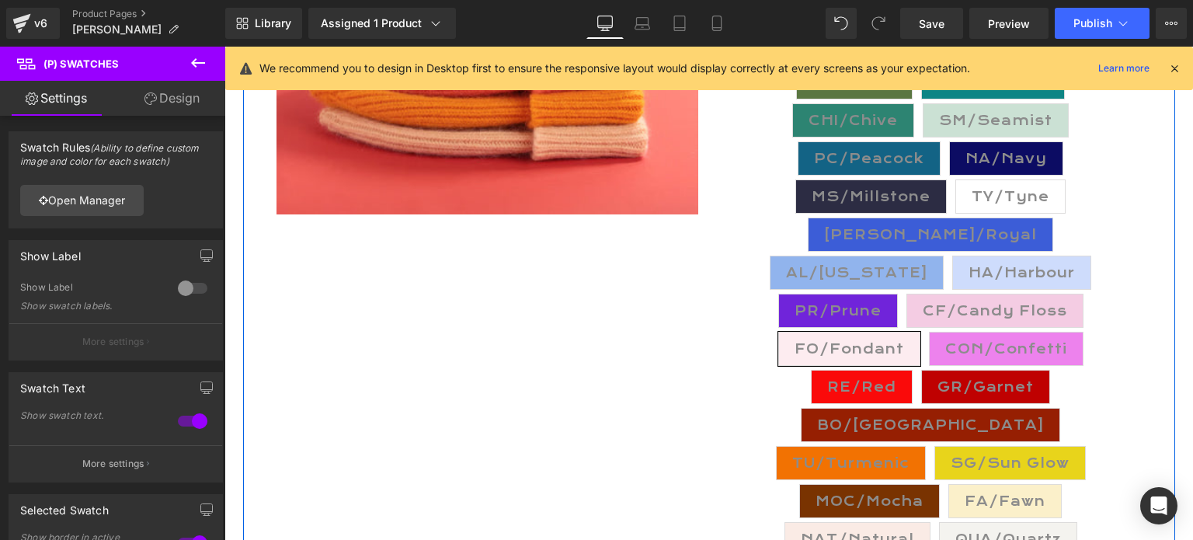
click at [650, 349] on div "(P) Image COLORFUL MACKIE BEANIE (P) Title 2x/3x free payment with [PERSON_NAME…" at bounding box center [709, 266] width 893 height 995
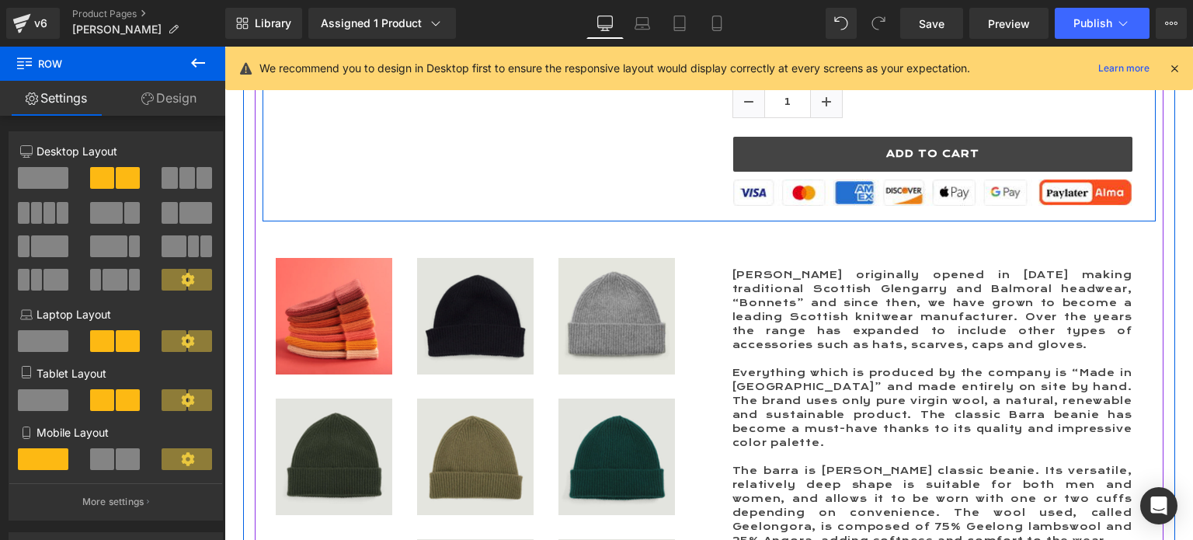
scroll to position [1010, 0]
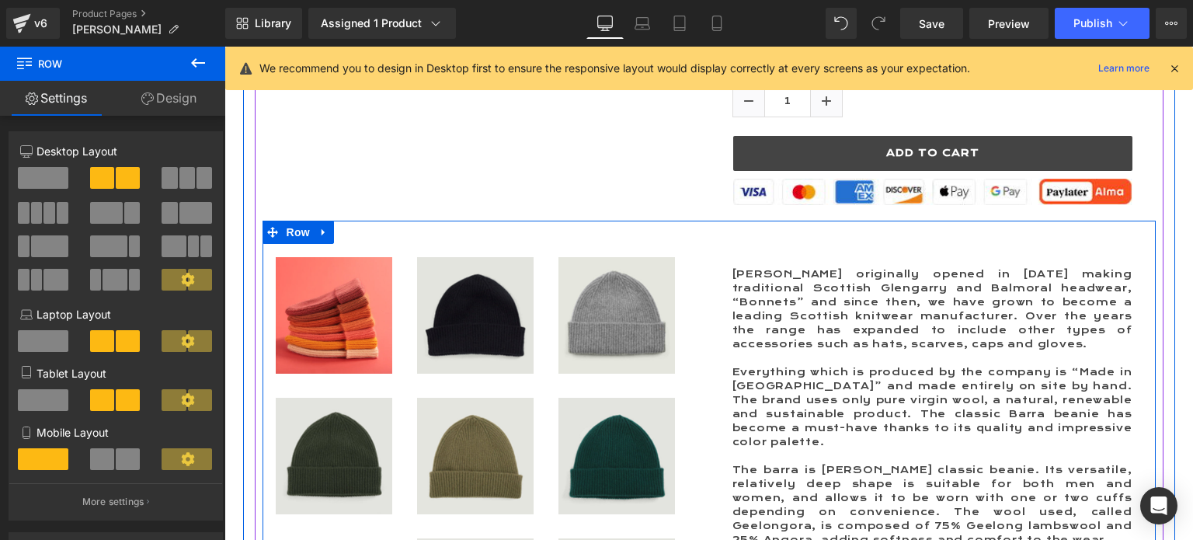
click at [474, 416] on img at bounding box center [475, 456] width 117 height 117
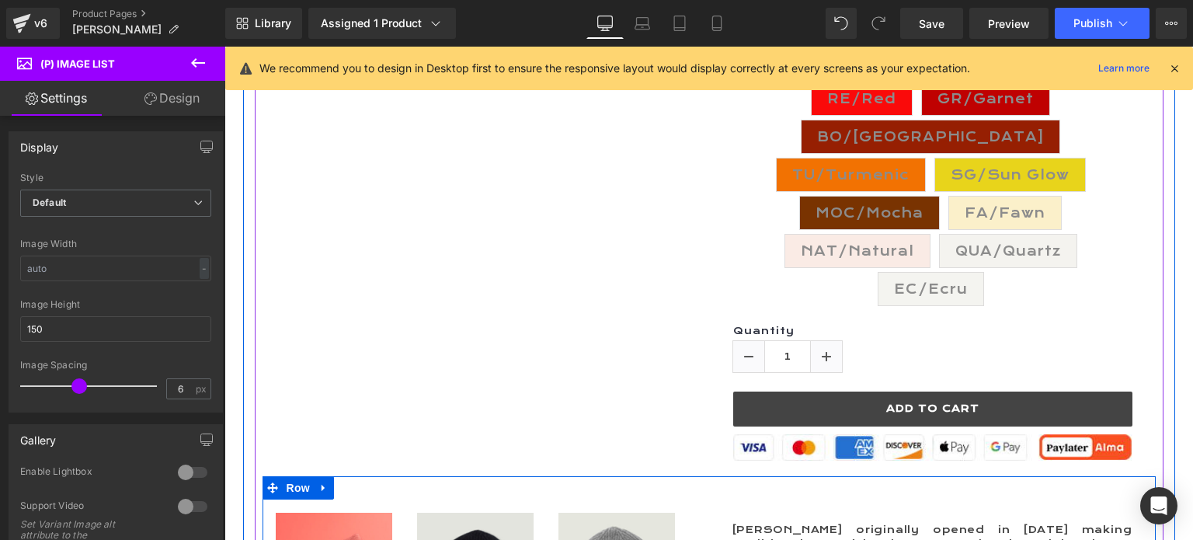
scroll to position [388, 0]
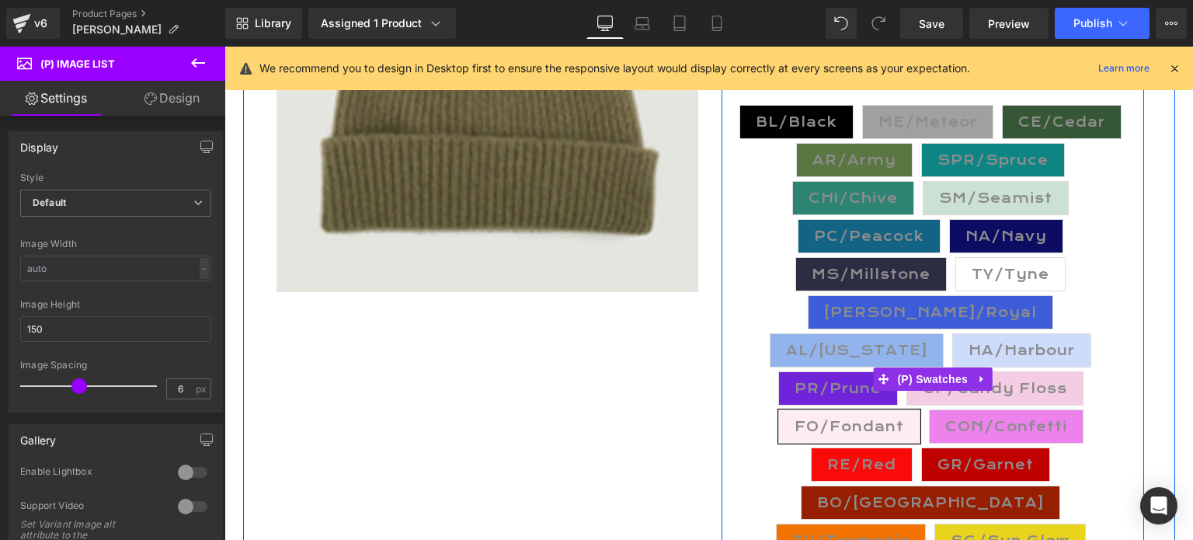
click at [858, 144] on span "AR/Army" at bounding box center [855, 160] width 84 height 33
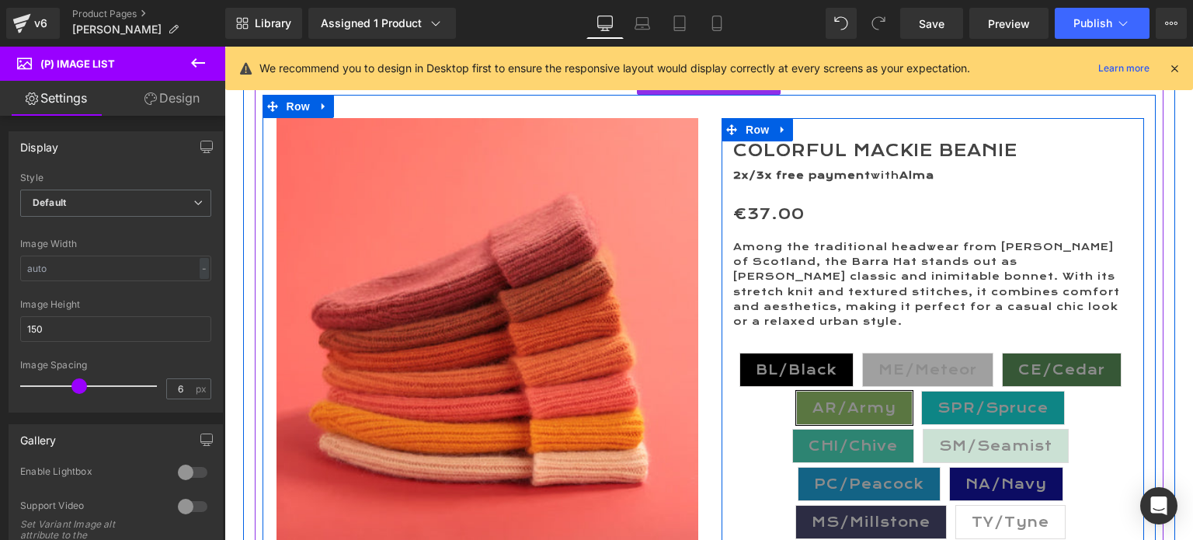
scroll to position [233, 0]
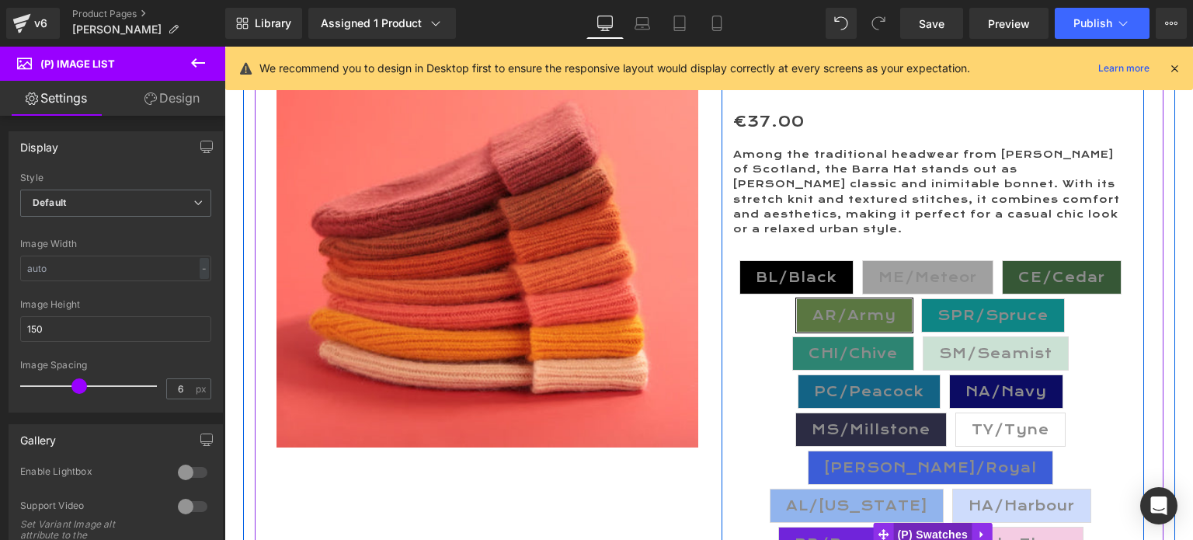
click at [927, 523] on span "(P) Swatches" at bounding box center [932, 534] width 78 height 23
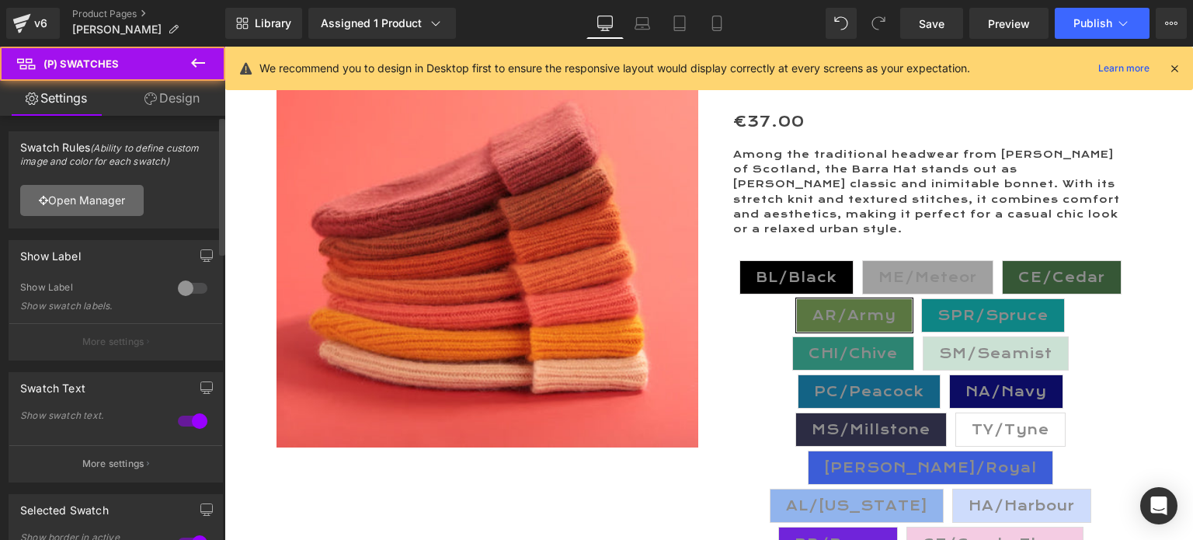
click at [80, 196] on link "Open Manager" at bounding box center [82, 200] width 124 height 31
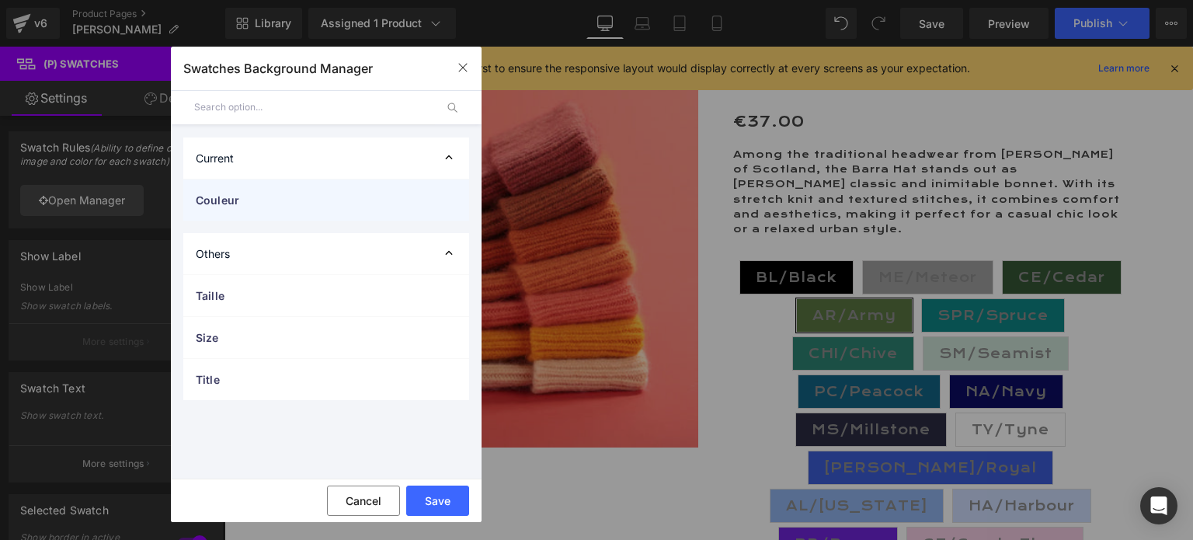
click at [230, 190] on div "Couleur" at bounding box center [326, 199] width 286 height 41
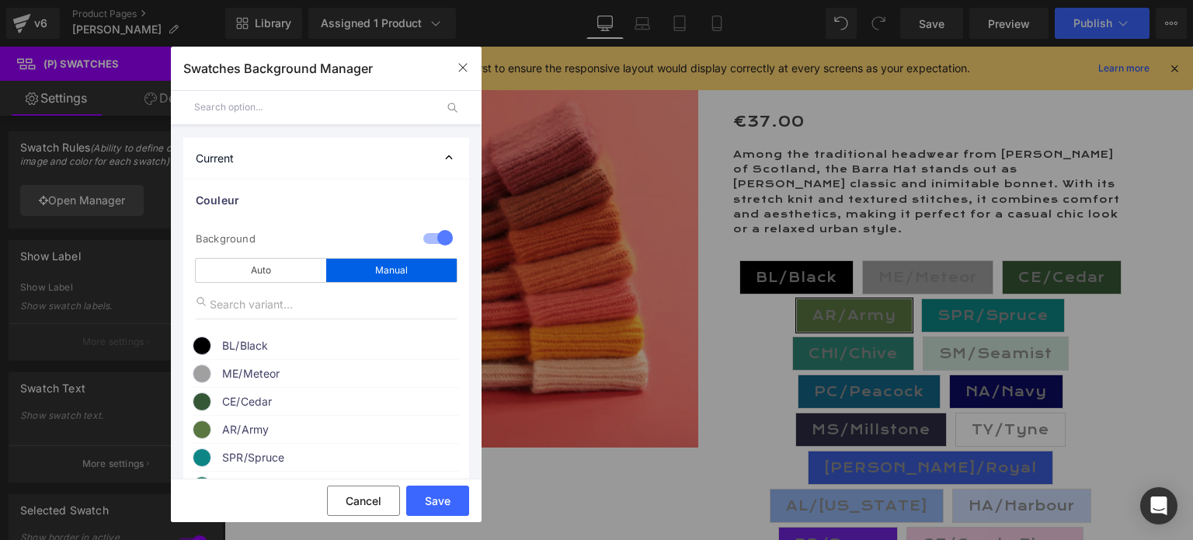
click at [263, 378] on span "ME/Meteor" at bounding box center [340, 373] width 236 height 19
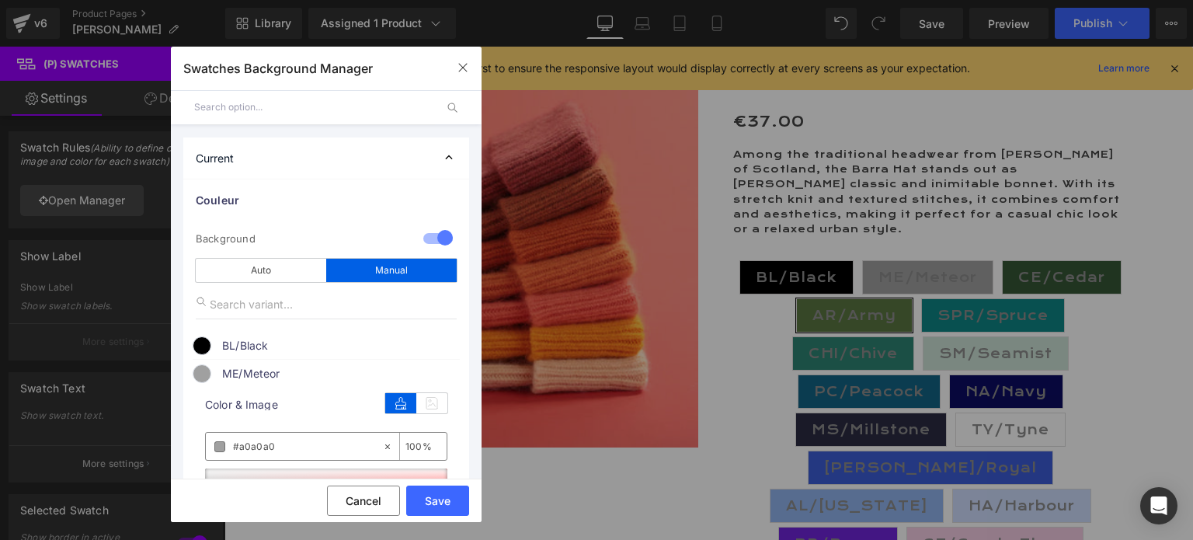
drag, startPoint x: 294, startPoint y: 447, endPoint x: 225, endPoint y: 447, distance: 68.4
click at [225, 447] on div "#a0a0a0" at bounding box center [294, 446] width 176 height 27
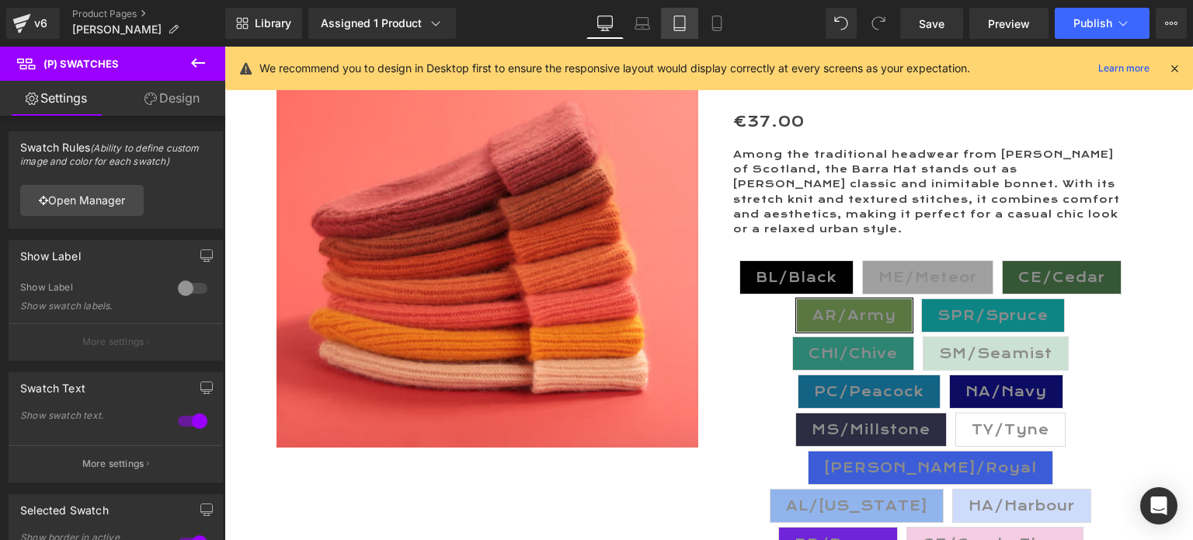
click at [677, 24] on icon at bounding box center [680, 24] width 16 height 16
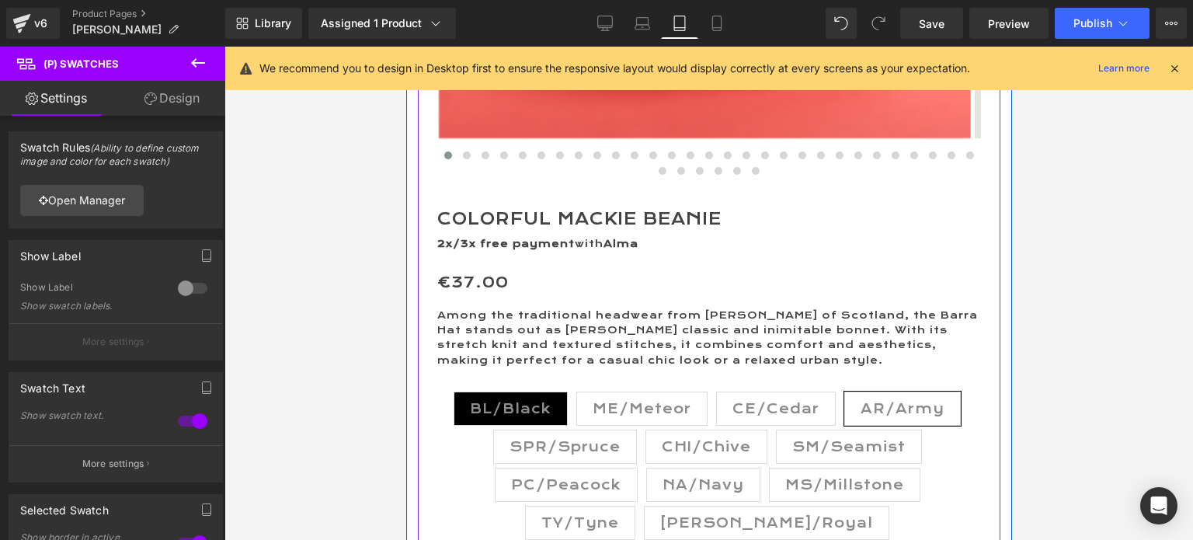
scroll to position [855, 0]
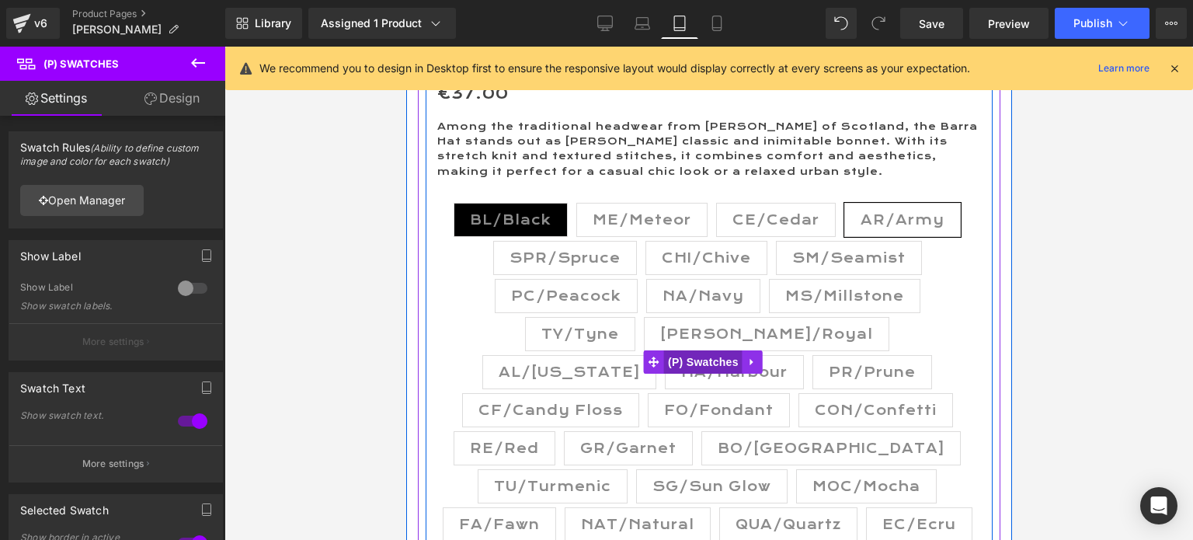
click at [700, 363] on span "(P) Swatches" at bounding box center [702, 361] width 78 height 23
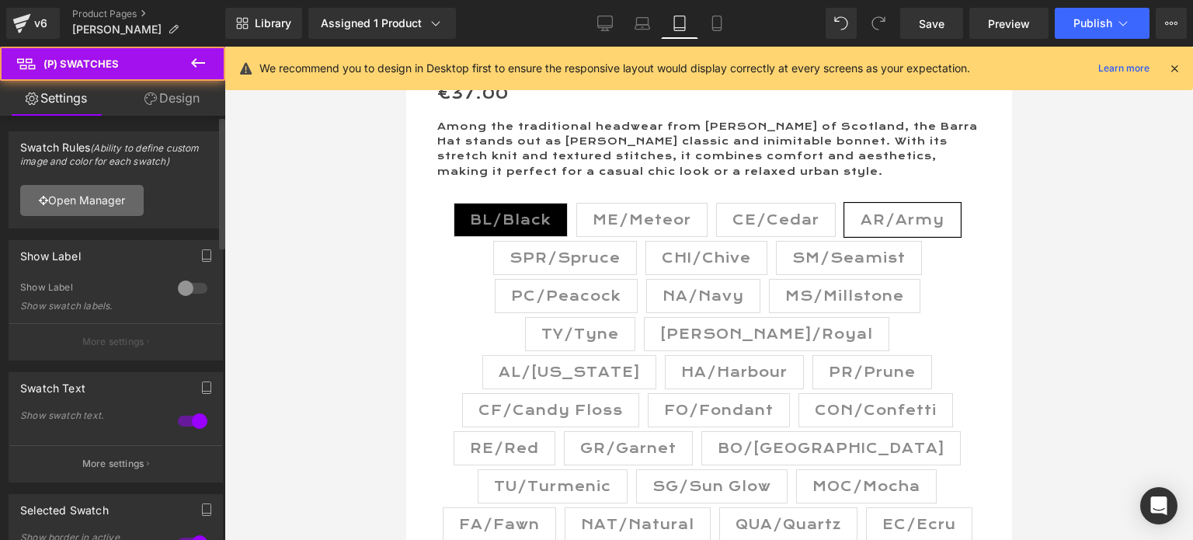
click at [78, 204] on link "Open Manager" at bounding box center [82, 200] width 124 height 31
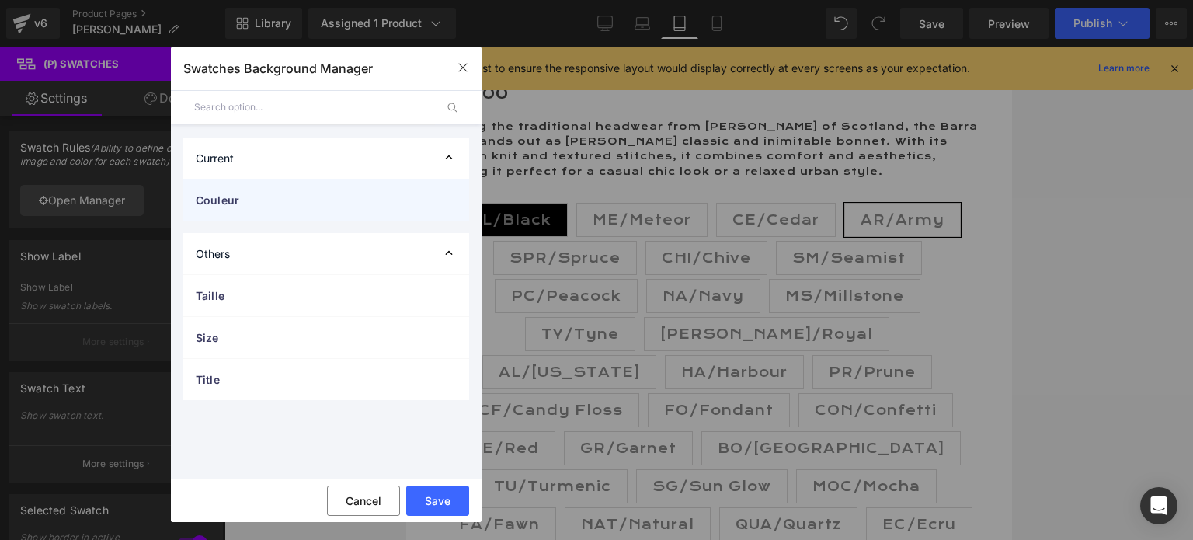
click at [283, 204] on span "Couleur" at bounding box center [311, 200] width 230 height 16
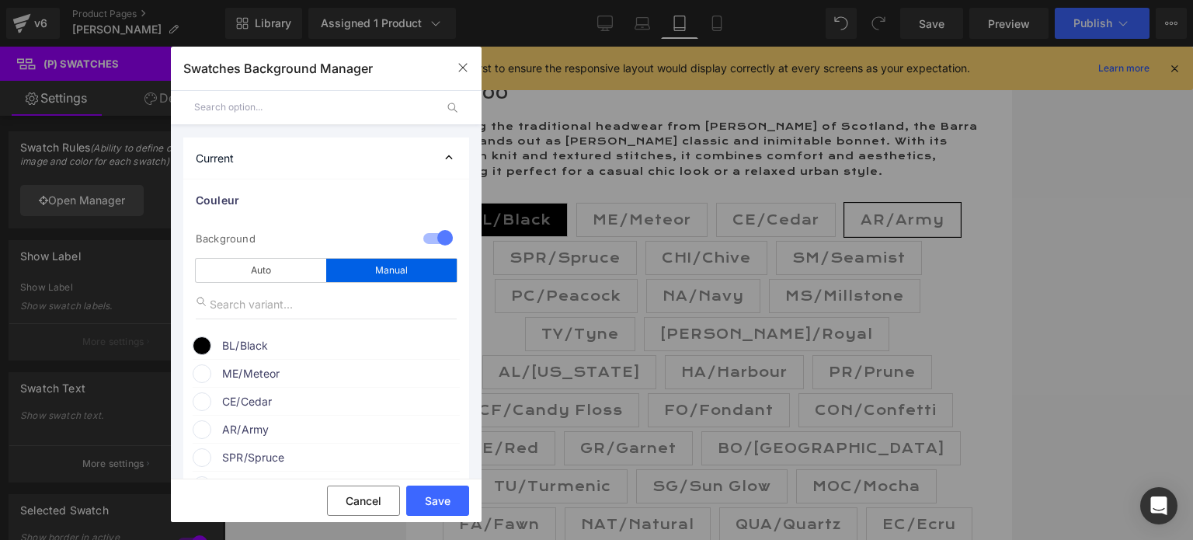
click at [279, 371] on span "ME/Meteor" at bounding box center [340, 373] width 236 height 19
drag, startPoint x: 267, startPoint y: 452, endPoint x: 232, endPoint y: 446, distance: 35.5
click at [233, 446] on input "none" at bounding box center [307, 446] width 149 height 17
paste input "#a0a0a0"
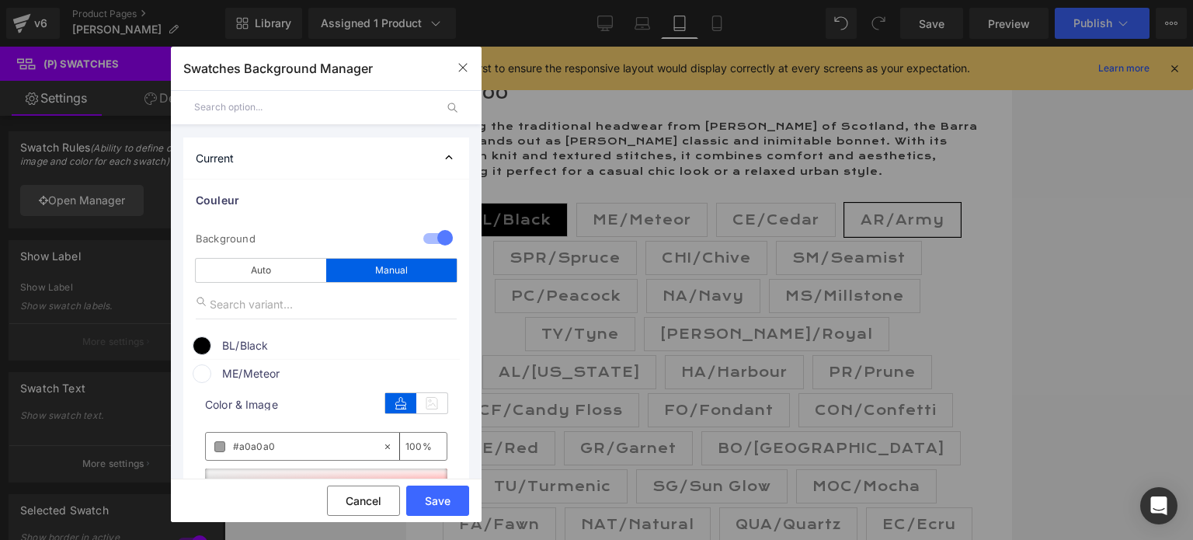
type input "#a0a0a0"
click at [339, 410] on span "Color & Image" at bounding box center [326, 404] width 242 height 11
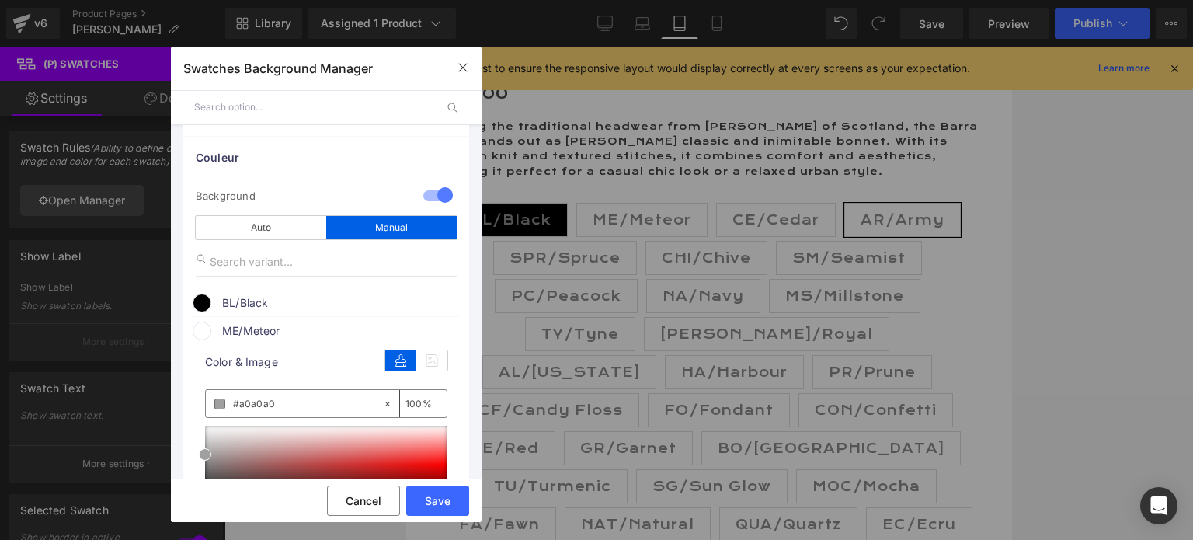
scroll to position [155, 0]
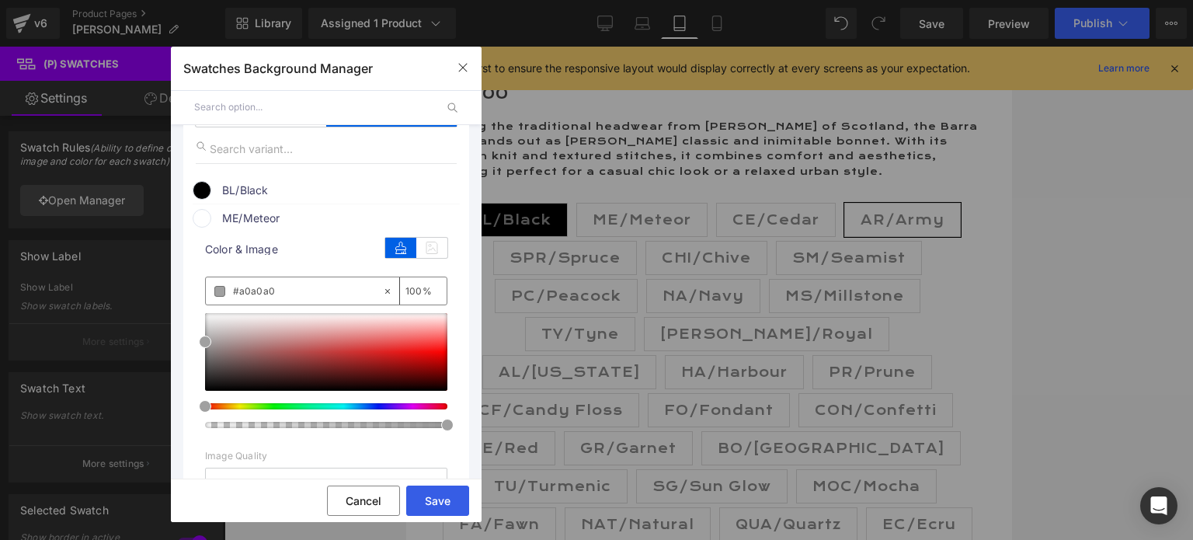
click at [434, 492] on button "Save" at bounding box center [437, 501] width 63 height 30
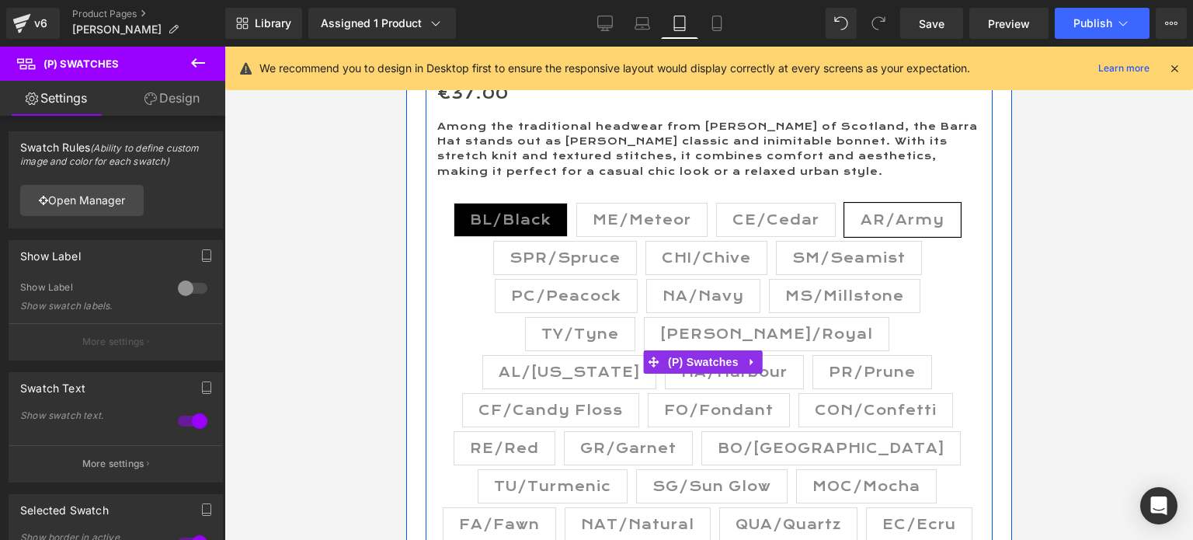
click at [641, 215] on span "ME/Meteor" at bounding box center [641, 220] width 99 height 33
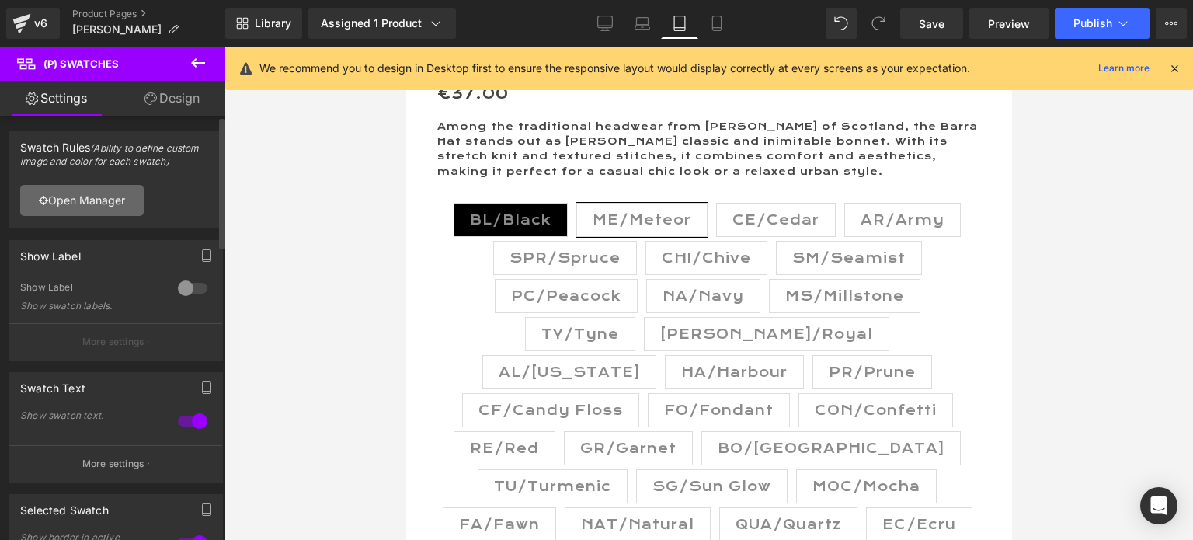
click at [103, 195] on link "Open Manager" at bounding box center [82, 200] width 124 height 31
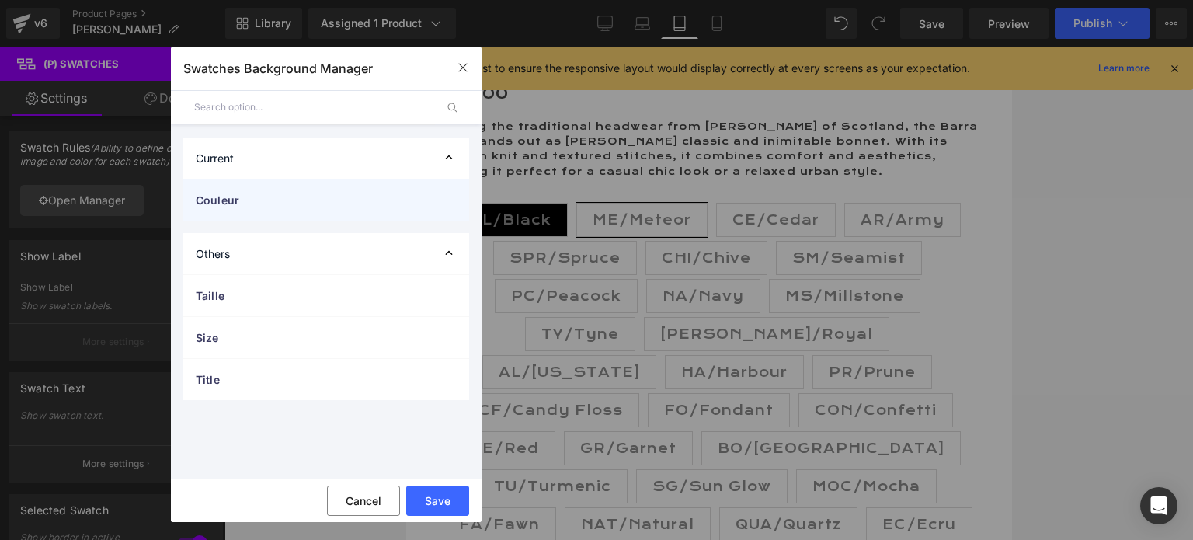
click at [242, 196] on span "Couleur" at bounding box center [311, 200] width 230 height 16
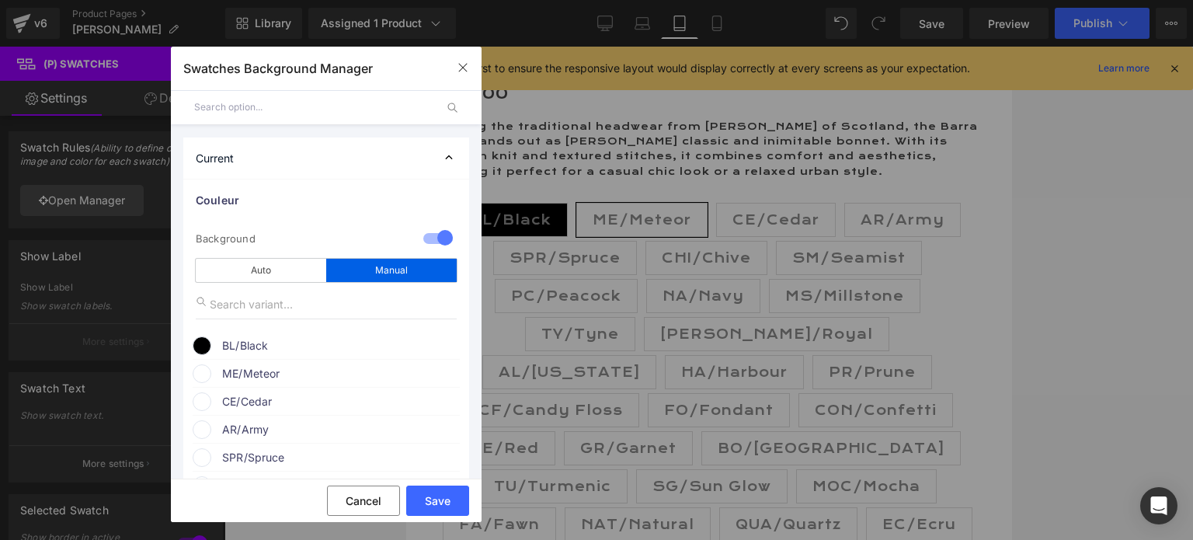
click at [273, 378] on span "ME/Meteor" at bounding box center [340, 373] width 236 height 19
click at [270, 446] on input "none" at bounding box center [307, 446] width 149 height 17
drag, startPoint x: 270, startPoint y: 446, endPoint x: 225, endPoint y: 443, distance: 45.2
click at [225, 443] on div "none" at bounding box center [294, 446] width 176 height 27
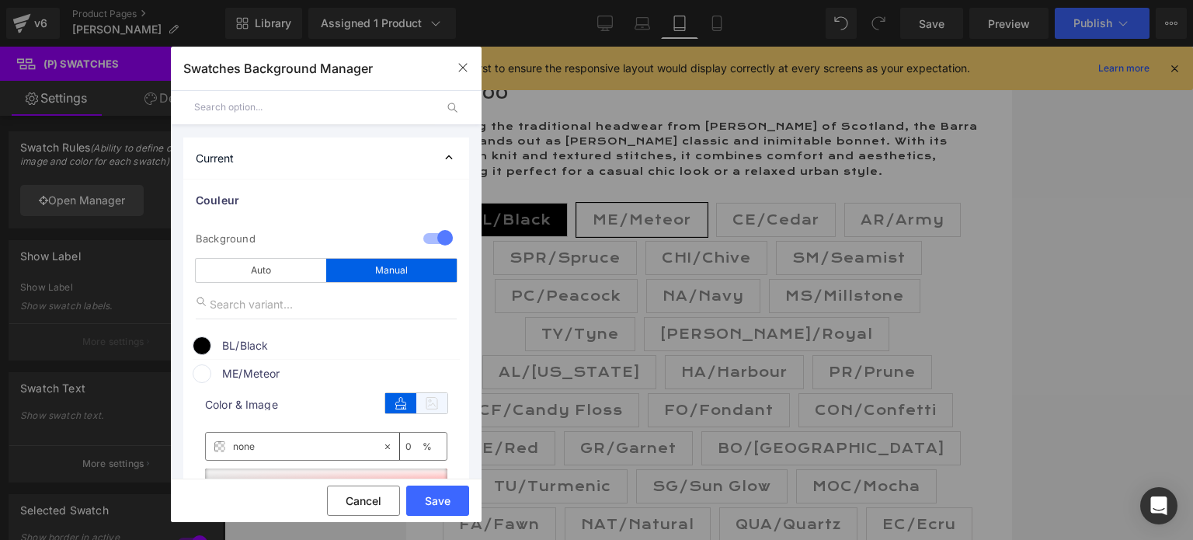
click at [423, 404] on icon at bounding box center [431, 403] width 31 height 20
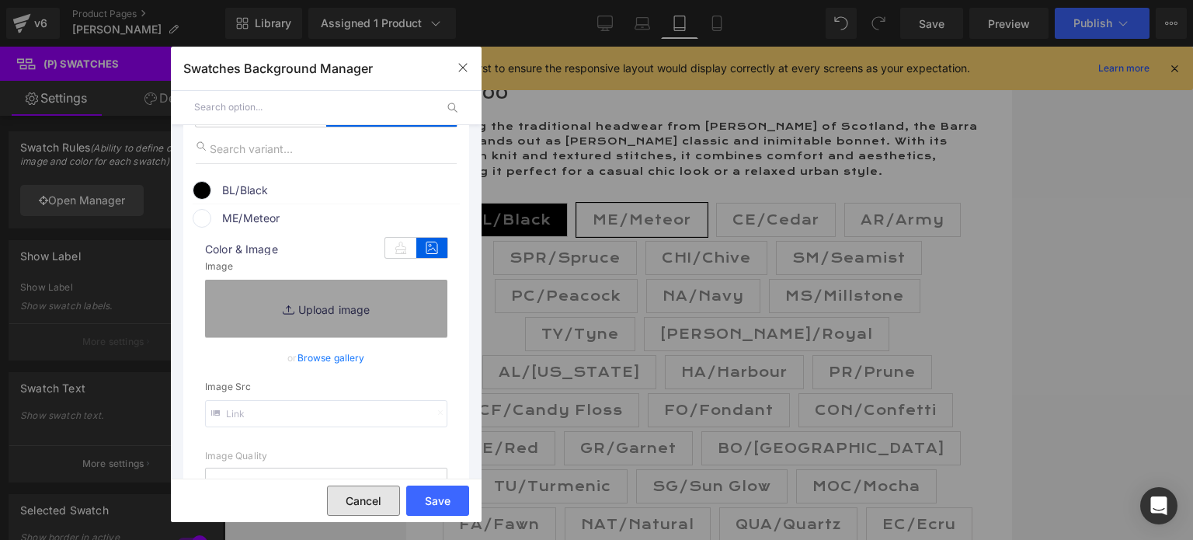
click at [384, 499] on button "Cancel" at bounding box center [363, 501] width 73 height 30
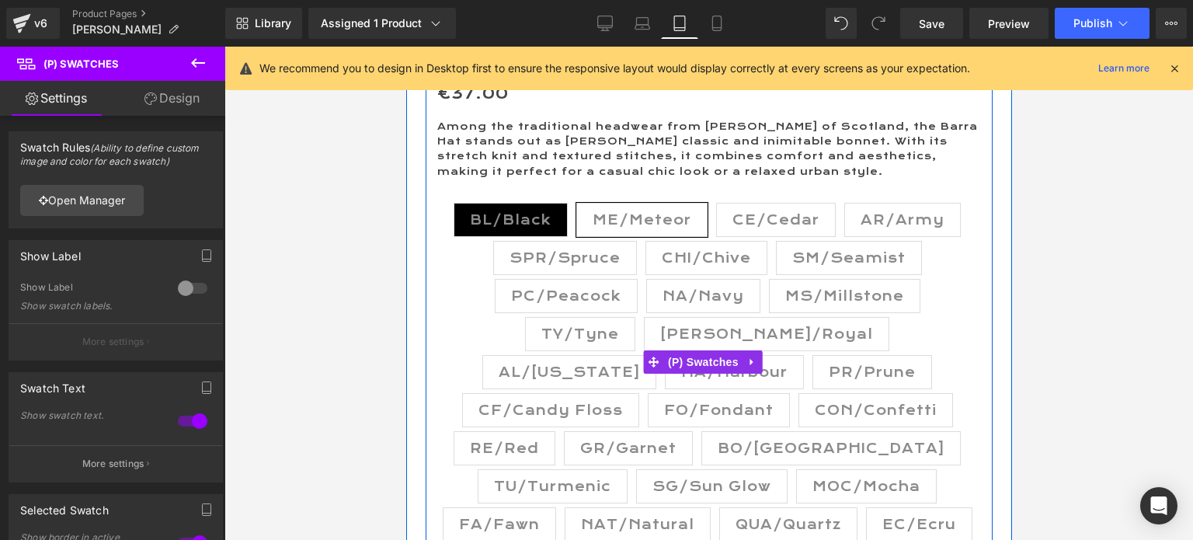
drag, startPoint x: 482, startPoint y: 214, endPoint x: 465, endPoint y: 215, distance: 17.2
click at [482, 214] on span "BL/Black" at bounding box center [510, 220] width 82 height 33
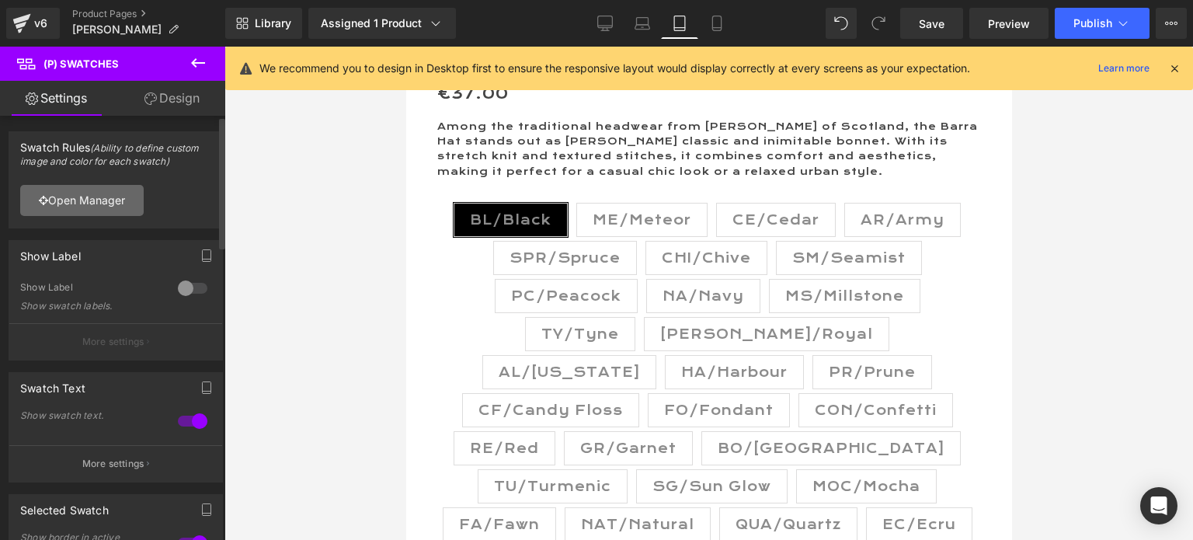
click at [86, 199] on link "Open Manager" at bounding box center [82, 200] width 124 height 31
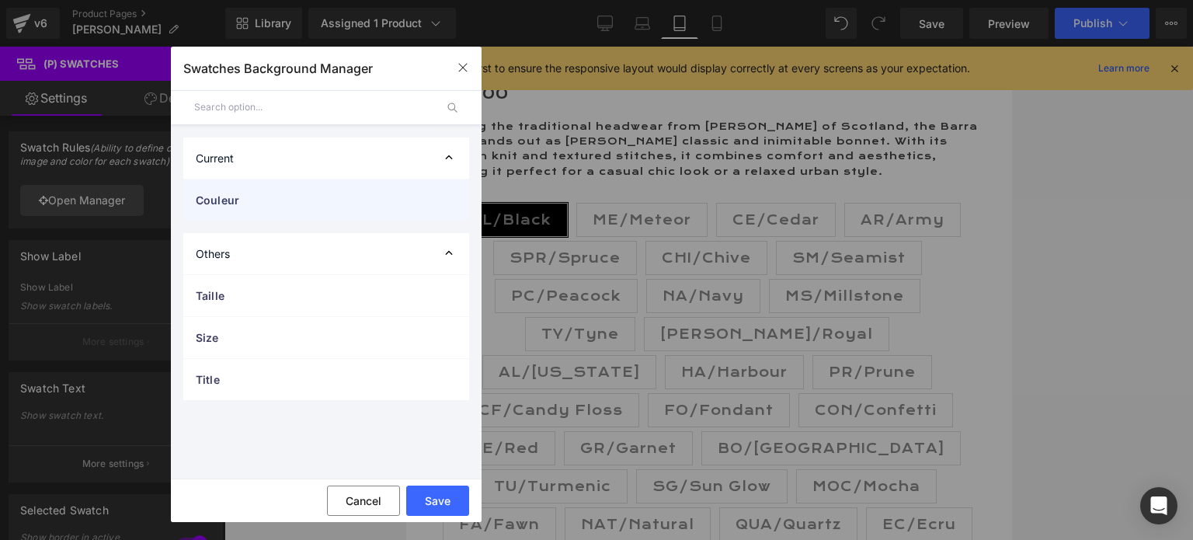
click at [270, 198] on span "Couleur" at bounding box center [311, 200] width 230 height 16
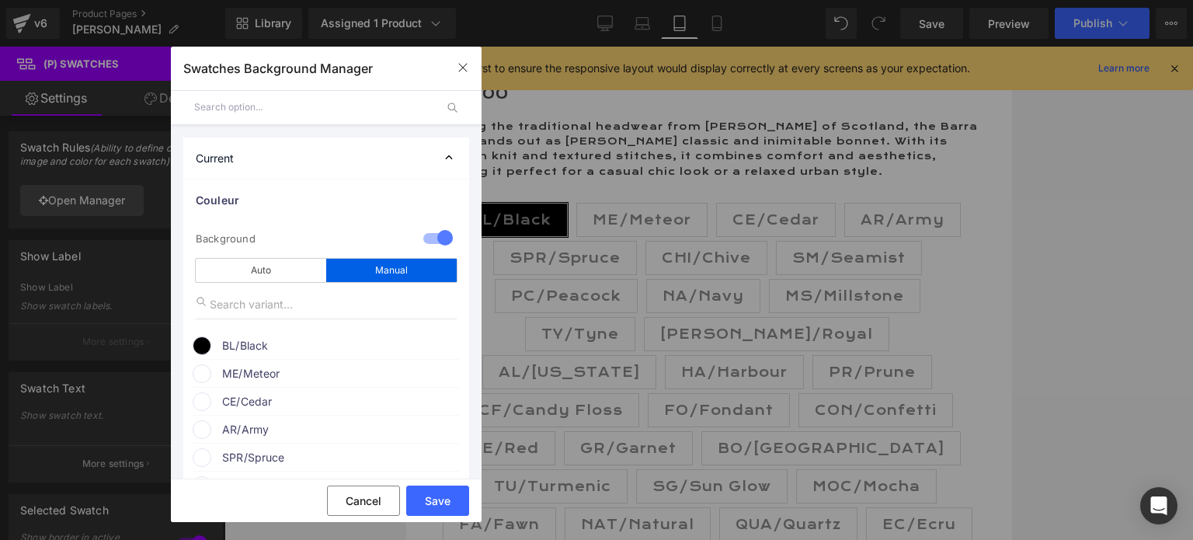
click at [282, 349] on span "BL/Black" at bounding box center [340, 345] width 236 height 19
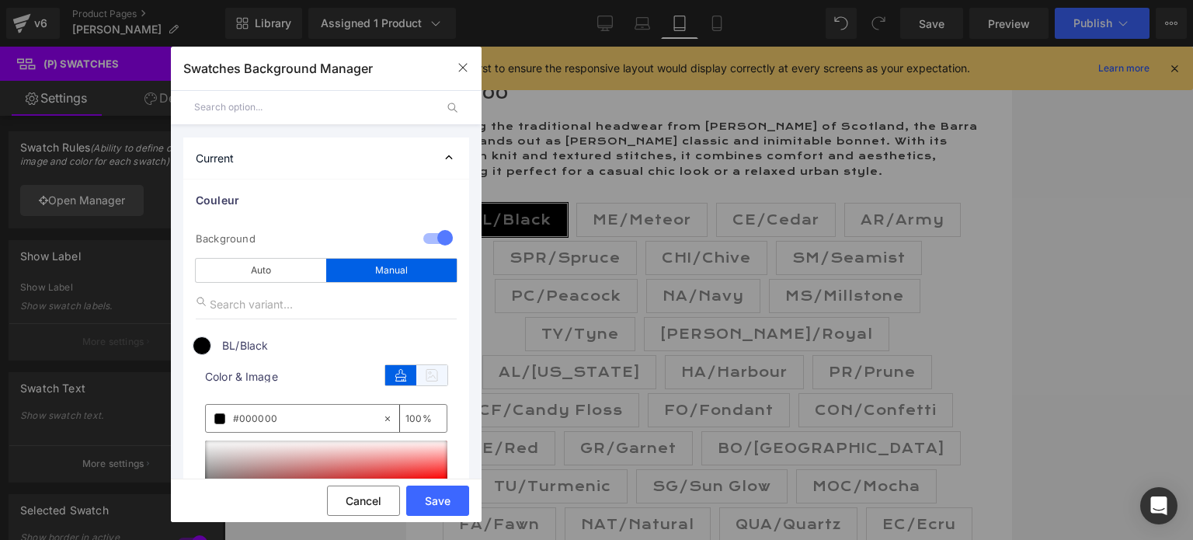
click at [431, 375] on icon at bounding box center [431, 375] width 31 height 20
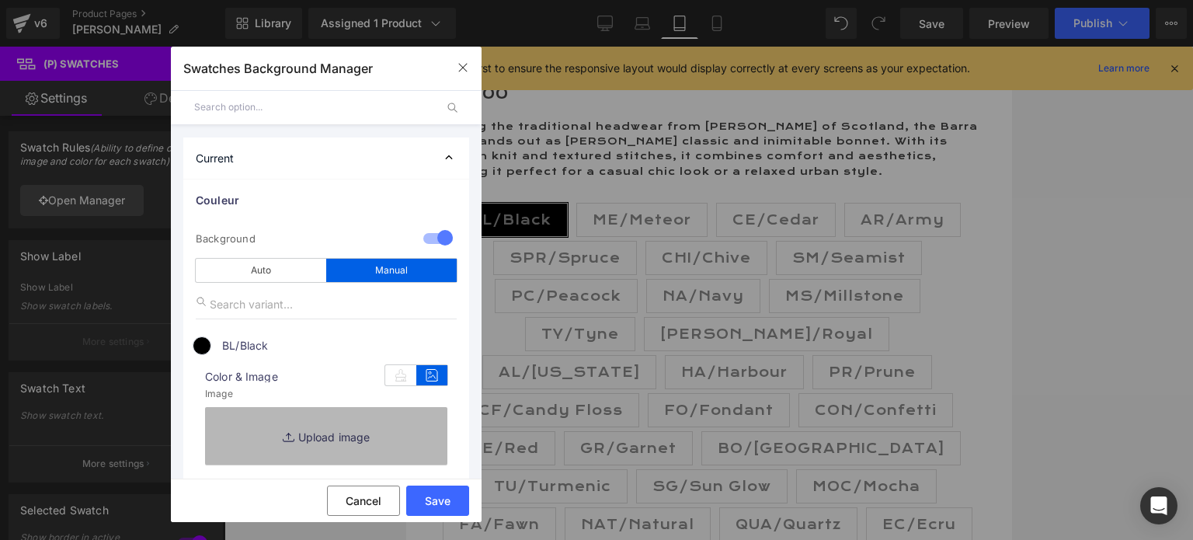
click at [320, 434] on link "Replace Image" at bounding box center [326, 435] width 242 height 57
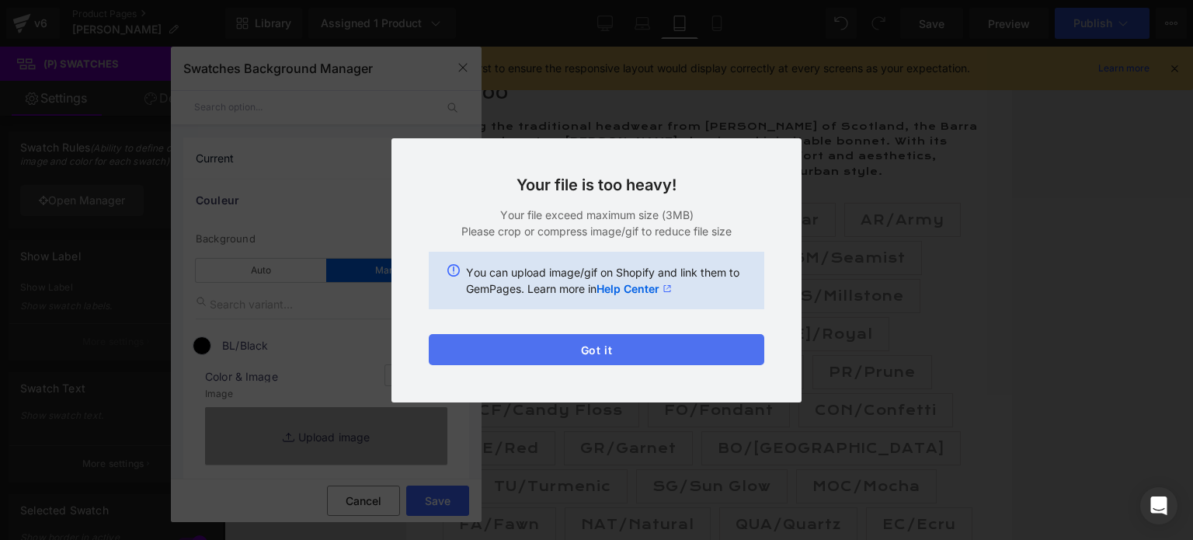
click at [603, 347] on button "Got it" at bounding box center [597, 349] width 336 height 31
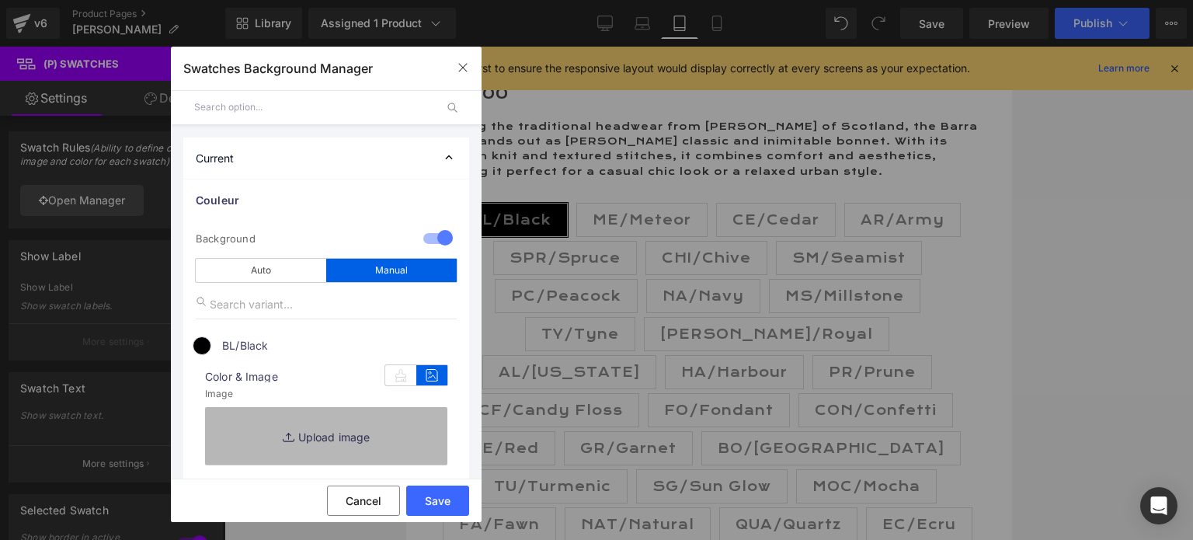
click at [320, 433] on link "Replace Image" at bounding box center [326, 435] width 242 height 57
type input "C:\fakepath\[PERSON_NAME].Black.jpg"
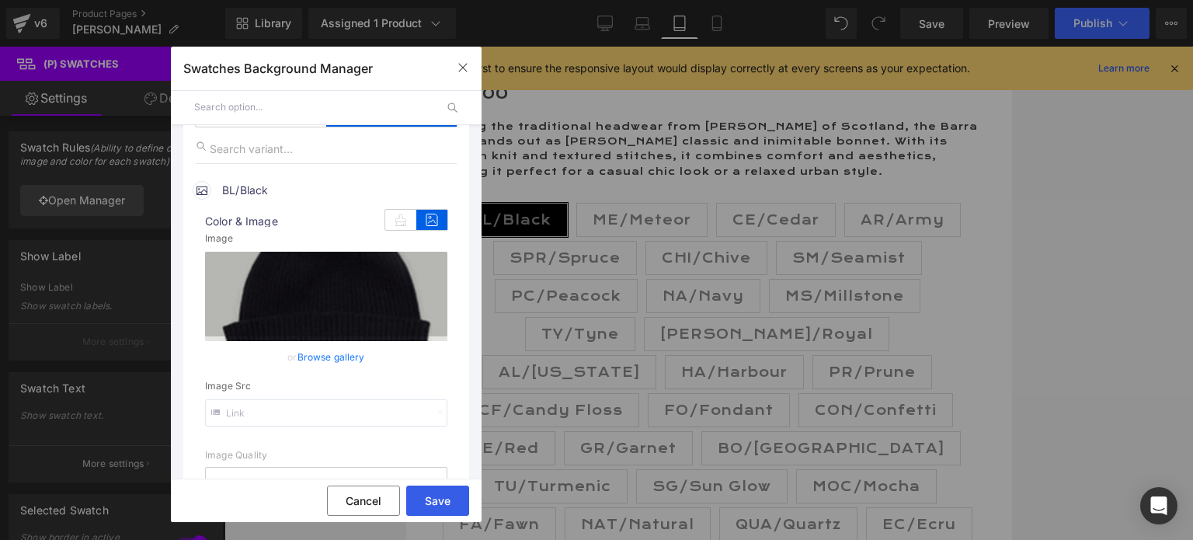
click at [426, 496] on button "Save" at bounding box center [437, 501] width 63 height 30
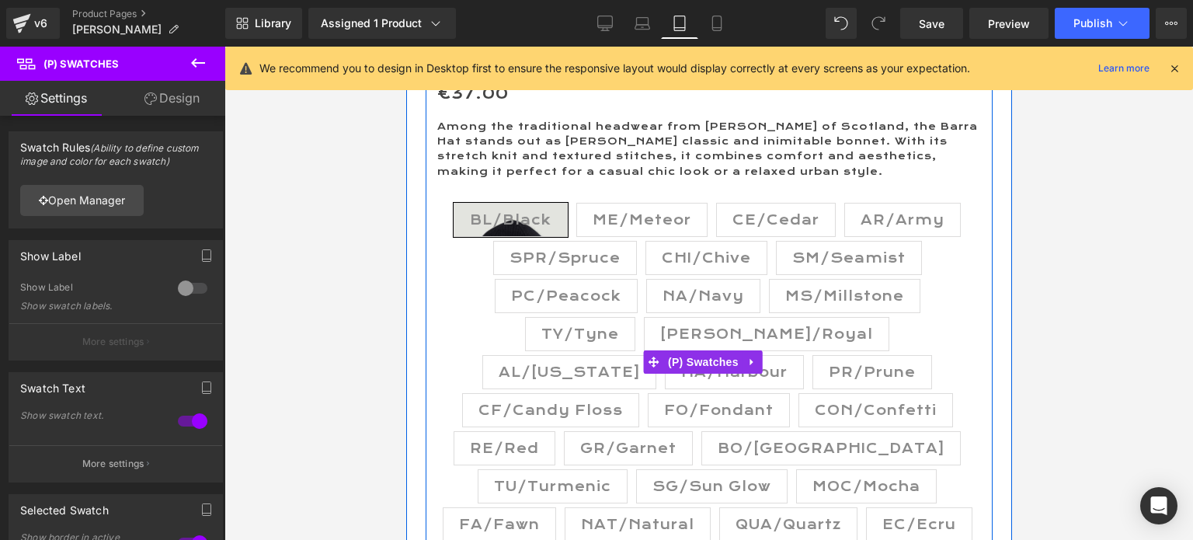
click at [516, 223] on span "BL/Black" at bounding box center [510, 220] width 82 height 33
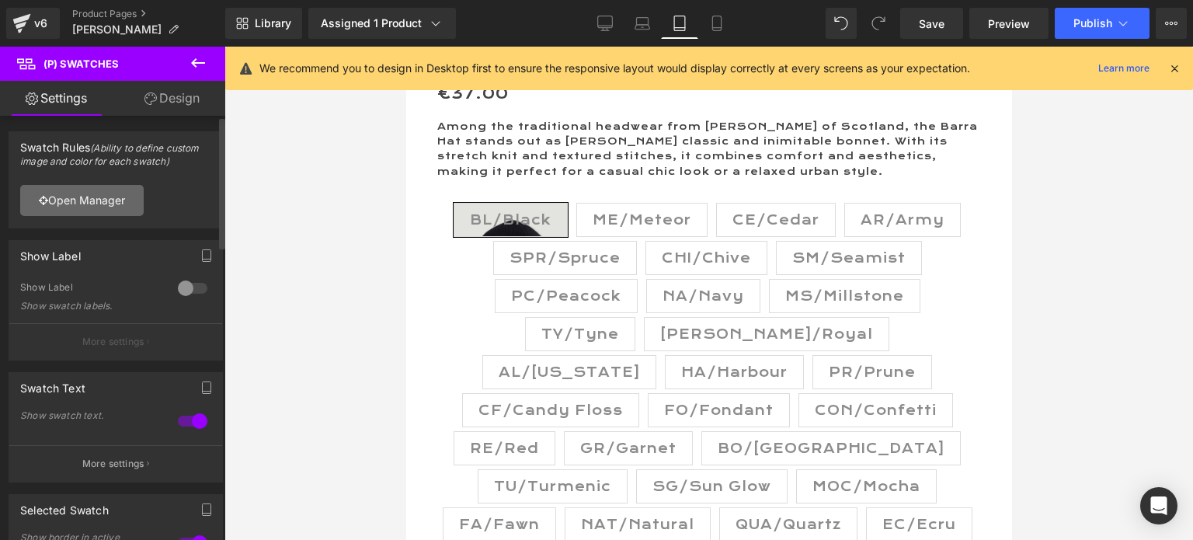
click at [96, 200] on link "Open Manager" at bounding box center [82, 200] width 124 height 31
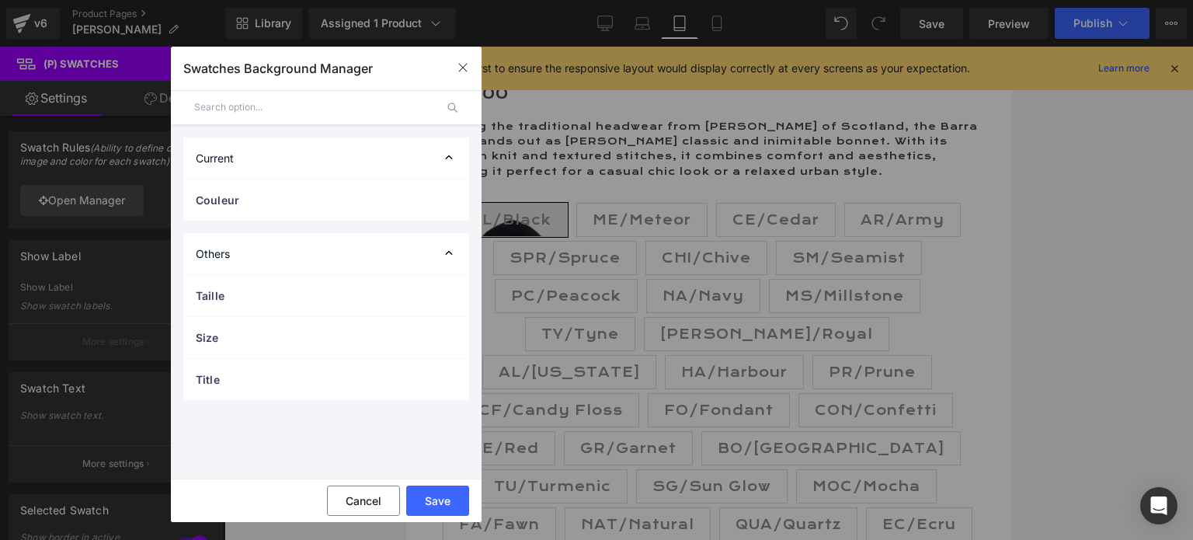
click at [275, 246] on div "Others" at bounding box center [326, 253] width 286 height 41
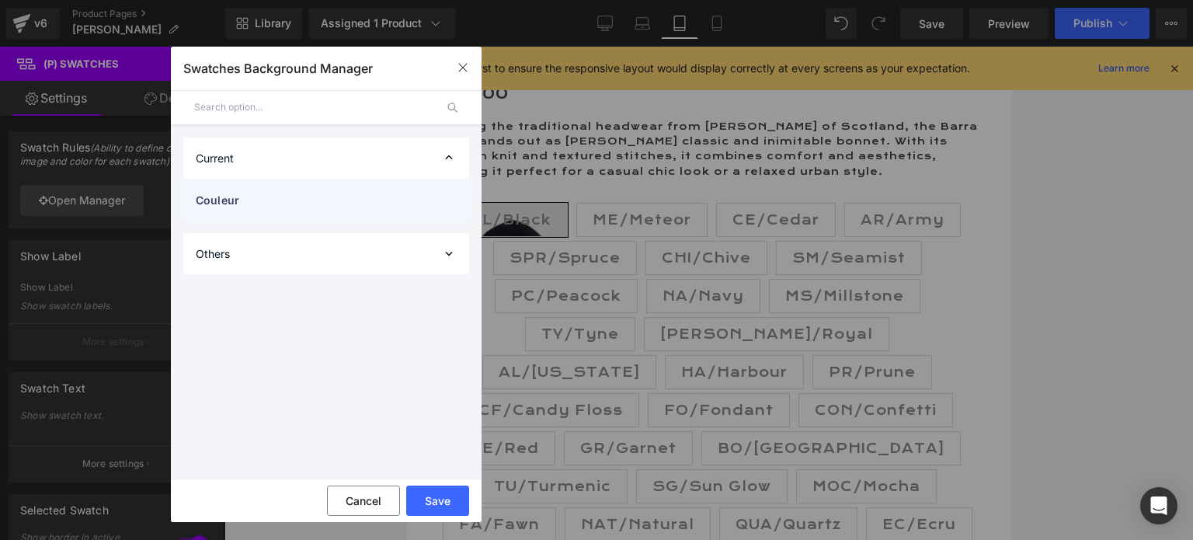
click at [263, 199] on span "Couleur" at bounding box center [311, 200] width 230 height 16
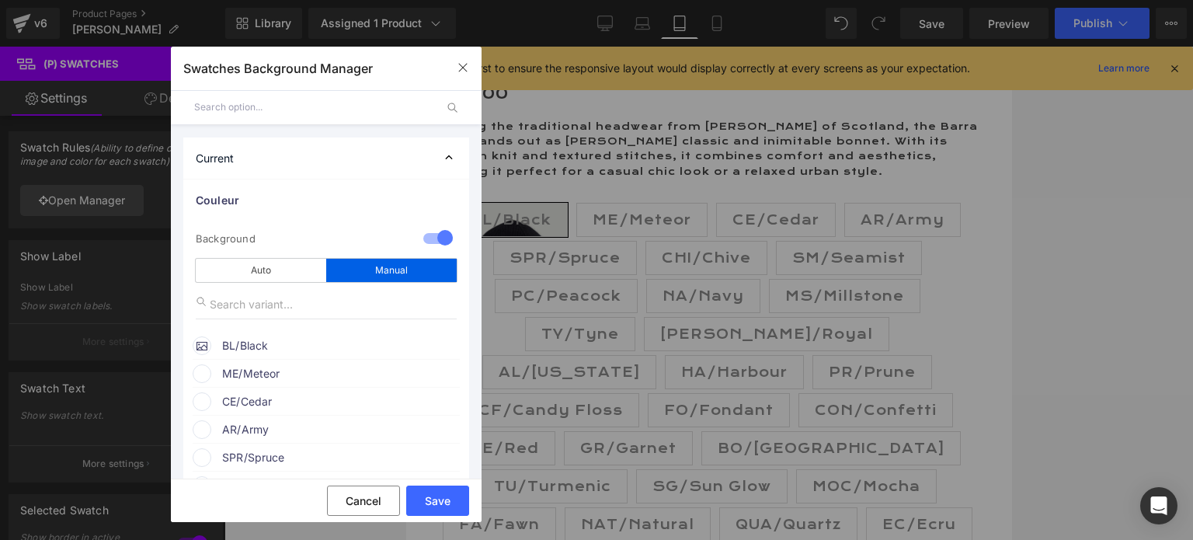
click at [288, 341] on span "BL/Black" at bounding box center [340, 345] width 236 height 19
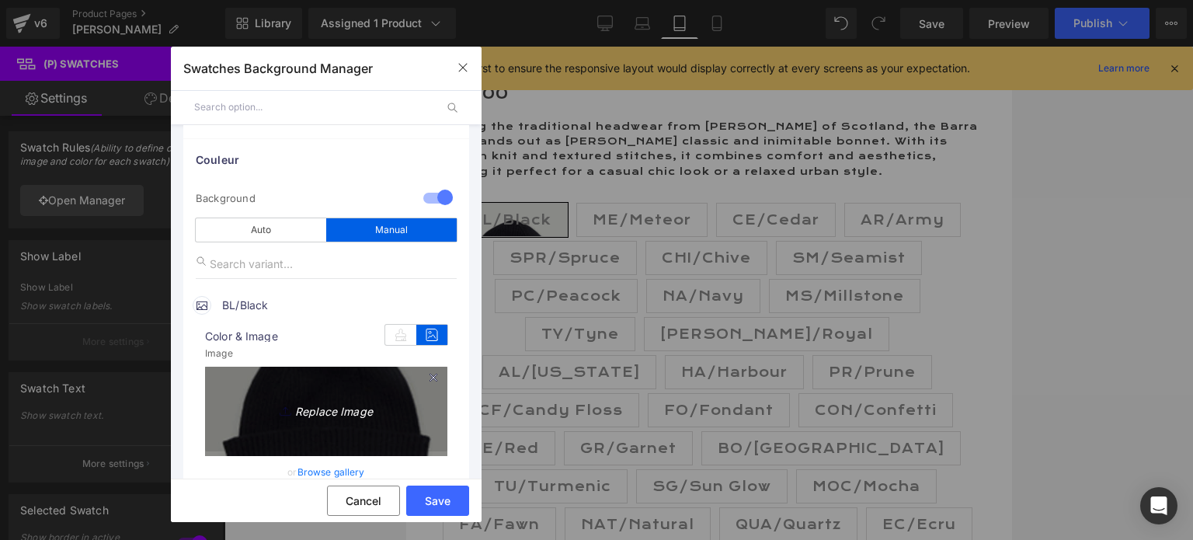
scroll to position [78, 0]
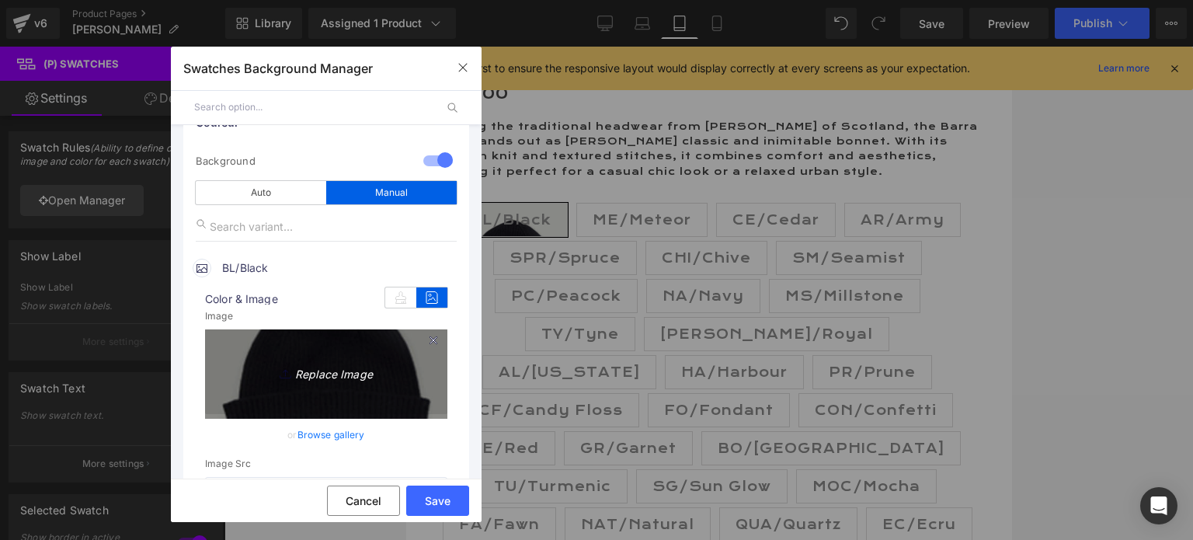
click at [325, 391] on link "Replace Image" at bounding box center [326, 371] width 242 height 85
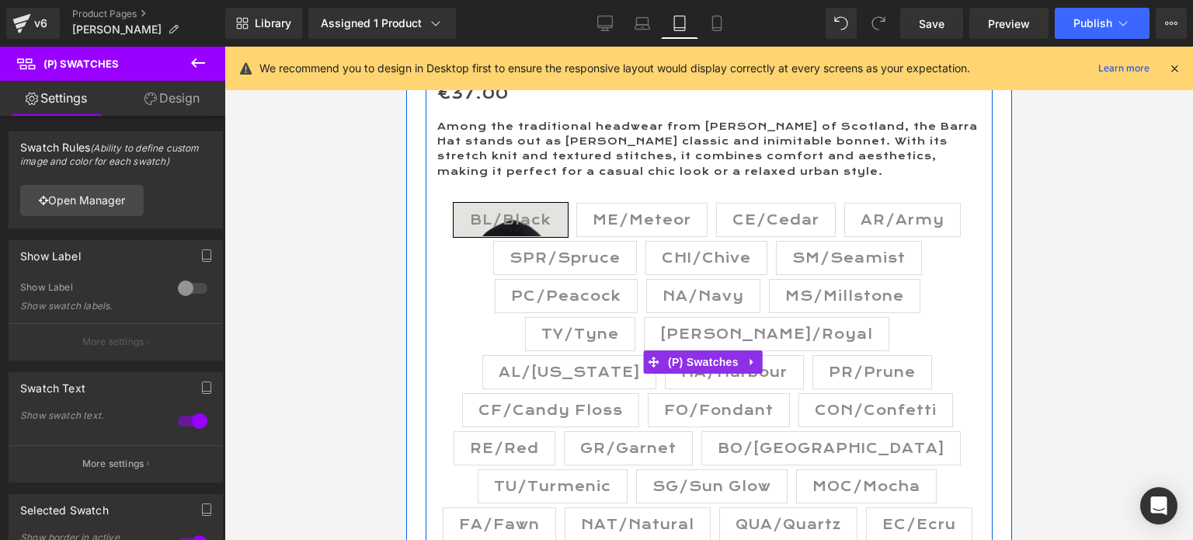
click at [651, 220] on span "ME/Meteor" at bounding box center [641, 220] width 99 height 33
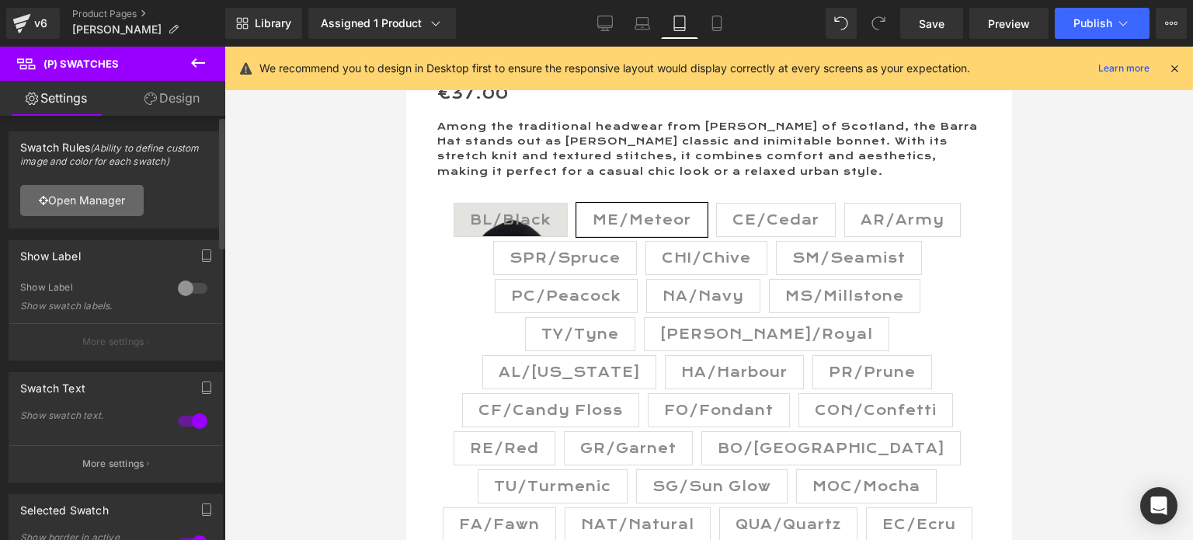
click at [95, 196] on link "Open Manager" at bounding box center [82, 200] width 124 height 31
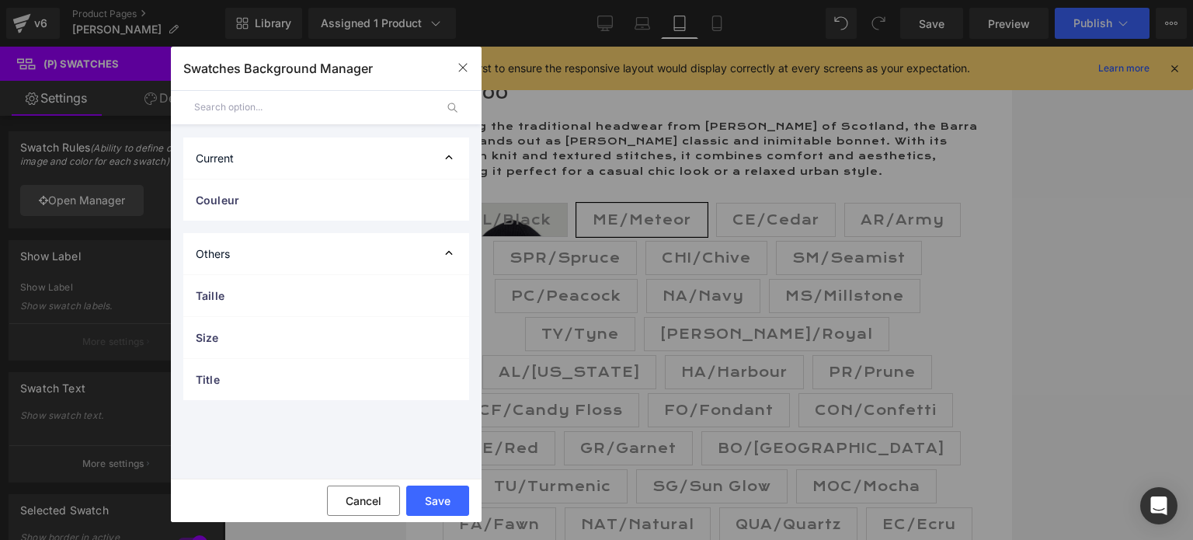
click at [214, 252] on div "Others" at bounding box center [326, 253] width 286 height 41
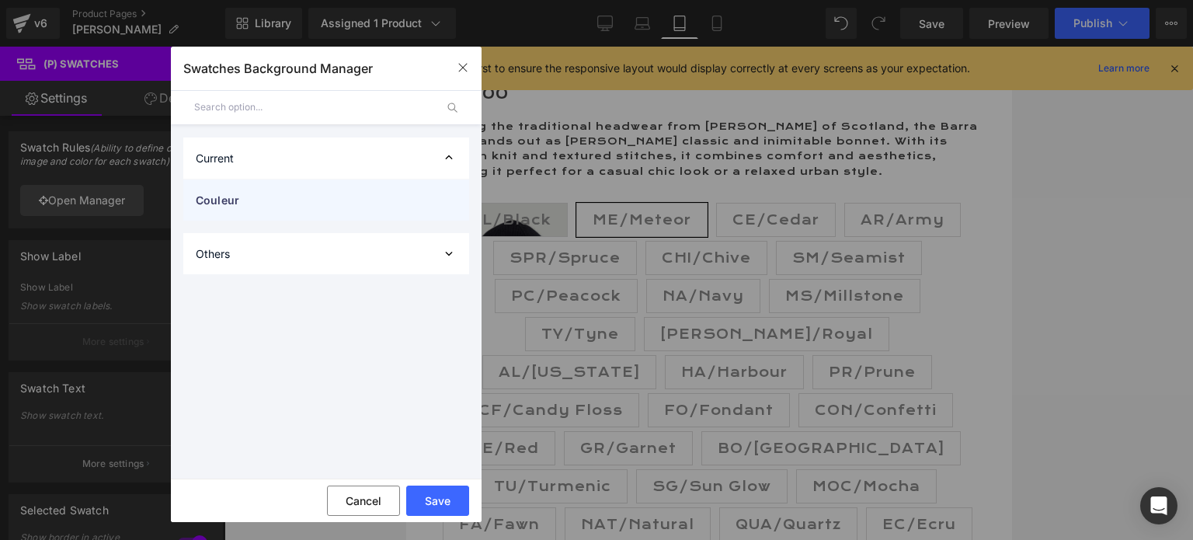
click at [223, 193] on span "Couleur" at bounding box center [311, 200] width 230 height 16
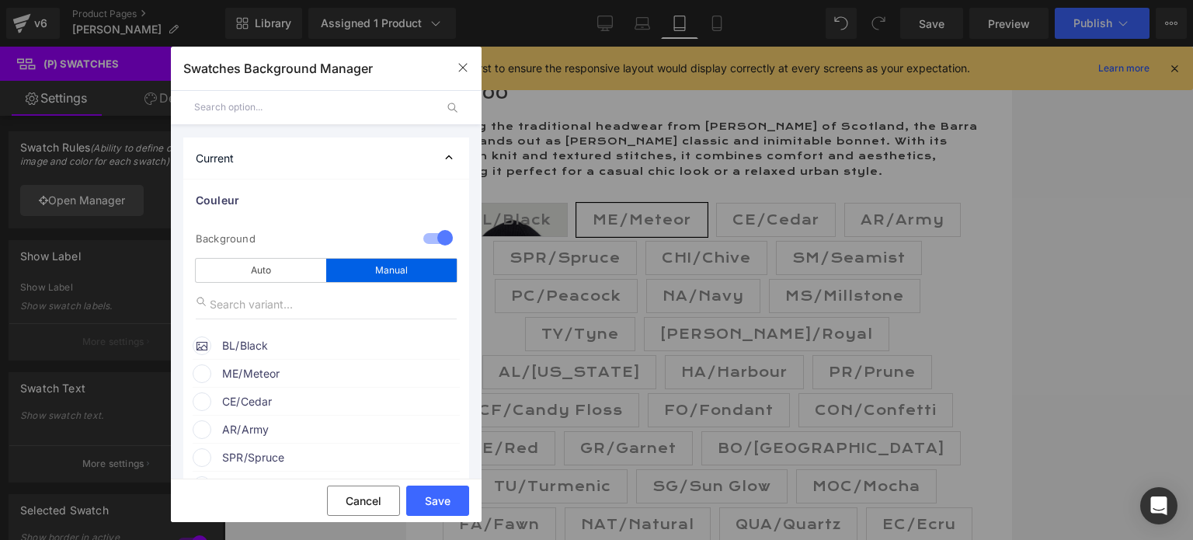
click at [261, 369] on span "ME/Meteor" at bounding box center [340, 373] width 236 height 19
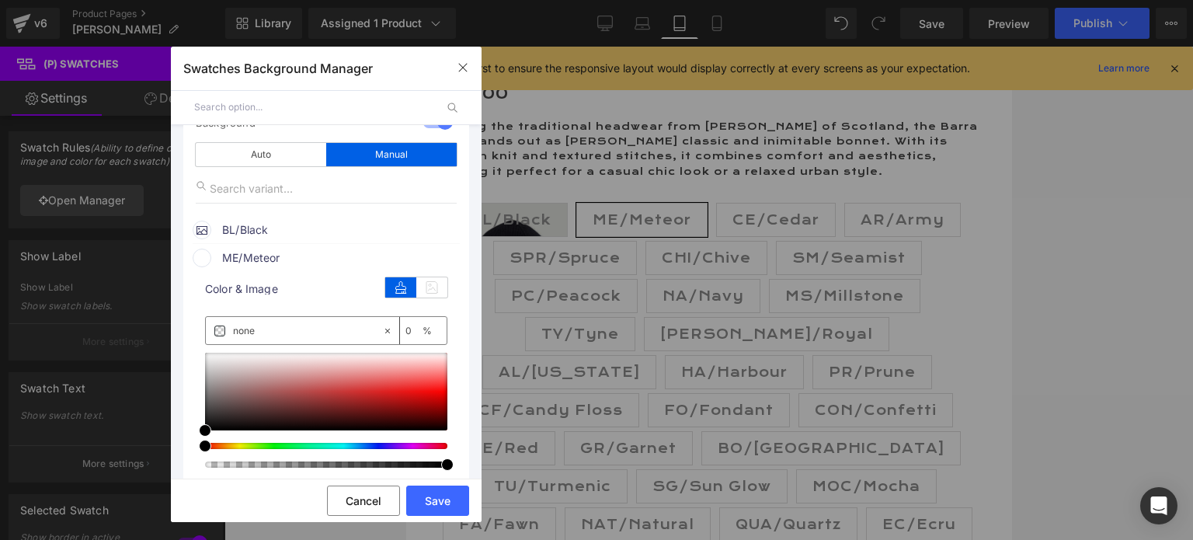
scroll to position [155, 0]
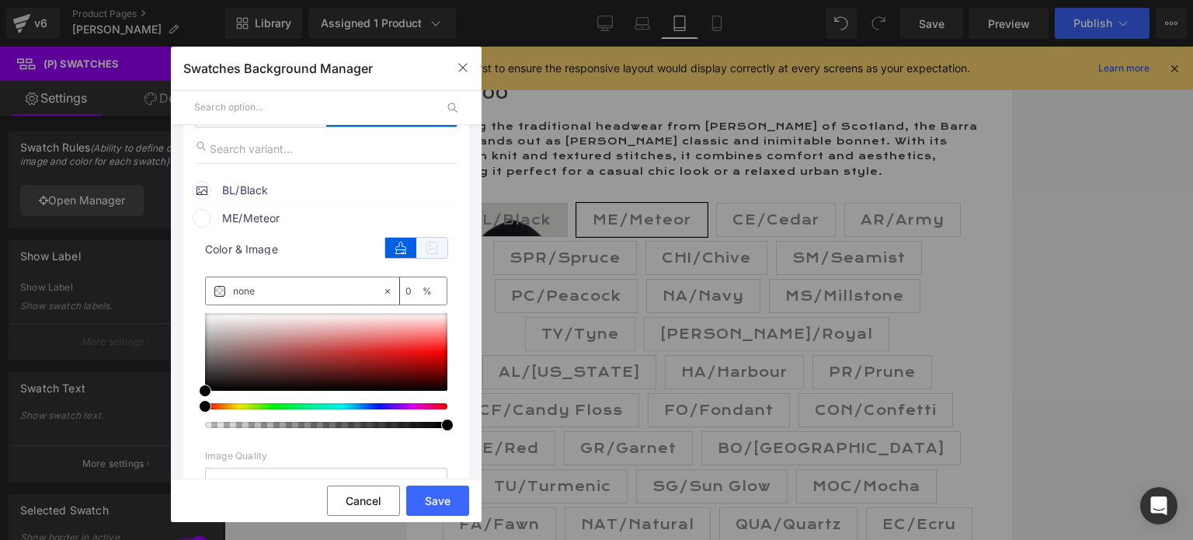
click at [433, 251] on icon at bounding box center [431, 248] width 31 height 20
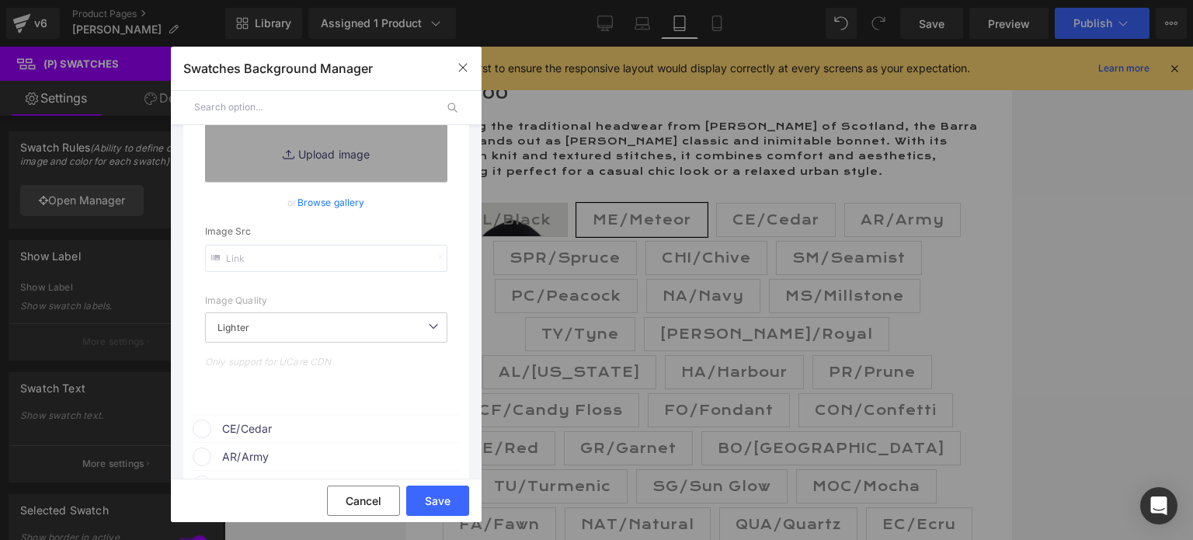
scroll to position [233, 0]
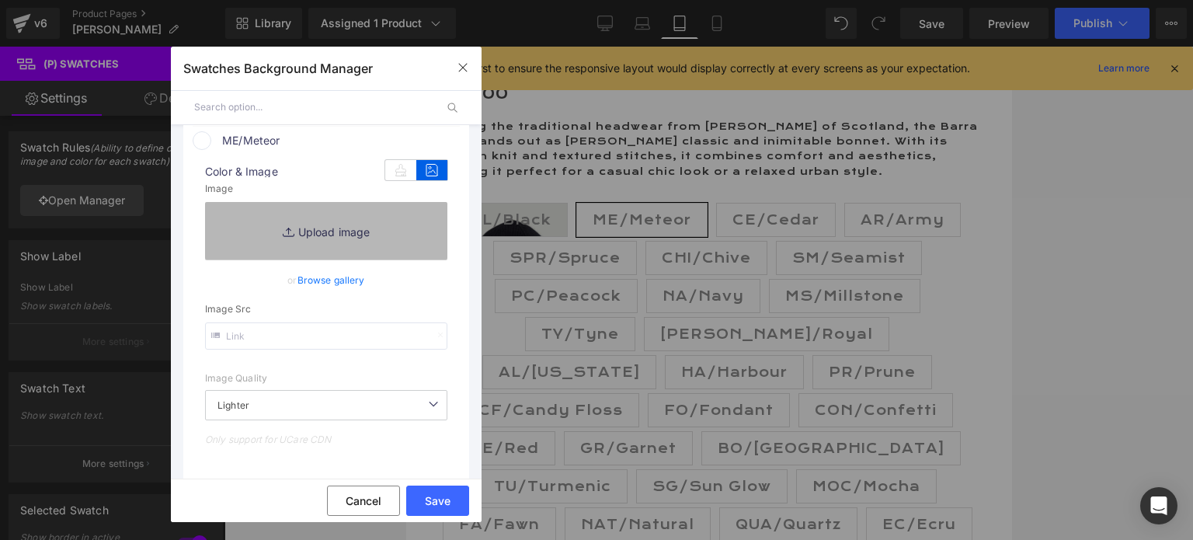
click at [314, 235] on link "Replace Image" at bounding box center [326, 230] width 242 height 57
type input "C:\fakepath\Mackie ME.Meteor.jpg"
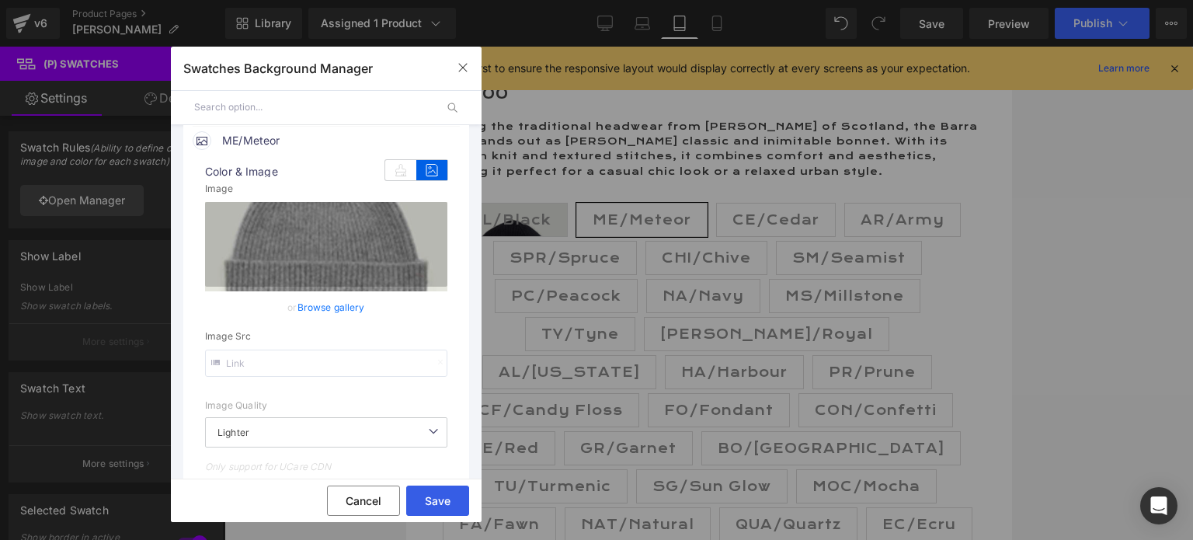
click at [430, 500] on button "Save" at bounding box center [437, 501] width 63 height 30
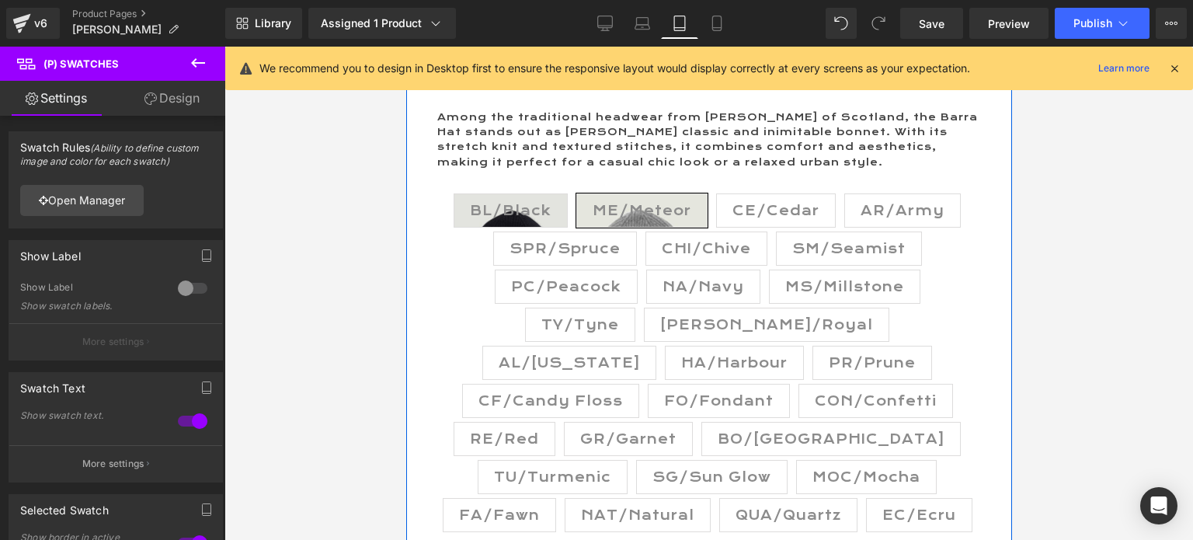
scroll to position [777, 0]
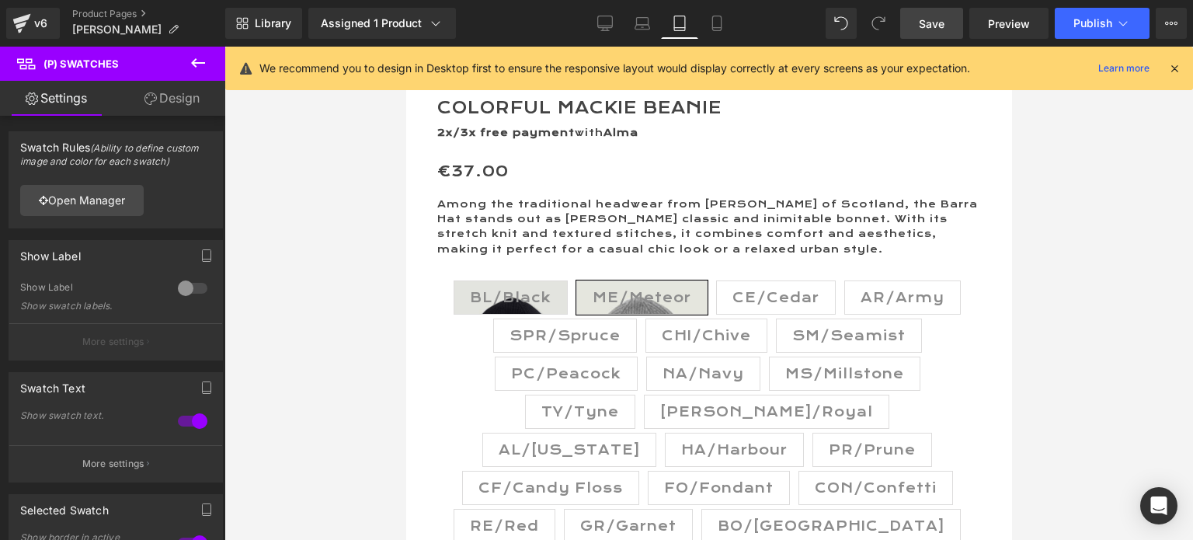
click at [922, 23] on span "Save" at bounding box center [932, 24] width 26 height 16
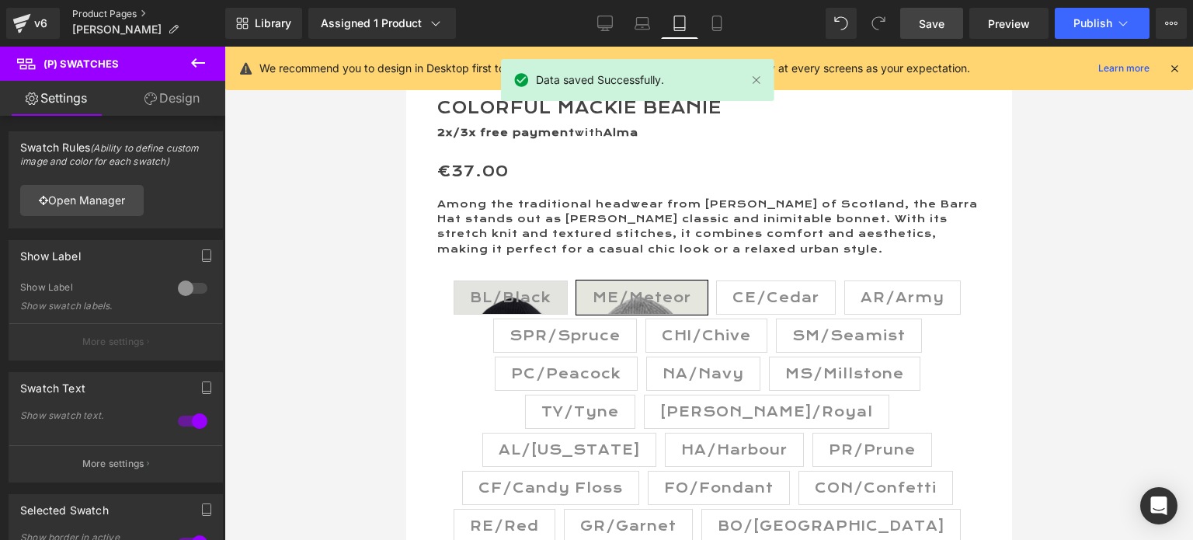
click at [121, 8] on link "Product Pages" at bounding box center [148, 14] width 153 height 12
